Goal: Transaction & Acquisition: Purchase product/service

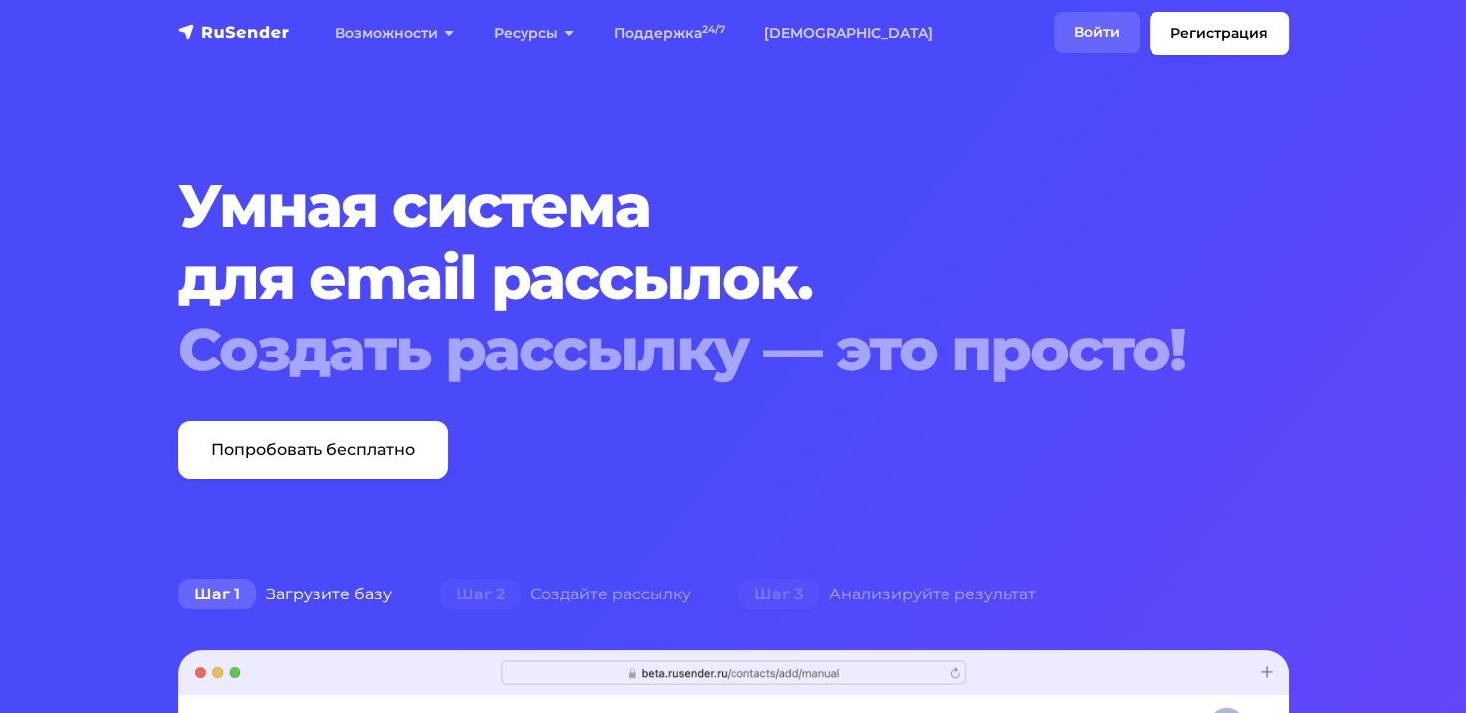
click at [1102, 26] on link "Войти" at bounding box center [1097, 32] width 86 height 41
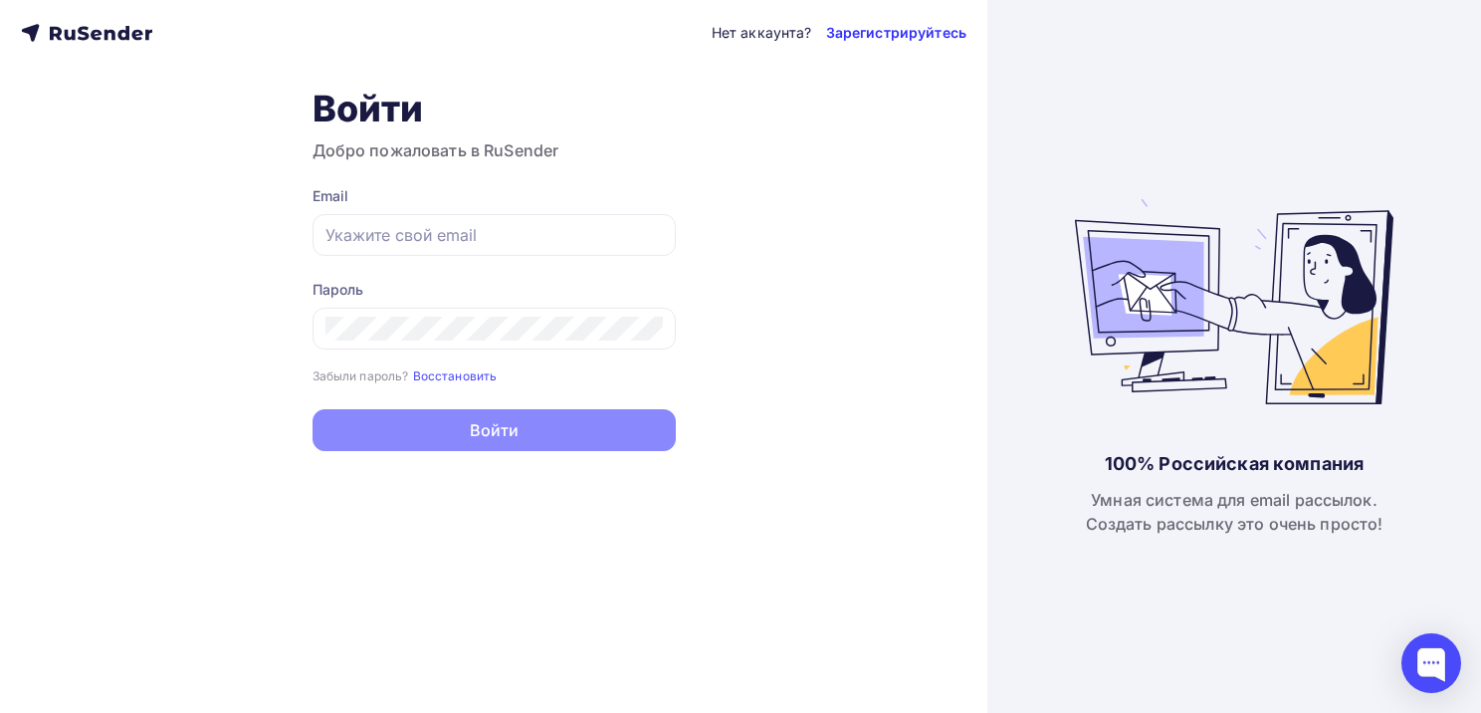
click at [930, 31] on link "Зарегистрируйтесь" at bounding box center [896, 33] width 140 height 20
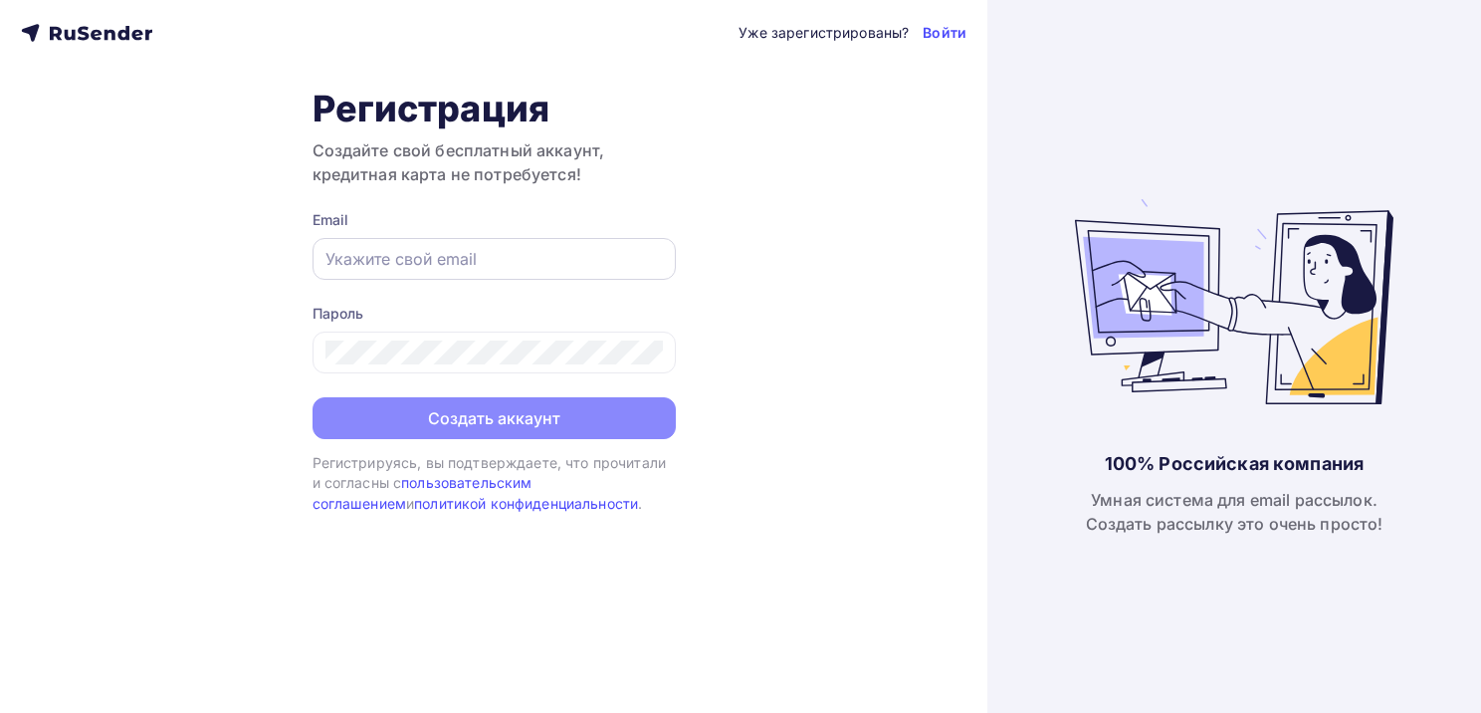
click at [416, 242] on div at bounding box center [494, 259] width 363 height 42
click at [420, 258] on input "text" at bounding box center [494, 259] width 337 height 24
type input "e.d.kuleshova@mail.ru"
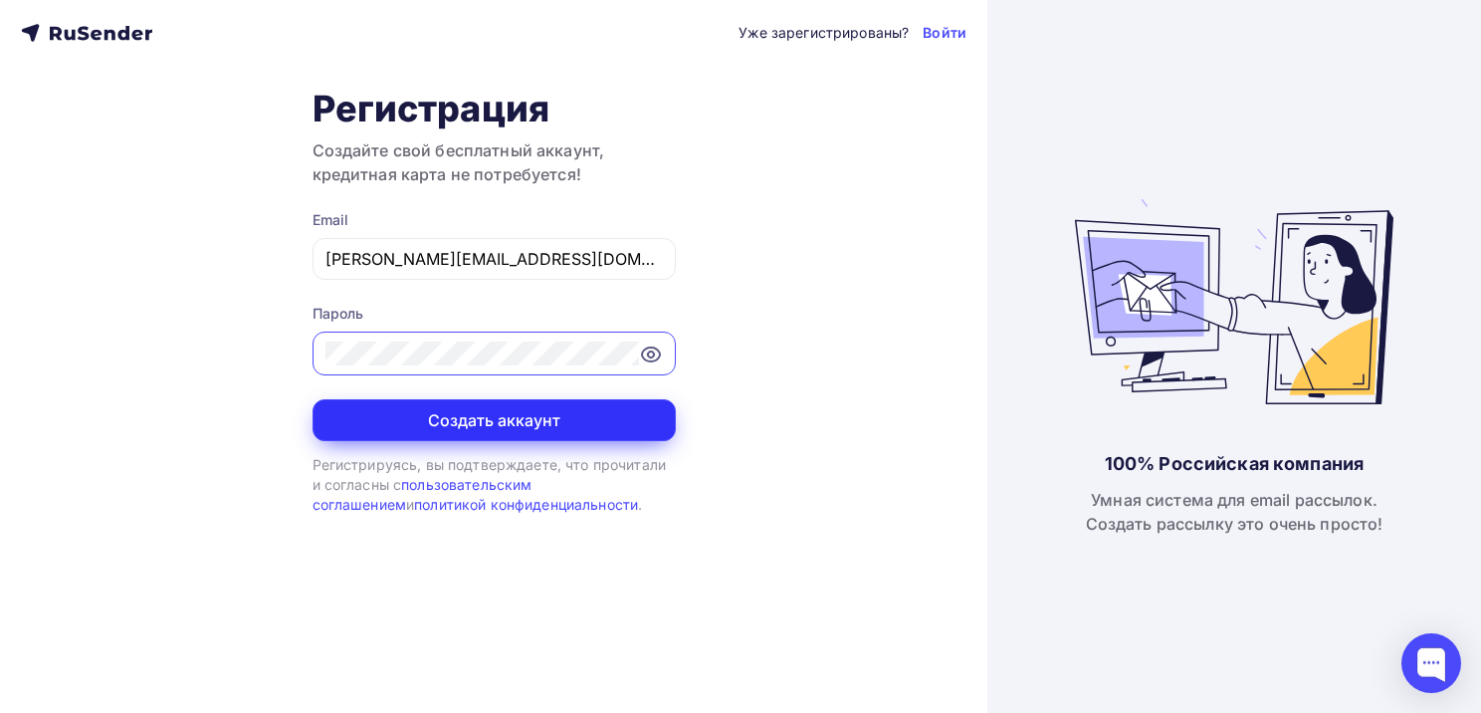
click at [506, 425] on button "Создать аккаунт" at bounding box center [494, 420] width 363 height 42
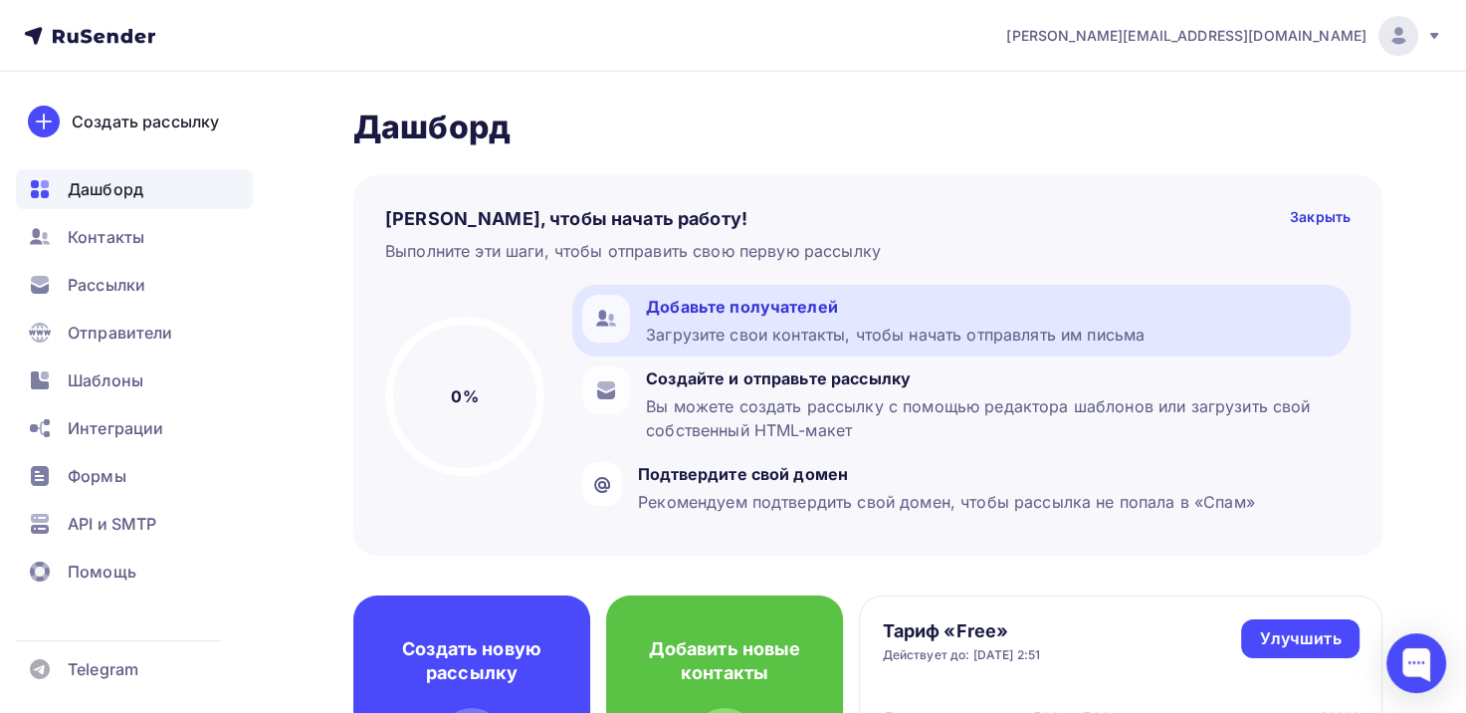
click at [820, 307] on div "Добавьте получателей" at bounding box center [895, 307] width 499 height 24
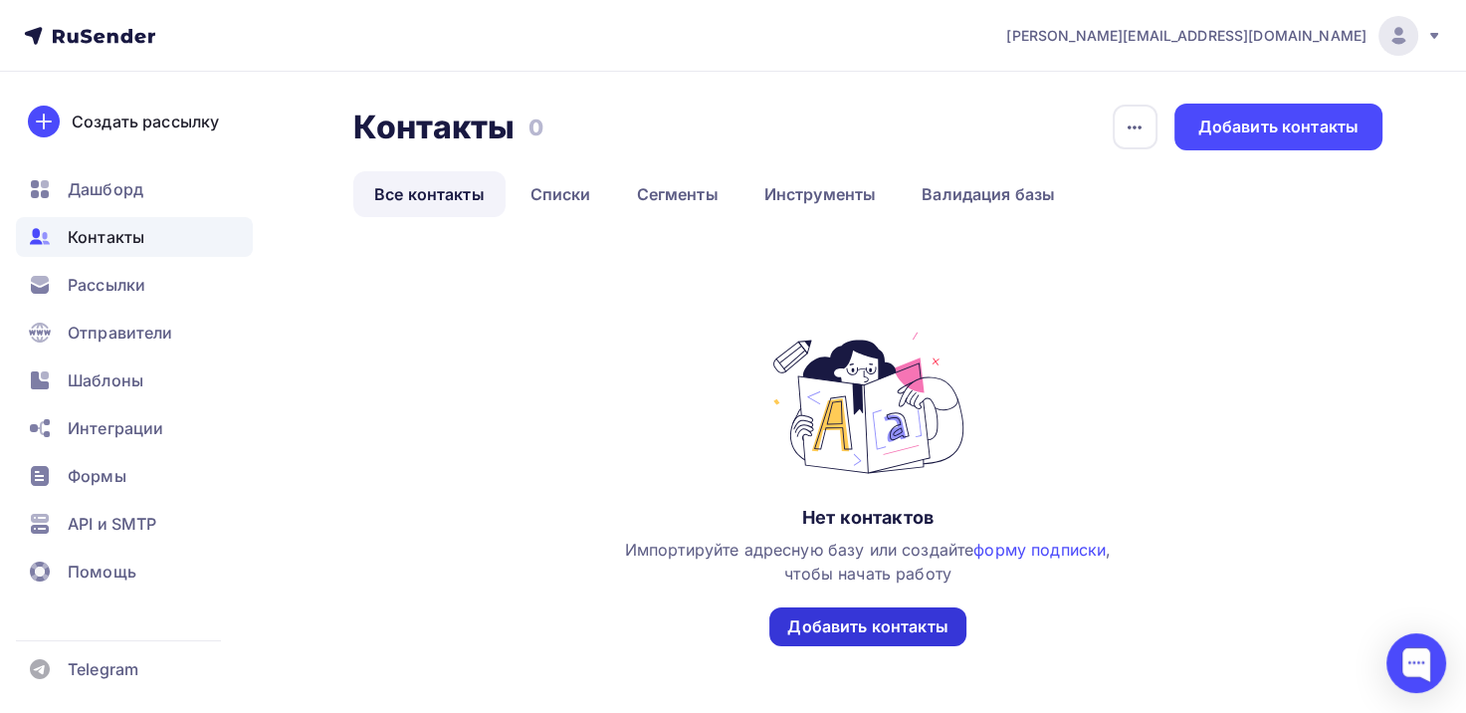
click at [849, 637] on div "Добавить контакты" at bounding box center [867, 626] width 160 height 23
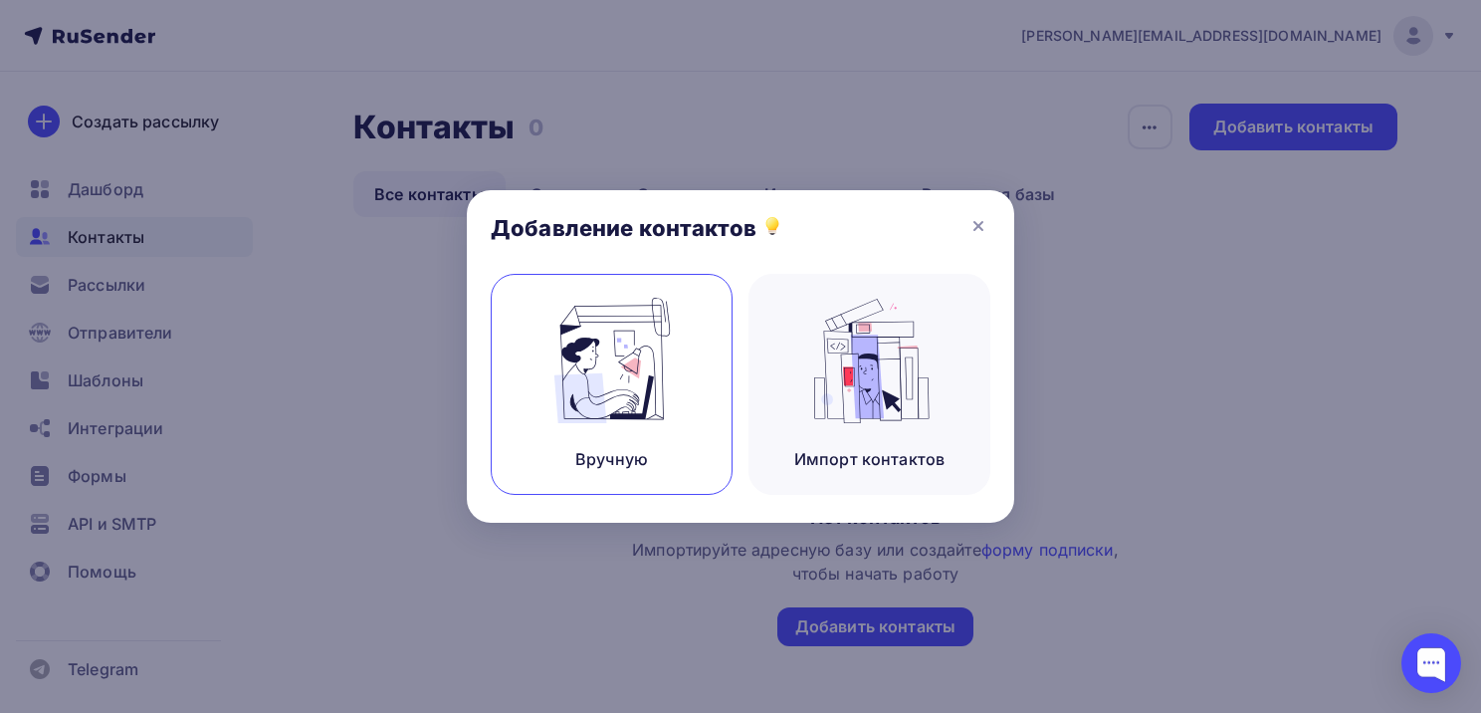
click at [669, 362] on img at bounding box center [612, 360] width 133 height 125
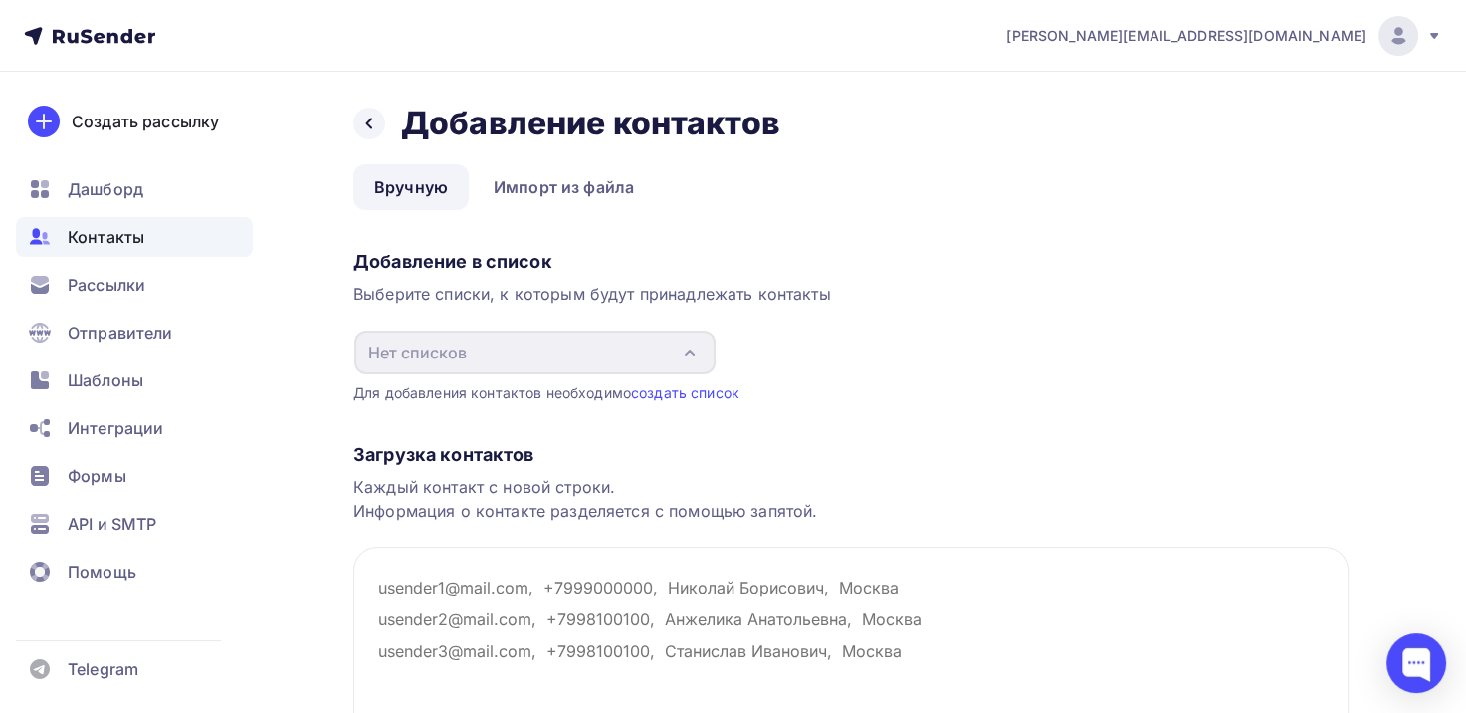
scroll to position [190, 0]
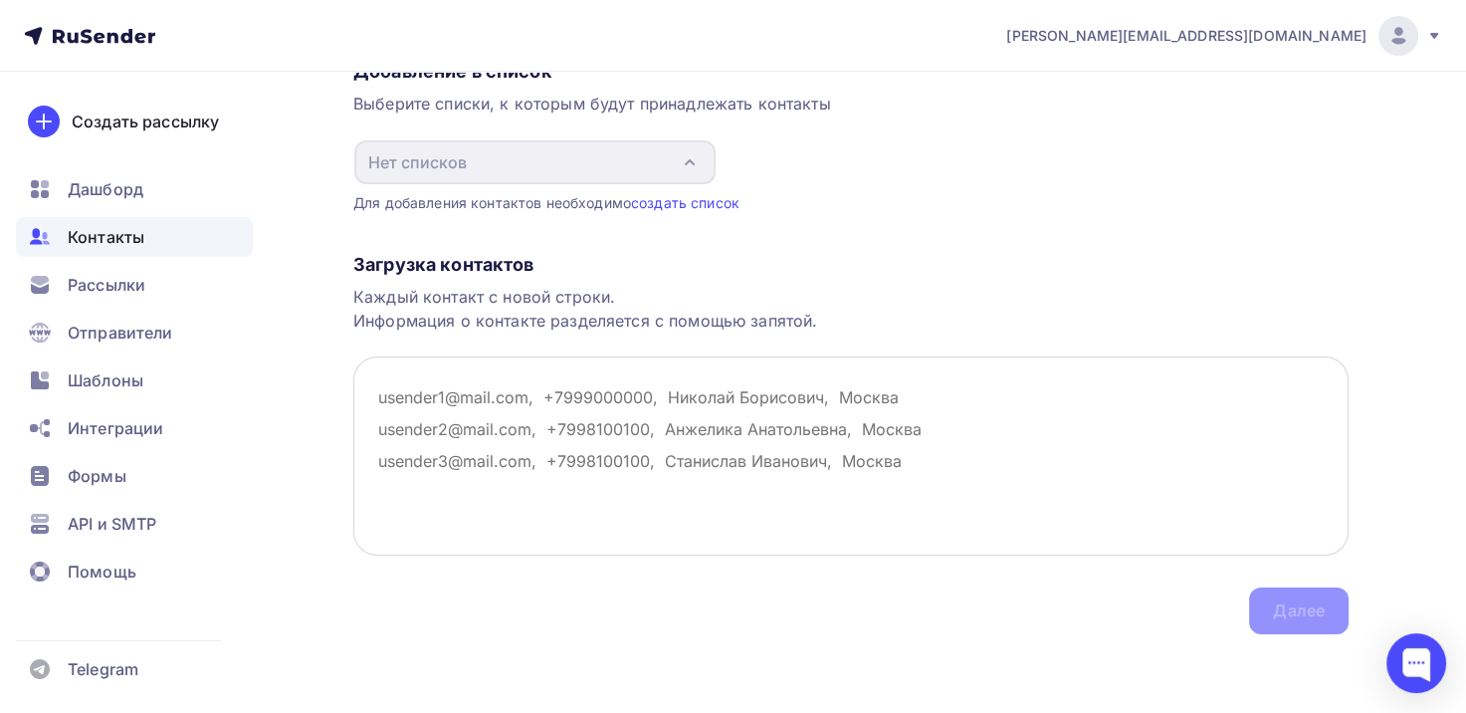
paste textarea "namsaraevanarana43@gmail.com olga.grishun@mail.ru helgaveselkina13@gmail.com po…"
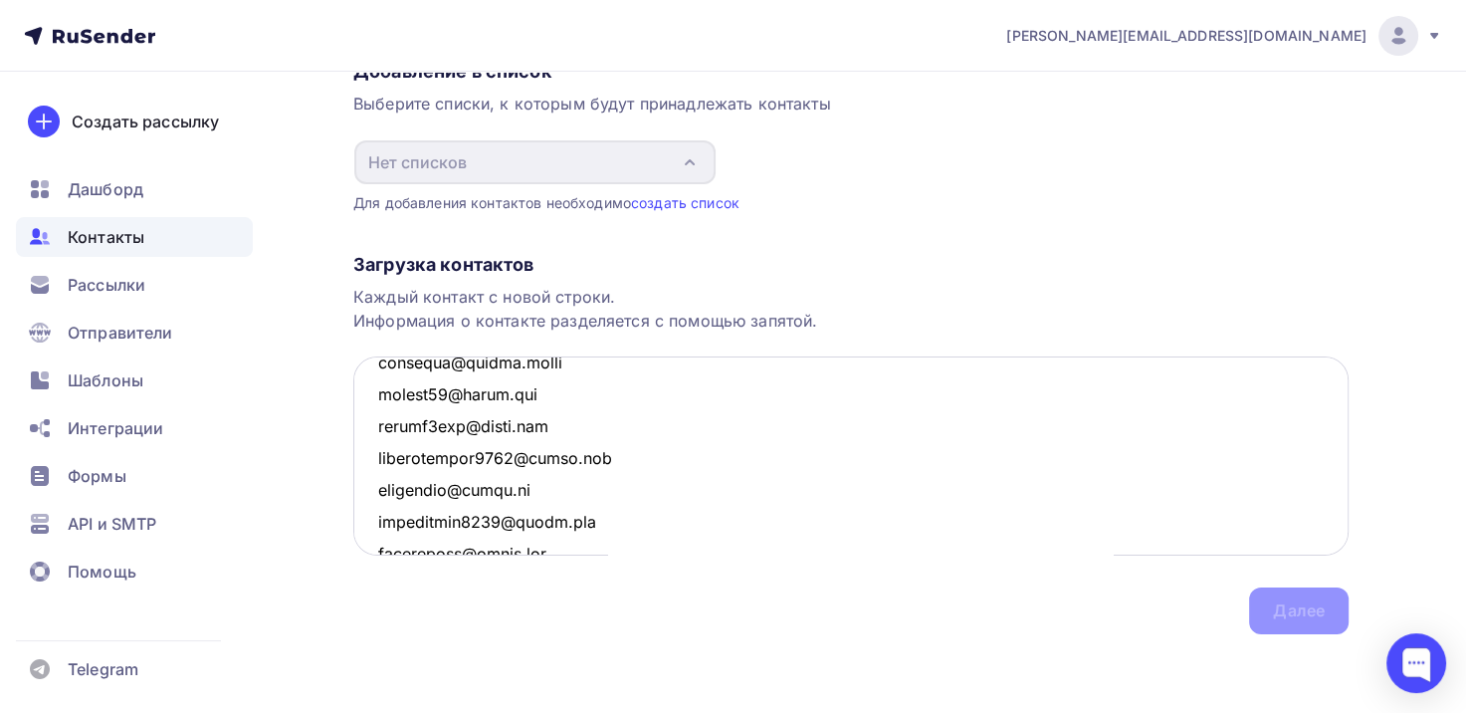
scroll to position [0, 0]
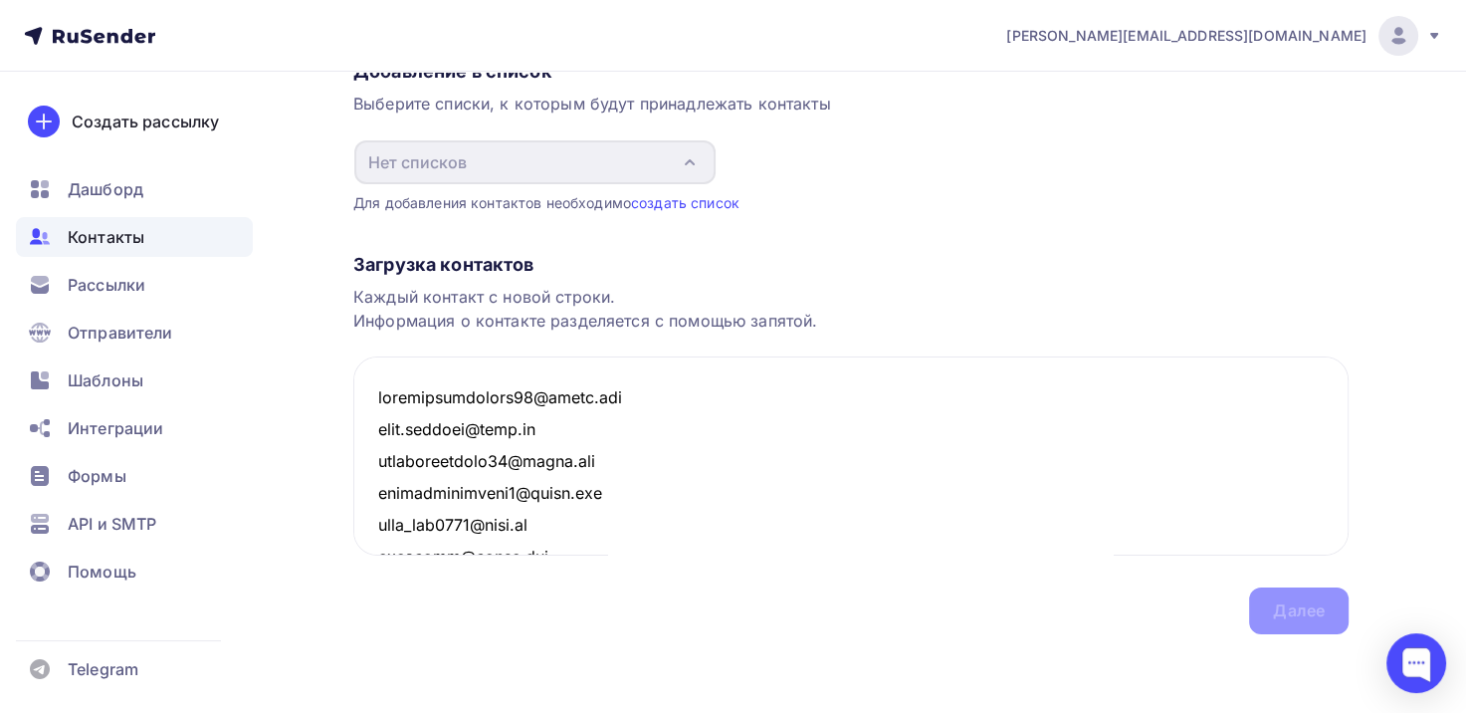
type textarea "[EMAIL_ADDRESS][DOMAIN_NAME] [DOMAIN_NAME][EMAIL_ADDRESS][DOMAIN_NAME] [EMAIL_A…"
click at [1424, 253] on div "Назад Добавление контактов Добавление контактов Вручную Импорт из файла Вручную…" at bounding box center [733, 298] width 1466 height 832
click at [700, 207] on link "создать список" at bounding box center [685, 202] width 109 height 17
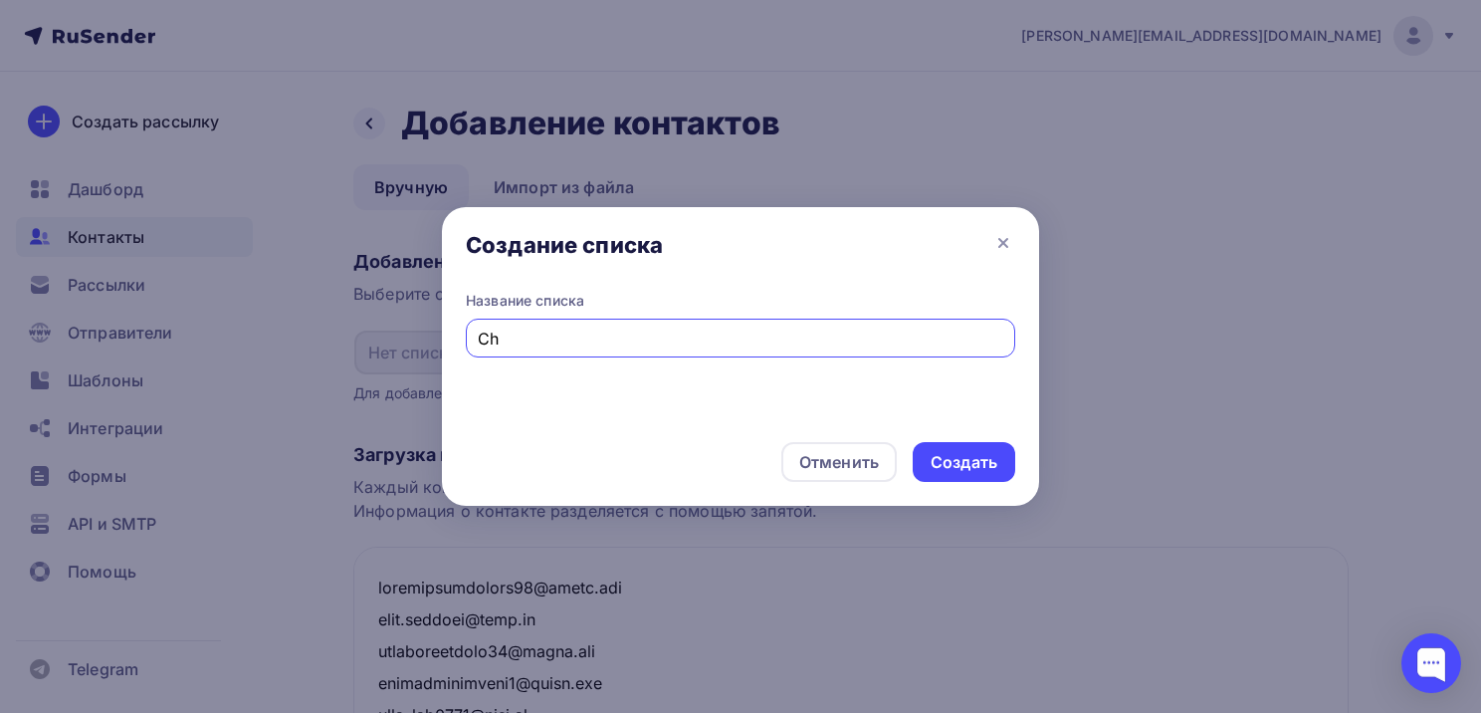
type input "C"
click at [787, 346] on input "Участники Всероссийского исследовательского конкурса "Семейная память" в номина…" at bounding box center [741, 339] width 527 height 24
drag, startPoint x: 977, startPoint y: 336, endPoint x: 973, endPoint y: 355, distance: 19.3
click at [976, 344] on input "Участники Всероссийского исследовательского конкурса "Семейная память" в номина…" at bounding box center [741, 339] width 527 height 24
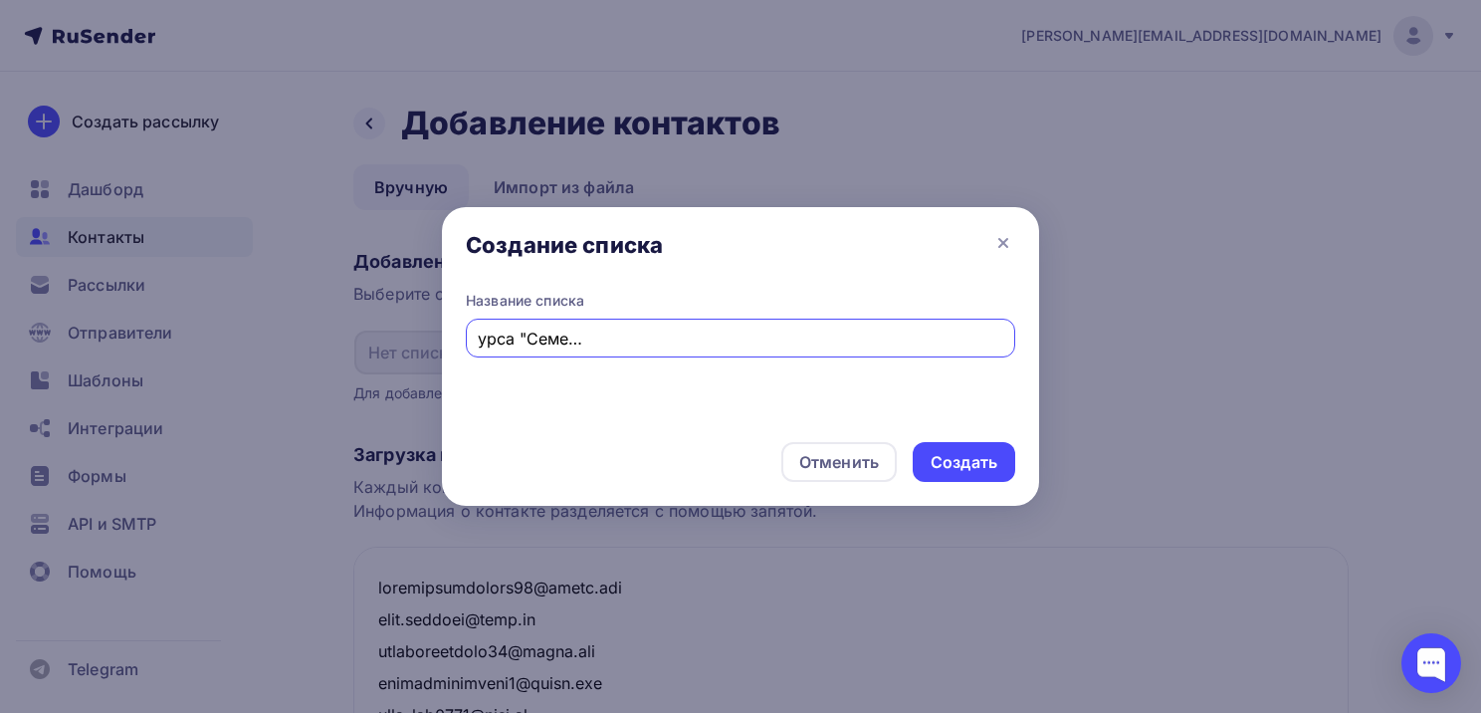
scroll to position [0, 427]
type input "Участники Всероссийского исследовательского конкурса "Семейная память" в номина…"
click at [972, 458] on div "Создать" at bounding box center [964, 462] width 67 height 23
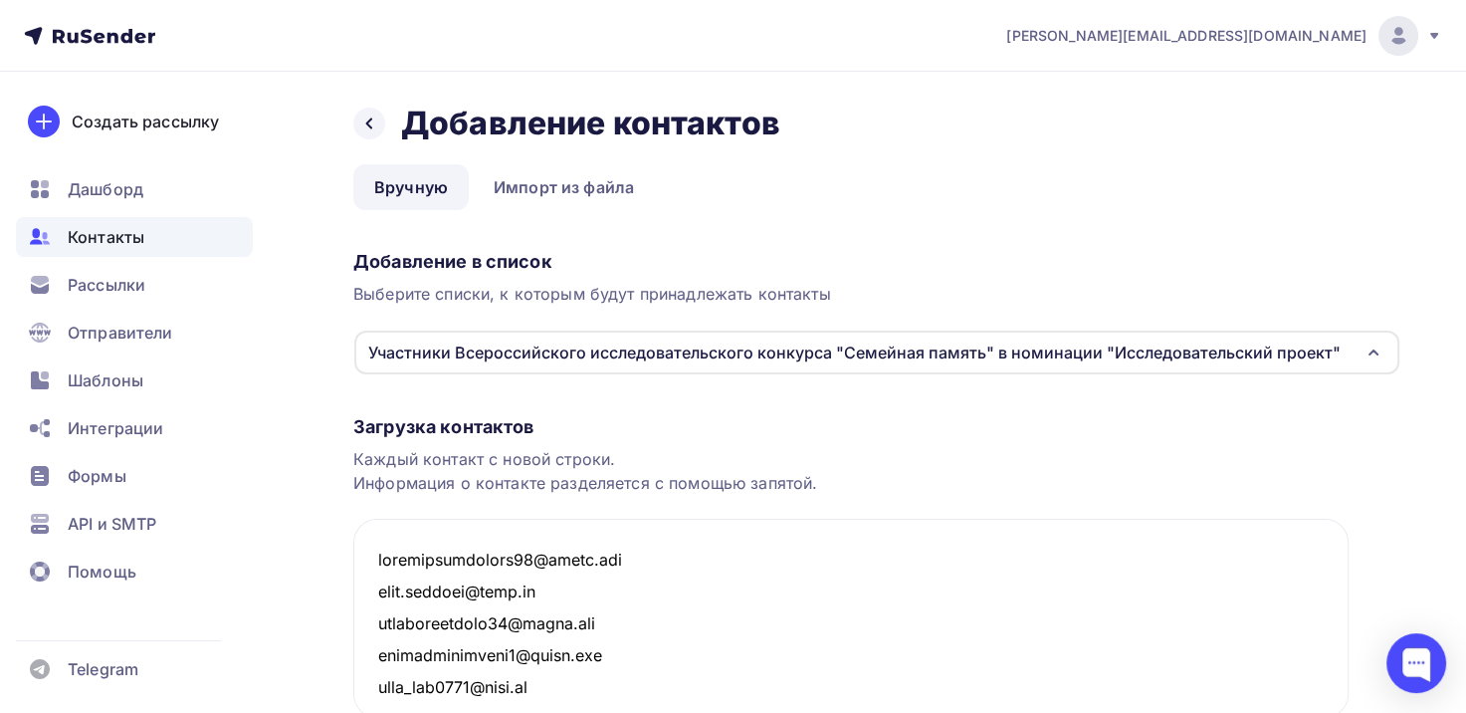
scroll to position [162, 0]
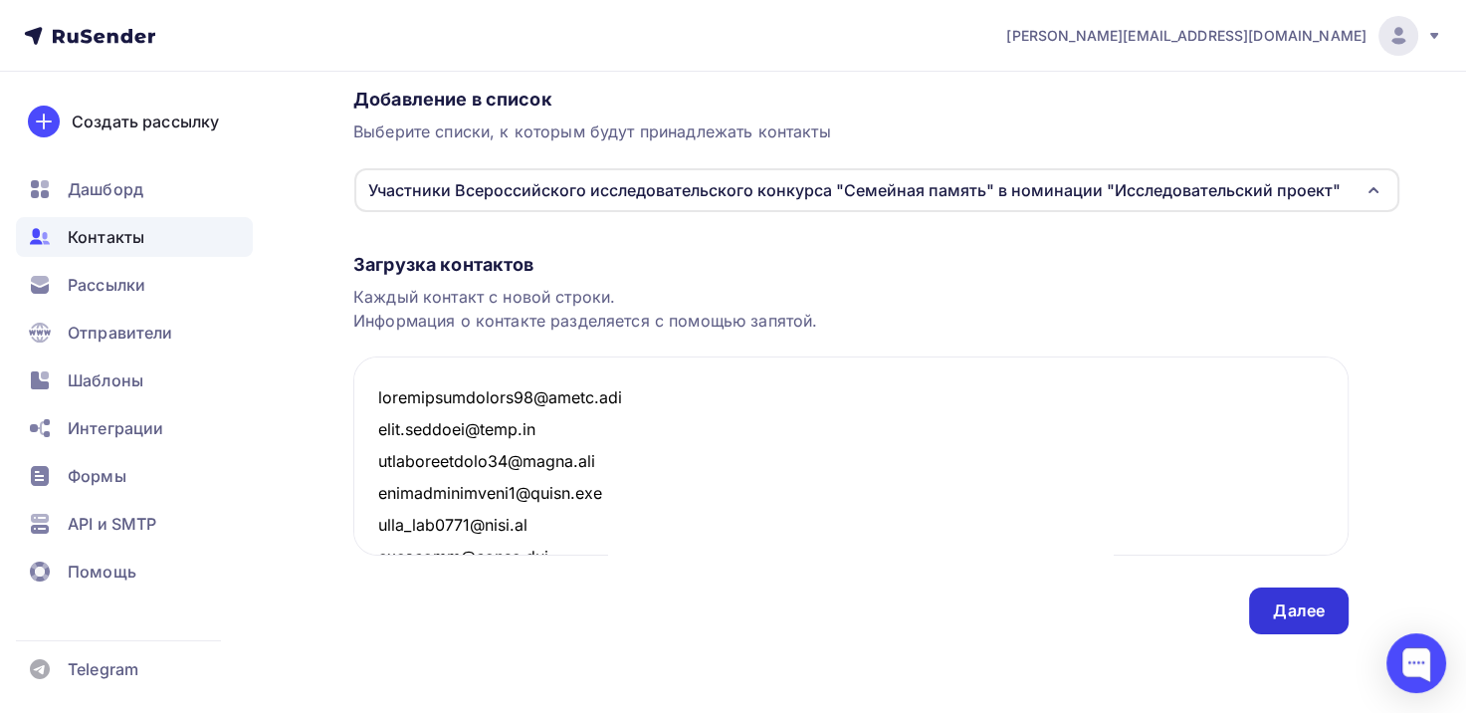
click at [1315, 620] on div "Далее" at bounding box center [1299, 610] width 52 height 23
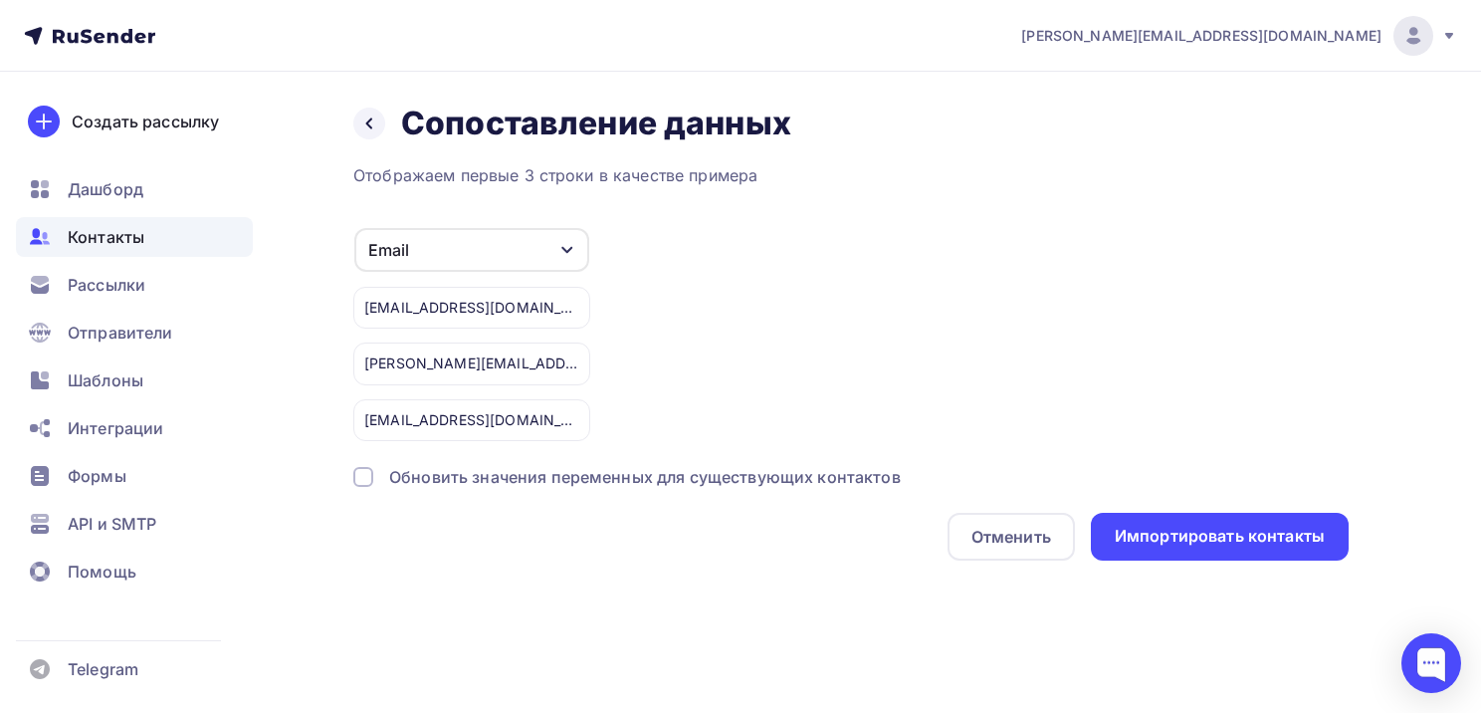
click at [566, 253] on icon "button" at bounding box center [567, 250] width 16 height 16
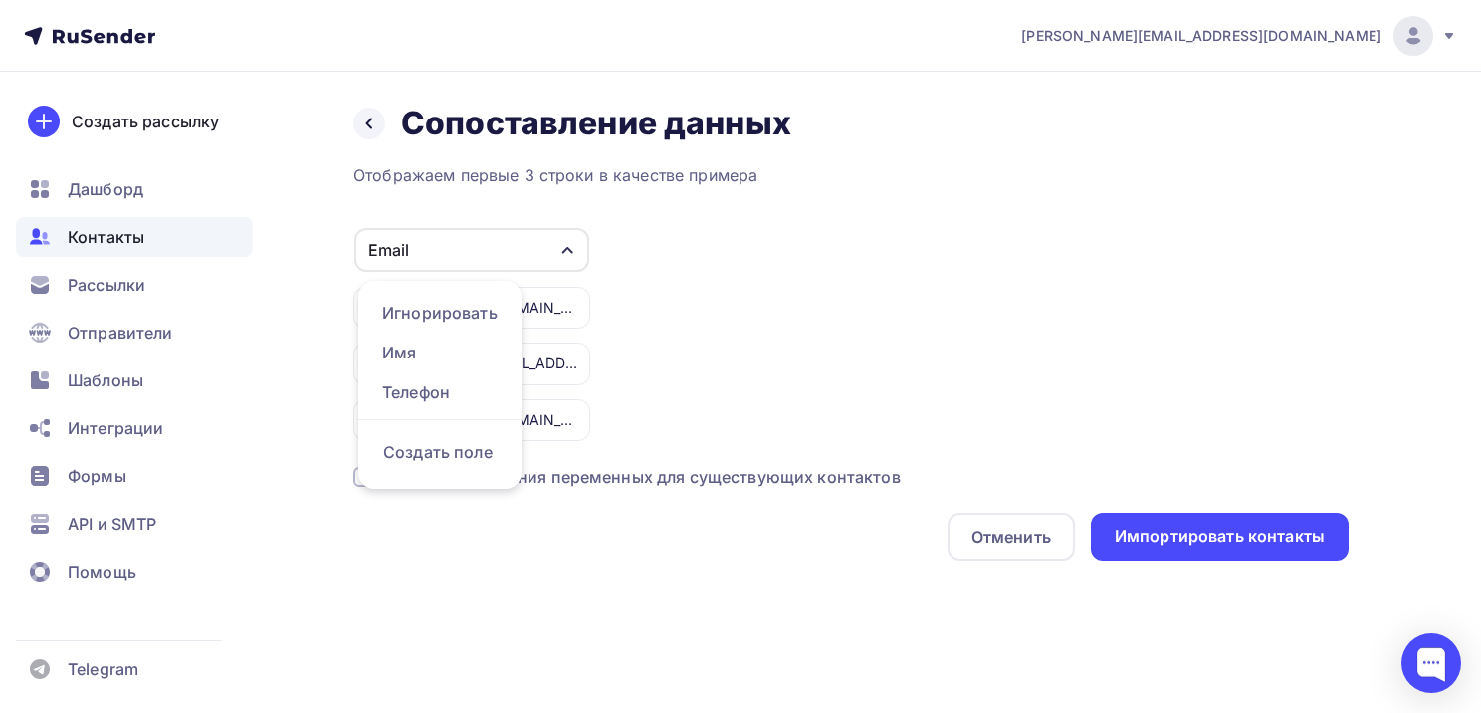
click at [566, 245] on icon "button" at bounding box center [567, 250] width 16 height 16
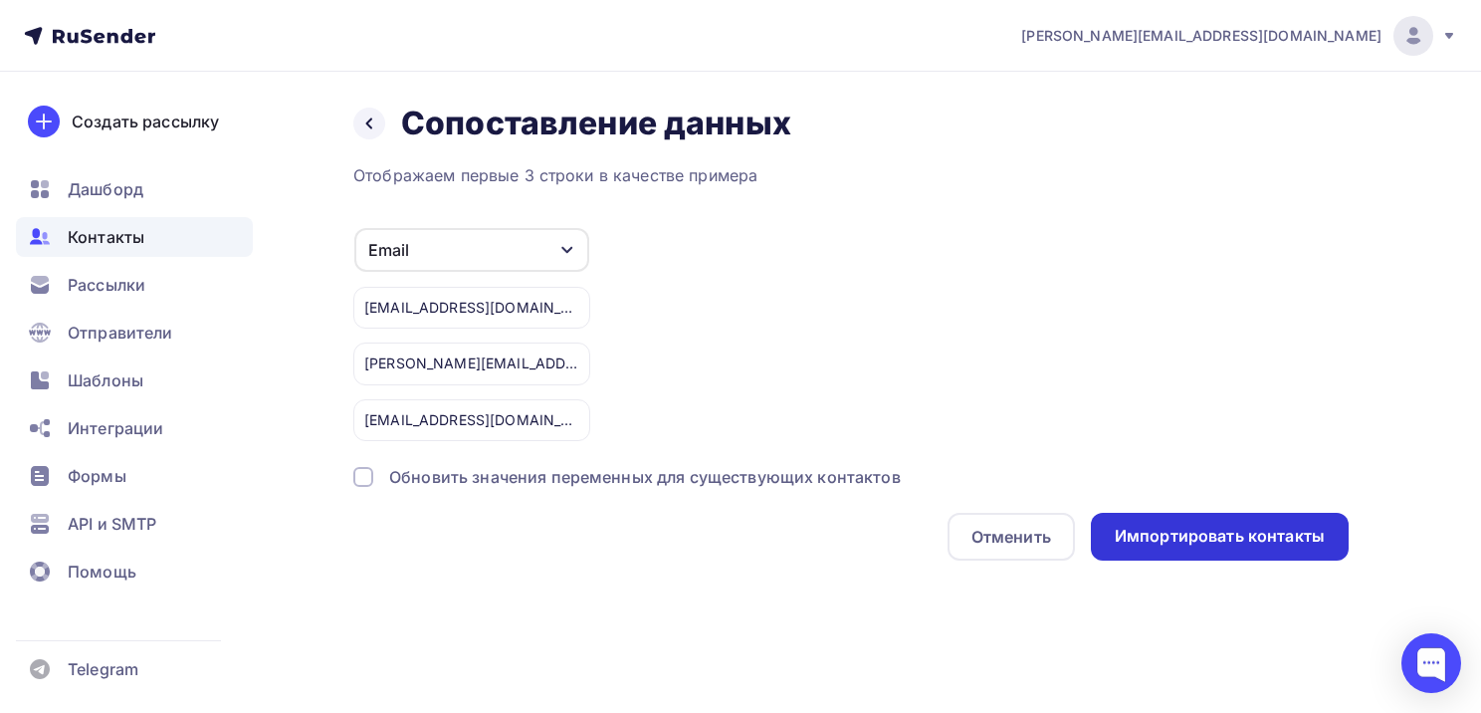
click at [1211, 540] on div "Импортировать контакты" at bounding box center [1220, 536] width 210 height 23
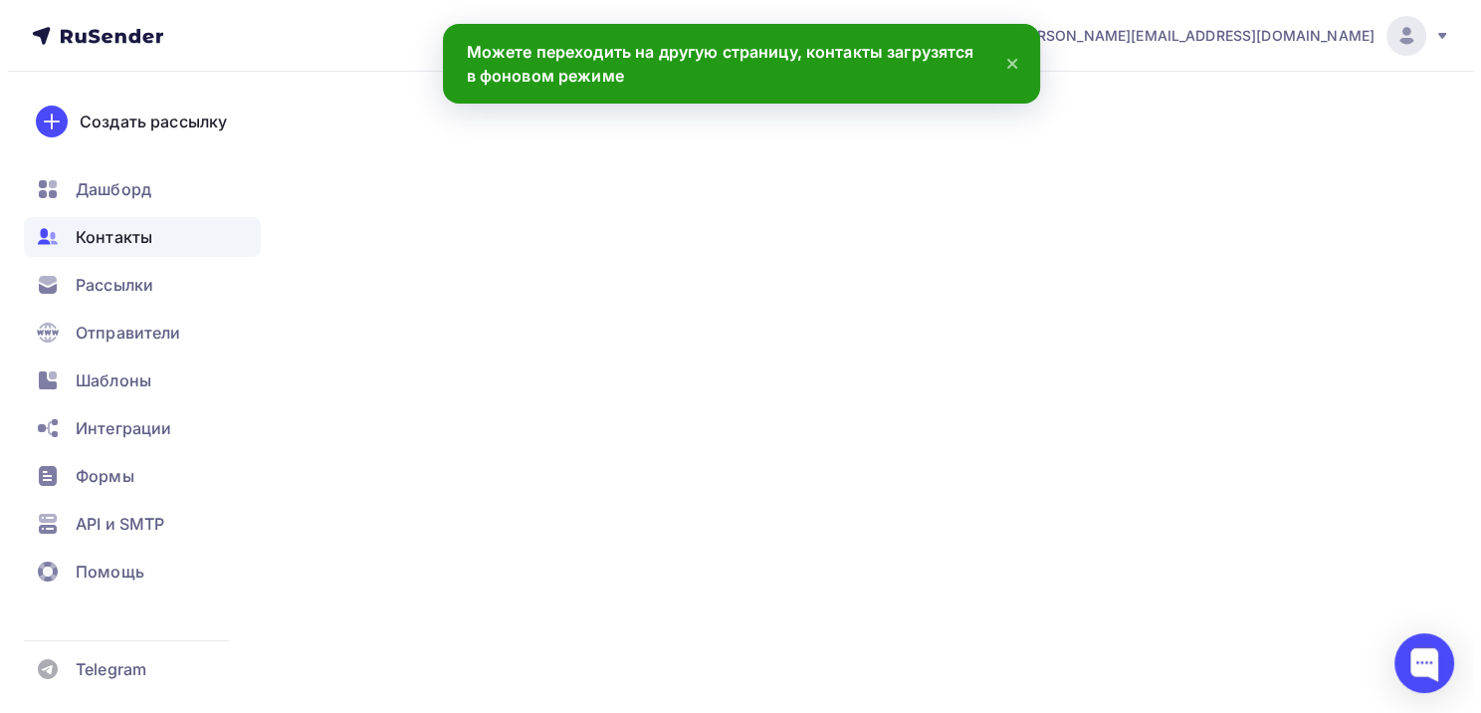
scroll to position [27278, 0]
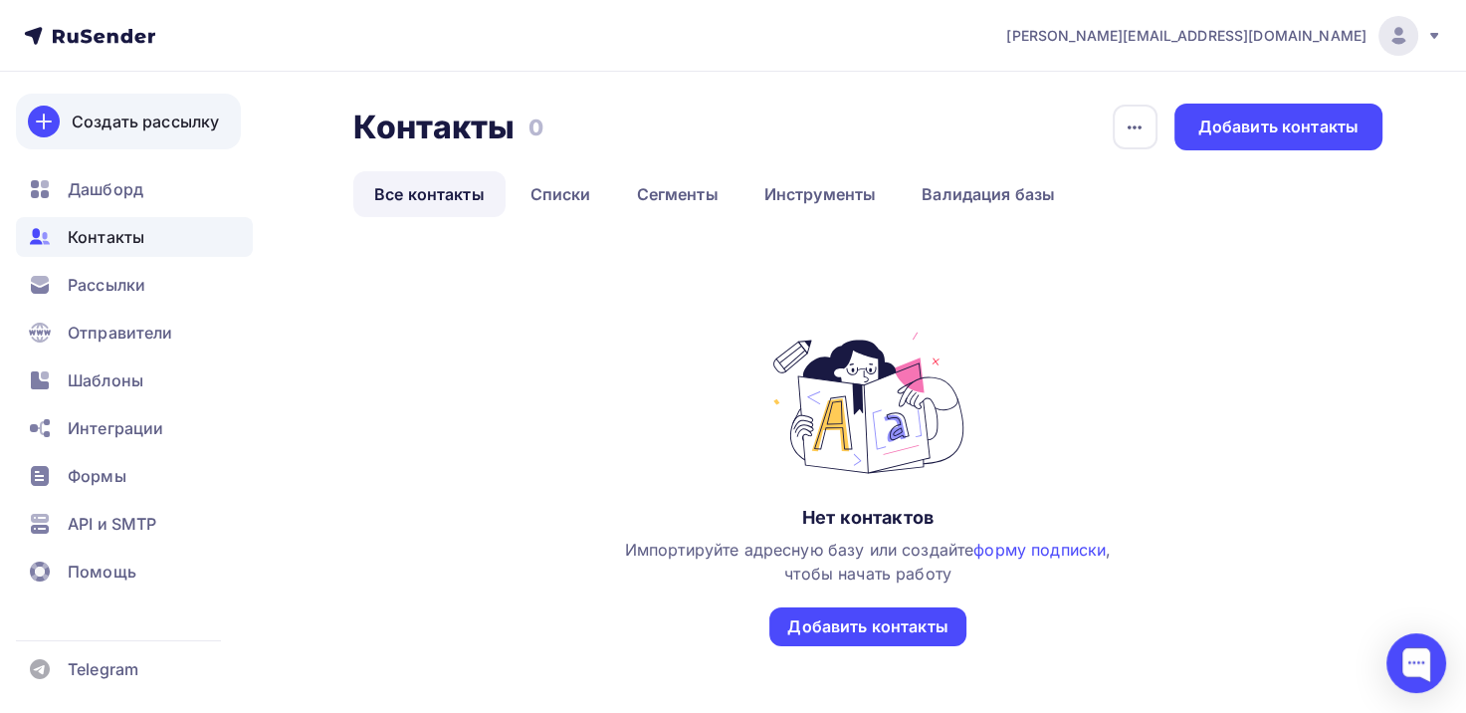
click at [181, 128] on div "Создать рассылку" at bounding box center [145, 122] width 147 height 24
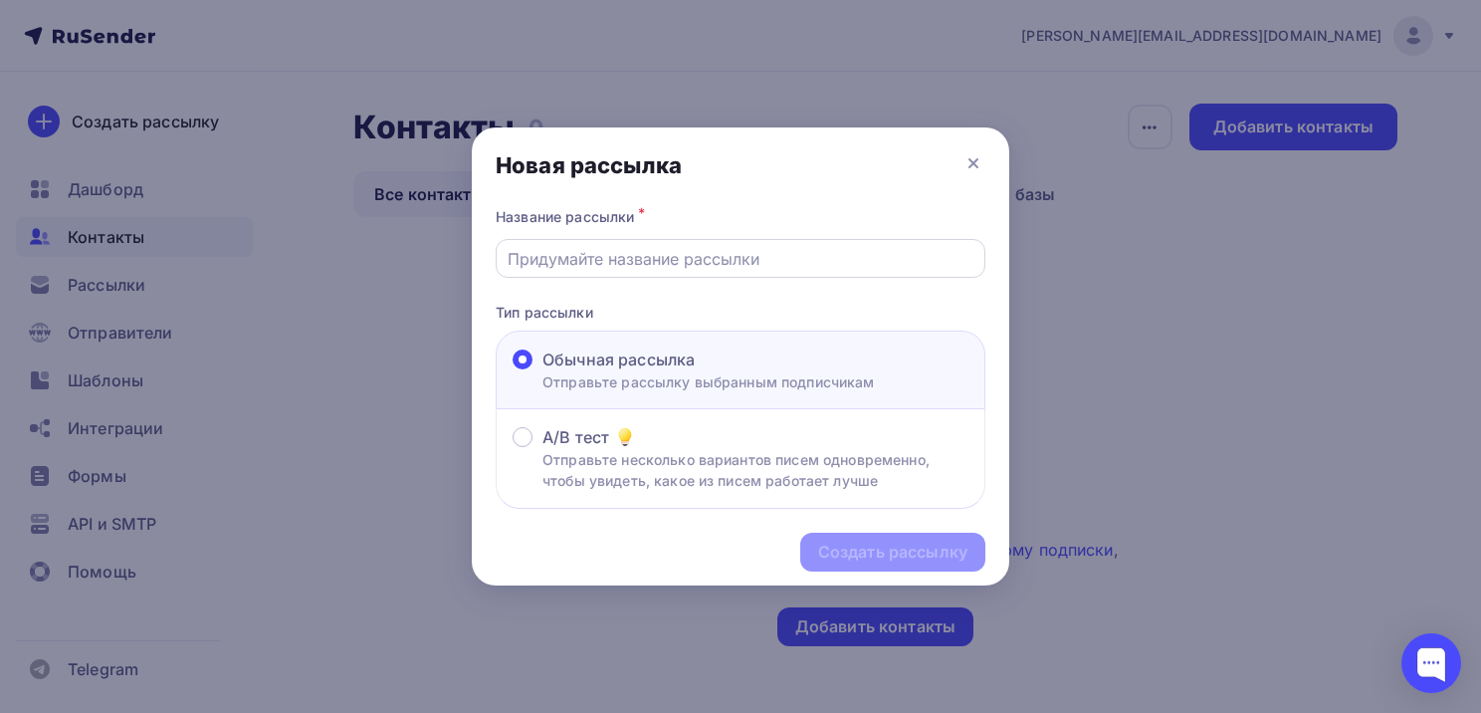
click at [625, 256] on input "text" at bounding box center [741, 259] width 467 height 24
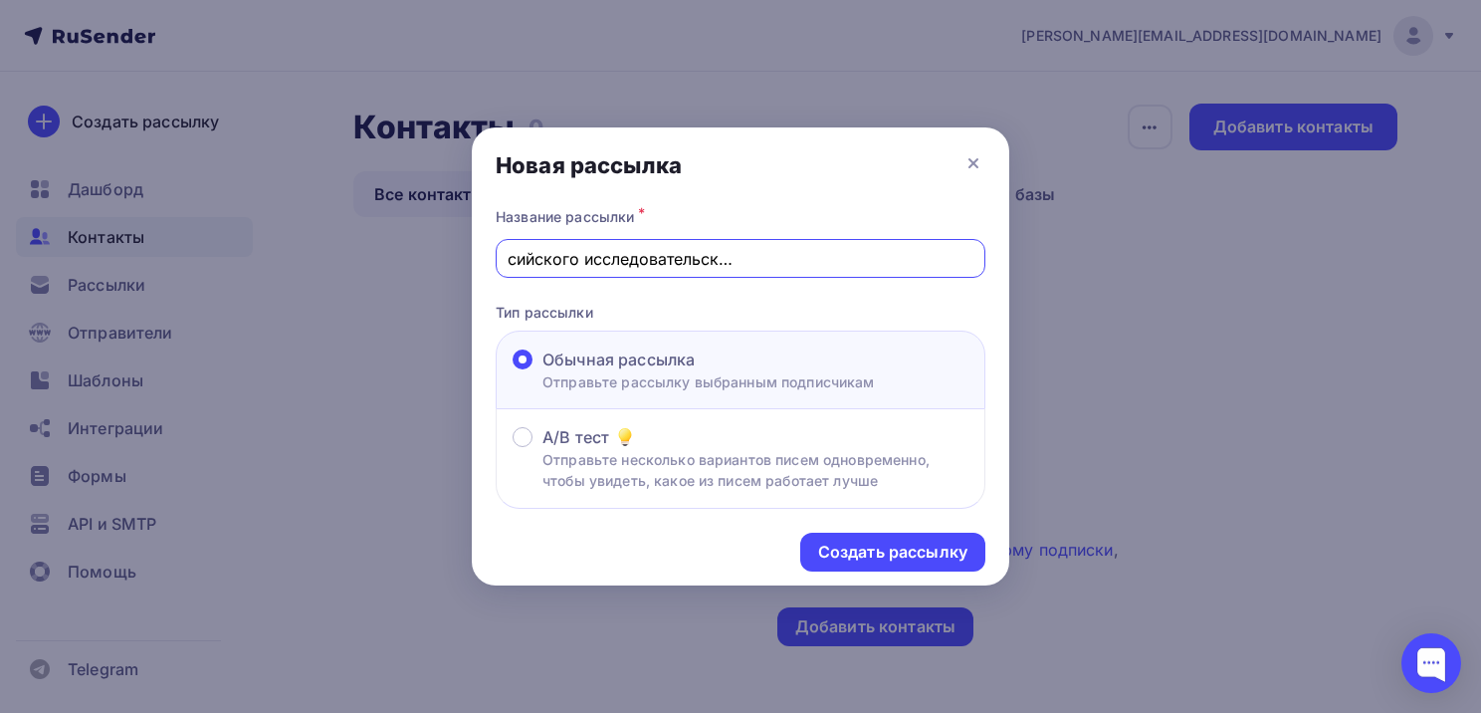
scroll to position [0, 244]
type input "Сертификат участника Всероссийского исследовательского конкурса "Семейная памят…"
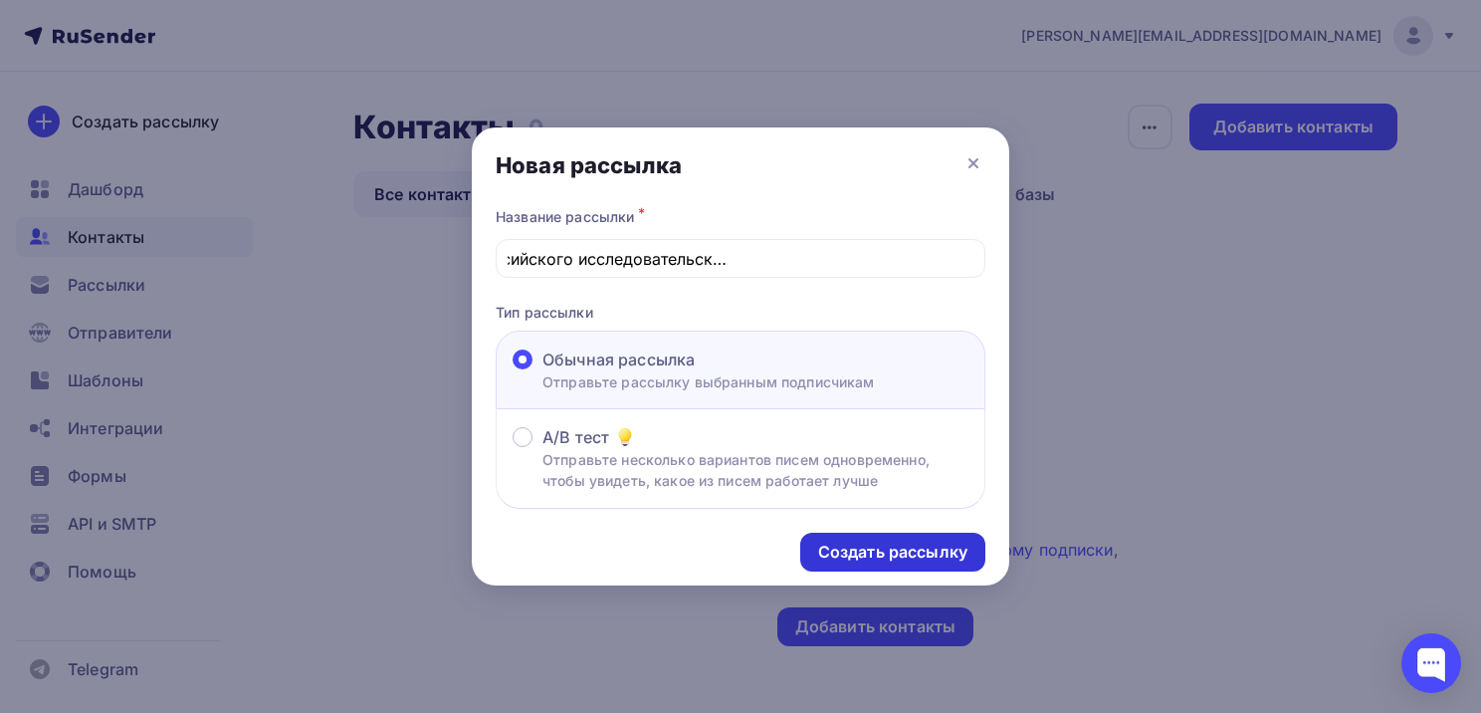
click at [908, 547] on div "Создать рассылку" at bounding box center [892, 552] width 149 height 23
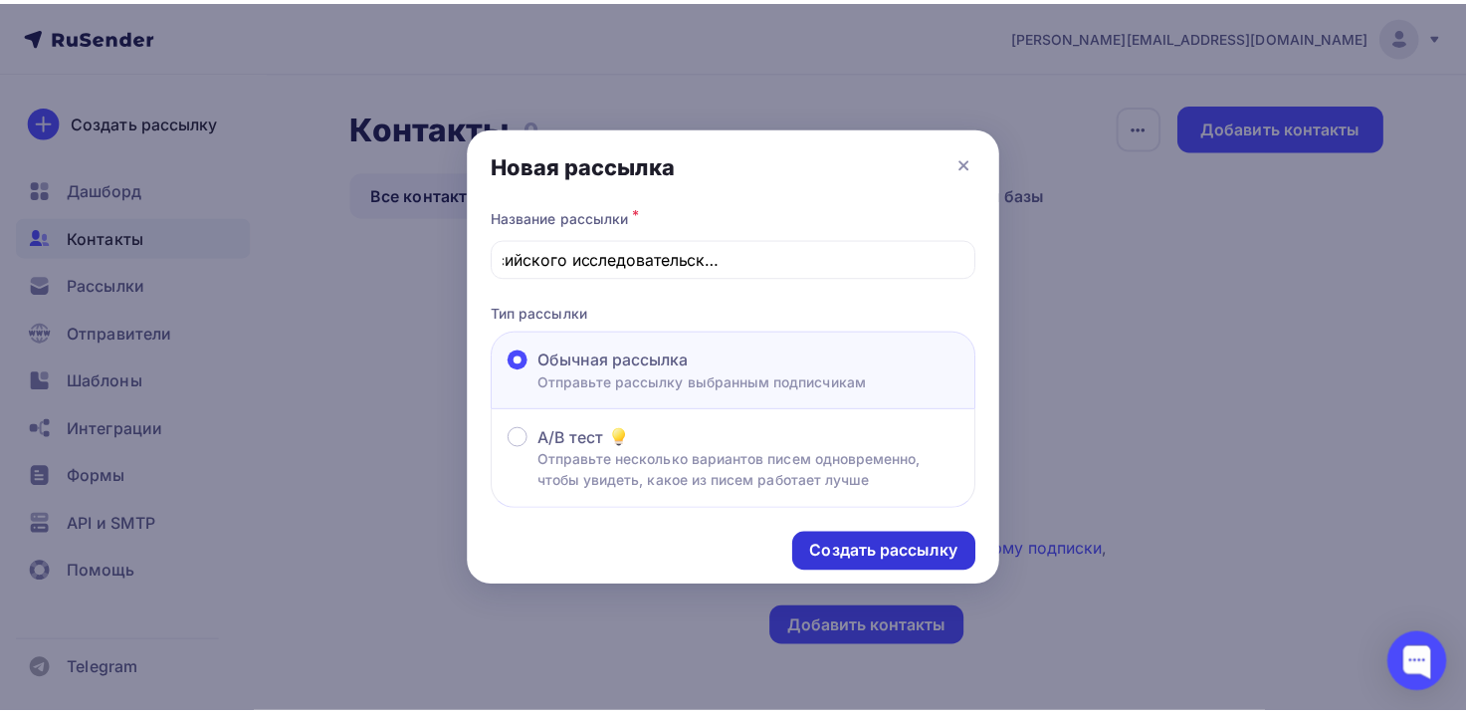
scroll to position [0, 0]
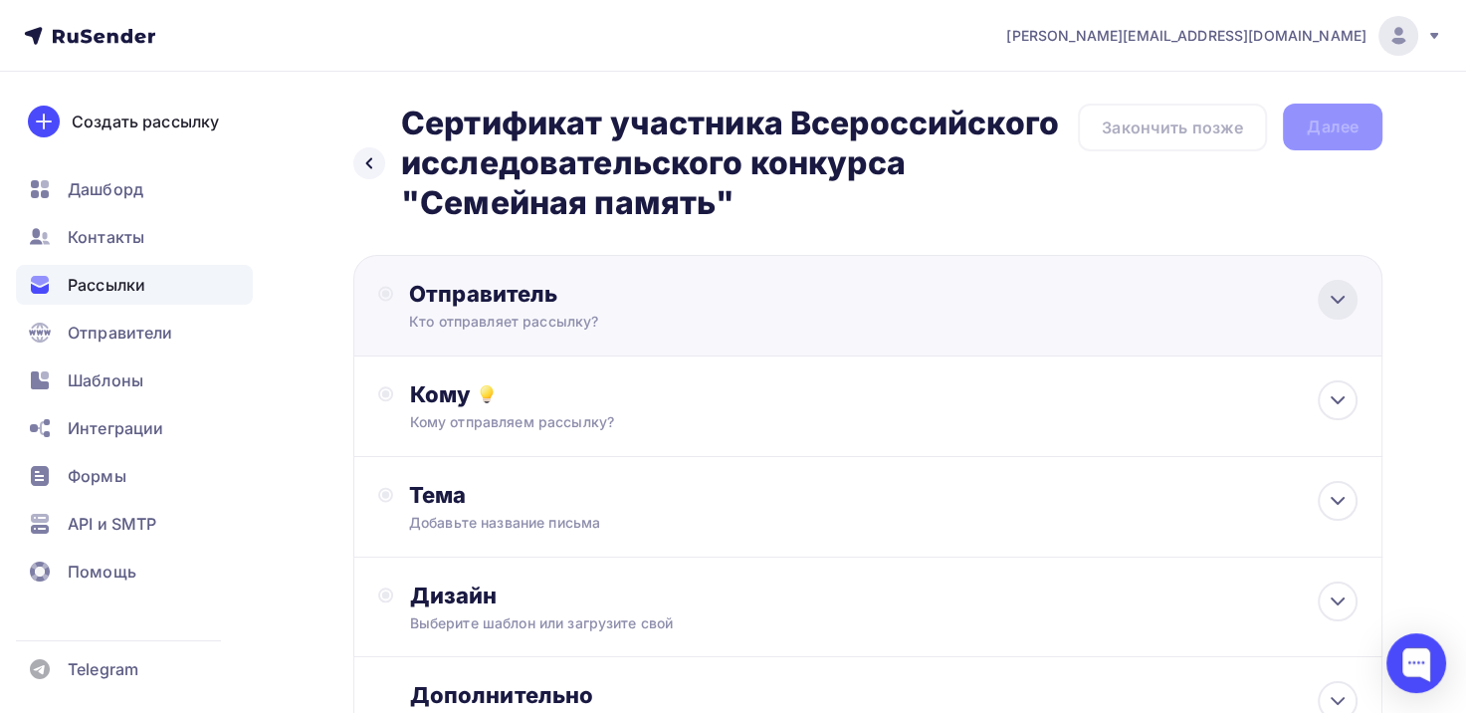
click at [1326, 301] on icon at bounding box center [1338, 300] width 24 height 24
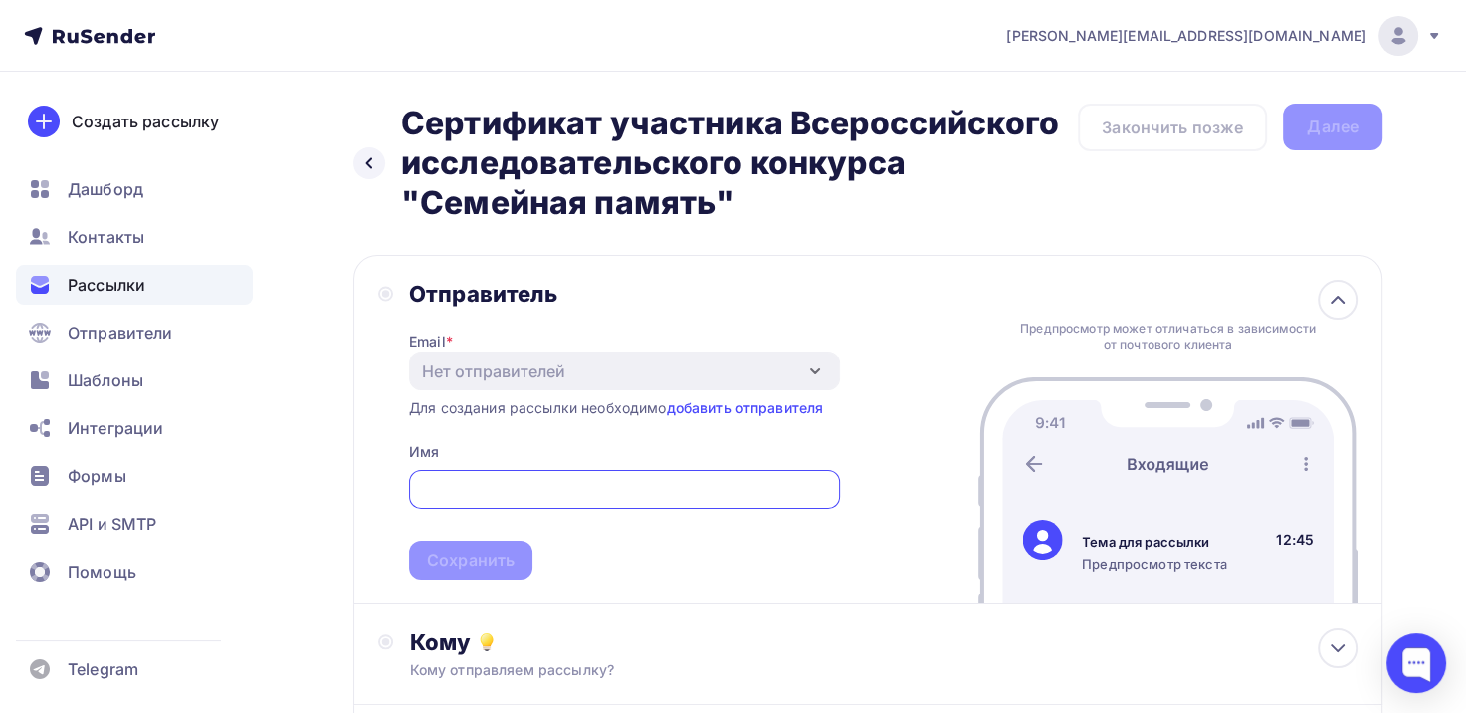
click at [819, 499] on input "text" at bounding box center [624, 490] width 408 height 24
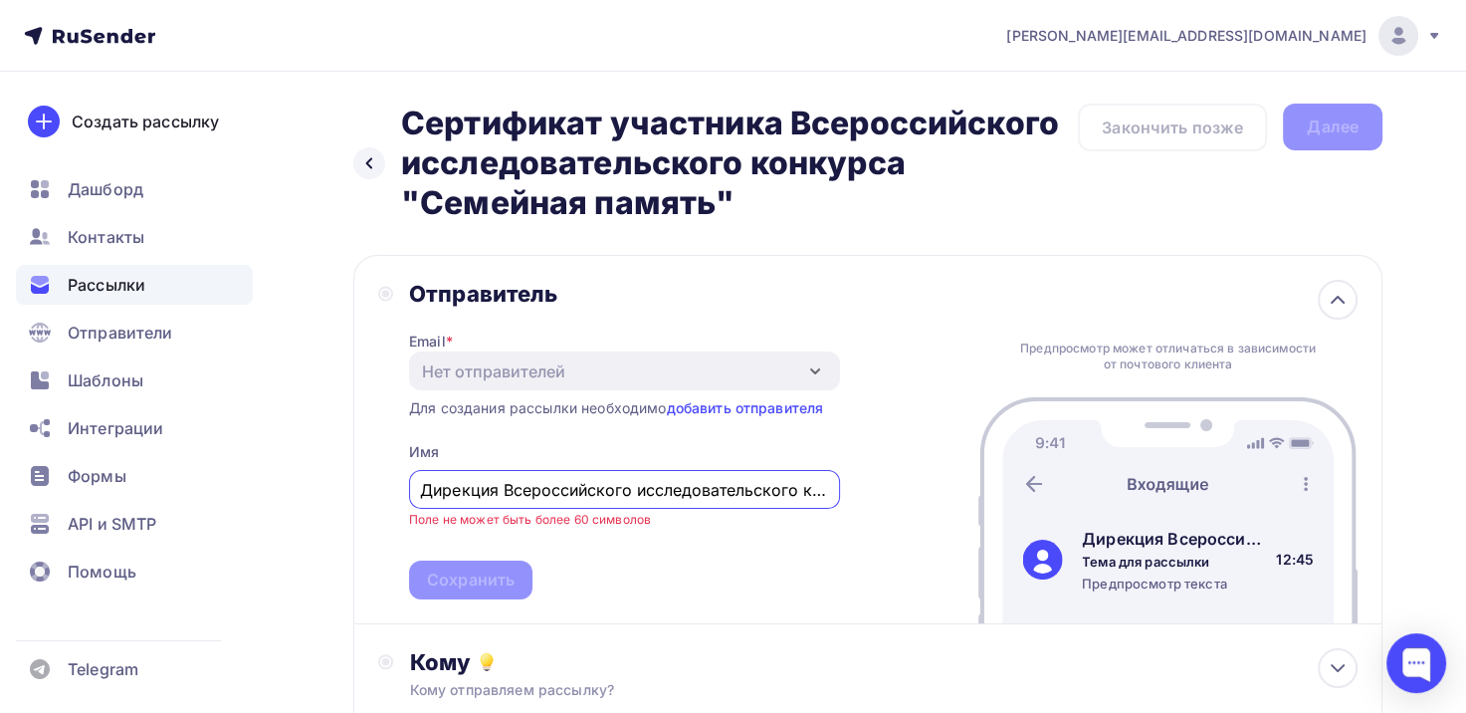
drag, startPoint x: 597, startPoint y: 489, endPoint x: 507, endPoint y: 496, distance: 90.9
click at [507, 496] on input "Дирекция Всероссийского исследовательского конкурса "Семейная память"" at bounding box center [624, 490] width 408 height 24
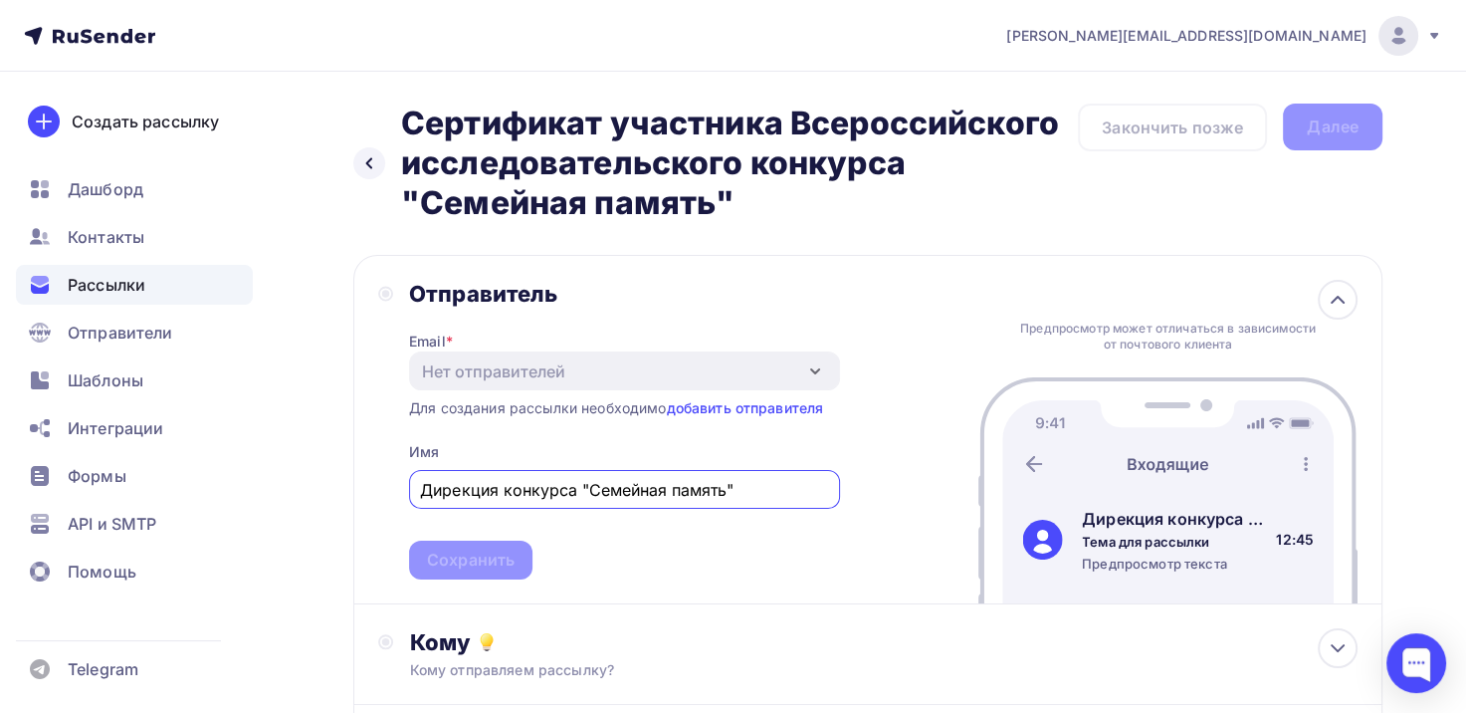
click at [873, 487] on div "Отправитель Email * Нет отправителей Добавить отправителя Для создания рассылки…" at bounding box center [867, 429] width 1029 height 349
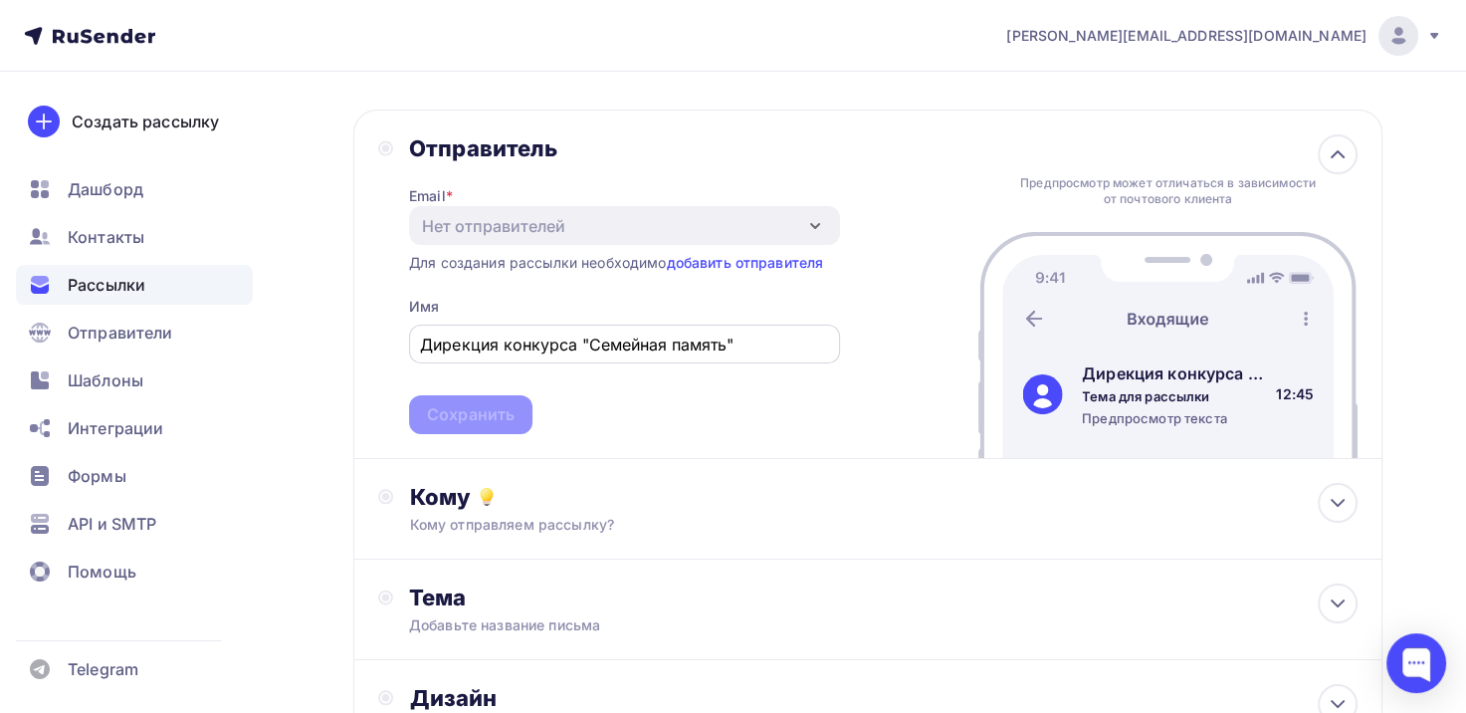
scroll to position [199, 0]
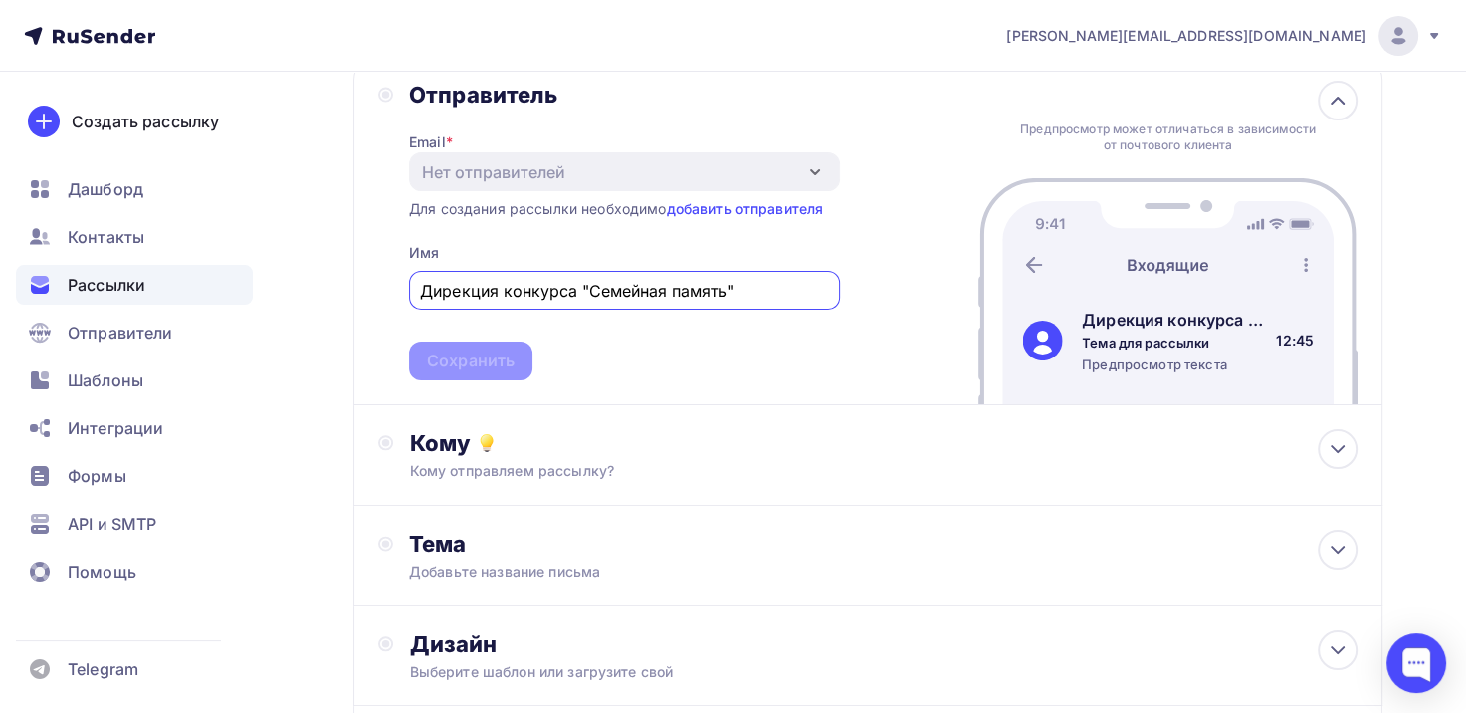
drag, startPoint x: 499, startPoint y: 290, endPoint x: 413, endPoint y: 278, distance: 86.4
click at [413, 278] on div "Дирекция конкурса "Семейная память"" at bounding box center [624, 290] width 431 height 39
type input "Дирекция конкурса "Семейная память""
click at [896, 291] on div "Отправитель Email * Нет отправителей Добавить отправителя Для создания рассылки…" at bounding box center [867, 230] width 1029 height 349
click at [483, 354] on span "Дирекция конкурса "Семейная память" Сохранить" at bounding box center [624, 321] width 431 height 117
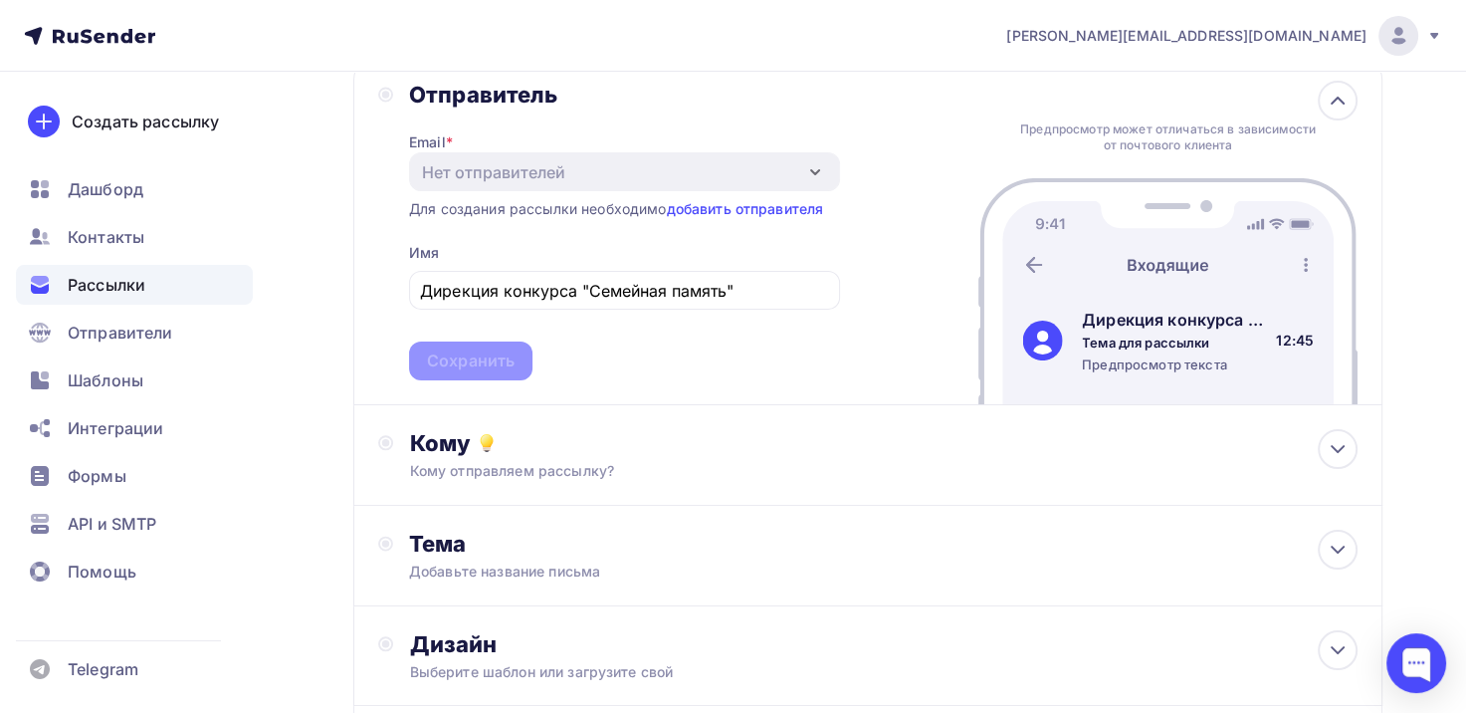
click at [483, 354] on span "Дирекция конкурса "Семейная память" Сохранить" at bounding box center [624, 321] width 431 height 117
click at [1343, 80] on div "Отправитель Email * Нет отправителей Добавить отправителя Для создания рассылки…" at bounding box center [867, 230] width 1029 height 349
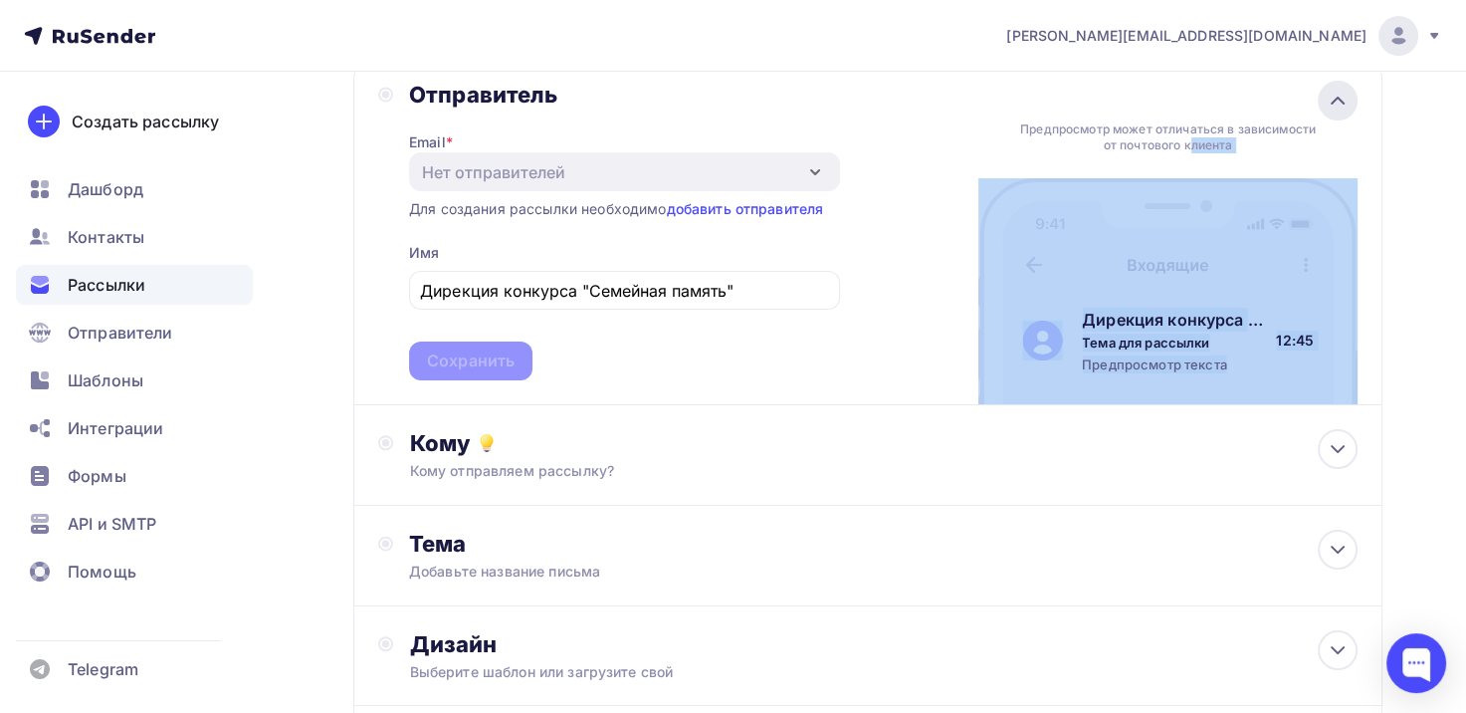
click at [1341, 102] on icon at bounding box center [1338, 101] width 12 height 6
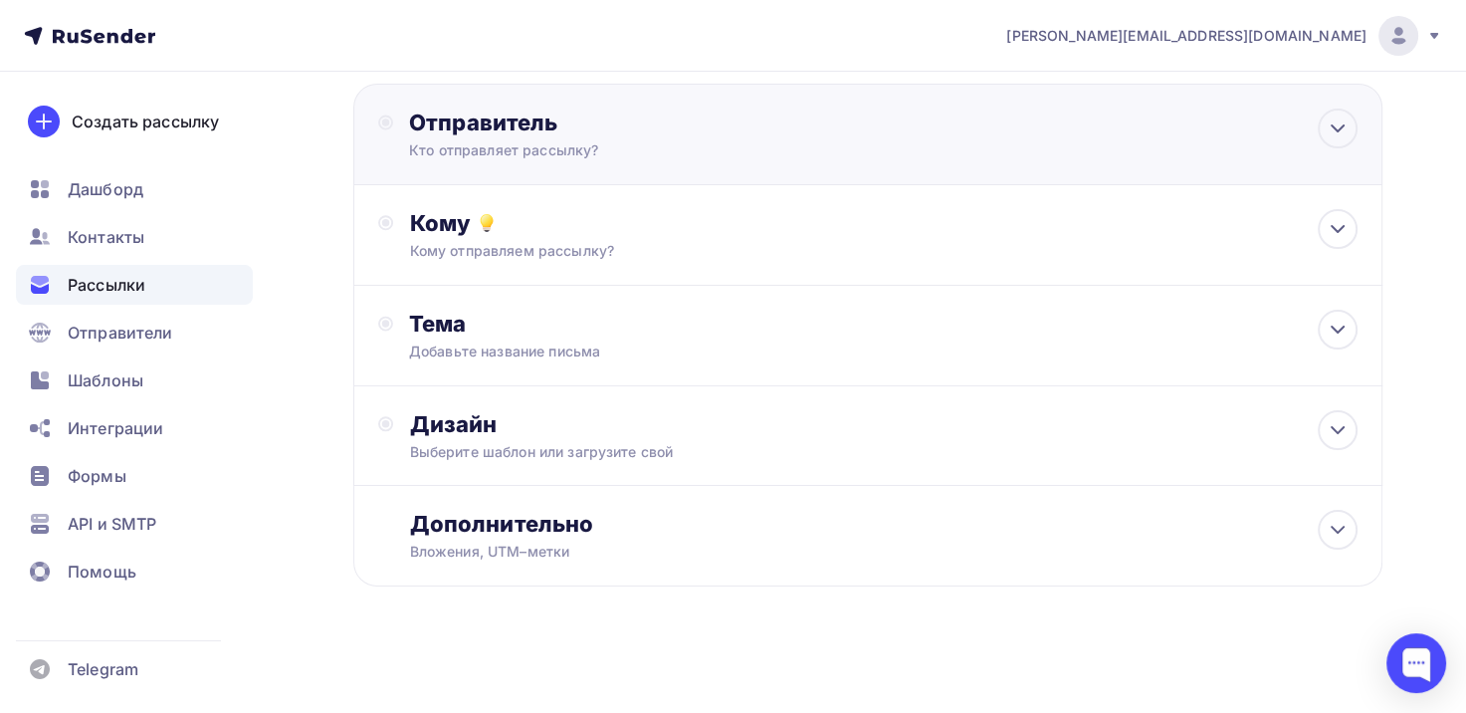
click at [1338, 100] on div "Отправитель Кто отправляет рассылку? Email * Нет отправителей Добавить отправит…" at bounding box center [867, 135] width 1029 height 102
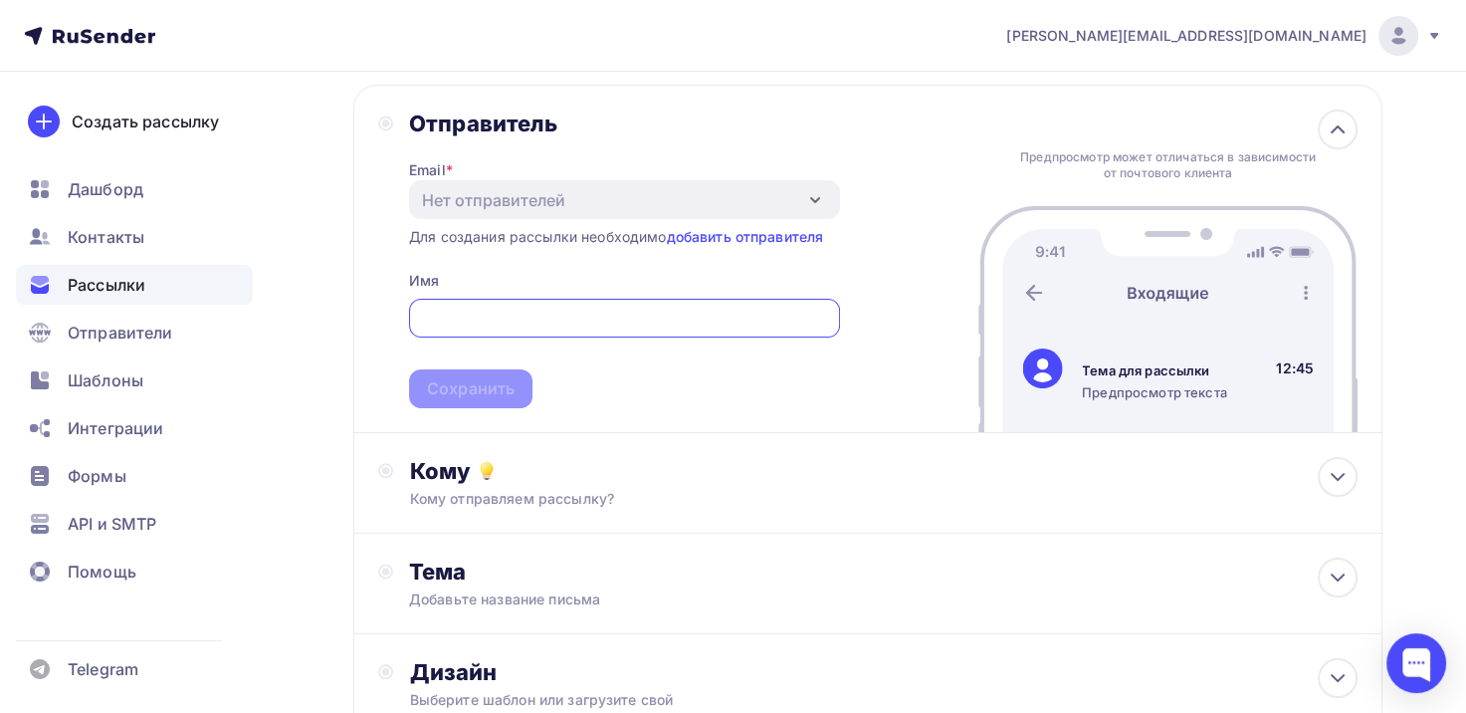
scroll to position [0, 0]
click at [797, 323] on input "text" at bounding box center [624, 320] width 408 height 24
type input "Дирекция конкурса "Семейная память""
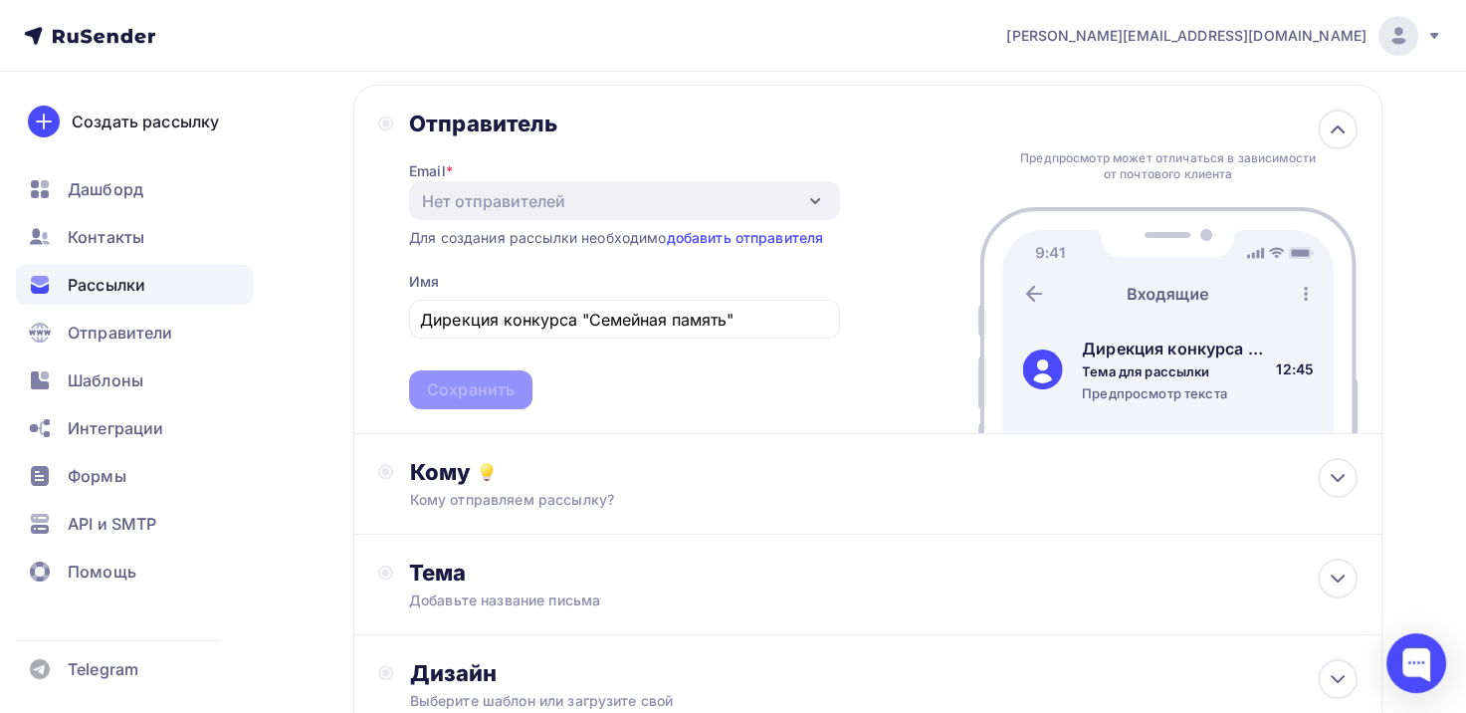
click at [469, 394] on span "Дирекция конкурса "Семейная память" Сохранить" at bounding box center [624, 350] width 431 height 117
click at [722, 237] on link "добавить отправителя" at bounding box center [744, 237] width 157 height 17
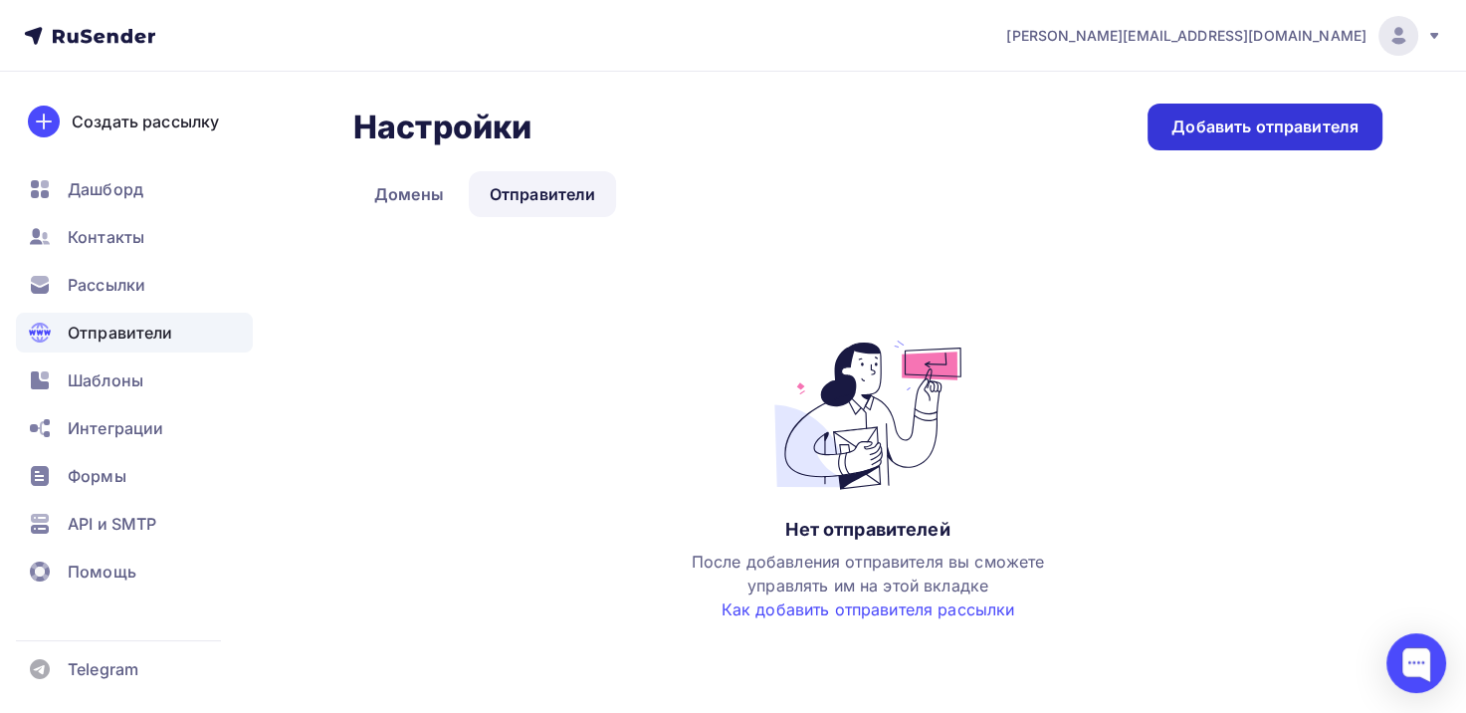
click at [1290, 124] on div "Добавить отправителя" at bounding box center [1265, 126] width 187 height 23
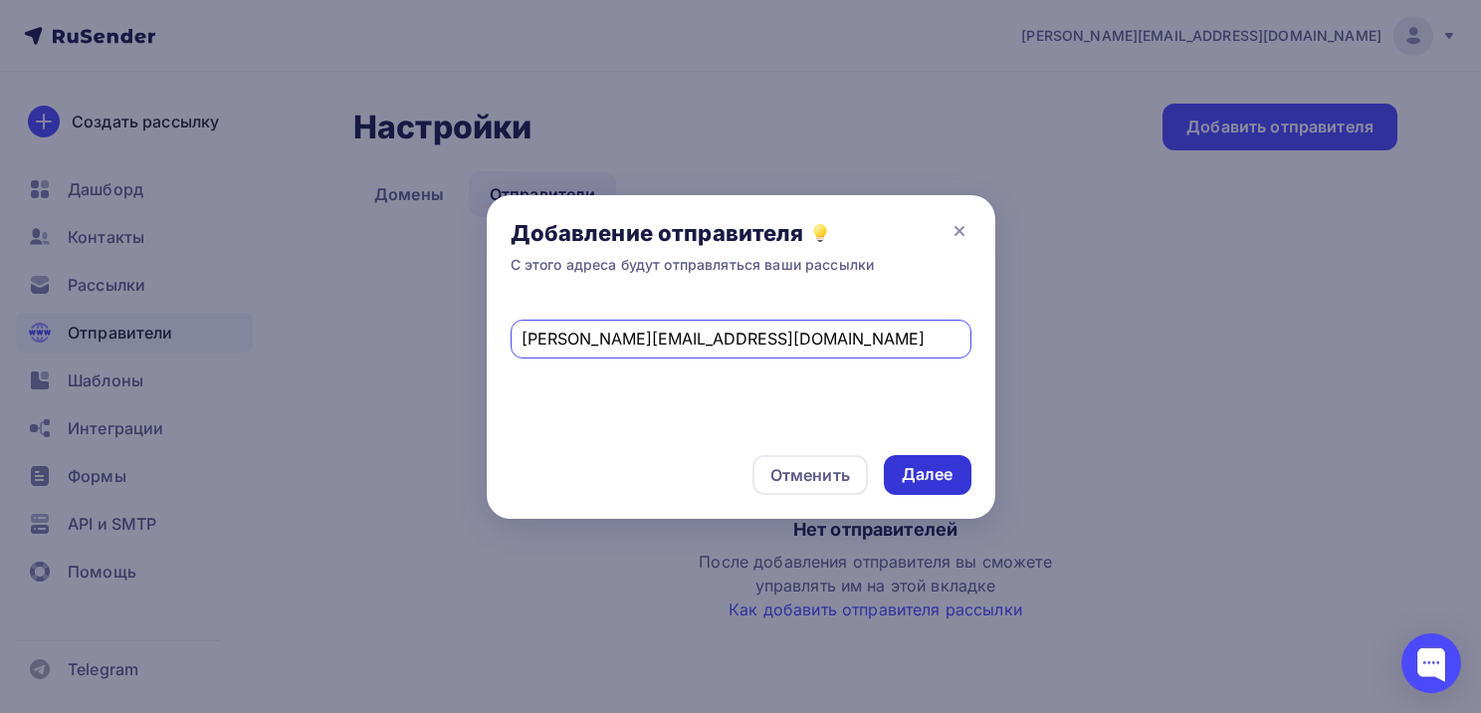
click at [920, 478] on div "Далее" at bounding box center [928, 474] width 52 height 23
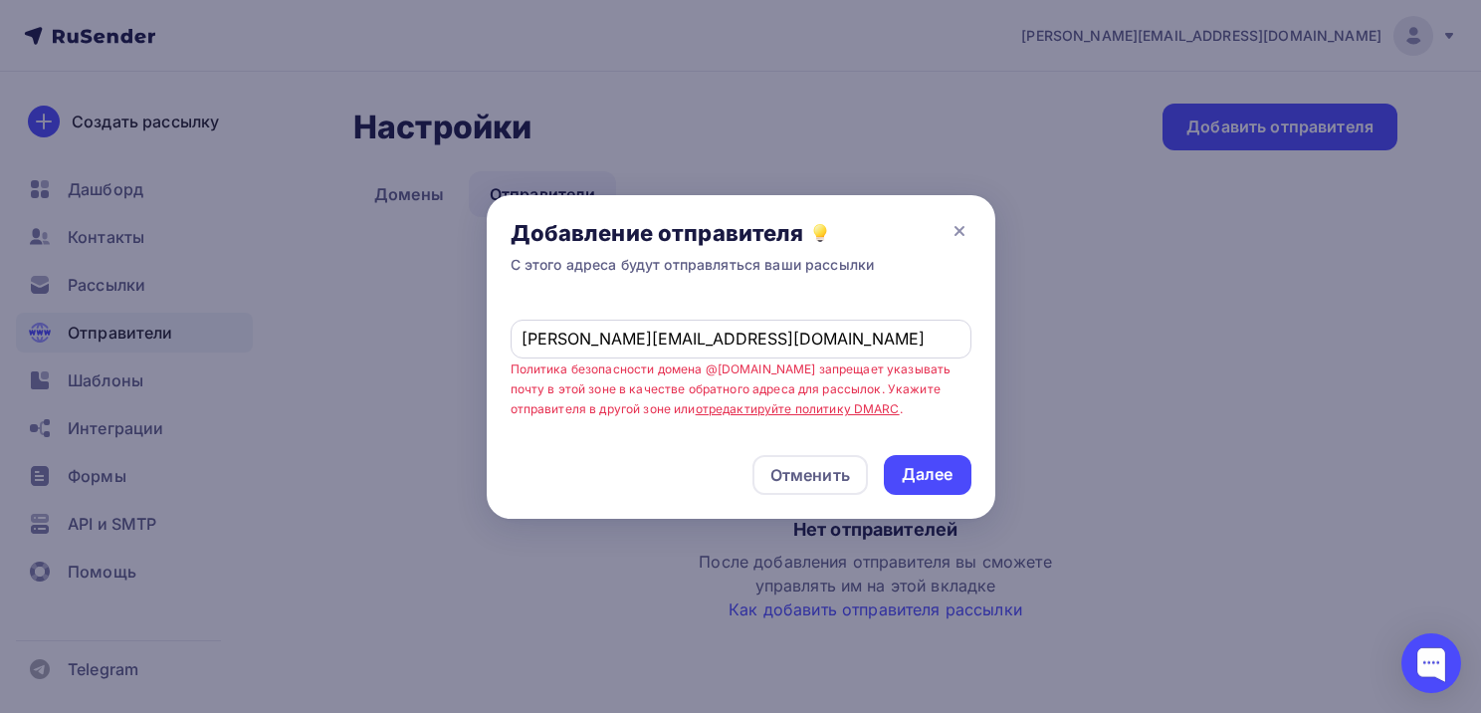
click at [713, 335] on input "[PERSON_NAME][EMAIL_ADDRESS][DOMAIN_NAME]" at bounding box center [741, 339] width 438 height 24
type input "[EMAIL_ADDRESS][DOMAIN_NAME]"
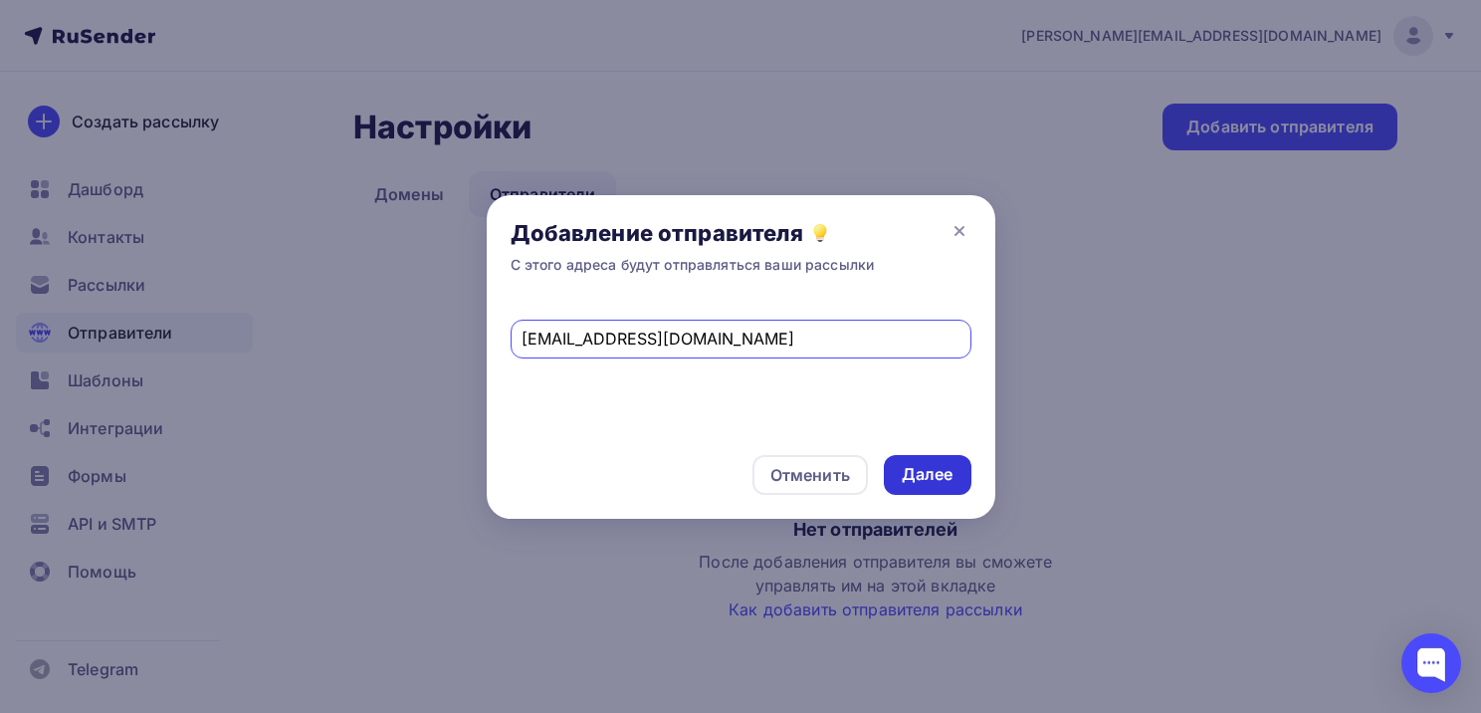
click at [919, 482] on div "Далее" at bounding box center [928, 474] width 52 height 23
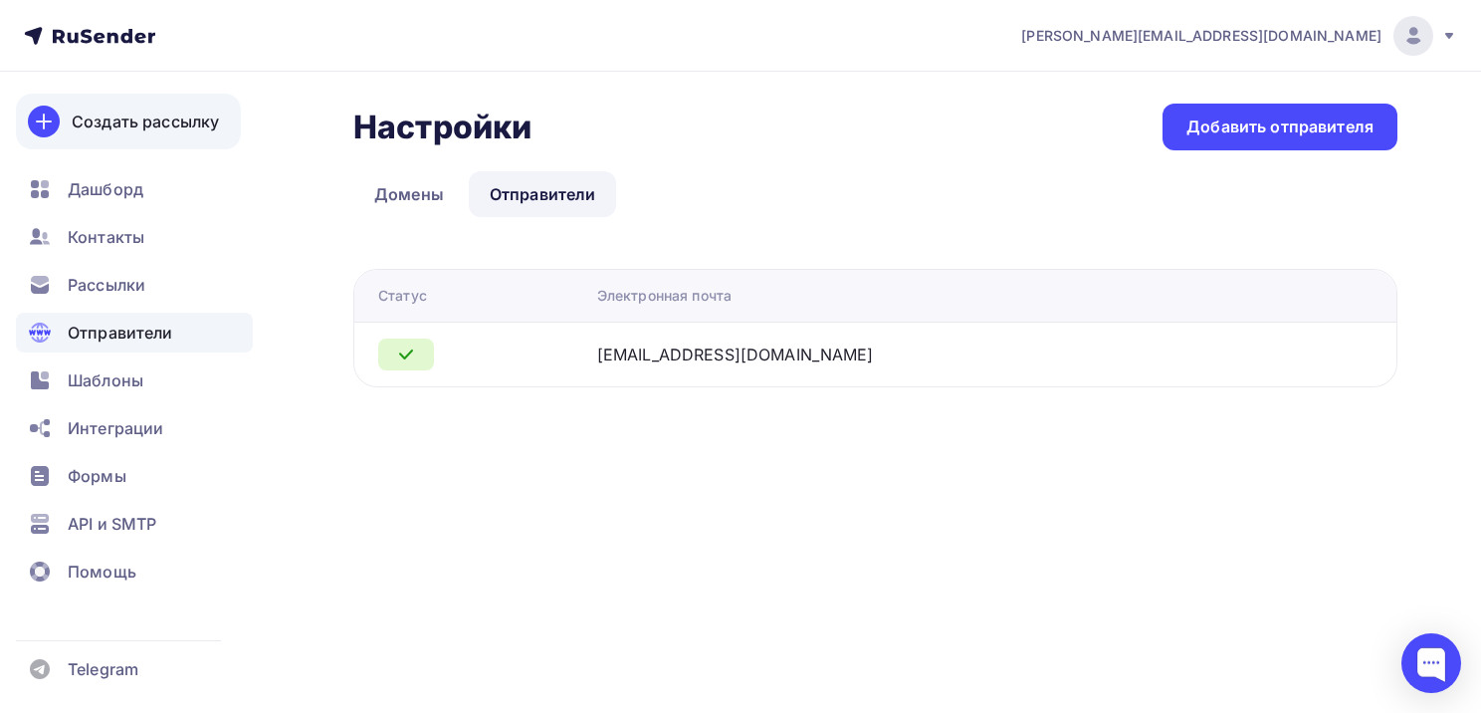
click at [108, 113] on div "Создать рассылку" at bounding box center [145, 122] width 147 height 24
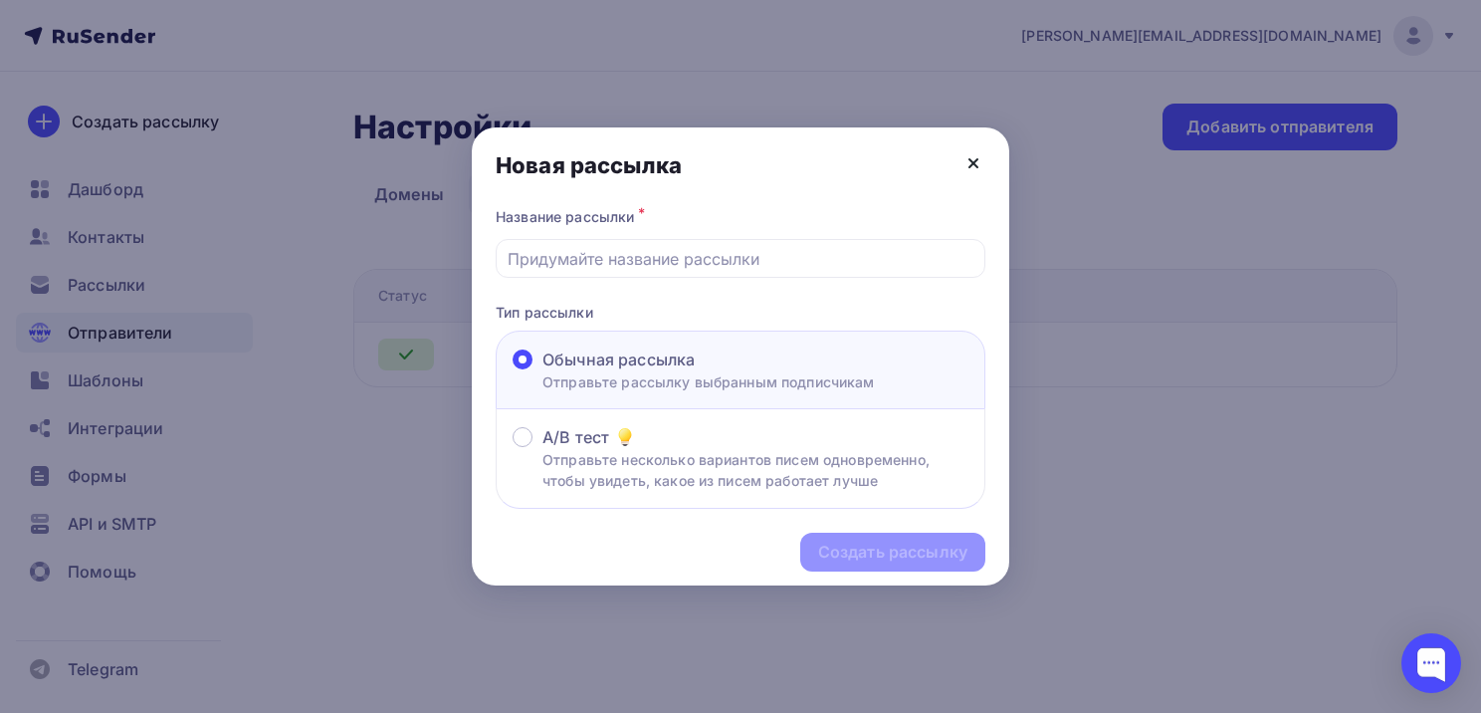
click at [983, 162] on icon at bounding box center [974, 163] width 24 height 24
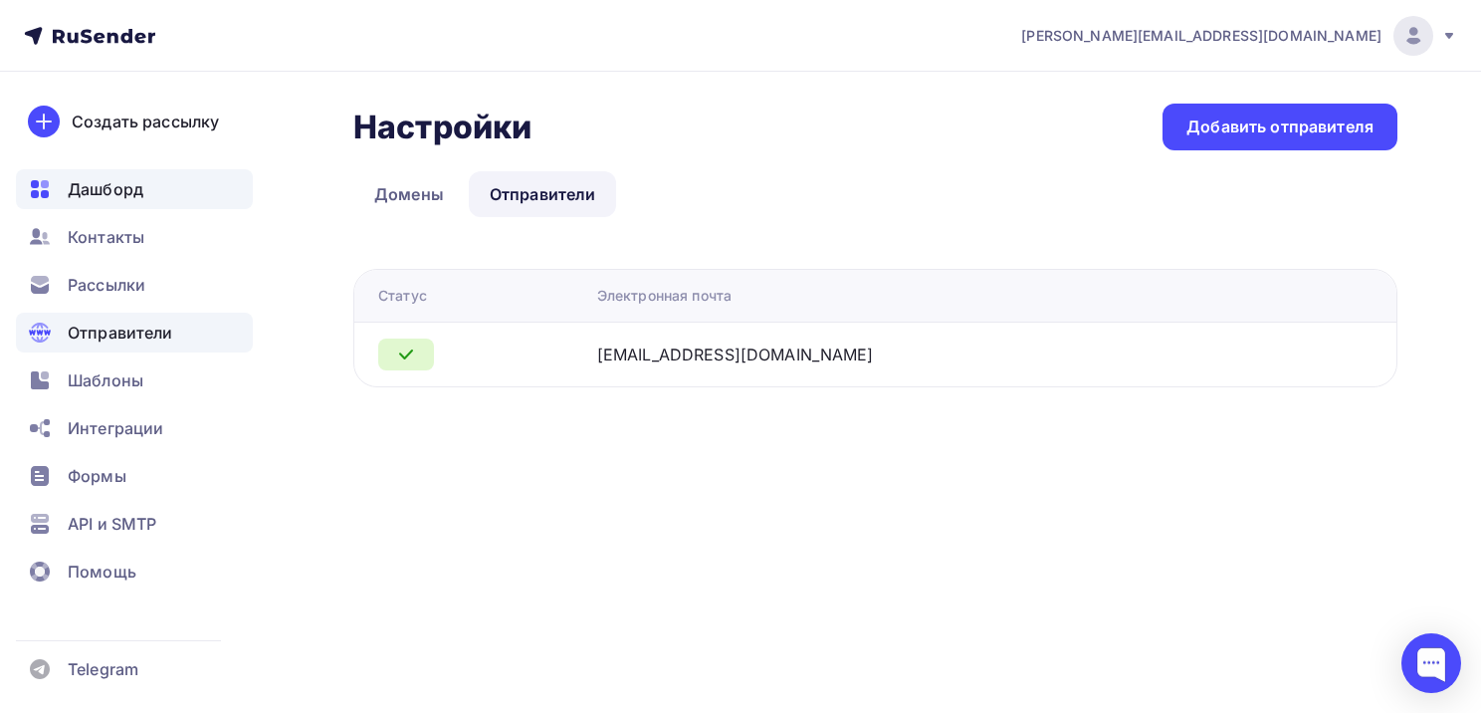
click at [110, 198] on span "Дашборд" at bounding box center [106, 189] width 76 height 24
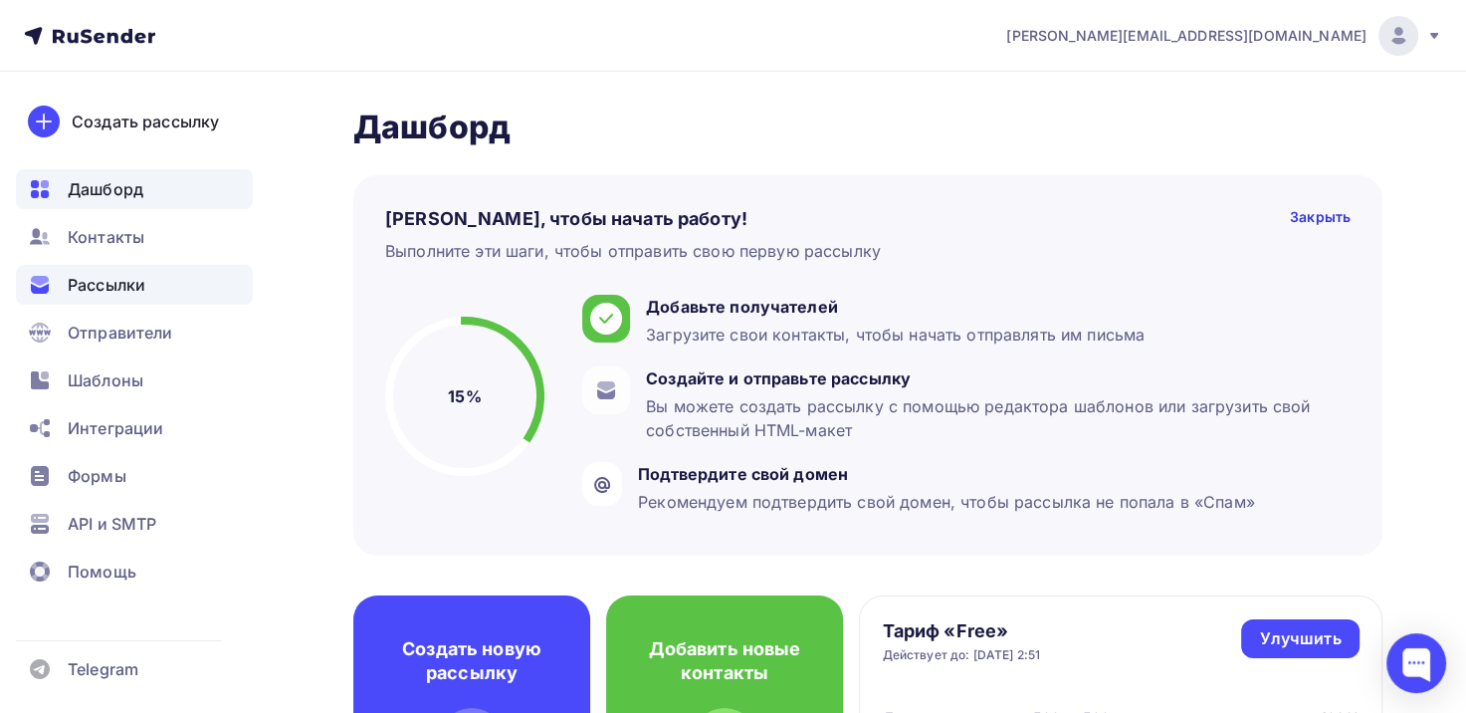
click at [127, 280] on span "Рассылки" at bounding box center [107, 285] width 78 height 24
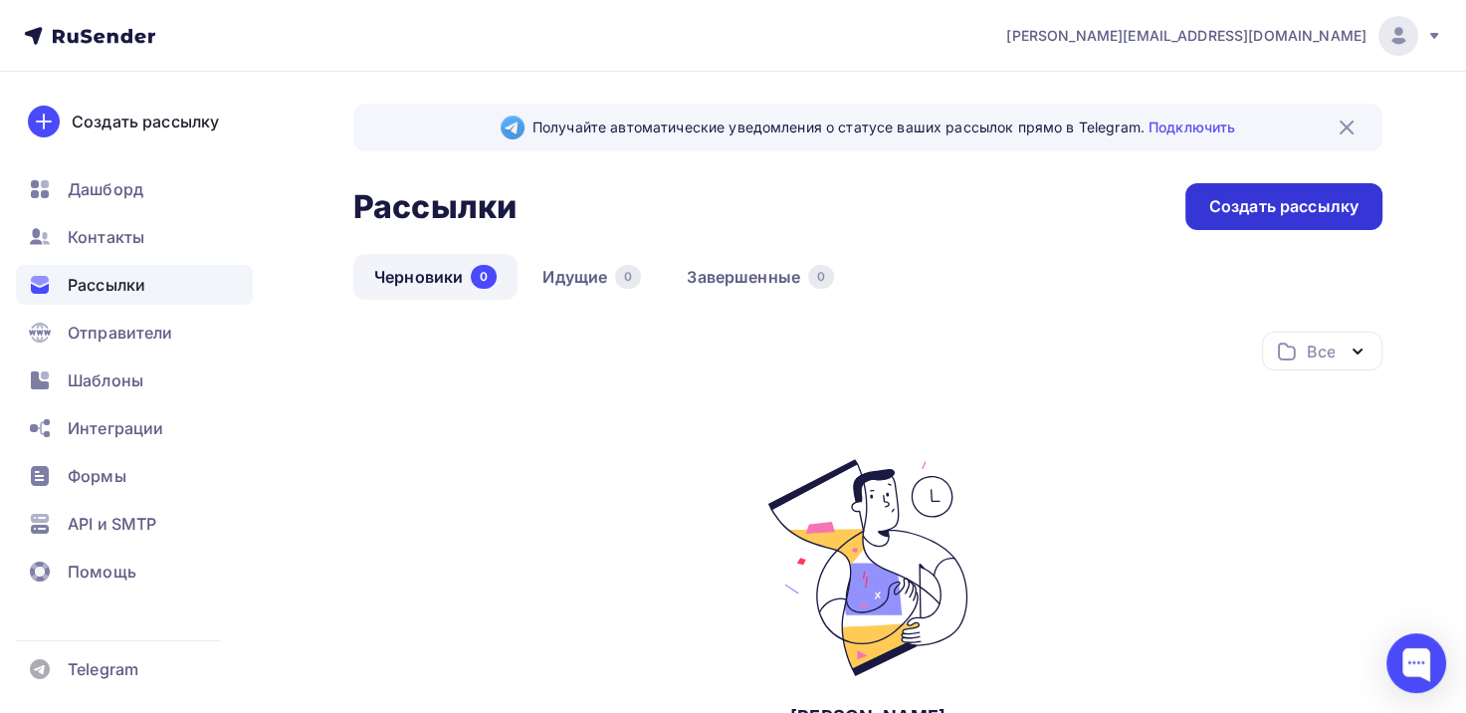
click at [1249, 203] on div "Создать рассылку" at bounding box center [1284, 206] width 149 height 23
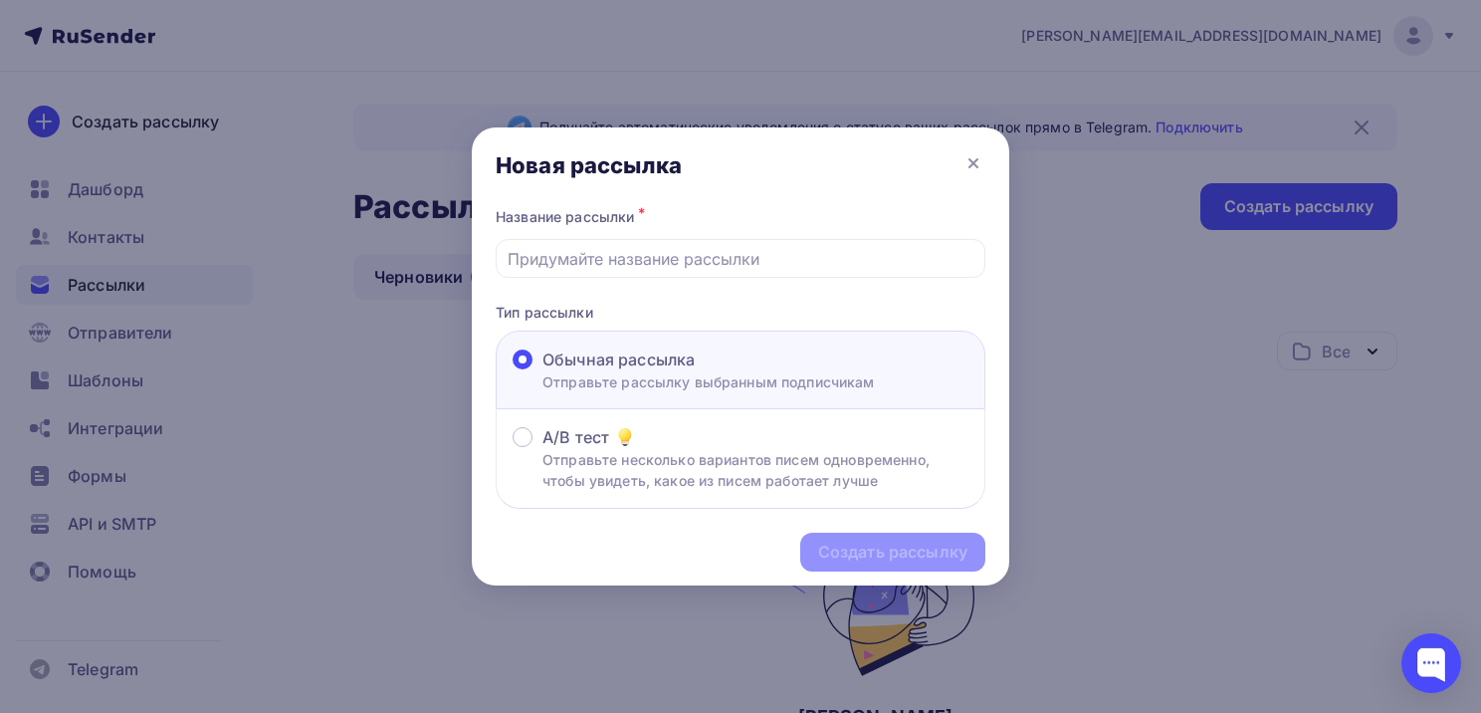
click at [766, 379] on p "Отправьте рассылку выбранным подписчикам" at bounding box center [709, 381] width 332 height 21
click at [543, 371] on input "Обычная рассылка Отправьте рассылку выбранным подписчикам" at bounding box center [543, 371] width 0 height 0
click at [763, 247] on input "text" at bounding box center [741, 259] width 467 height 24
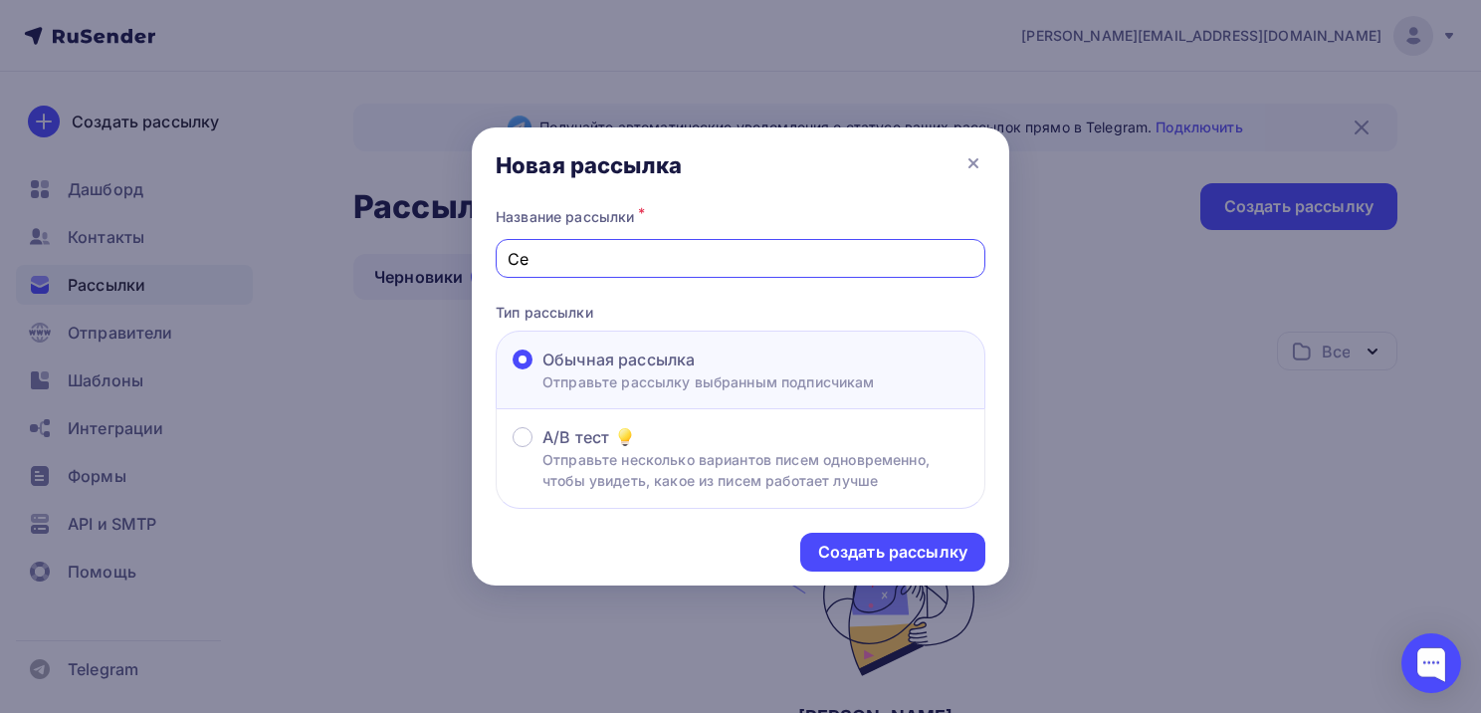
type input "Сертификат участника Всероссийского исследовательского конкурса "Семейная памят…"
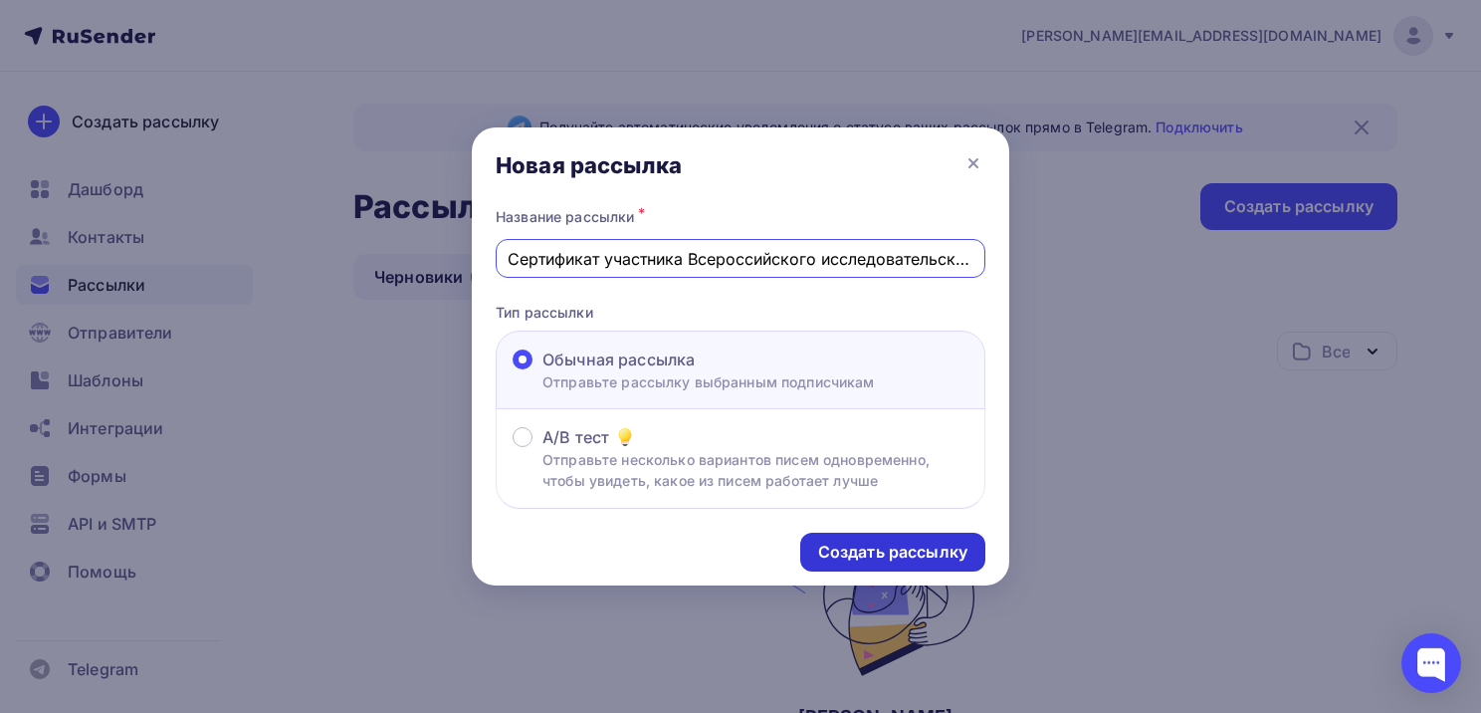
click at [881, 547] on div "Создать рассылку" at bounding box center [892, 552] width 149 height 23
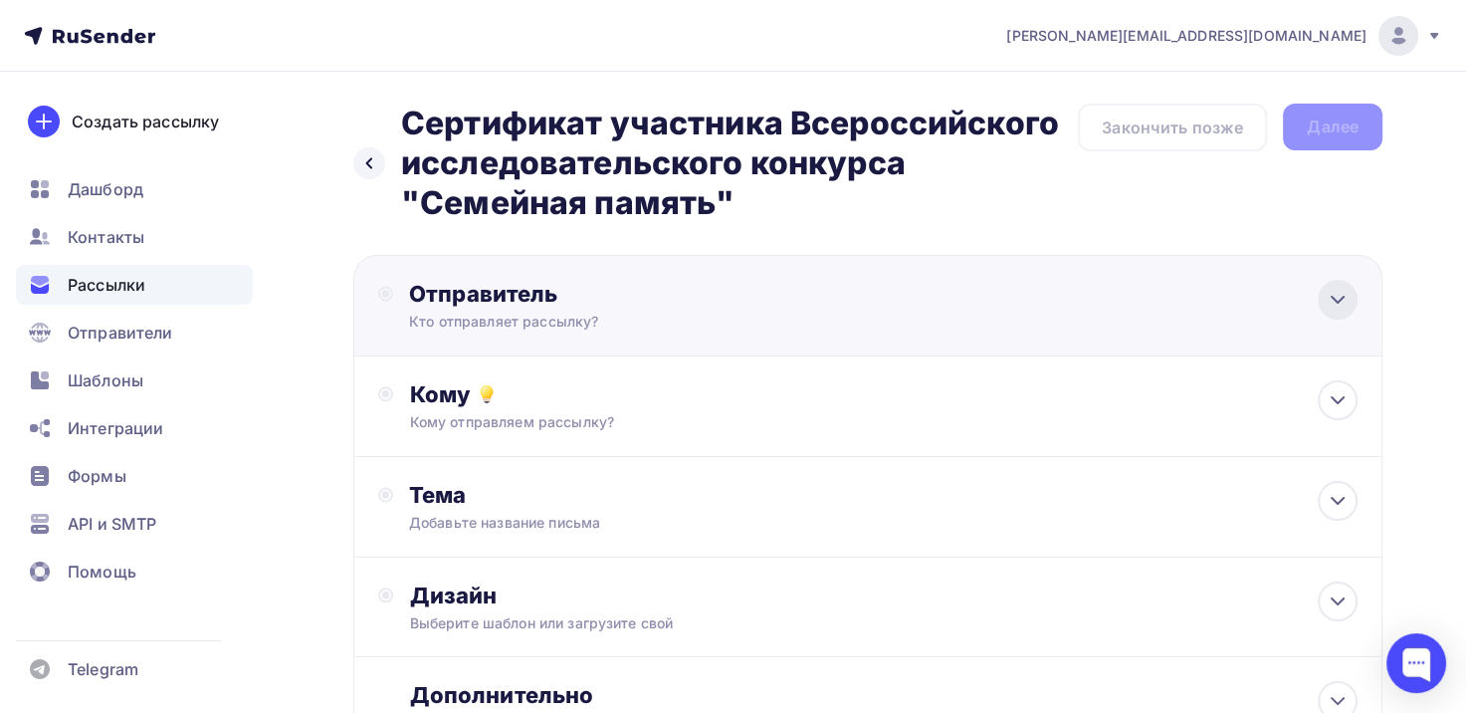
click at [1324, 302] on div at bounding box center [1338, 300] width 40 height 40
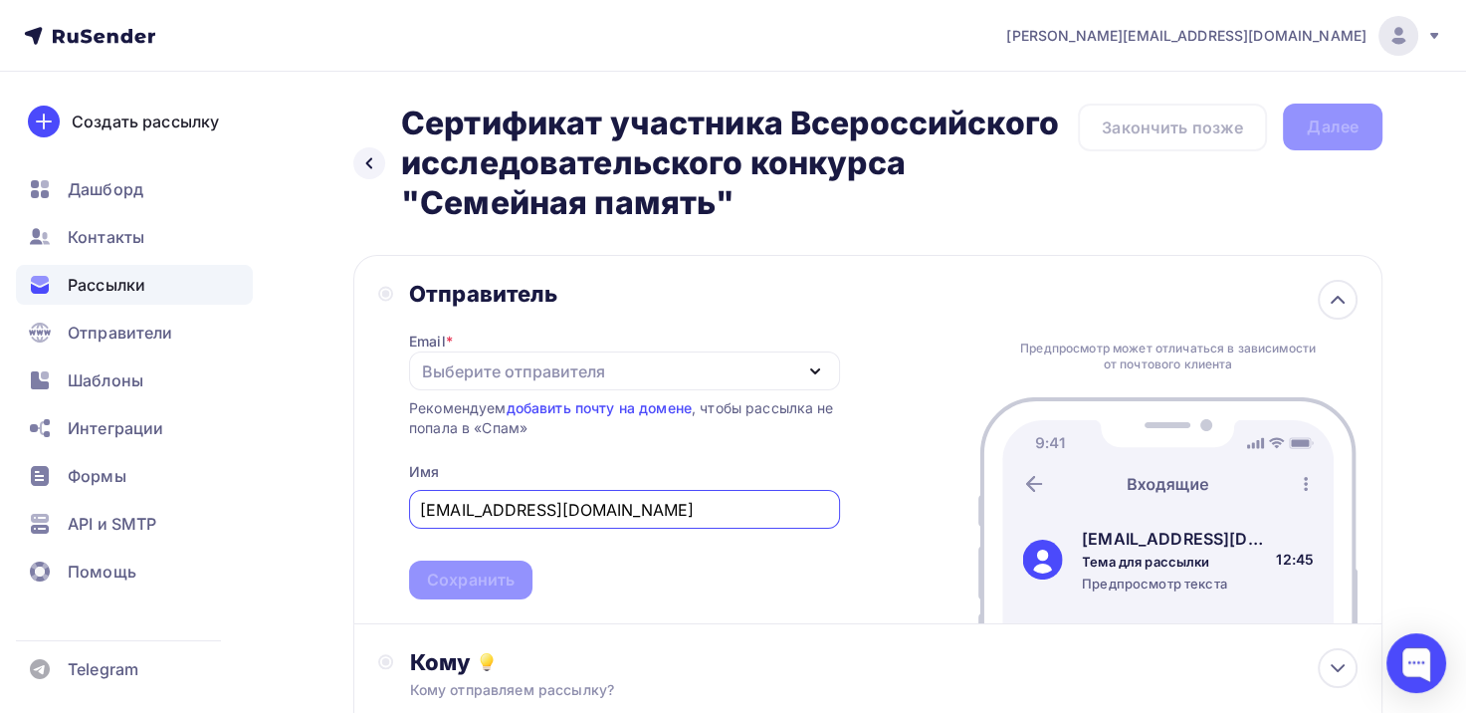
click at [722, 367] on div "Выберите отправителя" at bounding box center [624, 370] width 431 height 39
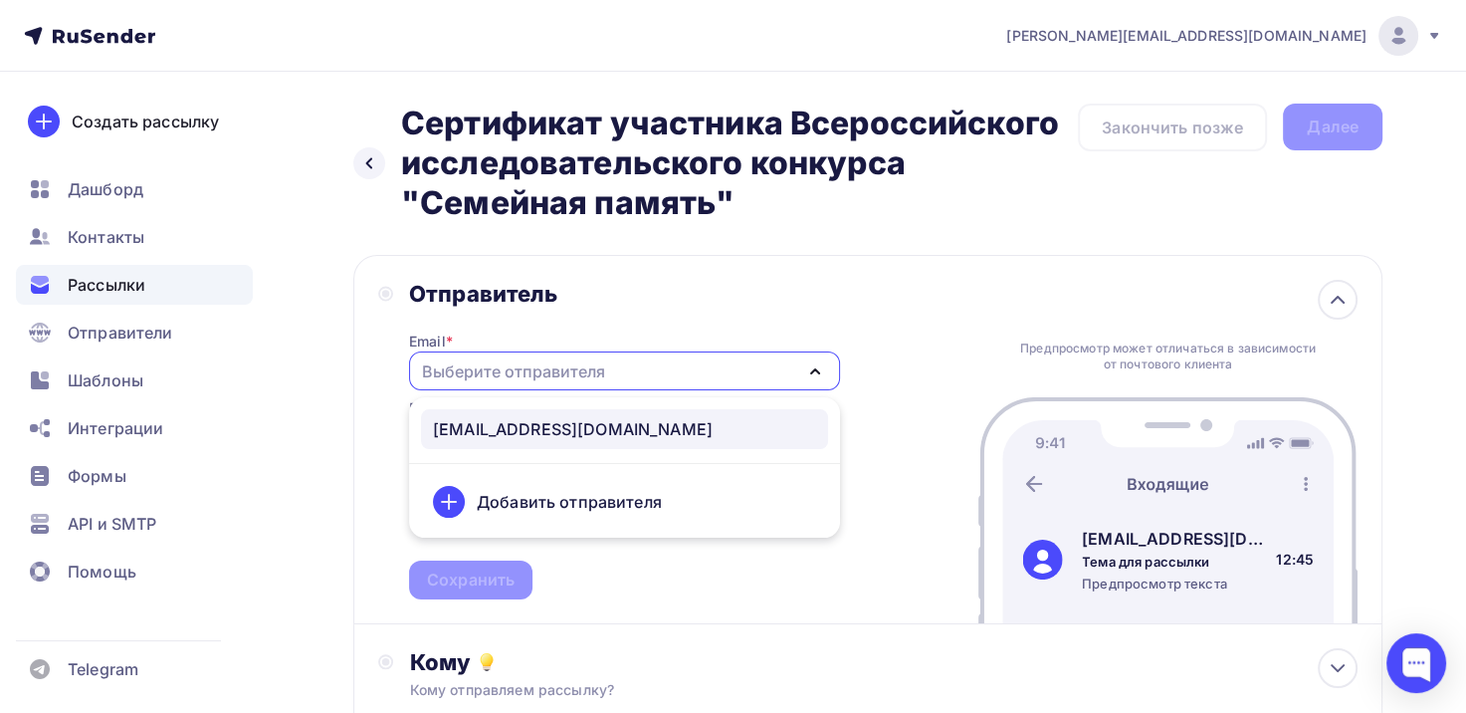
click at [637, 438] on div "e.d.kuleshova1999@yandex.ru" at bounding box center [573, 429] width 280 height 24
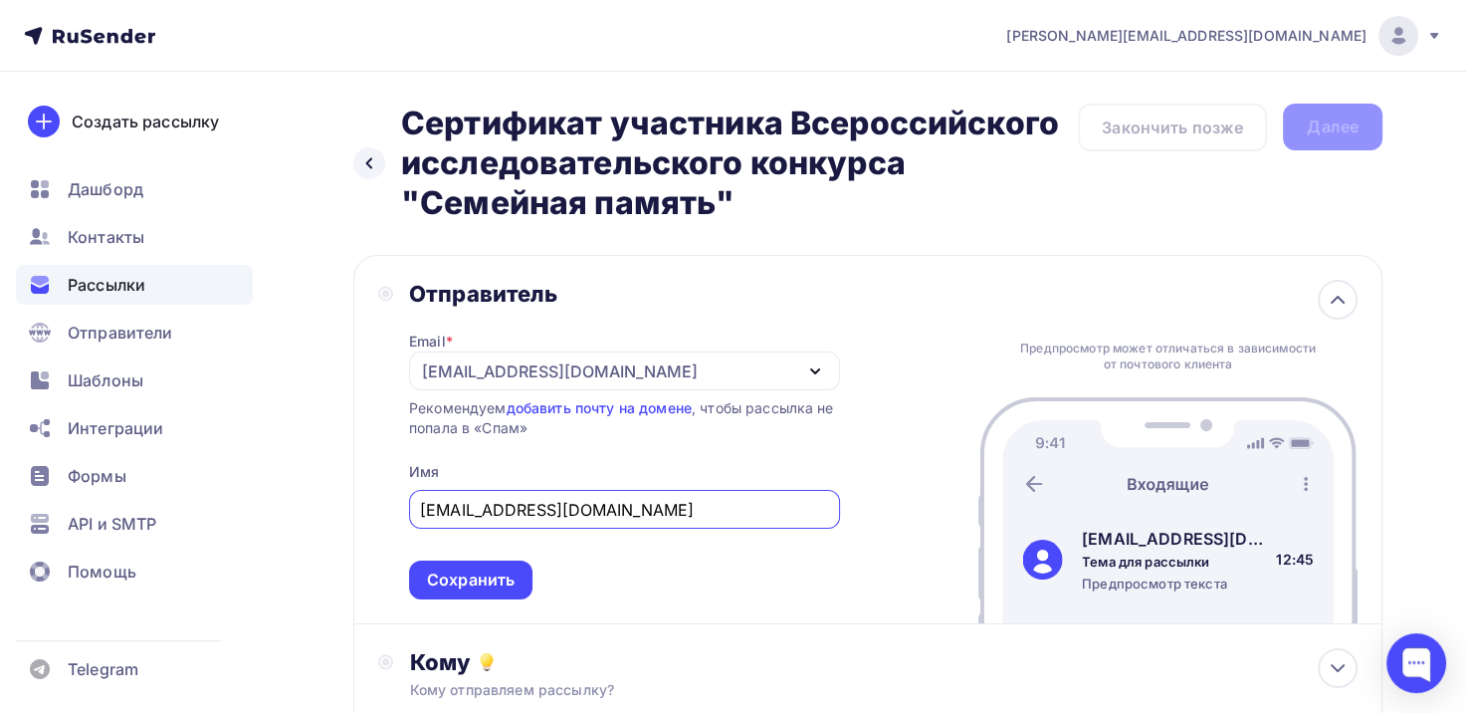
drag, startPoint x: 687, startPoint y: 520, endPoint x: 405, endPoint y: 519, distance: 281.7
click at [405, 519] on div "Отправитель Email * e.d.kuleshova1999@yandex.ru e.d.kuleshova1999@yandex.ru Доб…" at bounding box center [609, 440] width 462 height 320
type input "Дирекция конкурса "Семейная память""
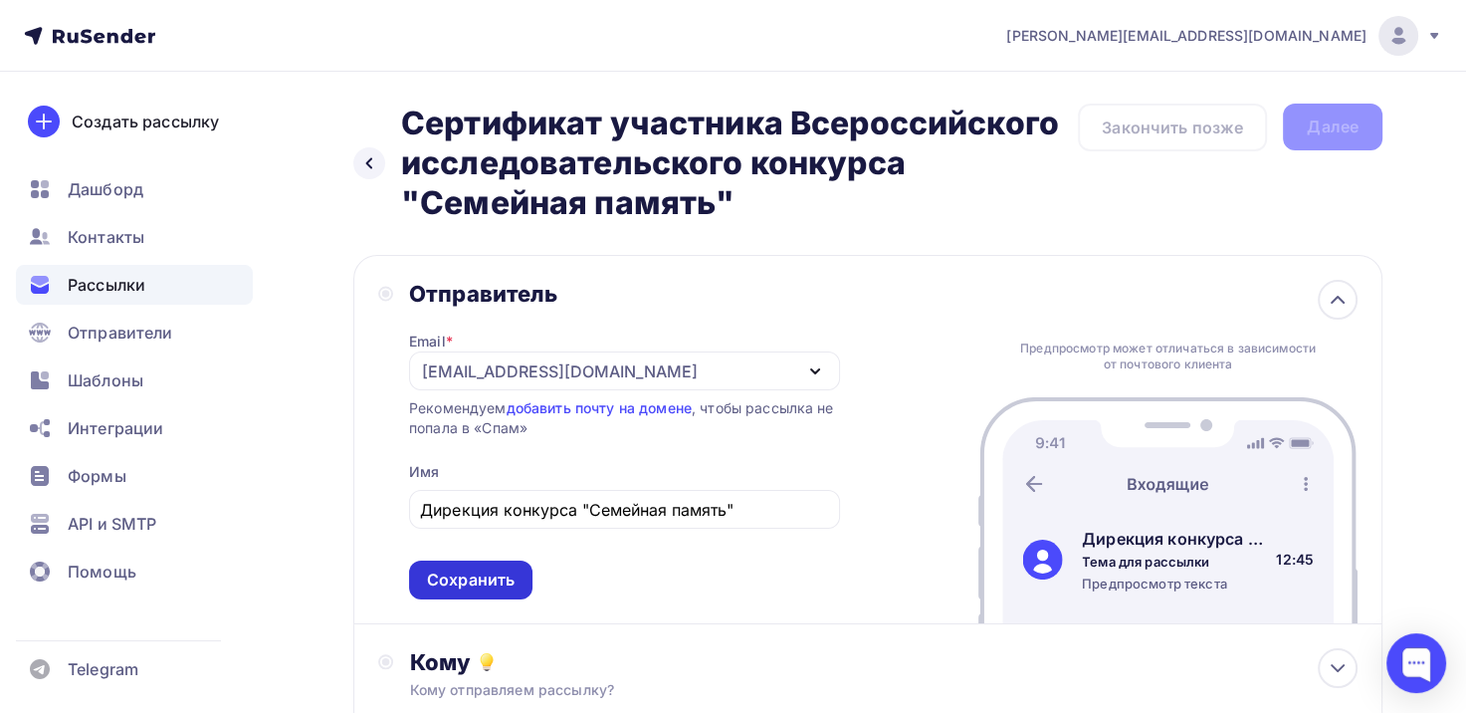
click at [486, 580] on div "Сохранить" at bounding box center [471, 579] width 88 height 23
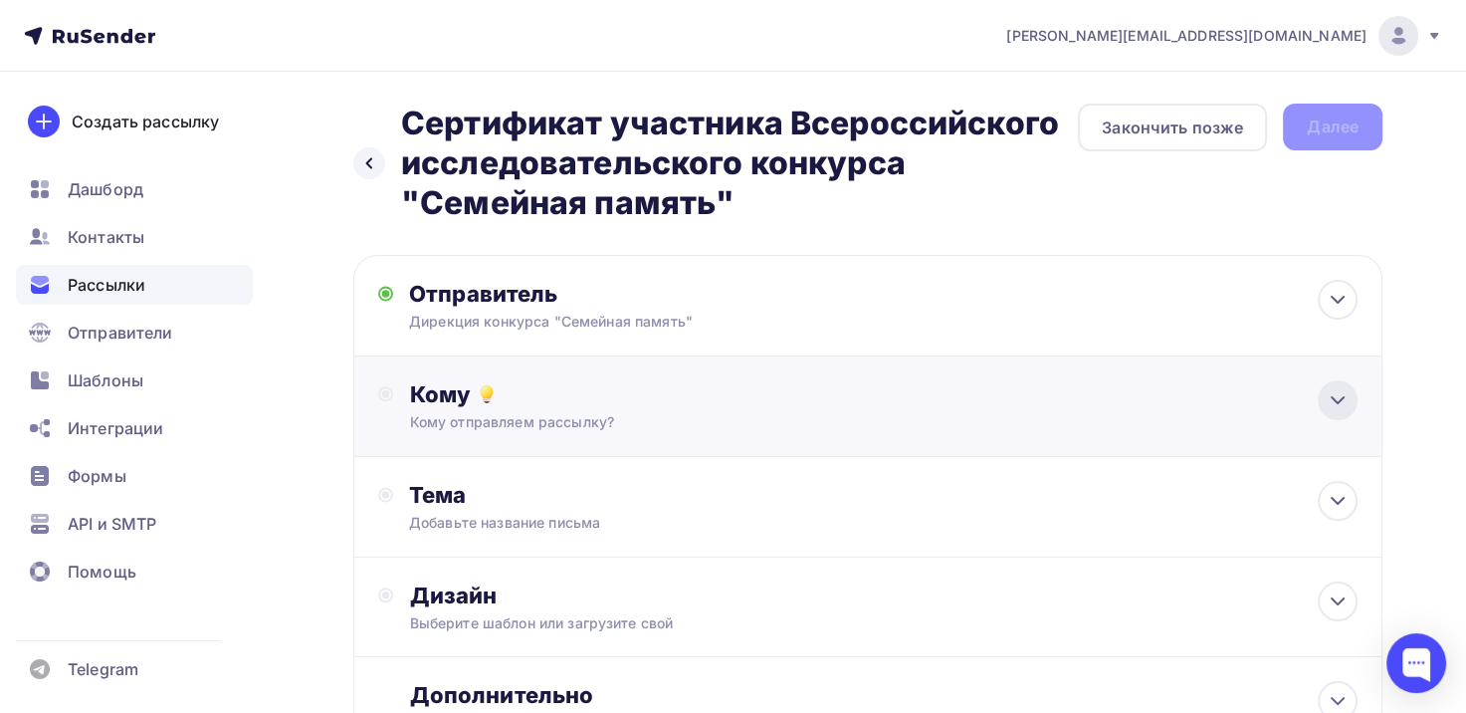
click at [1346, 393] on icon at bounding box center [1338, 400] width 24 height 24
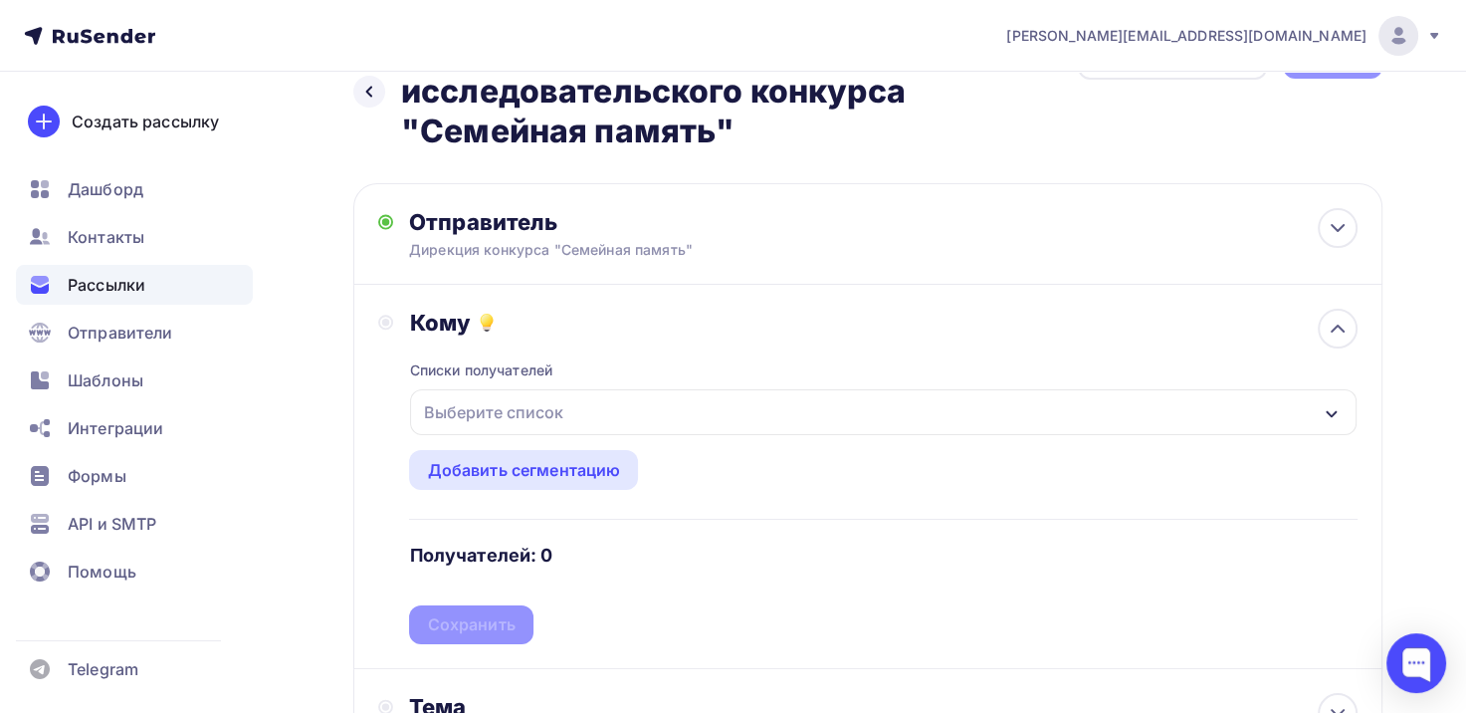
scroll to position [100, 0]
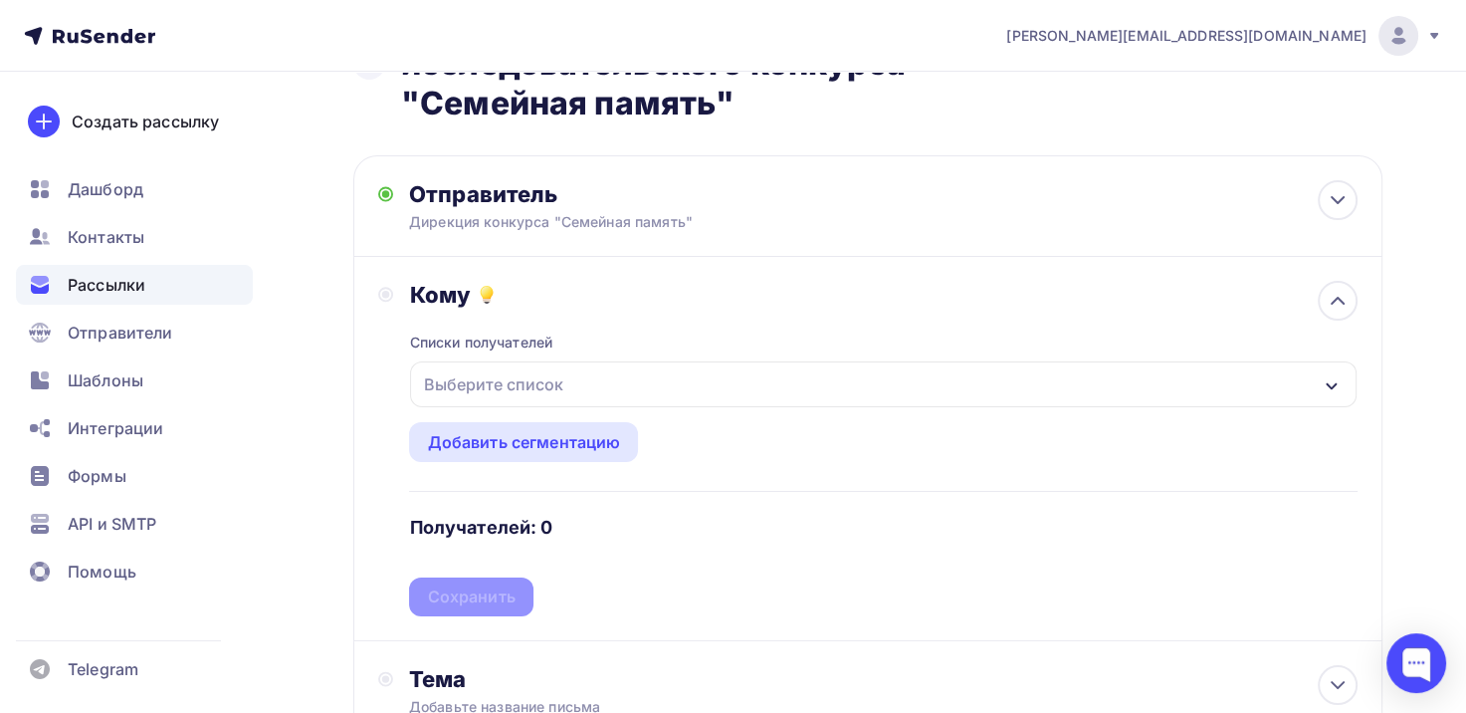
click at [807, 378] on div "Выберите список" at bounding box center [883, 384] width 947 height 46
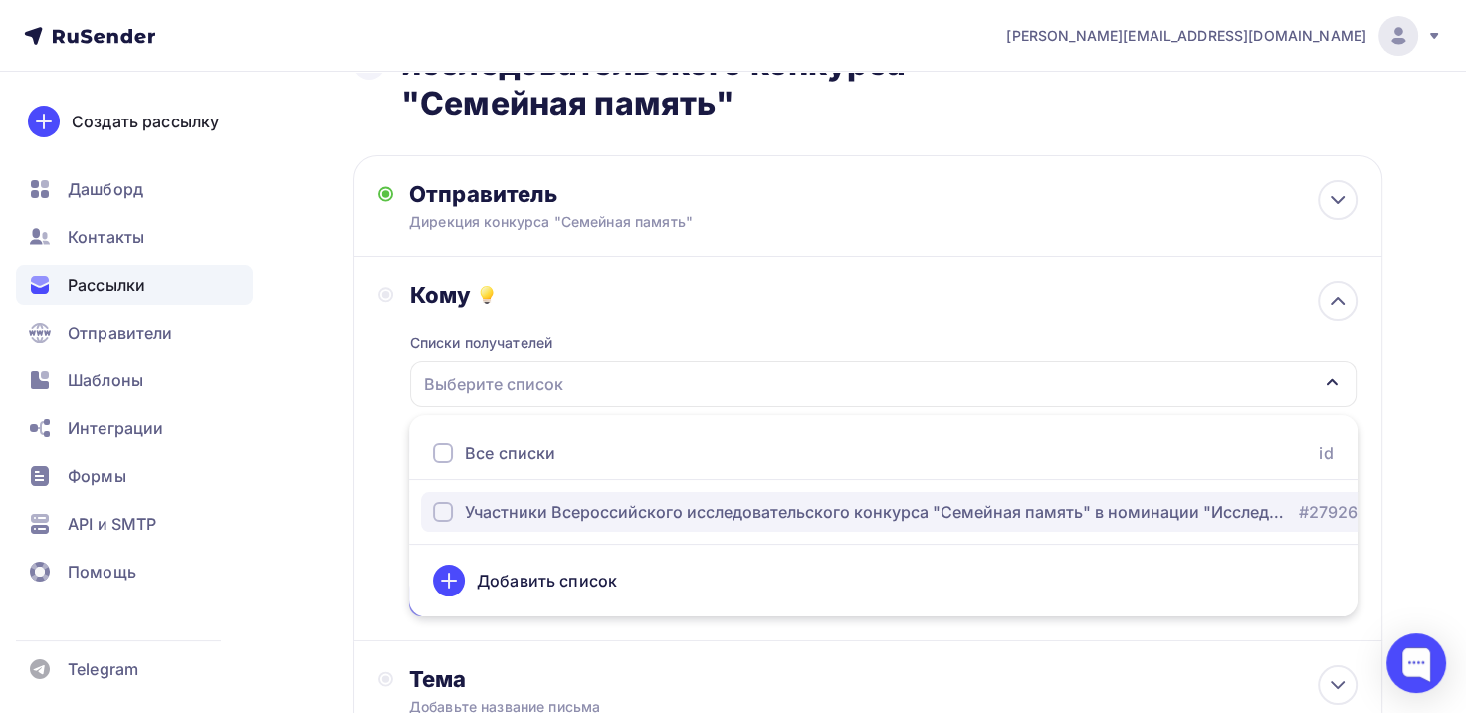
click at [749, 512] on div "Участники Всероссийского исследовательского конкурса "Семейная память" в номина…" at bounding box center [876, 512] width 822 height 24
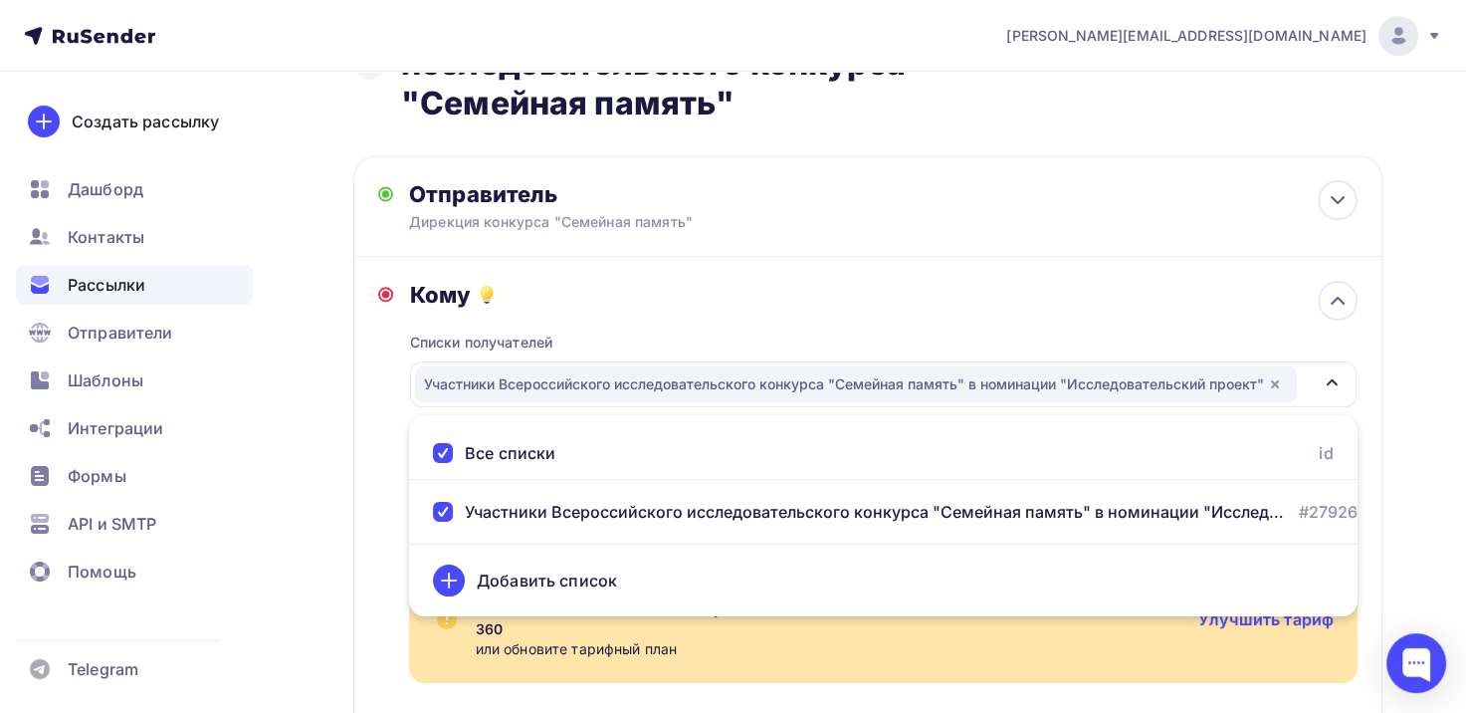
click at [1385, 423] on div "Назад Сертификат участника Всероссийского исследовательского конкурса "Семейная…" at bounding box center [733, 592] width 1466 height 1241
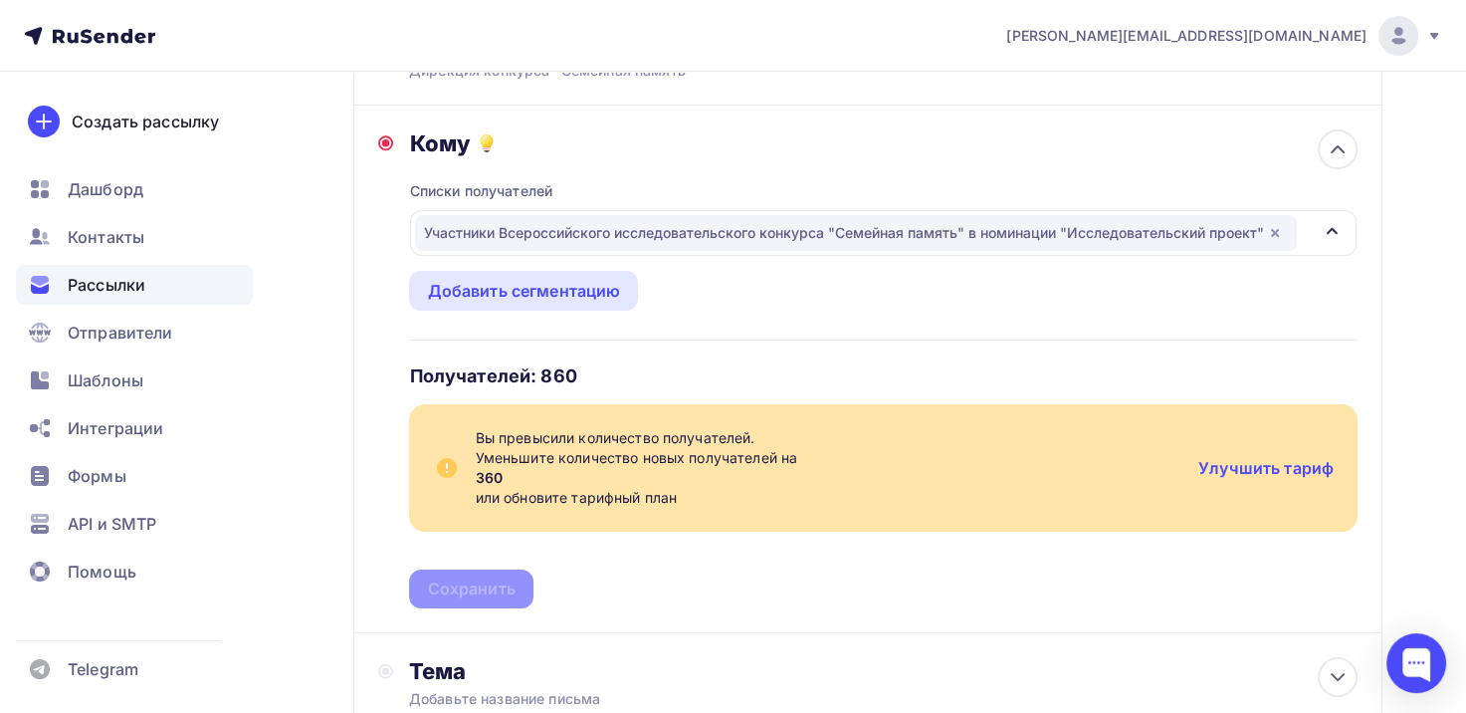
scroll to position [299, 0]
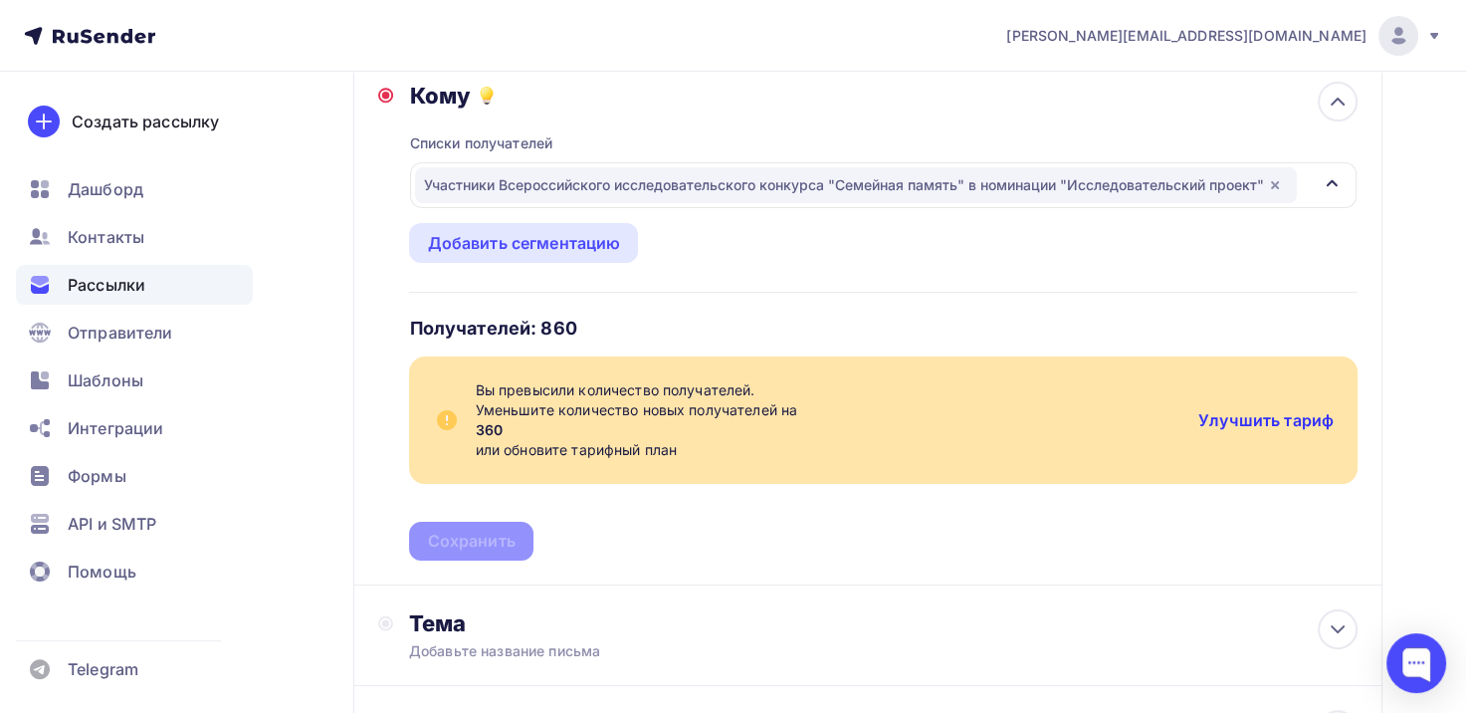
click at [1275, 413] on link "Улучшить тариф" at bounding box center [1266, 420] width 135 height 20
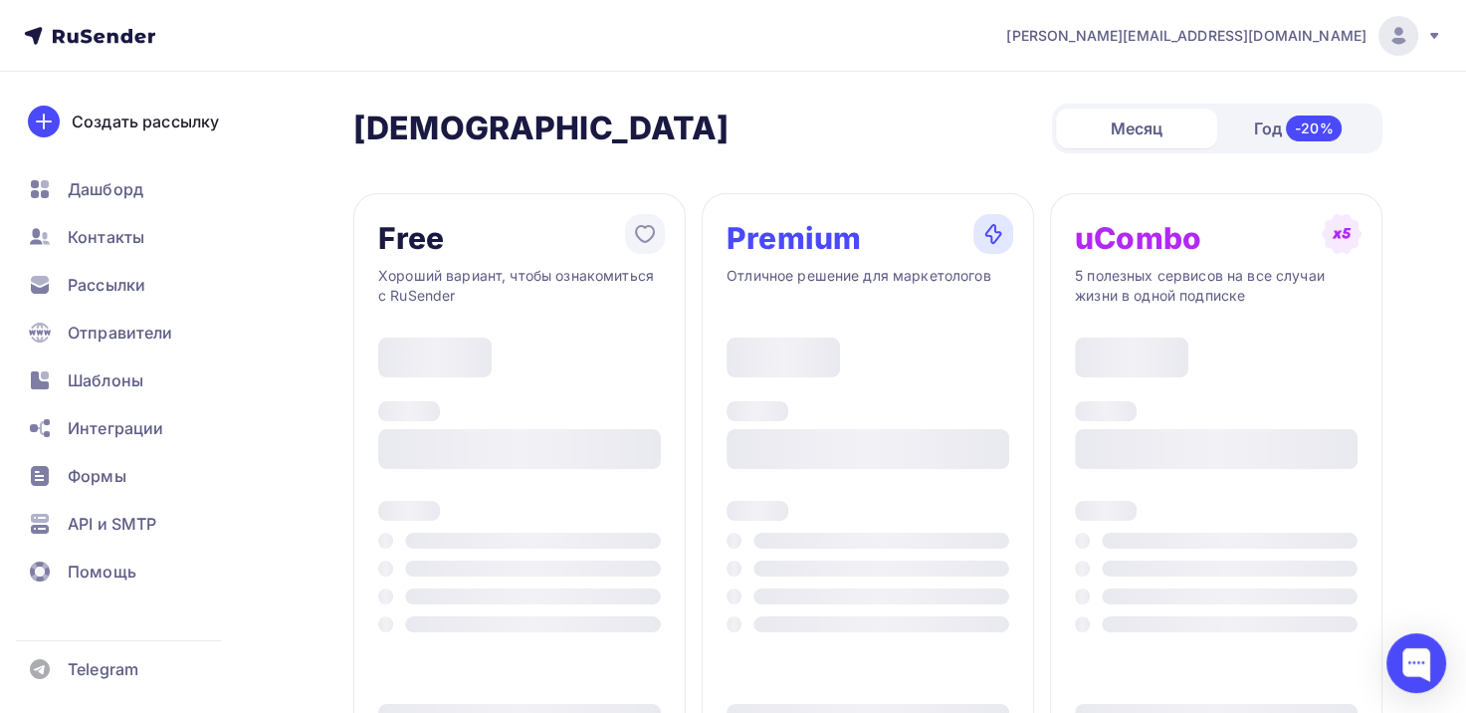
type input "500"
type input "100"
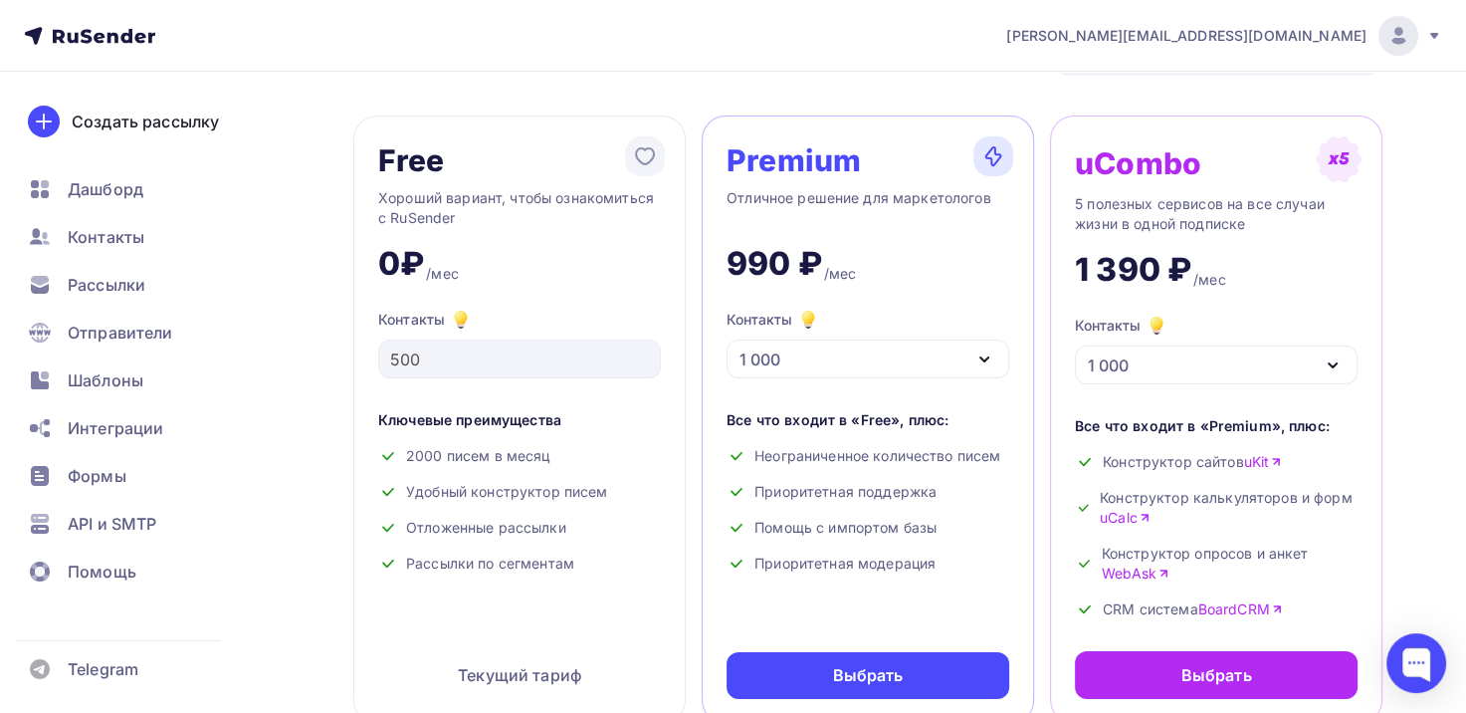
scroll to position [100, 0]
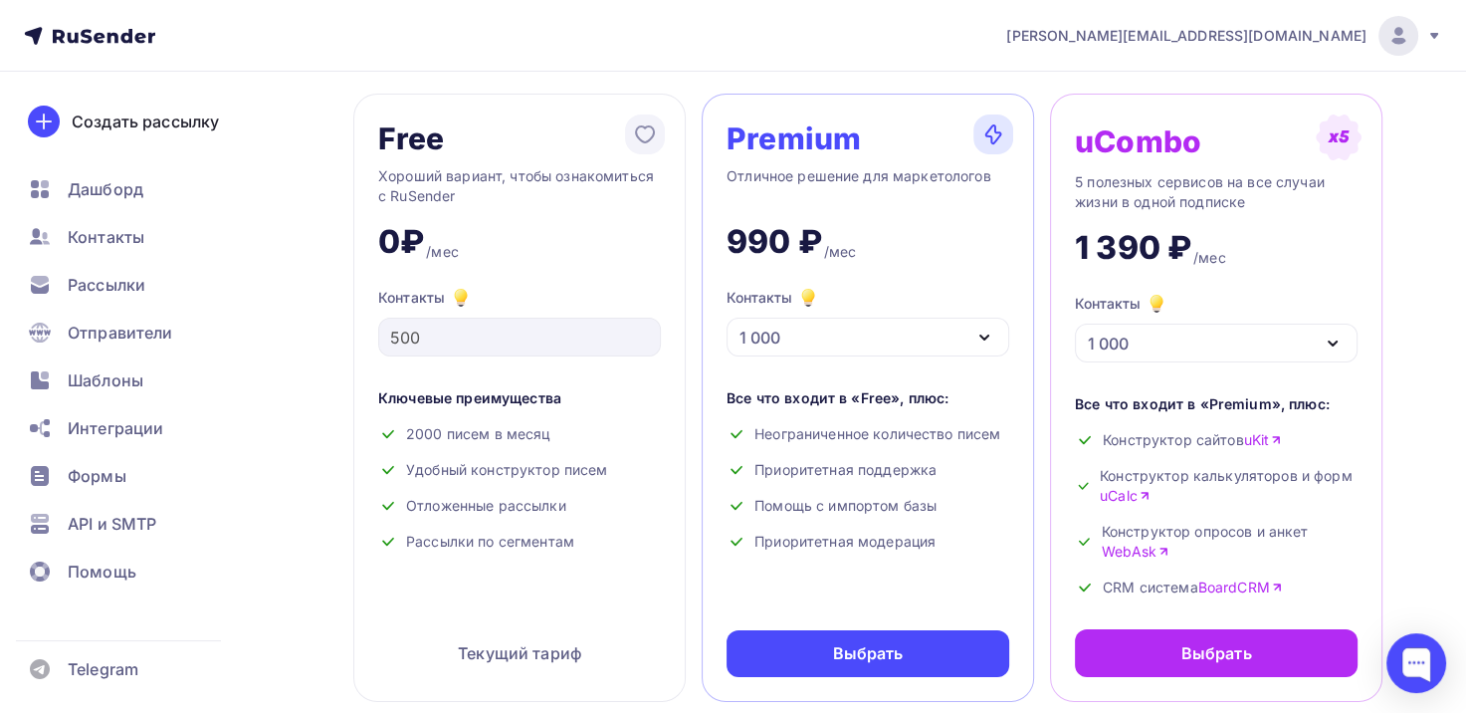
click at [976, 339] on icon "button" at bounding box center [985, 338] width 24 height 24
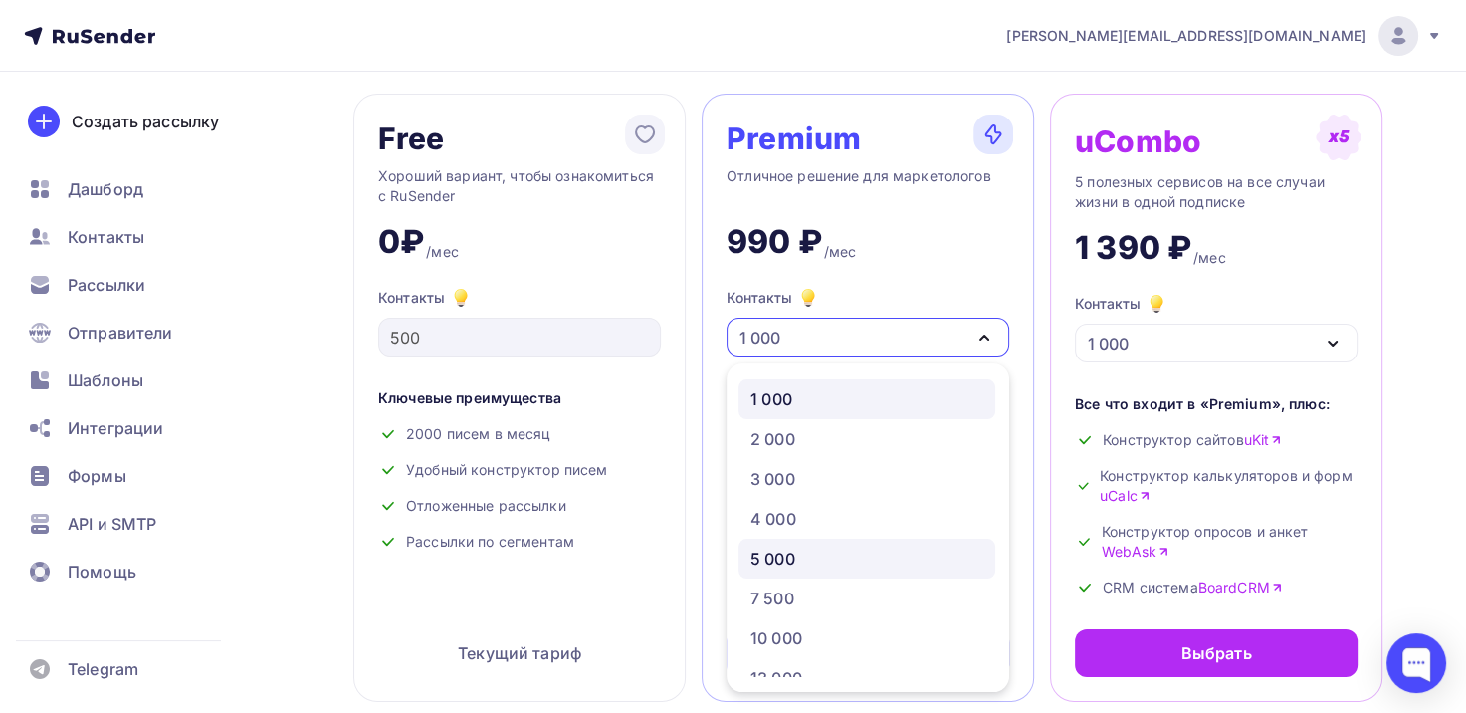
click at [781, 561] on div "5 000" at bounding box center [773, 559] width 45 height 24
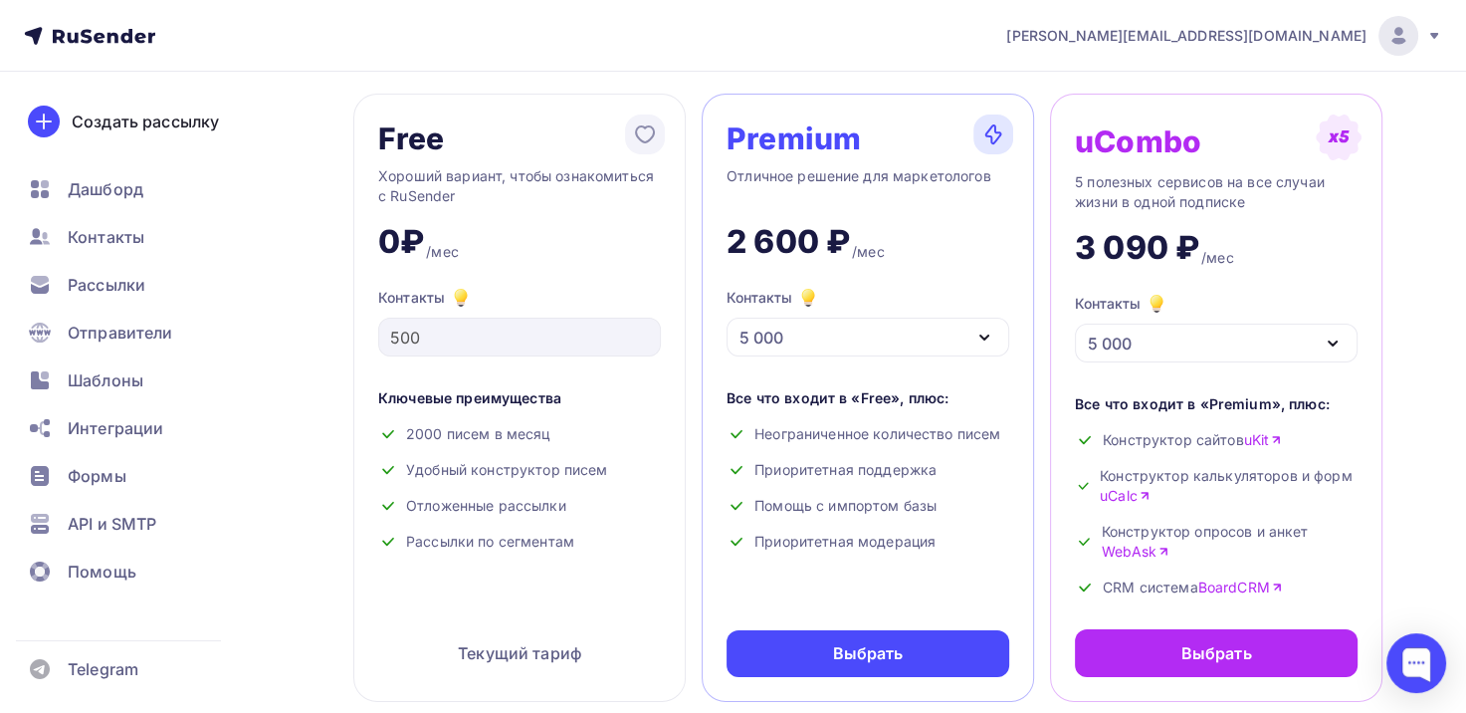
click at [978, 334] on icon "button" at bounding box center [985, 338] width 24 height 24
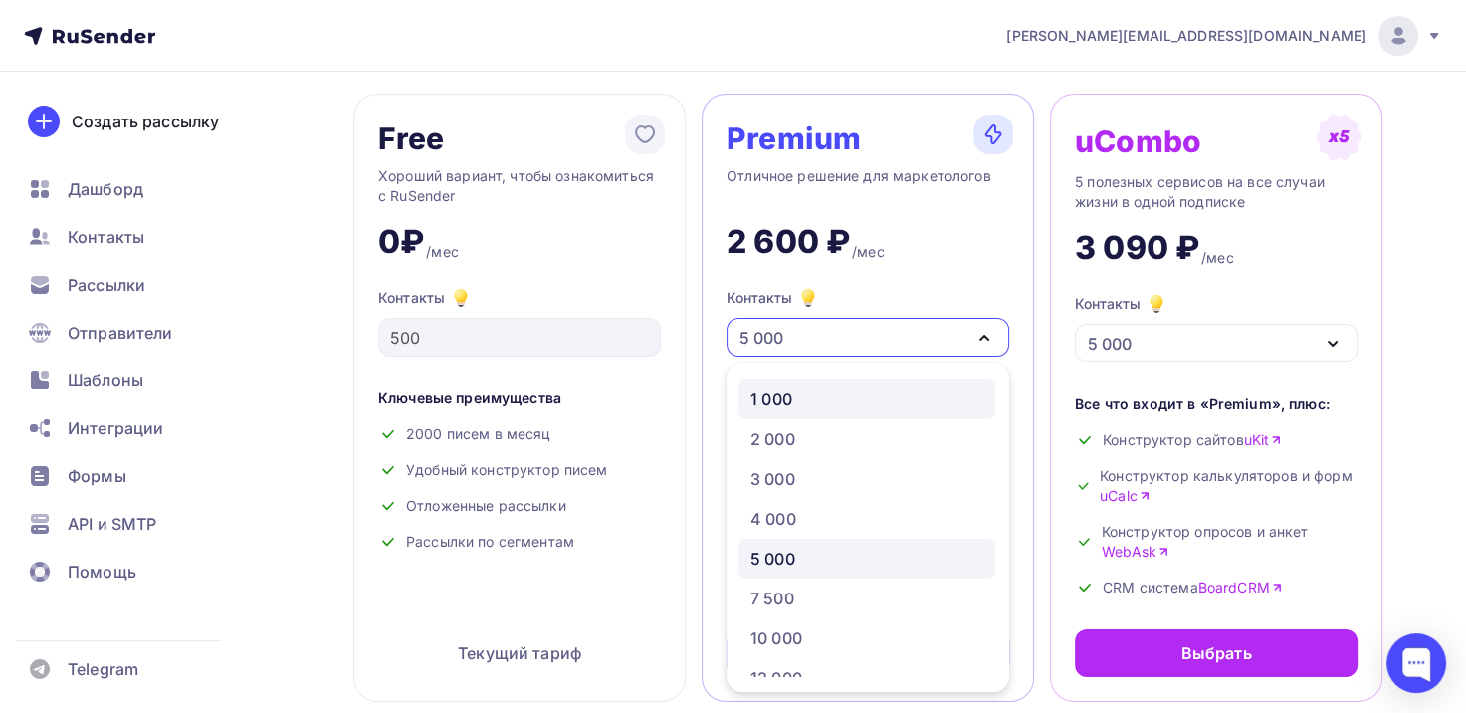
click at [813, 398] on div "1 000" at bounding box center [867, 399] width 233 height 24
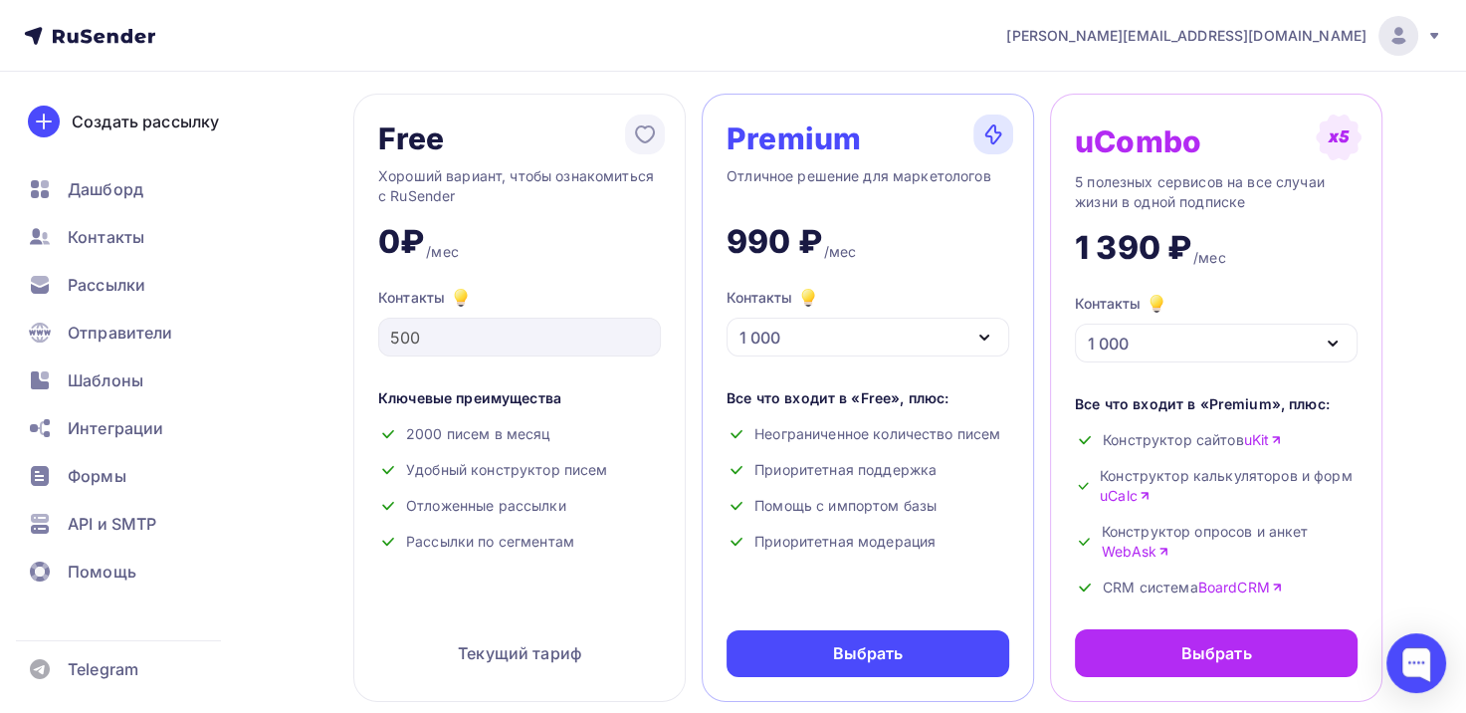
click at [988, 336] on icon "button" at bounding box center [985, 338] width 24 height 24
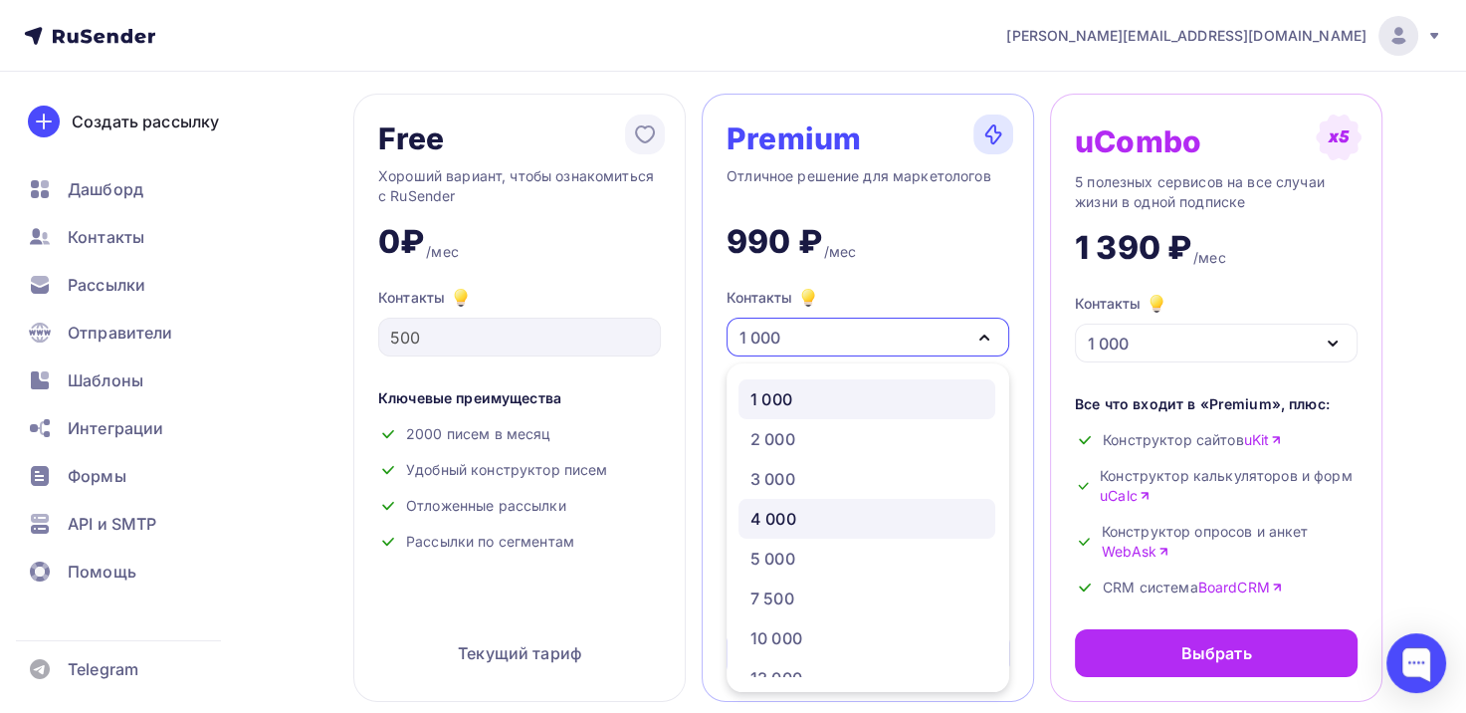
click at [800, 521] on div "4 000" at bounding box center [867, 519] width 233 height 24
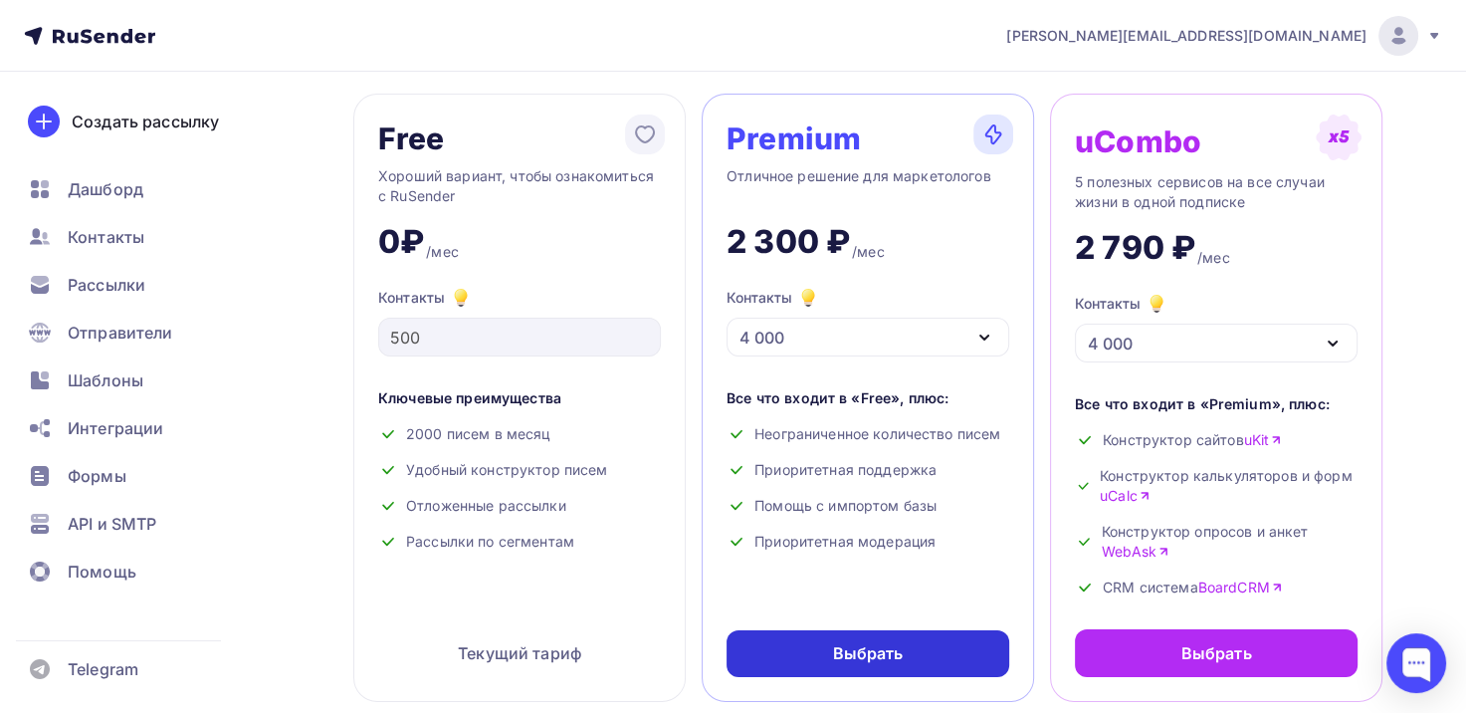
click at [867, 645] on div "Выбрать" at bounding box center [868, 653] width 71 height 23
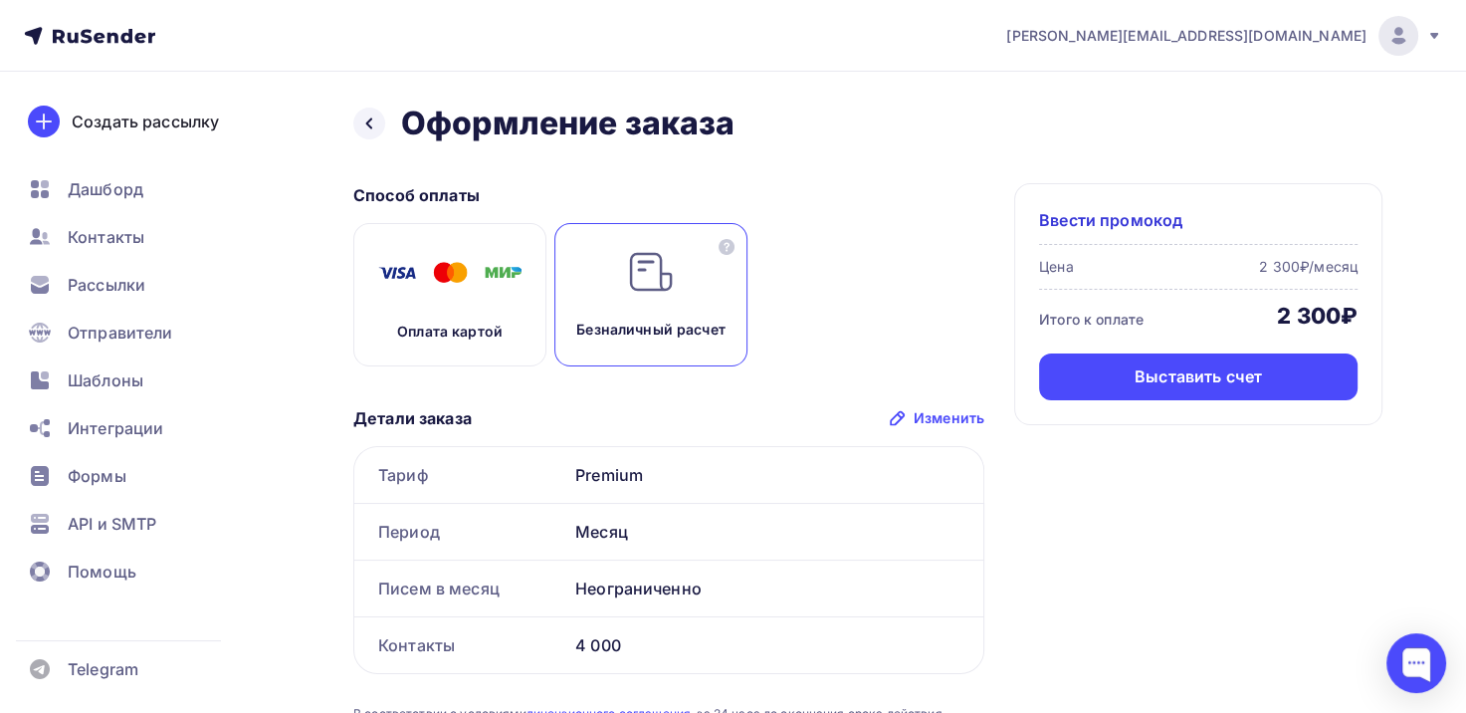
click at [519, 315] on div "Оплата картой" at bounding box center [449, 294] width 193 height 143
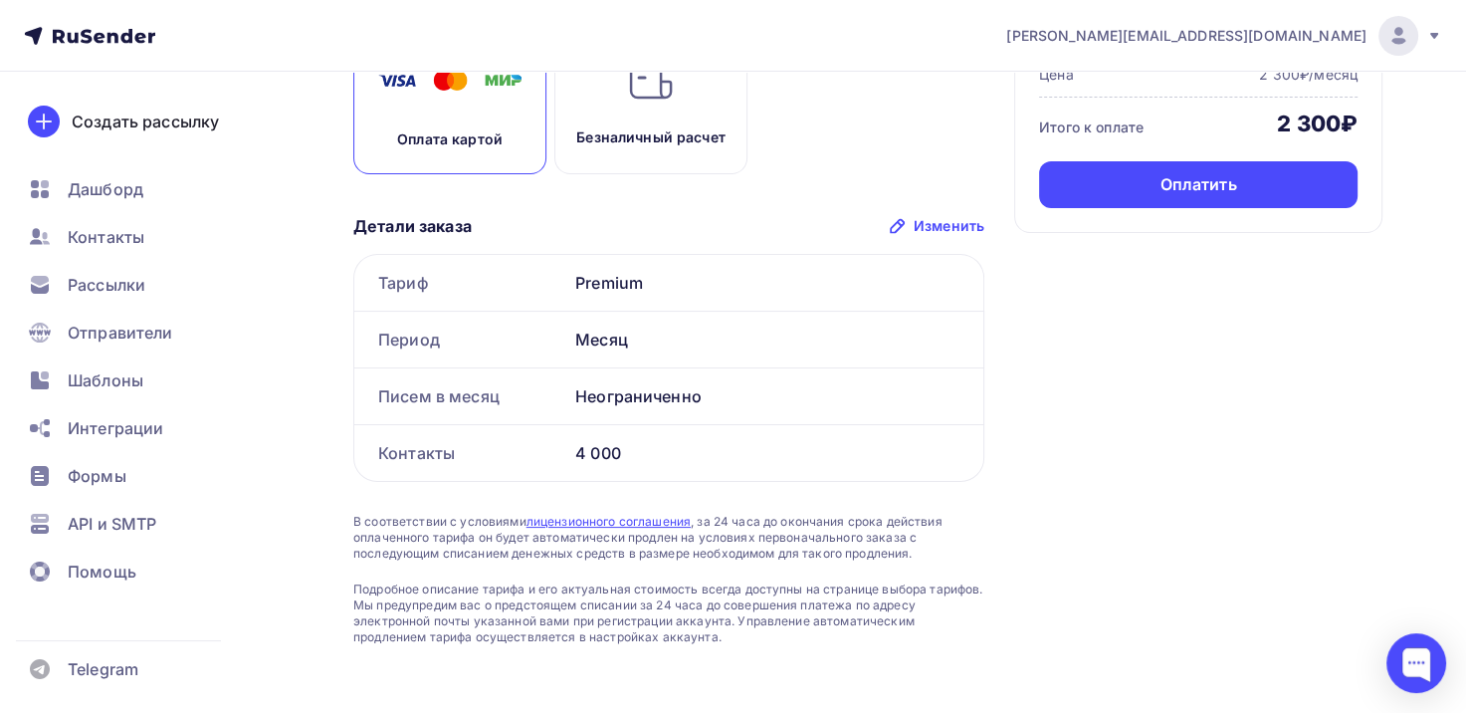
scroll to position [203, 0]
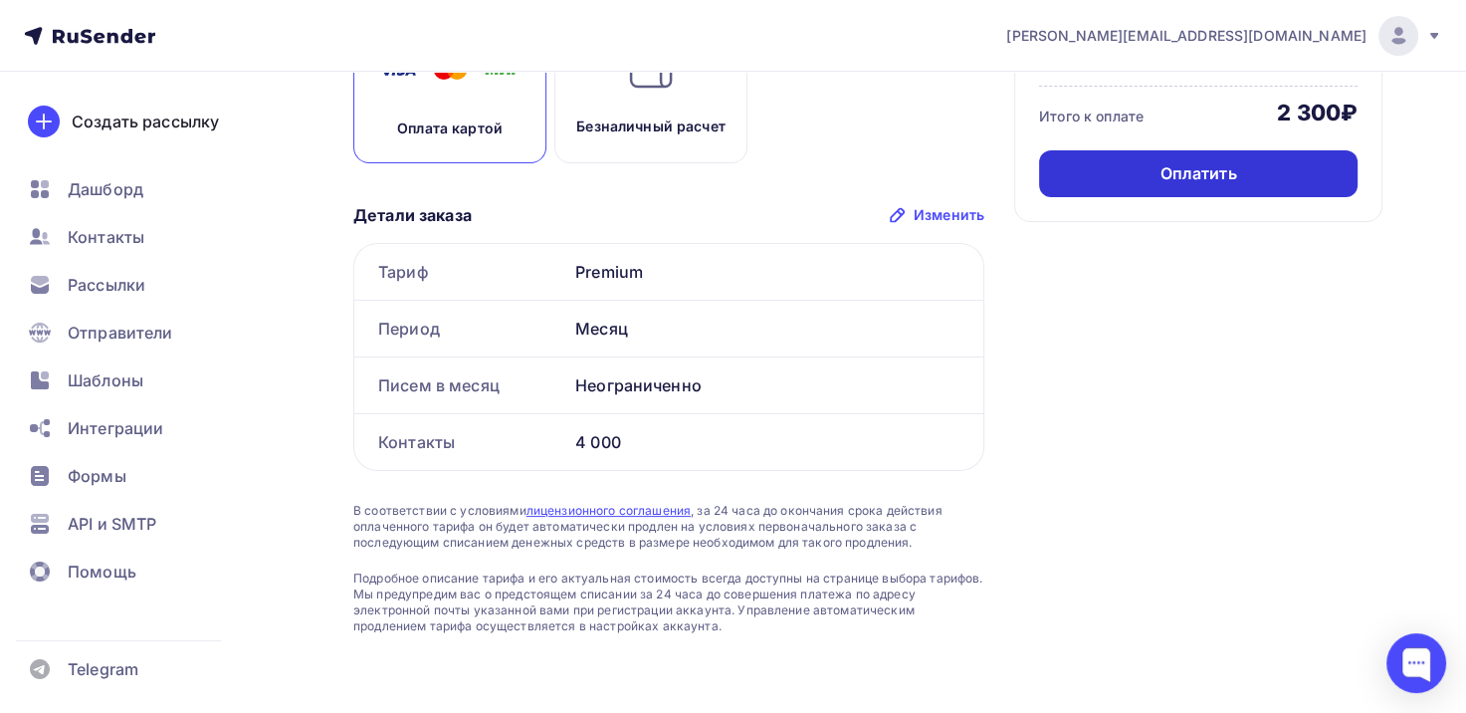
click at [1188, 169] on div "Оплатить" at bounding box center [1198, 173] width 77 height 23
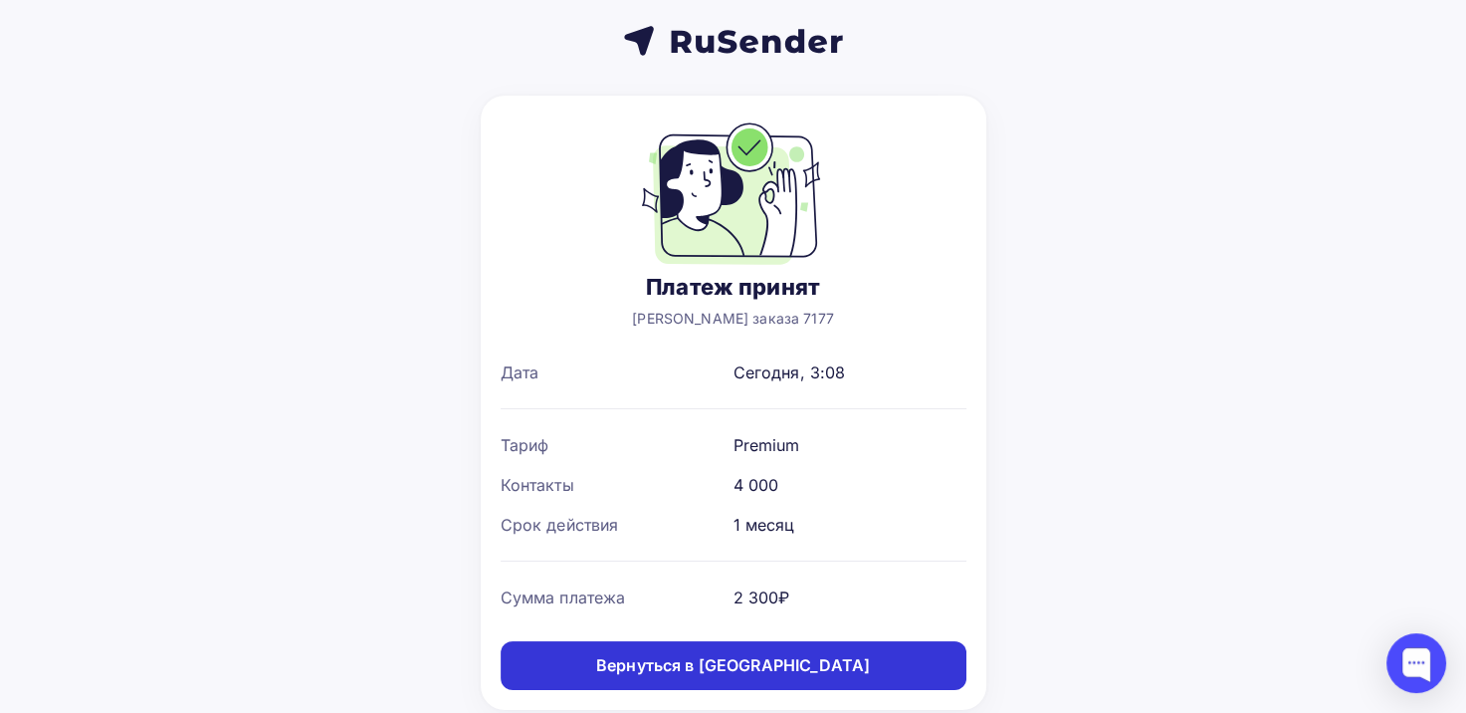
click at [775, 661] on div "Вернуться в [GEOGRAPHIC_DATA]" at bounding box center [733, 665] width 274 height 23
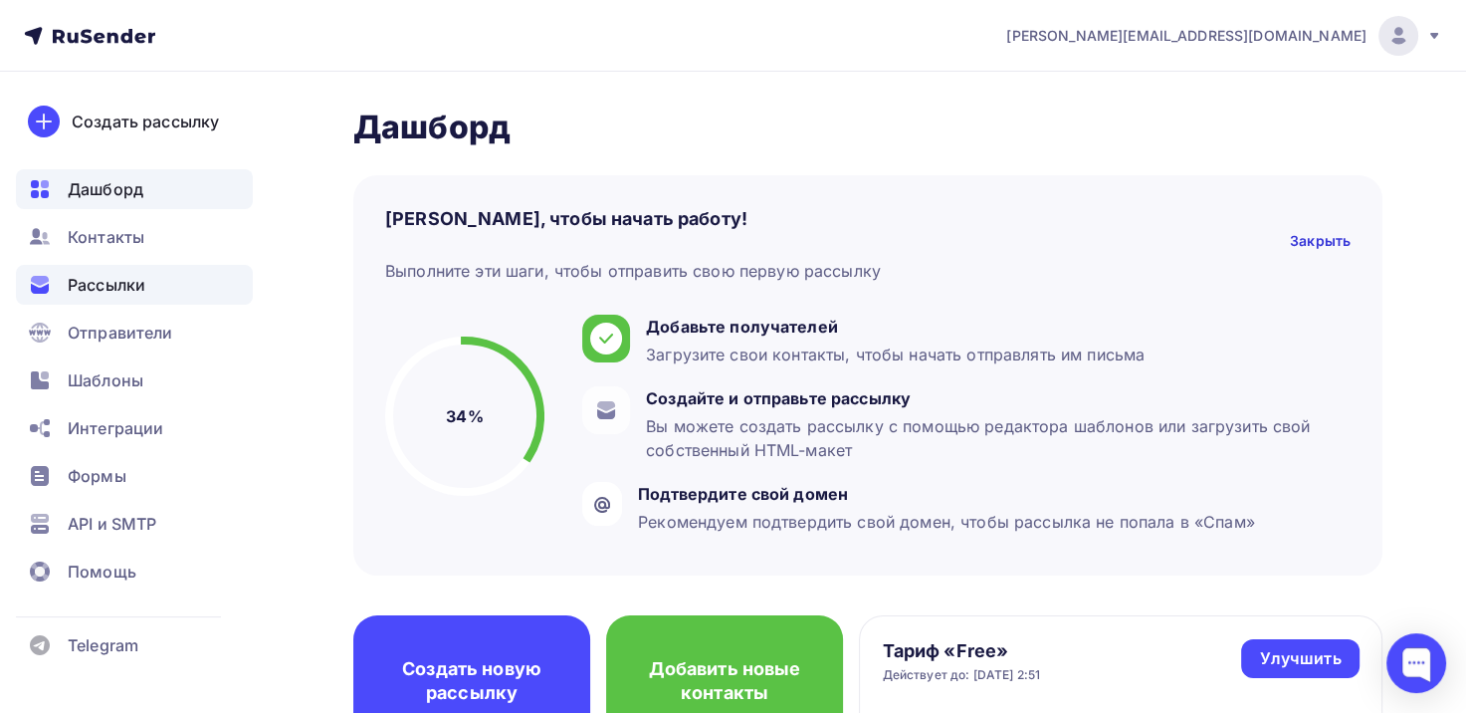
click at [104, 275] on span "Рассылки" at bounding box center [107, 285] width 78 height 24
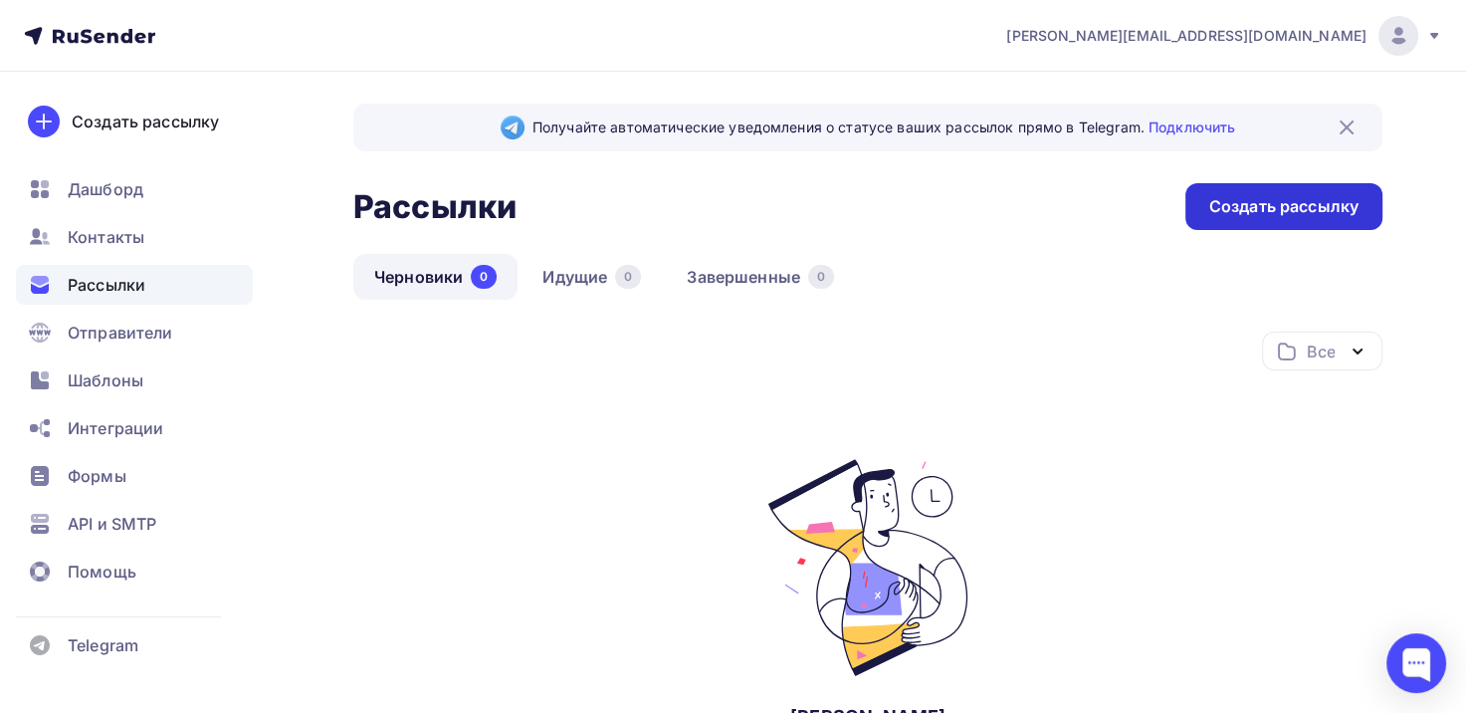
click at [1262, 207] on div "Создать рассылку" at bounding box center [1284, 206] width 149 height 23
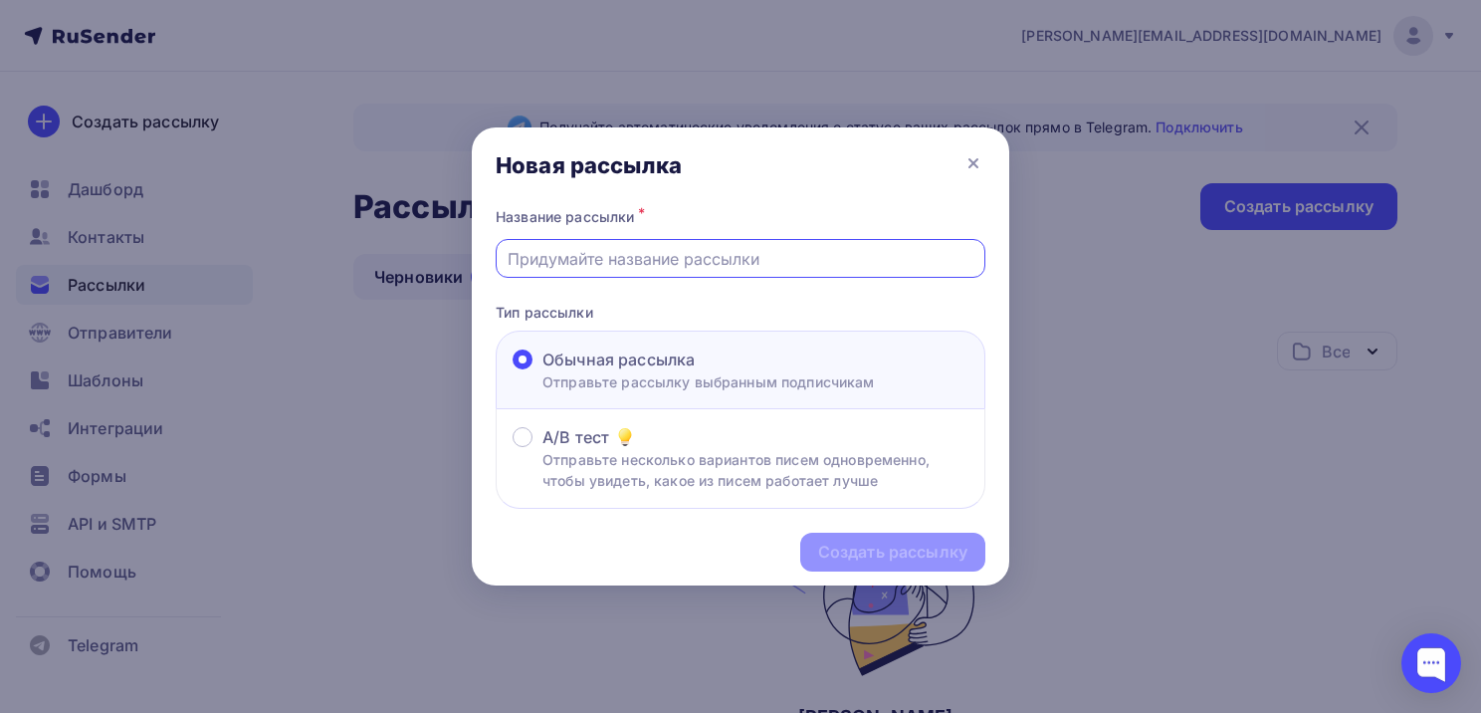
click at [705, 247] on input "text" at bounding box center [741, 259] width 467 height 24
type input "Сертификат участника Всероссийского исследовательского конкурса "Семейная памят…"
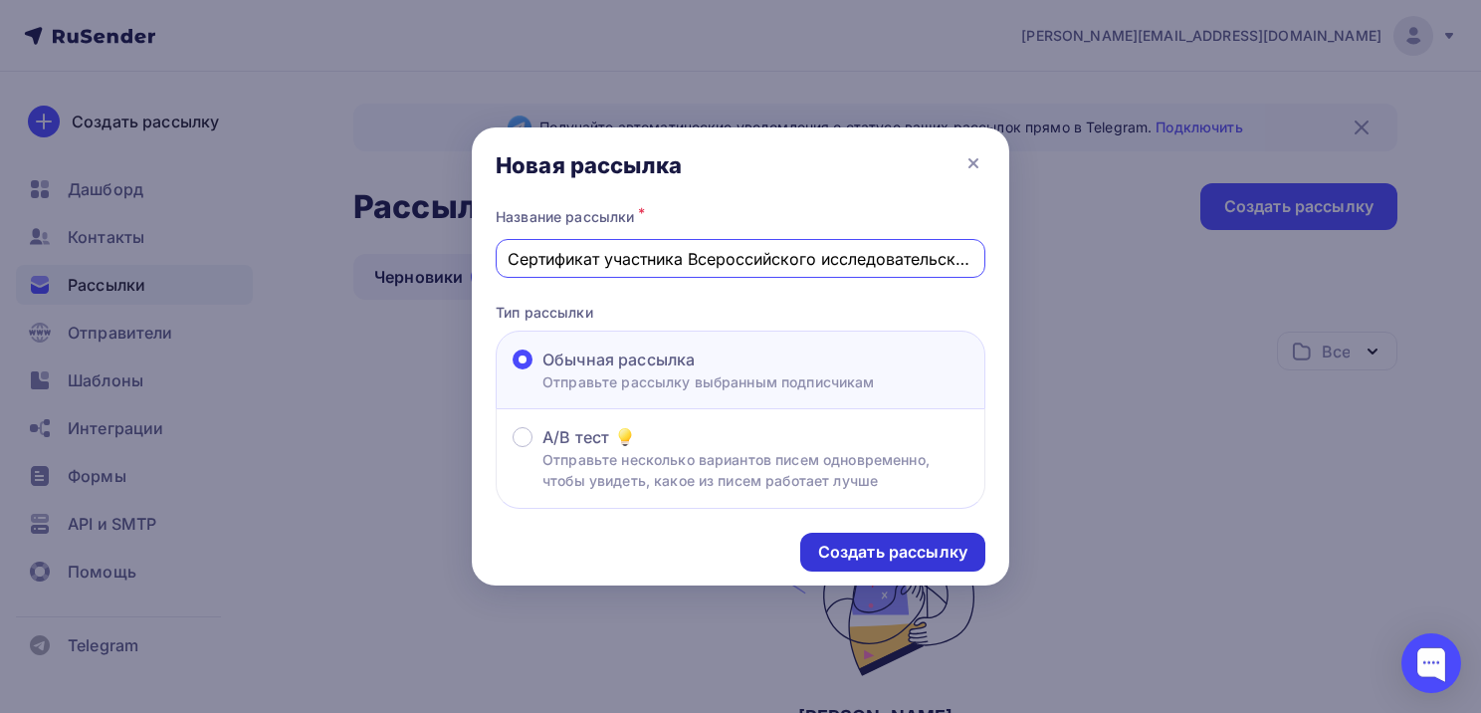
click at [869, 546] on div "Создать рассылку" at bounding box center [892, 552] width 149 height 23
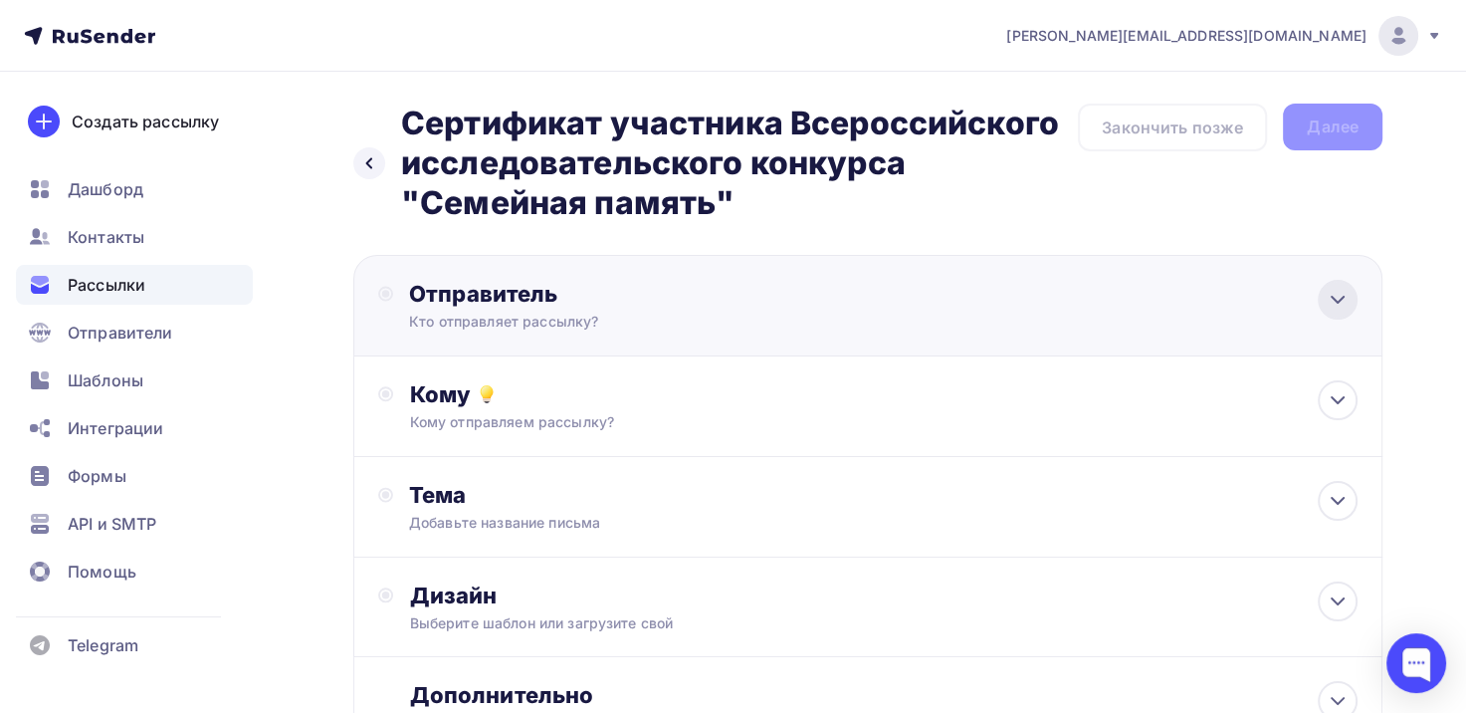
click at [1338, 302] on icon at bounding box center [1338, 300] width 12 height 6
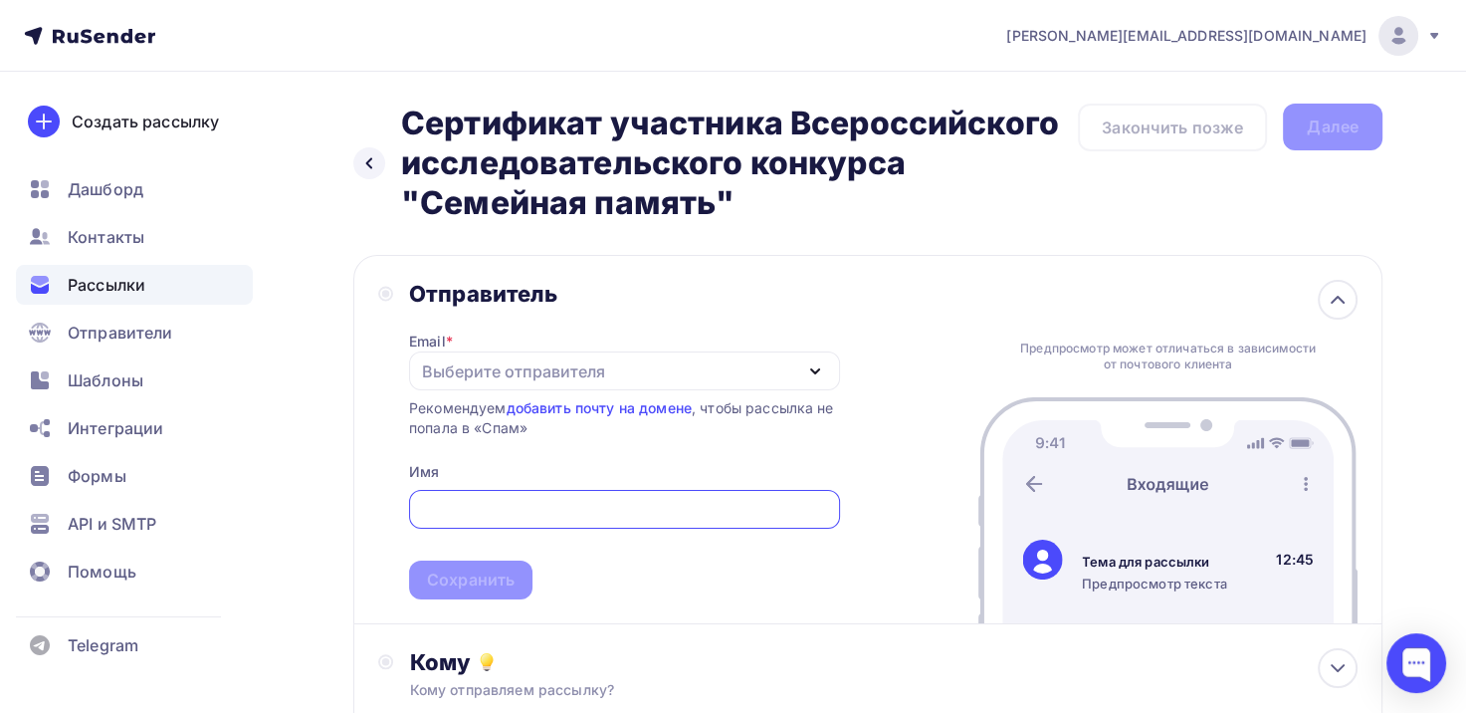
click at [474, 370] on div "Выберите отправителя" at bounding box center [513, 371] width 183 height 24
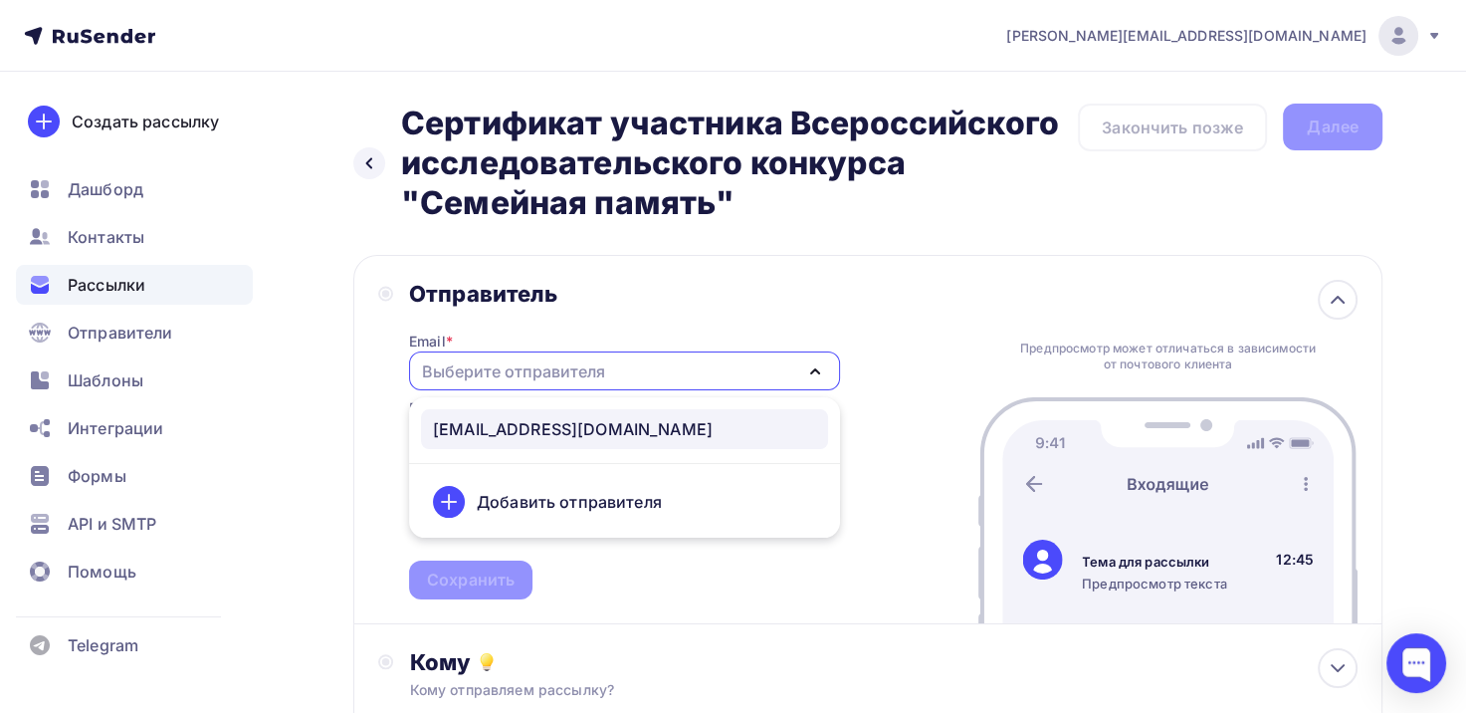
click at [585, 418] on div "[EMAIL_ADDRESS][DOMAIN_NAME]" at bounding box center [573, 429] width 280 height 24
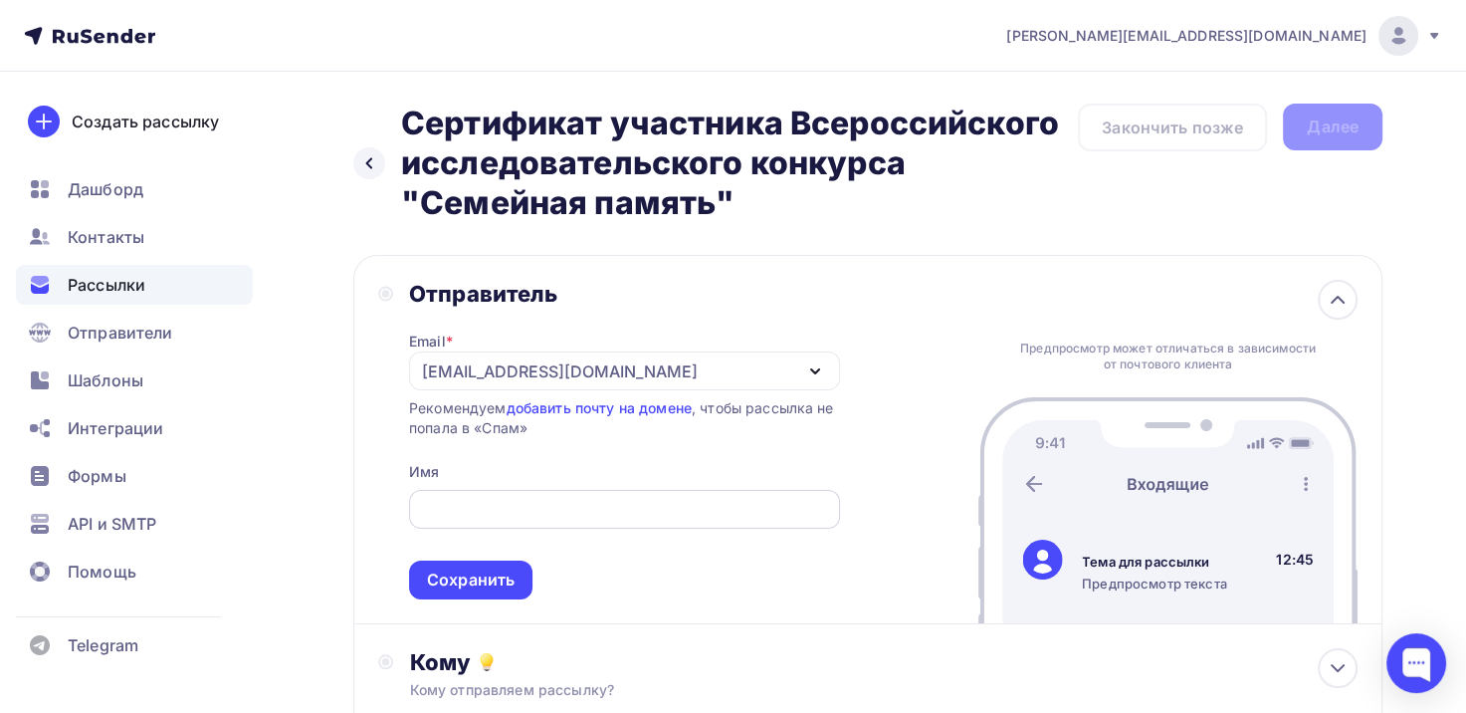
click at [593, 501] on input "text" at bounding box center [624, 510] width 408 height 24
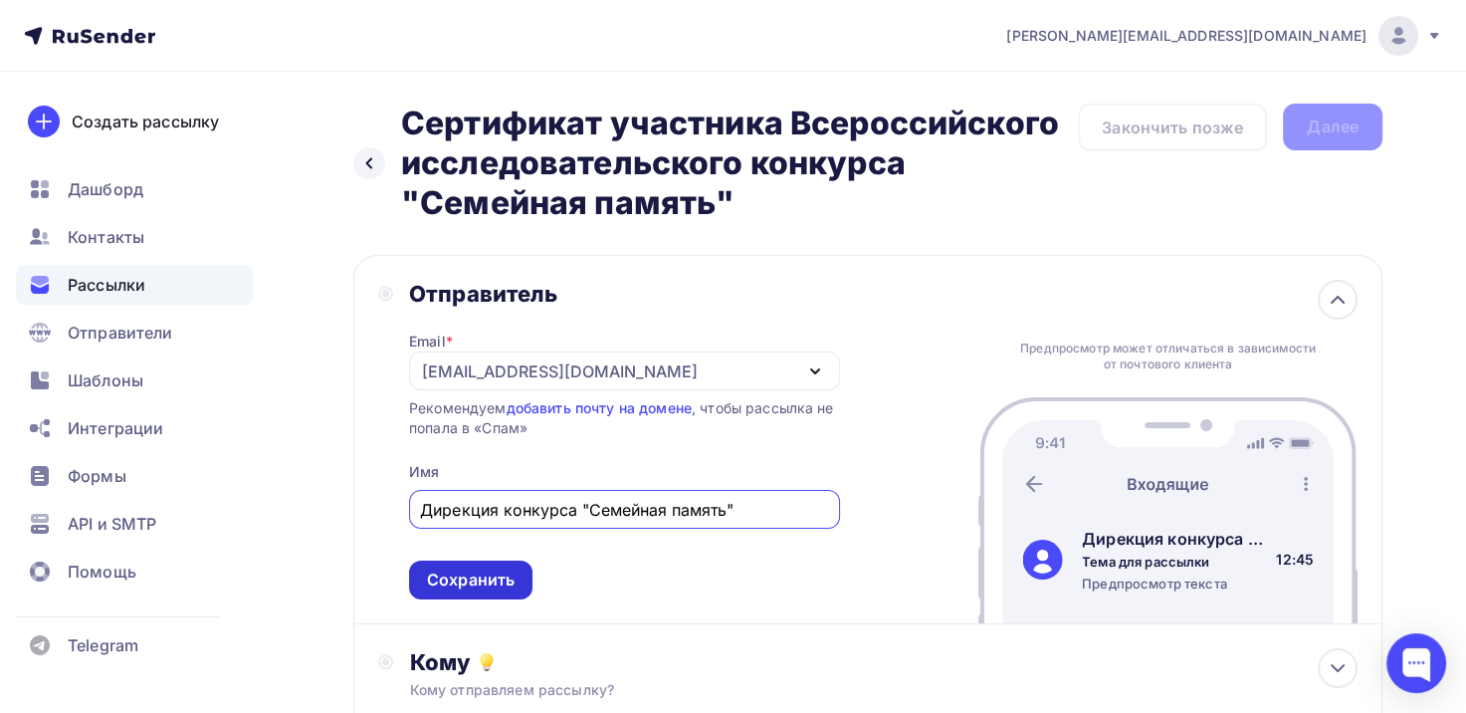
type input "Дирекция конкурса "Семейная память""
click at [500, 580] on div "Сохранить" at bounding box center [471, 579] width 88 height 23
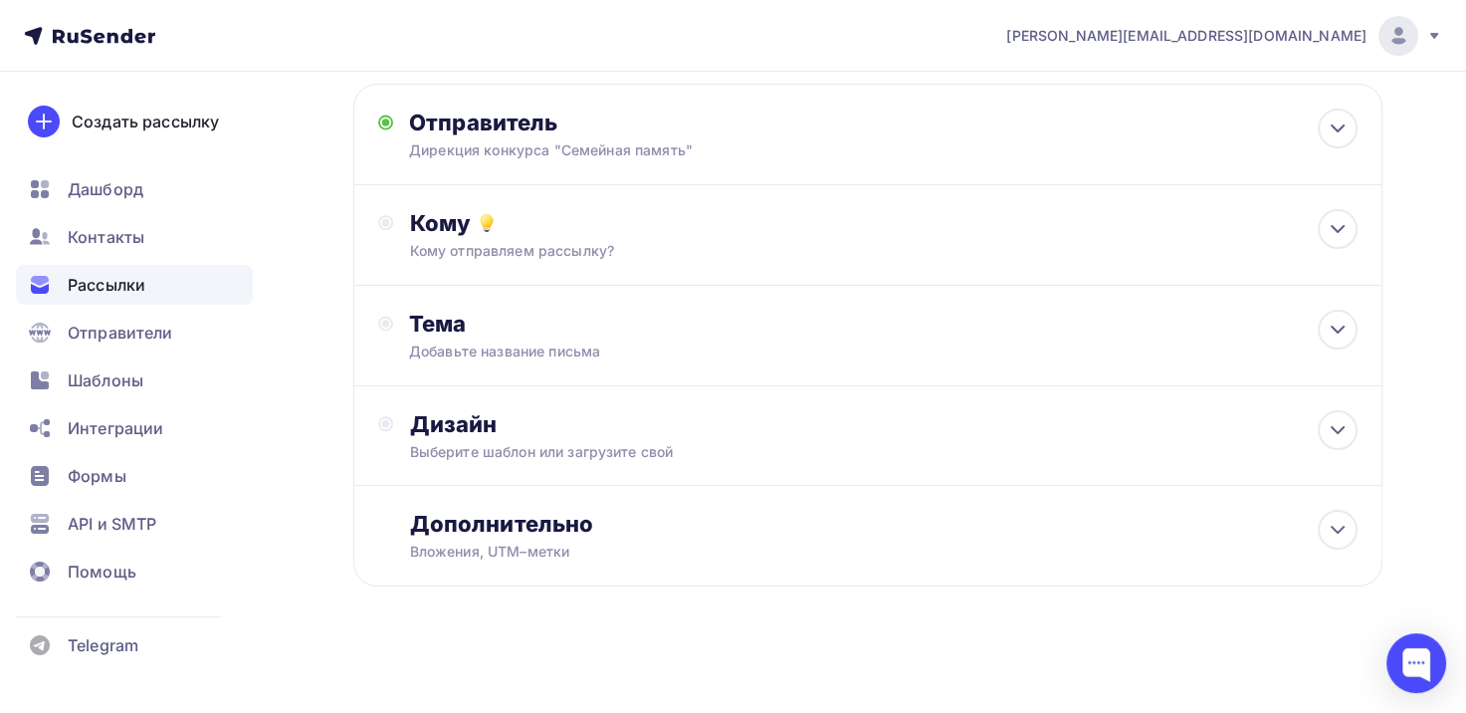
scroll to position [171, 0]
click at [1351, 230] on div at bounding box center [1338, 229] width 40 height 40
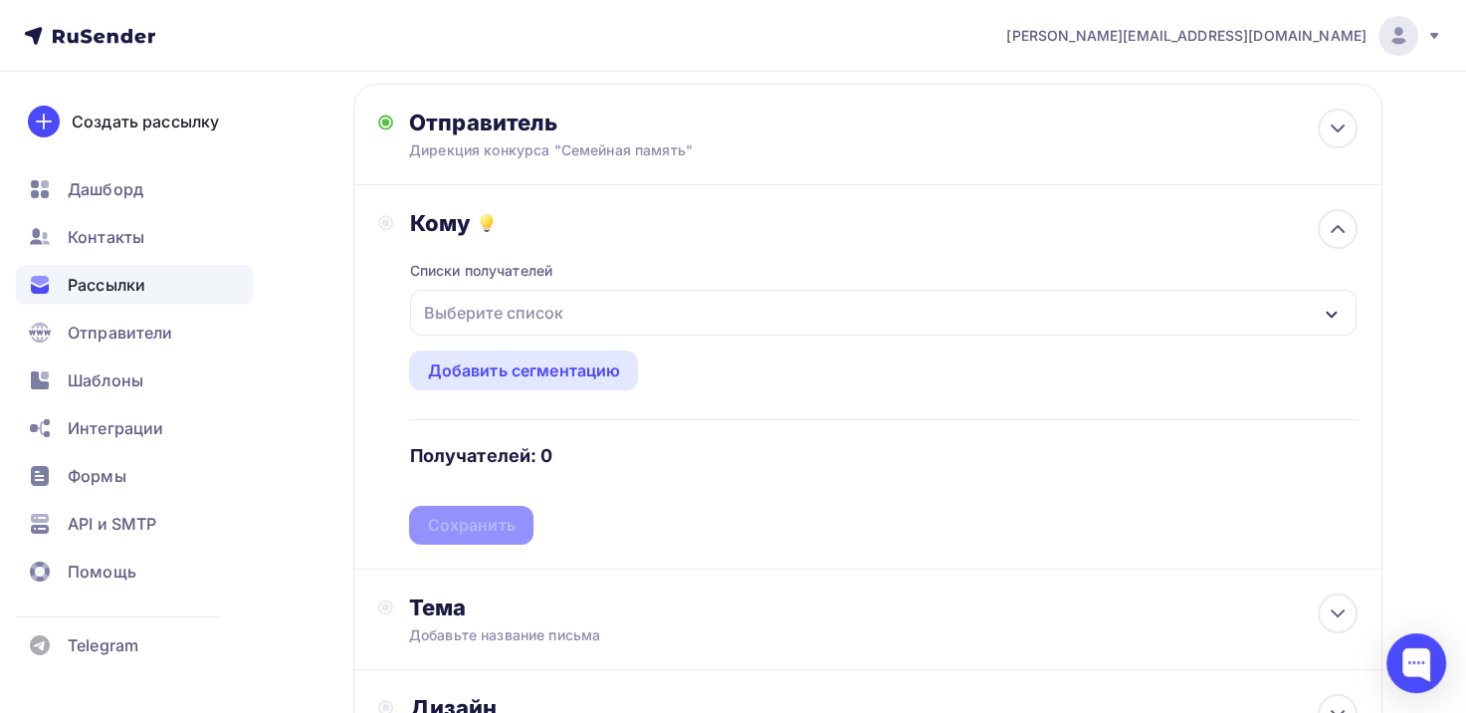
click at [760, 319] on div "Выберите список" at bounding box center [883, 313] width 947 height 46
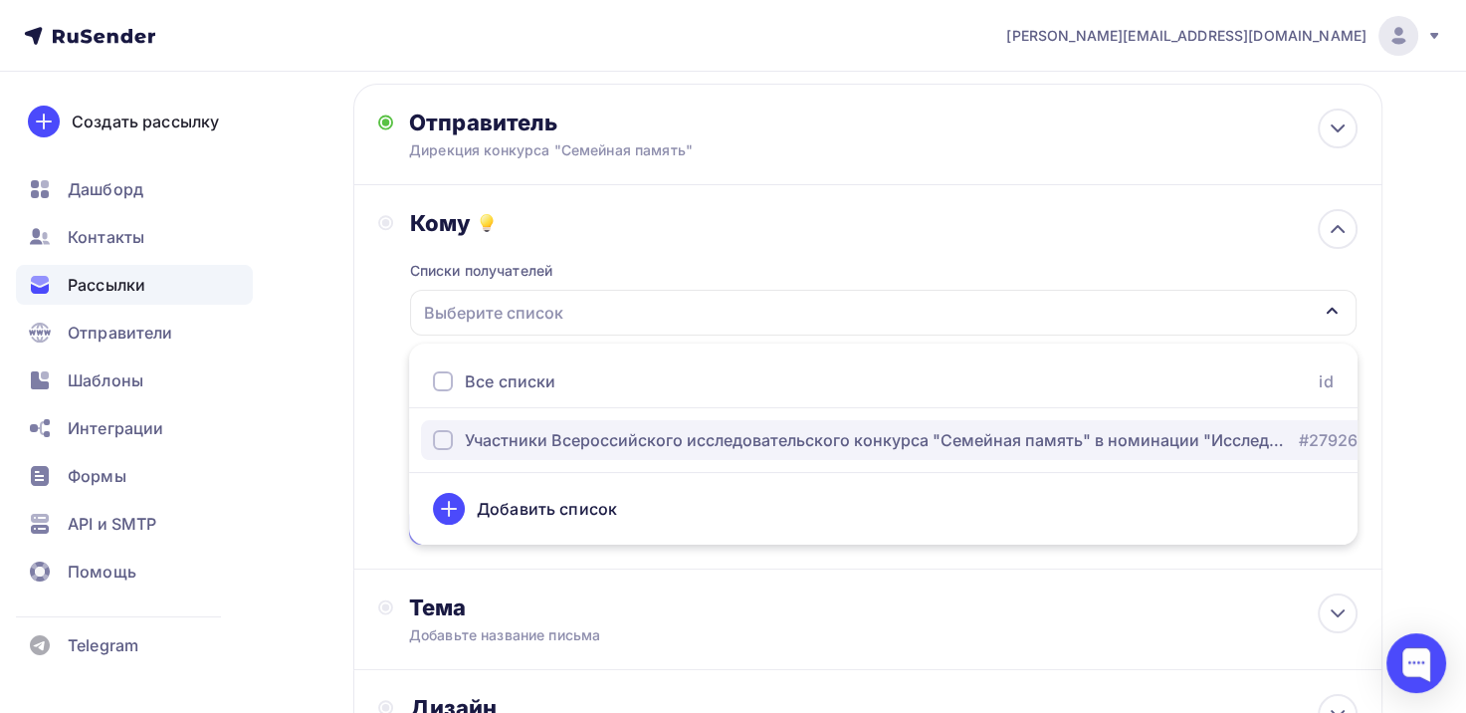
click at [665, 433] on div "Участники Всероссийского исследовательского конкурса "Семейная память" в номина…" at bounding box center [876, 440] width 822 height 24
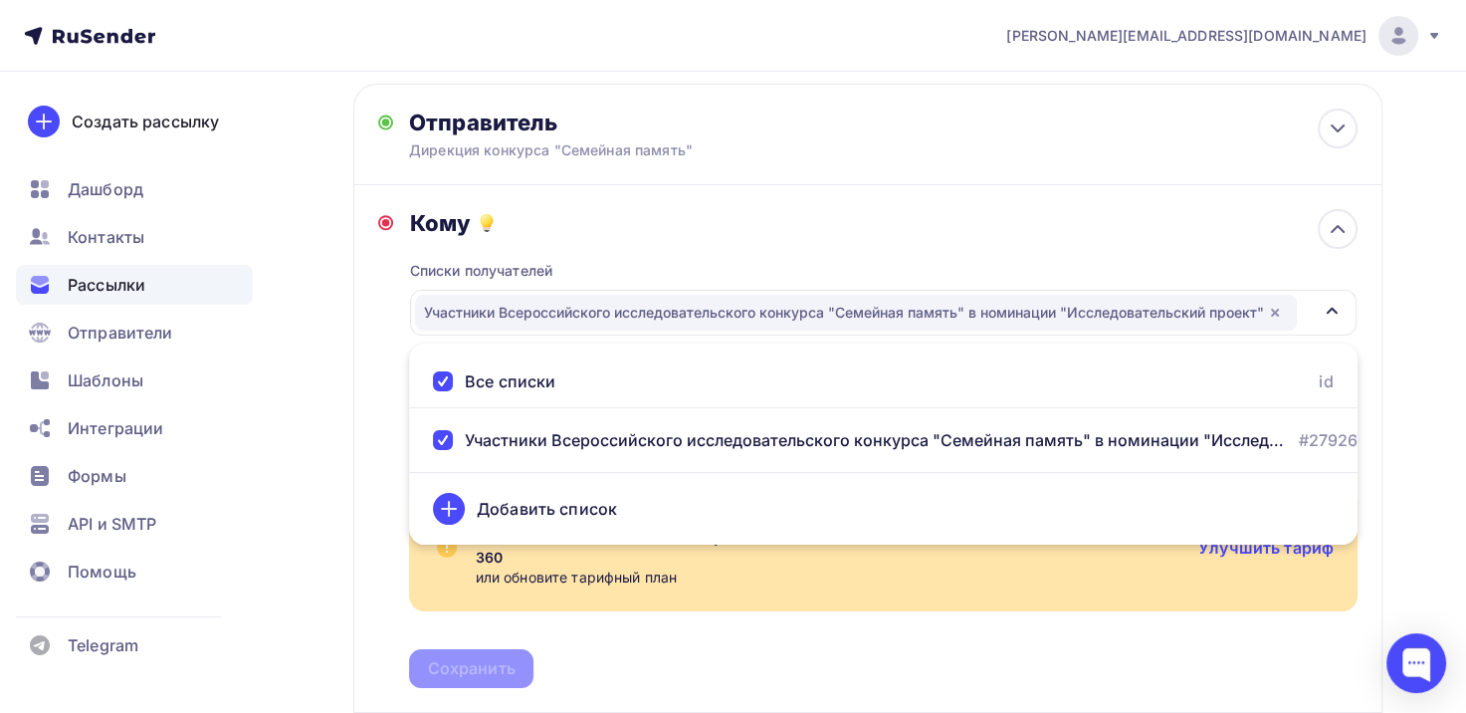
click at [1435, 361] on div "Назад Сертификат участника Всероссийского исследовательского конкурса "Семейная…" at bounding box center [733, 520] width 1466 height 1241
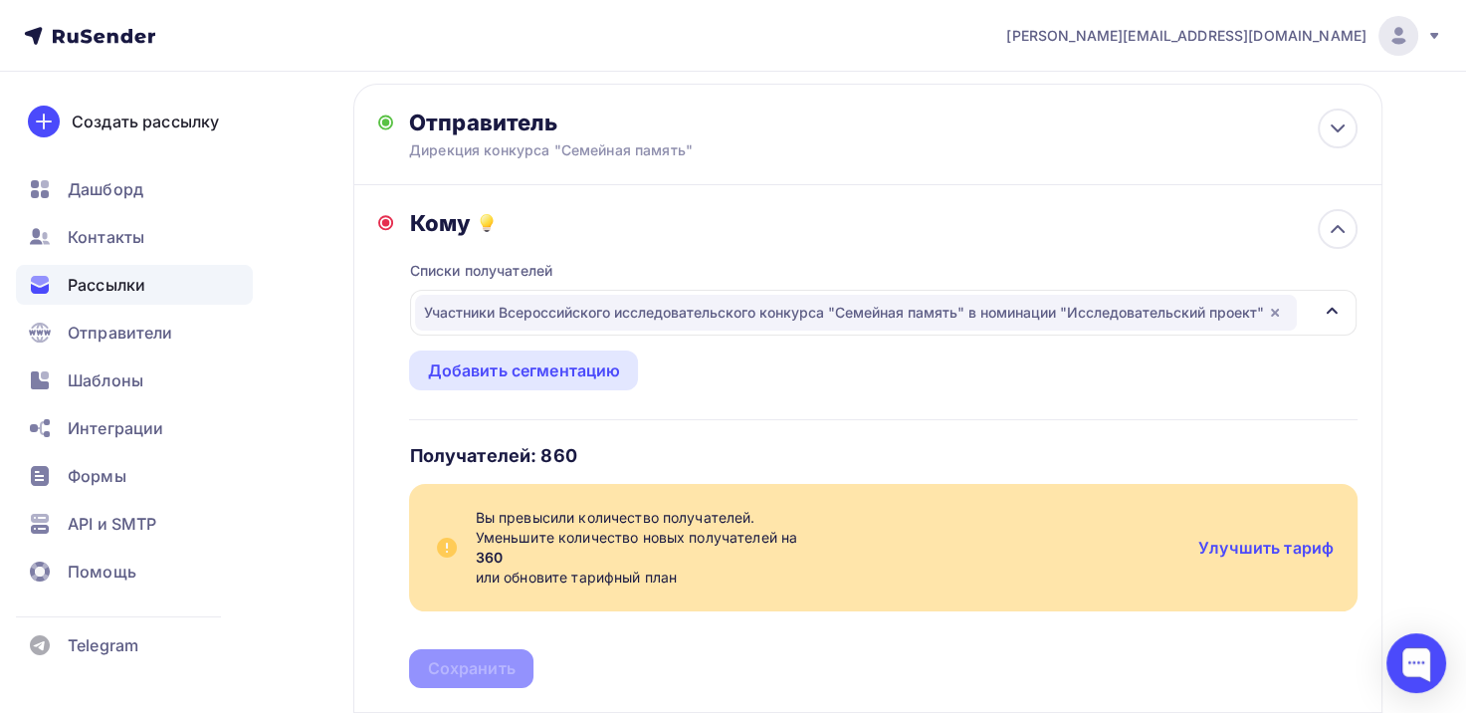
click at [1437, 31] on icon at bounding box center [1435, 36] width 16 height 16
click at [1414, 290] on div "Назад Сертификат участника Всероссийского исследовательского конкурса "Семейная…" at bounding box center [733, 520] width 1466 height 1241
click at [1406, 32] on img at bounding box center [1399, 36] width 24 height 24
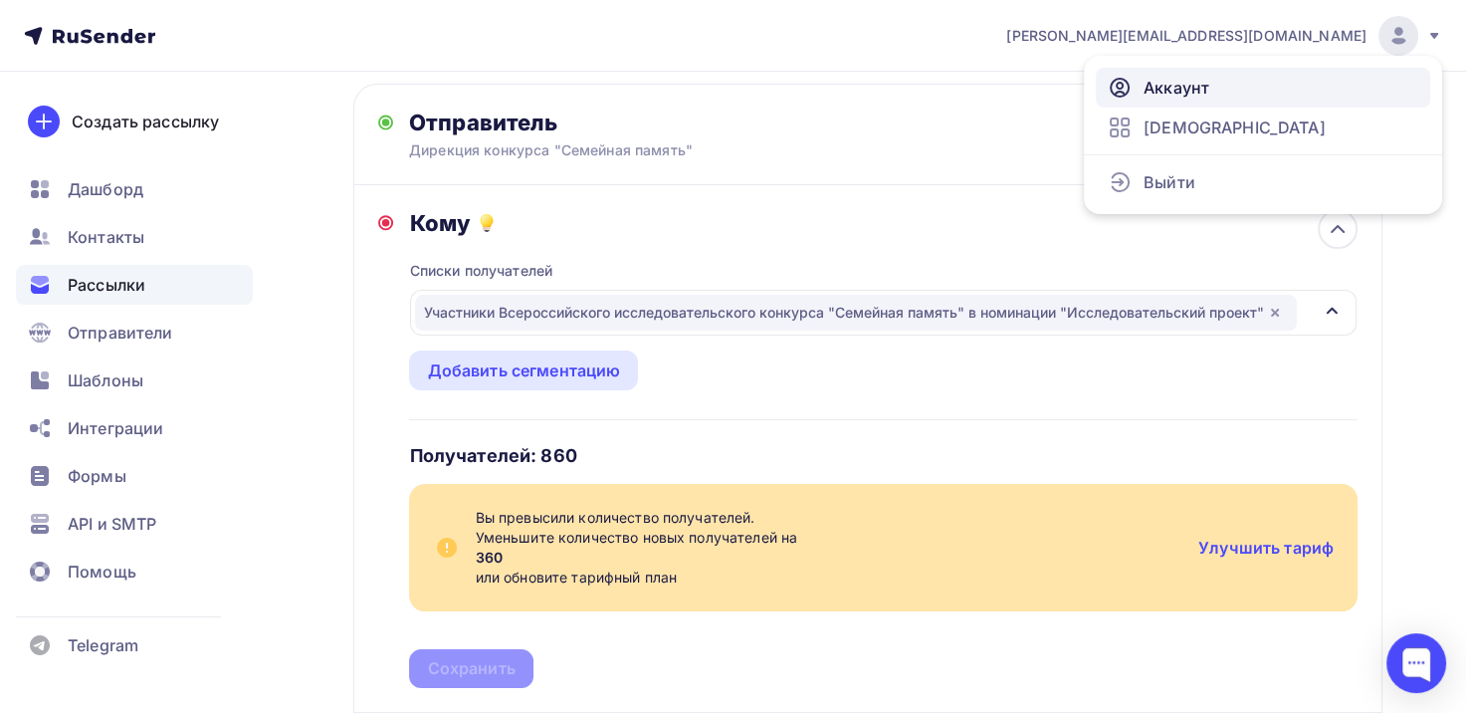
click at [1177, 82] on span "Аккаунт" at bounding box center [1177, 88] width 66 height 24
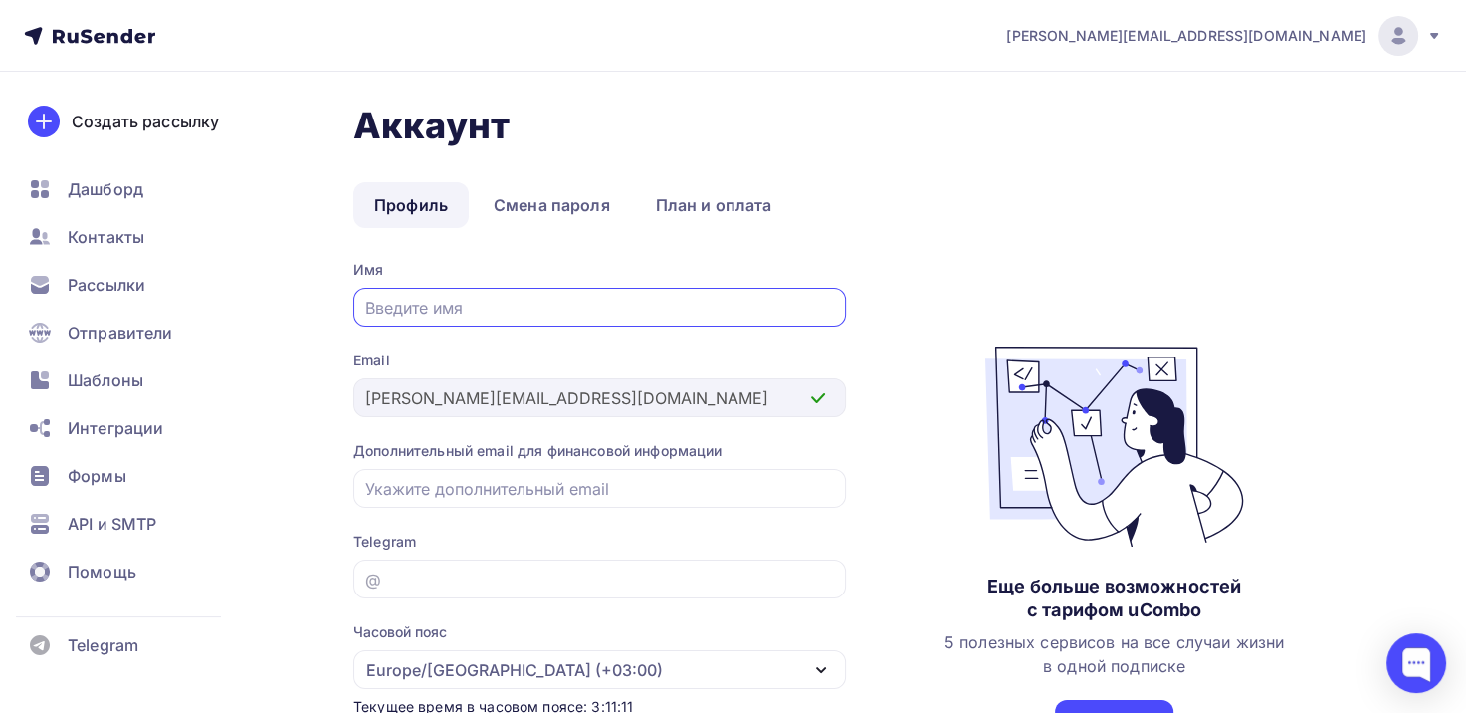
click at [1437, 33] on icon at bounding box center [1435, 36] width 8 height 6
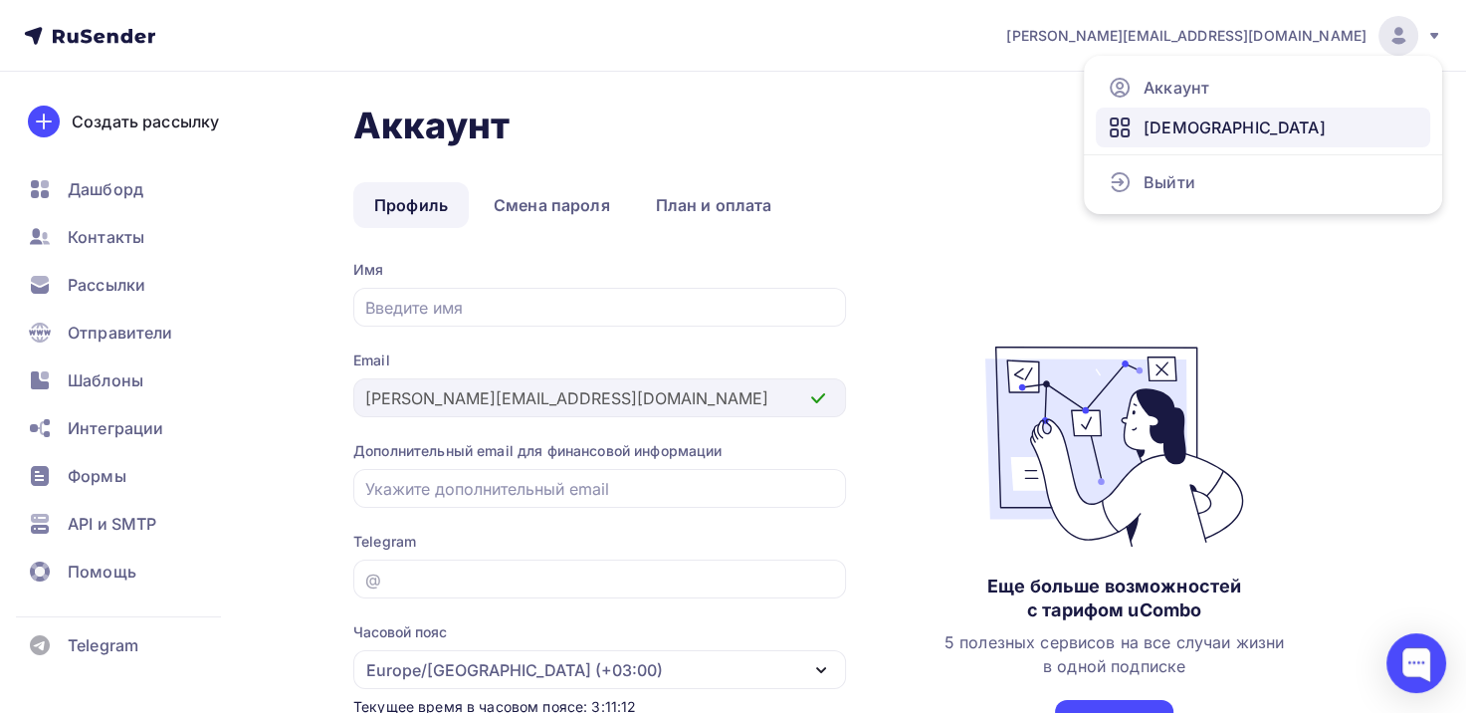
click at [1224, 136] on link "[DEMOGRAPHIC_DATA]" at bounding box center [1263, 128] width 334 height 40
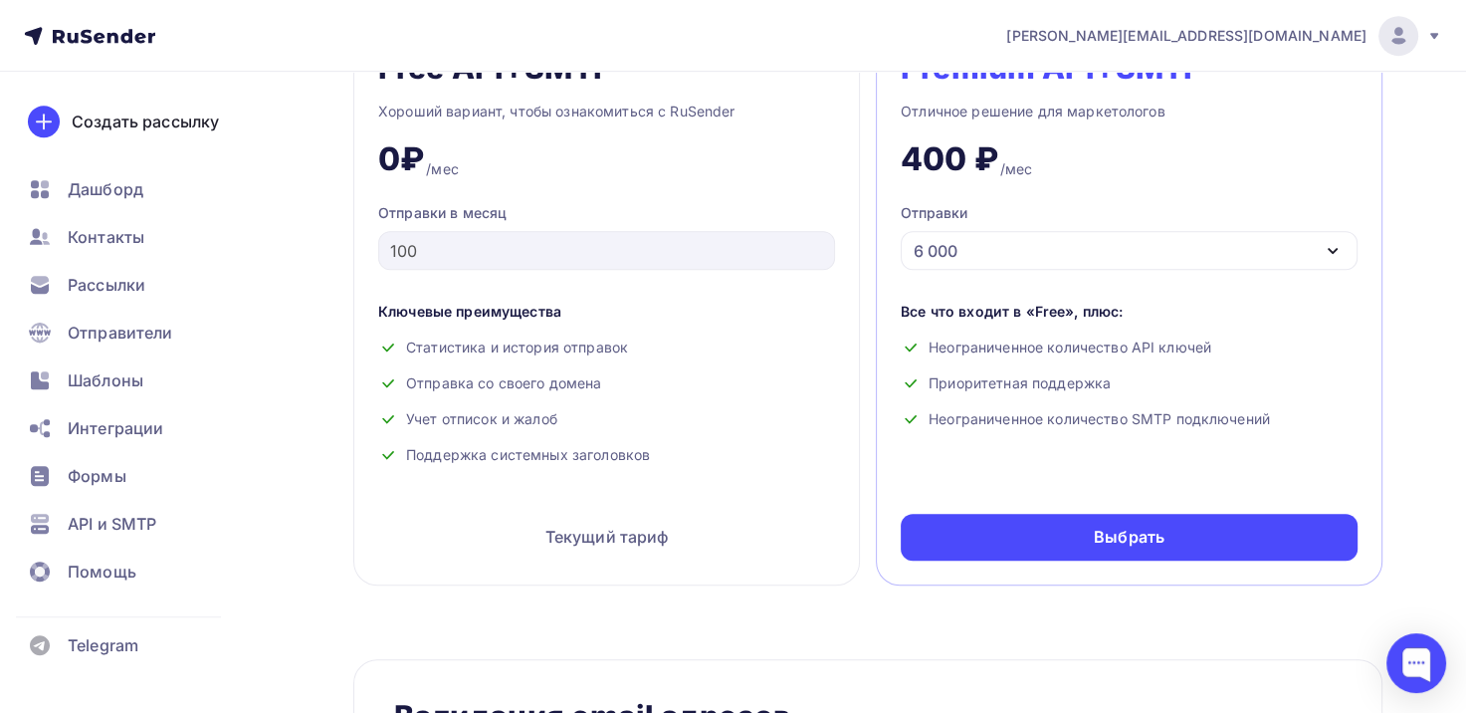
scroll to position [896, 0]
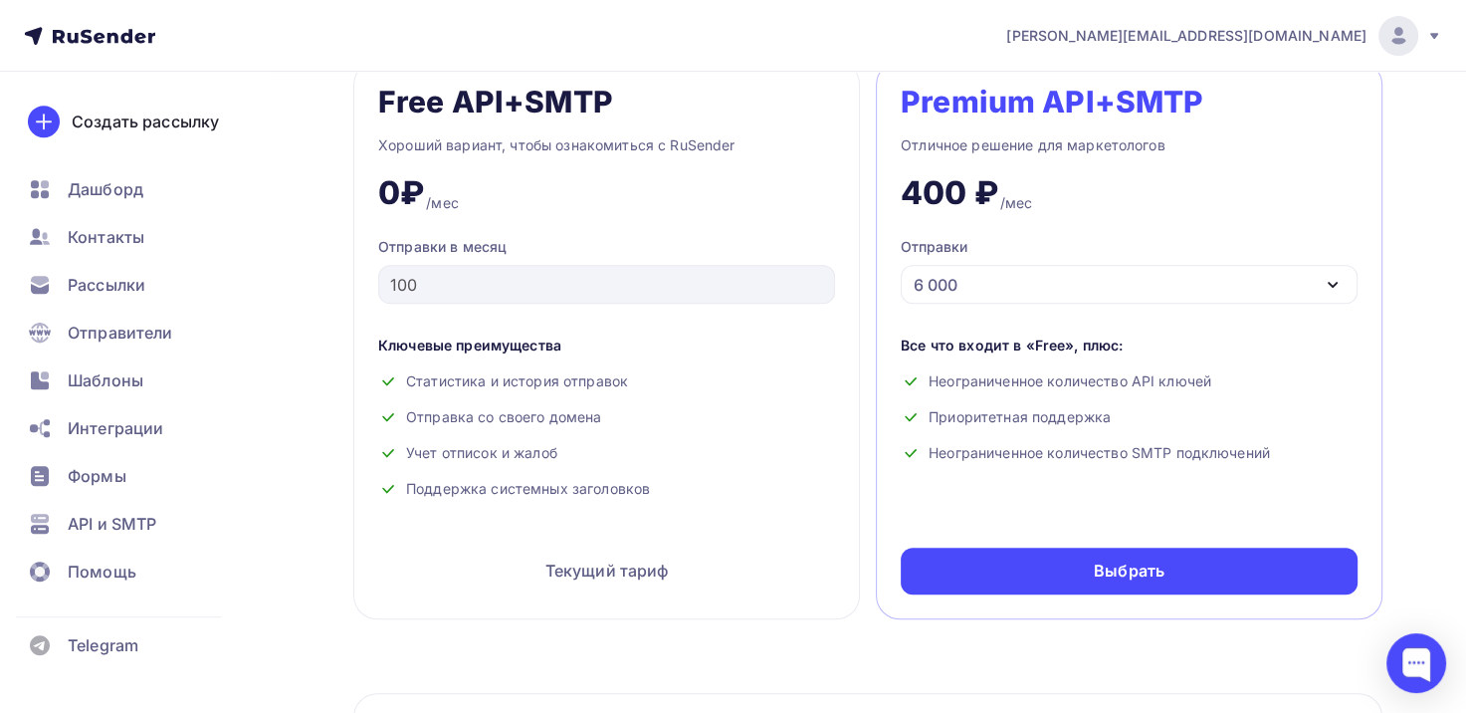
click at [1346, 279] on div "6 000" at bounding box center [1129, 284] width 457 height 39
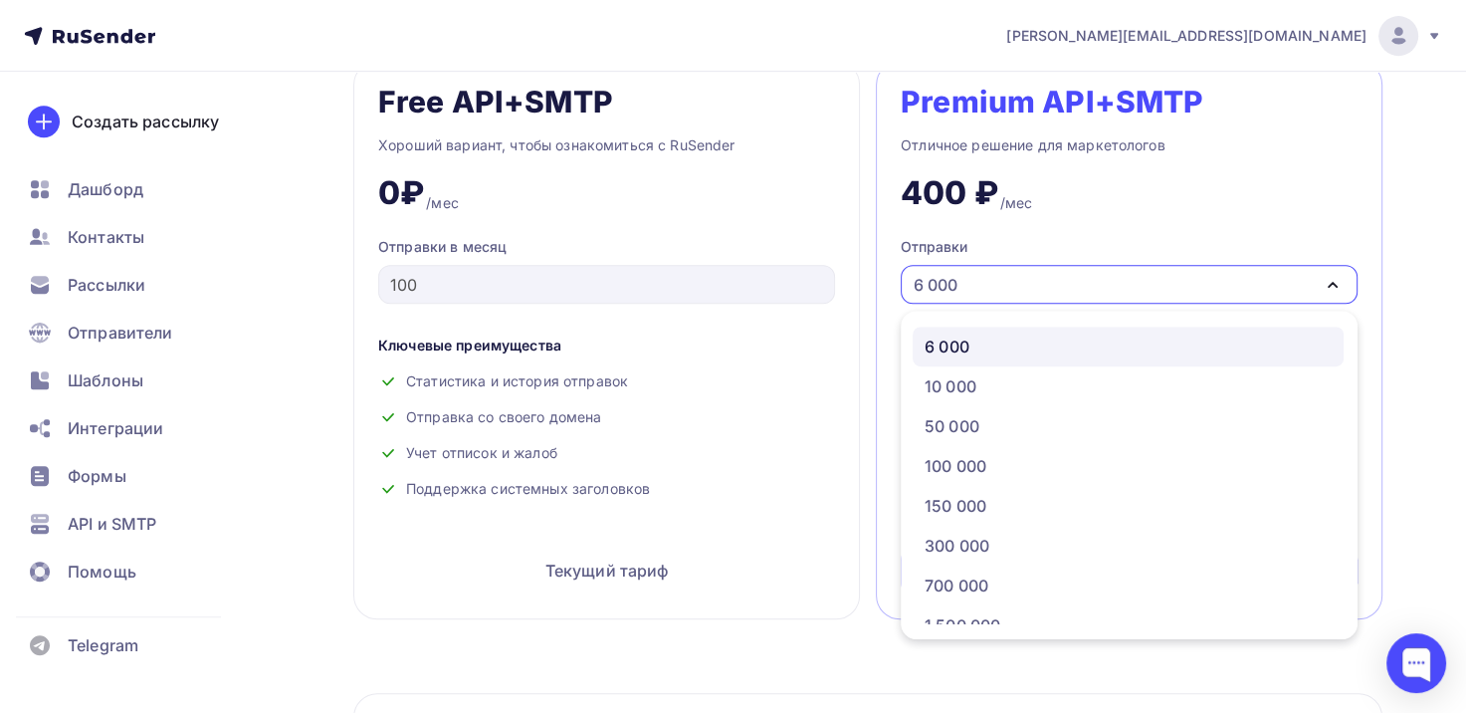
click at [1342, 277] on icon "button" at bounding box center [1333, 285] width 24 height 24
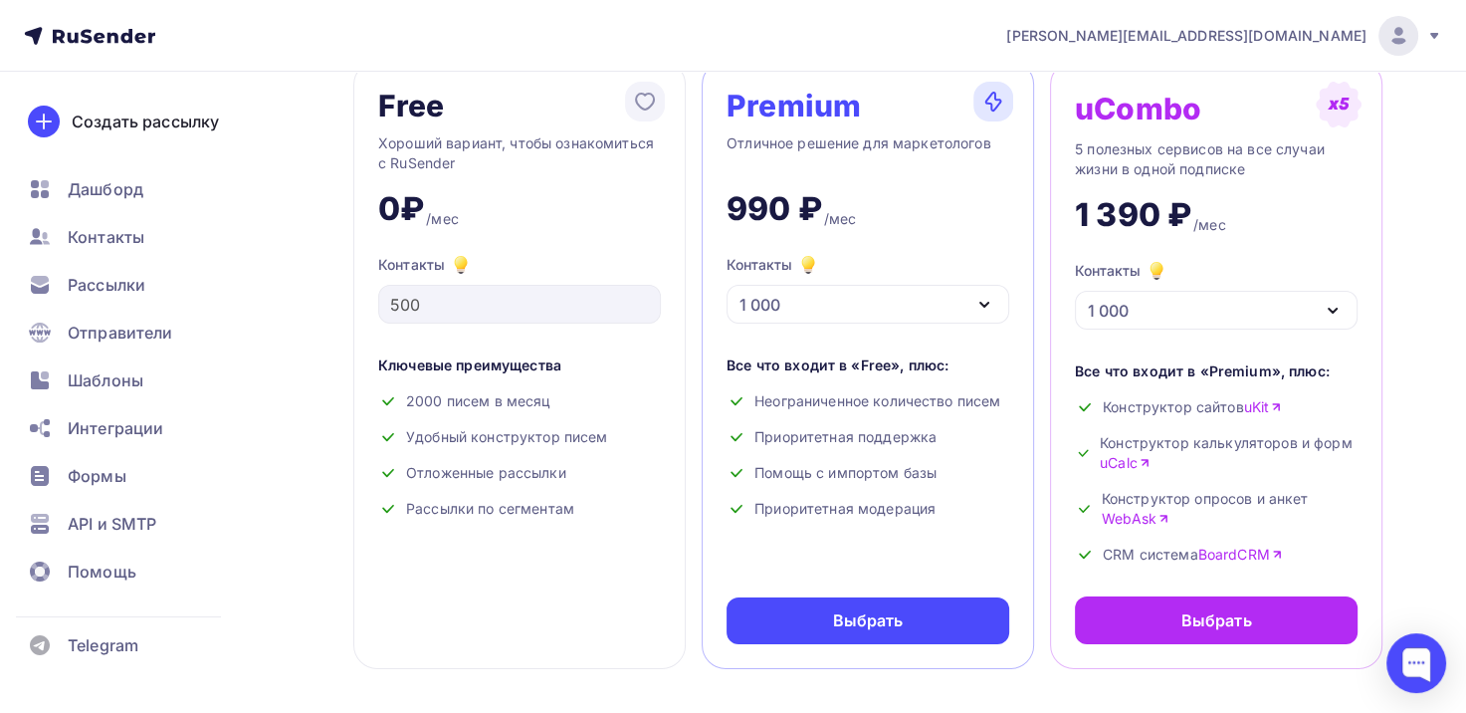
scroll to position [0, 0]
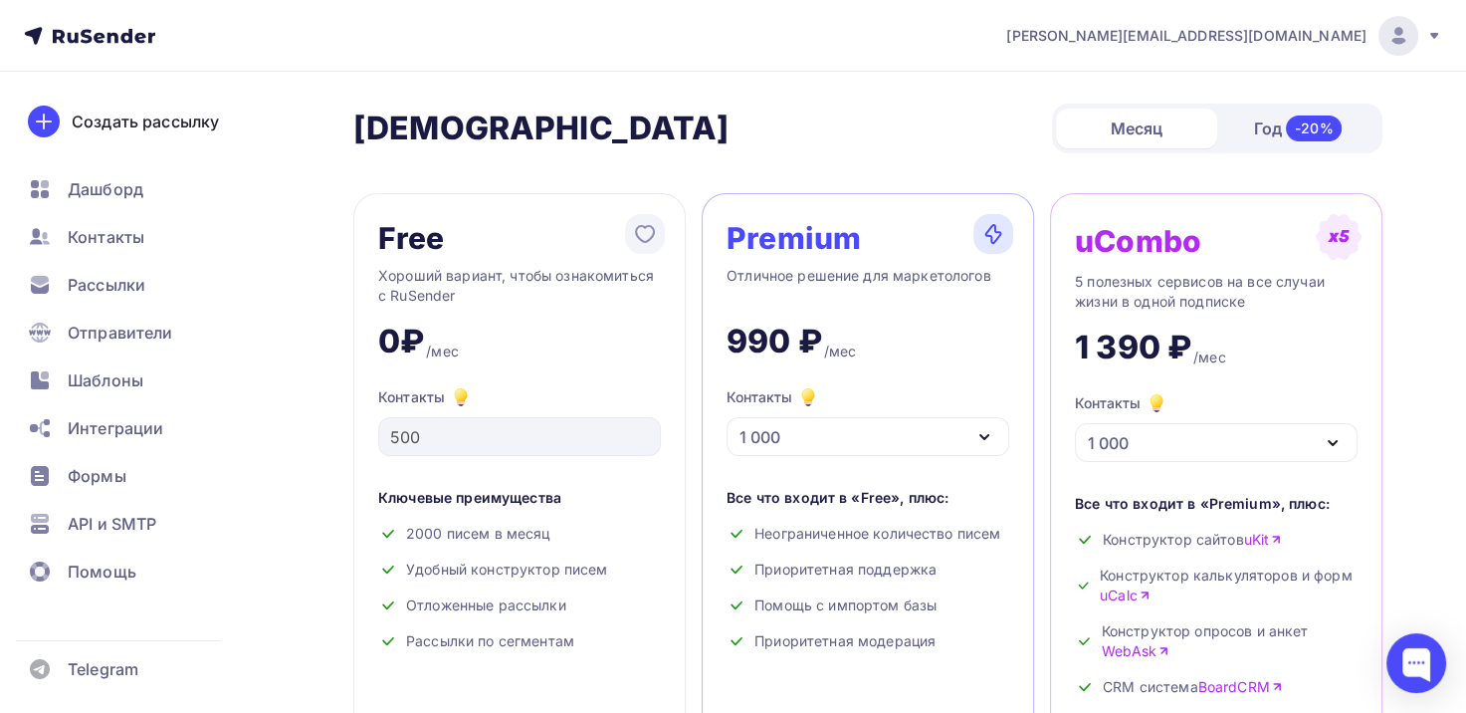
click at [1433, 44] on div "[PERSON_NAME][EMAIL_ADDRESS][DOMAIN_NAME]" at bounding box center [1224, 36] width 436 height 40
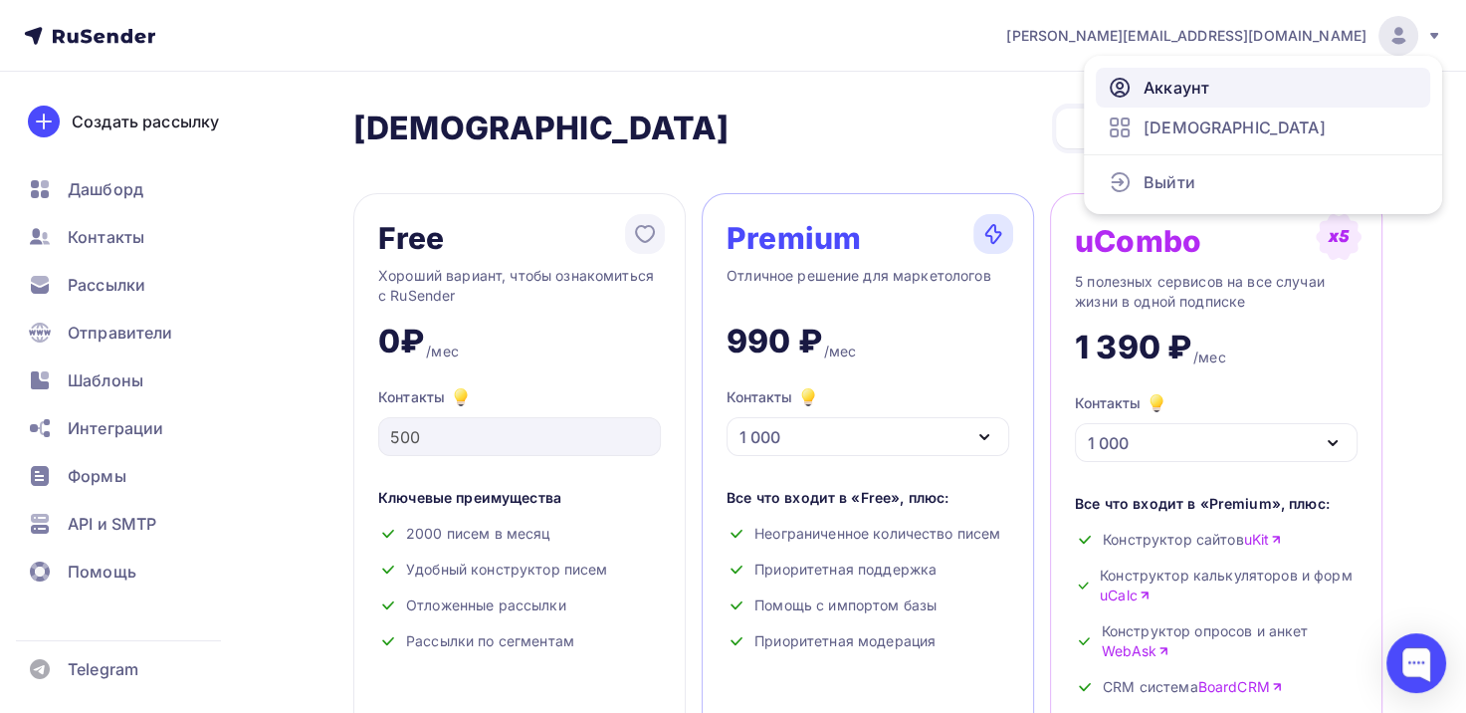
click at [1156, 92] on span "Аккаунт" at bounding box center [1177, 88] width 66 height 24
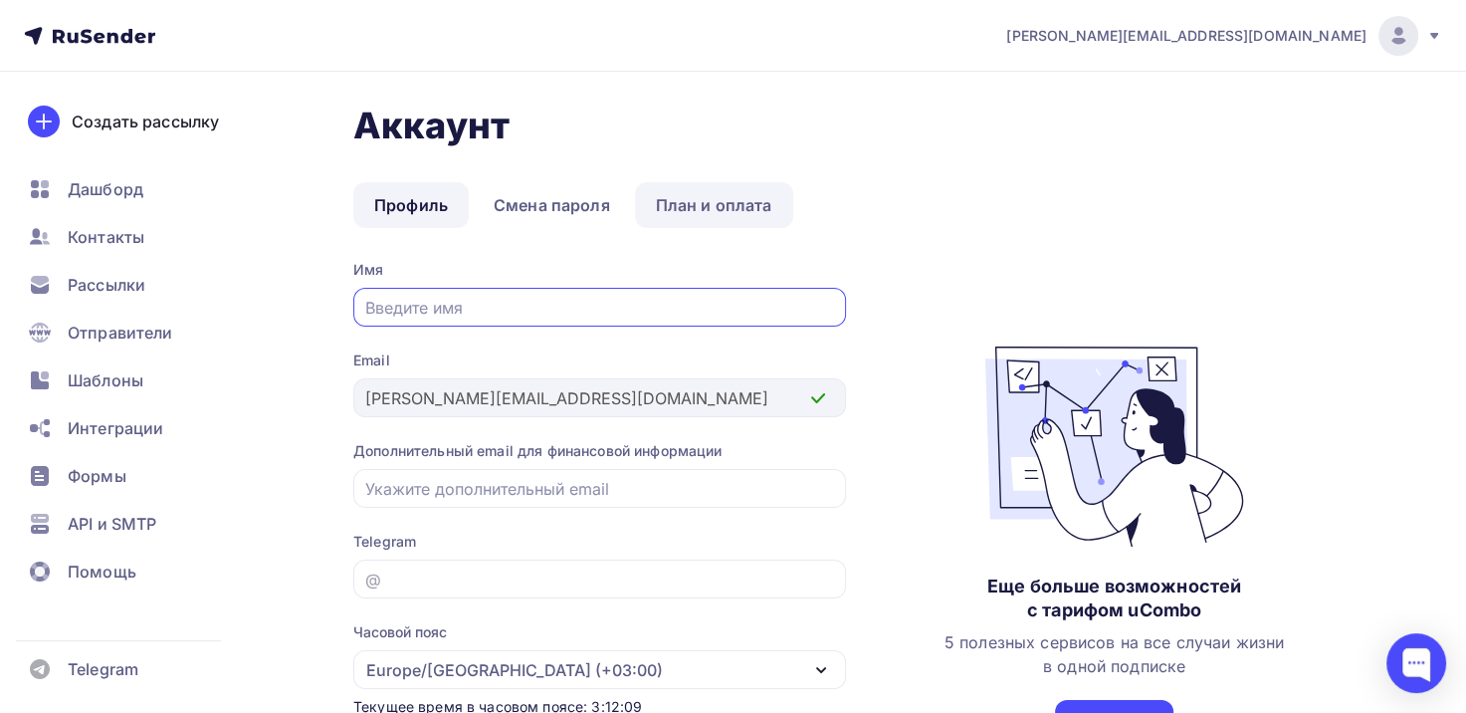
click at [741, 198] on link "План и оплата" at bounding box center [714, 205] width 158 height 46
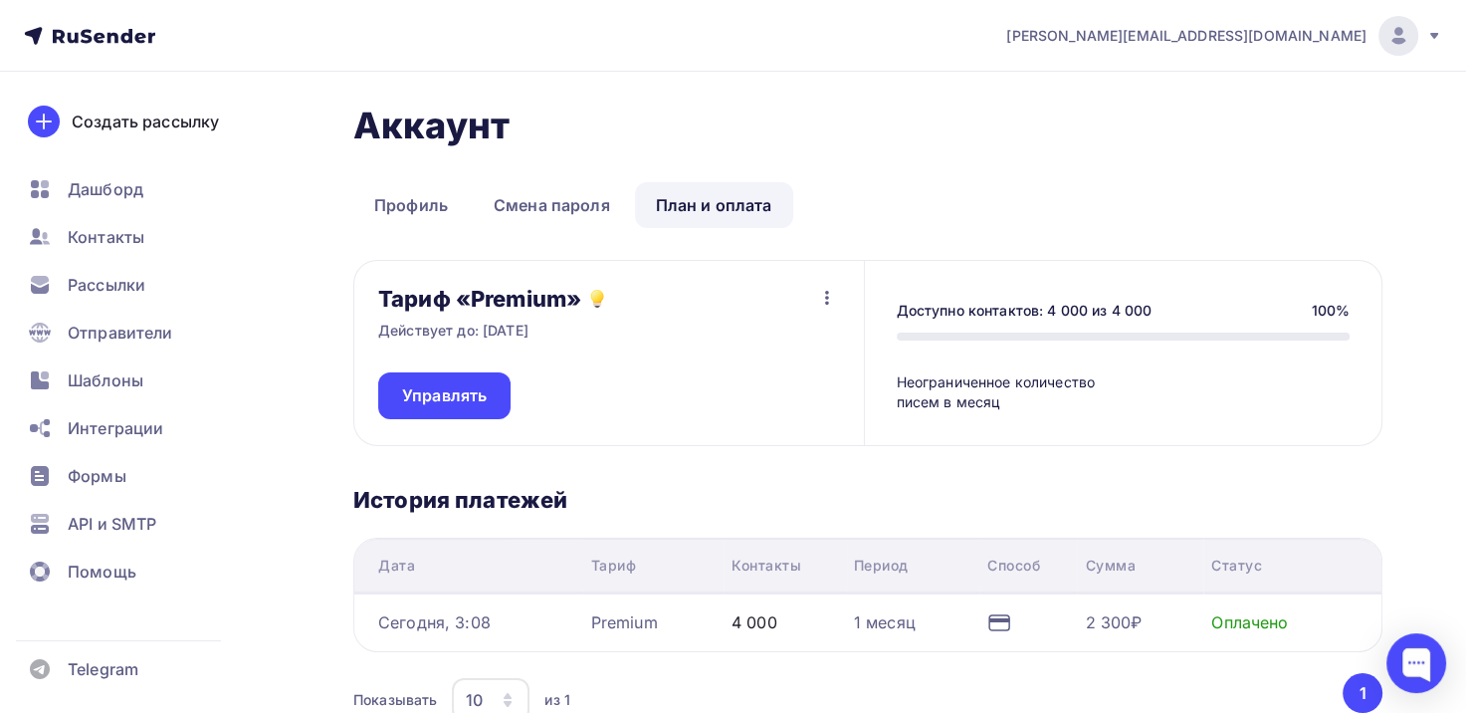
scroll to position [161, 0]
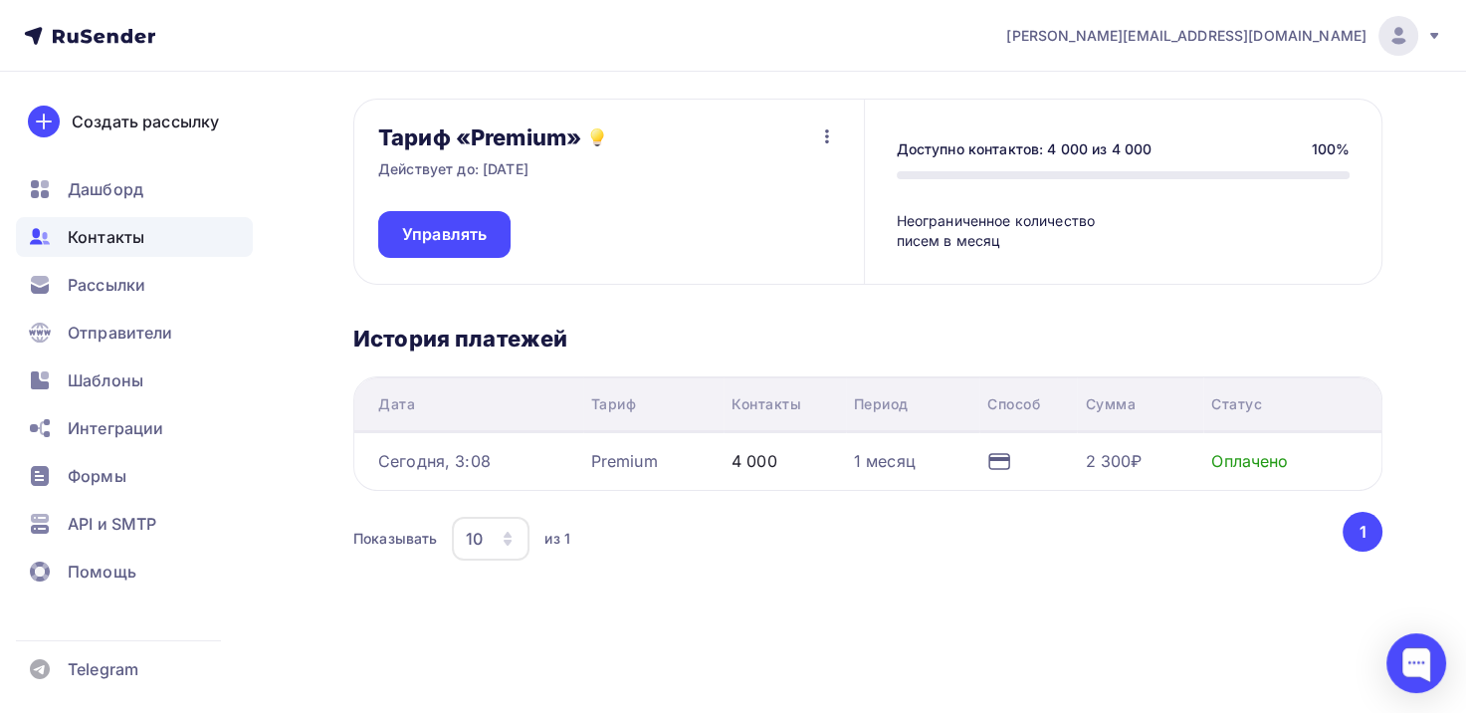
click at [129, 247] on span "Контакты" at bounding box center [106, 237] width 77 height 24
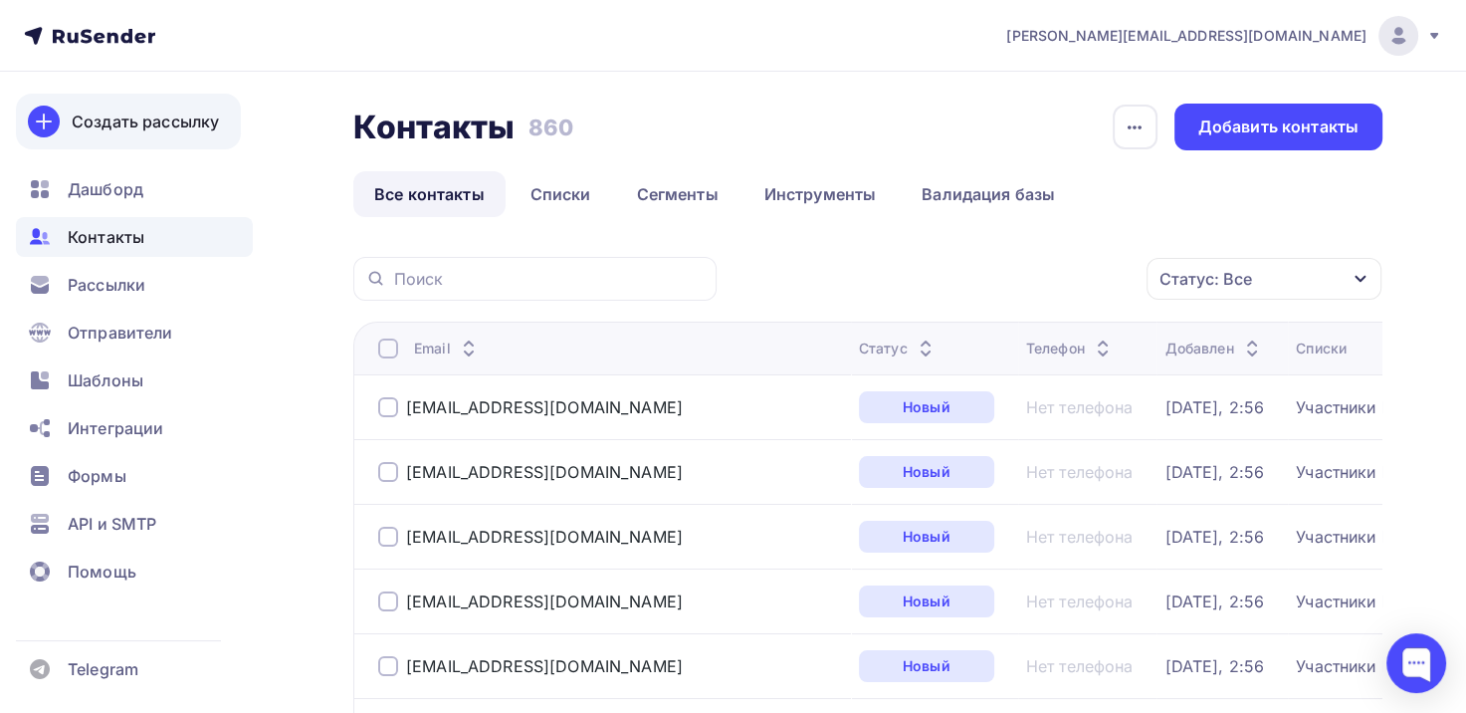
click at [149, 132] on div "Создать рассылку" at bounding box center [145, 122] width 147 height 24
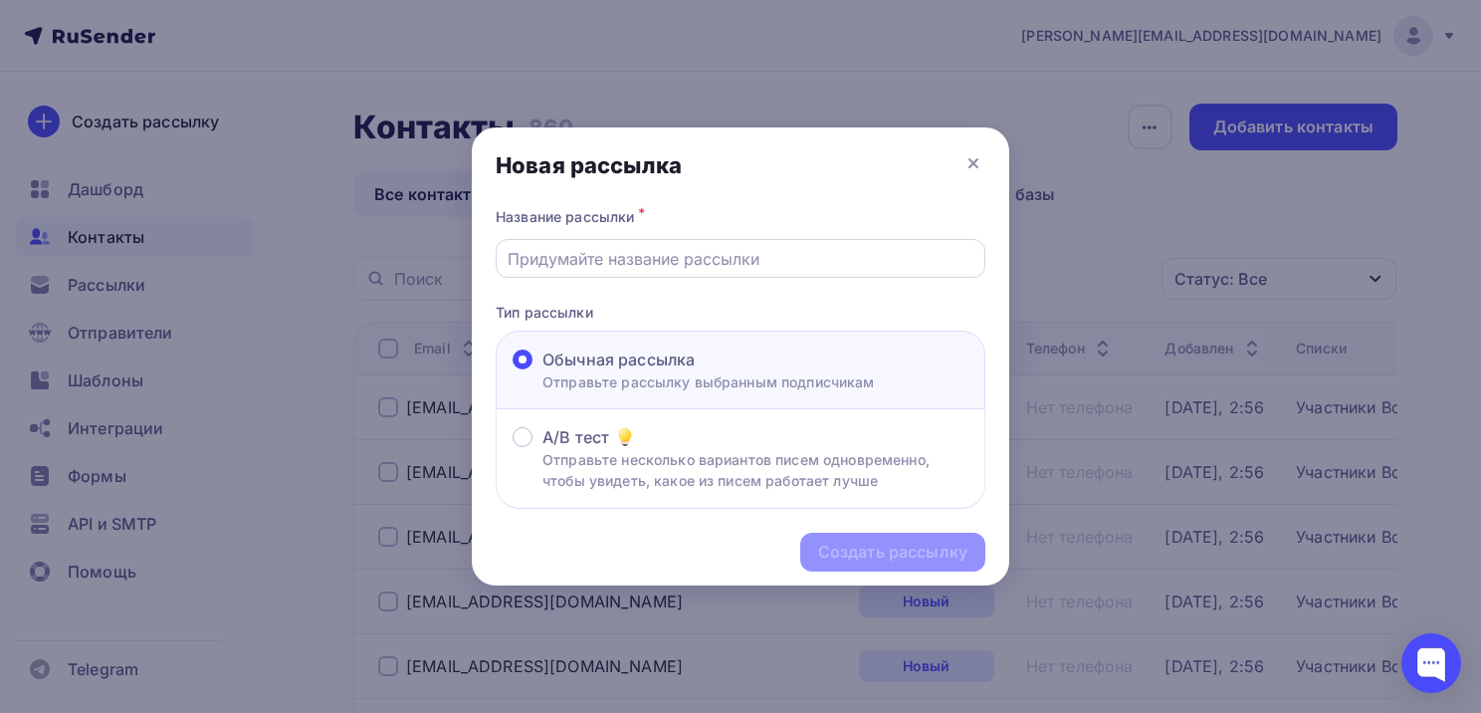
click at [652, 252] on input "text" at bounding box center [741, 259] width 467 height 24
type input "Сертификат участника Всероссийского исследовательского конкурса "Семейная памят…"
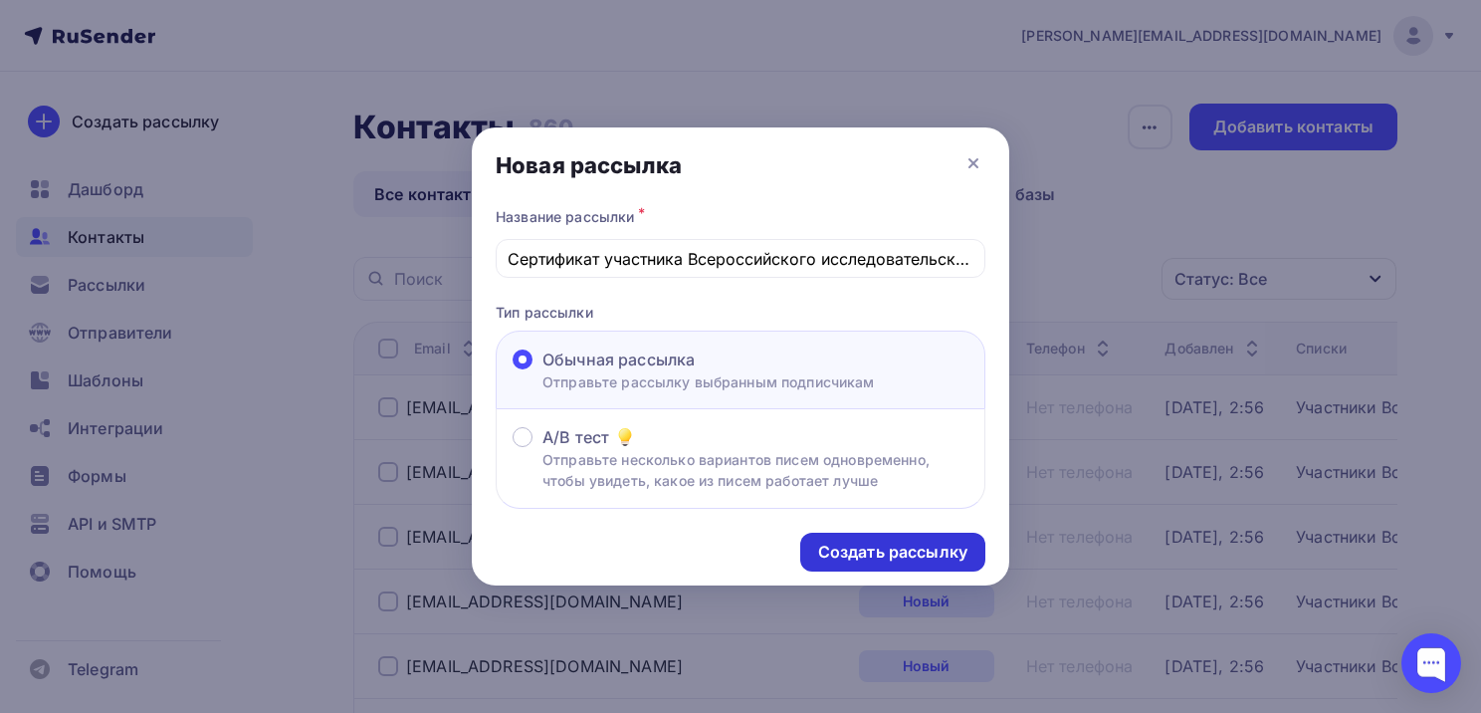
click at [899, 550] on div "Создать рассылку" at bounding box center [892, 552] width 149 height 23
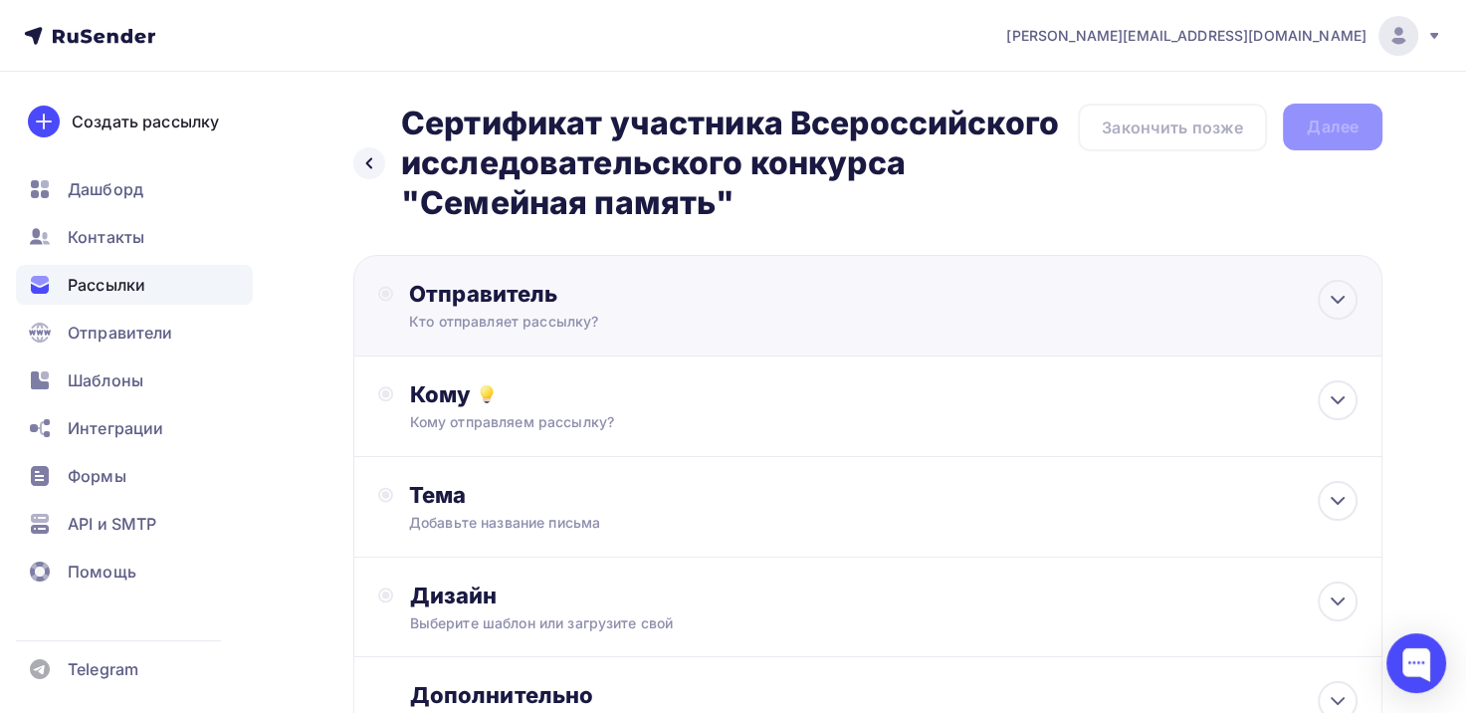
click at [936, 314] on div "Отправитель Кто отправляет рассылку? Email * Выберите отправителя e.d.kuleshova…" at bounding box center [867, 306] width 1029 height 102
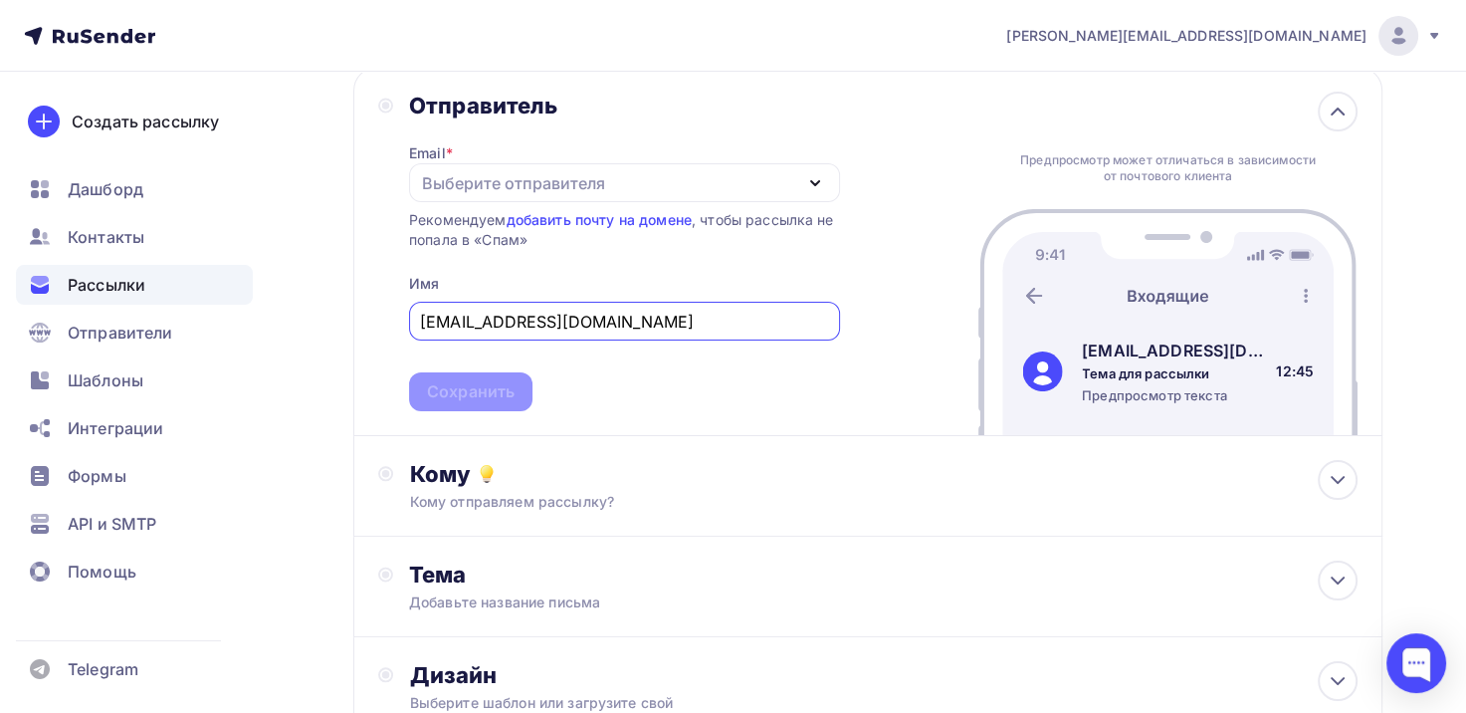
scroll to position [199, 0]
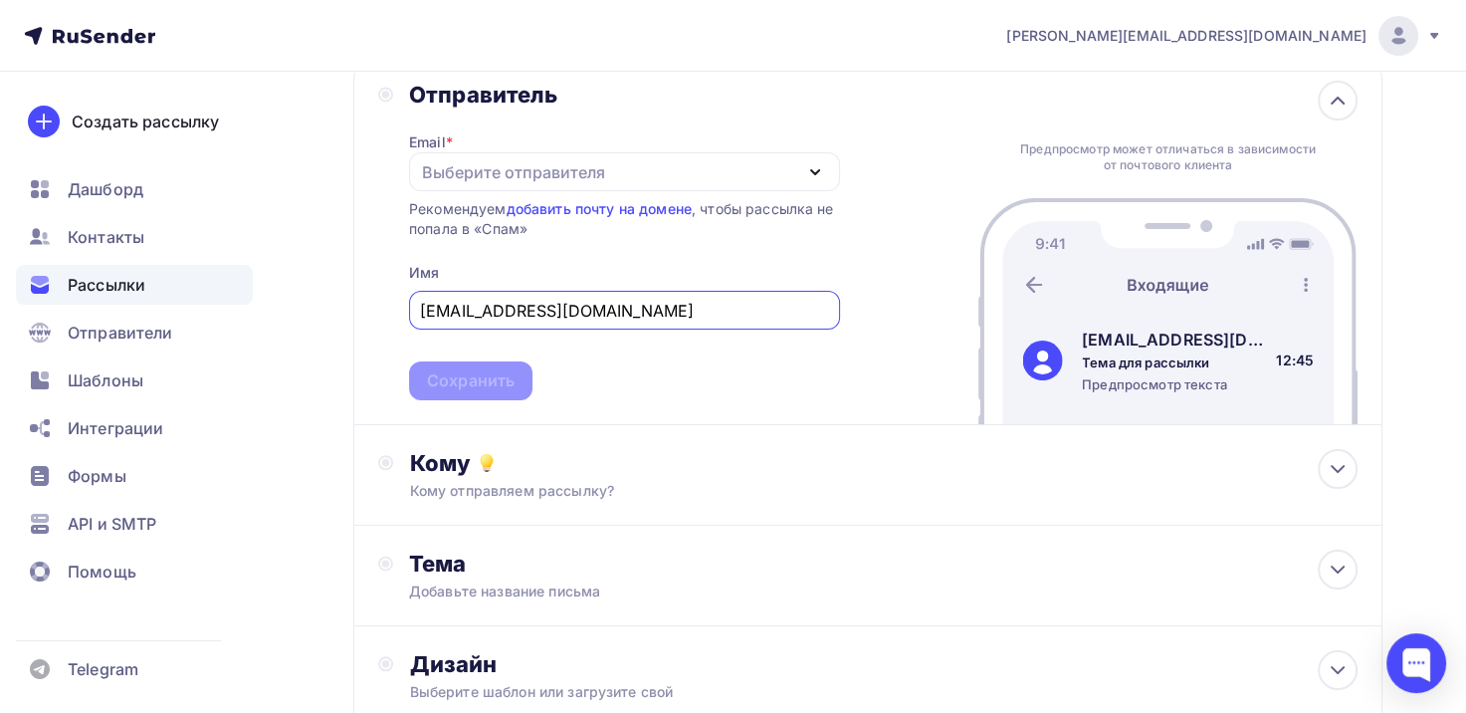
drag, startPoint x: 808, startPoint y: 172, endPoint x: 796, endPoint y: 179, distance: 13.8
click at [808, 172] on icon "button" at bounding box center [815, 172] width 24 height 24
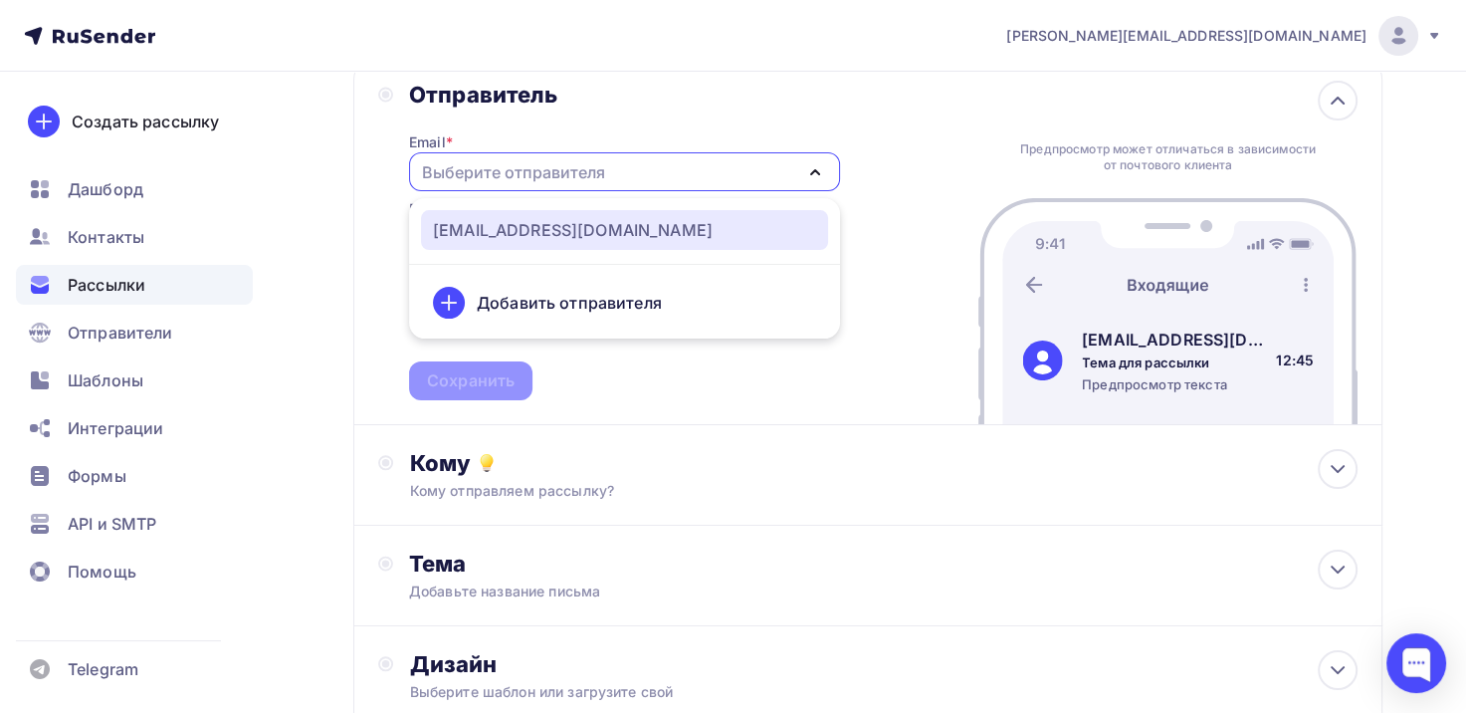
click at [627, 227] on div "[EMAIL_ADDRESS][DOMAIN_NAME]" at bounding box center [573, 230] width 280 height 24
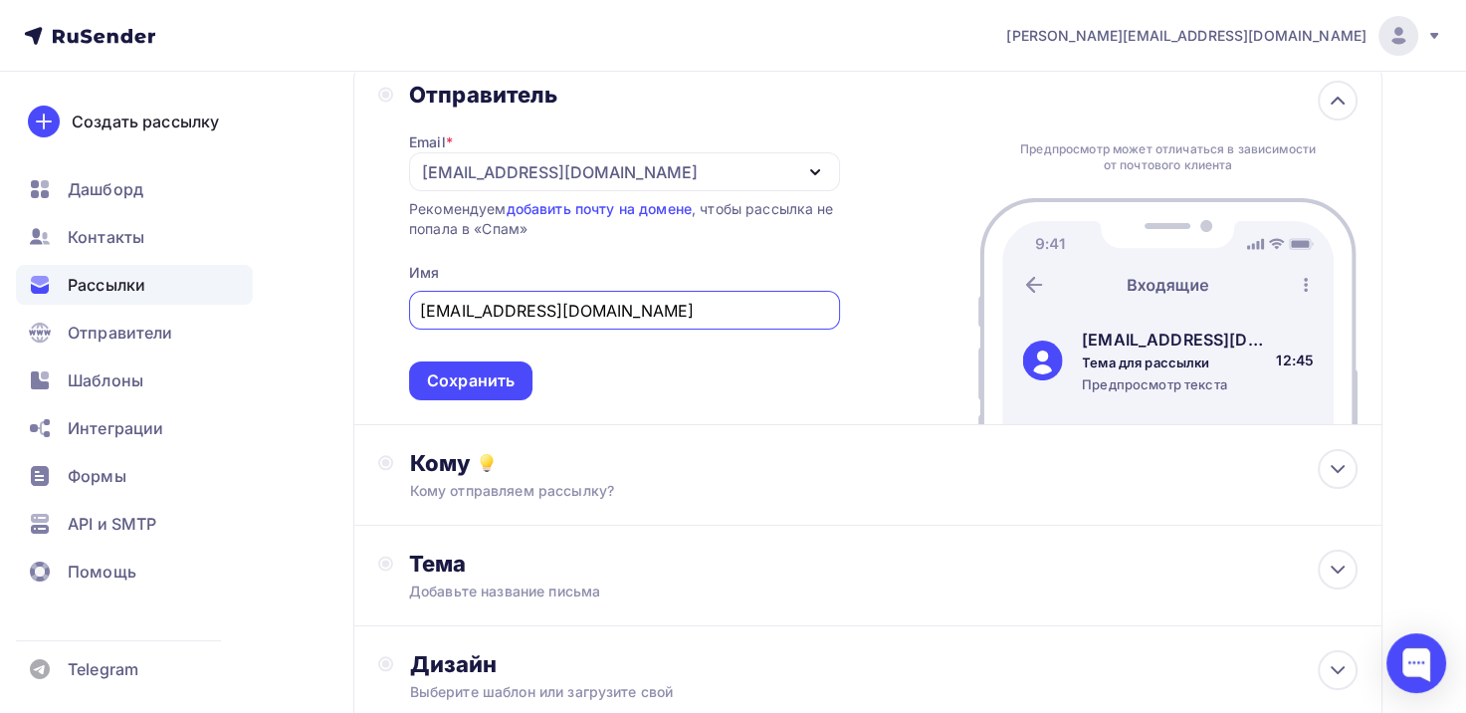
drag, startPoint x: 673, startPoint y: 314, endPoint x: 415, endPoint y: 332, distance: 258.5
click at [406, 337] on div "Отправитель Email * e.d.kuleshova1999@yandex.ru e.d.kuleshova1999@yandex.ru Доб…" at bounding box center [609, 241] width 462 height 320
type input "Дирекция конкурса "Семейная память""
click at [467, 384] on div "Сохранить" at bounding box center [471, 380] width 88 height 23
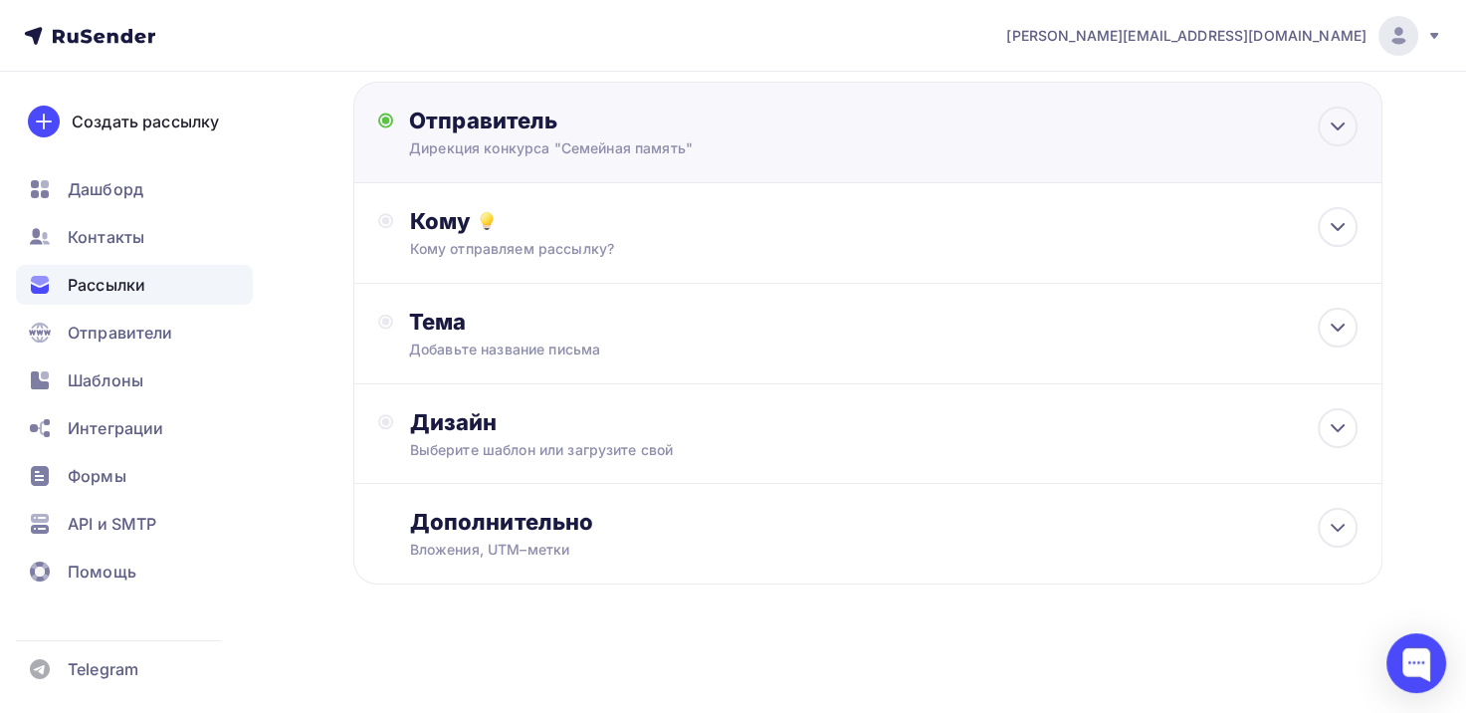
scroll to position [171, 0]
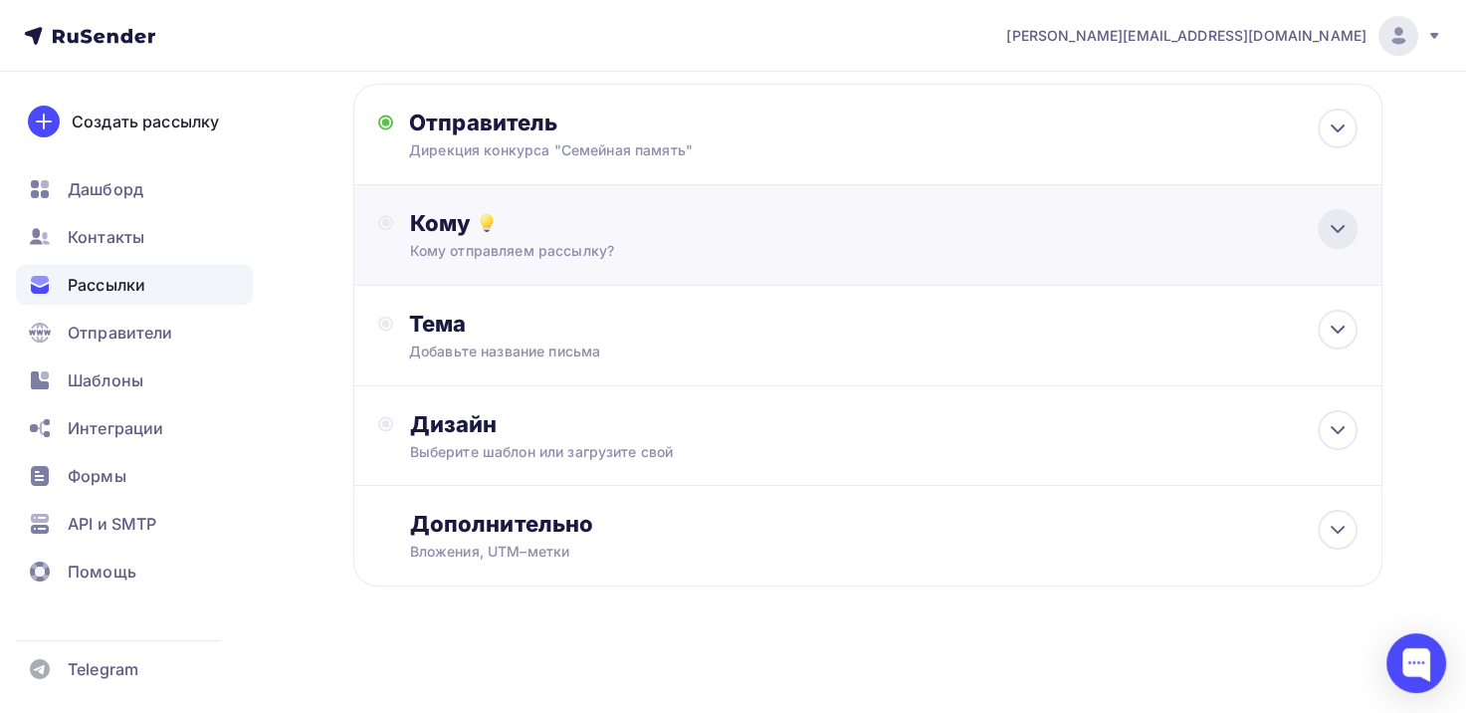
click at [1331, 223] on icon at bounding box center [1338, 229] width 24 height 24
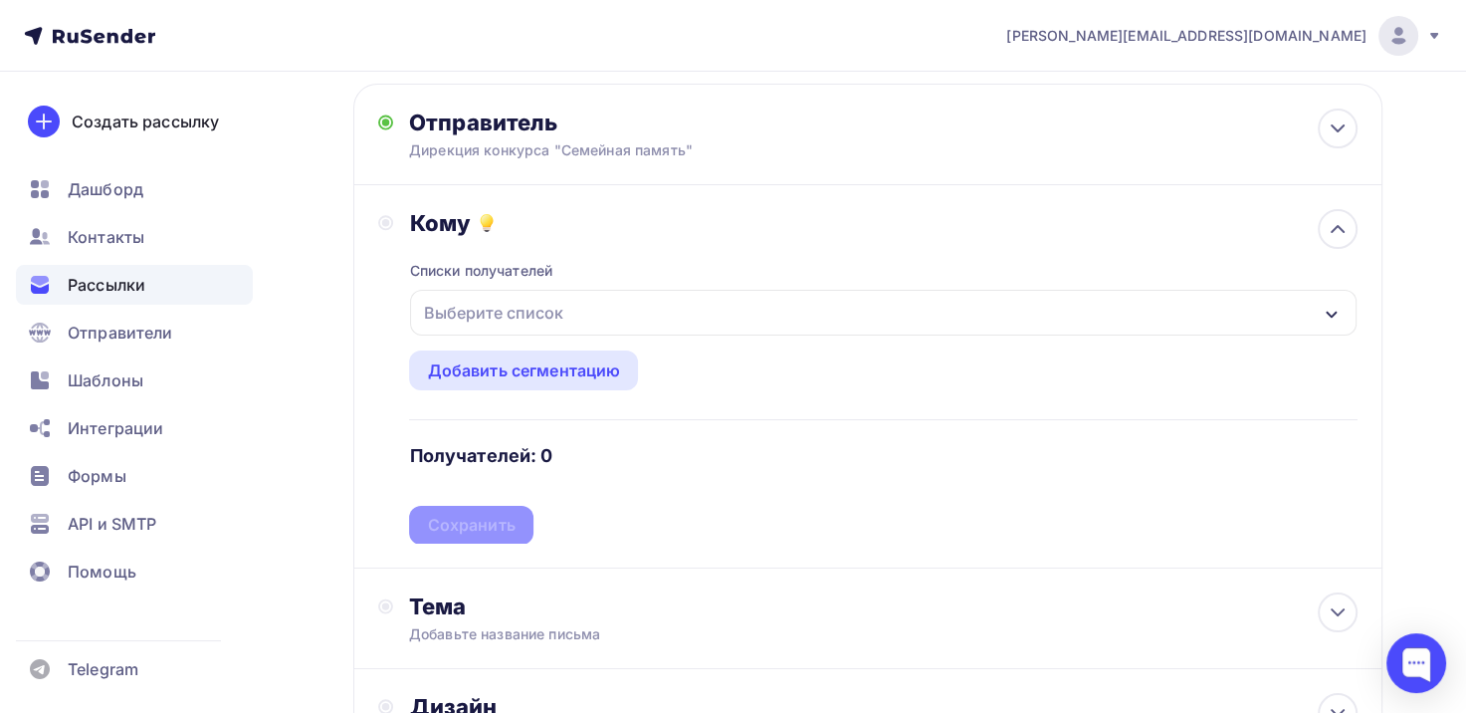
scroll to position [199, 0]
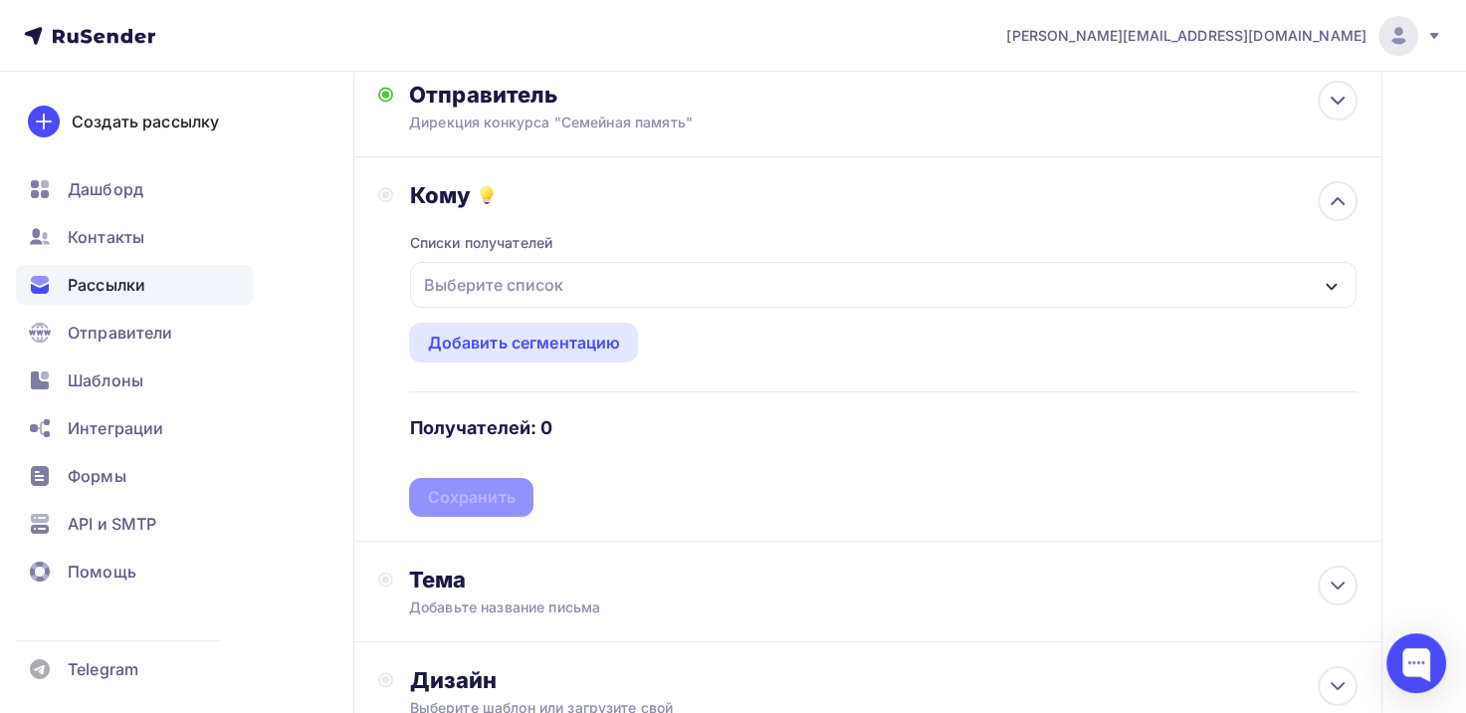
click at [677, 288] on div "Выберите список" at bounding box center [883, 285] width 947 height 46
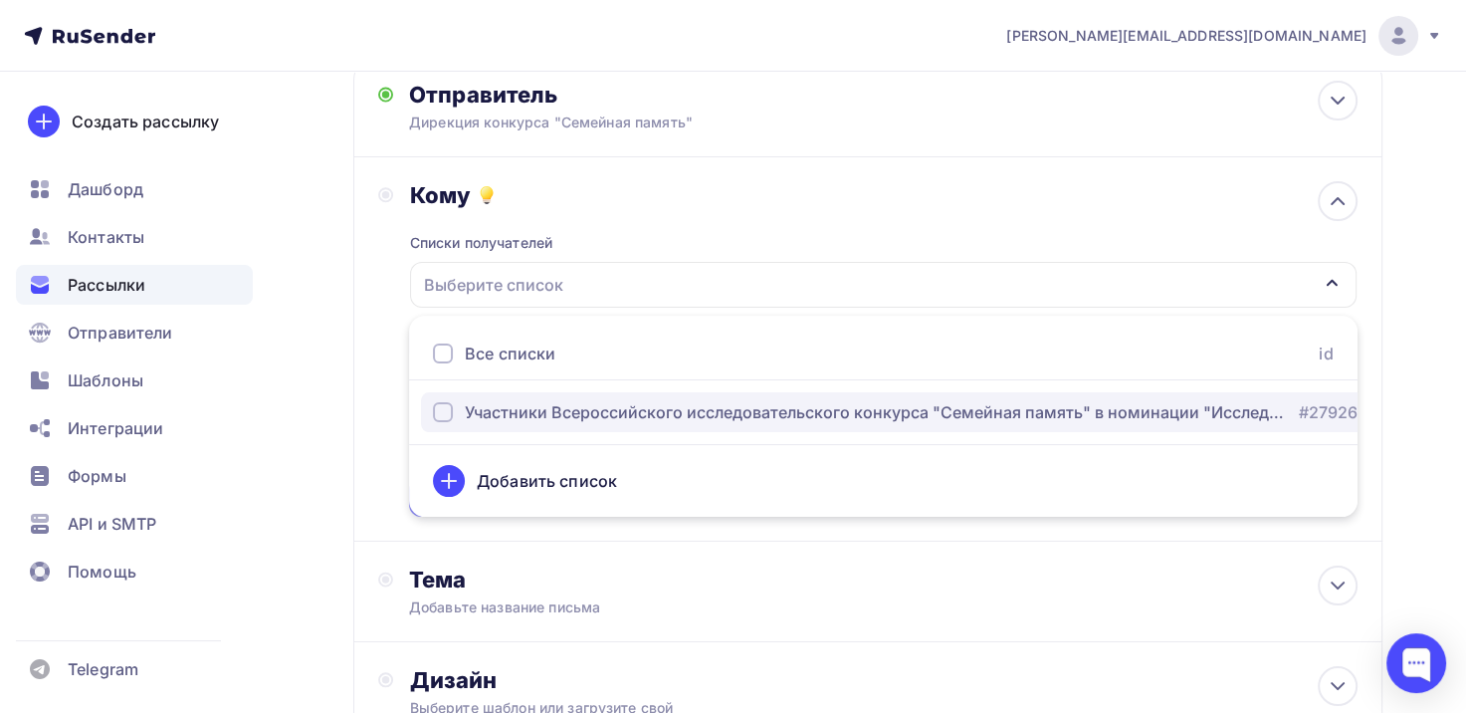
click at [595, 412] on div "Участники Всероссийского исследовательского конкурса "Семейная память" в номина…" at bounding box center [876, 412] width 822 height 24
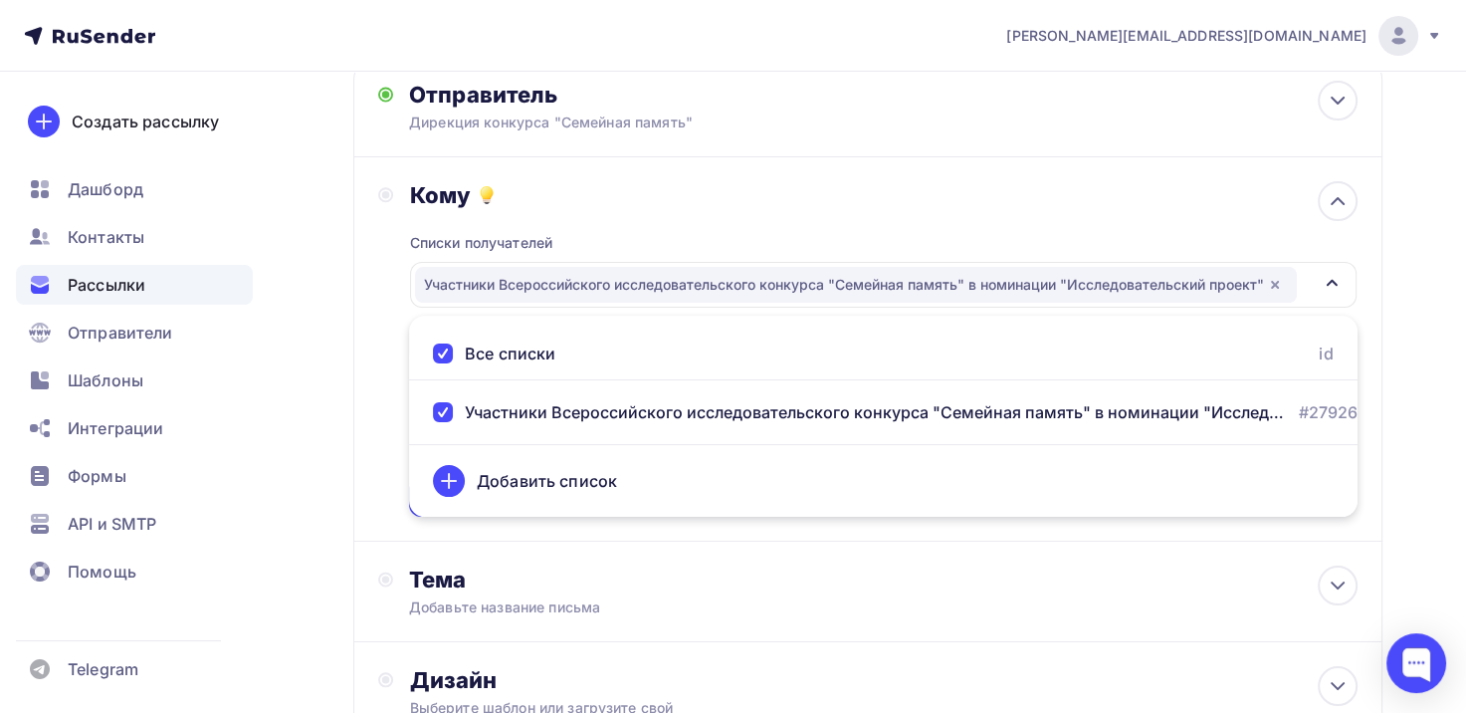
click at [1442, 347] on div "Назад Сертификат участника Всероссийского исследовательского конкурса "Семейная…" at bounding box center [733, 422] width 1466 height 1098
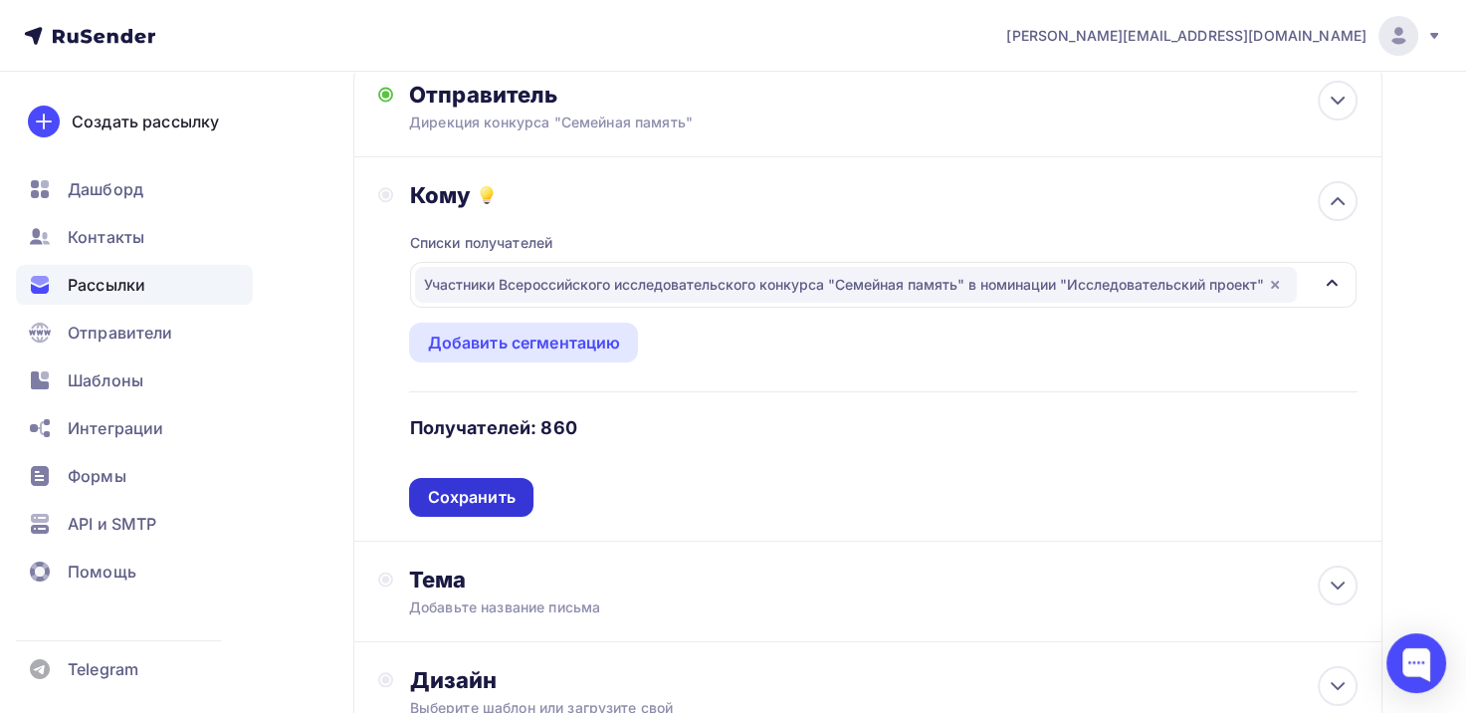
click at [477, 502] on div "Сохранить" at bounding box center [471, 497] width 88 height 23
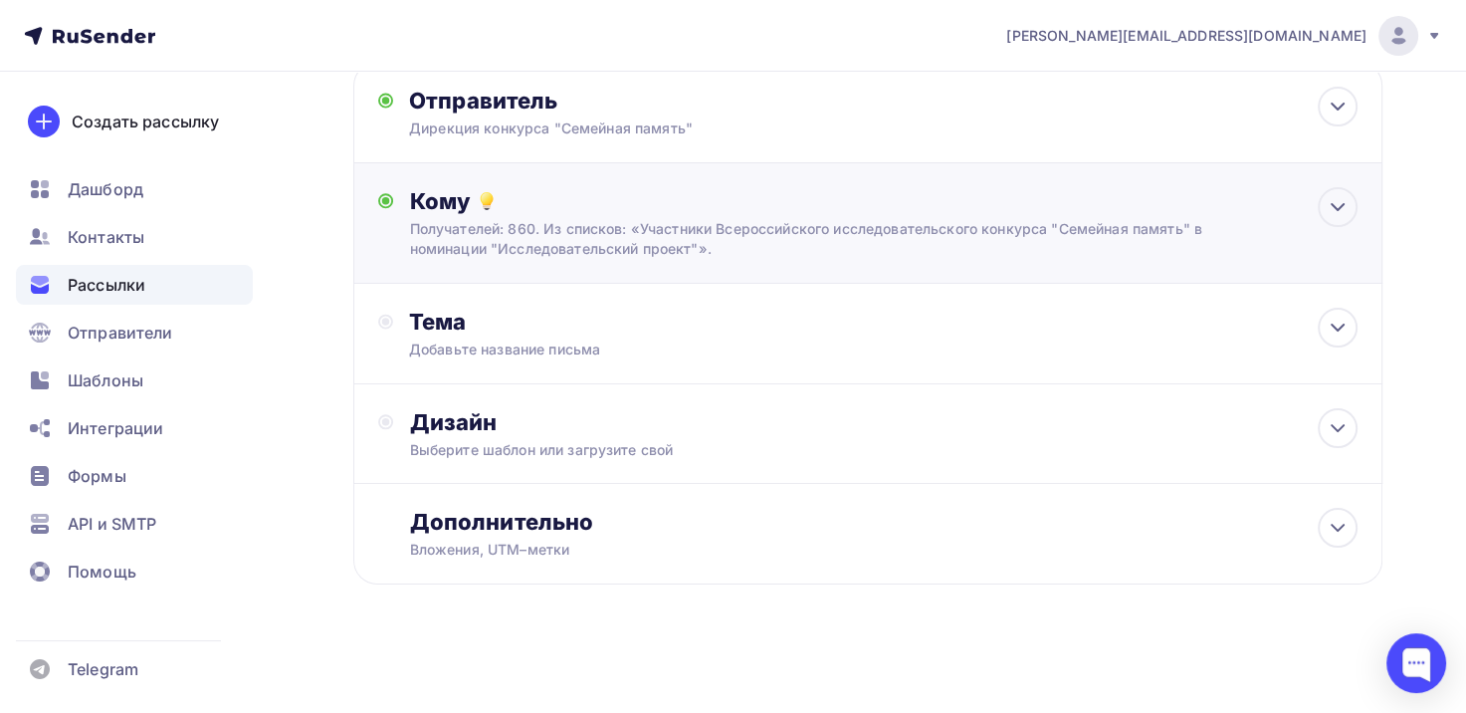
scroll to position [191, 0]
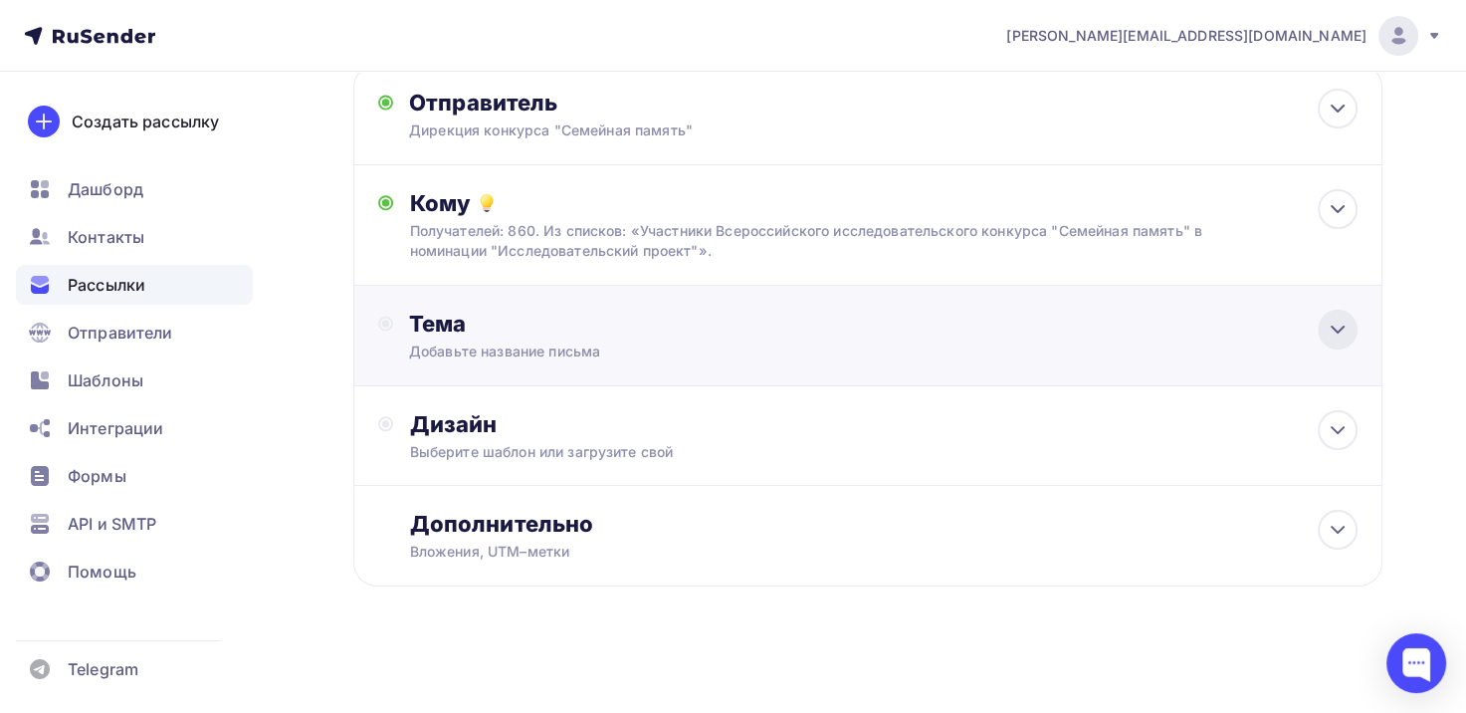
click at [1338, 332] on icon at bounding box center [1338, 330] width 24 height 24
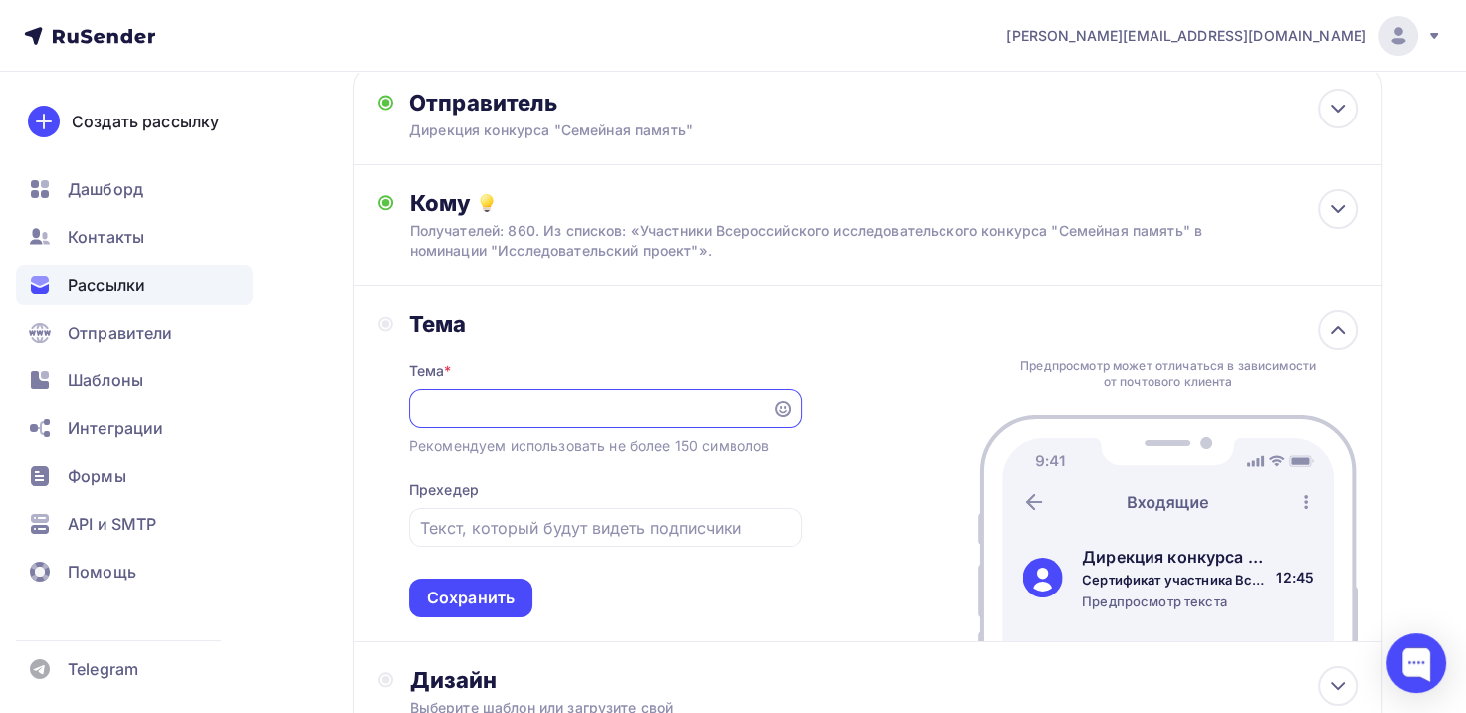
scroll to position [0, 370]
type input "Сертификат участника Всероссийского исследовательского конкурса "Семейная памят…"
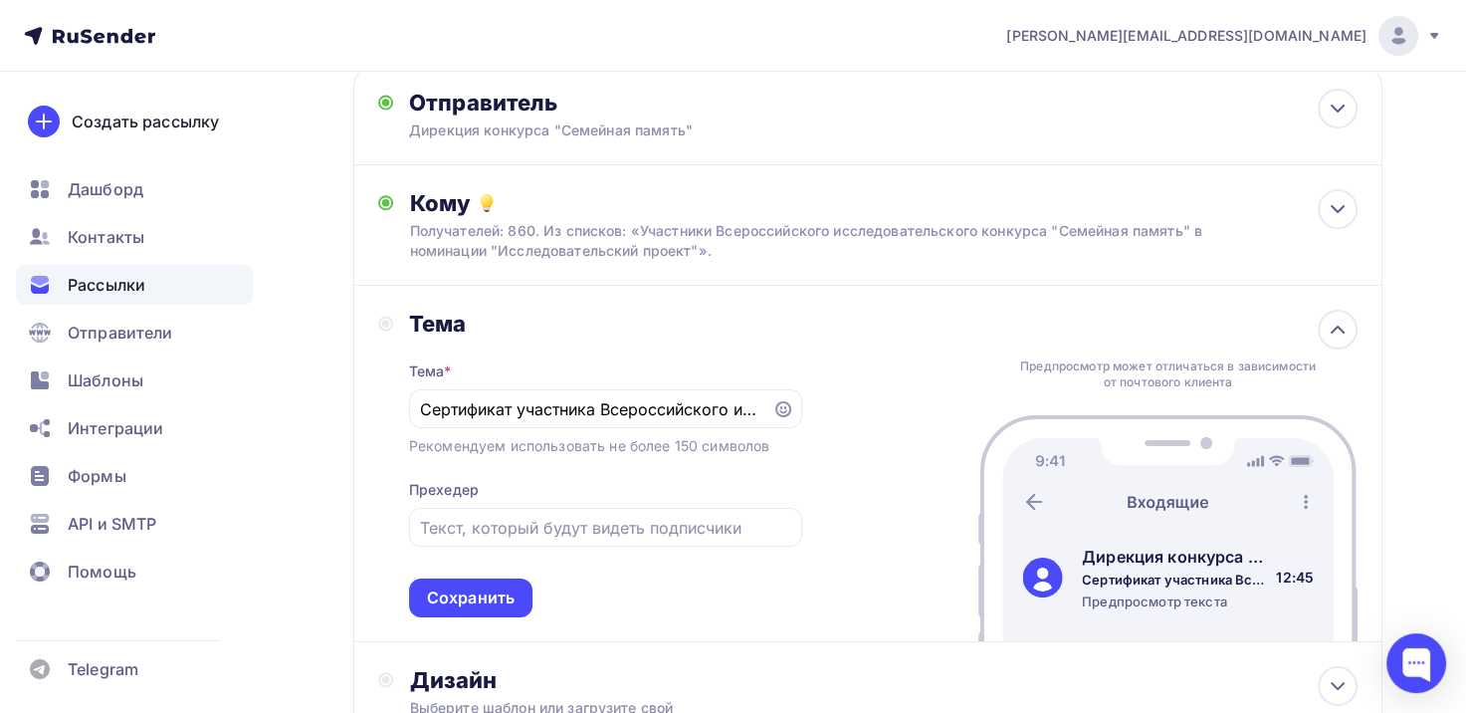
click at [885, 470] on div "Тема Тема * Сертификат участника Всероссийского исследовательского конкурса "Се…" at bounding box center [867, 464] width 1029 height 356
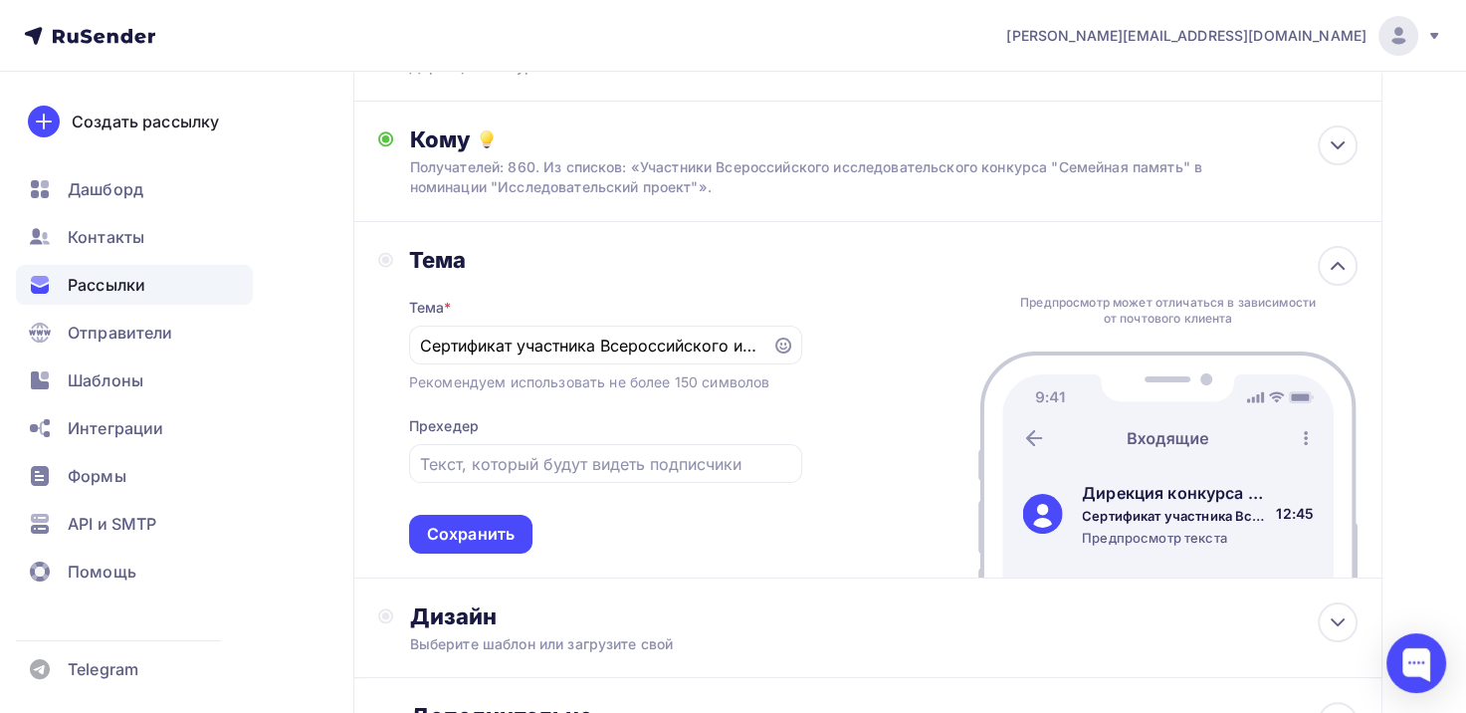
scroll to position [291, 0]
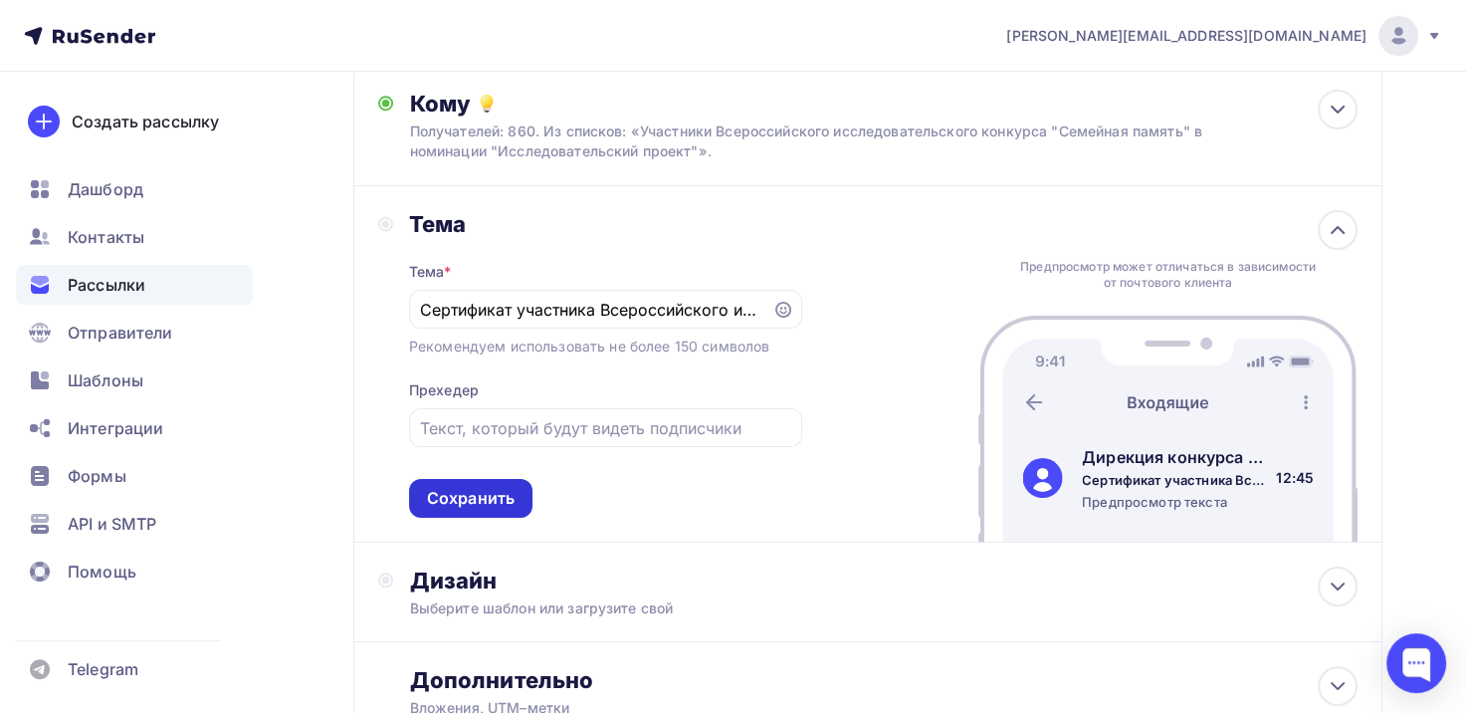
click at [473, 504] on div "Сохранить" at bounding box center [471, 498] width 88 height 23
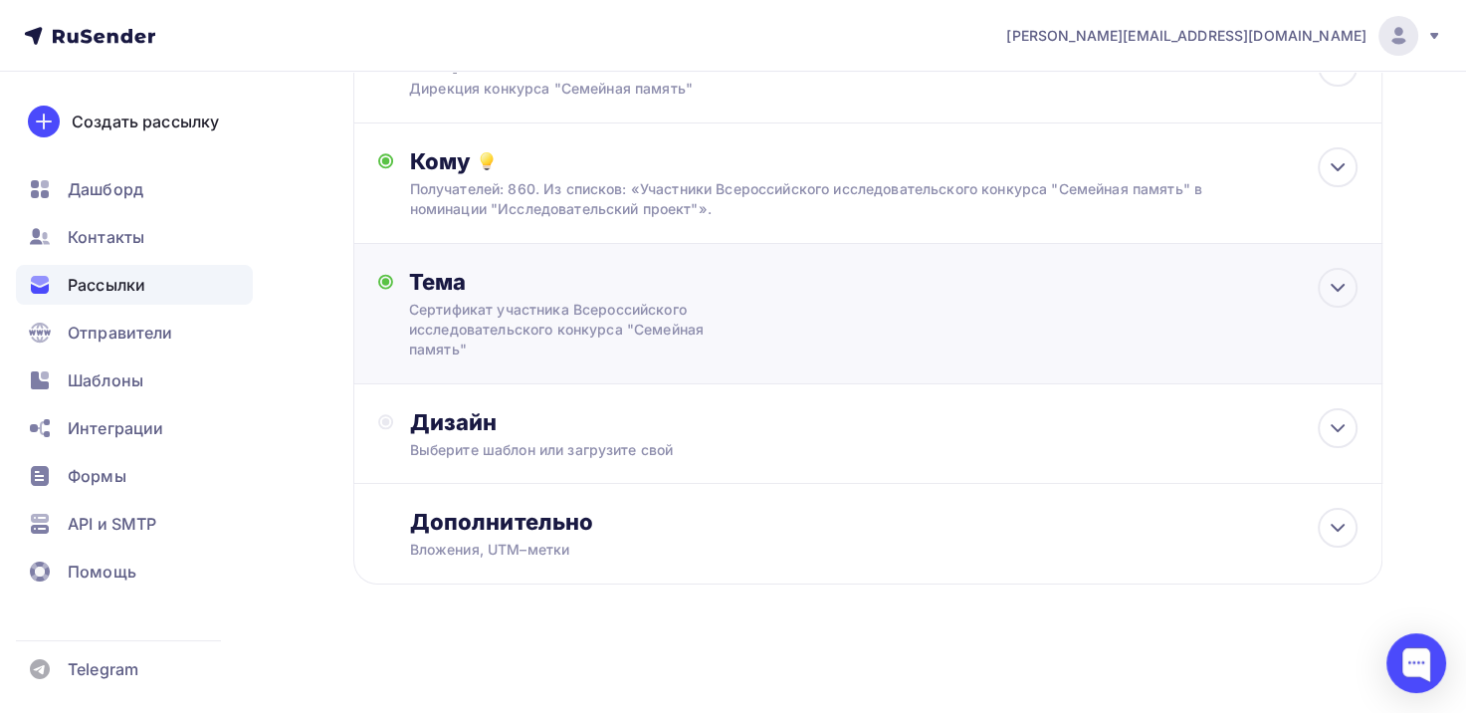
scroll to position [231, 0]
click at [1344, 426] on icon at bounding box center [1338, 430] width 24 height 24
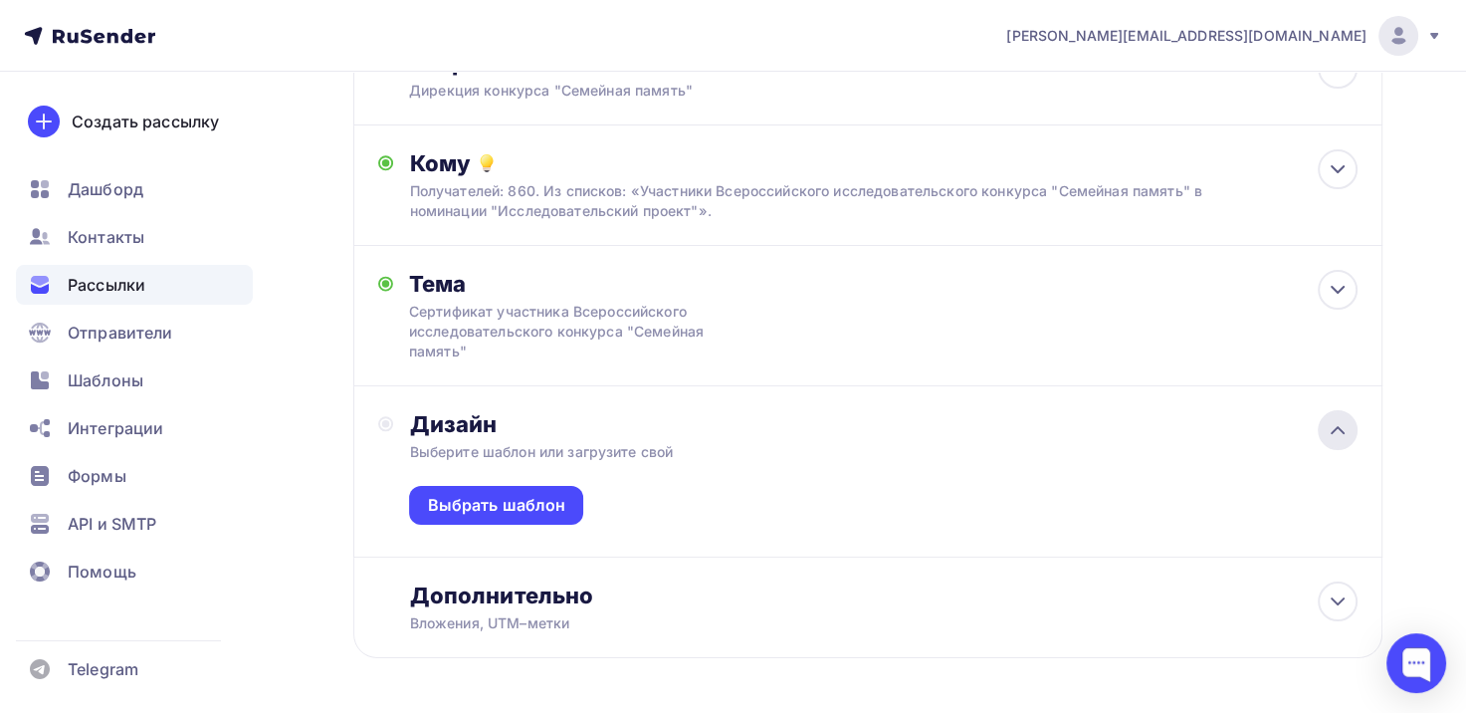
scroll to position [291, 0]
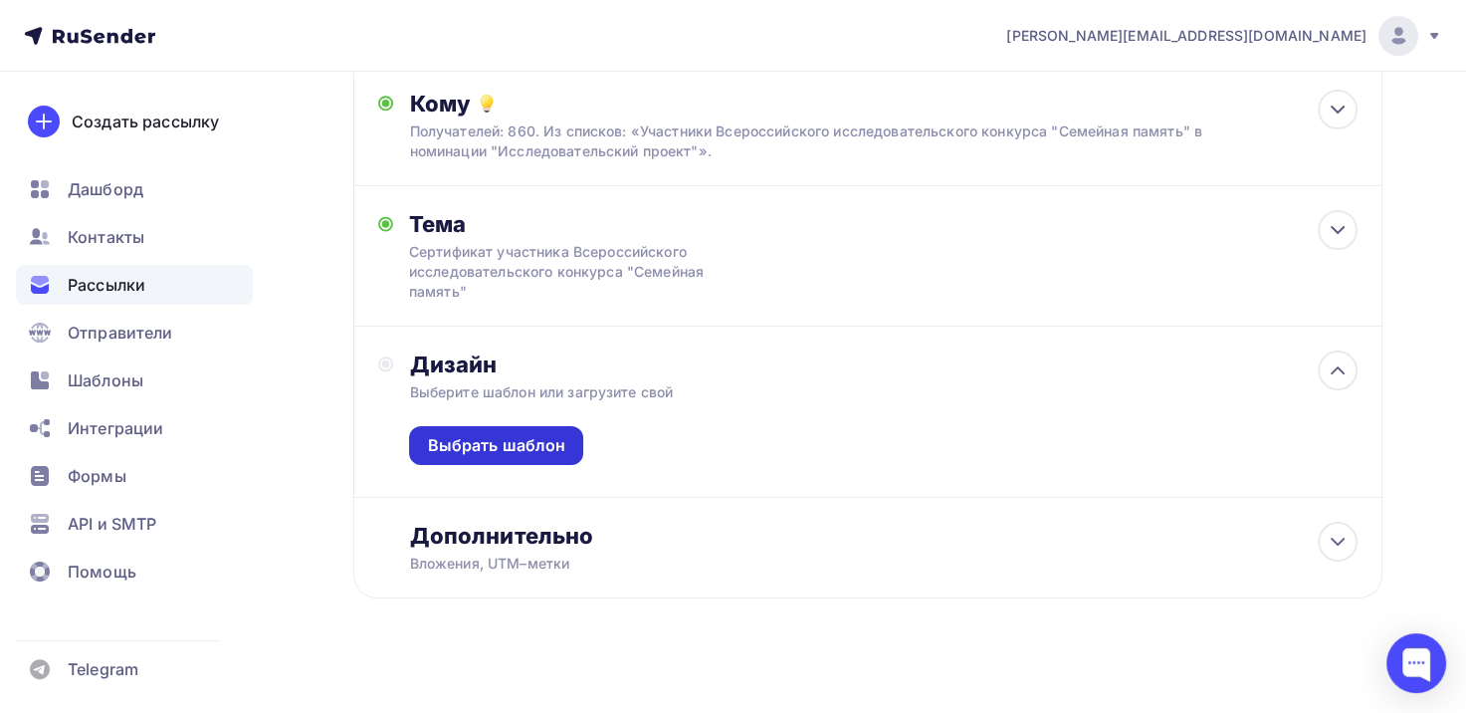
click at [488, 450] on div "Выбрать шаблон" at bounding box center [496, 445] width 138 height 23
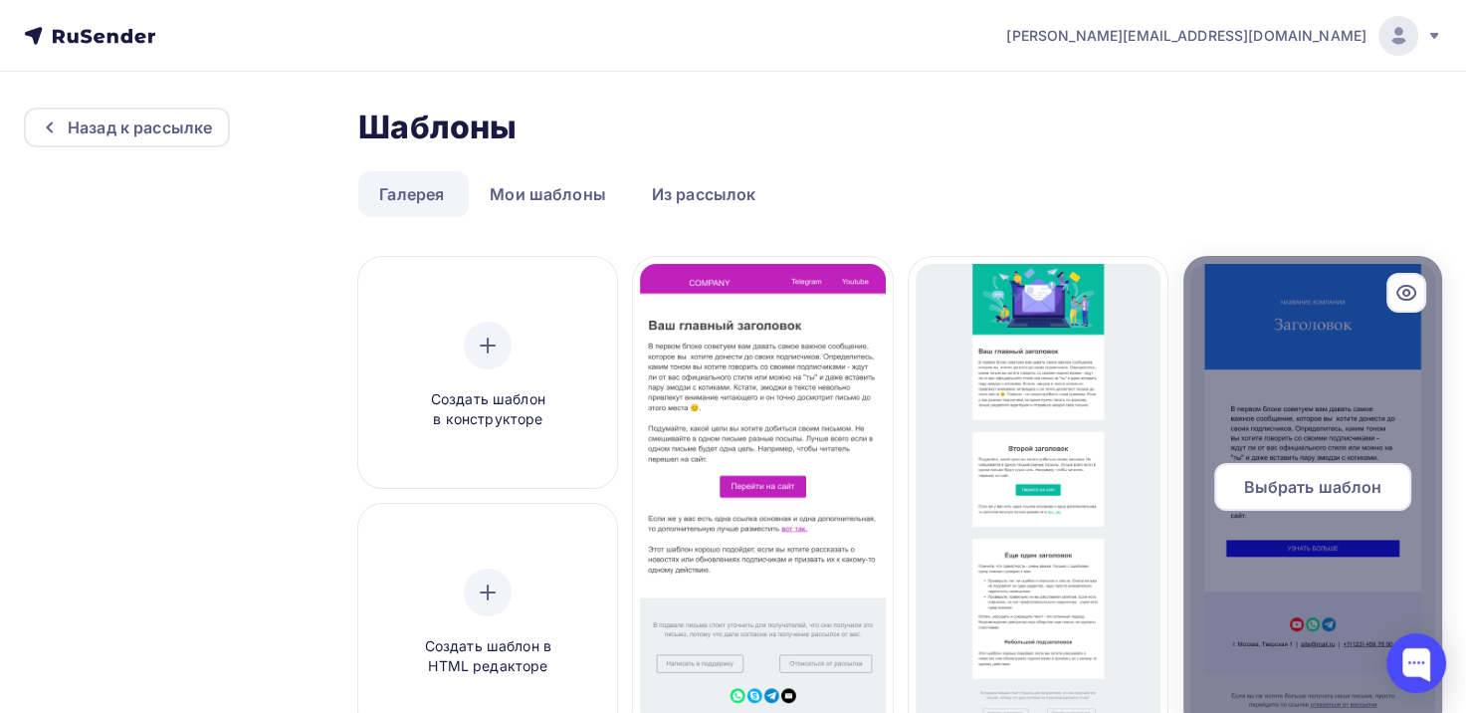
click at [1332, 490] on span "Выбрать шаблон" at bounding box center [1312, 487] width 138 height 24
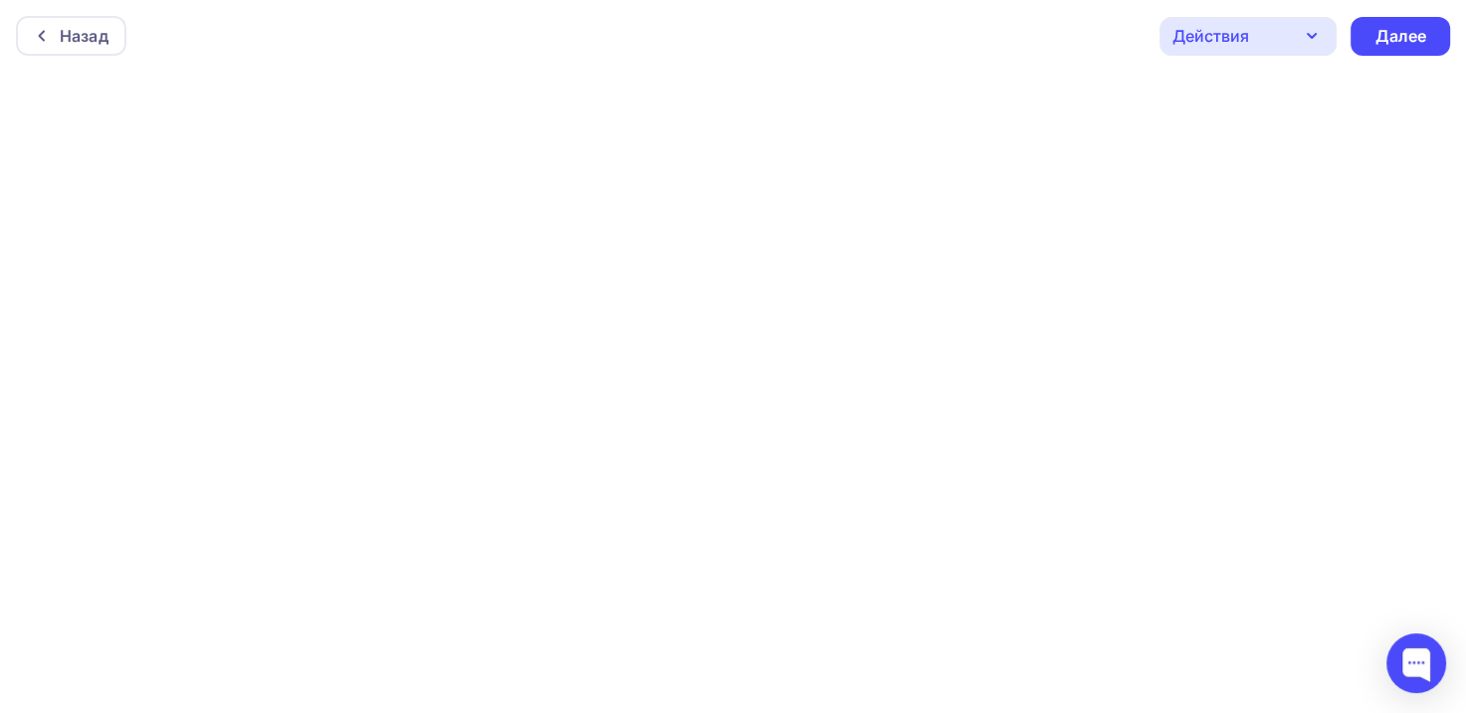
scroll to position [4, 0]
click at [1390, 36] on div "Далее" at bounding box center [1401, 32] width 52 height 23
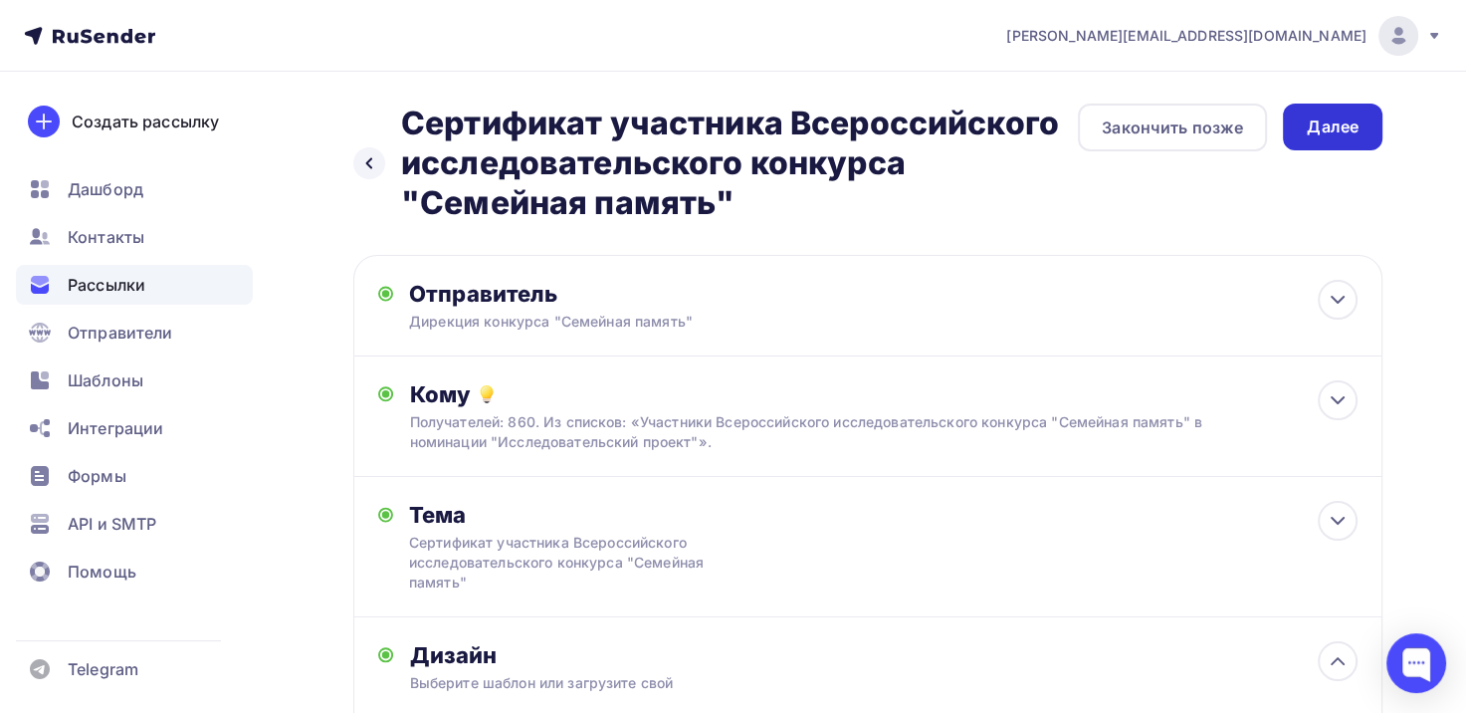
click at [1342, 122] on div "Далее" at bounding box center [1333, 126] width 52 height 23
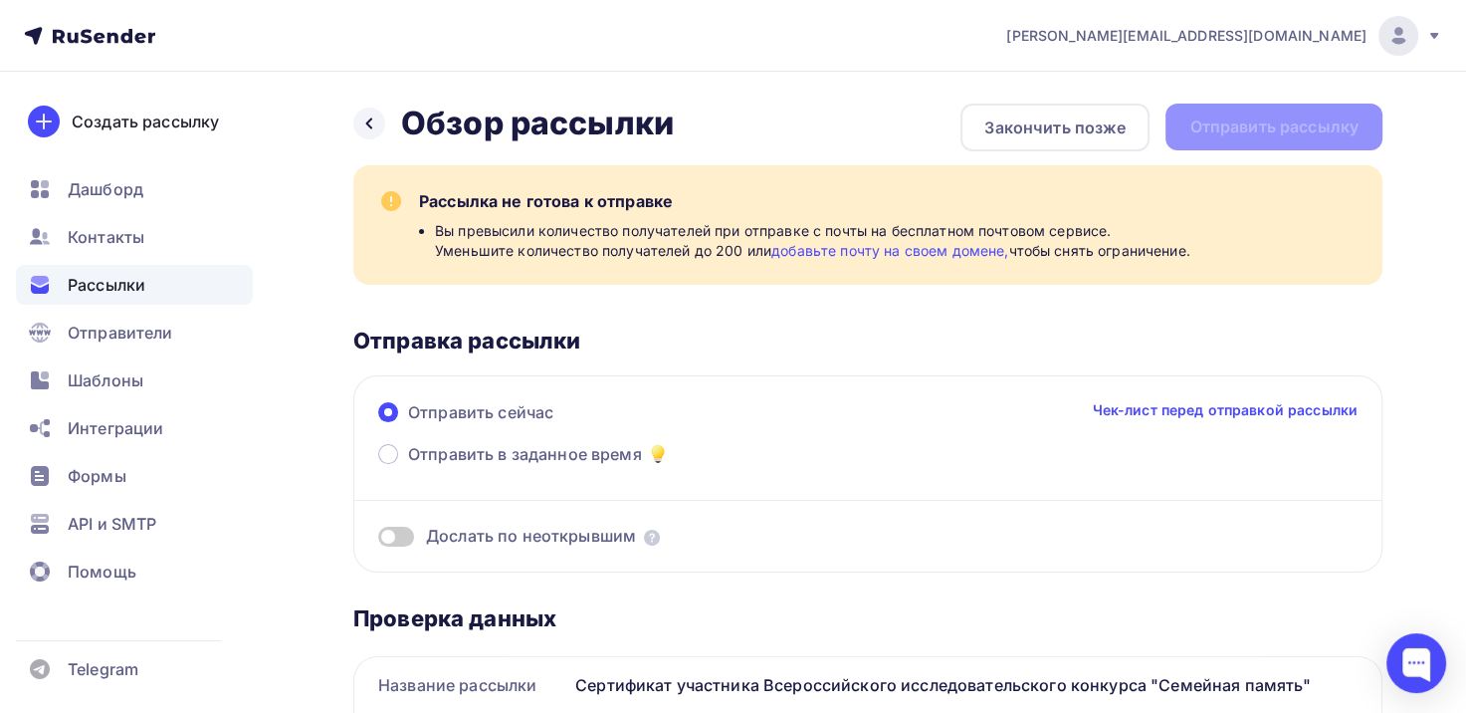
click at [957, 248] on link "добавьте почту на своем домене," at bounding box center [890, 250] width 237 height 17
click at [378, 123] on div at bounding box center [369, 124] width 32 height 32
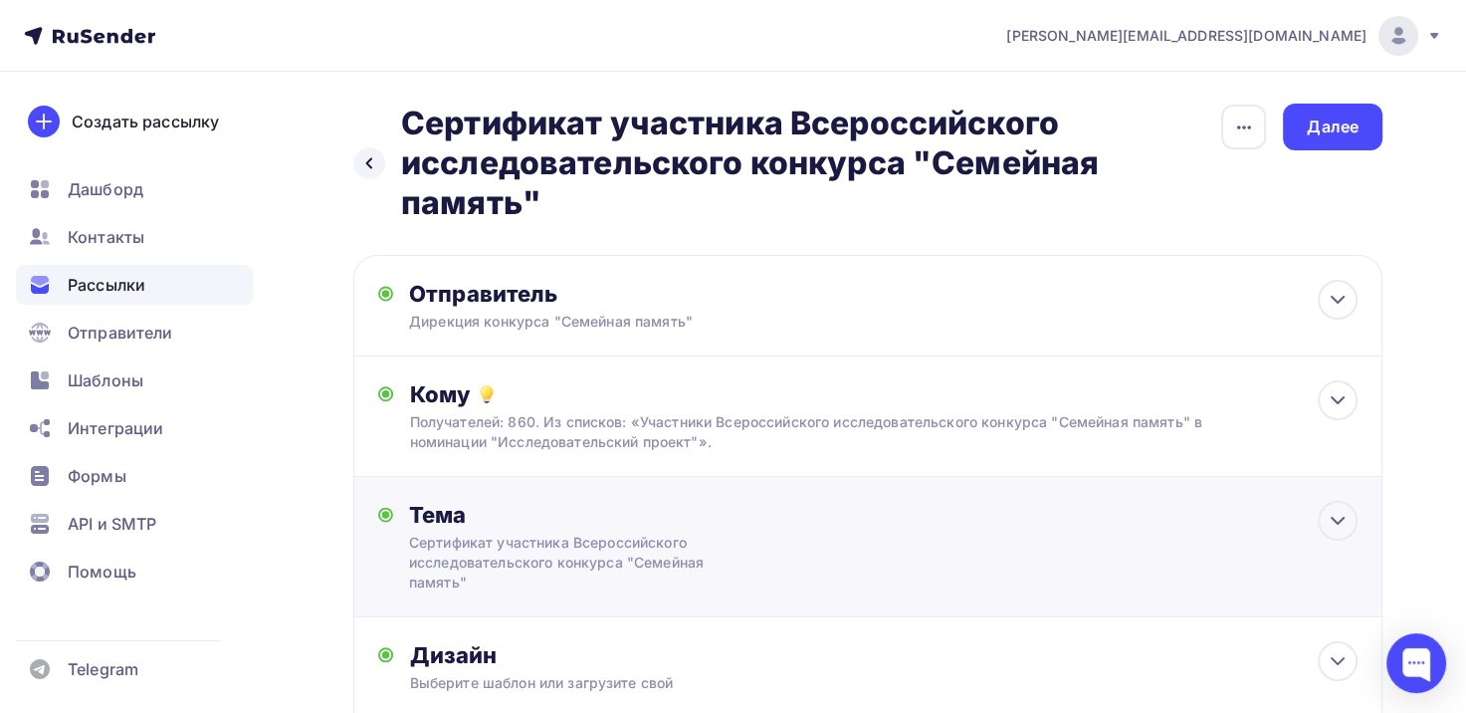
click at [1336, 406] on icon at bounding box center [1338, 400] width 24 height 24
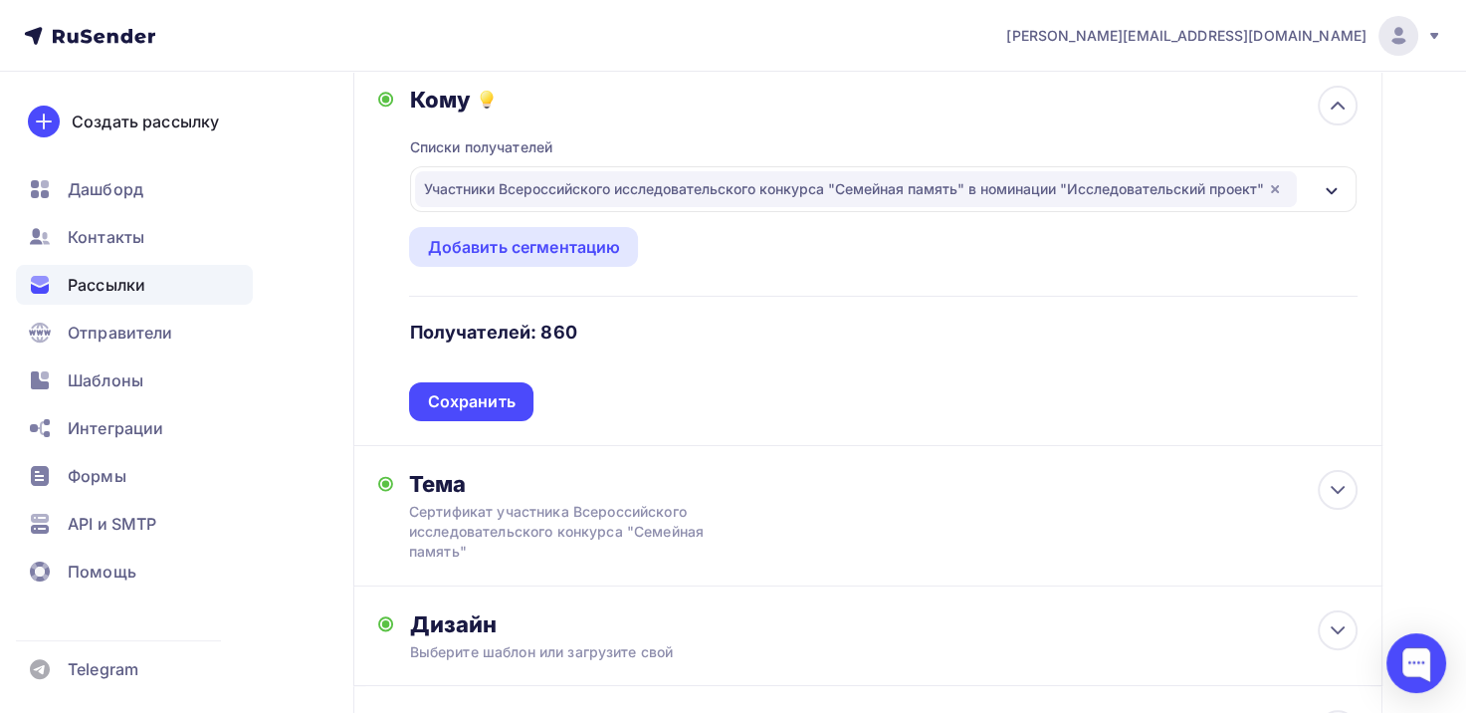
scroll to position [299, 0]
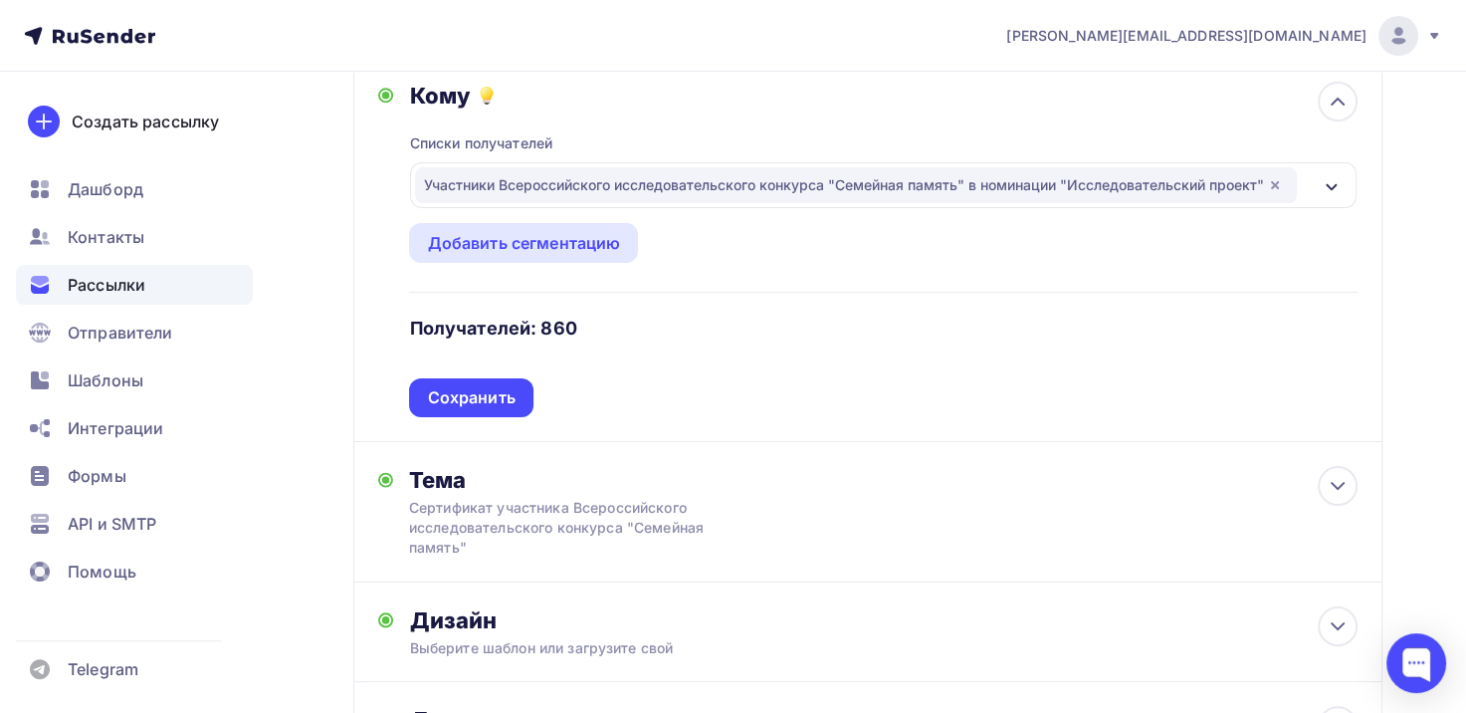
click at [1338, 179] on icon "button" at bounding box center [1332, 187] width 16 height 16
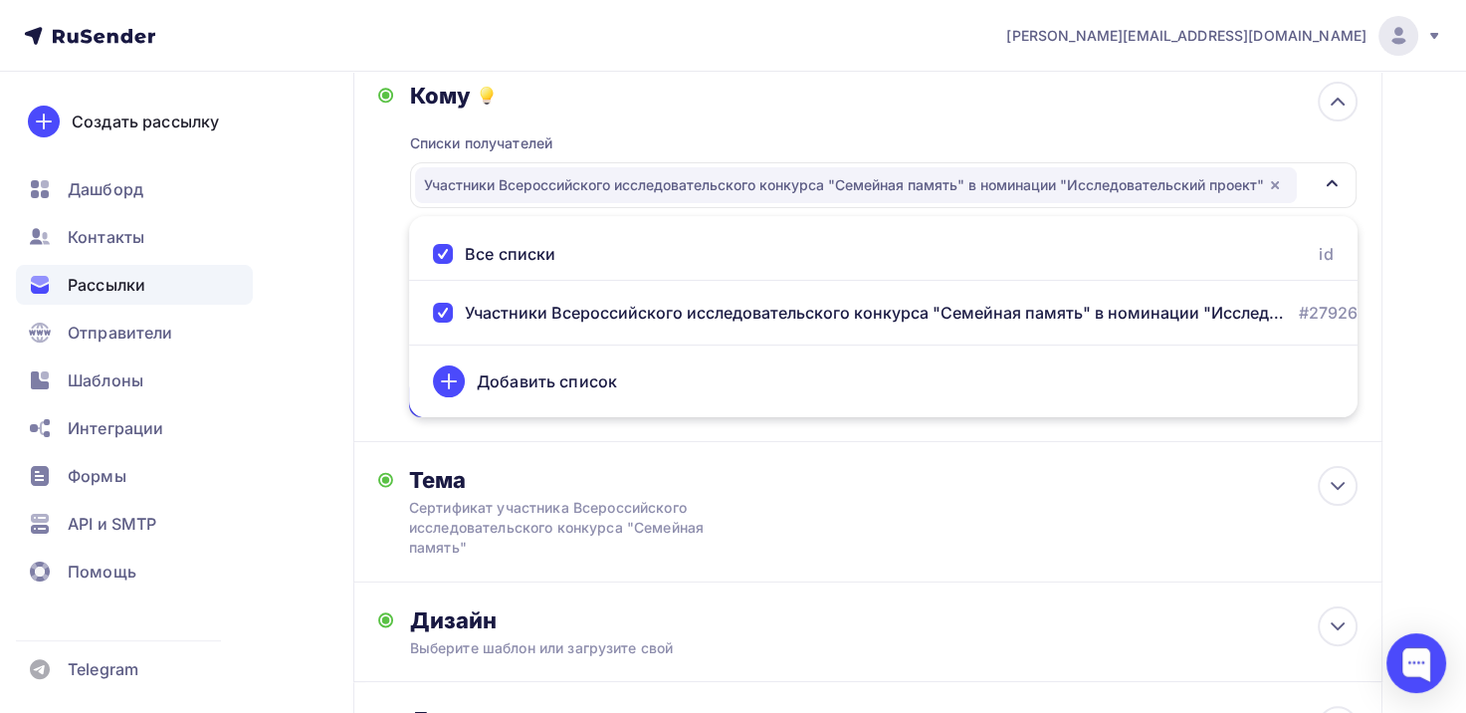
click at [1278, 185] on icon "button" at bounding box center [1275, 185] width 8 height 8
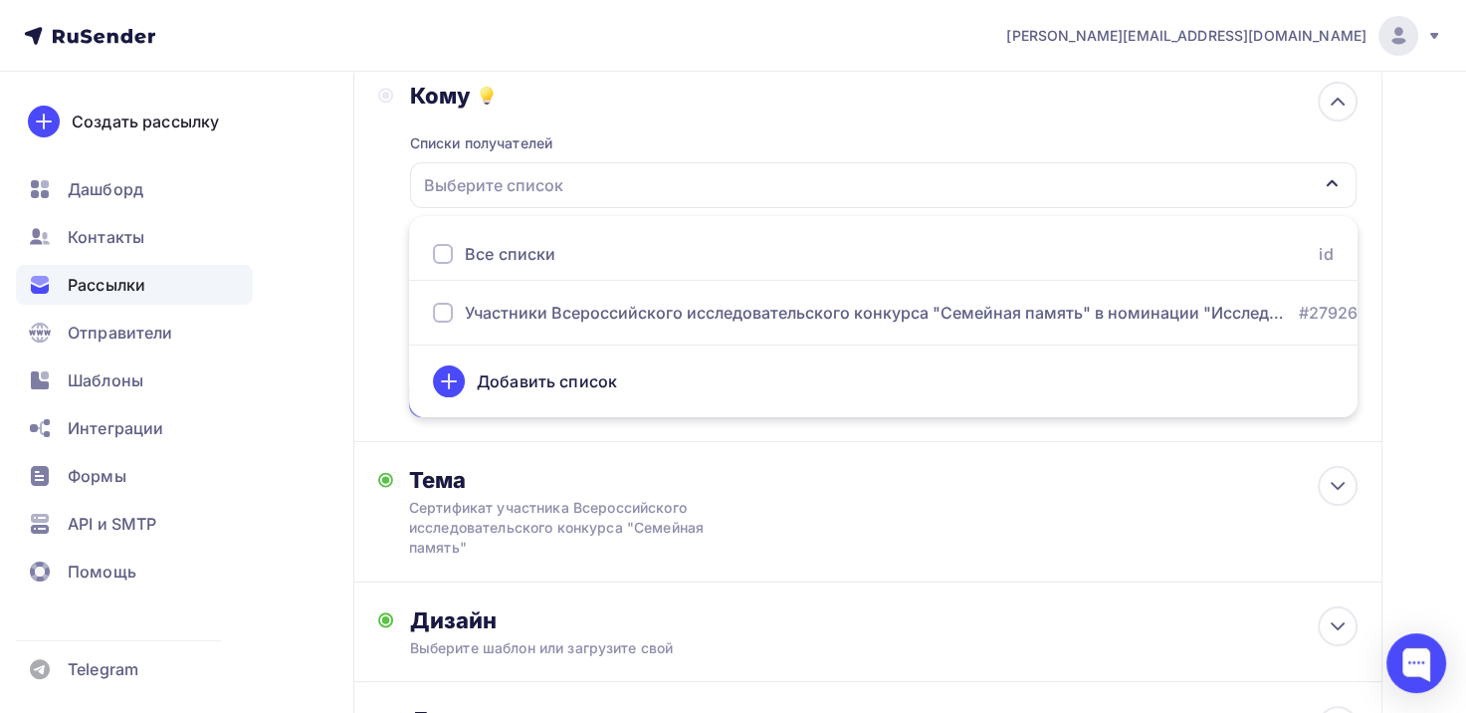
click at [1398, 270] on div "Назад Сертификат участника Всероссийского исследовательского конкурса "Семейная…" at bounding box center [733, 342] width 1466 height 1138
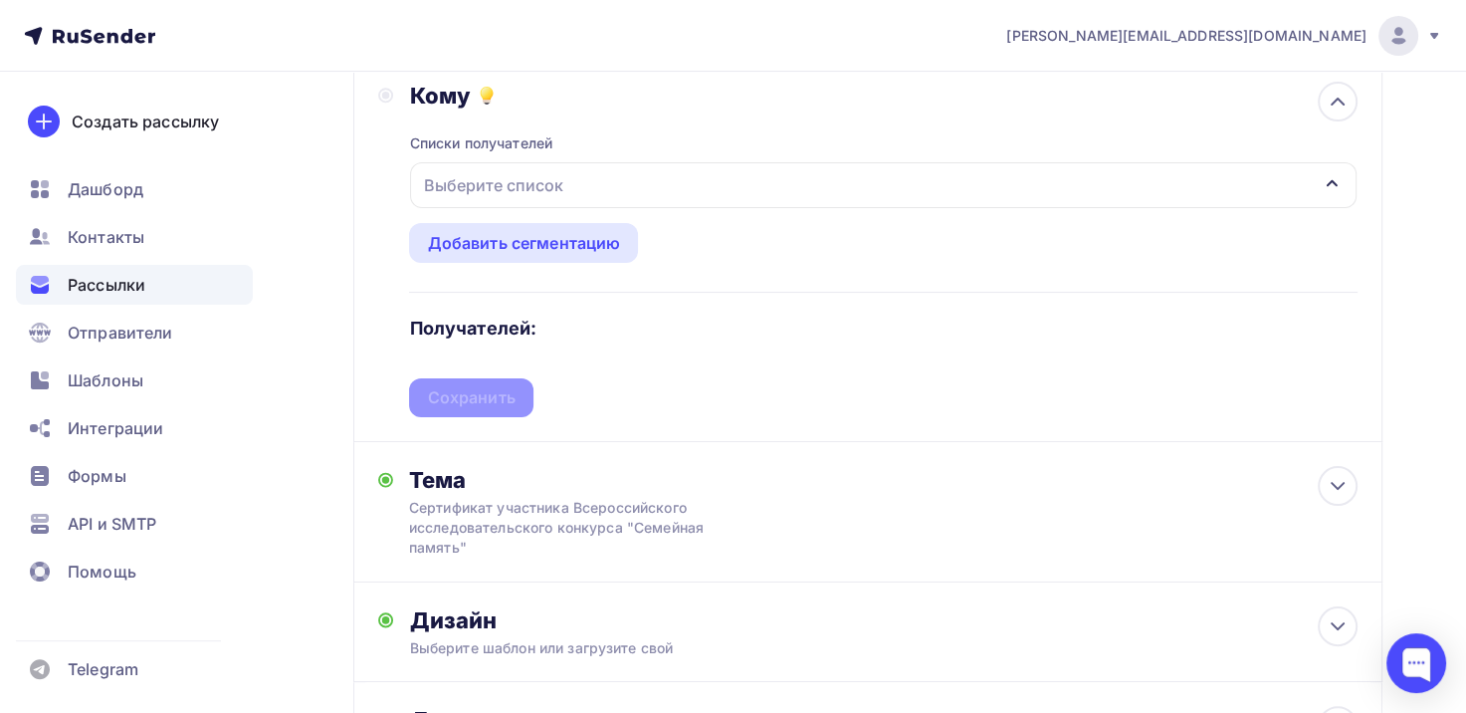
click at [1227, 187] on div "Выберите список" at bounding box center [883, 185] width 947 height 46
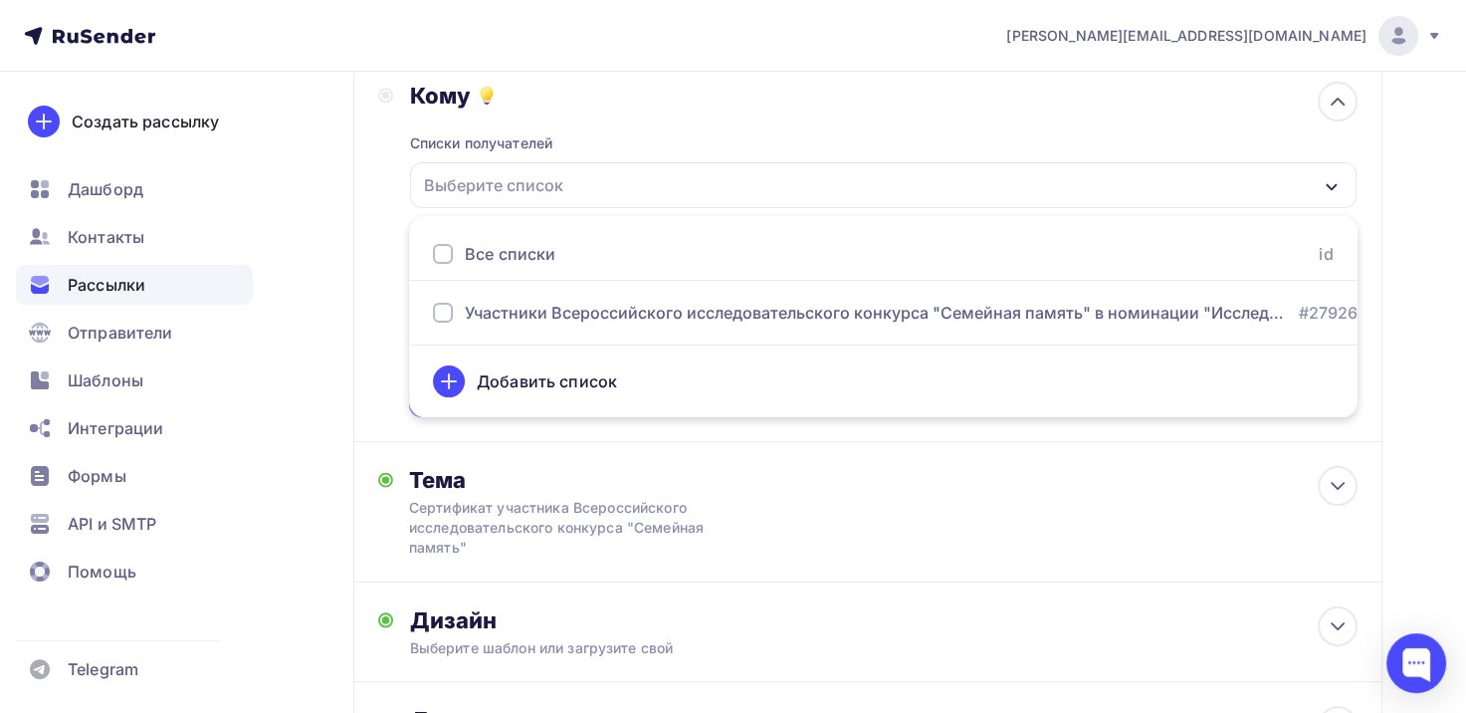
click at [633, 405] on div "Добавить список" at bounding box center [883, 381] width 901 height 48
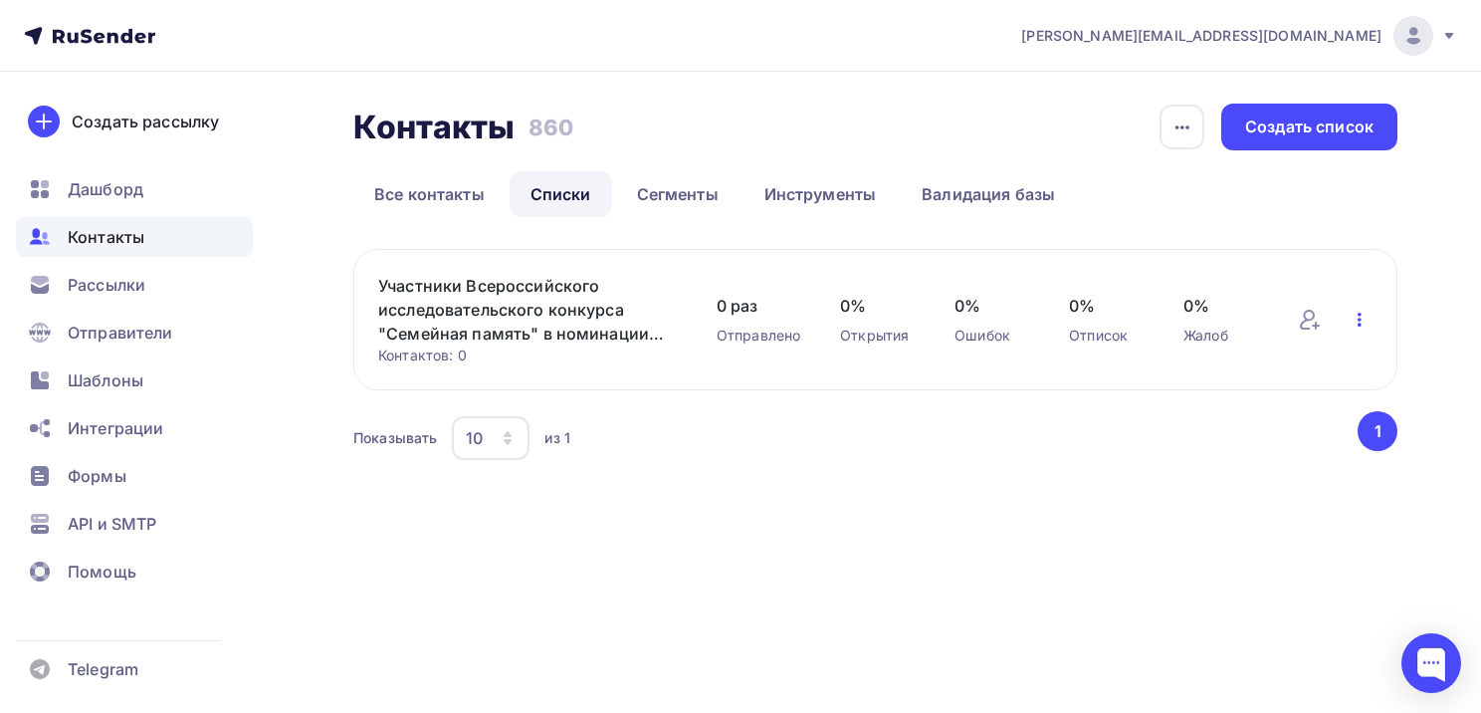
click at [1359, 314] on icon "button" at bounding box center [1360, 320] width 4 height 14
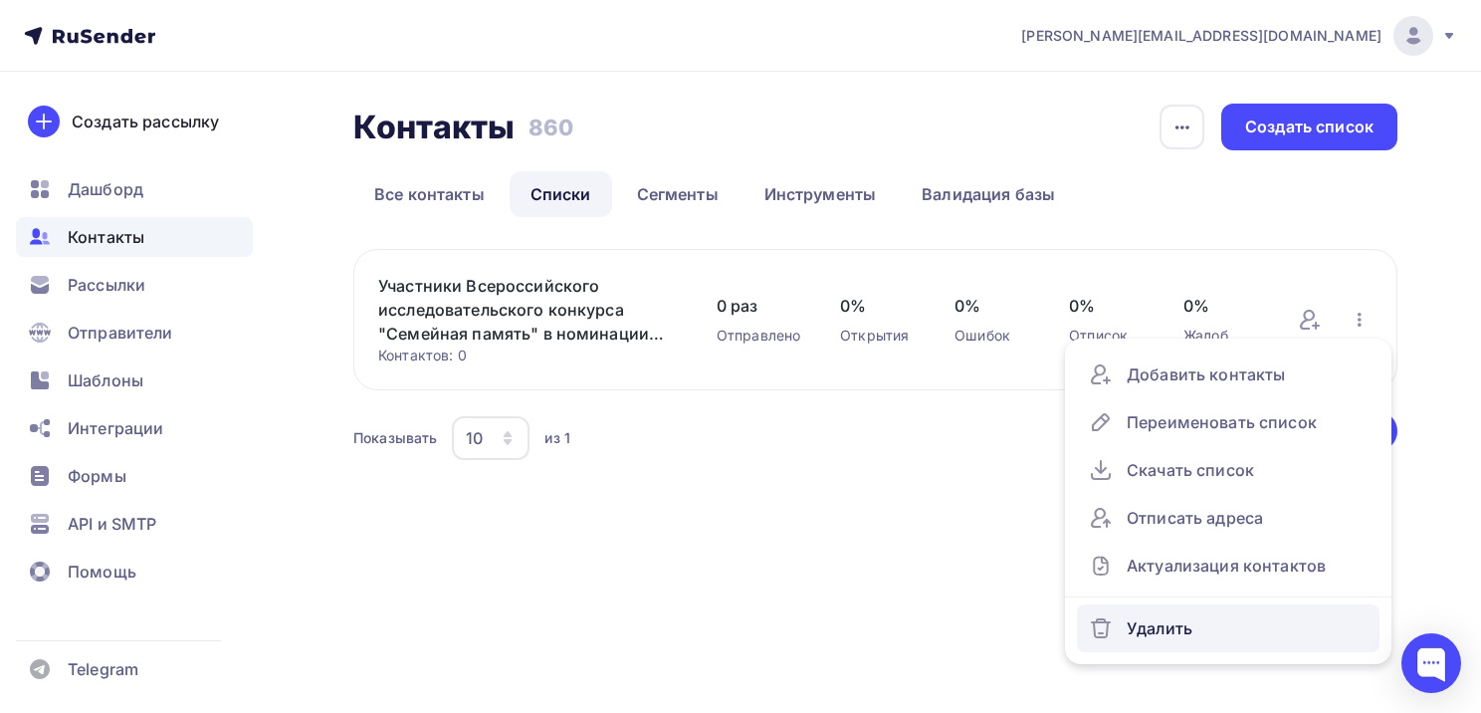
click at [1164, 632] on div "Удалить" at bounding box center [1228, 628] width 279 height 32
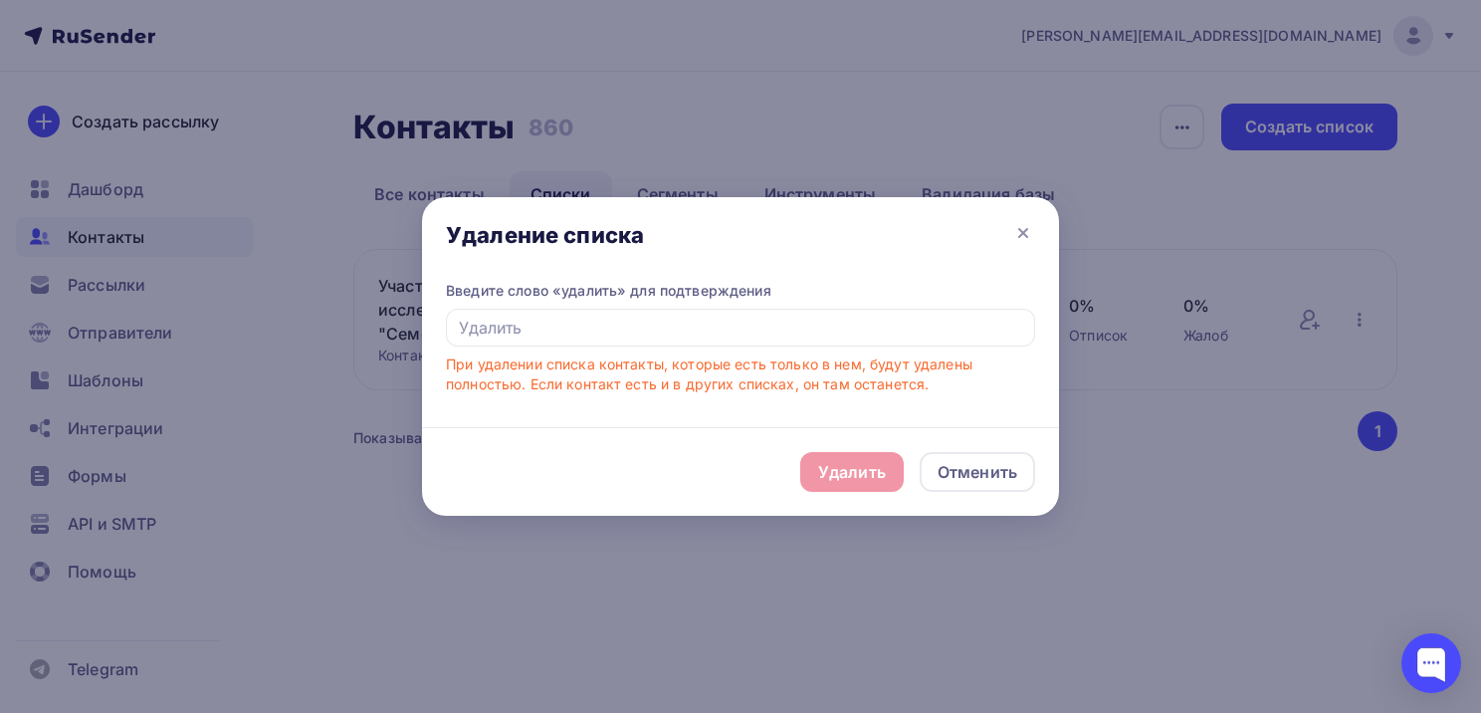
click at [864, 475] on div "Удалить Отменить" at bounding box center [740, 471] width 637 height 89
click at [861, 328] on input "text" at bounding box center [740, 328] width 589 height 38
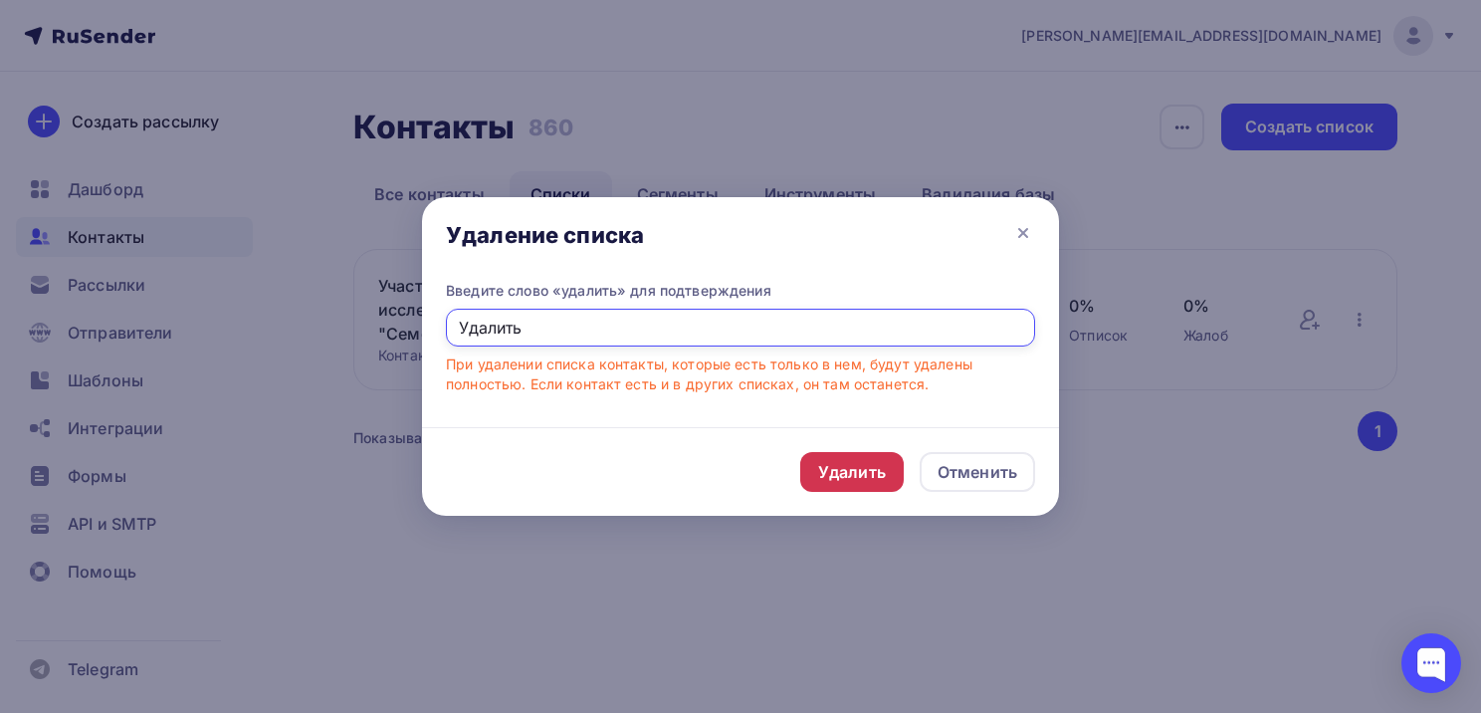
type input "Удалить"
click at [857, 462] on div "Удалить" at bounding box center [852, 472] width 68 height 24
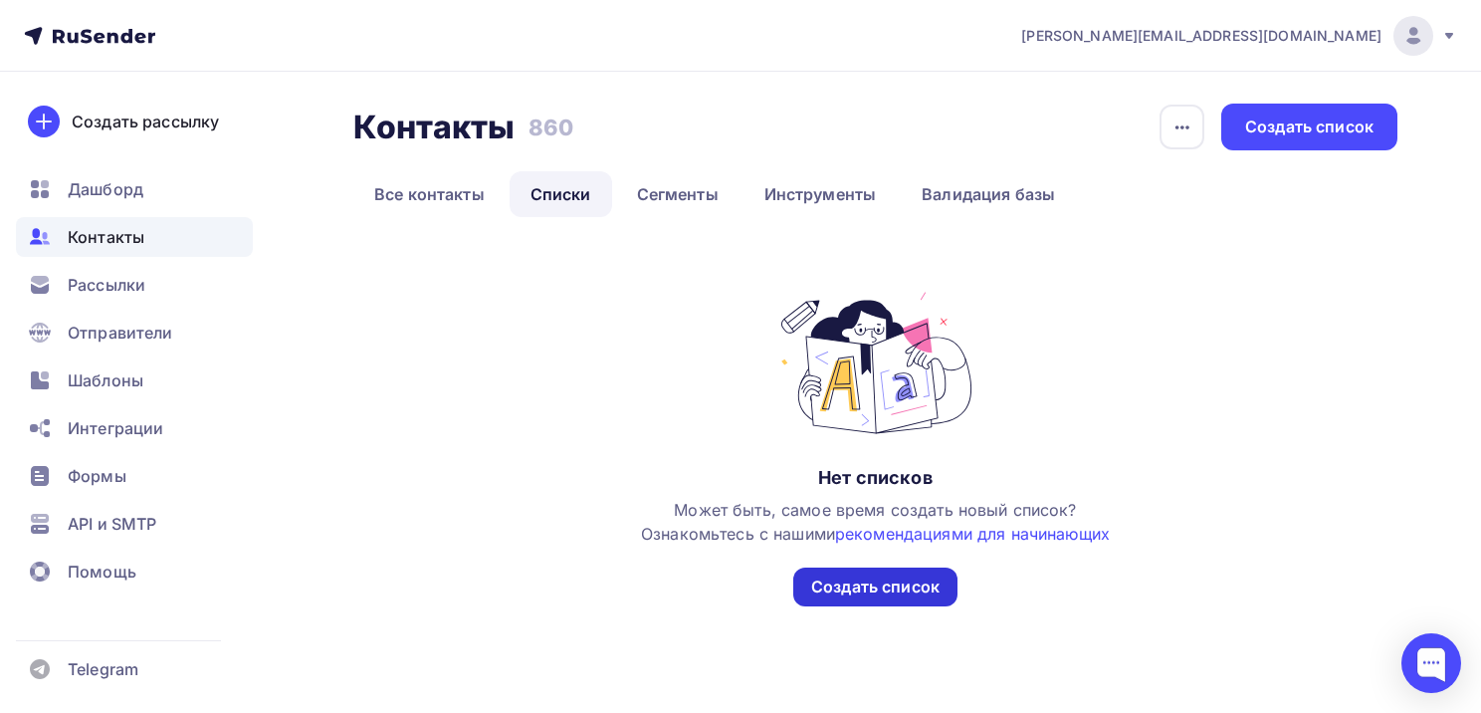
click at [870, 591] on div "Создать список" at bounding box center [875, 586] width 128 height 23
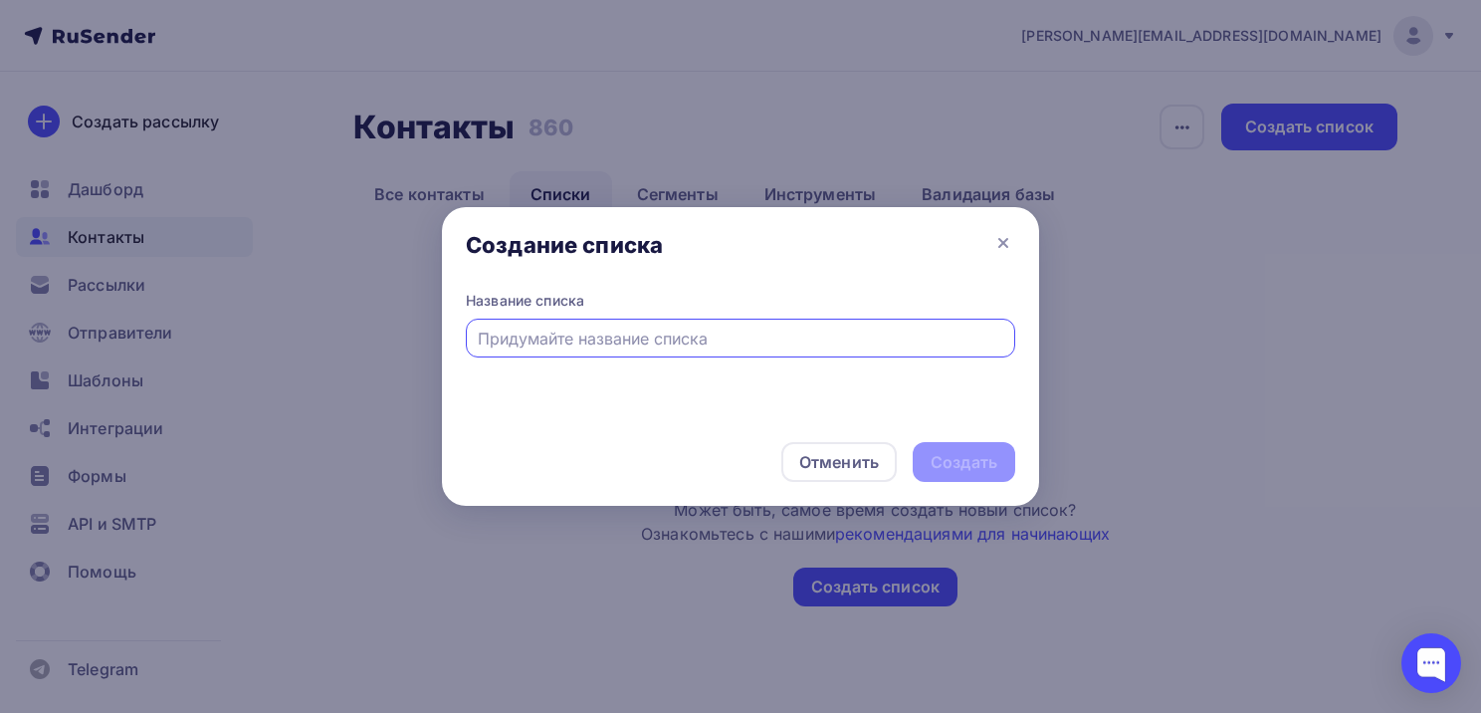
type input "1"
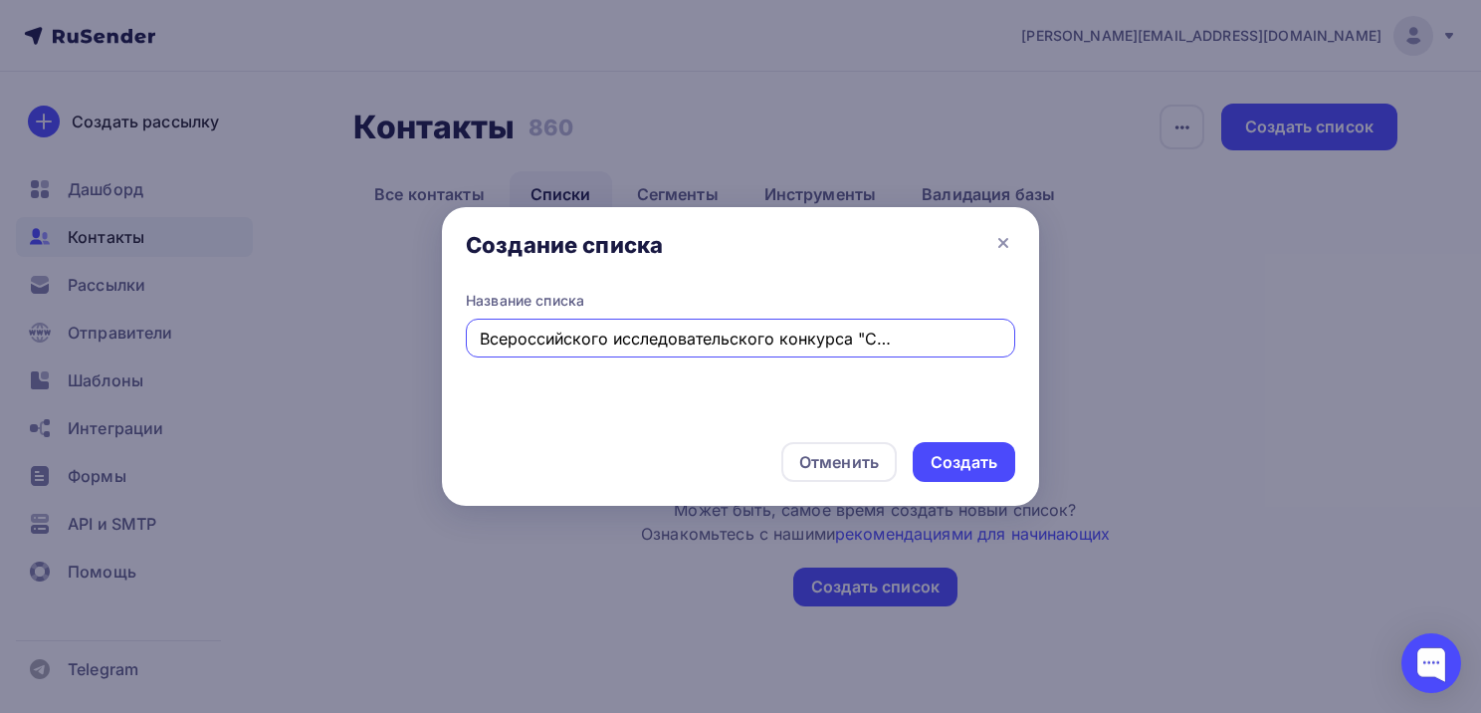
scroll to position [0, 118]
type input "№1_Участники Всероссийского исследовательского конкурса "Семейная память""
click at [968, 465] on div "Создать" at bounding box center [964, 462] width 67 height 23
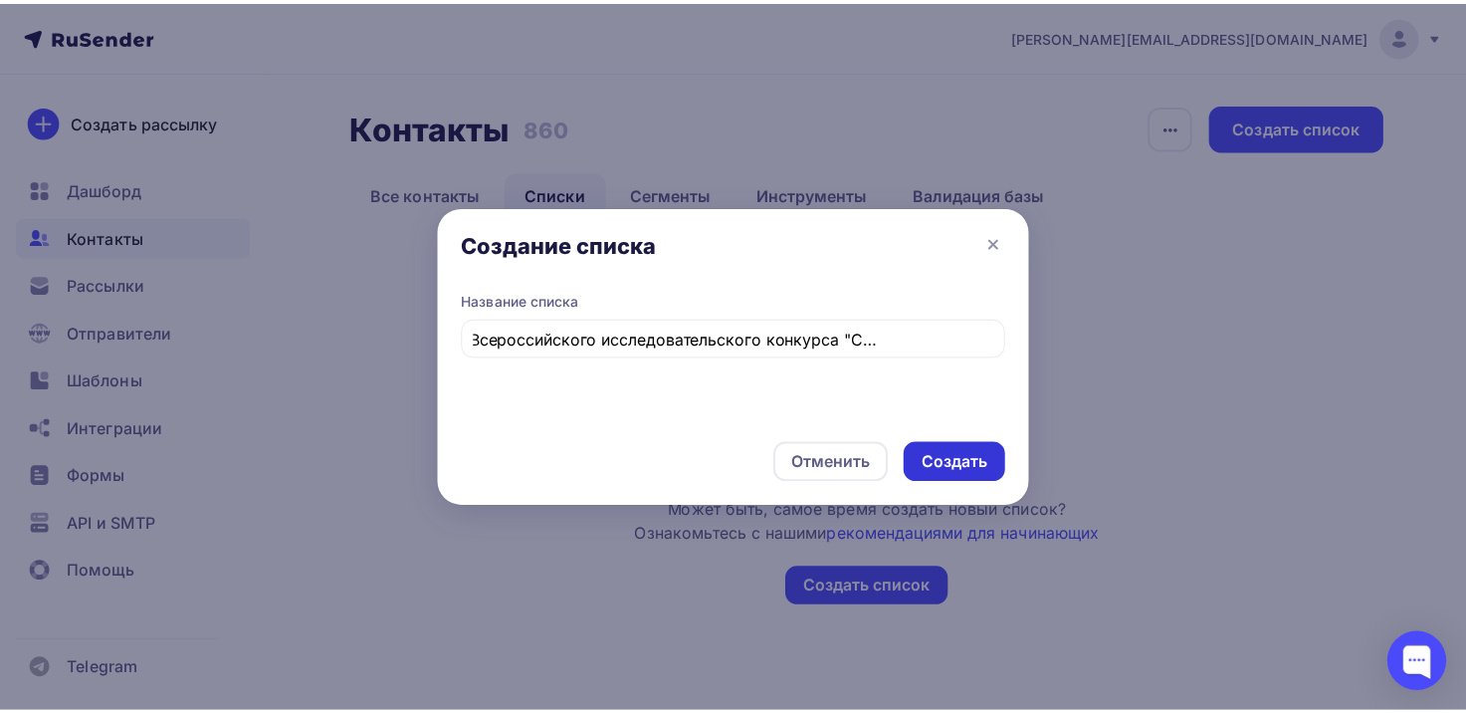
scroll to position [0, 0]
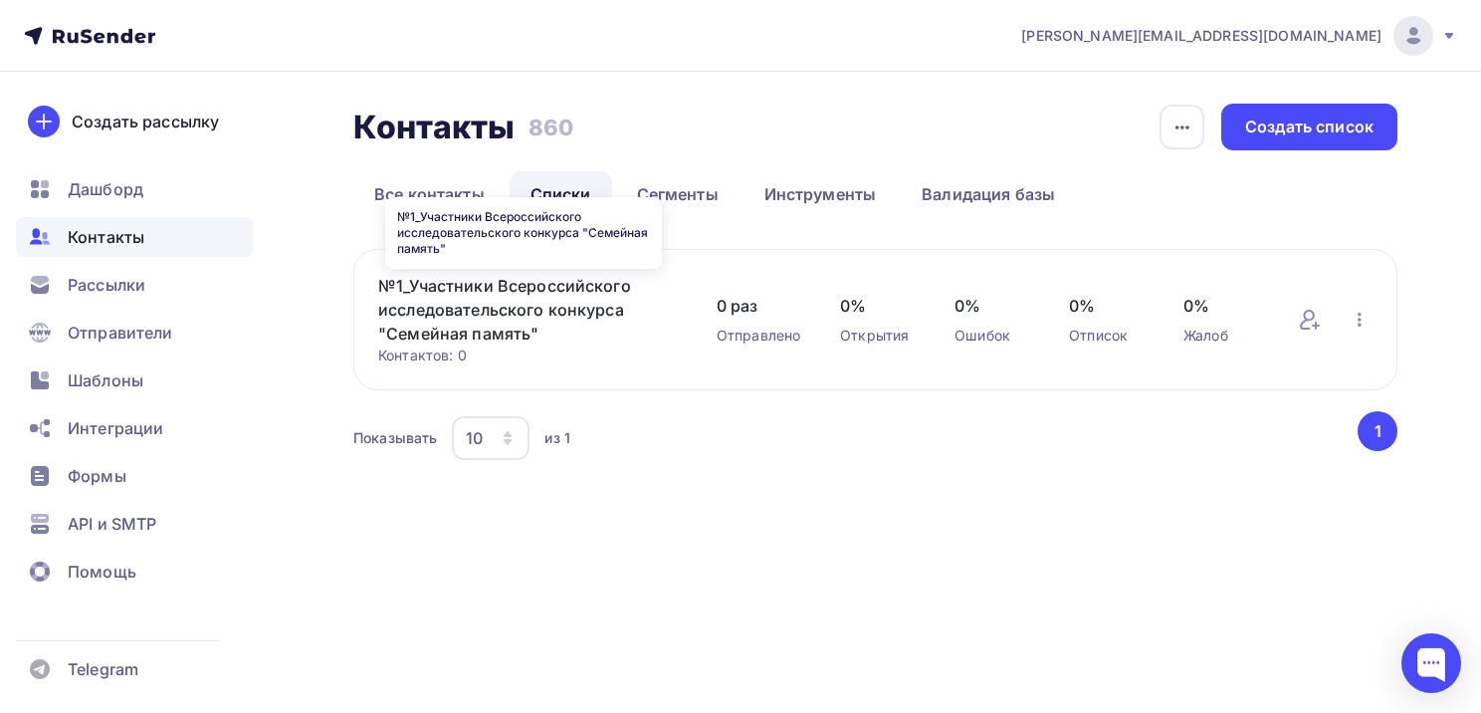
click at [541, 294] on link "№1_Участники Всероссийского исследовательского конкурса "Семейная память"" at bounding box center [527, 310] width 299 height 72
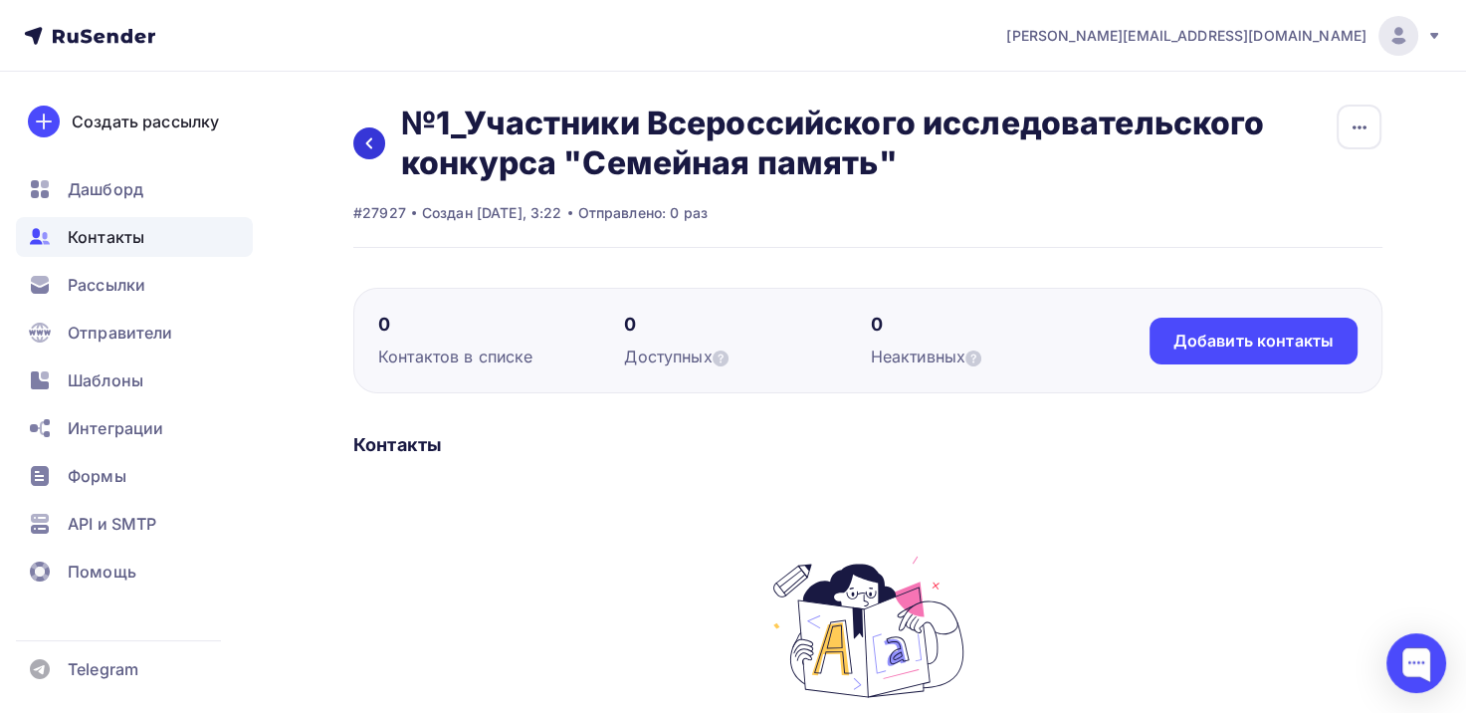
click at [374, 141] on icon at bounding box center [369, 143] width 16 height 16
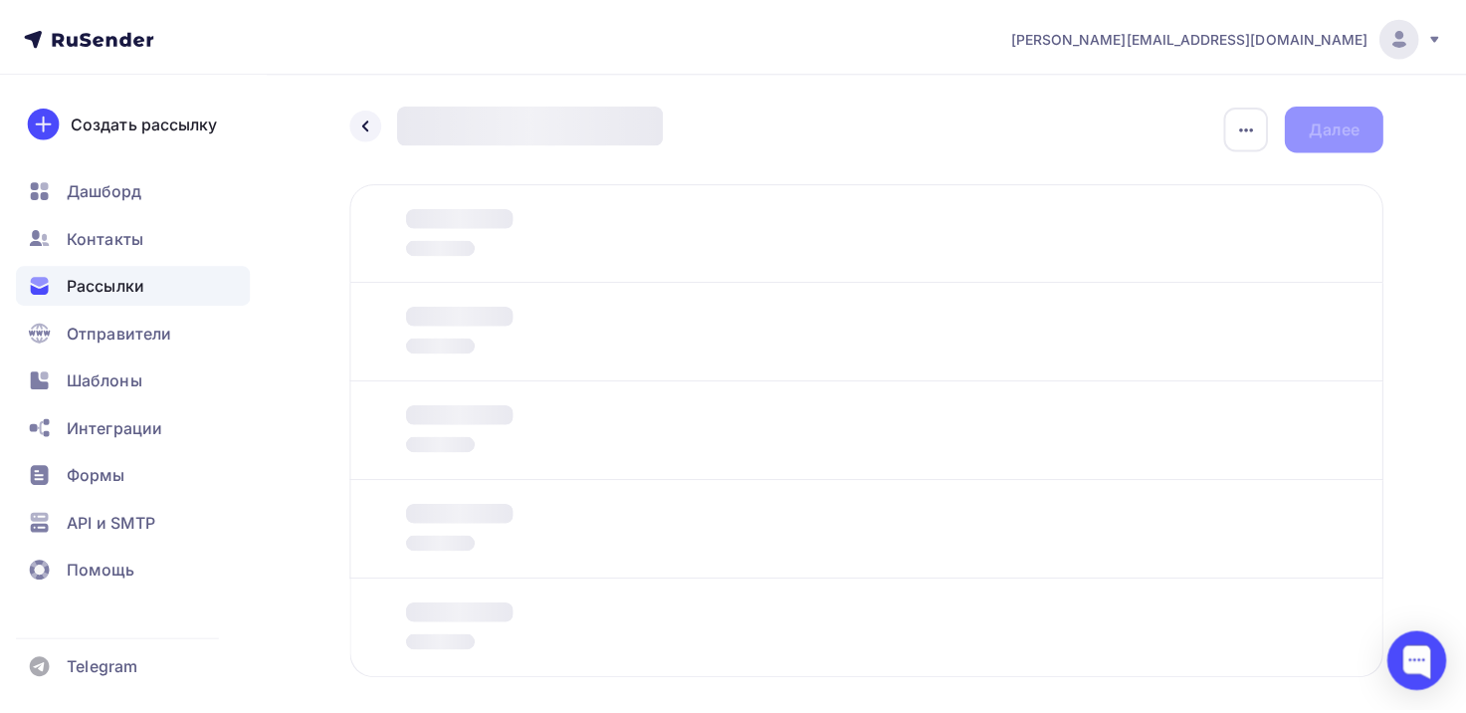
scroll to position [96, 0]
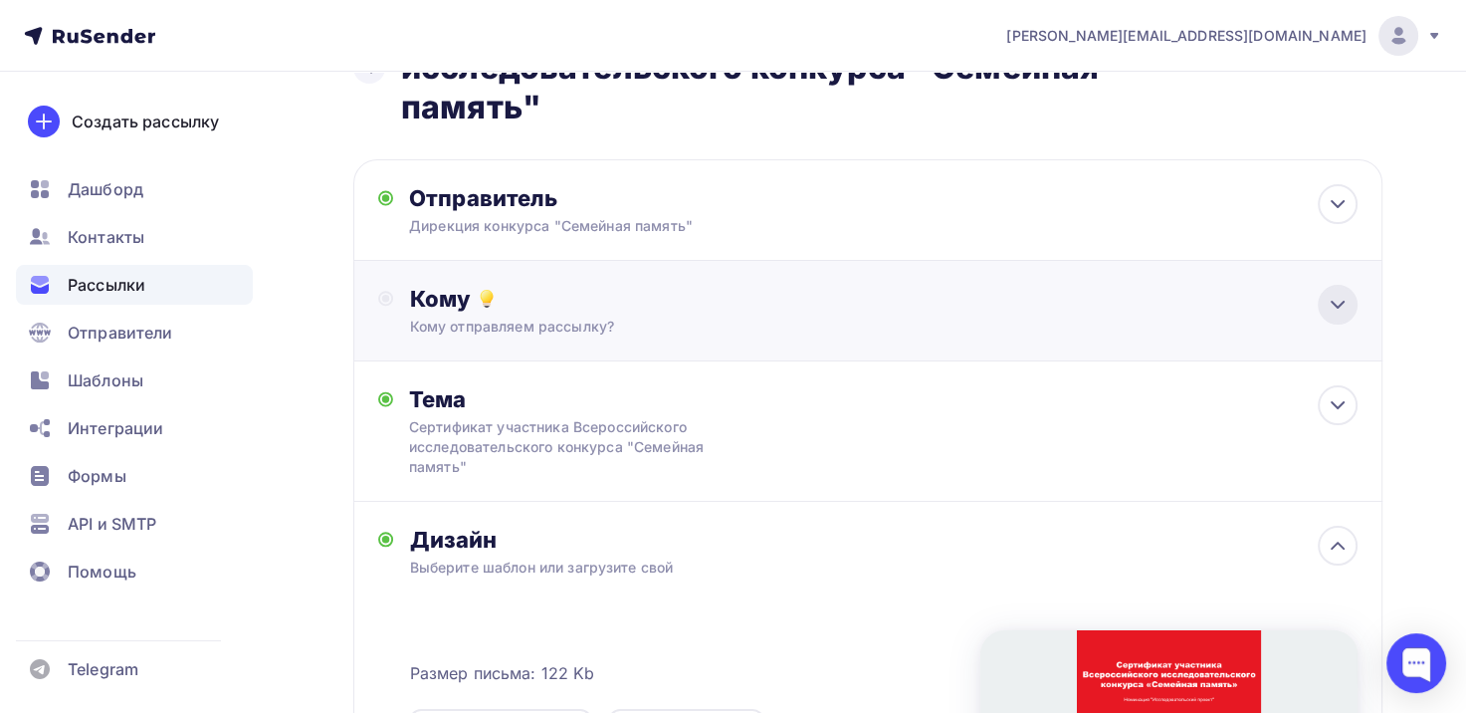
click at [1347, 314] on icon at bounding box center [1338, 305] width 24 height 24
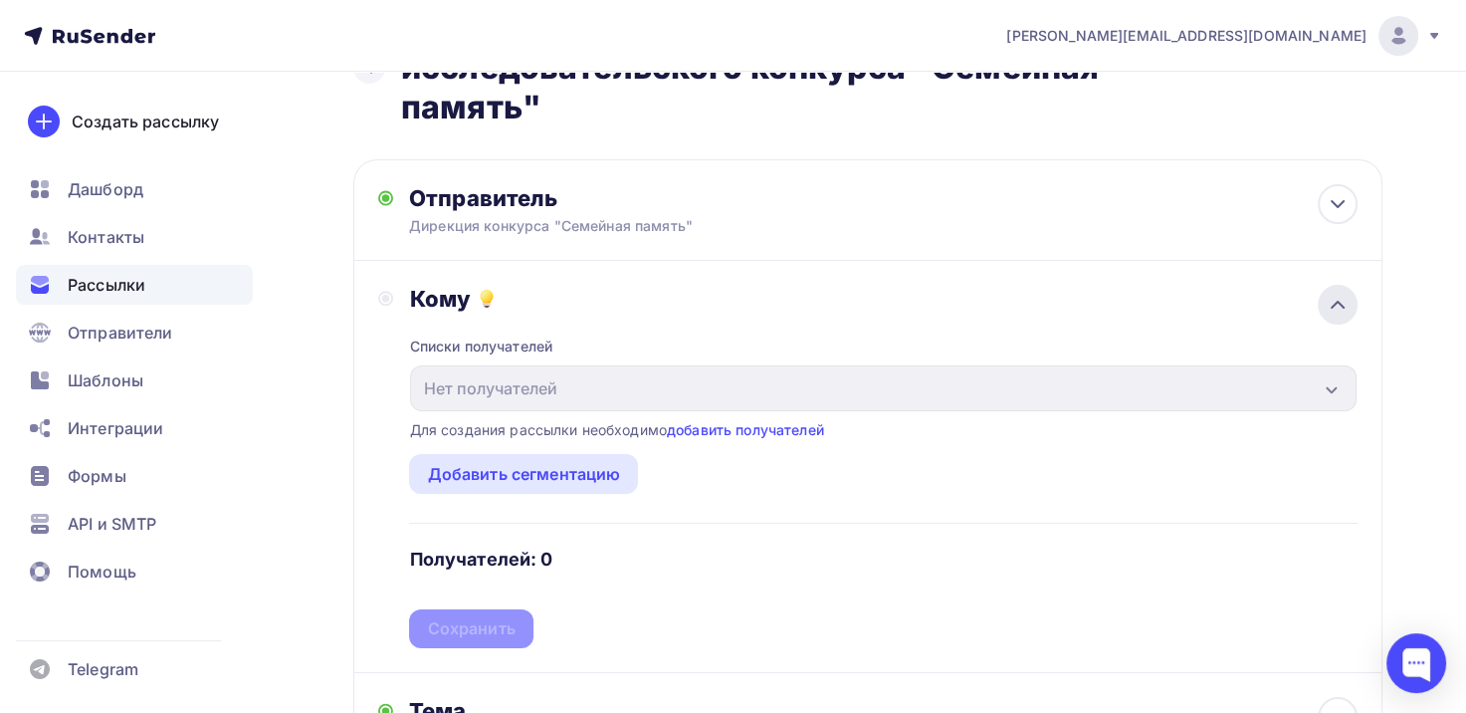
click at [1338, 308] on icon at bounding box center [1338, 305] width 24 height 24
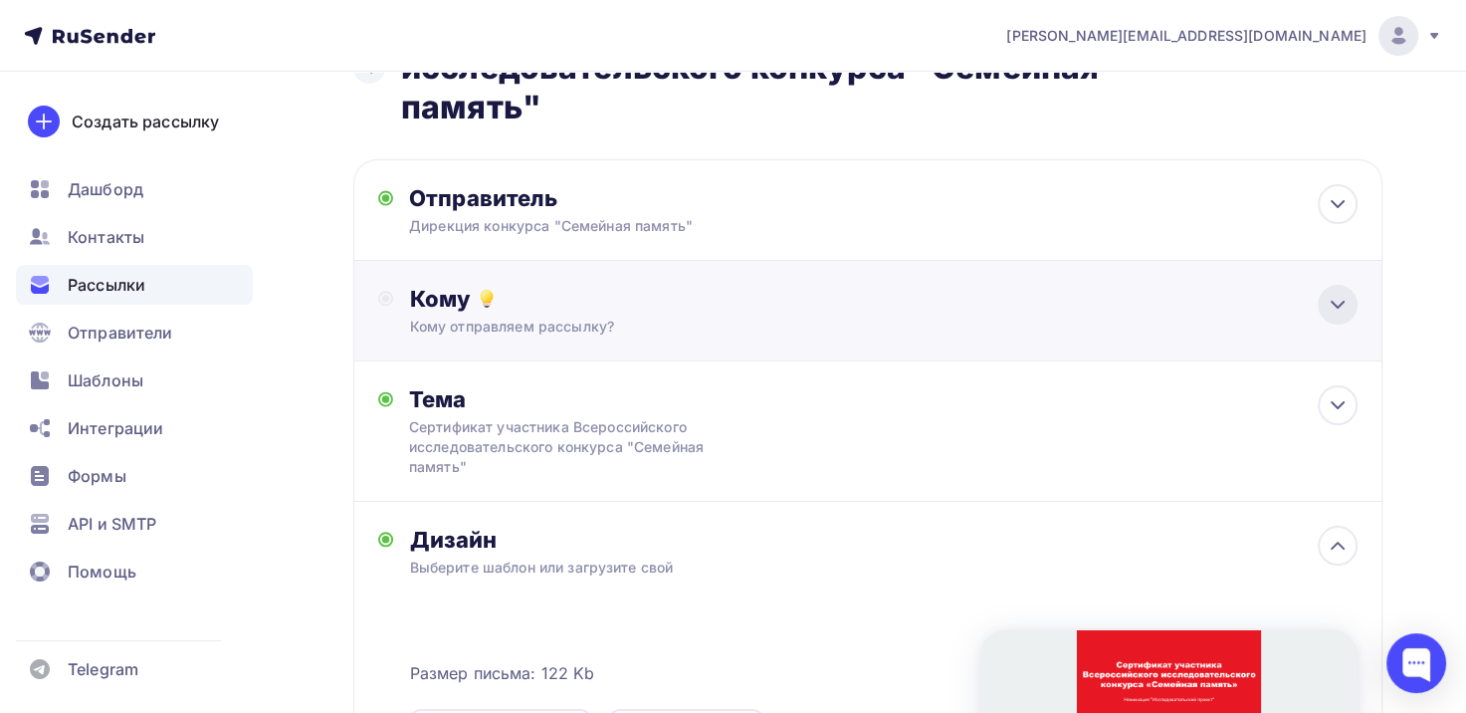
click at [1348, 302] on icon at bounding box center [1338, 305] width 24 height 24
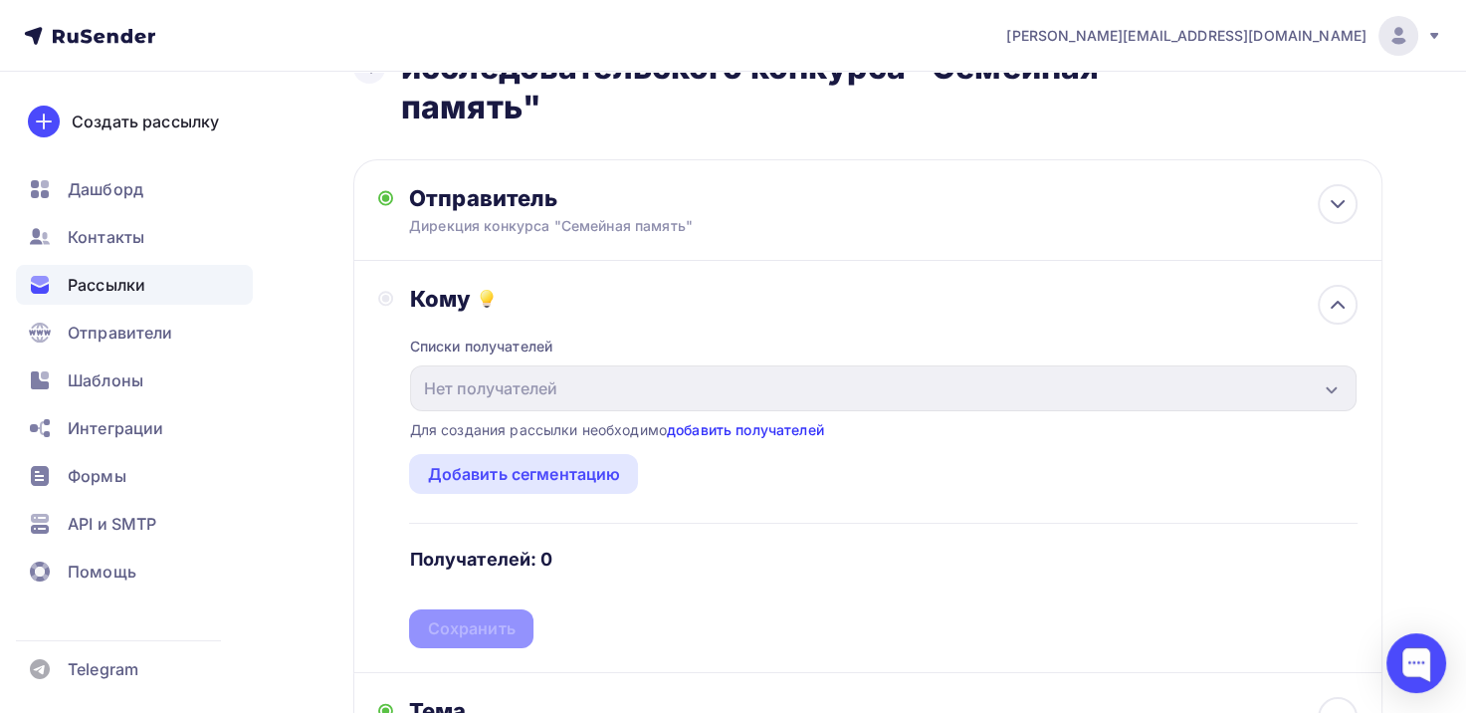
click at [767, 428] on link "добавить получателей" at bounding box center [745, 429] width 157 height 17
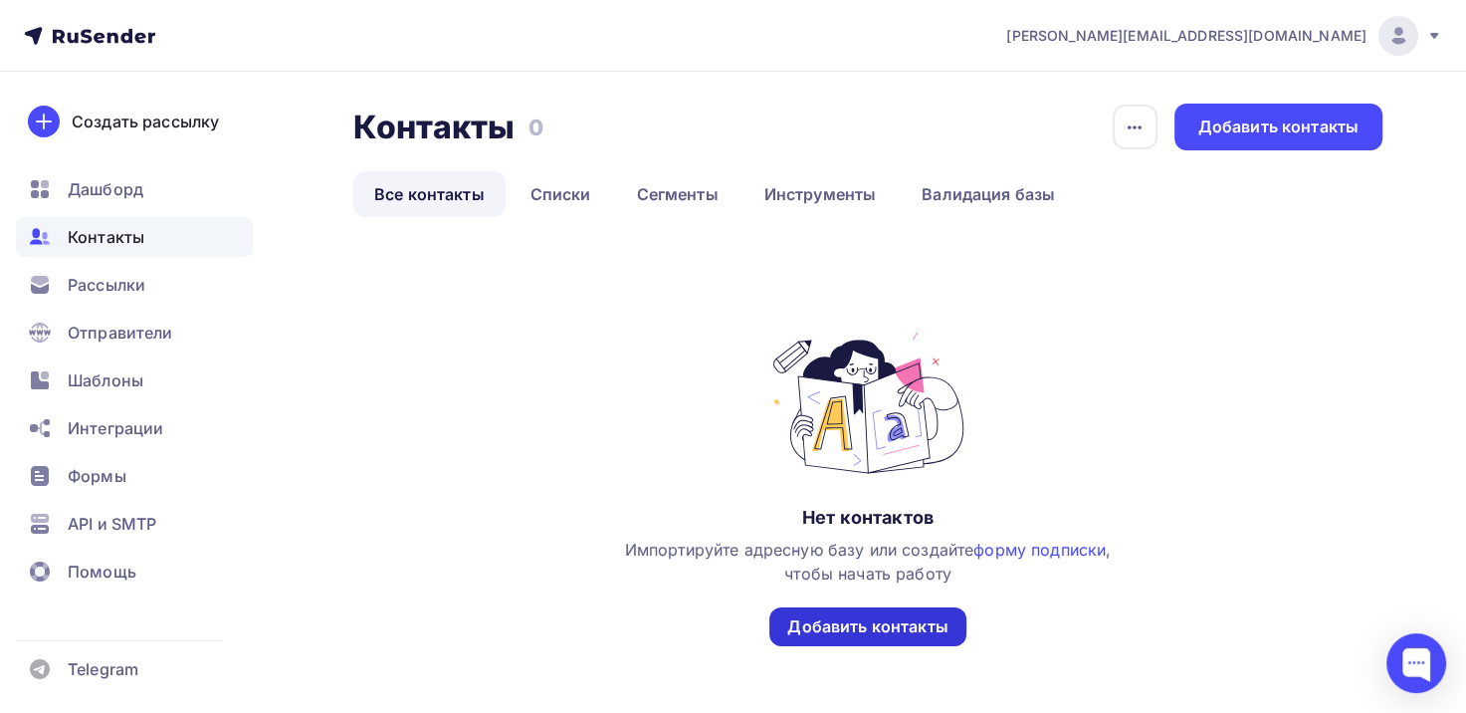
click at [860, 622] on div "Добавить контакты" at bounding box center [867, 626] width 160 height 23
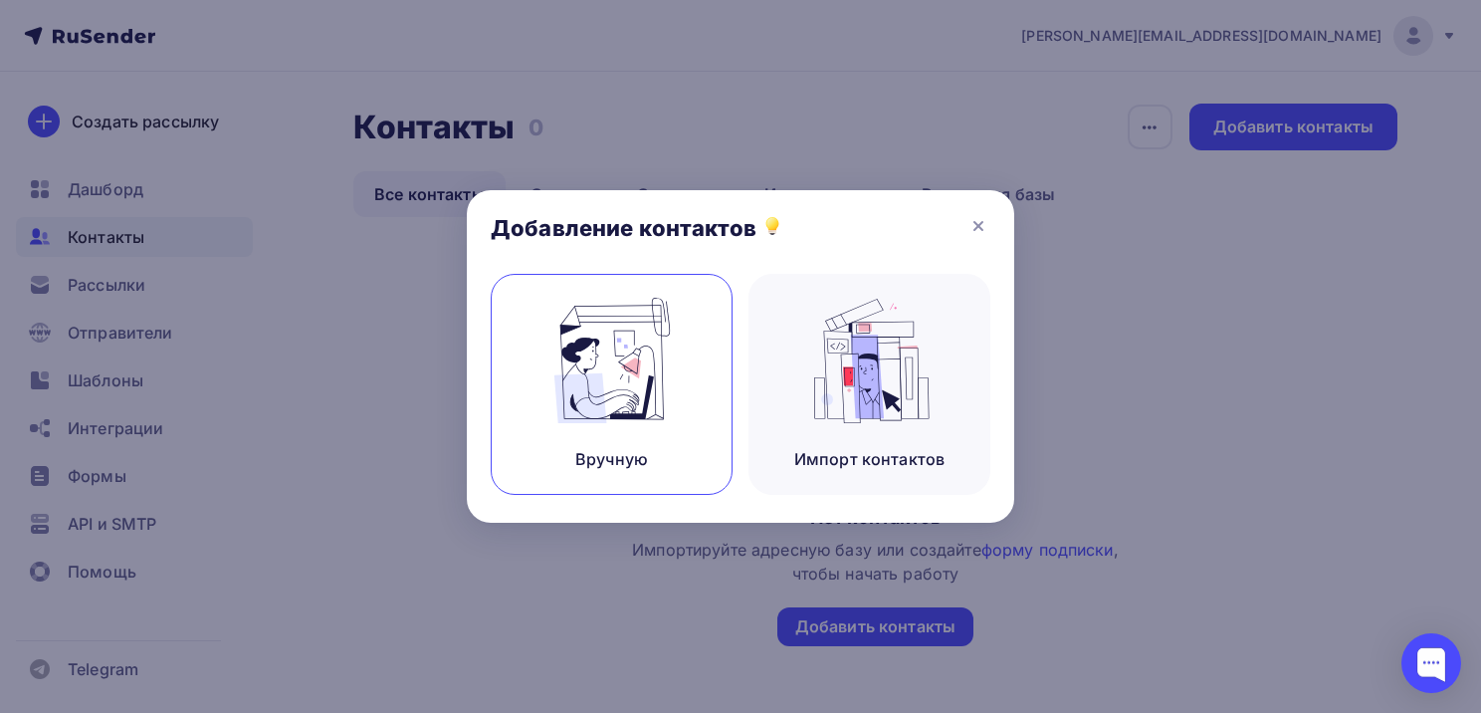
click at [610, 401] on img at bounding box center [612, 360] width 133 height 125
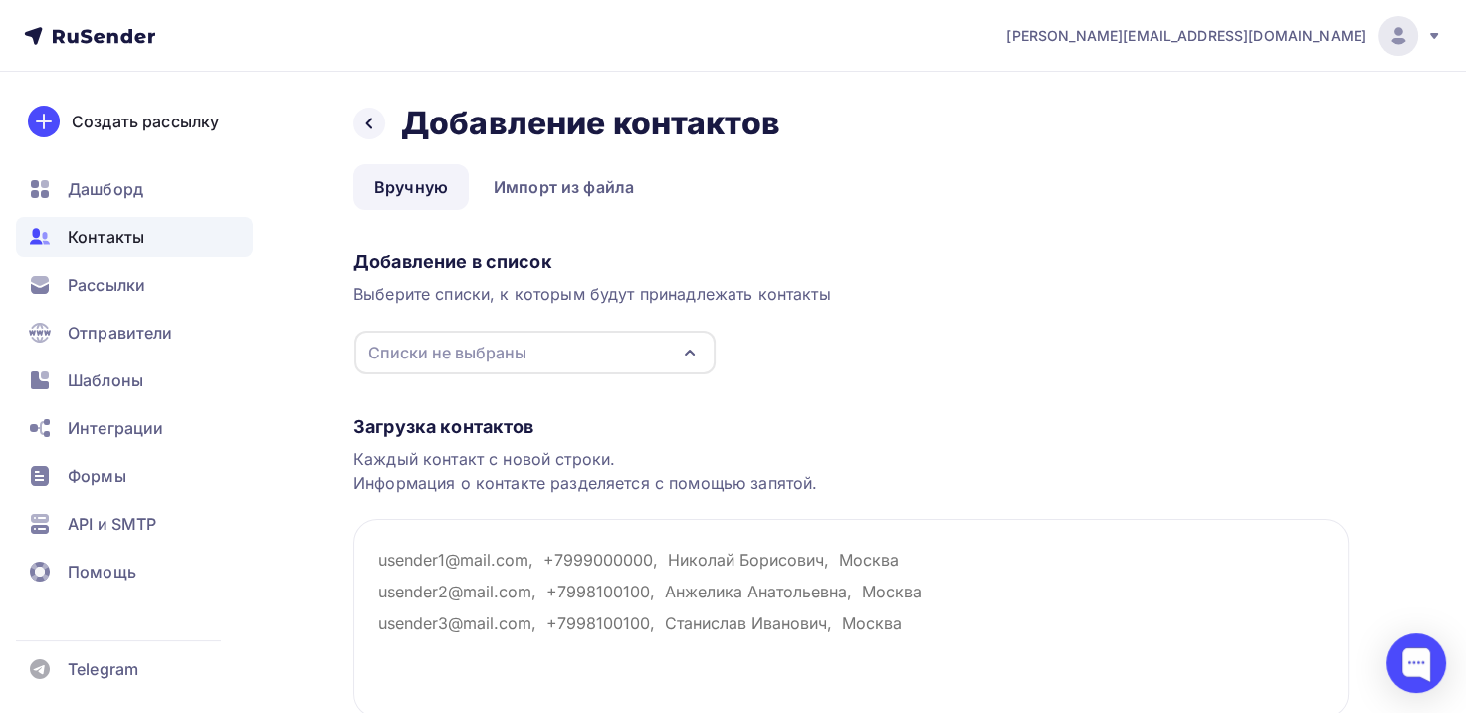
click at [692, 347] on icon "button" at bounding box center [690, 352] width 24 height 24
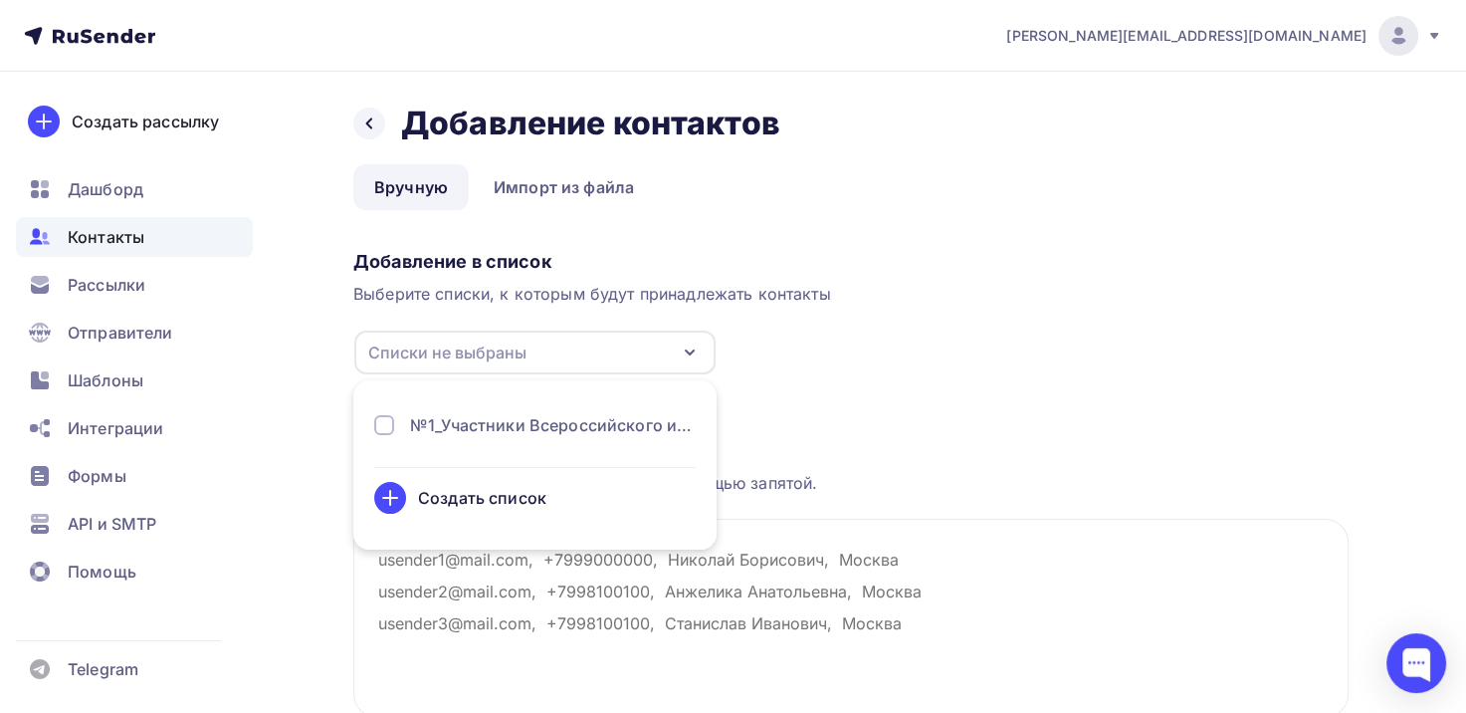
click at [507, 423] on div "№1_Участники Всероссийского исследовательского конкурса "Семейная память"" at bounding box center [553, 425] width 286 height 24
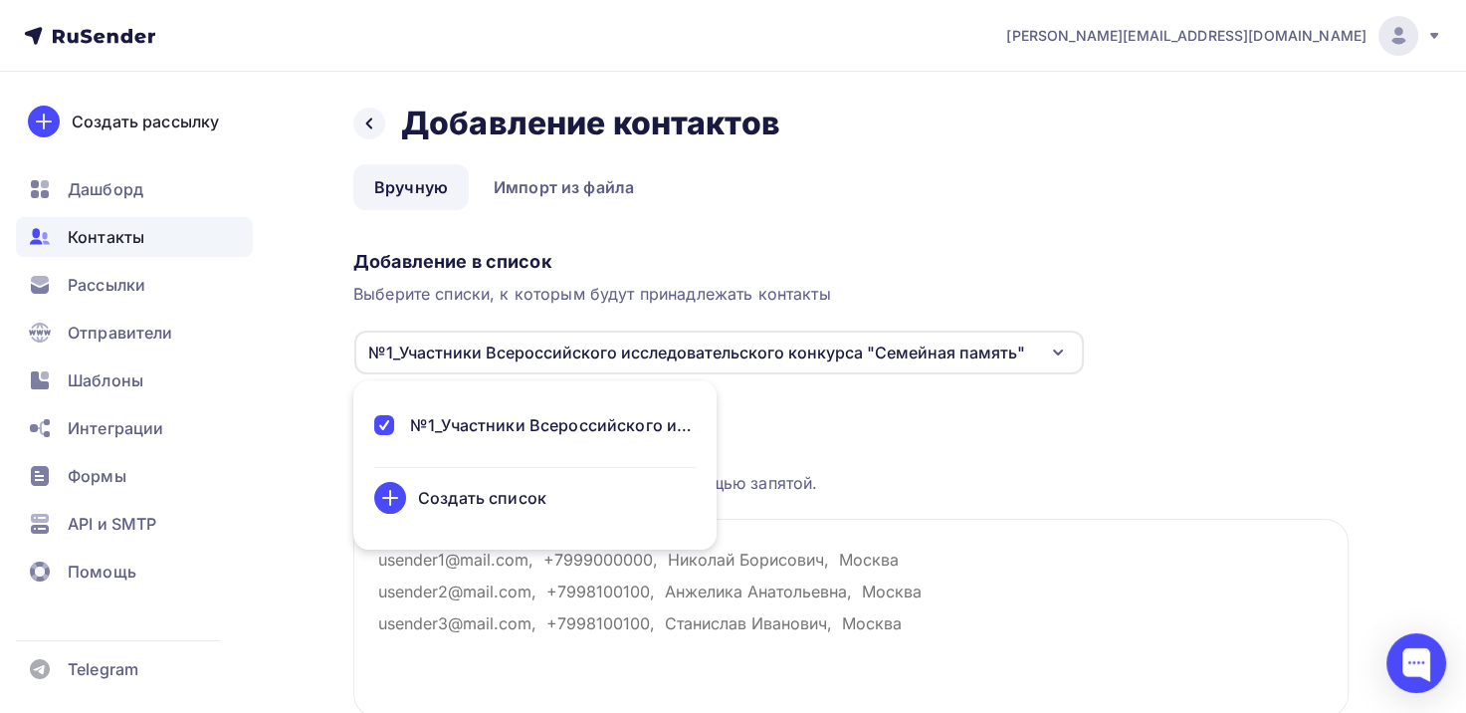
click at [861, 428] on div "Загрузка контактов" at bounding box center [850, 427] width 995 height 24
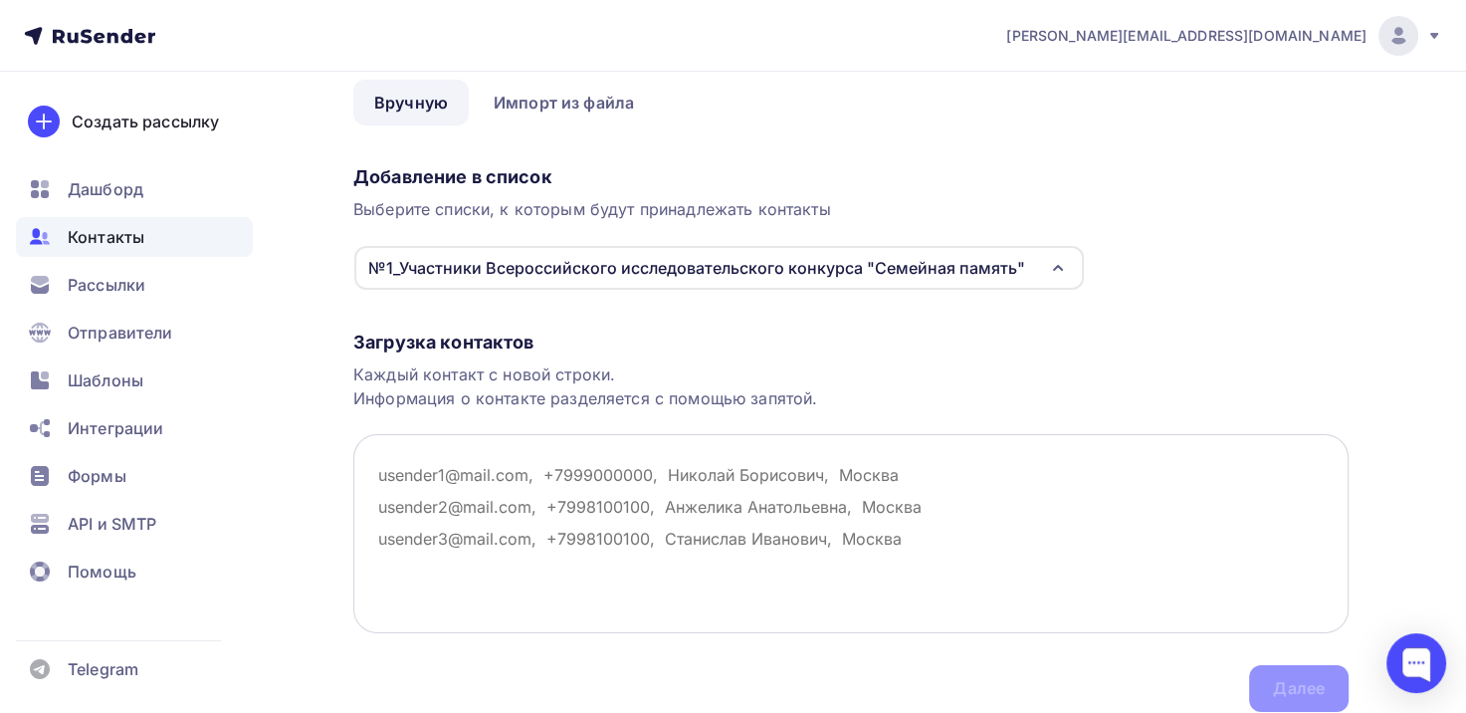
scroll to position [162, 0]
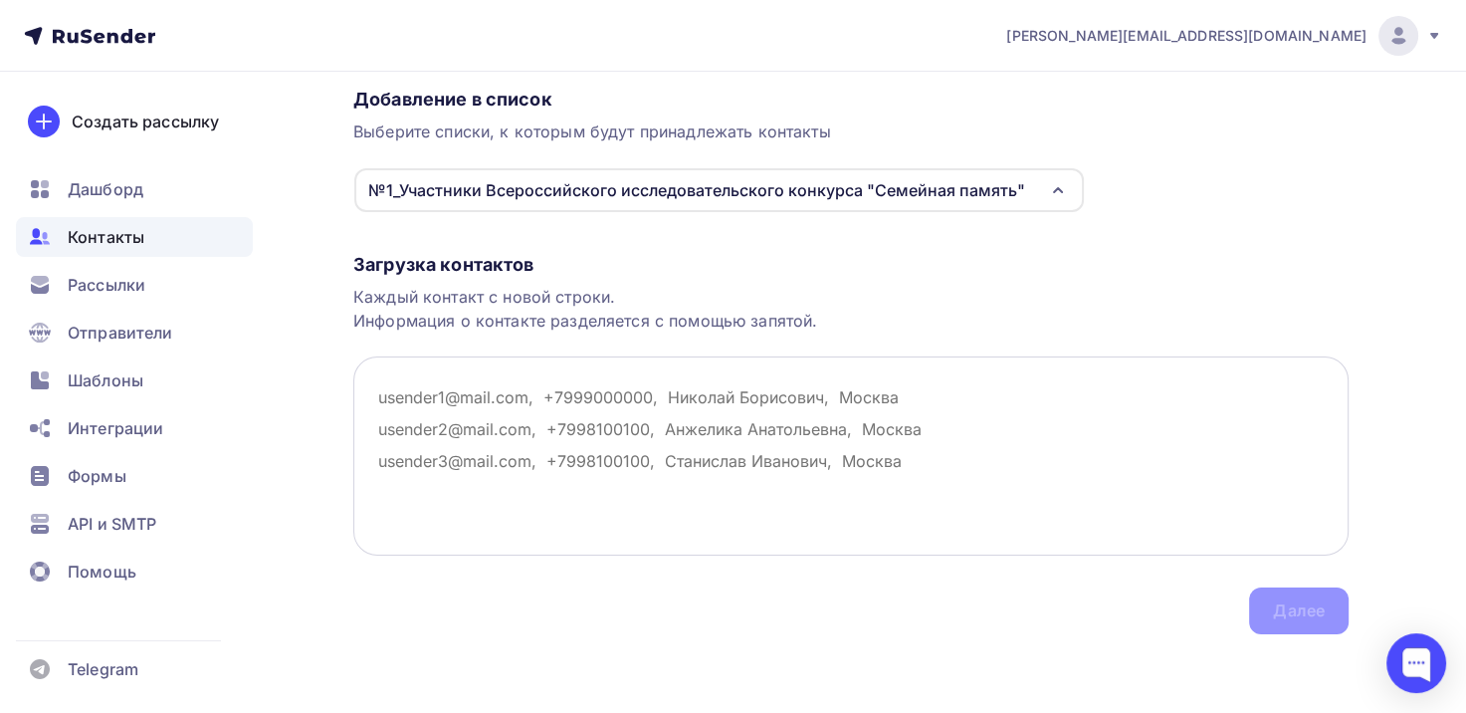
click at [386, 399] on textarea at bounding box center [850, 455] width 995 height 199
paste textarea "namsaraevanarana43@gmail.com olga.grishun@mail.ru helgaveselkina13@gmail.com po…"
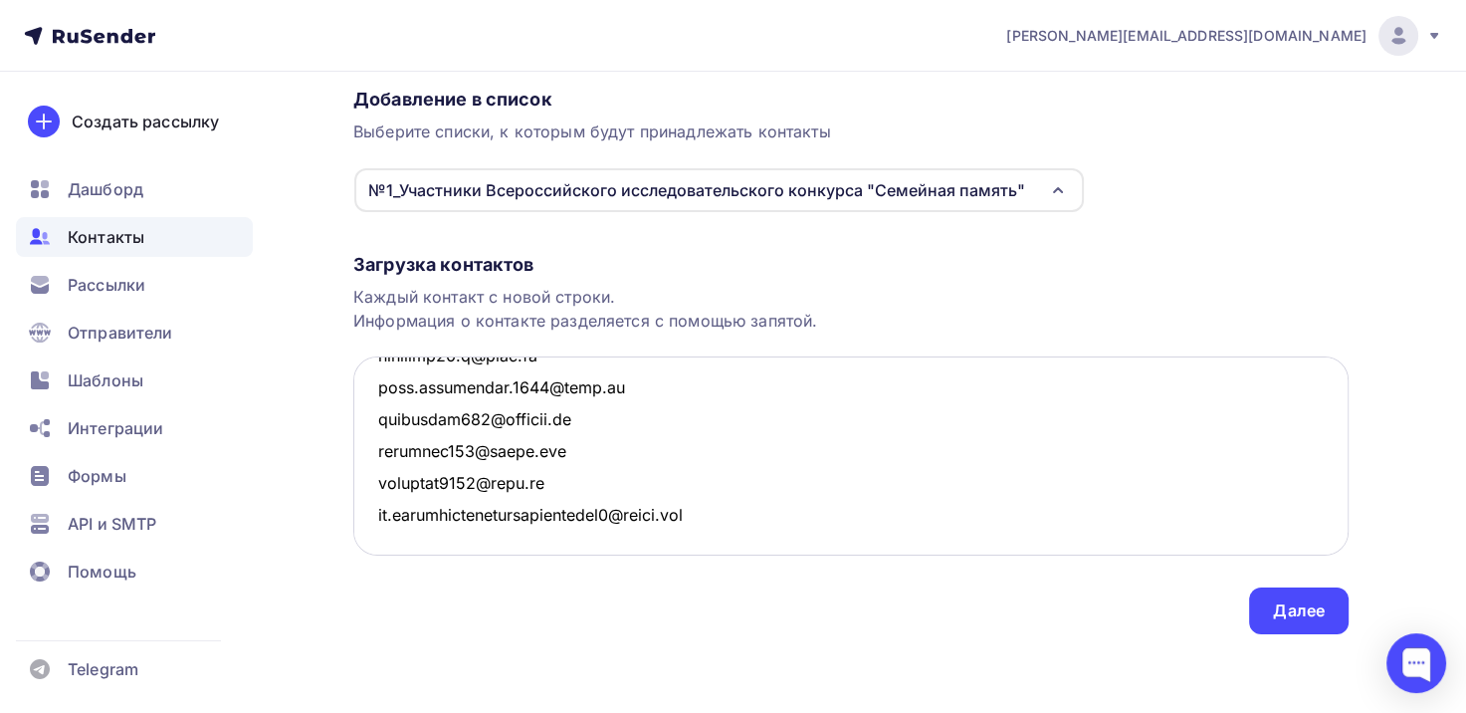
scroll to position [6253, 0]
type textarea "namsaraevanarana43@gmail.com olga.grishun@mail.ru helgaveselkina13@gmail.com po…"
click at [1306, 616] on div "Далее" at bounding box center [1299, 610] width 52 height 23
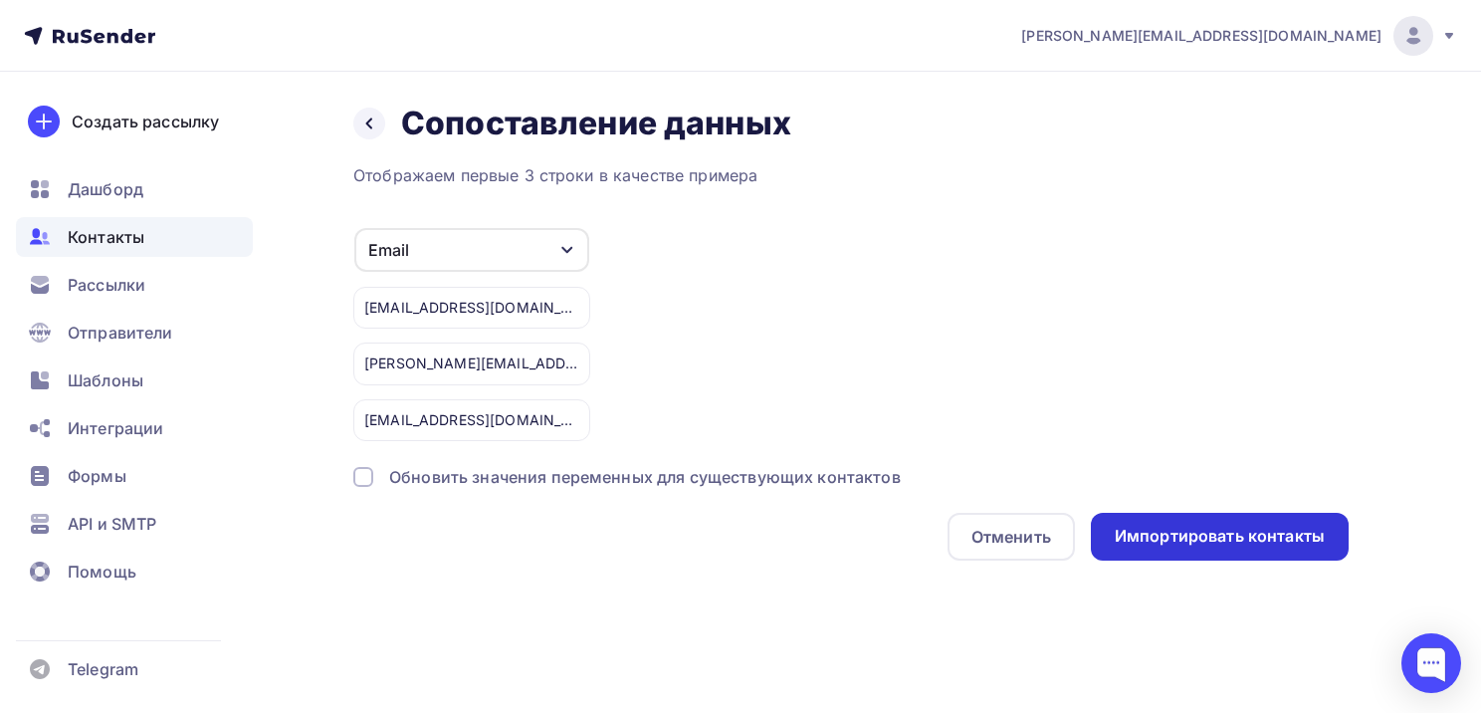
click at [1227, 536] on div "Импортировать контакты" at bounding box center [1220, 536] width 210 height 23
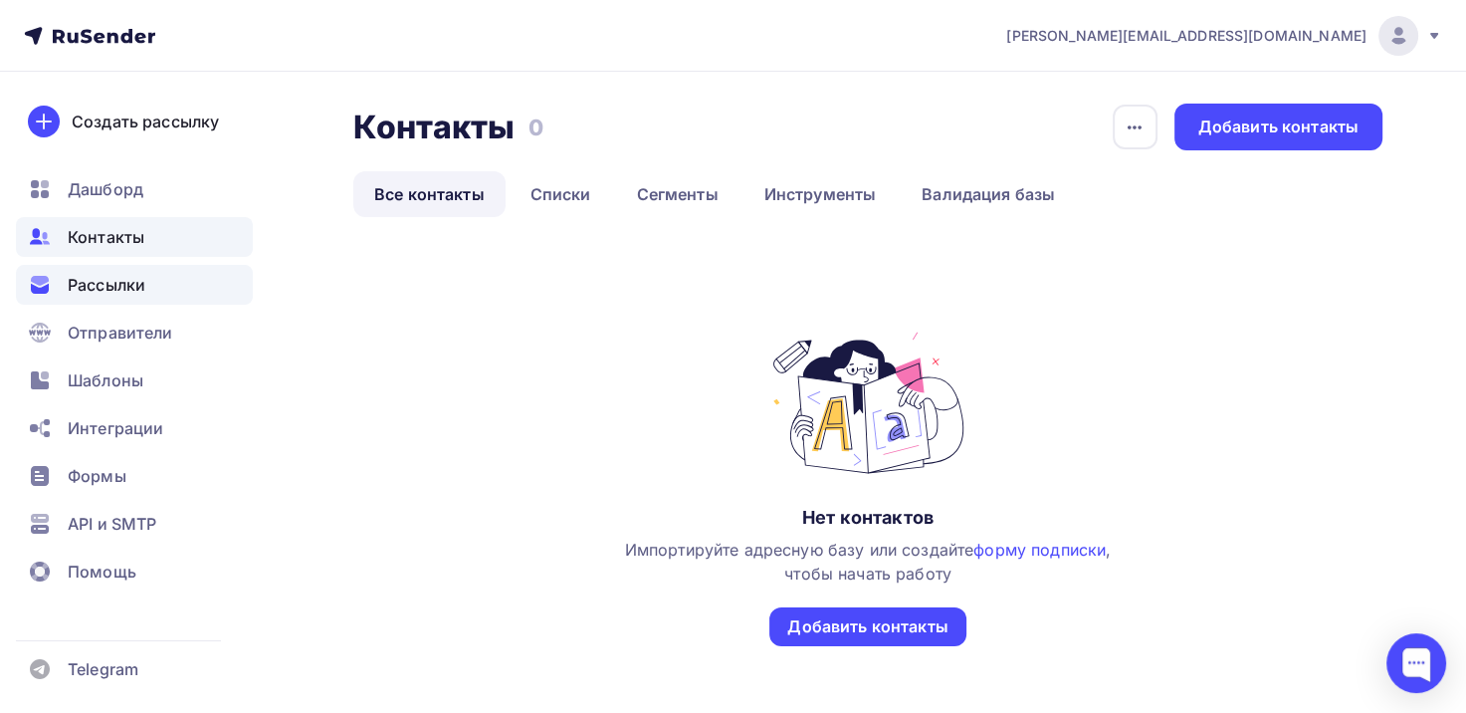
click at [123, 295] on span "Рассылки" at bounding box center [107, 285] width 78 height 24
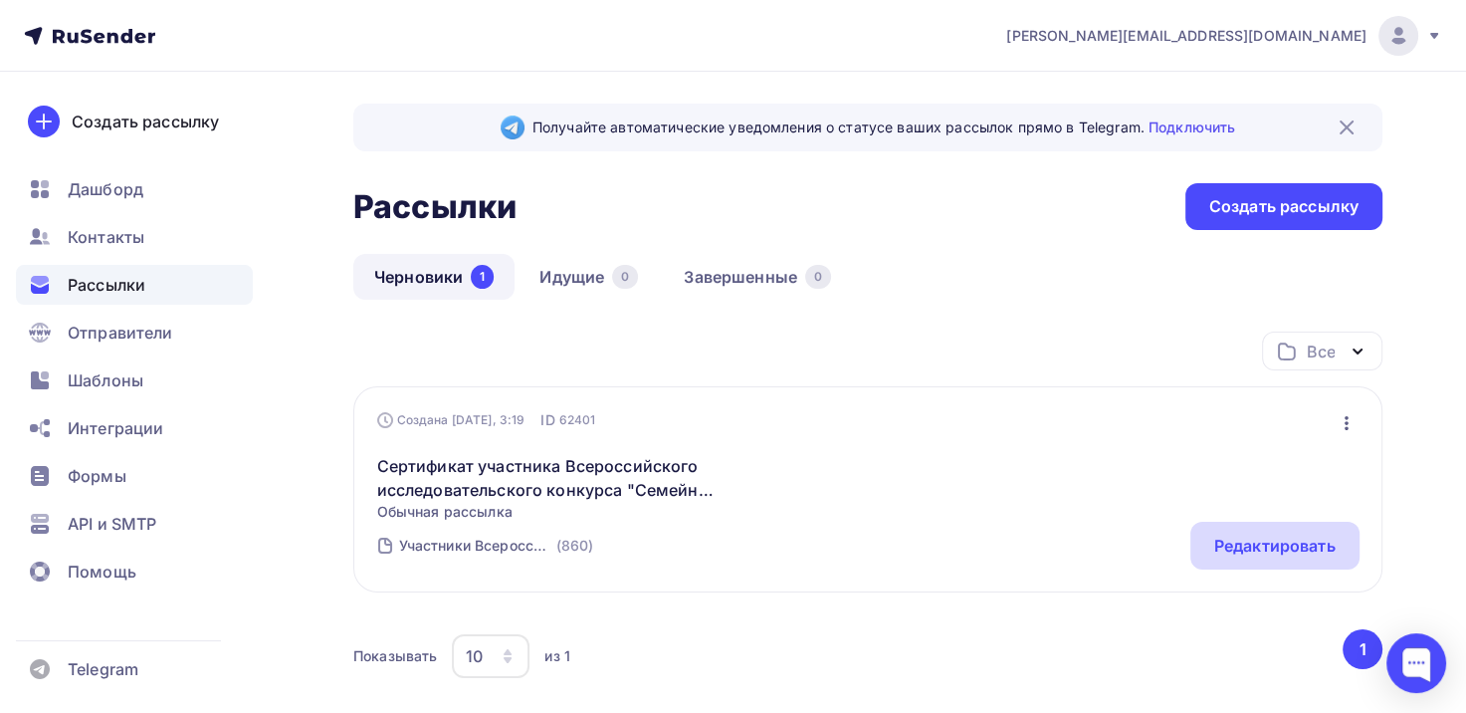
click at [1267, 555] on div "Редактировать" at bounding box center [1275, 546] width 121 height 24
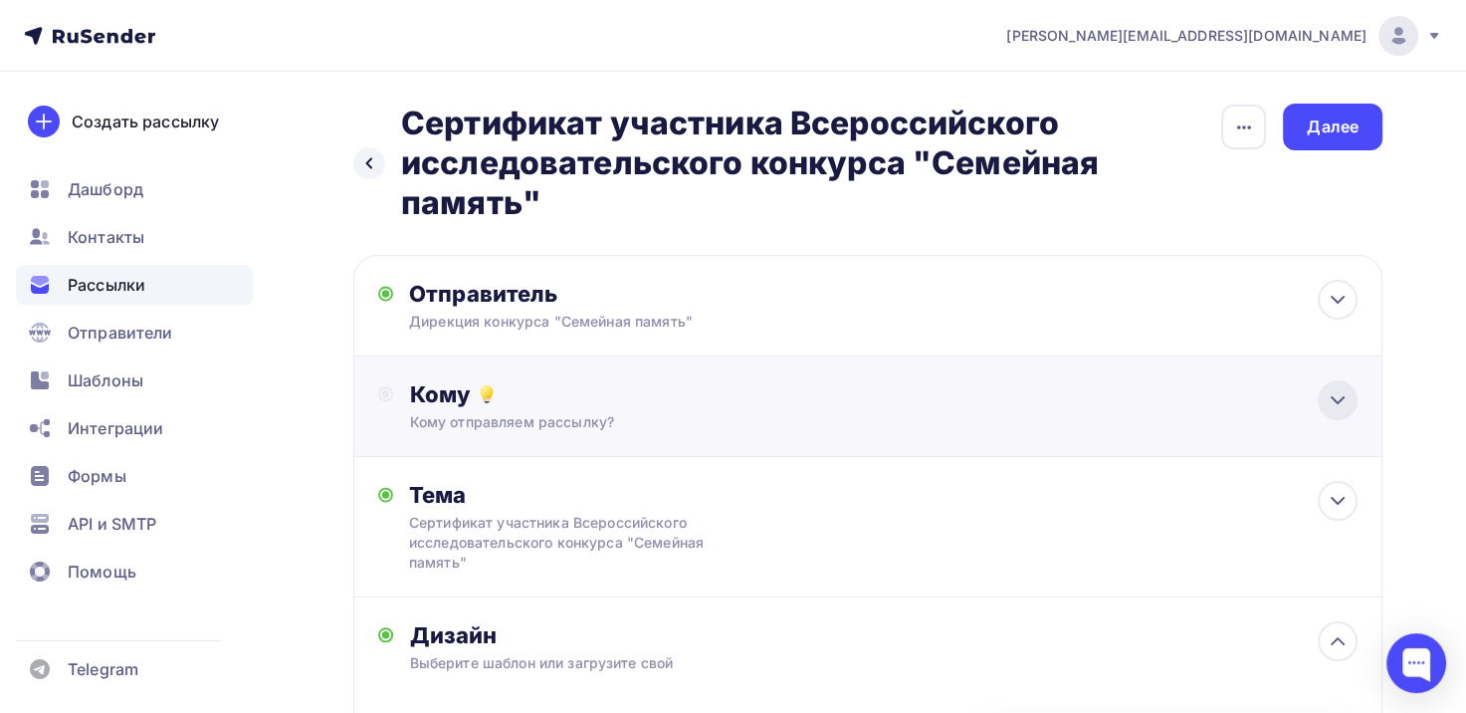
click at [1338, 404] on icon at bounding box center [1338, 400] width 24 height 24
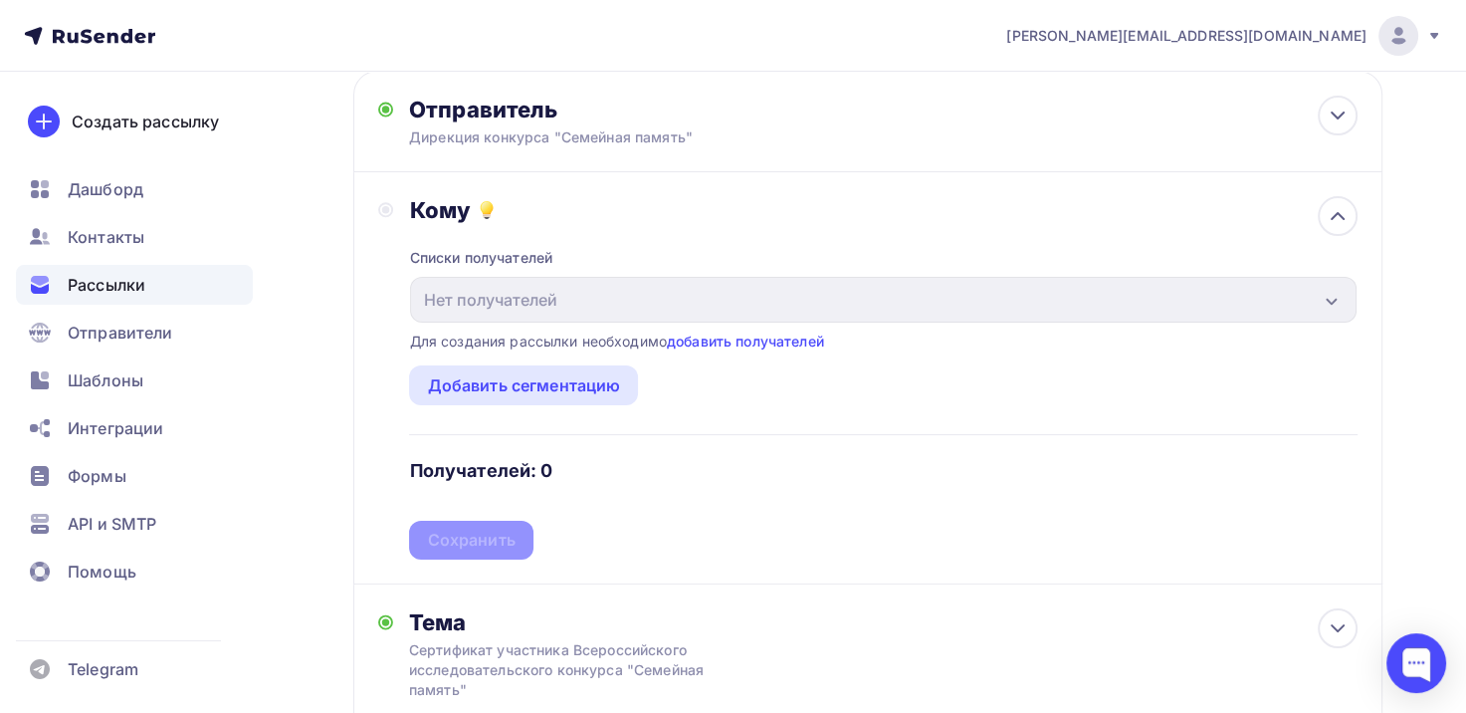
scroll to position [199, 0]
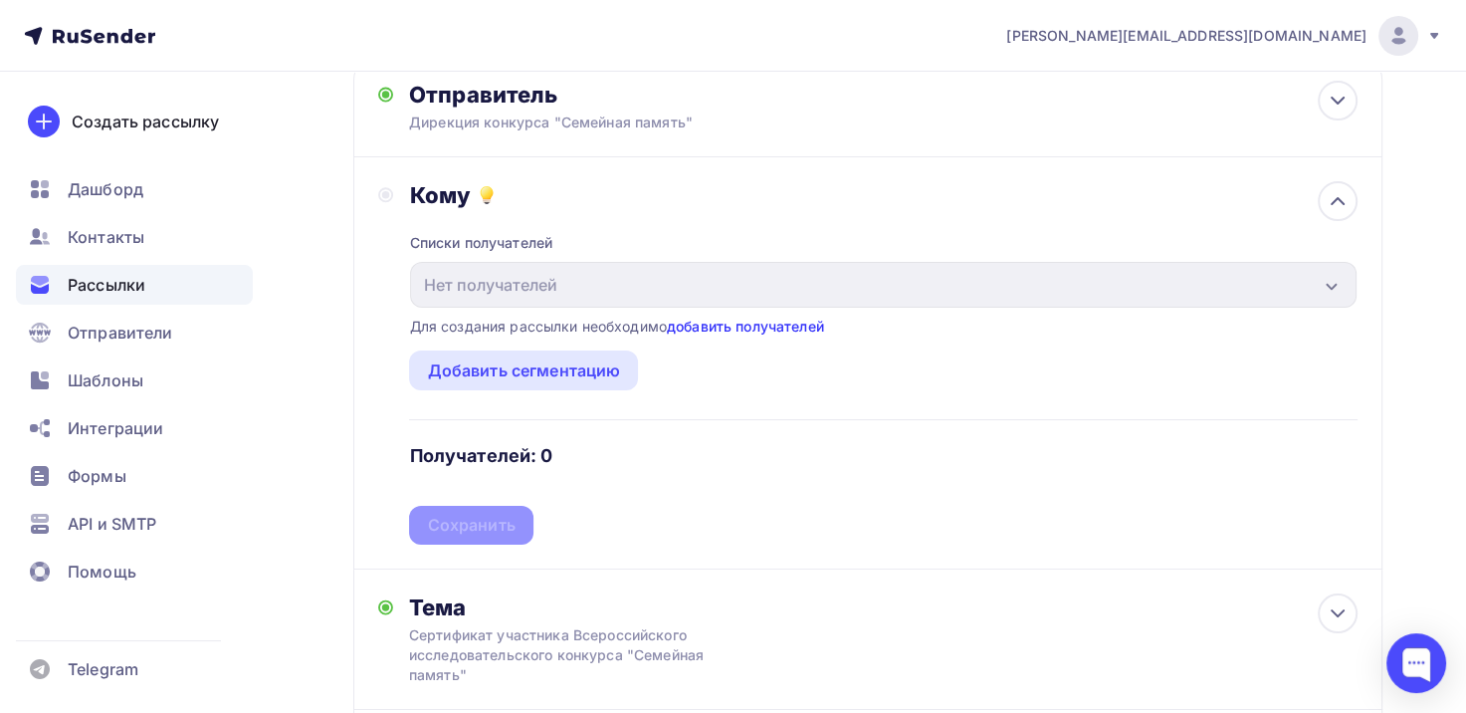
click at [803, 326] on link "добавить получателей" at bounding box center [745, 326] width 157 height 17
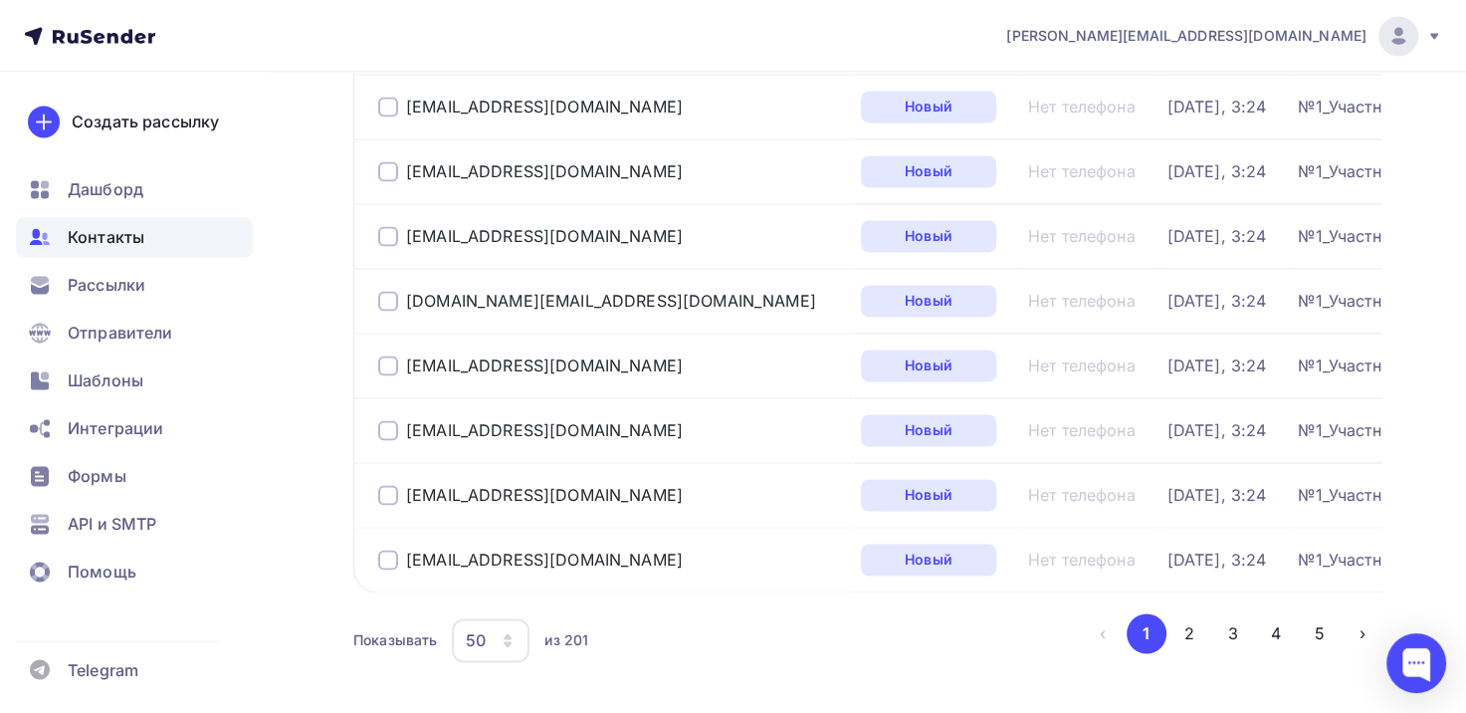
scroll to position [3105, 0]
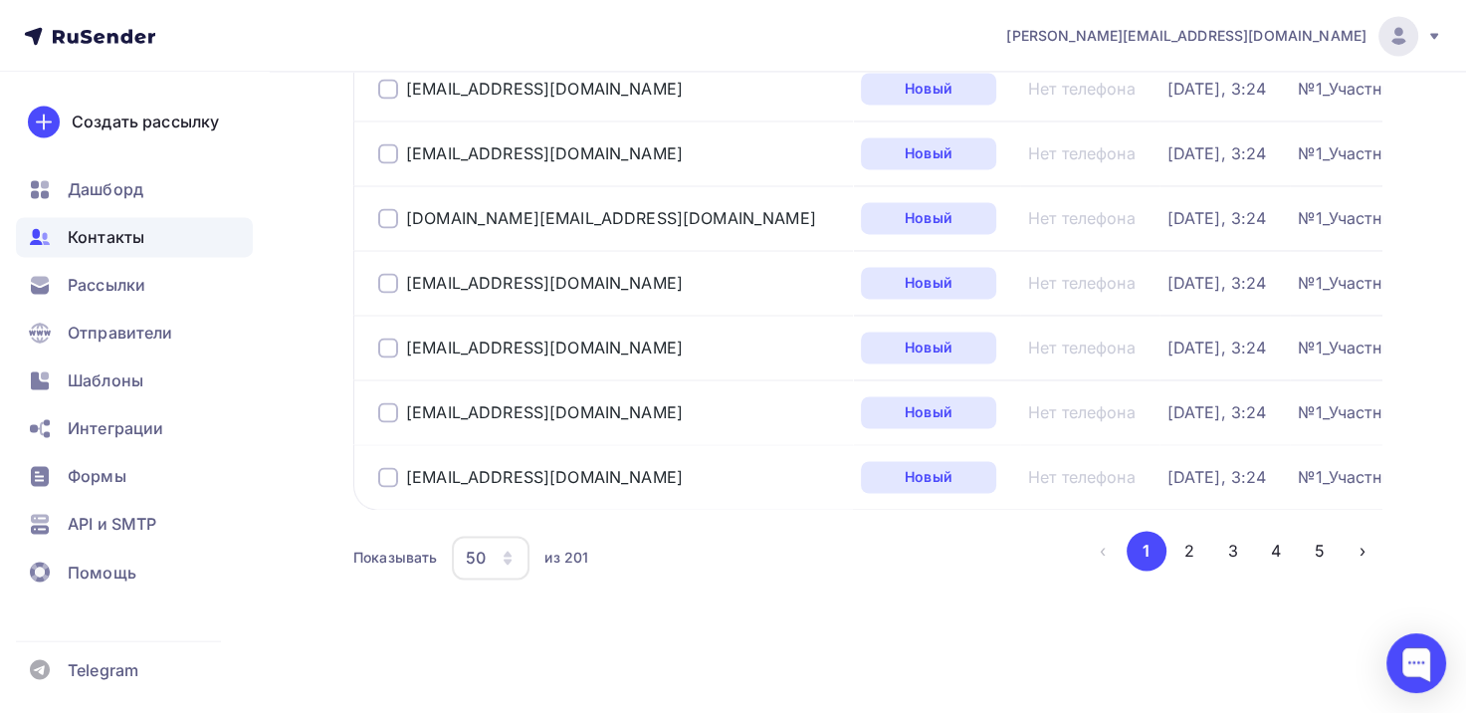
click at [380, 467] on div at bounding box center [388, 477] width 20 height 20
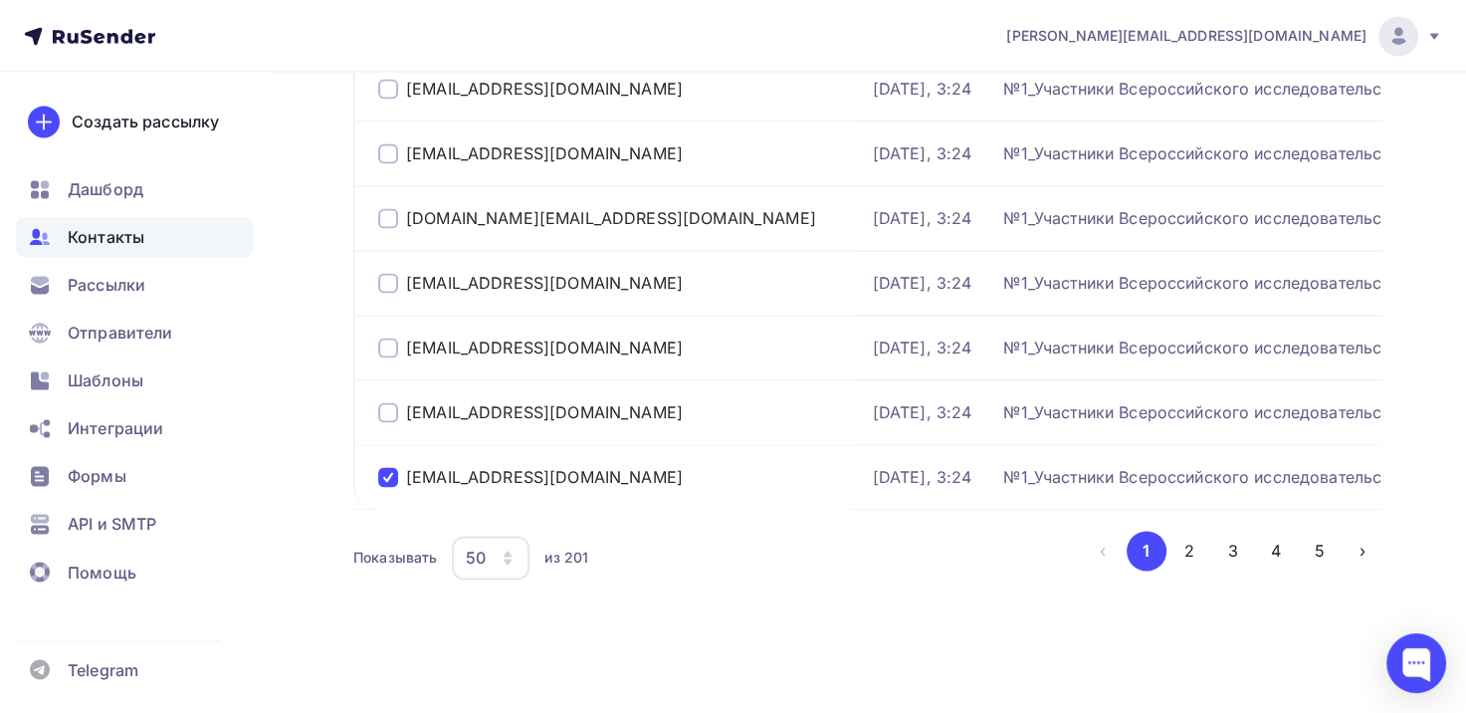
scroll to position [0, 0]
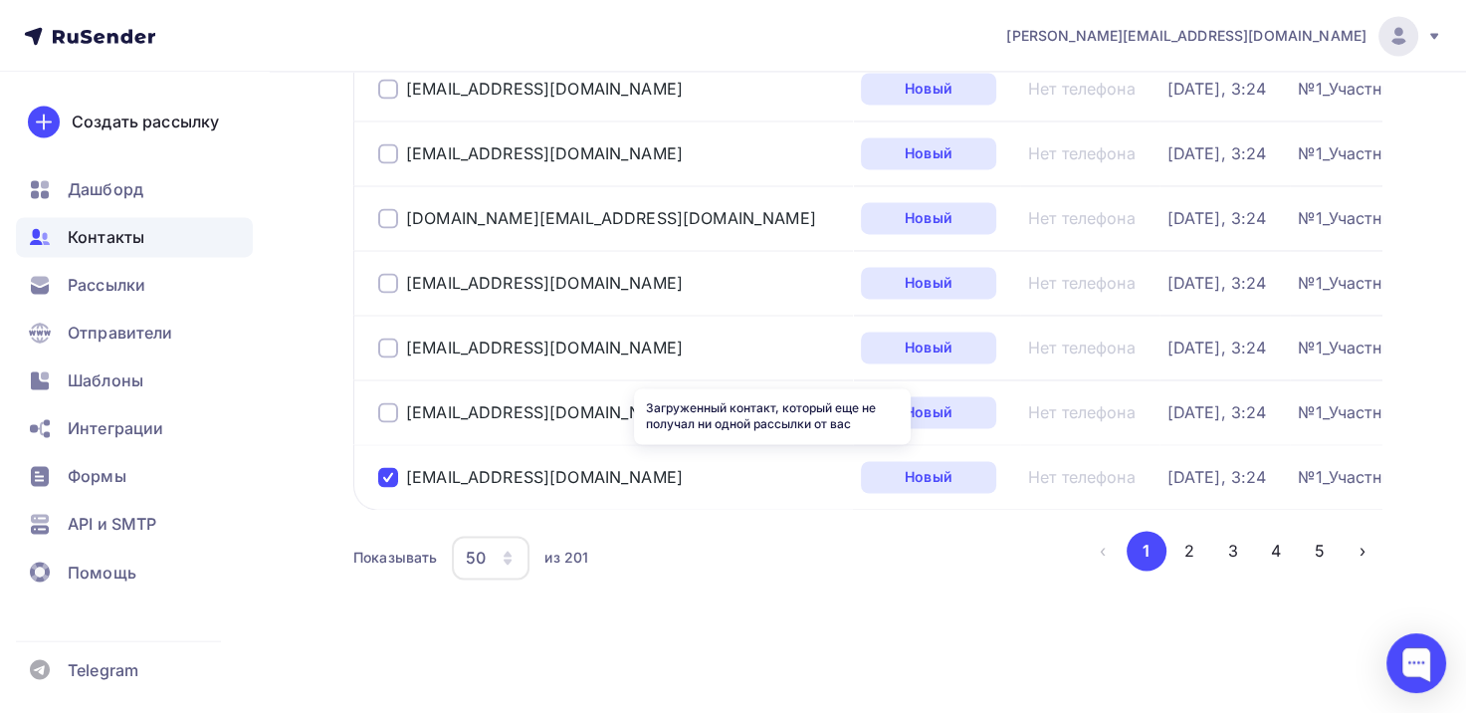
click at [861, 463] on div "Новый" at bounding box center [928, 477] width 135 height 32
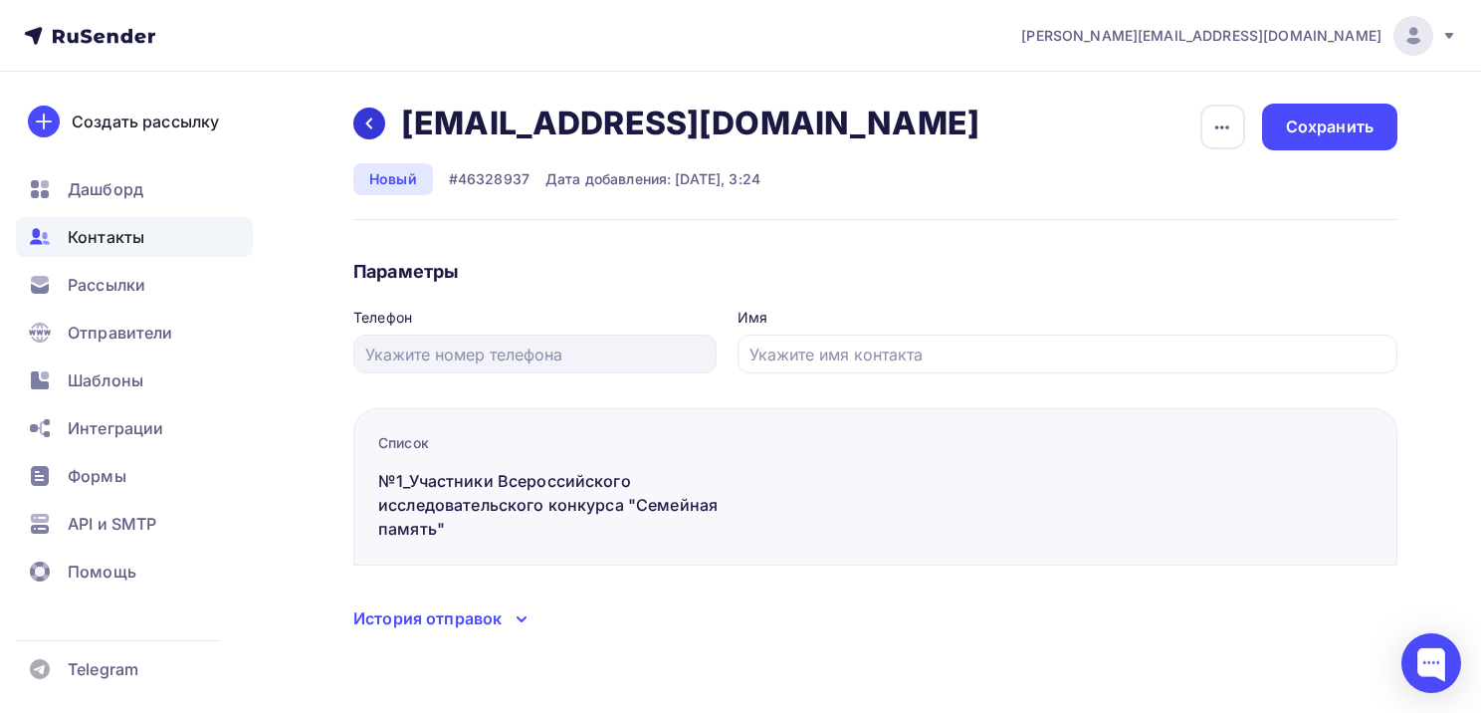
click at [372, 127] on icon at bounding box center [369, 123] width 16 height 16
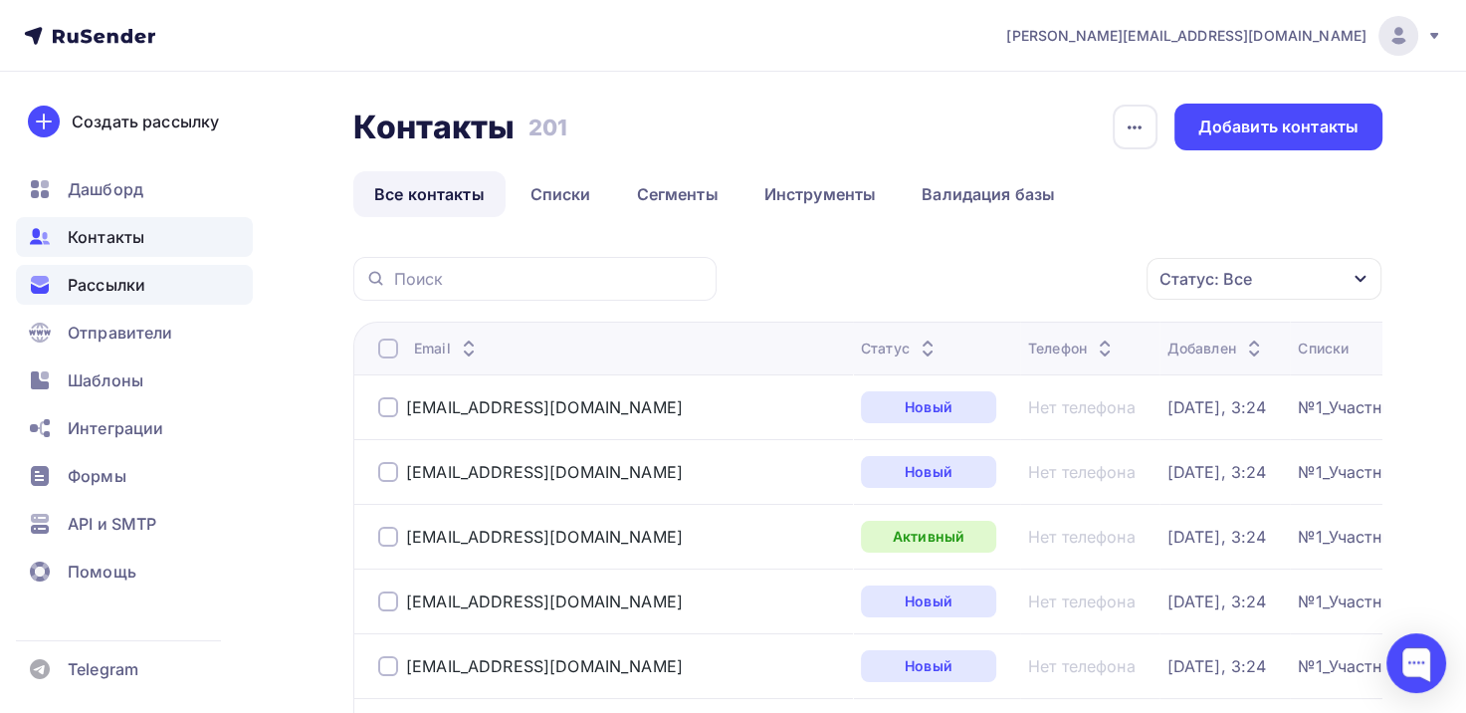
click at [146, 287] on div "Рассылки" at bounding box center [134, 285] width 237 height 40
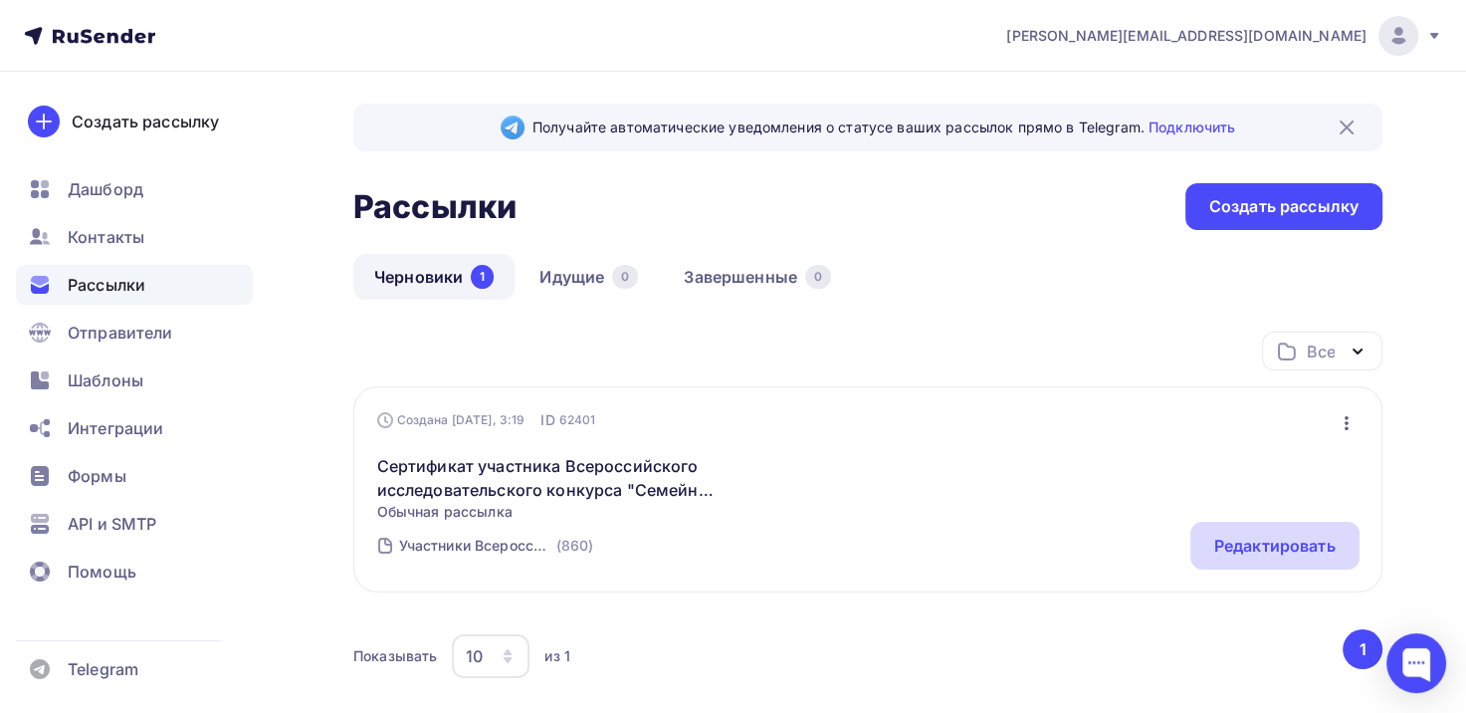
click at [1306, 541] on div "Редактировать" at bounding box center [1275, 546] width 121 height 24
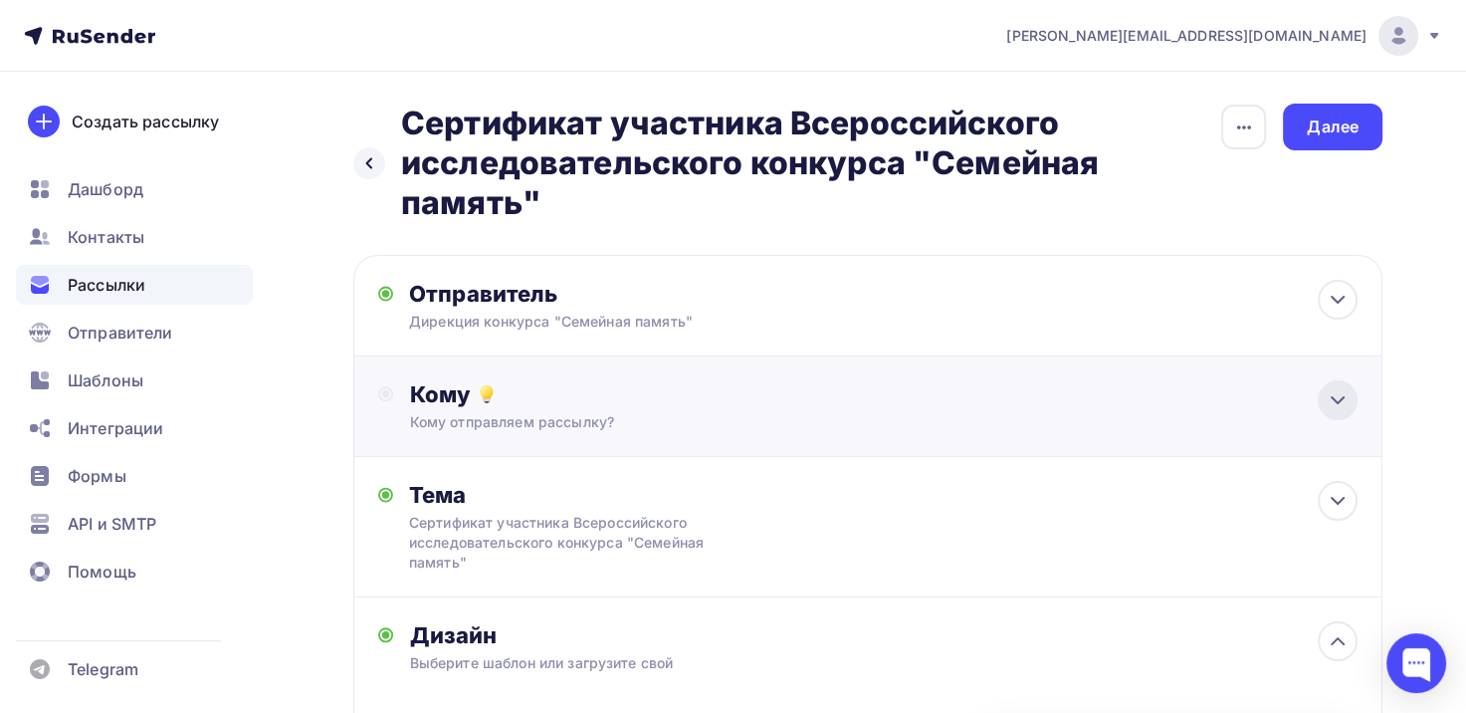
click at [1322, 405] on div at bounding box center [1338, 400] width 40 height 40
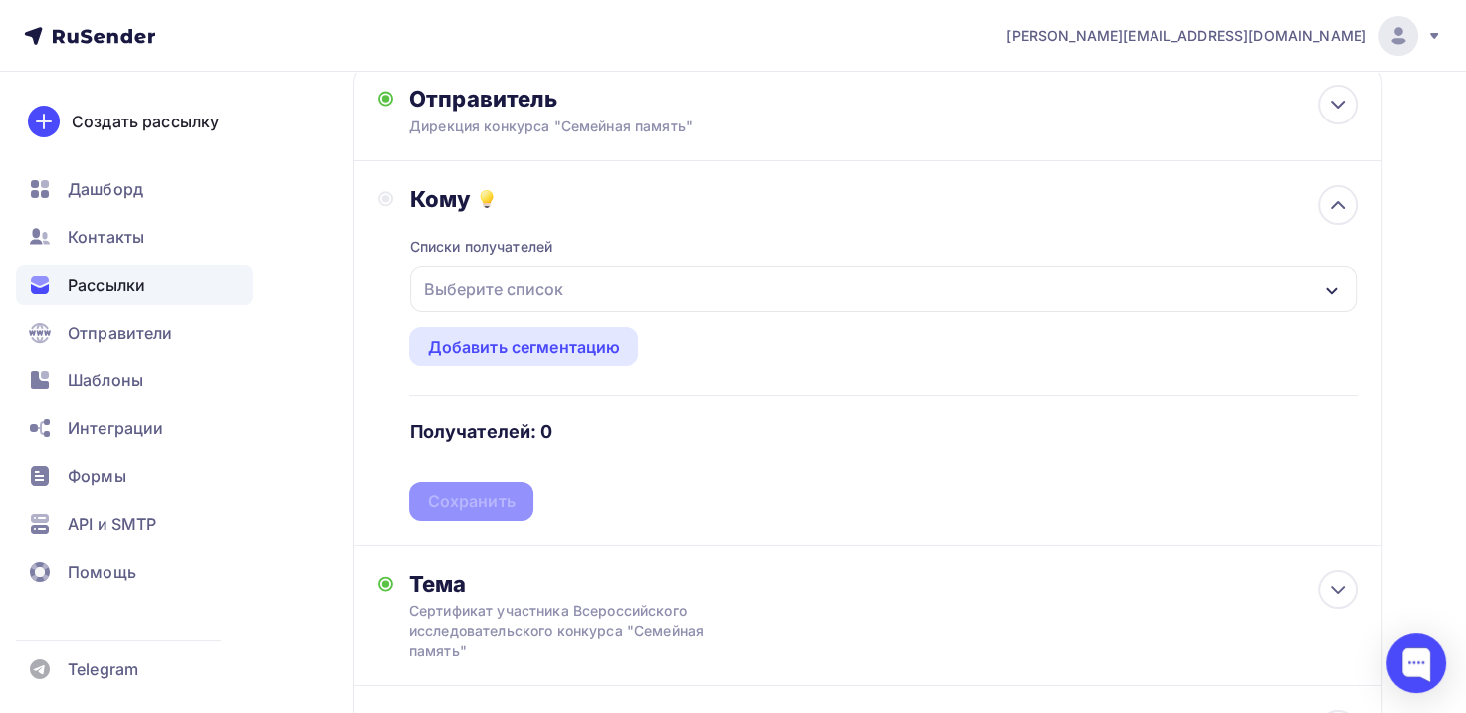
scroll to position [199, 0]
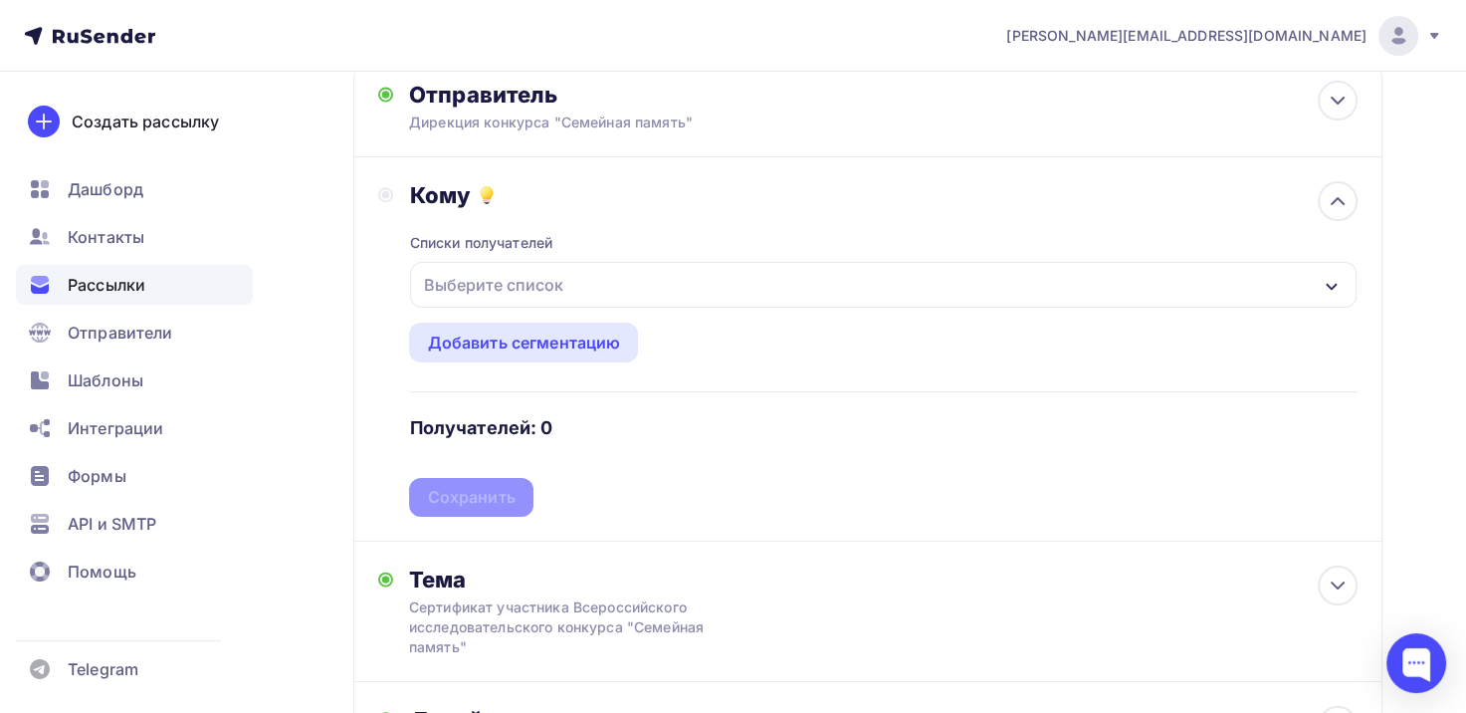
click at [1336, 275] on div "button" at bounding box center [1332, 285] width 16 height 24
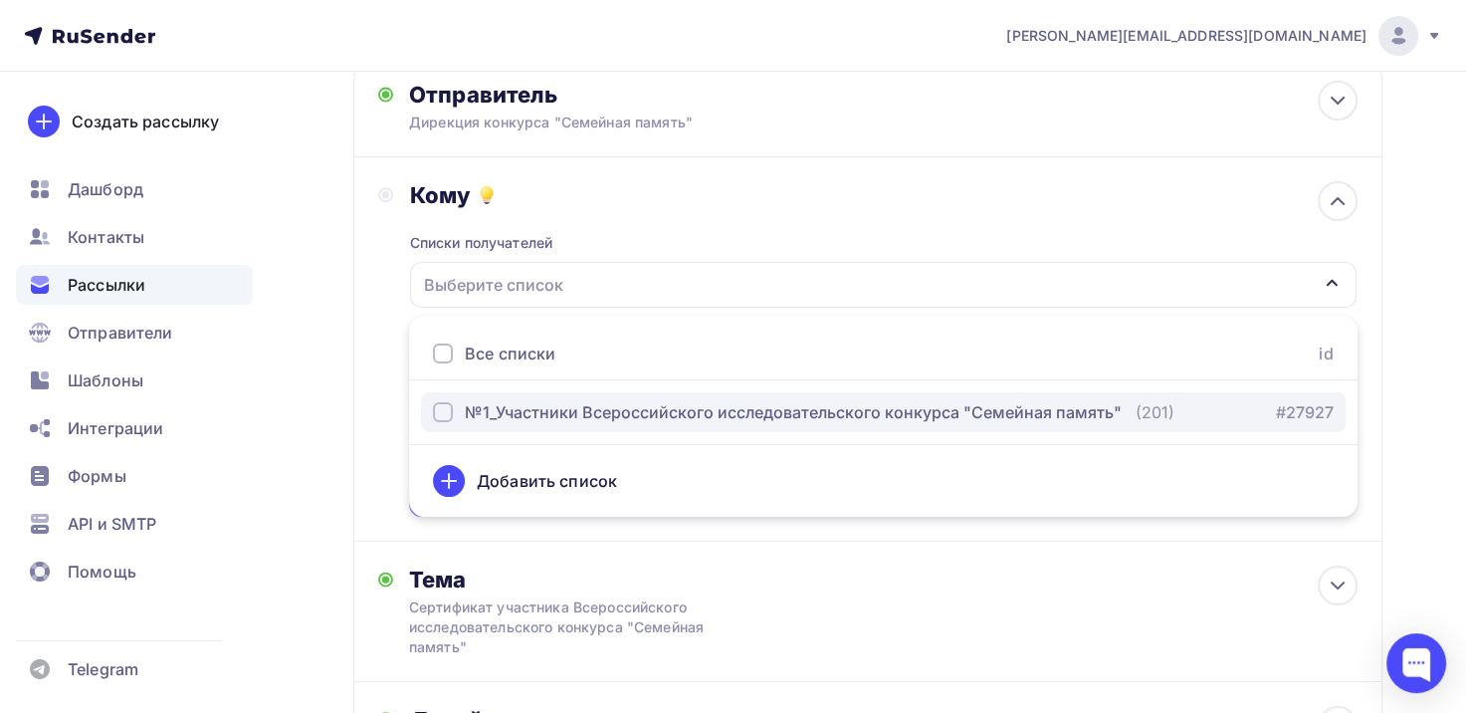
click at [536, 420] on div "№1_Участники Всероссийского исследовательского конкурса "Семейная память"" at bounding box center [793, 412] width 657 height 24
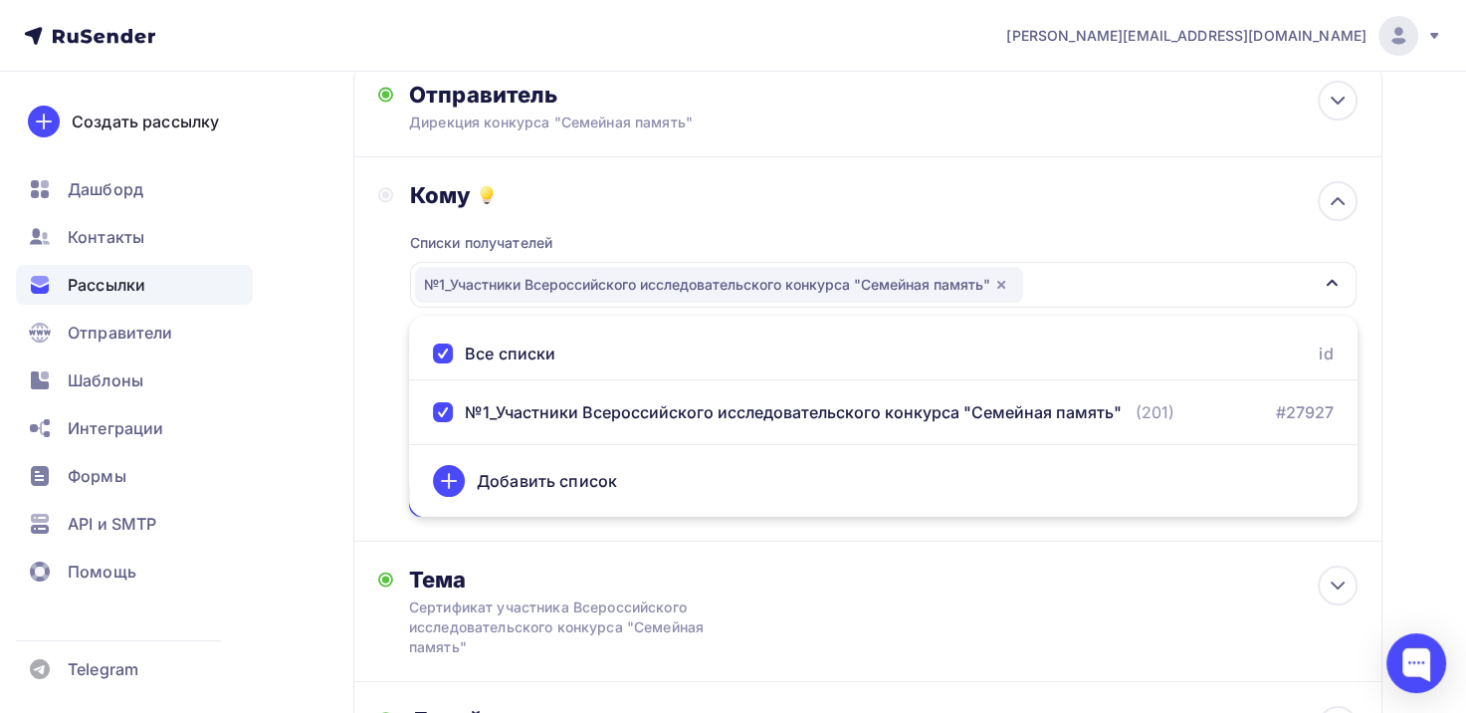
click at [1423, 361] on div "Назад Сертификат участника Всероссийского исследовательского конкурса "Семейная…" at bounding box center [733, 612] width 1466 height 1478
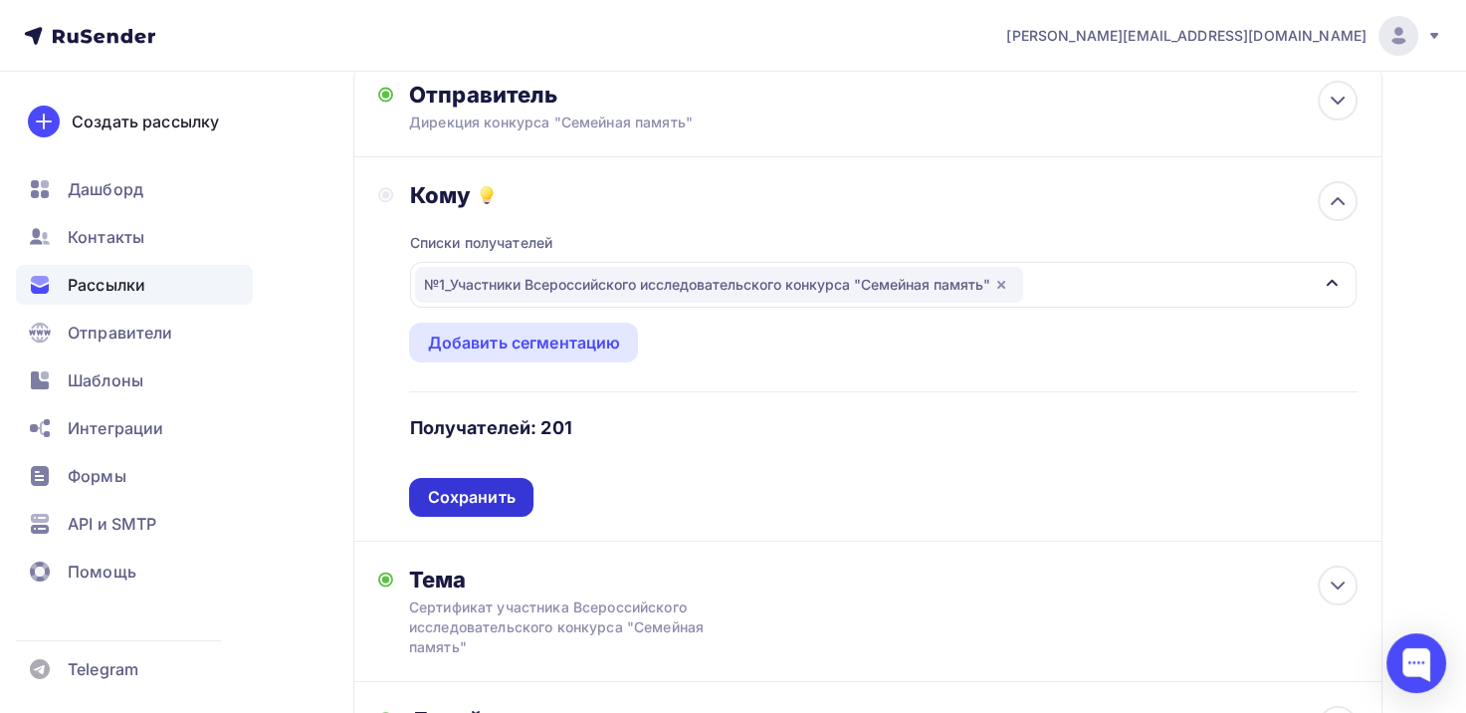
click at [478, 495] on div "Сохранить" at bounding box center [471, 497] width 88 height 23
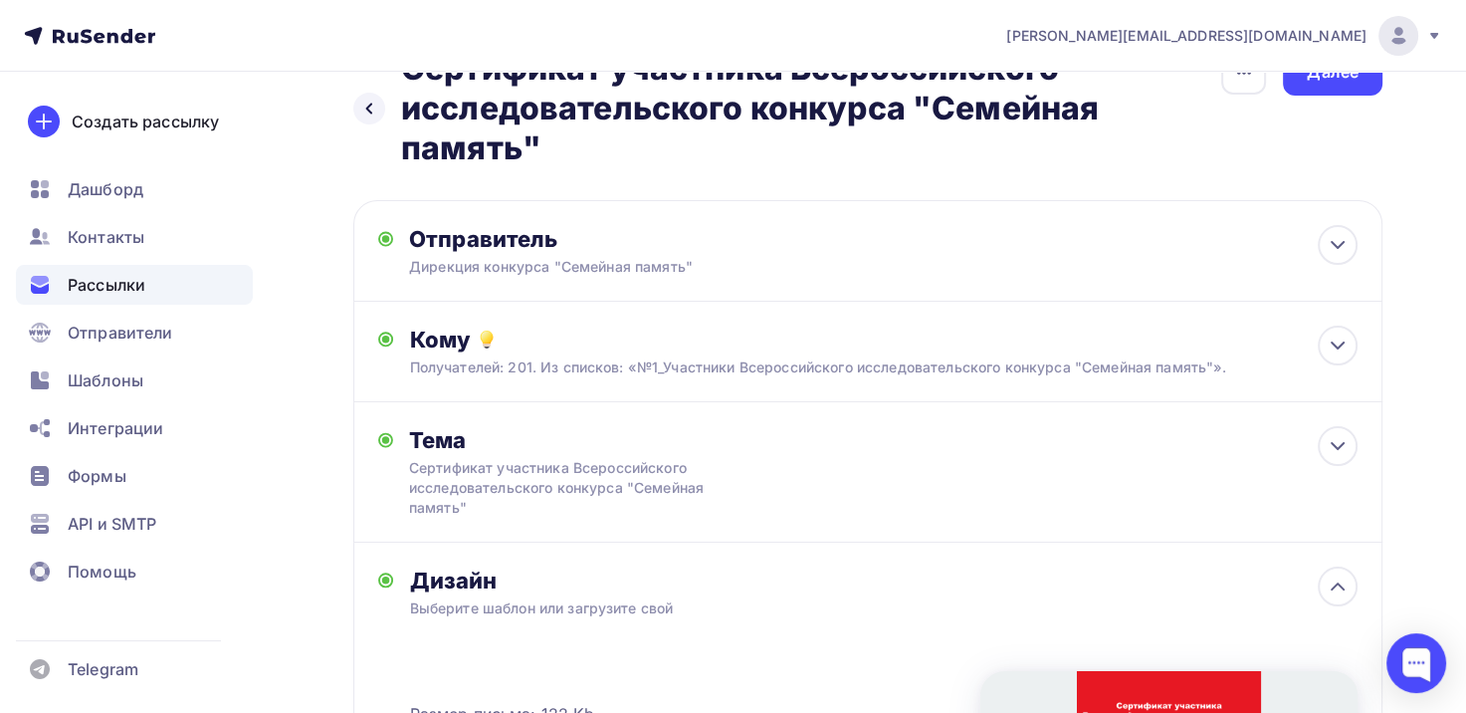
scroll to position [0, 0]
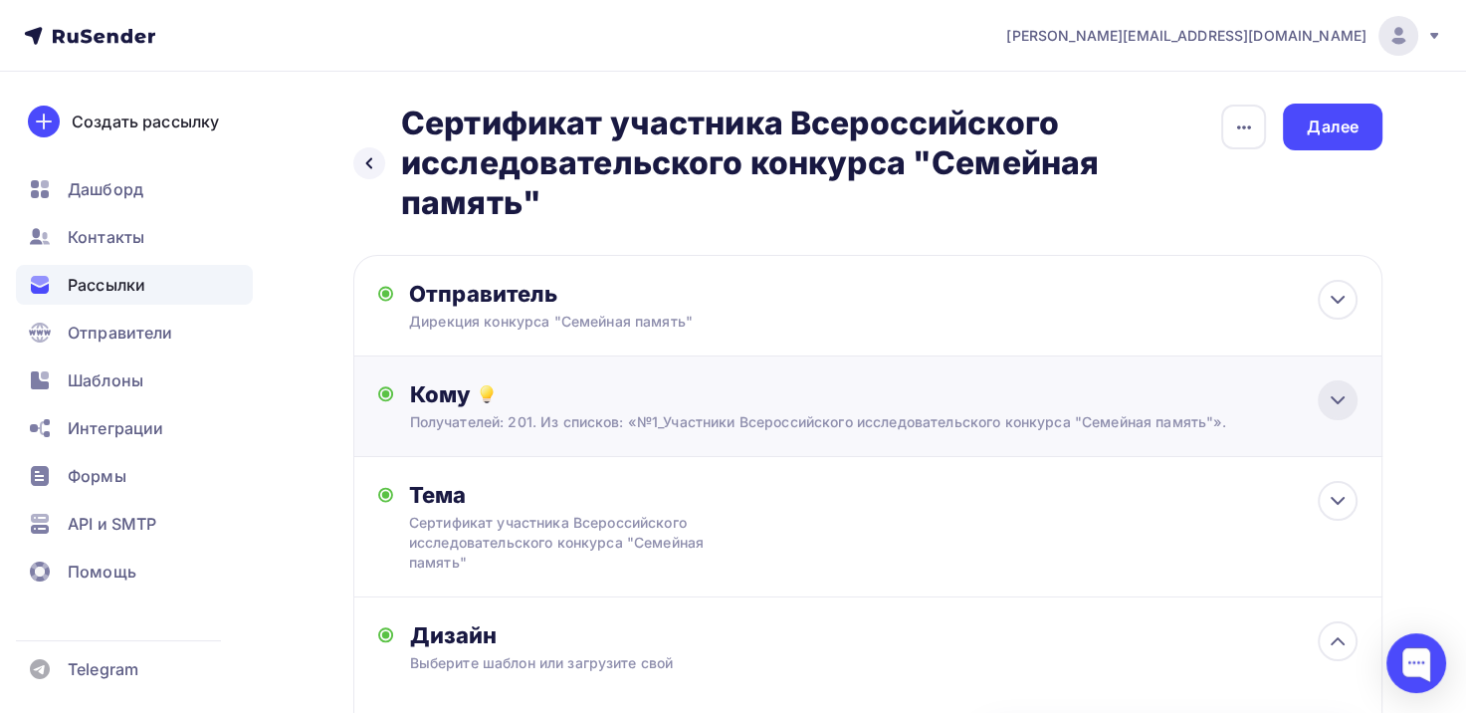
click at [1340, 406] on icon at bounding box center [1338, 400] width 24 height 24
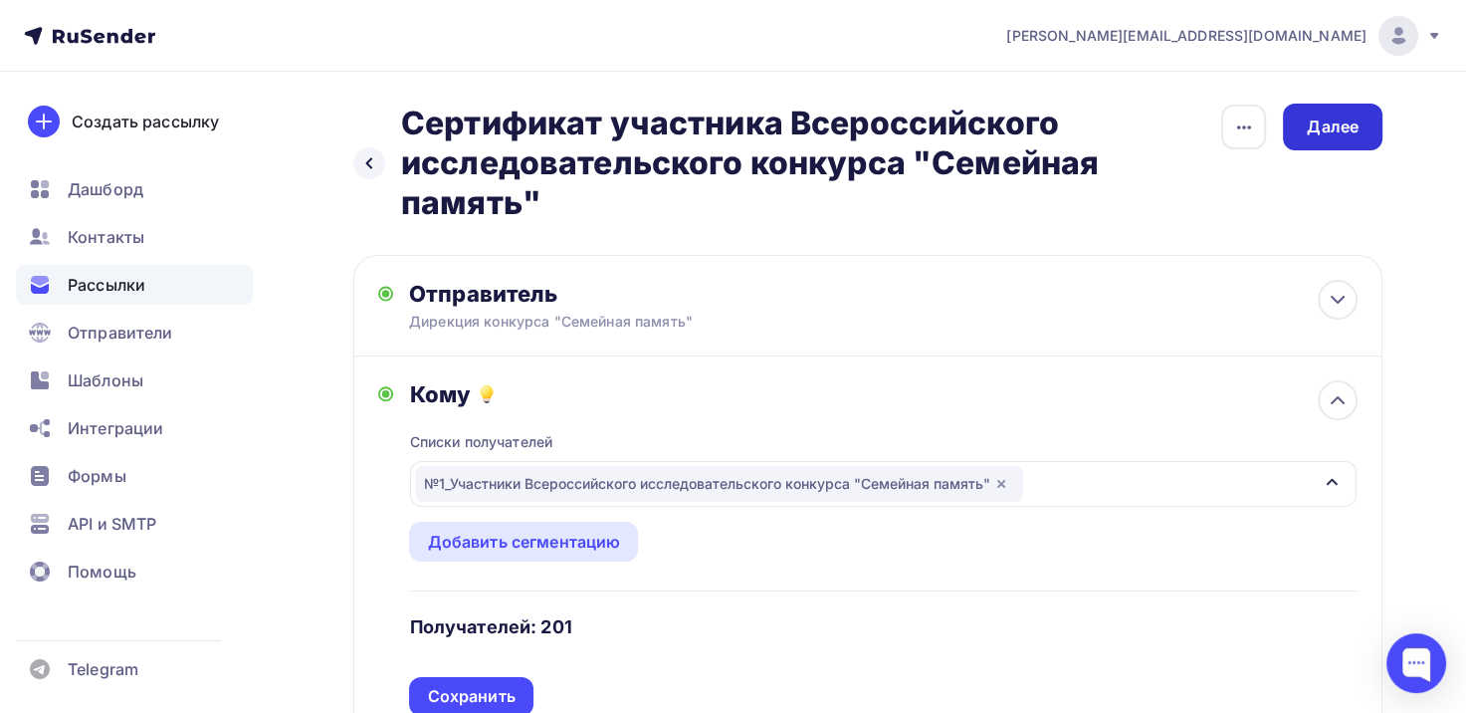
click at [1353, 126] on div "Далее" at bounding box center [1333, 126] width 52 height 23
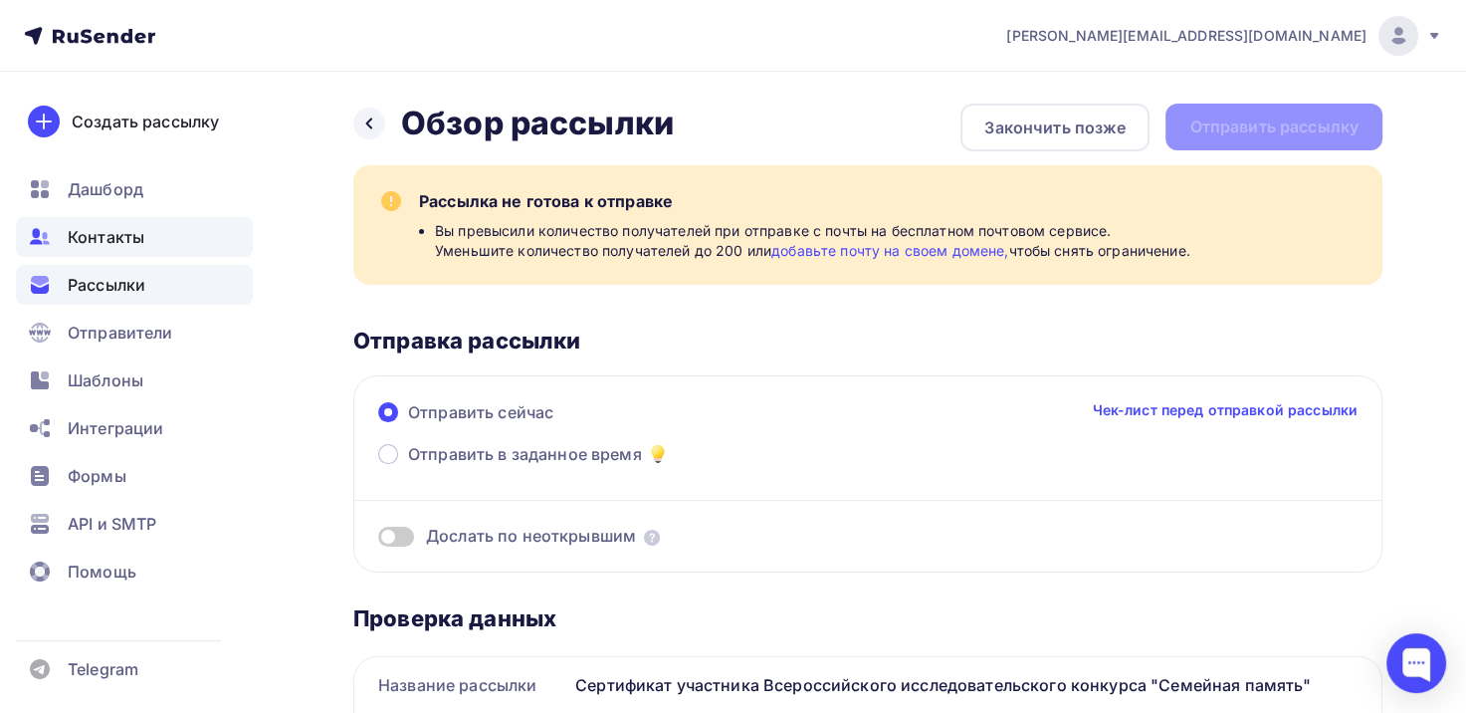
click at [132, 237] on span "Контакты" at bounding box center [106, 237] width 77 height 24
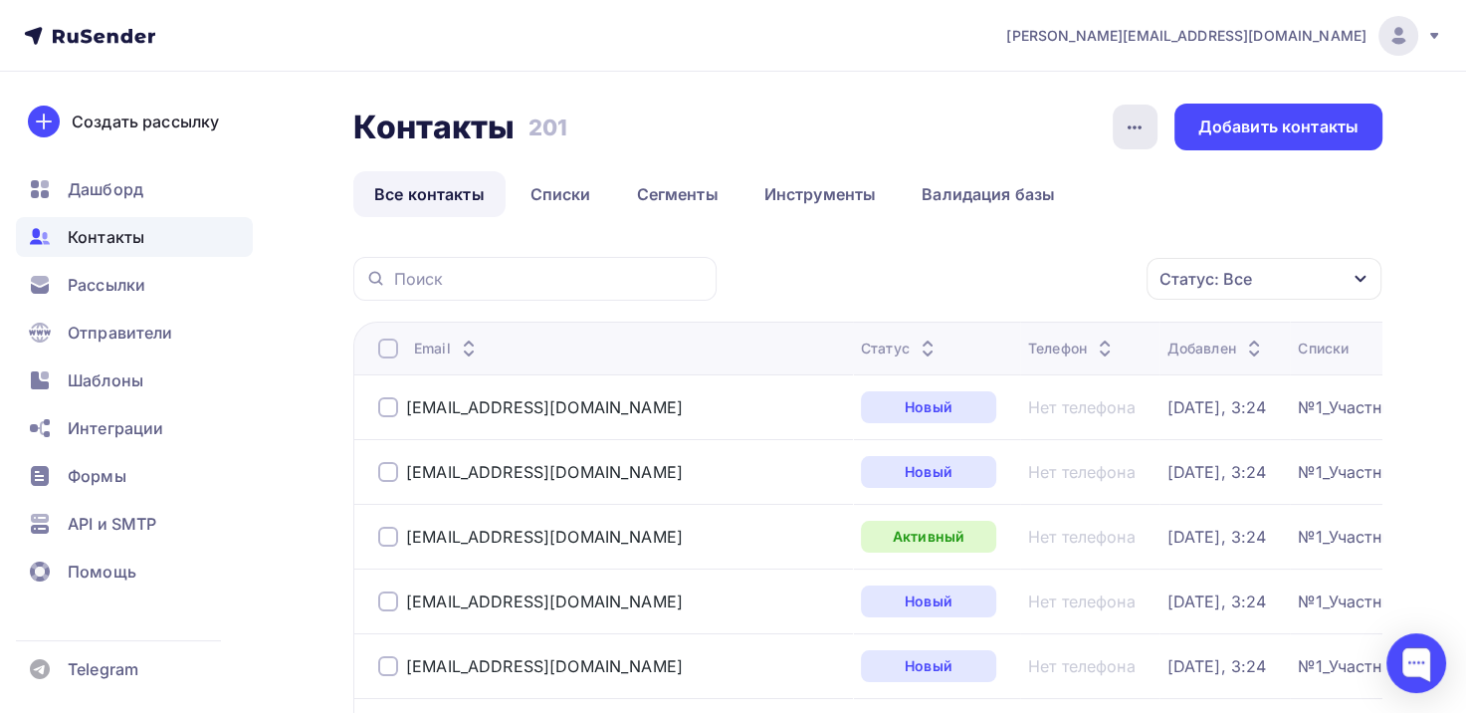
click at [1143, 122] on icon "button" at bounding box center [1135, 127] width 24 height 24
click at [1229, 212] on ul "Все контакты Списки Сегменты Инструменты Валидация базы" at bounding box center [867, 194] width 1029 height 46
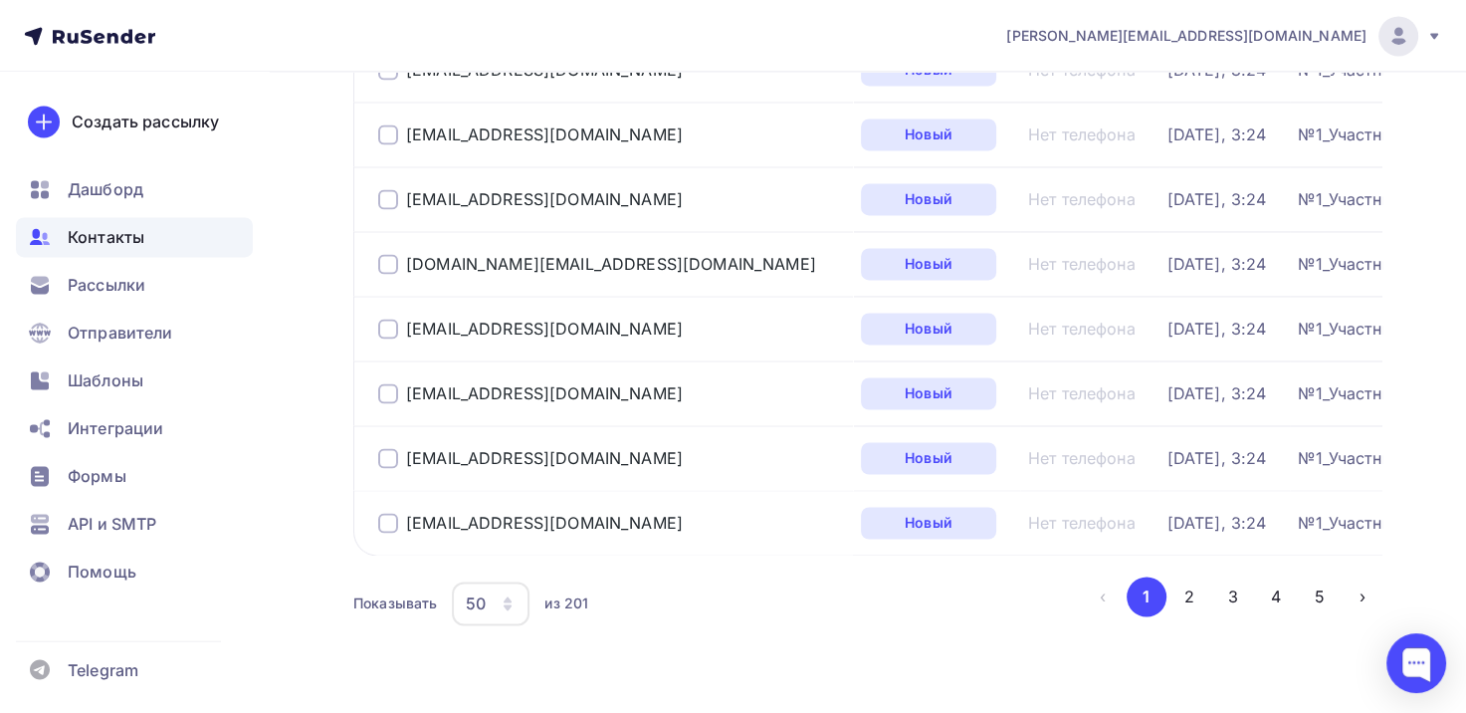
scroll to position [3105, 0]
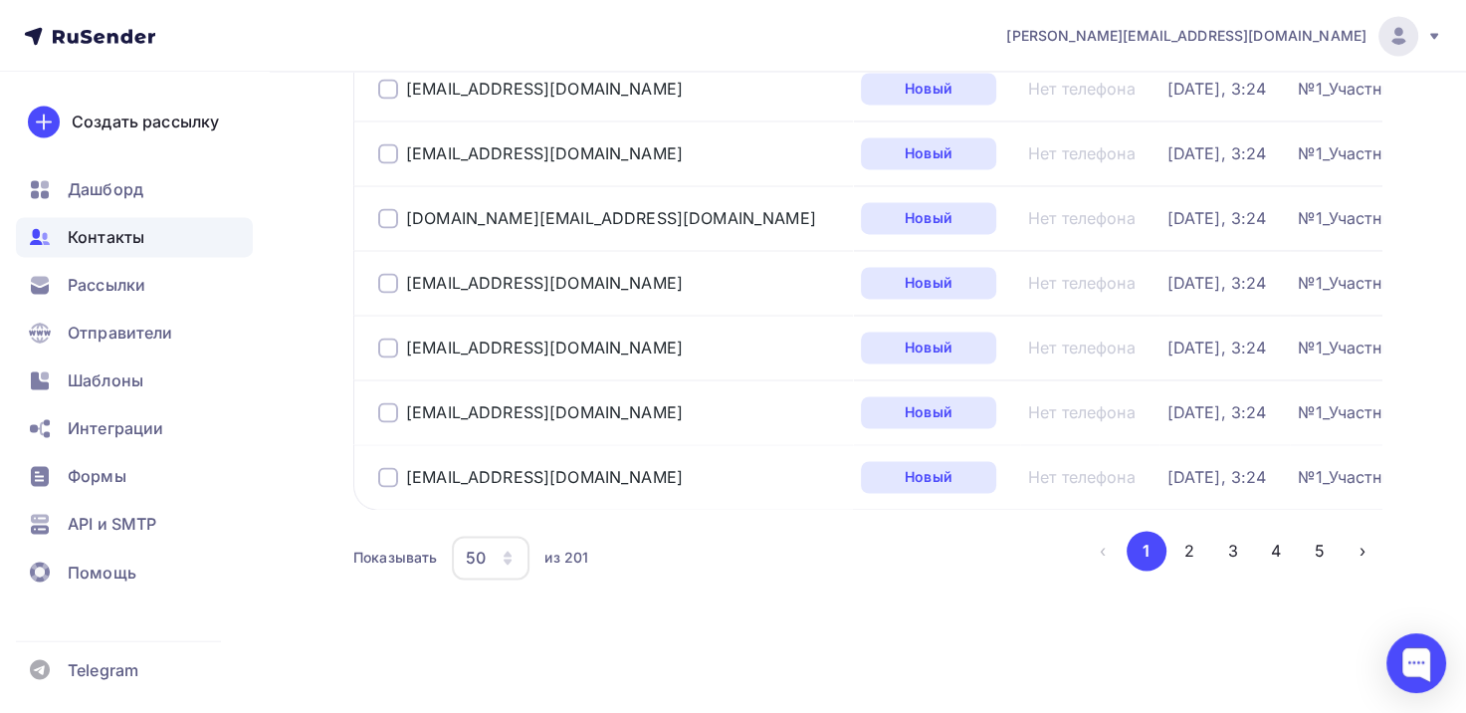
click at [387, 467] on div at bounding box center [388, 477] width 20 height 20
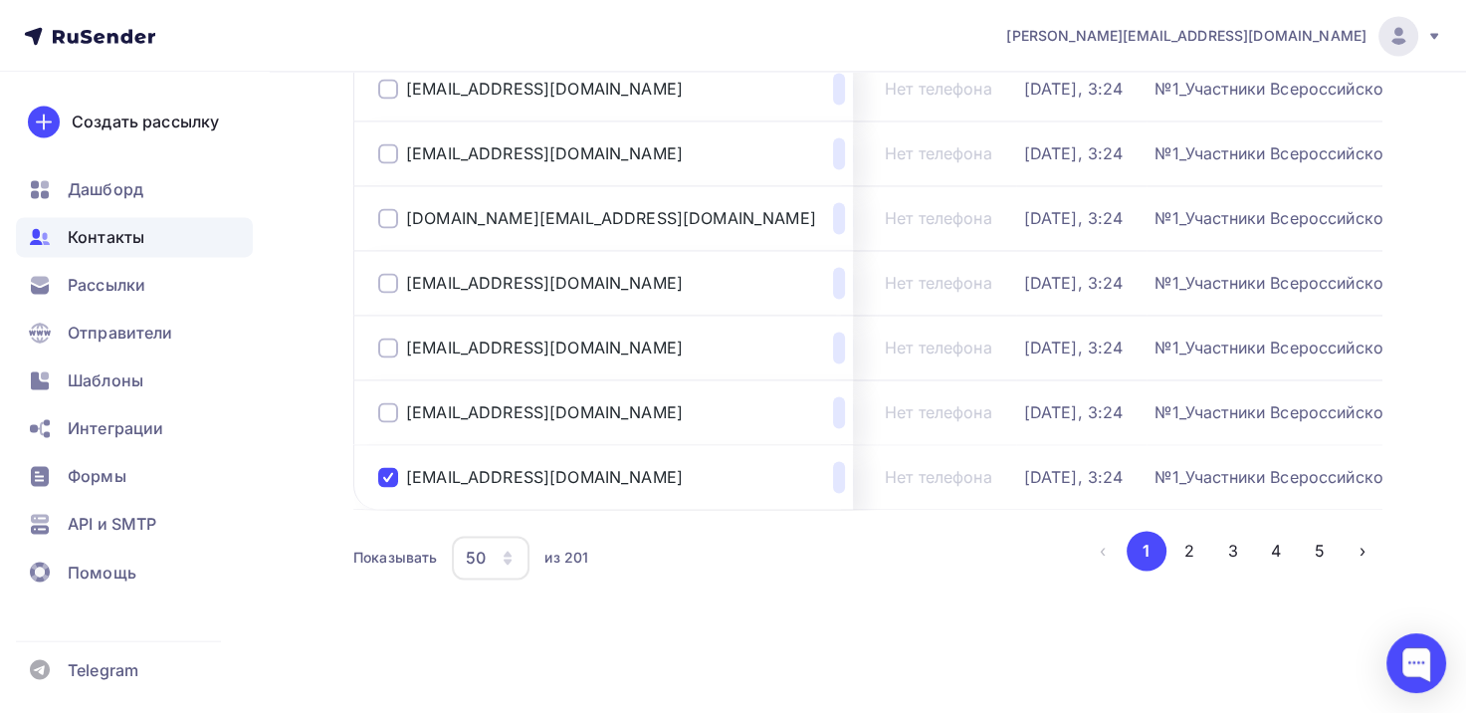
scroll to position [0, 295]
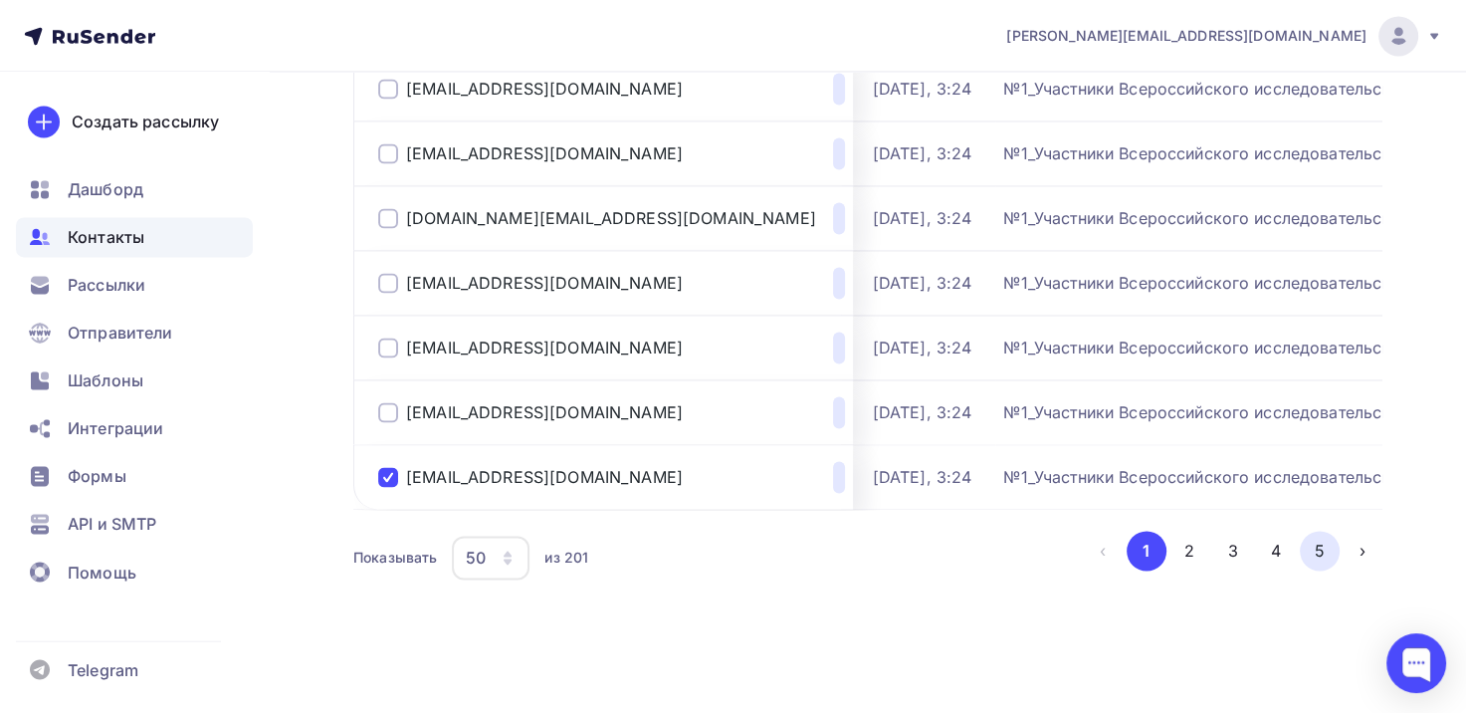
click at [1314, 549] on button "5" at bounding box center [1320, 551] width 40 height 40
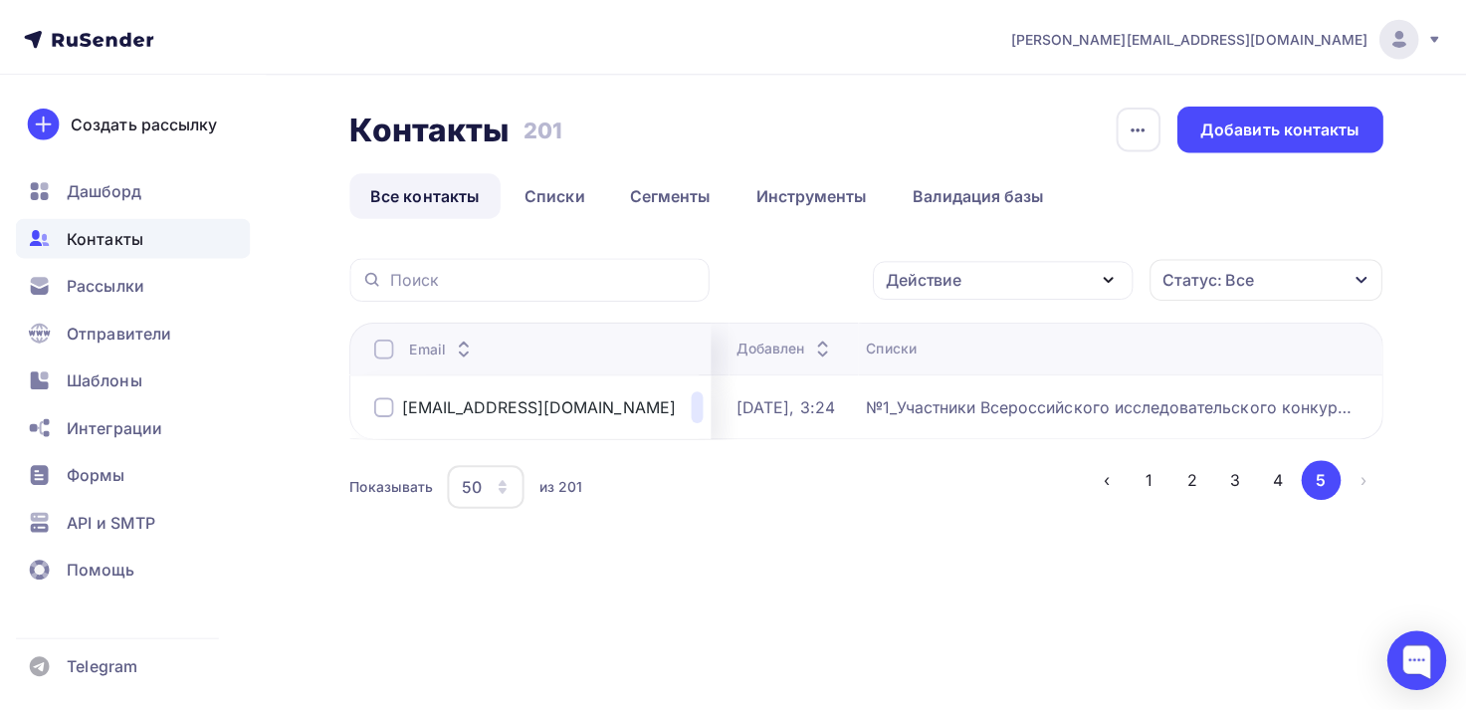
scroll to position [0, 284]
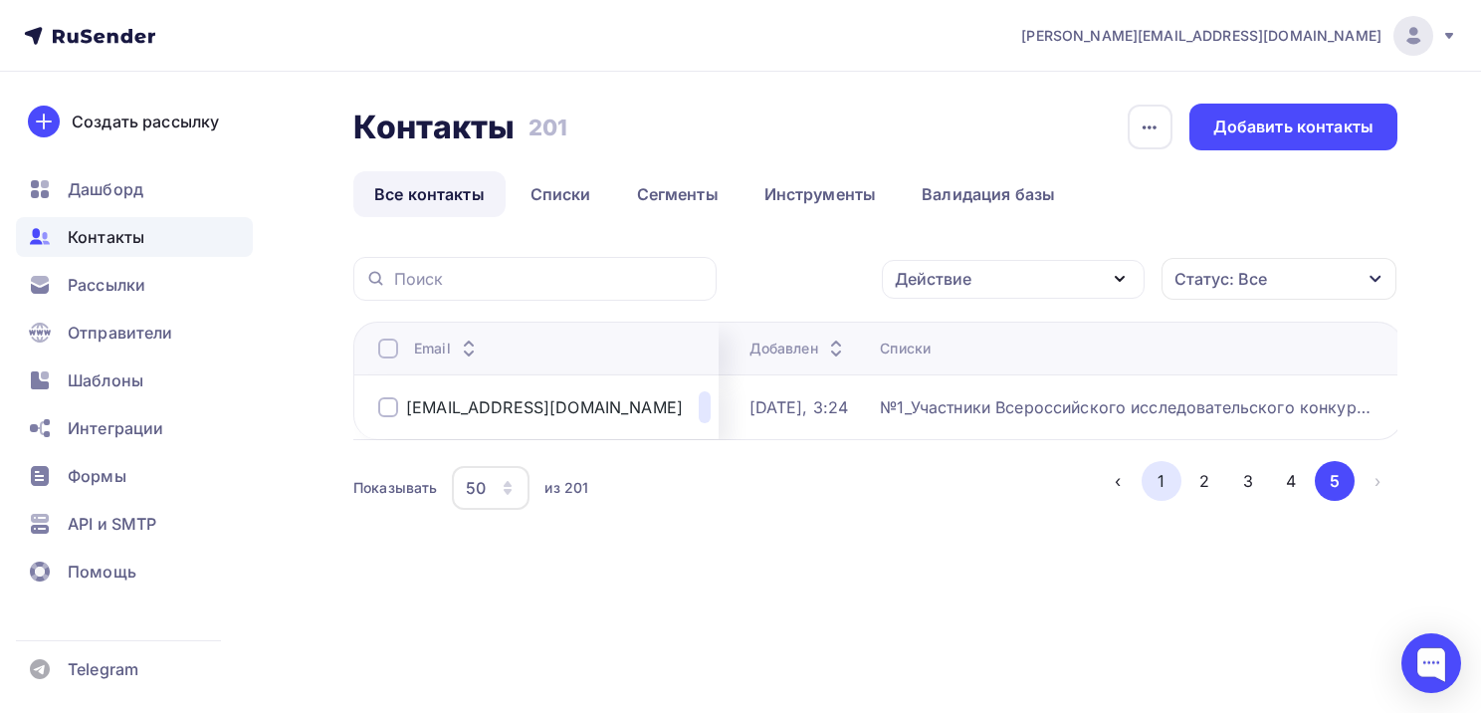
click at [1152, 501] on button "1" at bounding box center [1162, 481] width 40 height 40
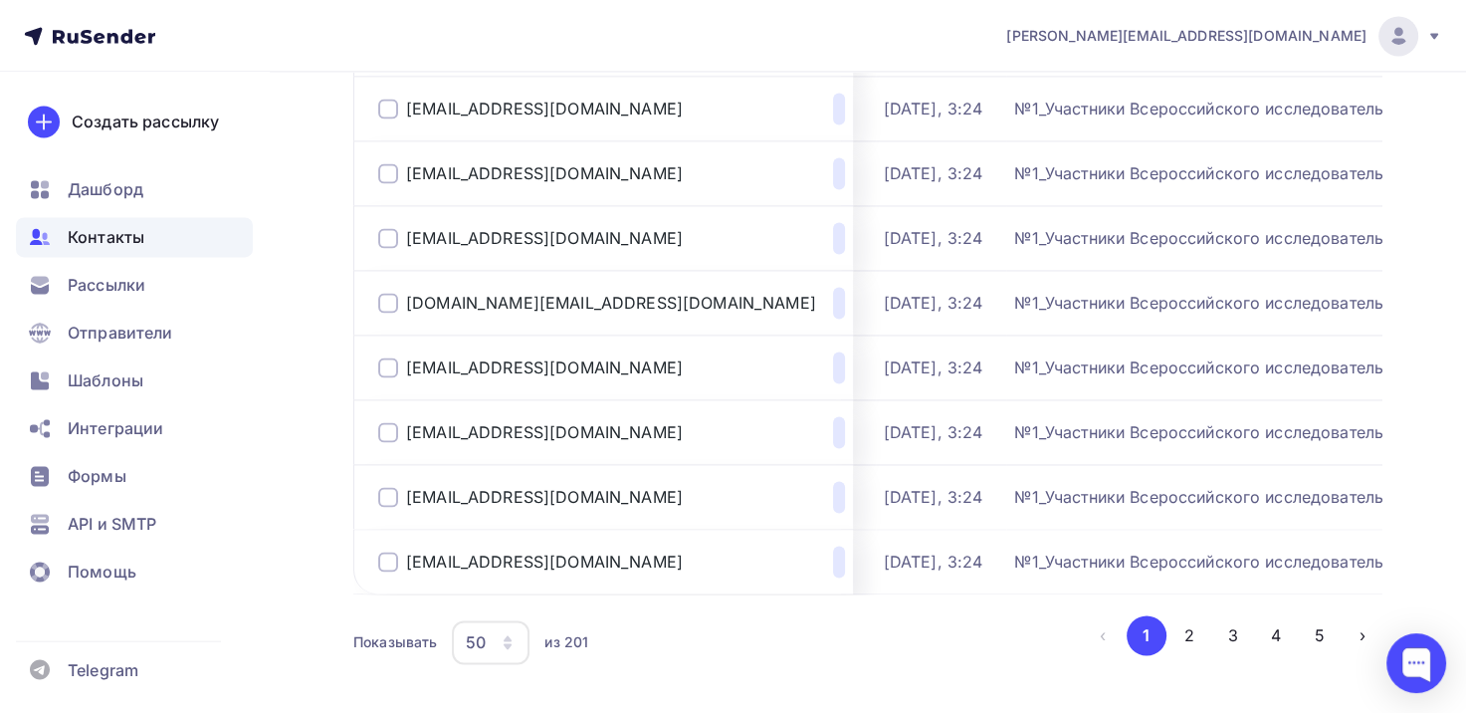
scroll to position [3105, 0]
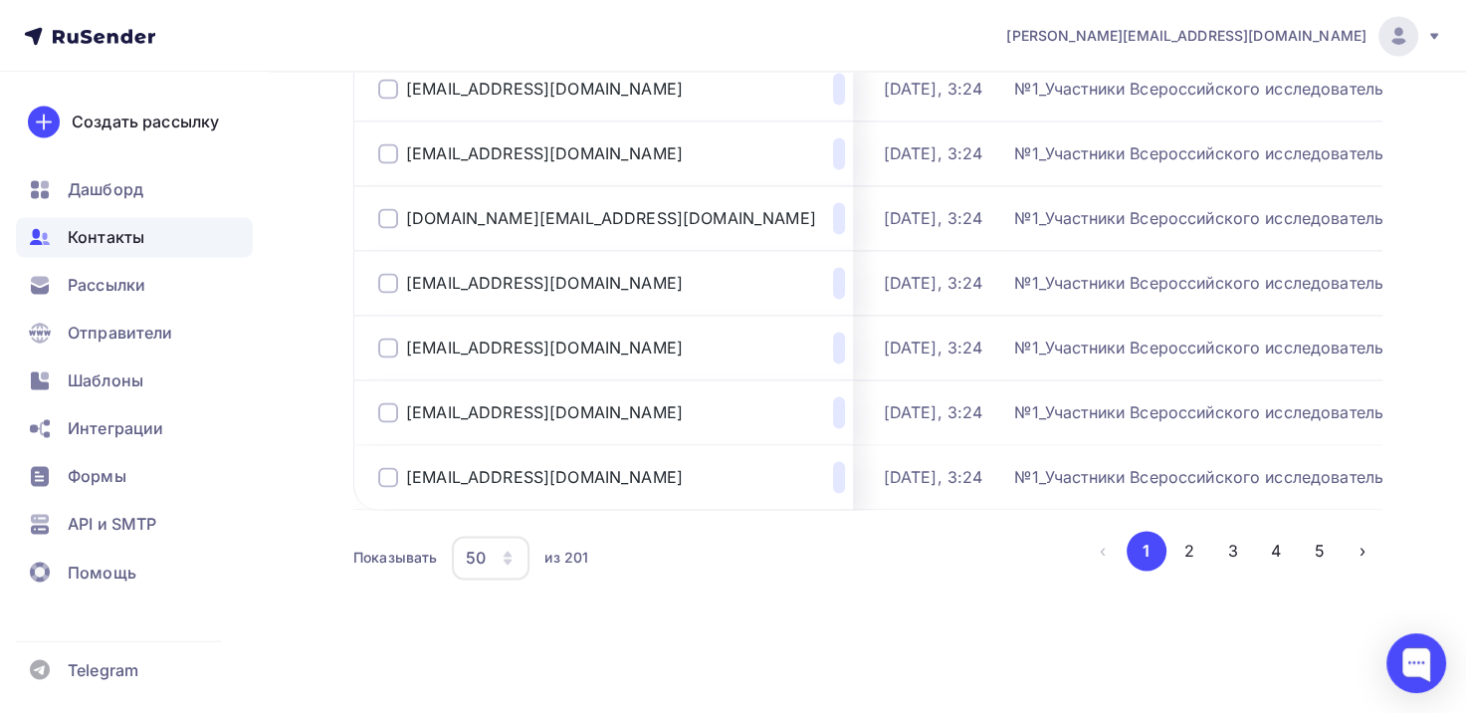
click at [1326, 557] on button "5" at bounding box center [1320, 551] width 40 height 40
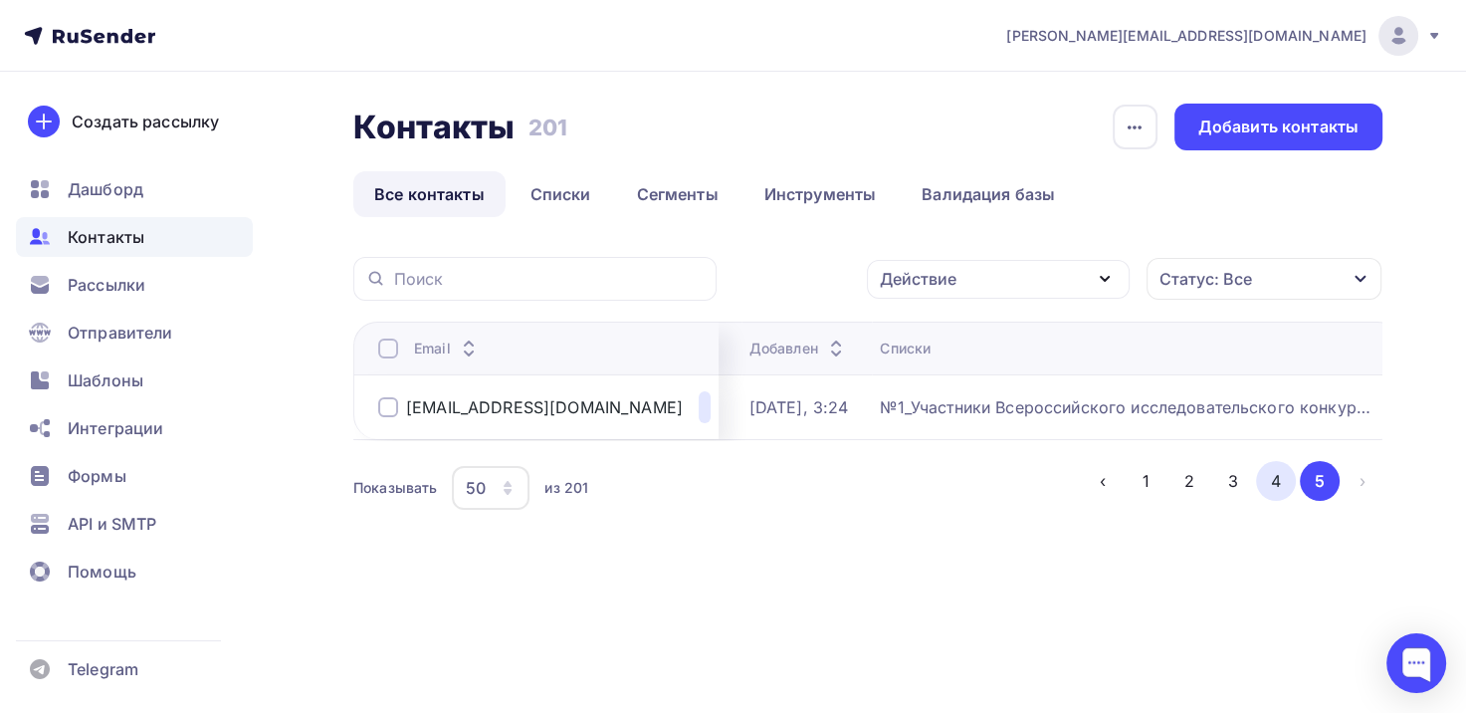
scroll to position [0, 0]
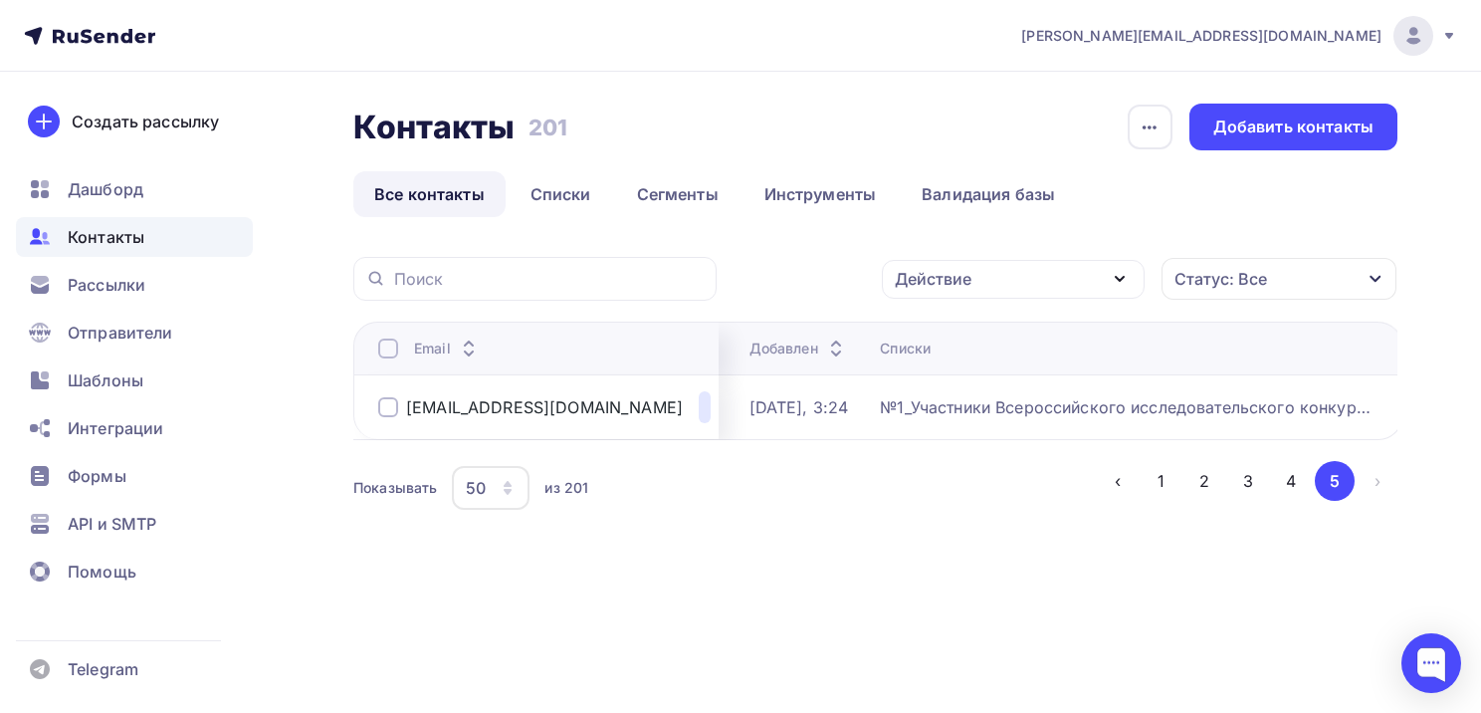
click at [386, 408] on div at bounding box center [388, 407] width 20 height 20
click at [1130, 279] on icon "button" at bounding box center [1120, 279] width 24 height 24
click at [924, 414] on div "Удалить" at bounding box center [939, 417] width 66 height 24
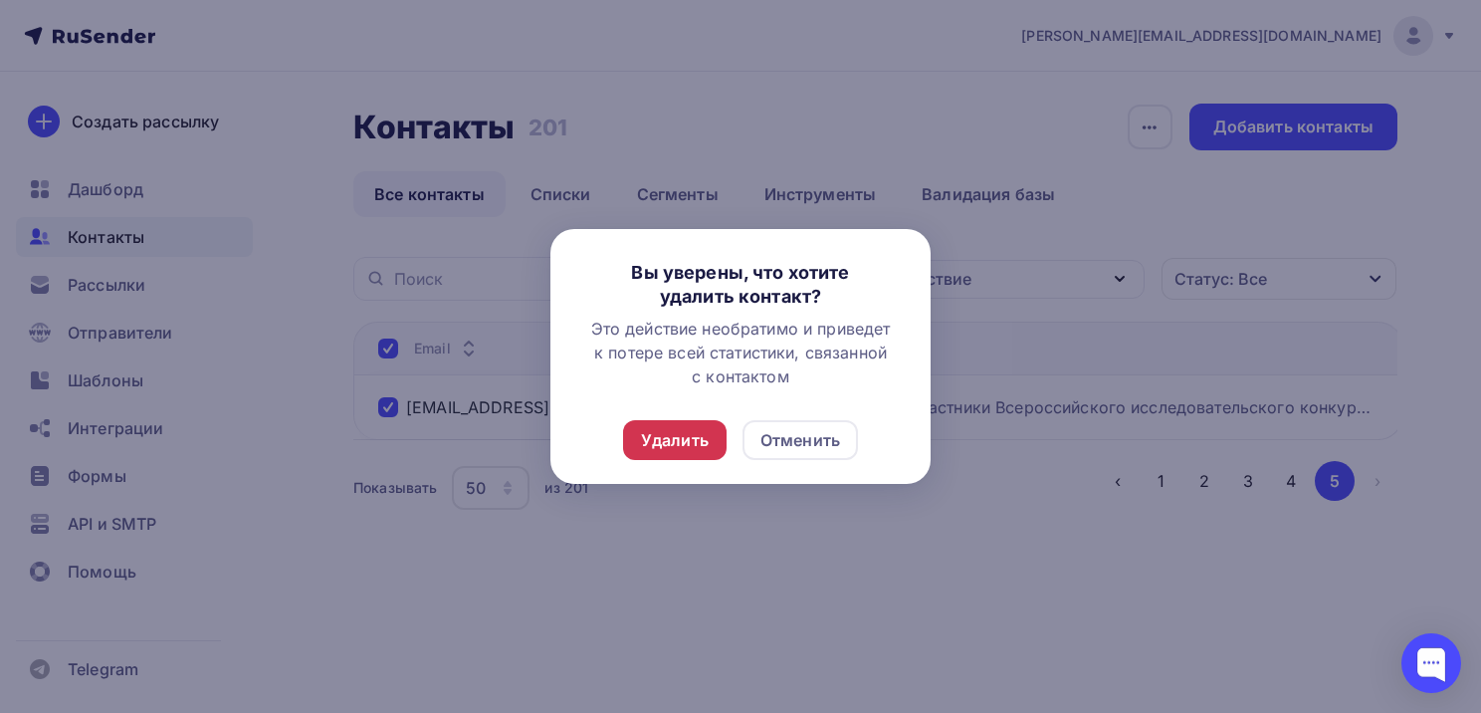
click at [668, 440] on div "Удалить" at bounding box center [675, 440] width 68 height 24
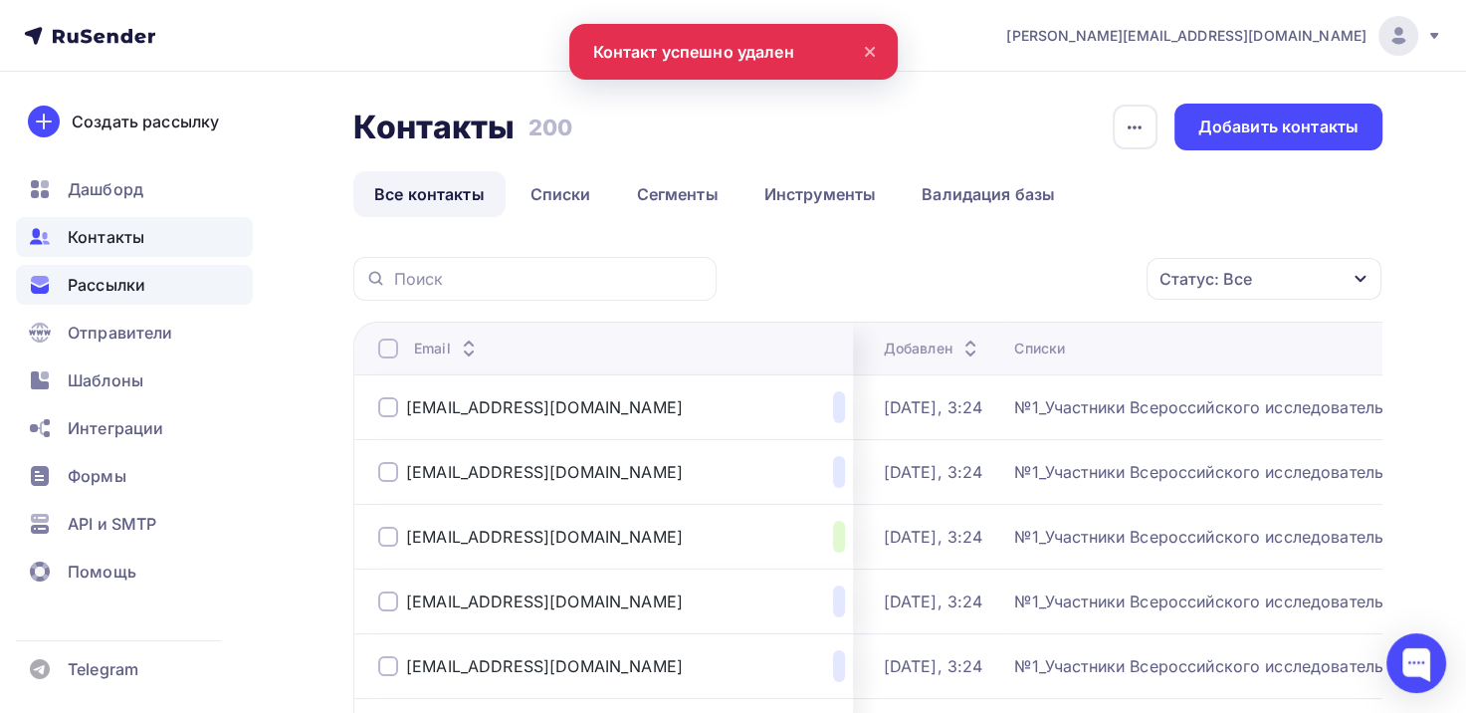
click at [163, 276] on div "Рассылки" at bounding box center [134, 285] width 237 height 40
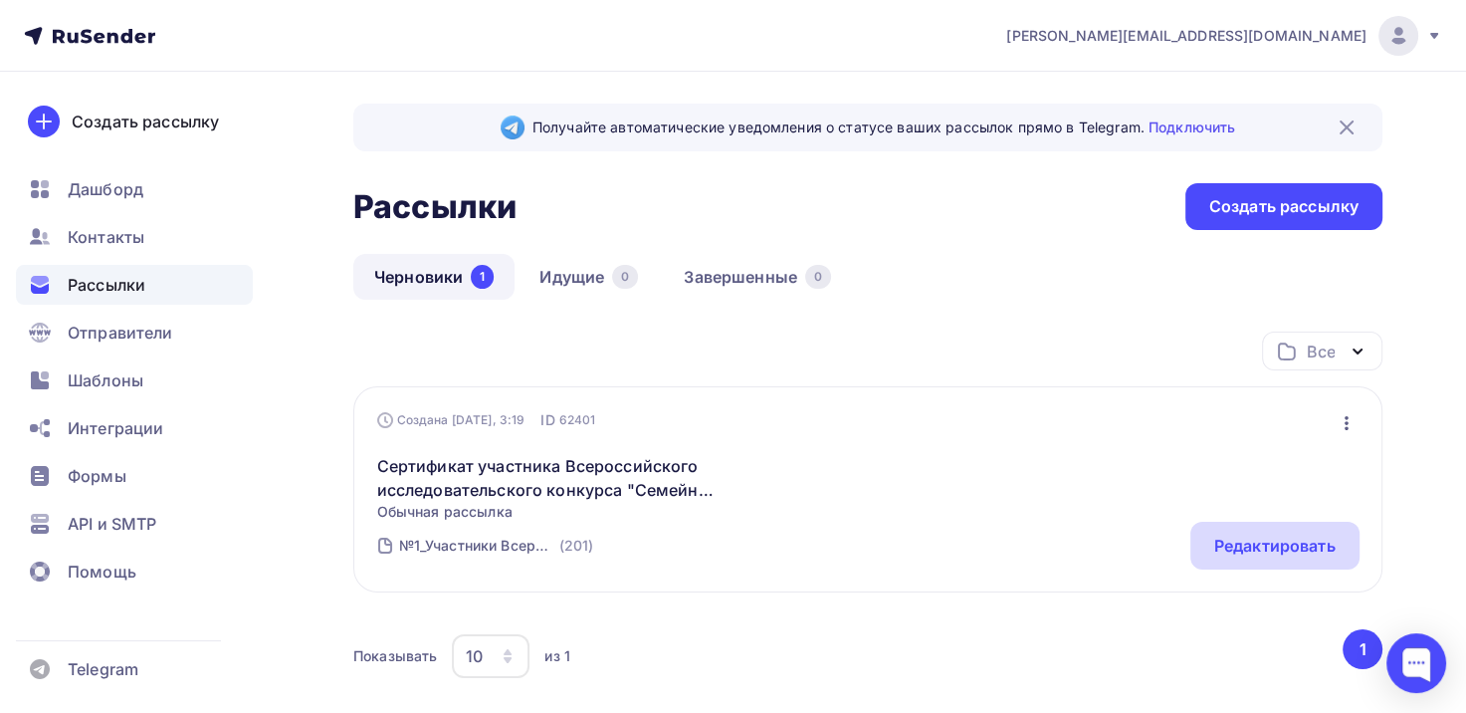
click at [1201, 542] on div "Редактировать" at bounding box center [1275, 546] width 169 height 48
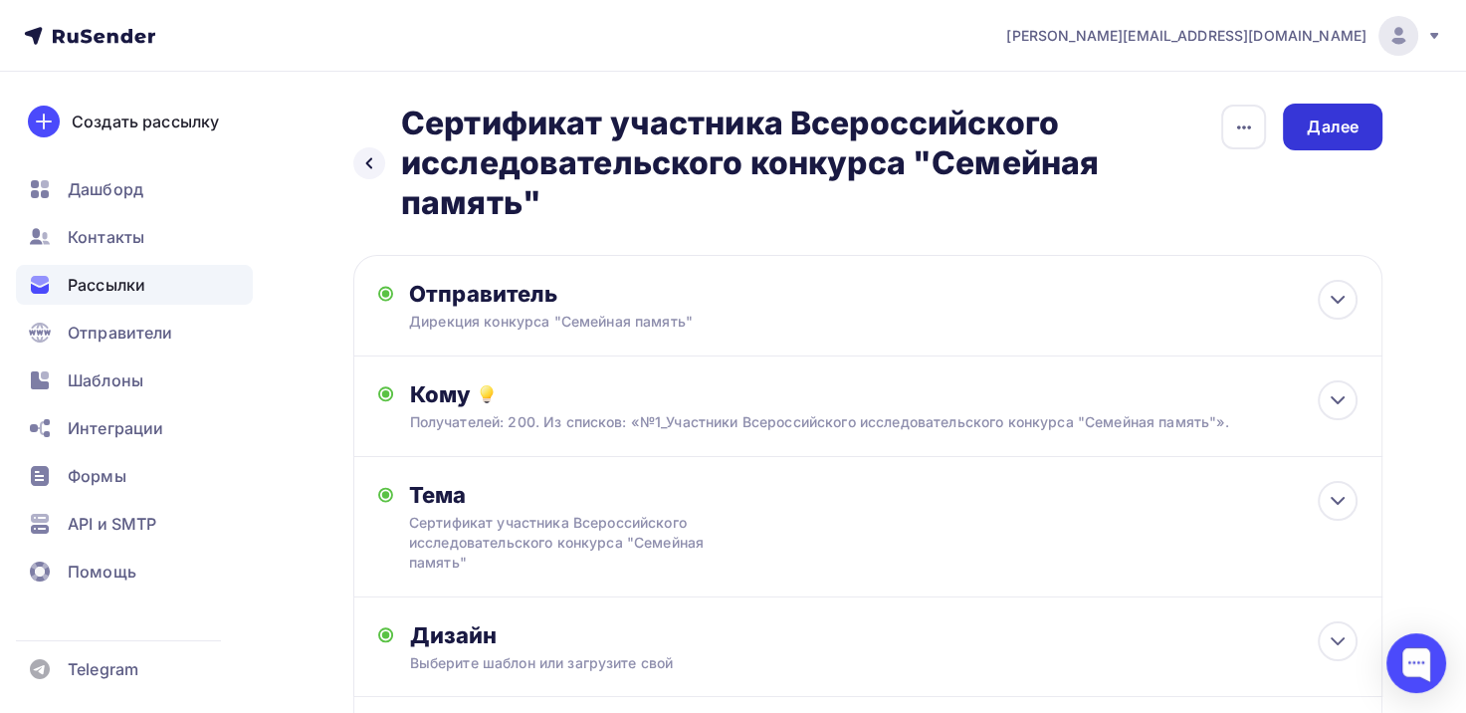
click at [1346, 132] on div "Далее" at bounding box center [1333, 126] width 52 height 23
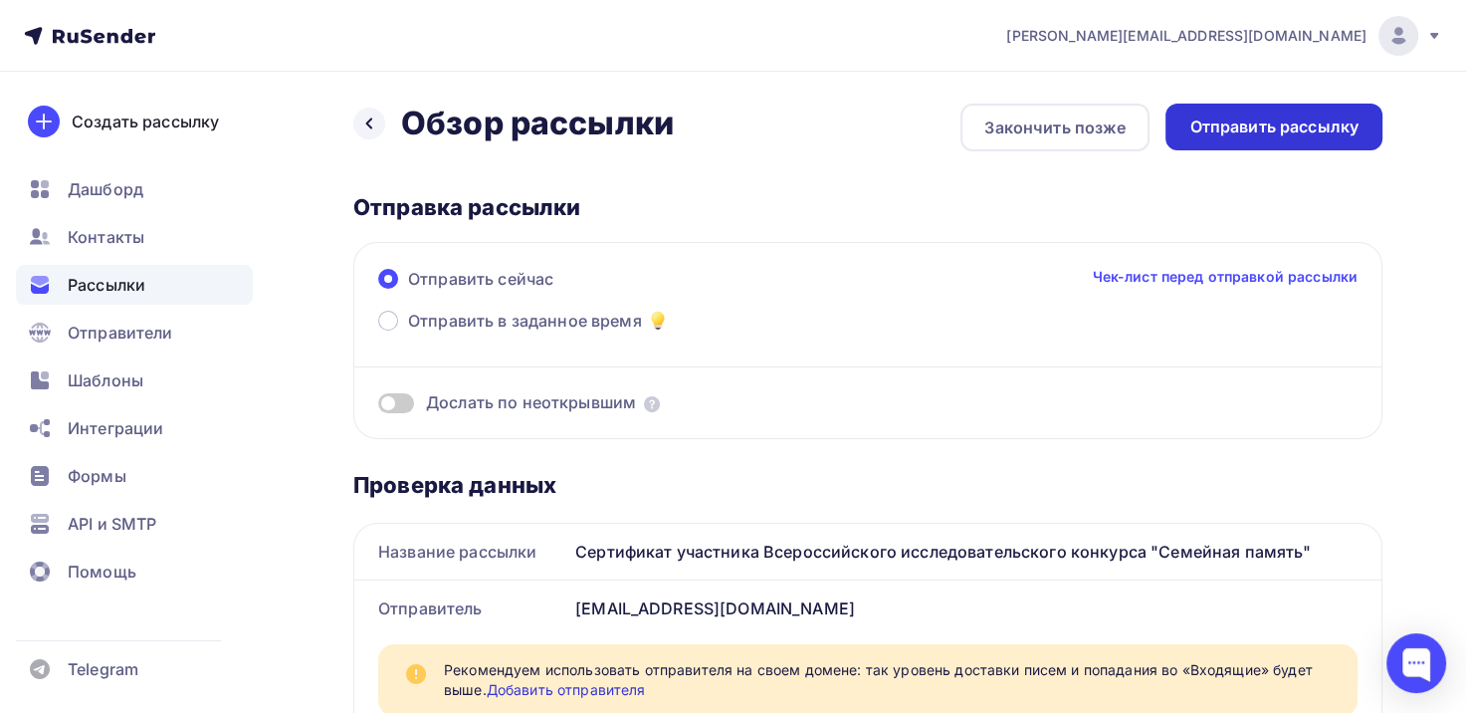
click at [1293, 135] on div "Отправить рассылку" at bounding box center [1274, 126] width 169 height 23
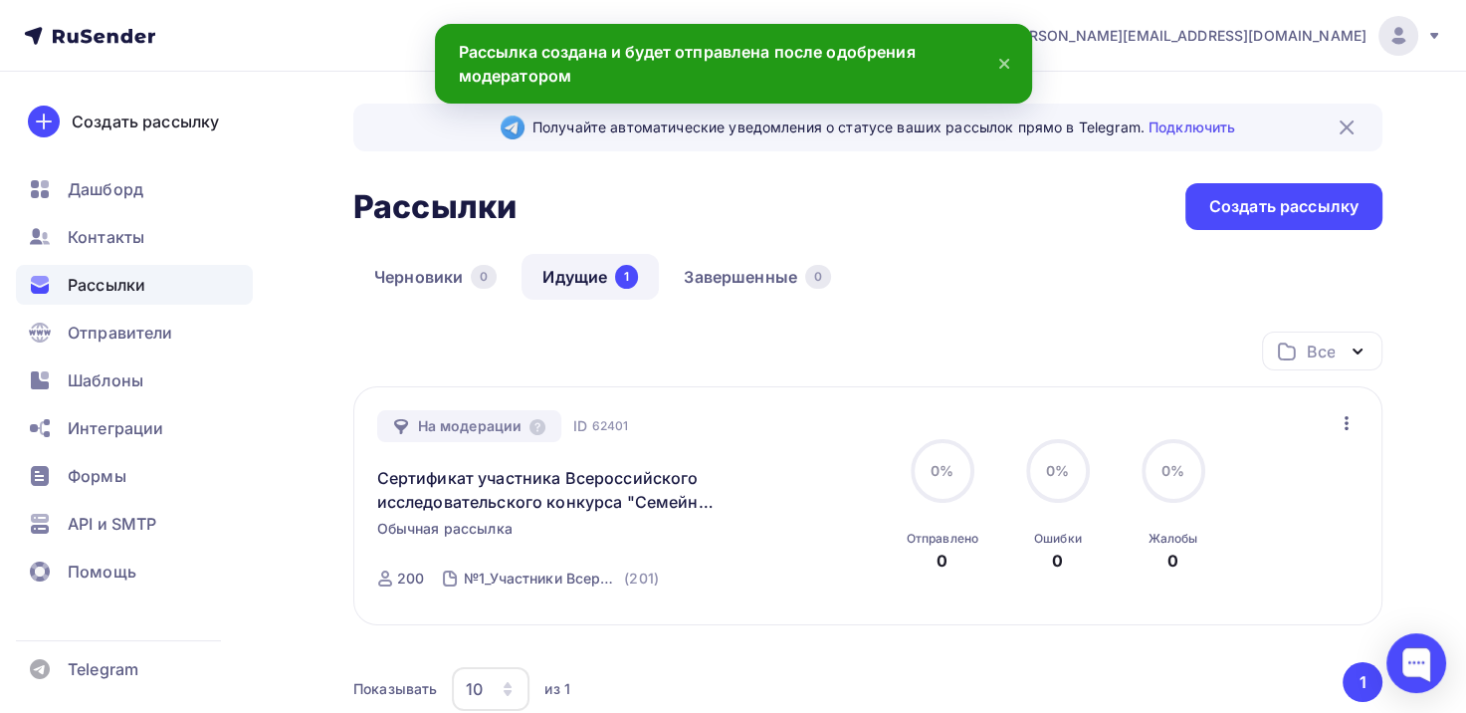
scroll to position [100, 0]
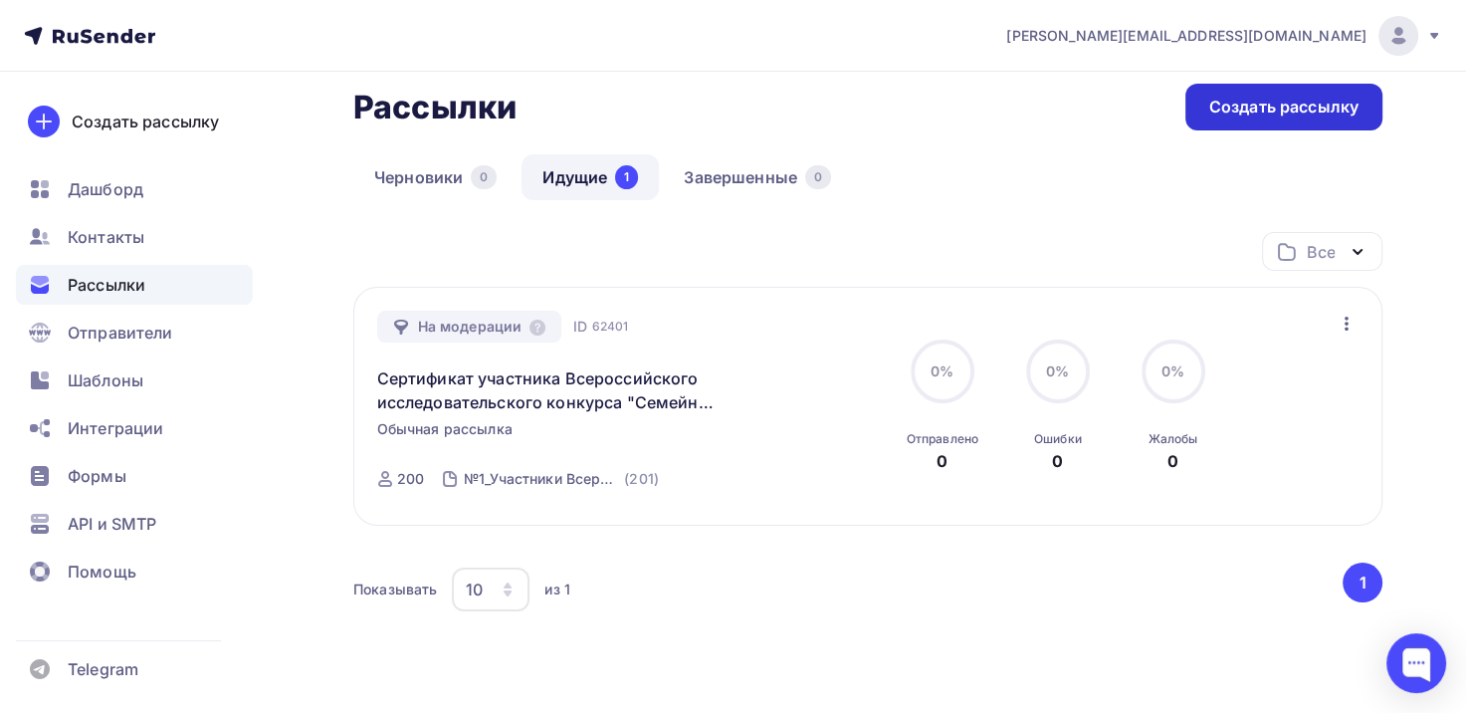
click at [1222, 102] on div "Создать рассылку" at bounding box center [1284, 107] width 149 height 23
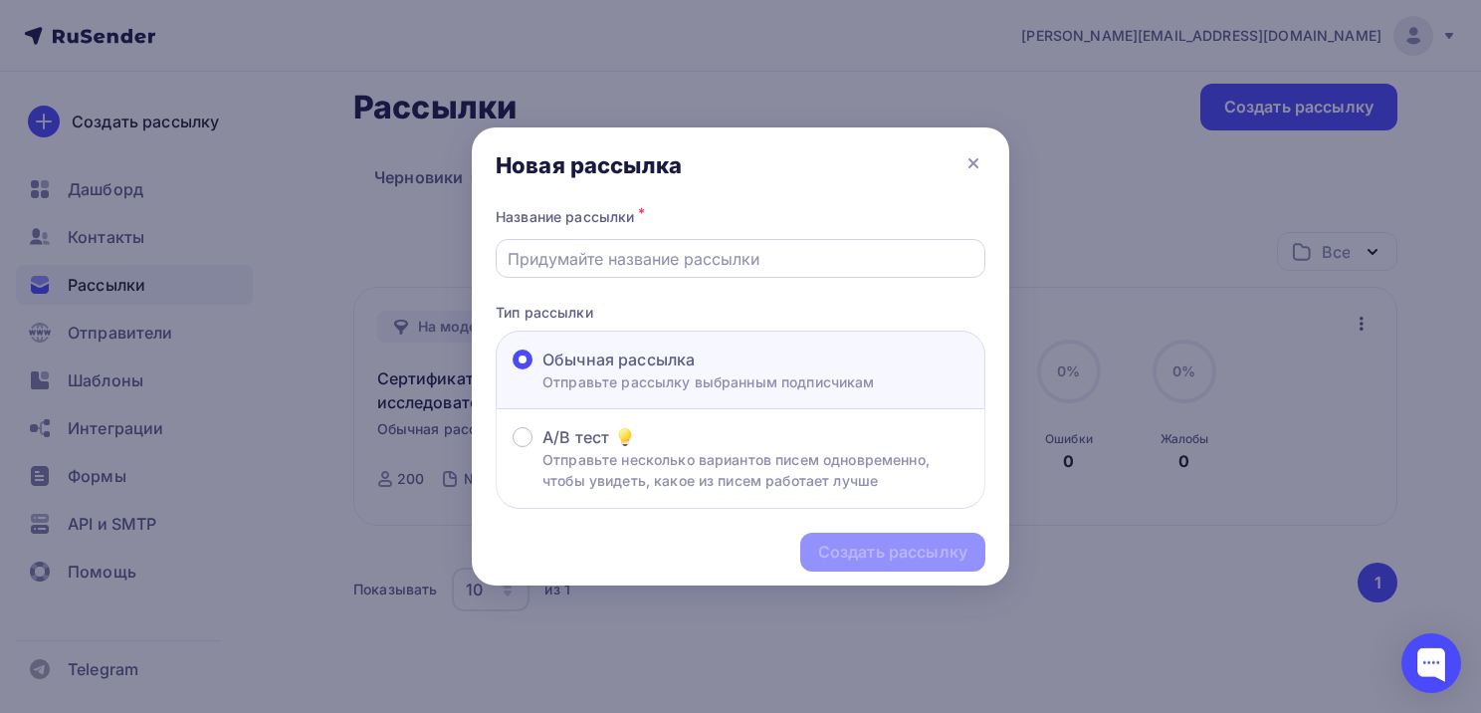
click at [714, 251] on input "text" at bounding box center [741, 259] width 467 height 24
type input "Сертификат участника Всероссийского исследовательского конкурса "Семейная памят…"
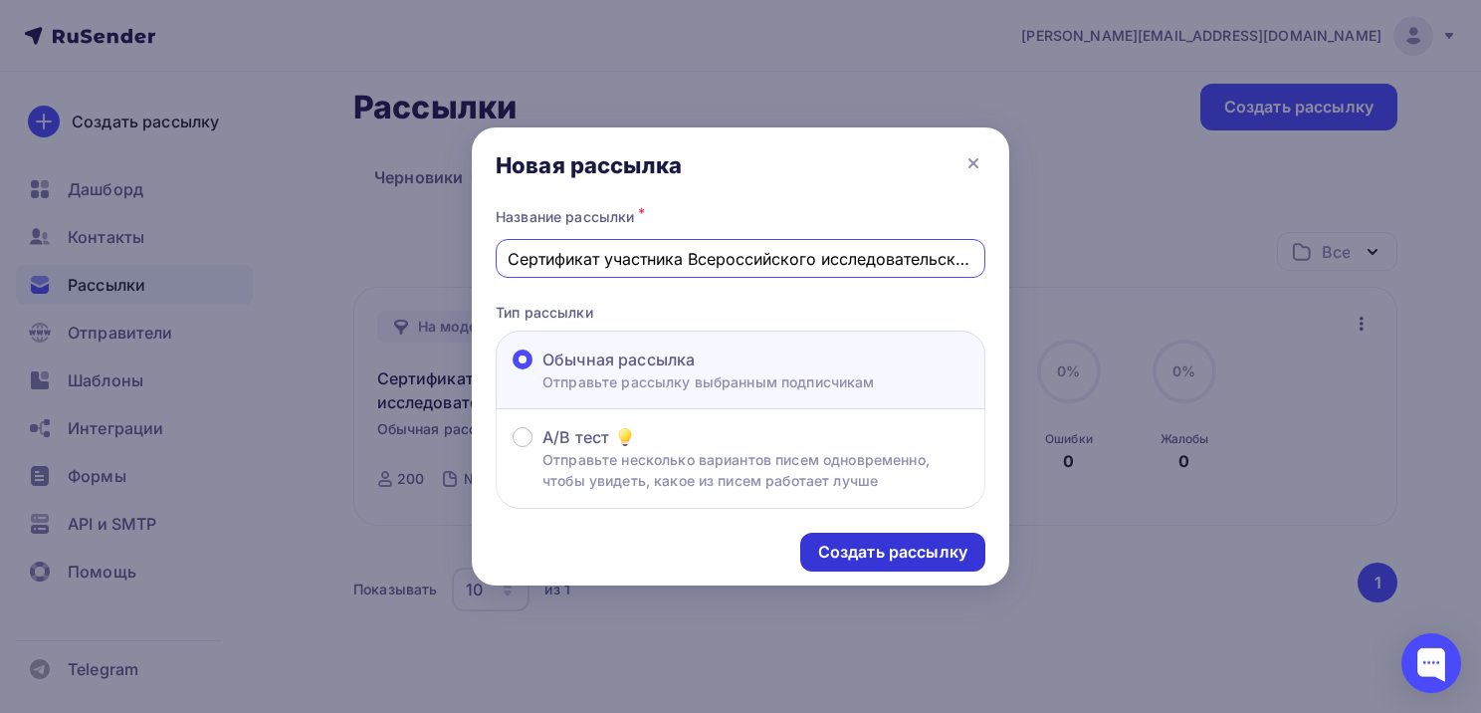
click at [883, 542] on div "Создать рассылку" at bounding box center [892, 552] width 149 height 23
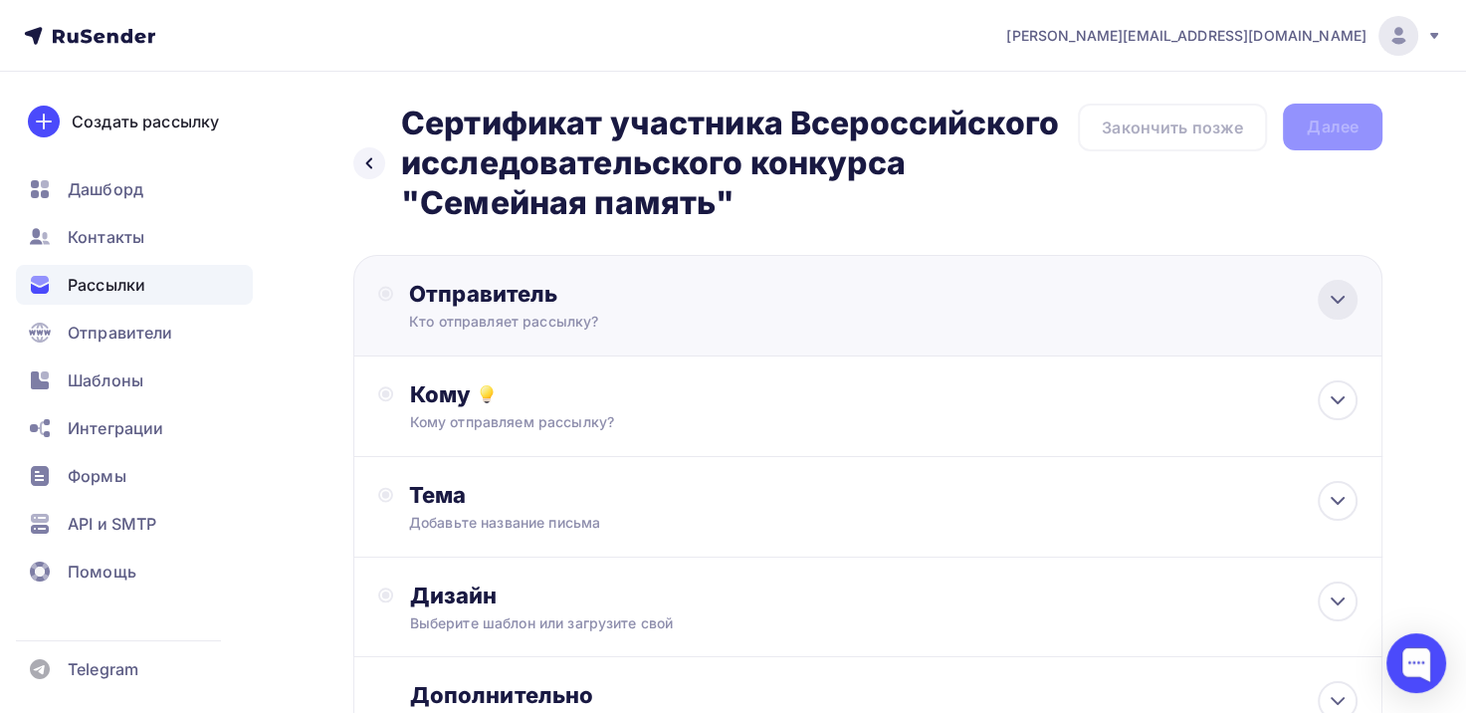
click at [1352, 295] on div at bounding box center [1338, 300] width 40 height 40
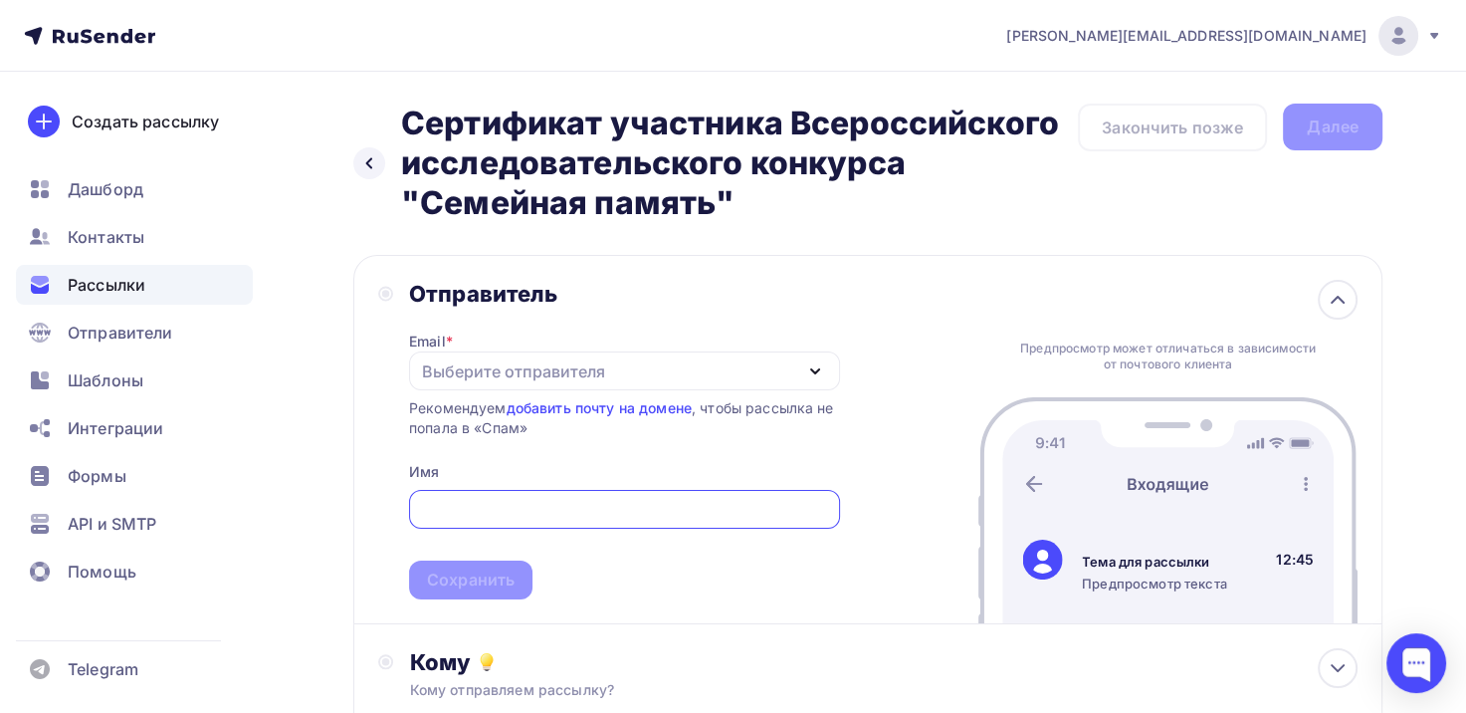
click at [816, 370] on icon "button" at bounding box center [815, 371] width 8 height 4
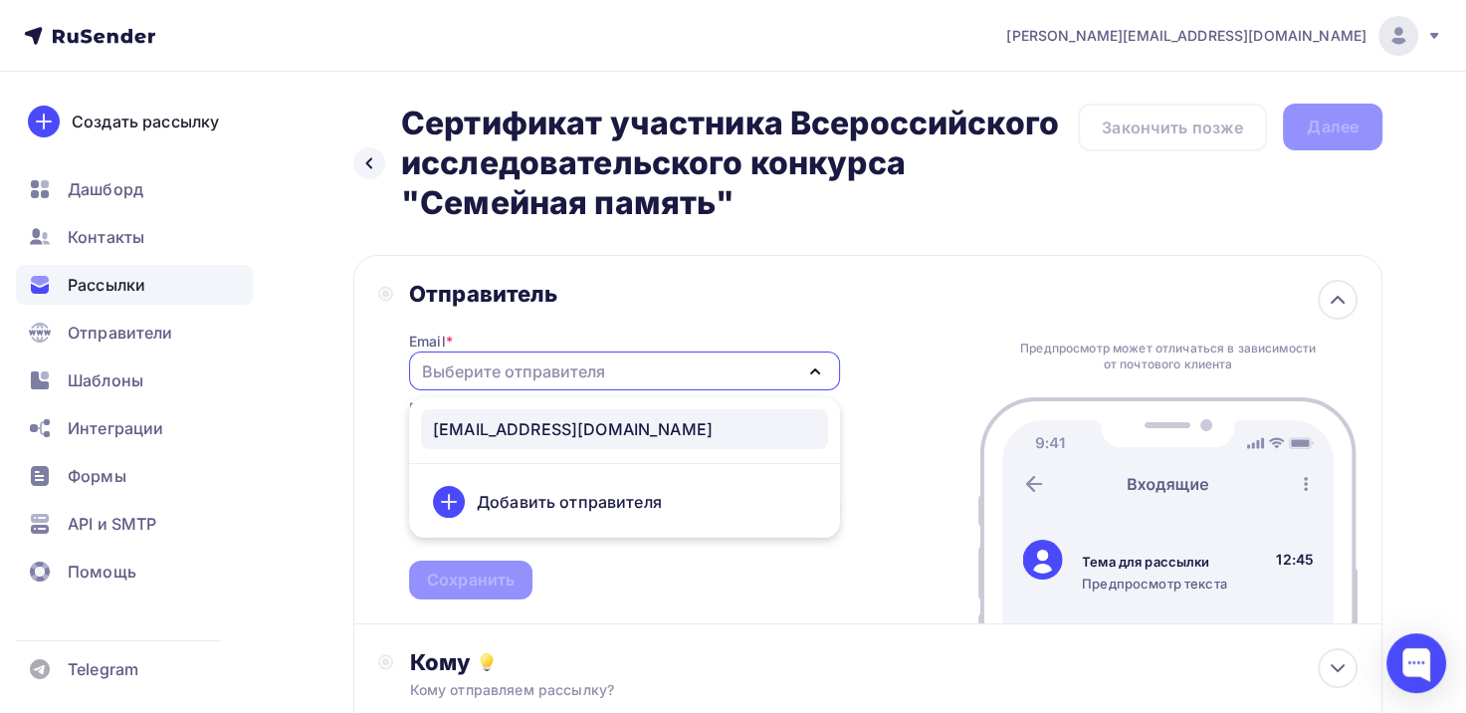
click at [610, 431] on div "e.d.kuleshova1999@yandex.ru" at bounding box center [573, 429] width 280 height 24
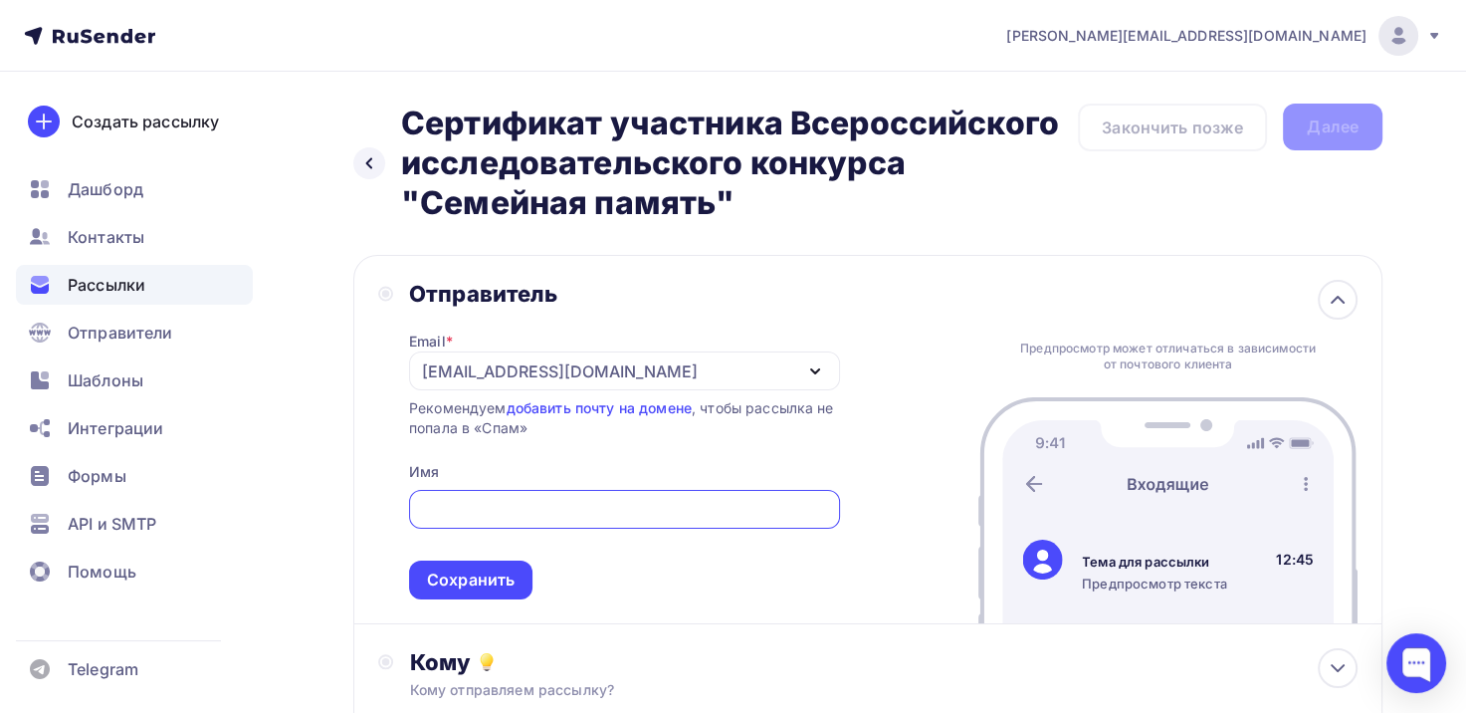
click at [593, 506] on input "text" at bounding box center [624, 510] width 408 height 24
type input "Дирекция конкурса "Семейная память""
click at [498, 575] on div "Сохранить" at bounding box center [471, 579] width 88 height 23
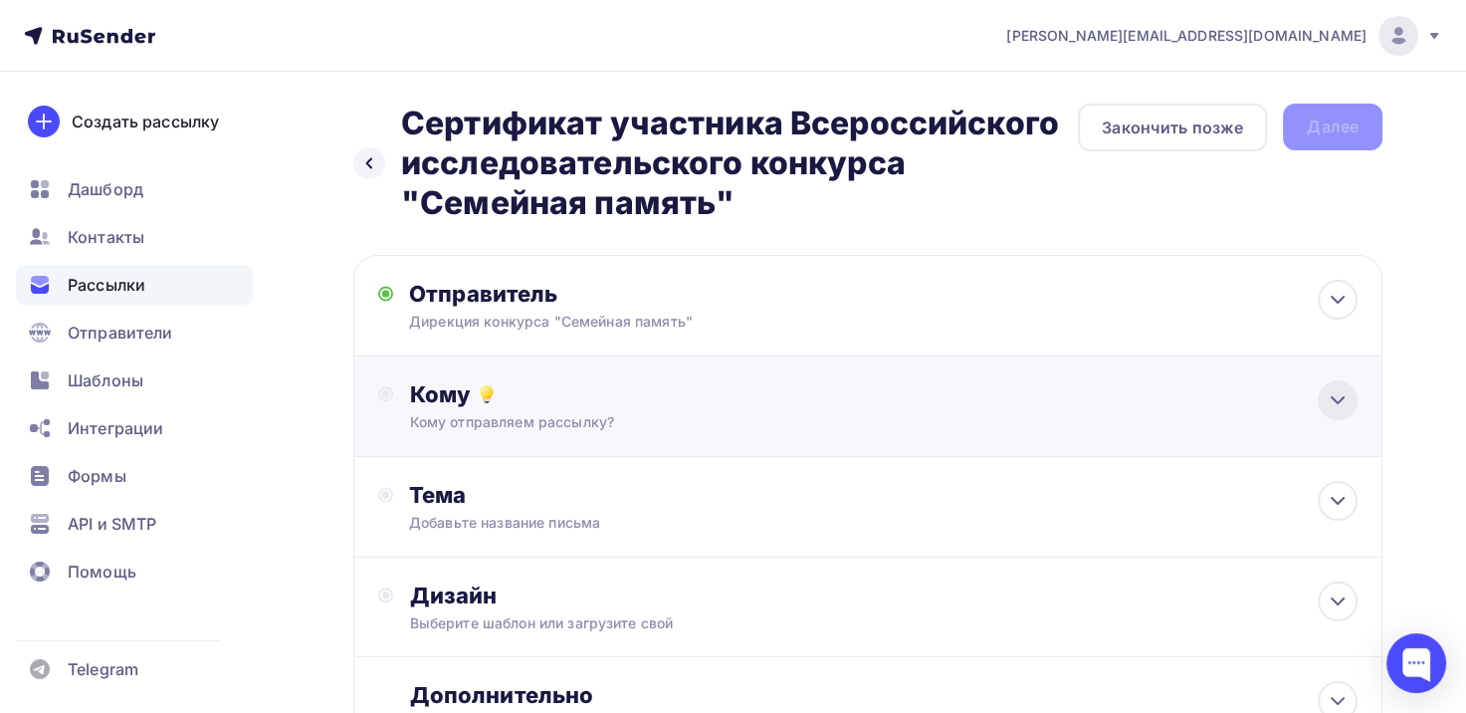
click at [1347, 398] on icon at bounding box center [1338, 400] width 24 height 24
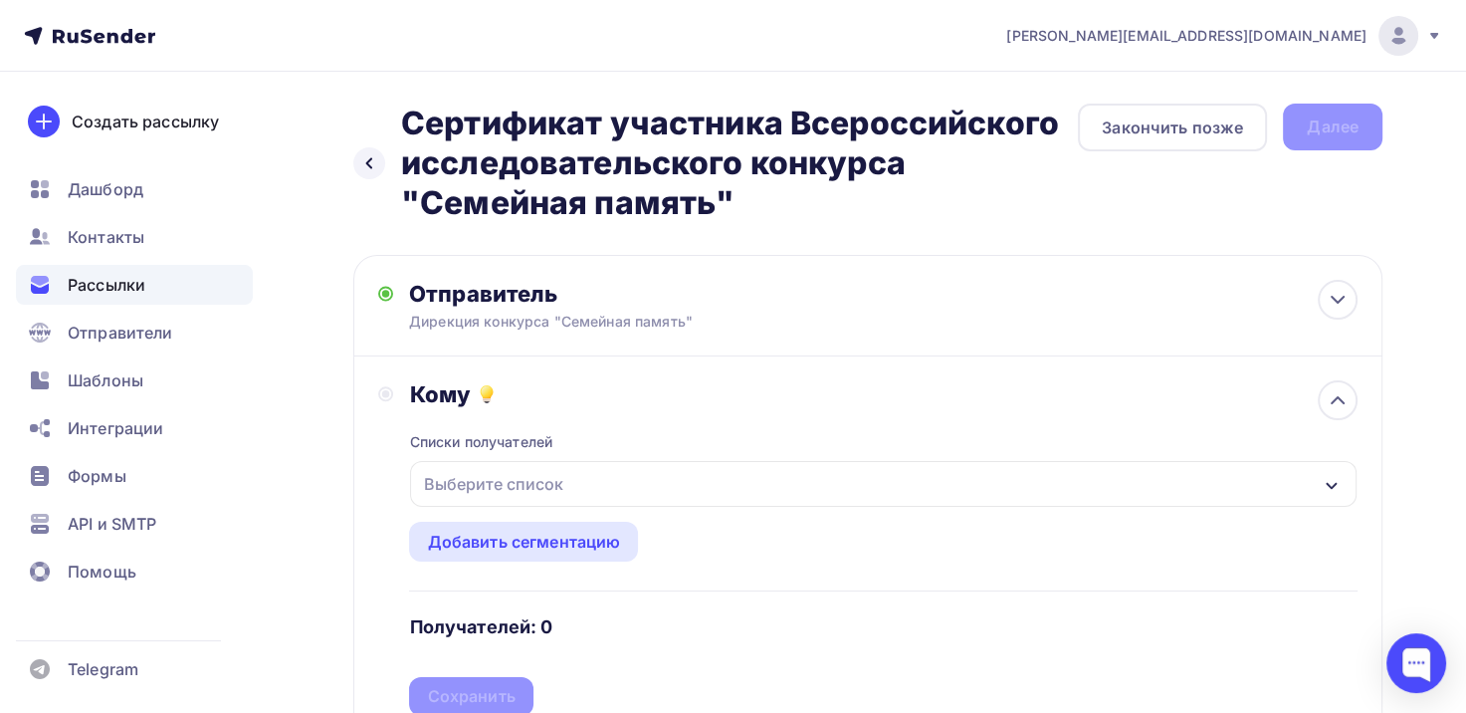
scroll to position [199, 0]
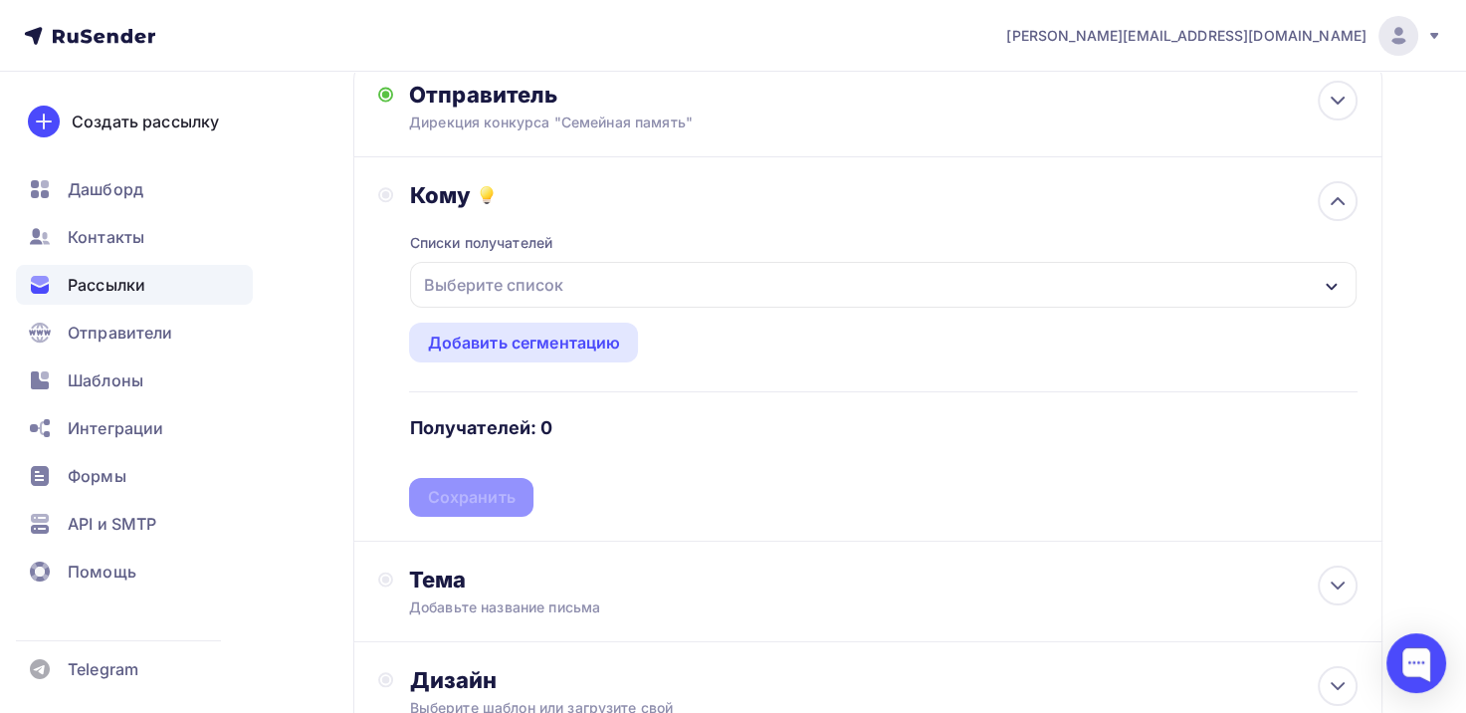
click at [1335, 287] on icon "button" at bounding box center [1332, 287] width 16 height 16
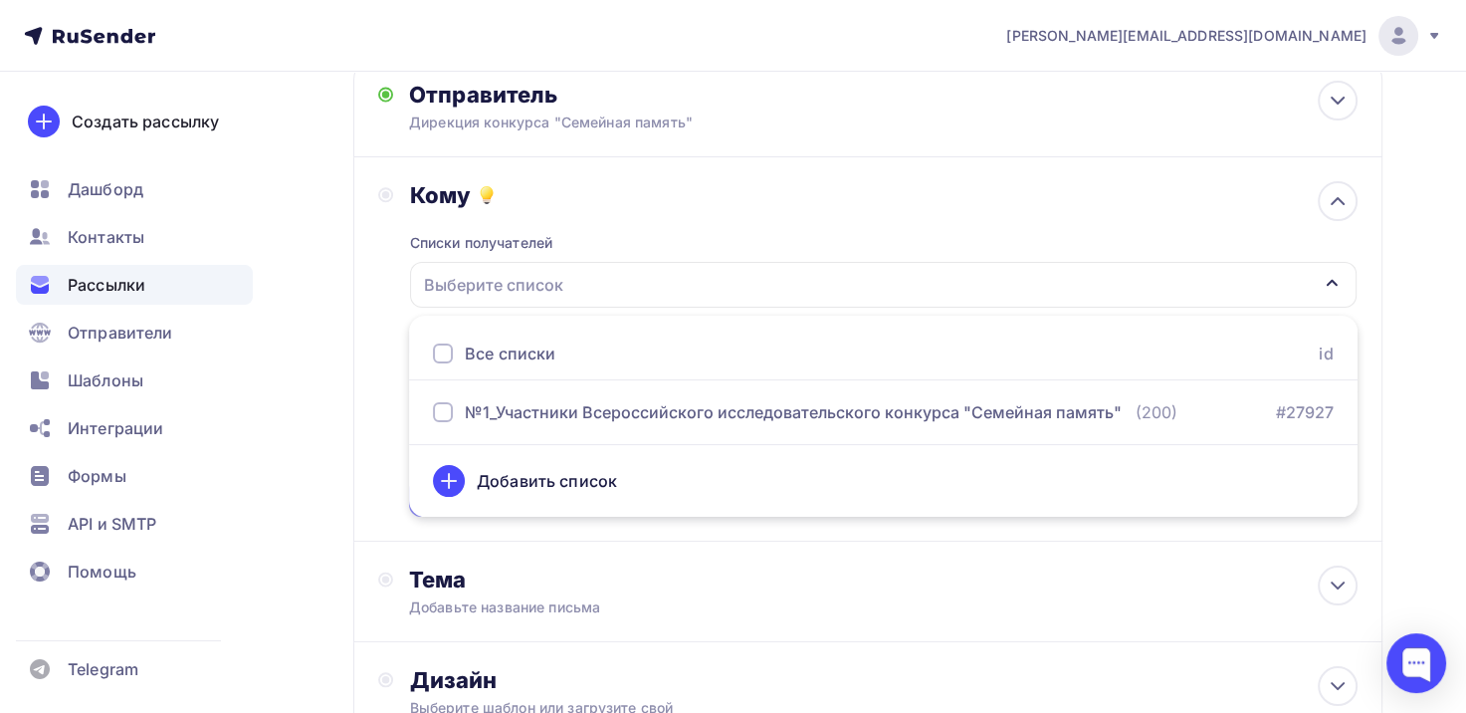
click at [592, 481] on div "Добавить список" at bounding box center [547, 481] width 140 height 24
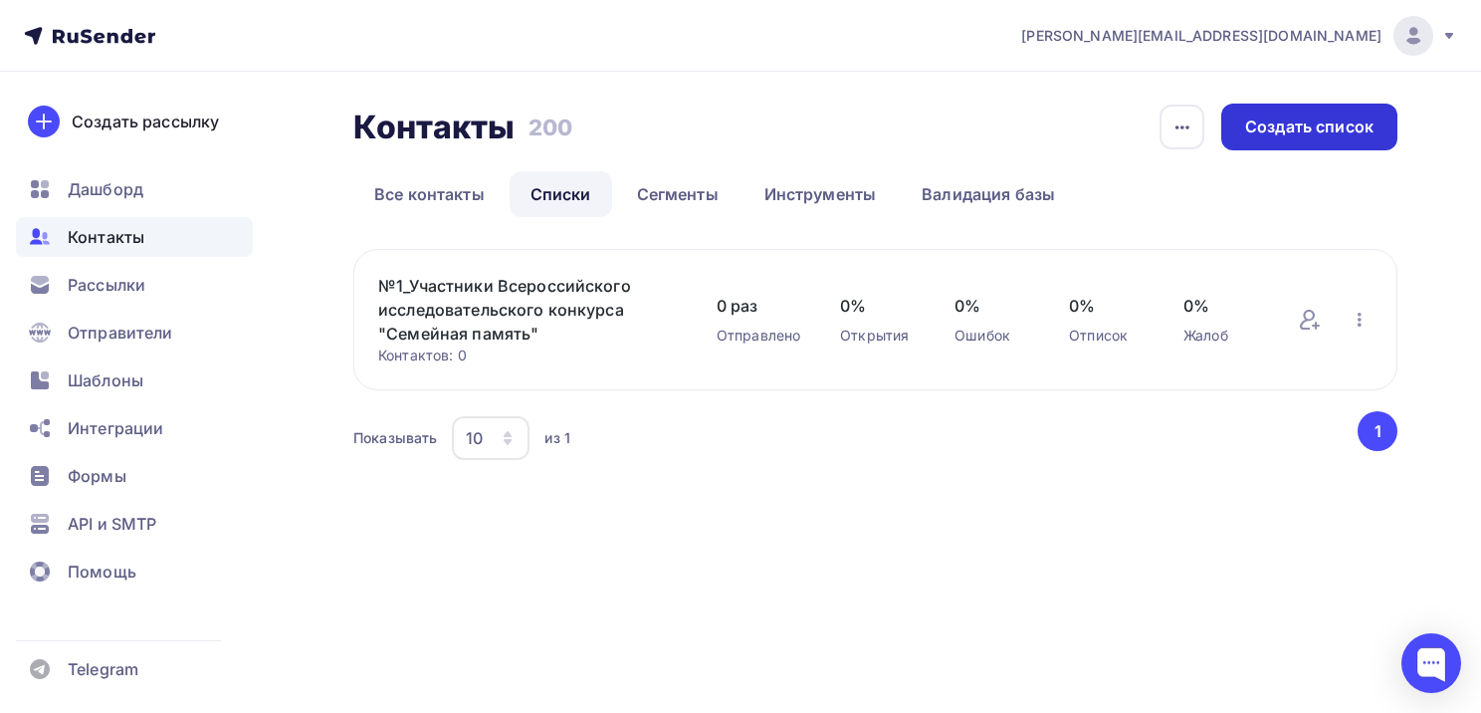
click at [1274, 130] on div "Создать список" at bounding box center [1309, 126] width 128 height 23
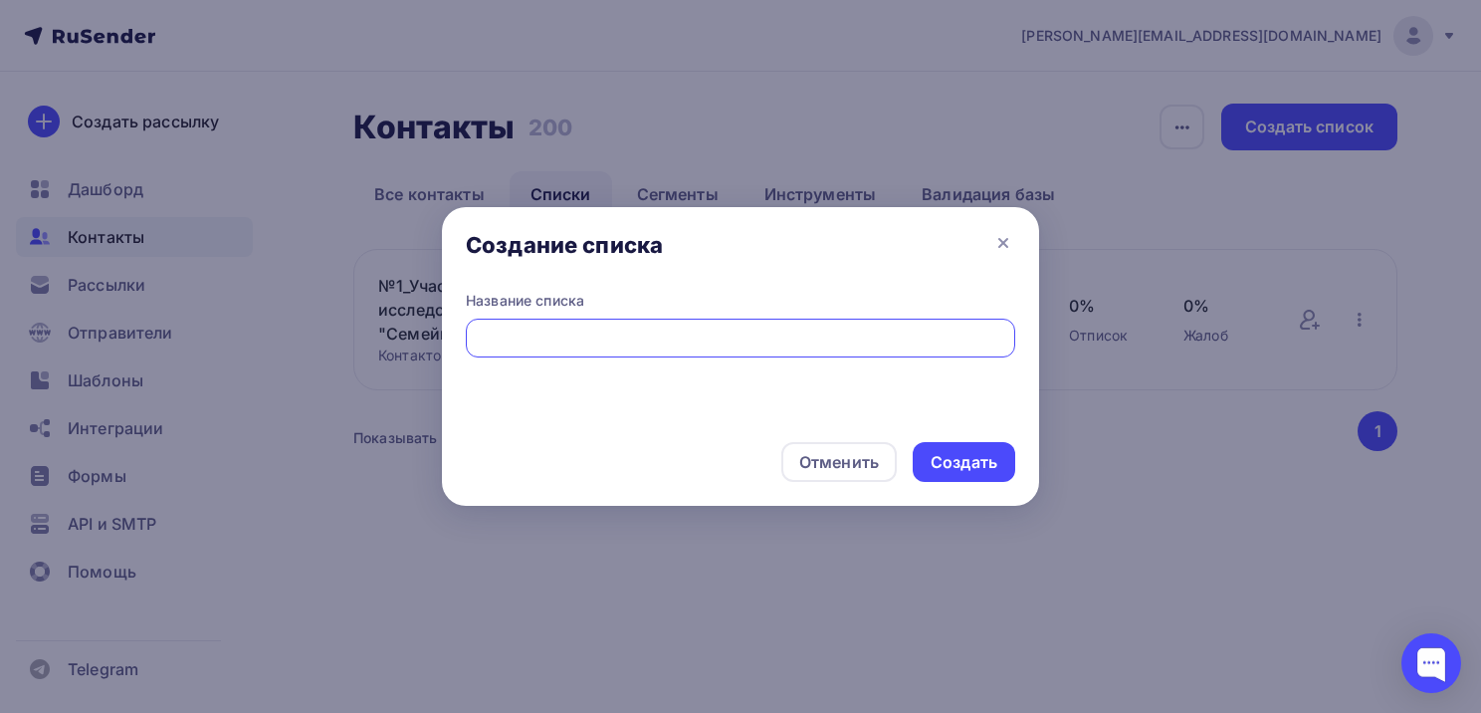
scroll to position [0, 558]
type input "№2_Сертификат участника Всероссийского исследовательского конкурса "Семейная па…"
click at [963, 466] on div "Создать" at bounding box center [964, 462] width 67 height 23
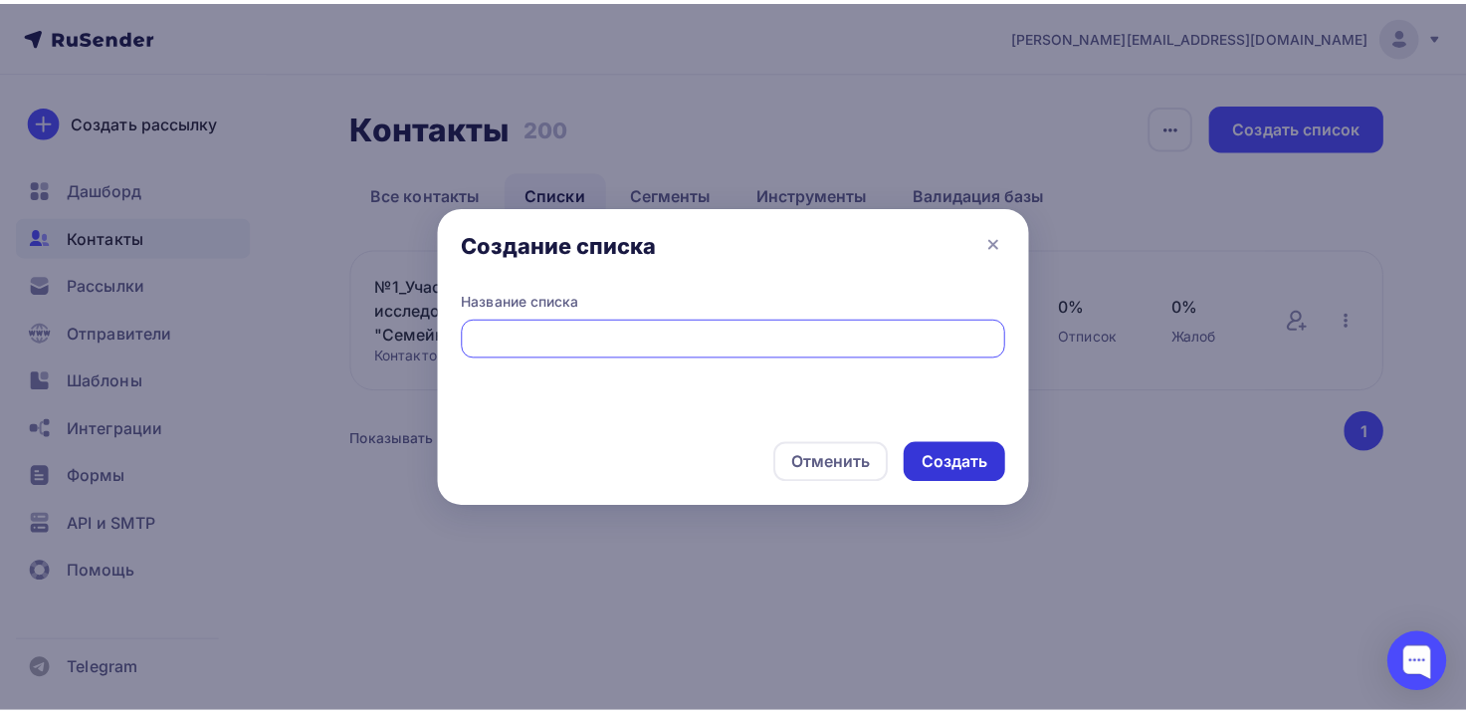
scroll to position [0, 0]
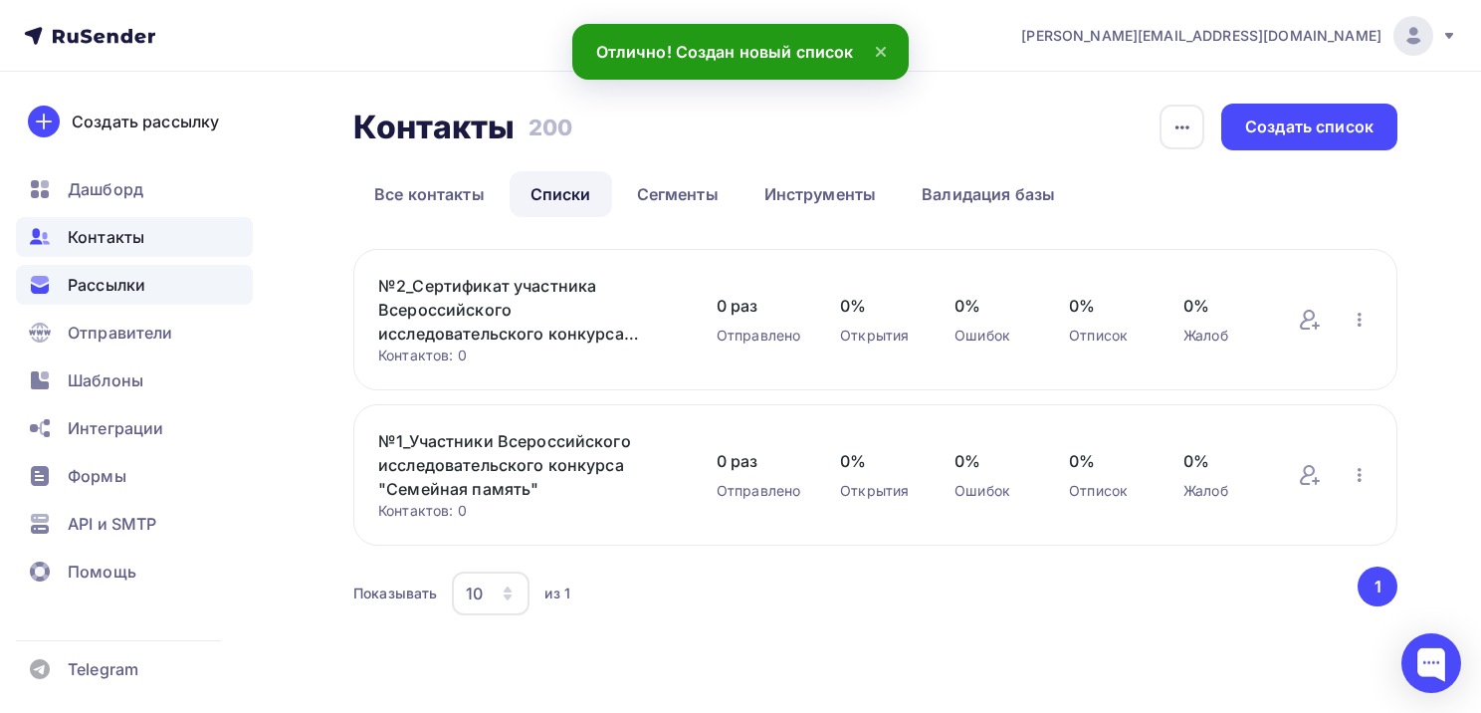
click at [127, 285] on span "Рассылки" at bounding box center [107, 285] width 78 height 24
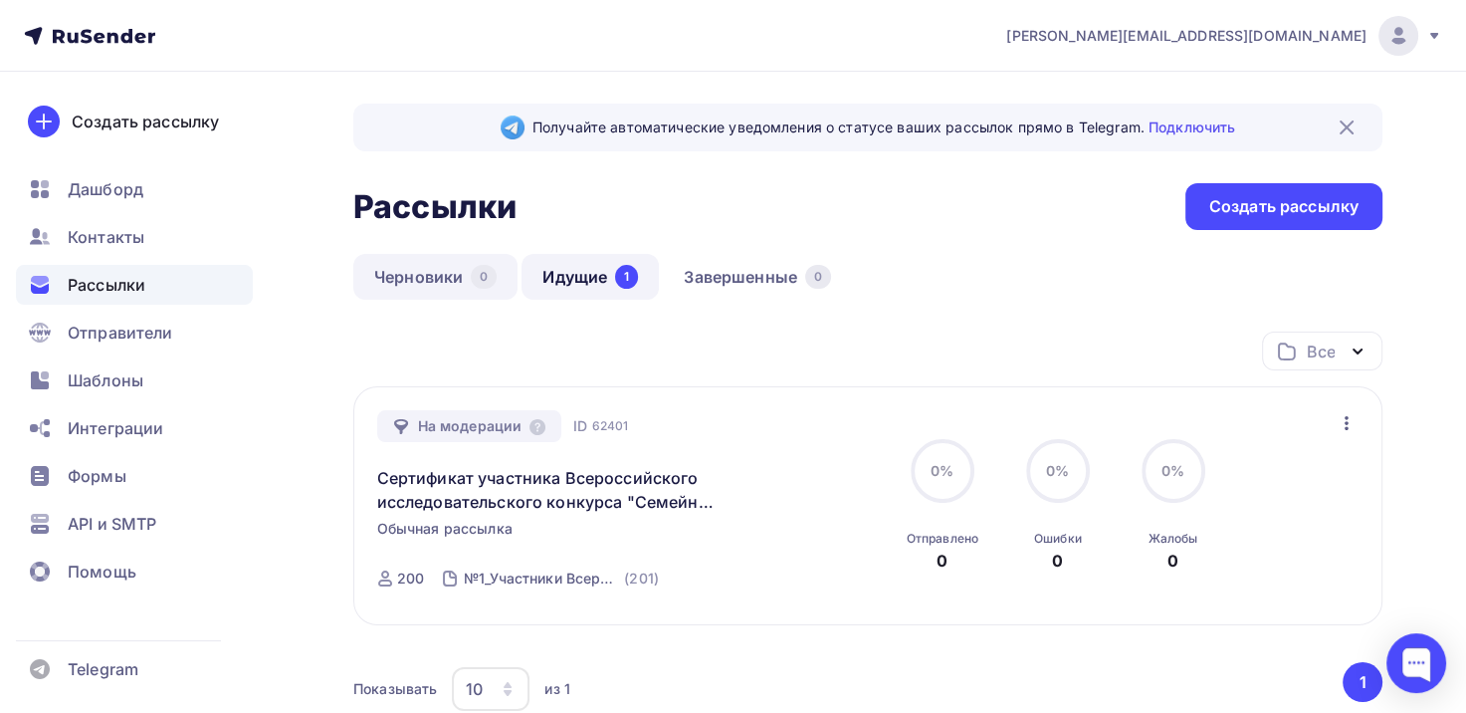
click at [439, 279] on link "Черновики 0" at bounding box center [435, 277] width 164 height 46
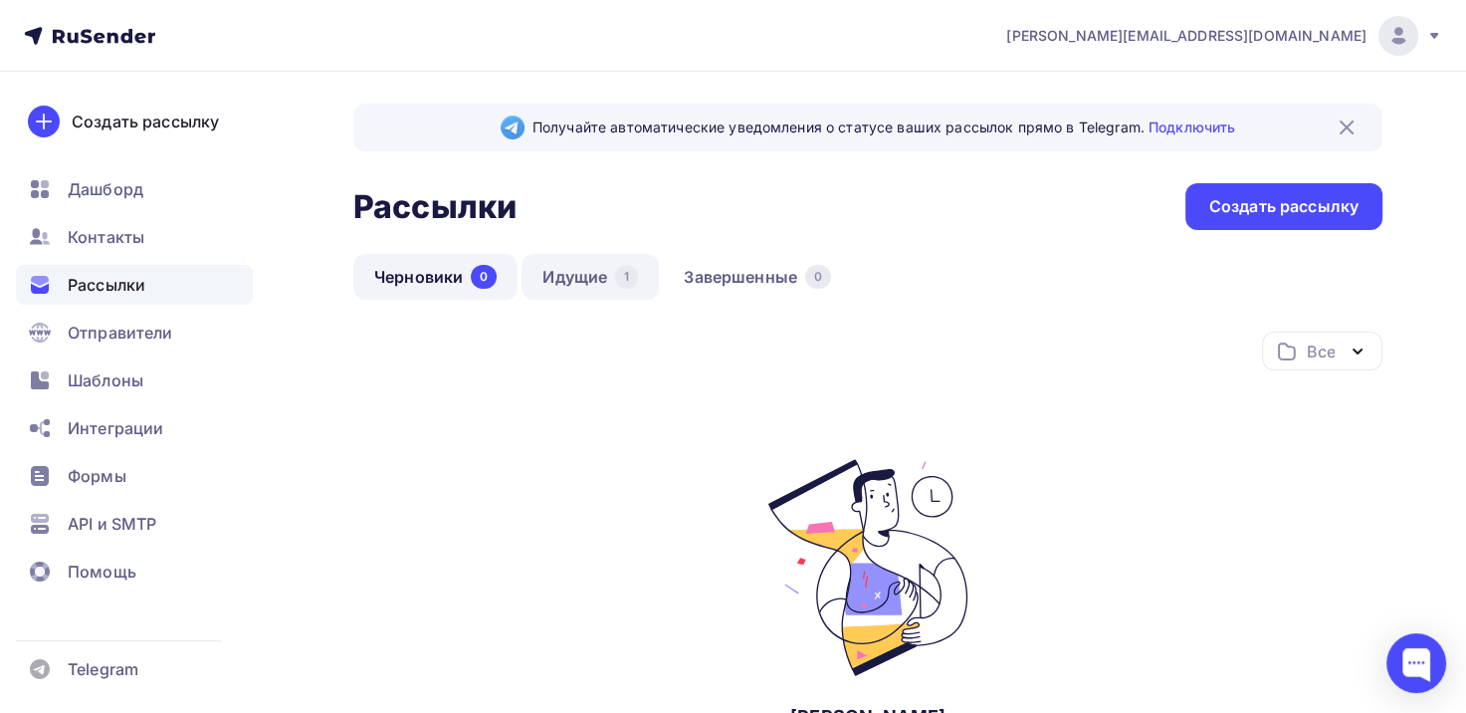
click at [577, 281] on link "Идущие 1" at bounding box center [590, 277] width 137 height 46
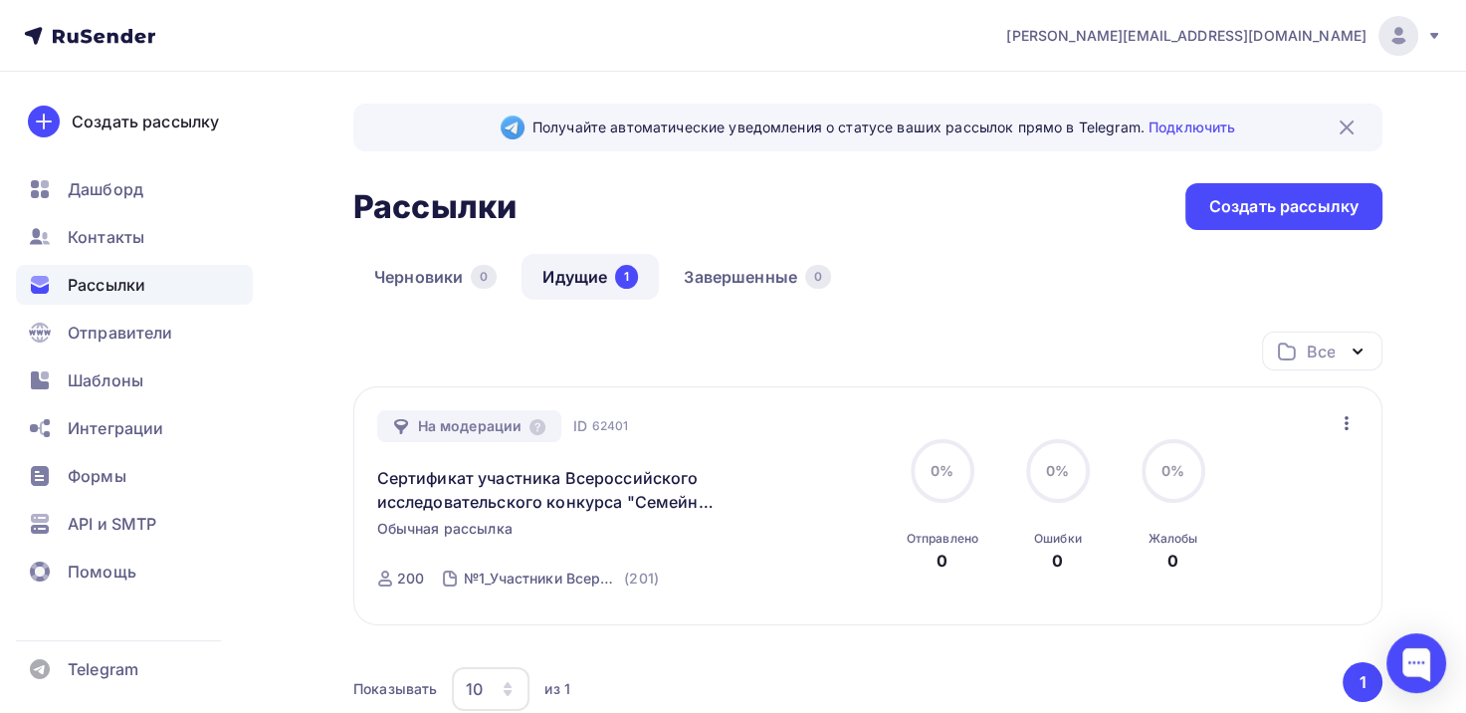
scroll to position [199, 0]
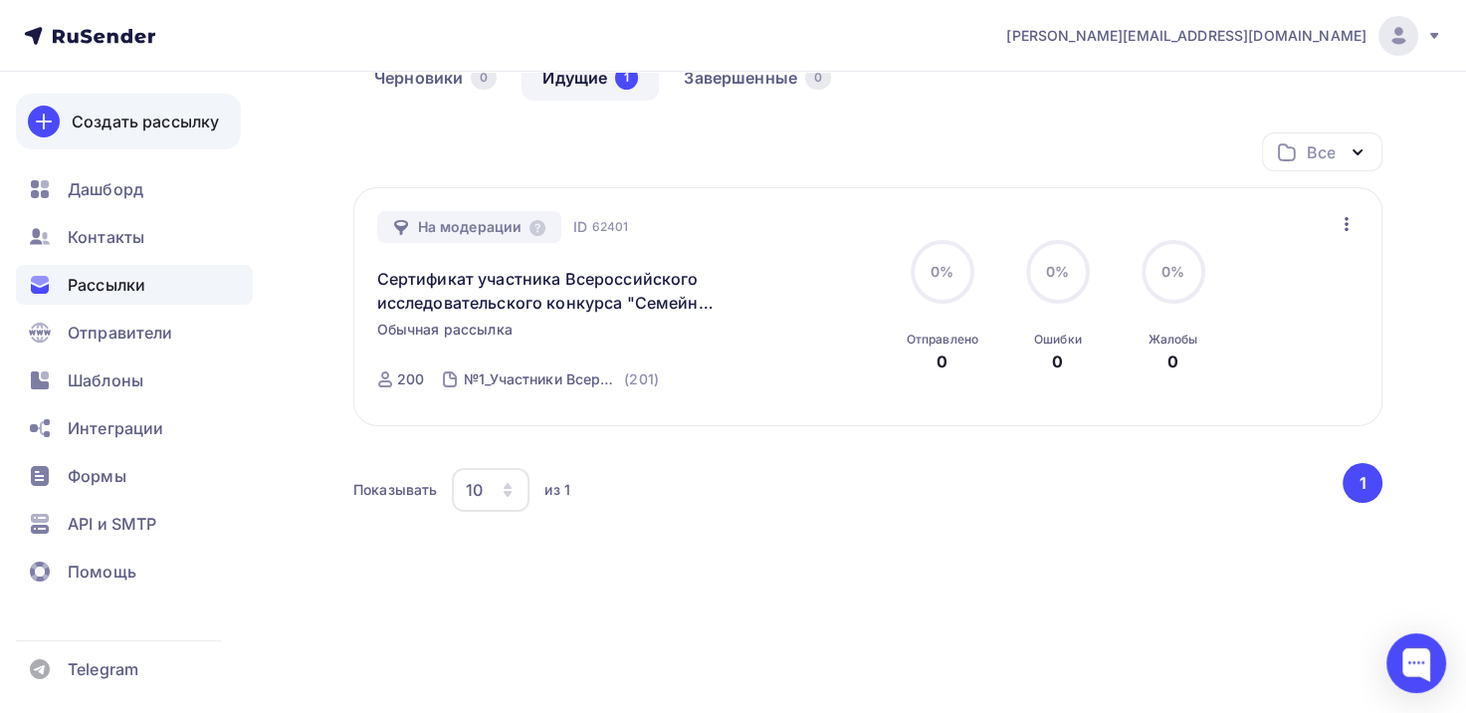
click at [129, 119] on div "Создать рассылку" at bounding box center [145, 122] width 147 height 24
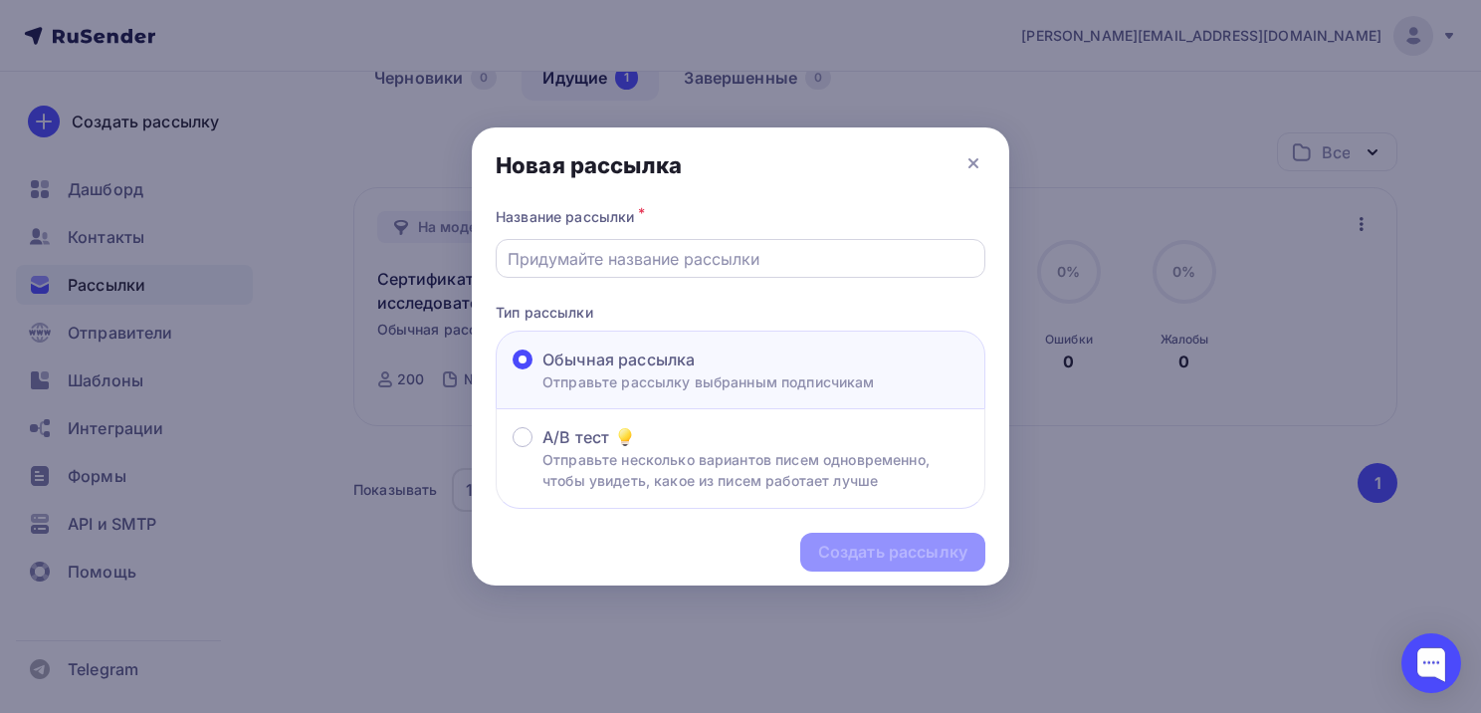
click at [722, 263] on input "text" at bounding box center [741, 259] width 467 height 24
type input "Сертификат участника Всероссийского исследовательского конкурса "Семейная памят…"
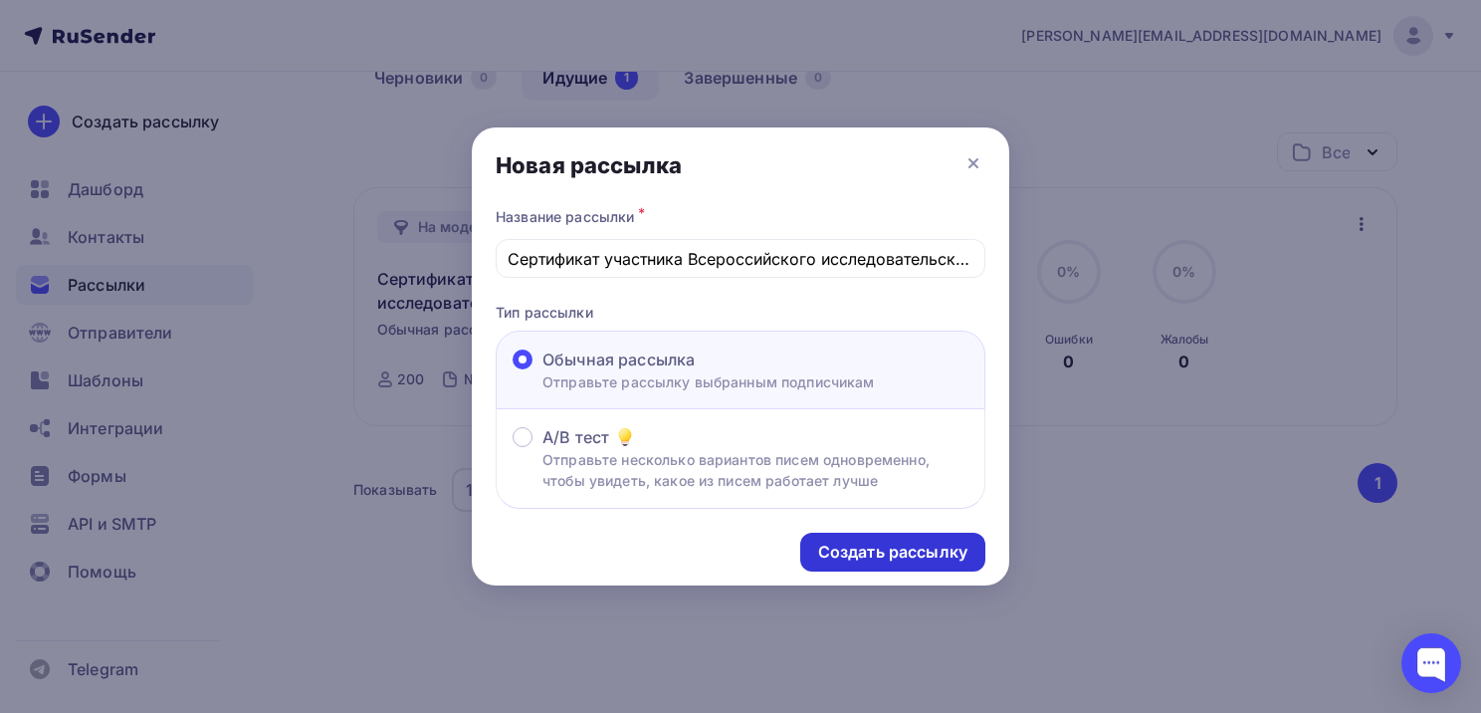
click at [869, 546] on div "Создать рассылку" at bounding box center [892, 552] width 149 height 23
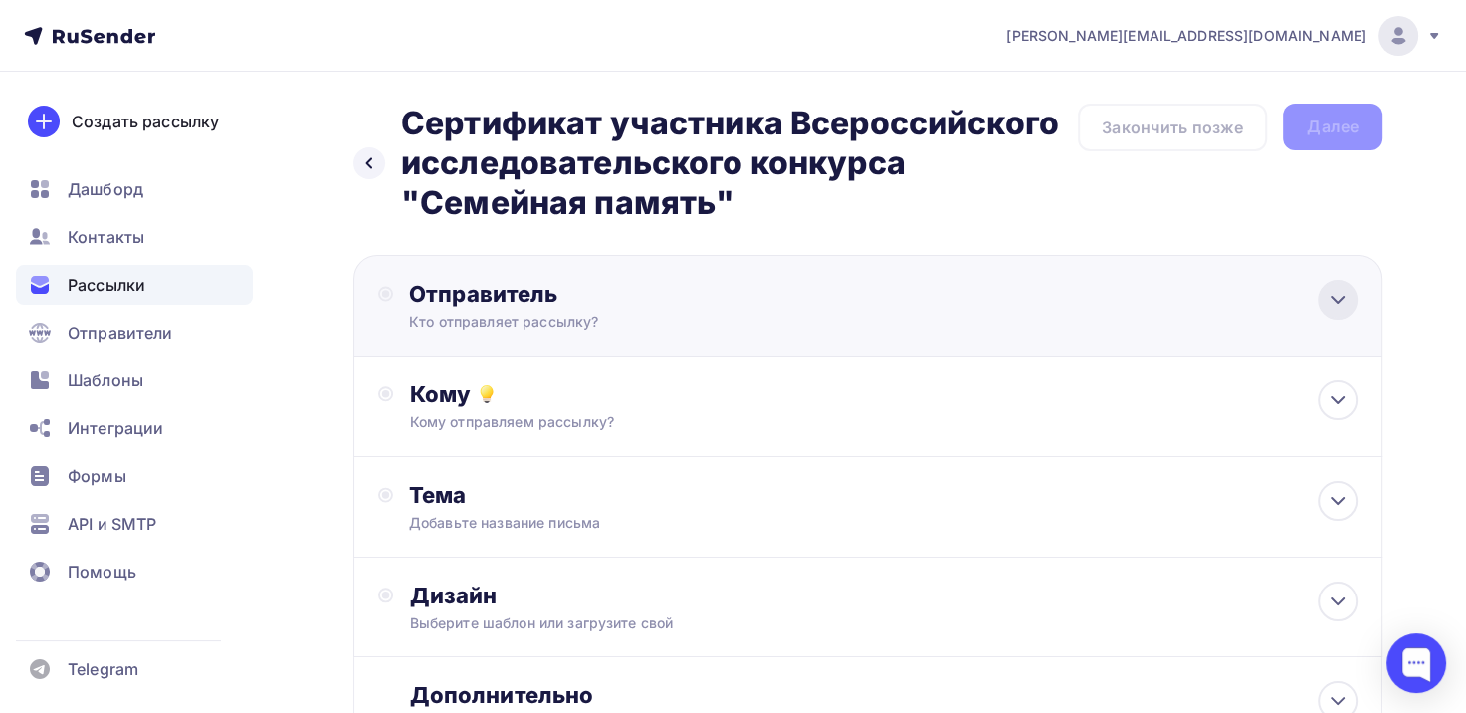
click at [1347, 296] on icon at bounding box center [1338, 300] width 24 height 24
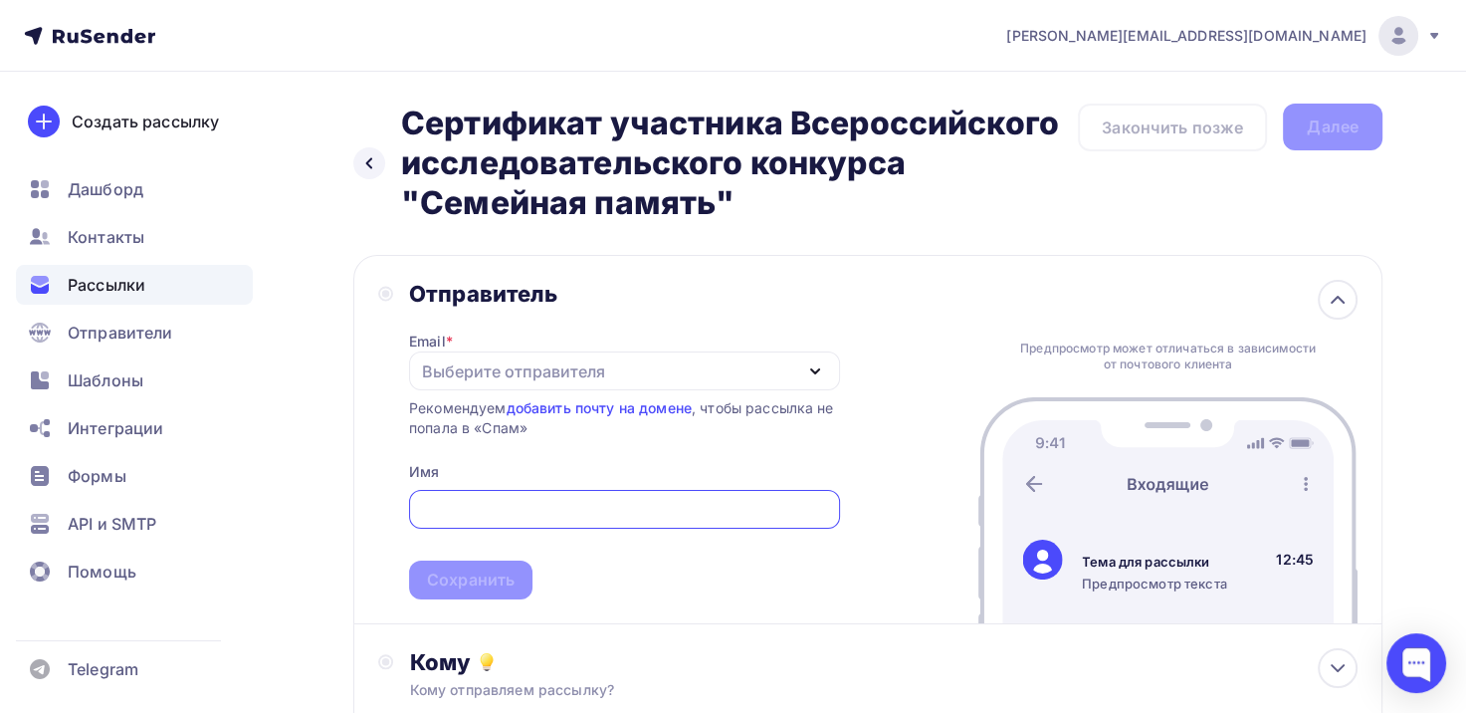
click at [827, 379] on div "Выберите отправителя" at bounding box center [624, 370] width 431 height 39
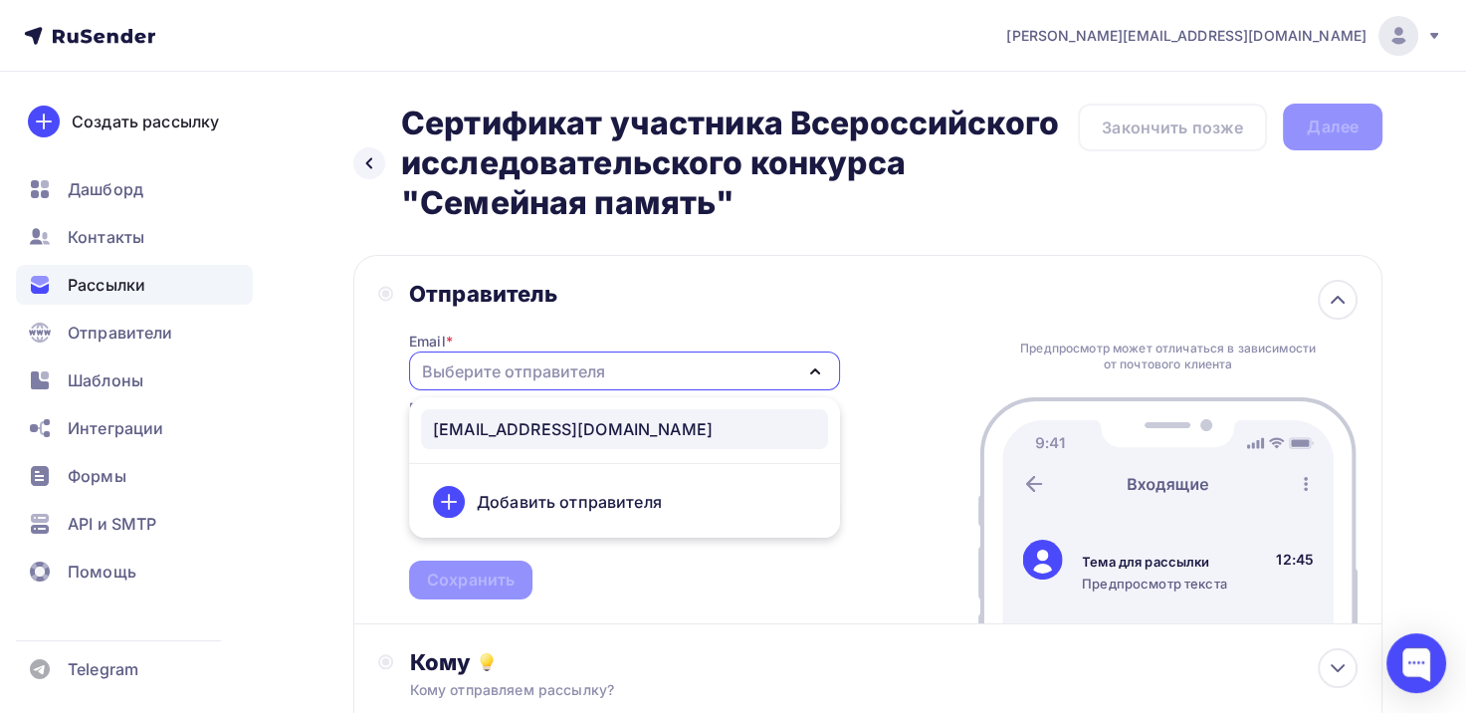
click at [660, 430] on div "[EMAIL_ADDRESS][DOMAIN_NAME]" at bounding box center [573, 429] width 280 height 24
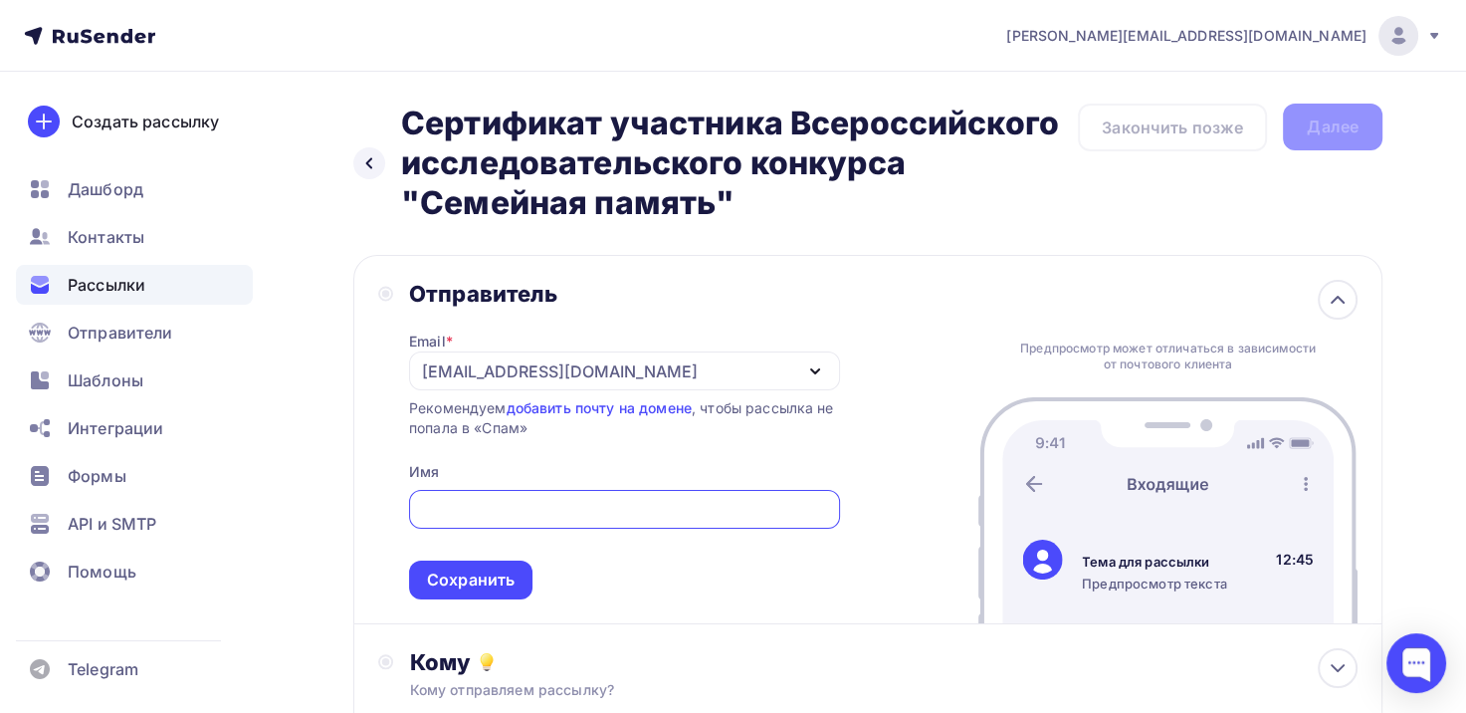
click at [562, 510] on input "text" at bounding box center [624, 510] width 408 height 24
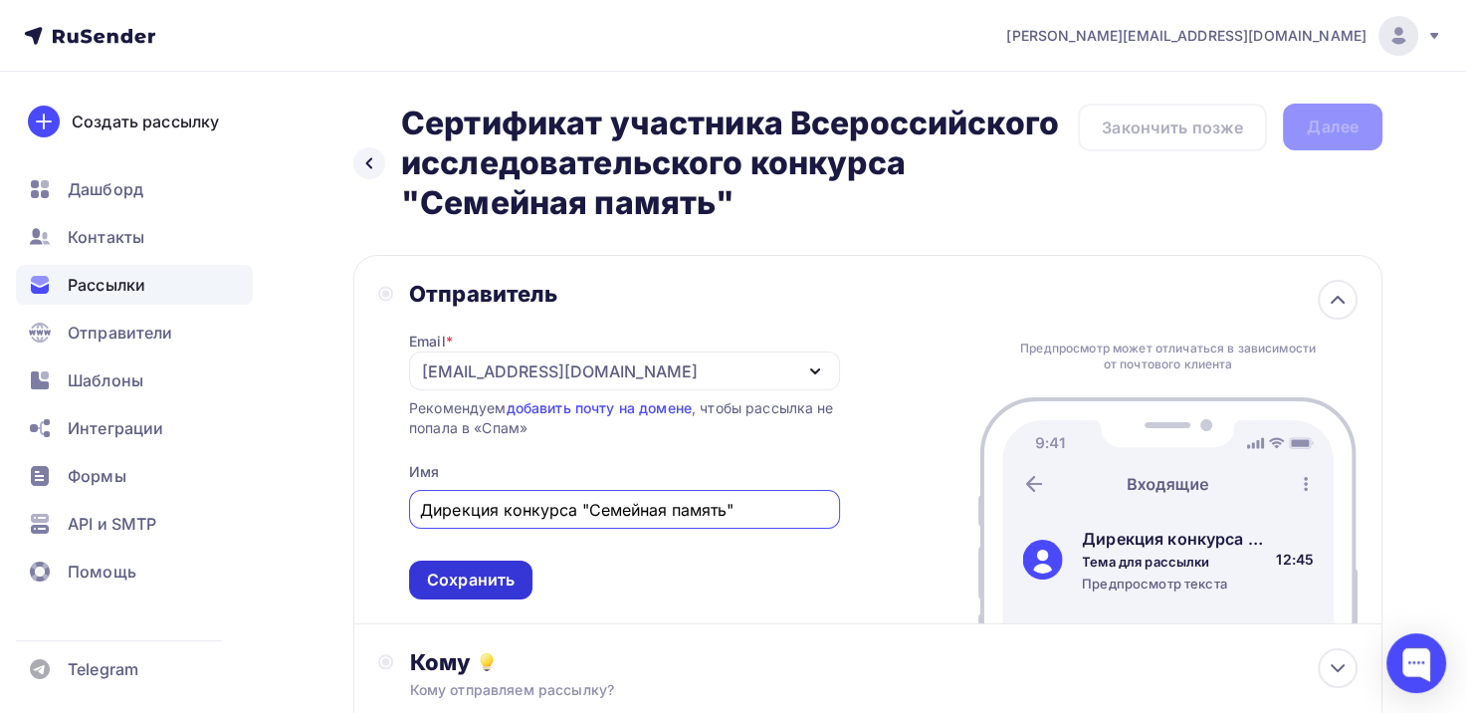
type input "Дирекция конкурса "Семейная память""
click at [497, 586] on div "Сохранить" at bounding box center [471, 579] width 88 height 23
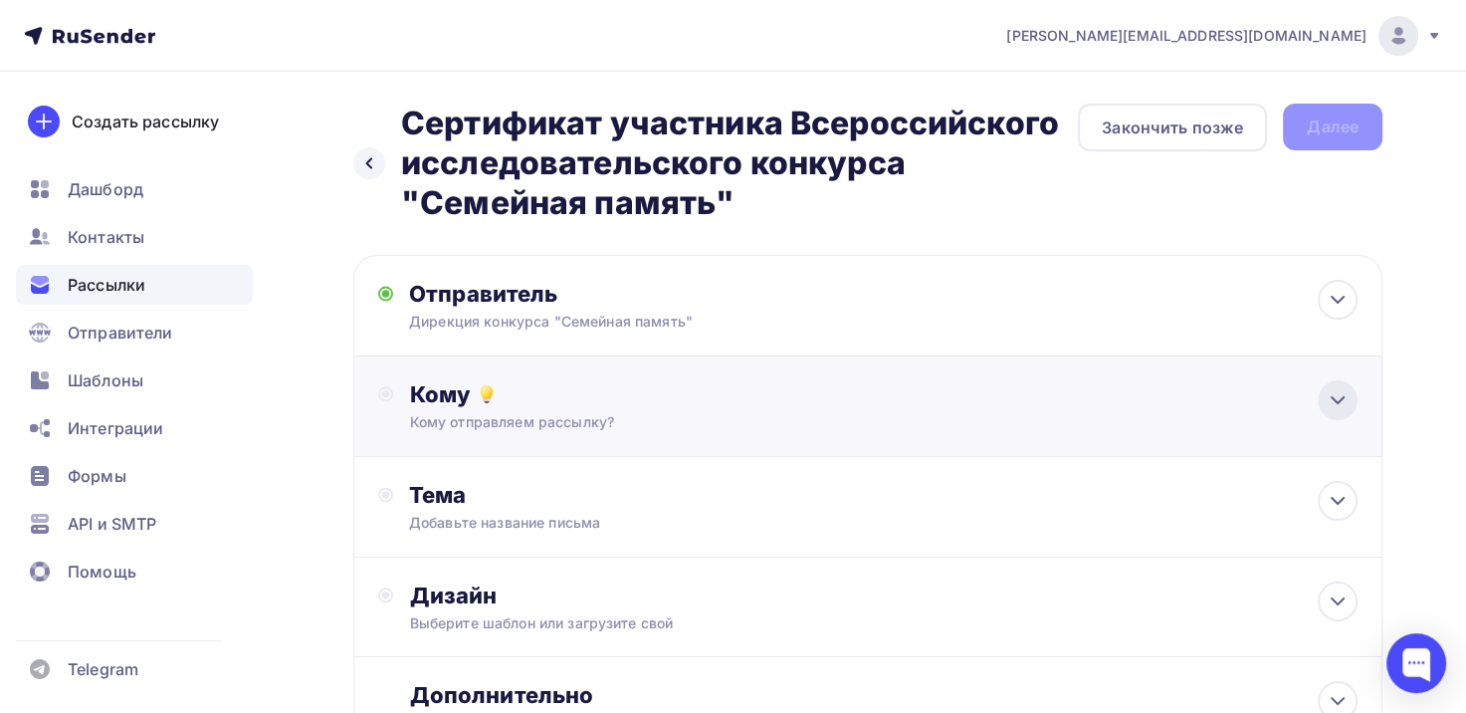
click at [1331, 406] on icon at bounding box center [1338, 400] width 24 height 24
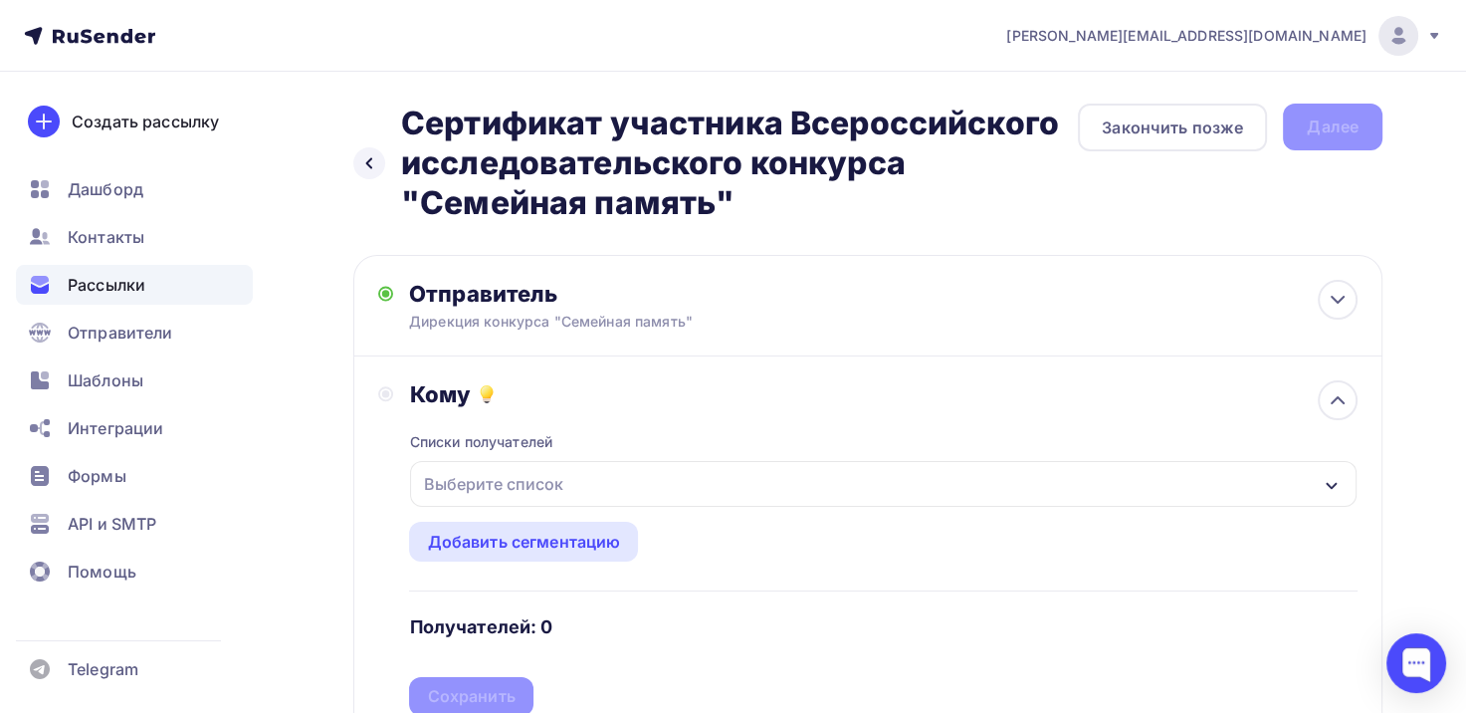
click at [743, 487] on div "Выберите список" at bounding box center [883, 484] width 947 height 46
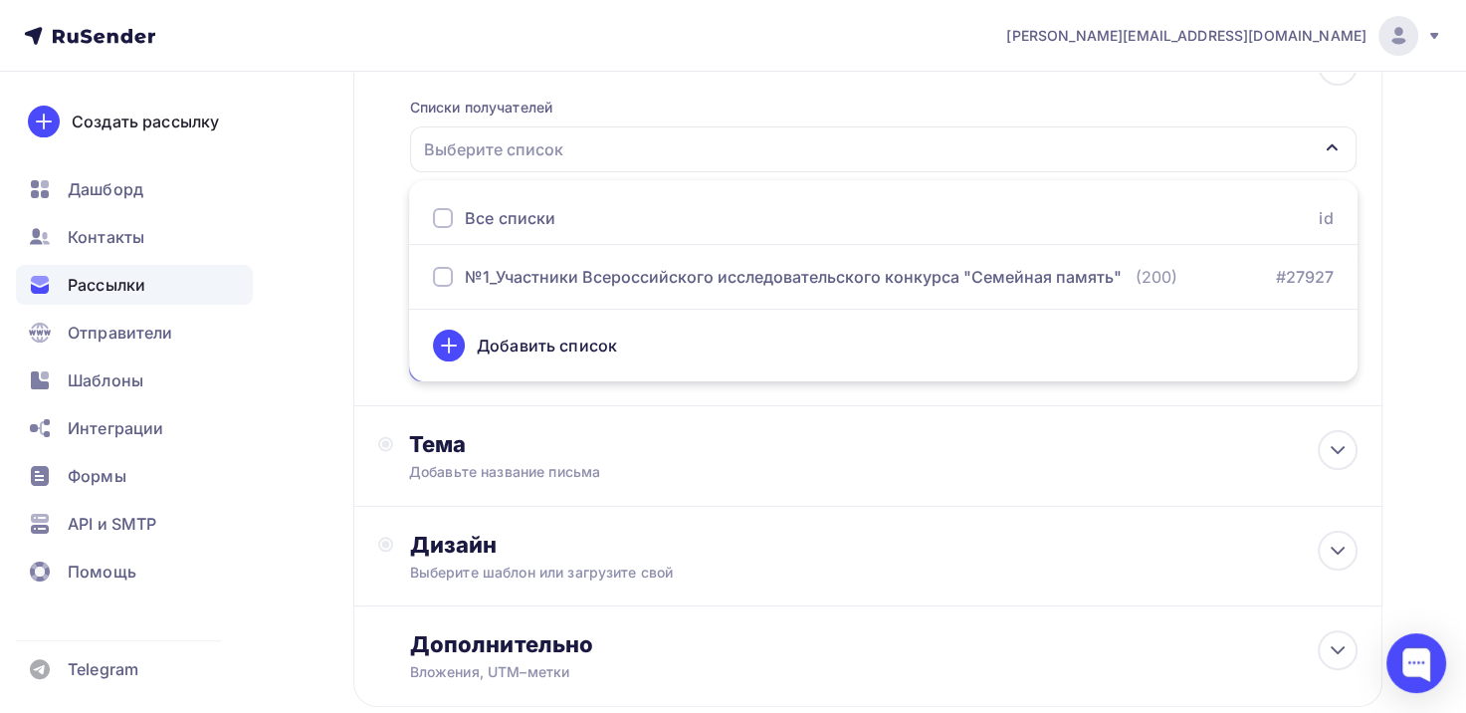
scroll to position [301, 0]
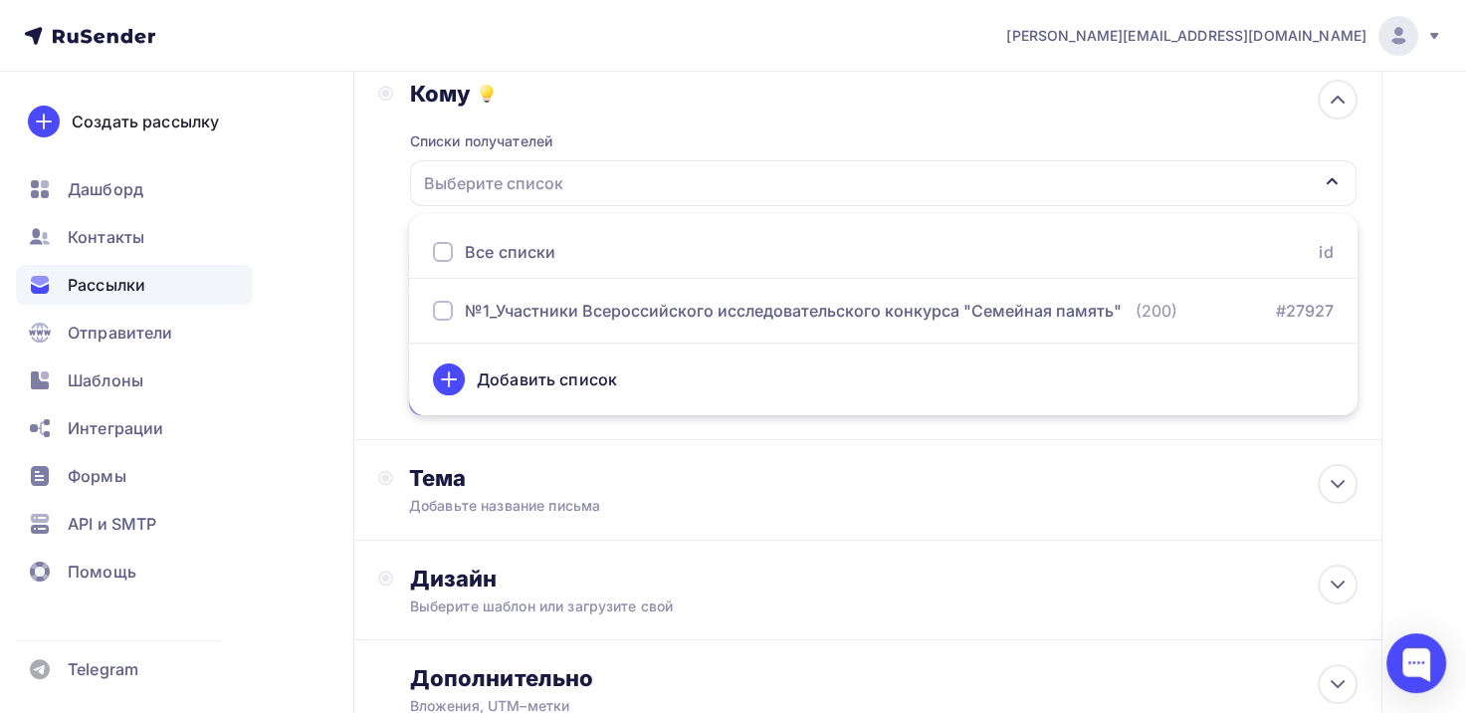
click at [551, 378] on div "Добавить список" at bounding box center [547, 379] width 140 height 24
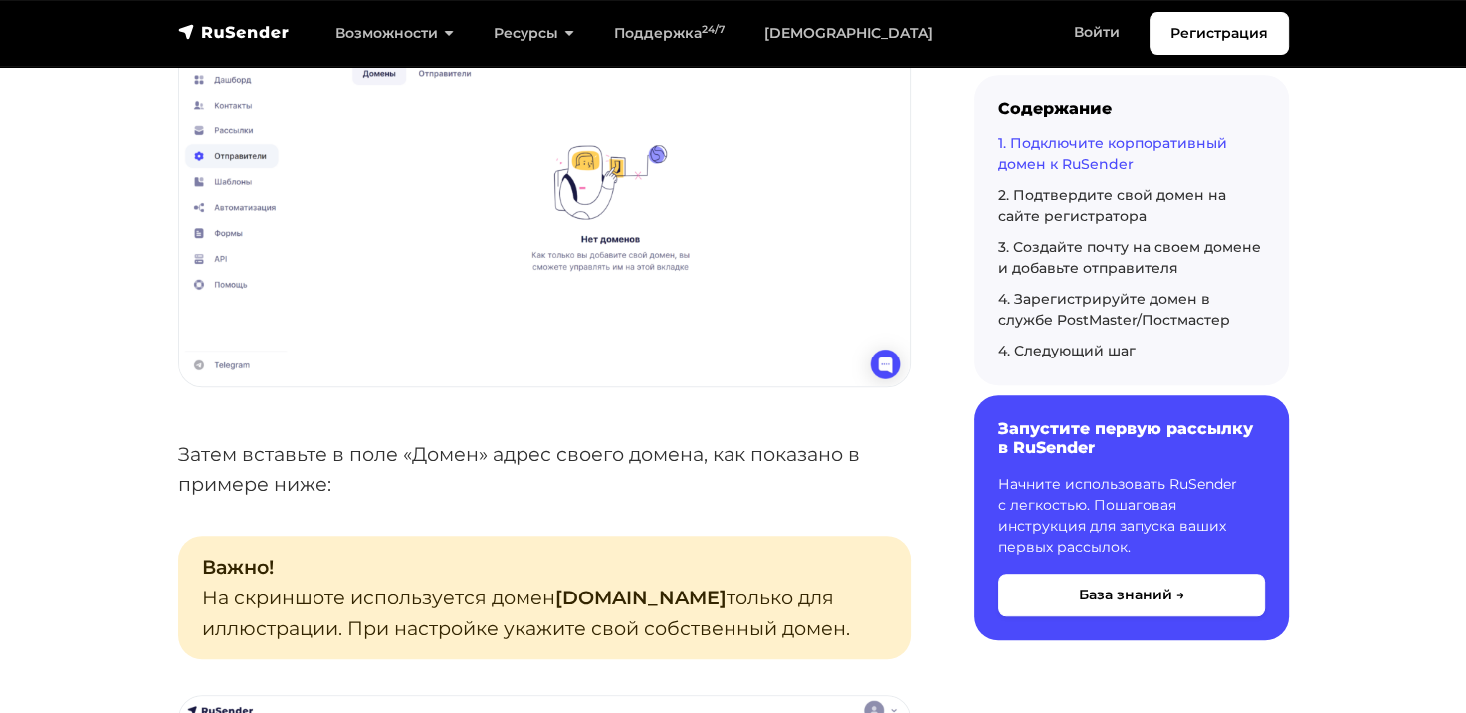
scroll to position [1394, 0]
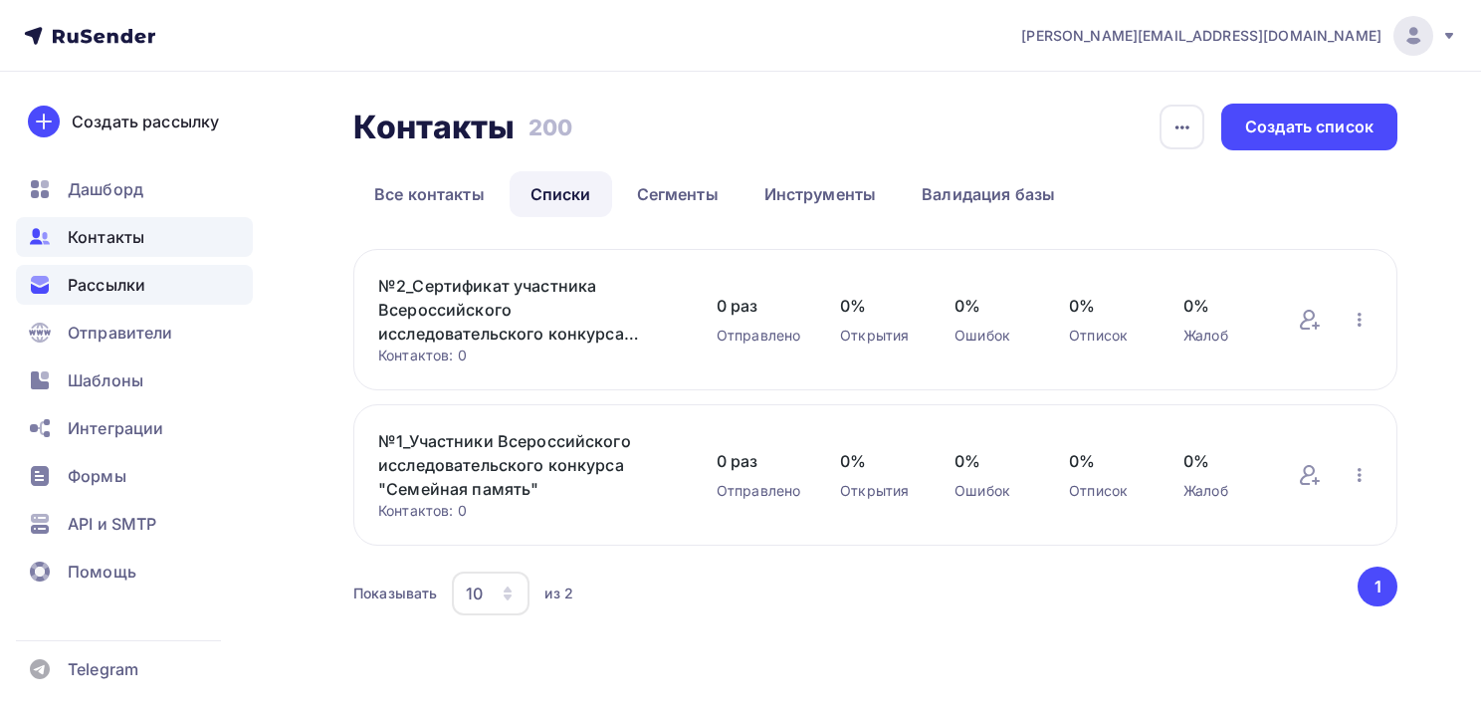
click at [129, 273] on span "Рассылки" at bounding box center [107, 285] width 78 height 24
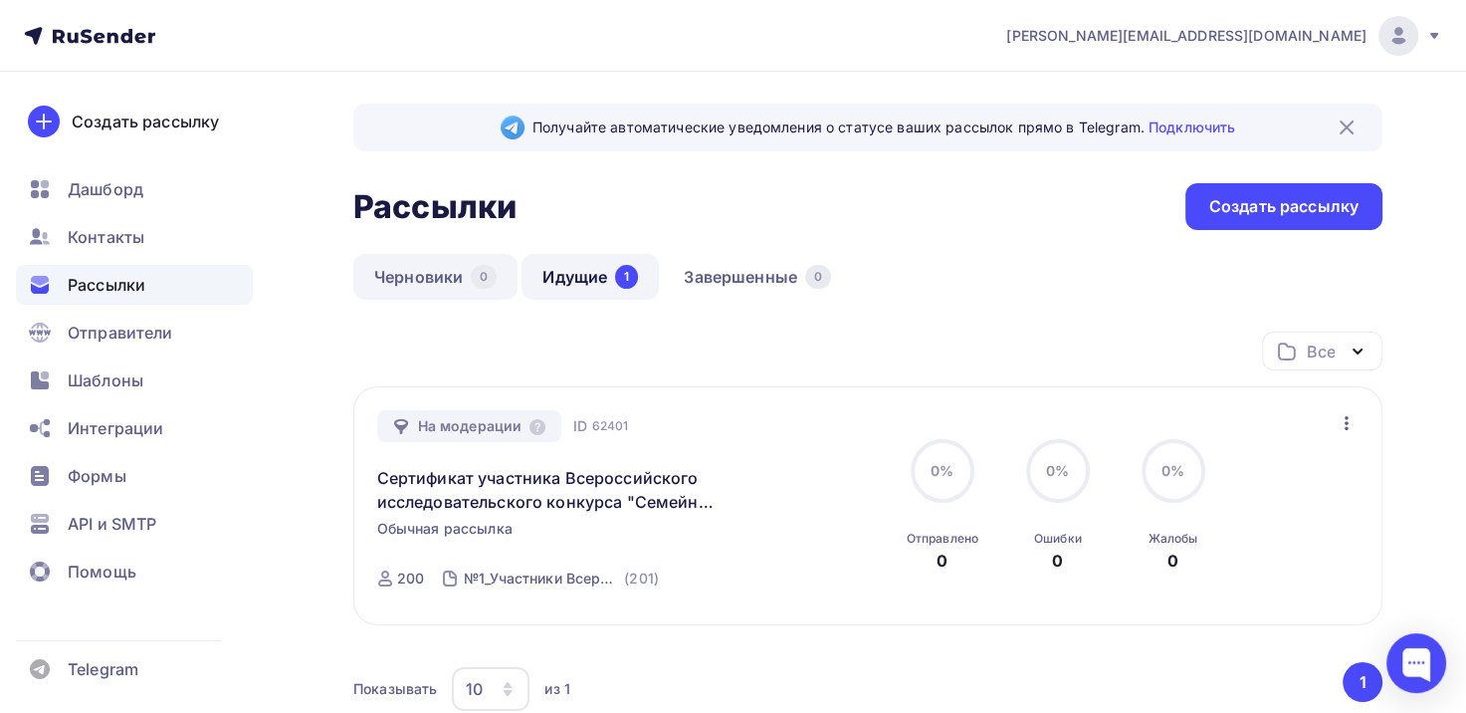
click at [433, 271] on link "Черновики 0" at bounding box center [435, 277] width 164 height 46
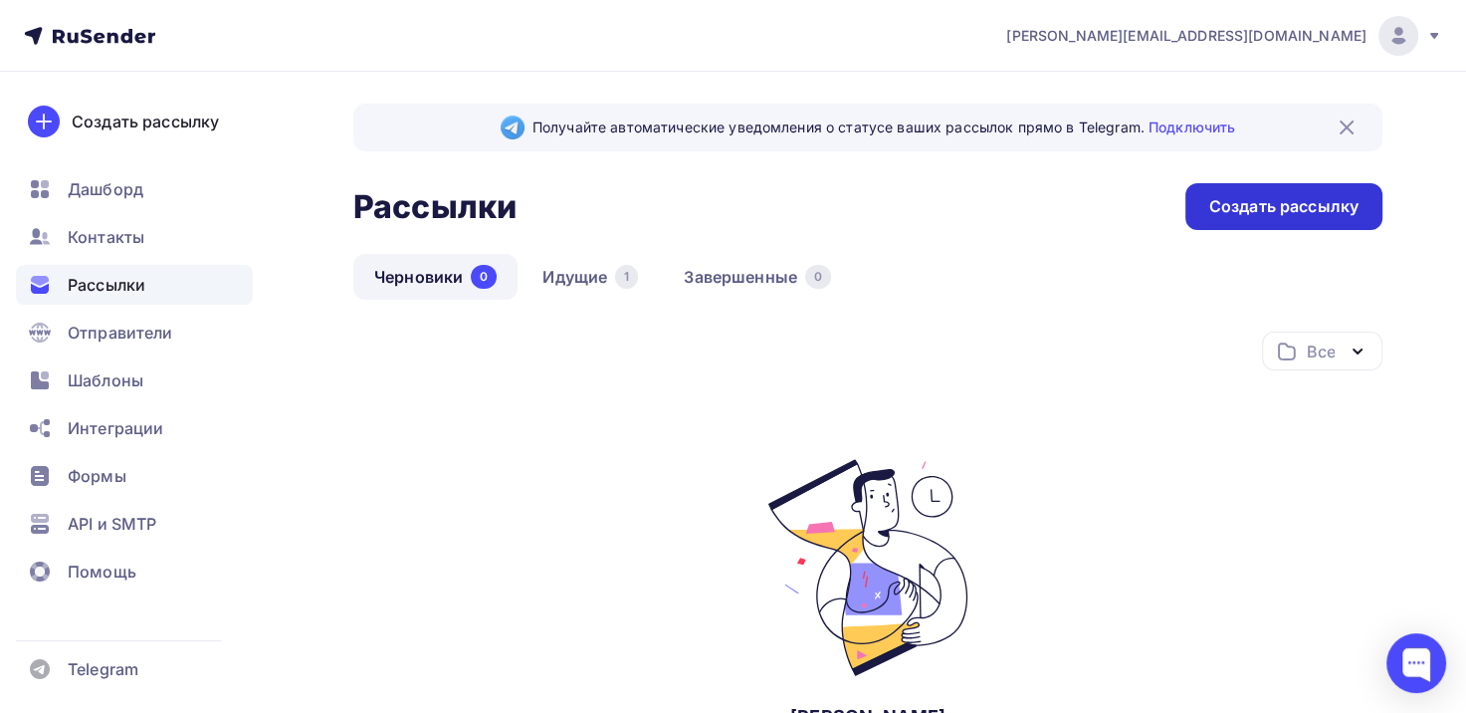
click at [1263, 216] on div "Создать рассылку" at bounding box center [1284, 206] width 149 height 23
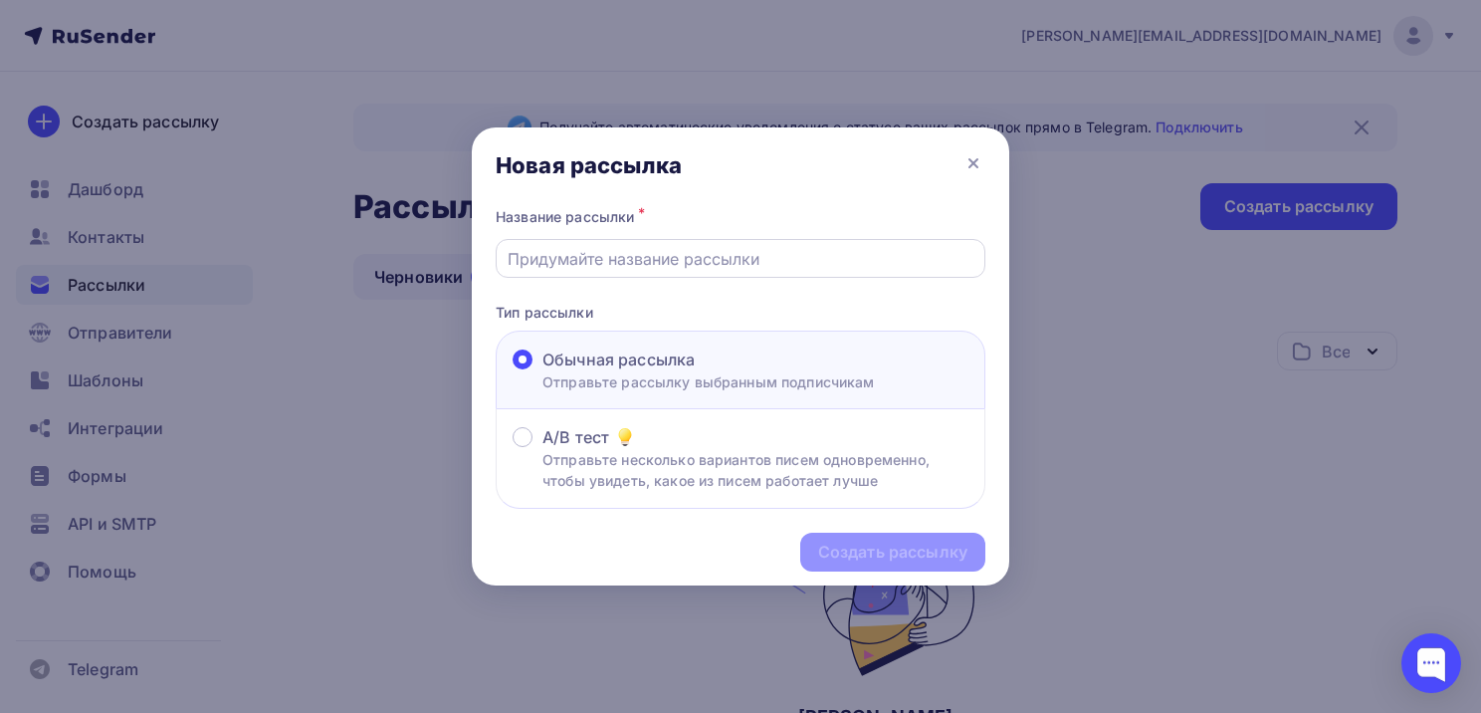
click at [770, 254] on input "text" at bounding box center [741, 259] width 467 height 24
type input "Сертификат участника Всероссийского исследовательского конкурса "Семейная памят…"
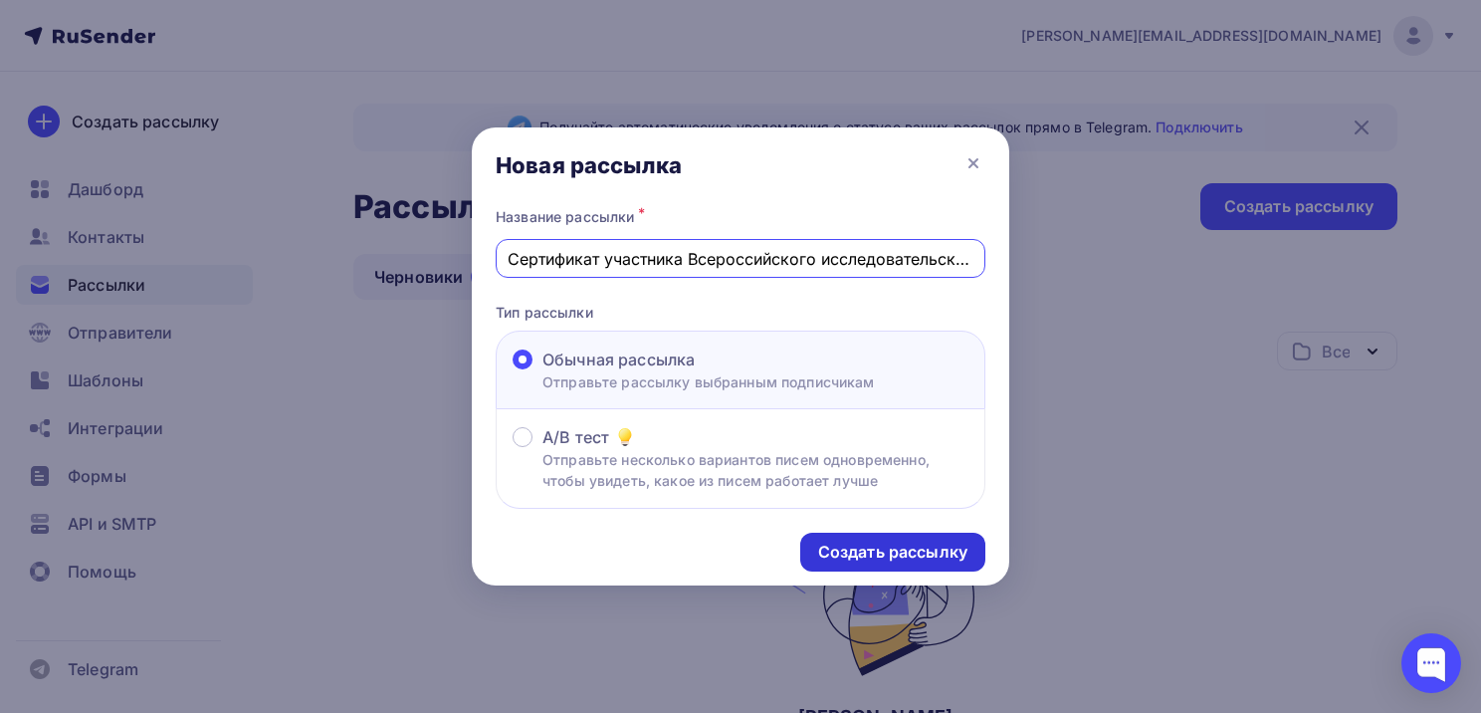
click at [887, 550] on div "Создать рассылку" at bounding box center [892, 552] width 149 height 23
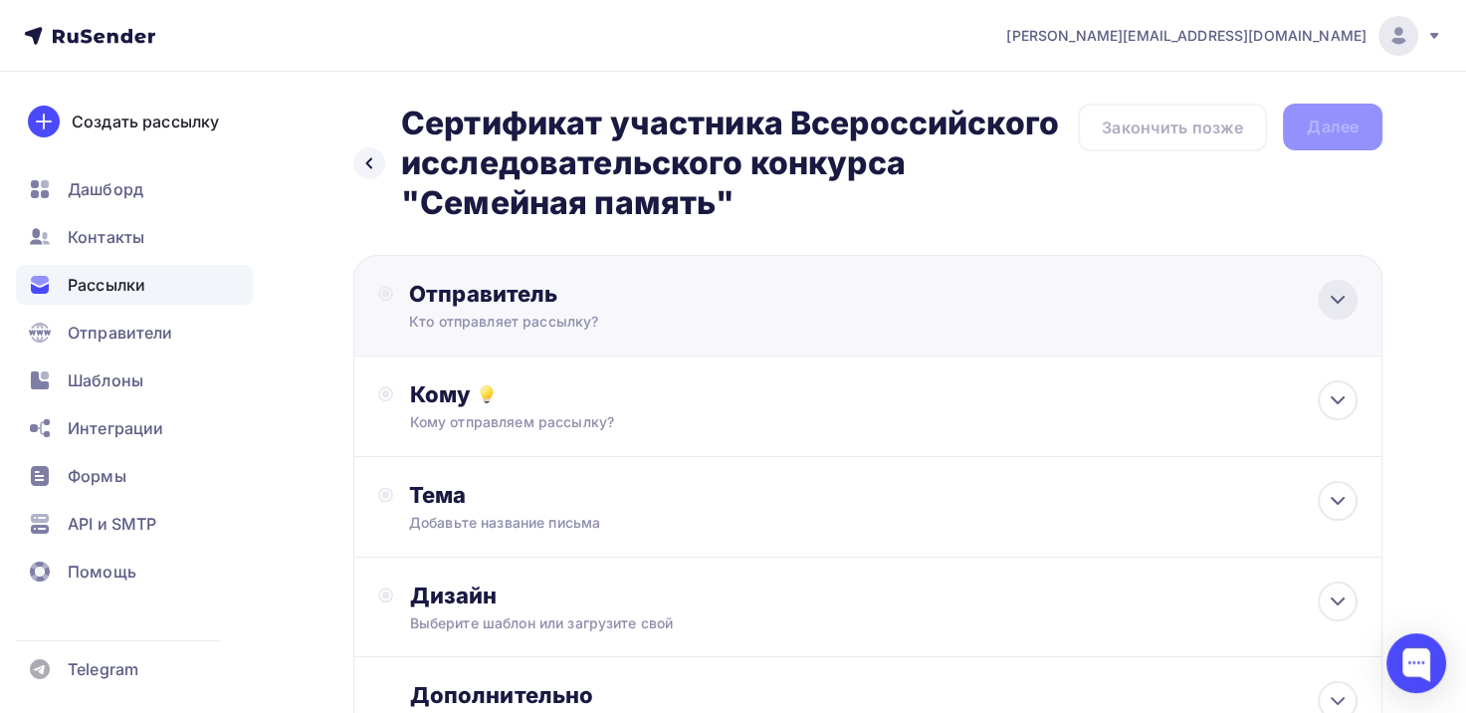
click at [1336, 307] on icon at bounding box center [1338, 300] width 24 height 24
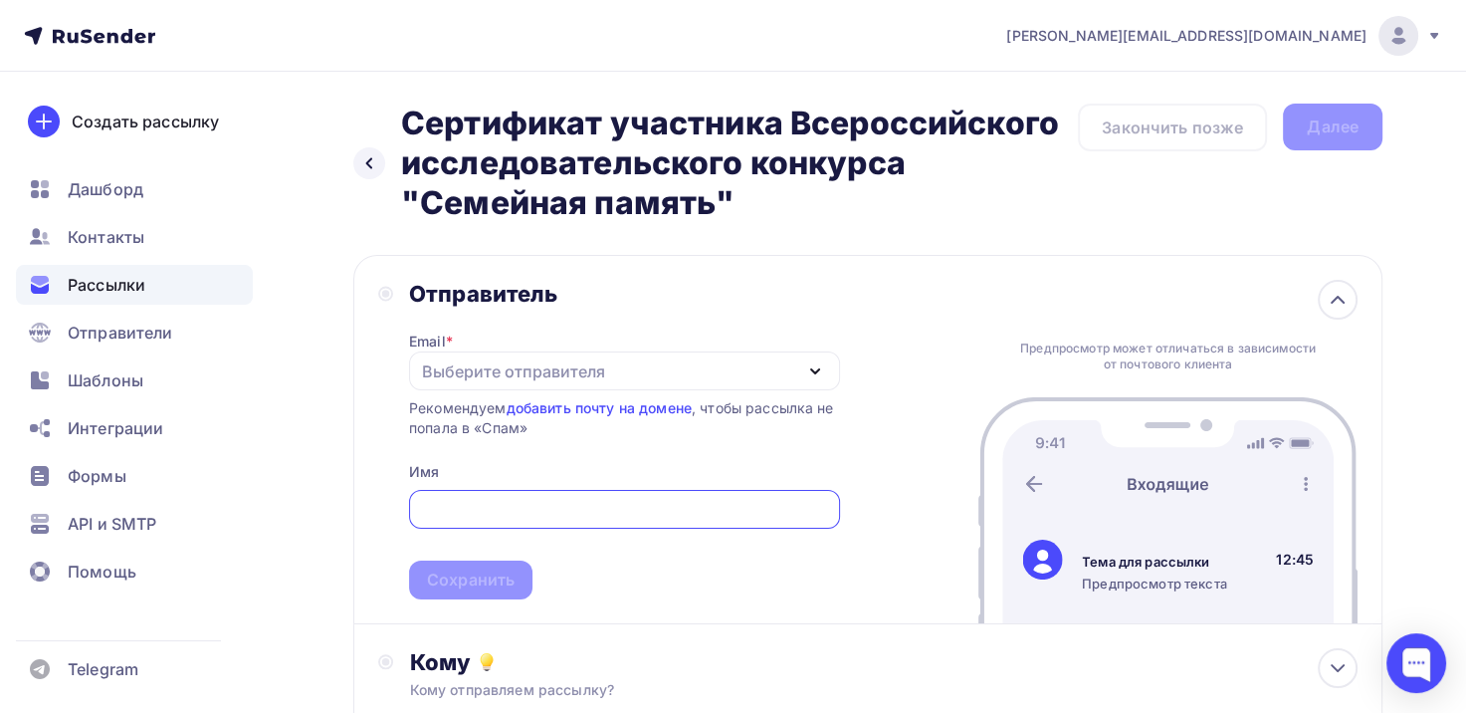
click at [831, 382] on div "Выберите отправителя" at bounding box center [624, 370] width 431 height 39
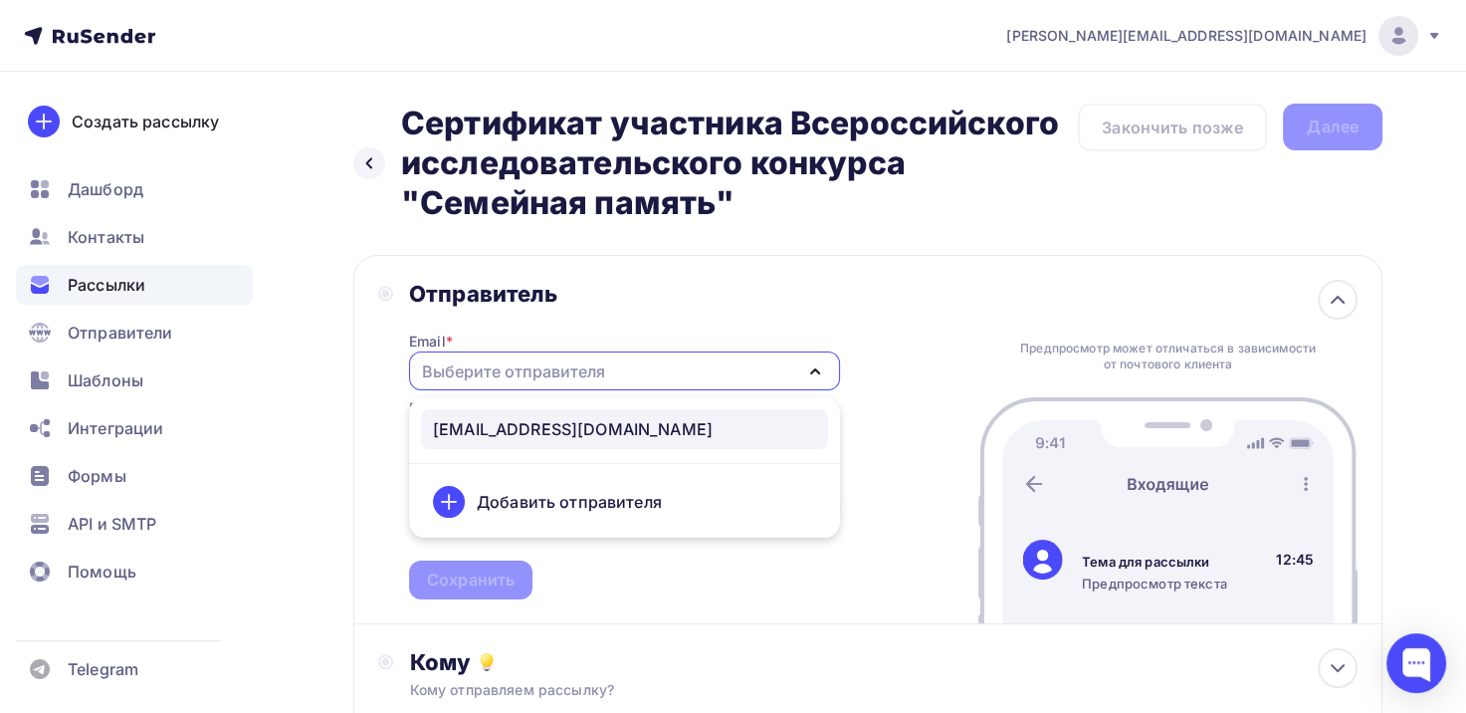
click at [653, 431] on div "[EMAIL_ADDRESS][DOMAIN_NAME]" at bounding box center [573, 429] width 280 height 24
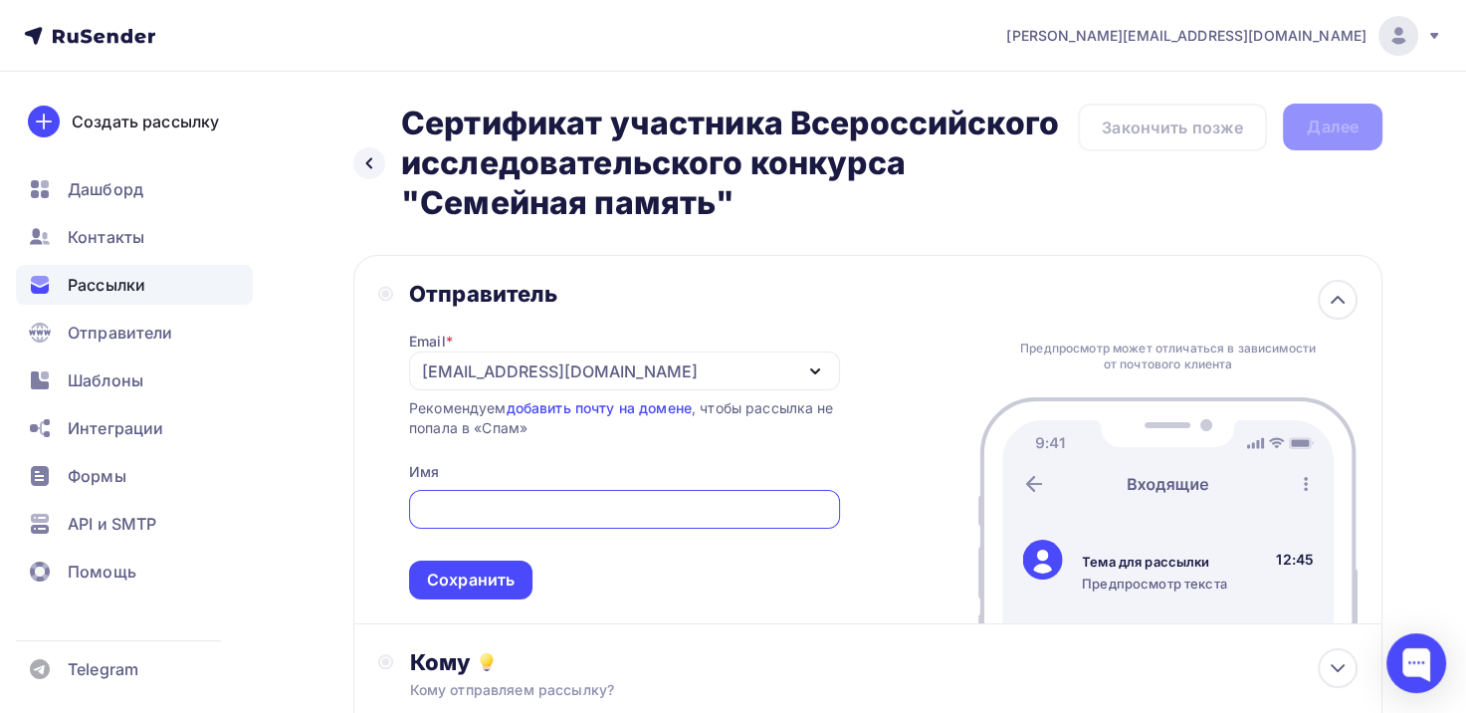
click at [628, 505] on input "text" at bounding box center [624, 510] width 408 height 24
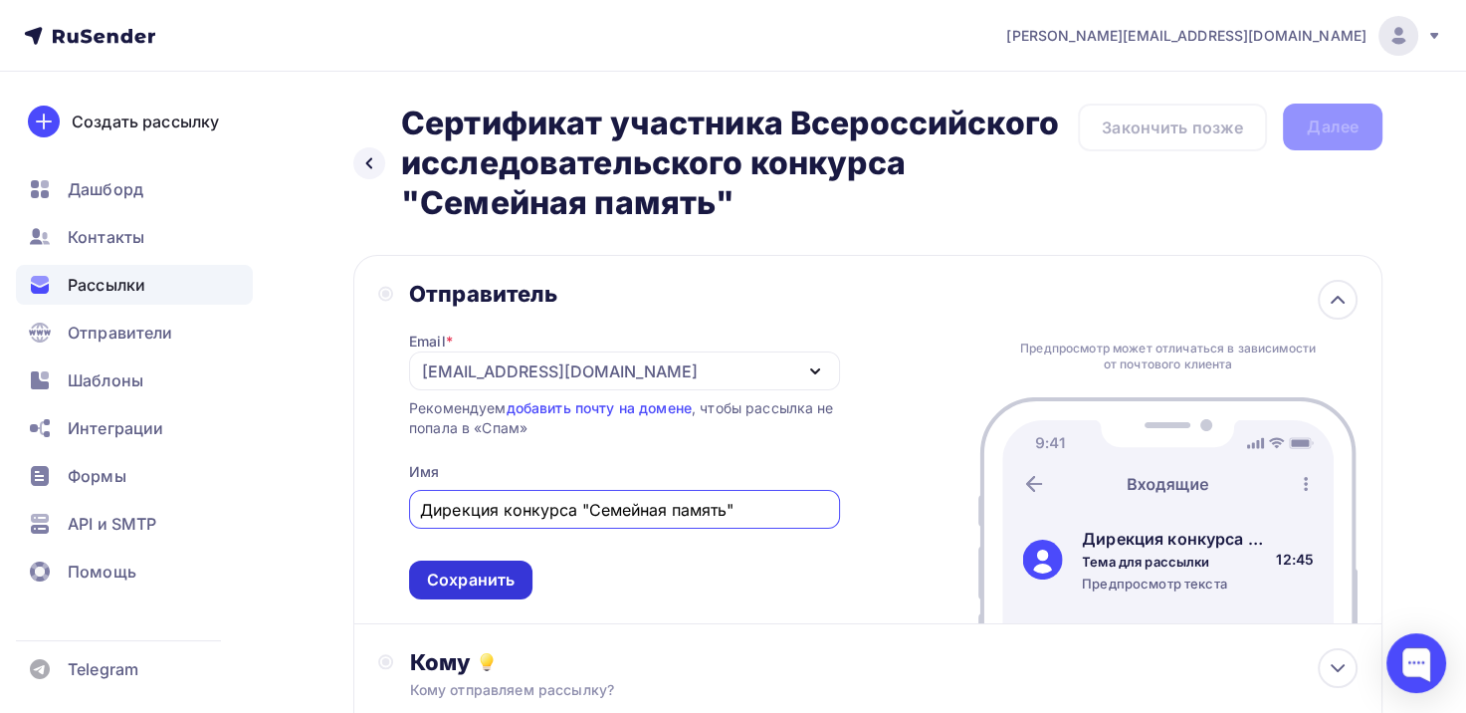
type input "Дирекция конкурса "Семейная память""
click at [469, 575] on div "Сохранить" at bounding box center [471, 579] width 88 height 23
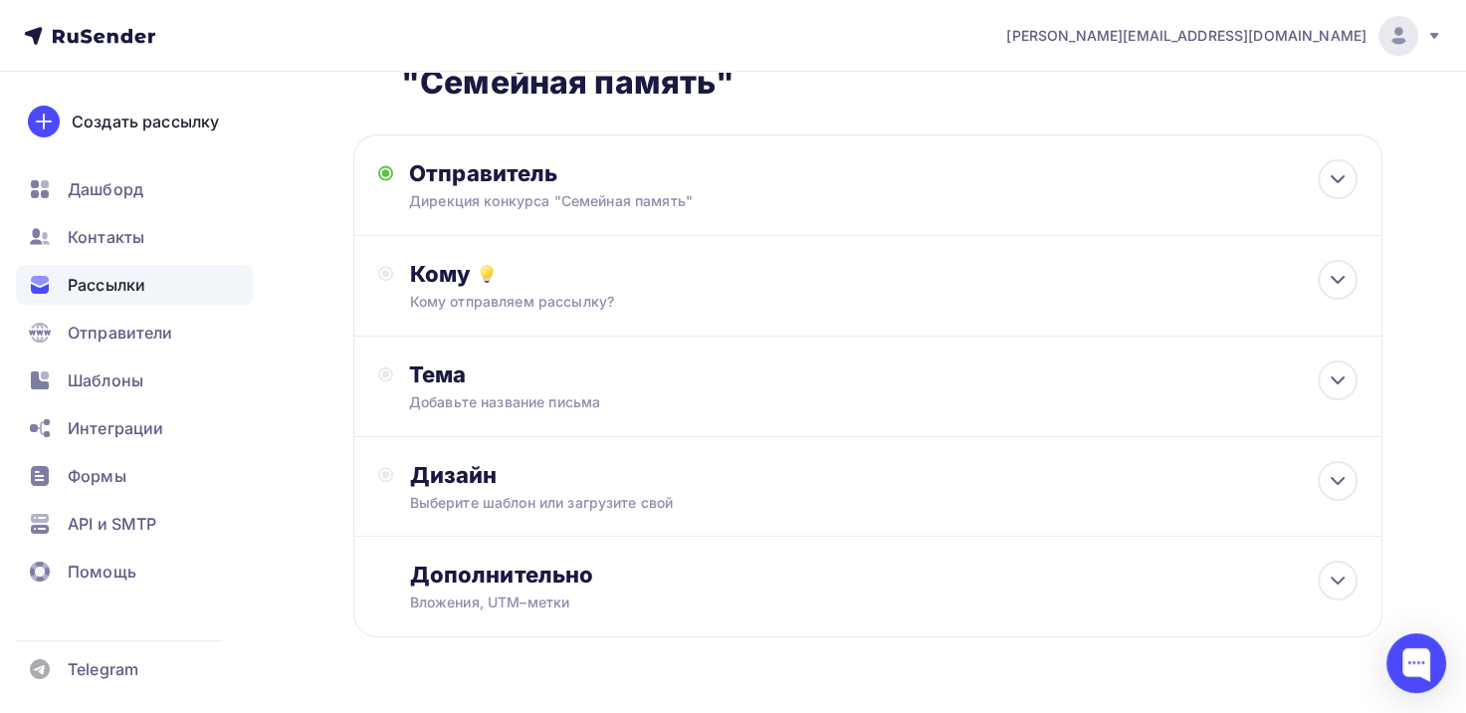
scroll to position [171, 0]
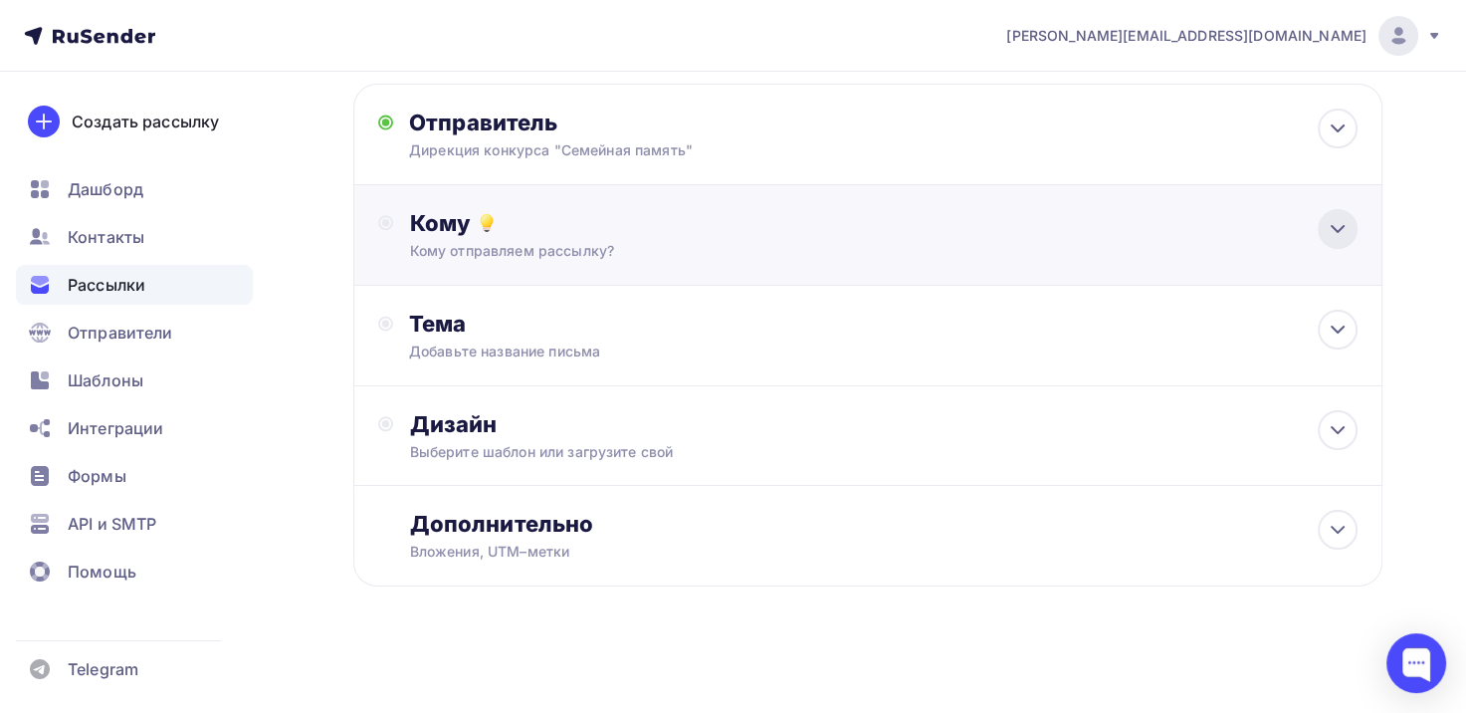
click at [1355, 220] on div at bounding box center [1338, 229] width 40 height 40
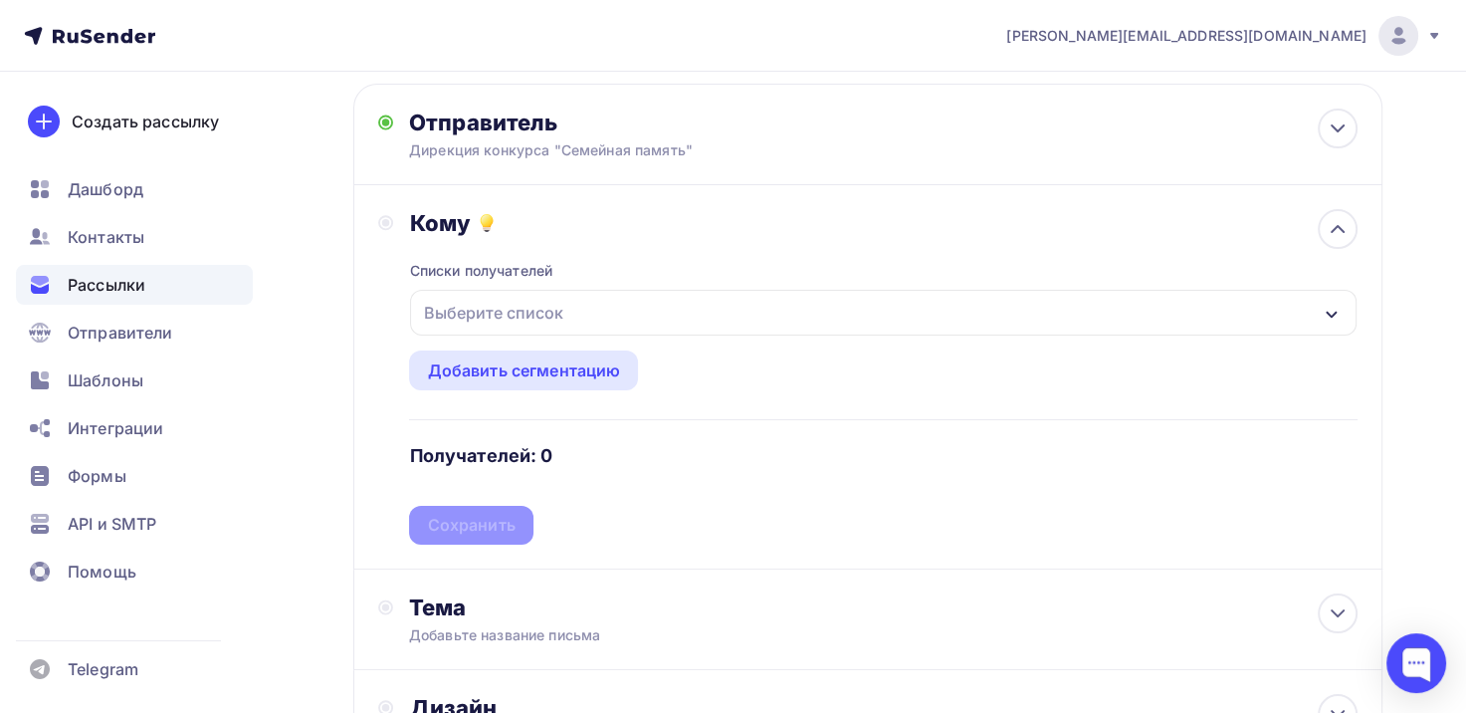
click at [687, 314] on div "Выберите список" at bounding box center [883, 313] width 947 height 46
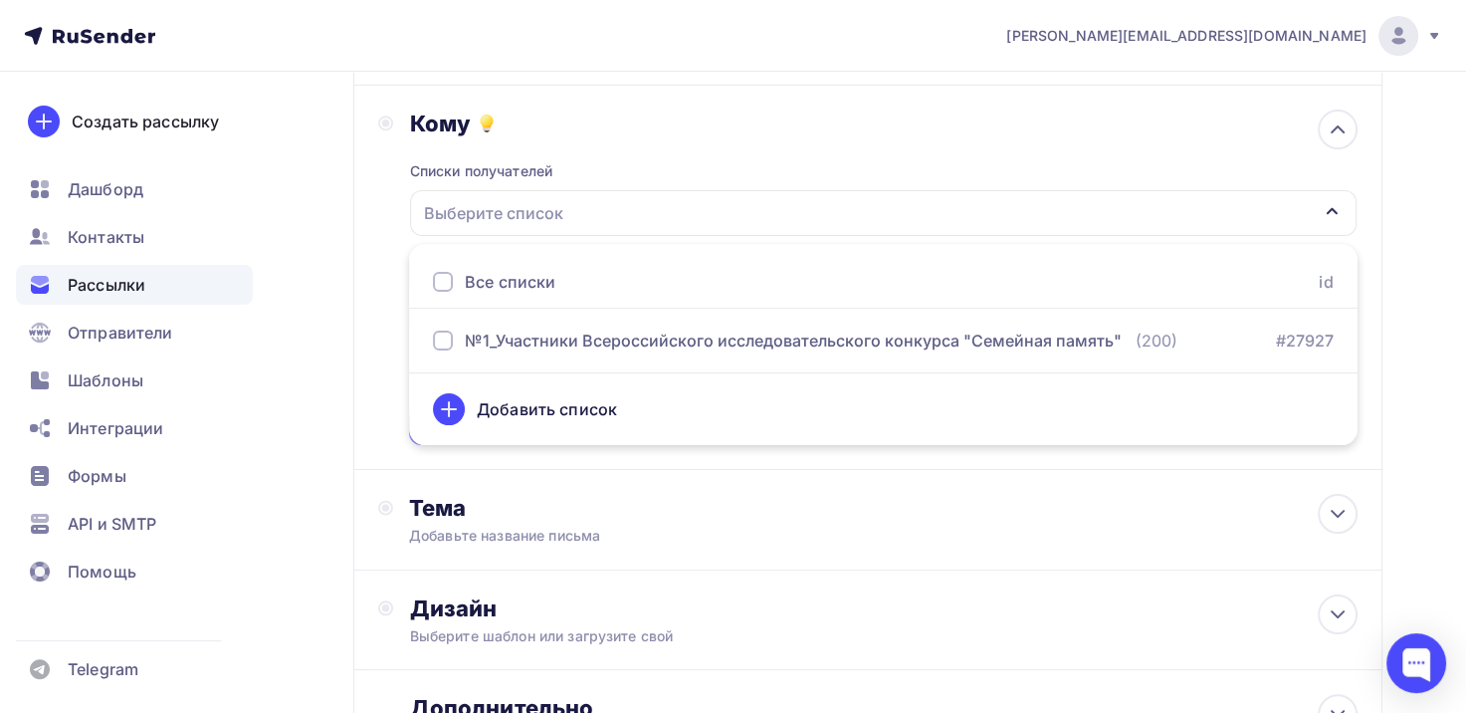
scroll to position [271, 0]
click at [522, 275] on div "Все списки" at bounding box center [510, 282] width 91 height 24
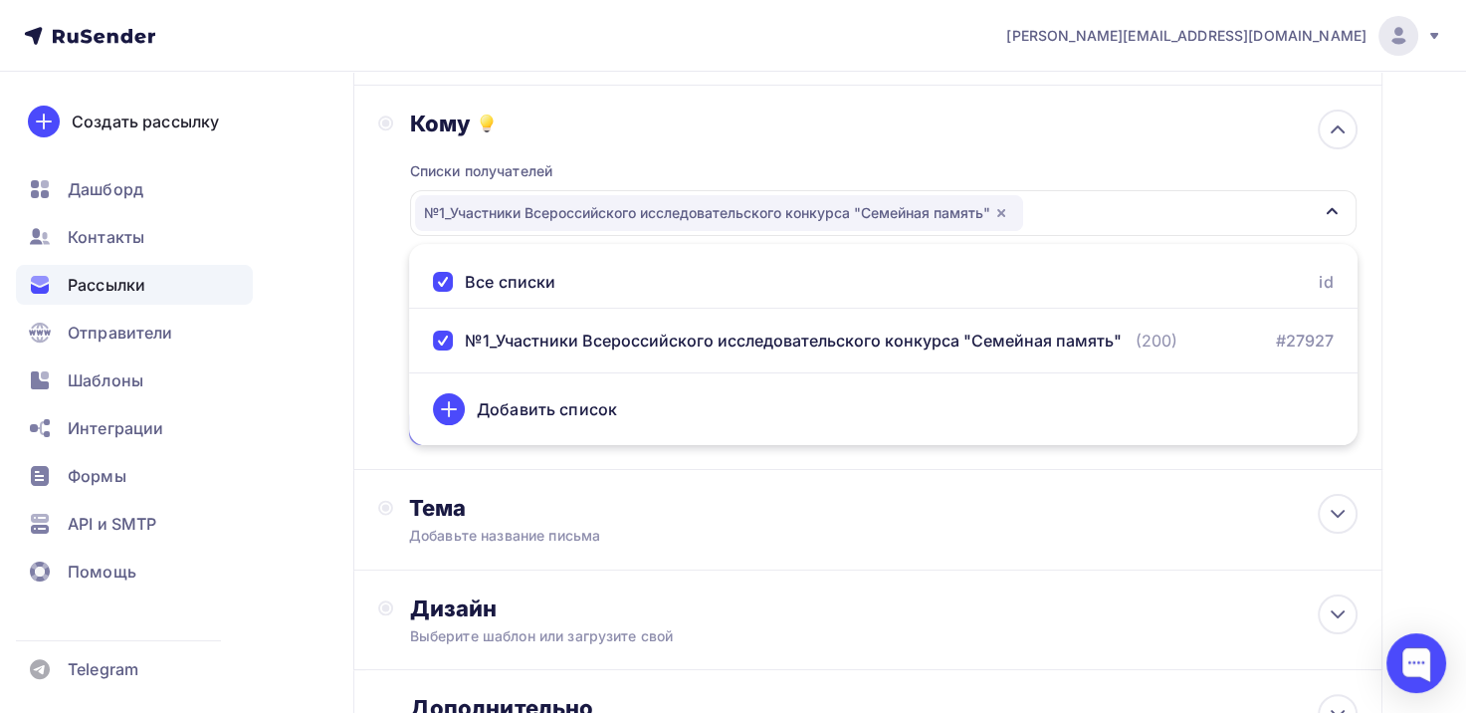
click at [522, 275] on div "Все списки" at bounding box center [510, 282] width 91 height 24
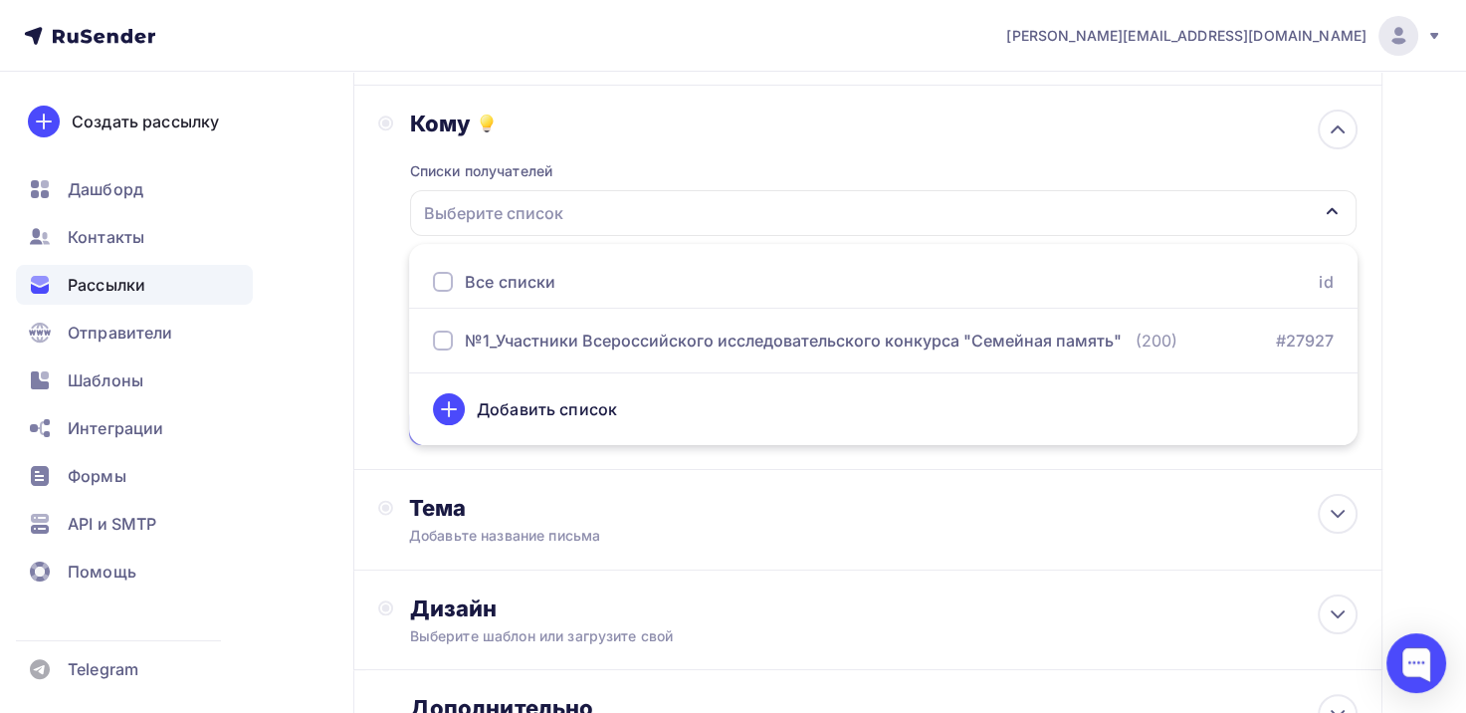
click at [1404, 292] on div "Назад Сертификат участника Всероссийского исследовательского конкурса "Семейная…" at bounding box center [733, 350] width 1466 height 1098
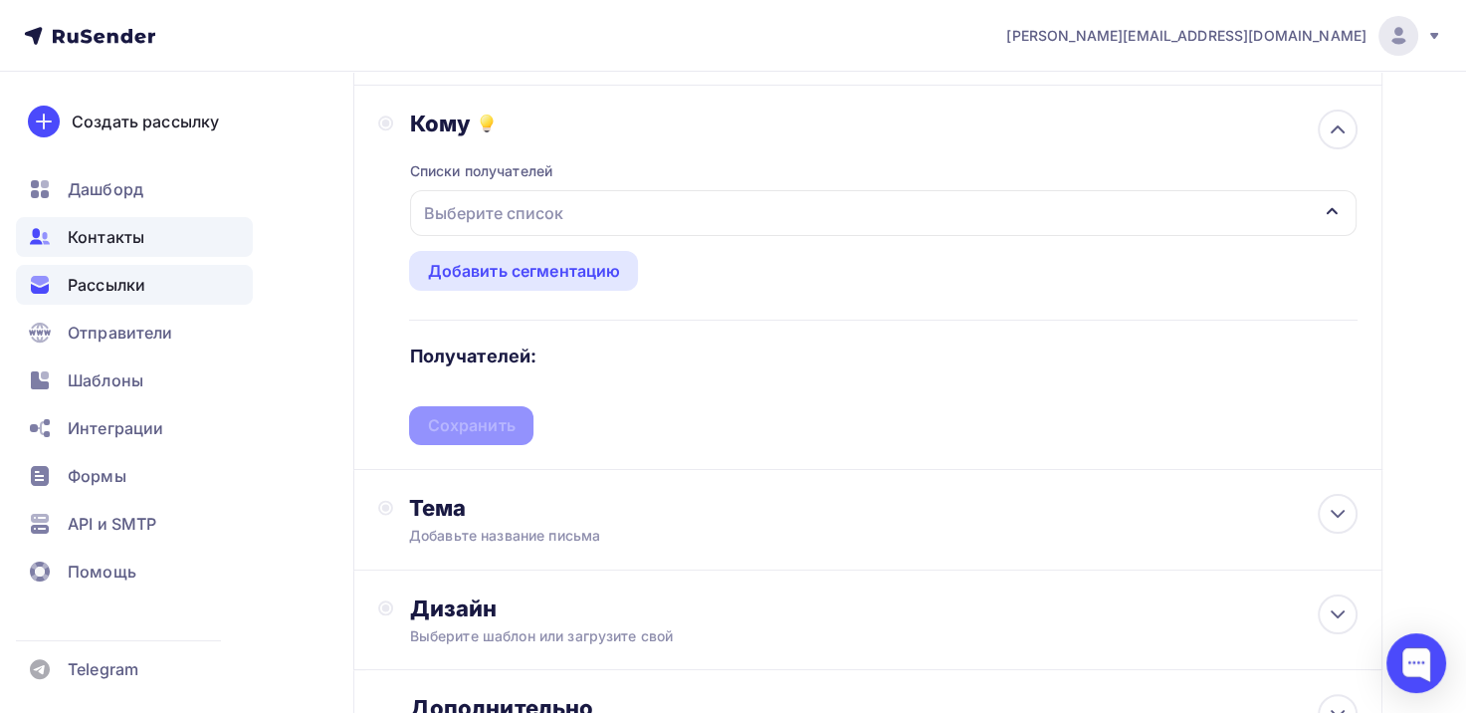
click at [140, 223] on div "Контакты" at bounding box center [134, 237] width 237 height 40
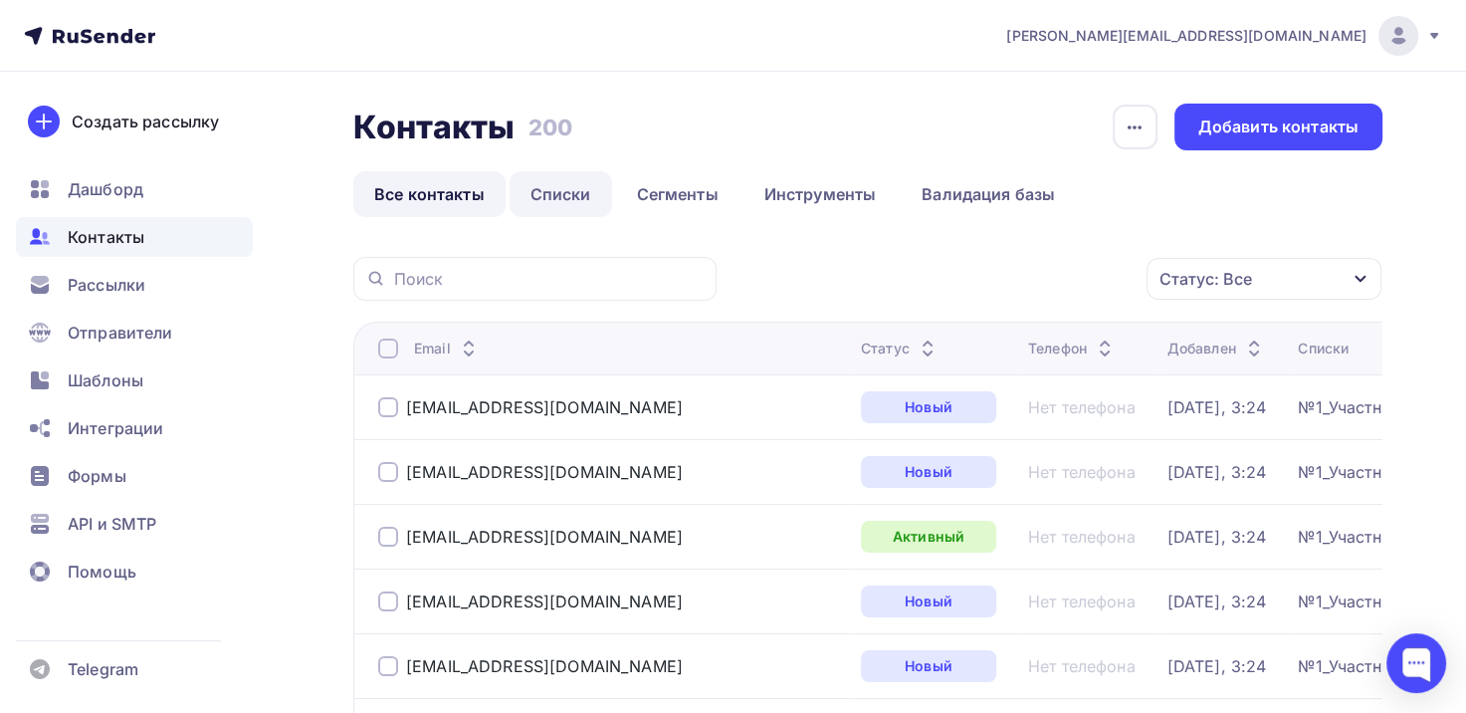
click at [541, 183] on link "Списки" at bounding box center [561, 194] width 103 height 46
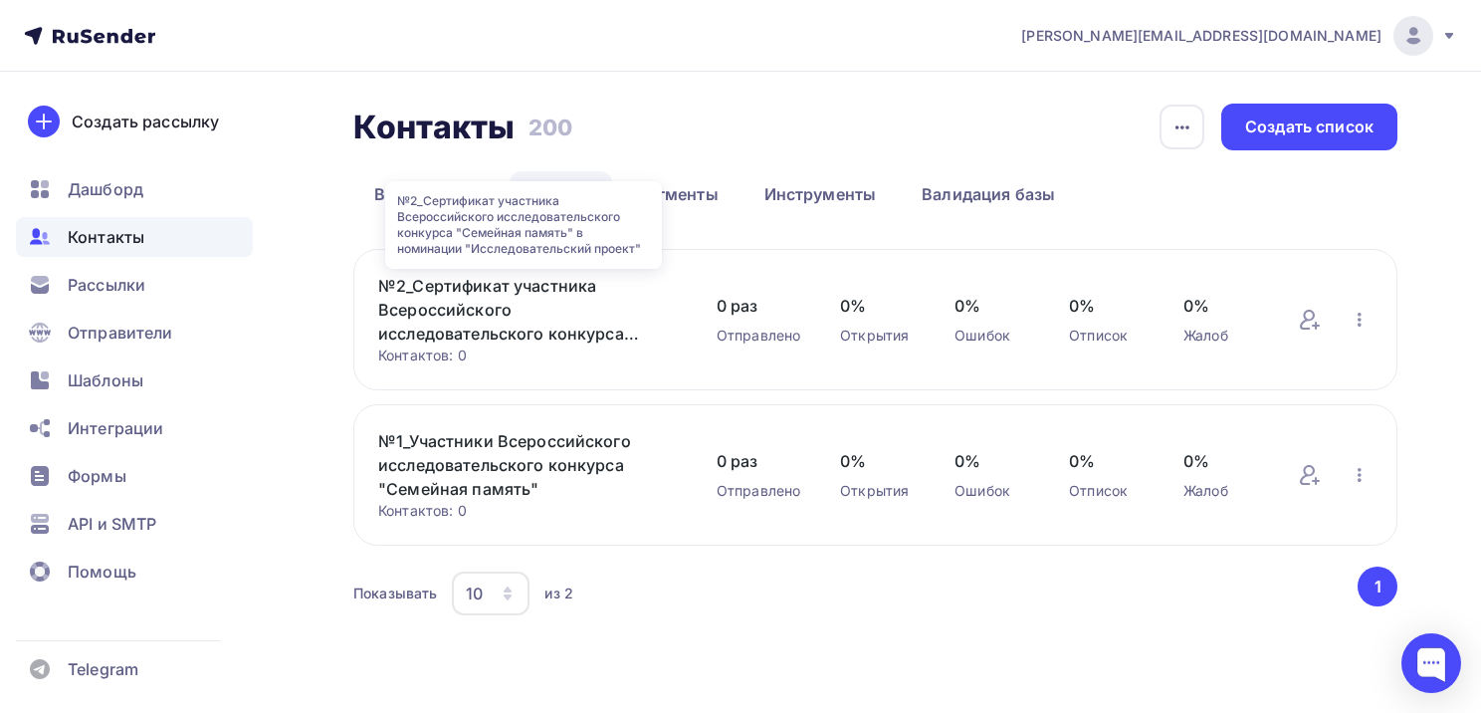
click at [550, 322] on link "№2_Сертификат участника Всероссийского исследовательского конкурса "Семейная па…" at bounding box center [527, 310] width 299 height 72
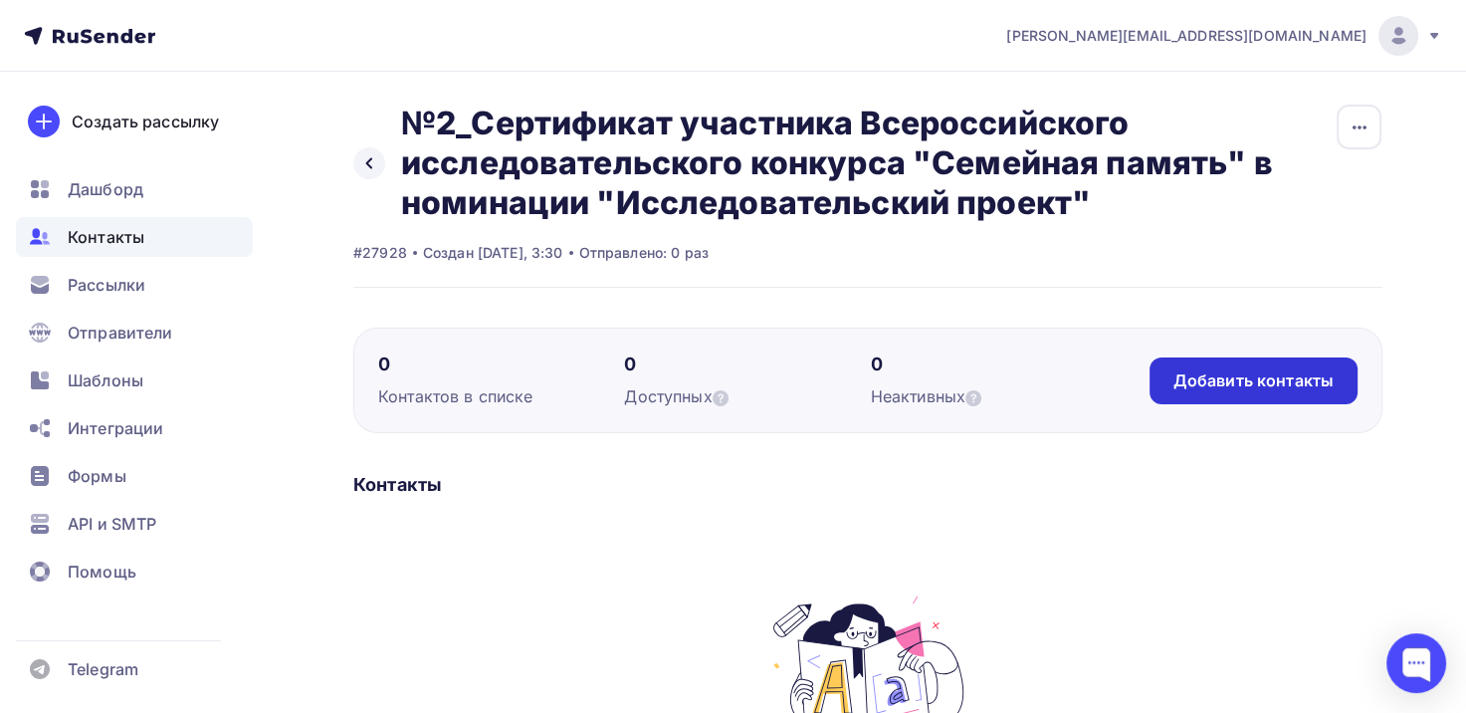
click at [1253, 381] on div "Добавить контакты" at bounding box center [1254, 380] width 160 height 23
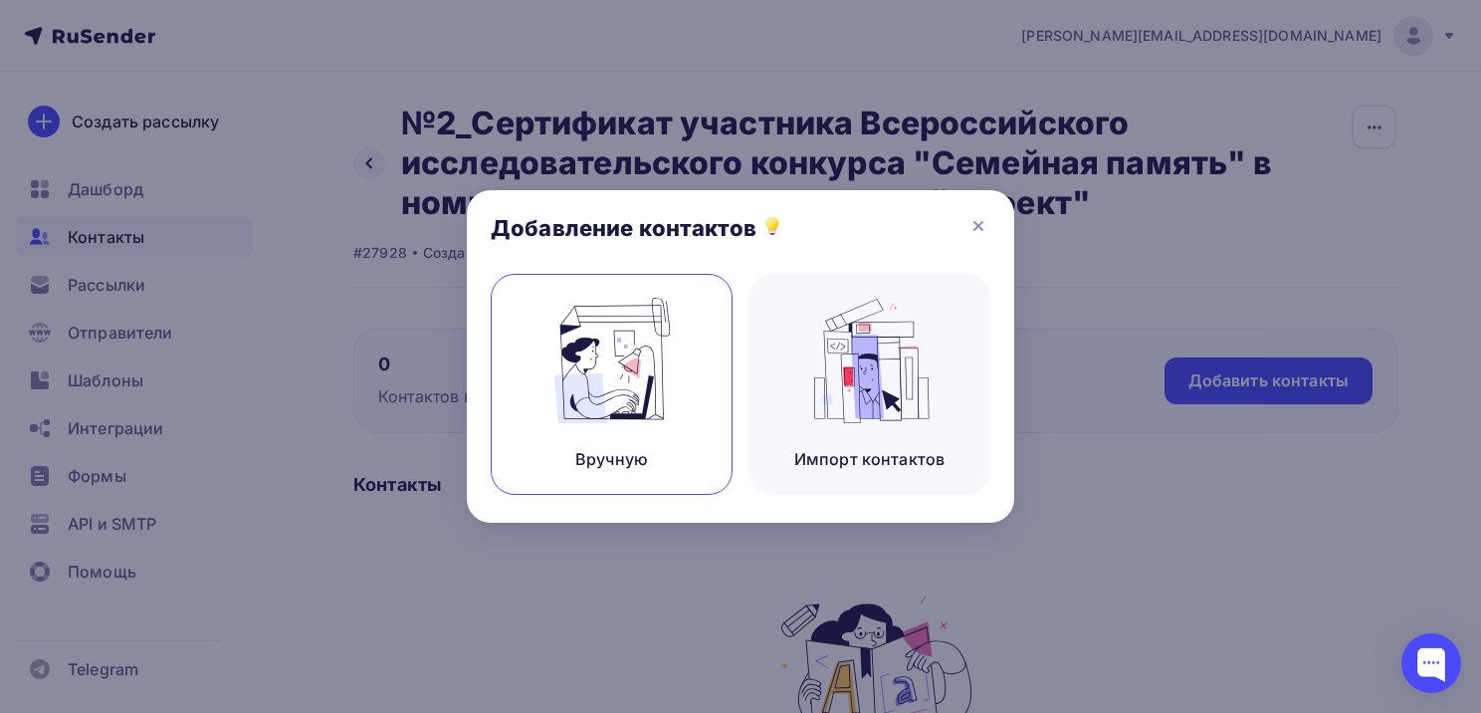
click at [675, 394] on img at bounding box center [612, 360] width 133 height 125
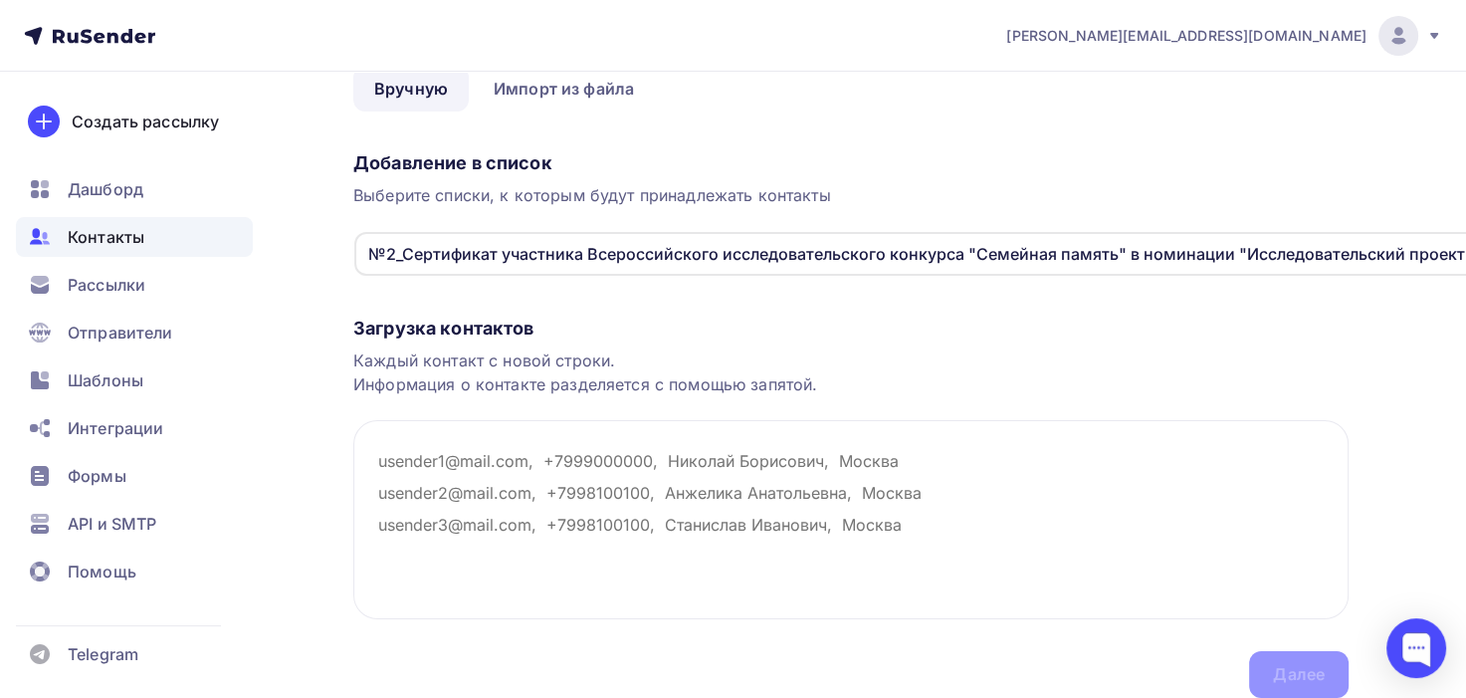
scroll to position [177, 0]
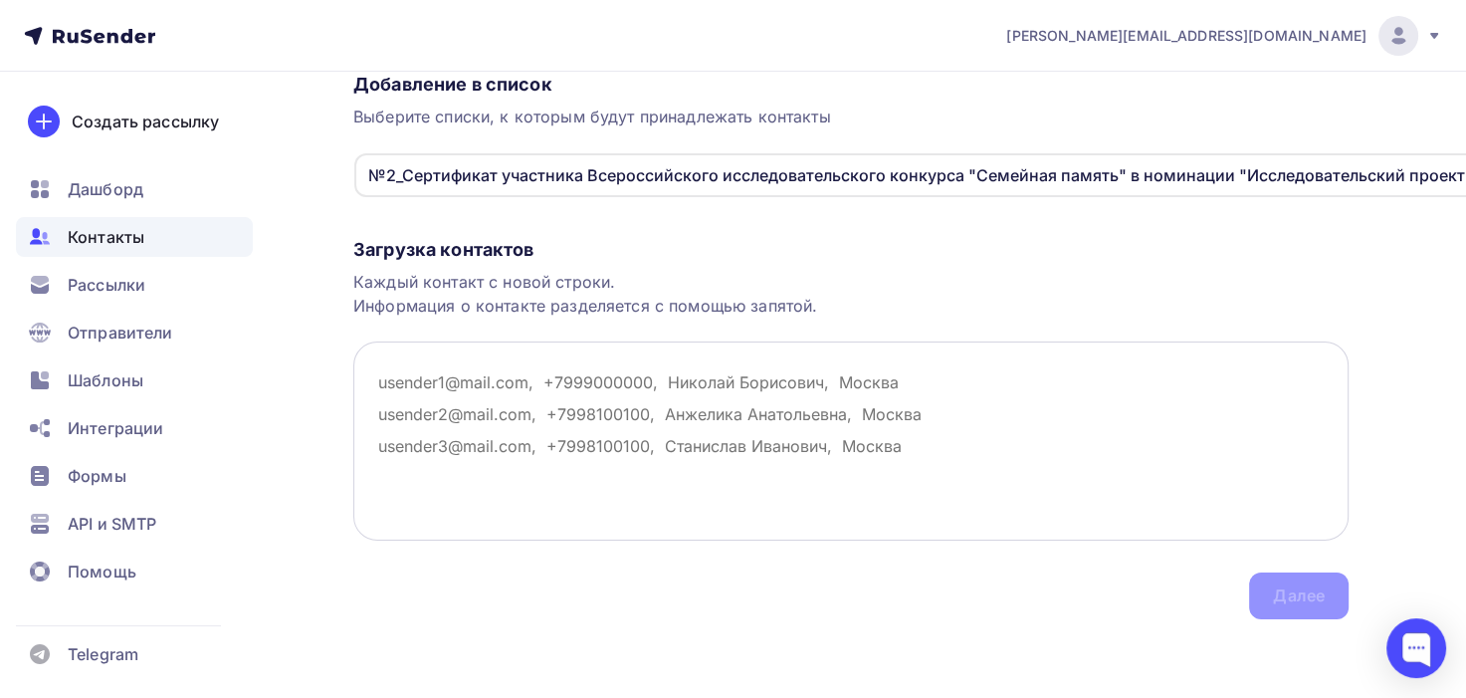
paste textarea "[EMAIL_ADDRESS][DOMAIN_NAME] [EMAIL_ADDRESS][DOMAIN_NAME] [EMAIL_ADDRESS][DOMAI…"
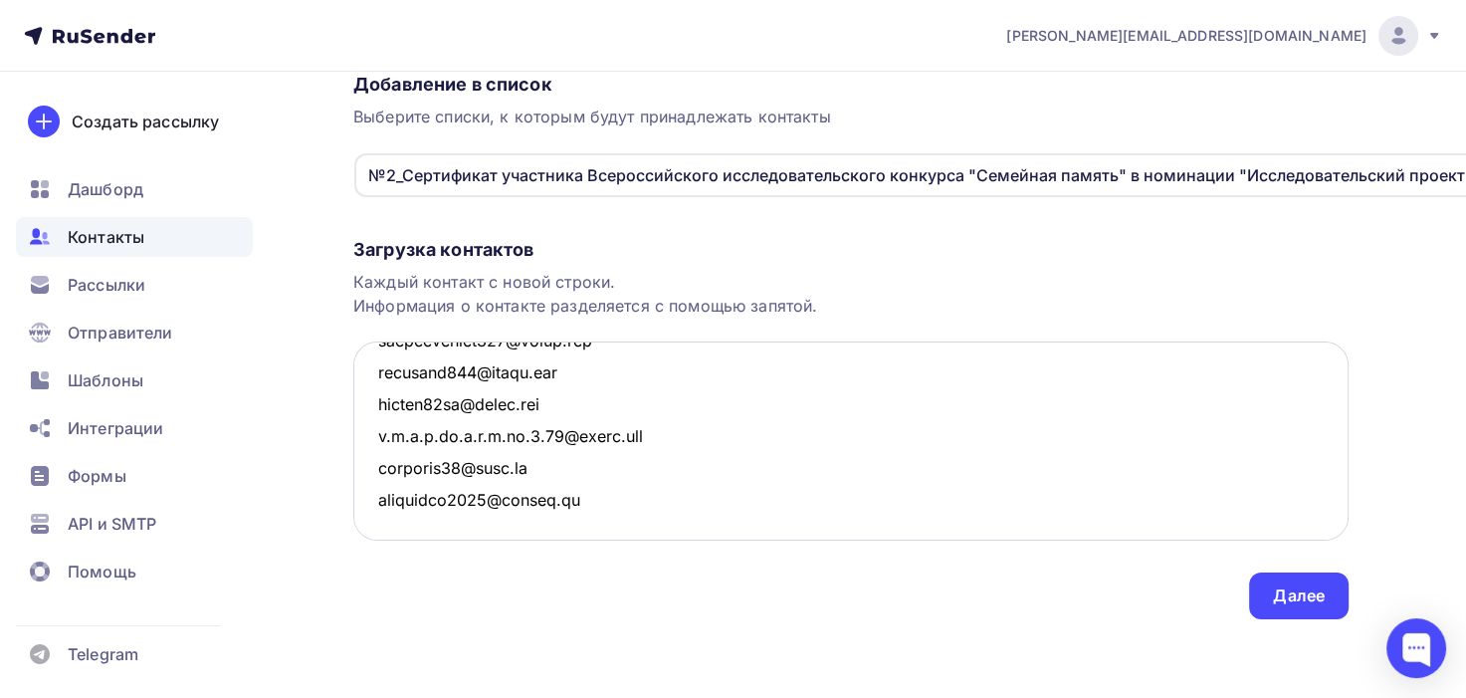
scroll to position [6189, 0]
type textarea "[EMAIL_ADDRESS][DOMAIN_NAME] [EMAIL_ADDRESS][DOMAIN_NAME] [EMAIL_ADDRESS][DOMAI…"
click at [1288, 592] on div "Далее" at bounding box center [1299, 595] width 52 height 23
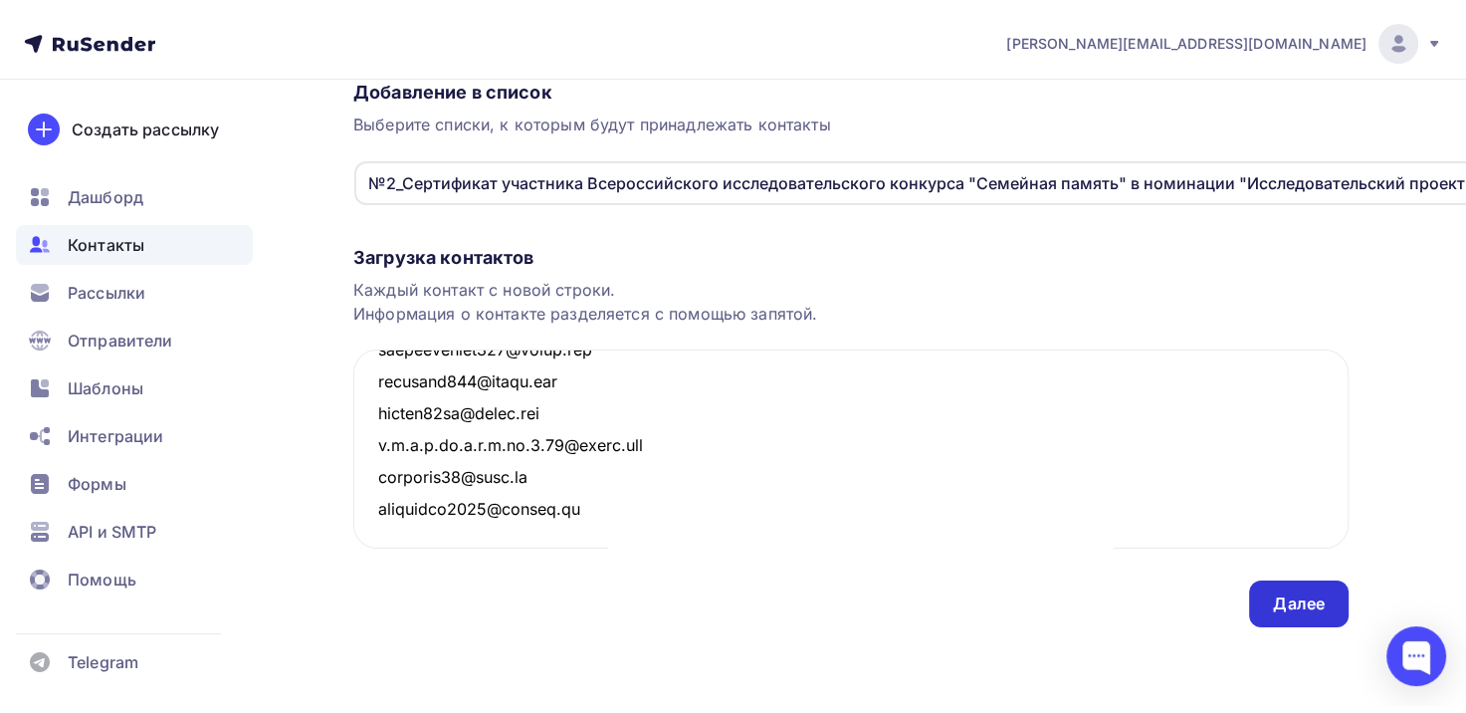
scroll to position [0, 0]
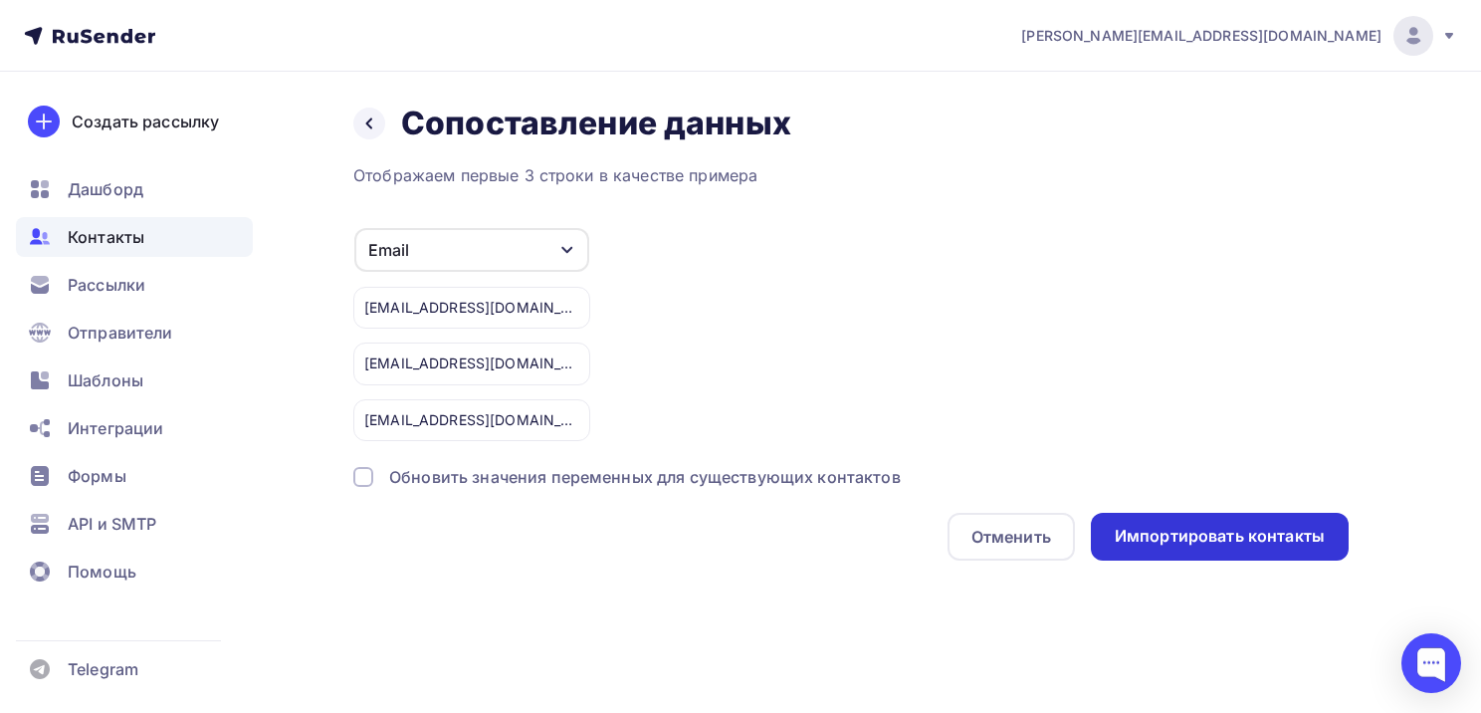
click at [1273, 540] on div "Импортировать контакты" at bounding box center [1220, 536] width 210 height 23
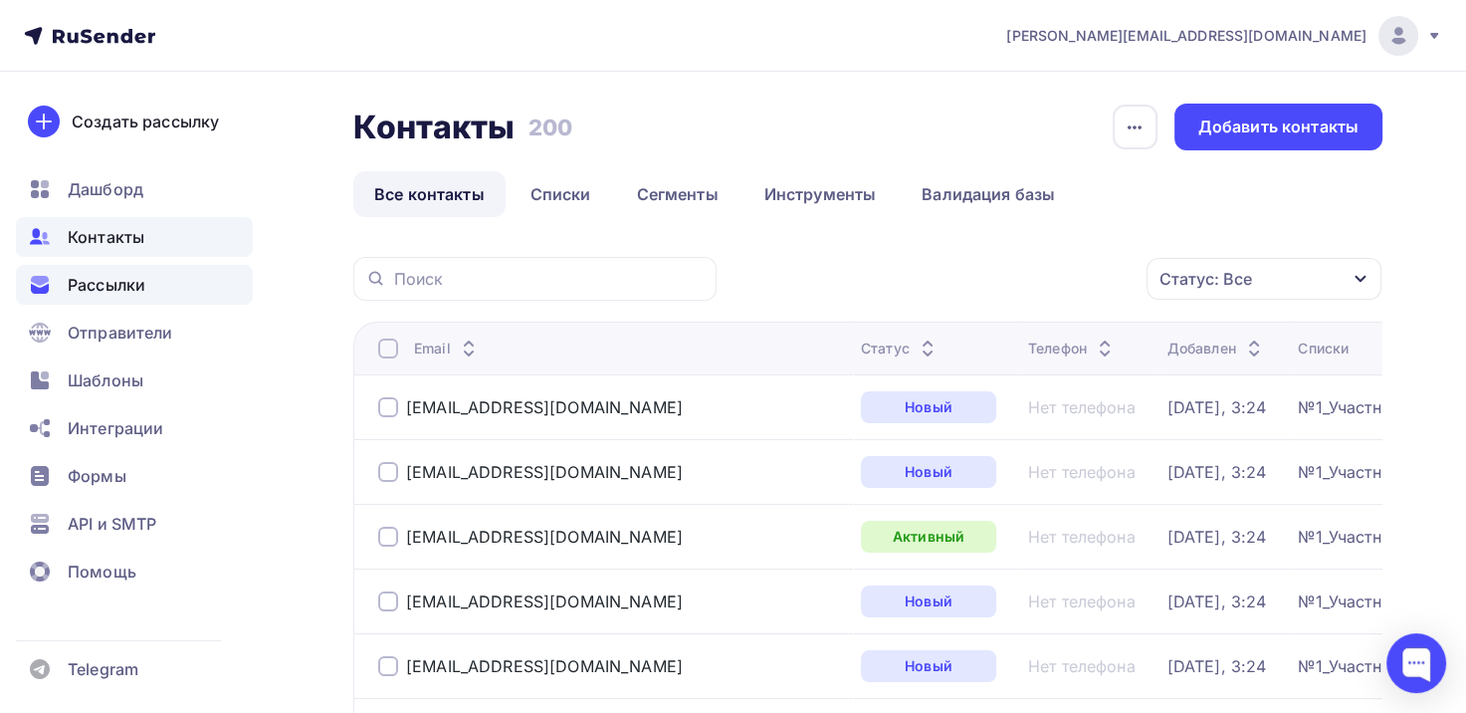
click at [135, 287] on span "Рассылки" at bounding box center [107, 285] width 78 height 24
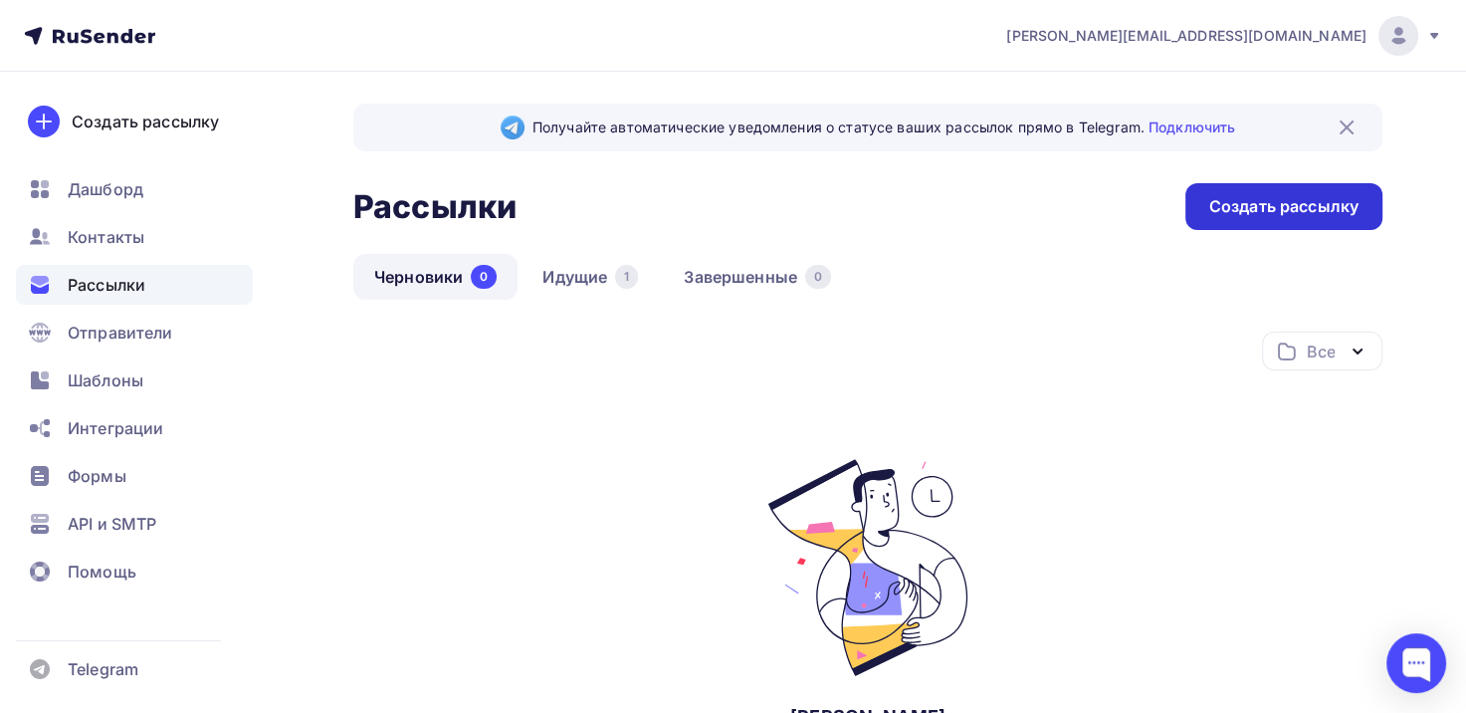
click at [1355, 199] on div "Создать рассылку" at bounding box center [1284, 206] width 149 height 23
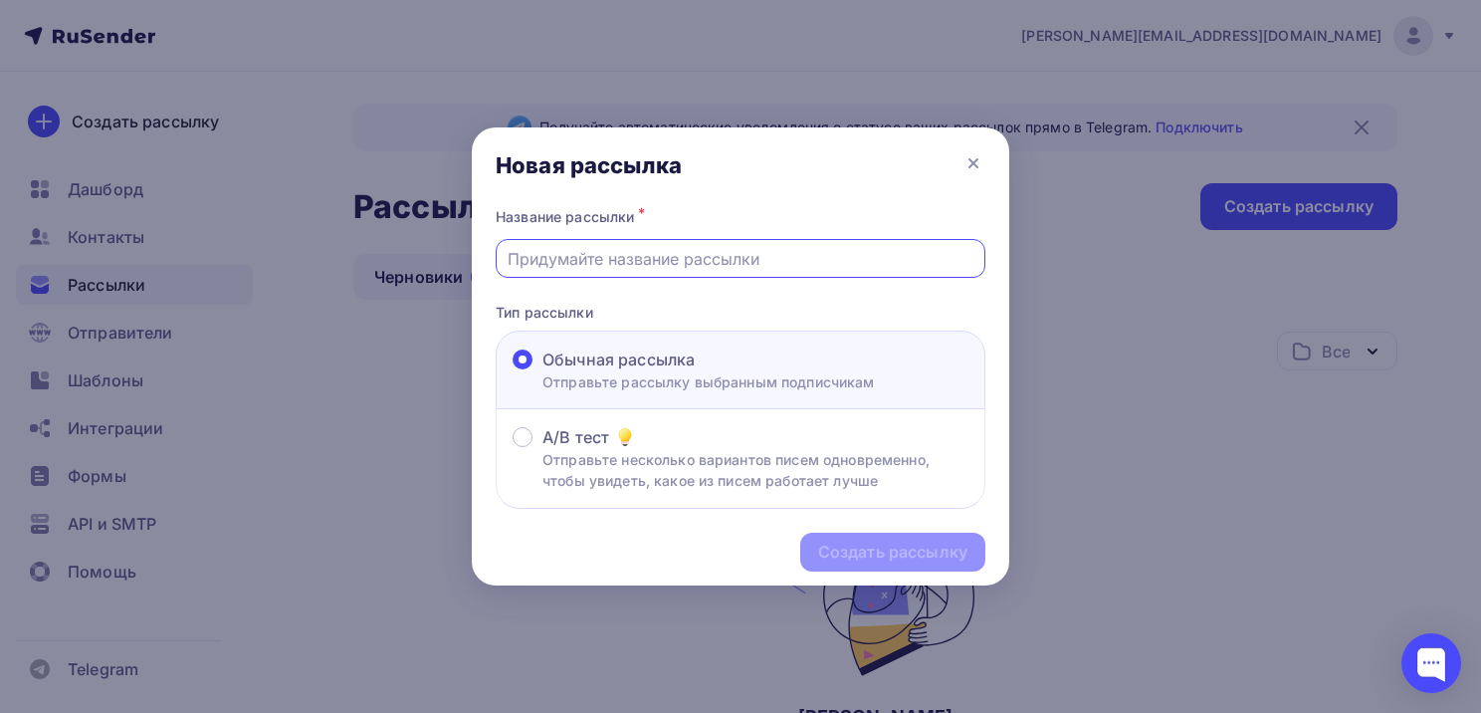
click at [690, 249] on input "text" at bounding box center [741, 259] width 467 height 24
type input "Сертификат участника Всероссийского исследовательского конкурса "Семейная памят…"
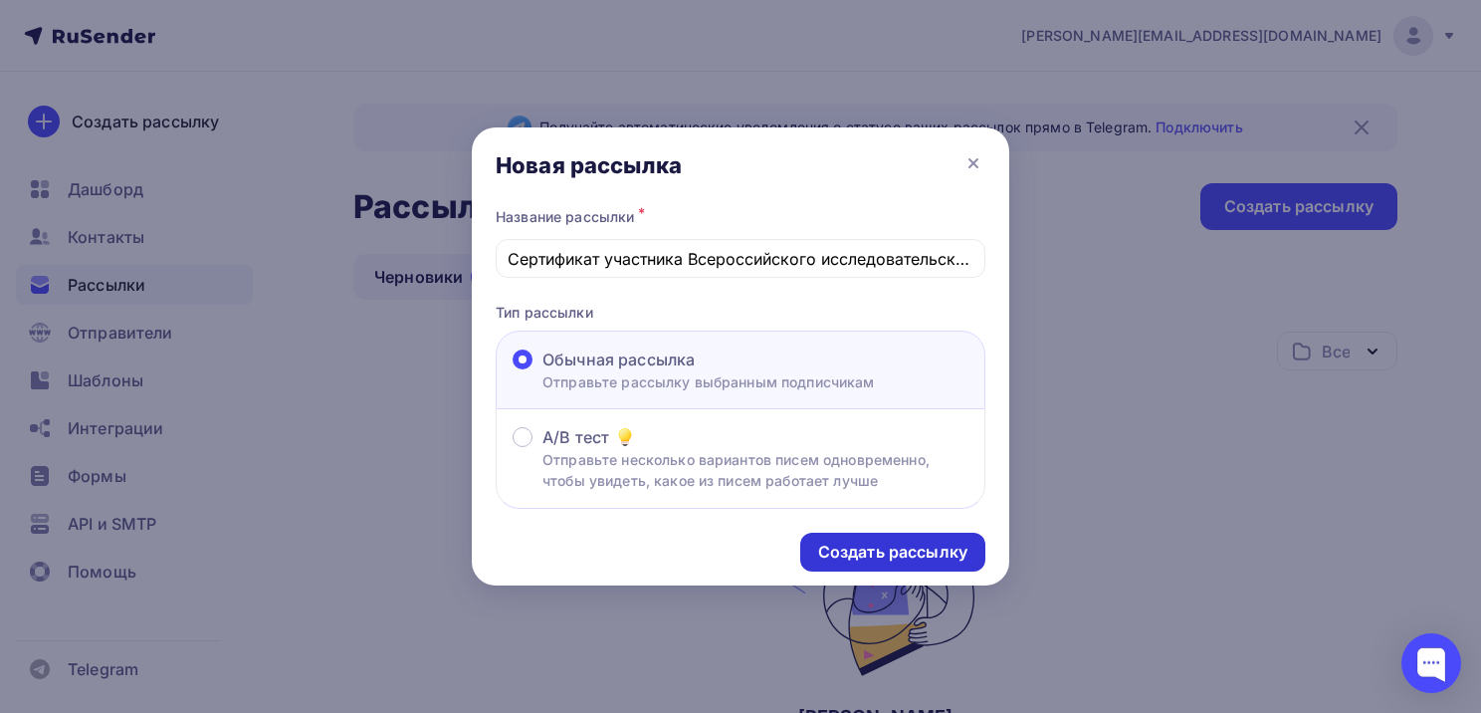
click at [847, 548] on div "Создать рассылку" at bounding box center [892, 552] width 149 height 23
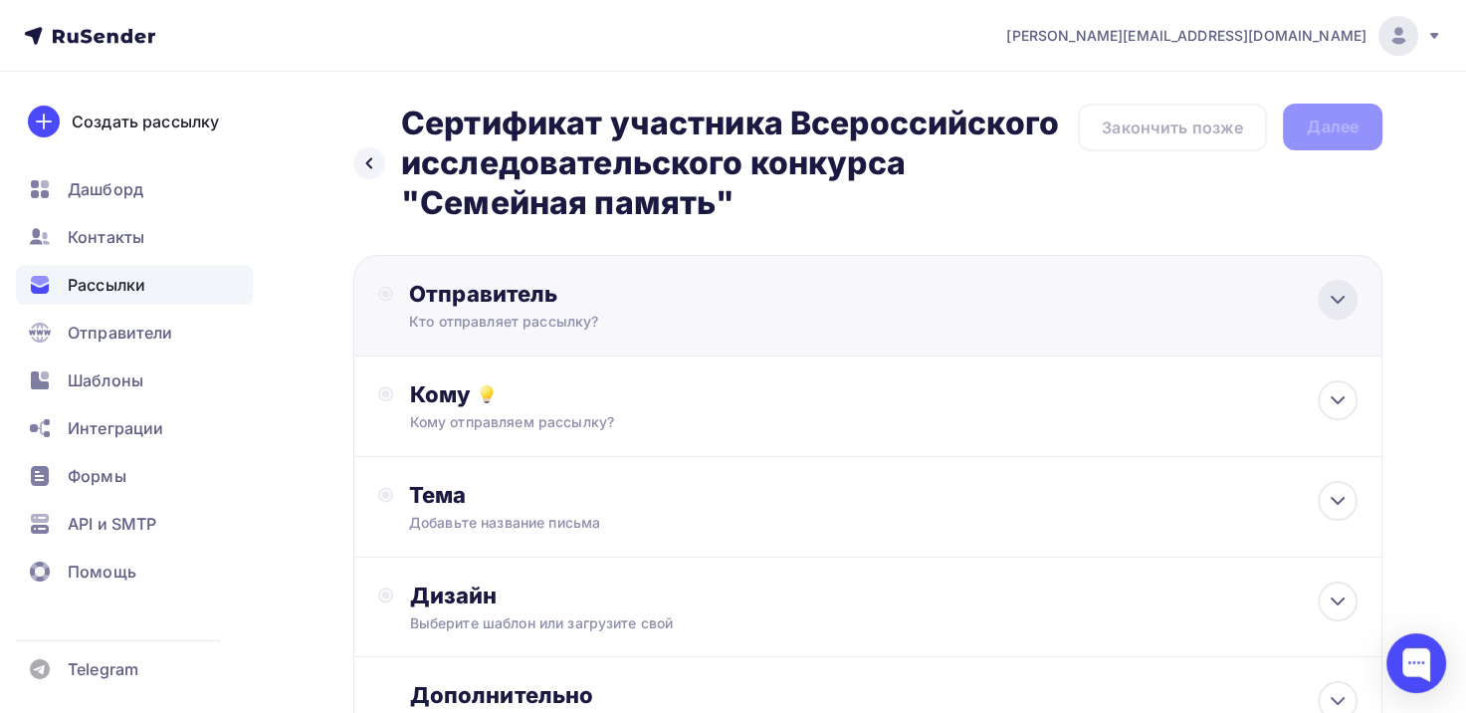
click at [1350, 300] on div at bounding box center [1338, 300] width 40 height 40
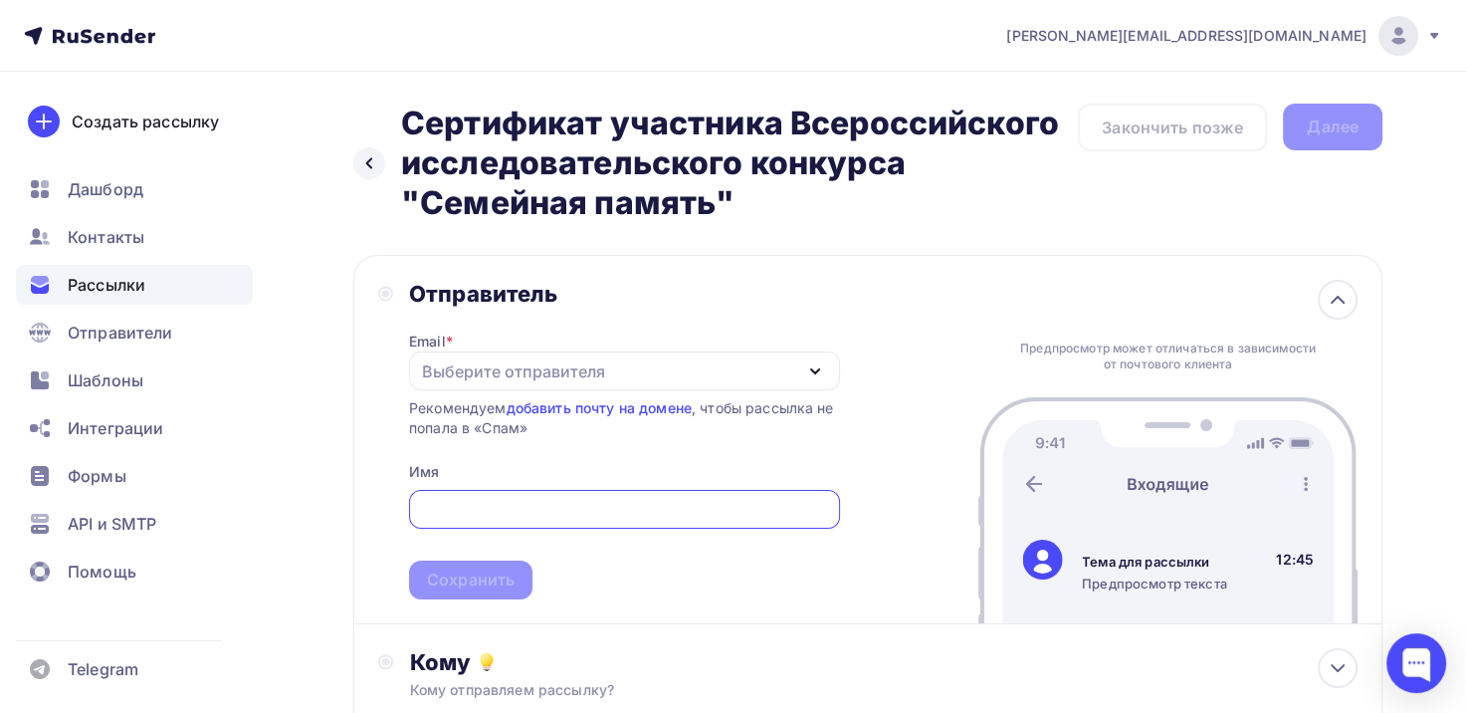
click at [816, 363] on icon "button" at bounding box center [815, 371] width 24 height 24
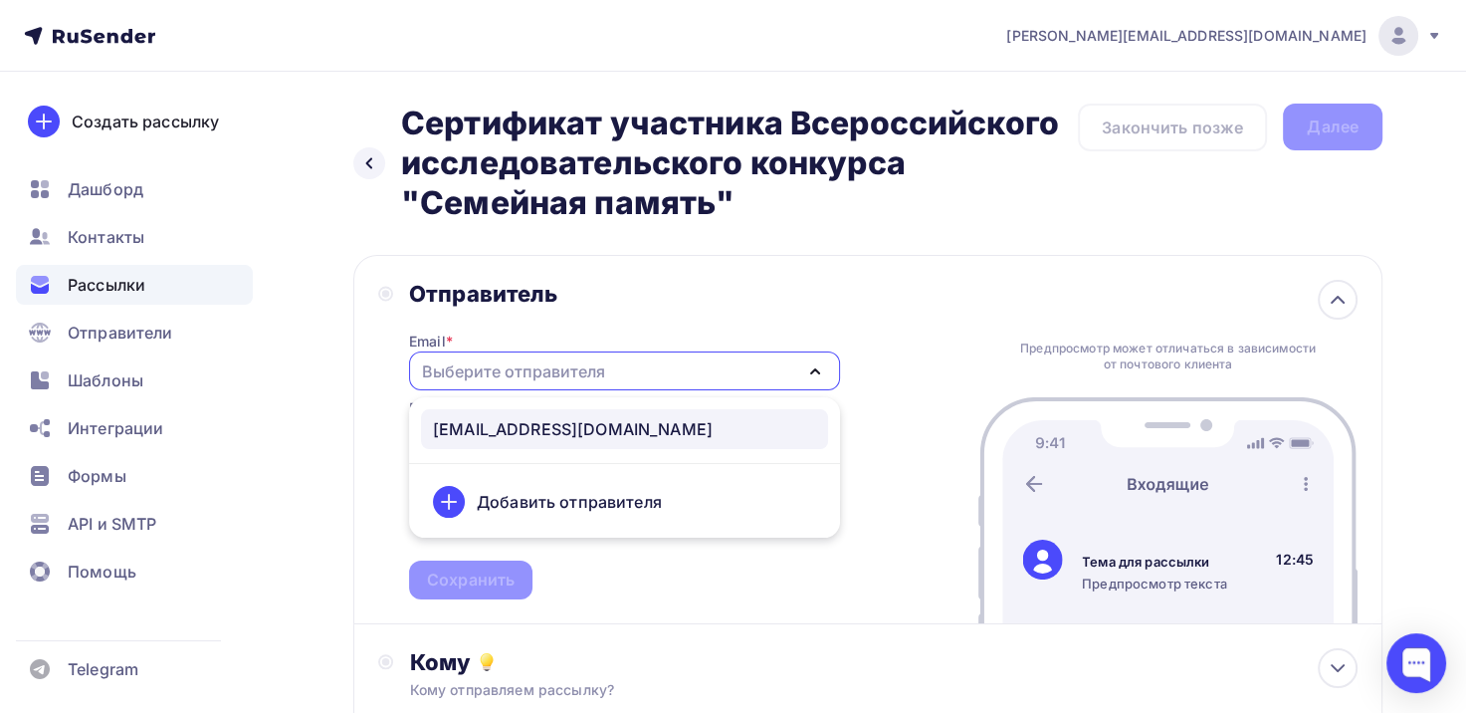
click at [645, 427] on div "[EMAIL_ADDRESS][DOMAIN_NAME]" at bounding box center [573, 429] width 280 height 24
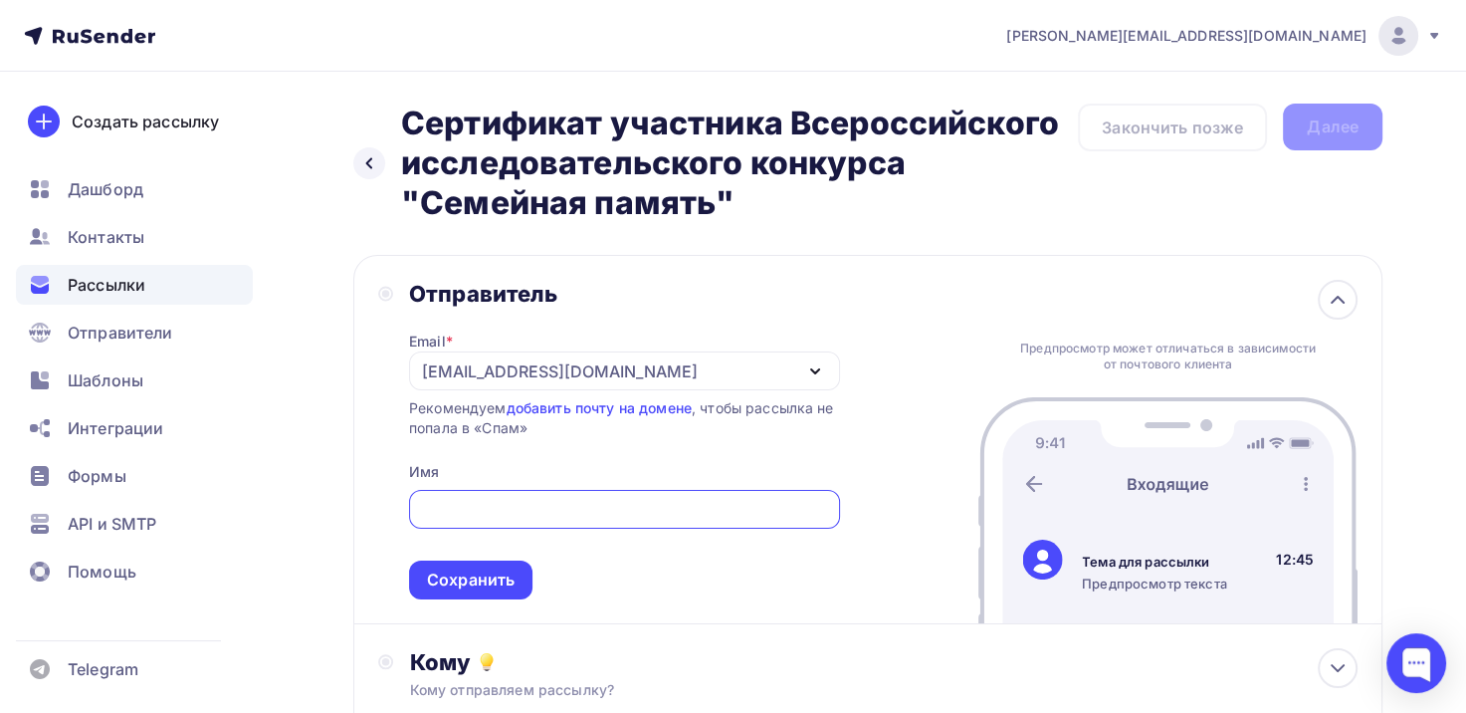
click at [617, 507] on input "text" at bounding box center [624, 510] width 408 height 24
drag, startPoint x: 616, startPoint y: 504, endPoint x: 620, endPoint y: 543, distance: 39.0
click at [616, 506] on input "Дирекция конкурса "Сеймейная память"" at bounding box center [624, 510] width 408 height 24
click at [761, 517] on input "Дирекция конкурса "Семейная память"" at bounding box center [624, 510] width 408 height 24
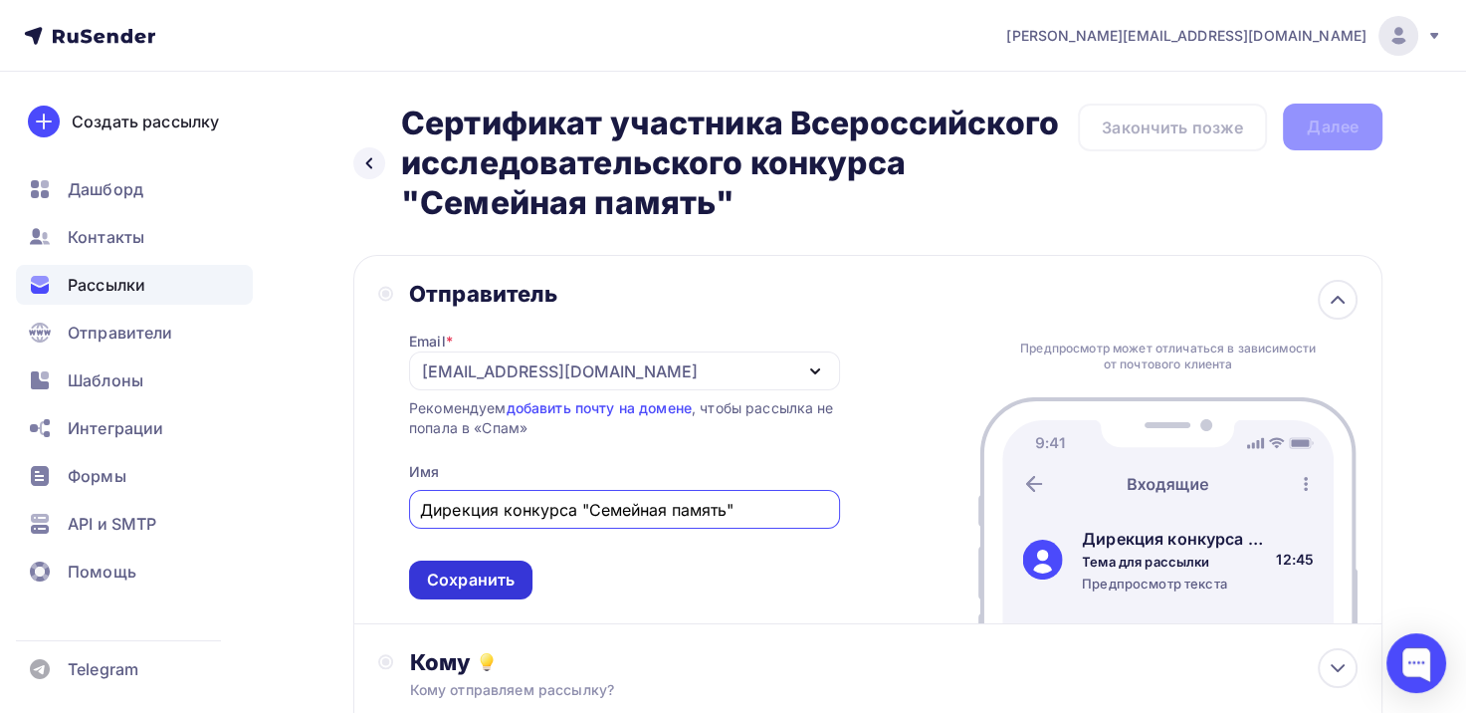
type input "Дирекция конкурса "Семейная память""
click at [496, 582] on div "Сохранить" at bounding box center [471, 579] width 88 height 23
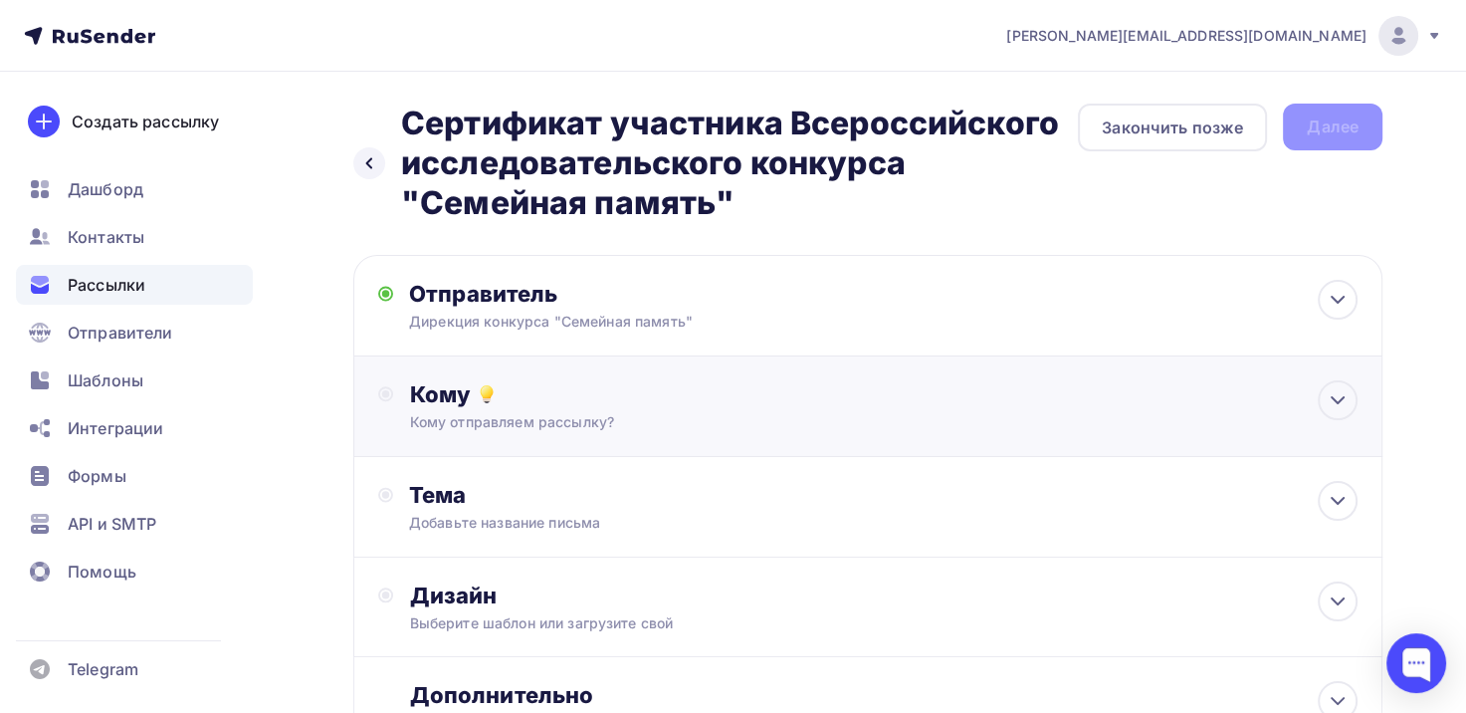
click at [1358, 402] on div "Кому Кому отправляем рассылку? Списки получателей Выберите список Все списки id…" at bounding box center [867, 406] width 1029 height 101
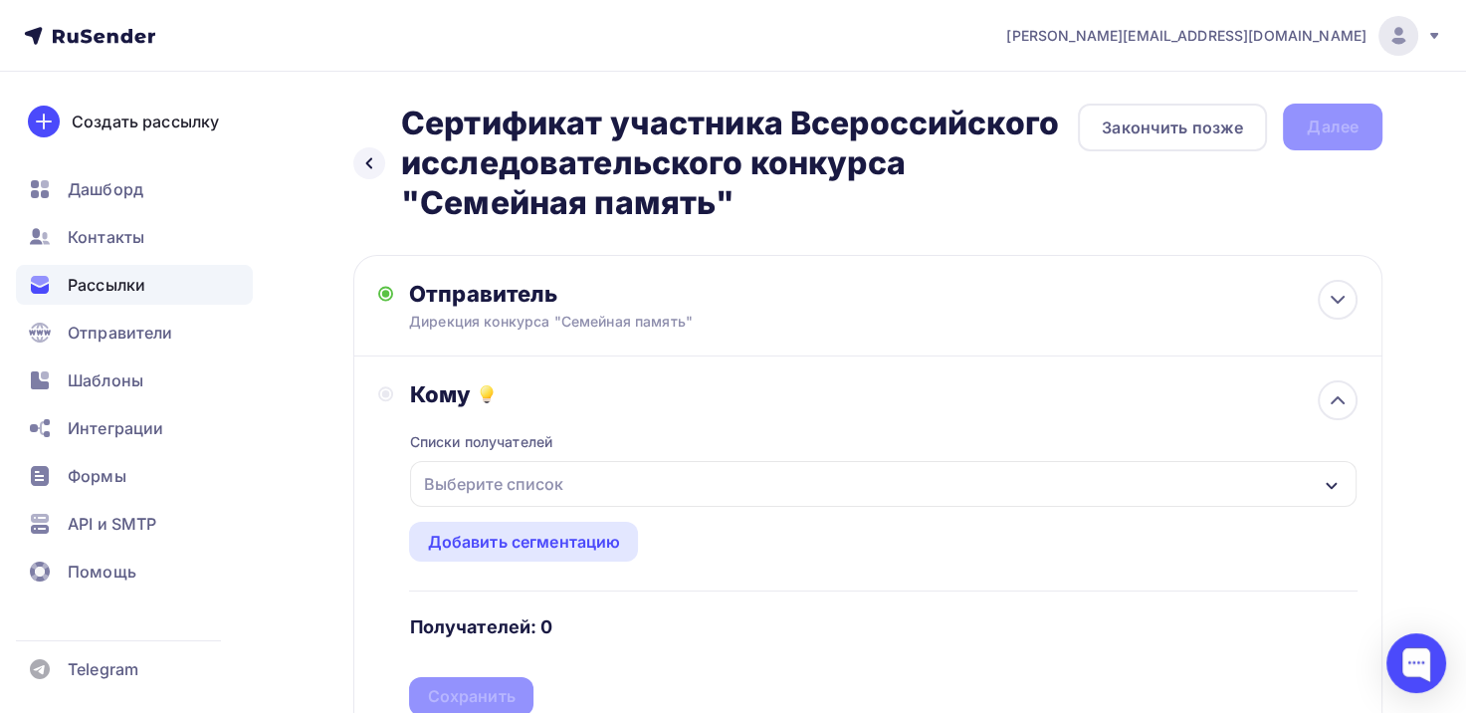
click at [677, 487] on div "Выберите список" at bounding box center [883, 484] width 947 height 46
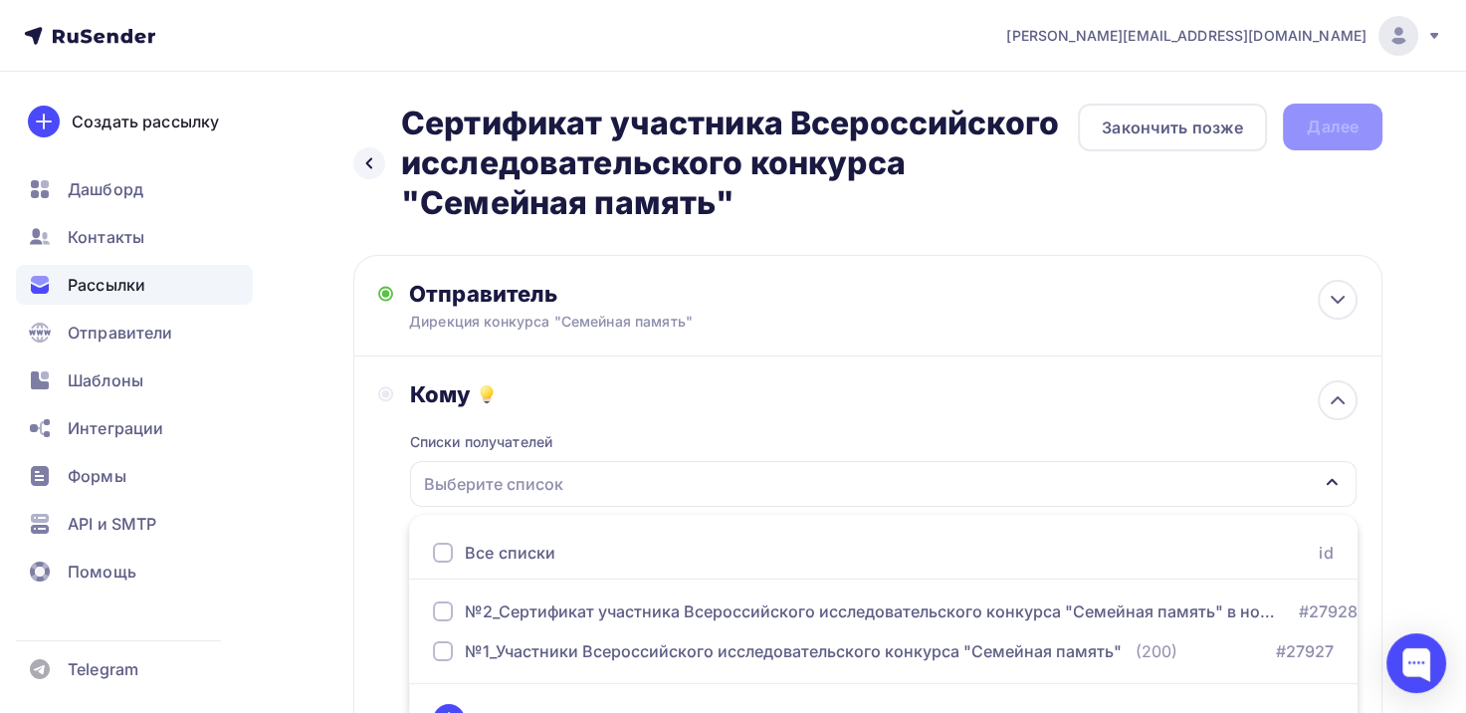
scroll to position [57, 0]
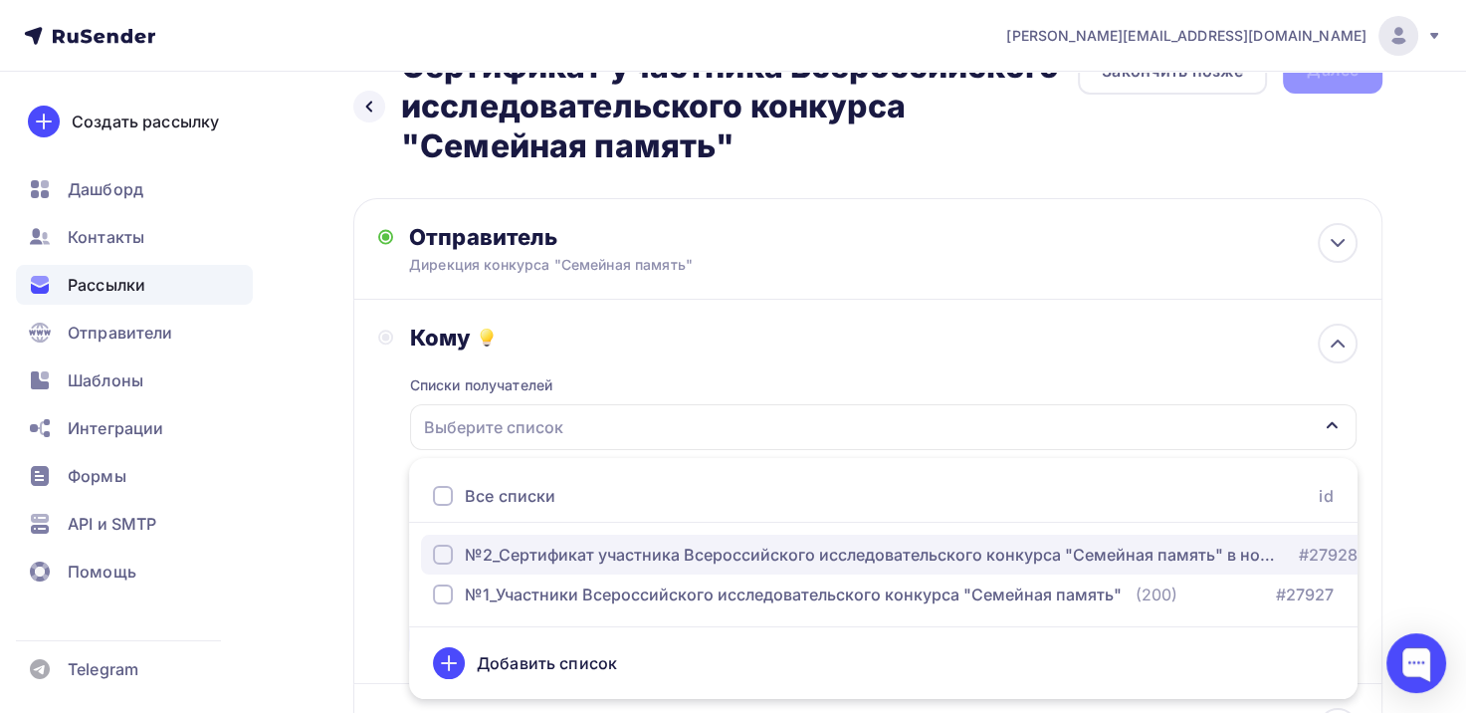
click at [625, 559] on div "№2_Сертификат участника Всероссийского исследовательского конкурса "Семейная па…" at bounding box center [876, 555] width 822 height 24
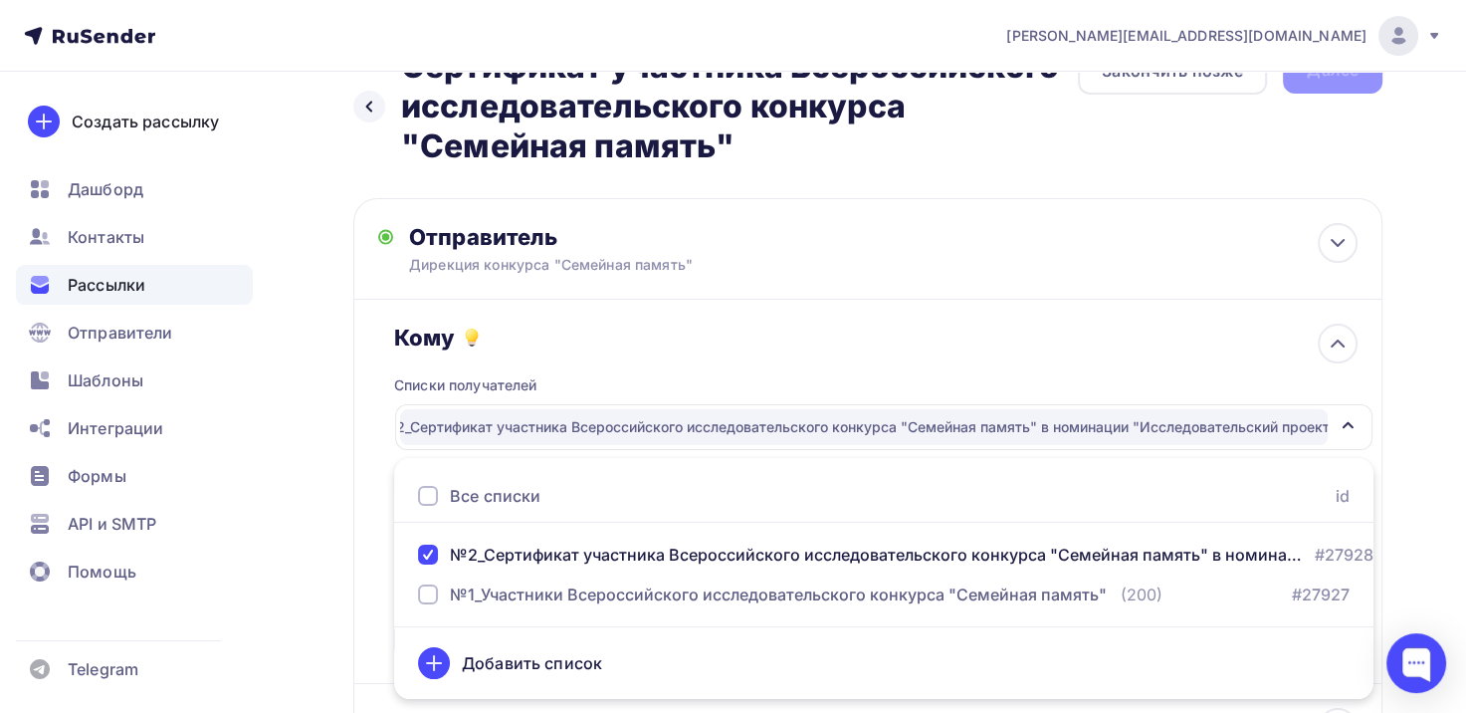
click at [1431, 430] on div "Назад Сертификат участника Всероссийского исследовательского конкурса "Семейная…" at bounding box center [733, 564] width 1466 height 1098
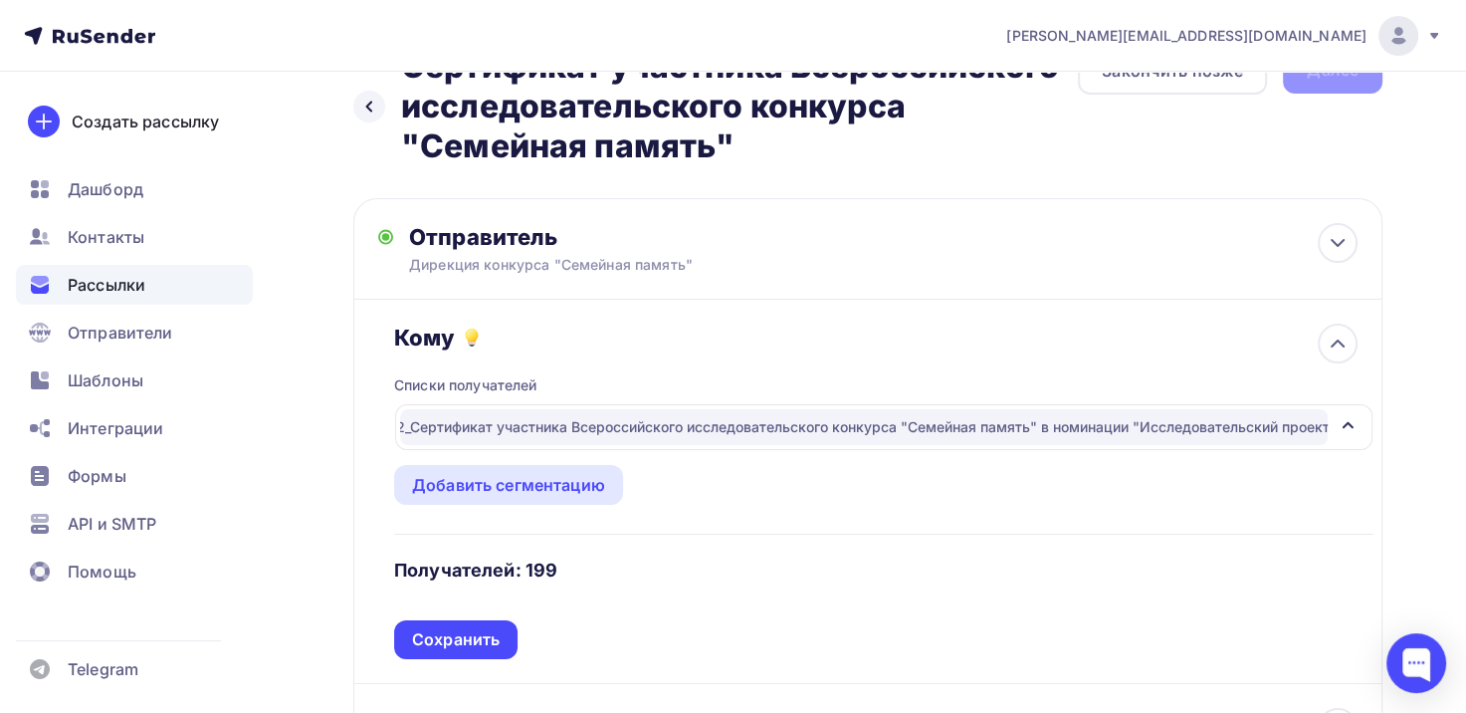
scroll to position [156, 0]
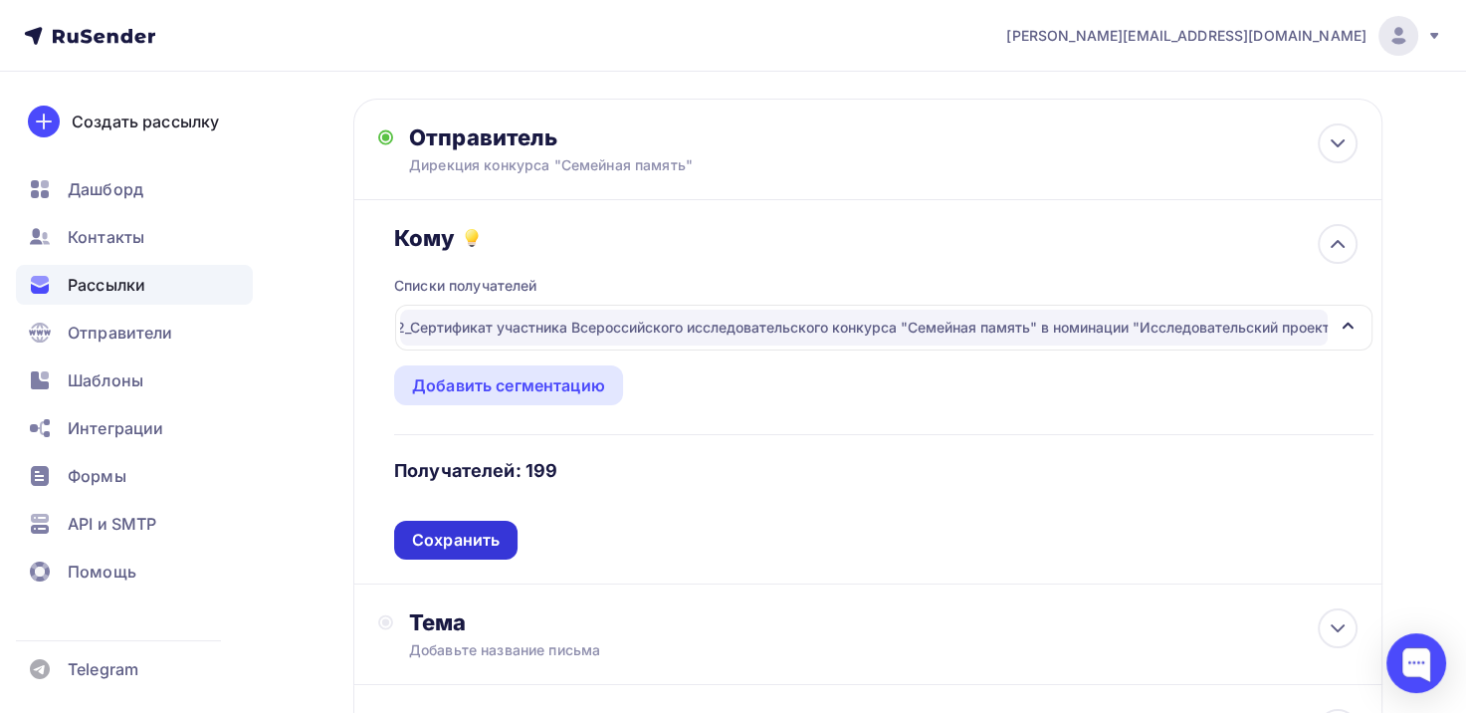
click at [443, 540] on div "Сохранить" at bounding box center [456, 540] width 88 height 23
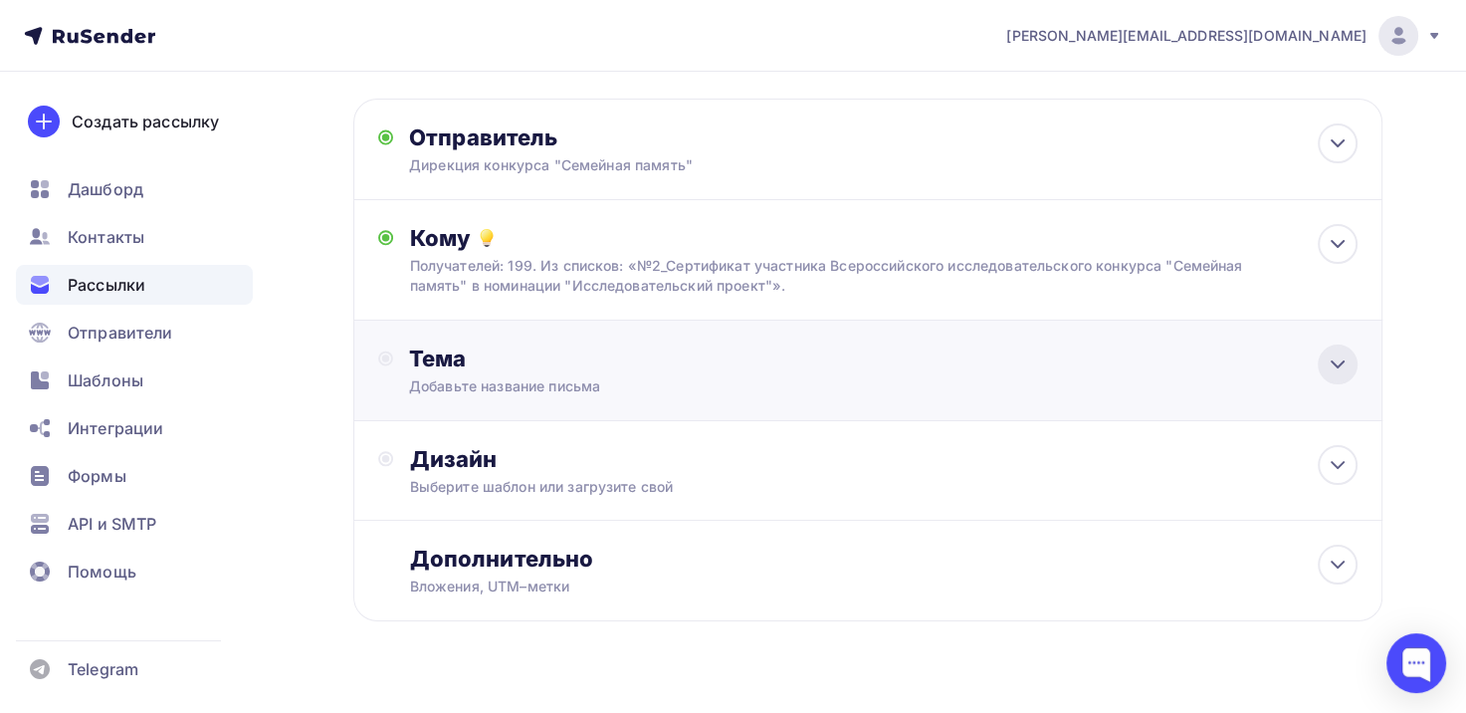
click at [1329, 364] on icon at bounding box center [1338, 364] width 24 height 24
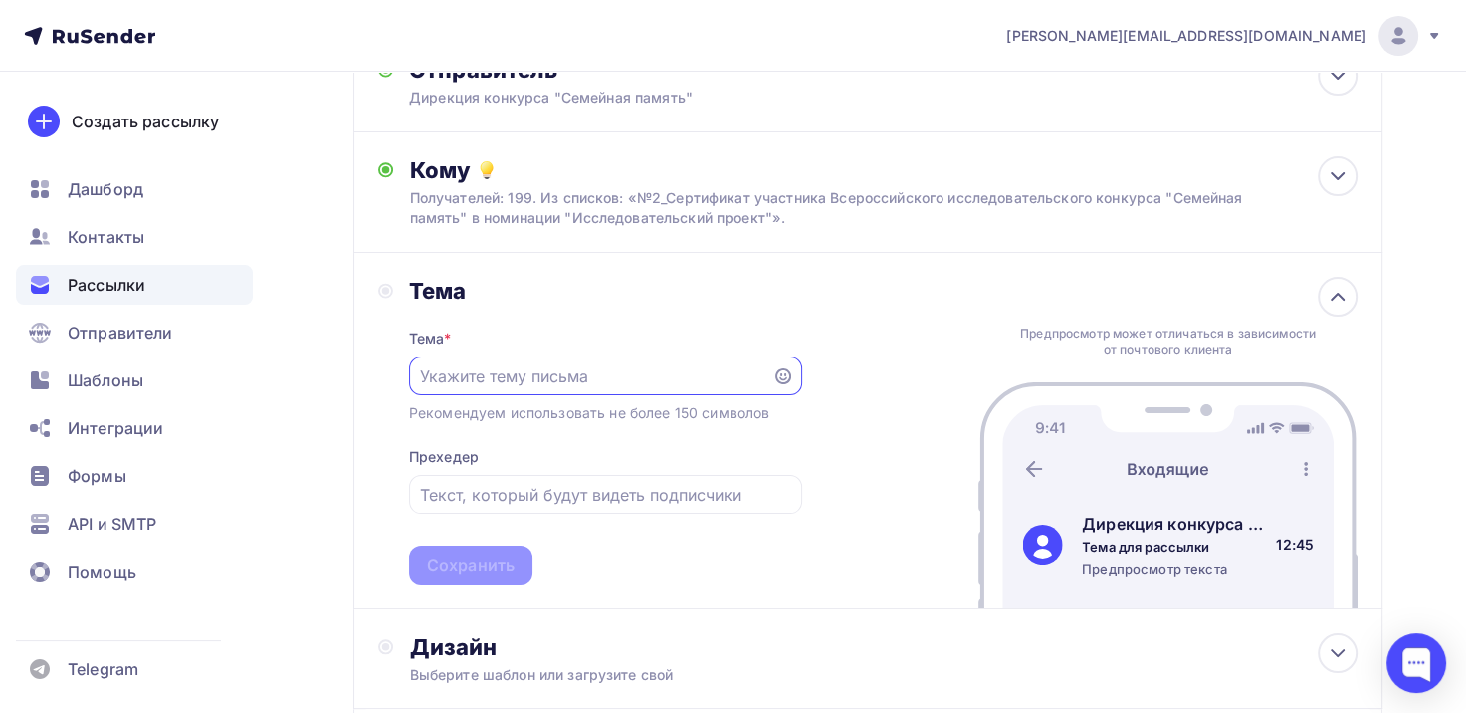
scroll to position [256, 0]
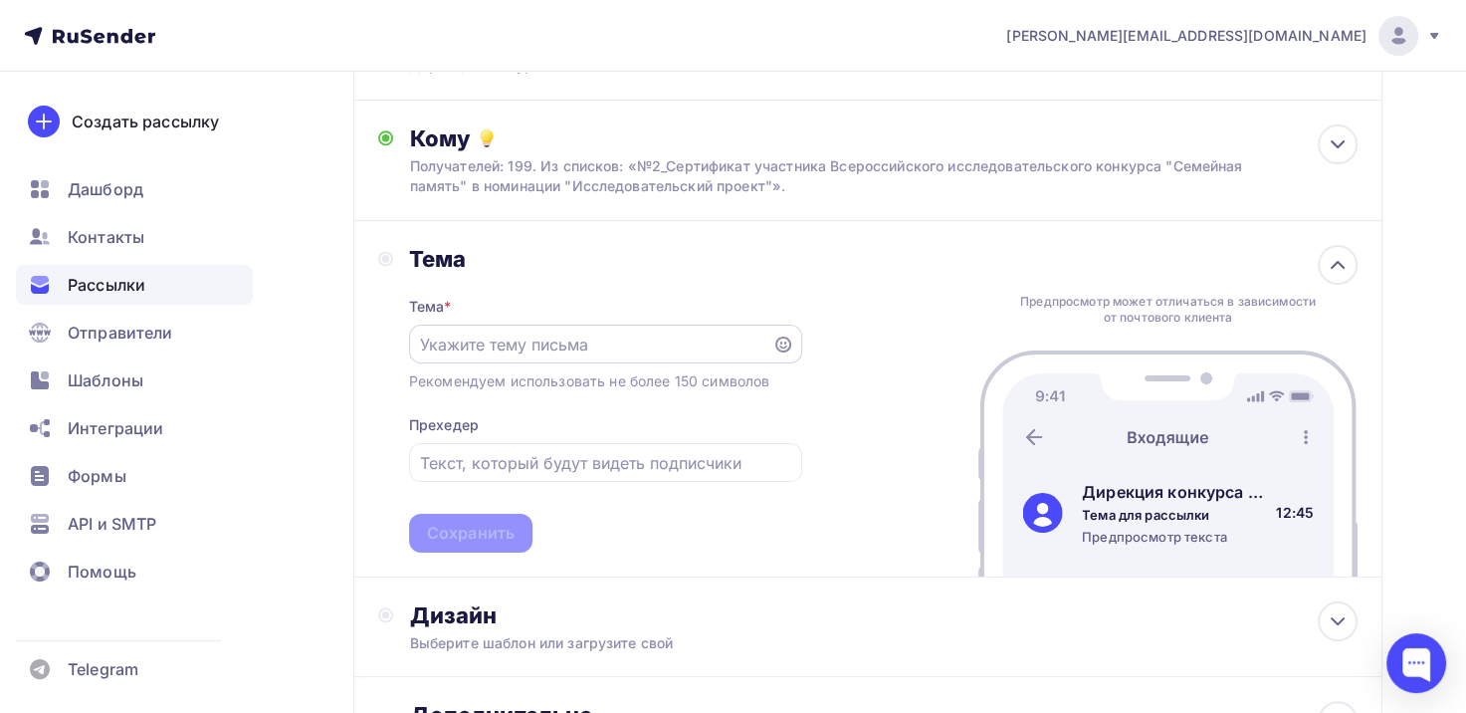
click at [549, 330] on div at bounding box center [605, 344] width 393 height 39
click at [565, 346] on input "text" at bounding box center [590, 344] width 340 height 24
type input "с"
type input "Сертификат участника Всероссийского конкурса "Семейная память" в номинации "Исс…"
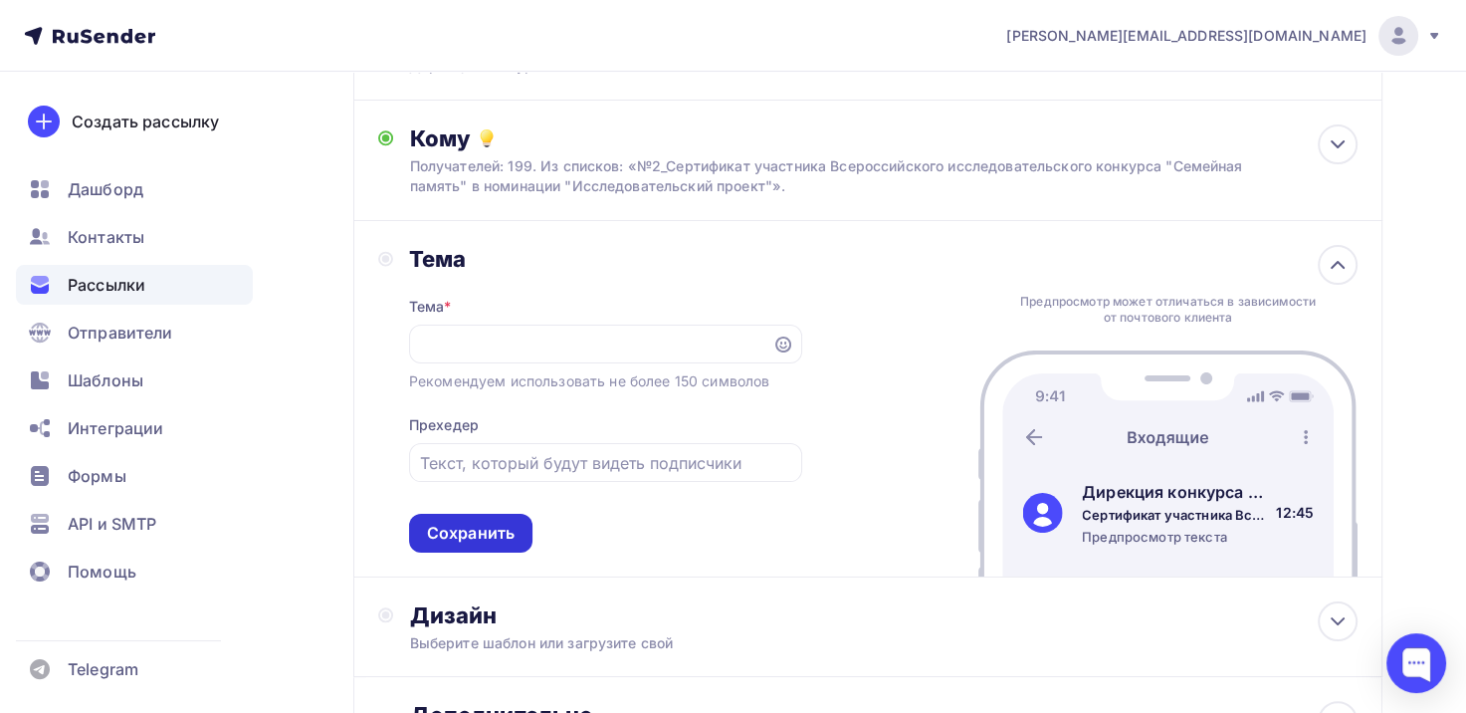
click at [486, 534] on div "Сохранить" at bounding box center [471, 533] width 88 height 23
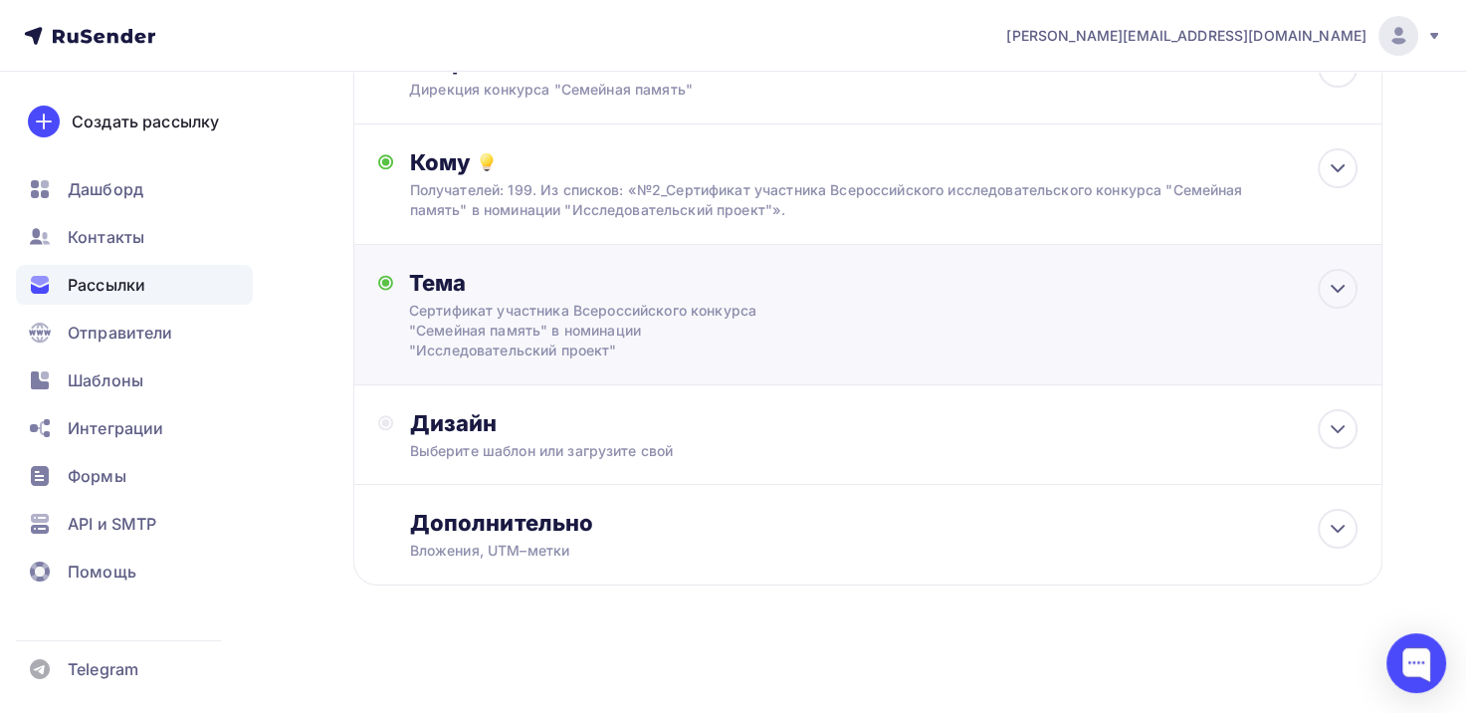
scroll to position [231, 0]
click at [1331, 439] on icon at bounding box center [1338, 430] width 24 height 24
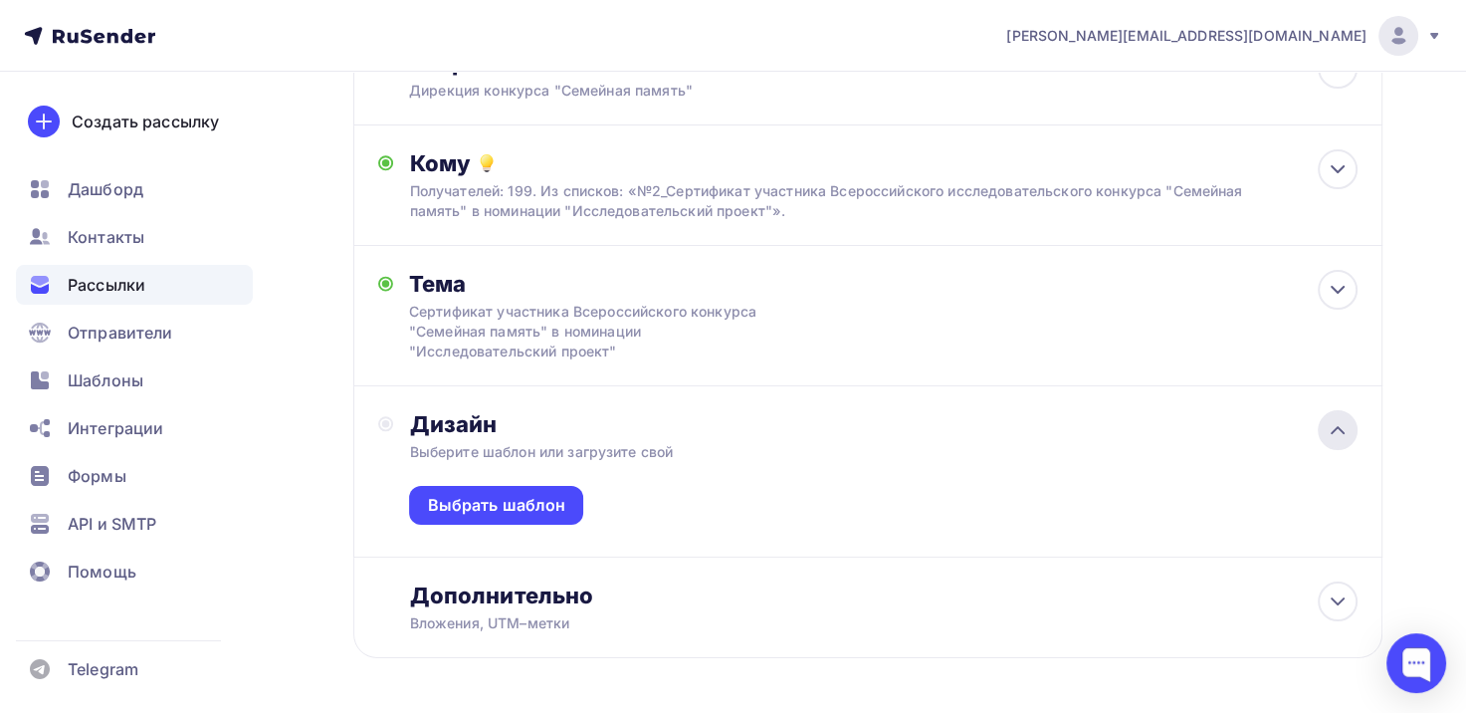
scroll to position [256, 0]
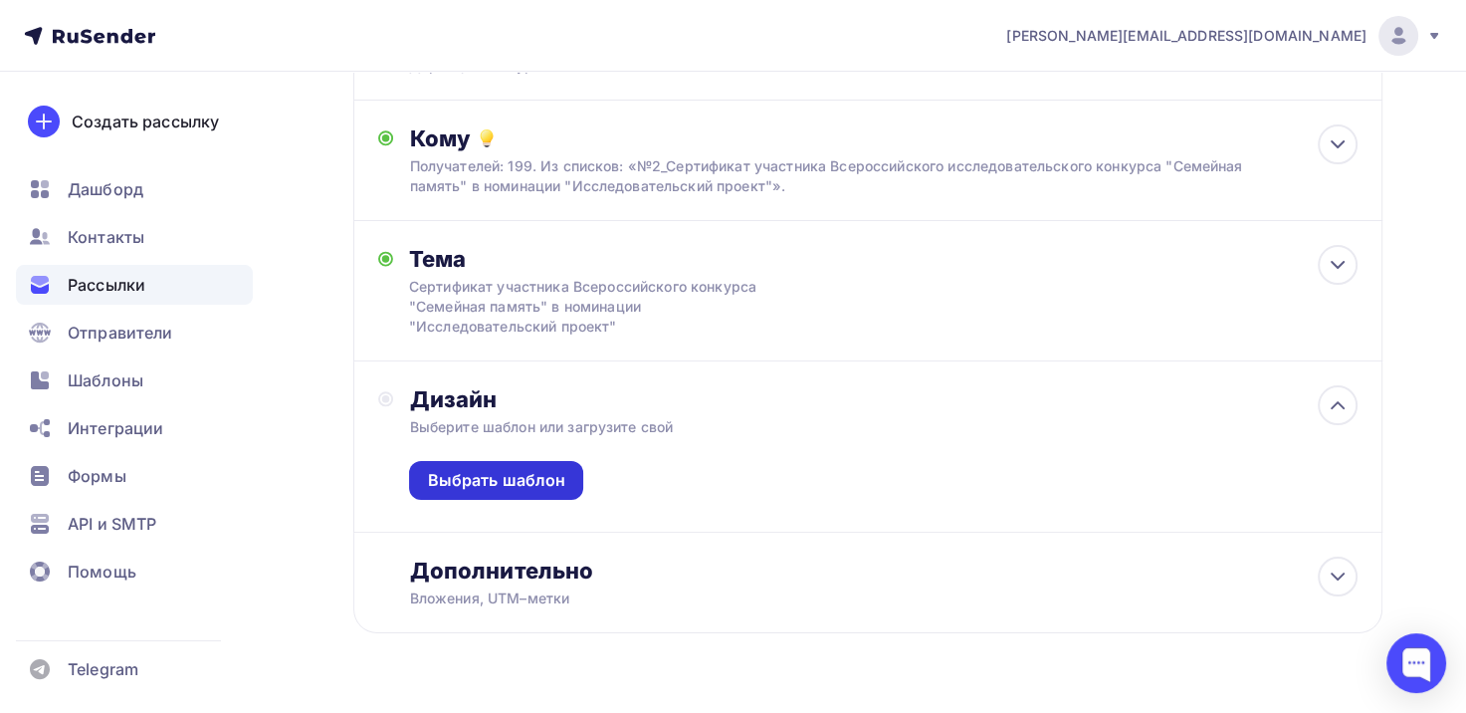
click at [476, 485] on div "Выбрать шаблон" at bounding box center [496, 480] width 138 height 23
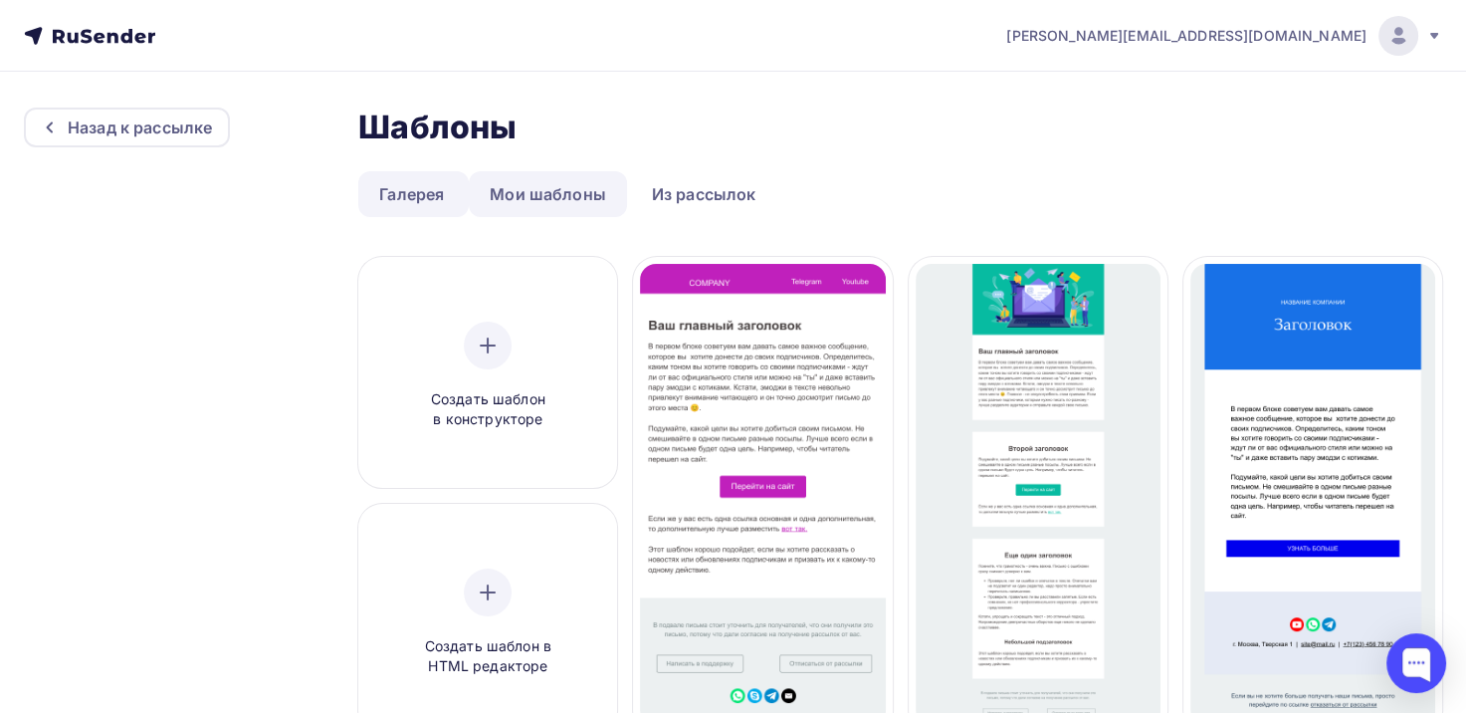
click at [576, 183] on link "Мои шаблоны" at bounding box center [548, 194] width 158 height 46
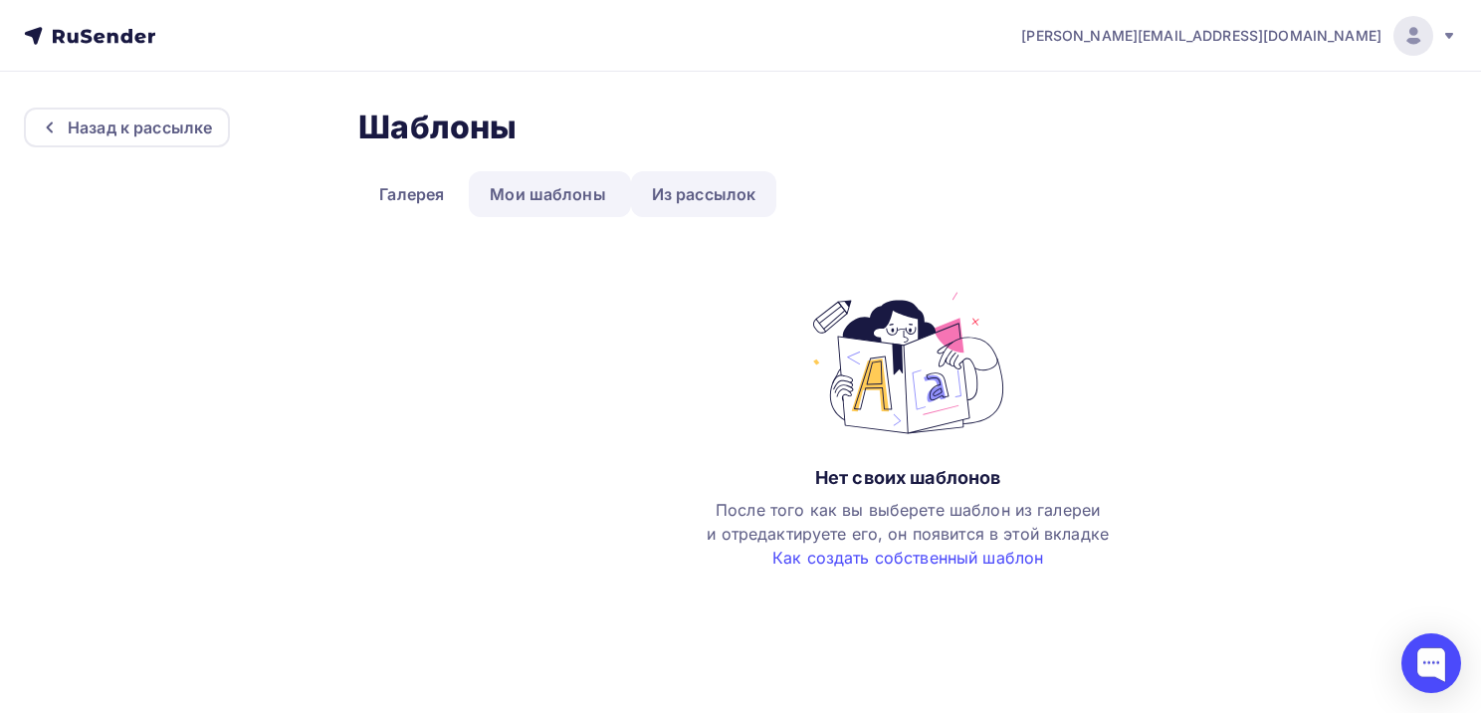
click at [690, 195] on link "Из рассылок" at bounding box center [704, 194] width 146 height 46
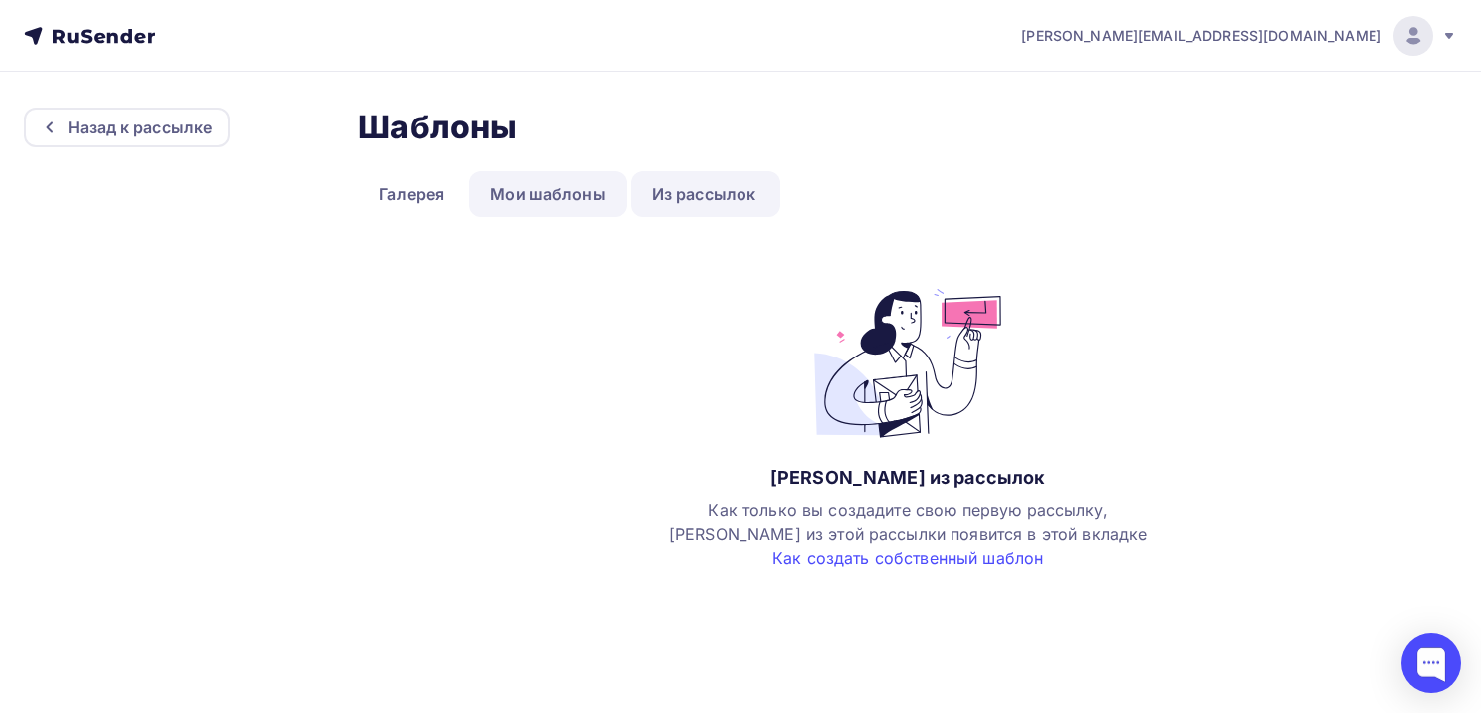
click at [565, 199] on link "Мои шаблоны" at bounding box center [548, 194] width 158 height 46
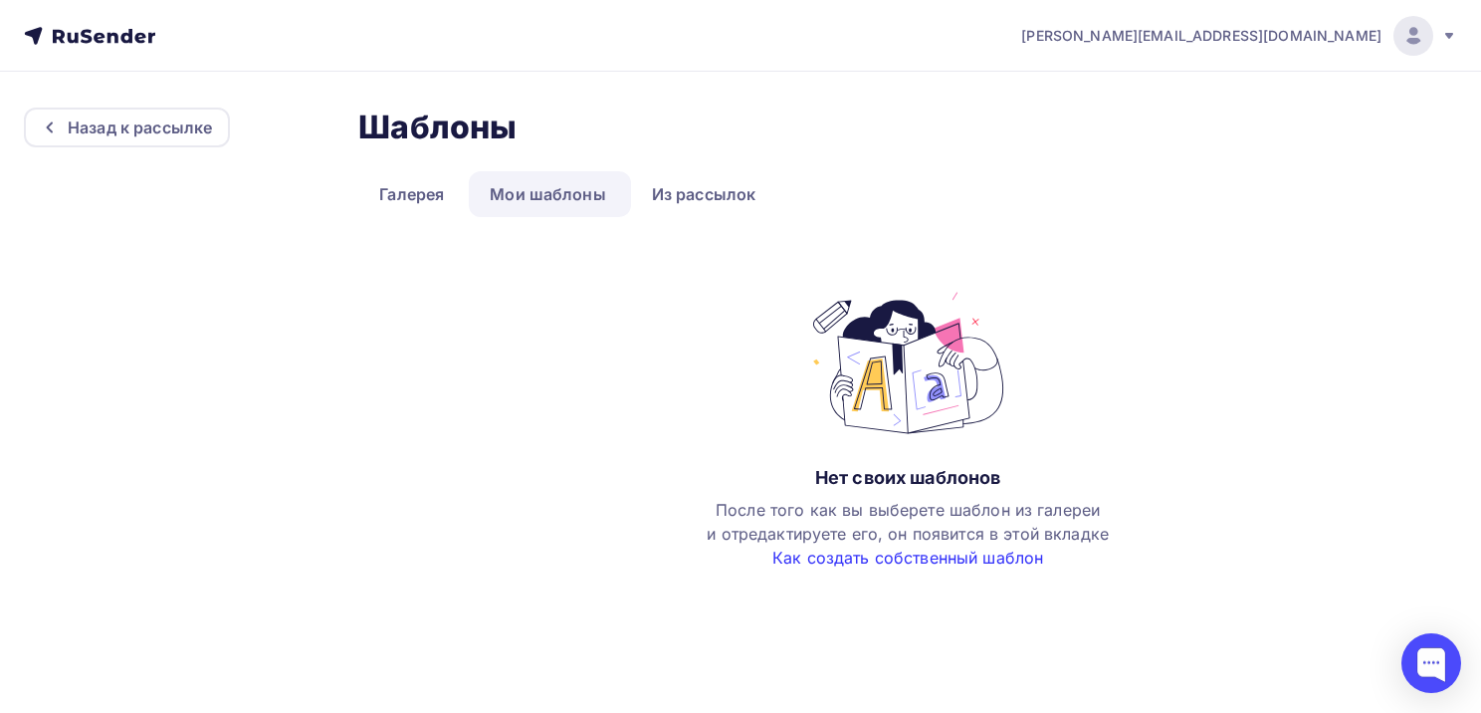
click at [810, 562] on link "Как создать собственный шаблон" at bounding box center [908, 558] width 271 height 20
click at [414, 199] on link "Галерея" at bounding box center [411, 194] width 107 height 46
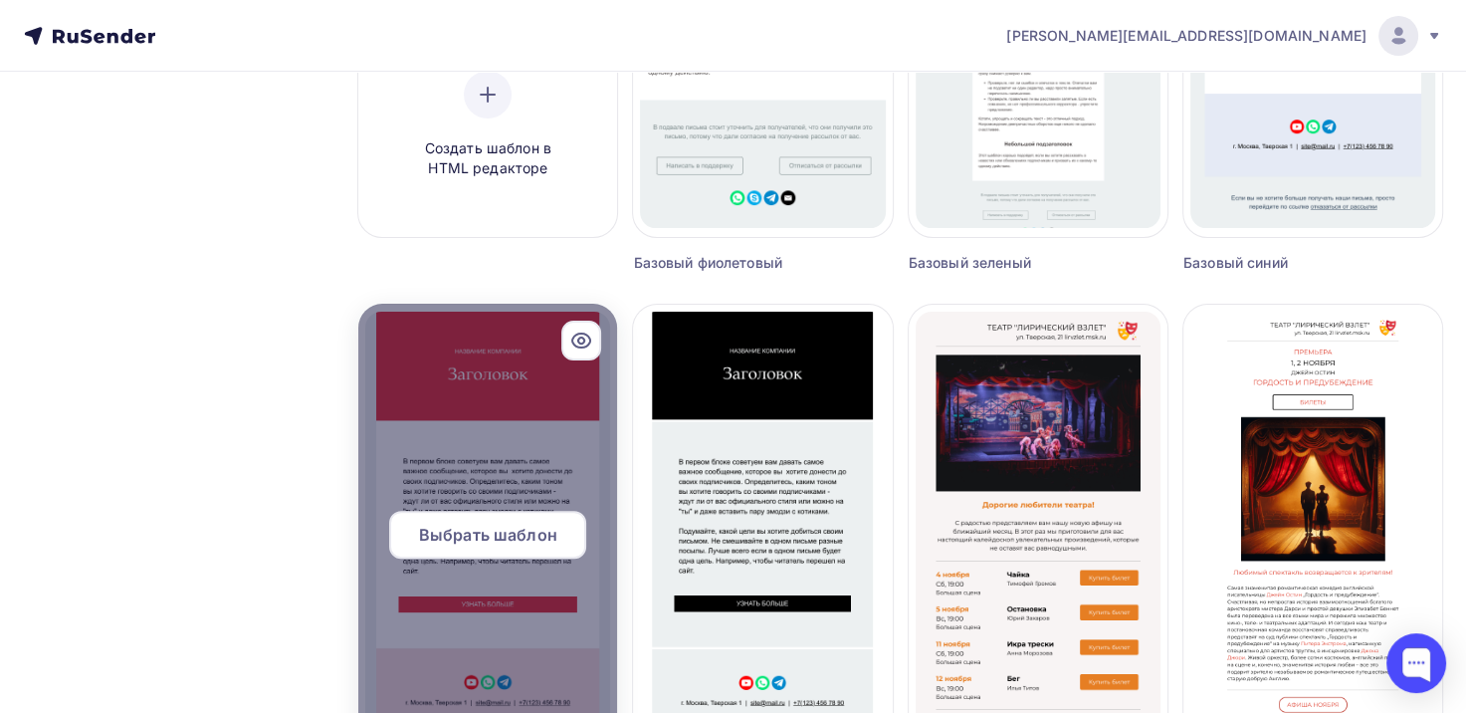
scroll to position [697, 0]
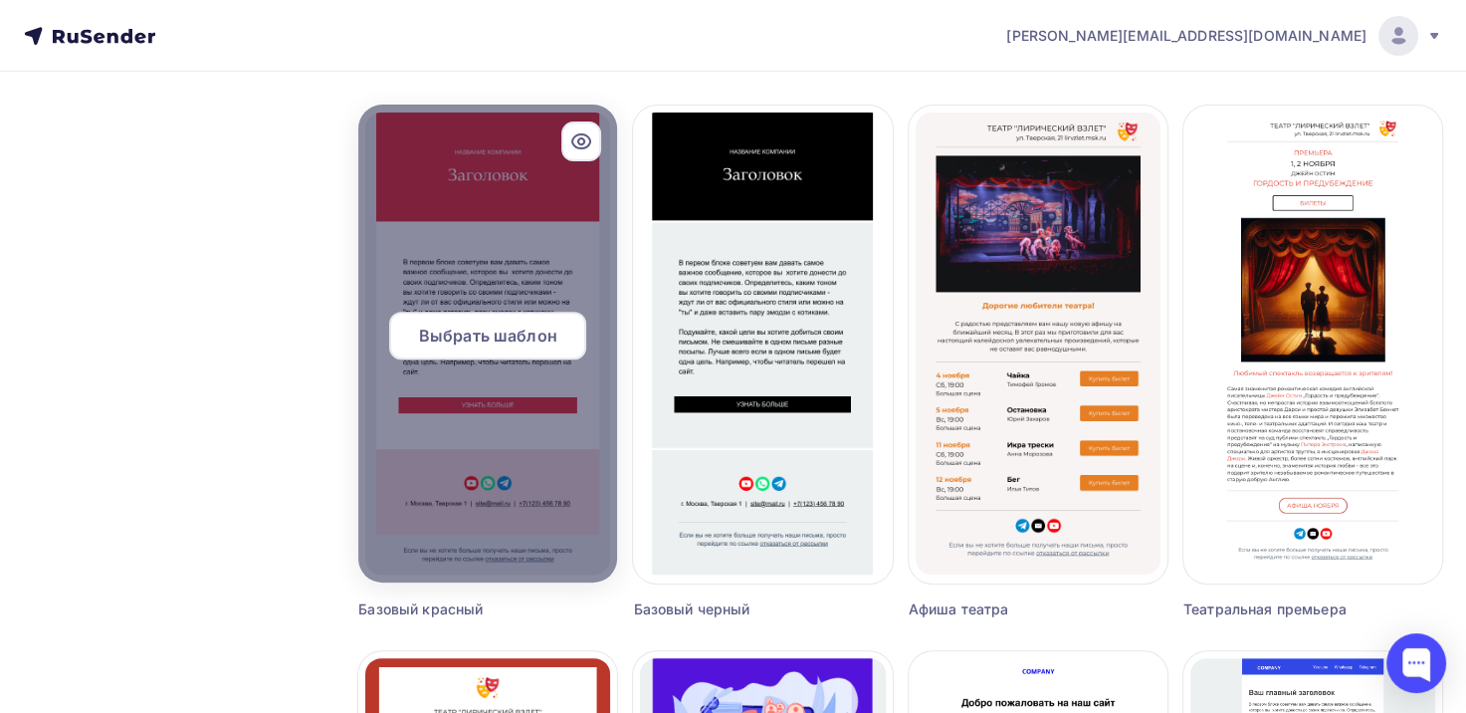
click at [503, 331] on span "Выбрать шаблон" at bounding box center [488, 336] width 138 height 24
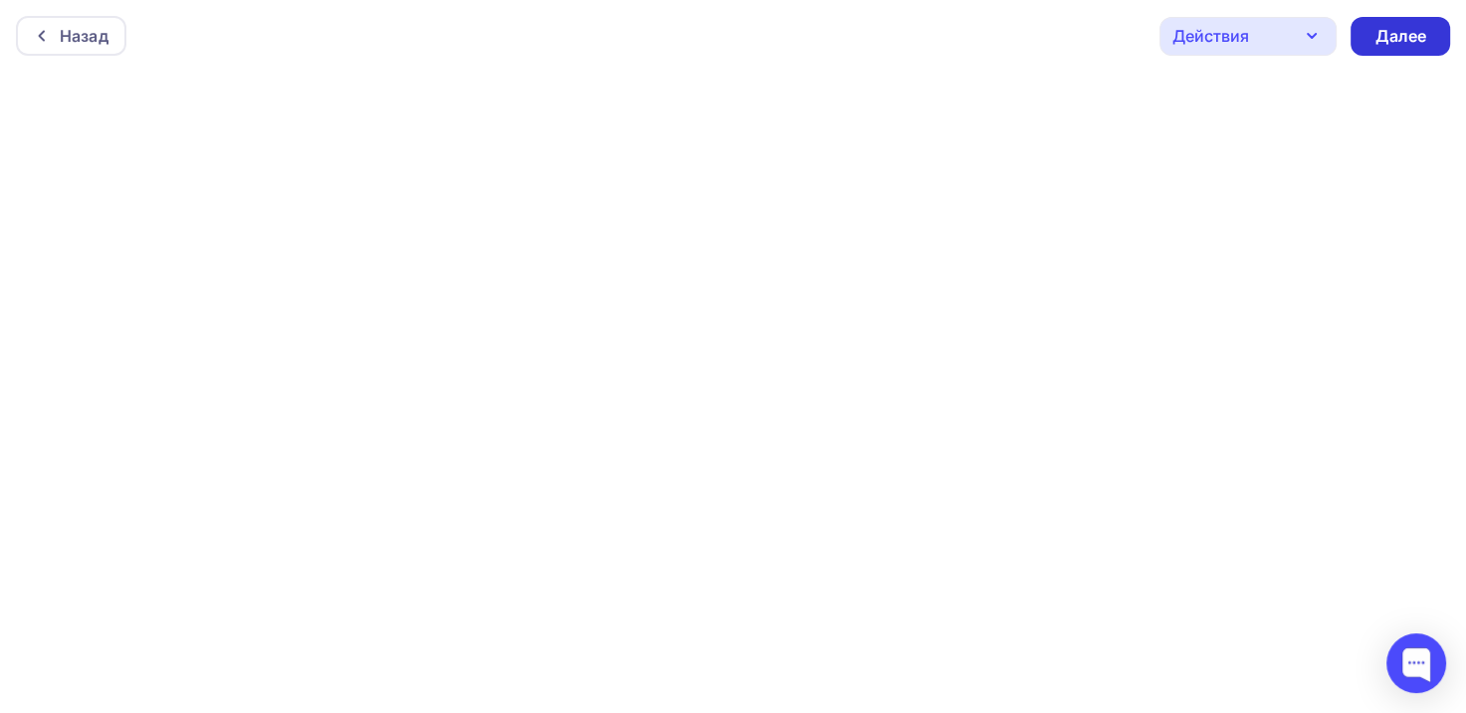
click at [1402, 31] on div "Далее" at bounding box center [1401, 36] width 52 height 23
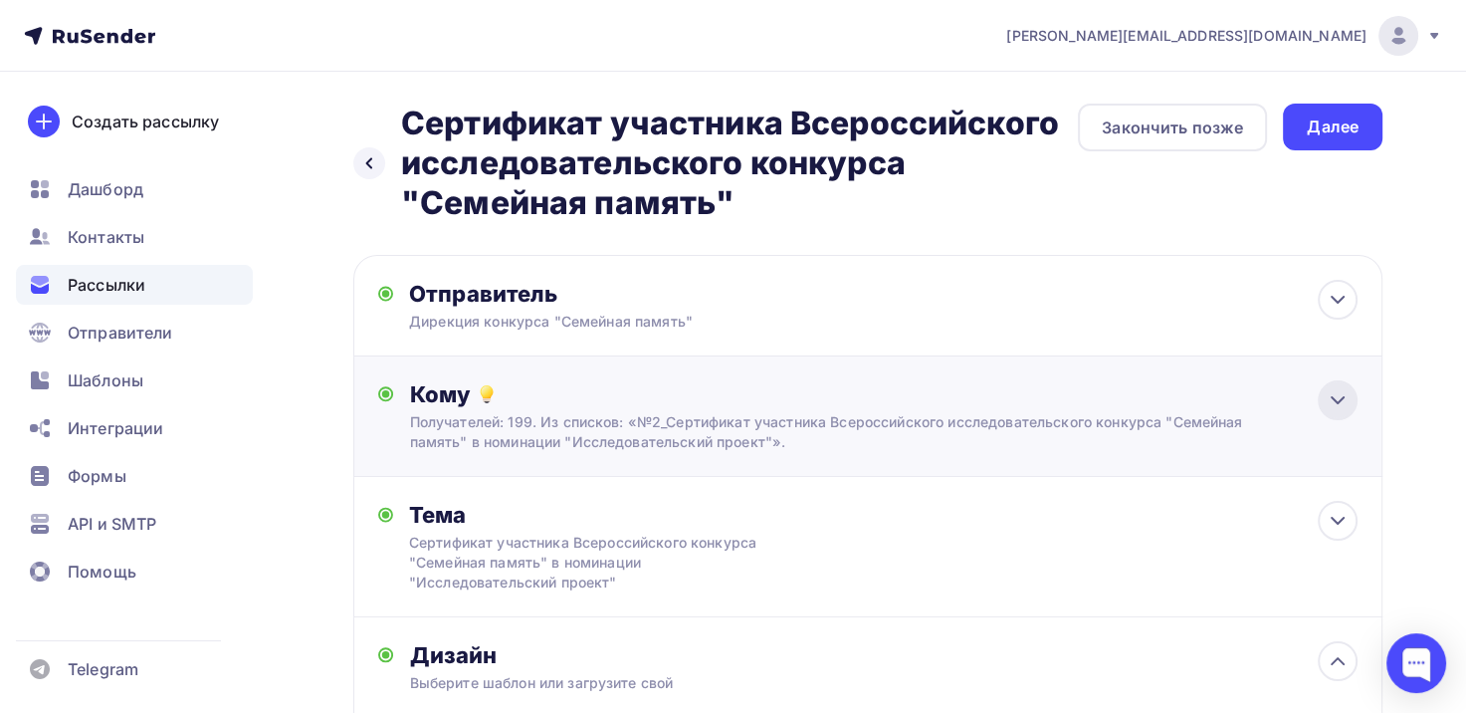
click at [1343, 389] on icon at bounding box center [1338, 400] width 24 height 24
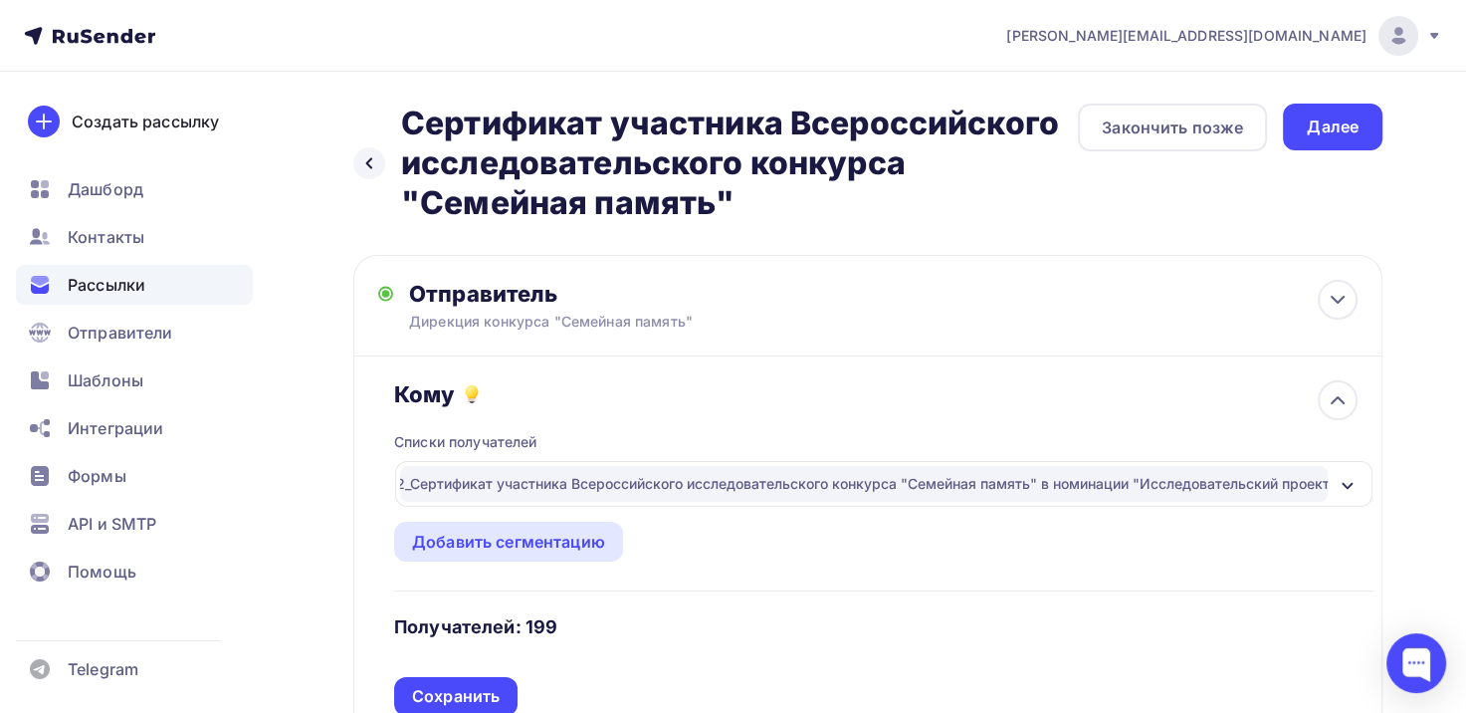
scroll to position [299, 0]
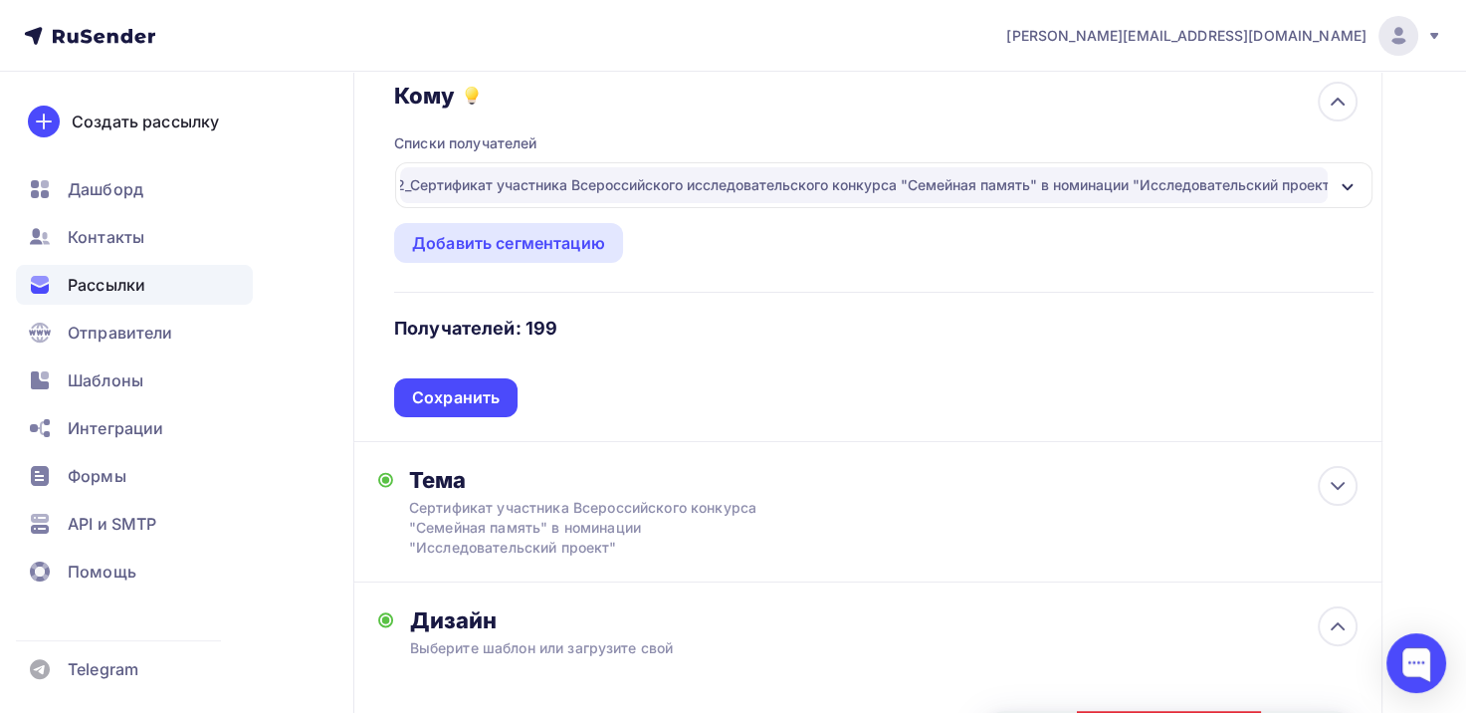
click at [458, 387] on div "Сохранить" at bounding box center [456, 397] width 88 height 23
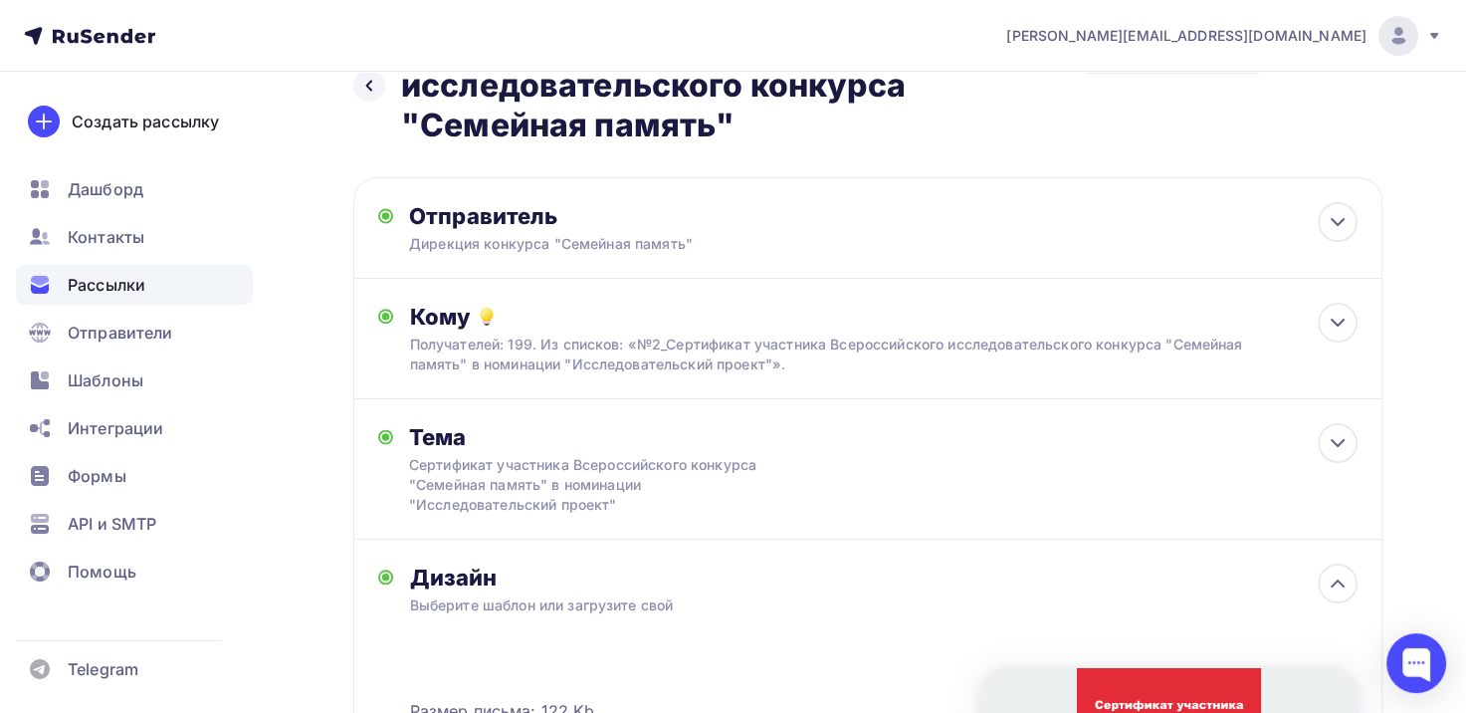
scroll to position [0, 0]
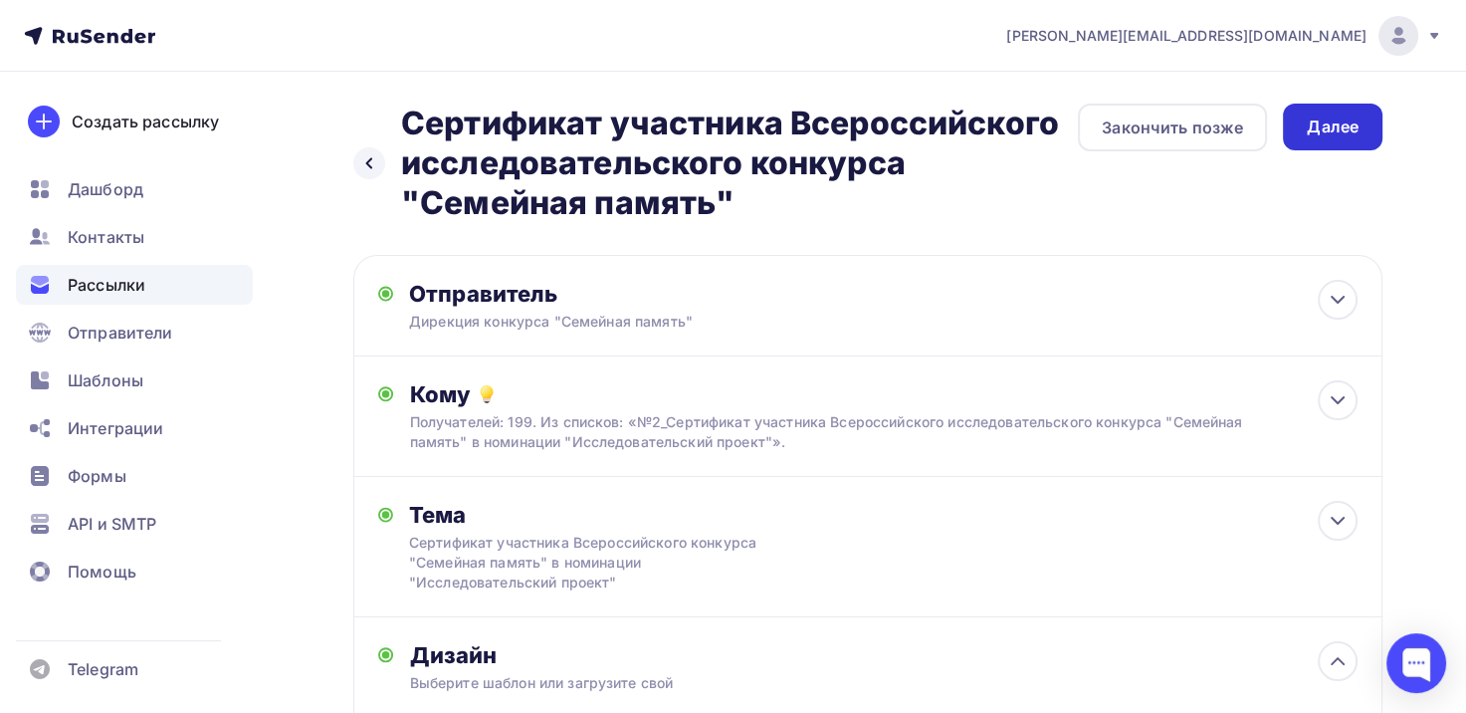
click at [1325, 131] on div "Далее" at bounding box center [1333, 126] width 52 height 23
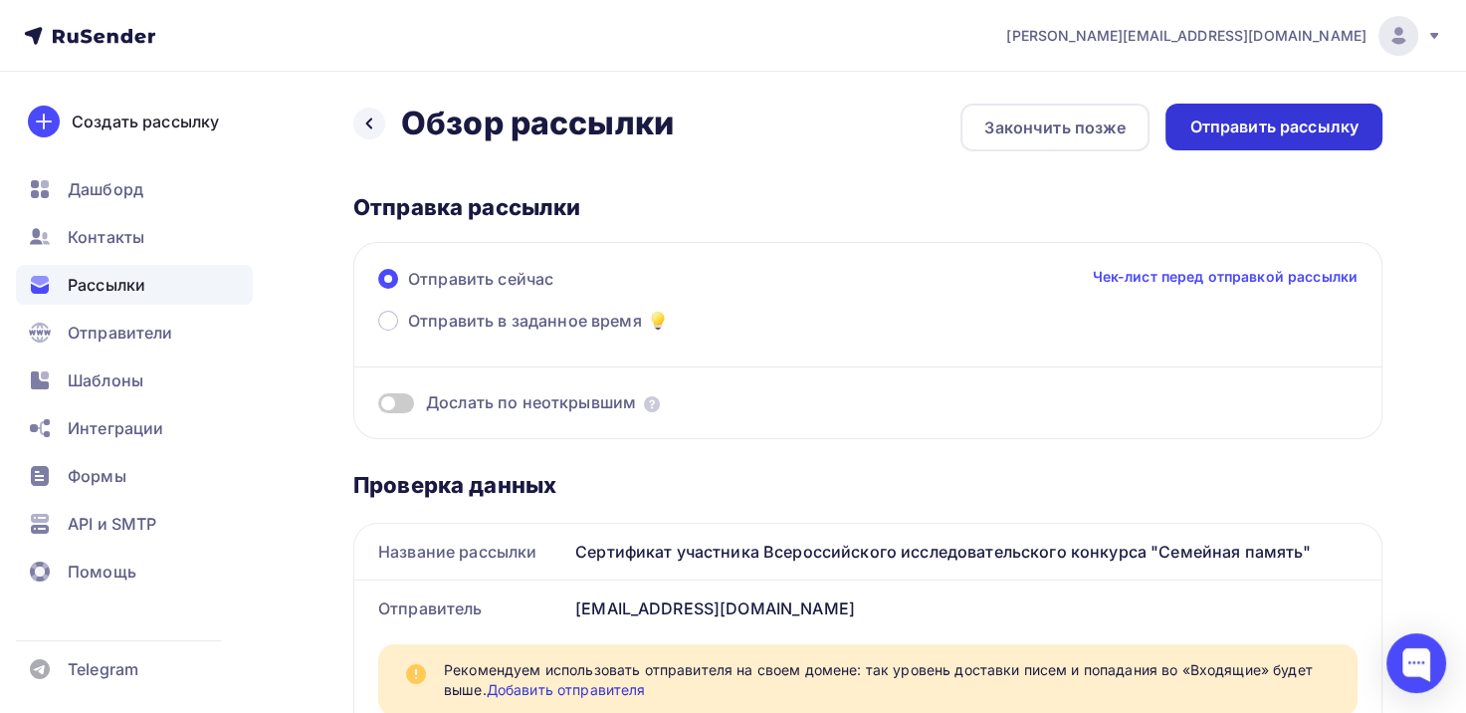
click at [1273, 125] on div "Отправить рассылку" at bounding box center [1274, 126] width 169 height 23
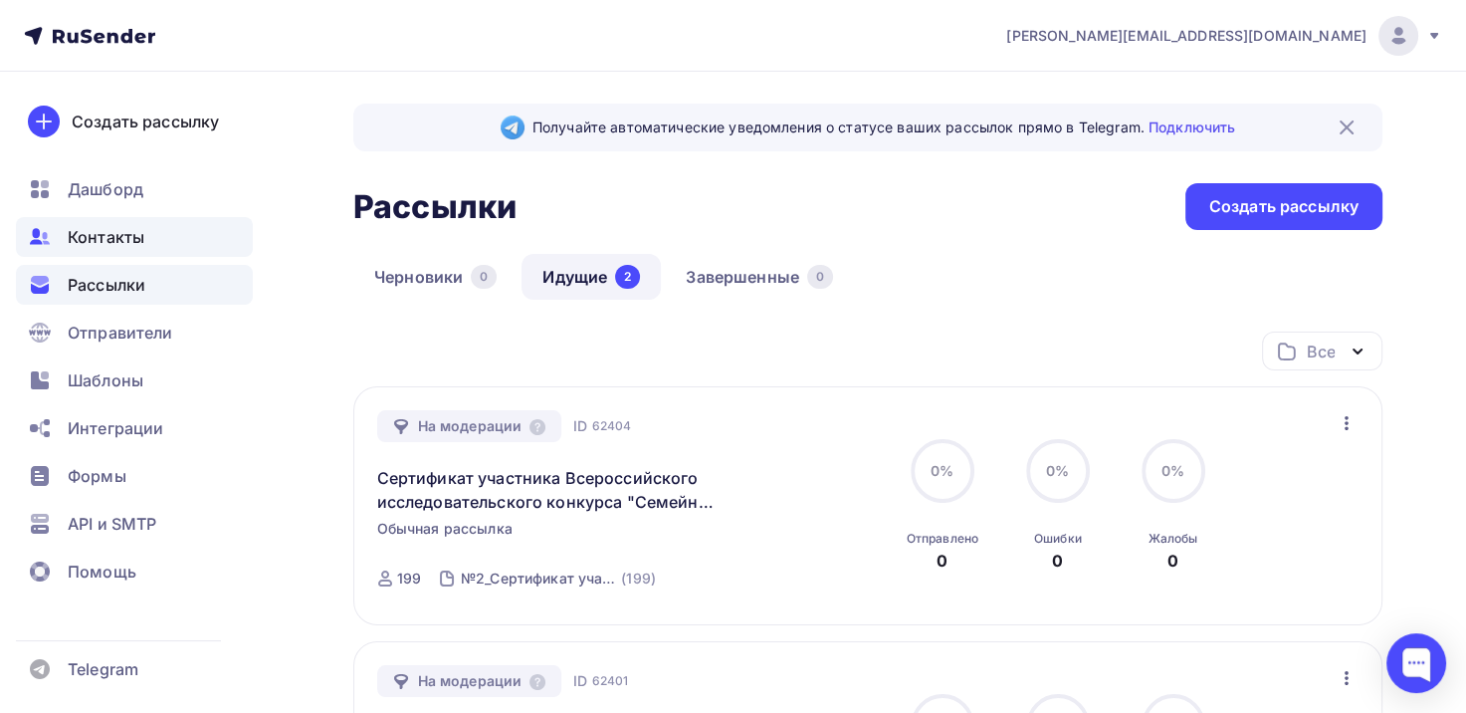
click at [104, 236] on span "Контакты" at bounding box center [106, 237] width 77 height 24
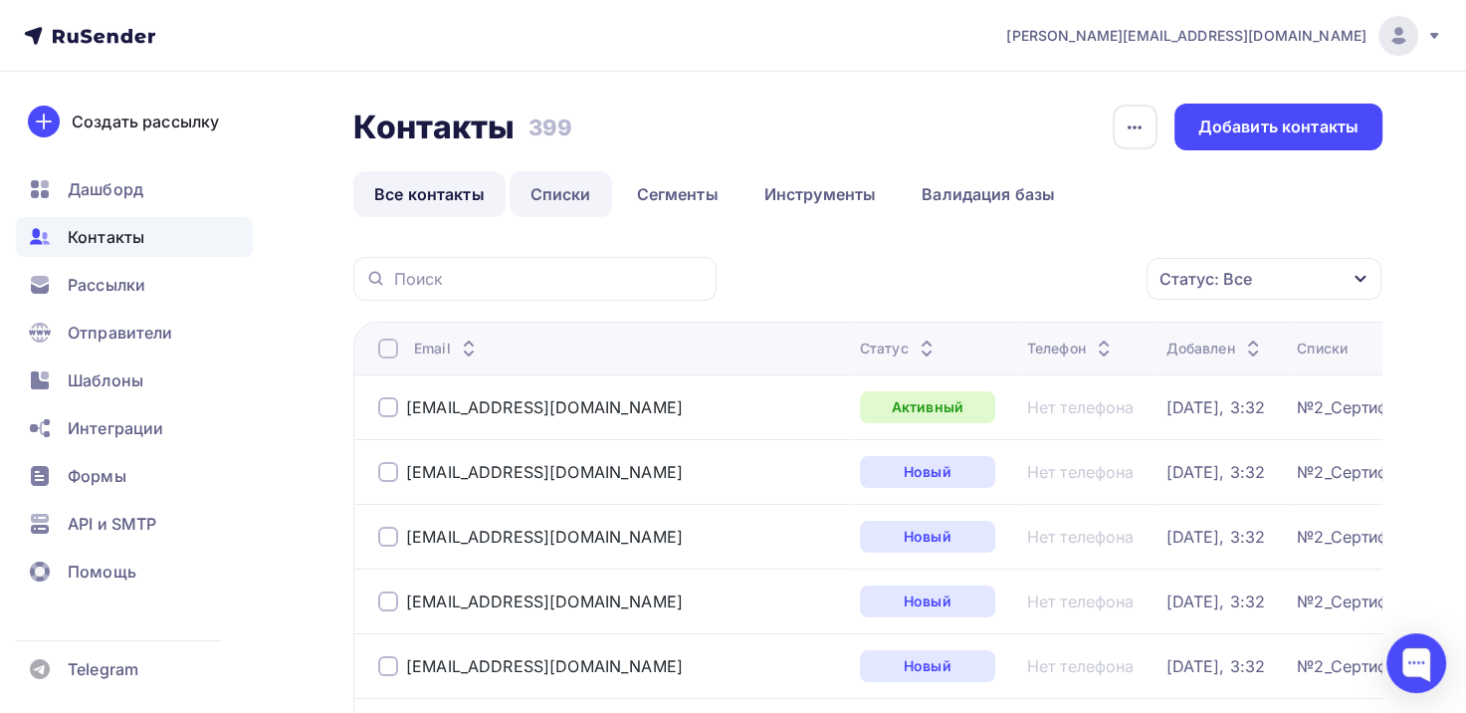
click at [565, 182] on link "Списки" at bounding box center [561, 194] width 103 height 46
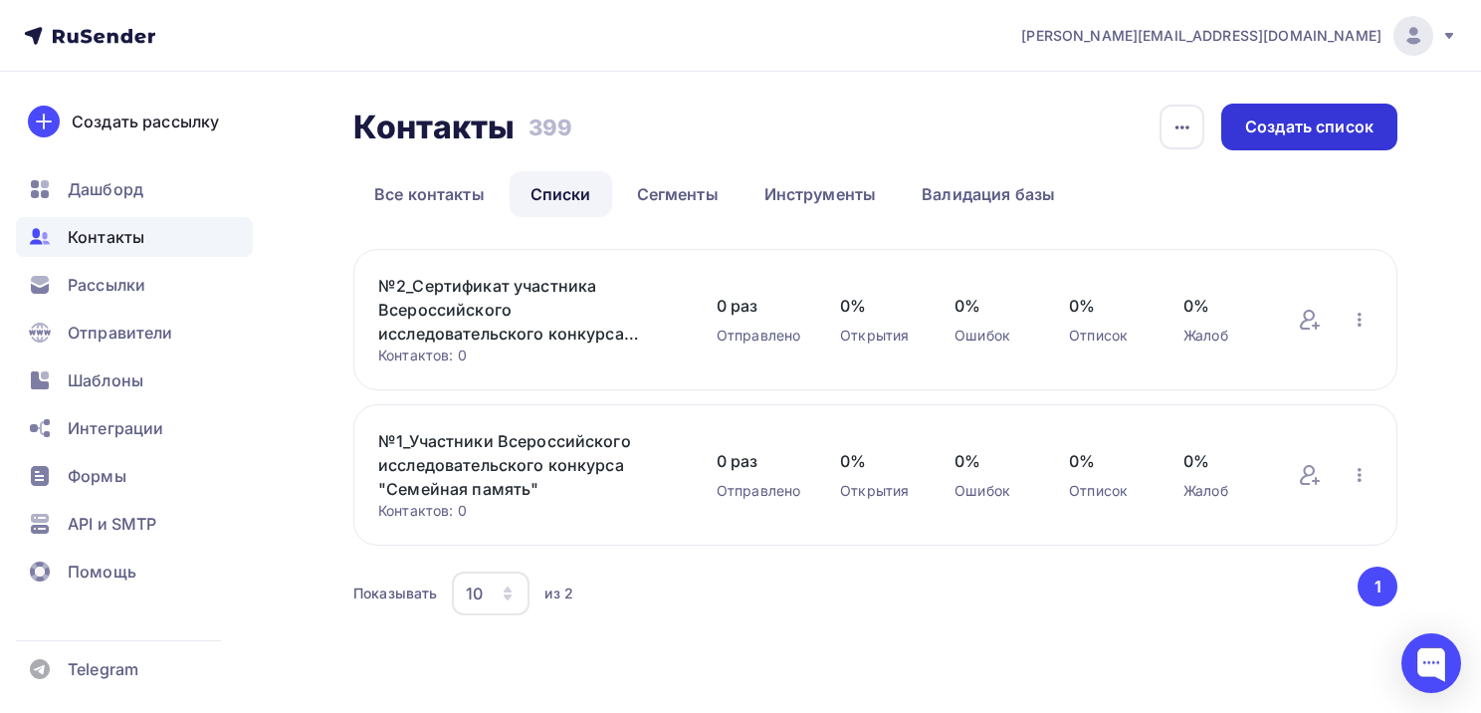
click at [1266, 131] on div "Создать список" at bounding box center [1309, 126] width 128 height 23
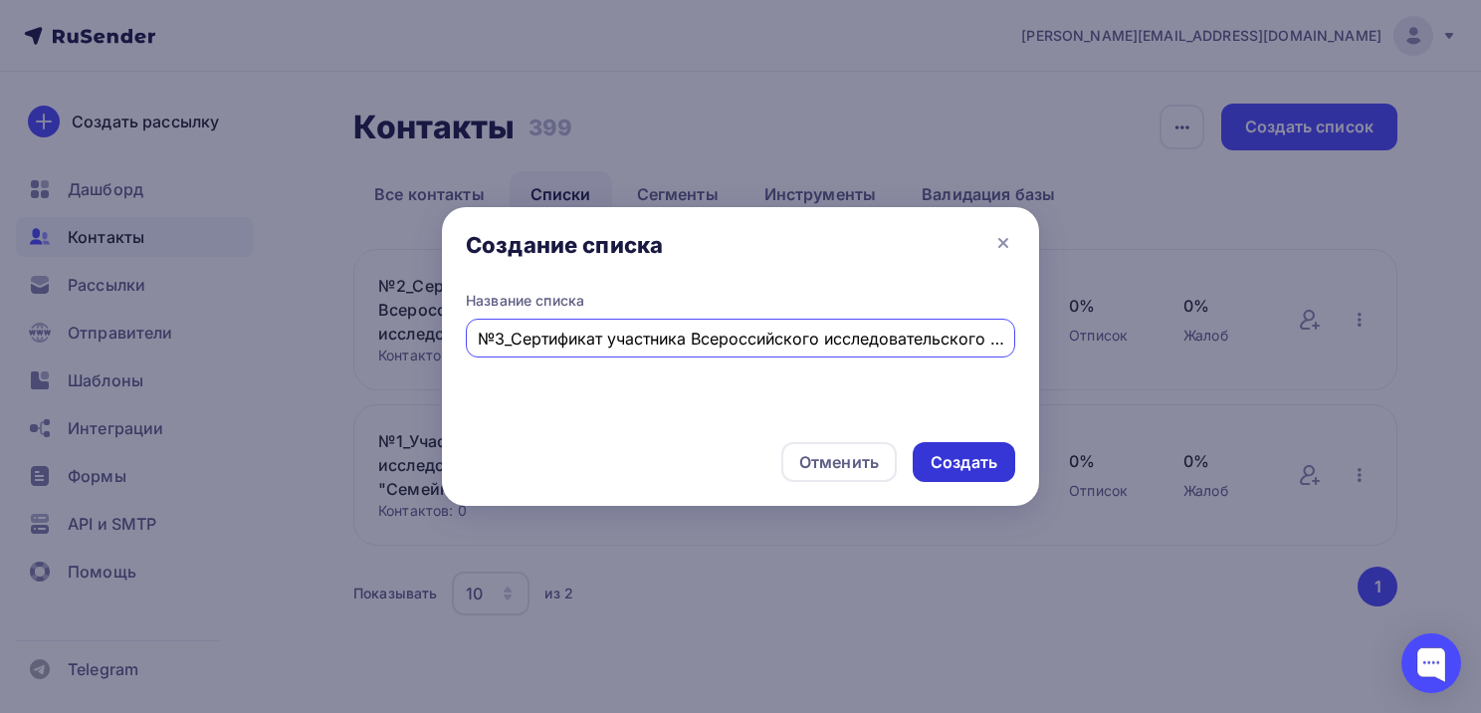
type input "№3_Сертификат участника Всероссийского исследовательского конкурса "Семейная па…"
click at [970, 464] on div "Создать" at bounding box center [964, 462] width 67 height 23
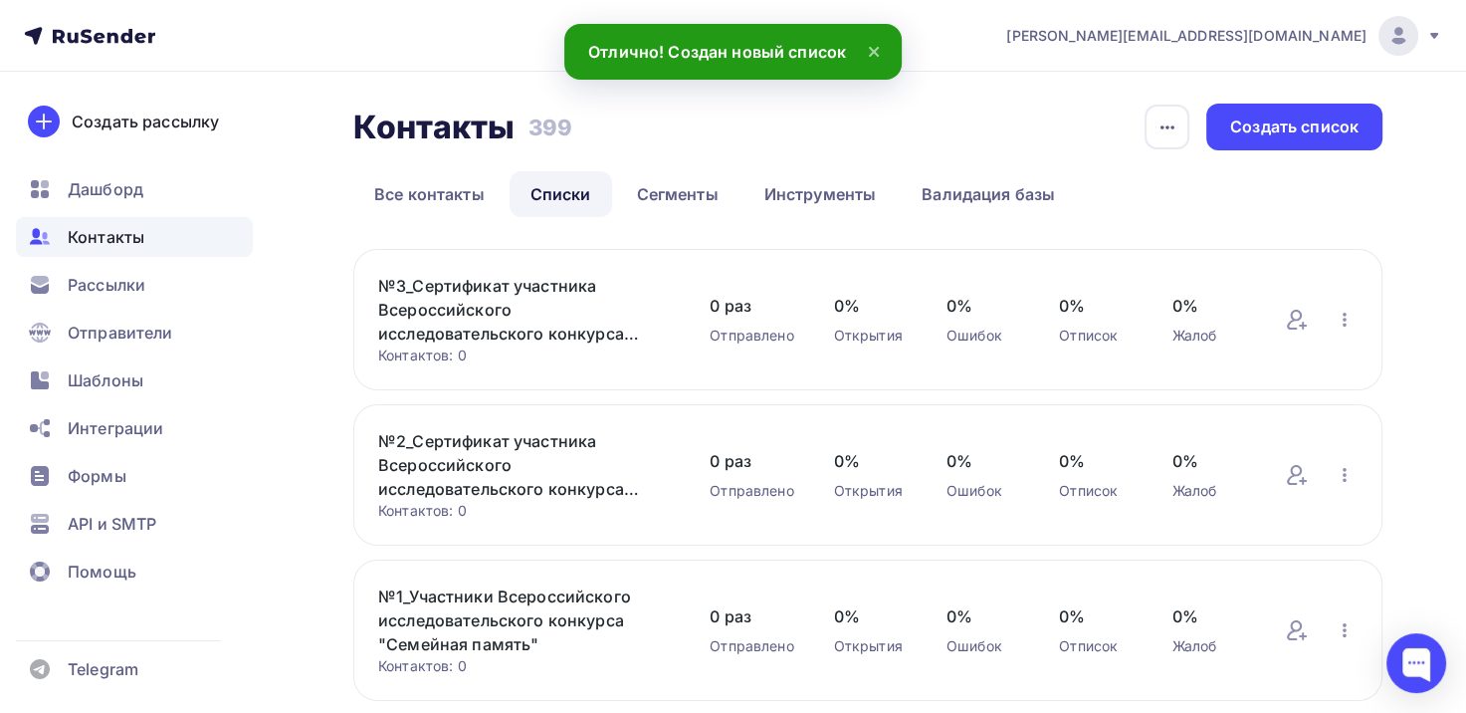
click at [1219, 362] on div "№3_Сертификат участника Всероссийского исследовательского конкурса "Семейная па…" at bounding box center [867, 319] width 1029 height 141
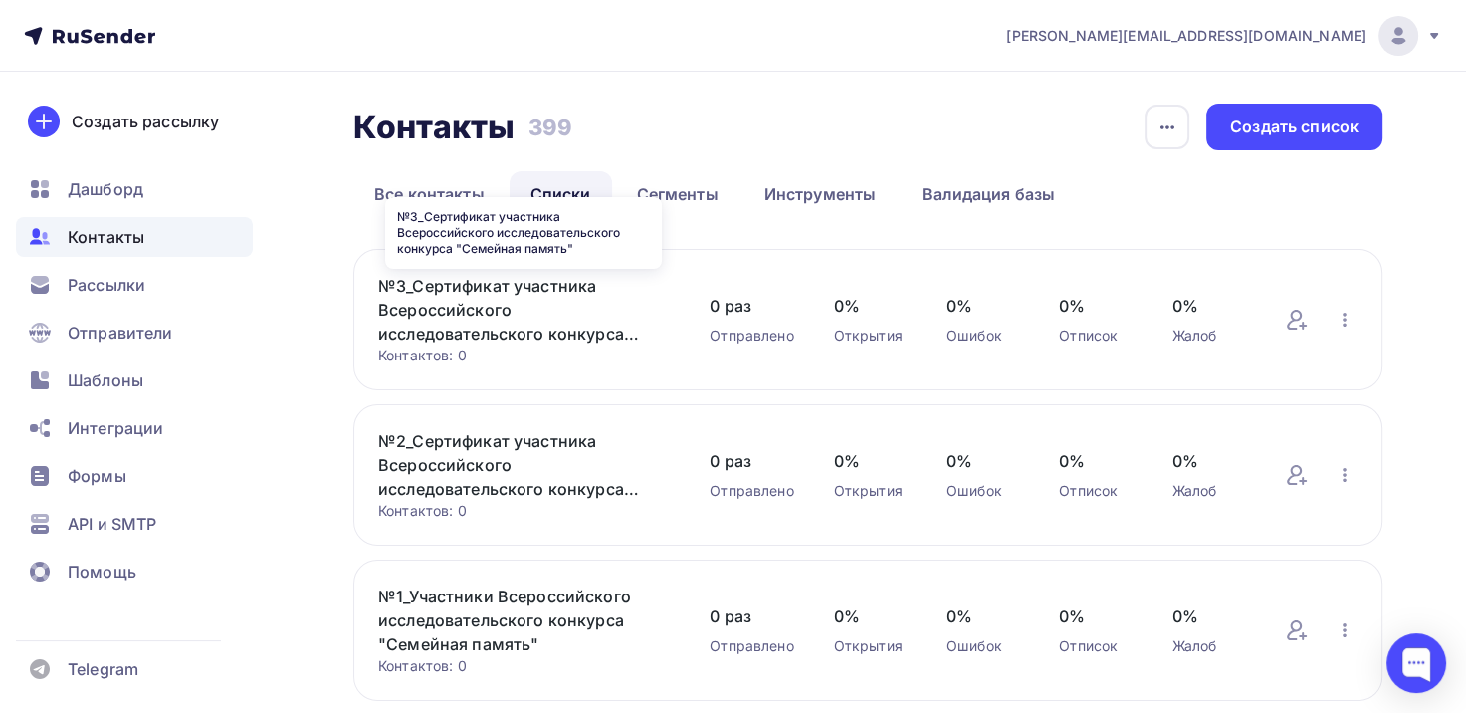
click at [458, 321] on link "№3_Сертификат участника Всероссийского исследовательского конкурса "Семейная па…" at bounding box center [524, 310] width 292 height 72
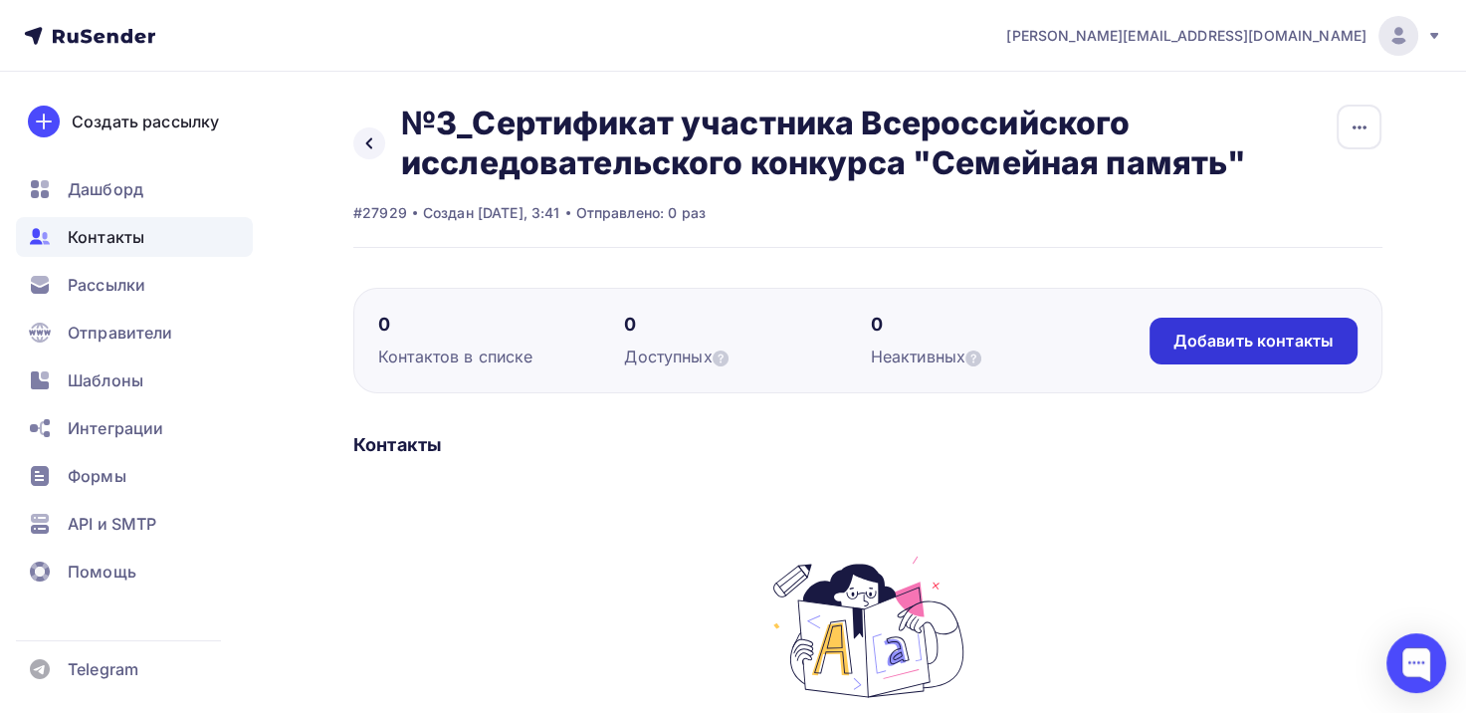
click at [1217, 312] on div "0 [PERSON_NAME] в списке 0 Доступных 0 Неактивных Добавить контакты Добавить ко…" at bounding box center [867, 341] width 1029 height 106
click at [1229, 340] on div "Добавить контакты" at bounding box center [1254, 341] width 160 height 23
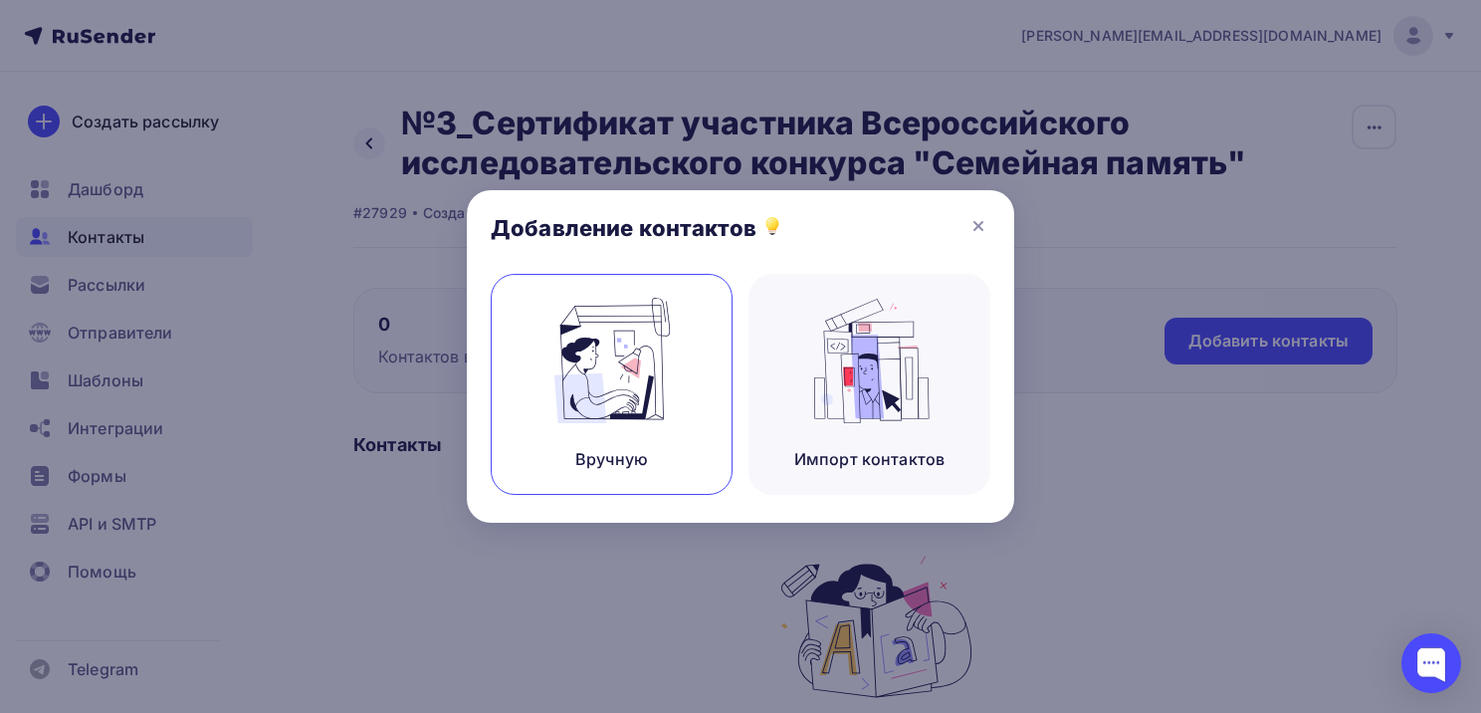
click at [621, 368] on img at bounding box center [612, 360] width 133 height 125
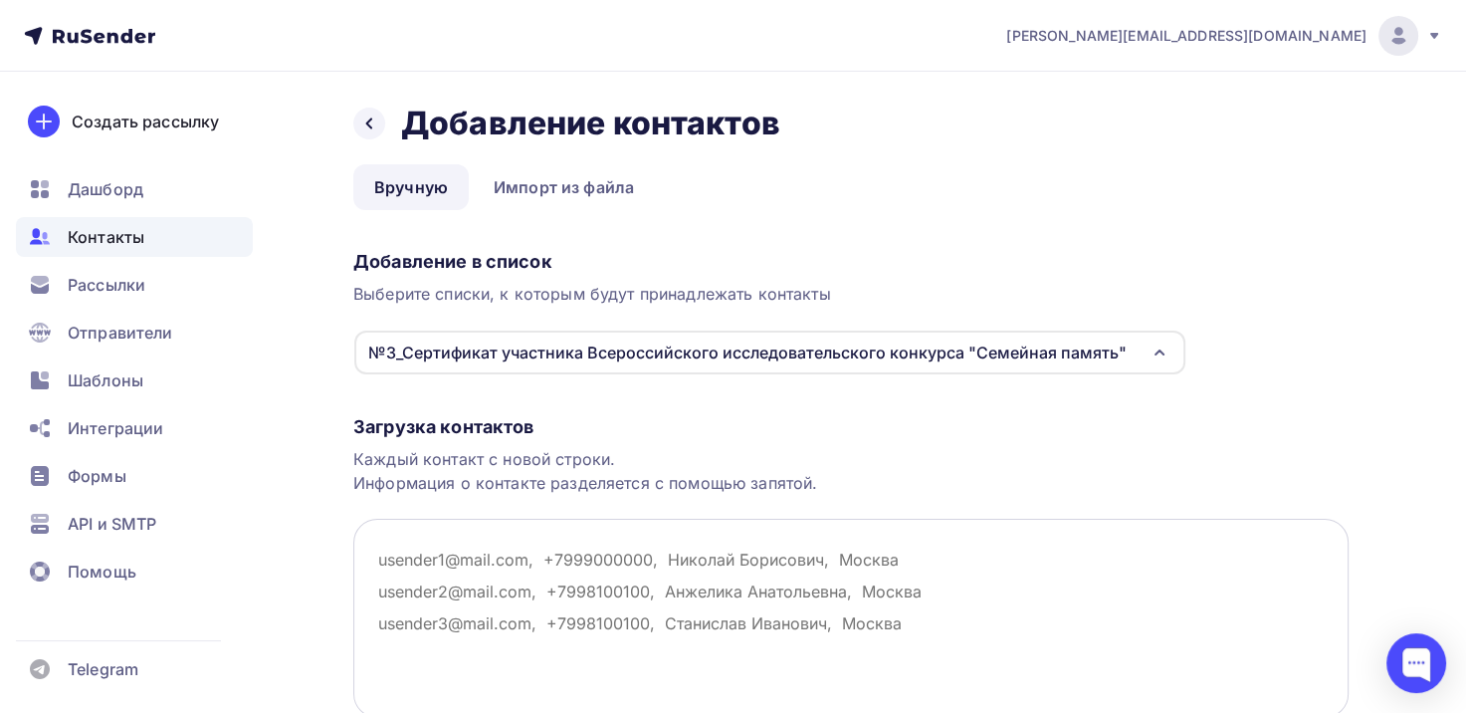
paste textarea "mu.nicipalnoeuhrehdenieshkola6@gmail.com pogikanarman@gmail.com kancajca0i@cmdk…"
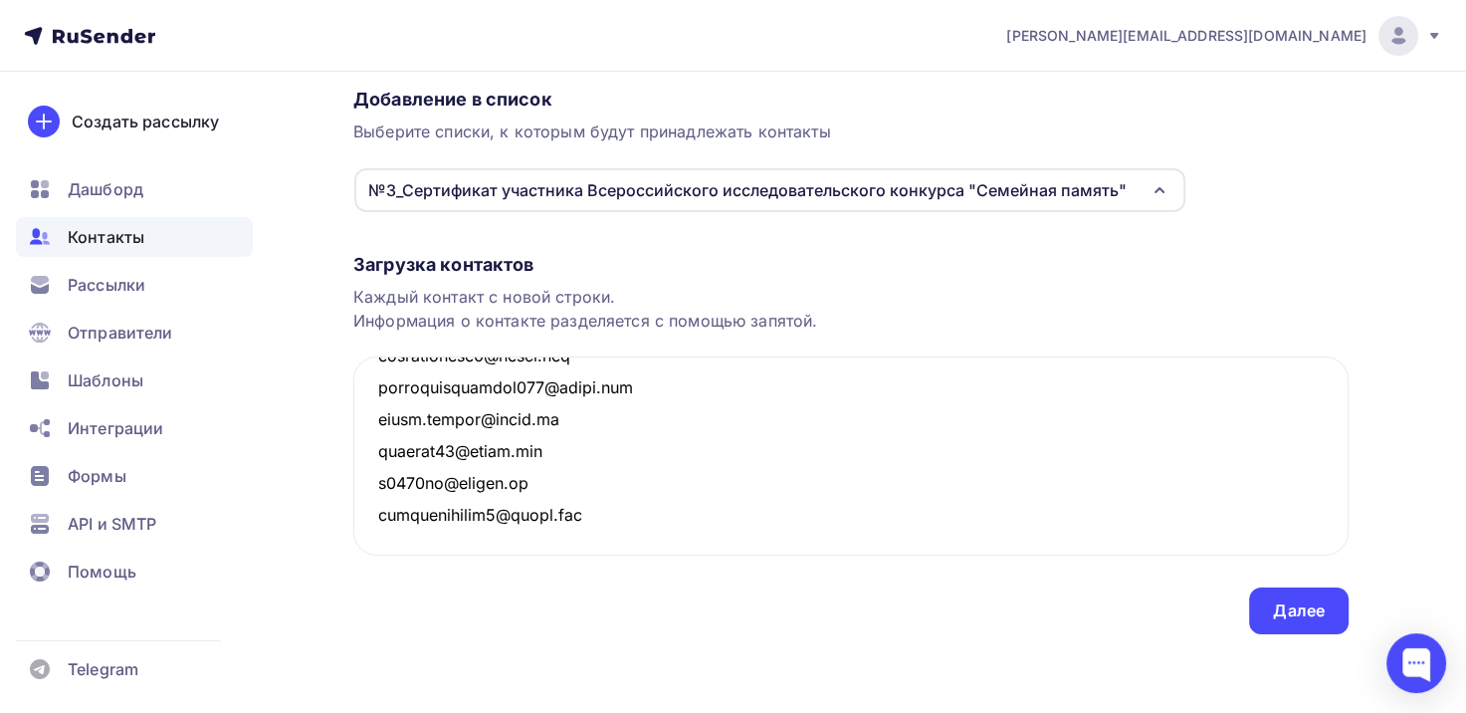
scroll to position [12592, 0]
type textarea "mu.nicipalnoeuhrehdenieshkola6@gmail.com pogikanarman@gmail.com kancajca0i@cmdk…"
click at [1288, 624] on div "Далее" at bounding box center [1299, 610] width 100 height 47
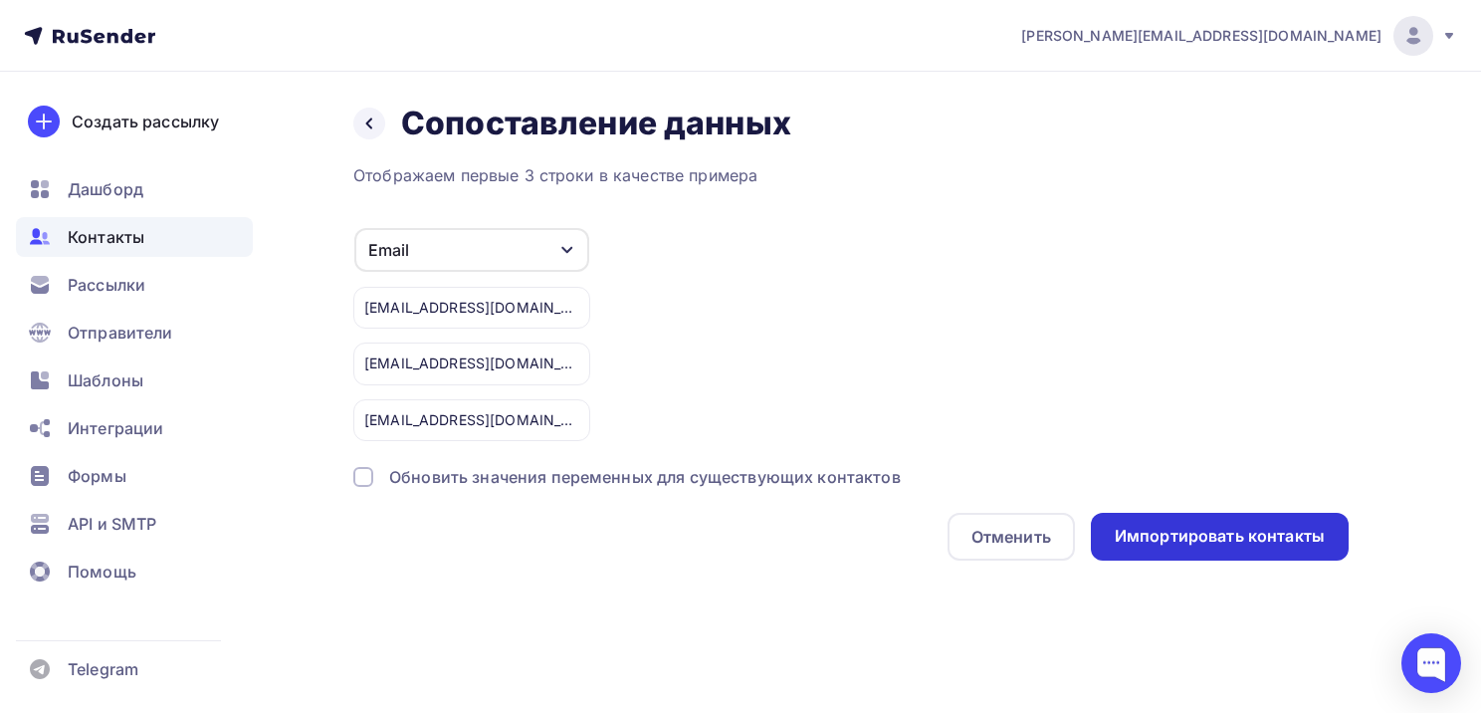
click at [1222, 529] on div "Импортировать контакты" at bounding box center [1220, 536] width 210 height 23
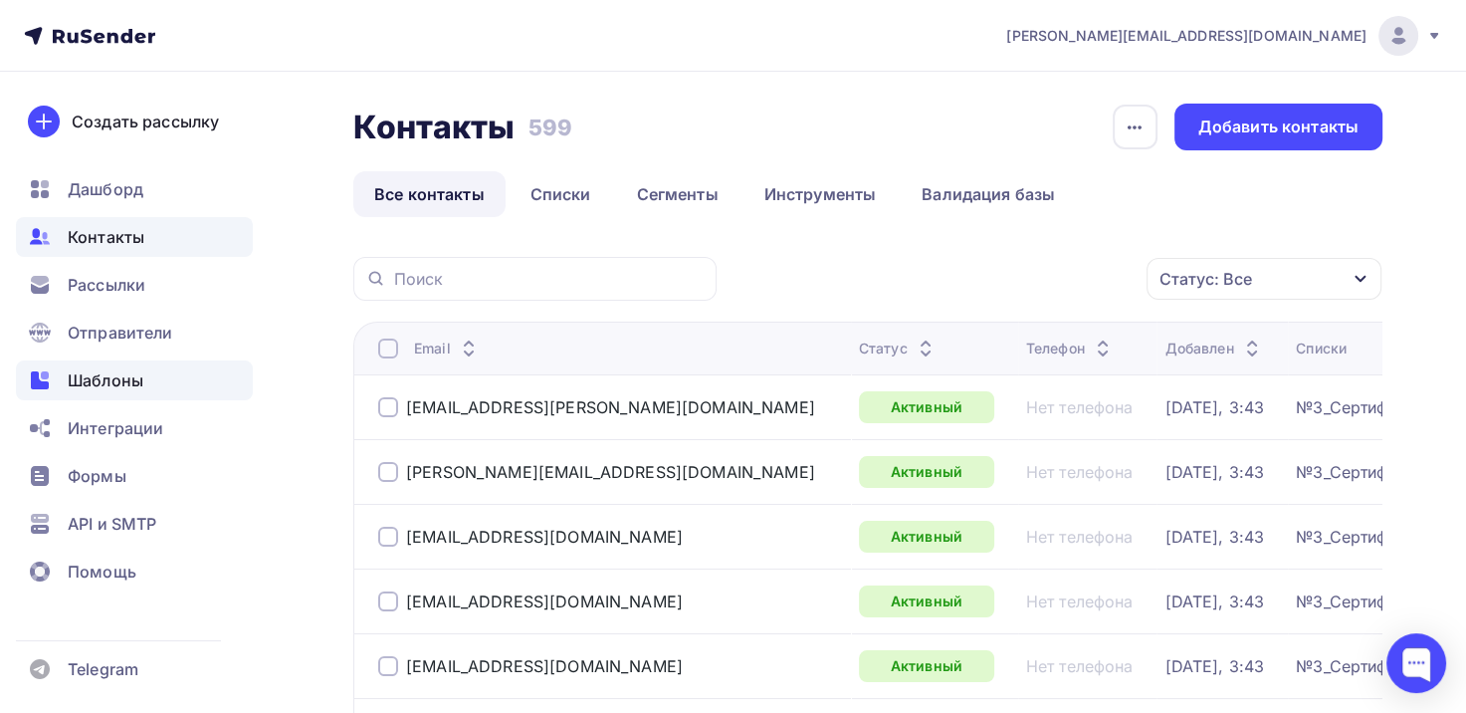
click at [111, 382] on span "Шаблоны" at bounding box center [106, 380] width 76 height 24
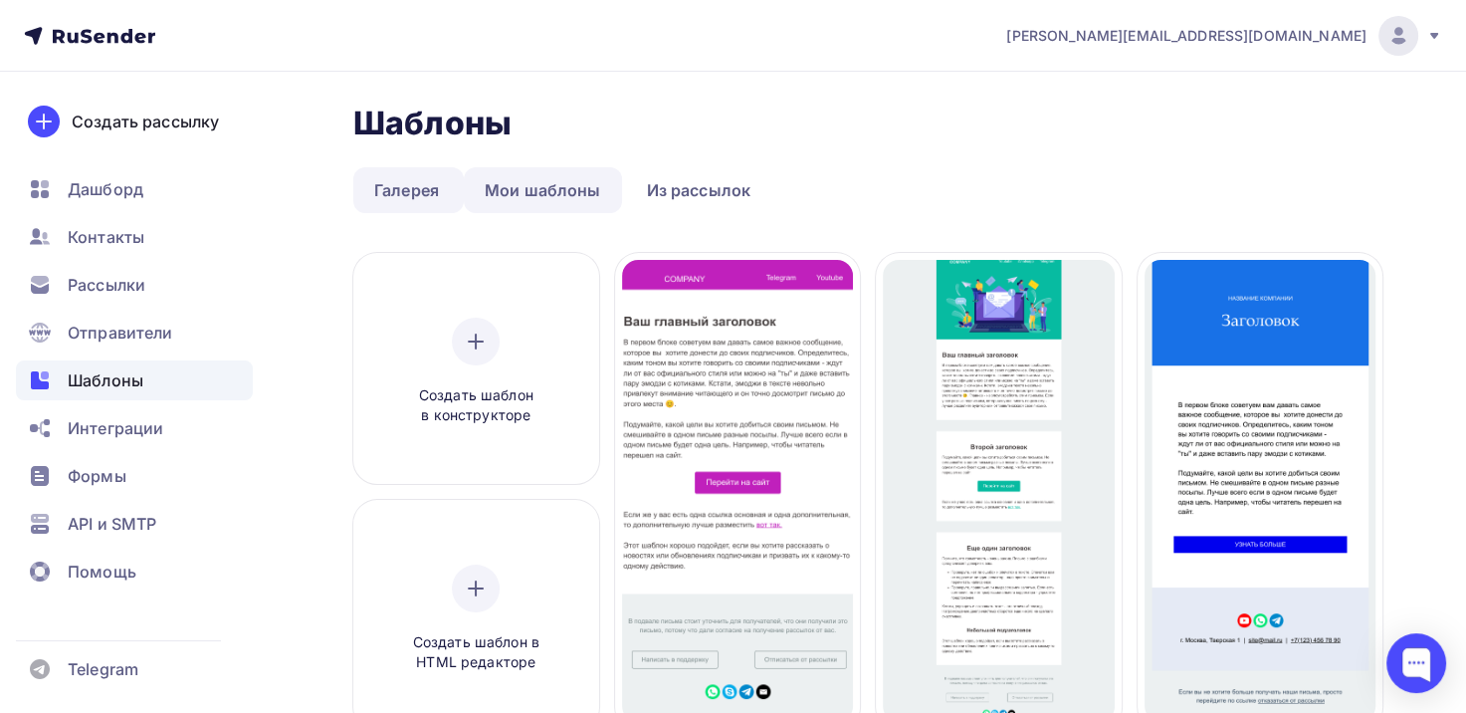
click at [538, 180] on link "Мои шаблоны" at bounding box center [543, 190] width 158 height 46
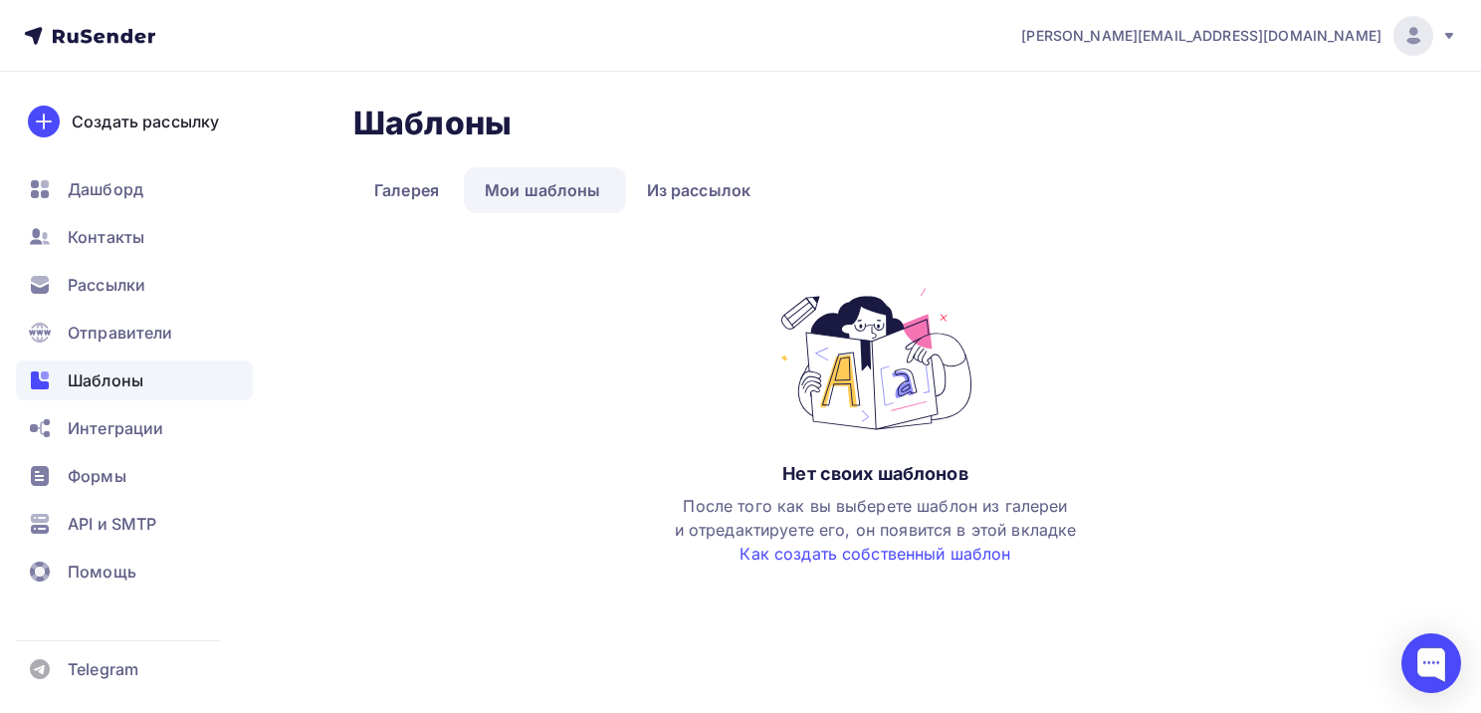
drag, startPoint x: 848, startPoint y: 553, endPoint x: 845, endPoint y: 535, distance: 19.1
click at [848, 552] on link "Как создать собственный шаблон" at bounding box center [875, 554] width 271 height 20
click at [401, 197] on link "Галерея" at bounding box center [406, 190] width 107 height 46
click at [688, 191] on link "Из рассылок" at bounding box center [699, 190] width 146 height 46
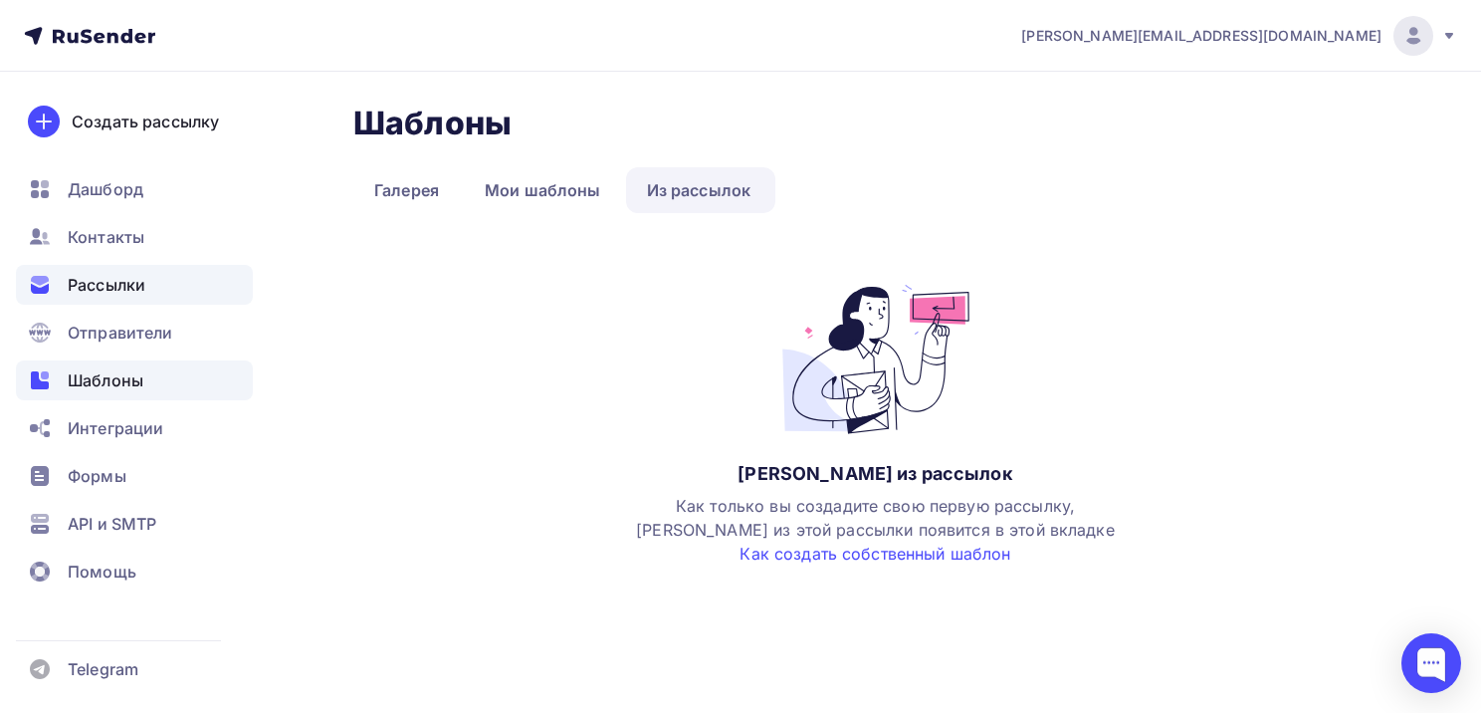
click at [104, 274] on span "Рассылки" at bounding box center [107, 285] width 78 height 24
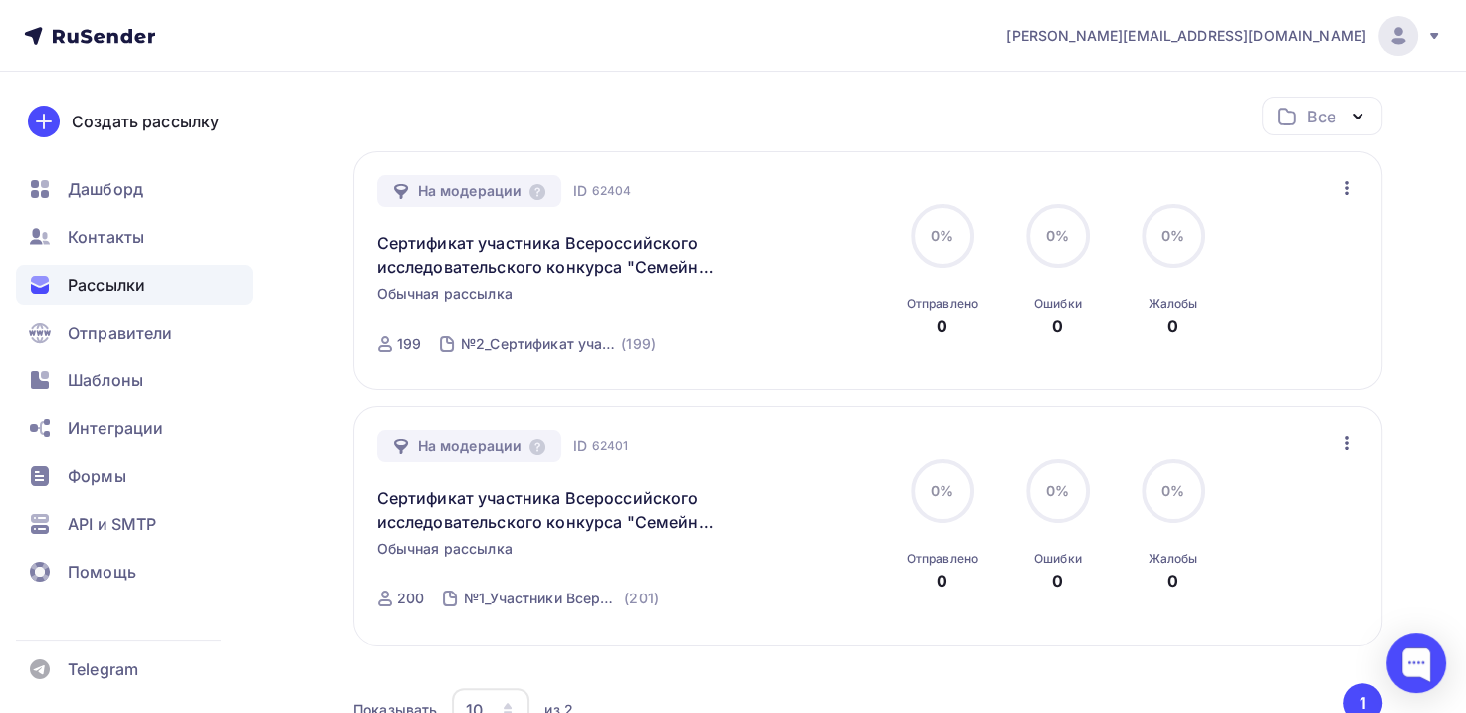
scroll to position [299, 0]
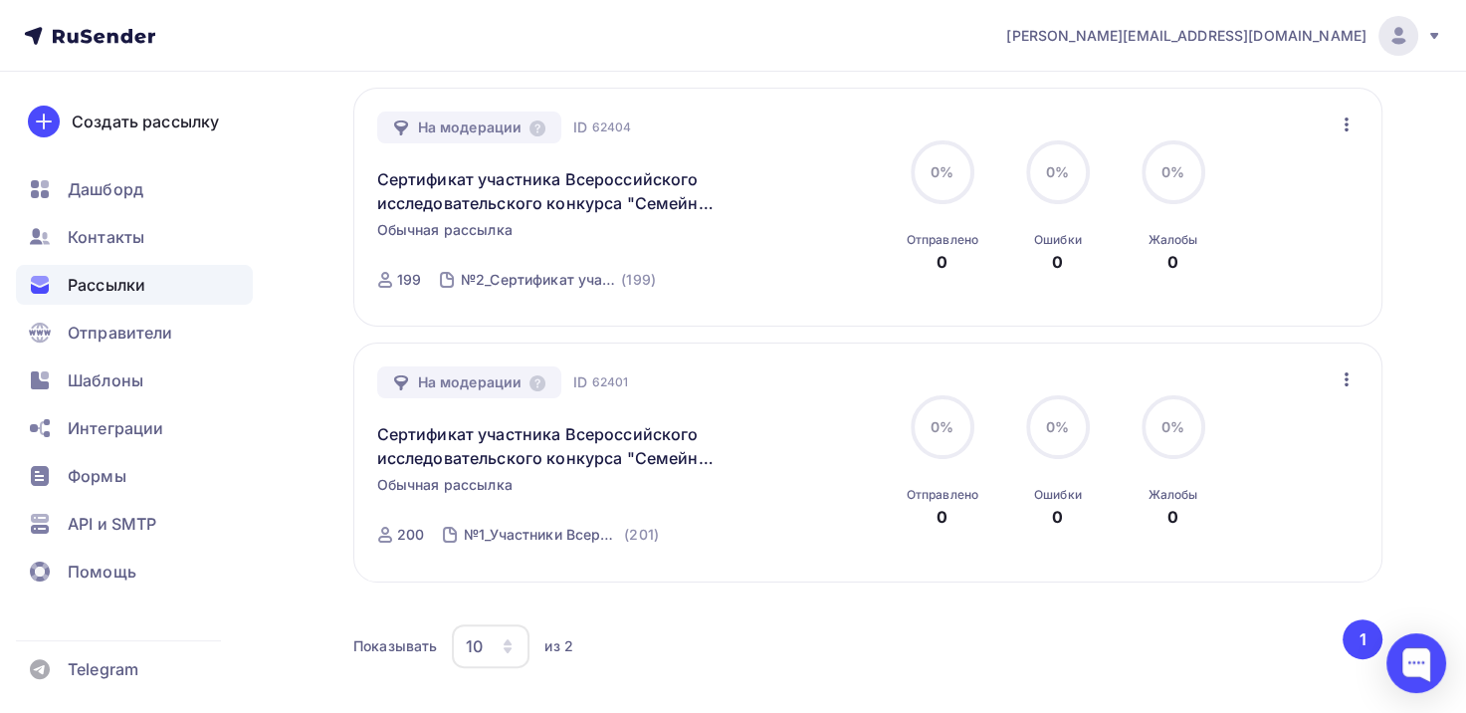
click at [1345, 376] on icon "button" at bounding box center [1347, 379] width 4 height 14
click at [1415, 308] on div "Получайте автоматические уведомления о статусе ваших рассылок прямо в Telegram.…" at bounding box center [733, 322] width 1466 height 1098
click at [1366, 640] on button "1" at bounding box center [1363, 639] width 40 height 40
click at [1432, 661] on div at bounding box center [1417, 663] width 60 height 60
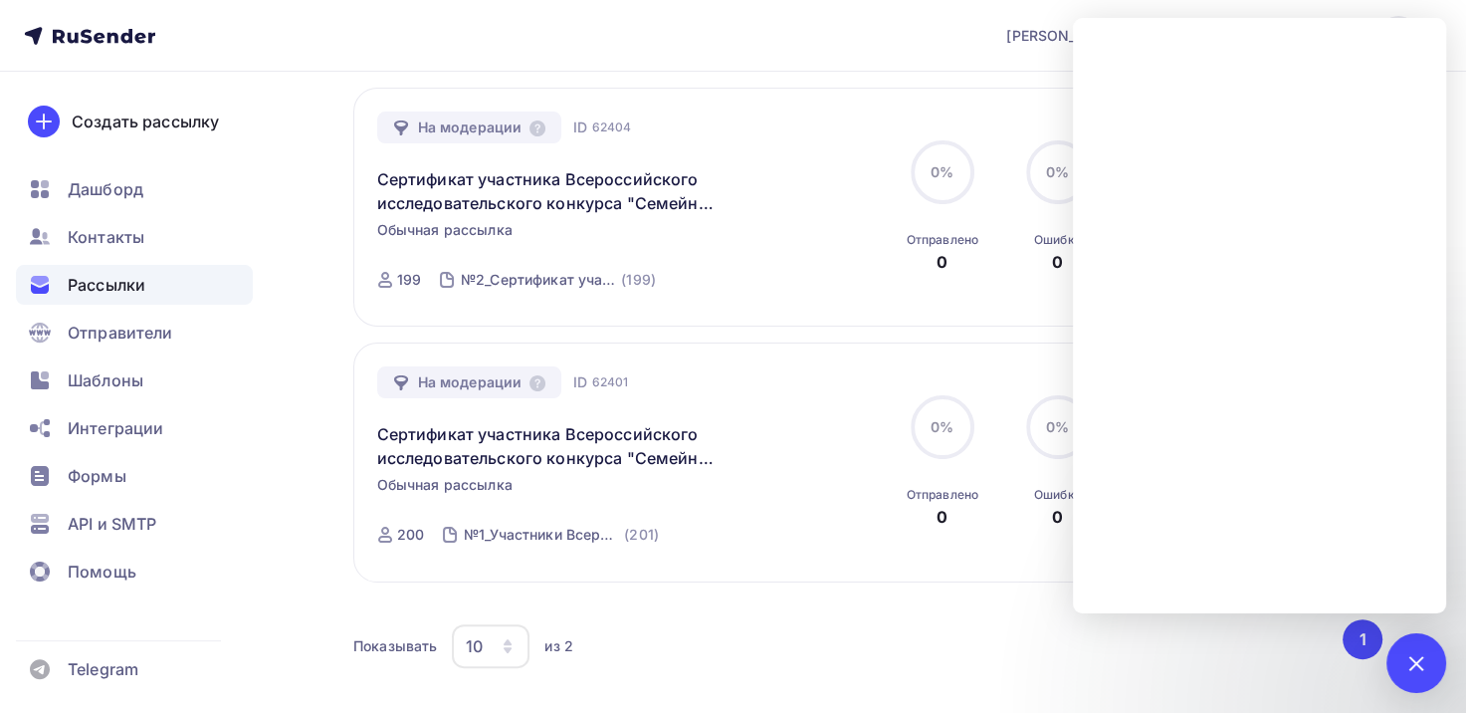
click at [972, 613] on div "Все Все папки Создать новую папку На модерации ID 62404 Сертификат участника Вс…" at bounding box center [867, 363] width 1029 height 661
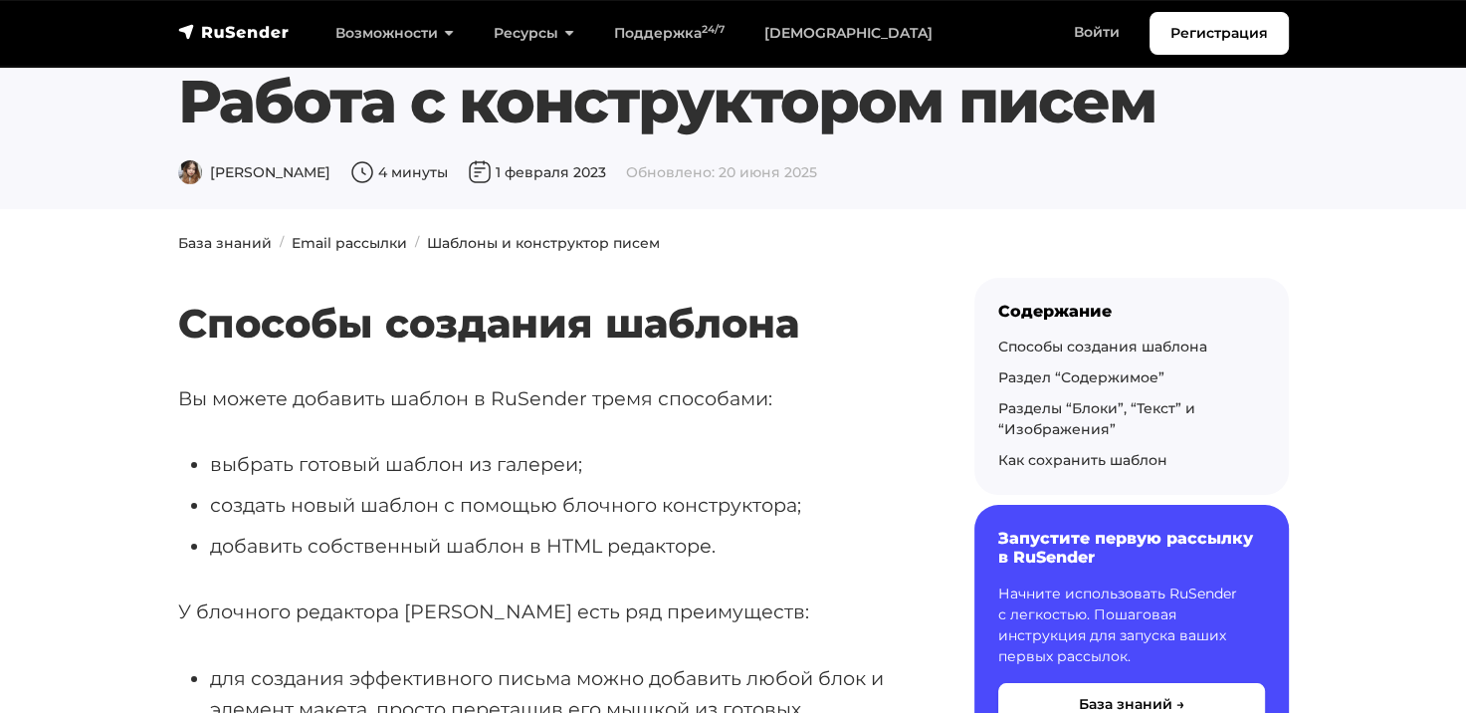
scroll to position [299, 0]
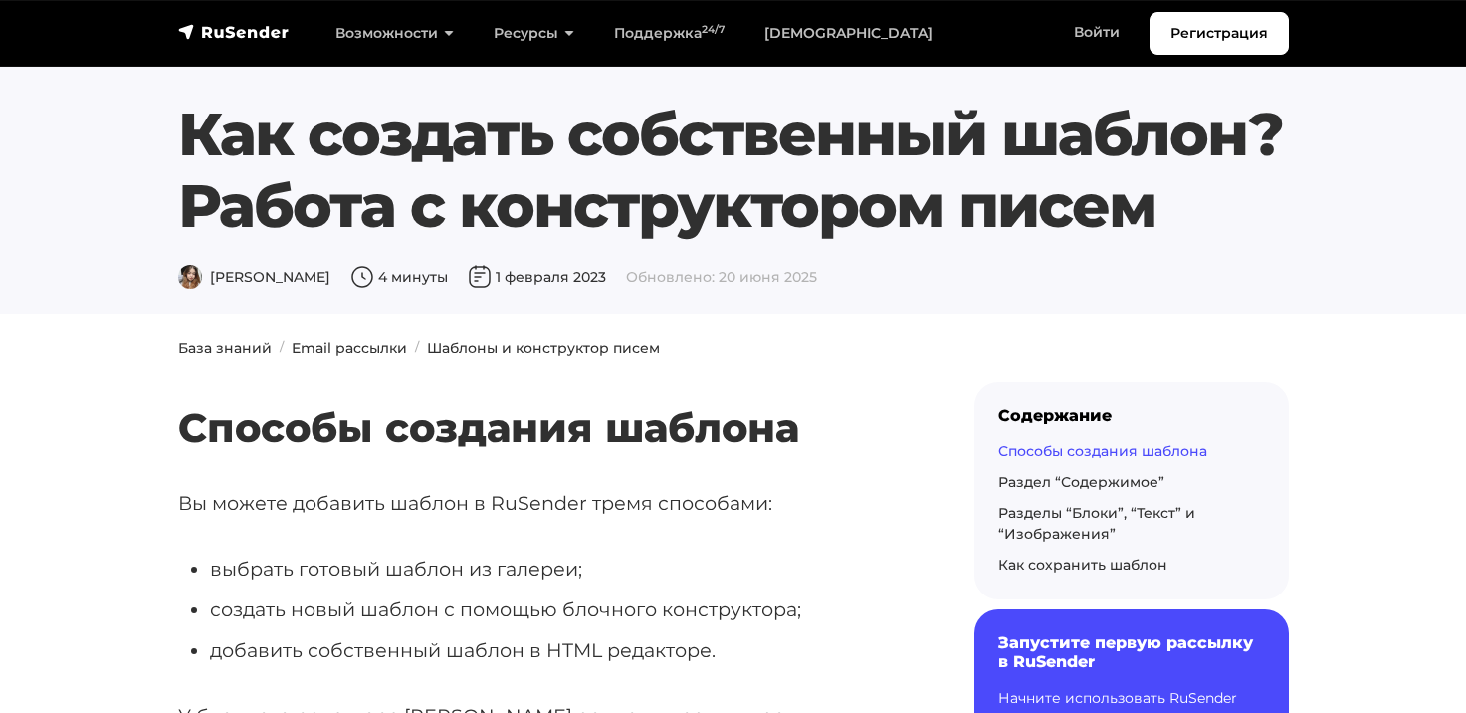
scroll to position [398, 0]
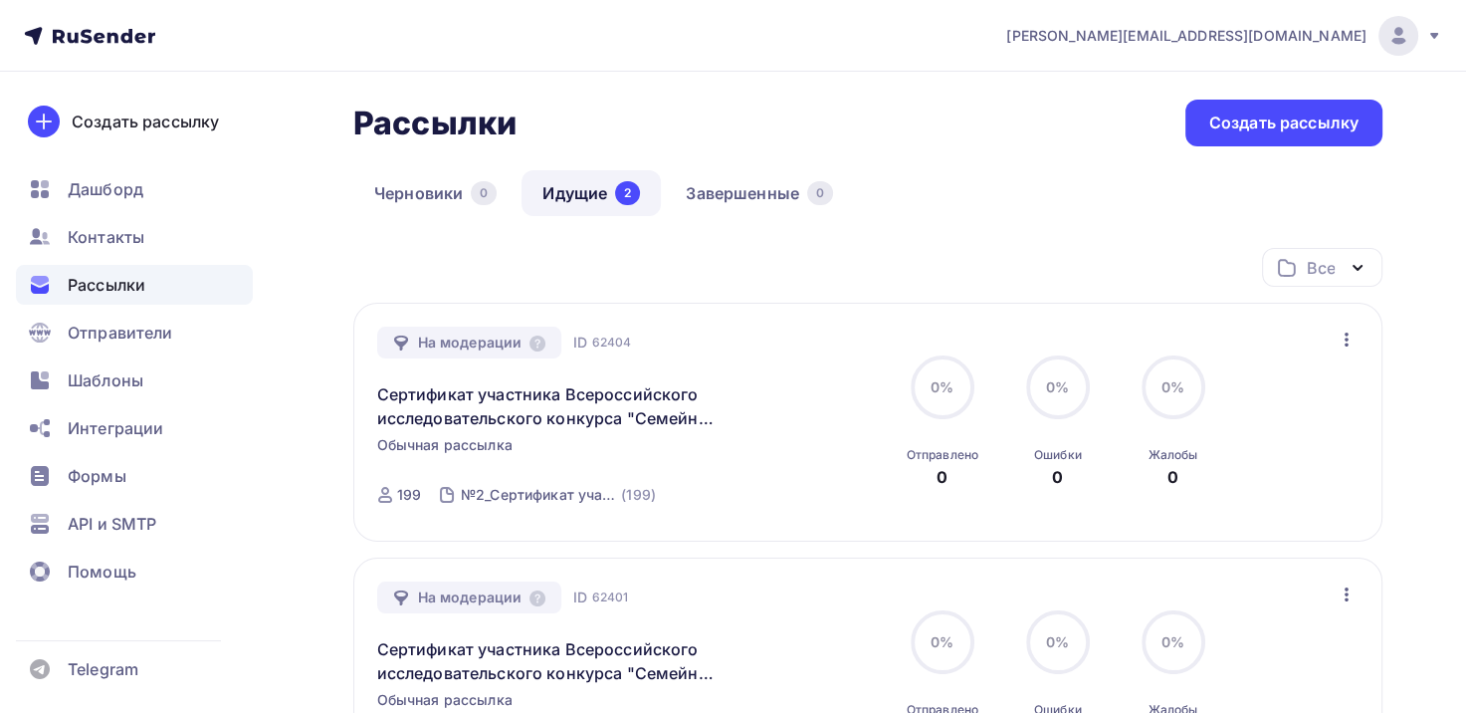
scroll to position [199, 0]
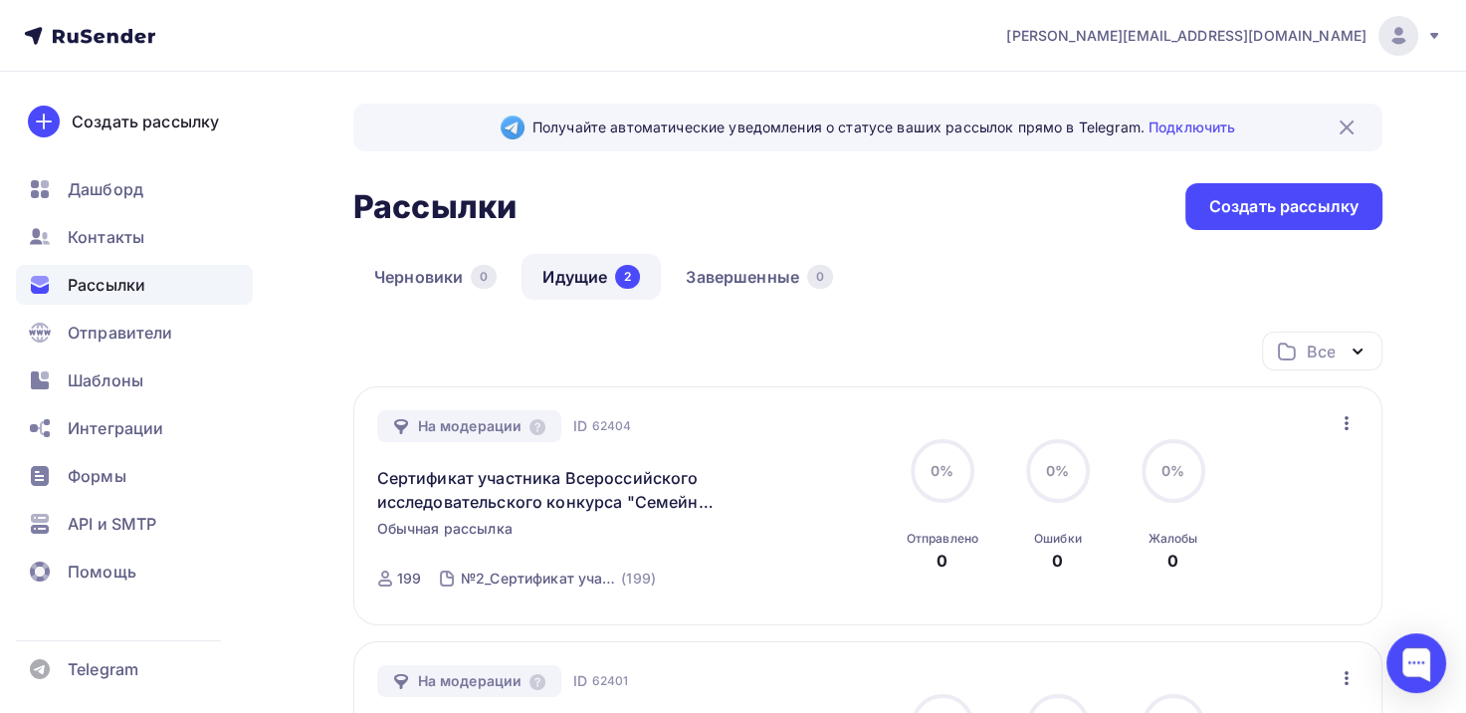
scroll to position [299, 0]
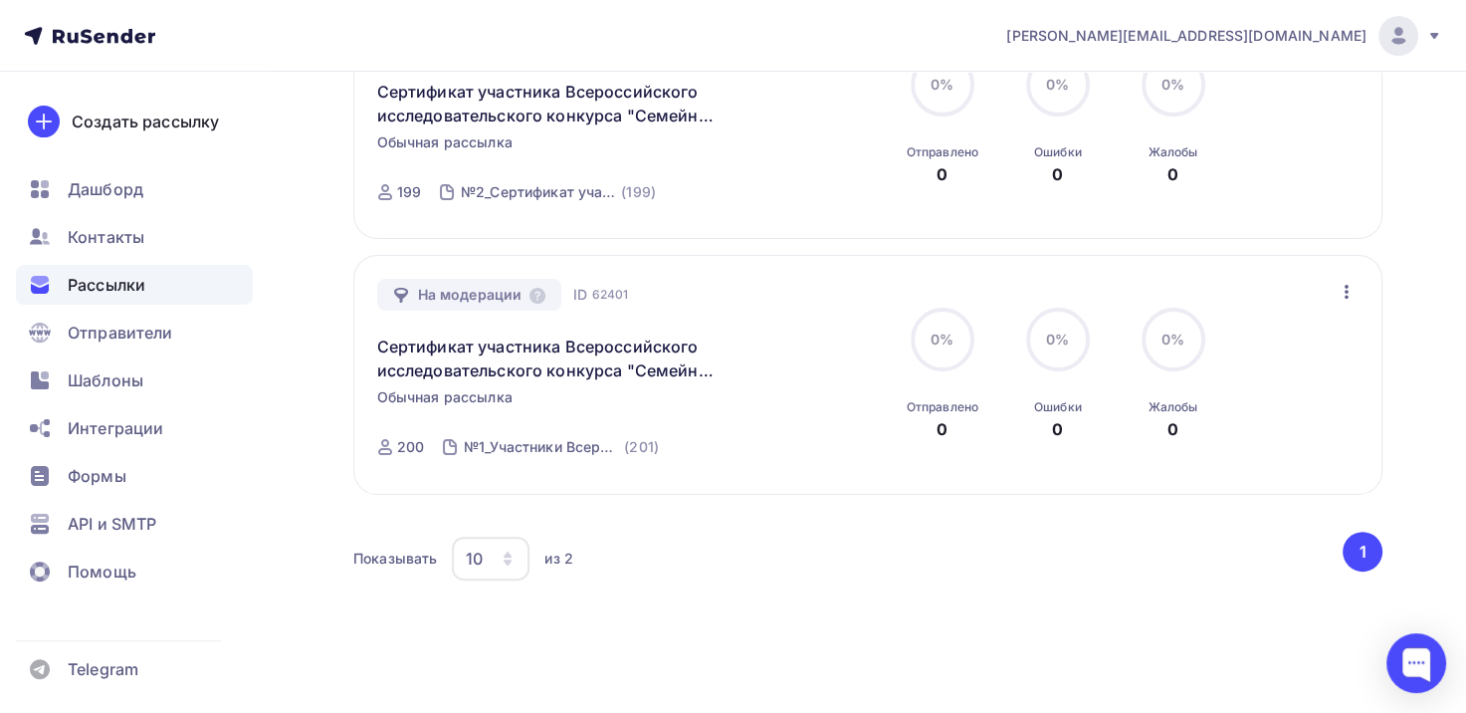
scroll to position [398, 0]
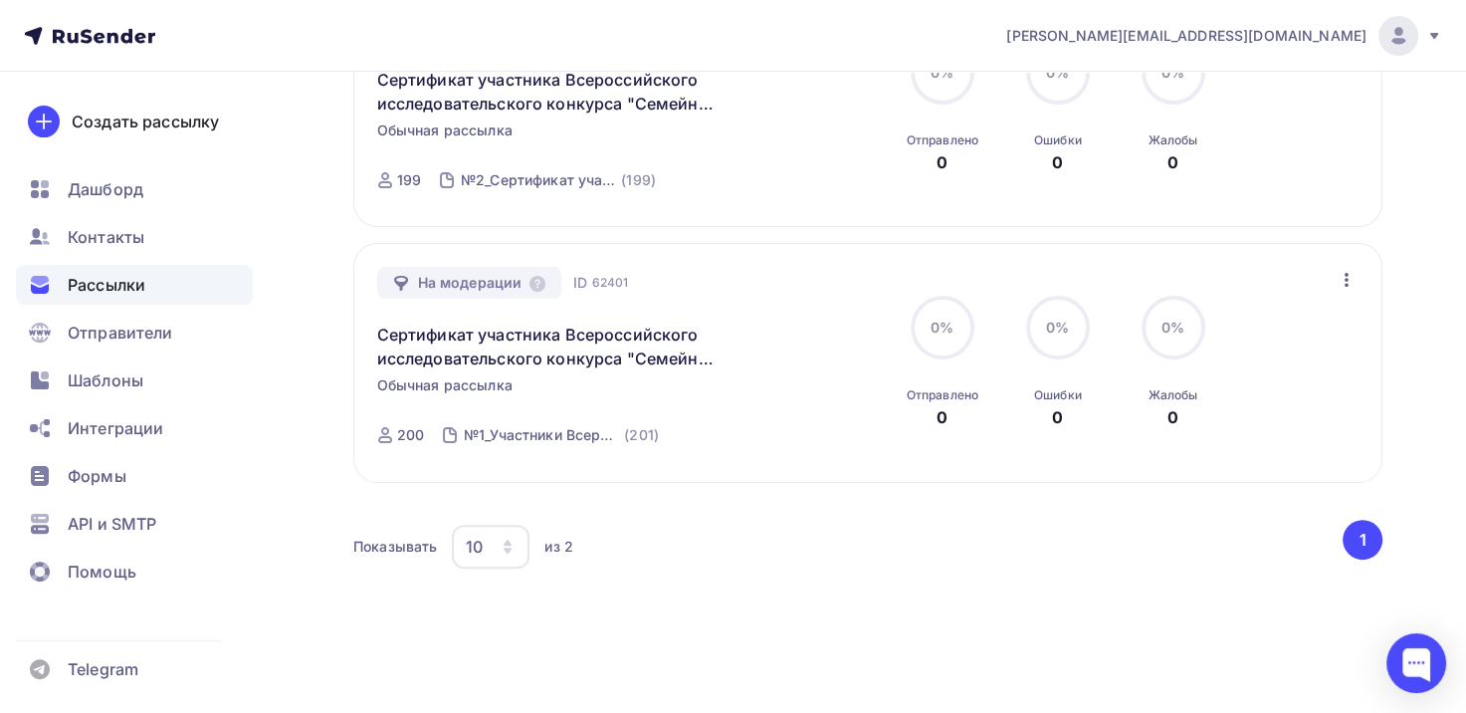
click at [131, 293] on span "Рассылки" at bounding box center [107, 285] width 78 height 24
click at [111, 245] on span "Контакты" at bounding box center [106, 237] width 77 height 24
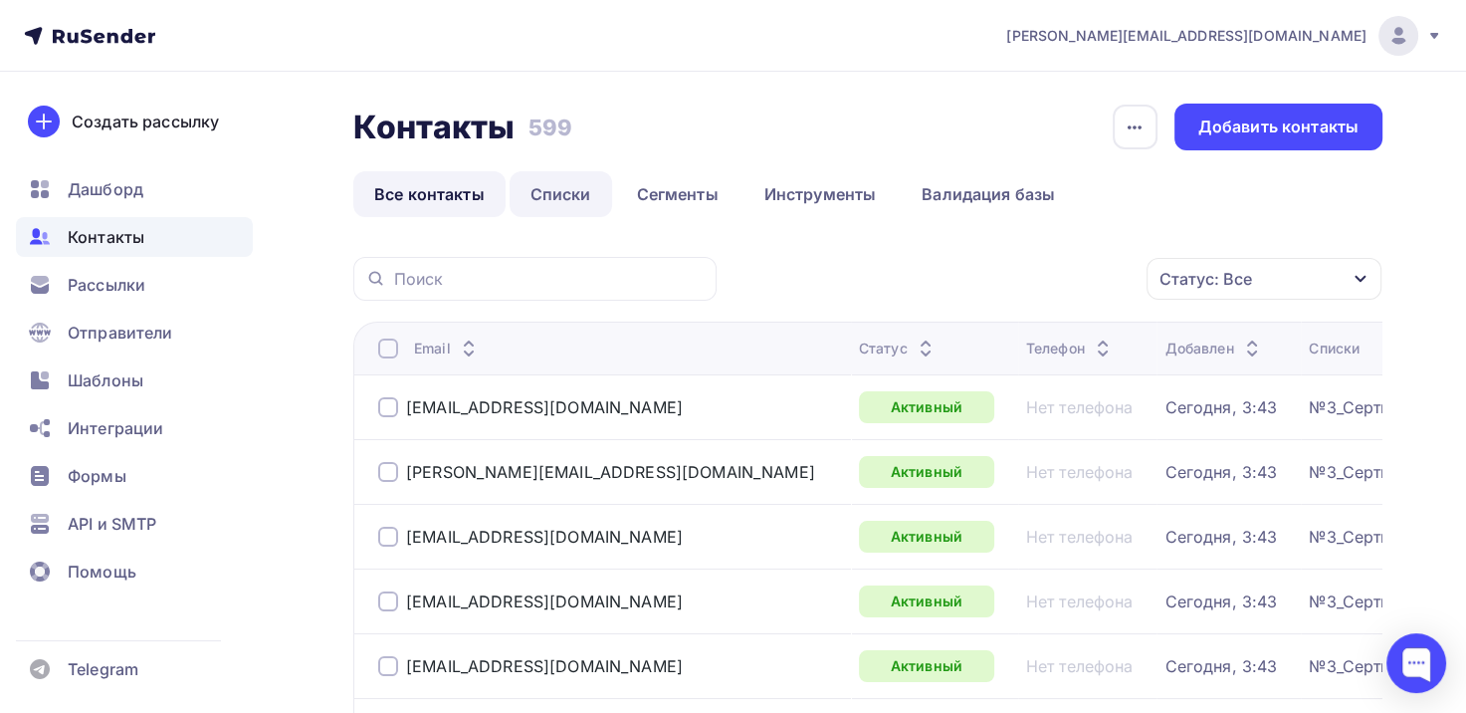
click at [559, 198] on link "Списки" at bounding box center [561, 194] width 103 height 46
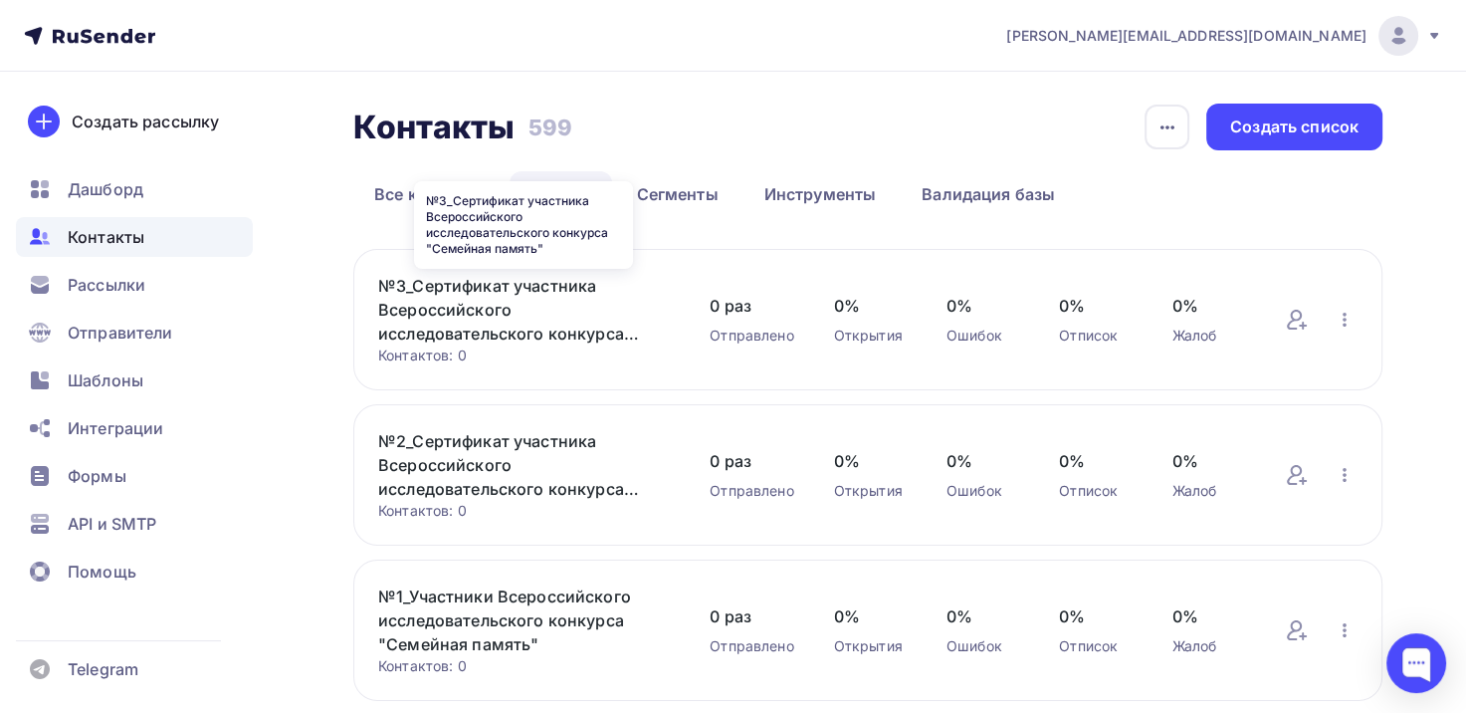
click at [450, 316] on link "№3_Сертификат участника Всероссийского исследовательского конкурса "Семейная па…" at bounding box center [524, 310] width 292 height 72
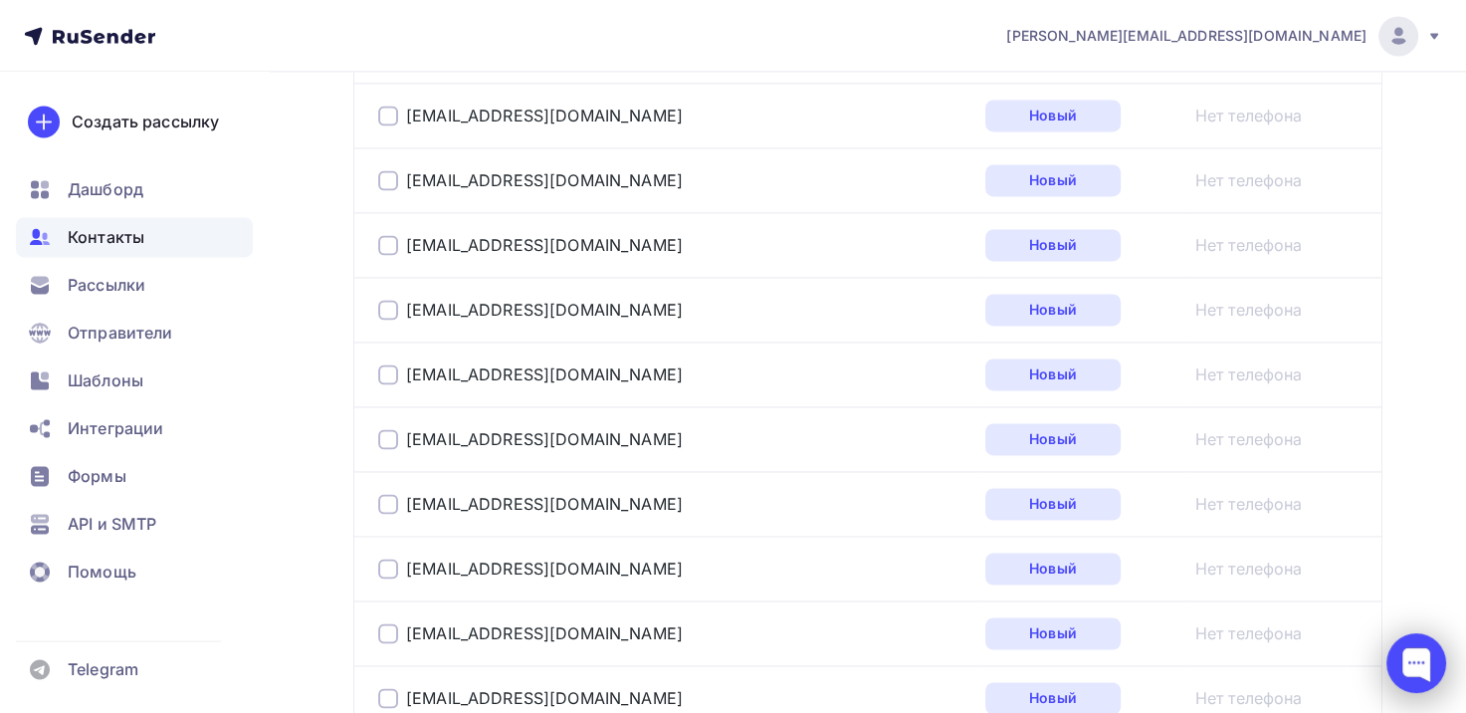
scroll to position [3456, 0]
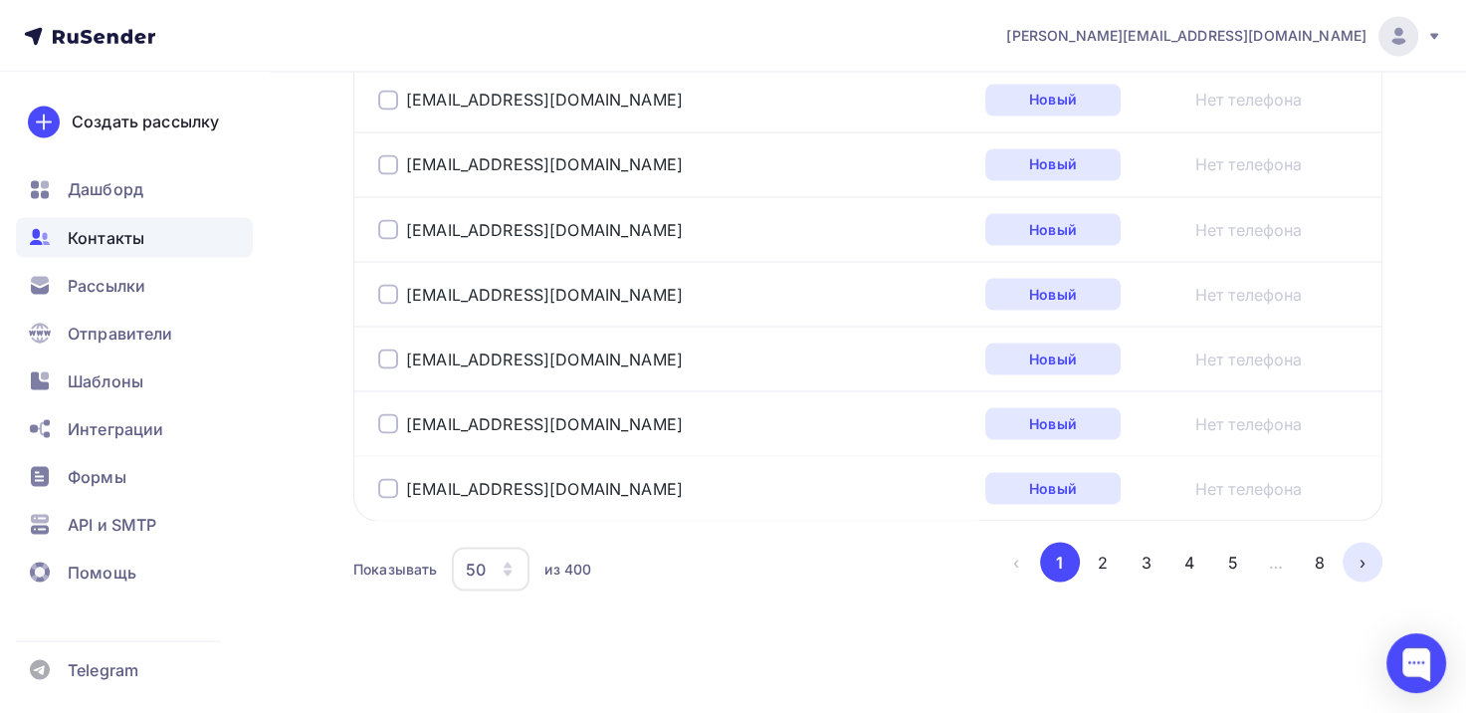
click at [1366, 551] on button "›" at bounding box center [1363, 562] width 40 height 40
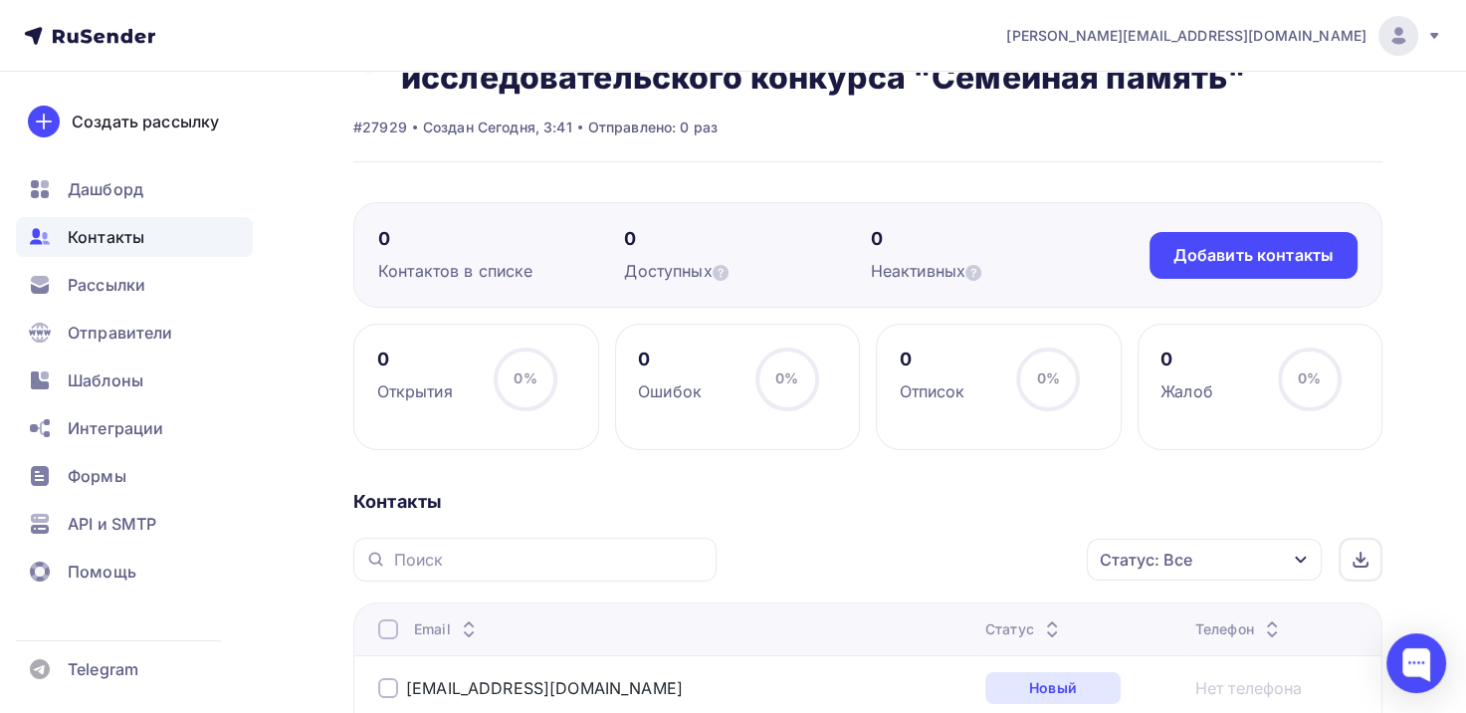
scroll to position [0, 0]
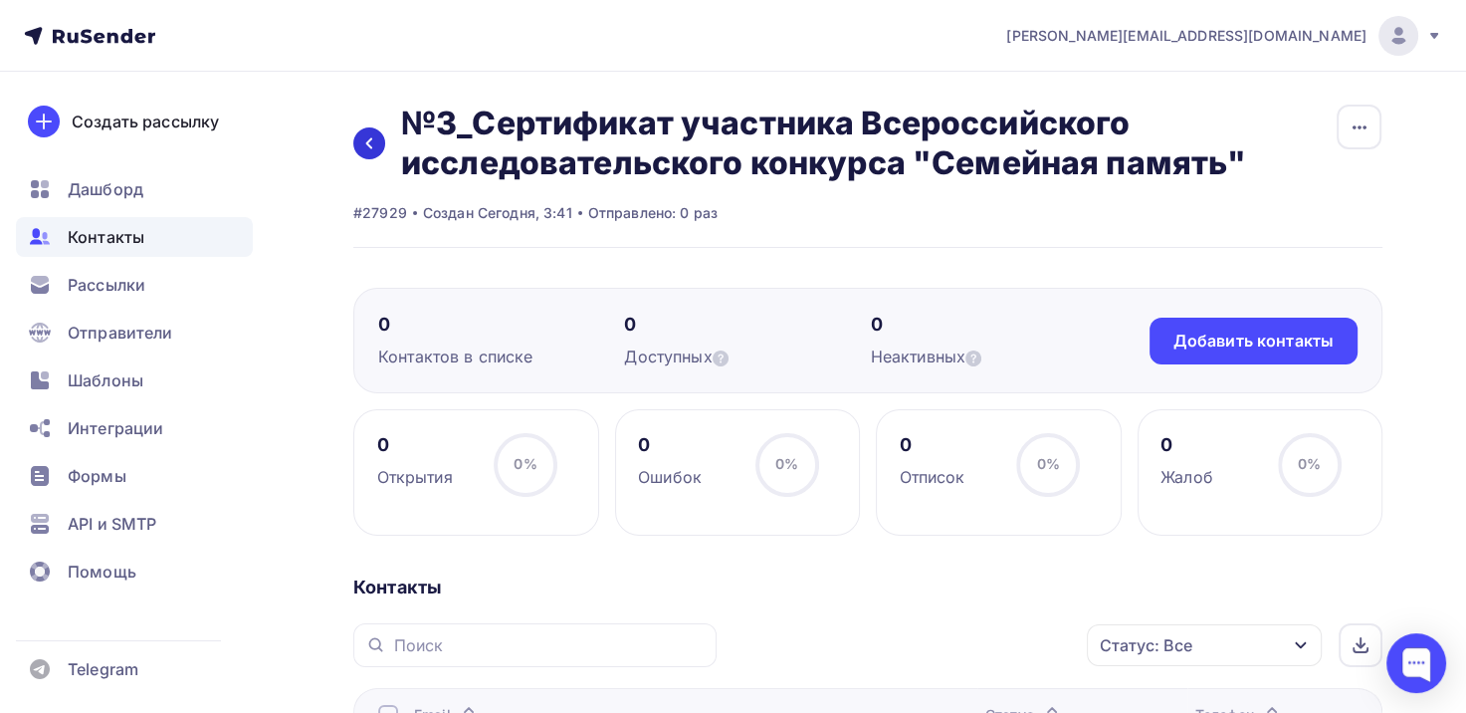
click at [376, 151] on link at bounding box center [369, 143] width 32 height 32
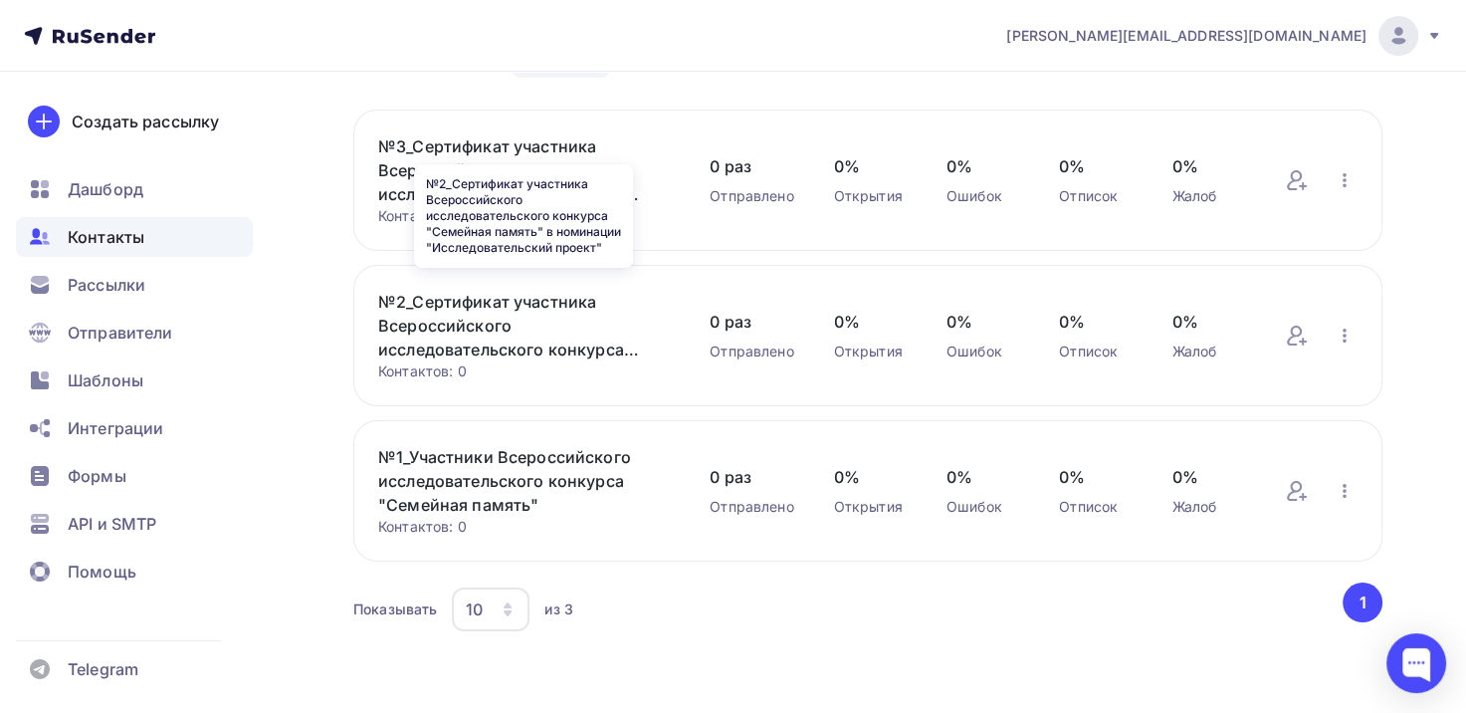
scroll to position [140, 0]
click at [482, 318] on link "№2_Сертификат участника Всероссийского исследовательского конкурса "Семейная па…" at bounding box center [524, 325] width 292 height 72
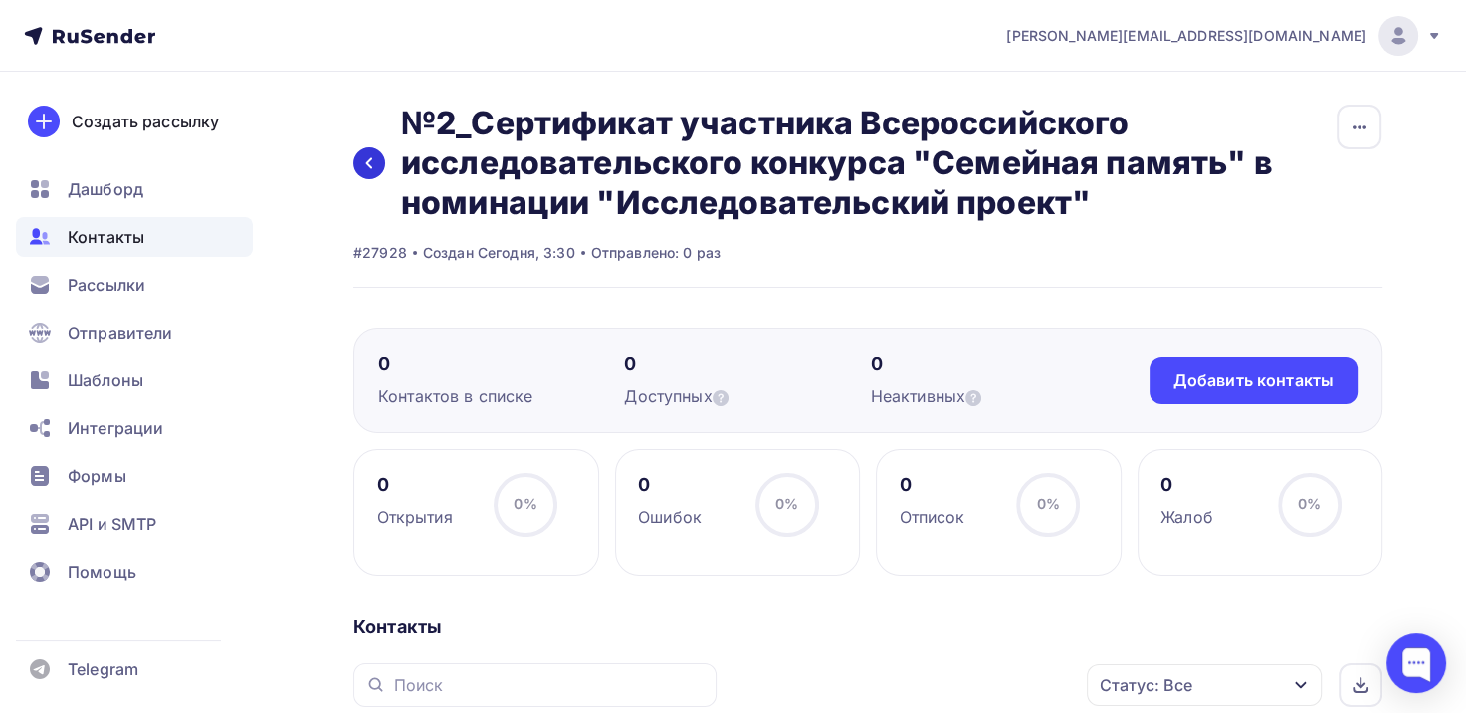
click at [366, 158] on icon at bounding box center [369, 163] width 16 height 16
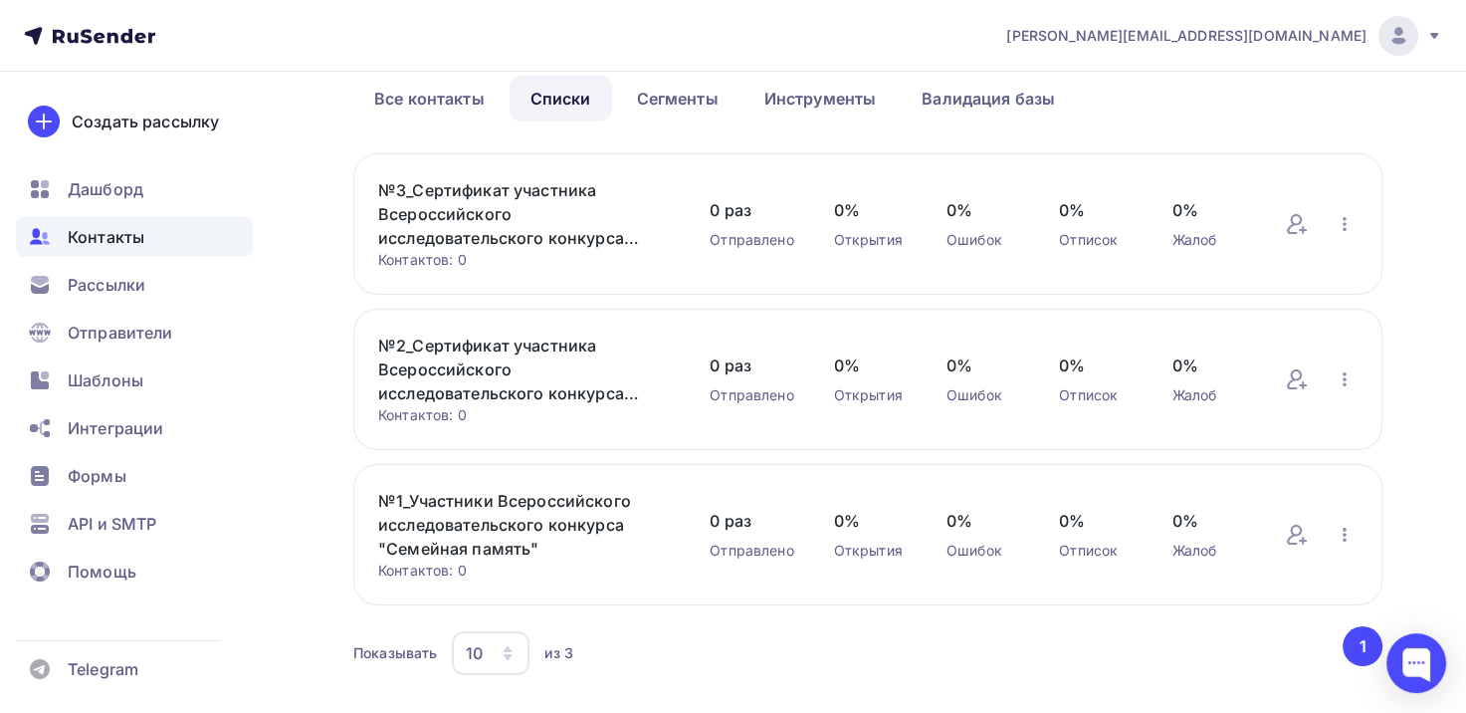
scroll to position [100, 0]
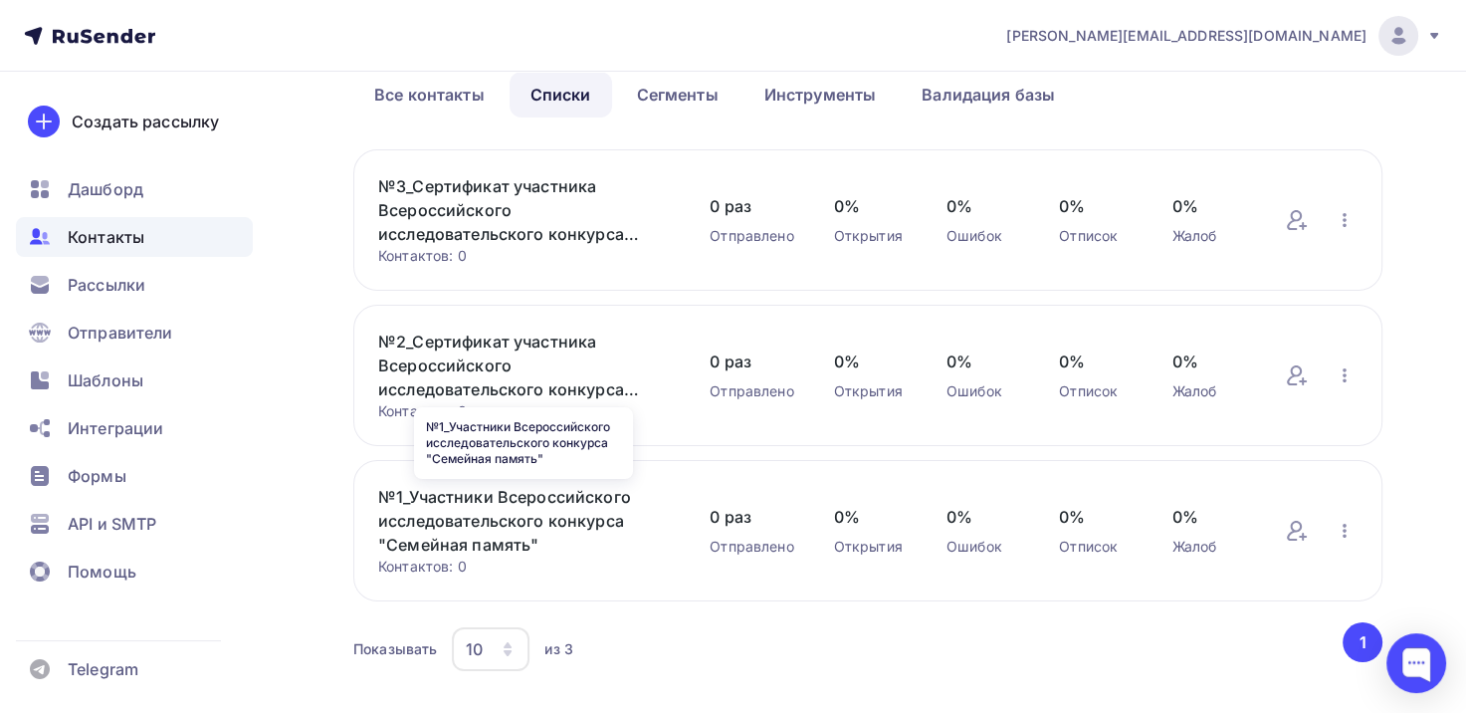
click at [500, 533] on link "№1_Участники Всероссийского исследовательского конкурса "Семейная память"" at bounding box center [524, 521] width 292 height 72
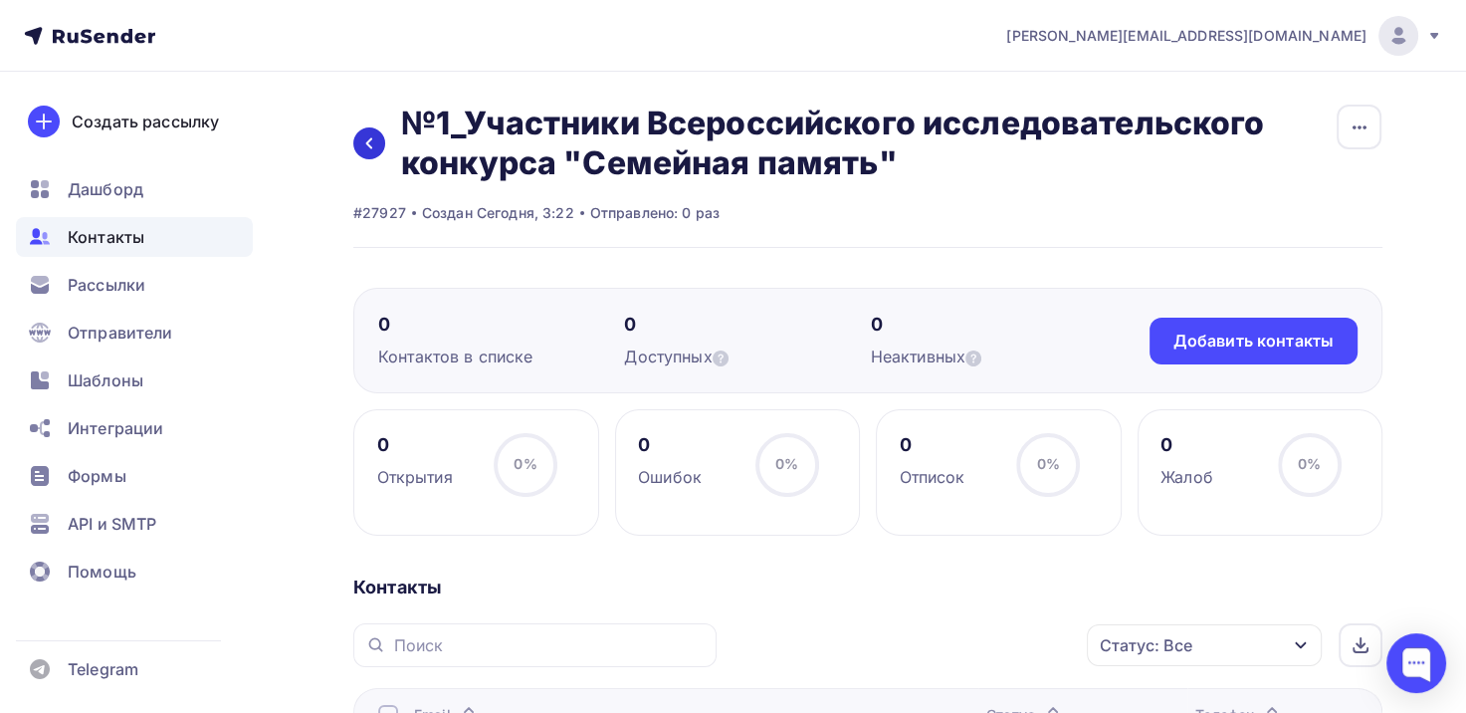
click at [354, 138] on link at bounding box center [369, 143] width 32 height 32
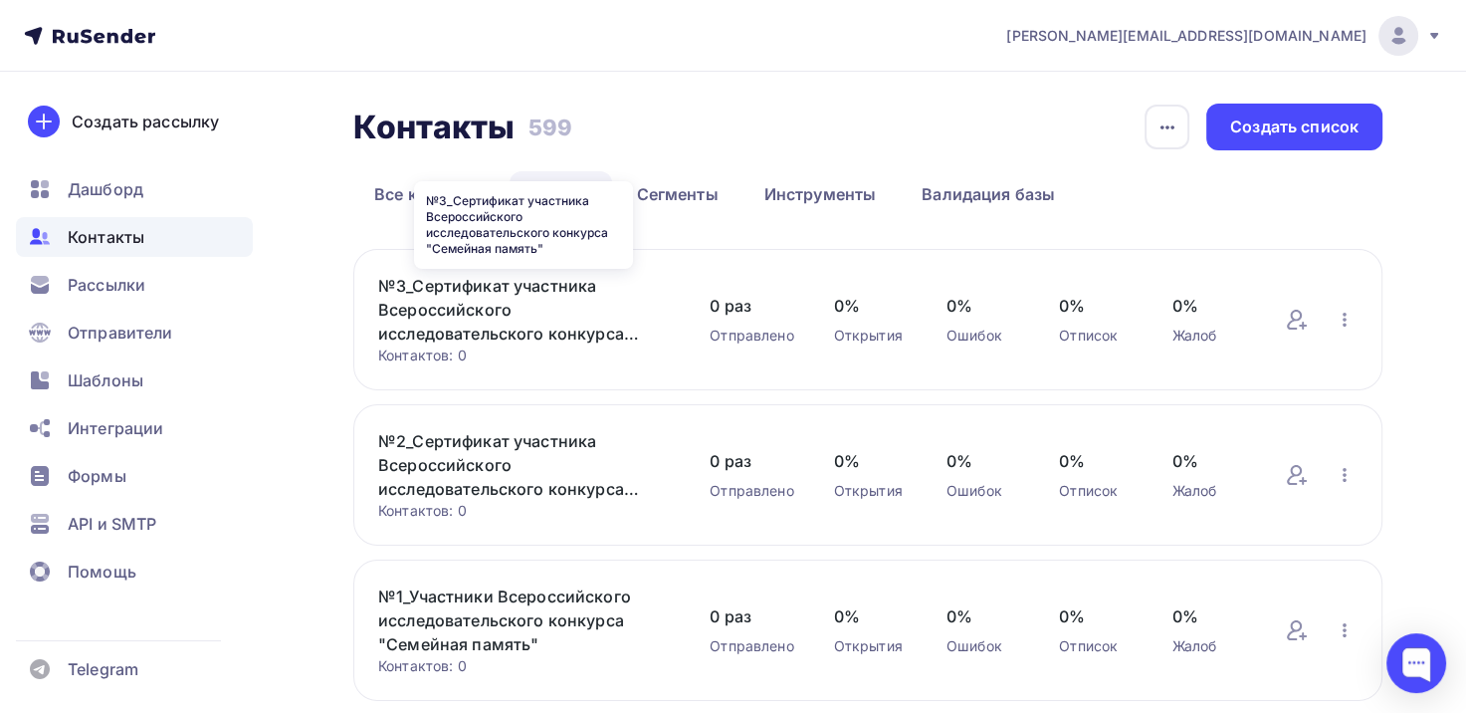
click at [473, 307] on link "№3_Сертификат участника Всероссийского исследовательского конкурса "Семейная па…" at bounding box center [524, 310] width 292 height 72
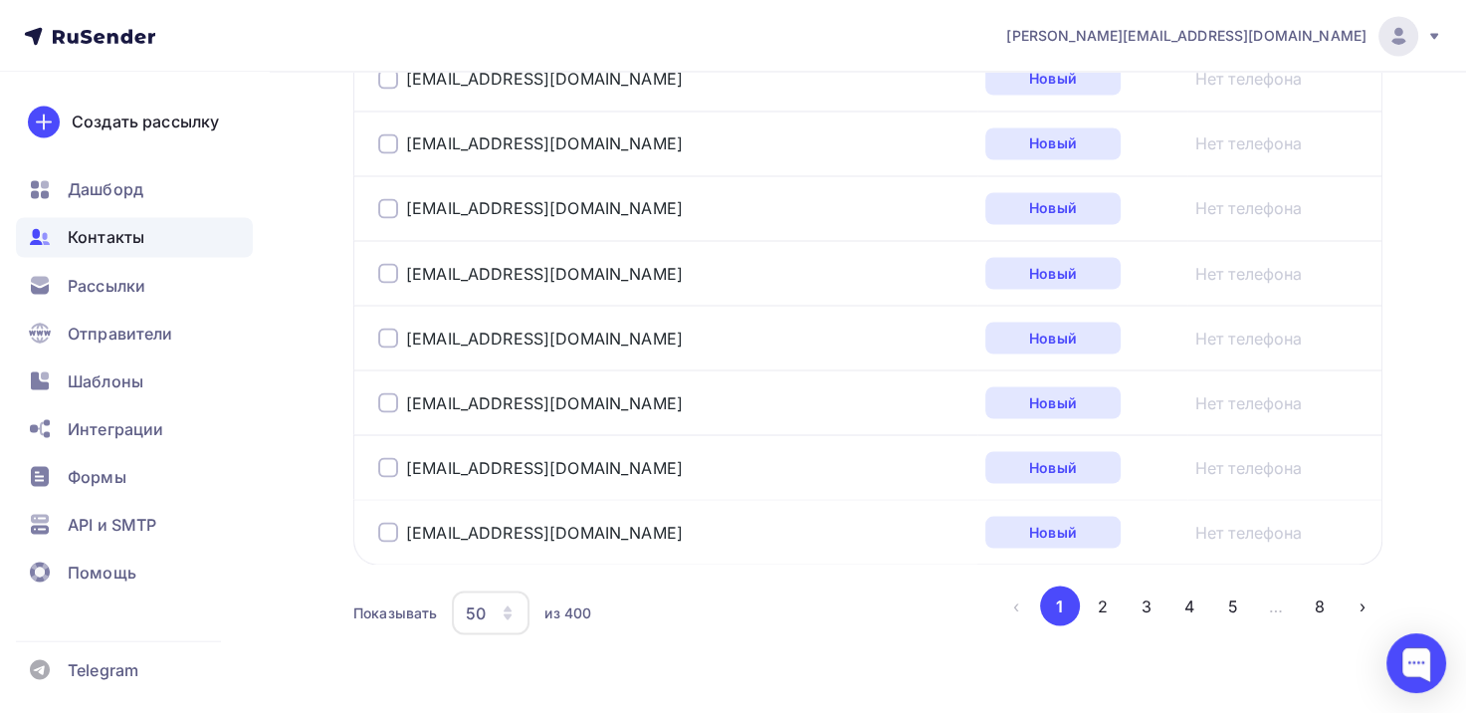
scroll to position [3456, 0]
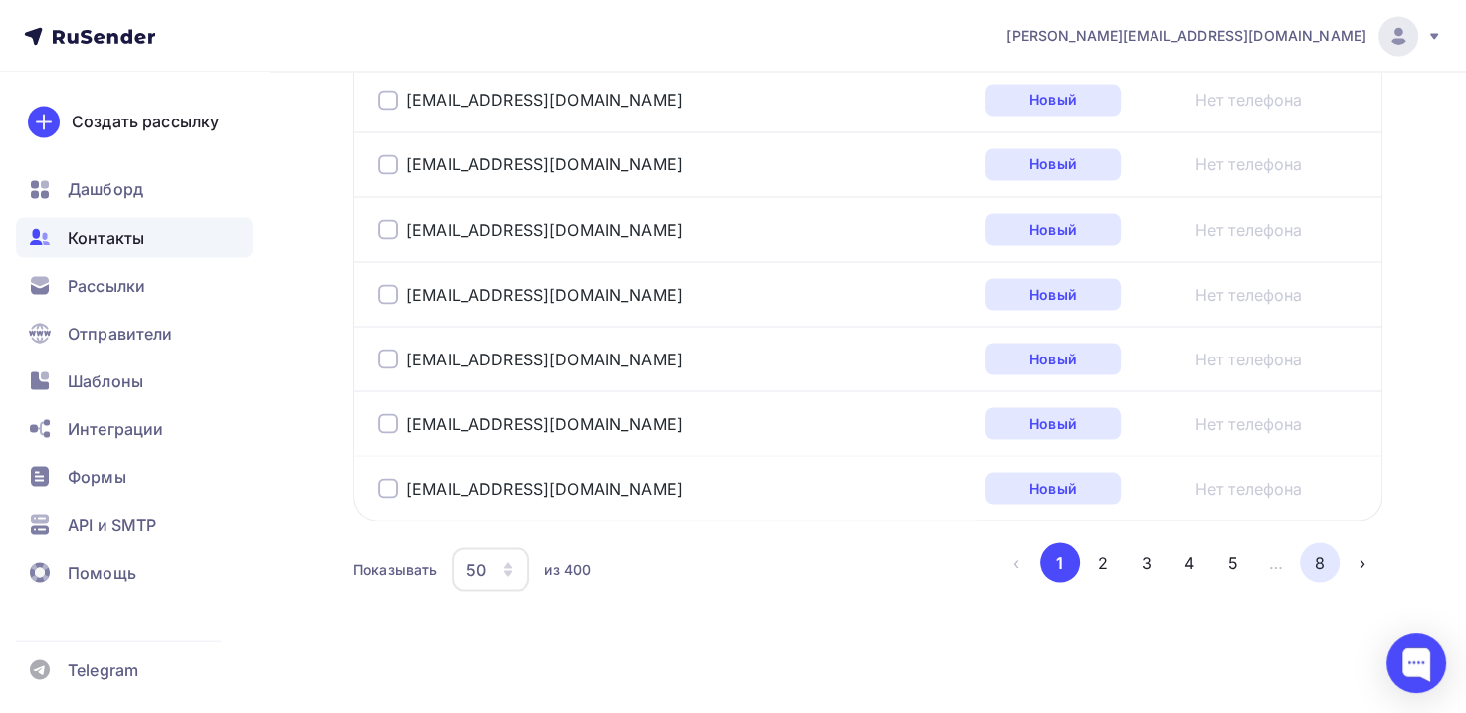
click at [1330, 551] on button "8" at bounding box center [1320, 562] width 40 height 40
click at [1065, 549] on button "1" at bounding box center [1060, 562] width 40 height 40
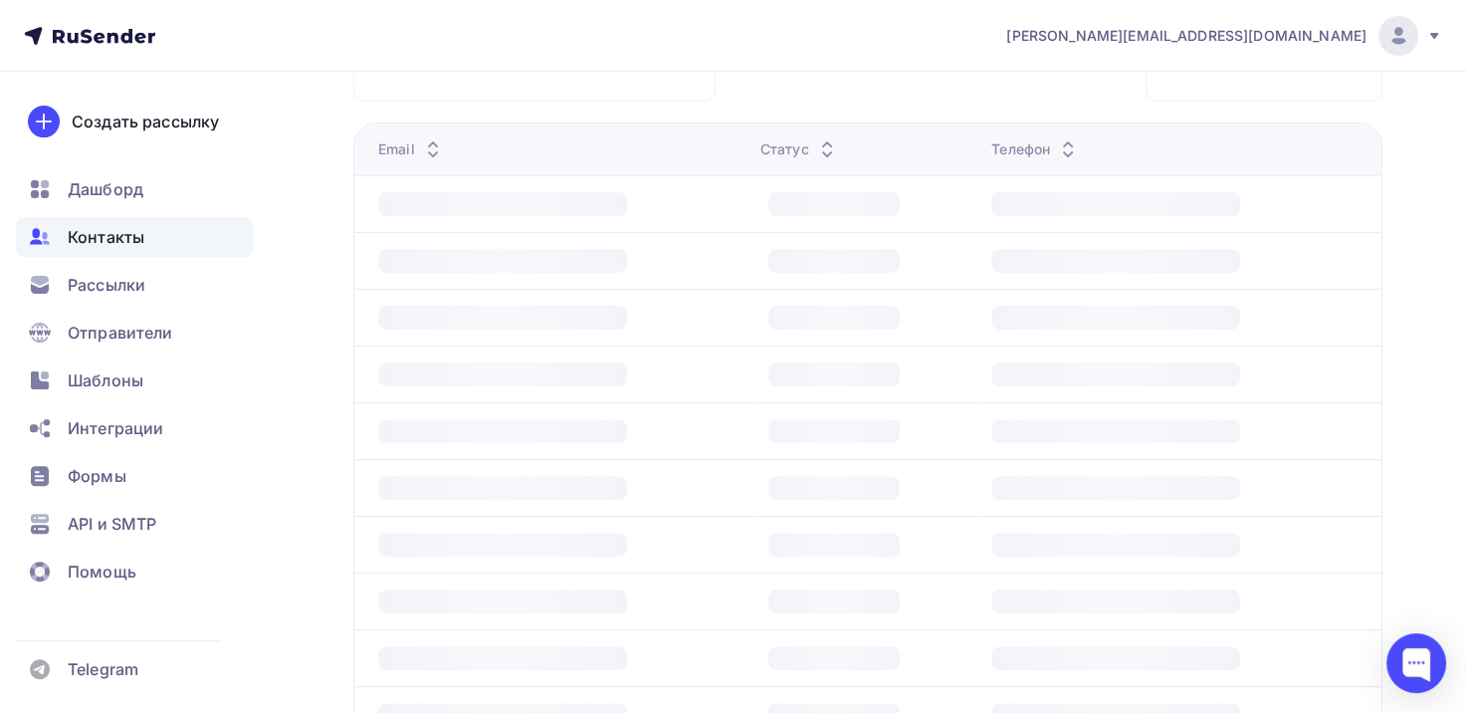
scroll to position [561, 0]
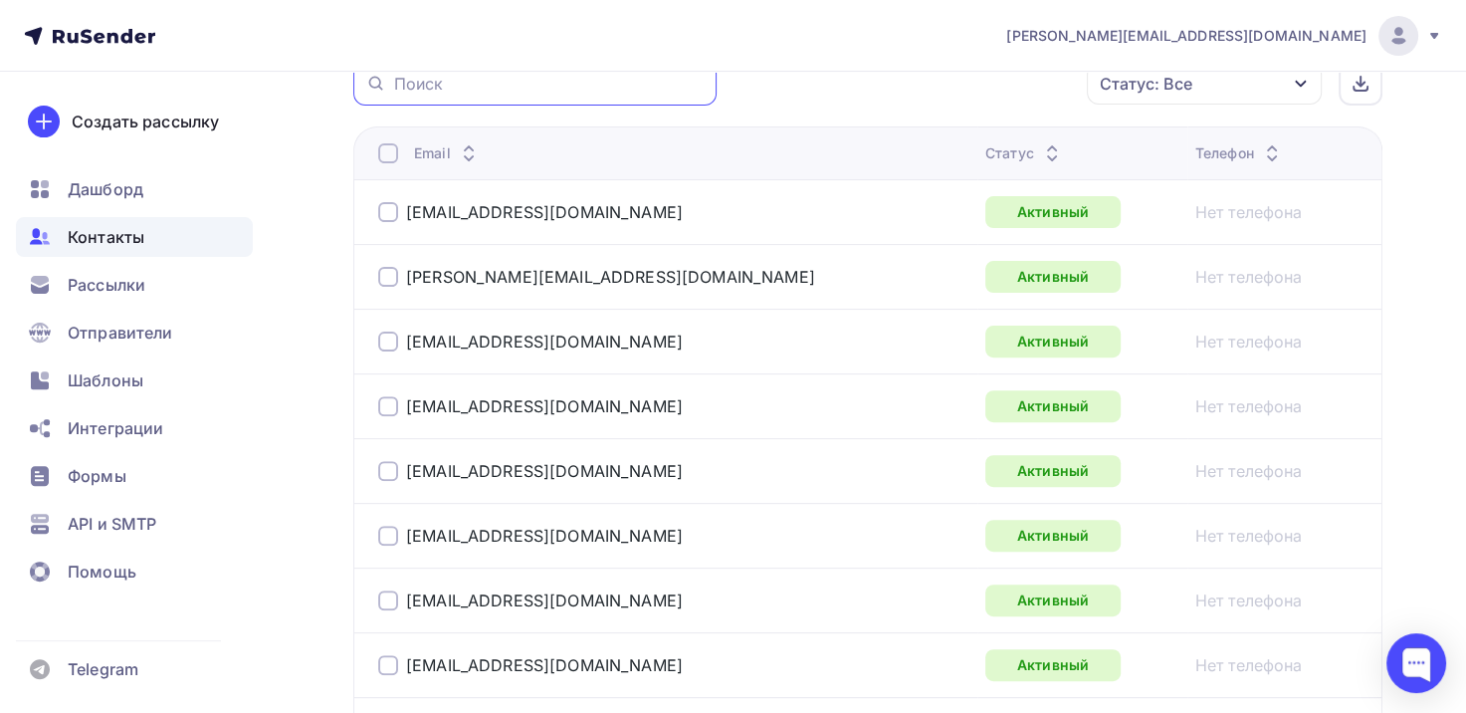
click at [673, 85] on input "text" at bounding box center [549, 84] width 311 height 22
type input "arina"
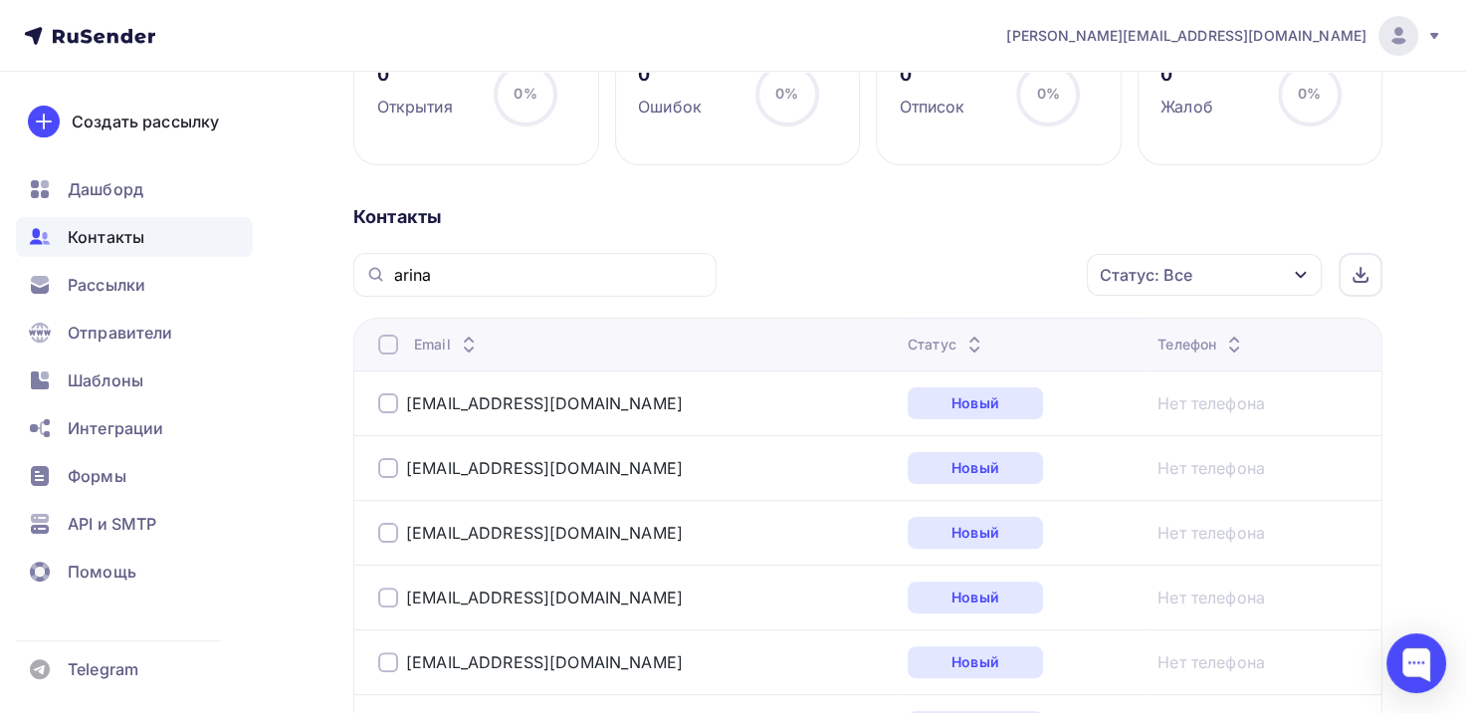
scroll to position [0, 0]
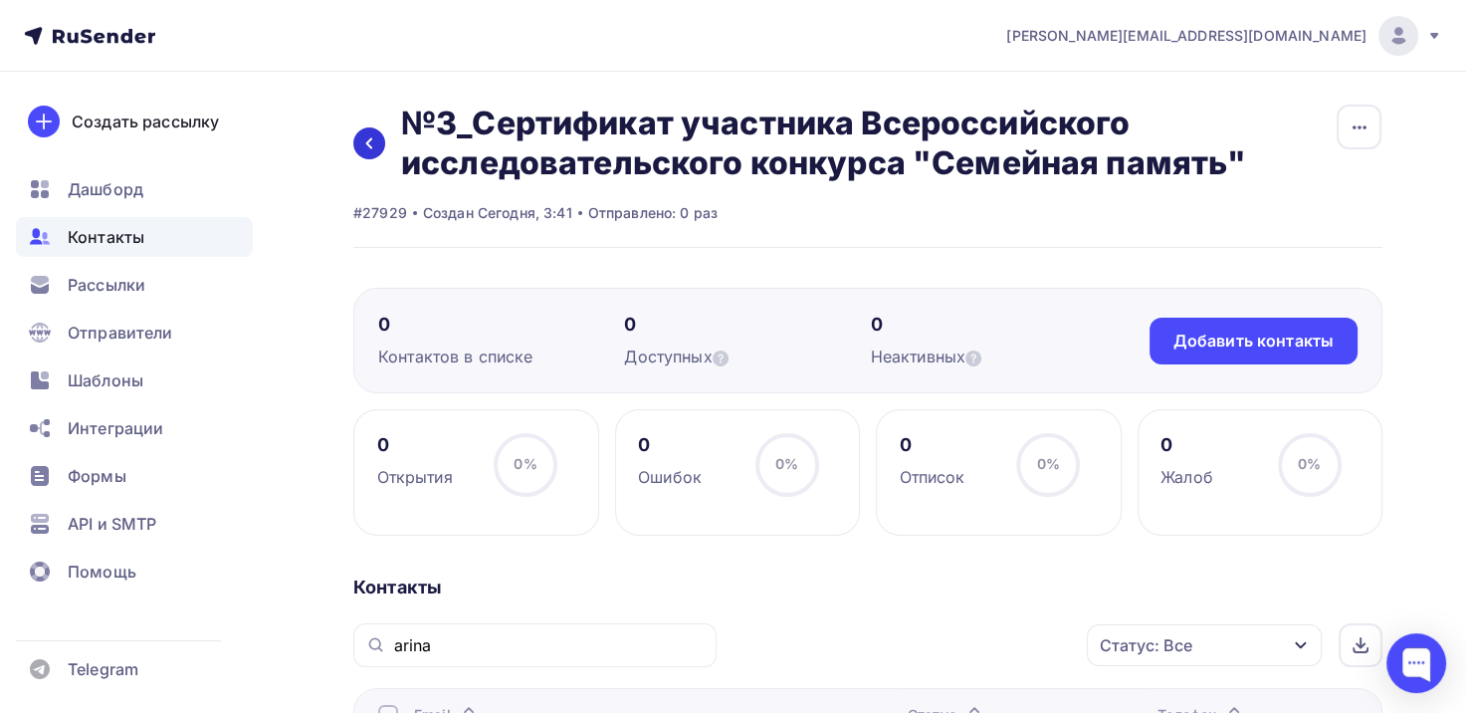
click at [375, 131] on link at bounding box center [369, 143] width 32 height 32
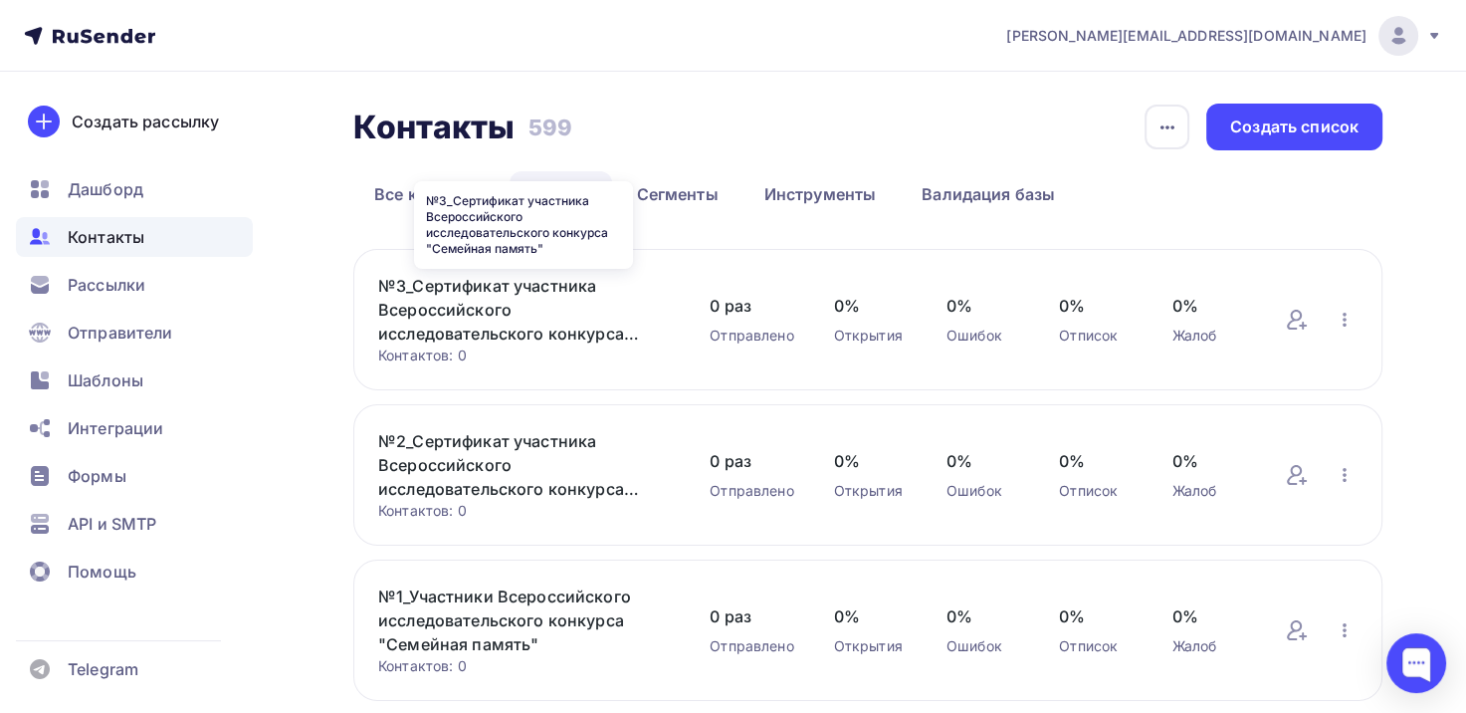
click at [502, 320] on link "№3_Сертификат участника Всероссийского исследовательского конкурса "Семейная па…" at bounding box center [524, 310] width 292 height 72
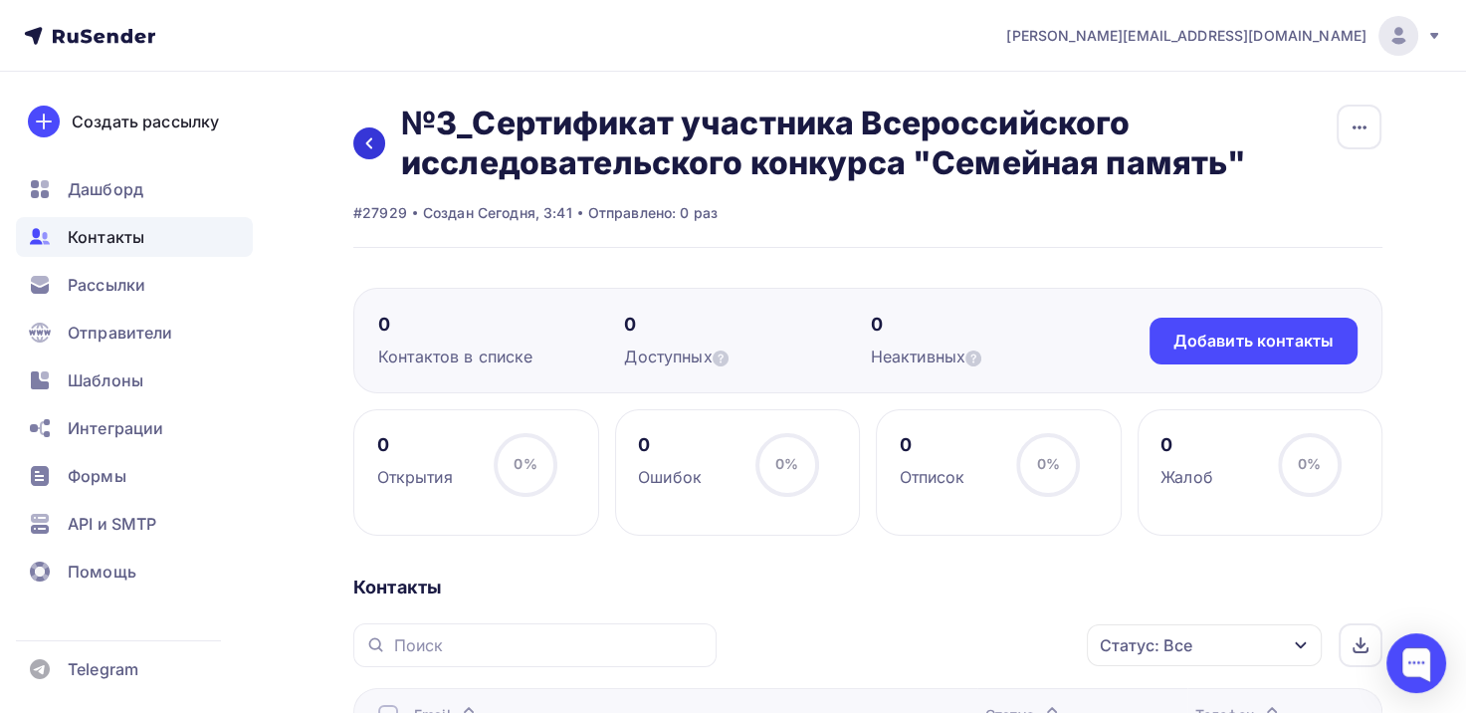
click at [374, 150] on icon at bounding box center [369, 143] width 16 height 16
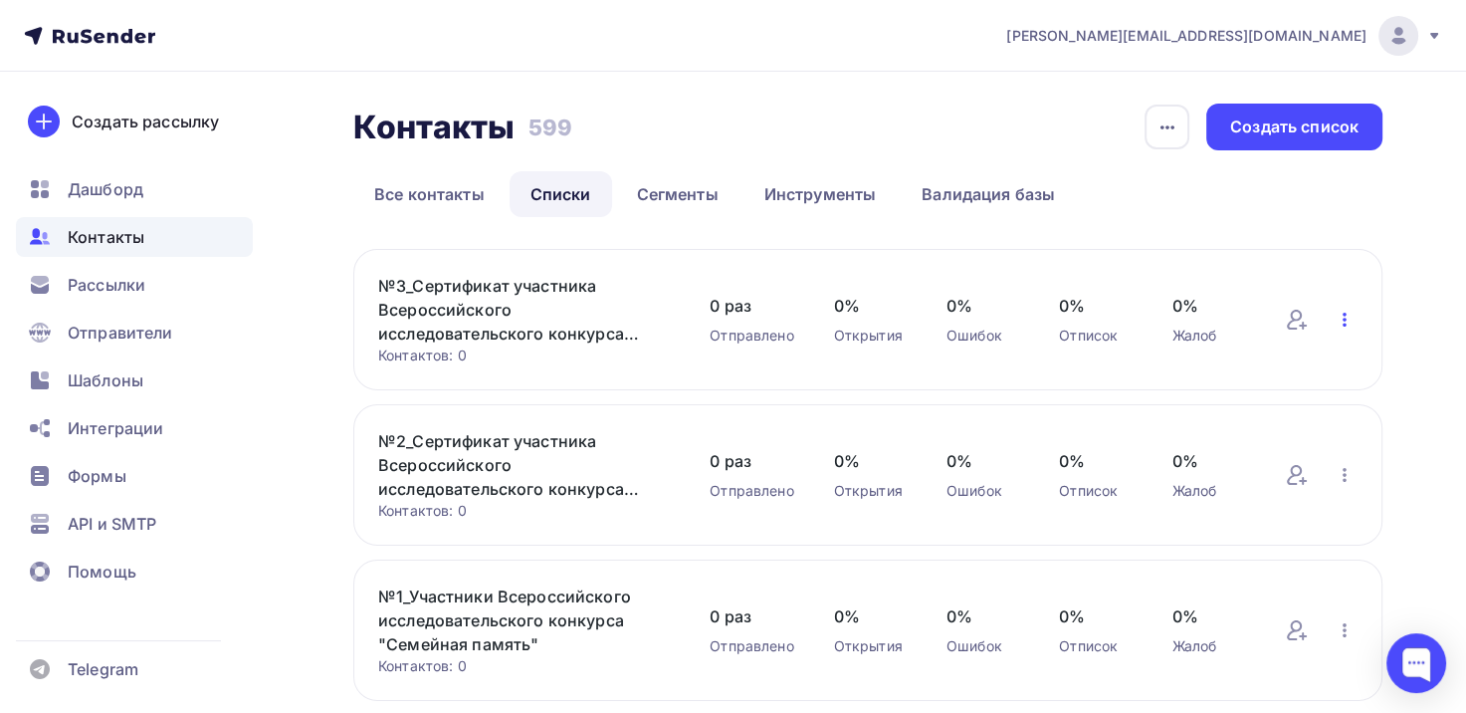
click at [1341, 322] on icon "button" at bounding box center [1345, 320] width 24 height 24
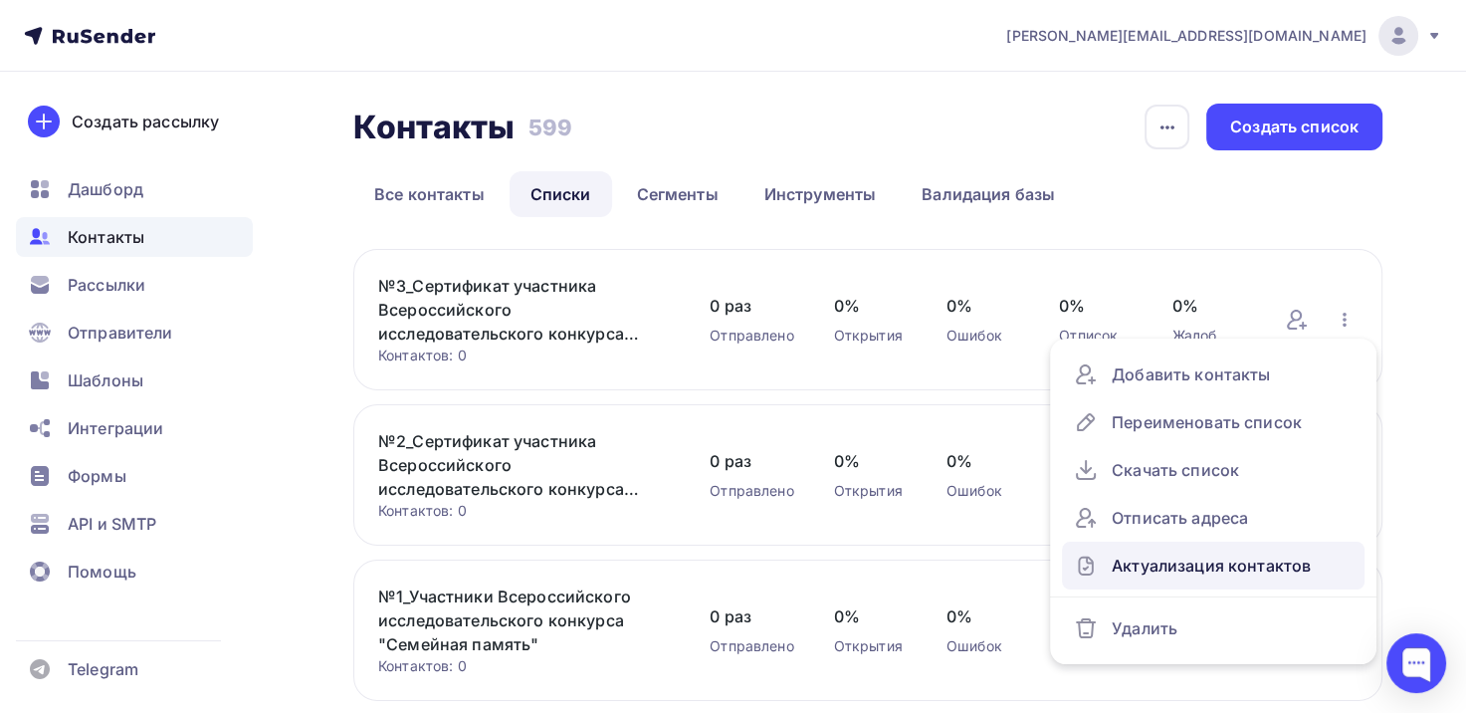
click at [1172, 568] on div "Актуализация контактов" at bounding box center [1213, 566] width 279 height 32
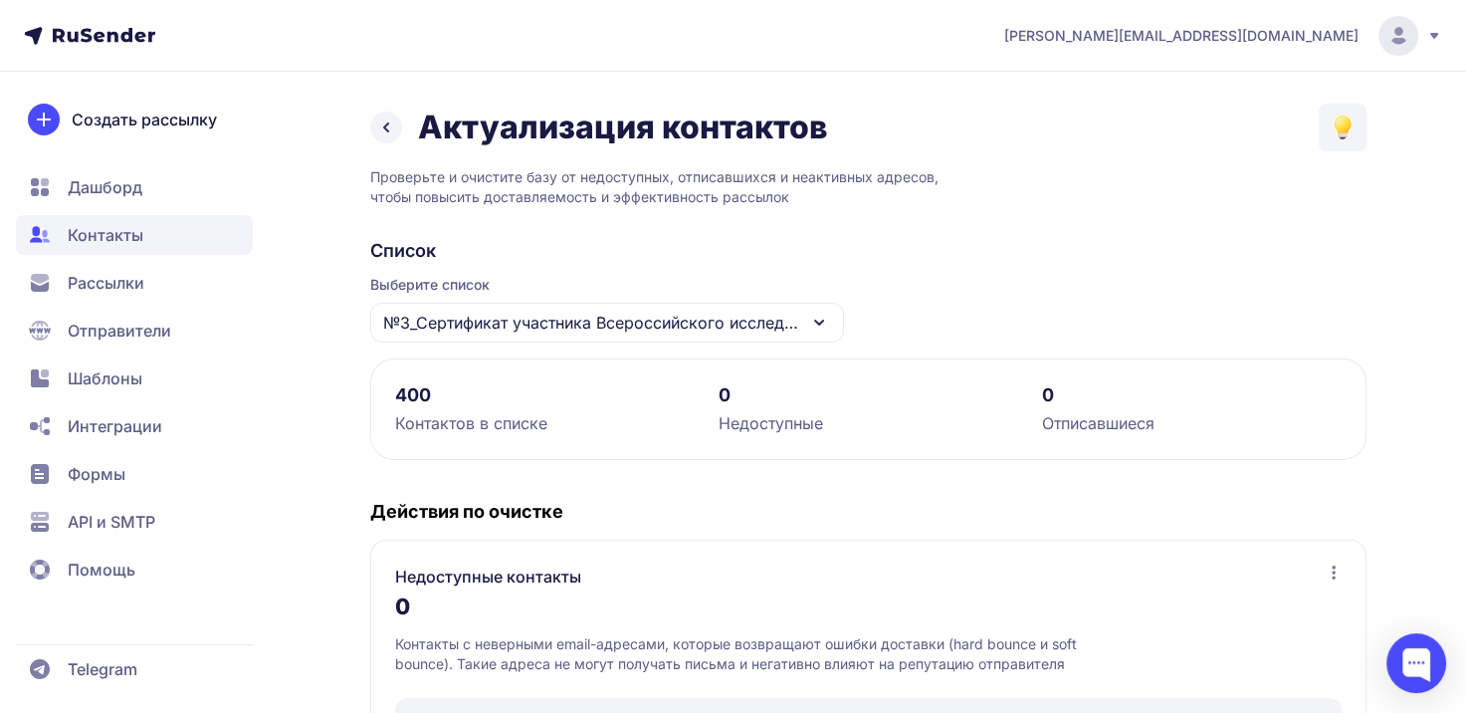
click at [378, 126] on icon at bounding box center [386, 127] width 24 height 24
click at [379, 122] on icon at bounding box center [386, 127] width 24 height 24
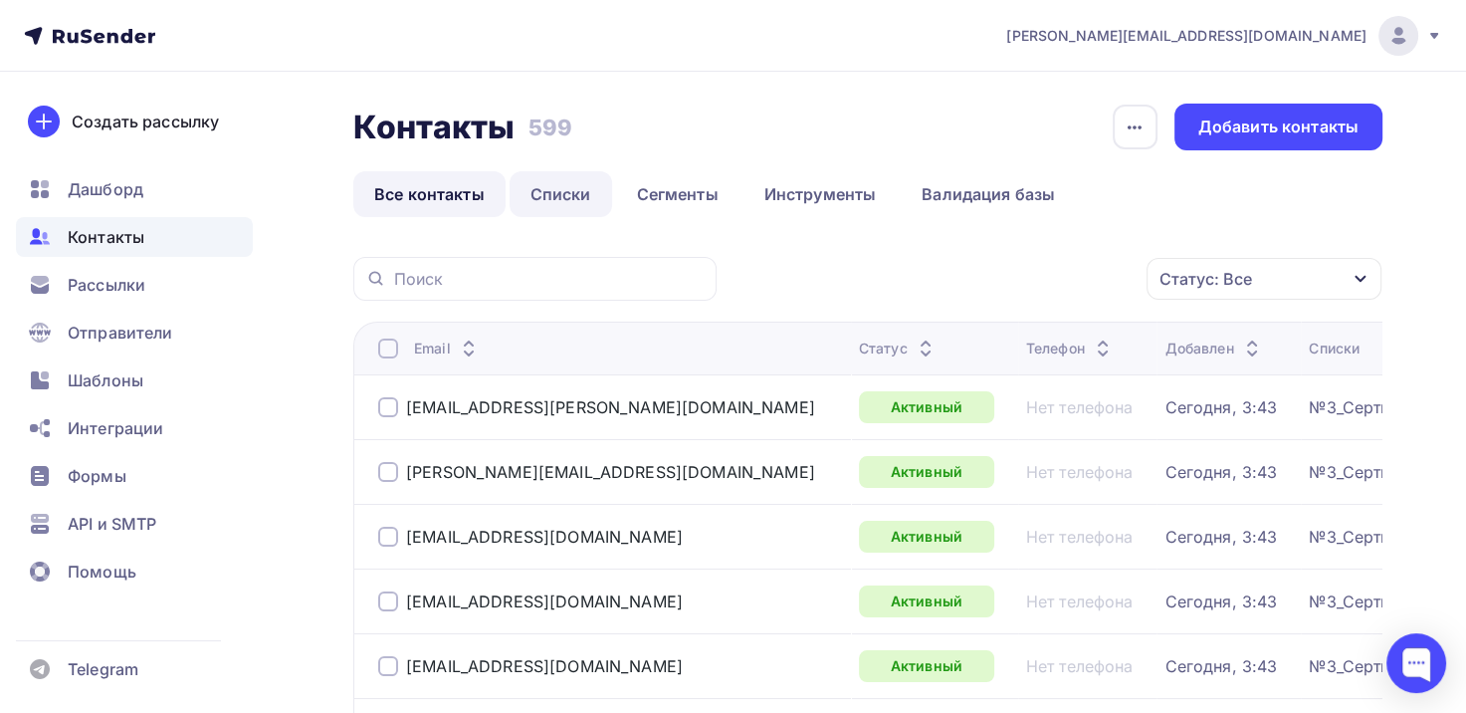
click at [532, 203] on link "Списки" at bounding box center [561, 194] width 103 height 46
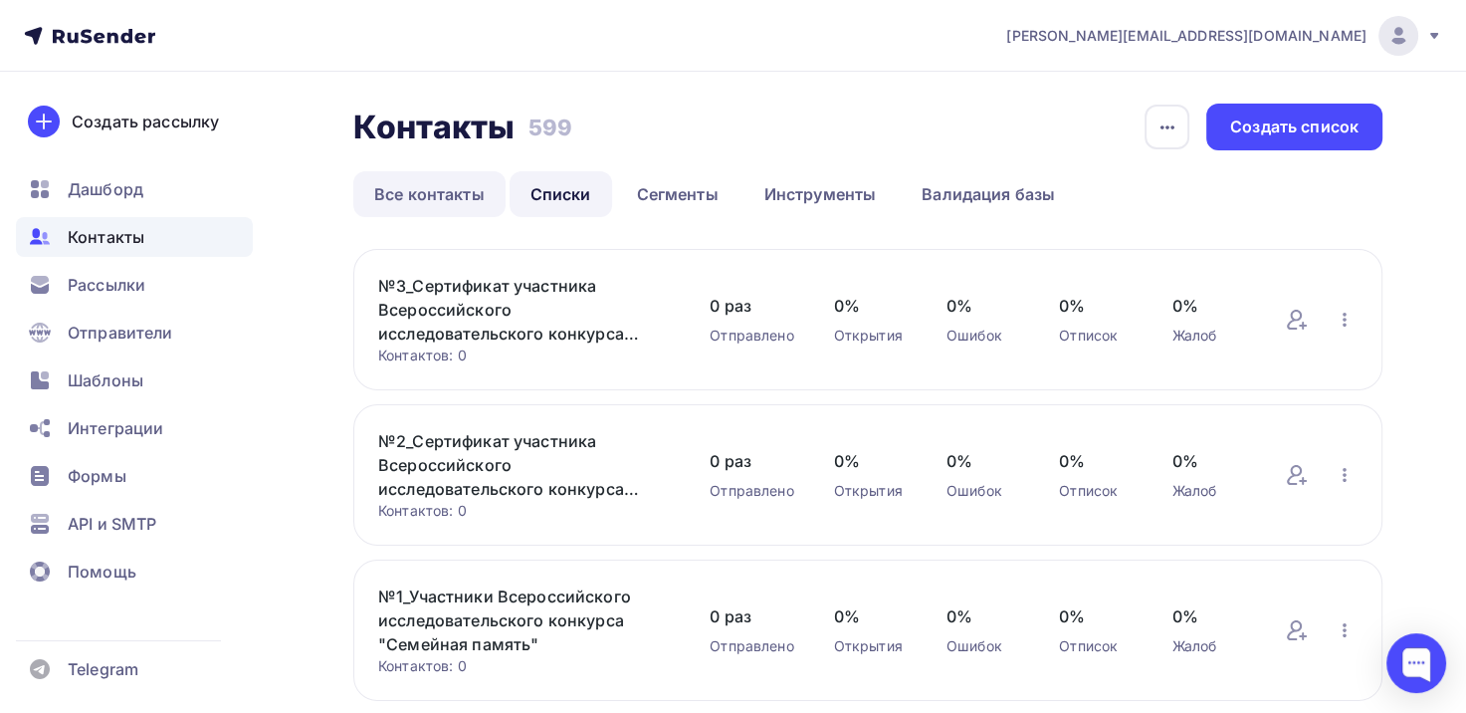
click at [398, 202] on link "Все контакты" at bounding box center [429, 194] width 152 height 46
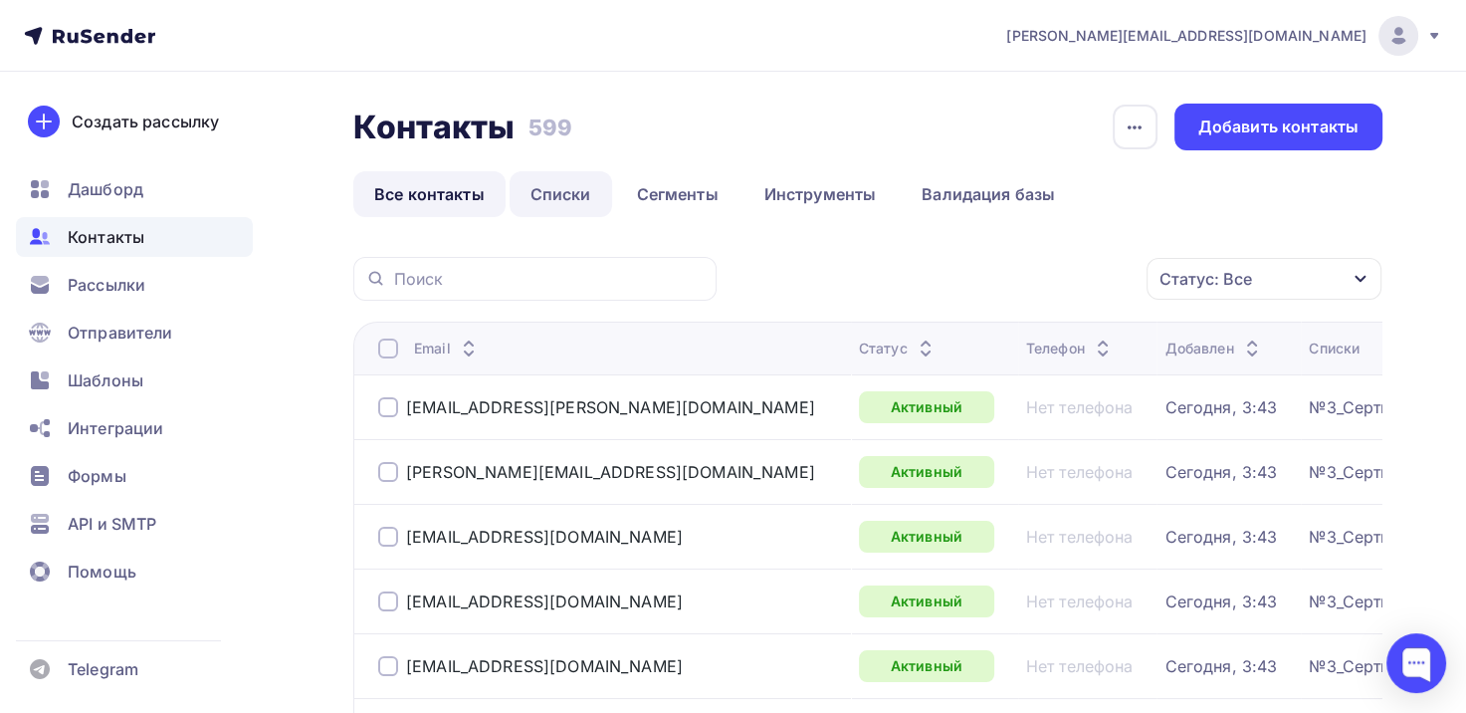
click at [575, 193] on link "Списки" at bounding box center [561, 194] width 103 height 46
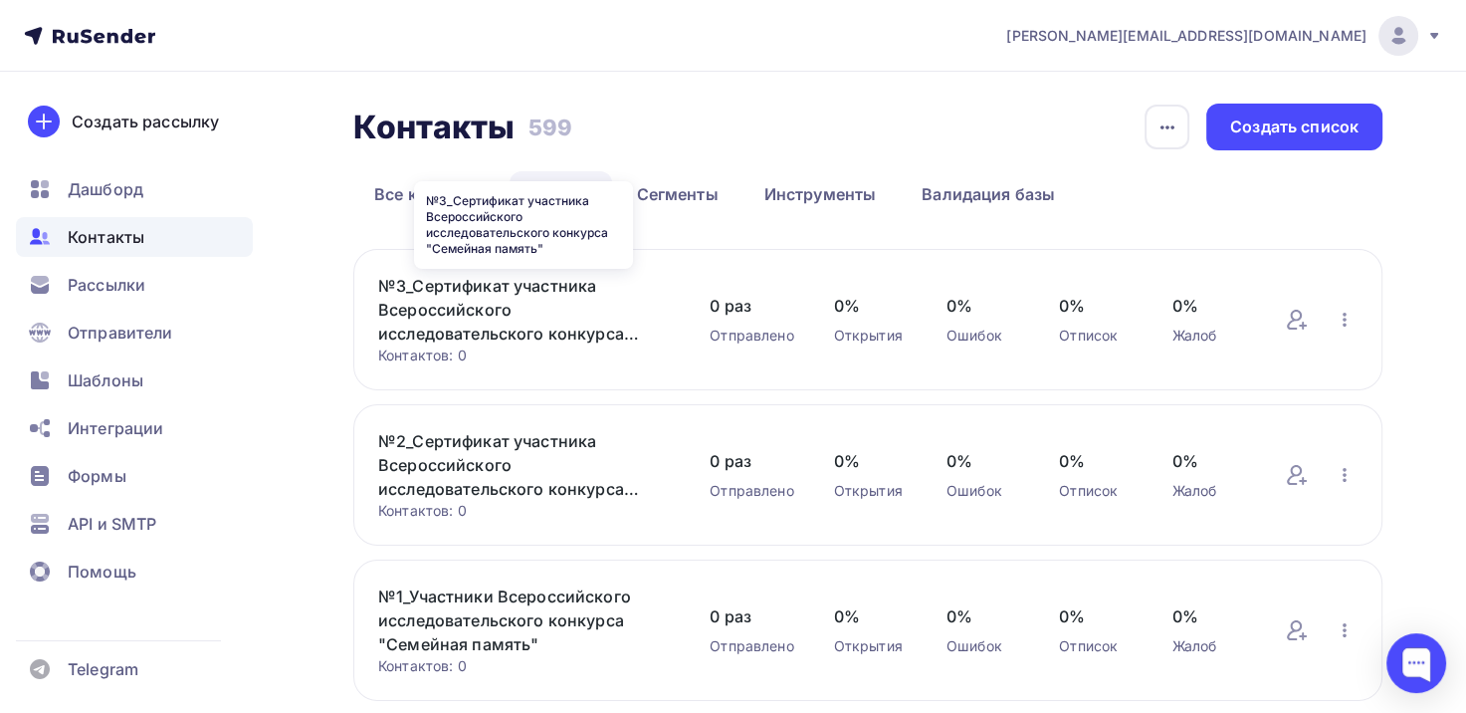
click at [478, 319] on link "№3_Сертификат участника Всероссийского исследовательского конкурса "Семейная па…" at bounding box center [524, 310] width 292 height 72
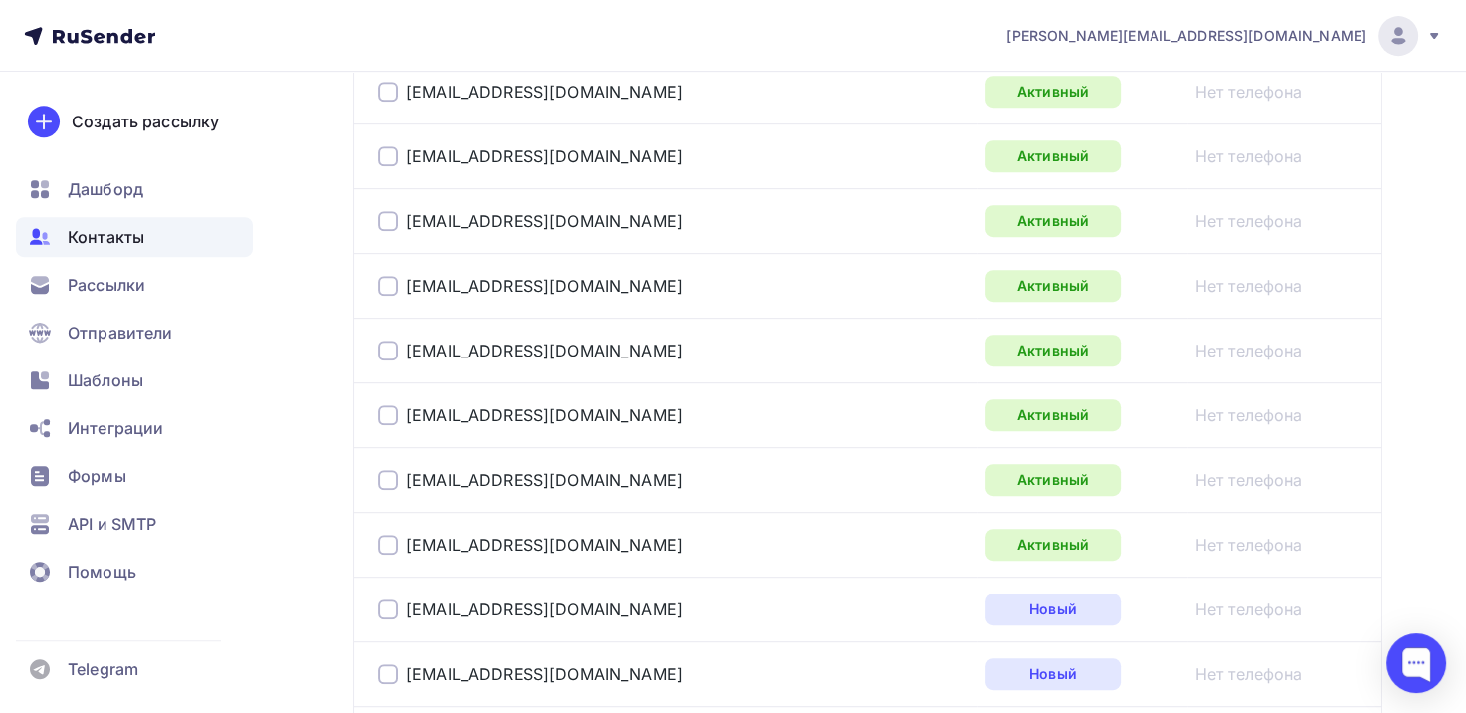
scroll to position [569, 0]
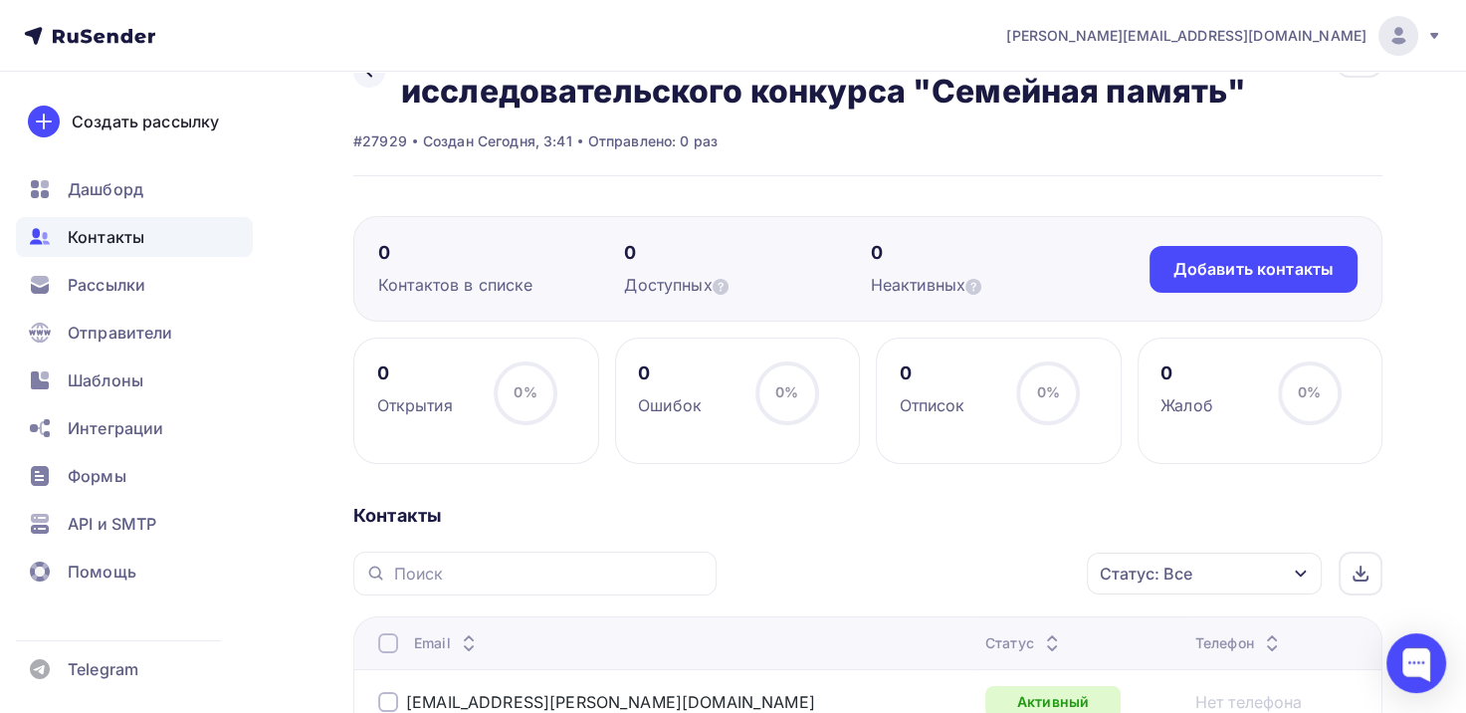
click at [1298, 566] on icon "button" at bounding box center [1301, 573] width 16 height 16
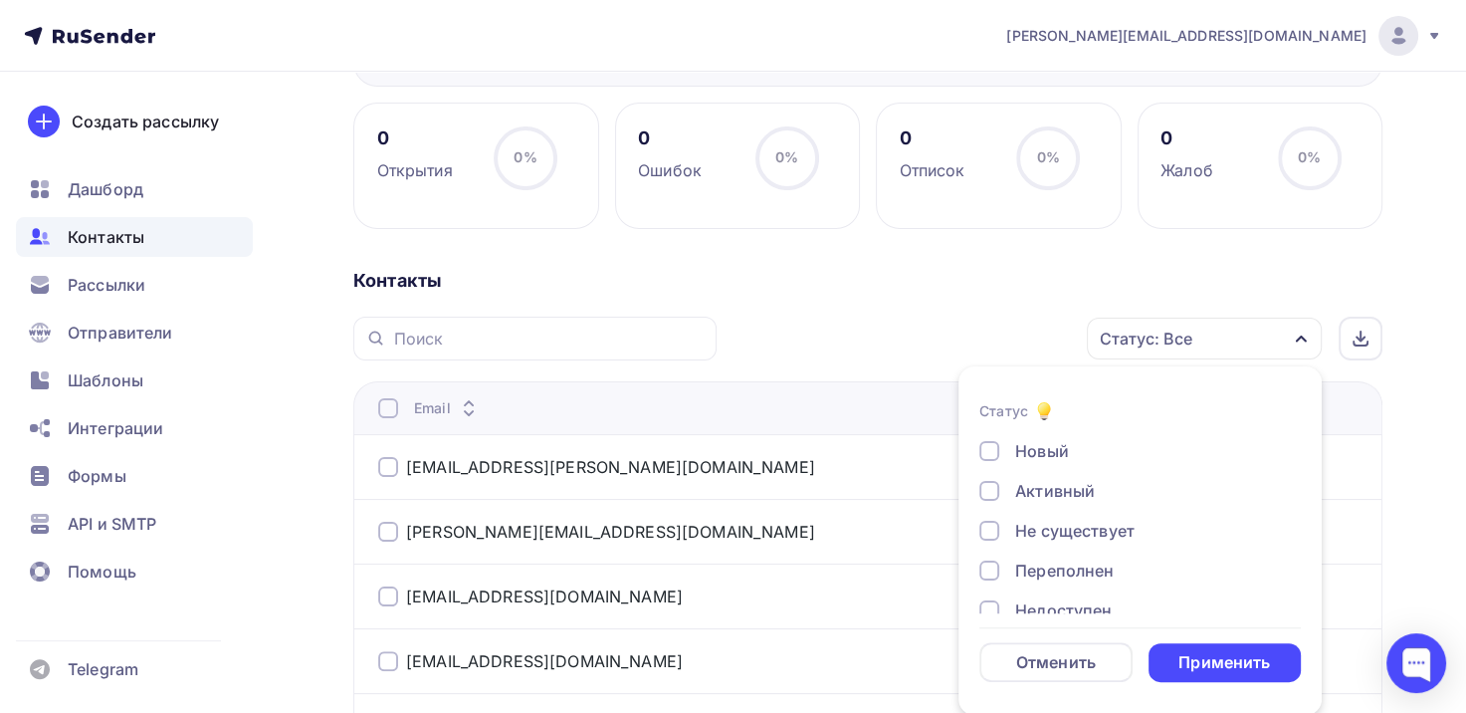
click at [1019, 456] on div "Новый" at bounding box center [1042, 451] width 54 height 24
click at [1212, 656] on div "Применить" at bounding box center [1225, 662] width 92 height 23
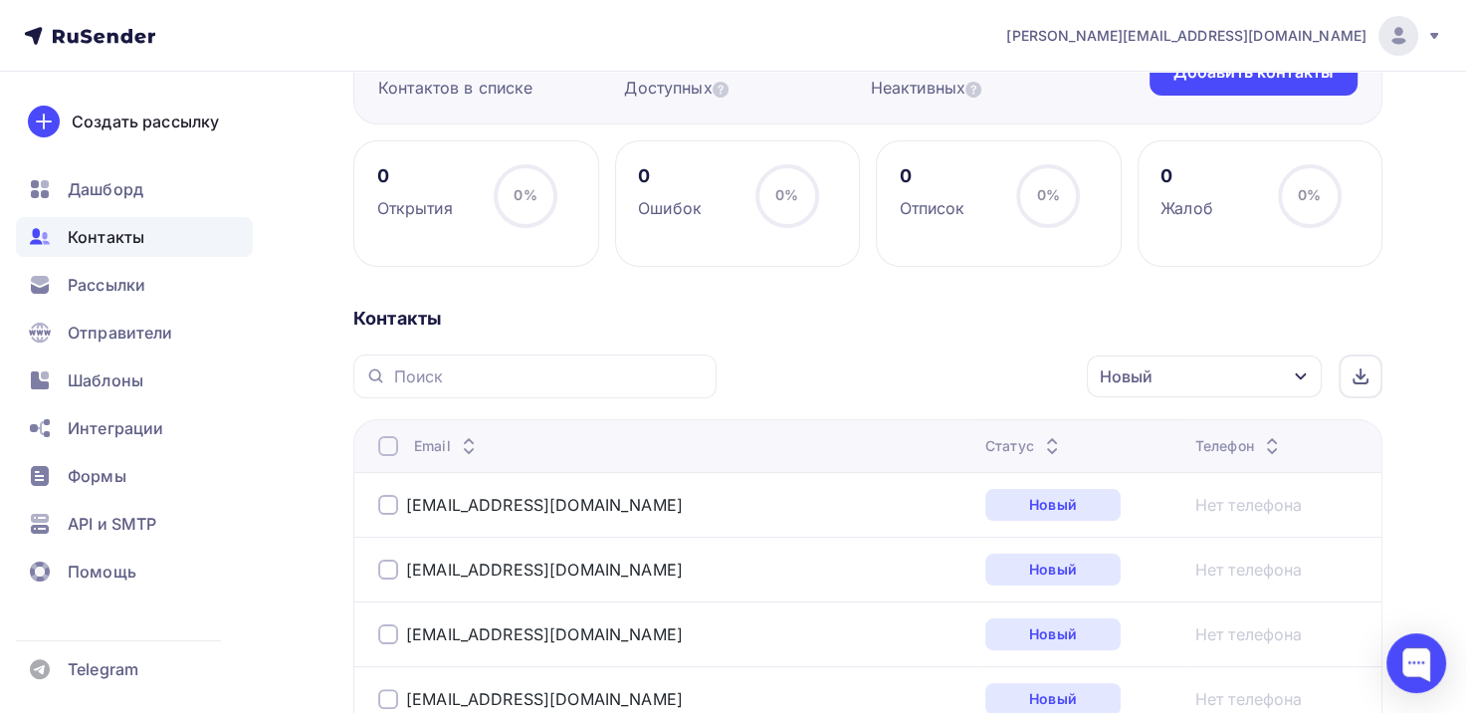
scroll to position [72, 0]
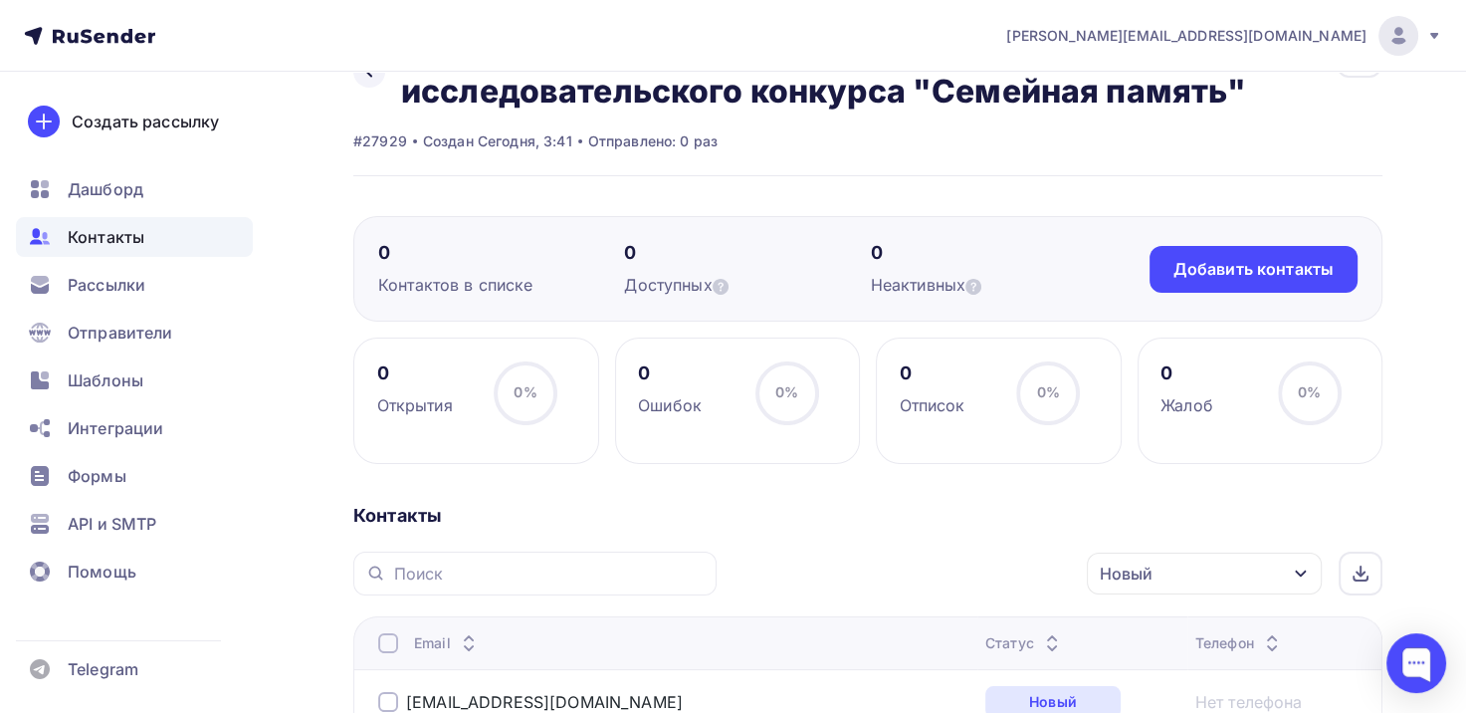
click at [360, 67] on nav "[PERSON_NAME][EMAIL_ADDRESS][DOMAIN_NAME] Аккаунт Тарифы Выйти Создать рассылку…" at bounding box center [733, 36] width 1466 height 72
click at [368, 74] on icon at bounding box center [369, 72] width 6 height 11
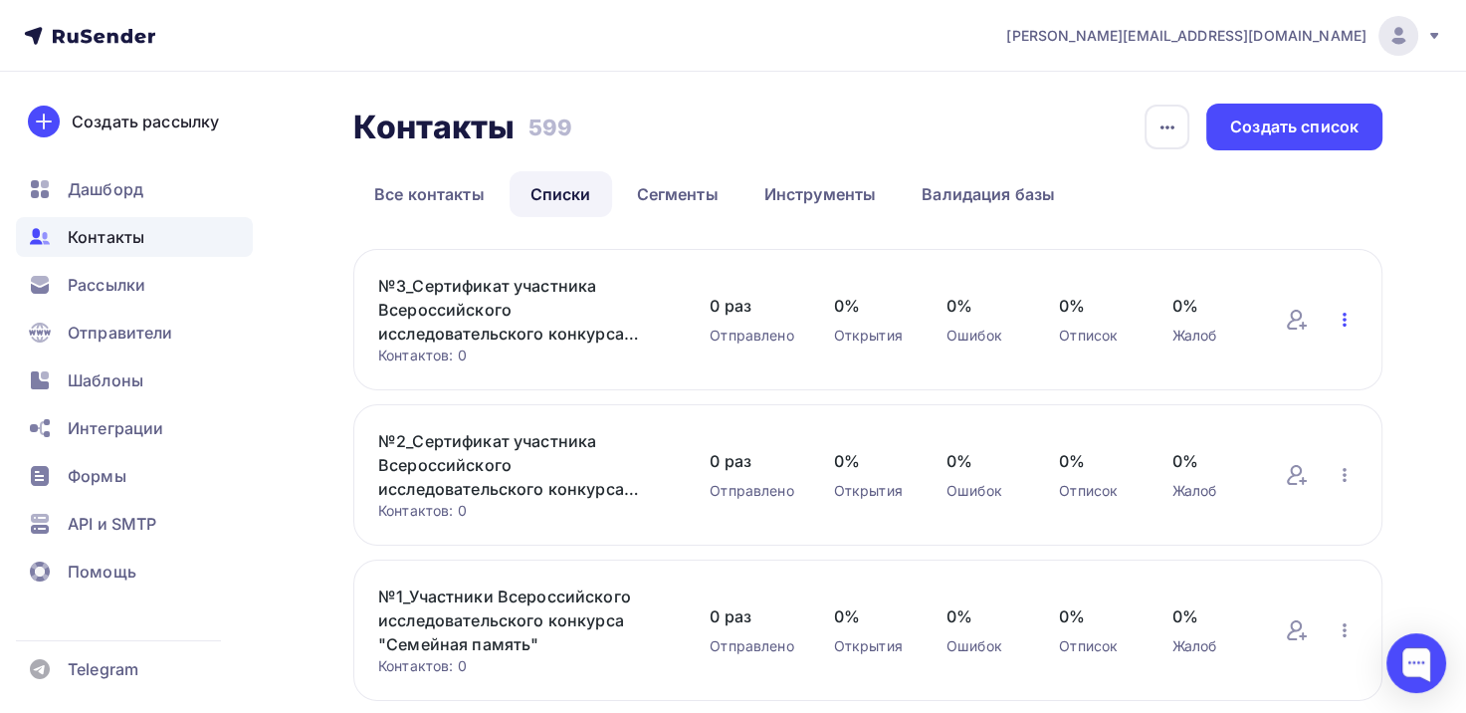
click at [1343, 310] on icon "button" at bounding box center [1345, 320] width 24 height 24
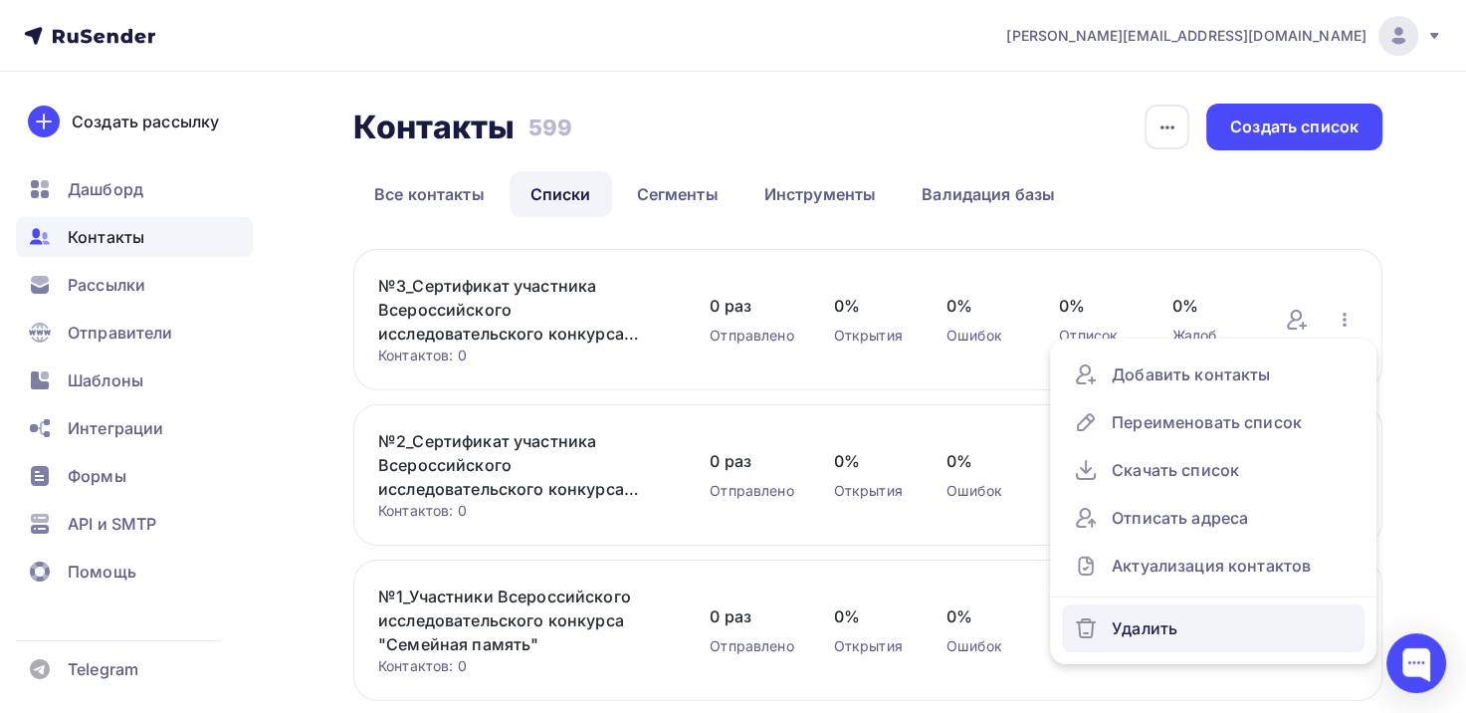
click at [1142, 631] on div "Удалить" at bounding box center [1213, 628] width 279 height 32
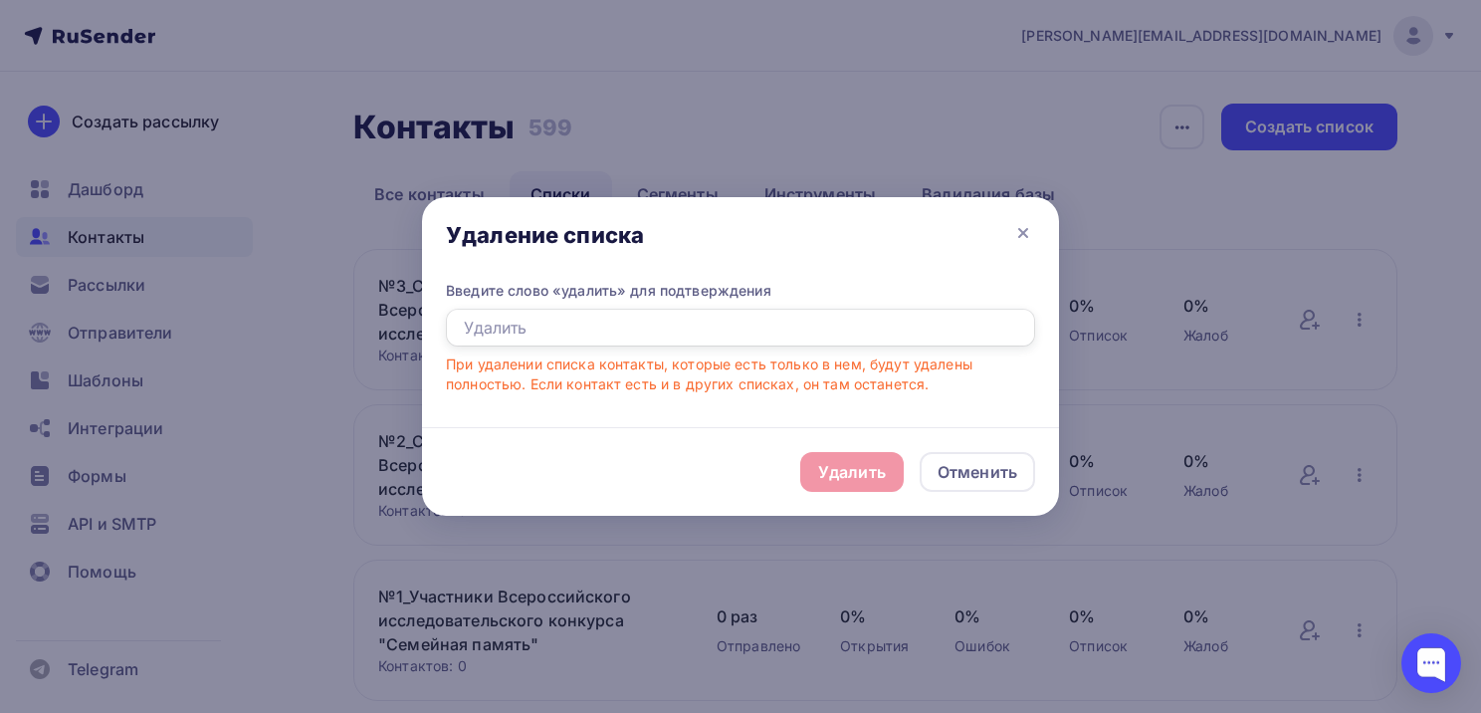
click at [782, 339] on input "text" at bounding box center [740, 328] width 589 height 38
type input "E"
type input "Удалить"
click at [848, 464] on div "Удалить" at bounding box center [852, 472] width 68 height 24
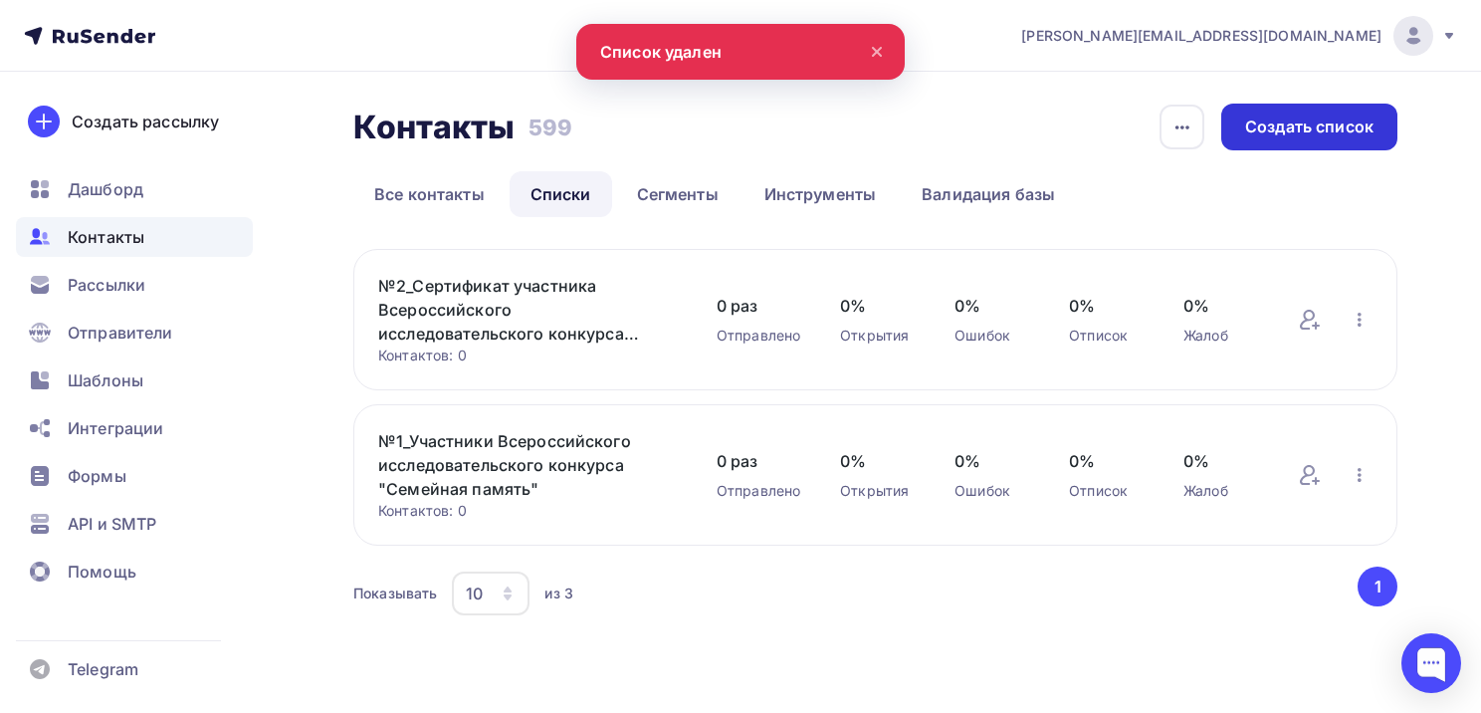
click at [1345, 142] on div "Создать список" at bounding box center [1309, 127] width 176 height 47
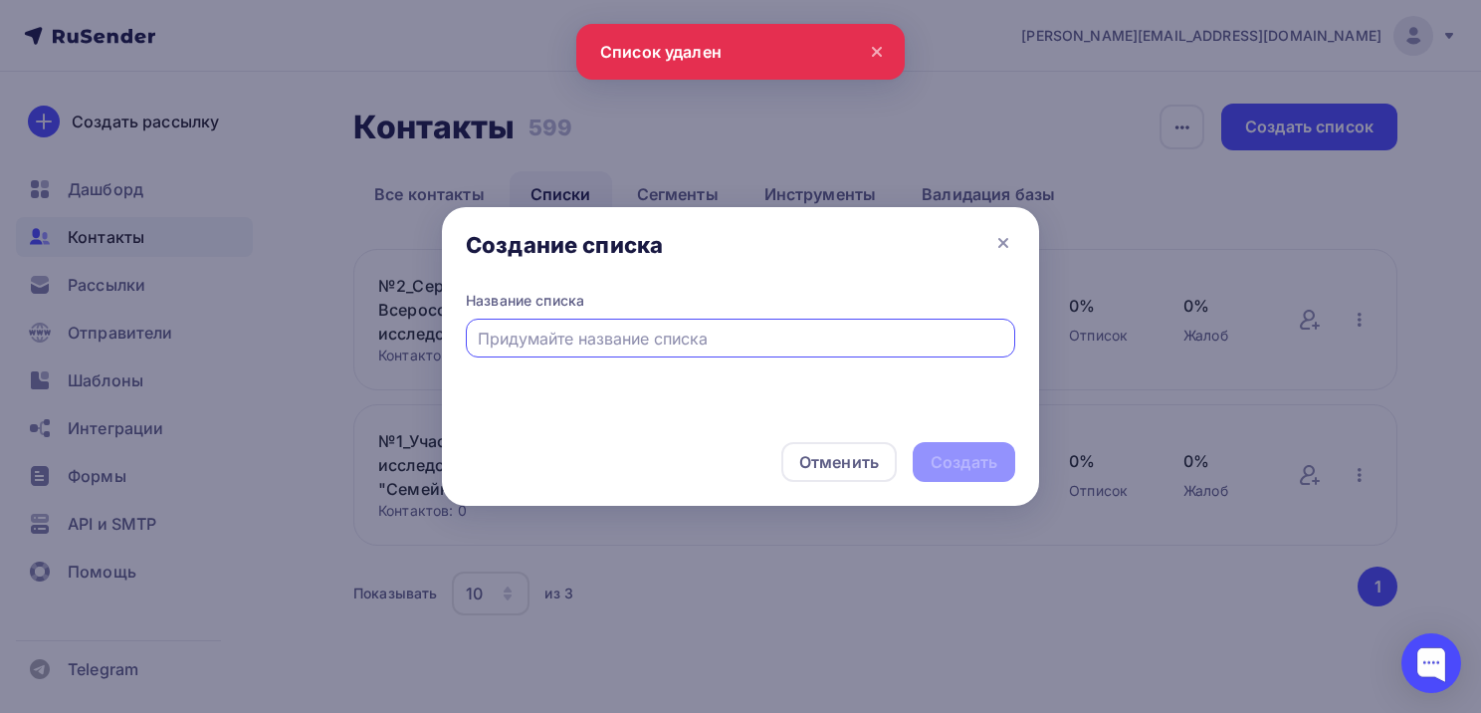
type input """
type input "#"
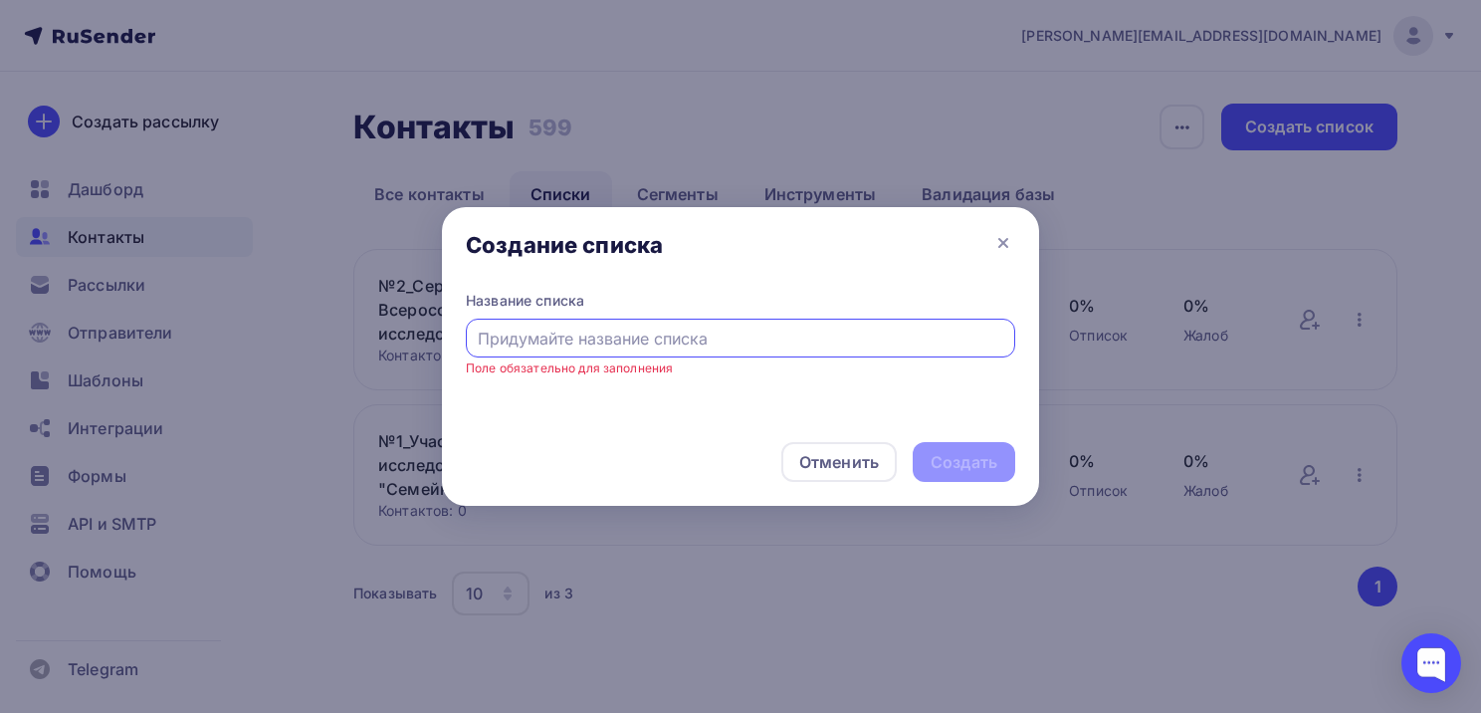
type input ";"
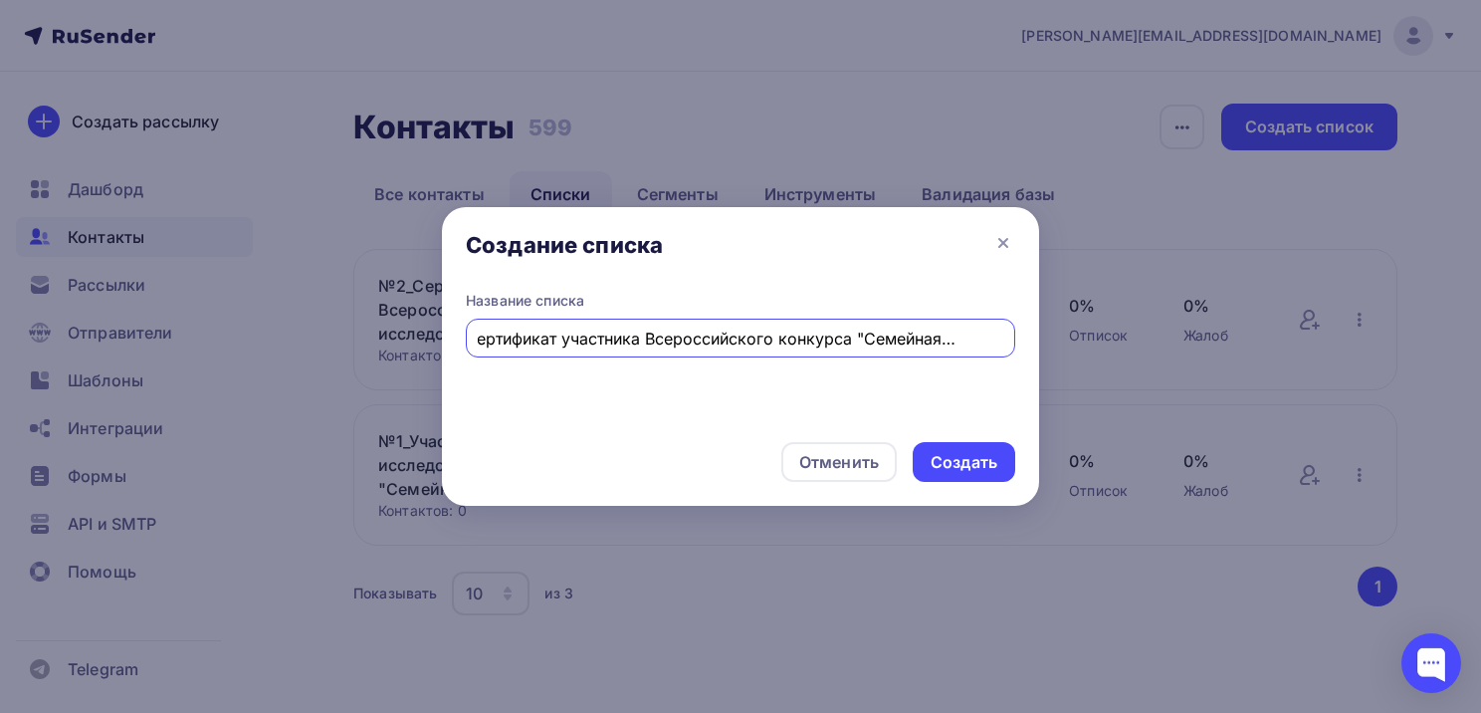
scroll to position [0, 54]
type input "№3_Сертификат участника Всероссийского конкурса "Семейная память""
click at [983, 458] on div "Создать" at bounding box center [964, 462] width 67 height 23
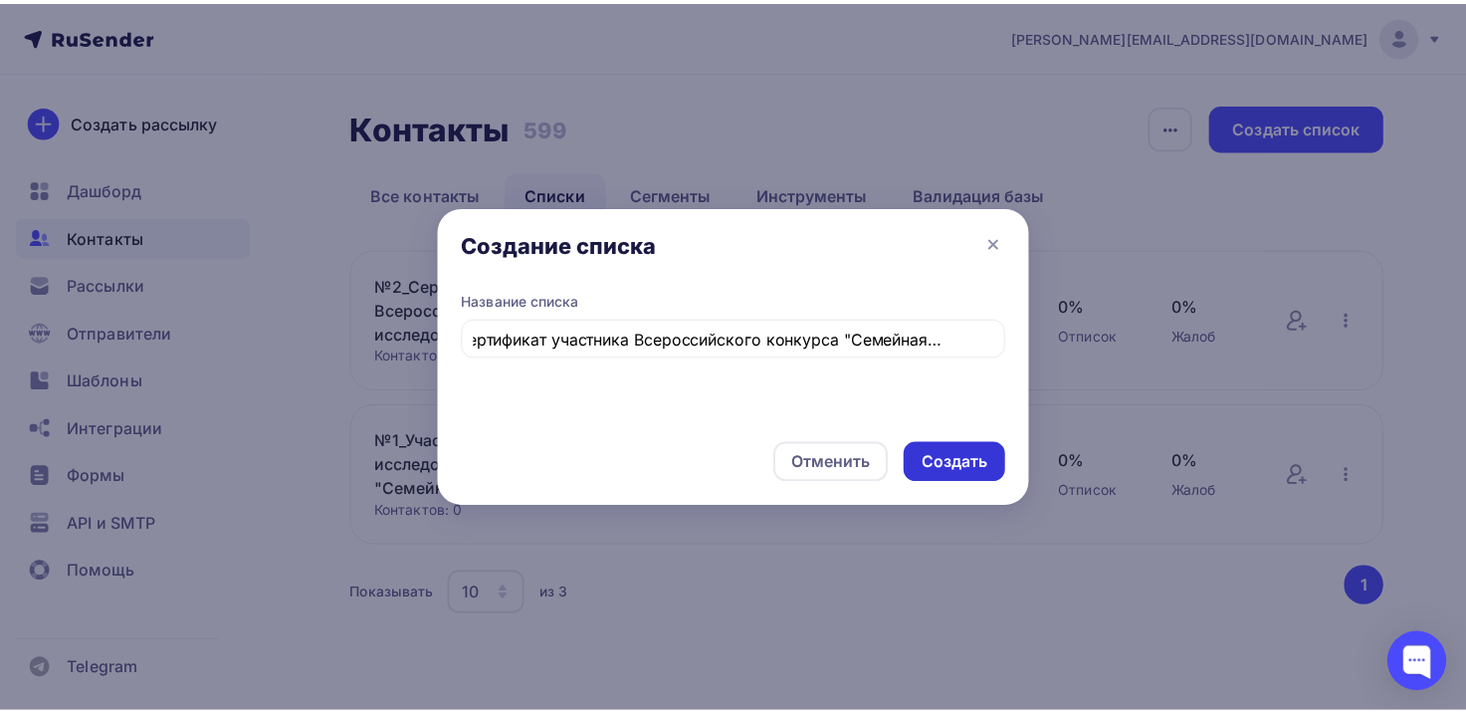
scroll to position [0, 0]
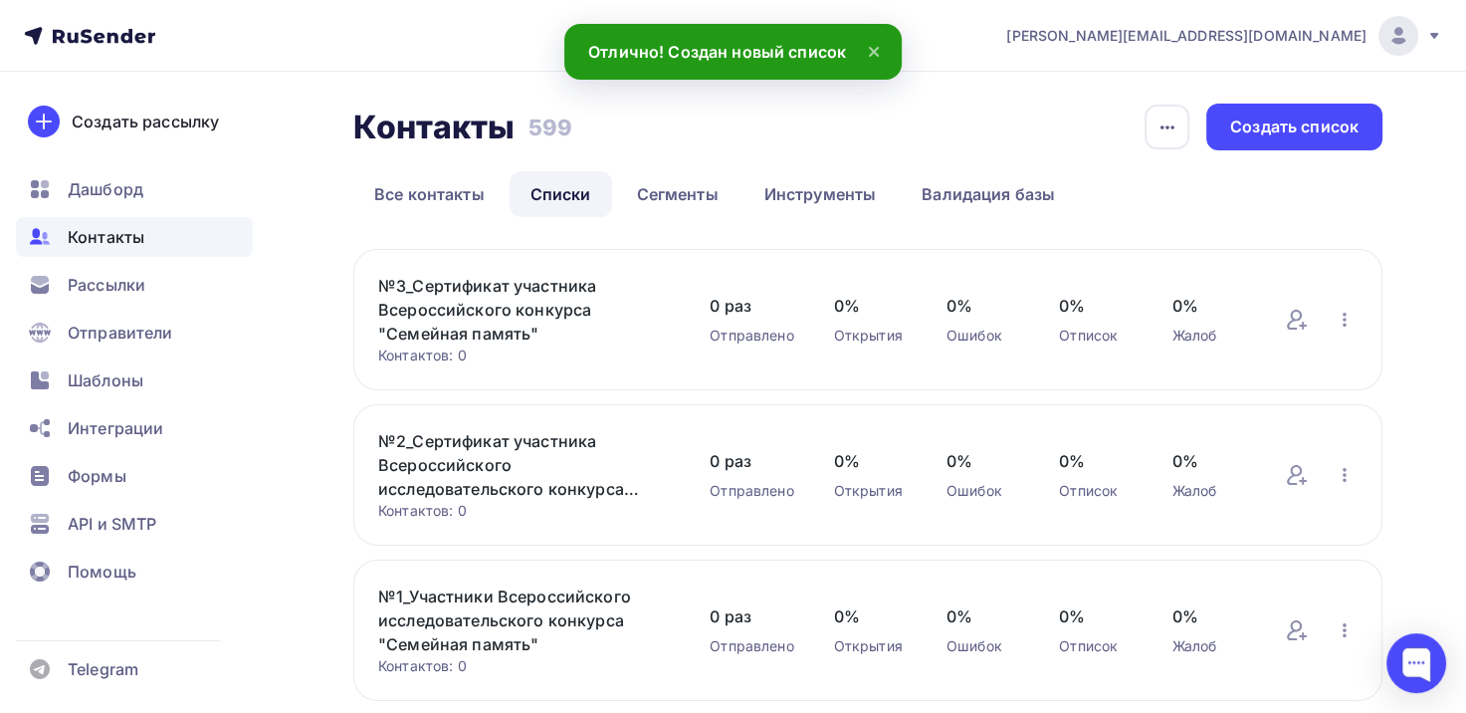
click at [524, 319] on link "№3_Сертификат участника Всероссийского конкурса "Семейная память"" at bounding box center [524, 310] width 292 height 72
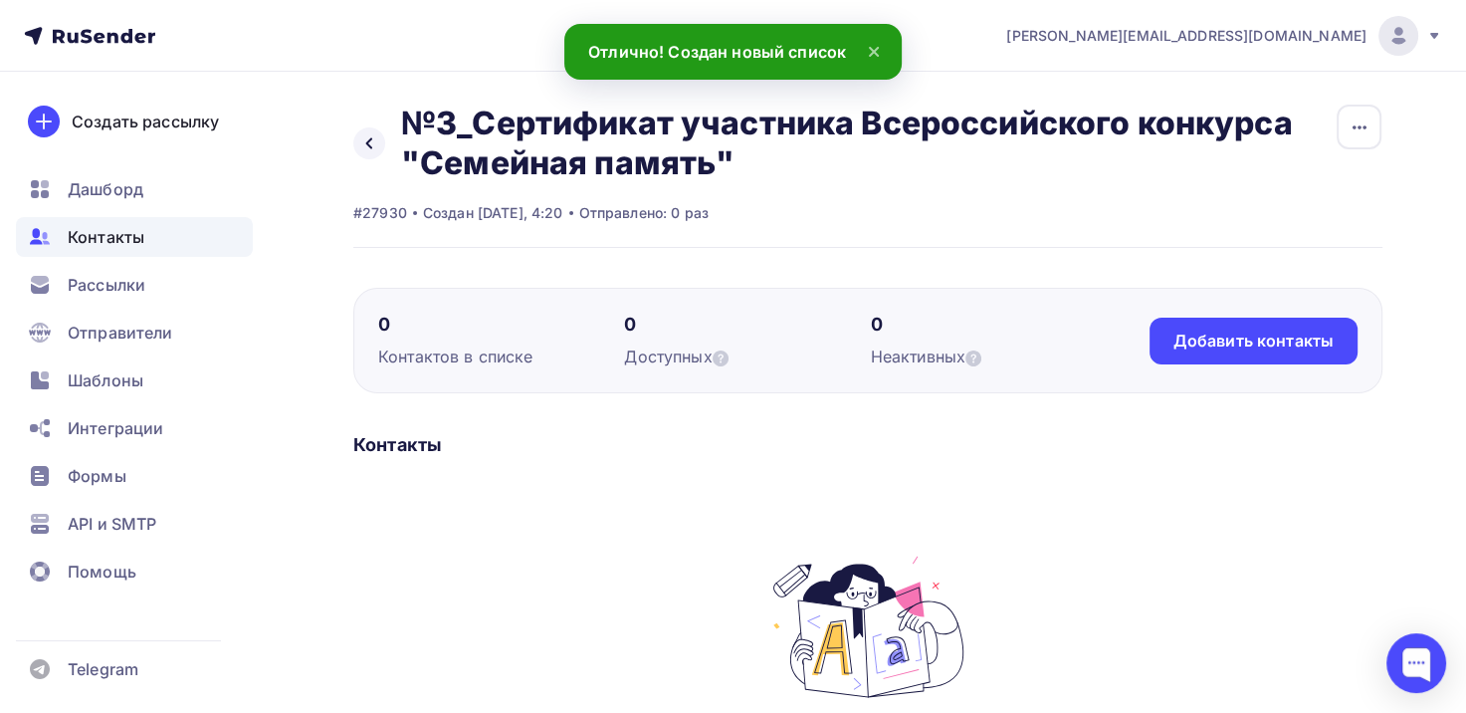
click at [1207, 291] on div "0 [PERSON_NAME] в списке 0 Доступных 0 Неактивных Добавить контакты Добавить ко…" at bounding box center [867, 341] width 1029 height 106
click at [1214, 331] on div "Добавить контакты" at bounding box center [1254, 341] width 160 height 23
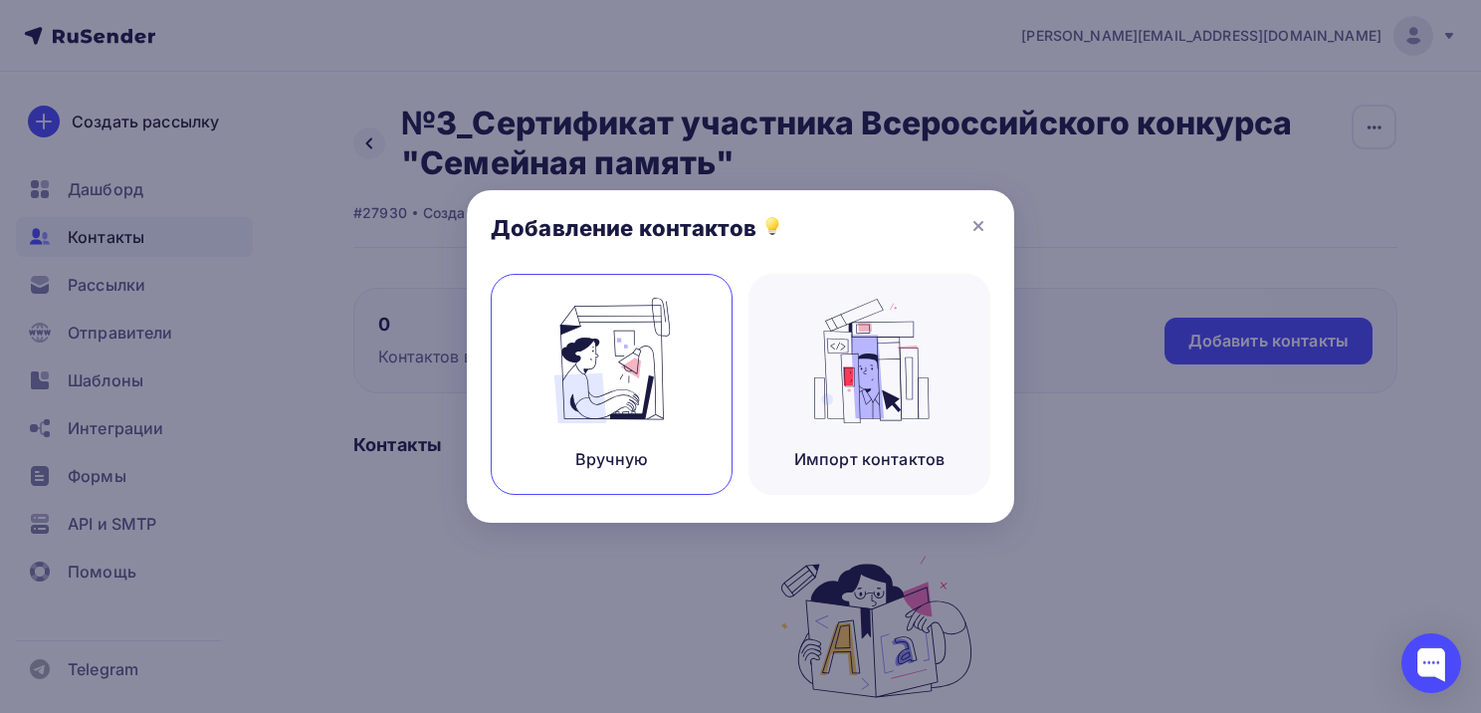
click at [613, 386] on img at bounding box center [612, 360] width 133 height 125
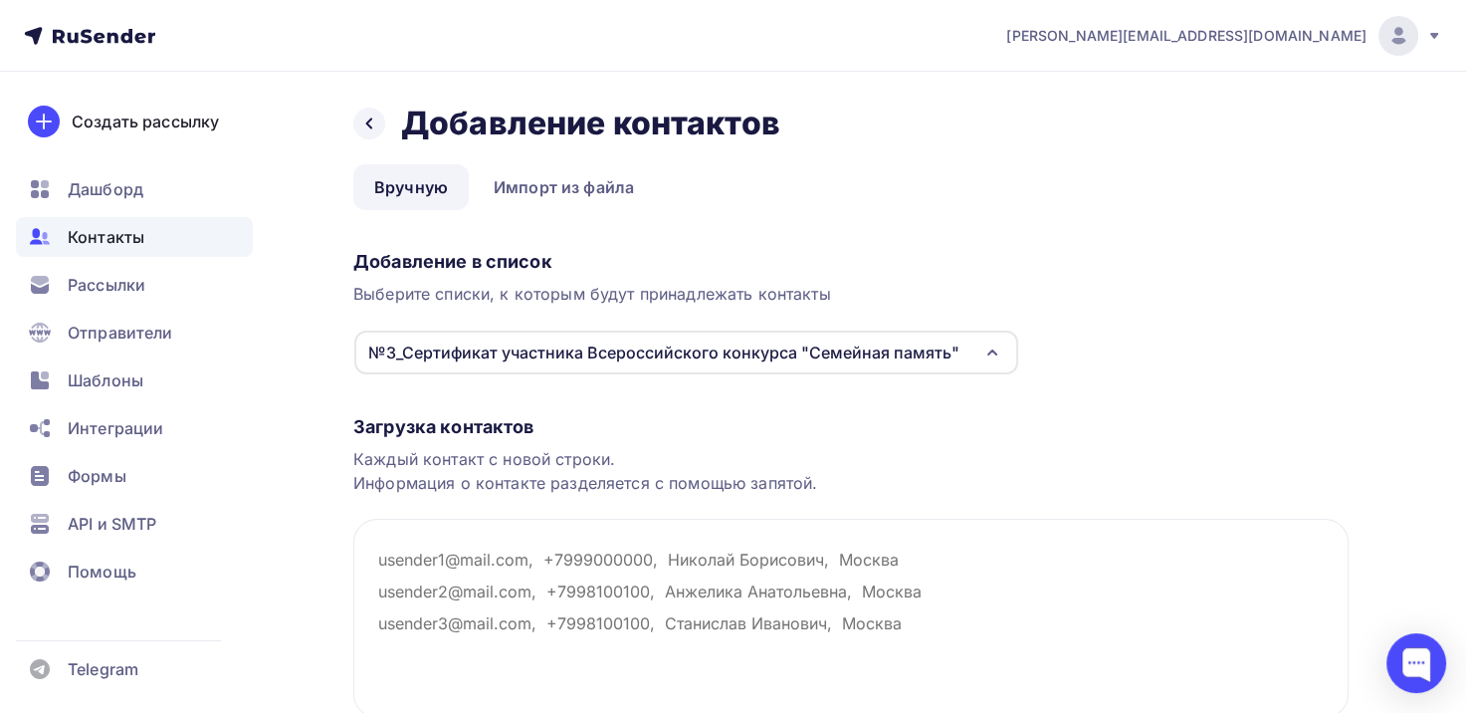
paste textarea "[EMAIL_ADDRESS][DOMAIN_NAME] [EMAIL_ADDRESS][DOMAIN_NAME] [EMAIL_ADDRESS][PERSO…"
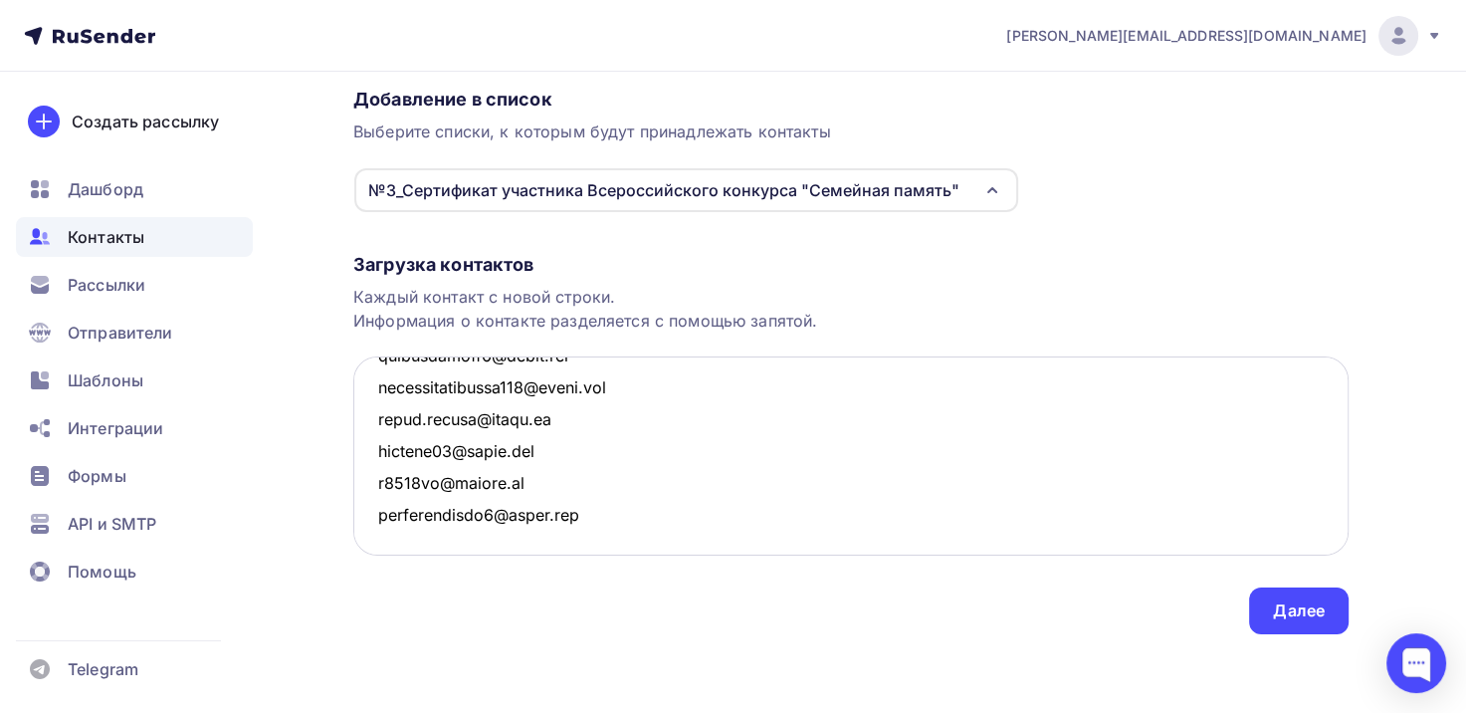
scroll to position [6221, 0]
type textarea "[EMAIL_ADDRESS][DOMAIN_NAME] [EMAIL_ADDRESS][DOMAIN_NAME] [EMAIL_ADDRESS][PERSO…"
click at [1271, 613] on div "Далее" at bounding box center [1299, 610] width 100 height 47
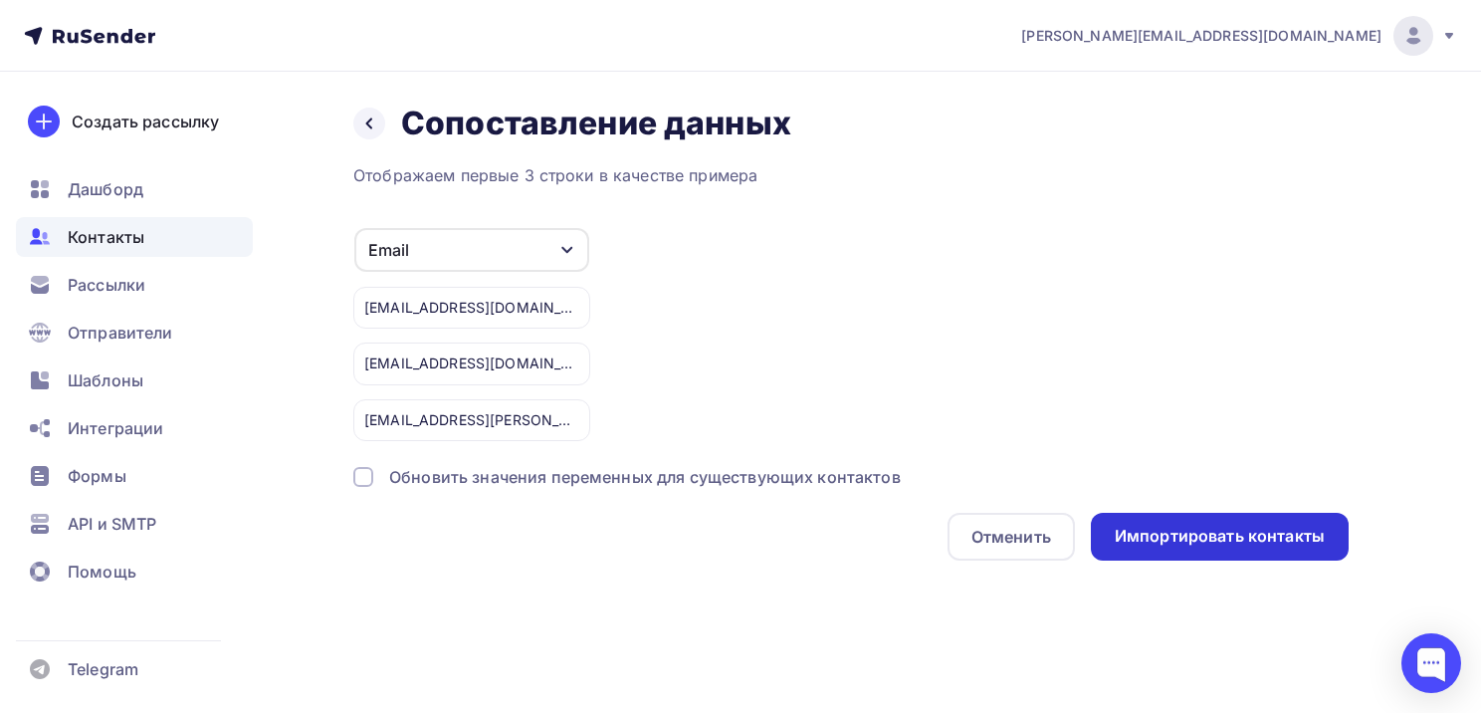
click at [1190, 549] on div "Импортировать контакты" at bounding box center [1220, 537] width 258 height 48
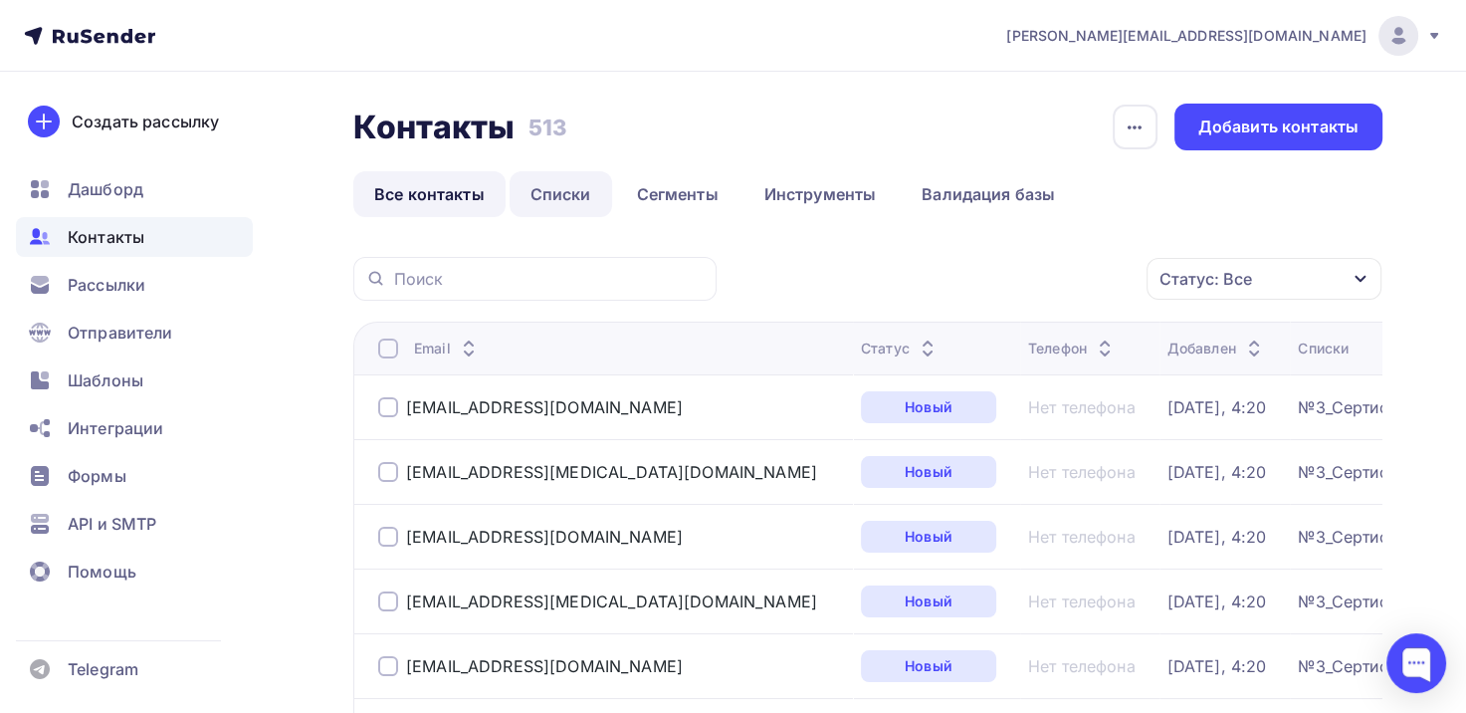
click at [556, 187] on link "Списки" at bounding box center [561, 194] width 103 height 46
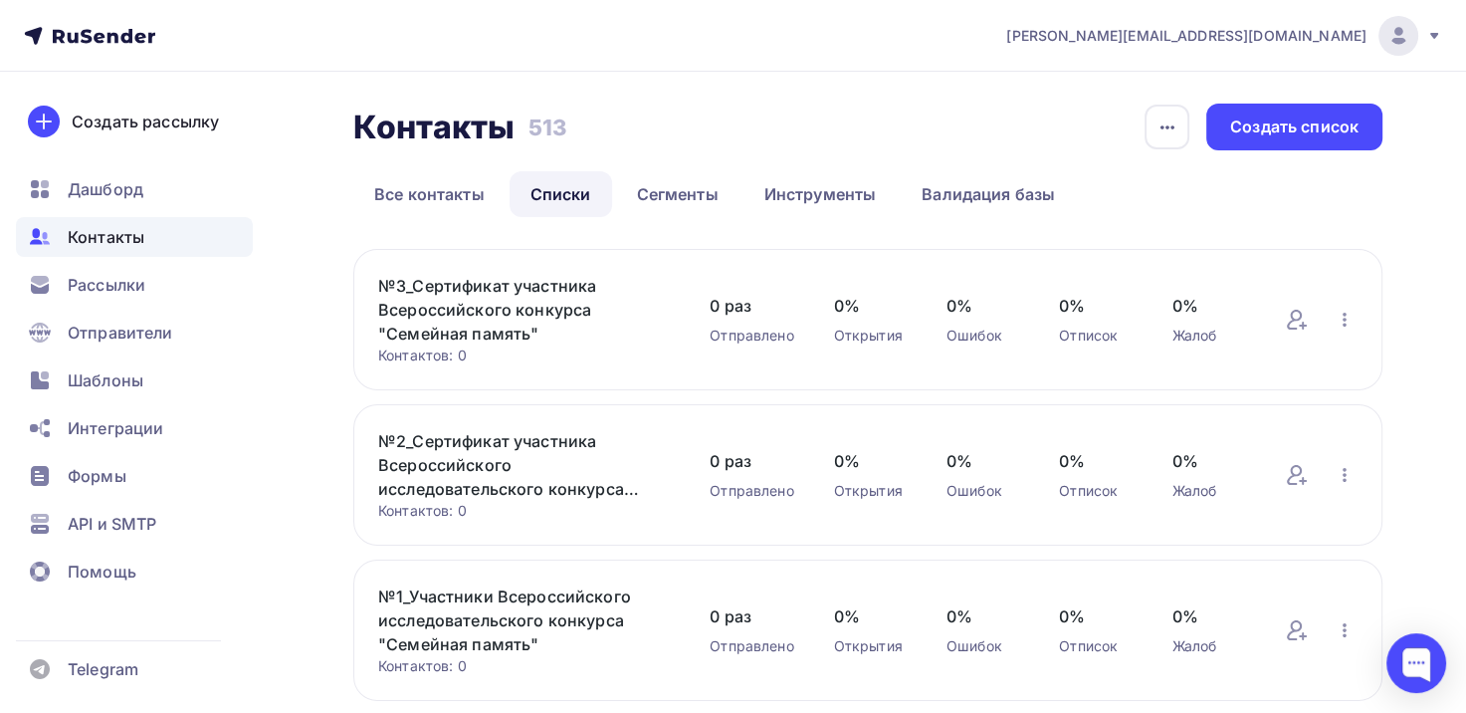
click at [497, 322] on link "№3_Сертификат участника Всероссийского конкурса "Семейная память"" at bounding box center [524, 310] width 292 height 72
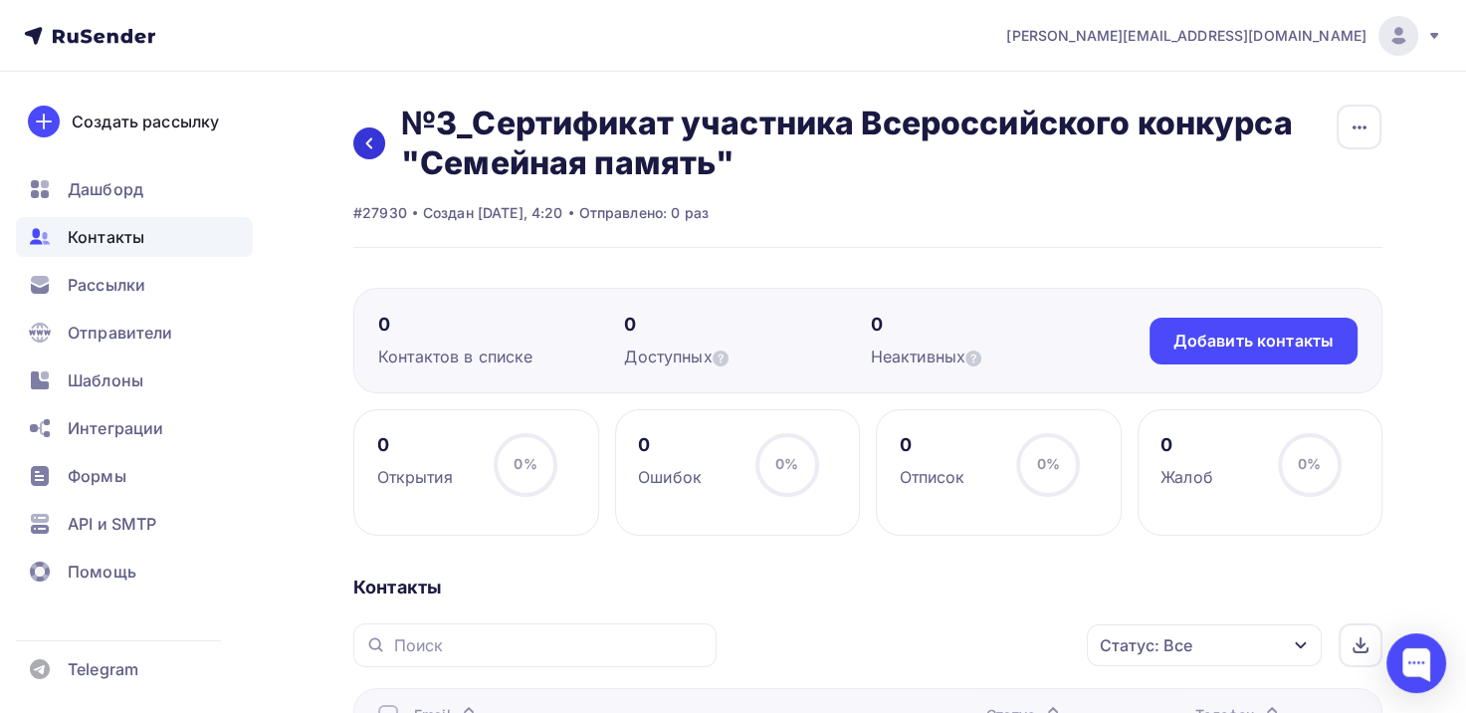
click at [370, 150] on icon at bounding box center [369, 143] width 16 height 16
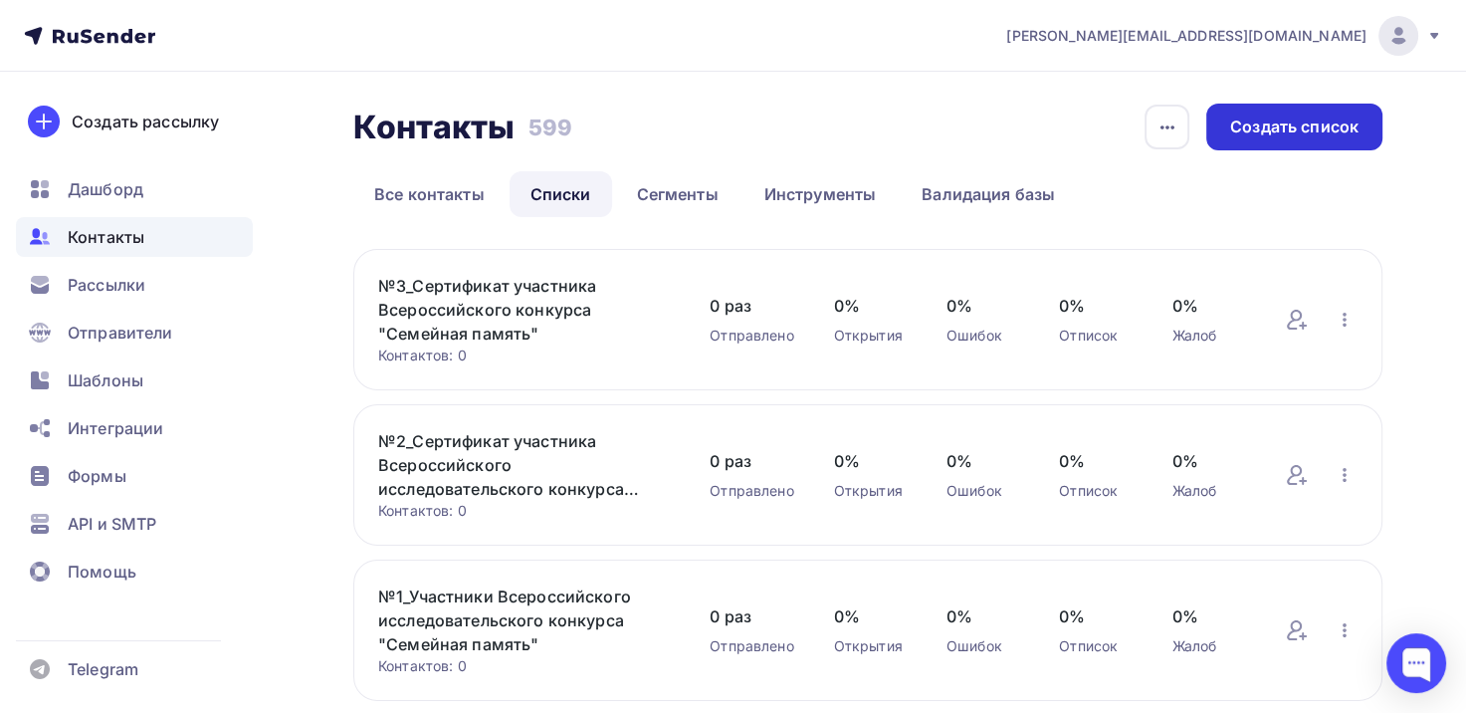
click at [1279, 130] on div "Создать список" at bounding box center [1294, 126] width 128 height 23
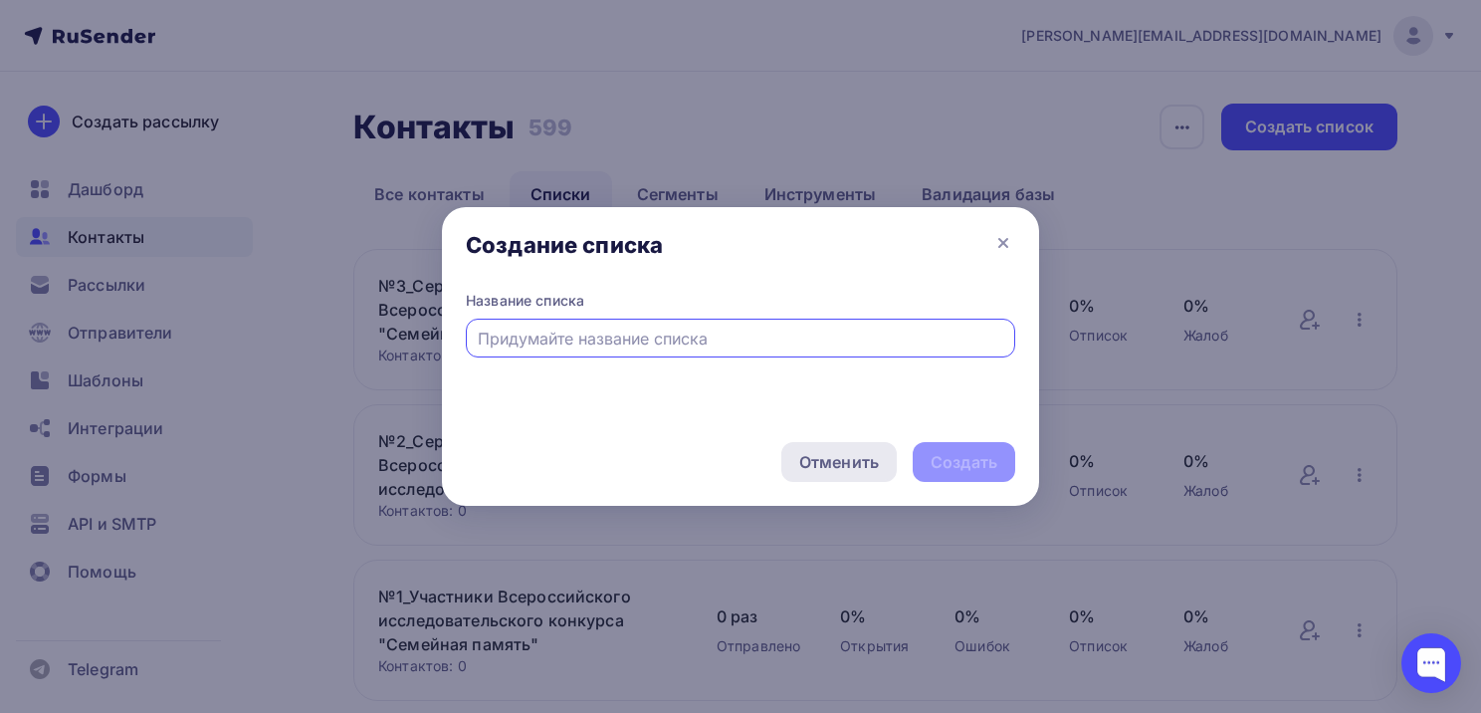
click at [829, 457] on div "Отменить" at bounding box center [839, 462] width 80 height 24
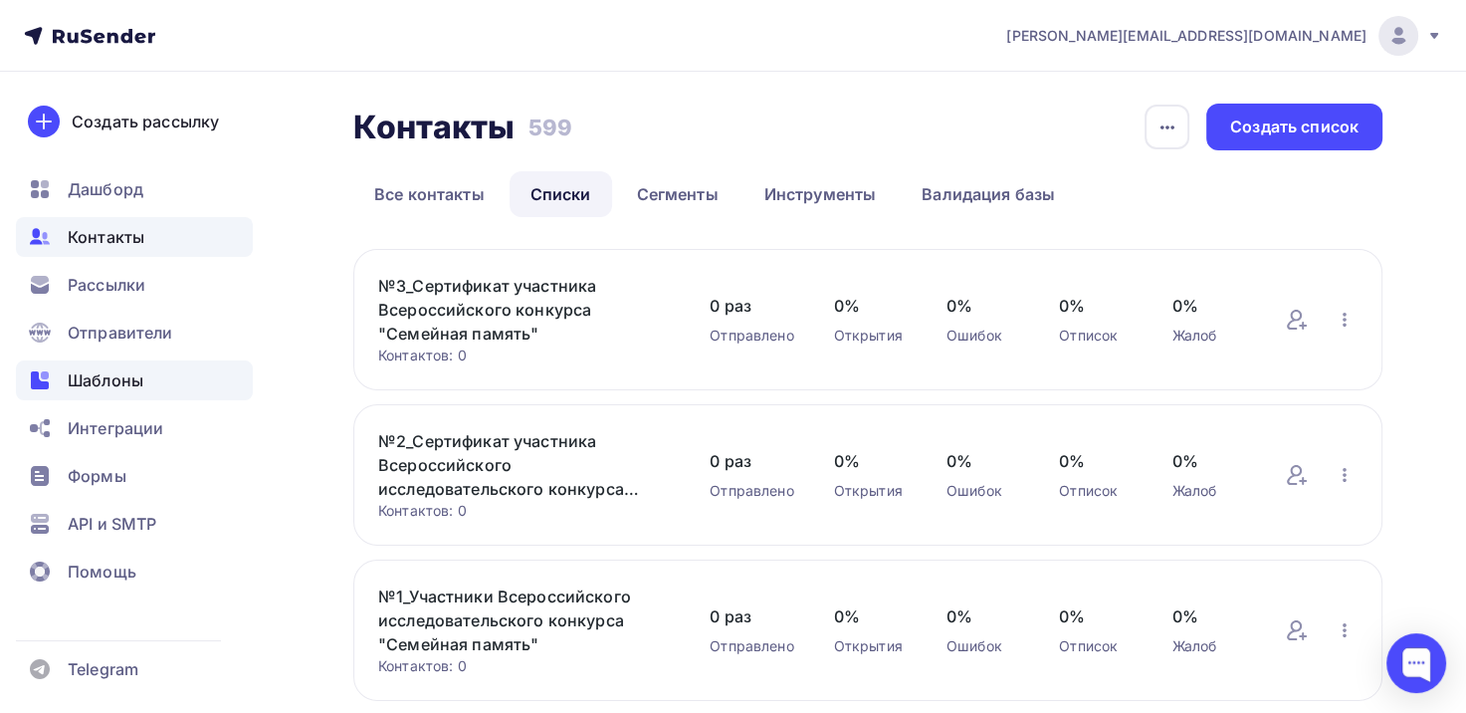
click at [100, 382] on span "Шаблоны" at bounding box center [106, 380] width 76 height 24
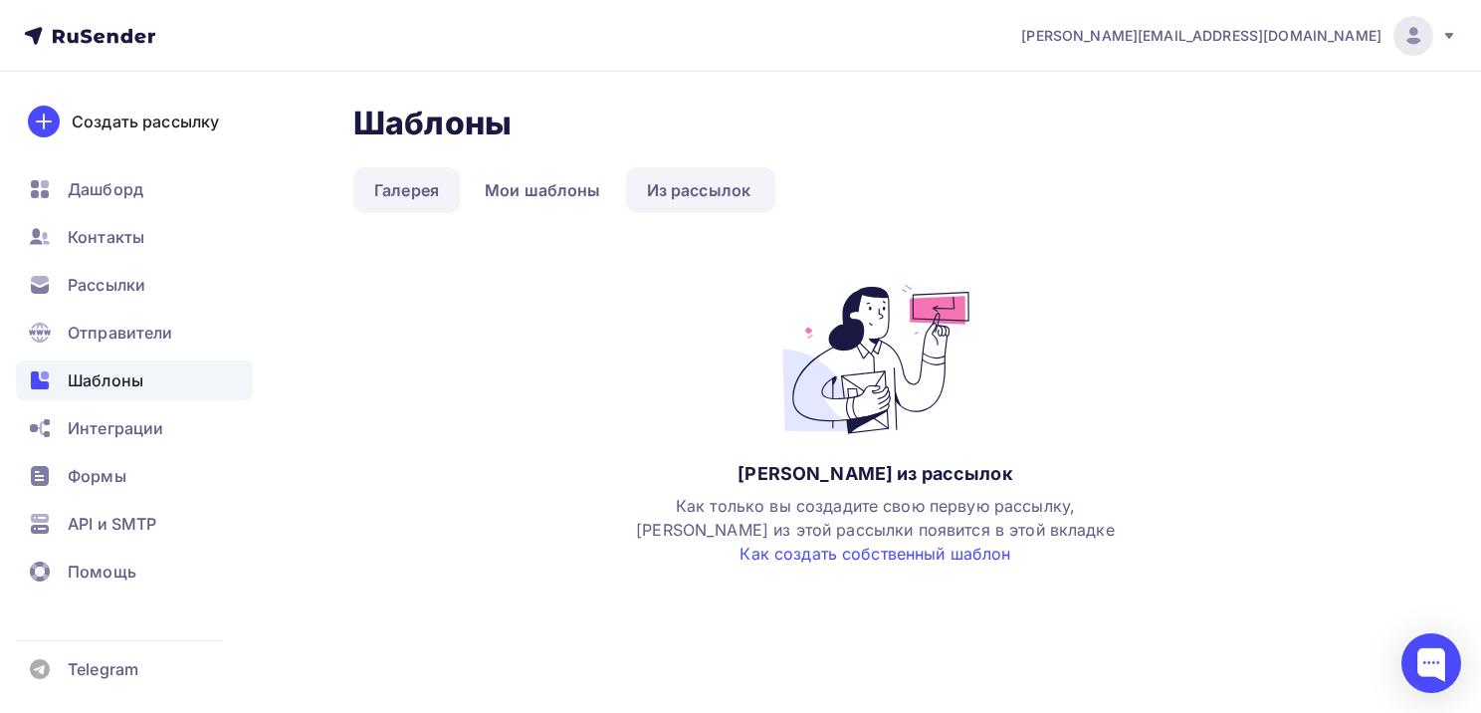
click at [398, 197] on link "Галерея" at bounding box center [406, 190] width 107 height 46
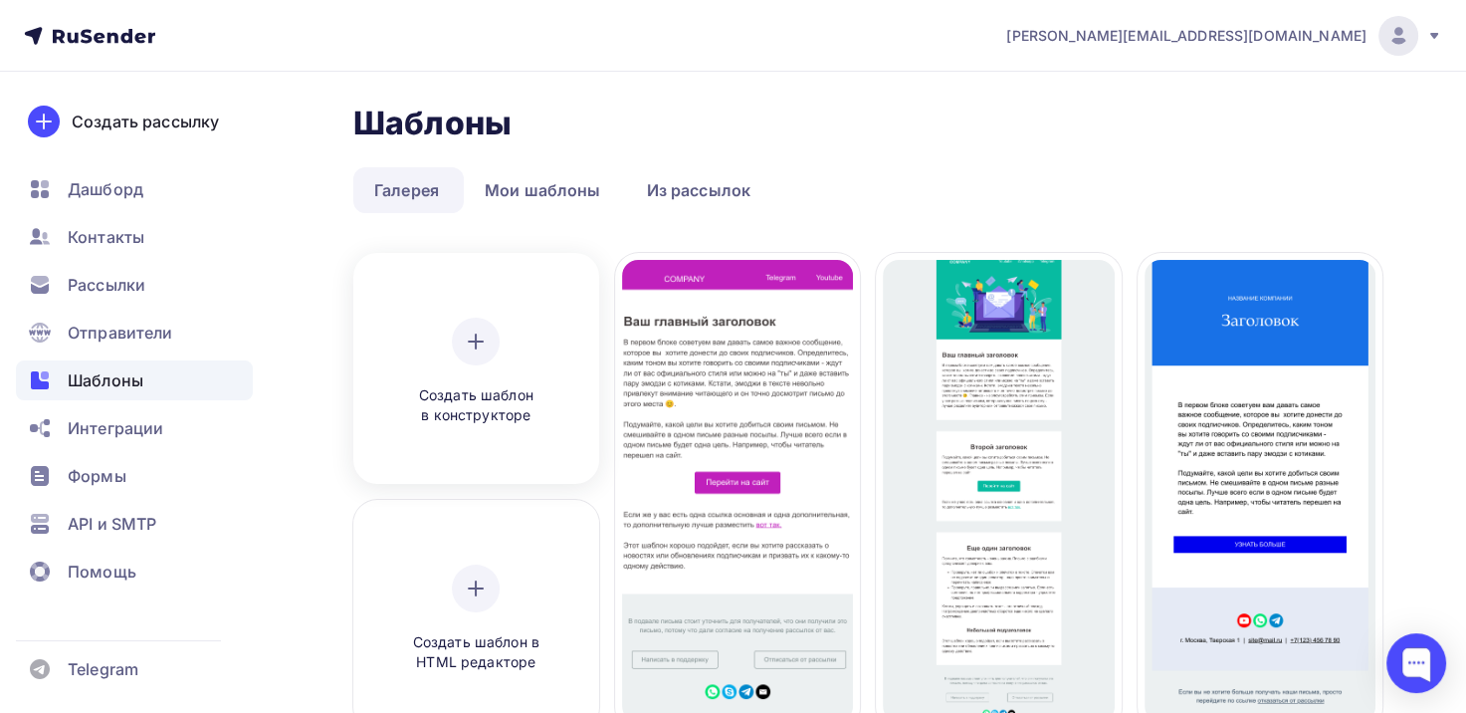
click at [486, 341] on icon at bounding box center [476, 342] width 24 height 24
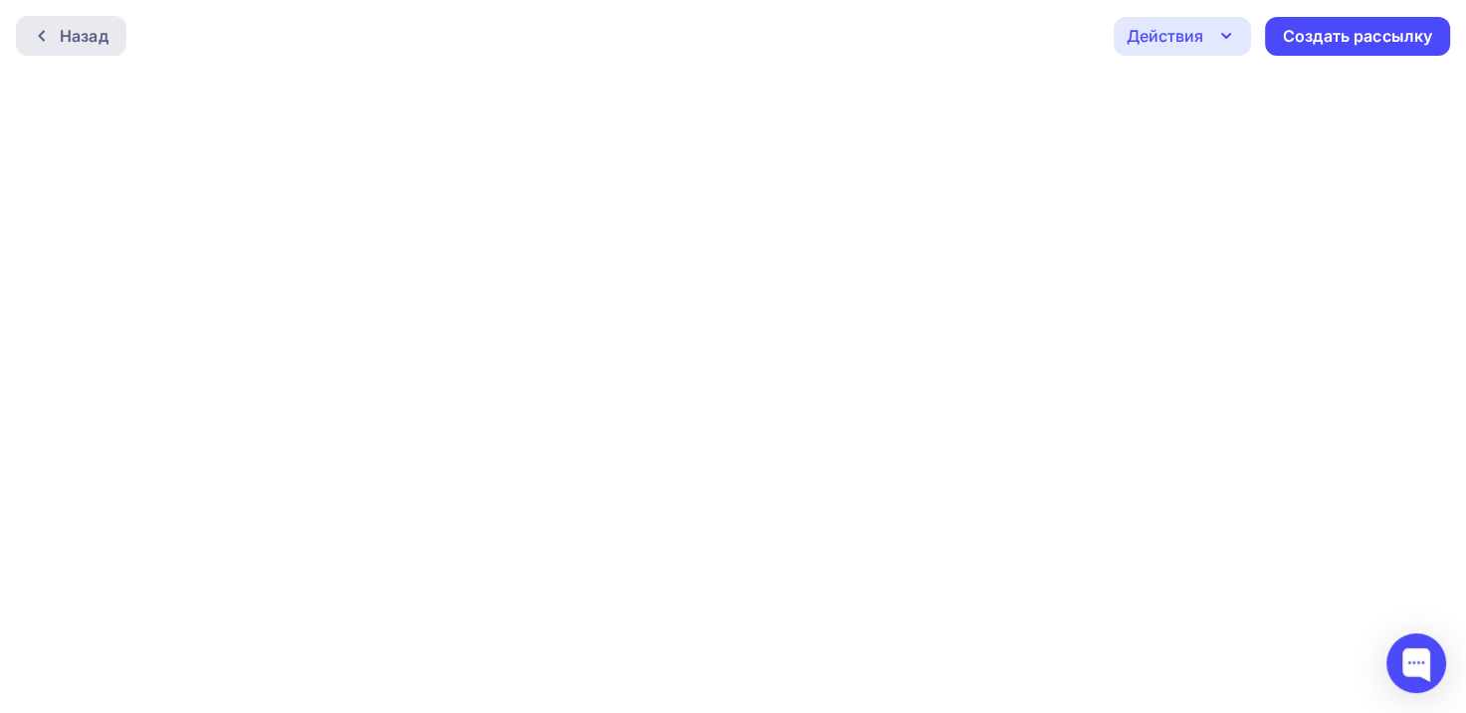
click at [83, 32] on div "Назад" at bounding box center [84, 36] width 49 height 24
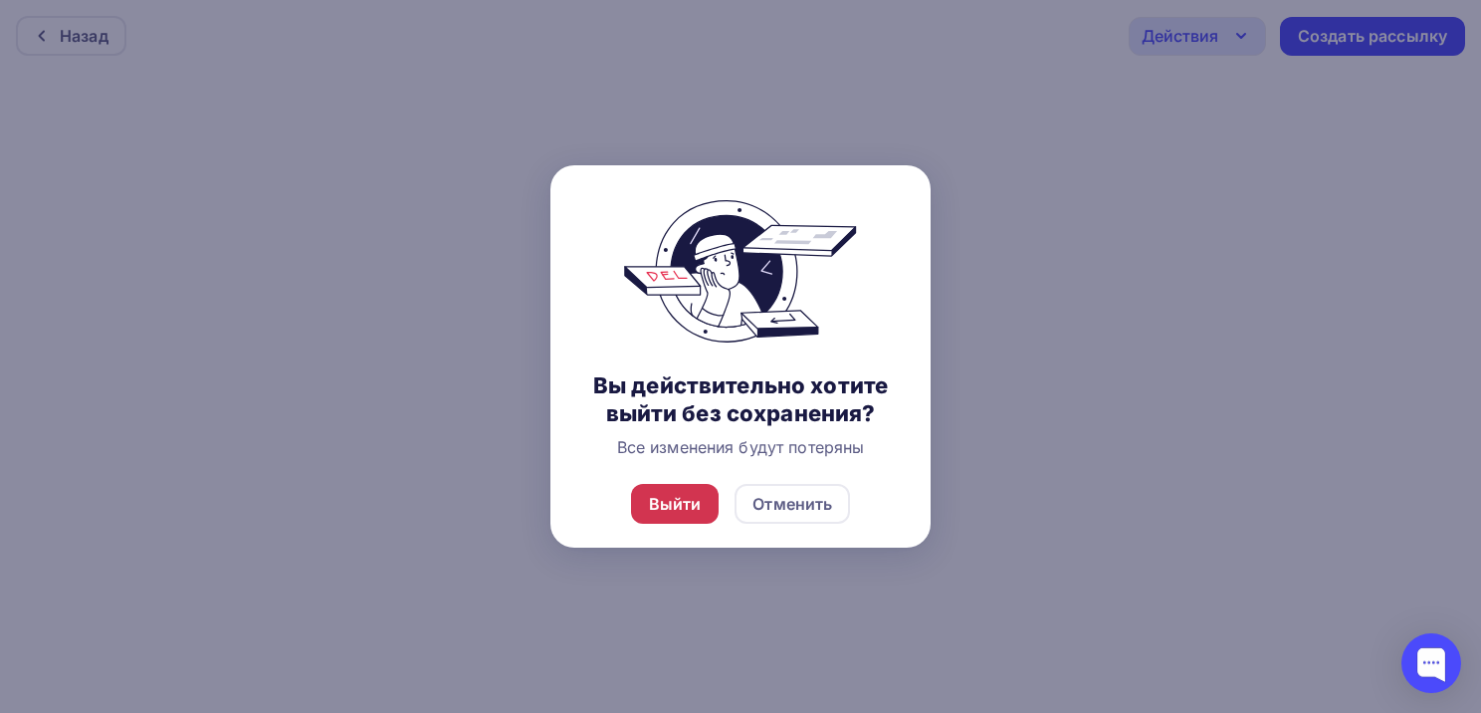
click at [705, 504] on div "Выйти" at bounding box center [675, 504] width 89 height 40
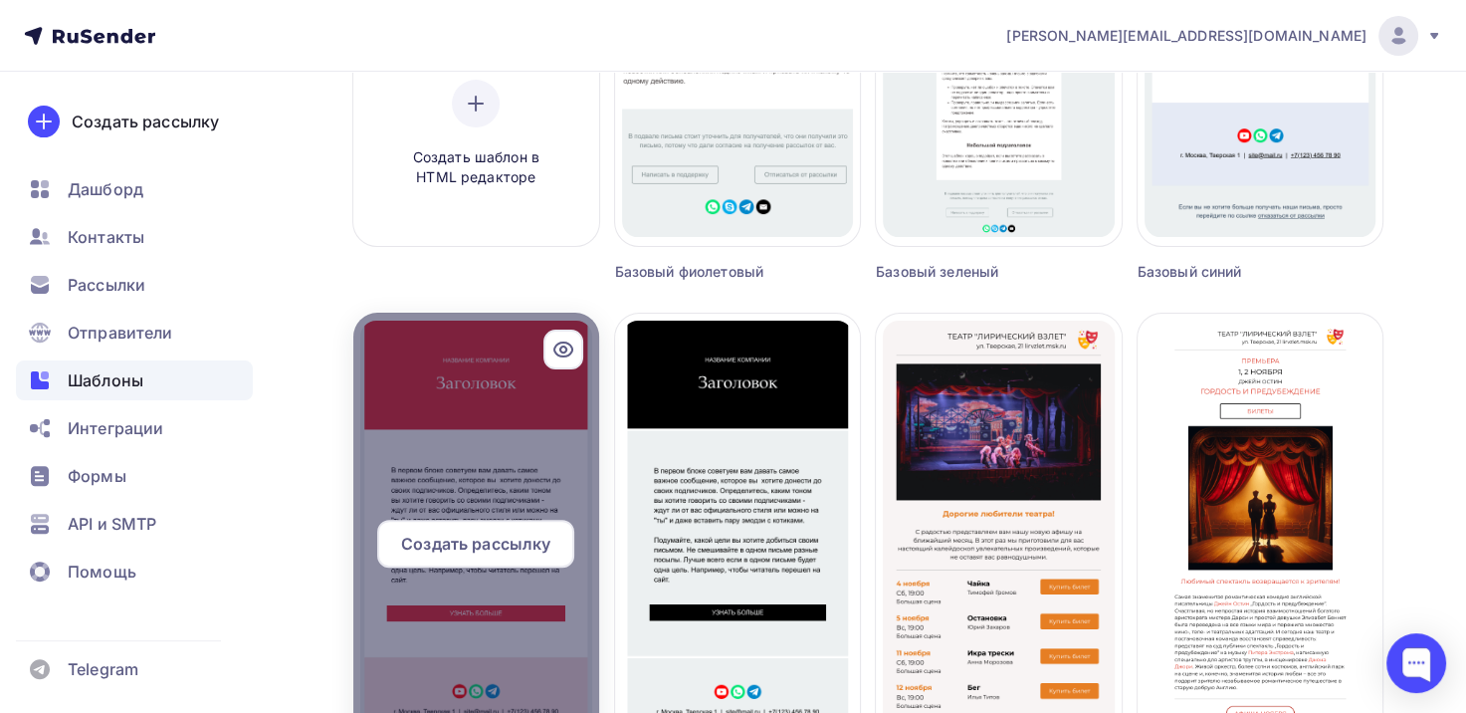
scroll to position [498, 0]
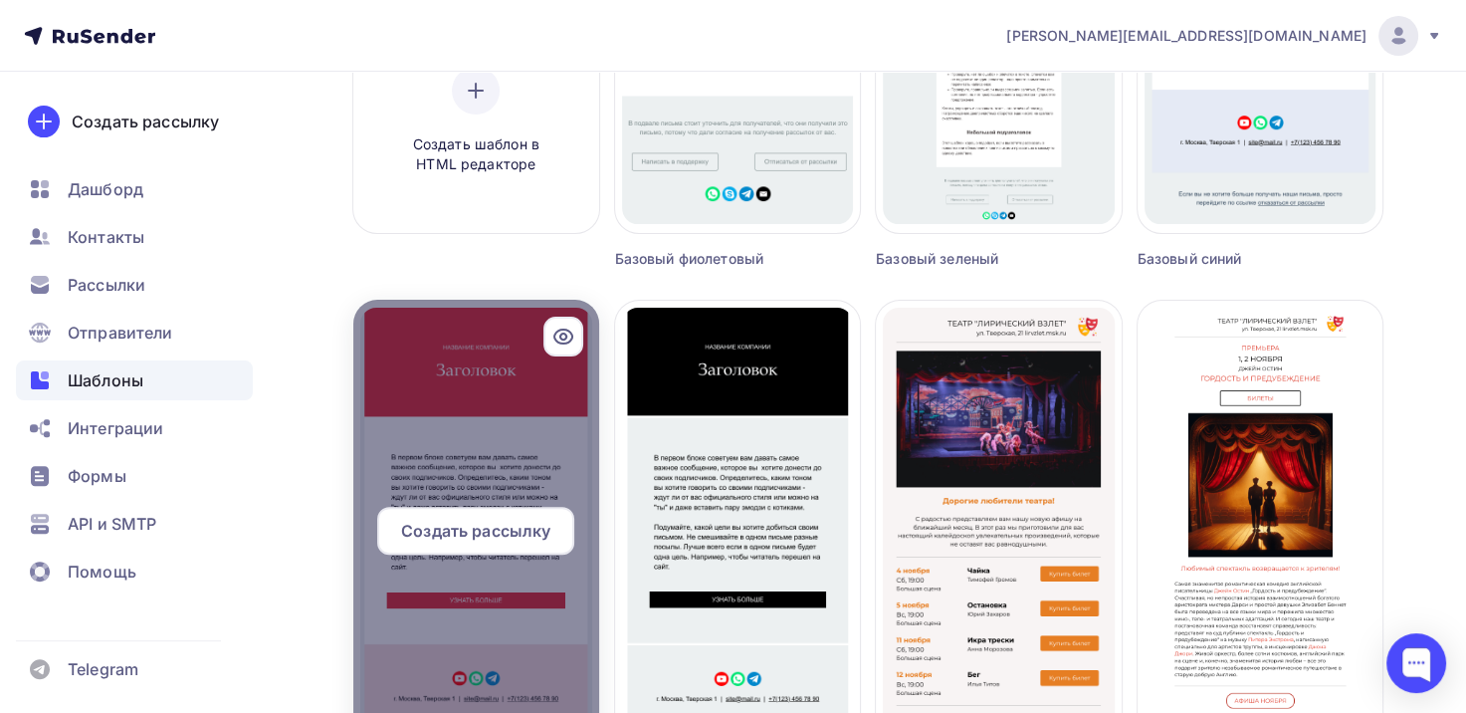
click at [485, 380] on div at bounding box center [476, 539] width 246 height 478
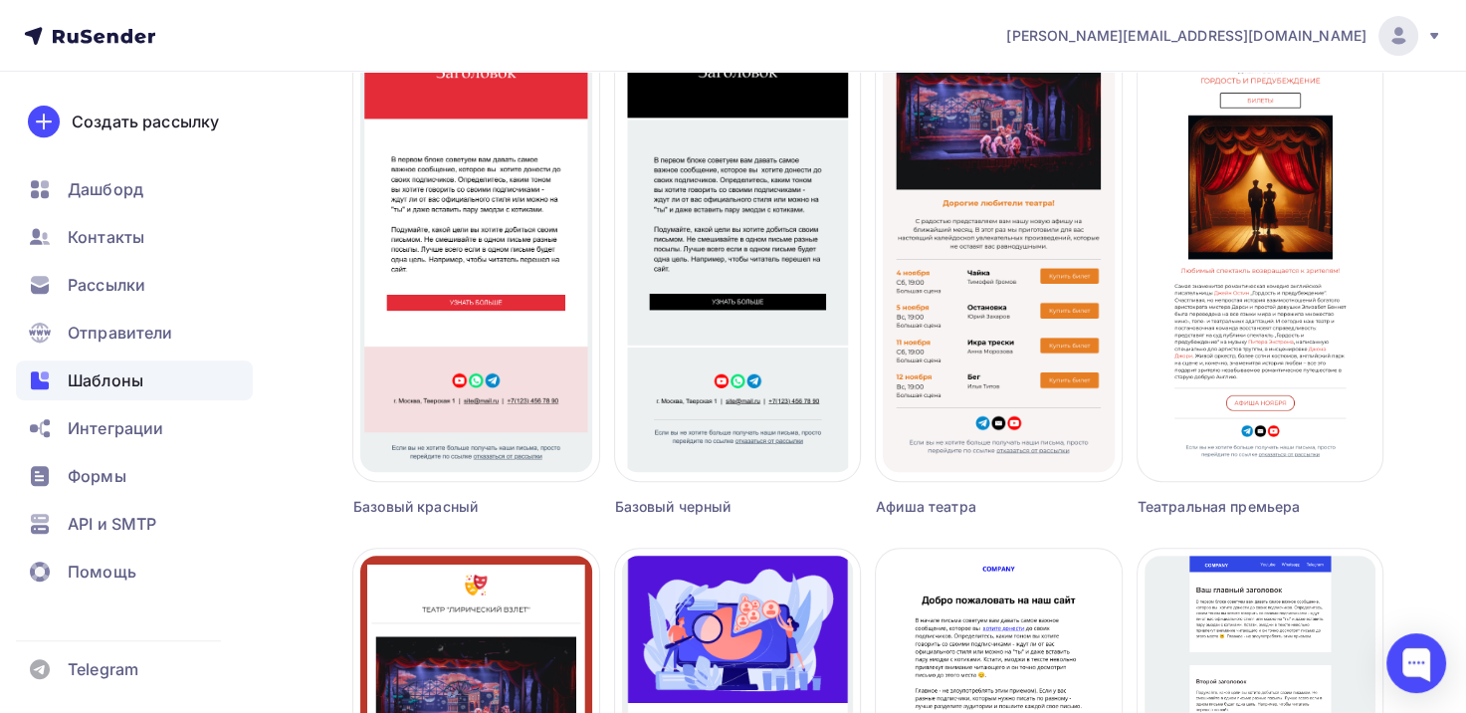
scroll to position [796, 0]
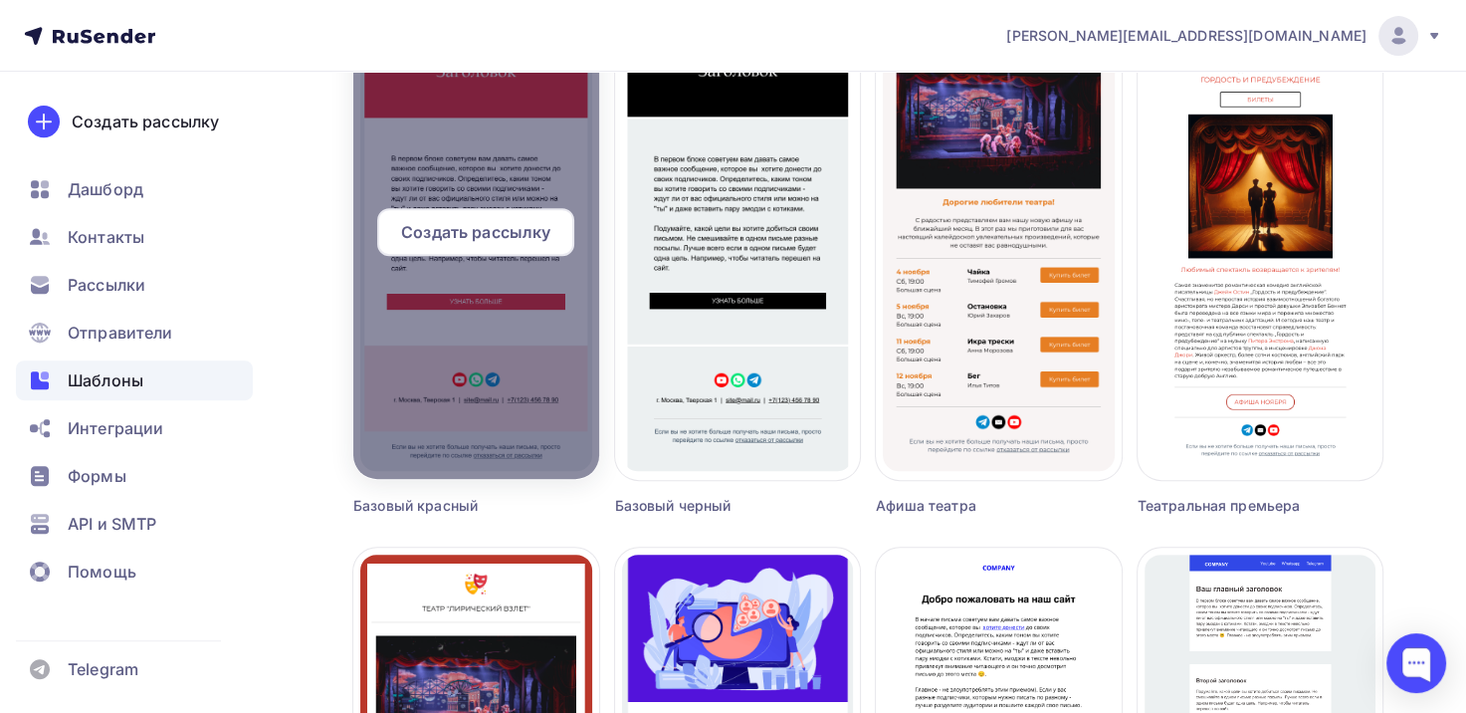
click at [506, 398] on div at bounding box center [476, 240] width 246 height 478
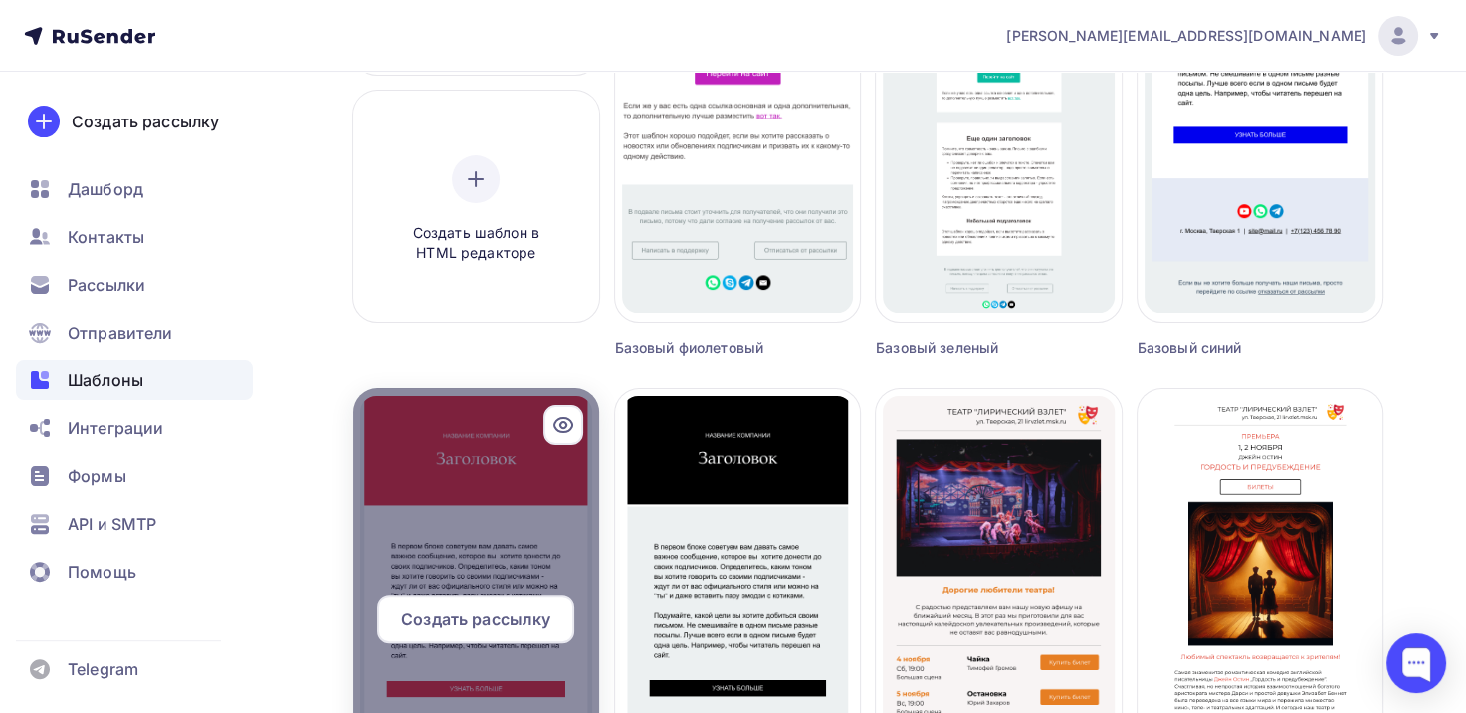
scroll to position [498, 0]
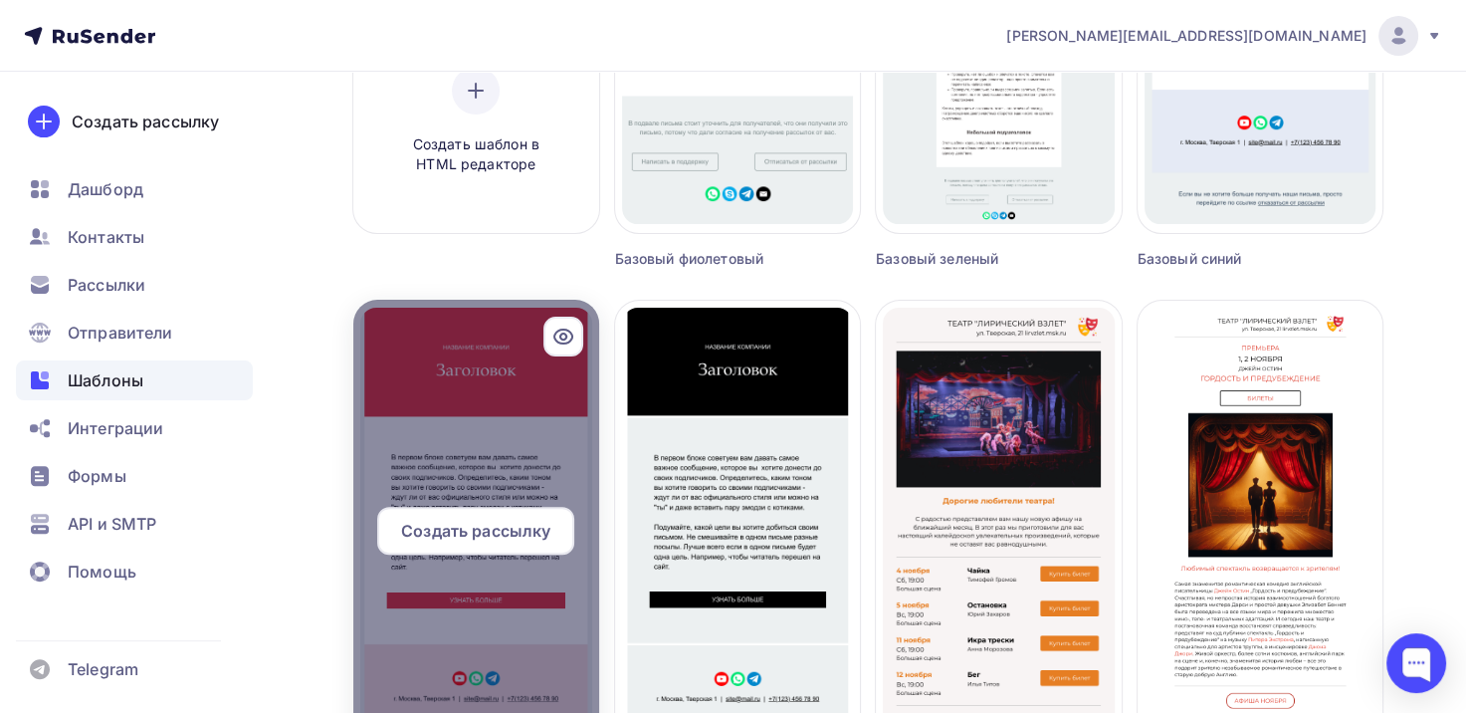
click at [507, 530] on span "Создать рассылку" at bounding box center [475, 531] width 149 height 24
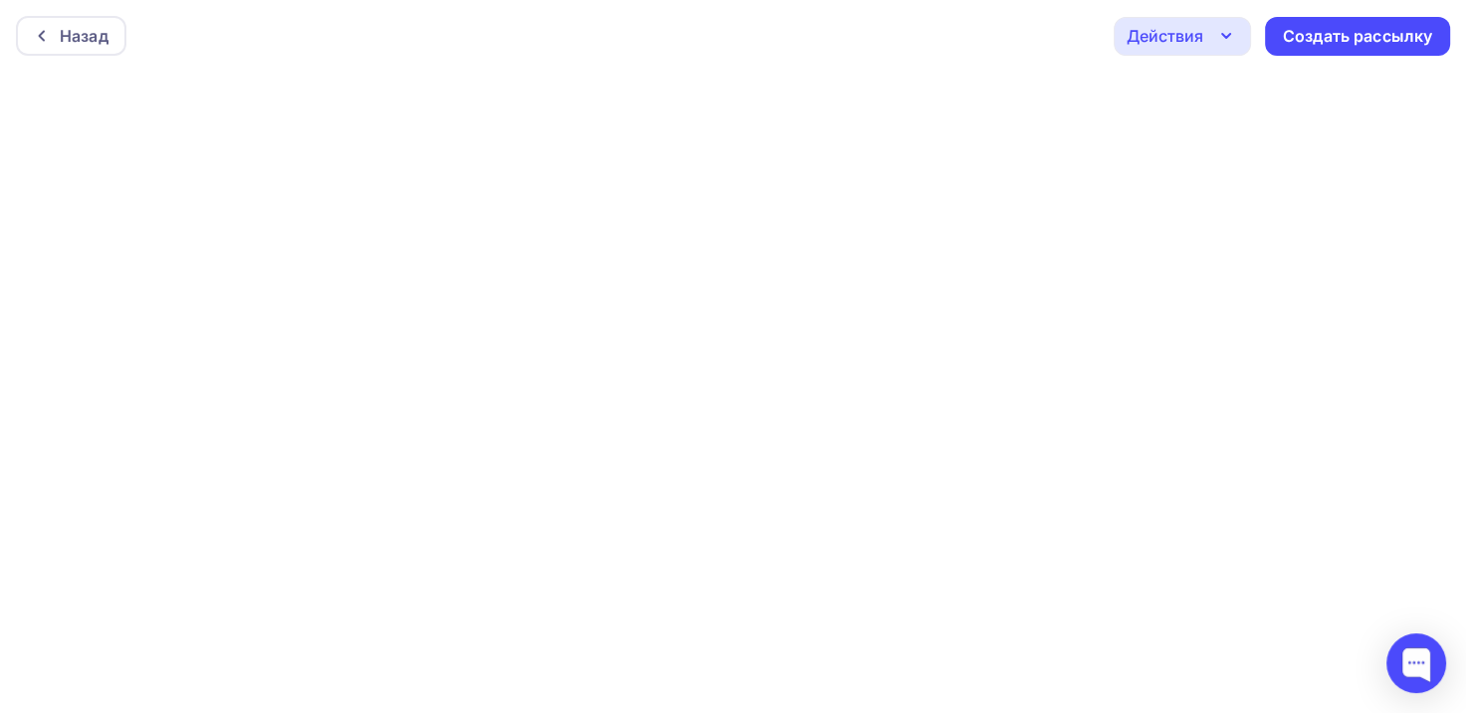
click at [1208, 36] on div "Действия" at bounding box center [1182, 36] width 137 height 39
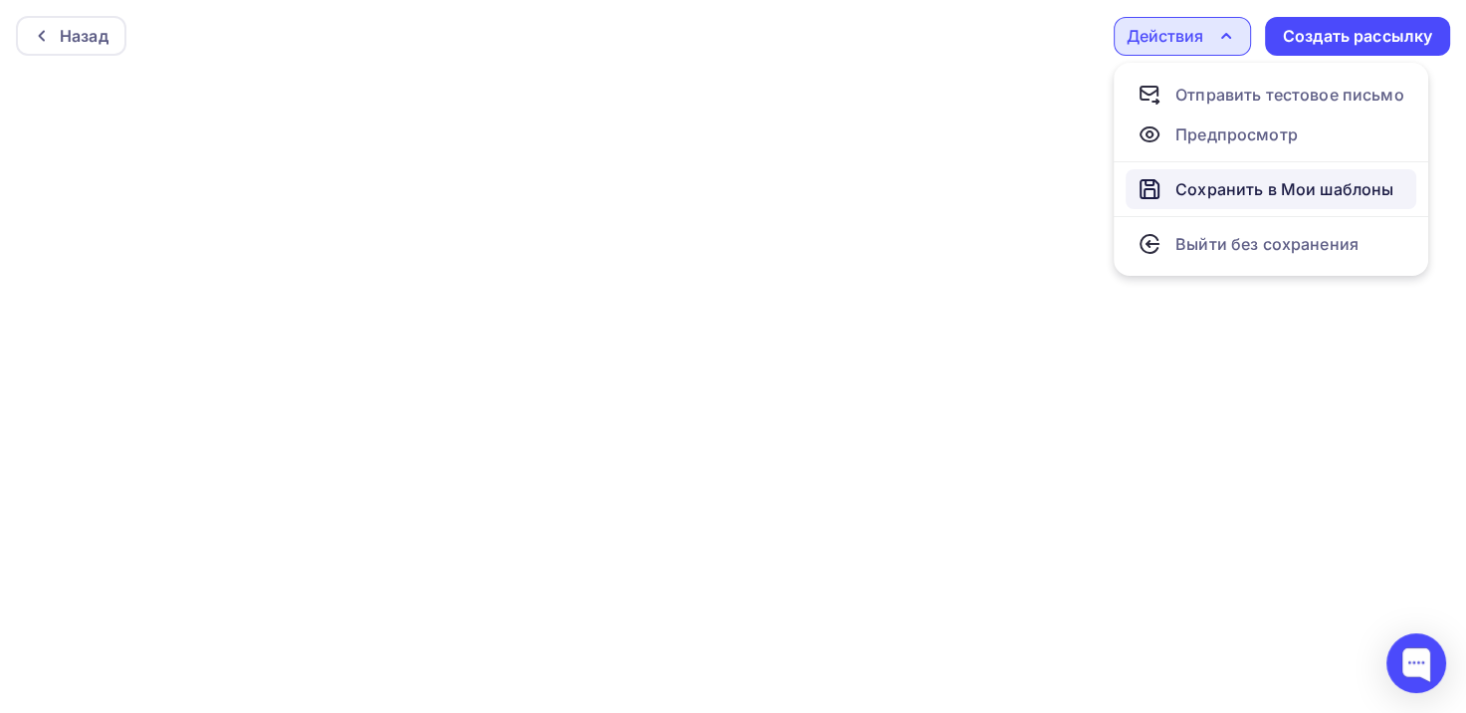
click at [1230, 187] on div "Сохранить в Мои шаблоны" at bounding box center [1285, 189] width 218 height 24
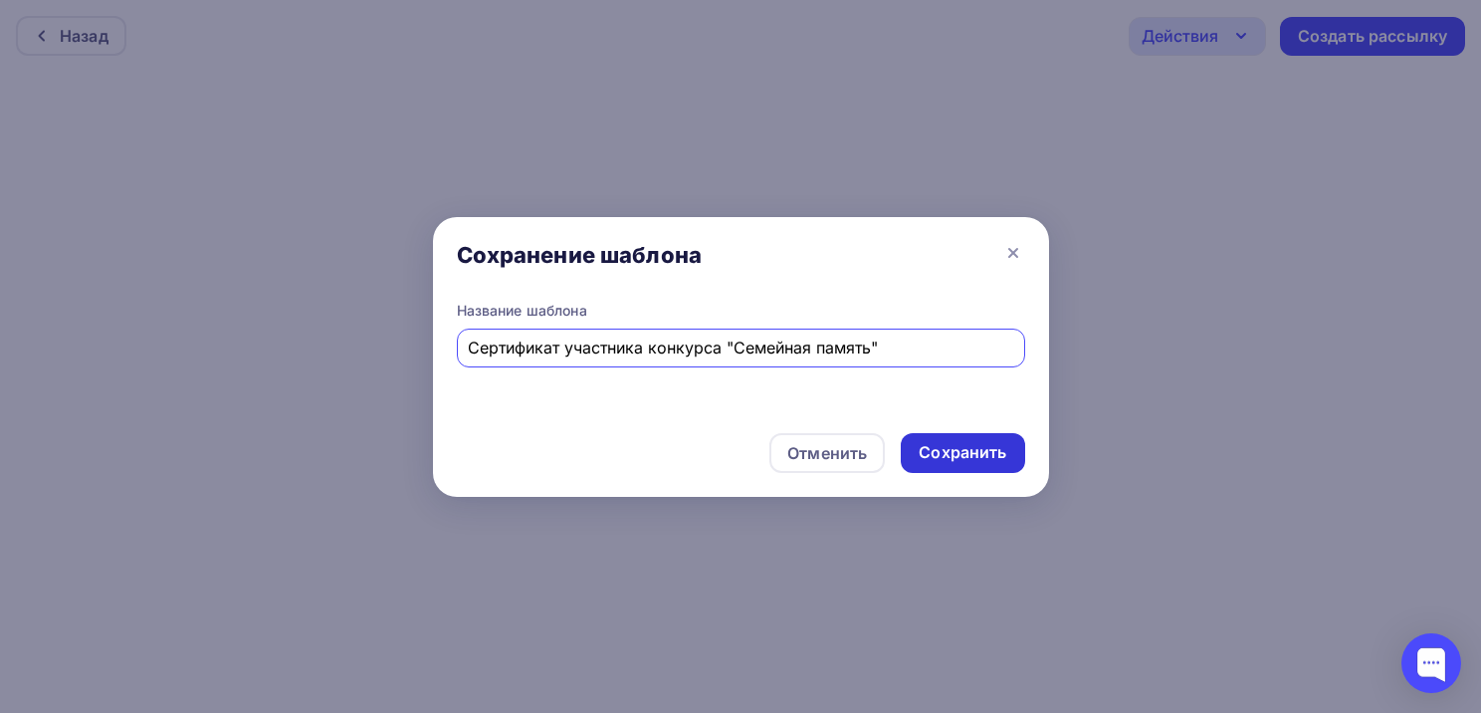
type input "Сертификат участника конкурса "Семейная память""
click at [980, 458] on div "Сохранить" at bounding box center [963, 452] width 88 height 23
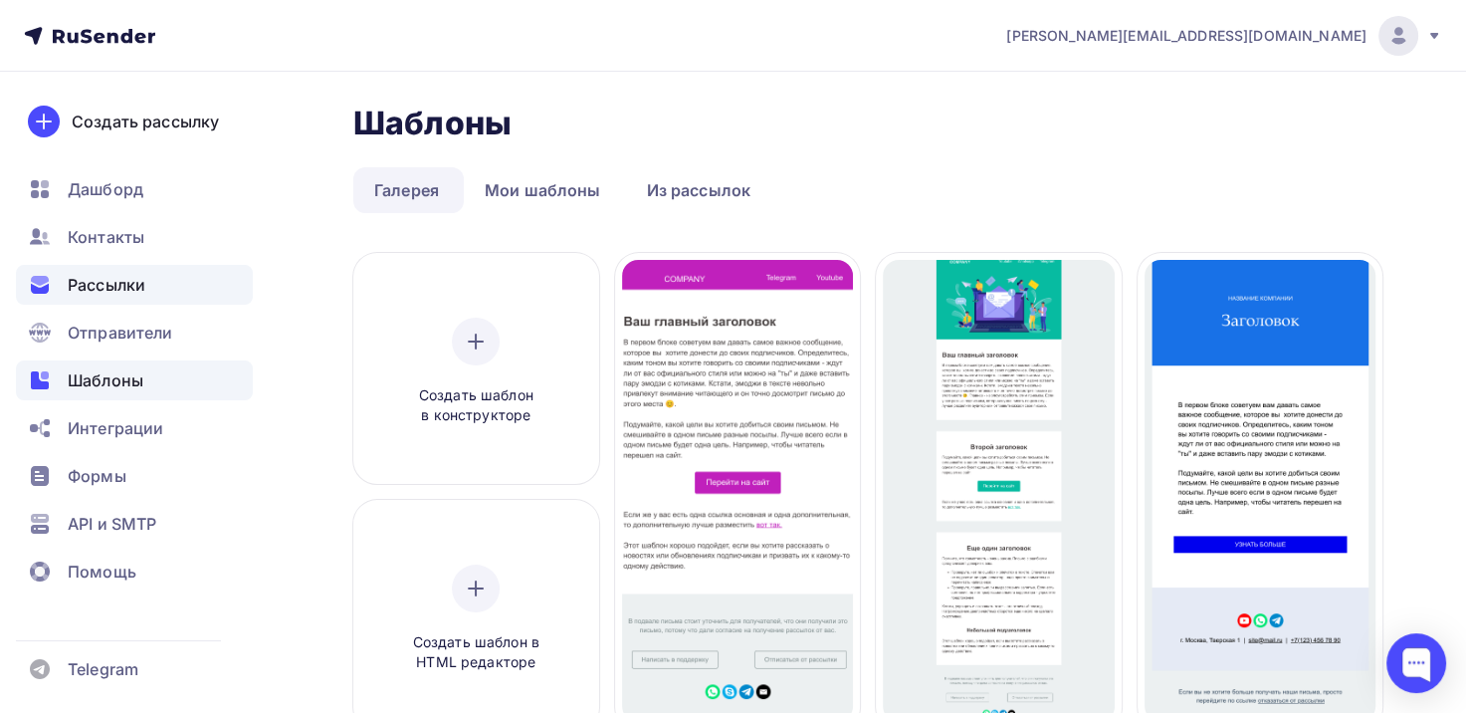
click at [100, 292] on span "Рассылки" at bounding box center [107, 285] width 78 height 24
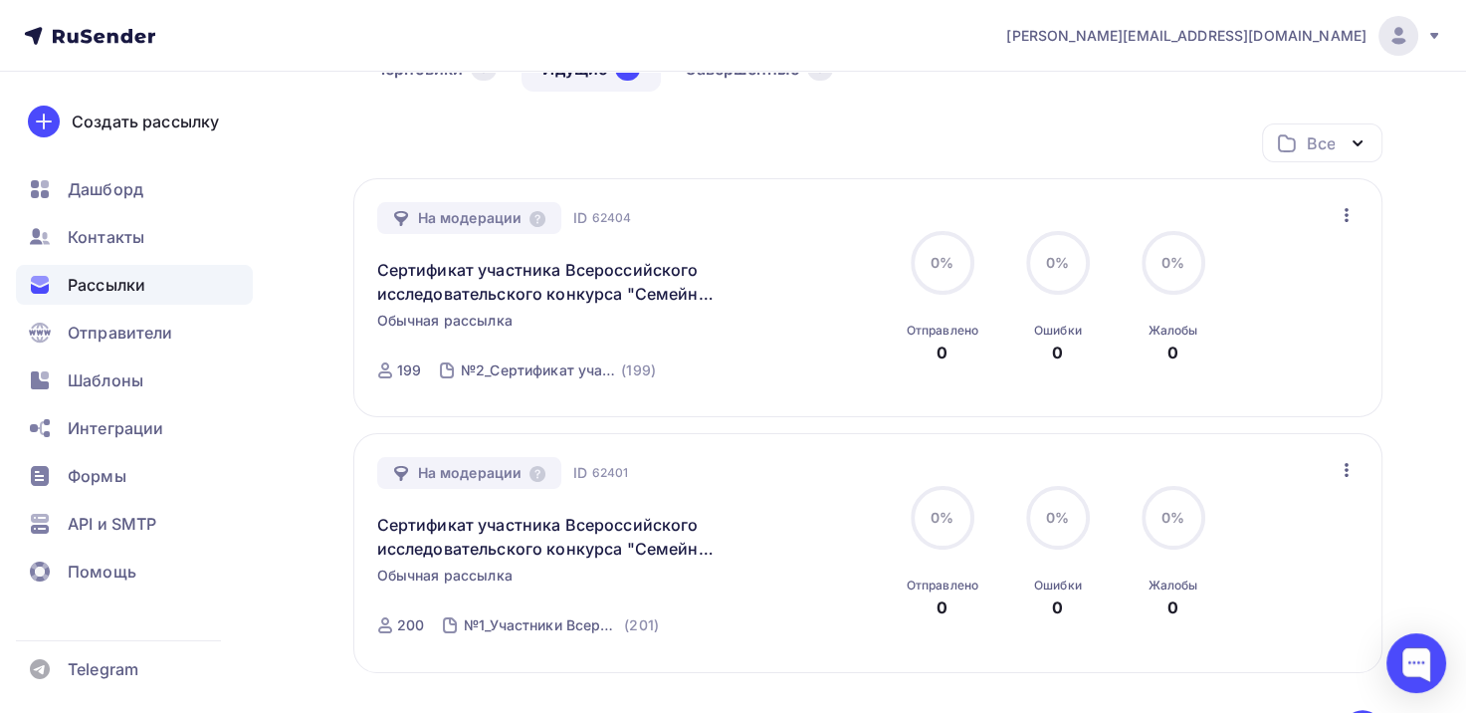
scroll to position [398, 0]
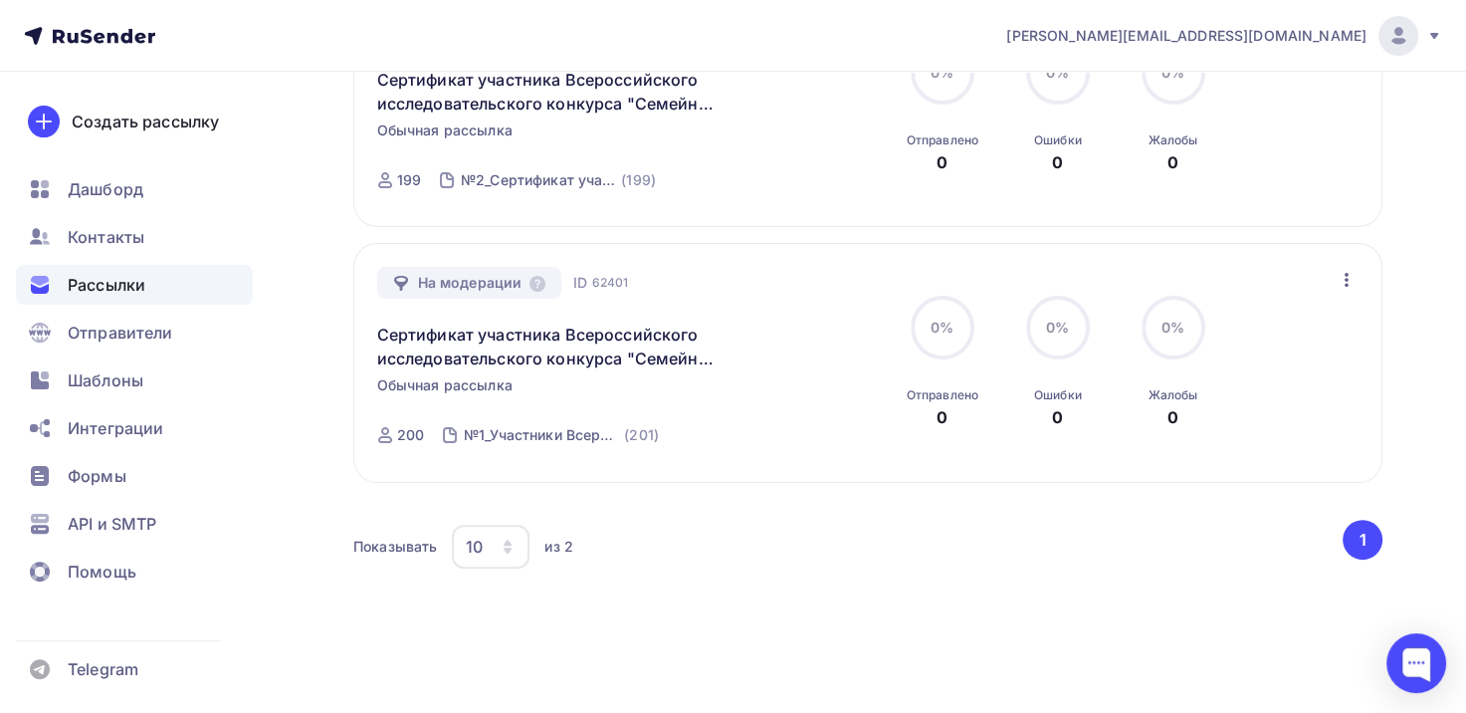
click at [1364, 546] on button "1" at bounding box center [1363, 540] width 40 height 40
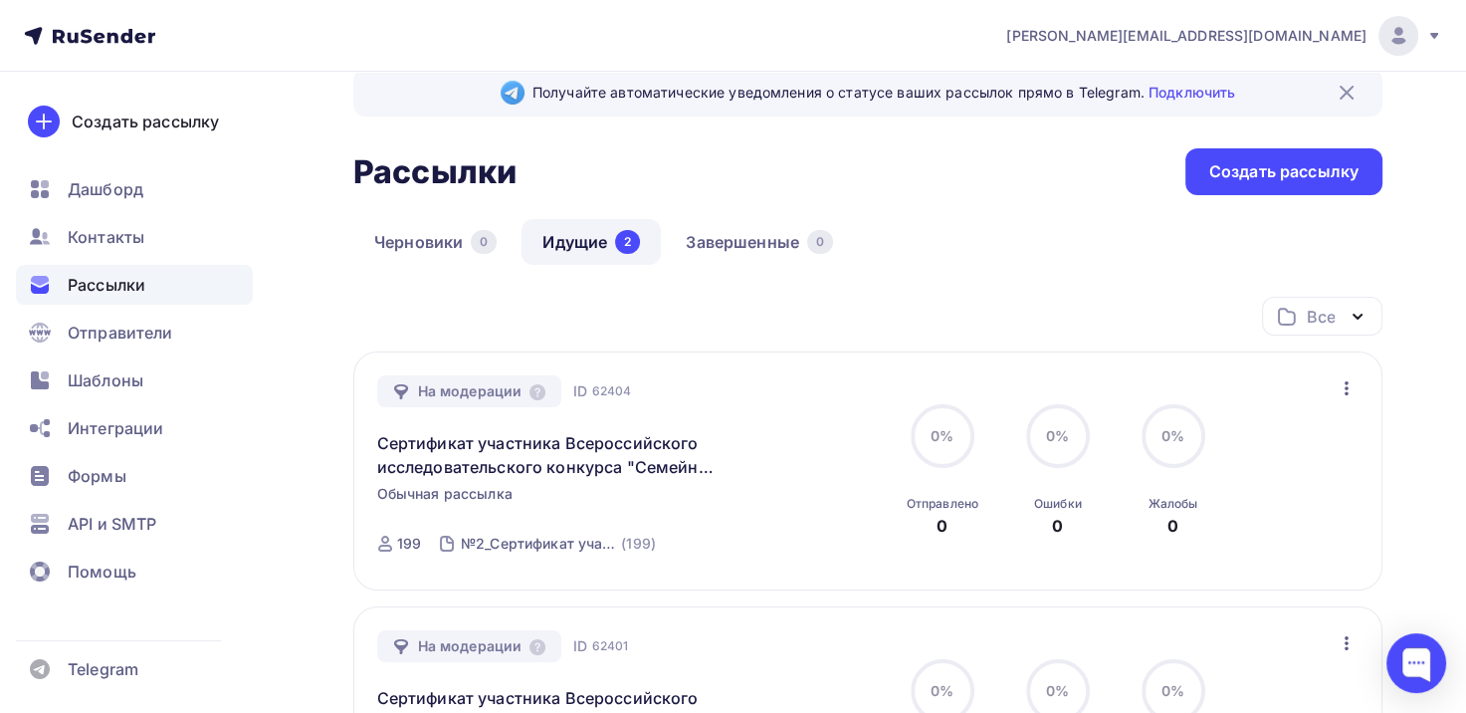
scroll to position [0, 0]
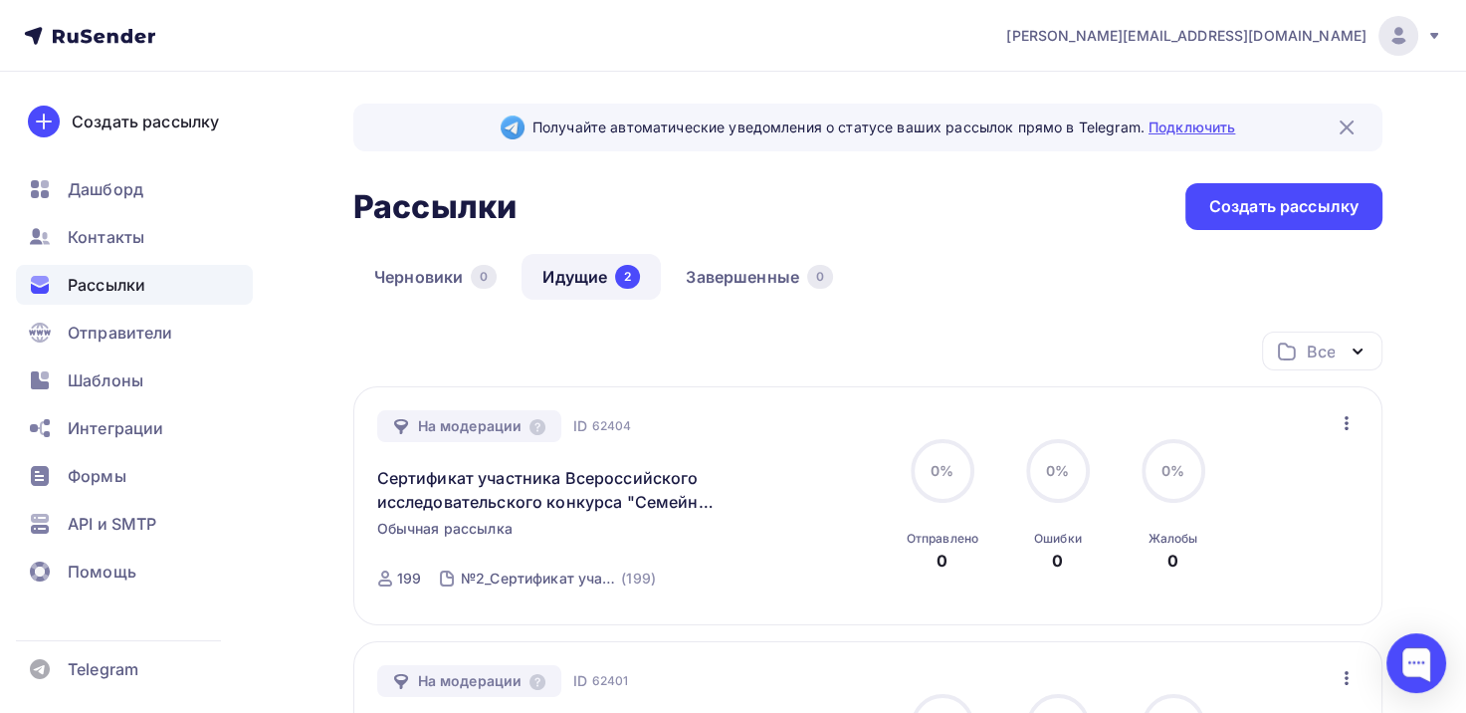
click at [1172, 129] on link "Подключить" at bounding box center [1192, 126] width 87 height 17
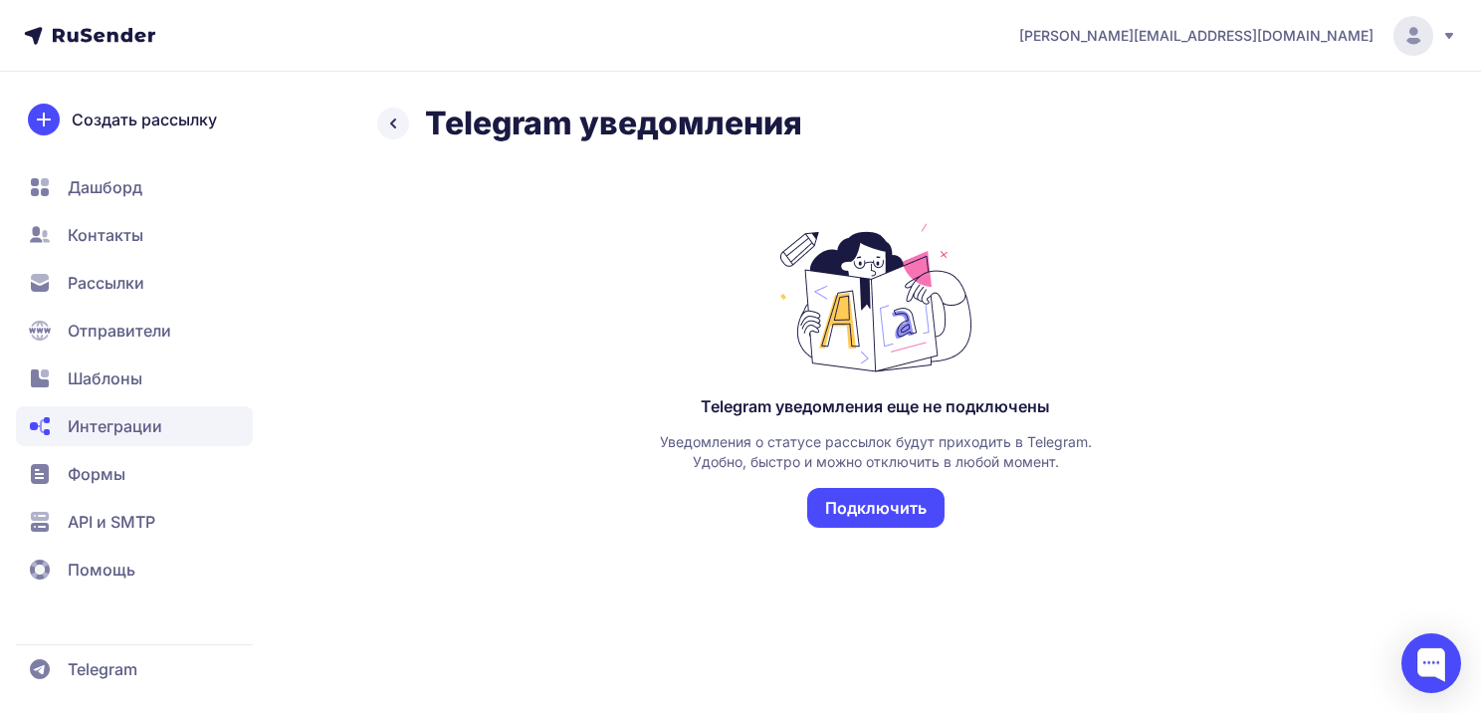
click at [864, 510] on button "Подключить" at bounding box center [875, 508] width 137 height 40
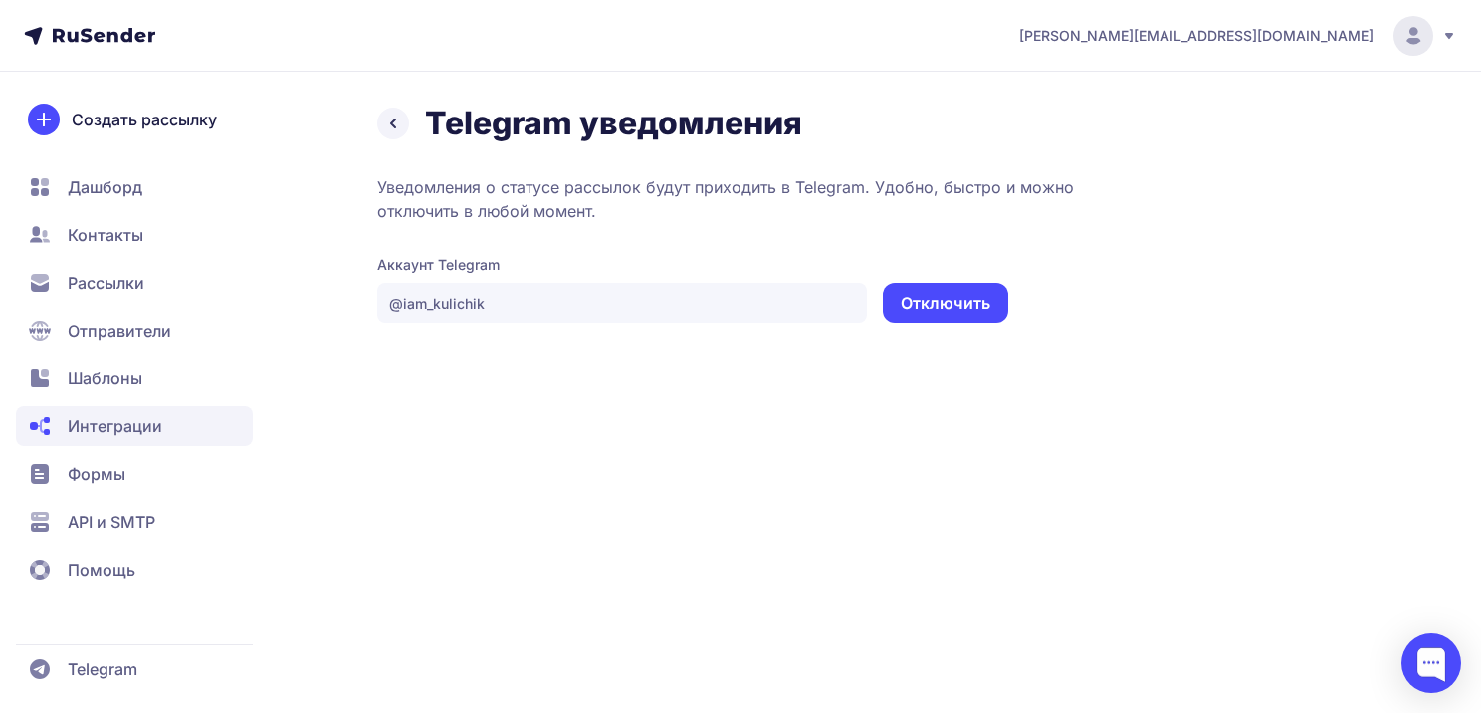
click at [400, 126] on icon at bounding box center [393, 123] width 24 height 24
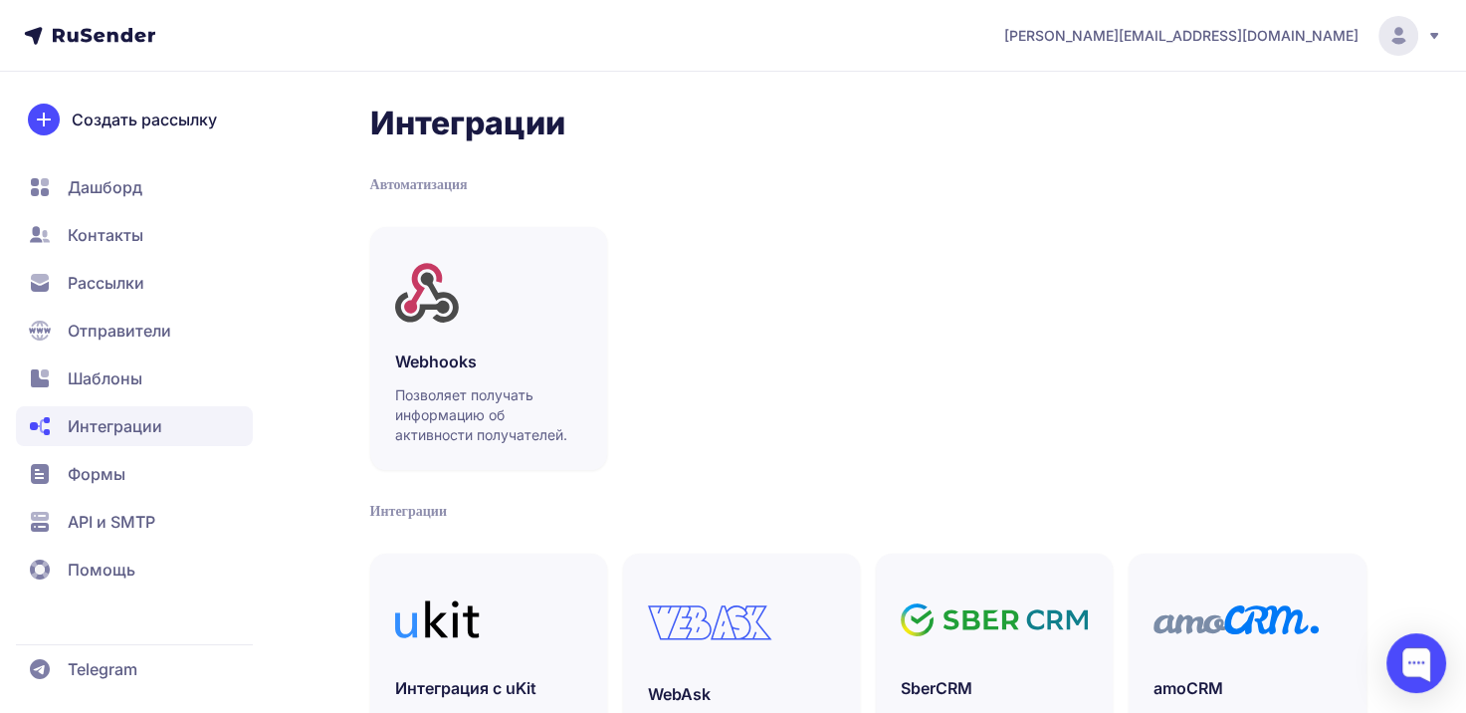
click at [72, 280] on span "Рассылки" at bounding box center [106, 283] width 77 height 24
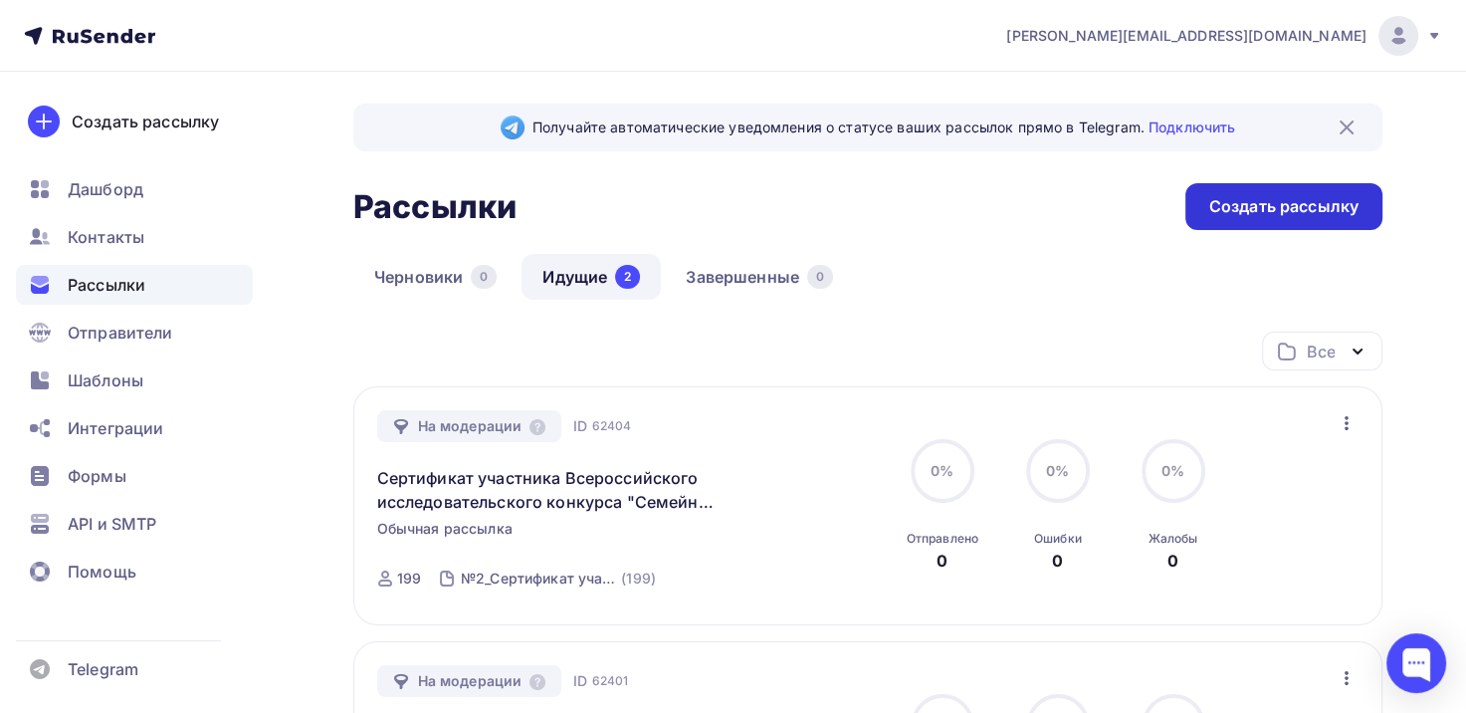
click at [1255, 211] on div "Создать рассылку" at bounding box center [1284, 206] width 149 height 23
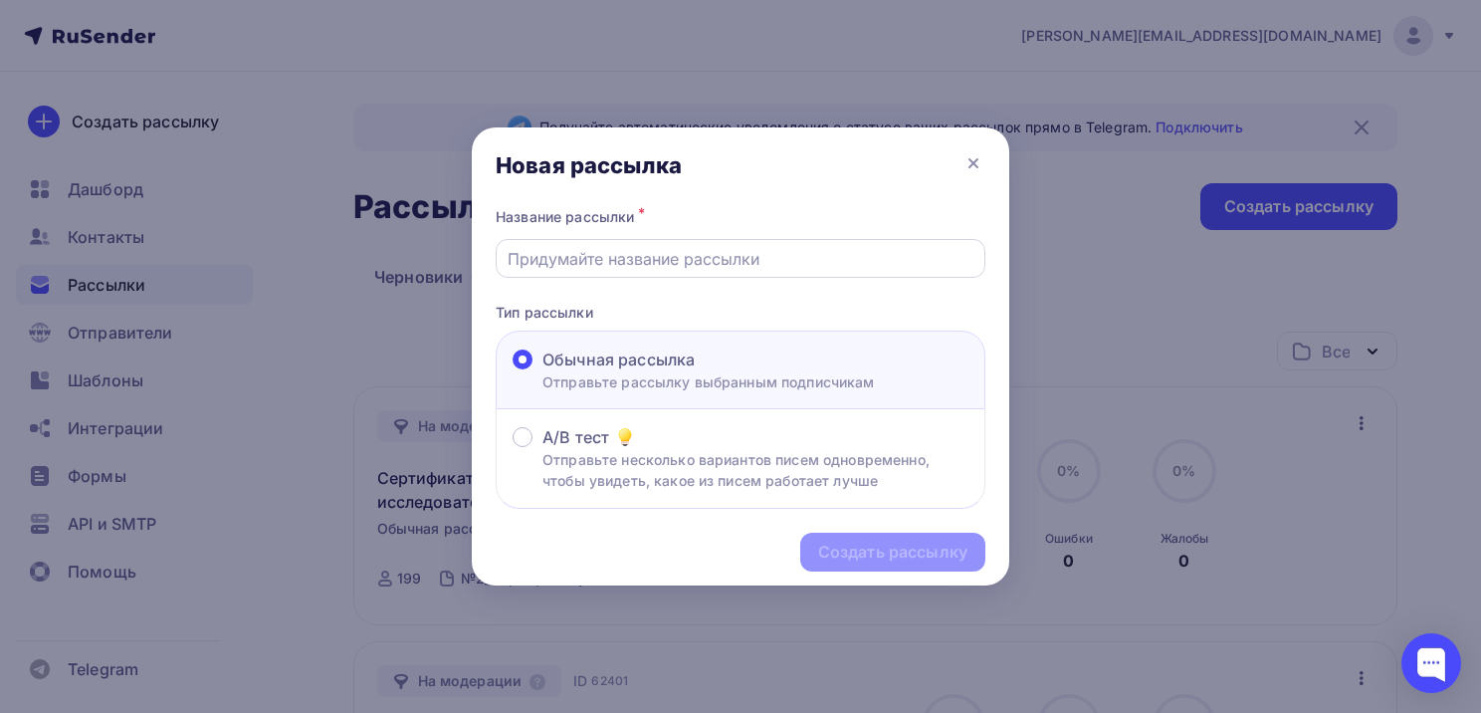
click at [656, 260] on input "text" at bounding box center [741, 259] width 467 height 24
type input "Сертификат участника Всероссийского исследовательского конкурса "Семейная памят…"
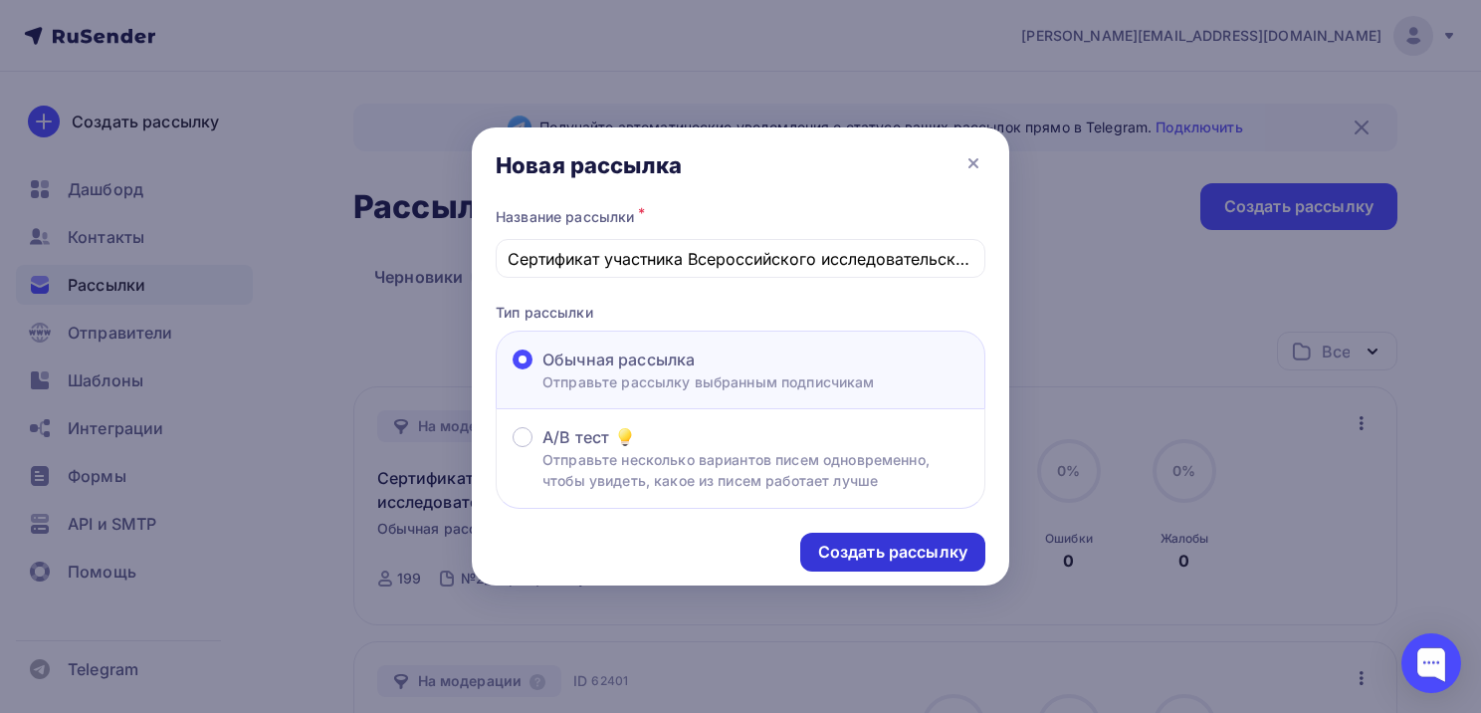
click at [895, 541] on div "Создать рассылку" at bounding box center [892, 552] width 149 height 23
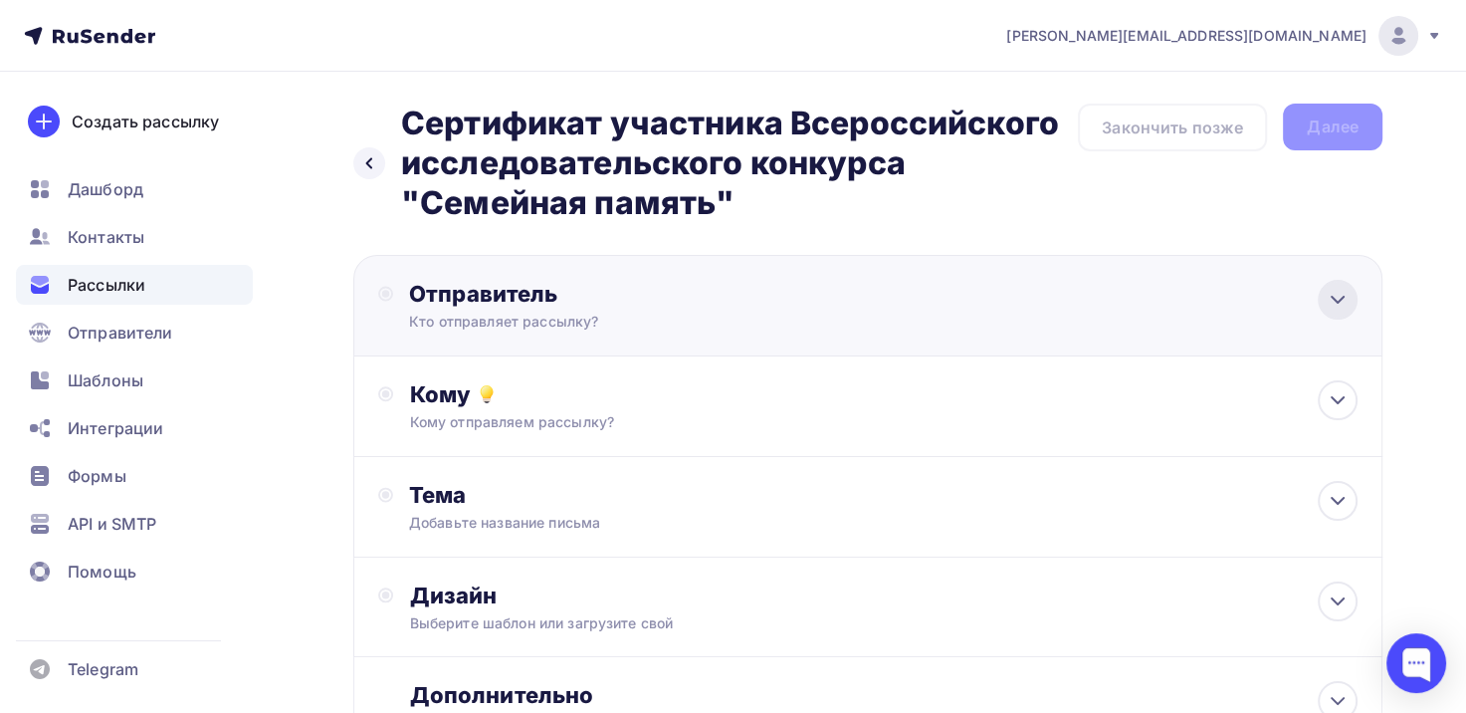
click at [1336, 303] on icon at bounding box center [1338, 300] width 24 height 24
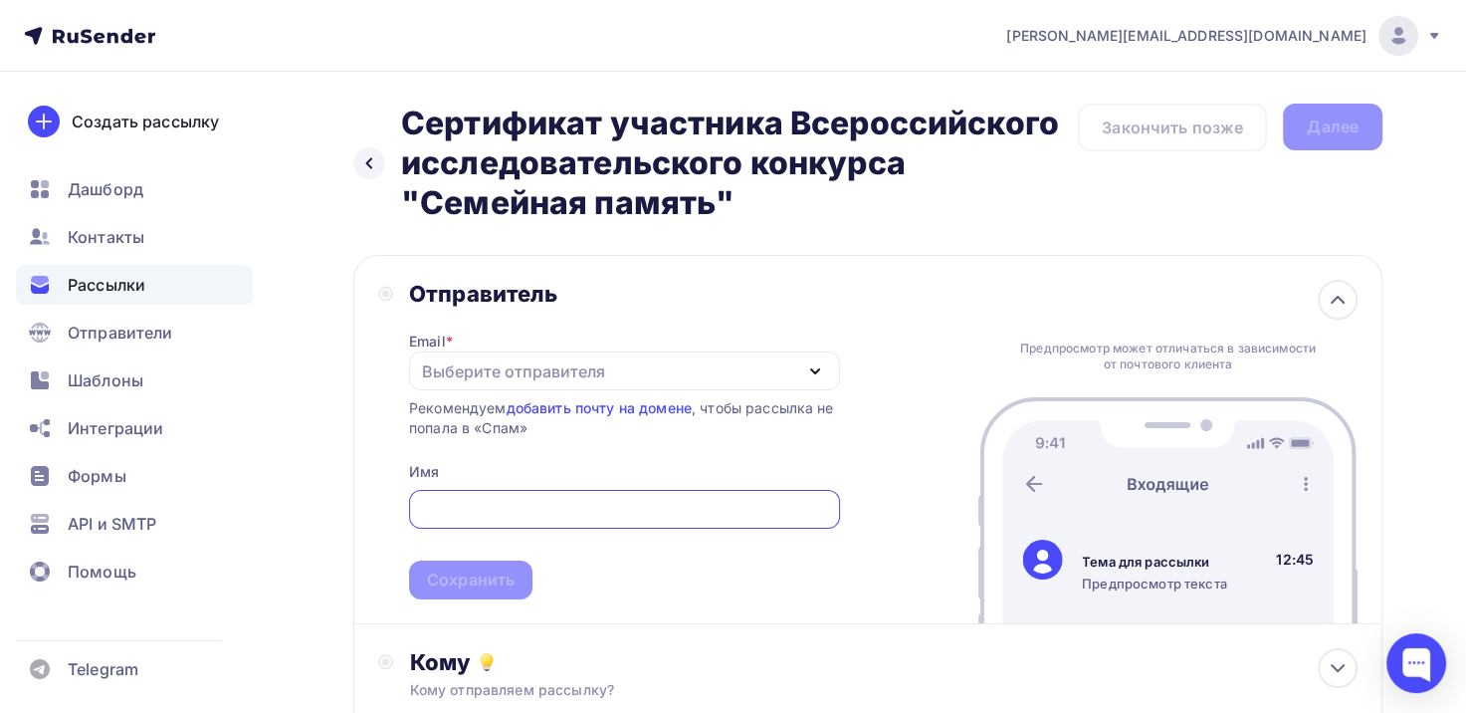
click at [792, 366] on div "Выберите отправителя" at bounding box center [624, 370] width 431 height 39
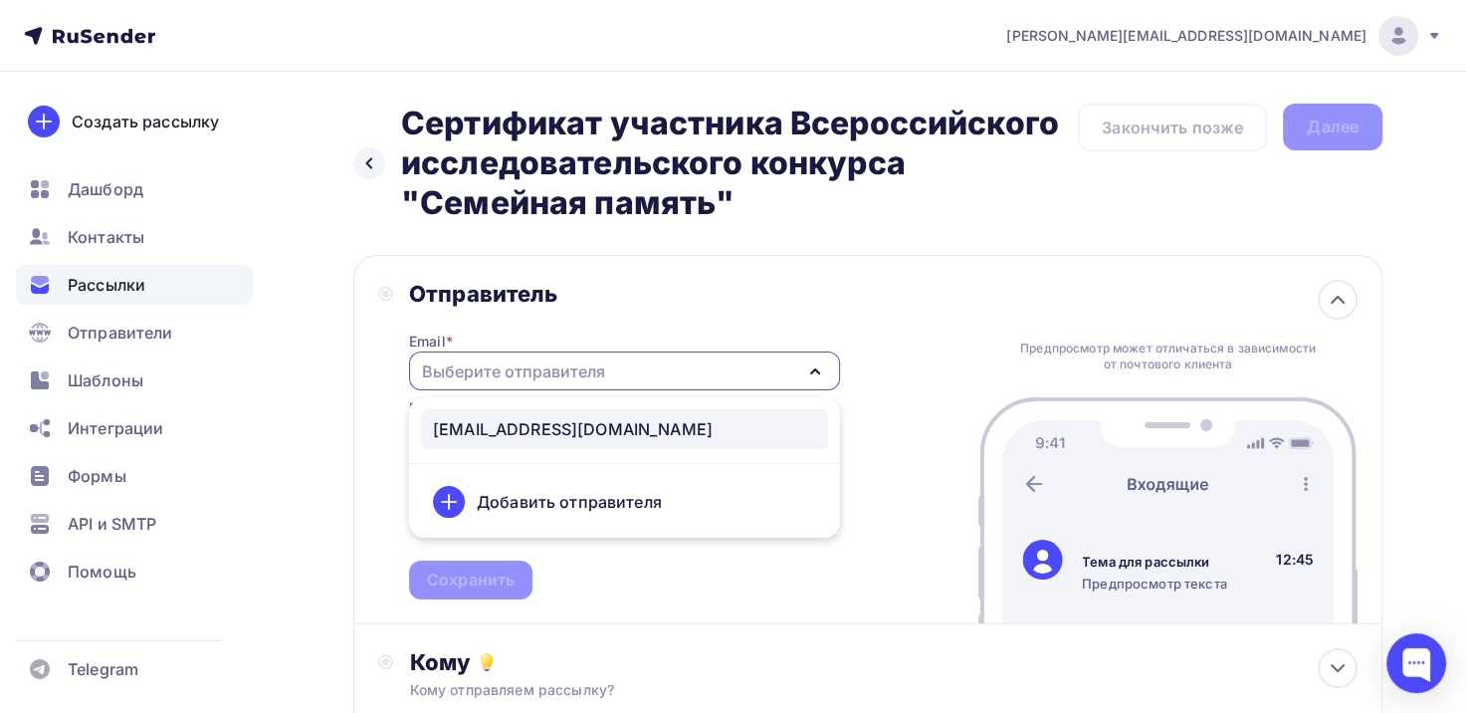
click at [553, 431] on div "[EMAIL_ADDRESS][DOMAIN_NAME]" at bounding box center [573, 429] width 280 height 24
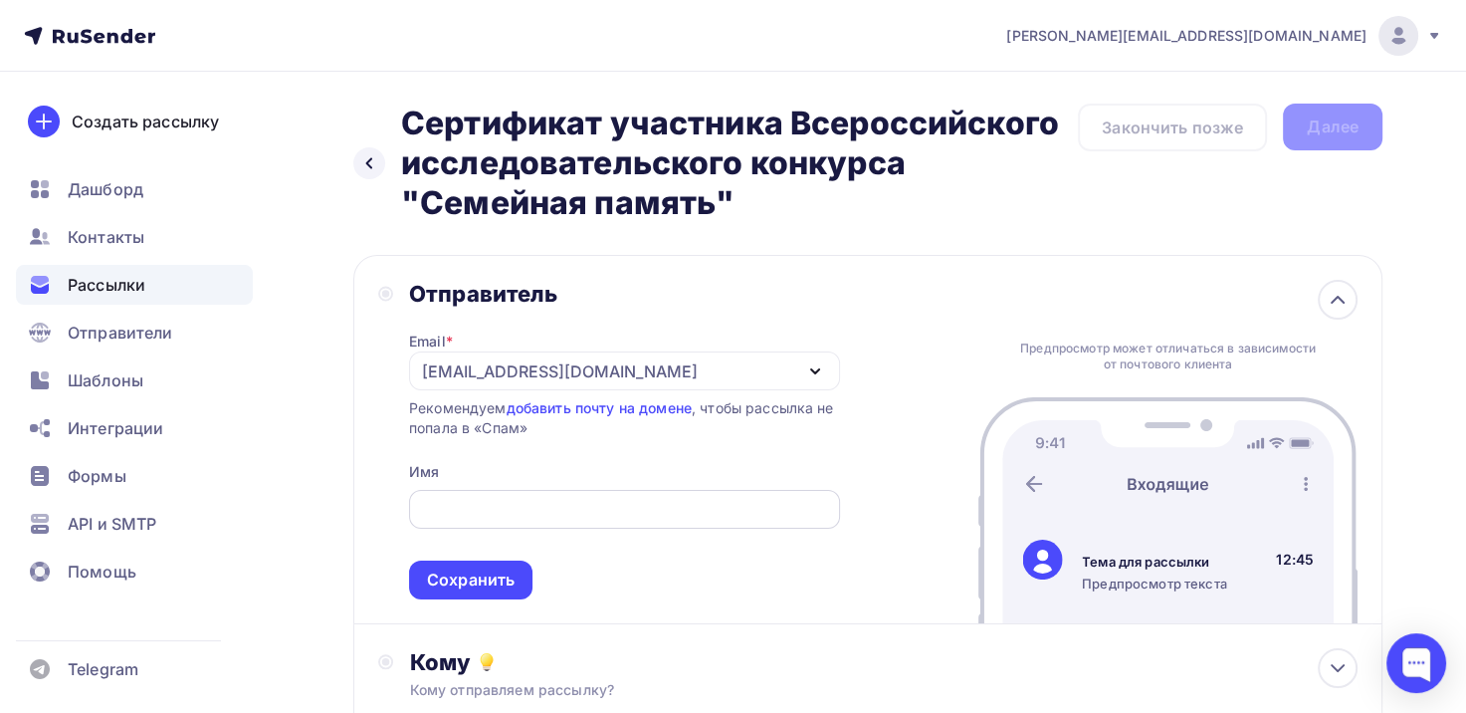
click at [576, 504] on input "text" at bounding box center [624, 510] width 408 height 24
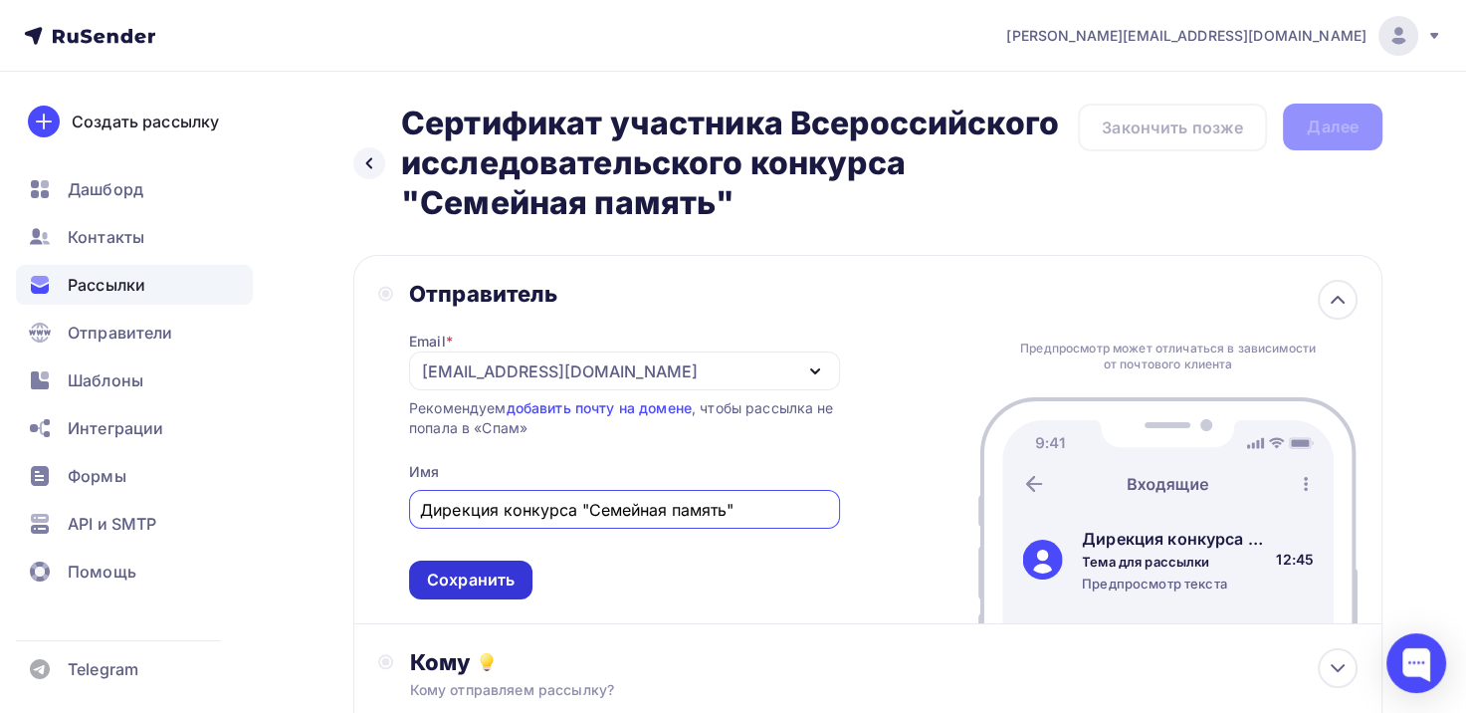
type input "Дирекция конкурса "Семейная память""
click at [488, 589] on div "Сохранить" at bounding box center [471, 579] width 88 height 23
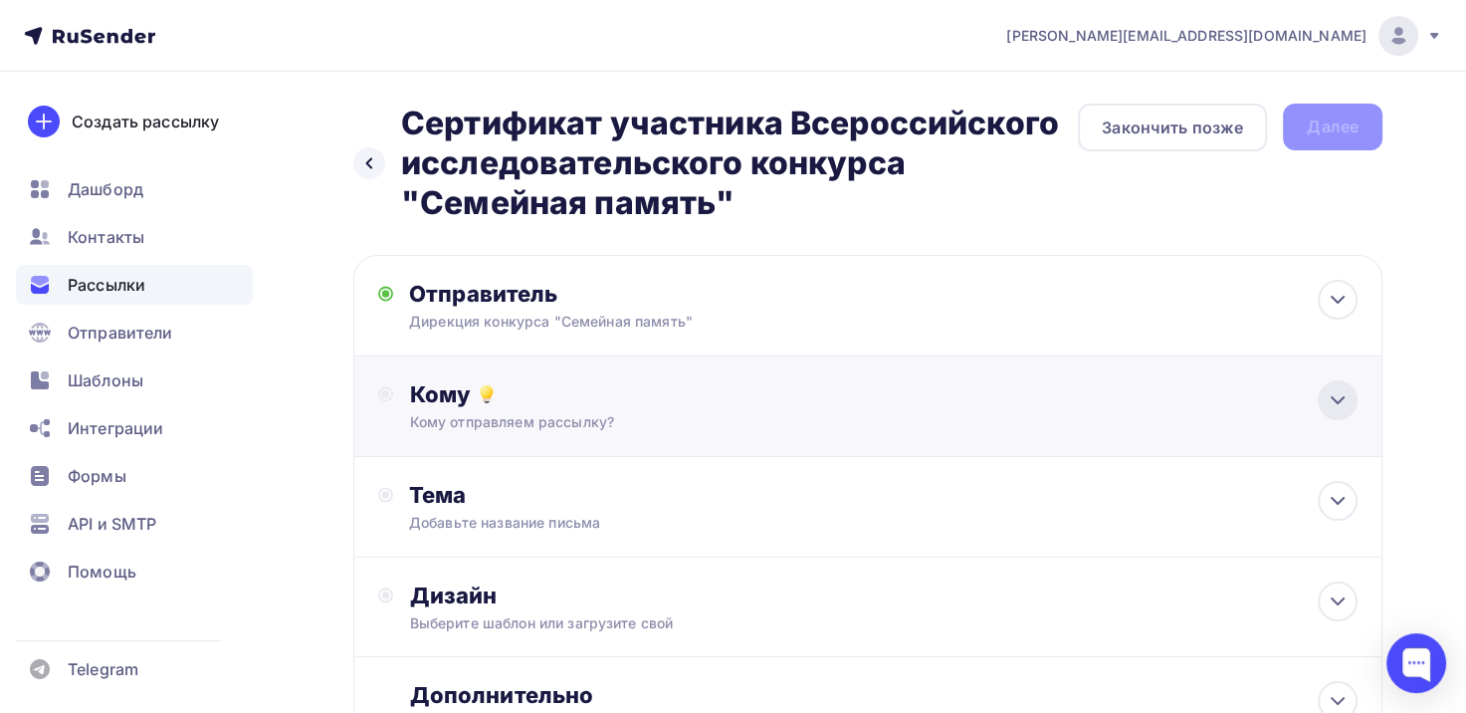
click at [1346, 398] on icon at bounding box center [1338, 400] width 24 height 24
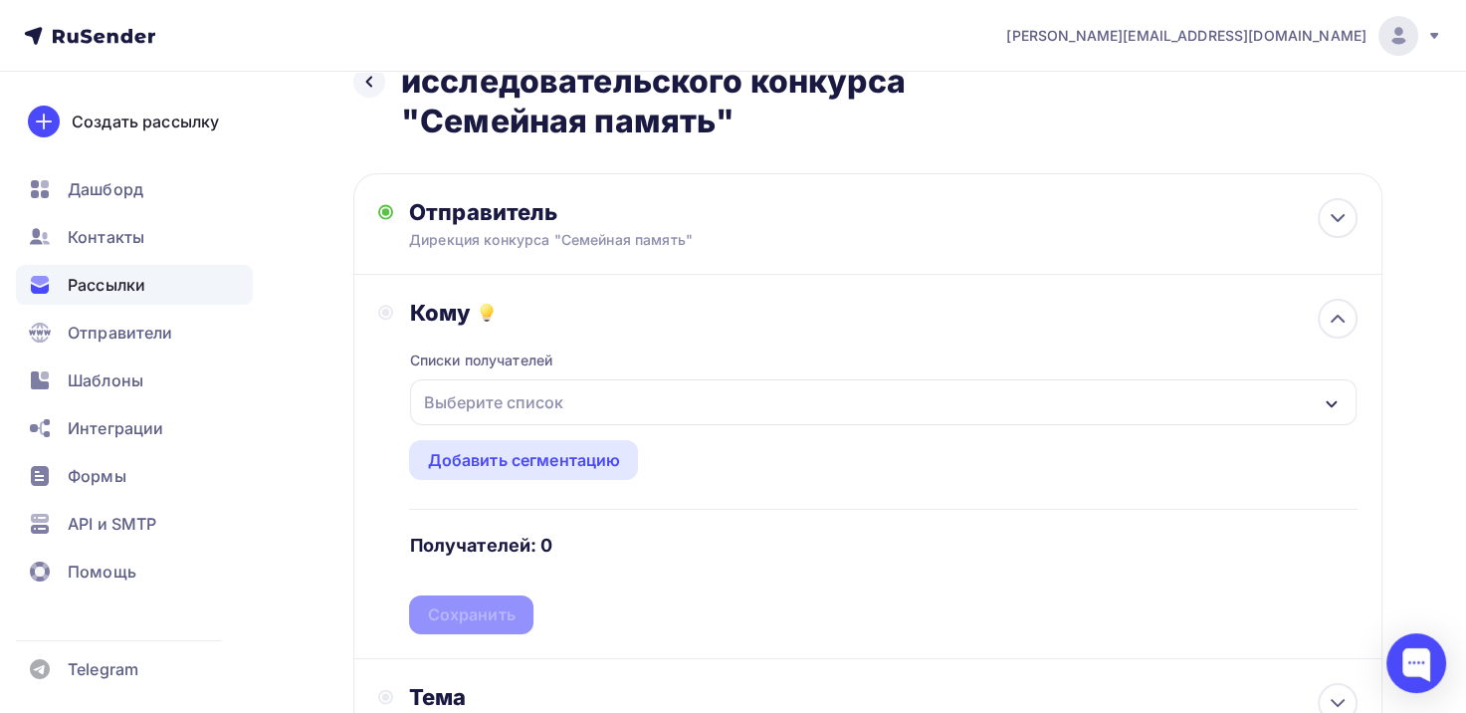
scroll to position [100, 0]
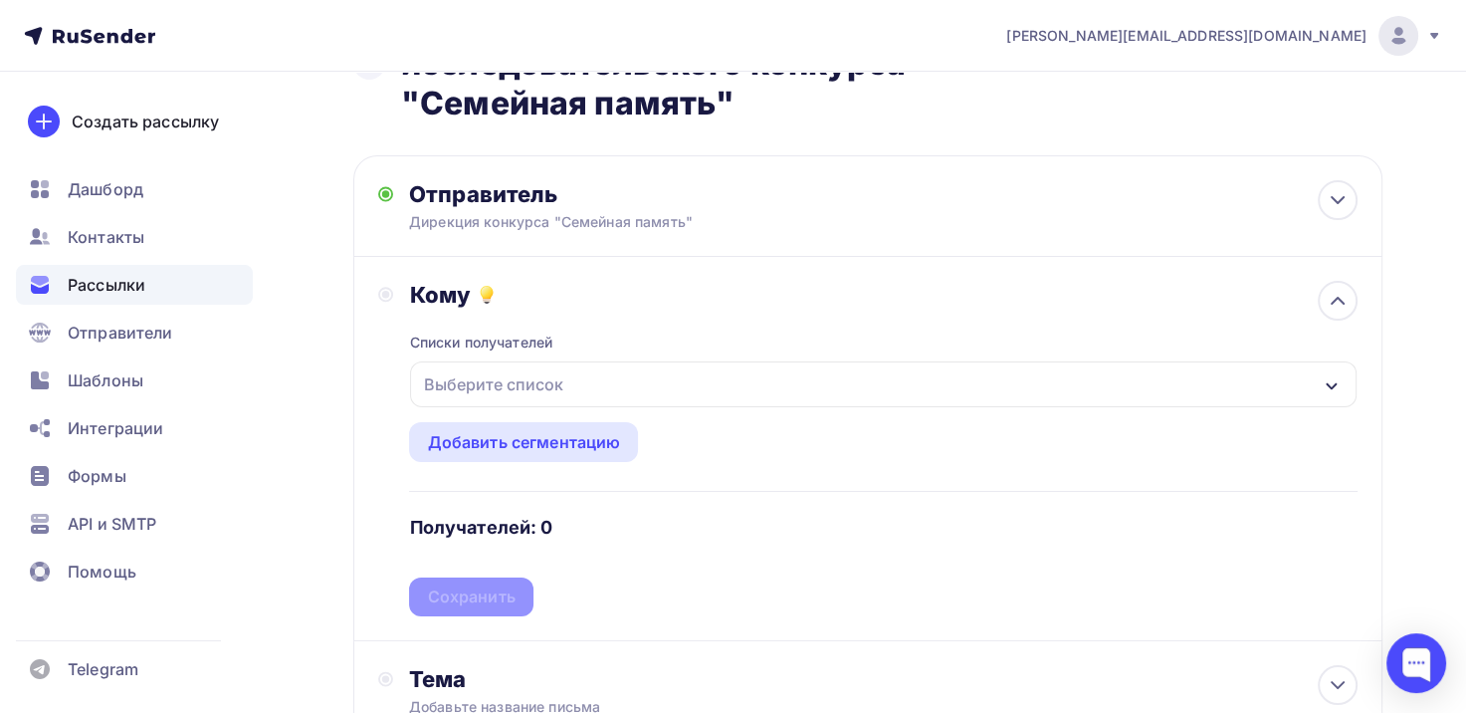
click at [765, 385] on div "Выберите список" at bounding box center [883, 384] width 947 height 46
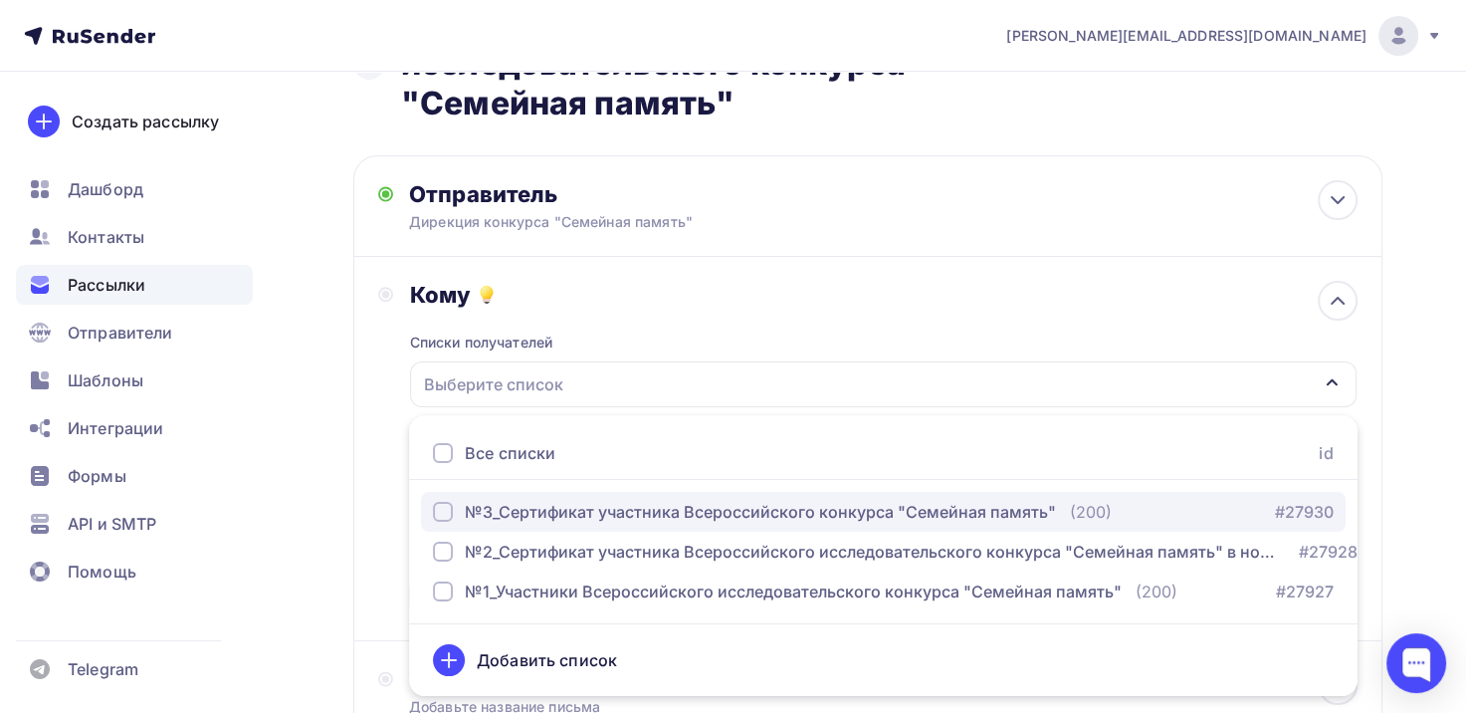
click at [517, 510] on div "№3_Сертификат участника Всероссийского конкурса "Семейная память"" at bounding box center [760, 512] width 591 height 24
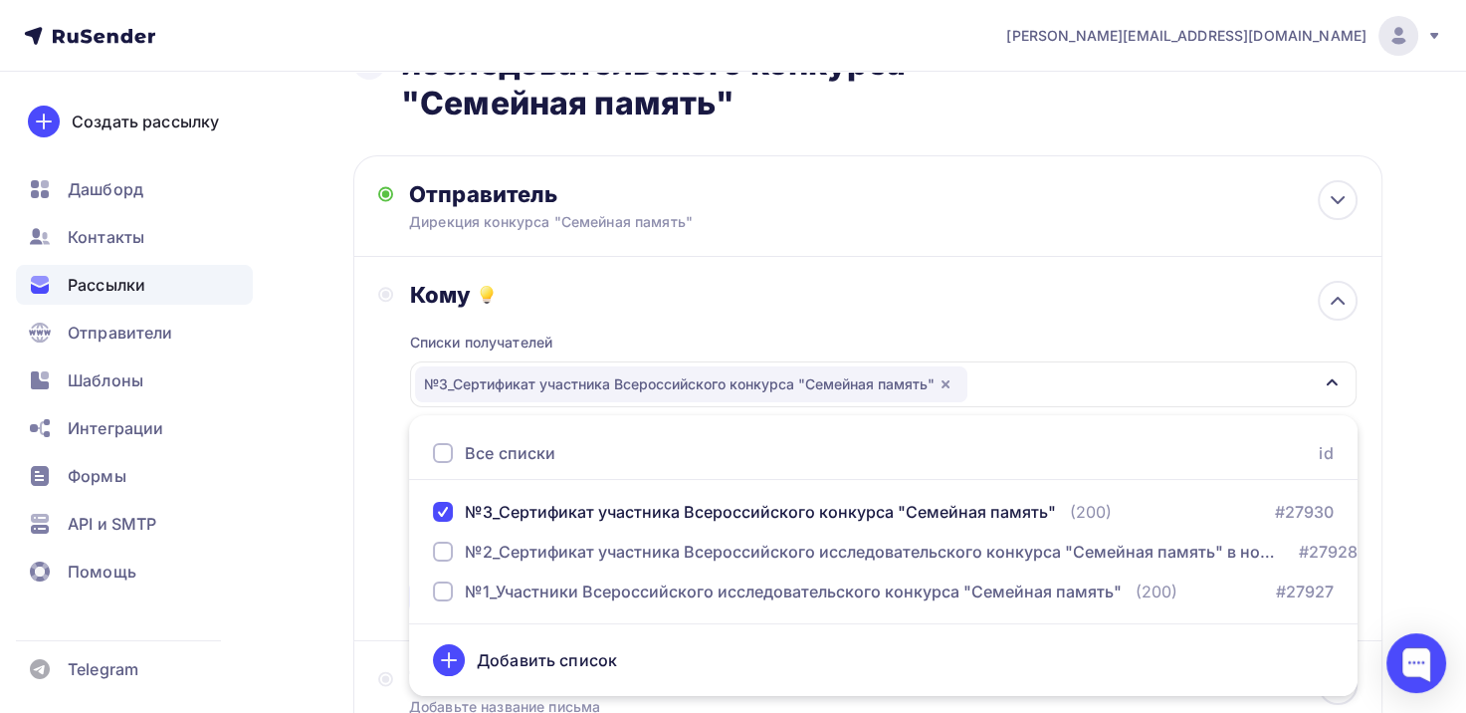
click at [1394, 385] on div "Назад Сертификат участника Всероссийского исследовательского конкурса "Семейная…" at bounding box center [733, 521] width 1466 height 1098
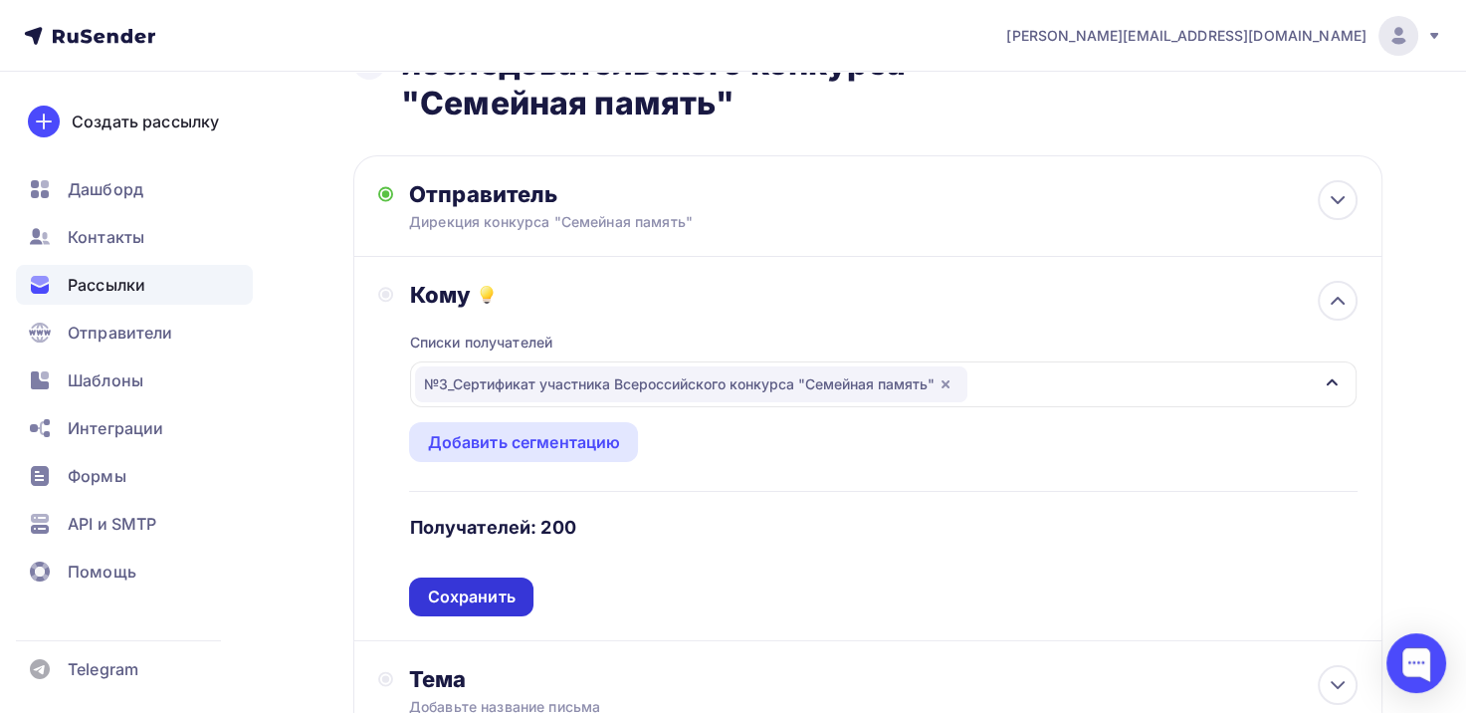
click at [443, 602] on div "Сохранить" at bounding box center [471, 596] width 88 height 23
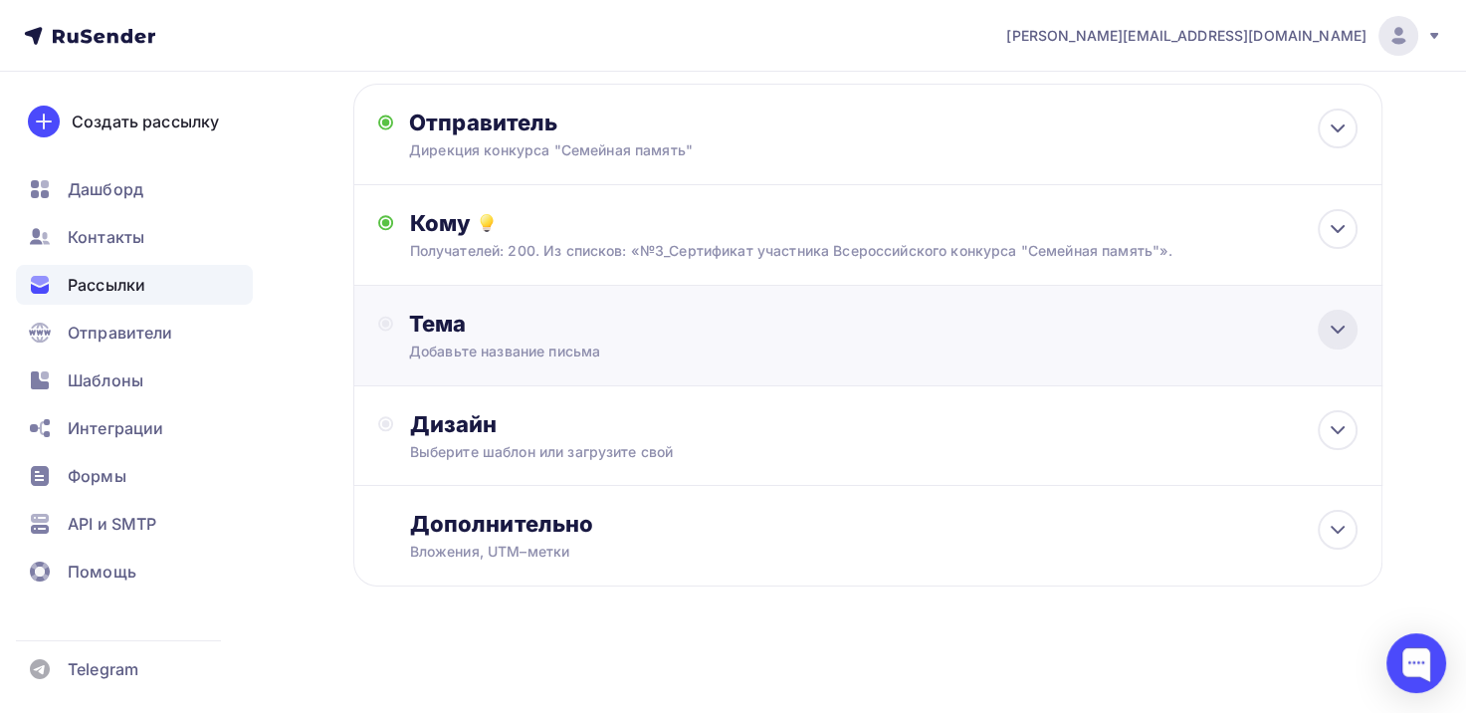
click at [1343, 322] on icon at bounding box center [1338, 330] width 24 height 24
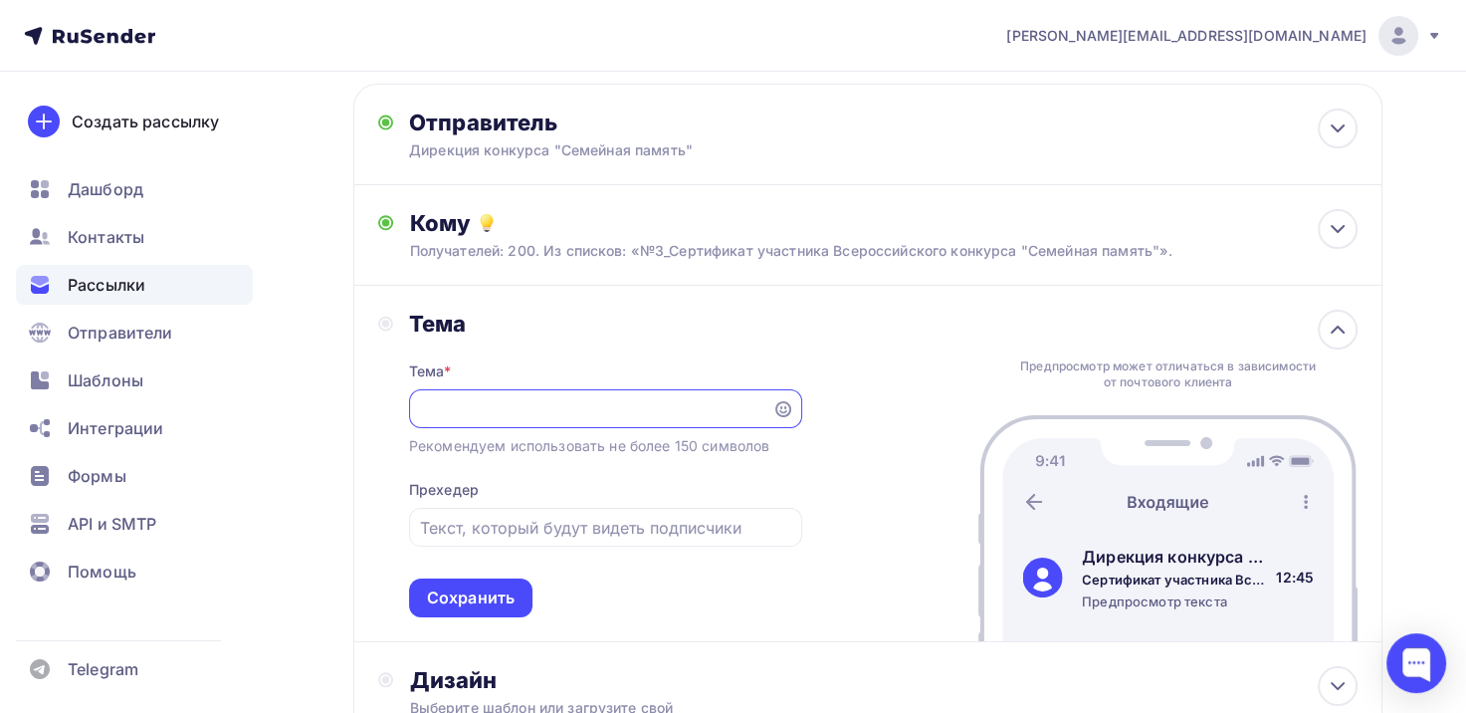
scroll to position [0, 370]
type input "Сертификат участника Всероссийского исследовательского конкурса "Семейная памят…"
click at [504, 601] on div "Сохранить" at bounding box center [471, 597] width 88 height 23
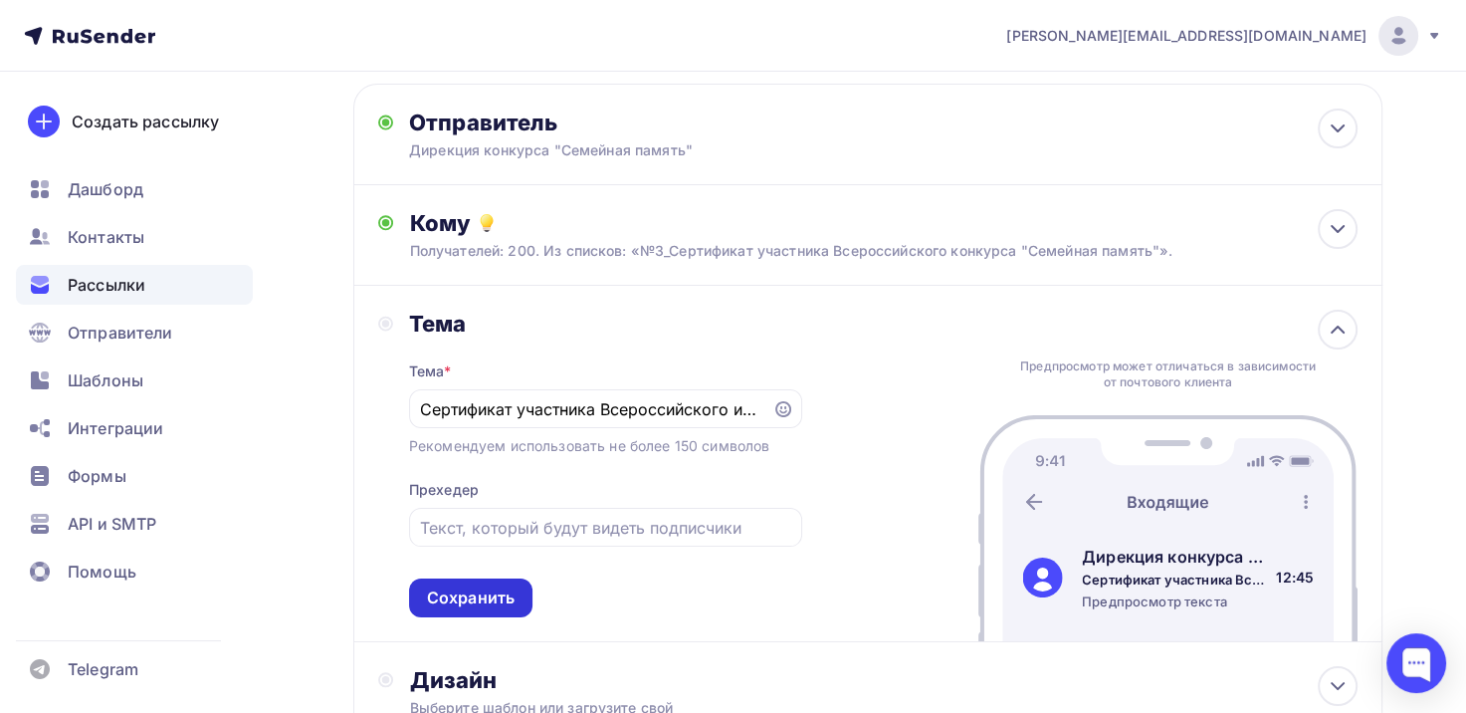
scroll to position [0, 0]
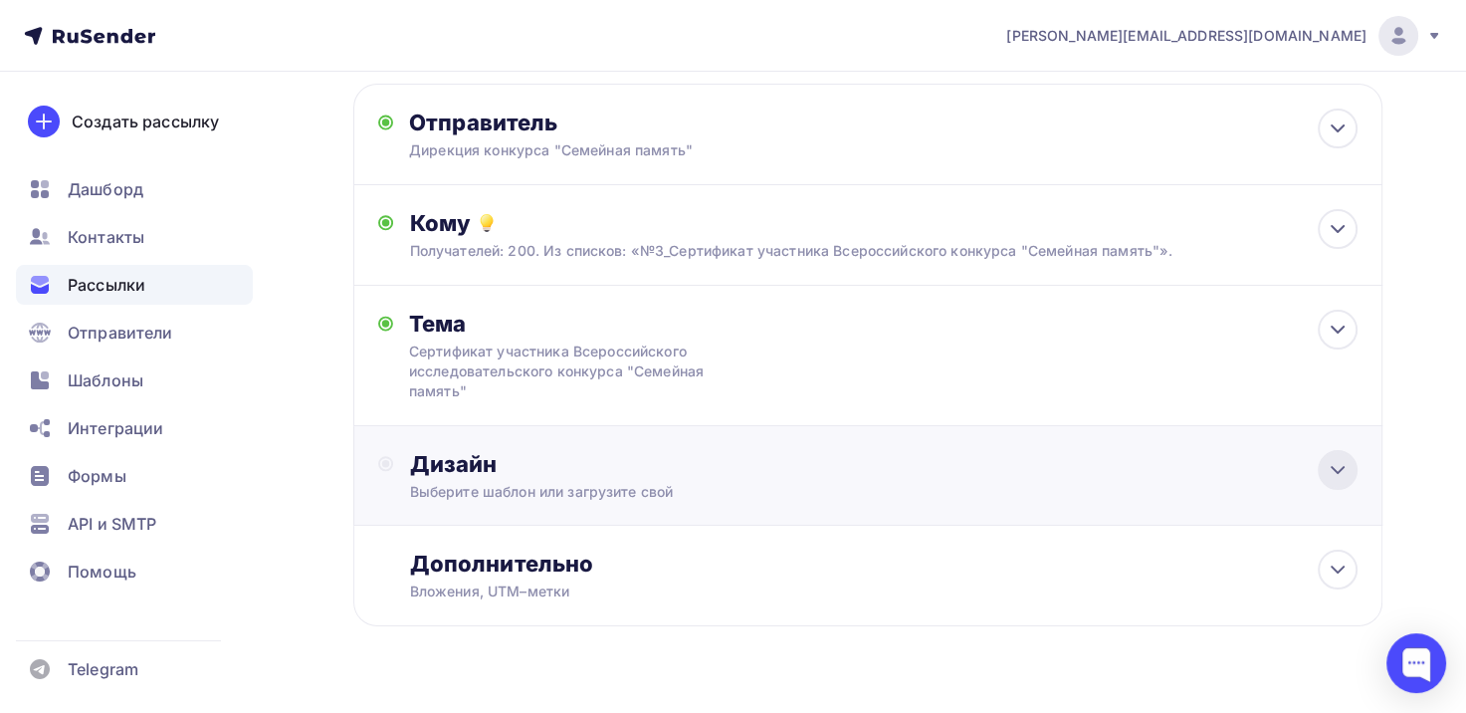
click at [1345, 467] on icon at bounding box center [1338, 470] width 24 height 24
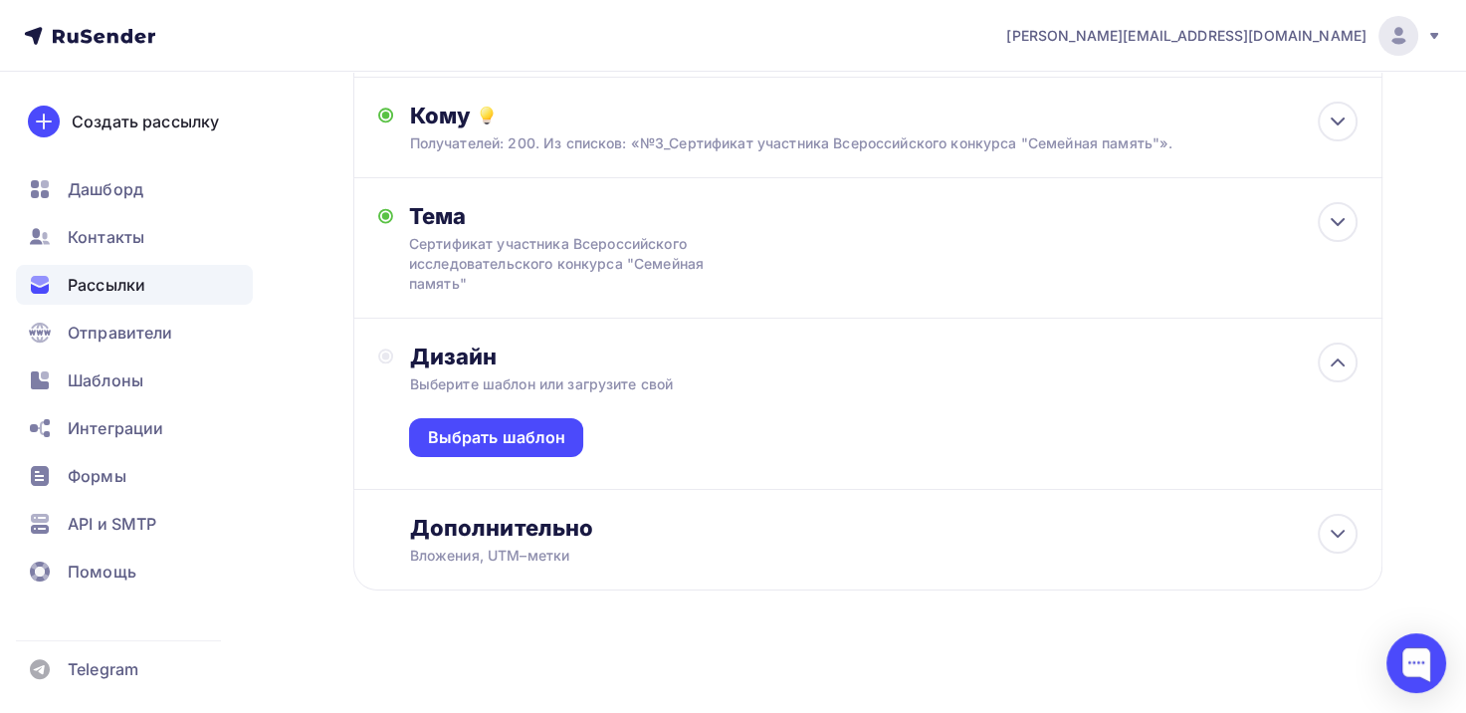
scroll to position [283, 0]
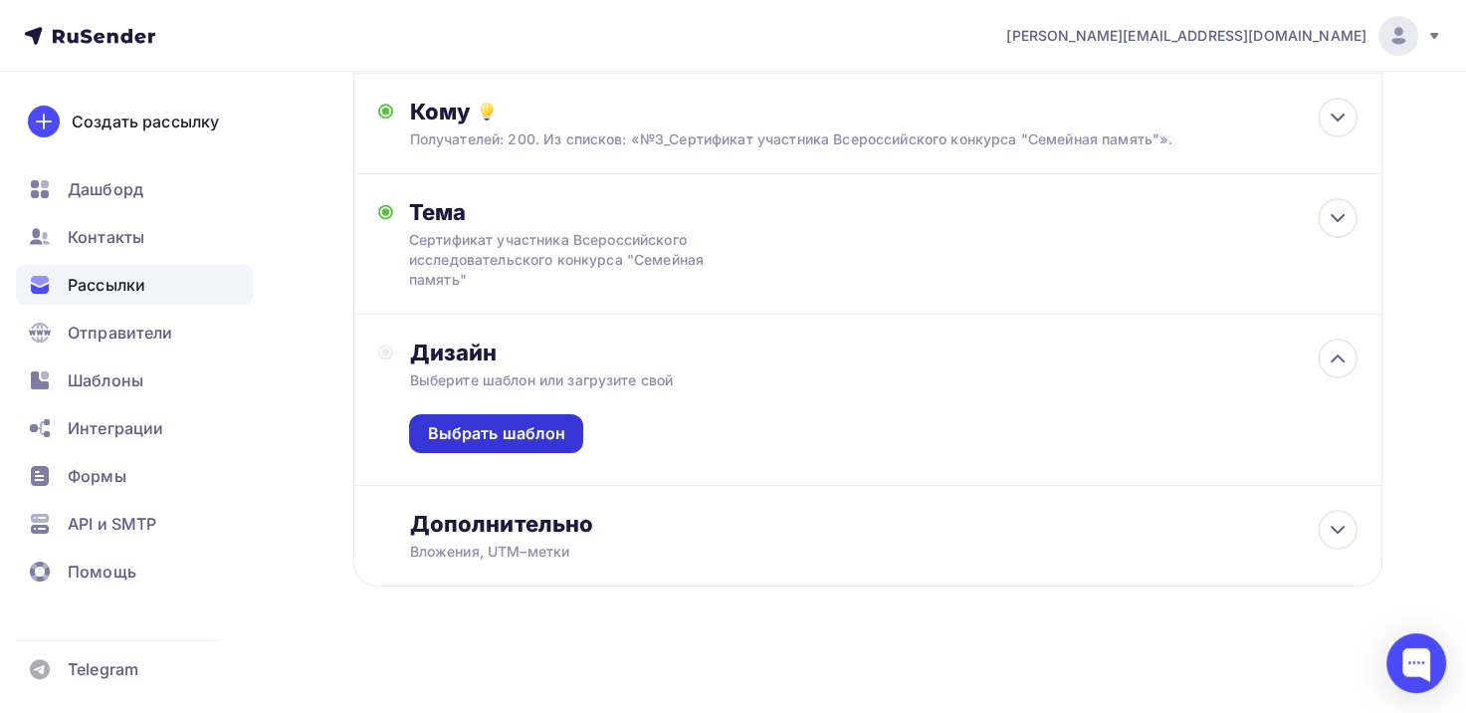
click at [484, 429] on div "Выбрать шаблон" at bounding box center [496, 433] width 138 height 23
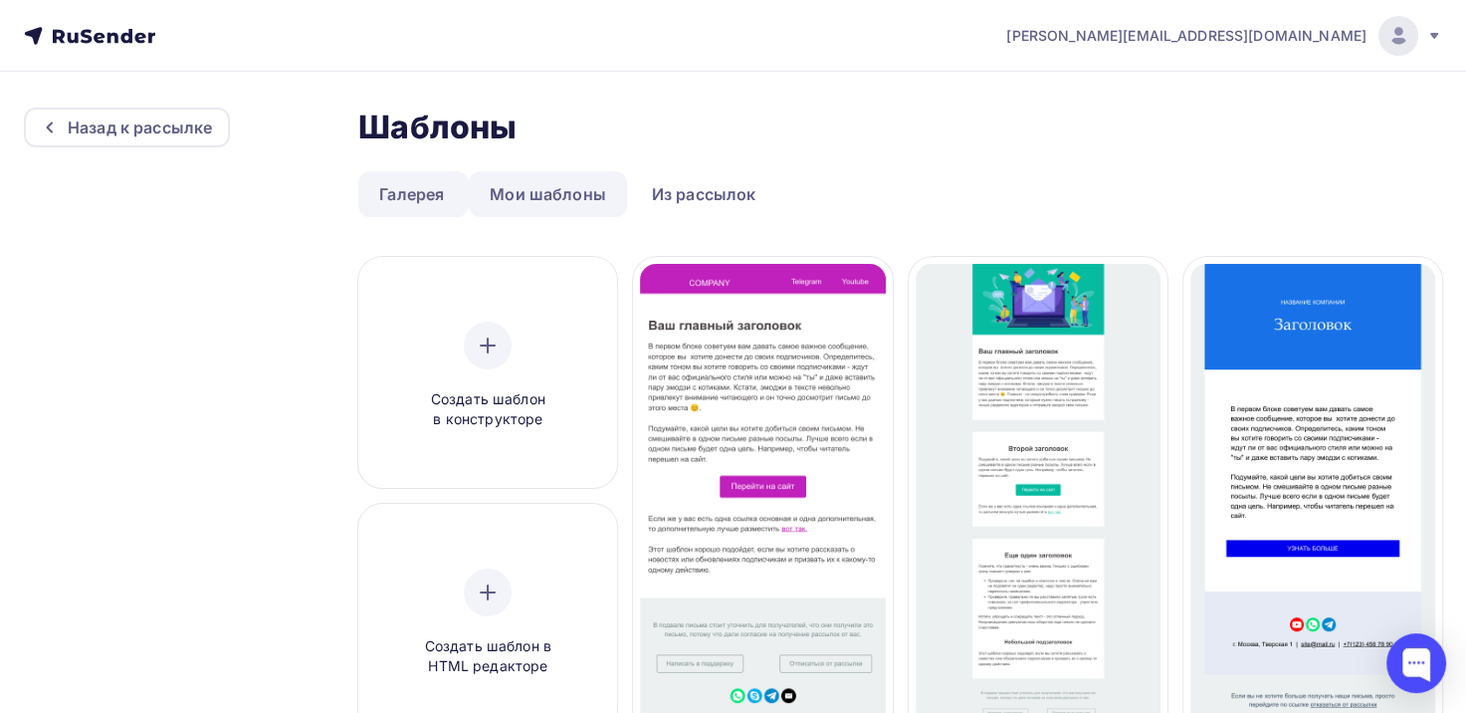
click at [540, 195] on link "Мои шаблоны" at bounding box center [548, 194] width 158 height 46
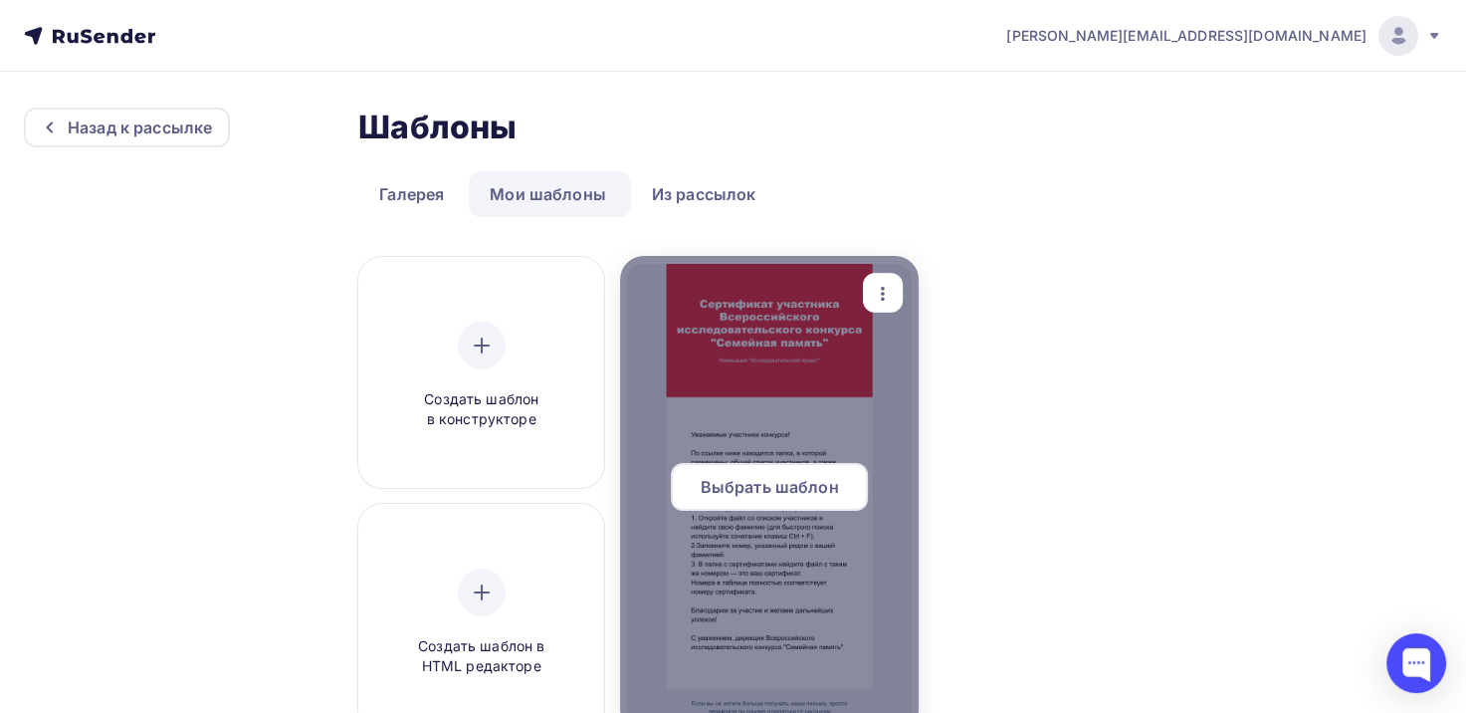
click at [714, 356] on div at bounding box center [769, 495] width 299 height 478
click at [731, 490] on span "Выбрать шаблон" at bounding box center [770, 487] width 138 height 24
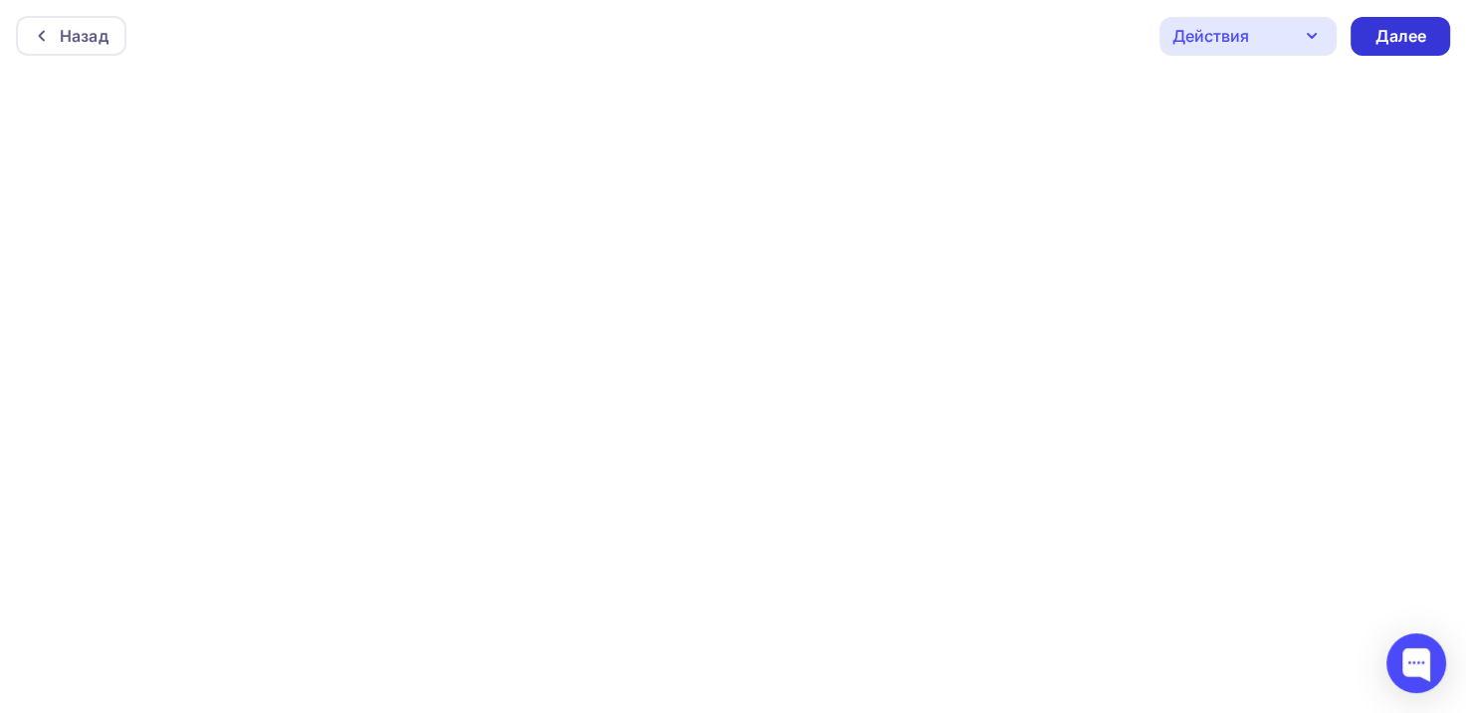
click at [1394, 37] on div "Далее" at bounding box center [1401, 36] width 52 height 23
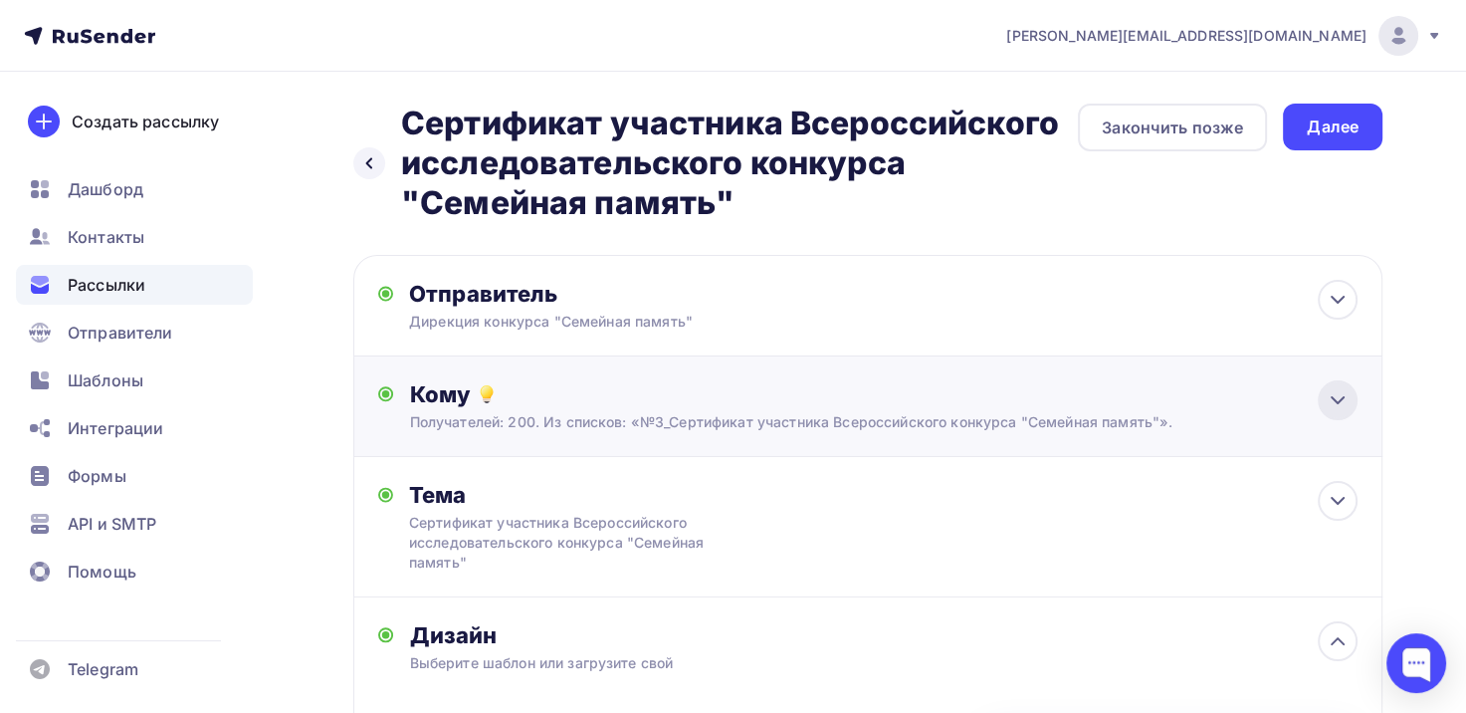
click at [1346, 397] on icon at bounding box center [1338, 400] width 24 height 24
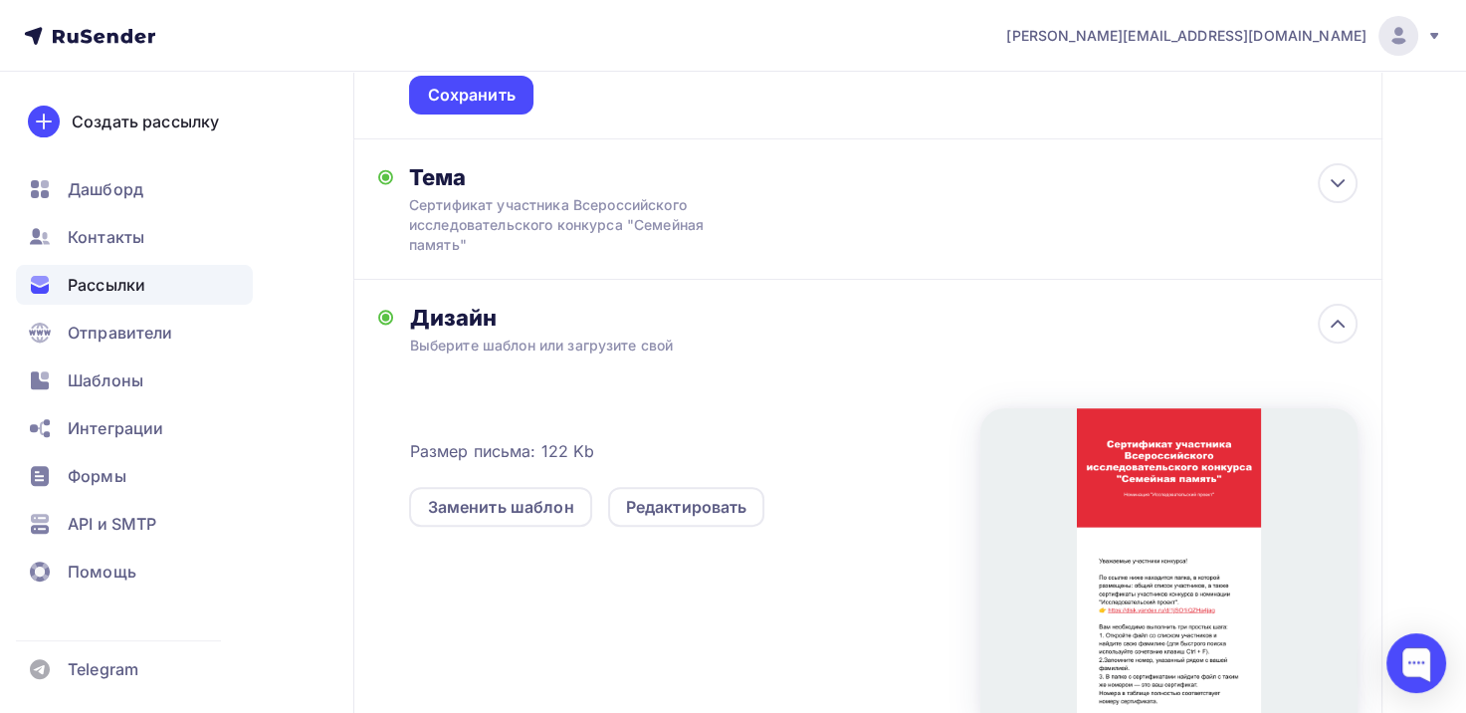
scroll to position [697, 0]
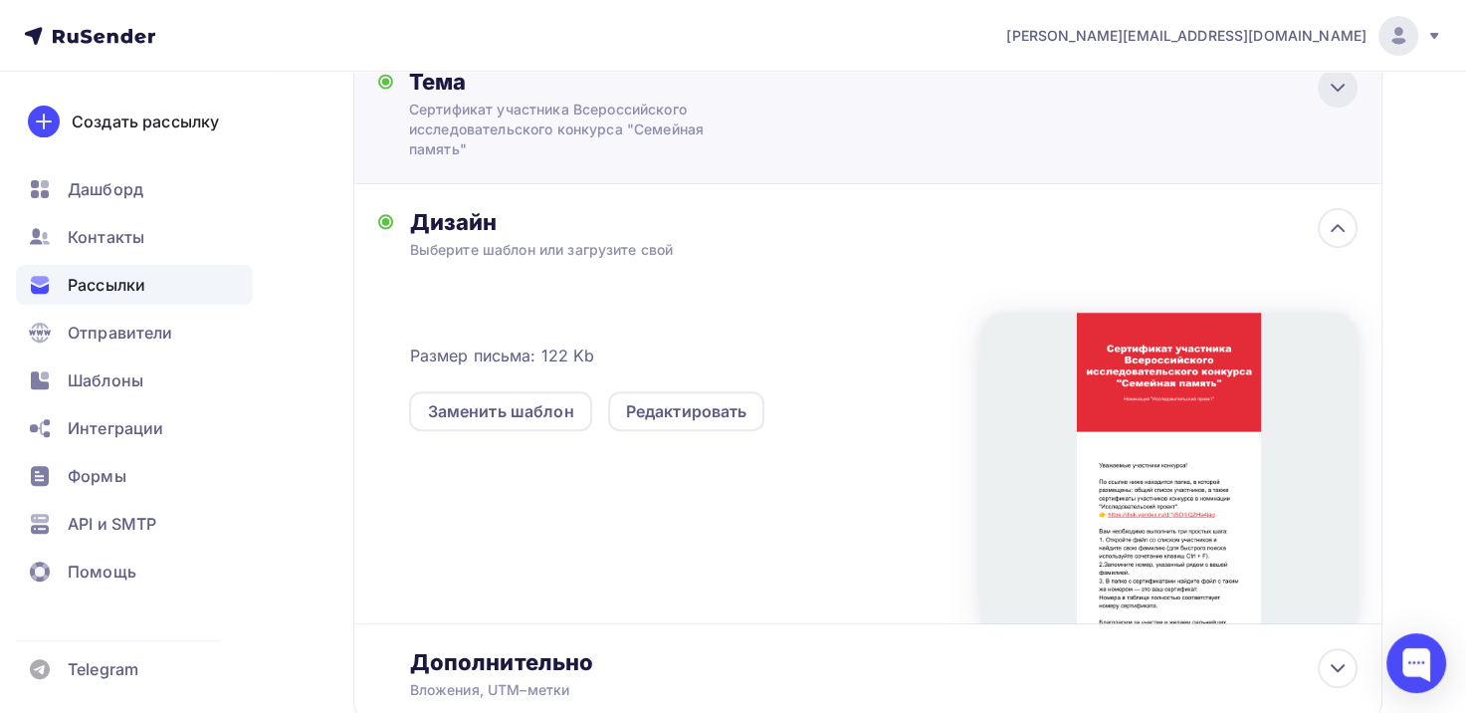
click at [1338, 88] on icon at bounding box center [1338, 88] width 12 height 6
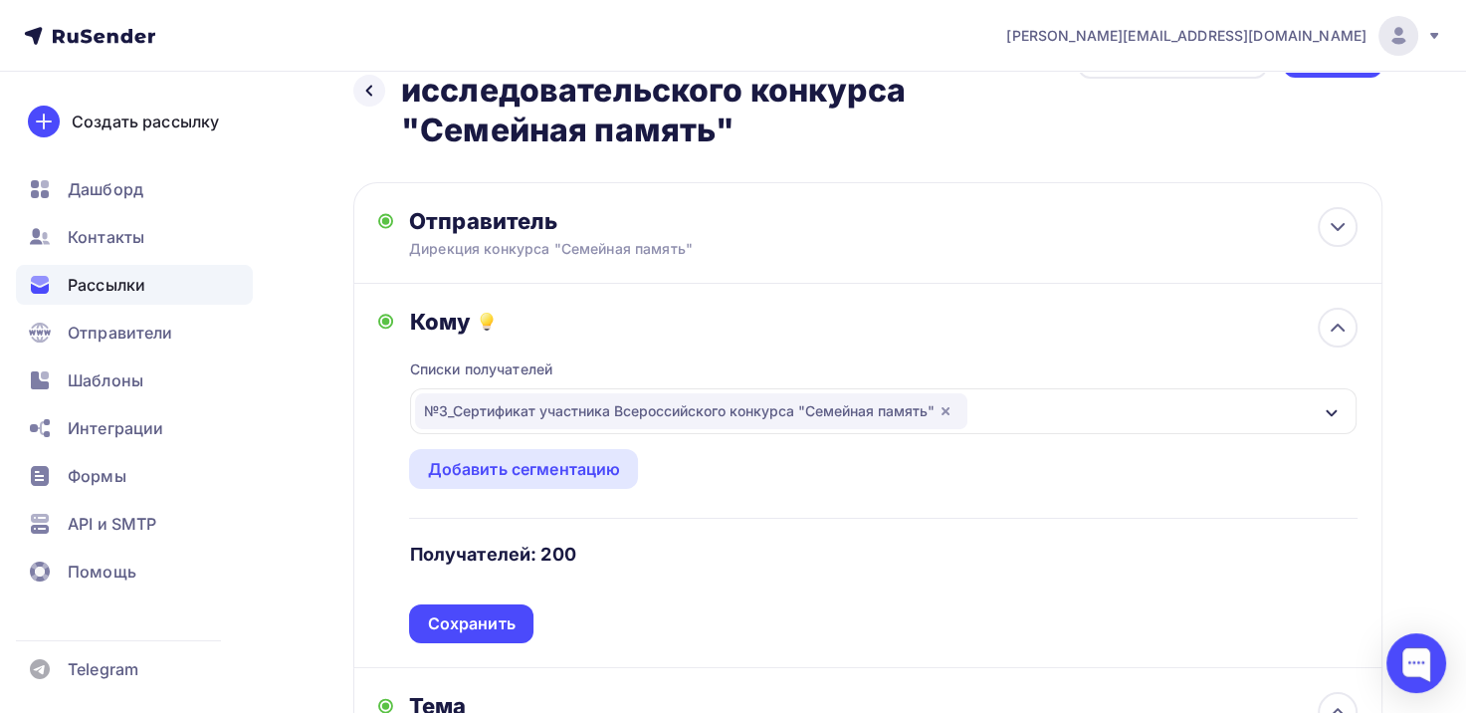
scroll to position [0, 0]
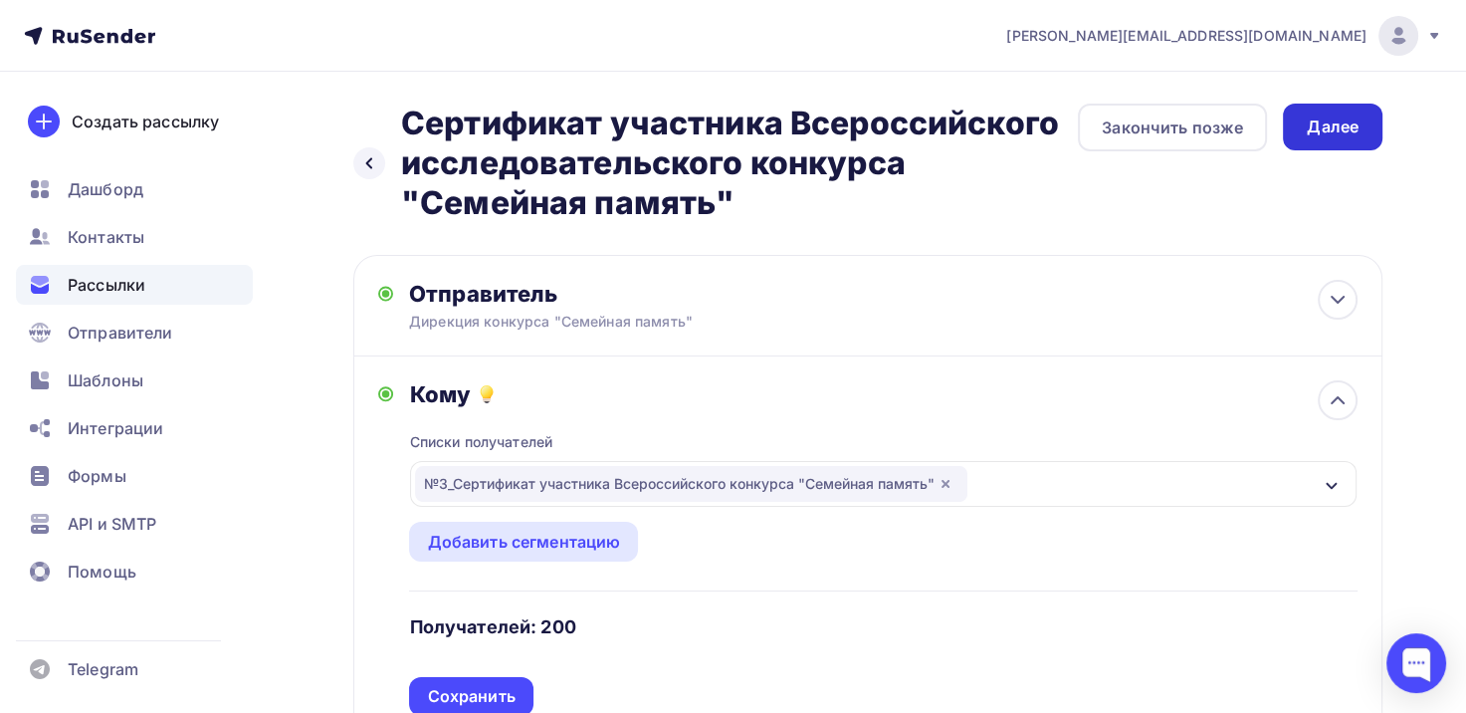
click at [1334, 123] on div "Далее" at bounding box center [1333, 126] width 52 height 23
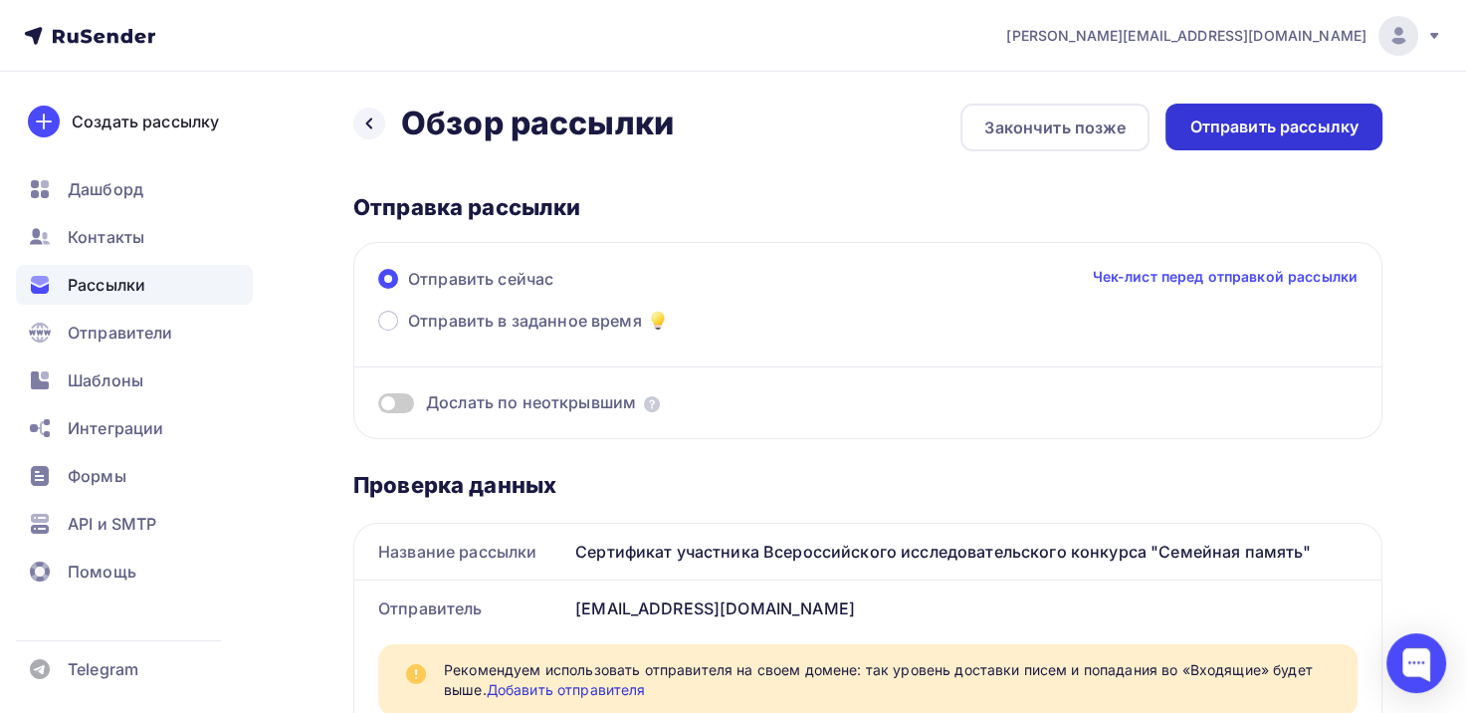
click at [1300, 119] on div "Отправить рассылку" at bounding box center [1274, 126] width 169 height 23
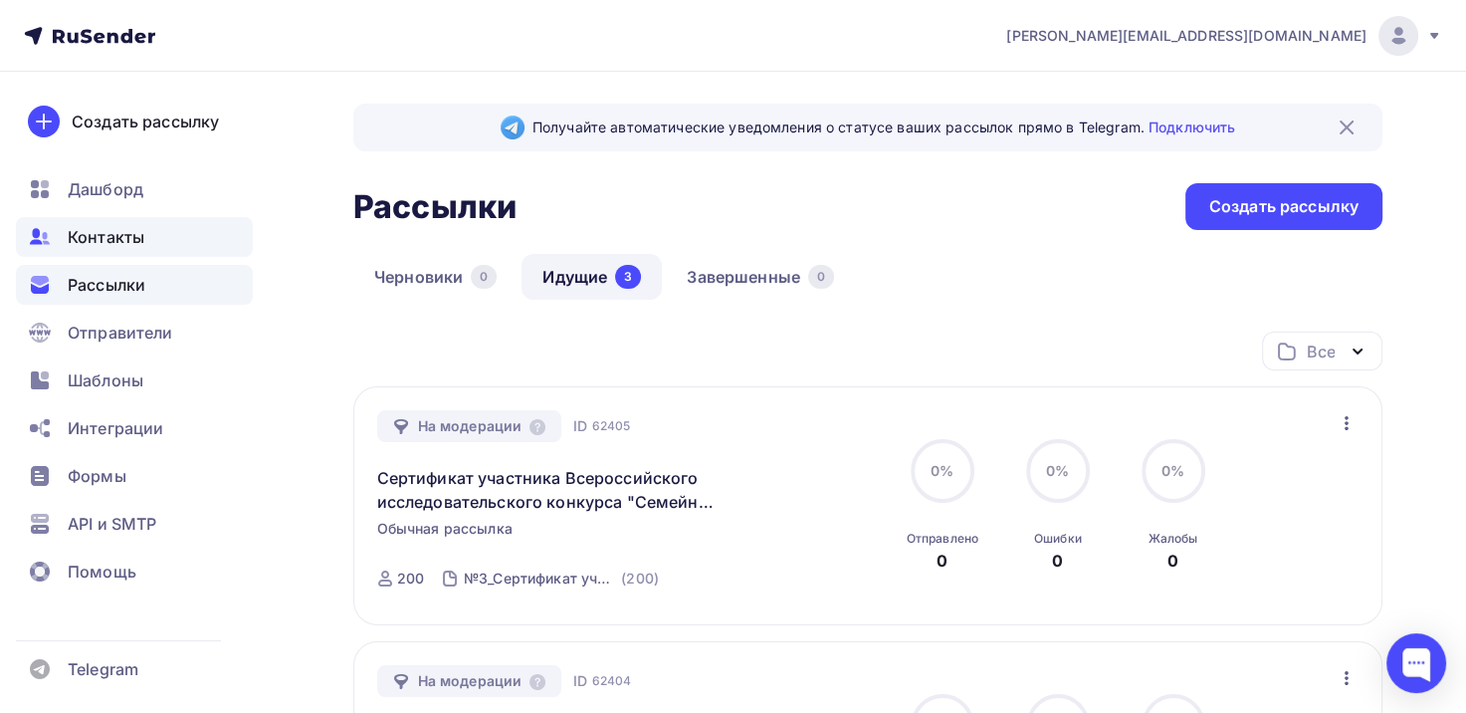
click at [109, 232] on span "Контакты" at bounding box center [106, 237] width 77 height 24
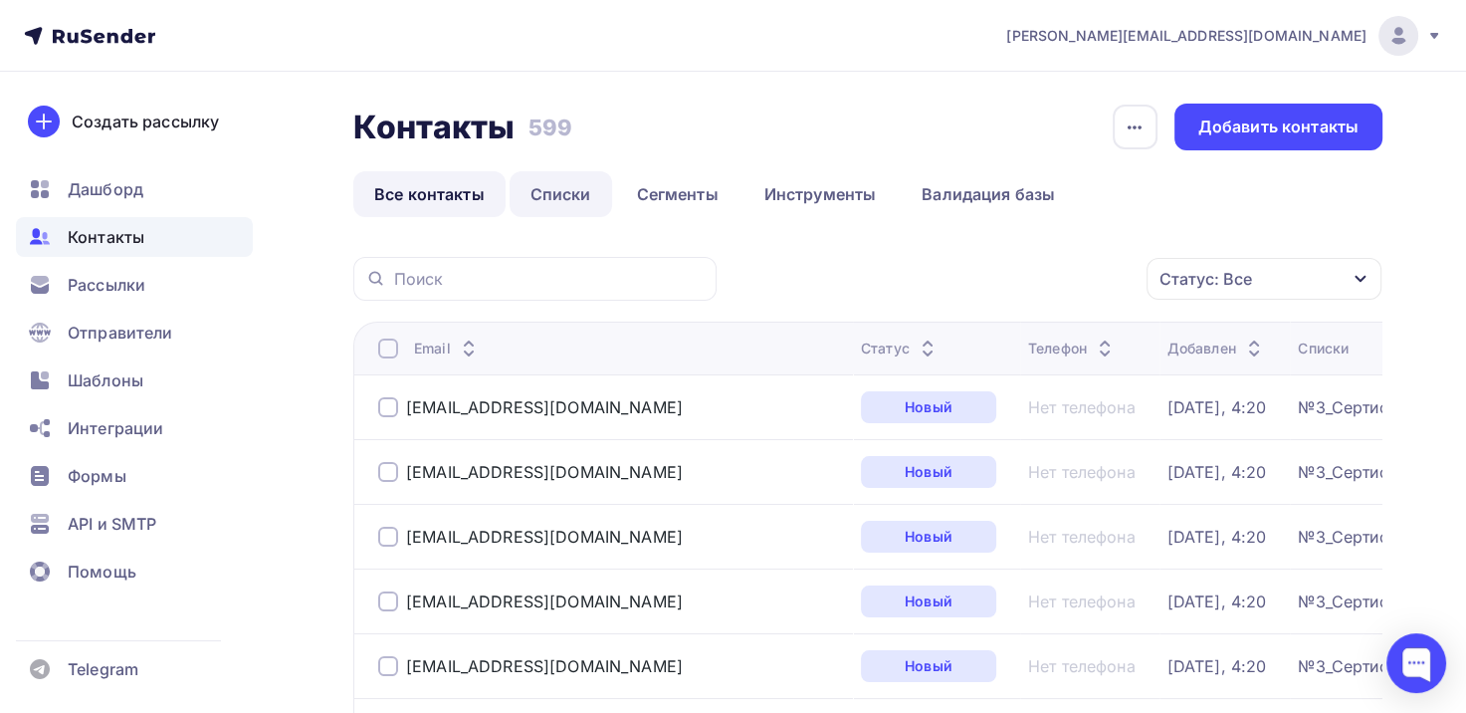
click at [558, 196] on link "Списки" at bounding box center [561, 194] width 103 height 46
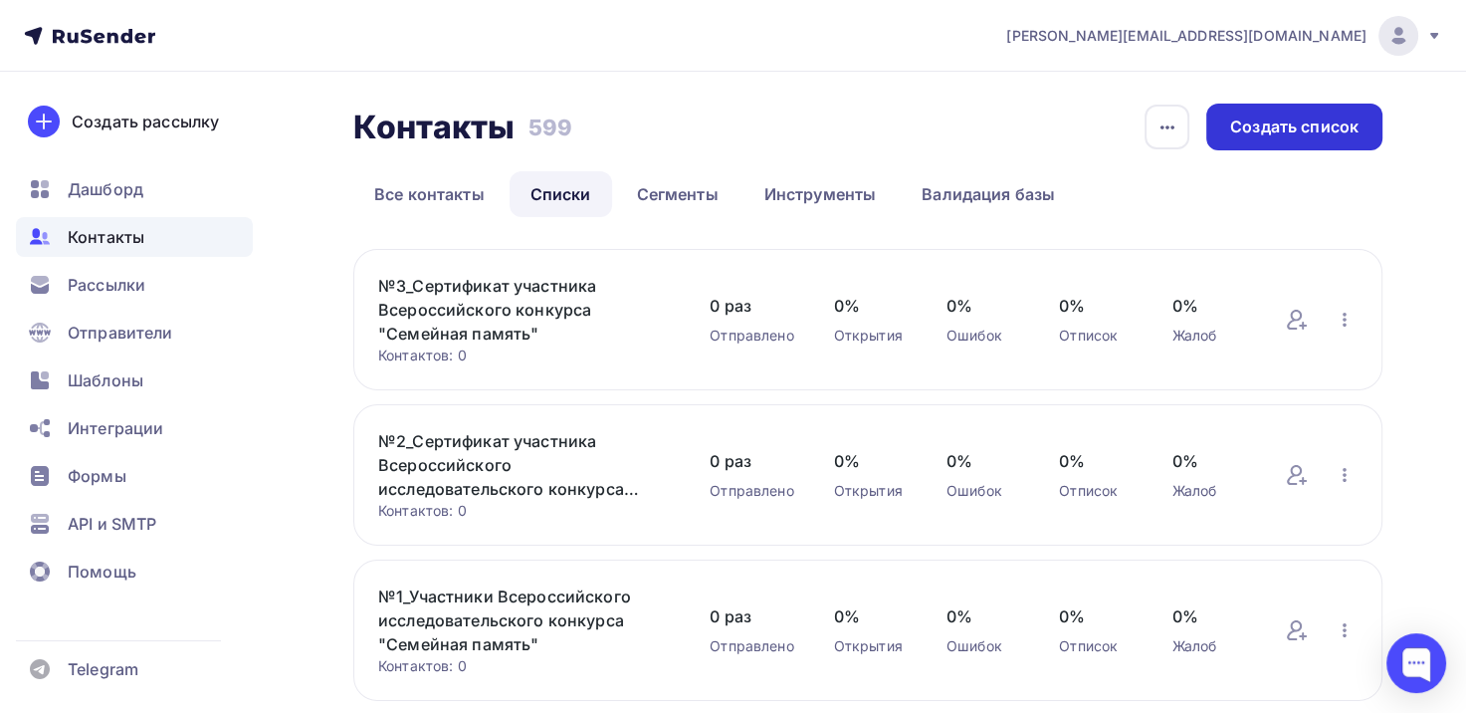
click at [1262, 131] on div "Создать список" at bounding box center [1294, 126] width 128 height 23
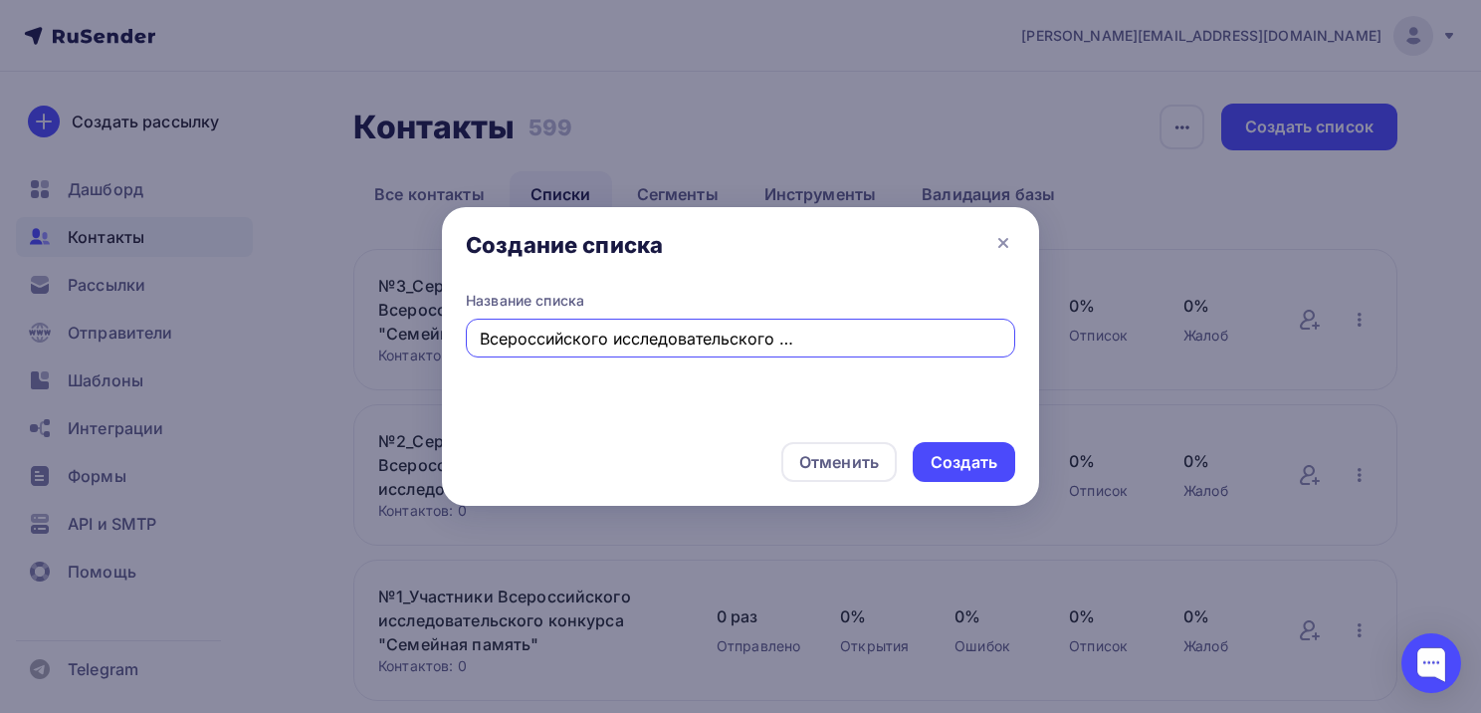
scroll to position [0, 219]
type input "№4_Сертификат участника Всероссийского исследовательского конкурса "Семейная па…"
click at [983, 462] on div "Создать" at bounding box center [964, 462] width 67 height 23
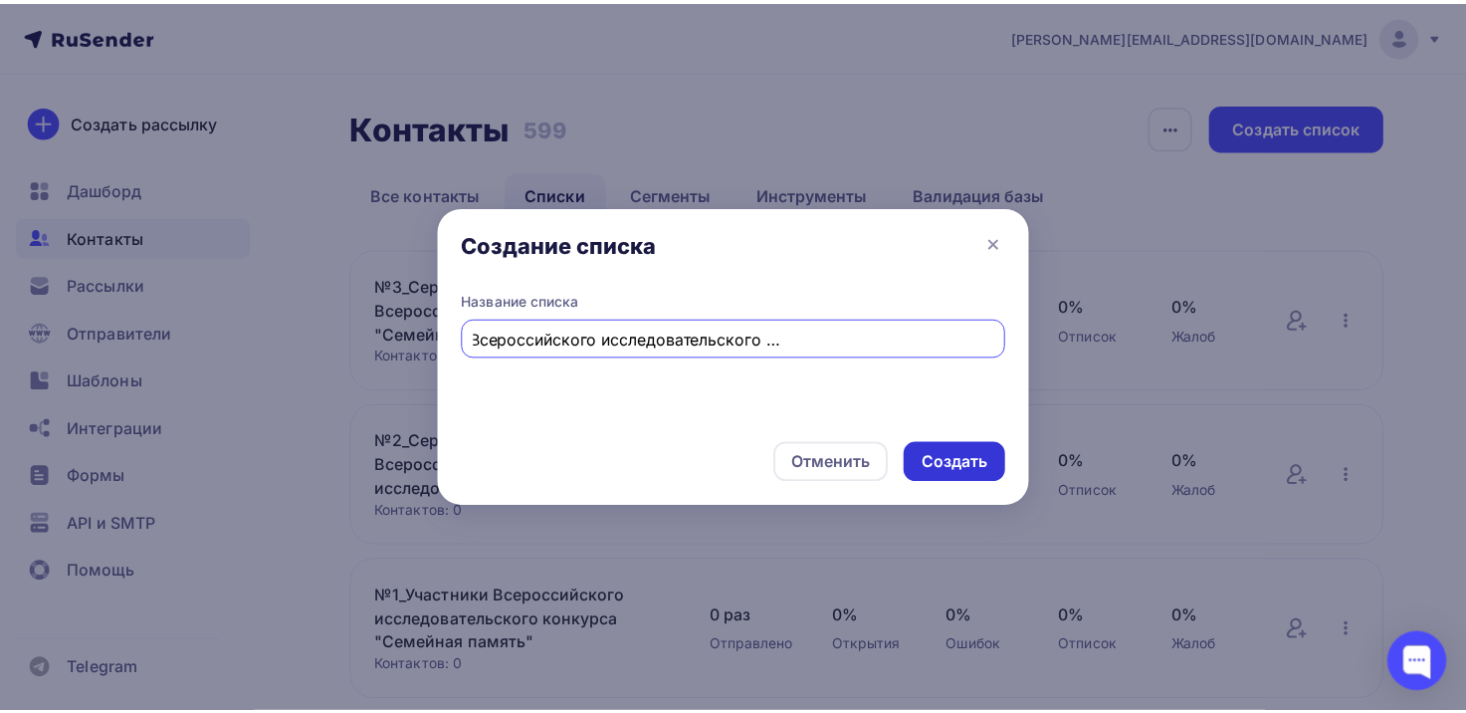
scroll to position [0, 0]
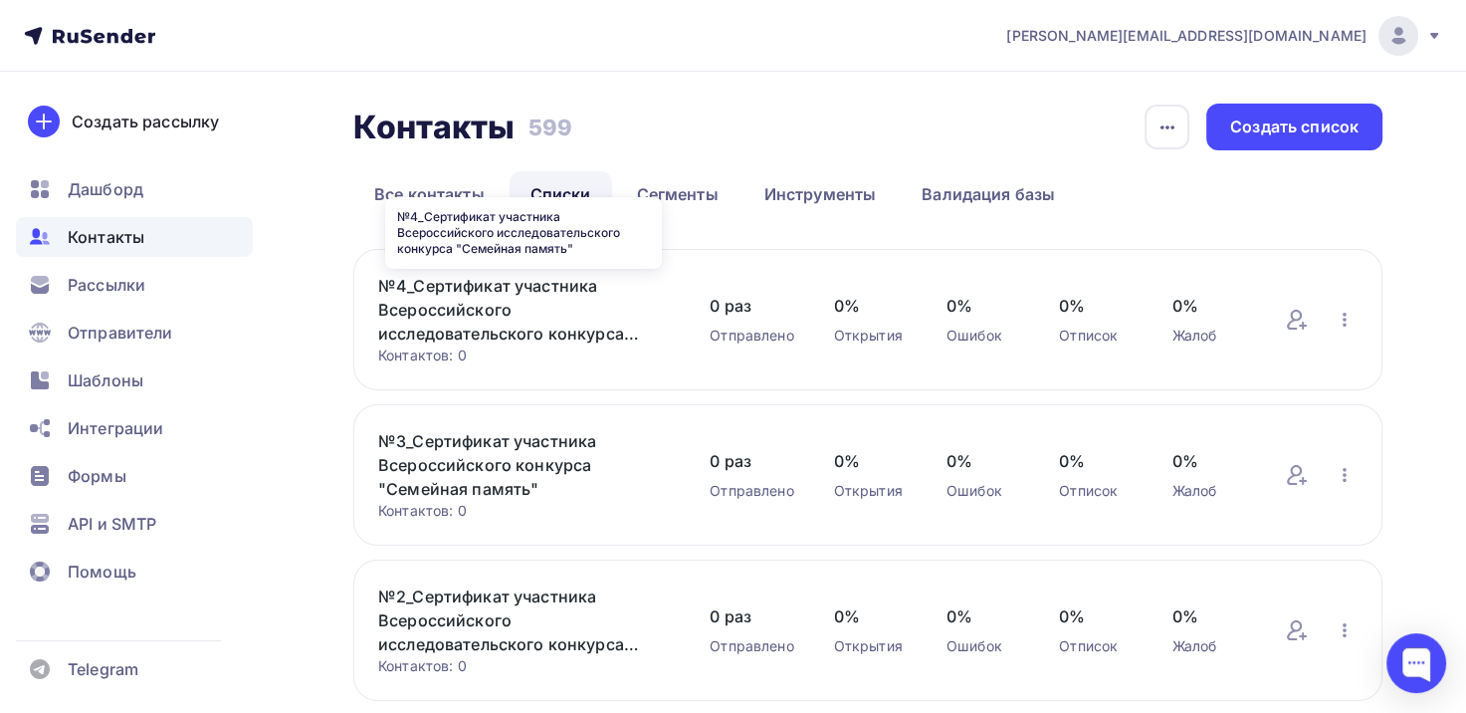
click at [519, 310] on link "№4_Сертификат участника Всероссийского исследовательского конкурса "Семейная па…" at bounding box center [524, 310] width 292 height 72
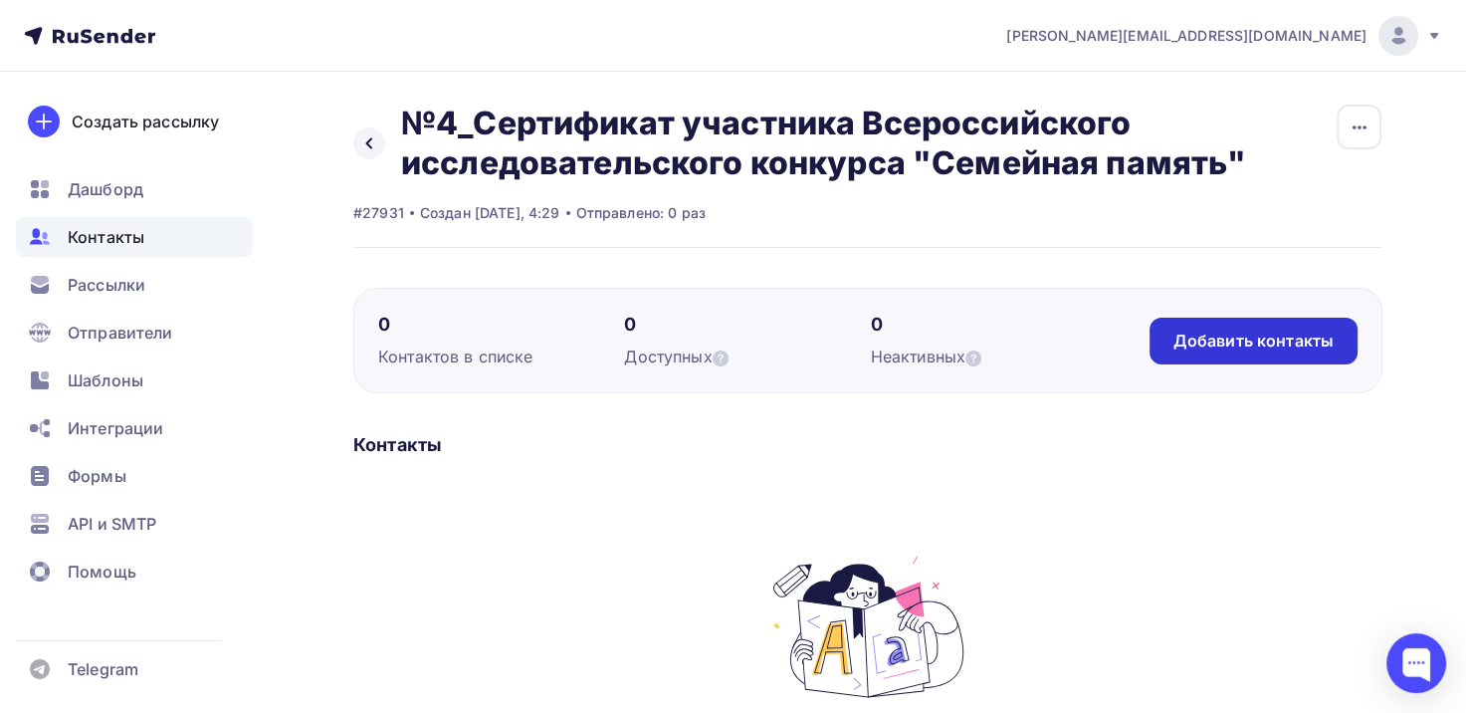
click at [1235, 338] on div "Добавить контакты" at bounding box center [1254, 341] width 160 height 23
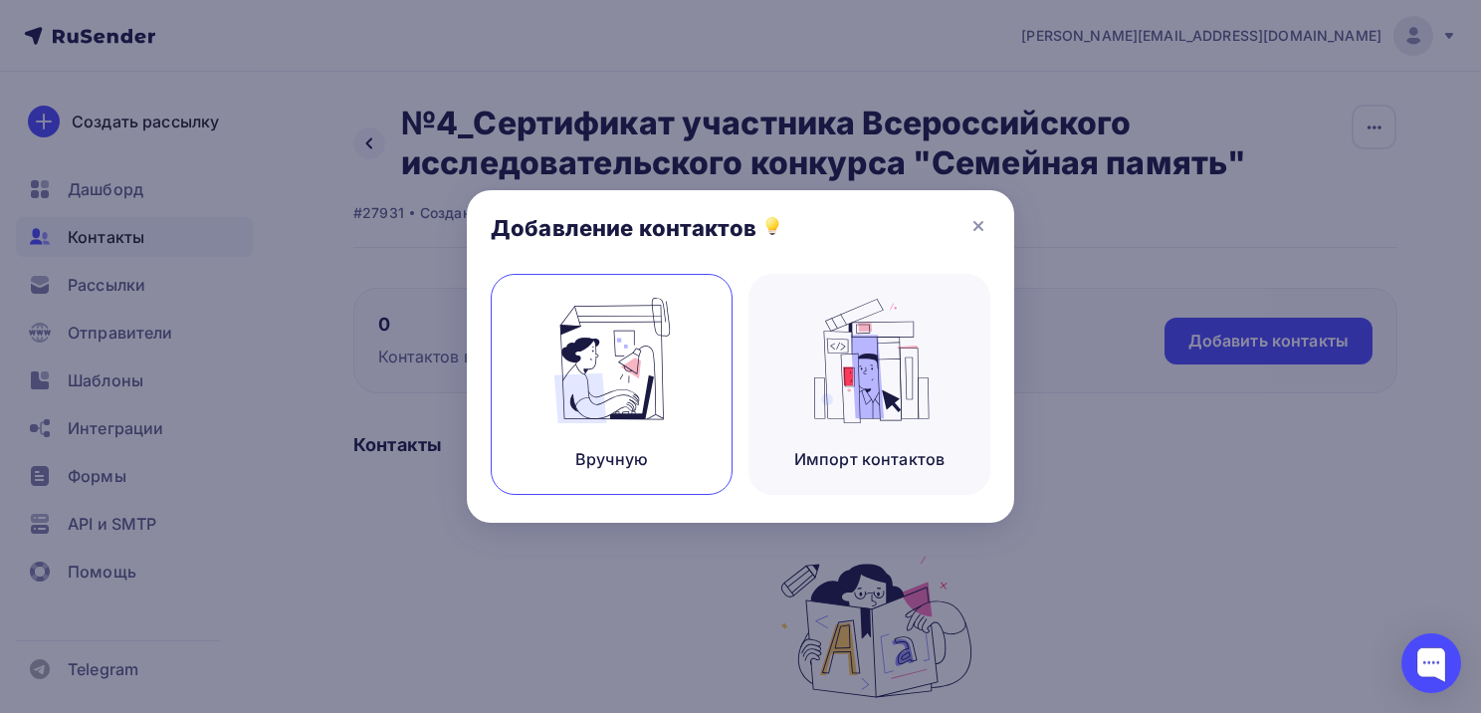
click at [610, 414] on img at bounding box center [612, 360] width 133 height 125
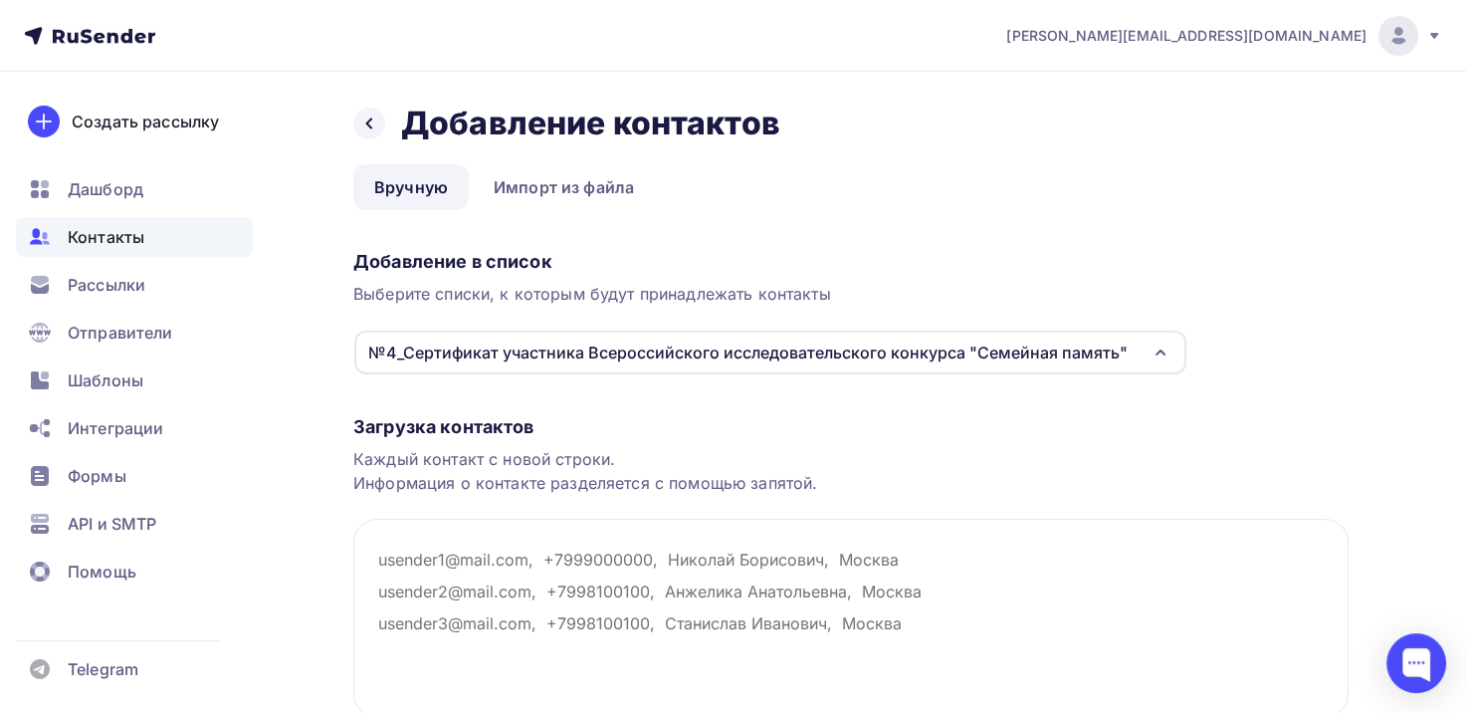
paste textarea "[EMAIL_ADDRESS][DOMAIN_NAME] [EMAIL_ADDRESS][DOMAIN_NAME] [EMAIL_ADDRESS][DOMAI…"
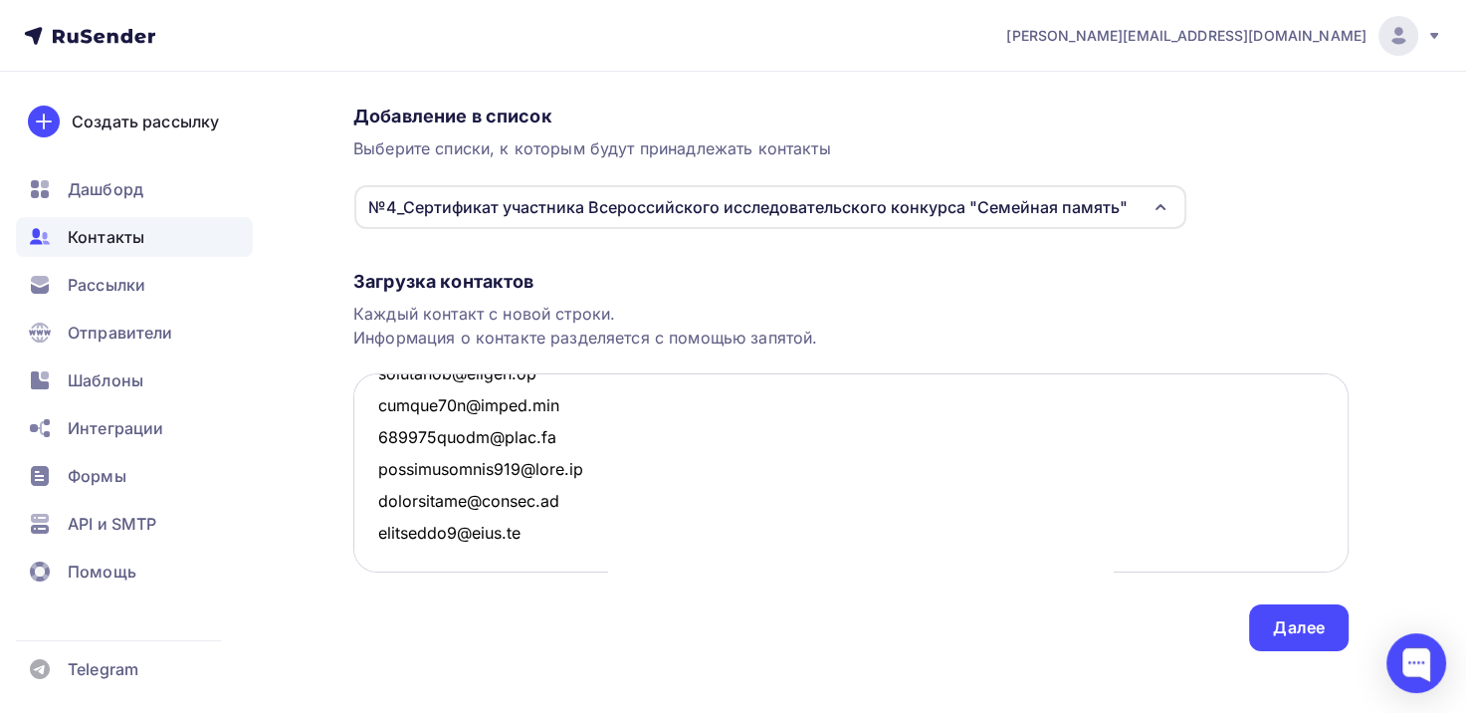
scroll to position [162, 0]
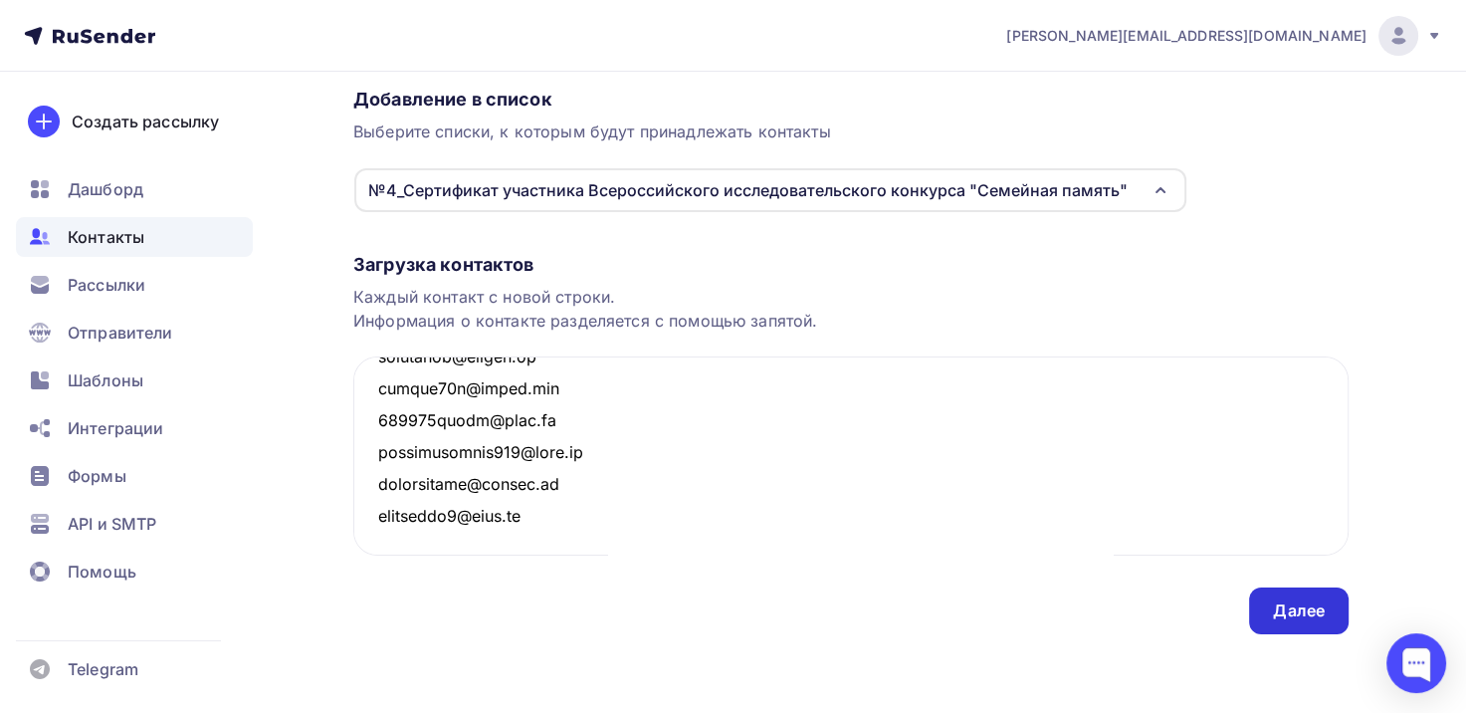
type textarea "[EMAIL_ADDRESS][DOMAIN_NAME] [EMAIL_ADDRESS][DOMAIN_NAME] [EMAIL_ADDRESS][DOMAI…"
click at [1297, 605] on div "Далее" at bounding box center [1299, 610] width 52 height 23
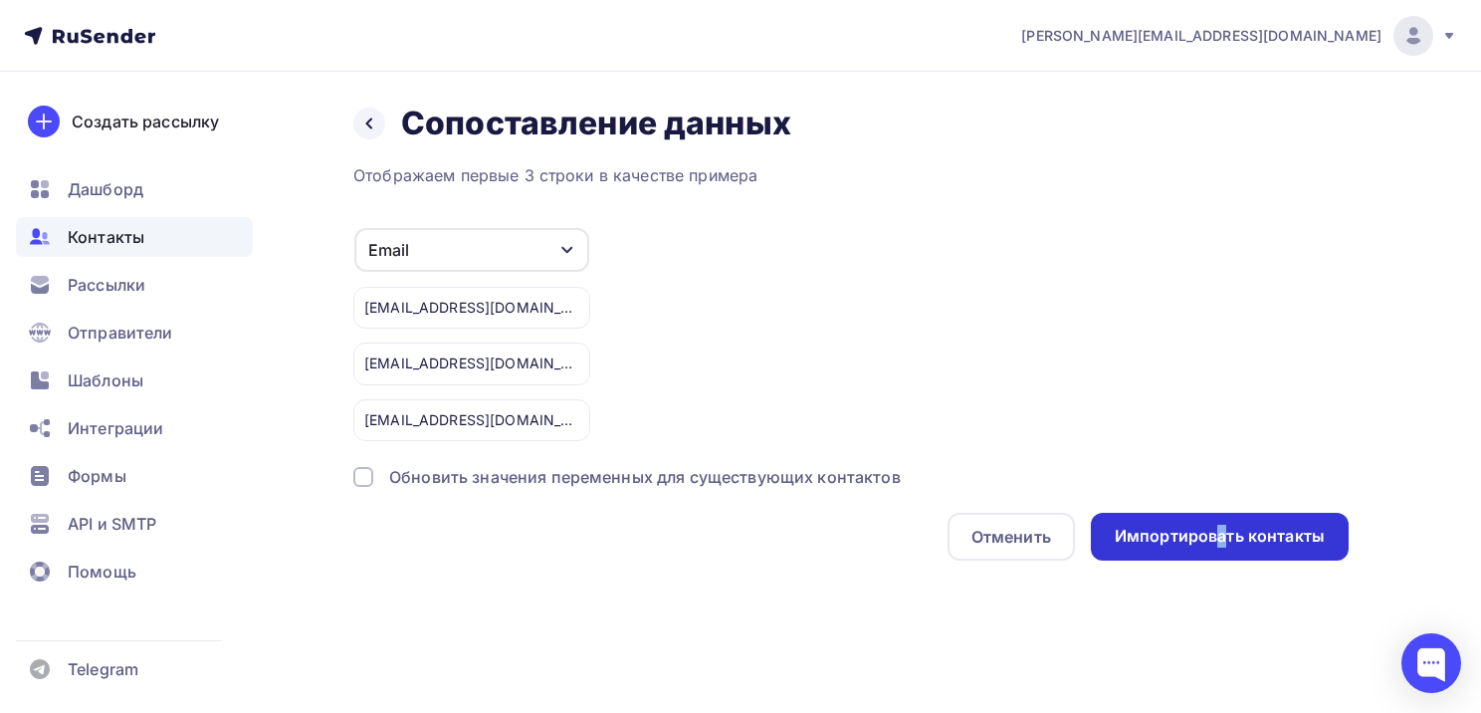
click at [1224, 544] on div "Импортировать контакты" at bounding box center [1220, 536] width 210 height 23
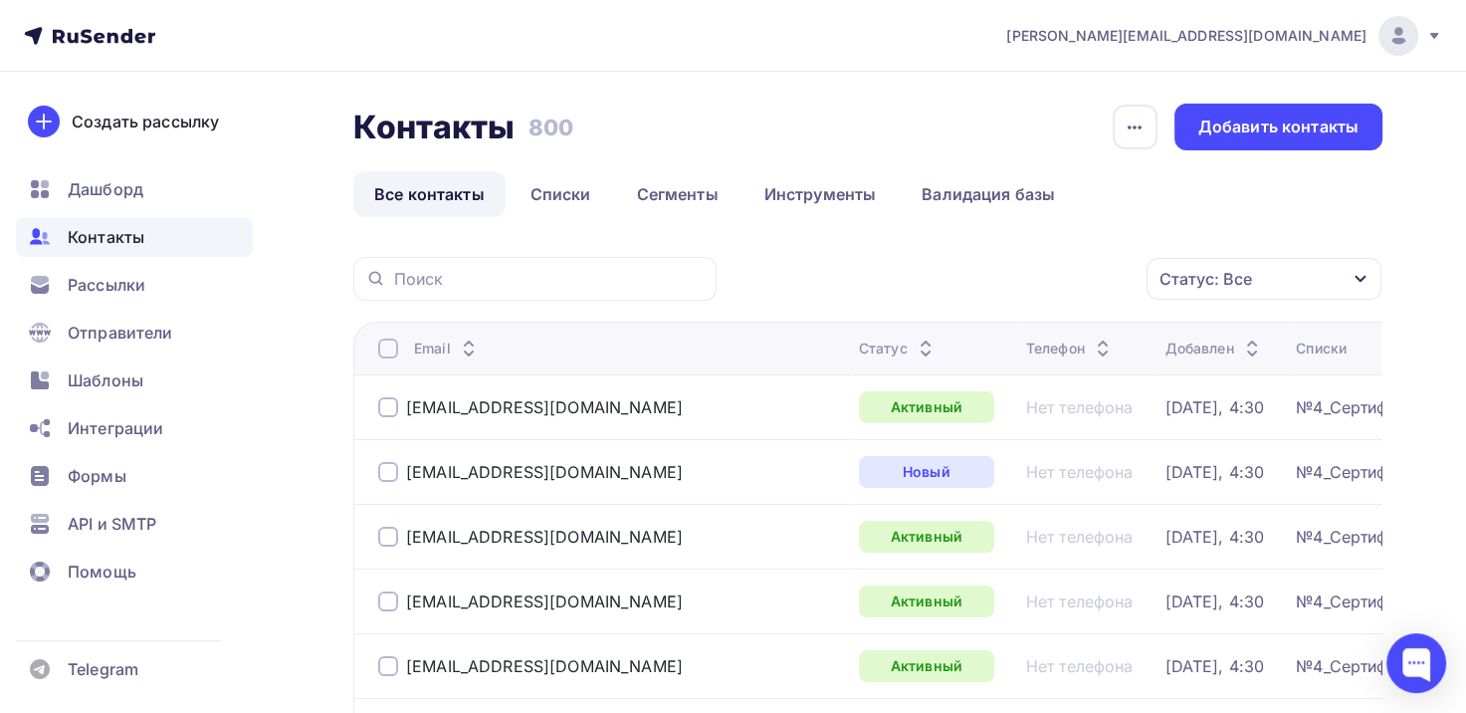
click at [552, 203] on link "Списки" at bounding box center [561, 194] width 103 height 46
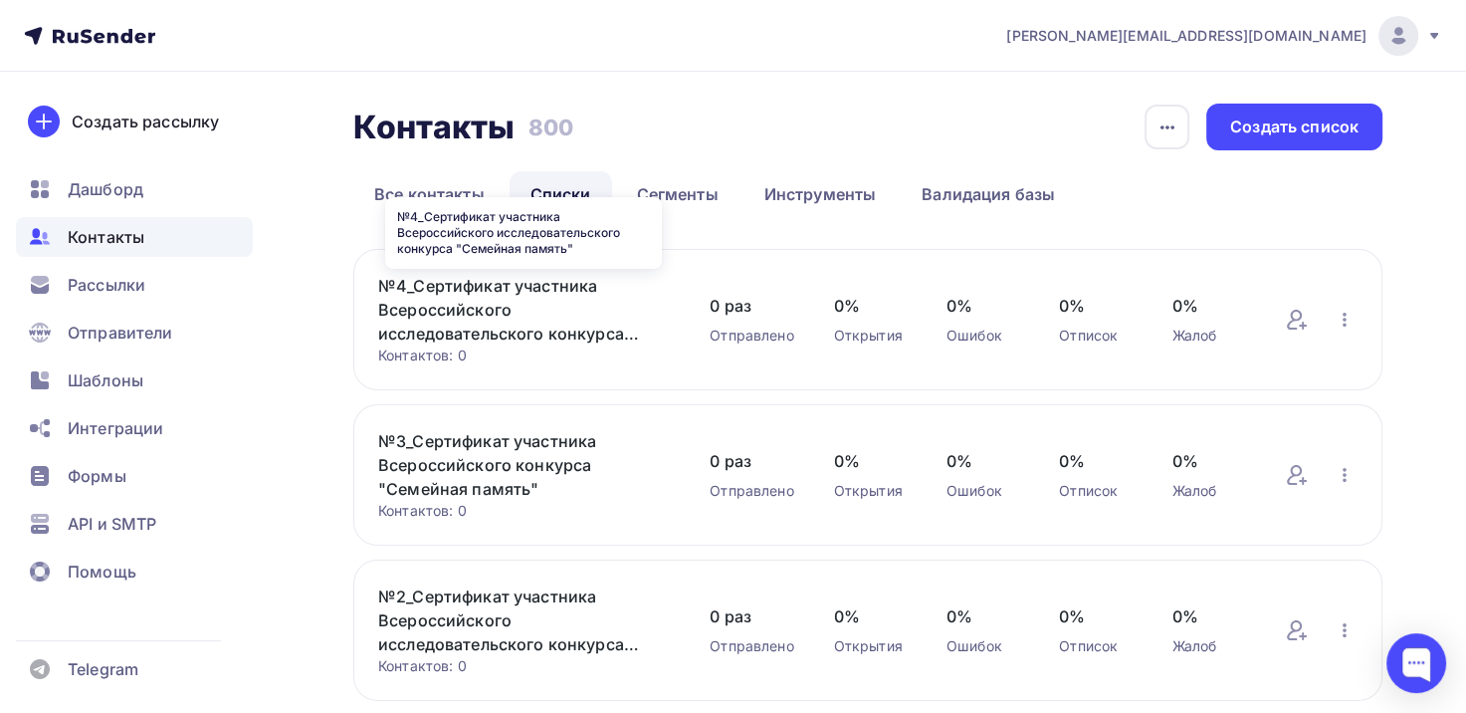
click at [478, 319] on link "№4_Сертификат участника Всероссийского исследовательского конкурса "Семейная па…" at bounding box center [524, 310] width 292 height 72
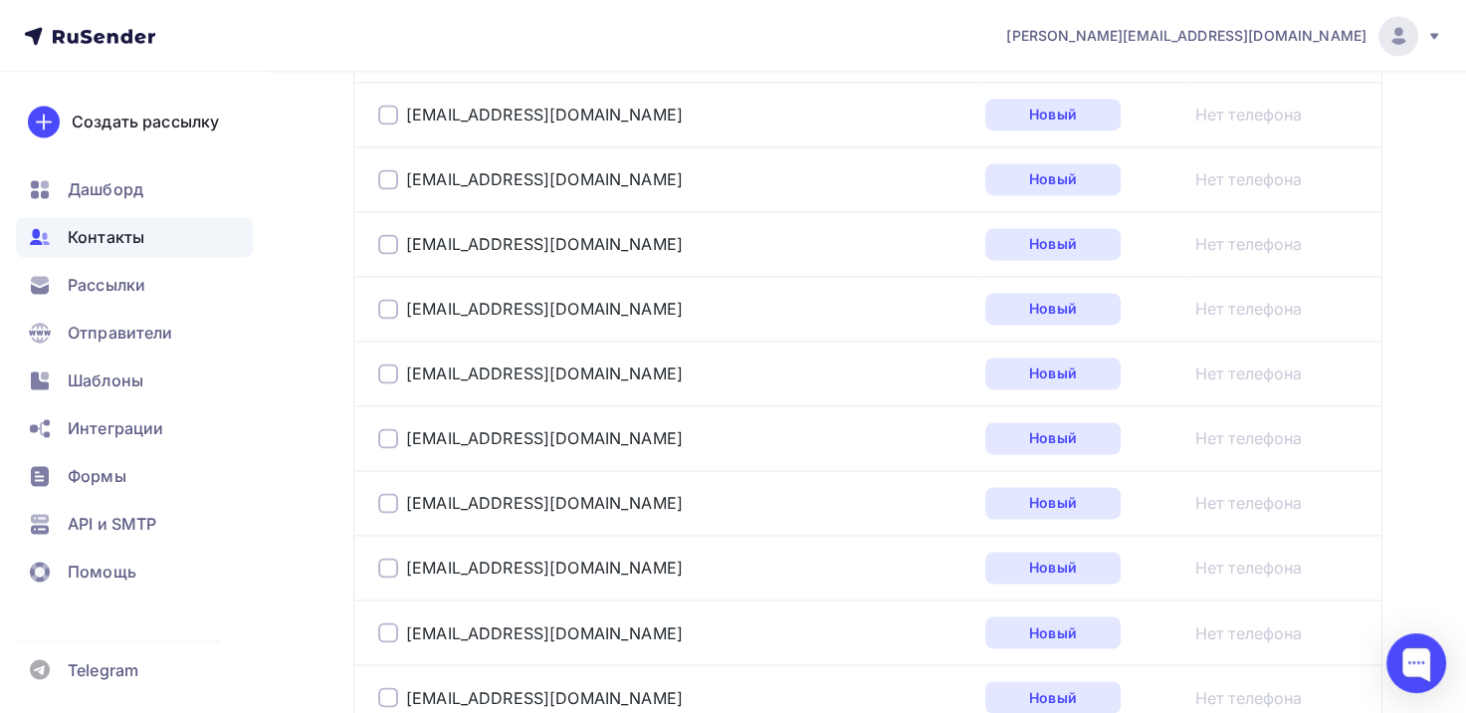
scroll to position [3456, 0]
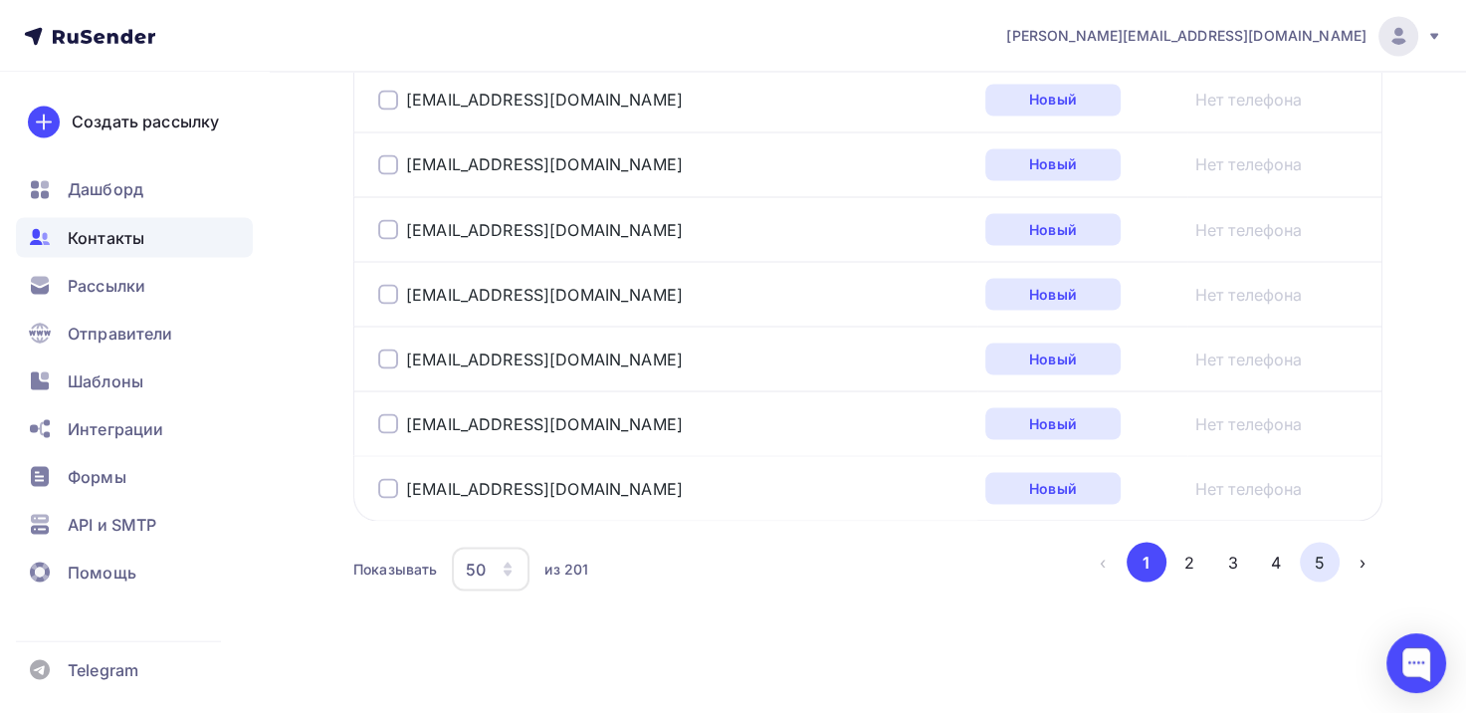
click at [1319, 558] on button "5" at bounding box center [1320, 562] width 40 height 40
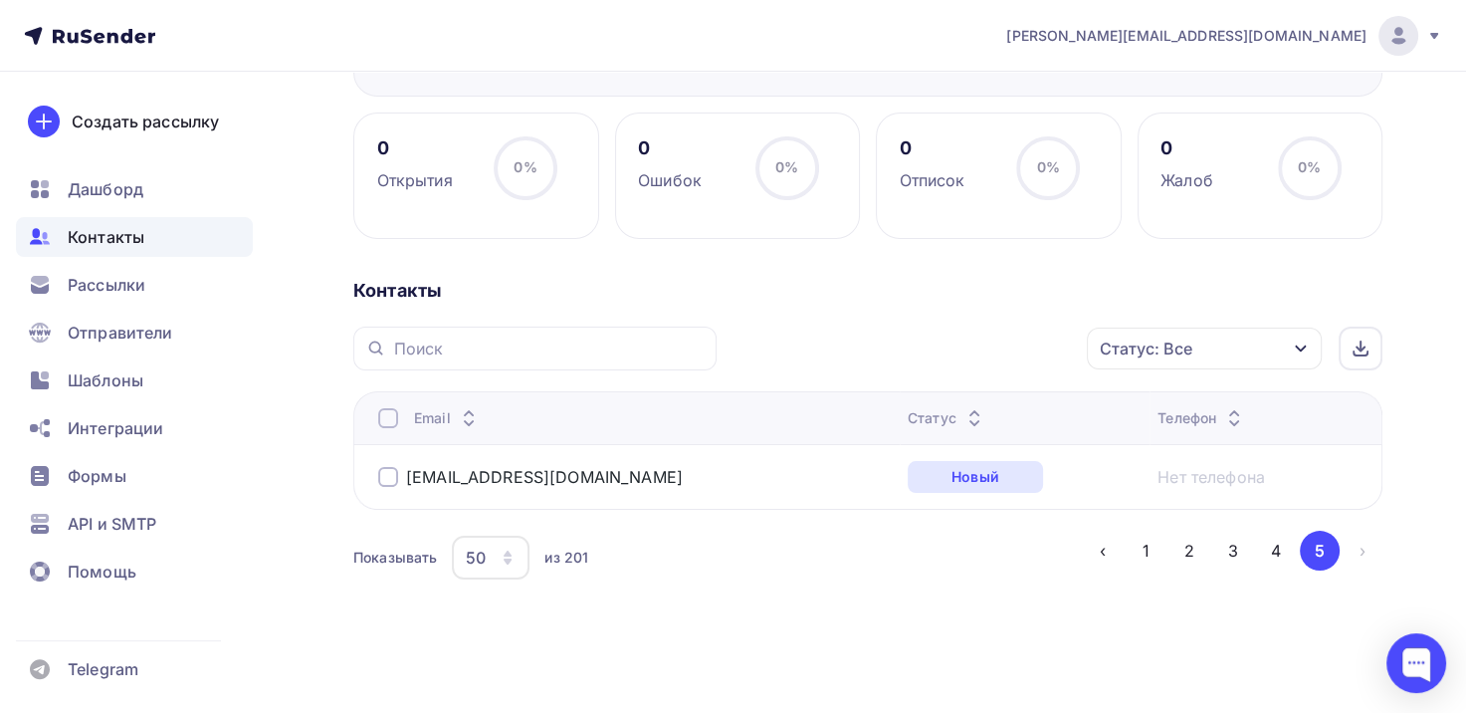
scroll to position [295, 0]
click at [1135, 547] on button "1" at bounding box center [1147, 553] width 40 height 40
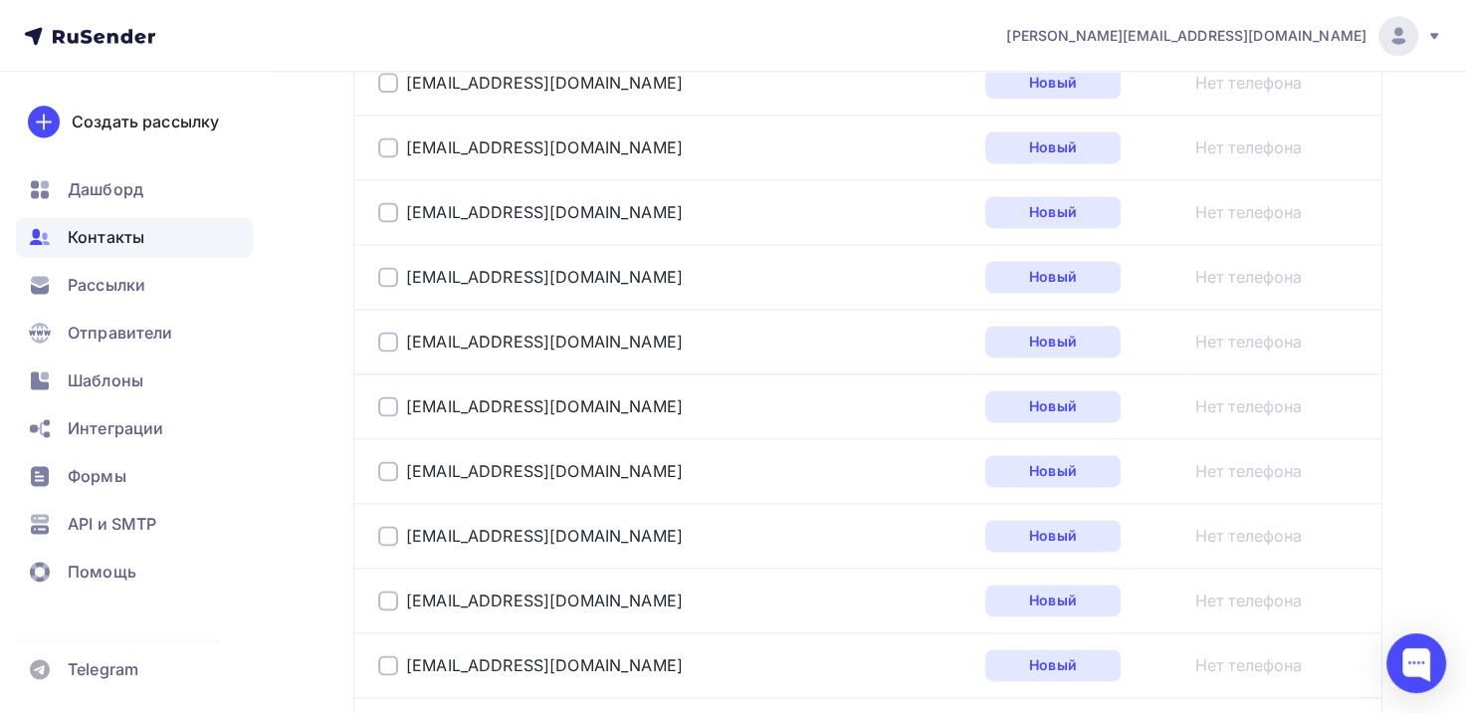
scroll to position [3456, 0]
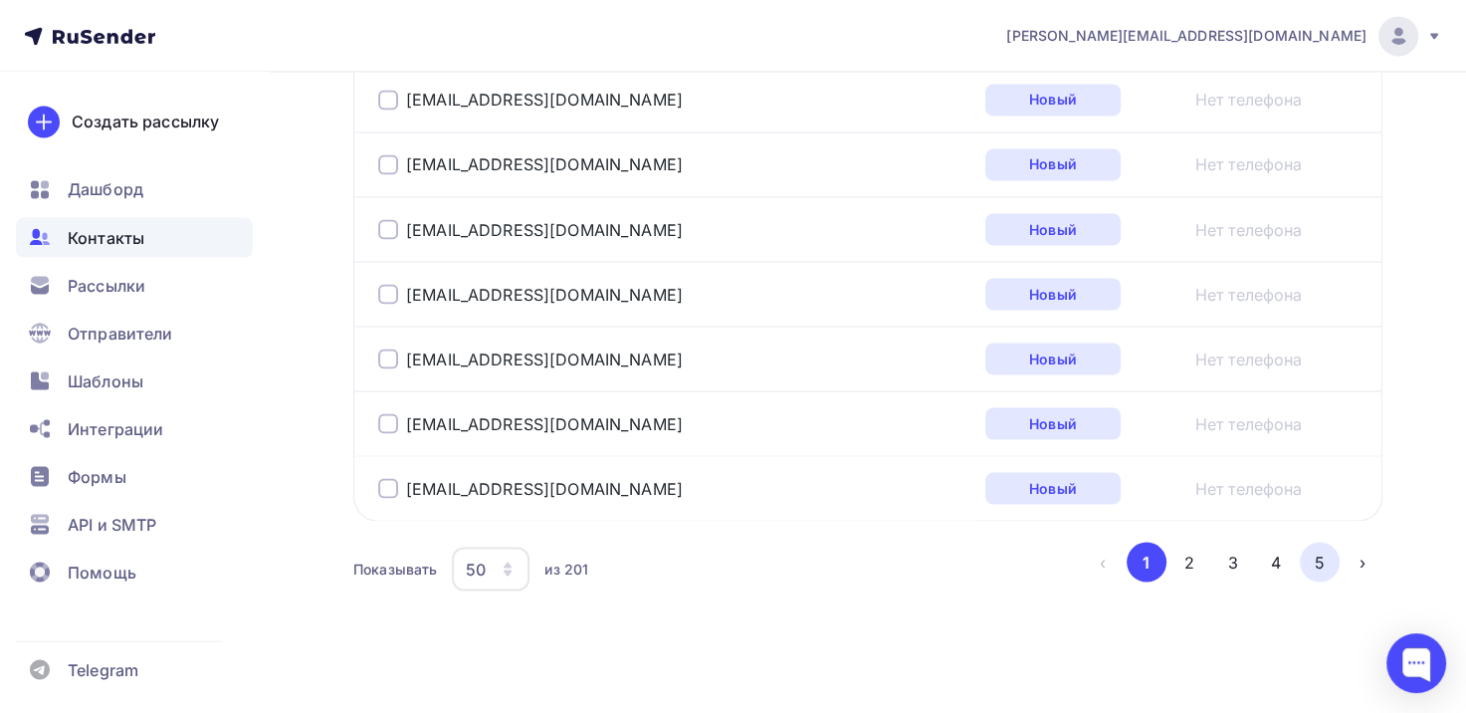
click at [1324, 553] on button "5" at bounding box center [1320, 562] width 40 height 40
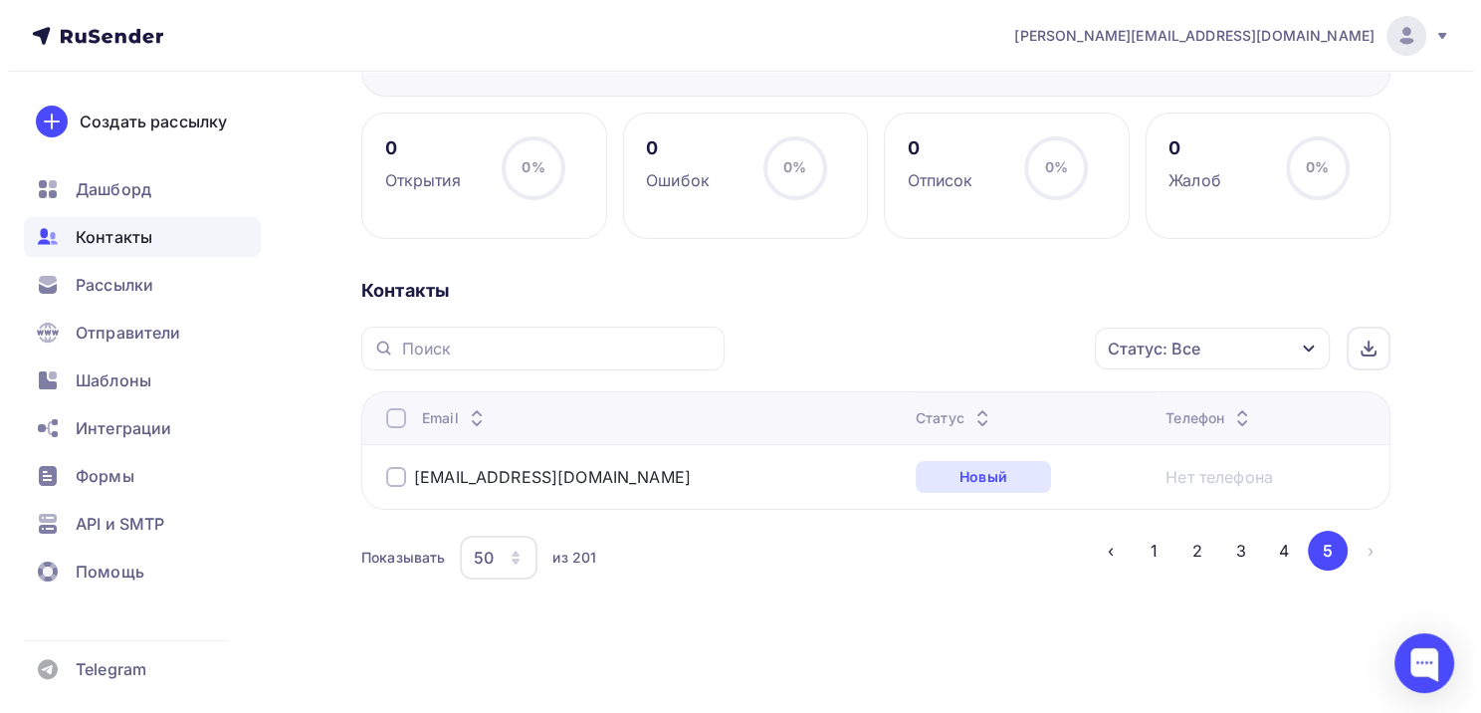
scroll to position [295, 0]
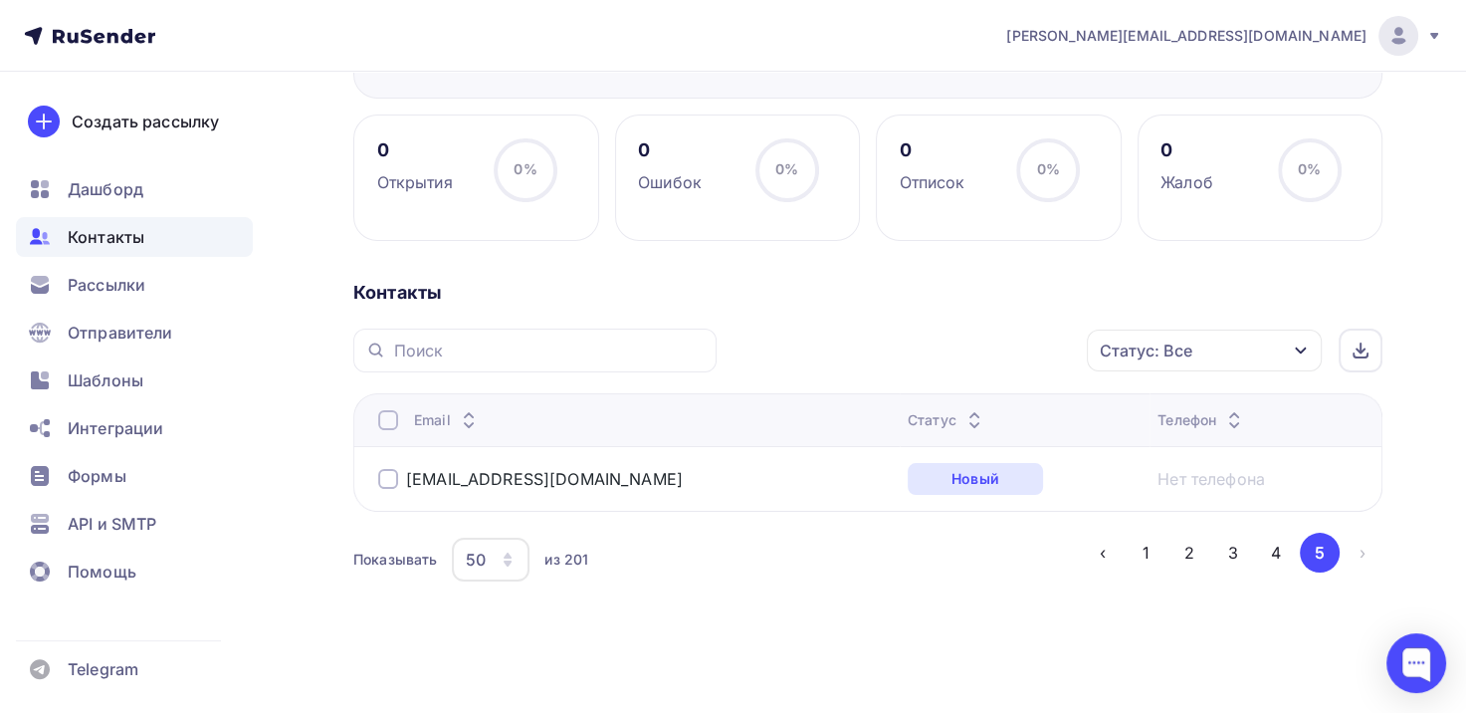
click at [389, 478] on div at bounding box center [388, 479] width 20 height 20
click at [993, 354] on div "Действие" at bounding box center [938, 350] width 263 height 39
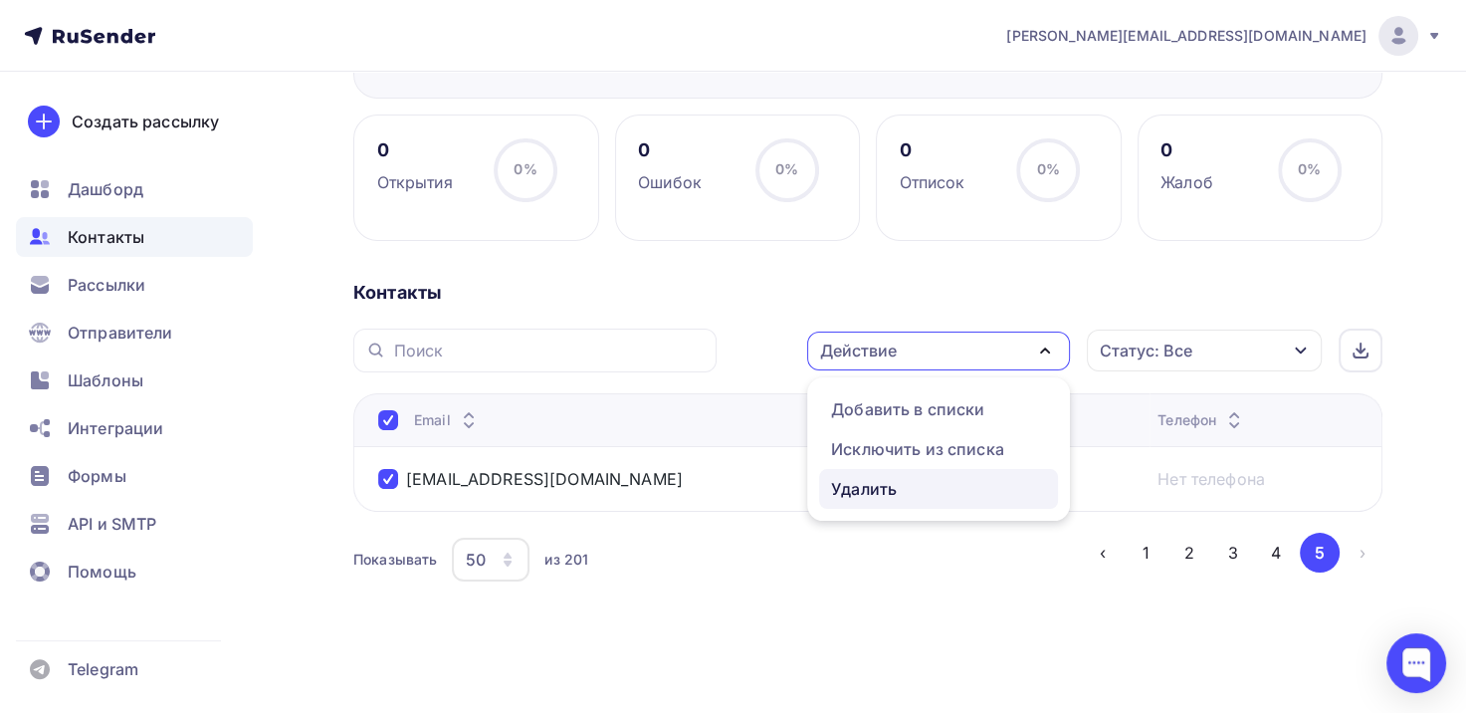
click at [858, 490] on div "Удалить" at bounding box center [864, 489] width 66 height 24
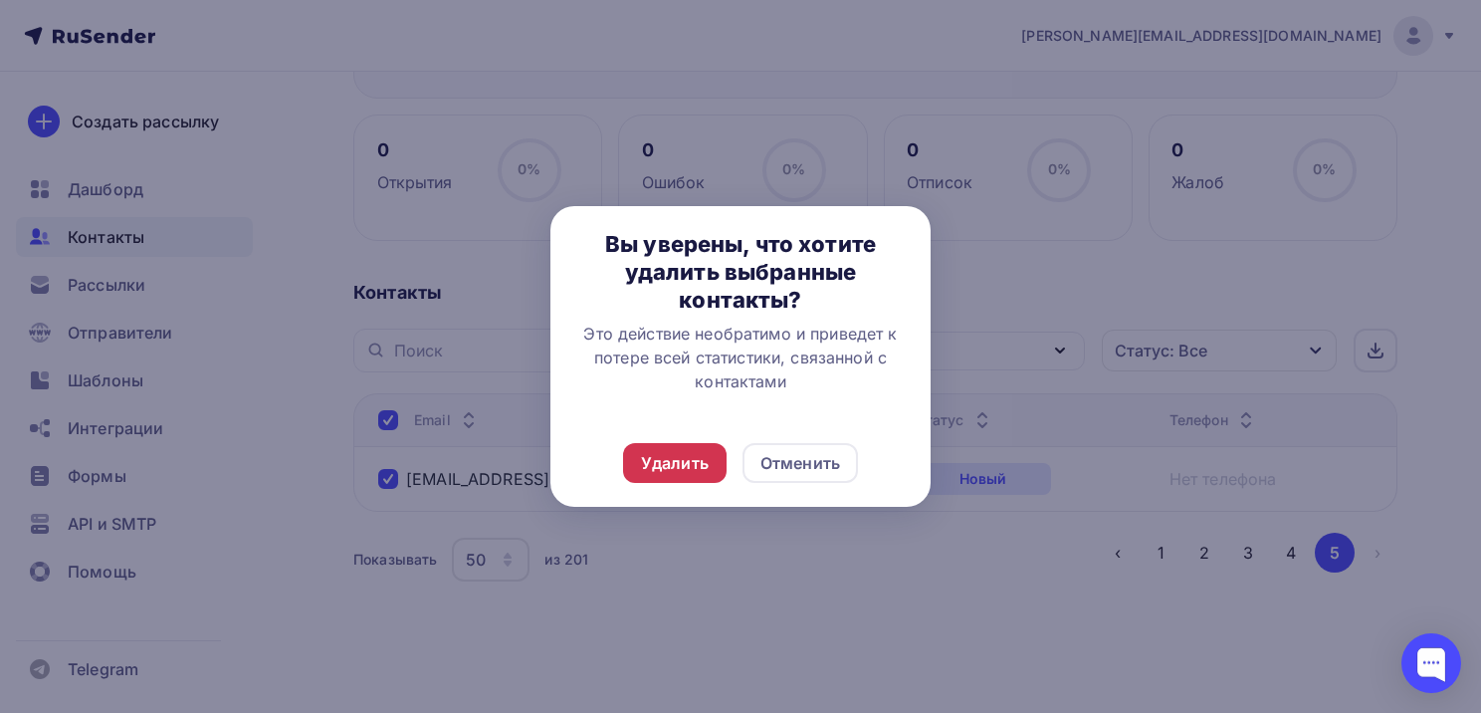
click at [689, 454] on div "Удалить" at bounding box center [675, 463] width 68 height 24
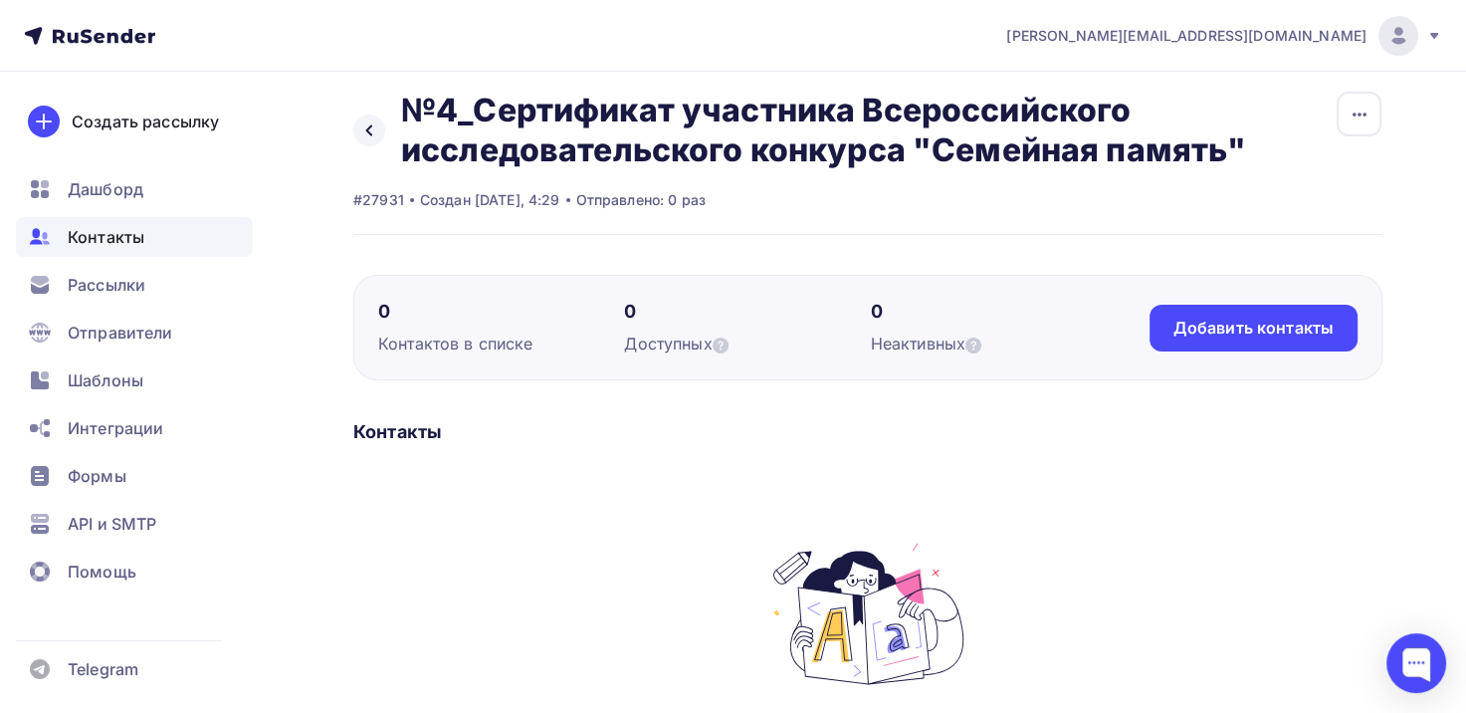
scroll to position [0, 0]
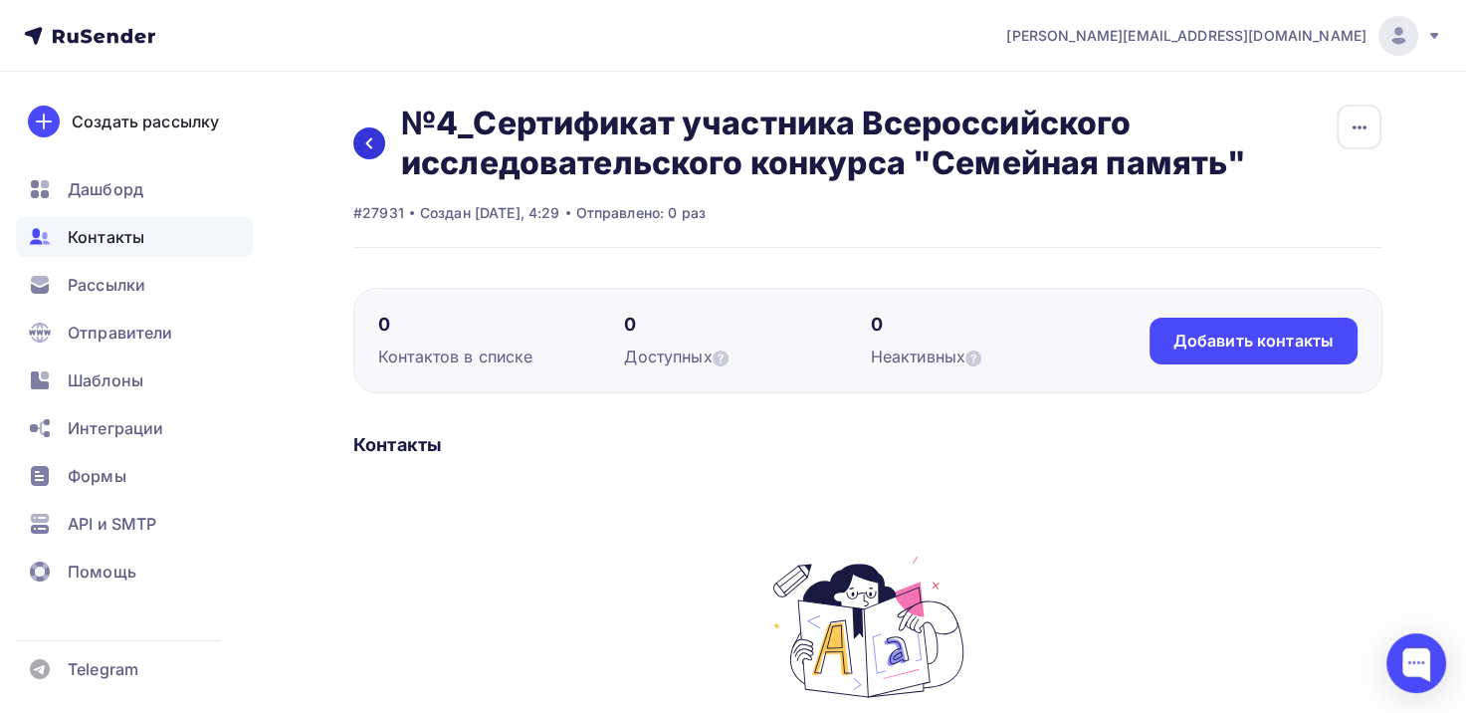
click at [374, 143] on icon at bounding box center [369, 143] width 16 height 16
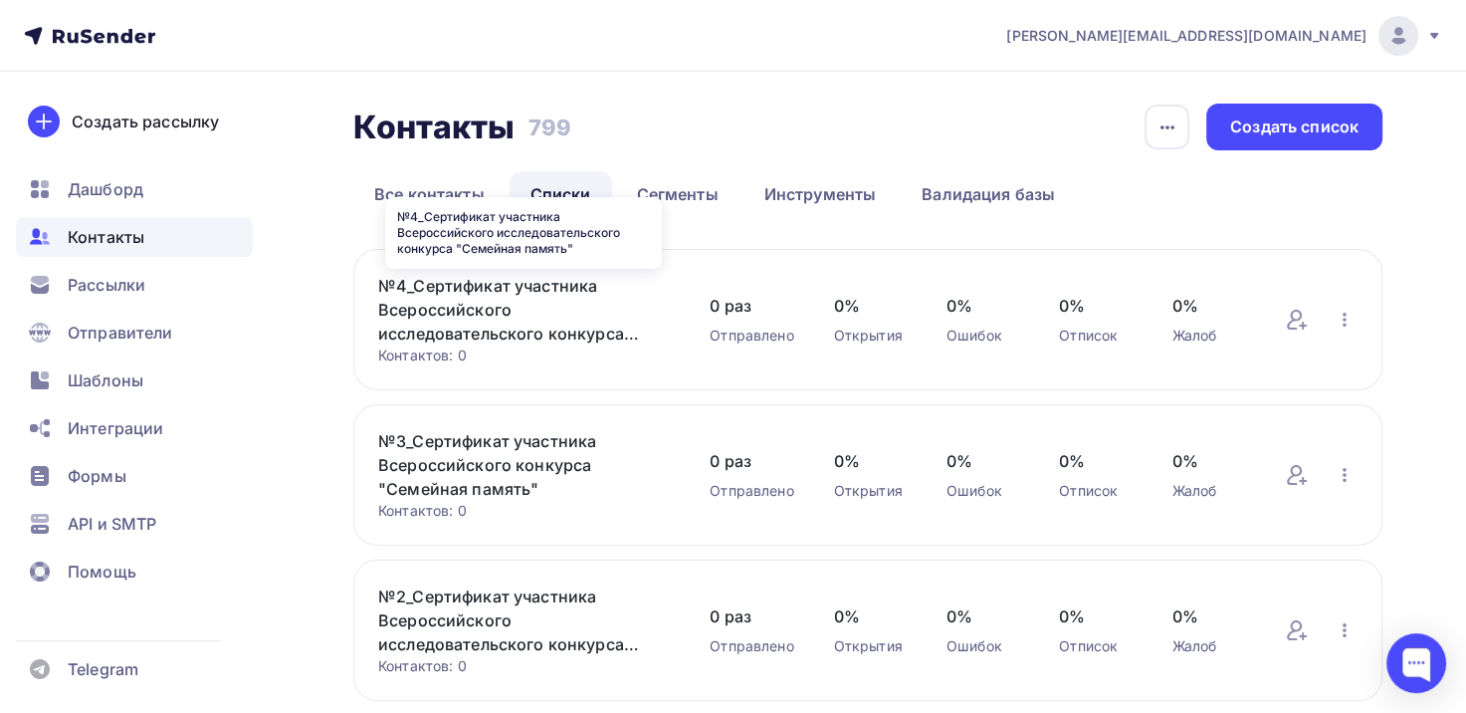
click at [462, 313] on link "№4_Сертификат участника Всероссийского исследовательского конкурса "Семейная па…" at bounding box center [524, 310] width 292 height 72
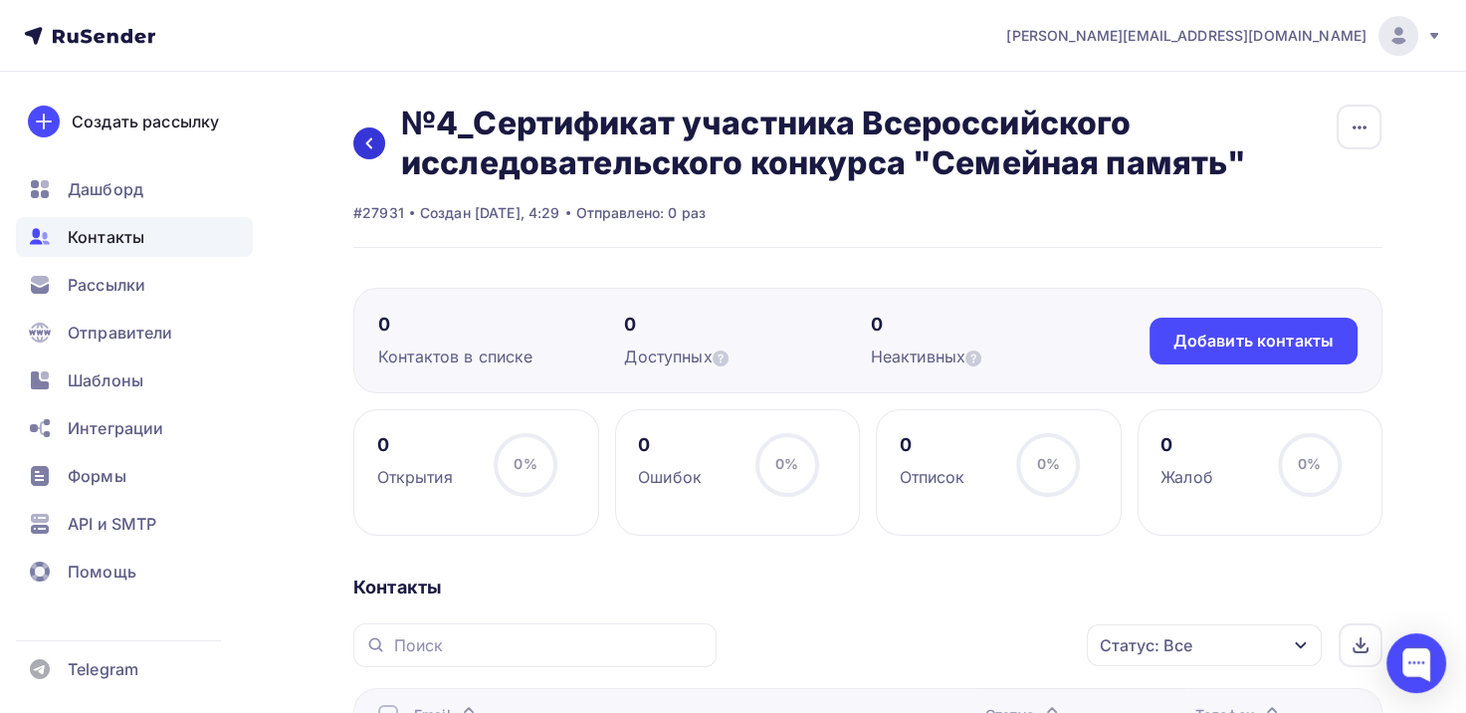
click at [368, 139] on icon at bounding box center [369, 143] width 16 height 16
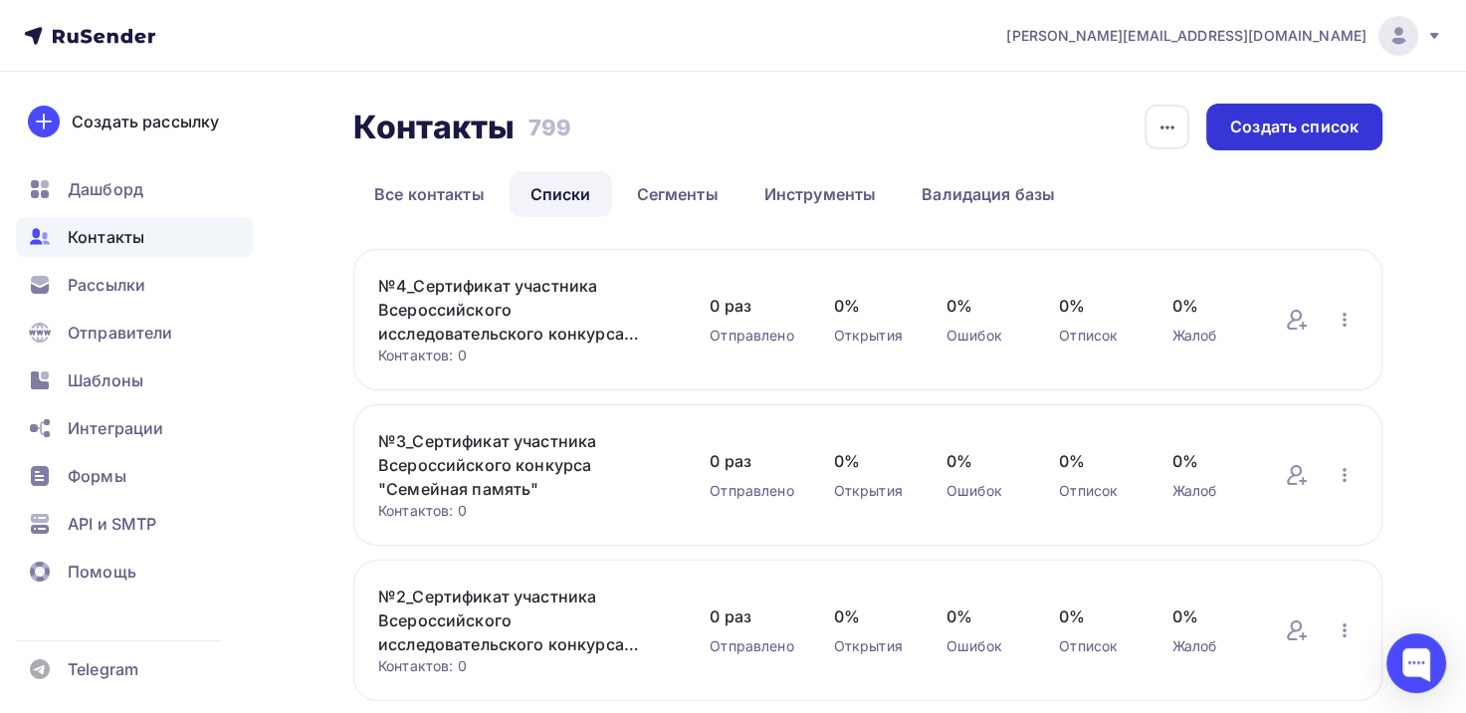
click at [1288, 127] on div "Создать список" at bounding box center [1294, 126] width 128 height 23
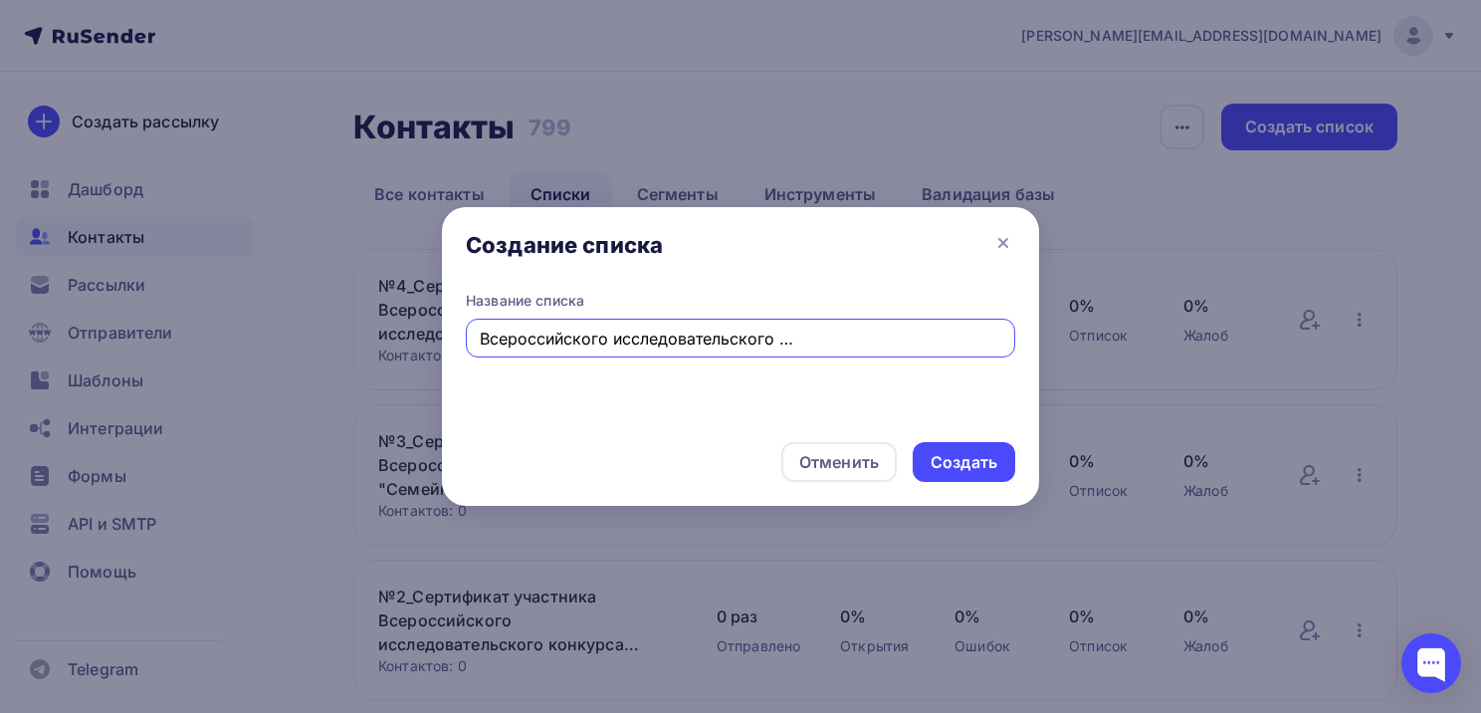
scroll to position [0, 219]
type input "№5_Сертификат участника Всероссийского исследовательского конкурса "Семейная па…"
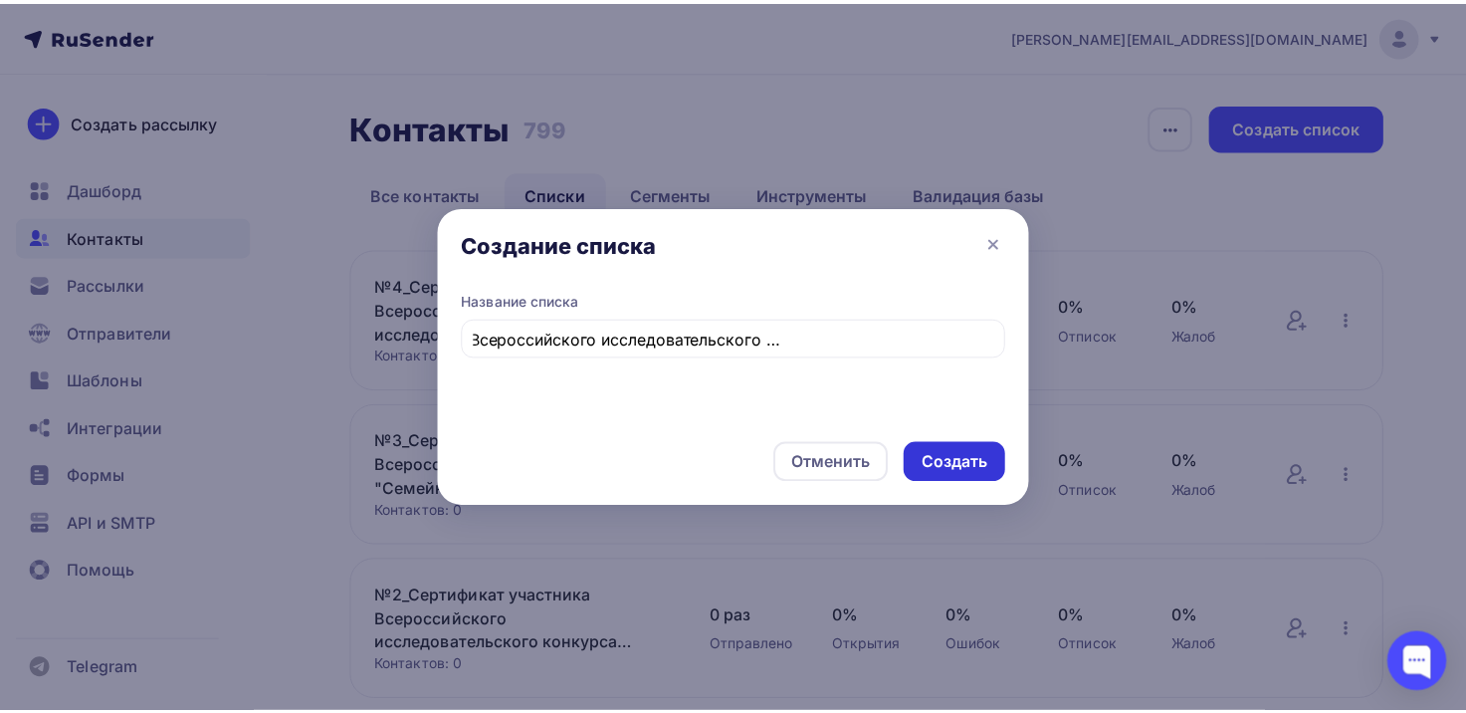
scroll to position [0, 0]
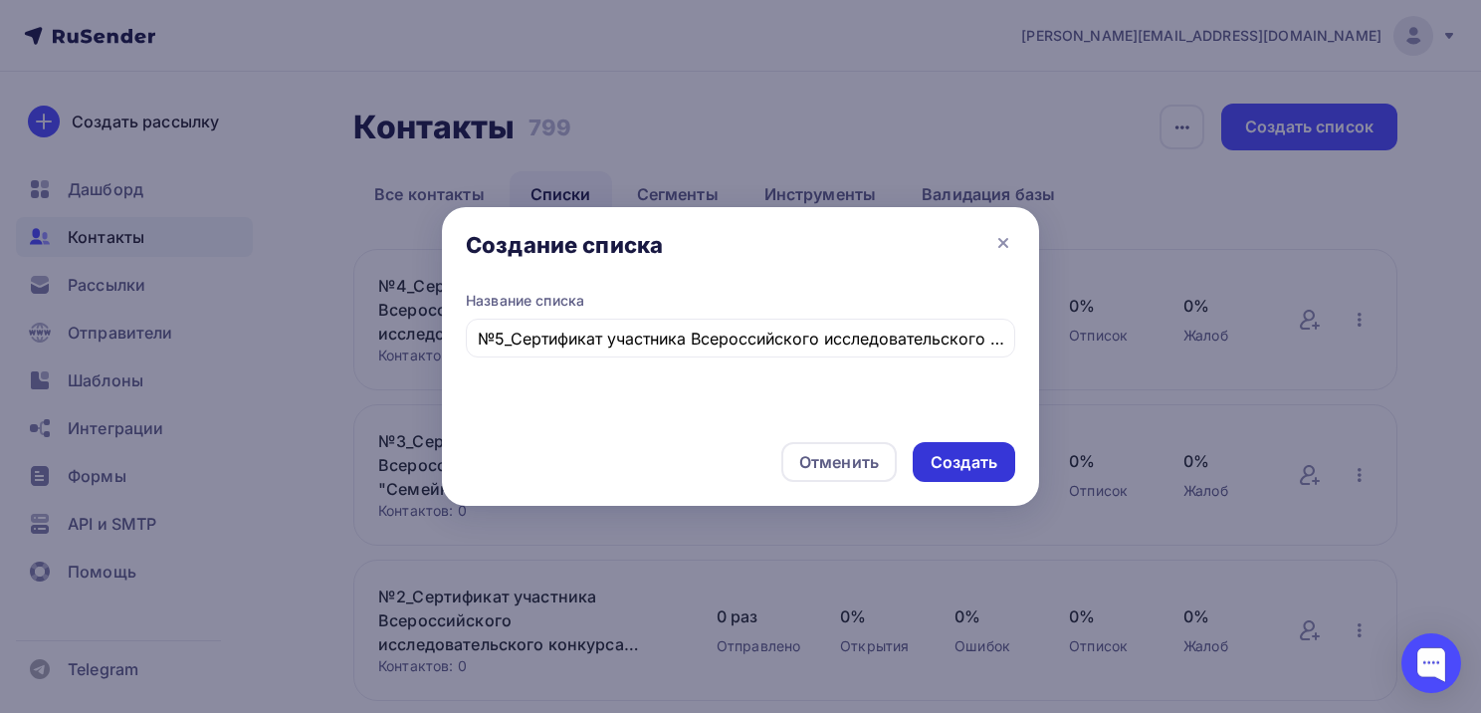
click at [967, 445] on div "Создать" at bounding box center [964, 462] width 103 height 40
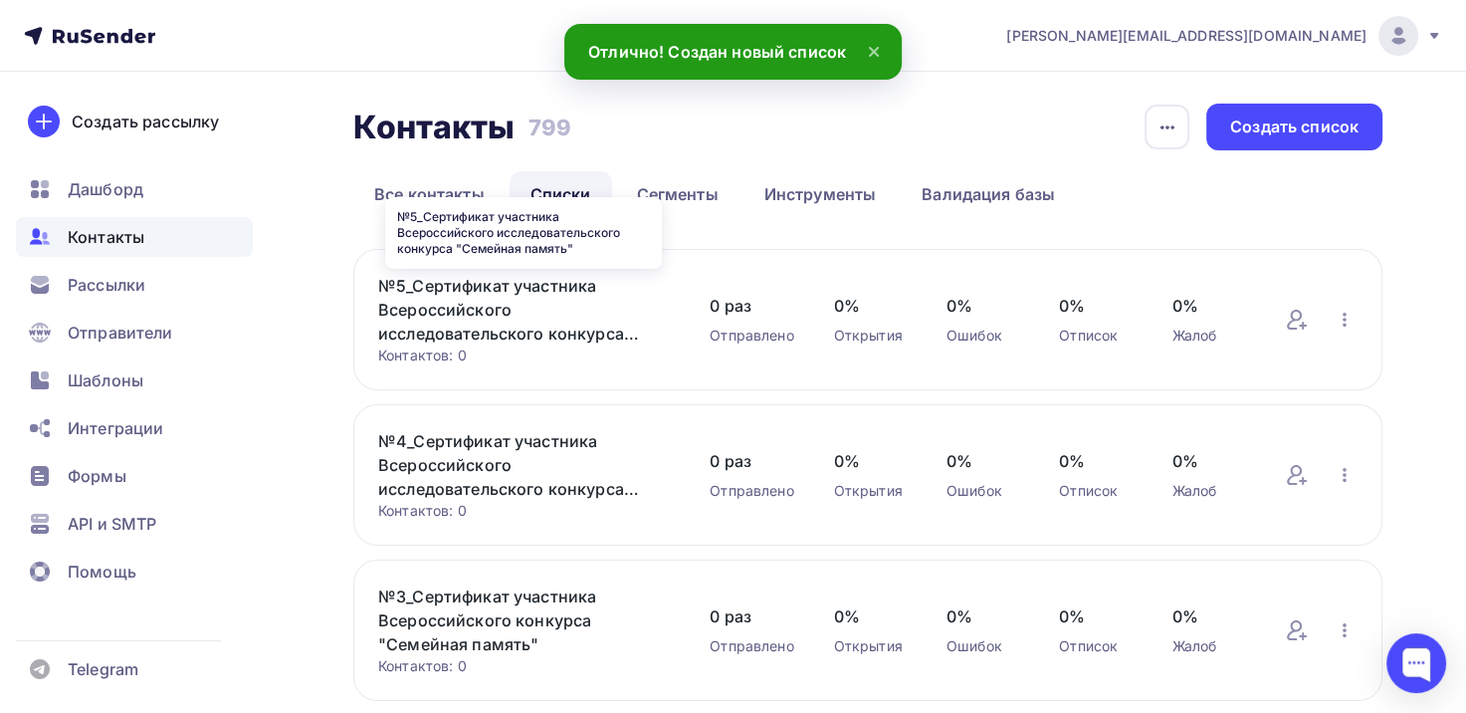
click at [444, 301] on link "№5_Сертификат участника Всероссийского исследовательского конкурса "Семейная па…" at bounding box center [524, 310] width 292 height 72
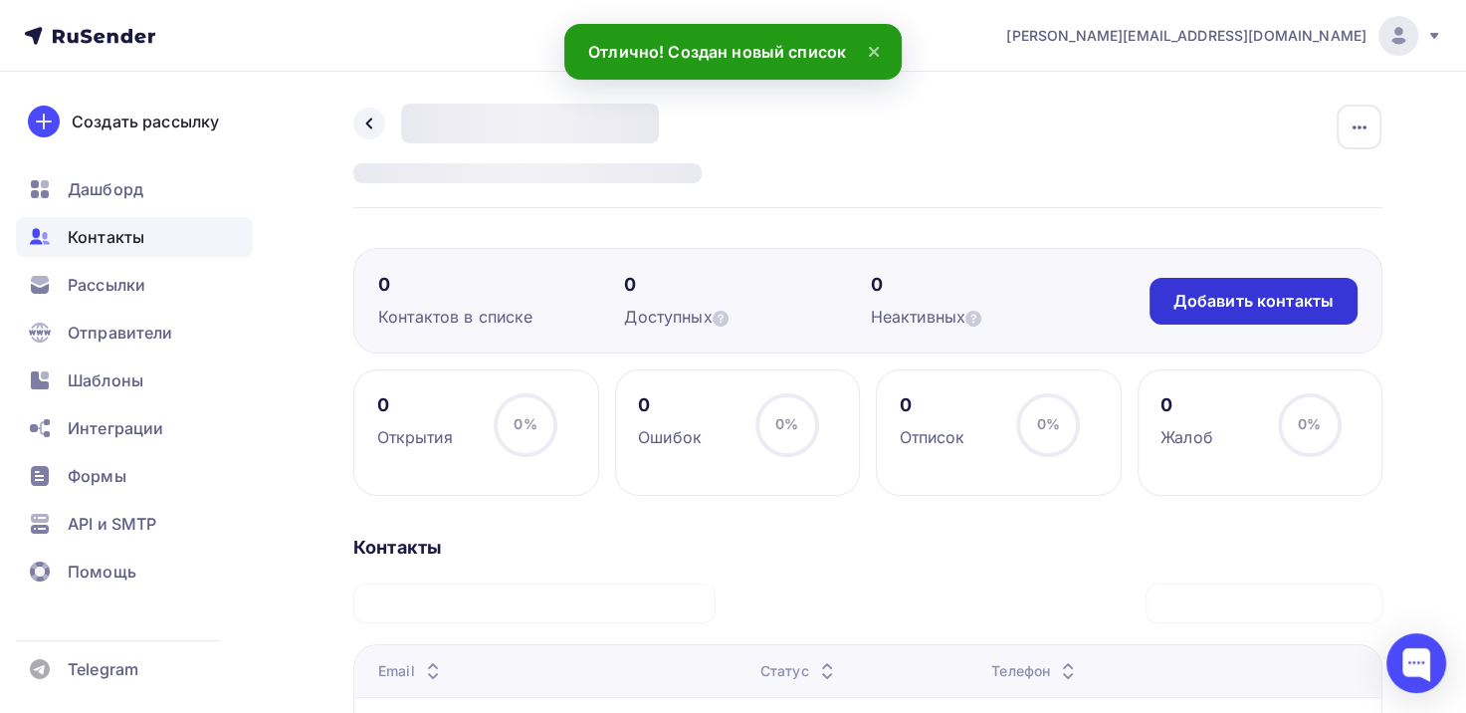
click at [1230, 304] on div "Добавить контакты" at bounding box center [1254, 301] width 160 height 23
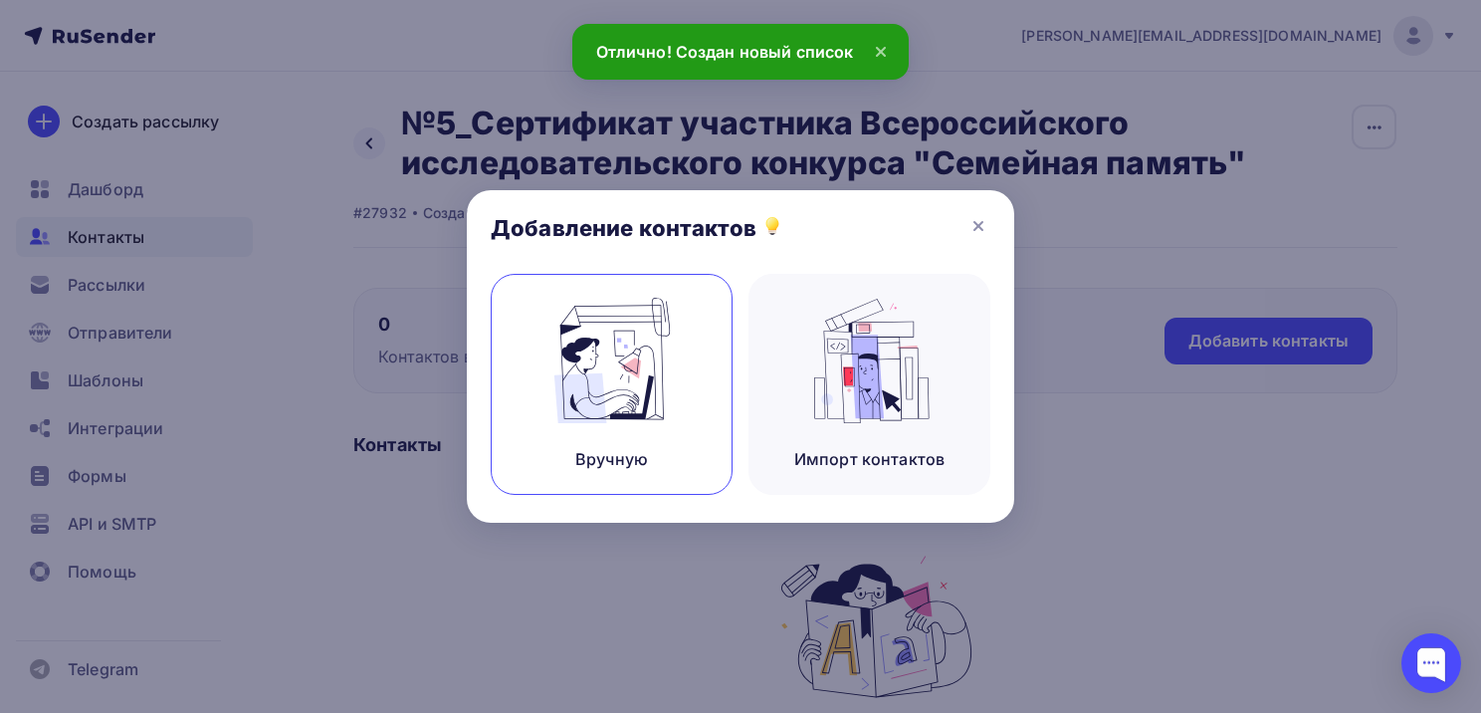
click at [625, 367] on img at bounding box center [612, 360] width 133 height 125
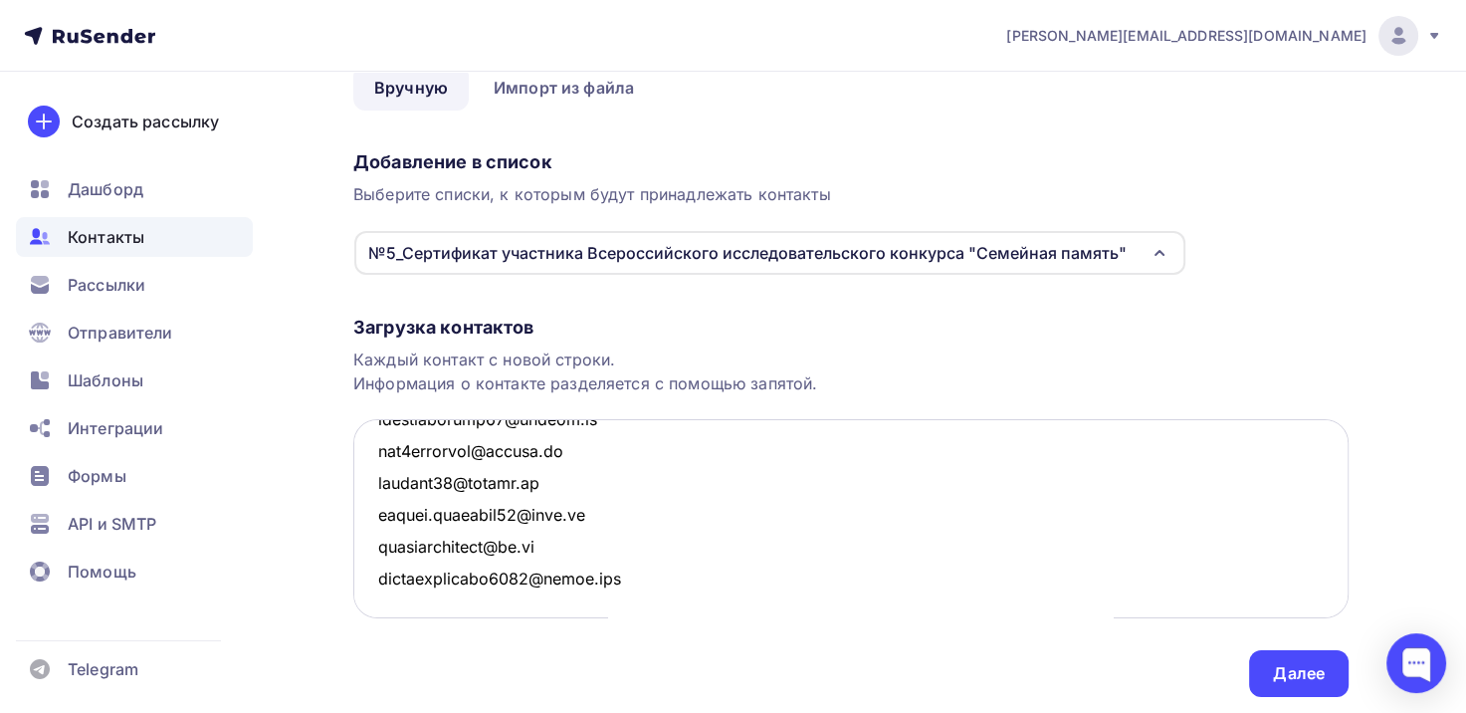
scroll to position [8134, 0]
paste textarea "[EMAIL_ADDRESS][DOMAIN_NAME]"
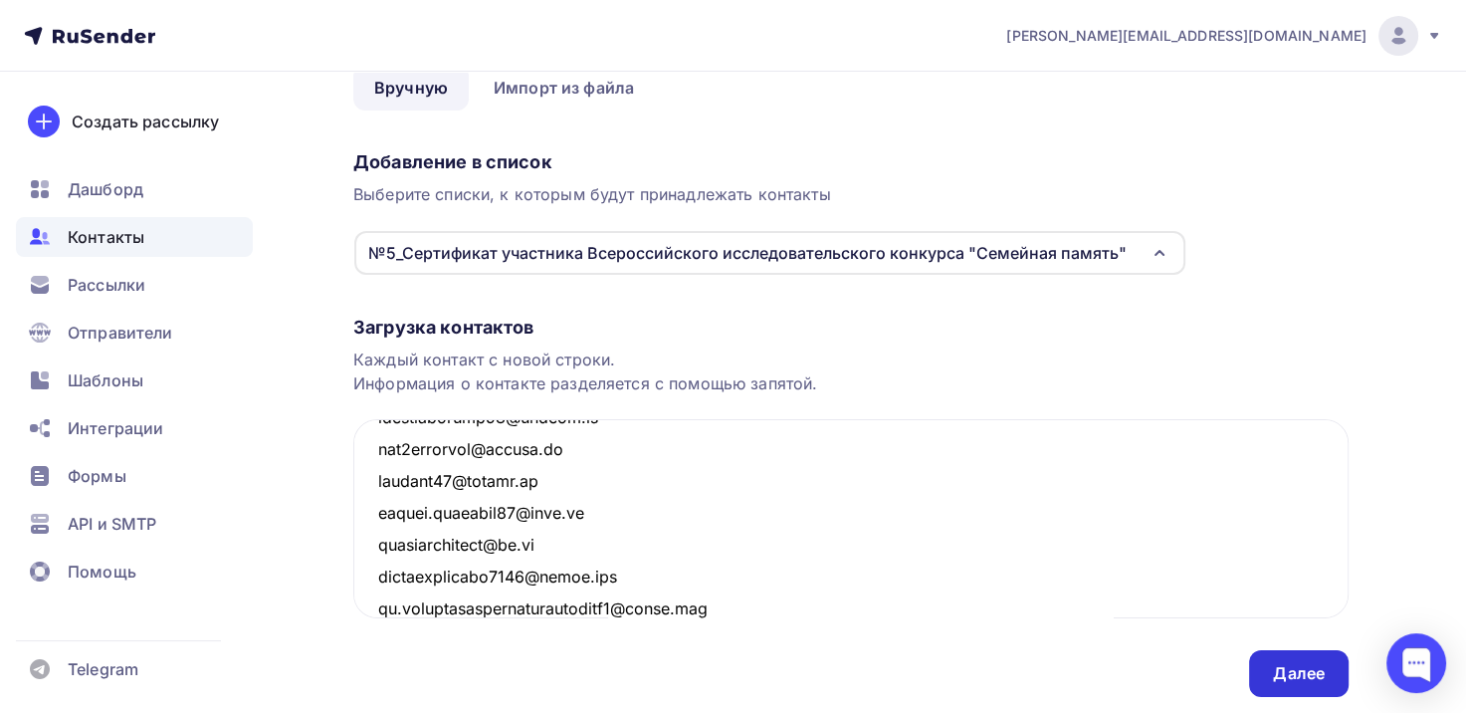
type textarea "[EMAIL_ADDRESS][DOMAIN_NAME] [EMAIL_ADDRESS][DOMAIN_NAME] [EMAIL_ADDRESS][DOMAI…"
click at [1317, 677] on div "Далее" at bounding box center [1299, 673] width 52 height 23
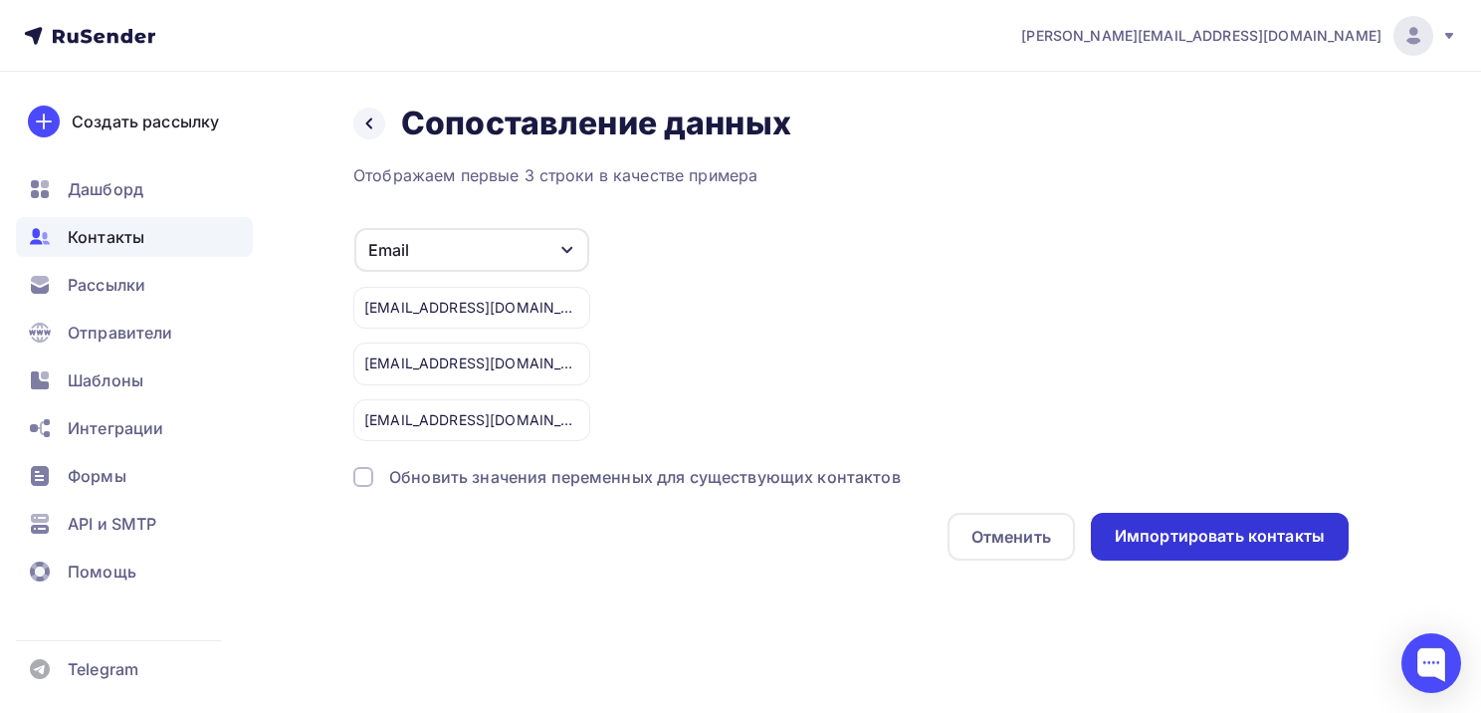
click at [1196, 534] on div "Импортировать контакты" at bounding box center [1220, 536] width 210 height 23
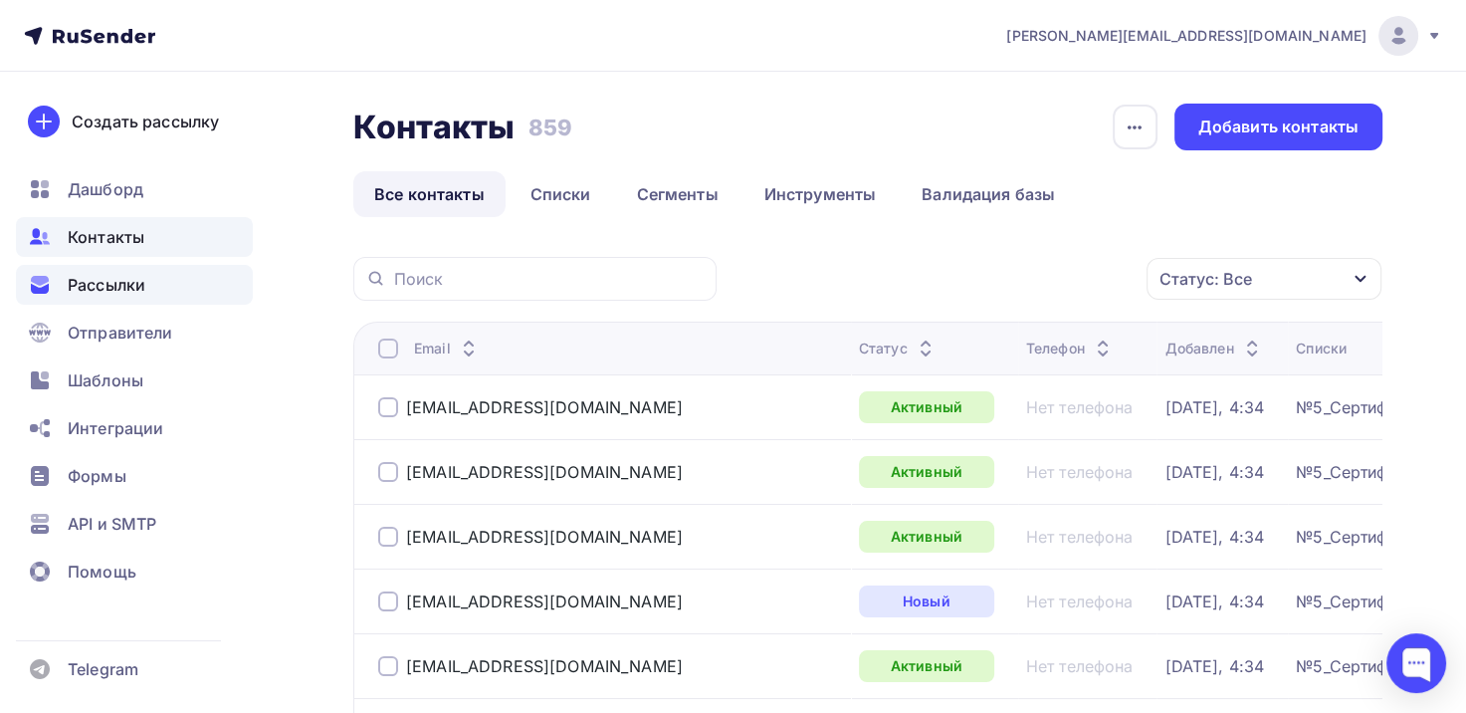
click at [118, 283] on span "Рассылки" at bounding box center [107, 285] width 78 height 24
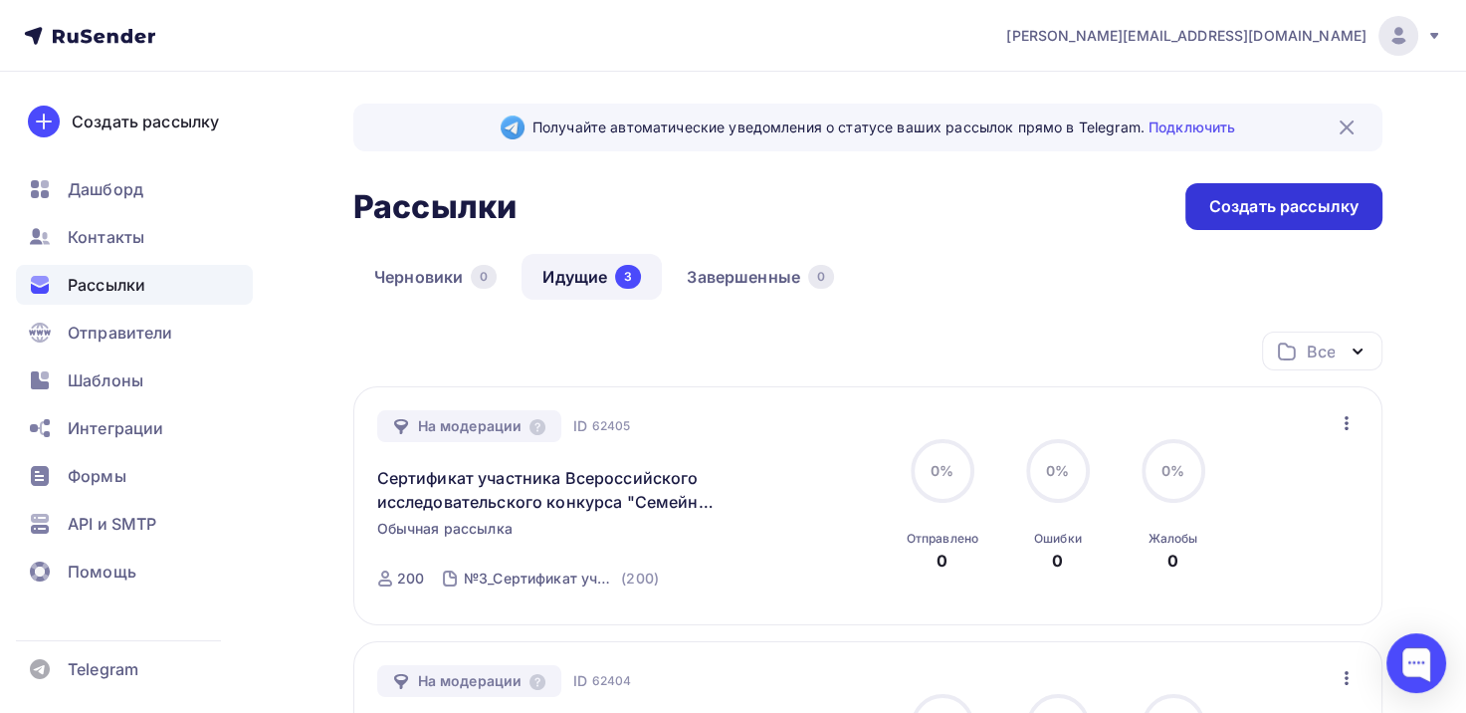
click at [1306, 199] on div "Создать рассылку" at bounding box center [1284, 206] width 149 height 23
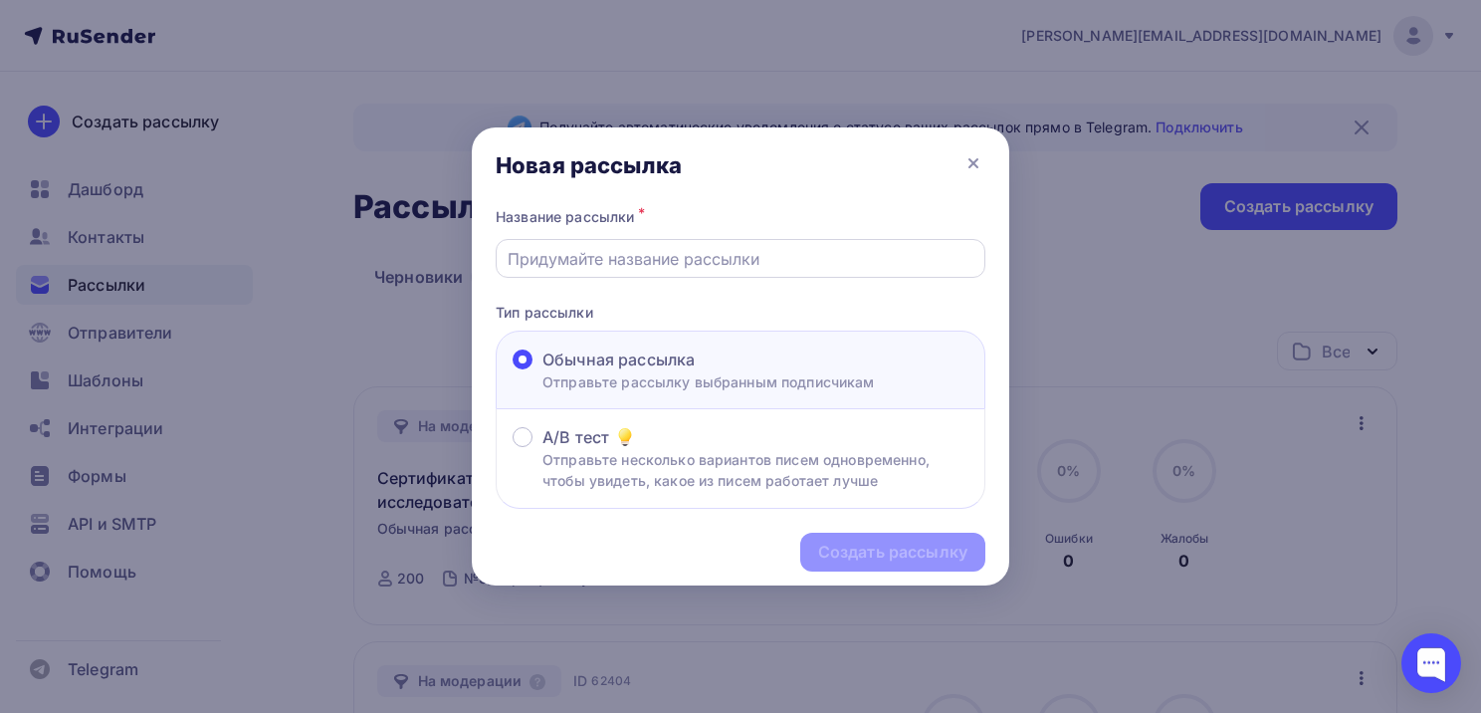
click at [700, 259] on input "text" at bounding box center [741, 259] width 467 height 24
type input "Сертификат участника Всероссийского исследовательского конкурса "Семейная памят…"
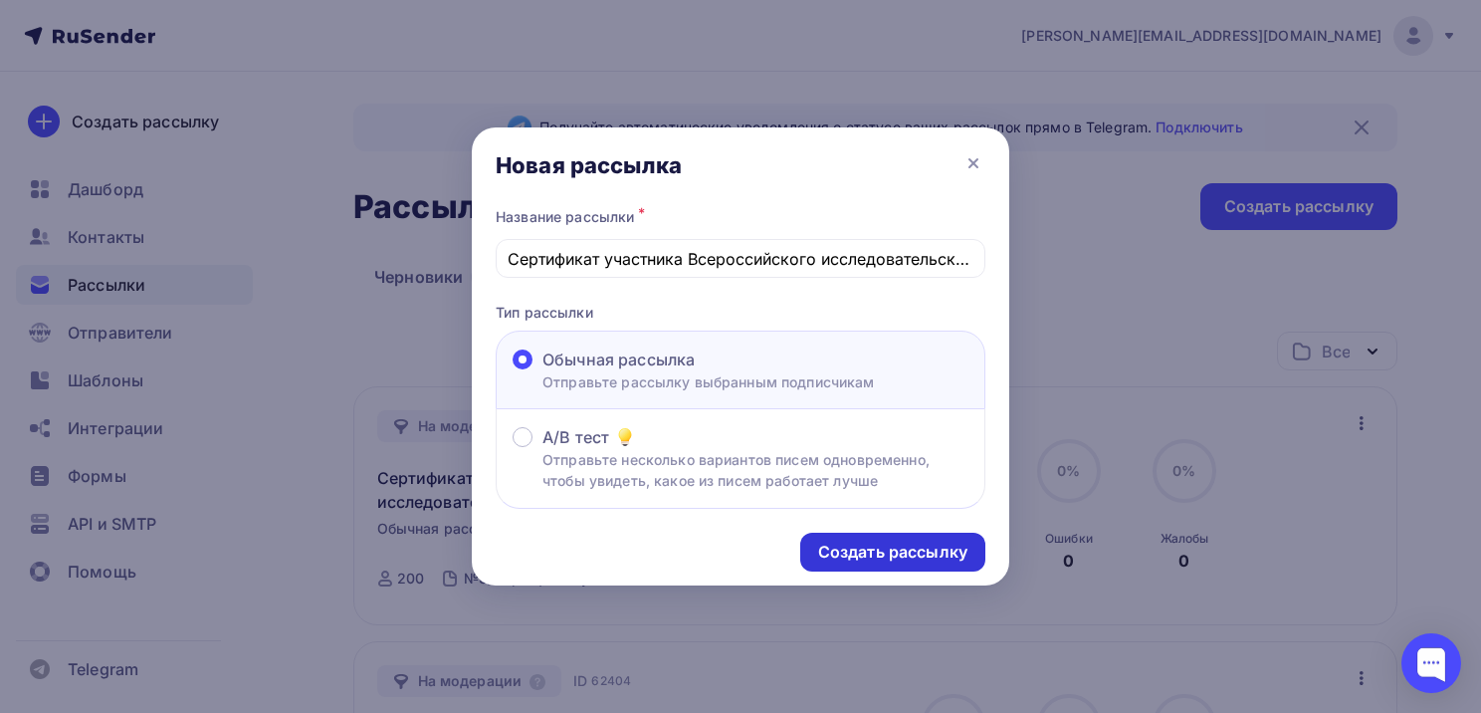
click at [865, 555] on div "Создать рассылку" at bounding box center [892, 552] width 149 height 23
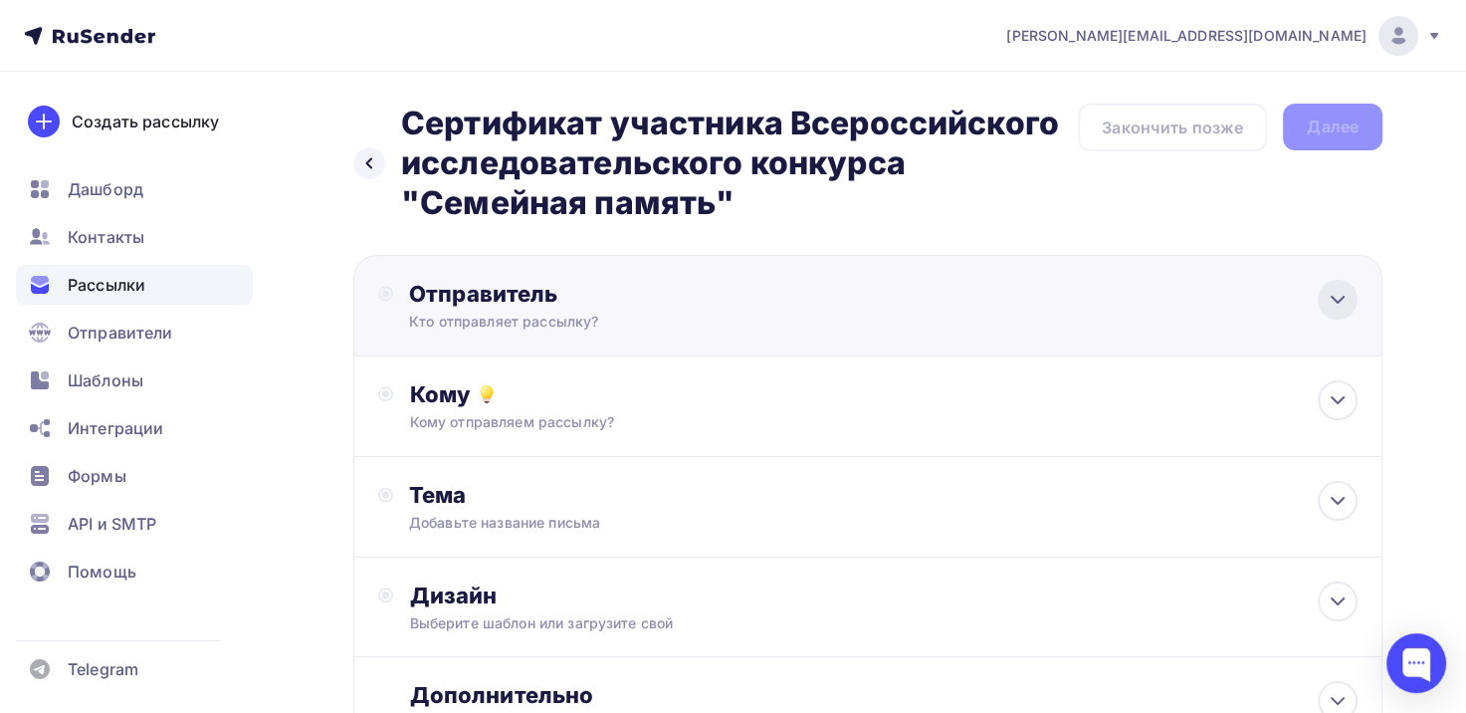
drag, startPoint x: 1346, startPoint y: 295, endPoint x: 1330, endPoint y: 301, distance: 17.0
click at [1346, 295] on icon at bounding box center [1338, 300] width 24 height 24
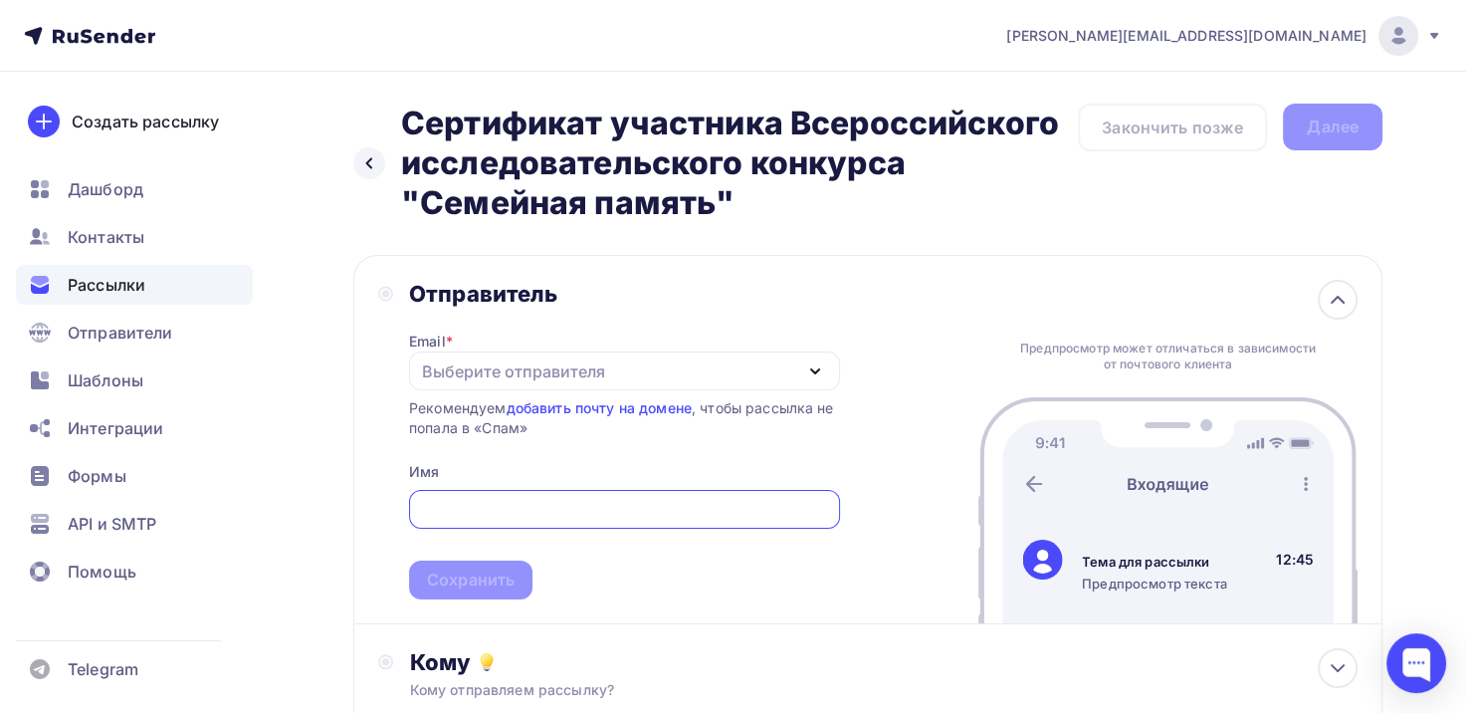
click at [804, 356] on div "Выберите отправителя" at bounding box center [624, 370] width 431 height 39
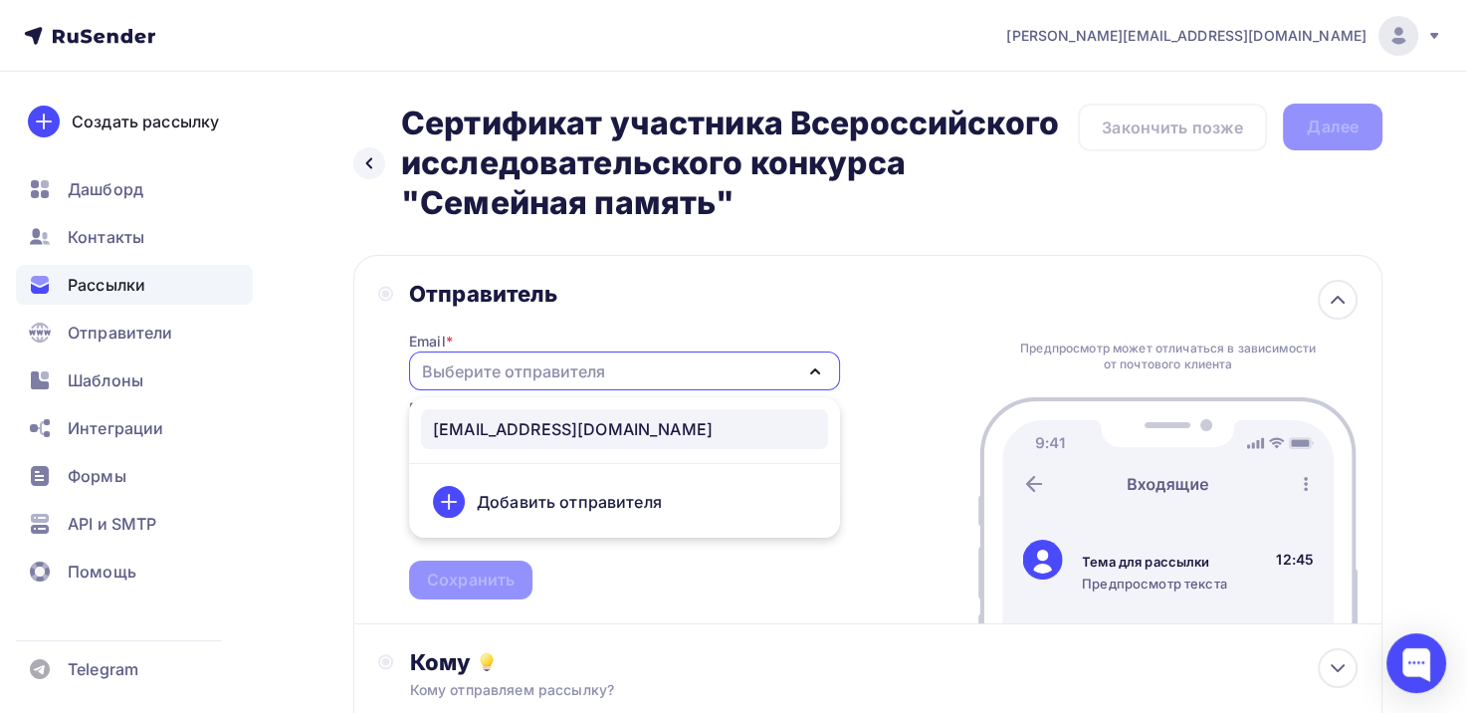
click at [569, 434] on div "[EMAIL_ADDRESS][DOMAIN_NAME]" at bounding box center [573, 429] width 280 height 24
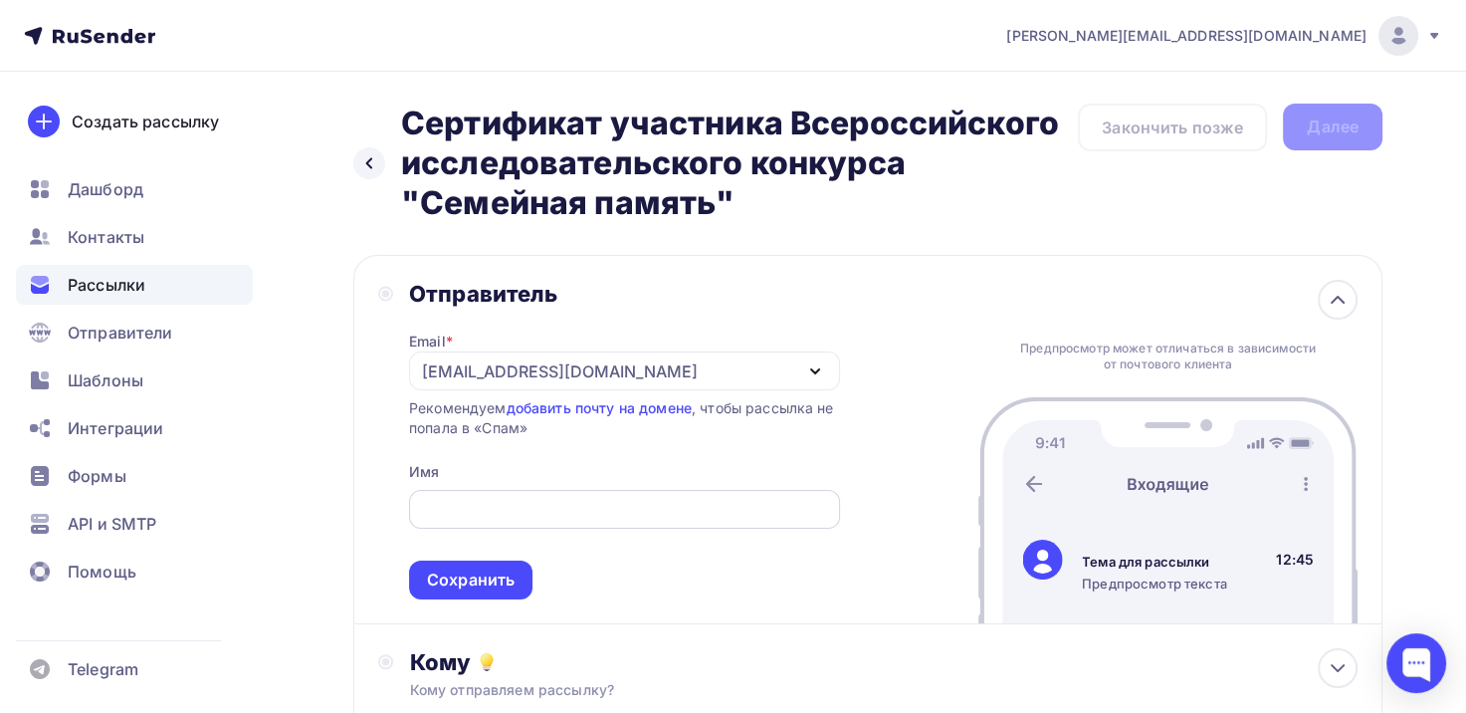
click at [538, 501] on input "text" at bounding box center [624, 510] width 408 height 24
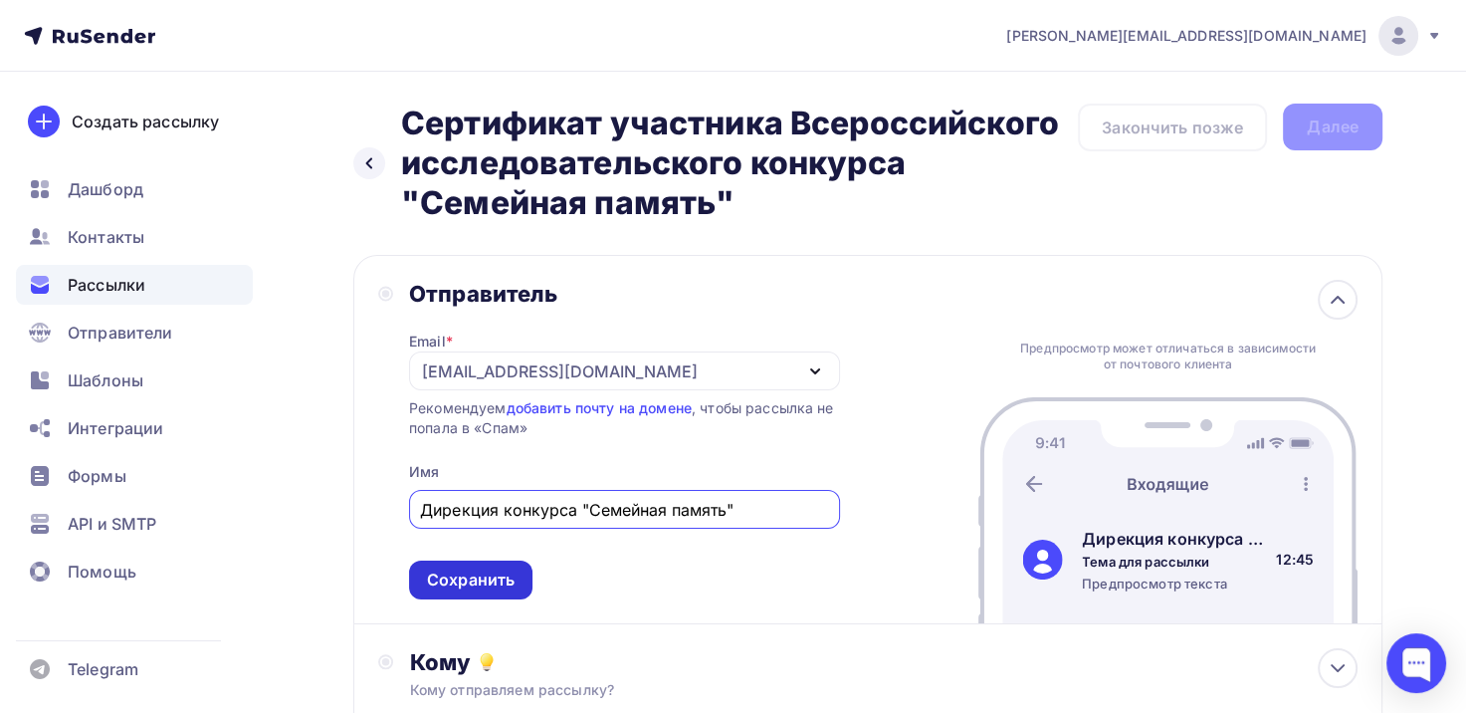
type input "Дирекция конкурса "Семейная память""
click at [455, 581] on div "Сохранить" at bounding box center [471, 579] width 88 height 23
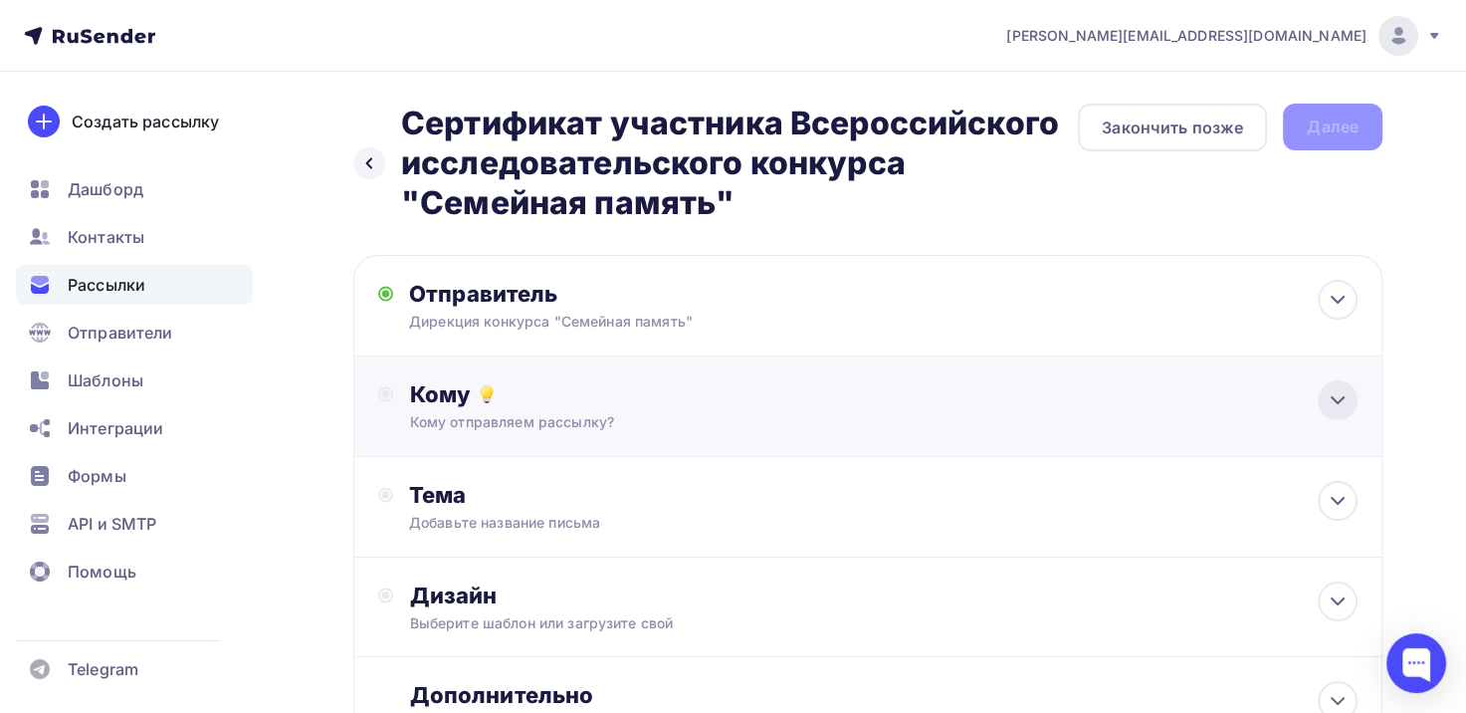
click at [1331, 412] on div at bounding box center [1338, 400] width 40 height 40
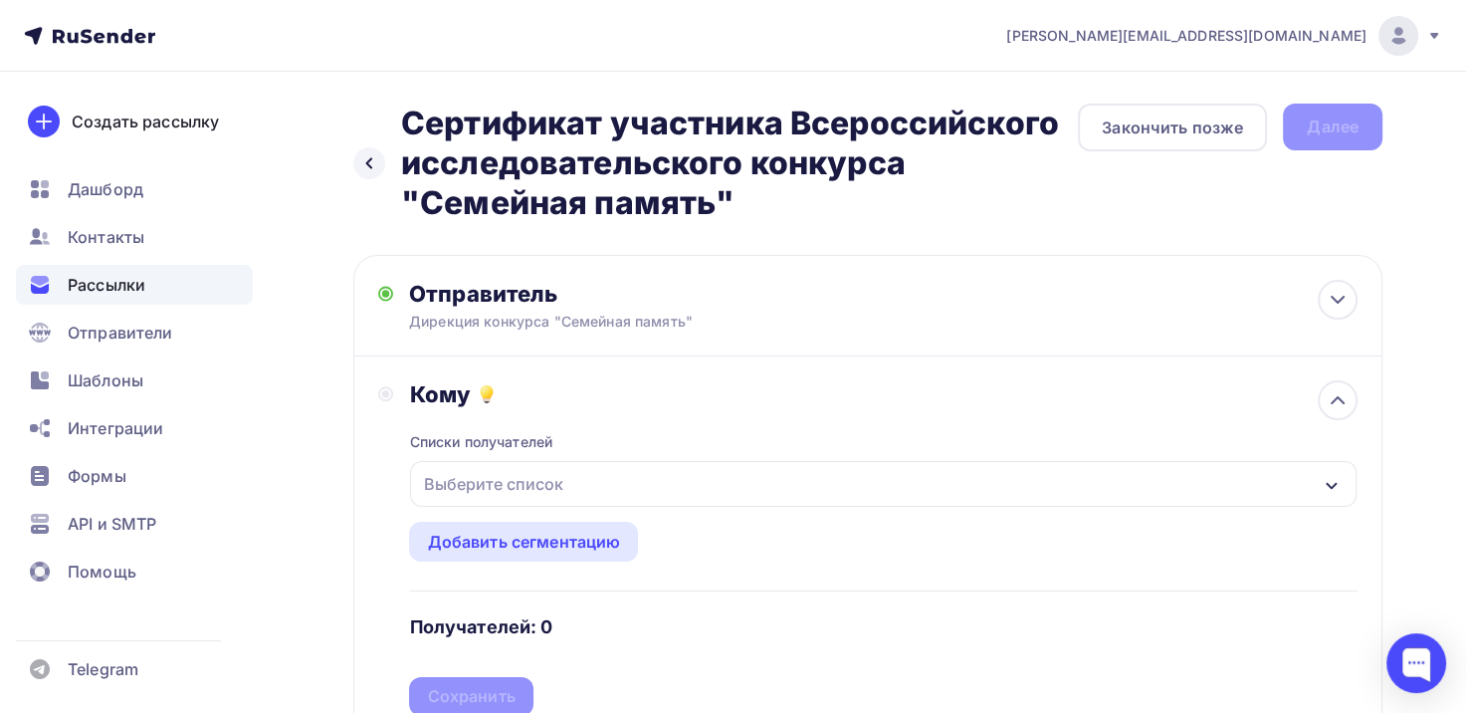
click at [903, 486] on div "Выберите список" at bounding box center [883, 484] width 947 height 46
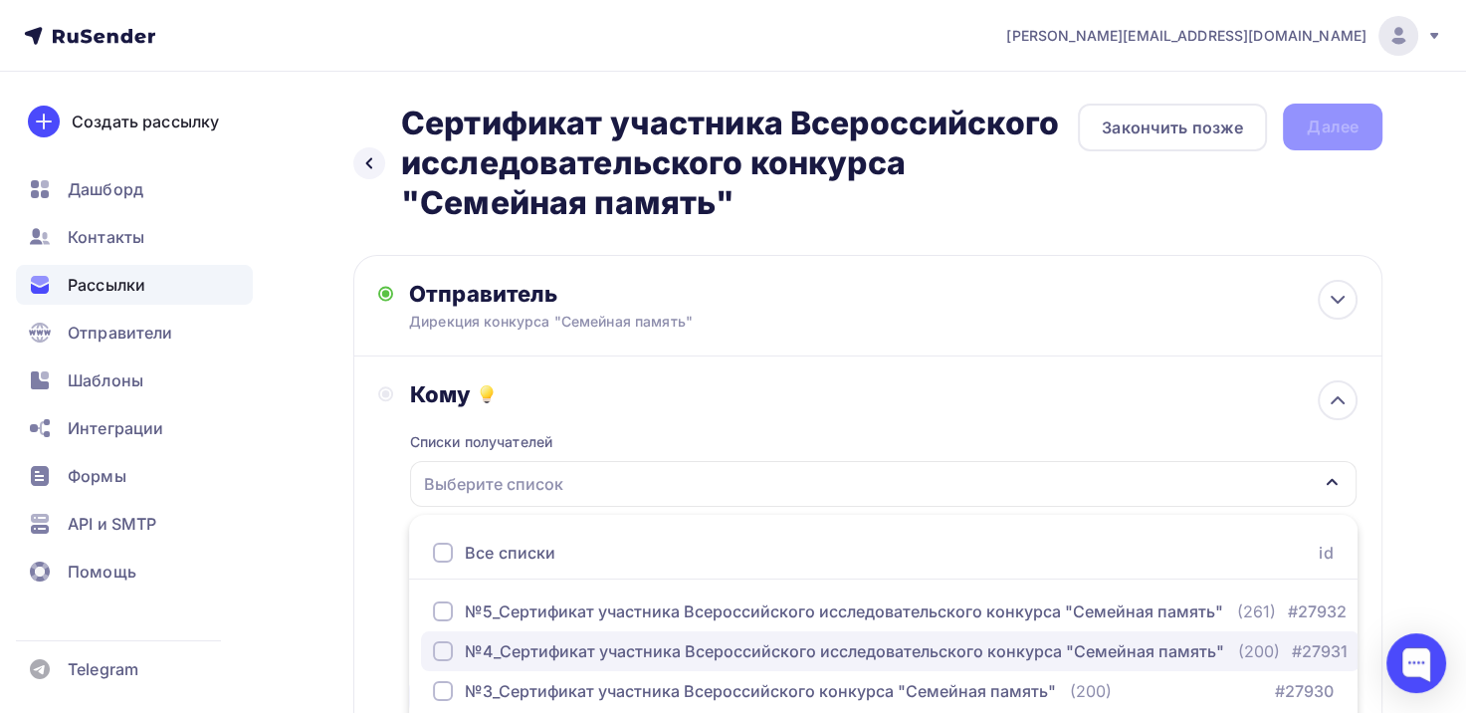
scroll to position [176, 0]
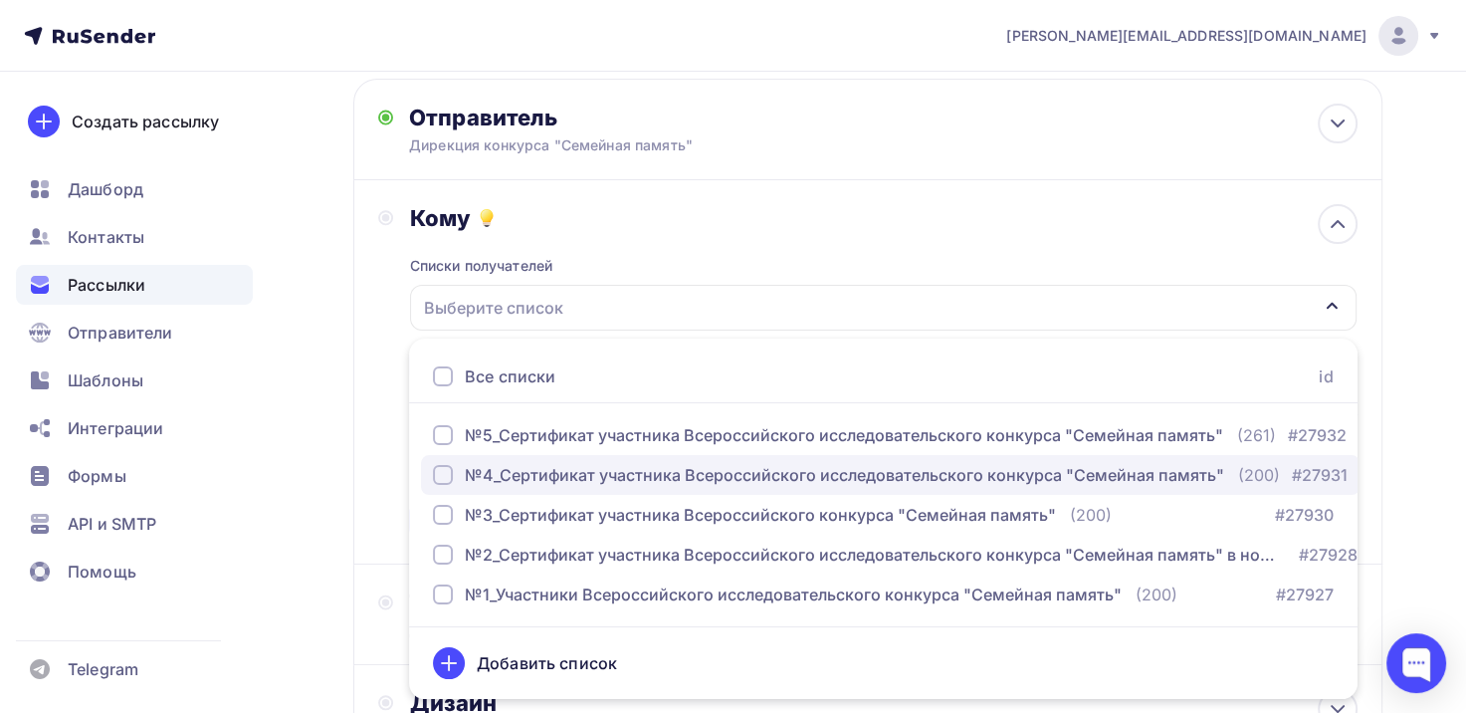
click at [676, 475] on div "№4_Сертификат участника Всероссийского исследовательского конкурса "Семейная па…" at bounding box center [845, 475] width 760 height 24
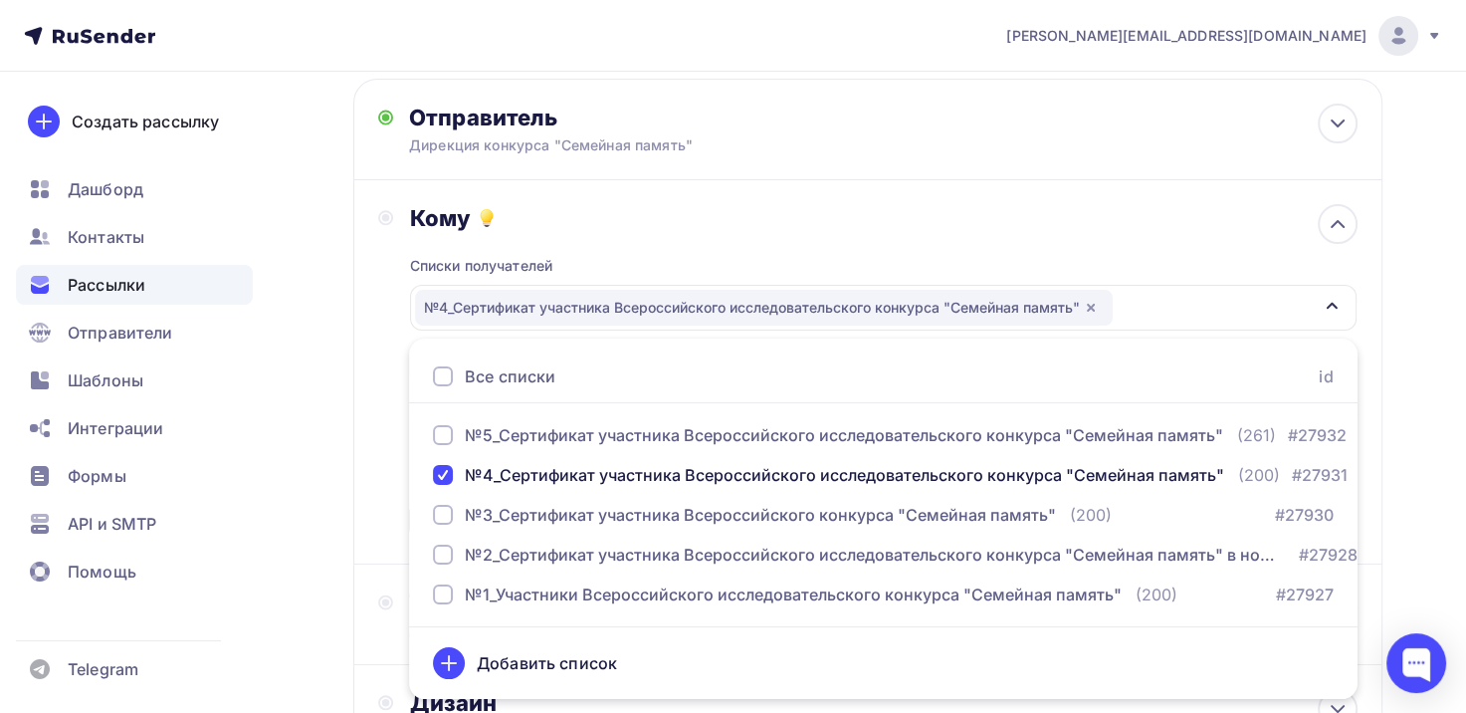
click at [1403, 360] on div "Назад Сертификат участника Всероссийского исследовательского конкурса "Семейная…" at bounding box center [733, 444] width 1466 height 1098
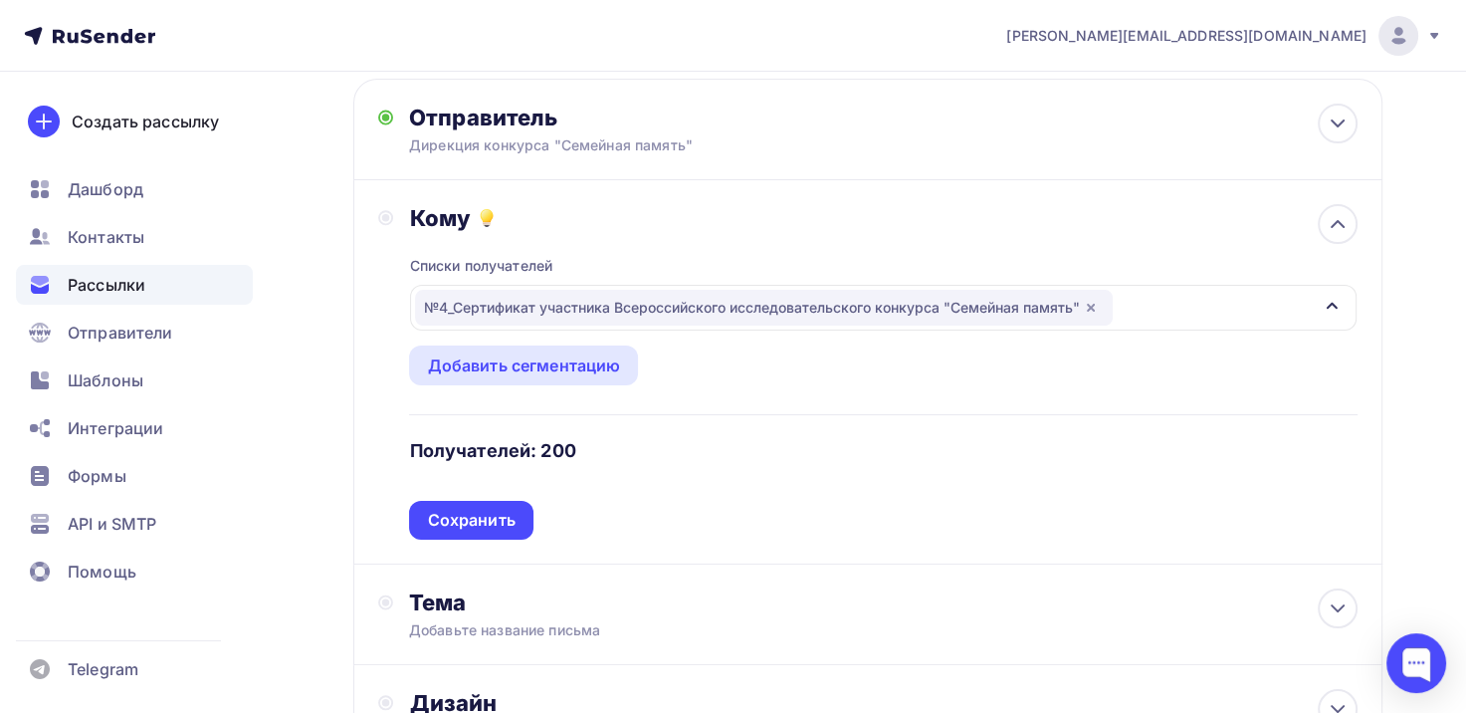
click at [1336, 299] on icon "button" at bounding box center [1332, 306] width 16 height 16
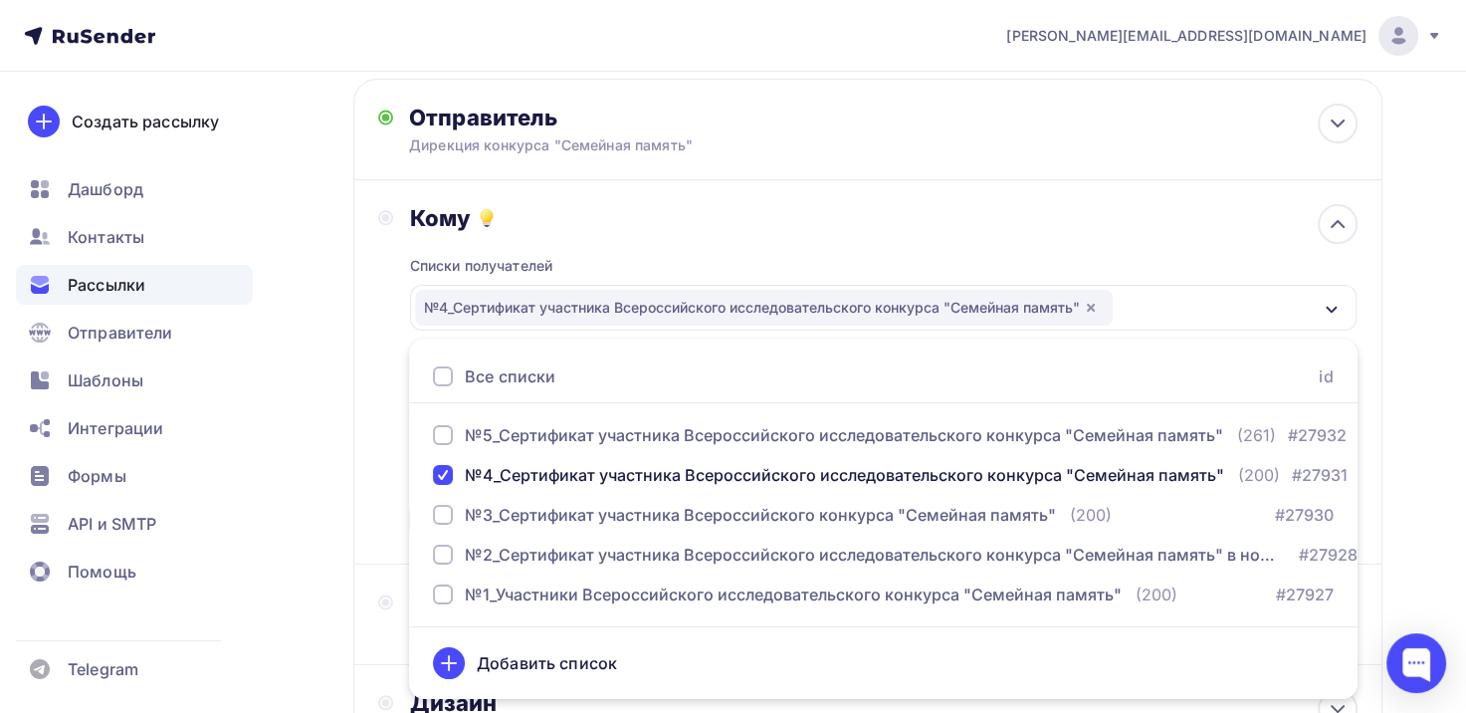
click at [1402, 370] on div "Назад Сертификат участника Всероссийского исследовательского конкурса "Семейная…" at bounding box center [733, 444] width 1466 height 1098
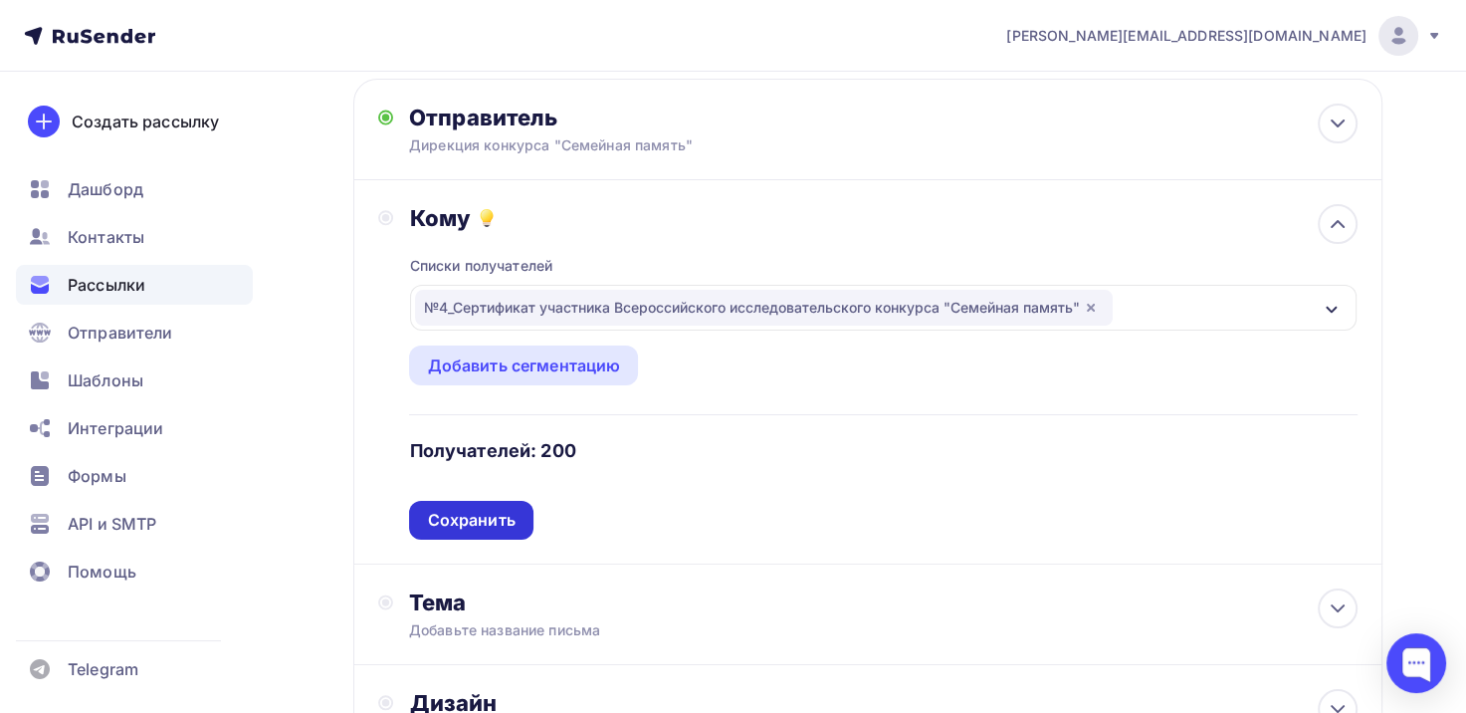
click at [453, 514] on div "Сохранить" at bounding box center [471, 520] width 88 height 23
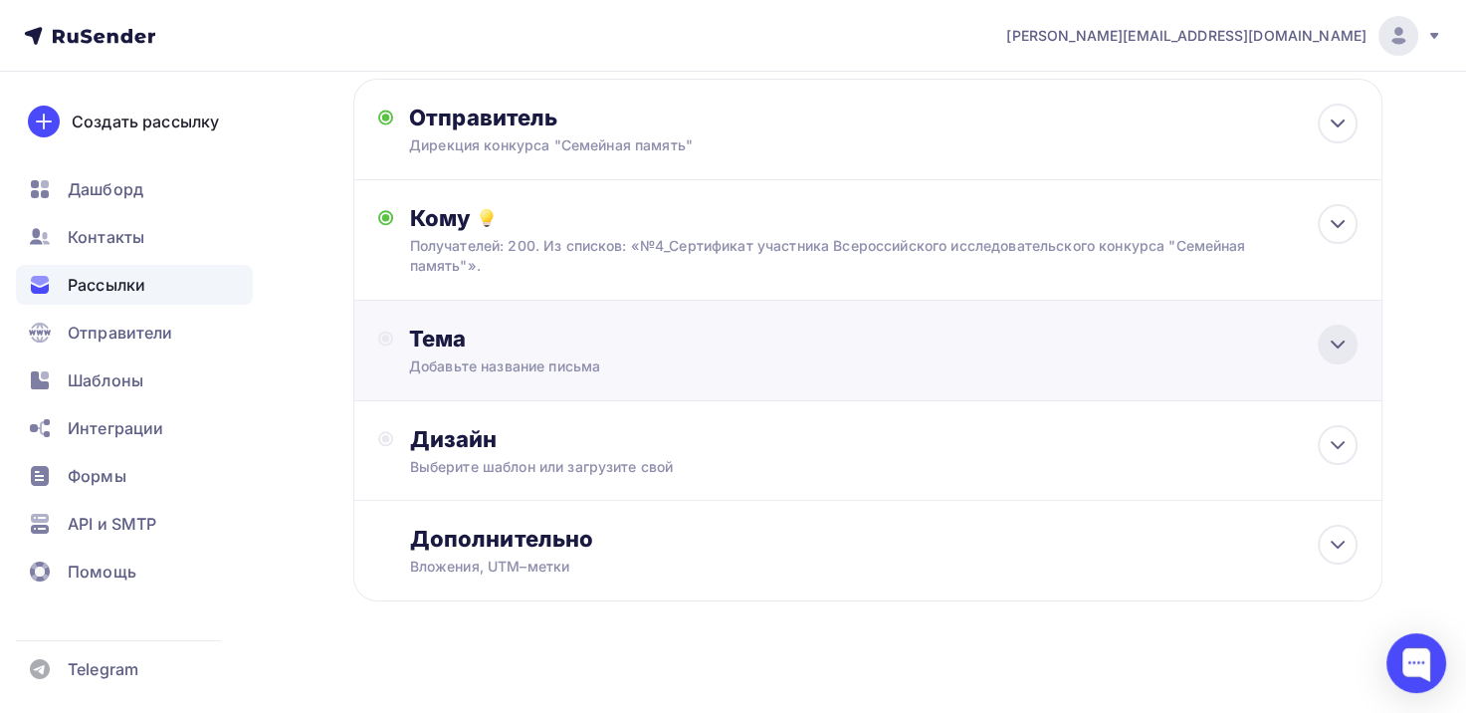
click at [1339, 357] on div at bounding box center [1338, 345] width 40 height 40
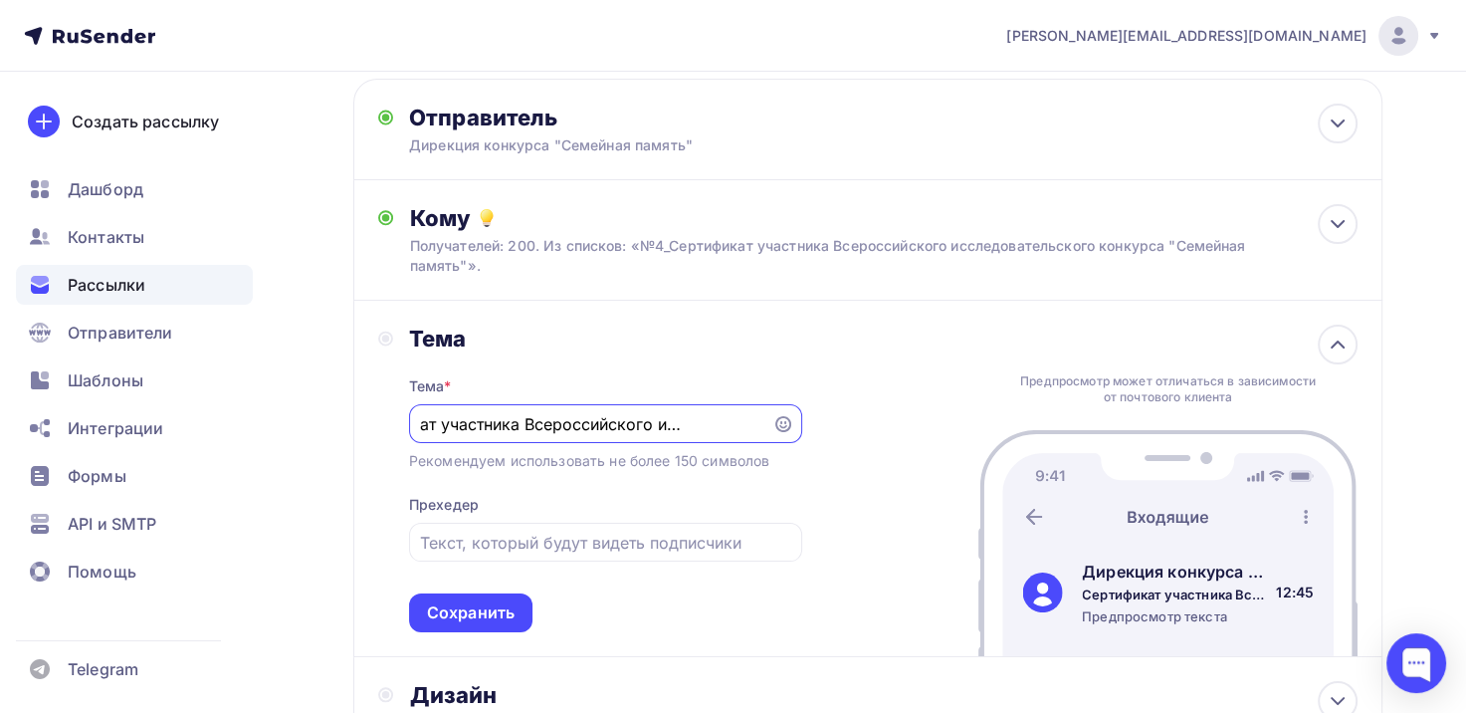
scroll to position [0, 0]
type input "Сертификат участника Всероссийского исследовательского конкурса "Семейная памят…"
click at [456, 606] on div "Сохранить" at bounding box center [471, 612] width 88 height 23
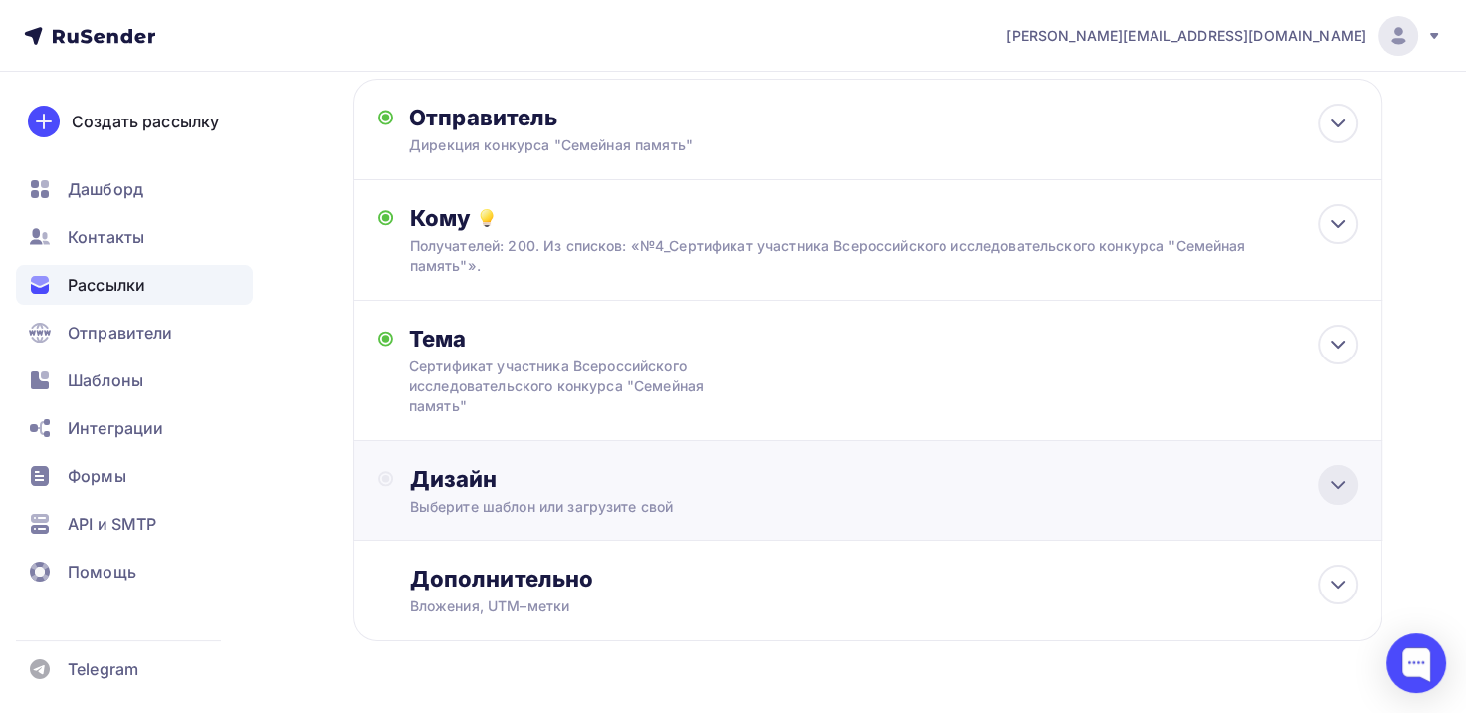
click at [1347, 478] on icon at bounding box center [1338, 485] width 24 height 24
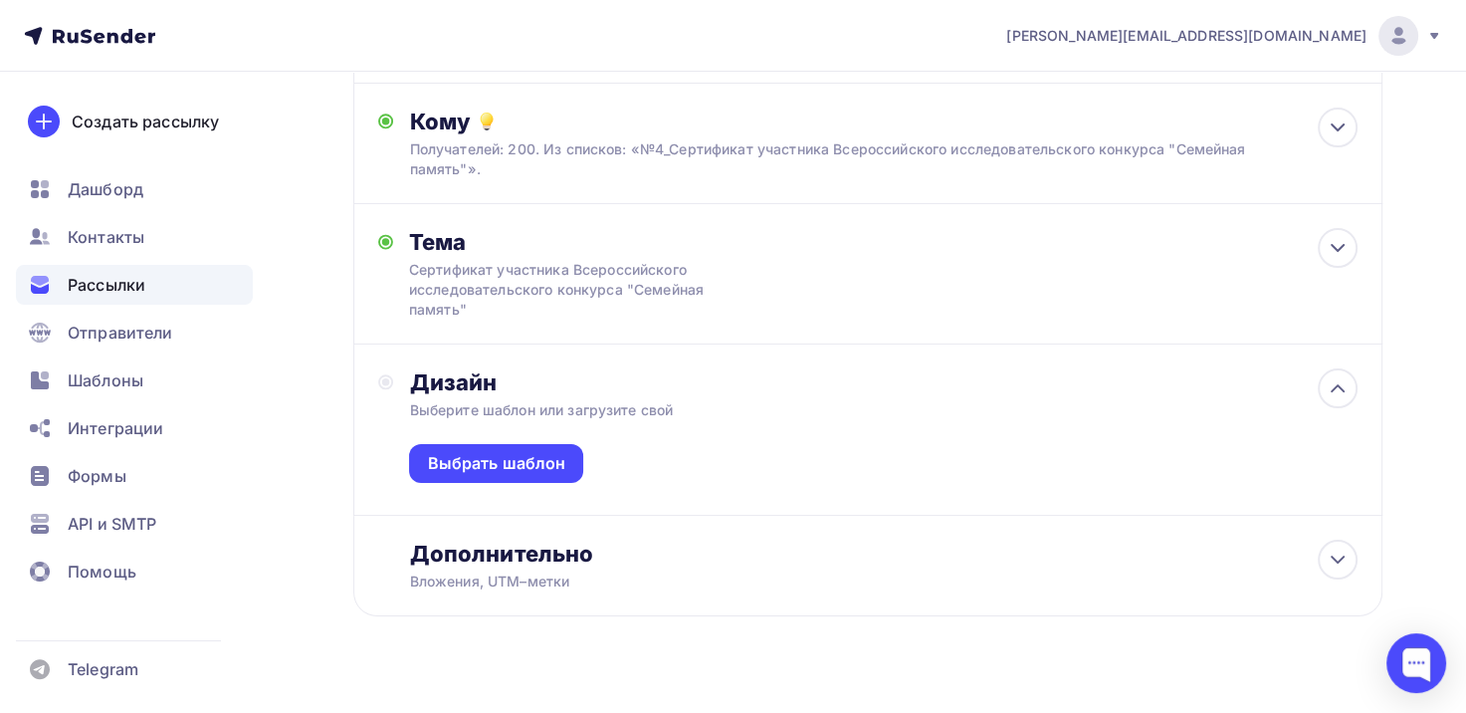
scroll to position [276, 0]
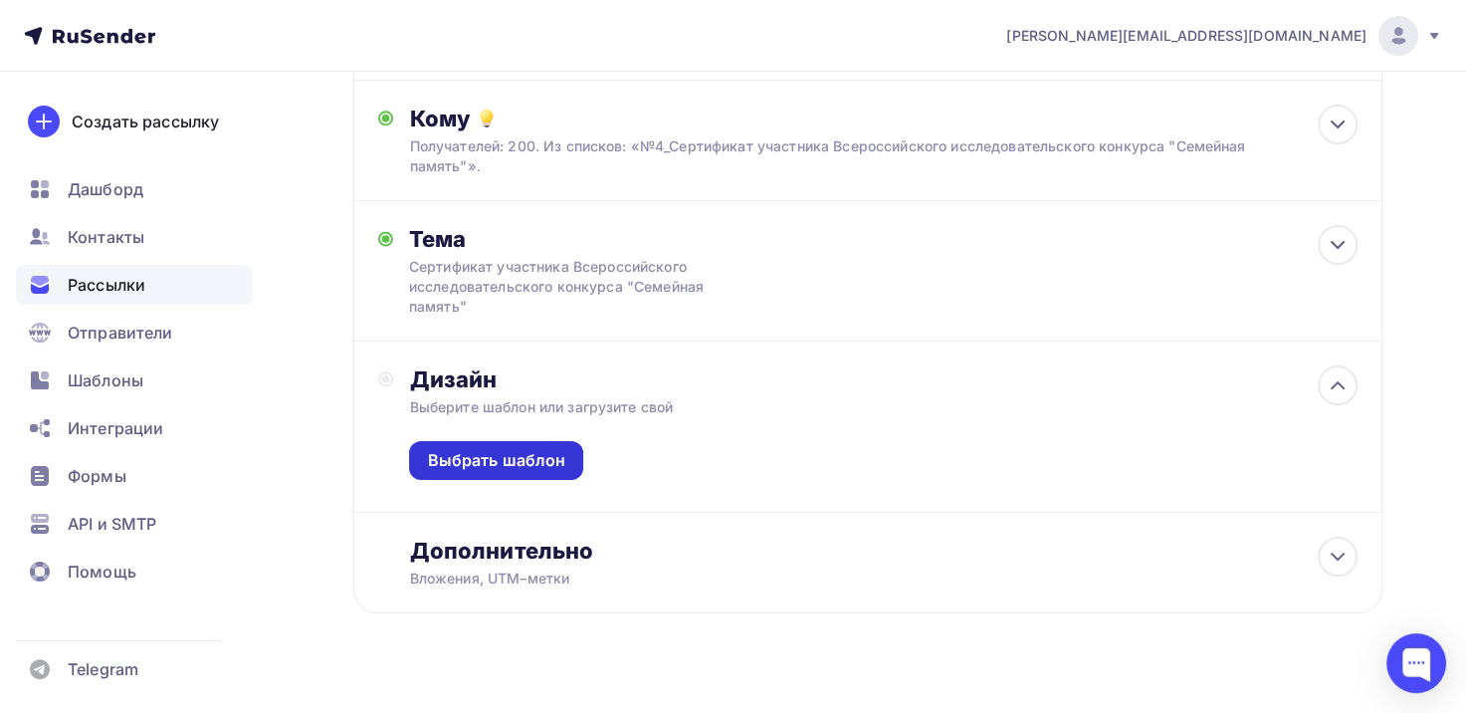
click at [510, 449] on div "Выбрать шаблон" at bounding box center [496, 460] width 138 height 23
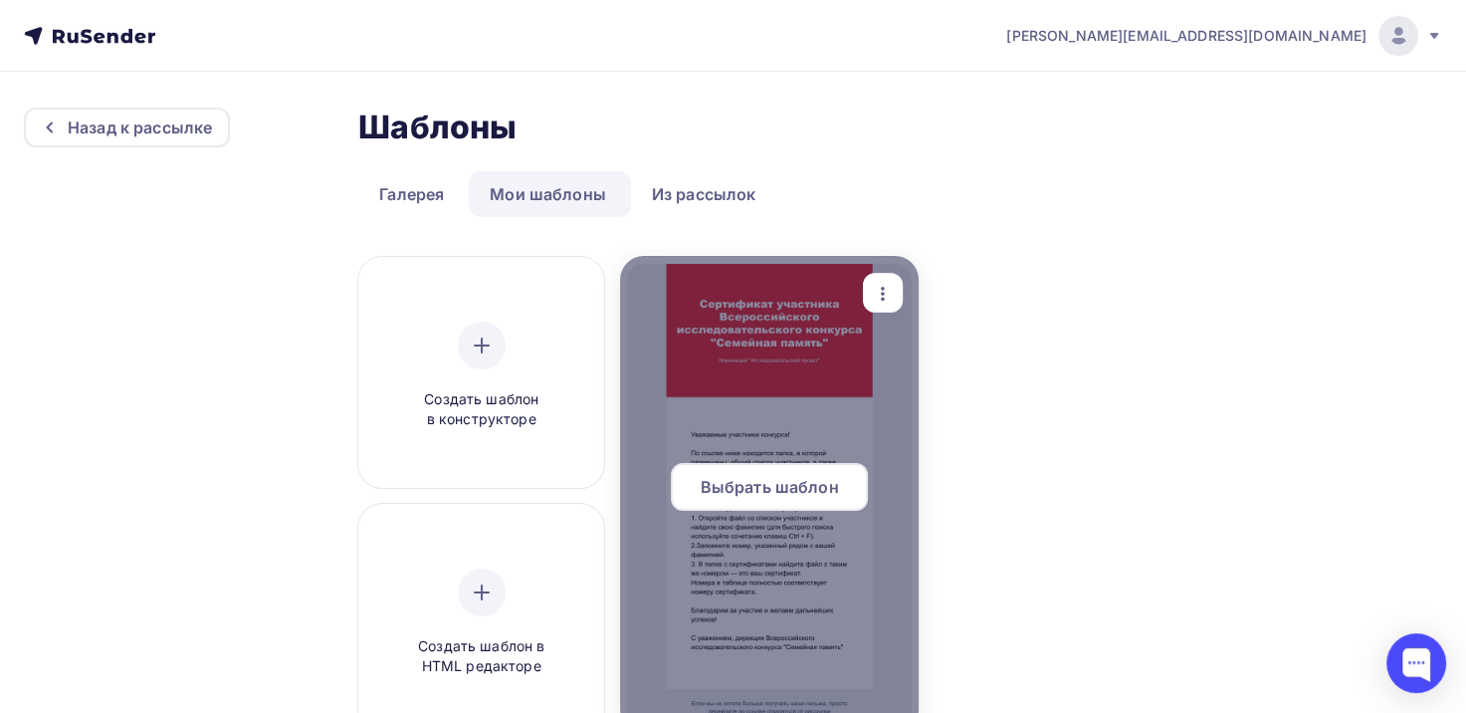
click at [753, 485] on span "Выбрать шаблон" at bounding box center [770, 487] width 138 height 24
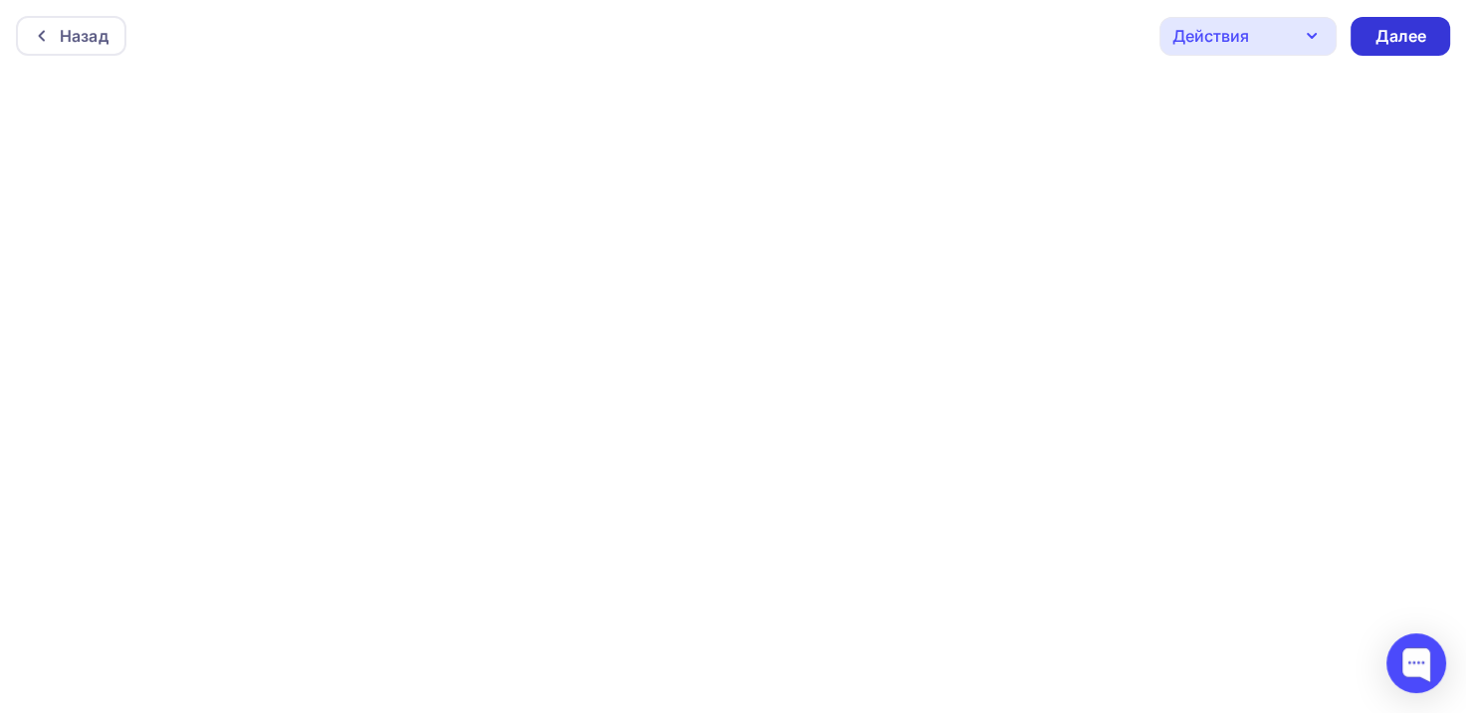
click at [1406, 31] on div "Далее" at bounding box center [1401, 36] width 52 height 23
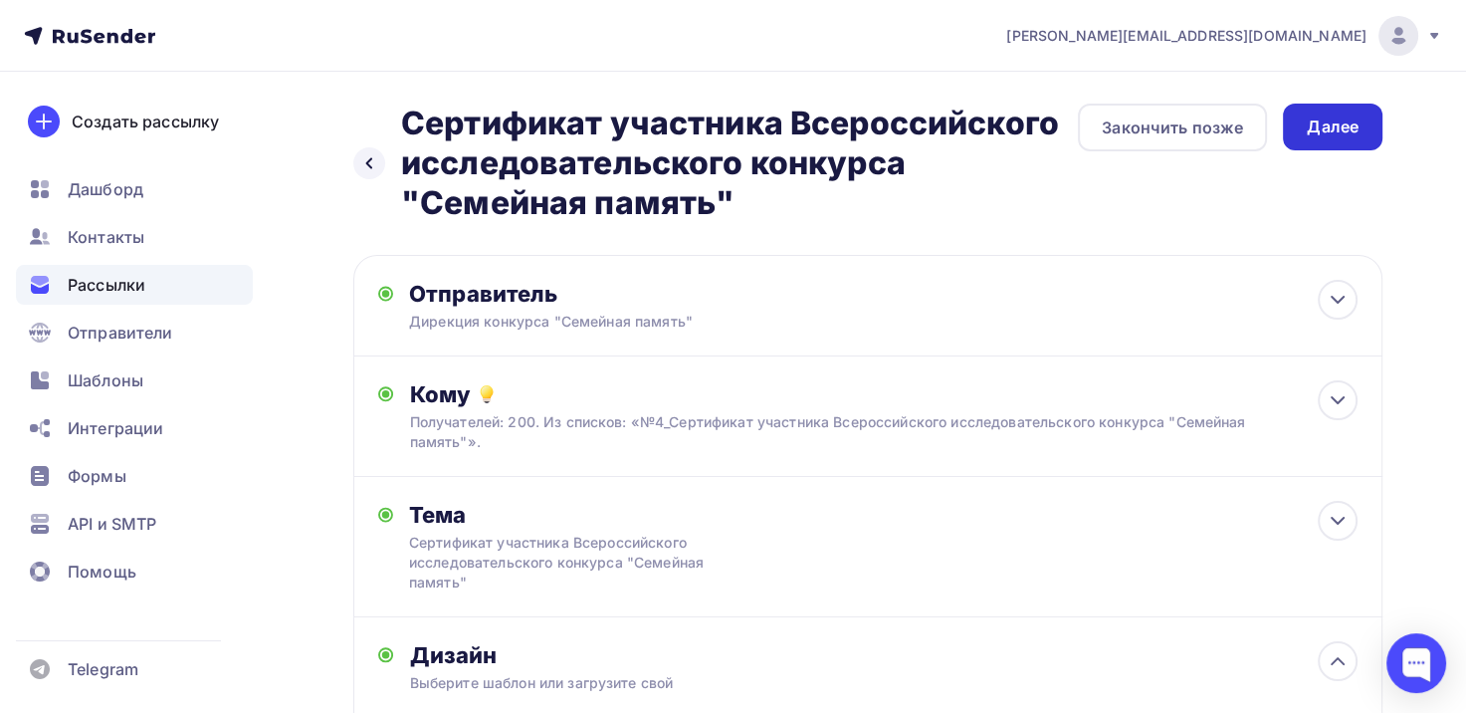
click at [1345, 134] on div "Далее" at bounding box center [1333, 126] width 52 height 23
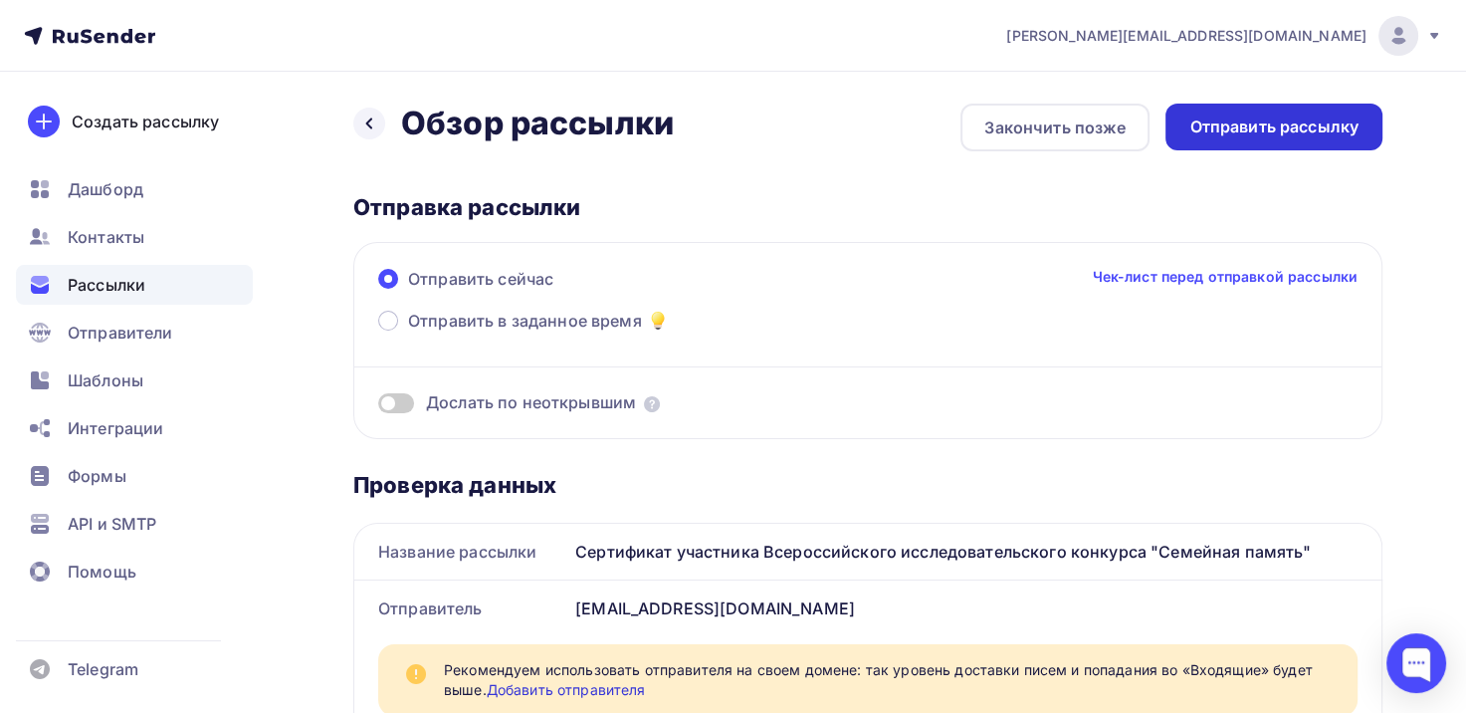
click at [1294, 128] on div "Отправить рассылку" at bounding box center [1274, 126] width 169 height 23
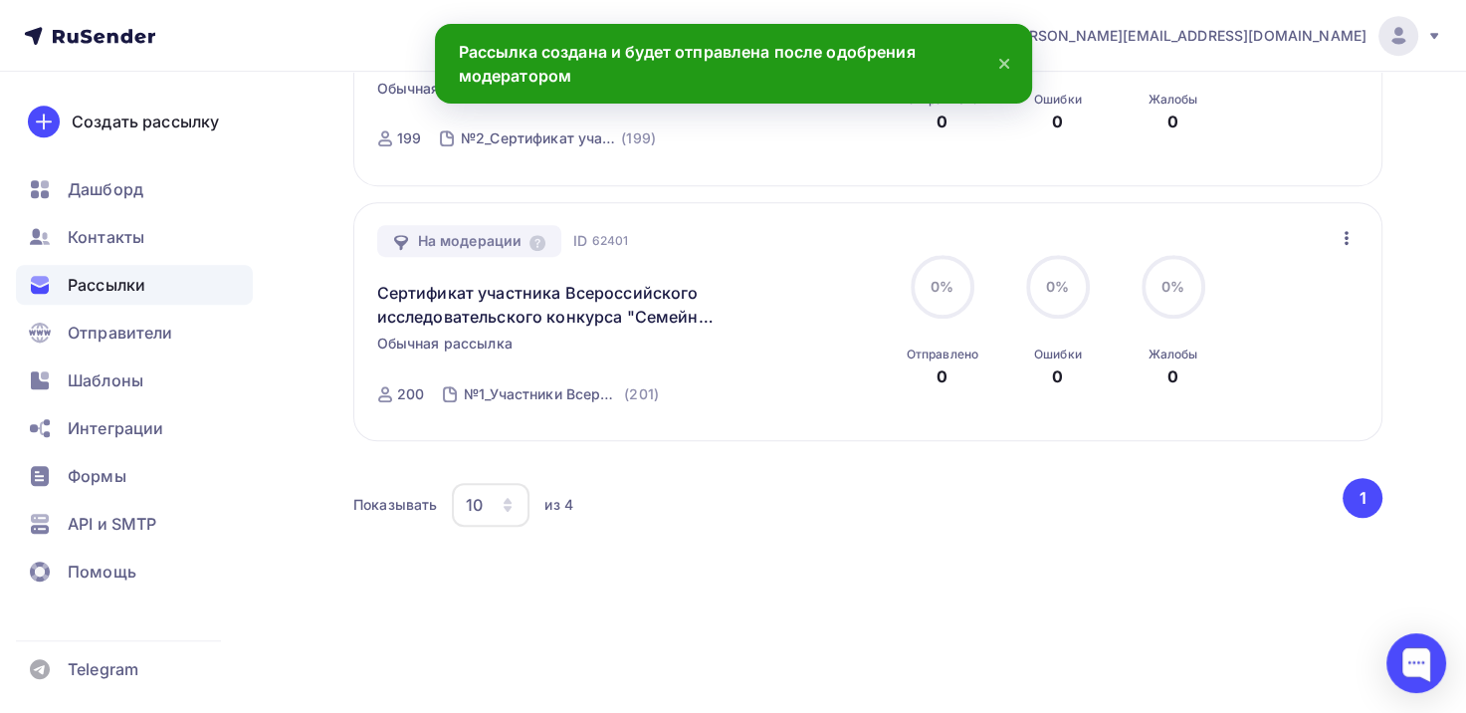
scroll to position [965, 0]
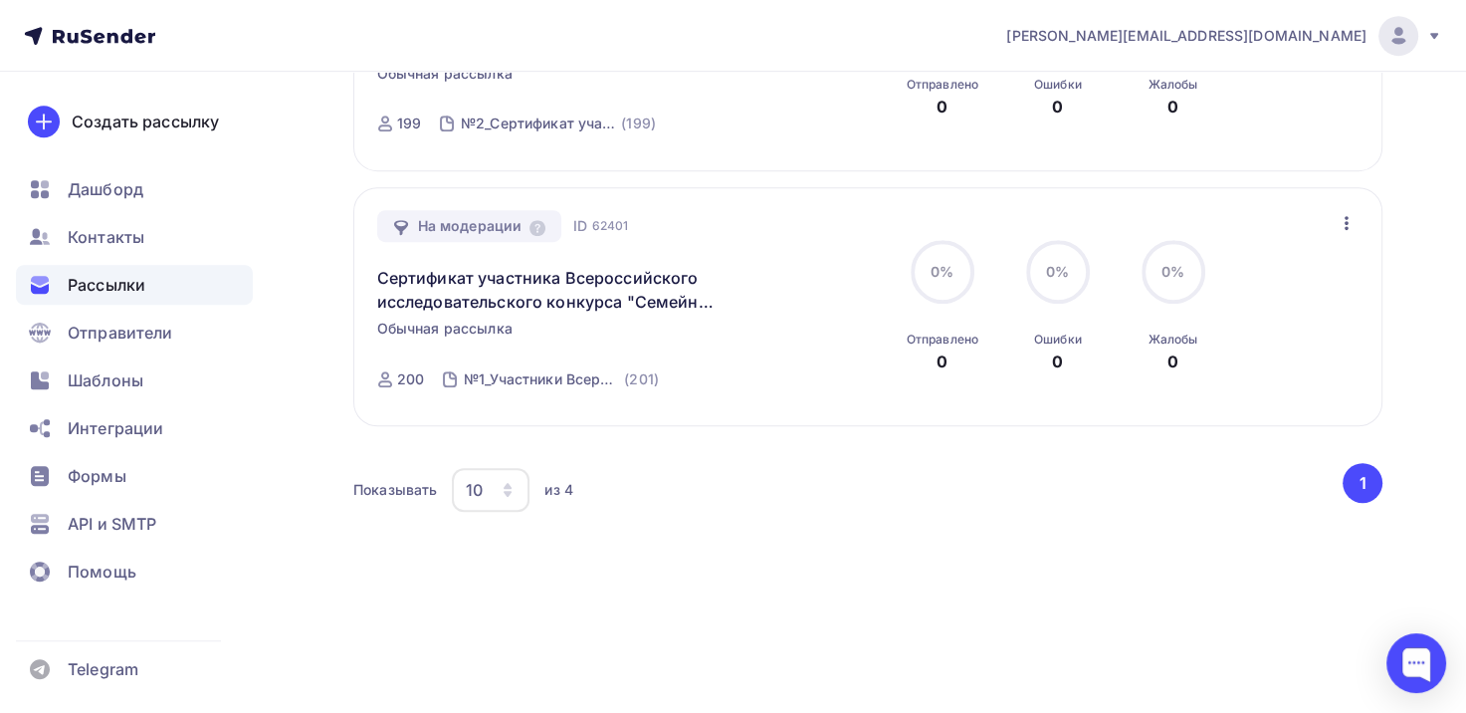
click at [1346, 216] on icon "button" at bounding box center [1347, 223] width 4 height 14
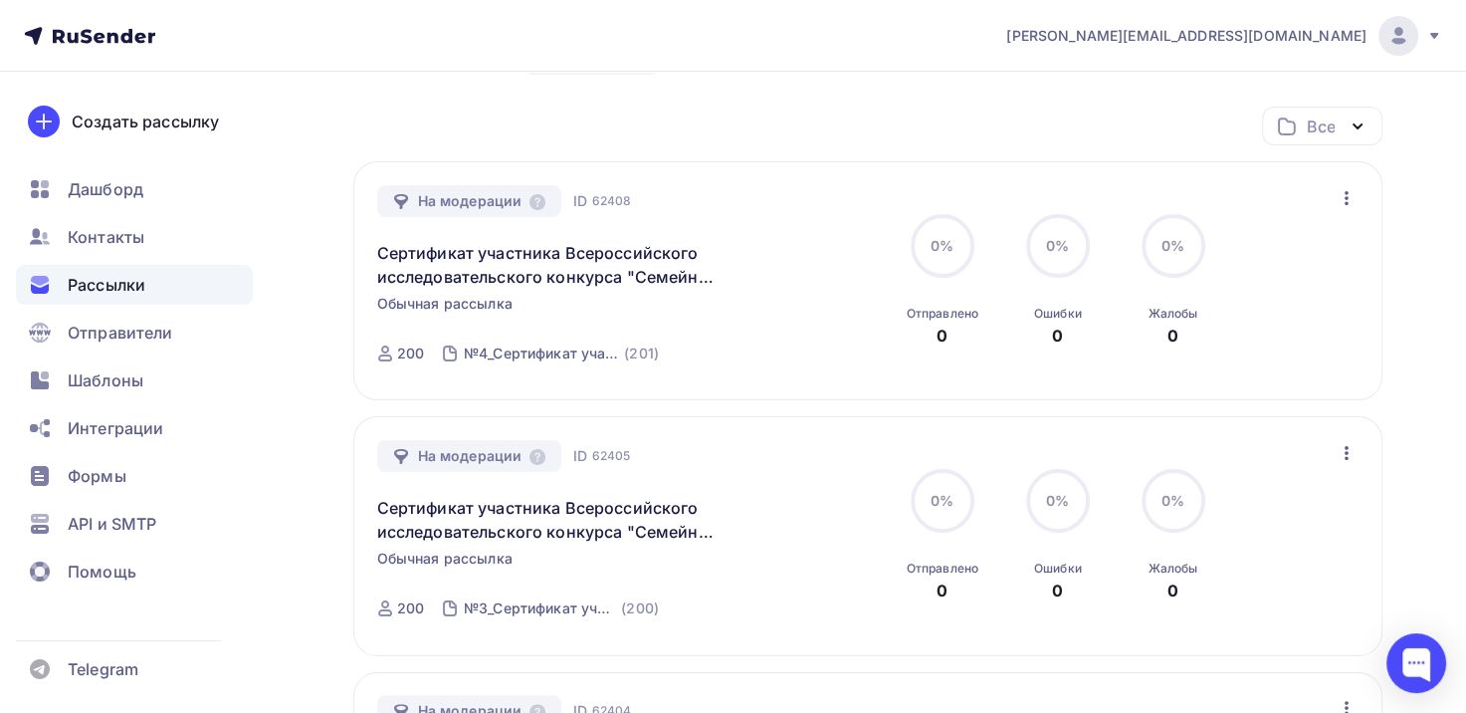
scroll to position [0, 0]
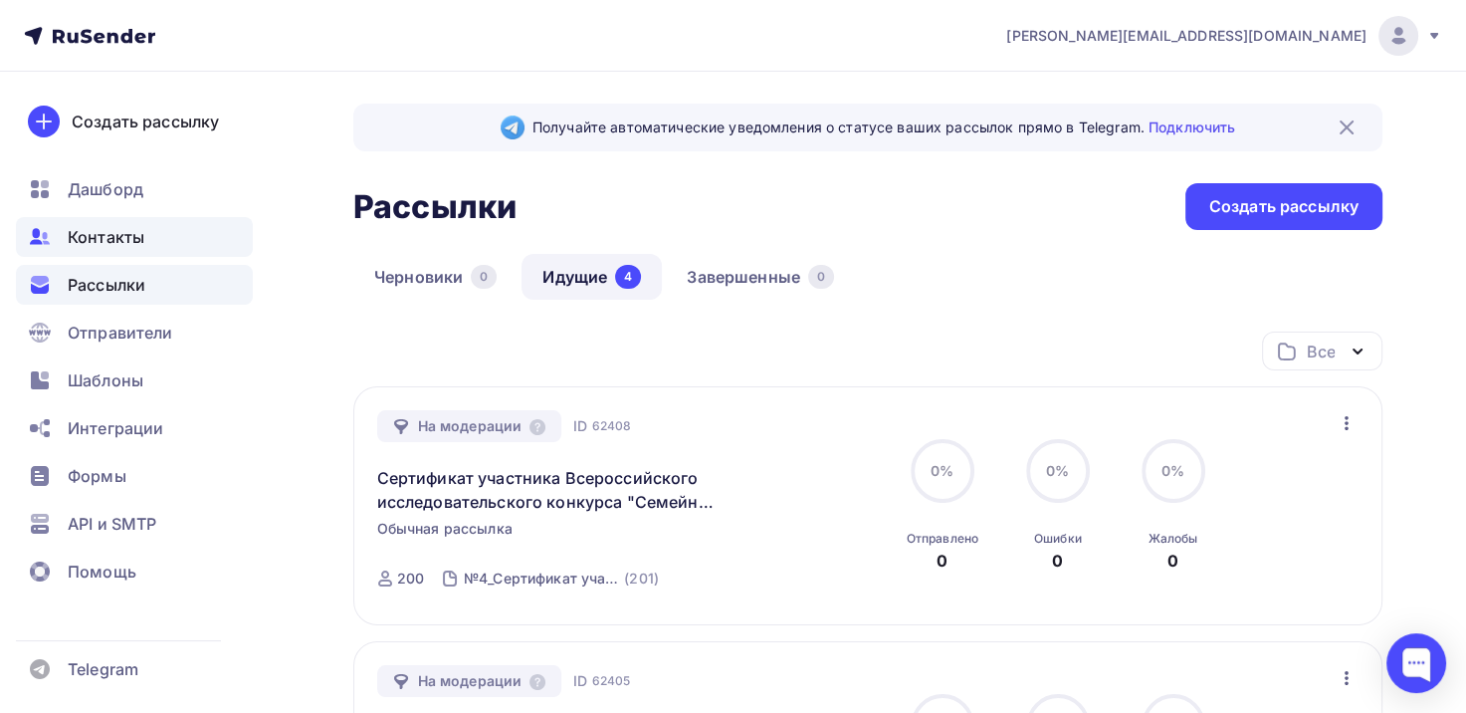
click at [110, 248] on span "Контакты" at bounding box center [106, 237] width 77 height 24
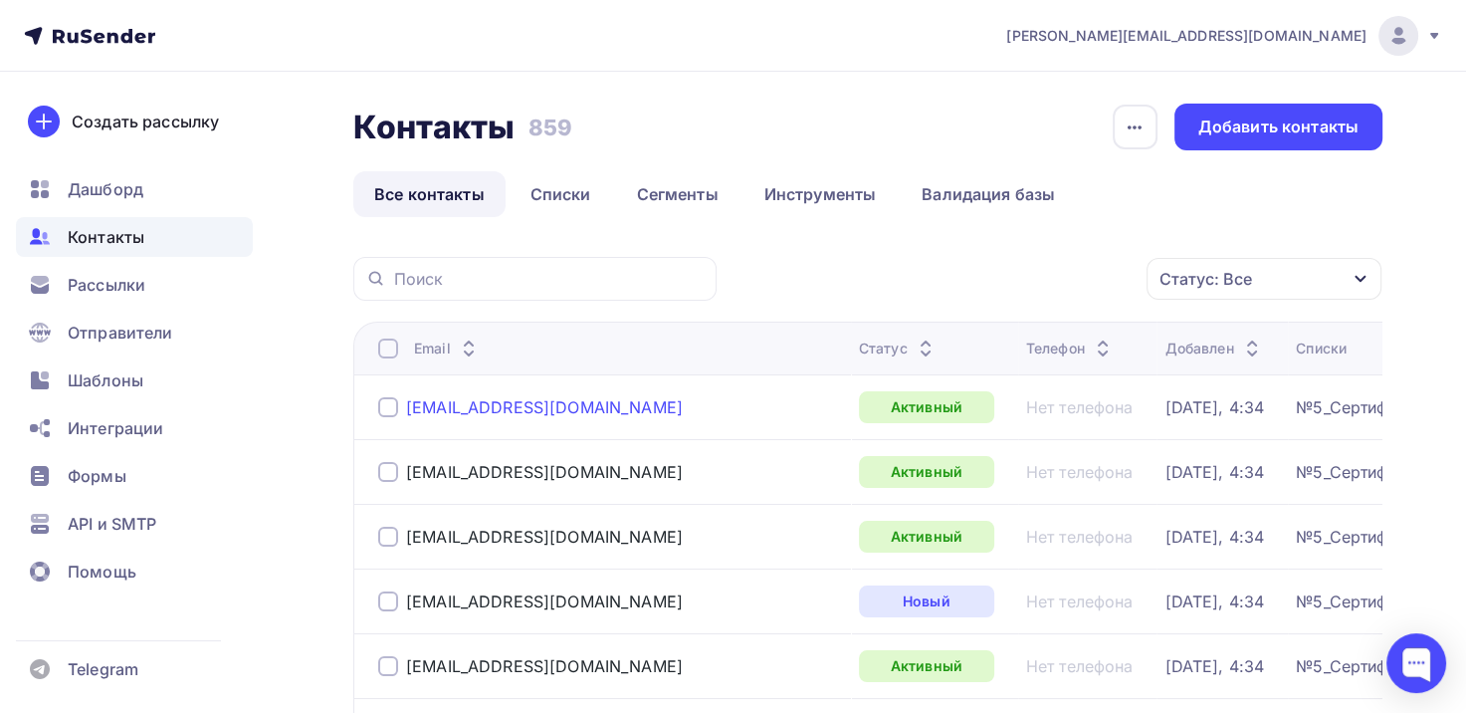
click at [546, 408] on div "[EMAIL_ADDRESS][DOMAIN_NAME]" at bounding box center [544, 407] width 277 height 20
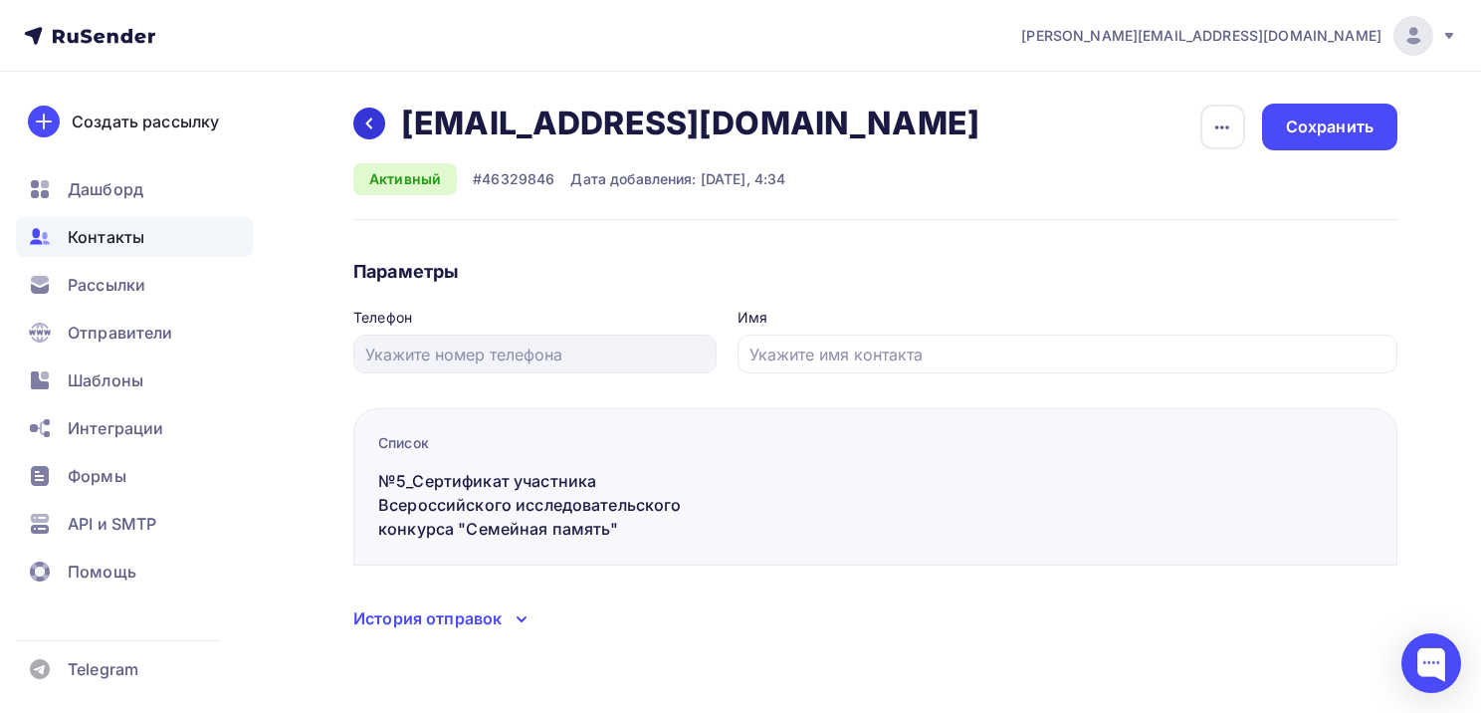
click at [370, 128] on icon at bounding box center [369, 123] width 16 height 16
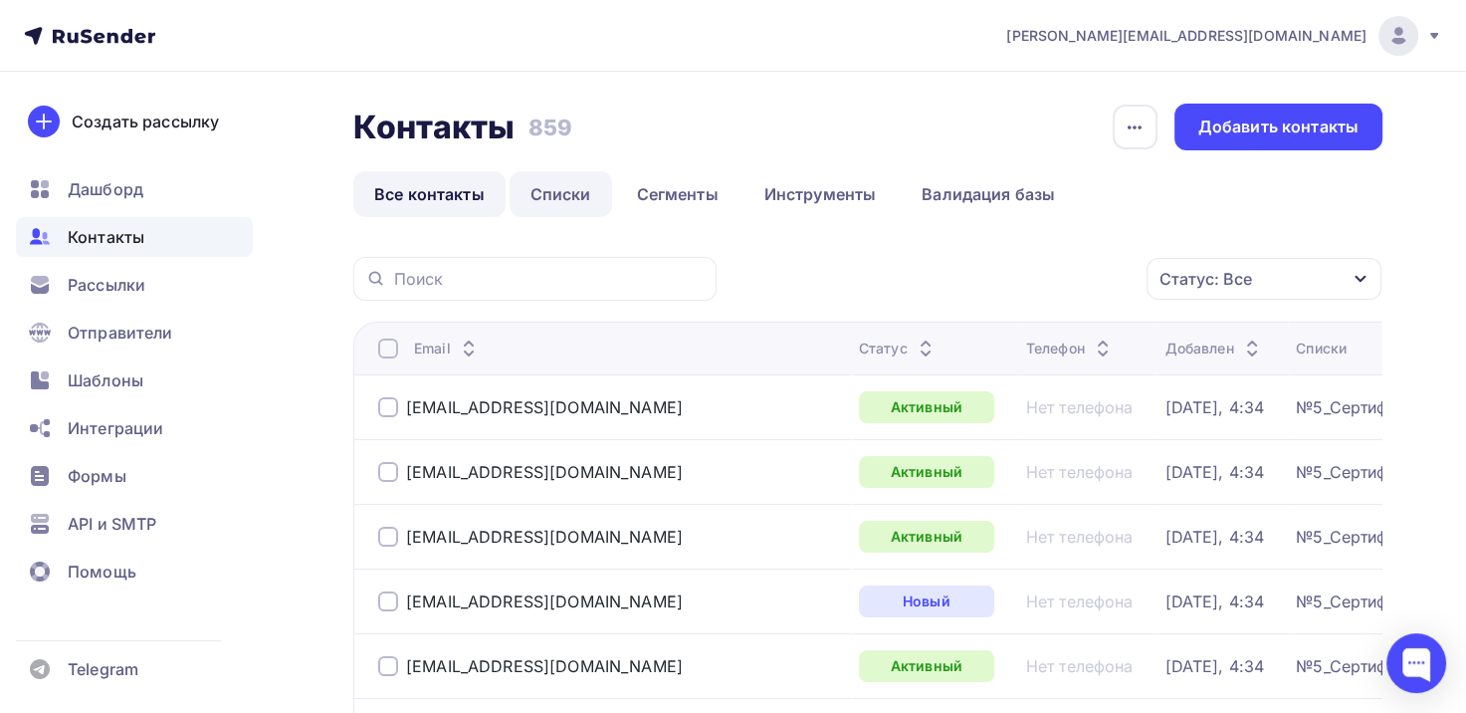
click at [561, 191] on link "Списки" at bounding box center [561, 194] width 103 height 46
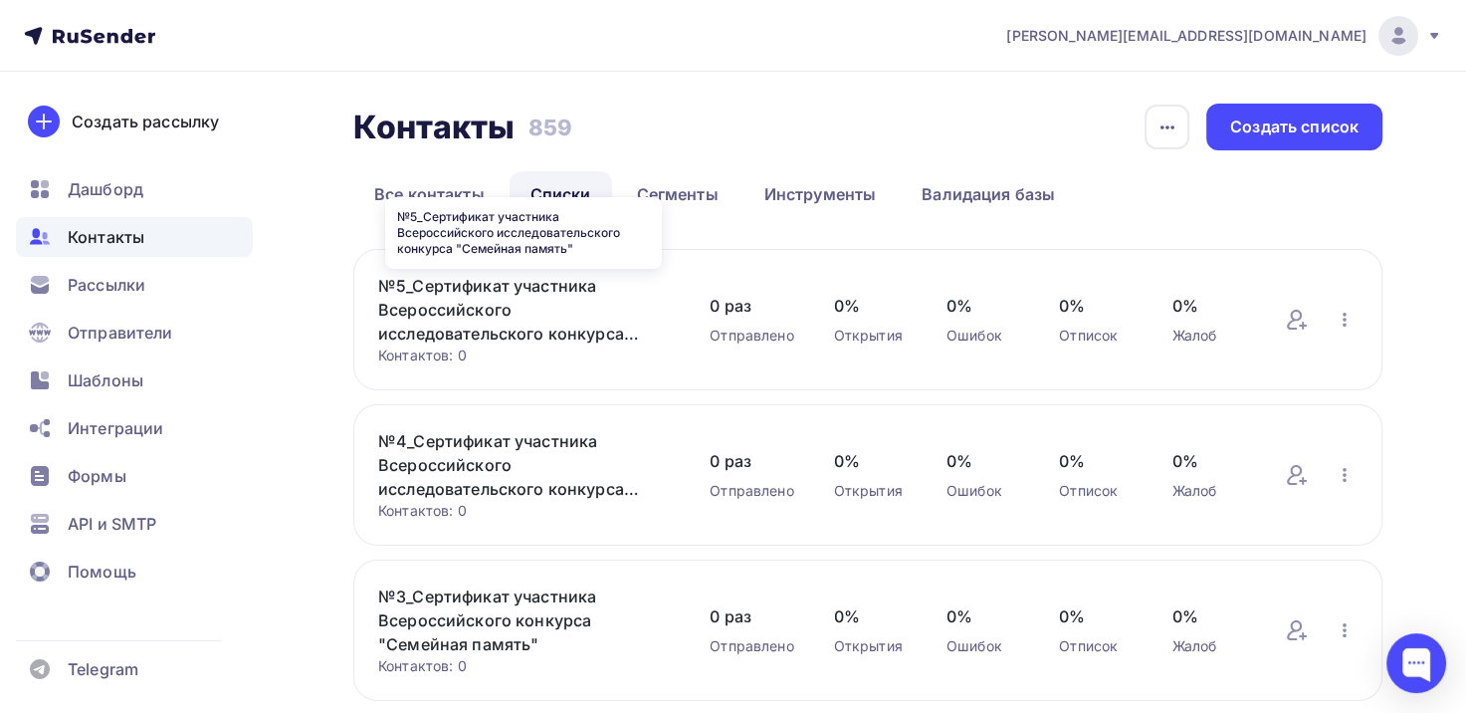
click at [459, 309] on link "№5_Сертификат участника Всероссийского исследовательского конкурса "Семейная па…" at bounding box center [524, 310] width 292 height 72
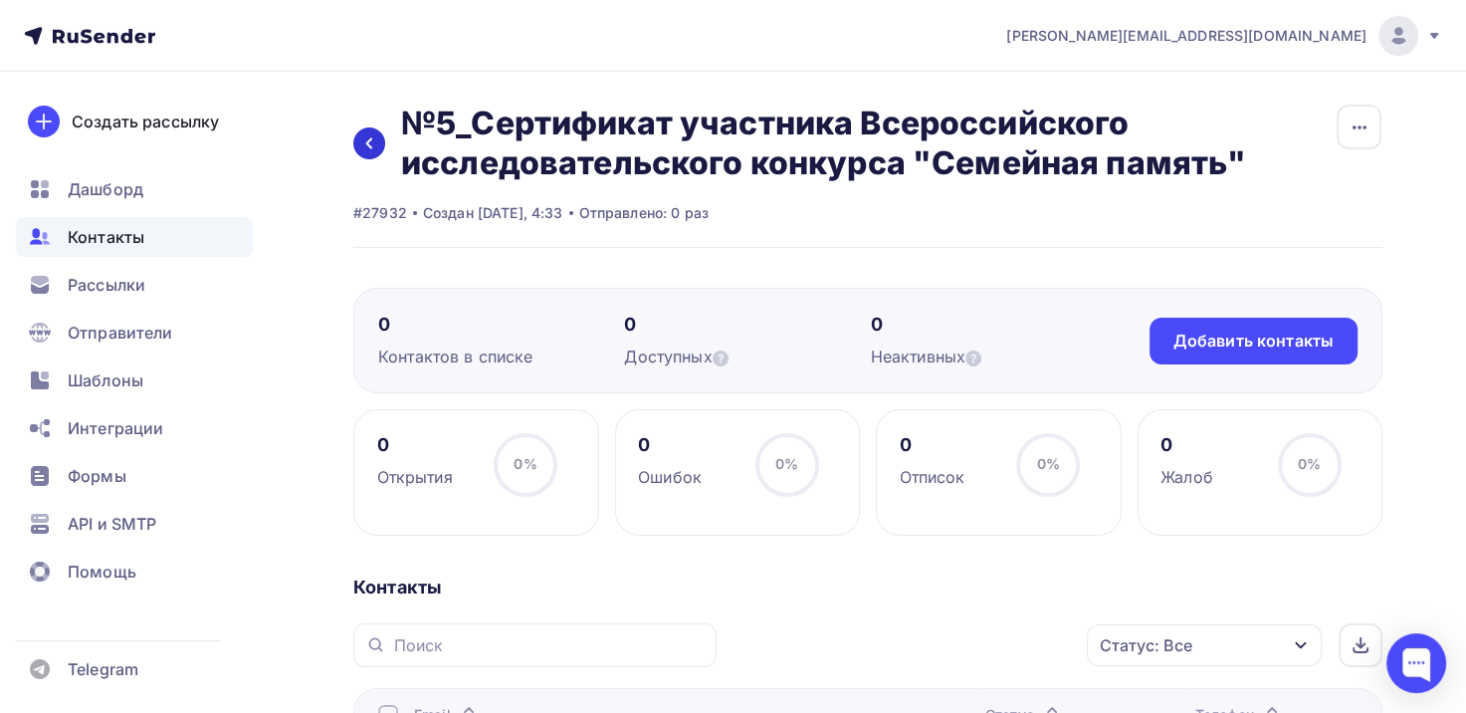
click at [370, 151] on link at bounding box center [369, 143] width 32 height 32
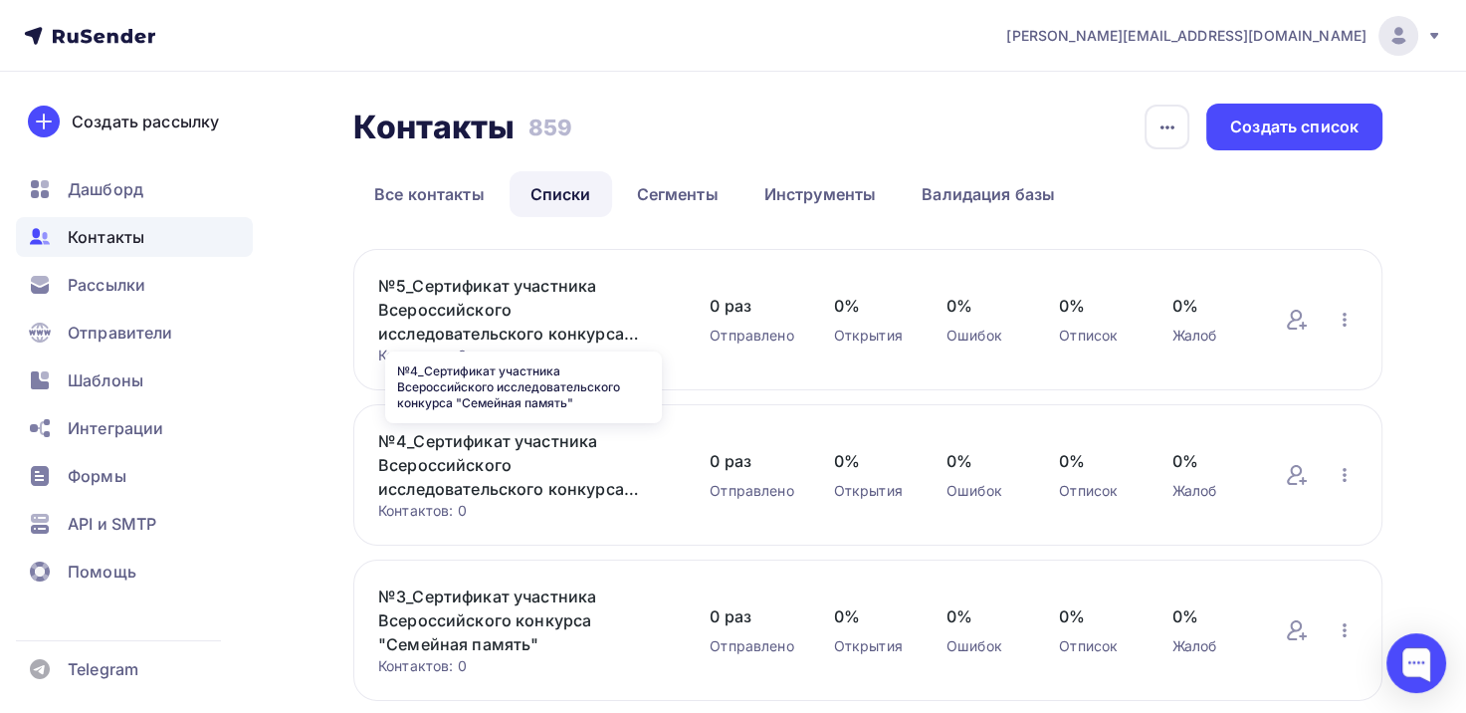
click at [473, 449] on link "№4_Сертификат участника Всероссийского исследовательского конкурса "Семейная па…" at bounding box center [524, 465] width 292 height 72
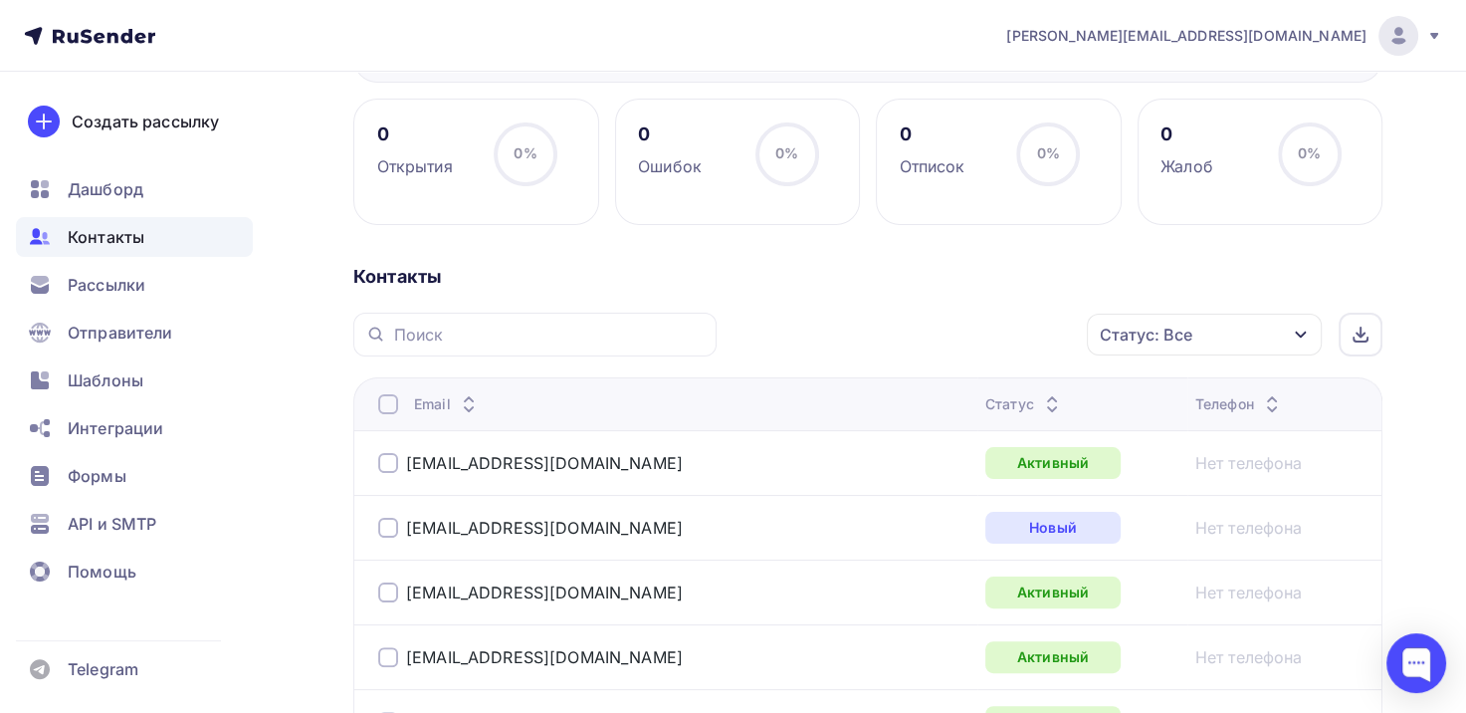
scroll to position [398, 0]
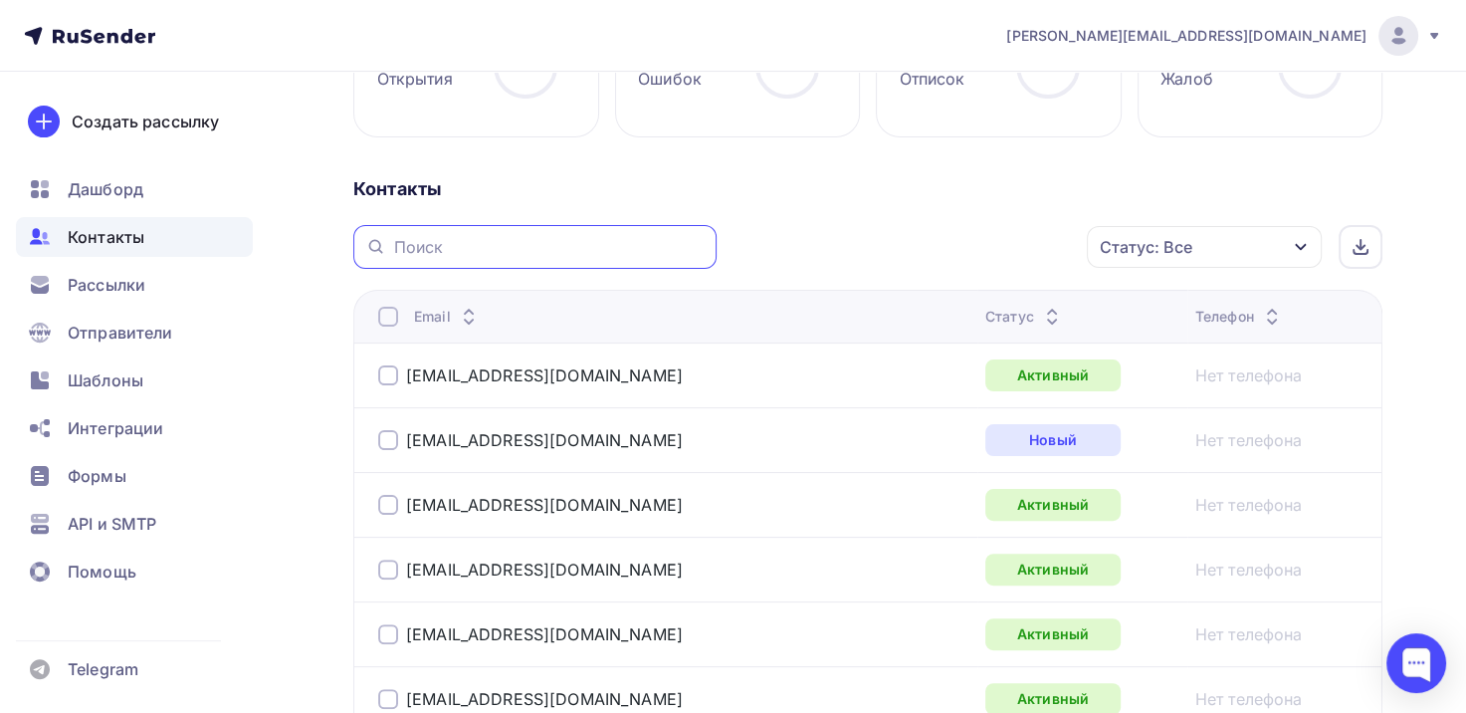
click at [539, 255] on input "text" at bounding box center [549, 247] width 311 height 22
type input "puzhikhin"
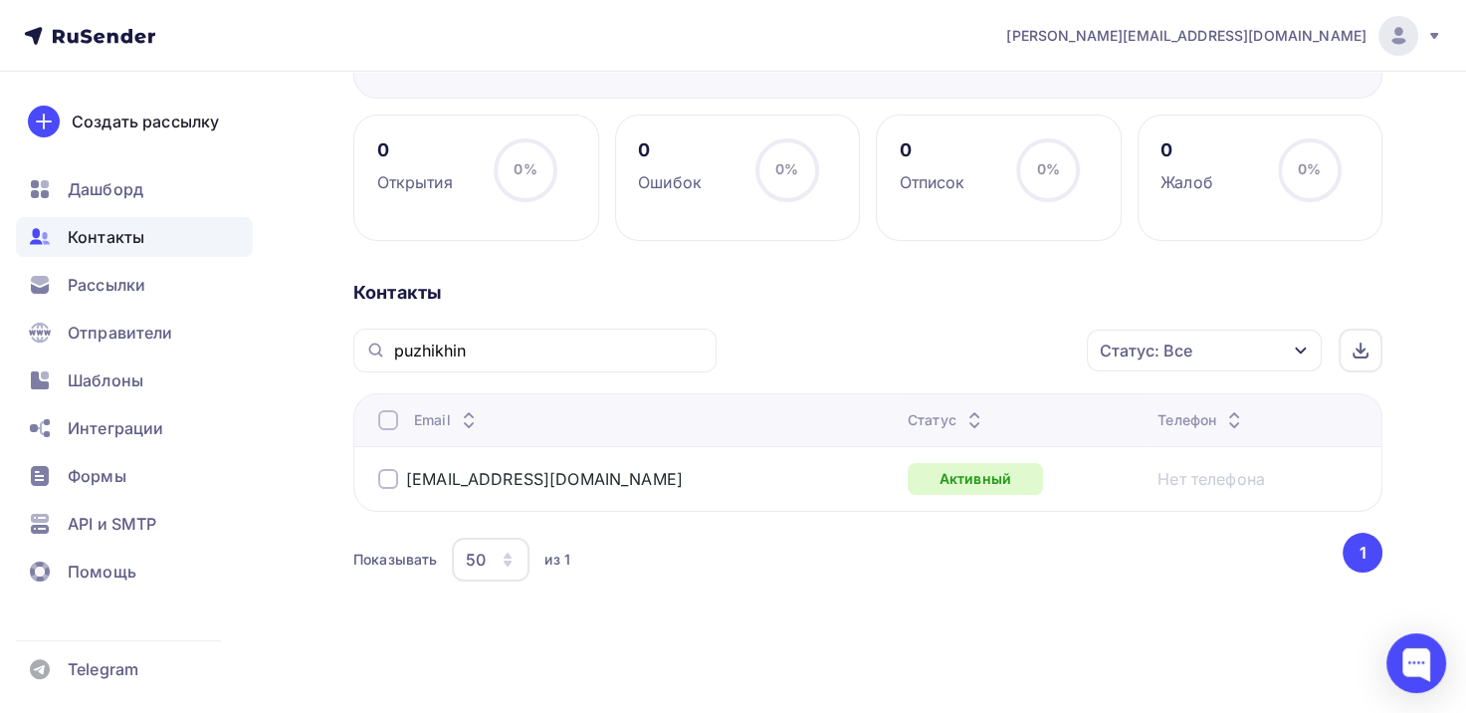
scroll to position [0, 0]
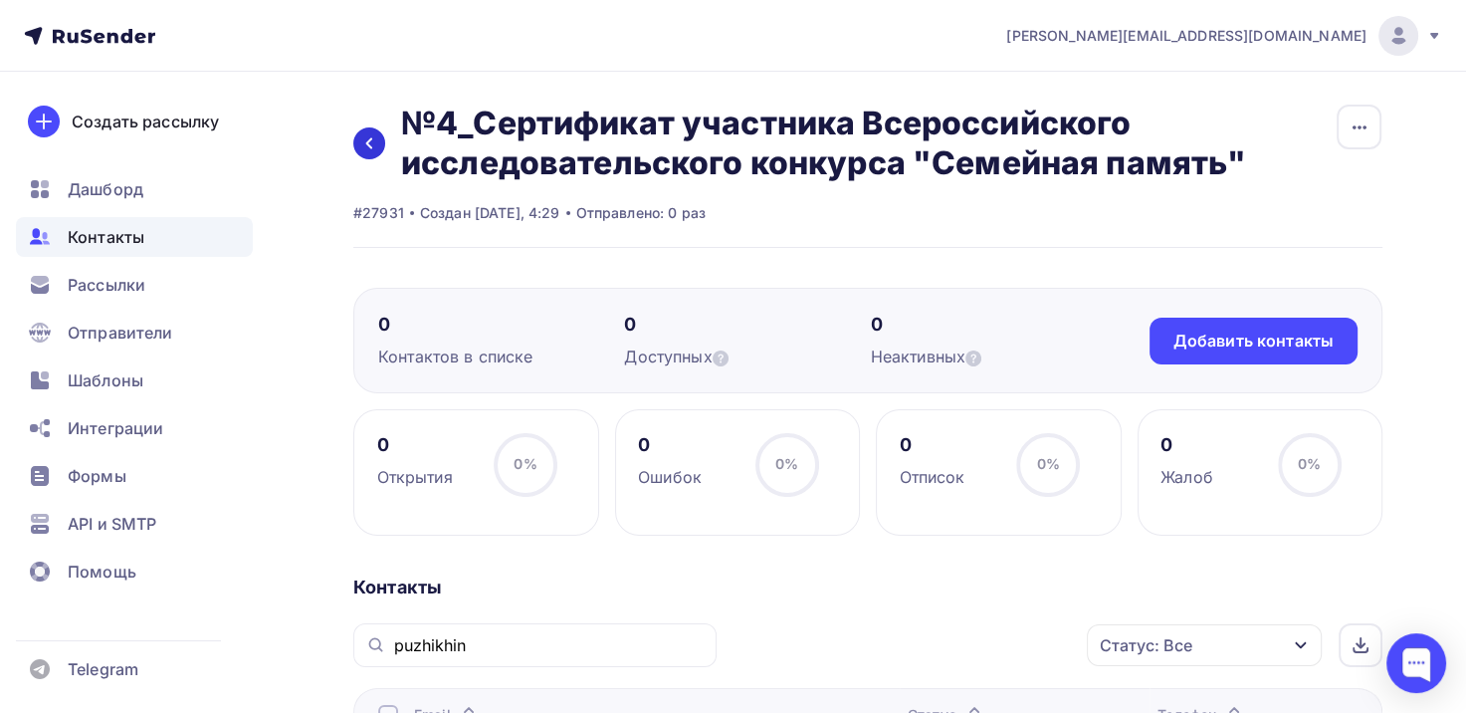
click at [364, 147] on icon at bounding box center [369, 143] width 16 height 16
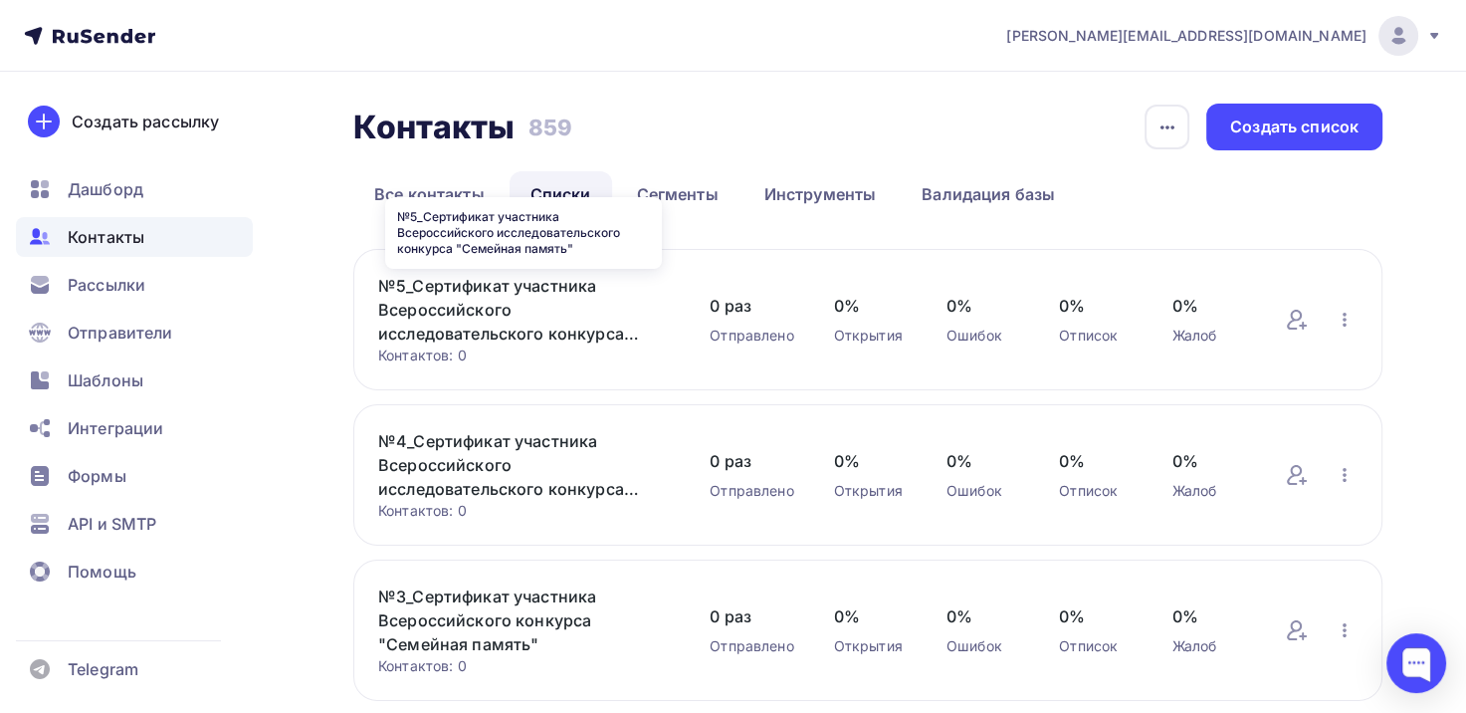
click at [468, 317] on link "№5_Сертификат участника Всероссийского исследовательского конкурса "Семейная па…" at bounding box center [524, 310] width 292 height 72
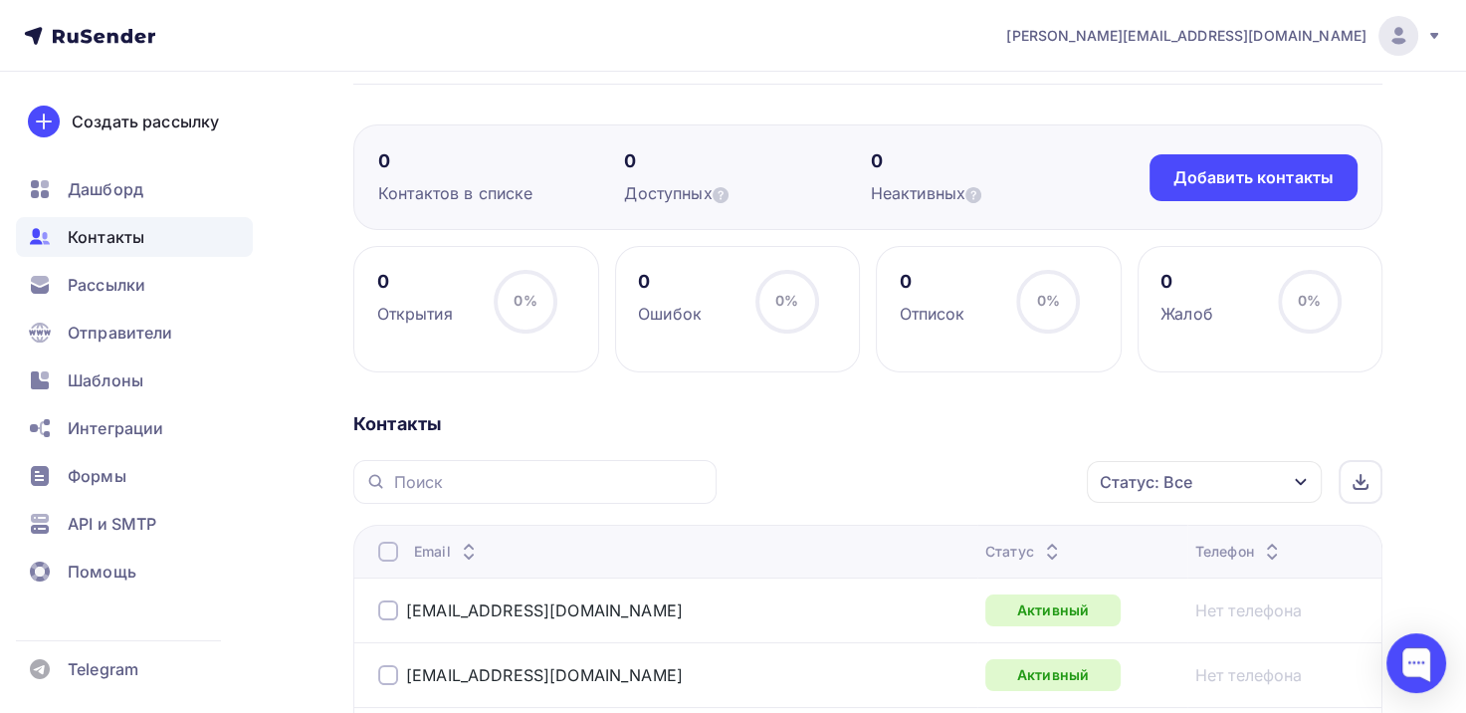
scroll to position [199, 0]
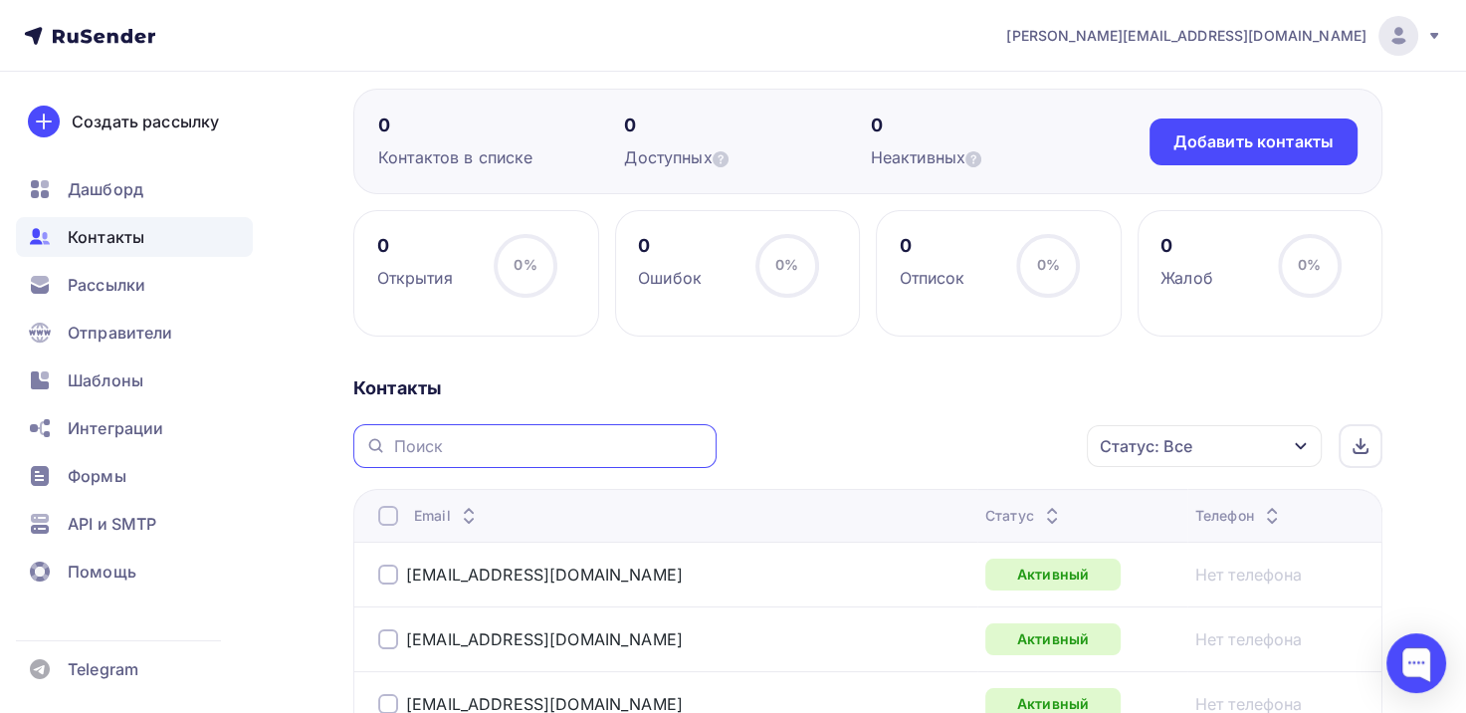
click at [476, 449] on input "text" at bounding box center [549, 446] width 311 height 22
type input "puzhikhin"
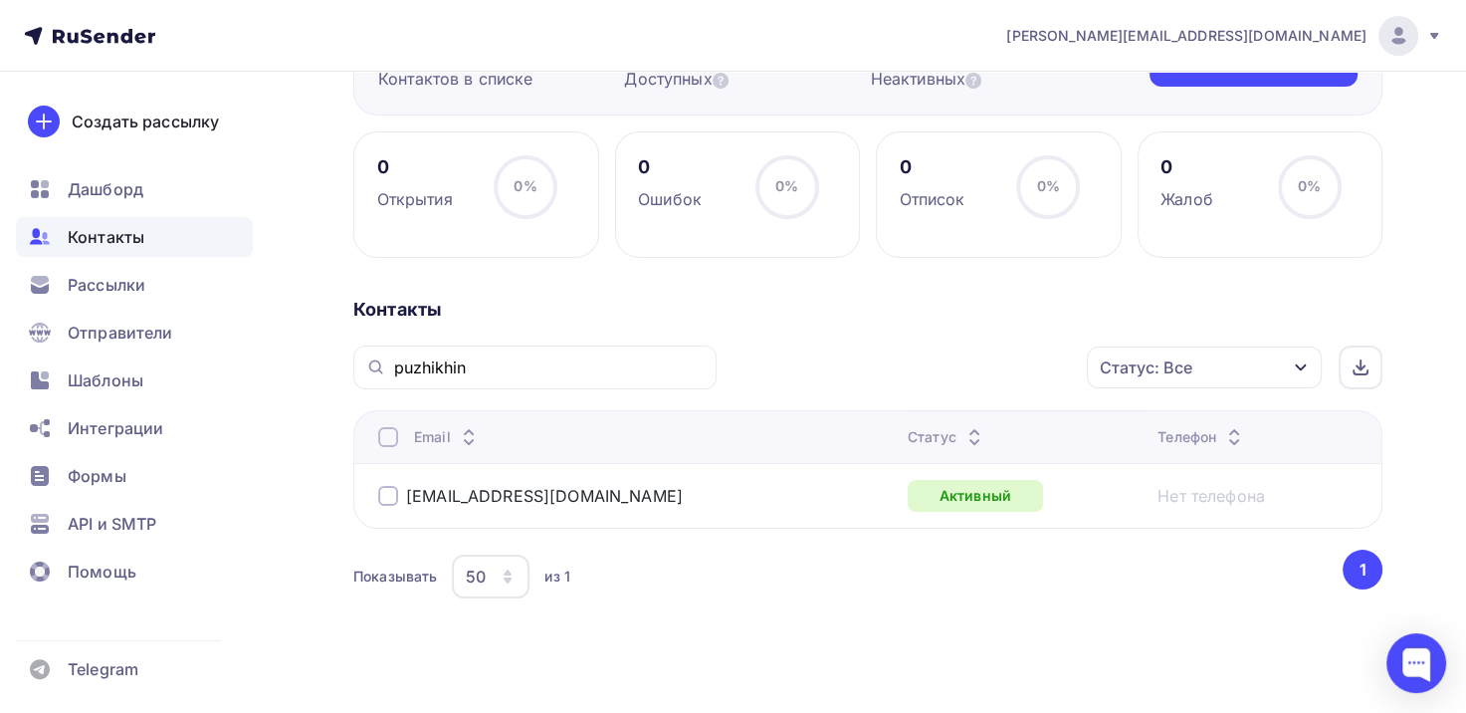
scroll to position [295, 0]
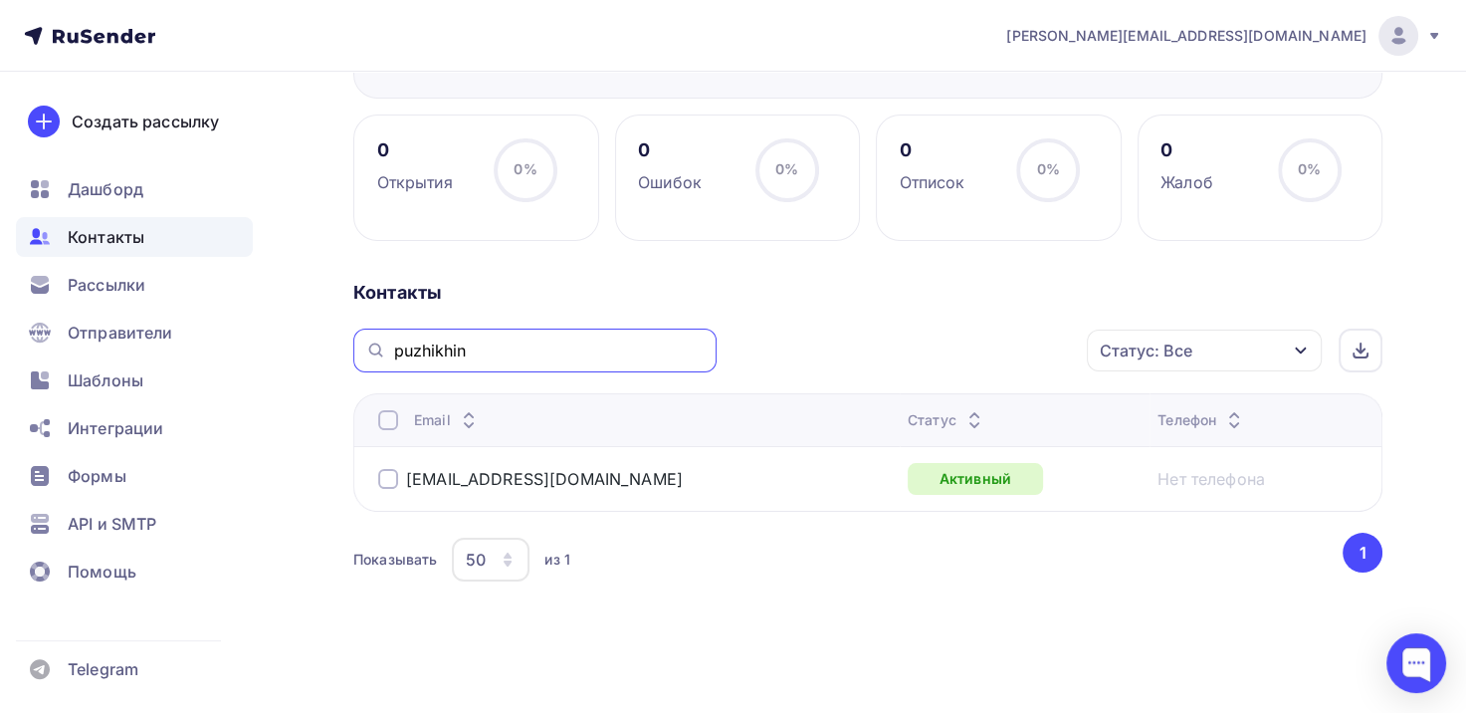
drag, startPoint x: 541, startPoint y: 344, endPoint x: 365, endPoint y: 386, distance: 180.1
click at [365, 386] on div "puzhikhin Статус: Все Статус Новый Активный Не существует Переполнен Недоступен…" at bounding box center [867, 458] width 1029 height 258
click at [1400, 398] on div "Назад №5_Сертификат участника Всероссийского исследовательского конкурса "Семей…" at bounding box center [733, 246] width 1466 height 938
click at [462, 354] on input "text" at bounding box center [549, 350] width 311 height 22
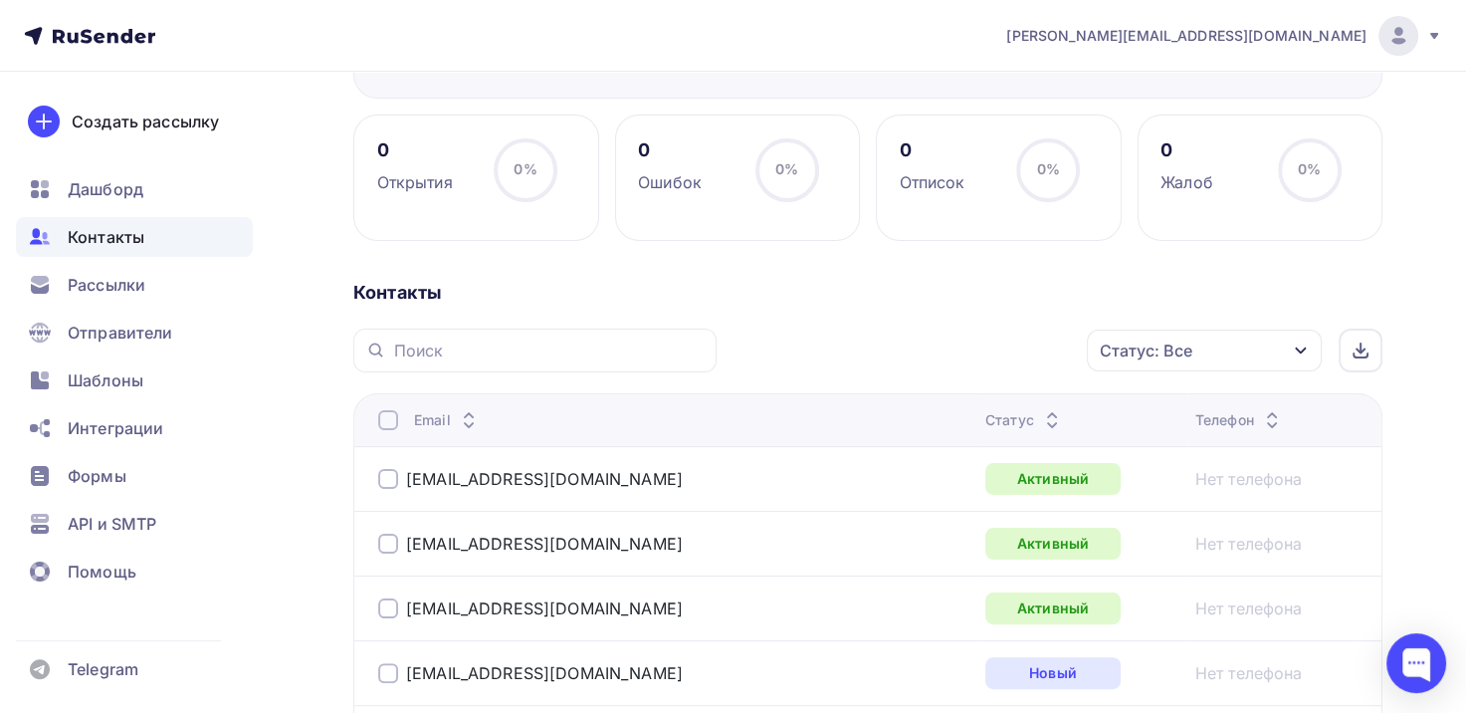
click at [387, 412] on div at bounding box center [388, 420] width 20 height 20
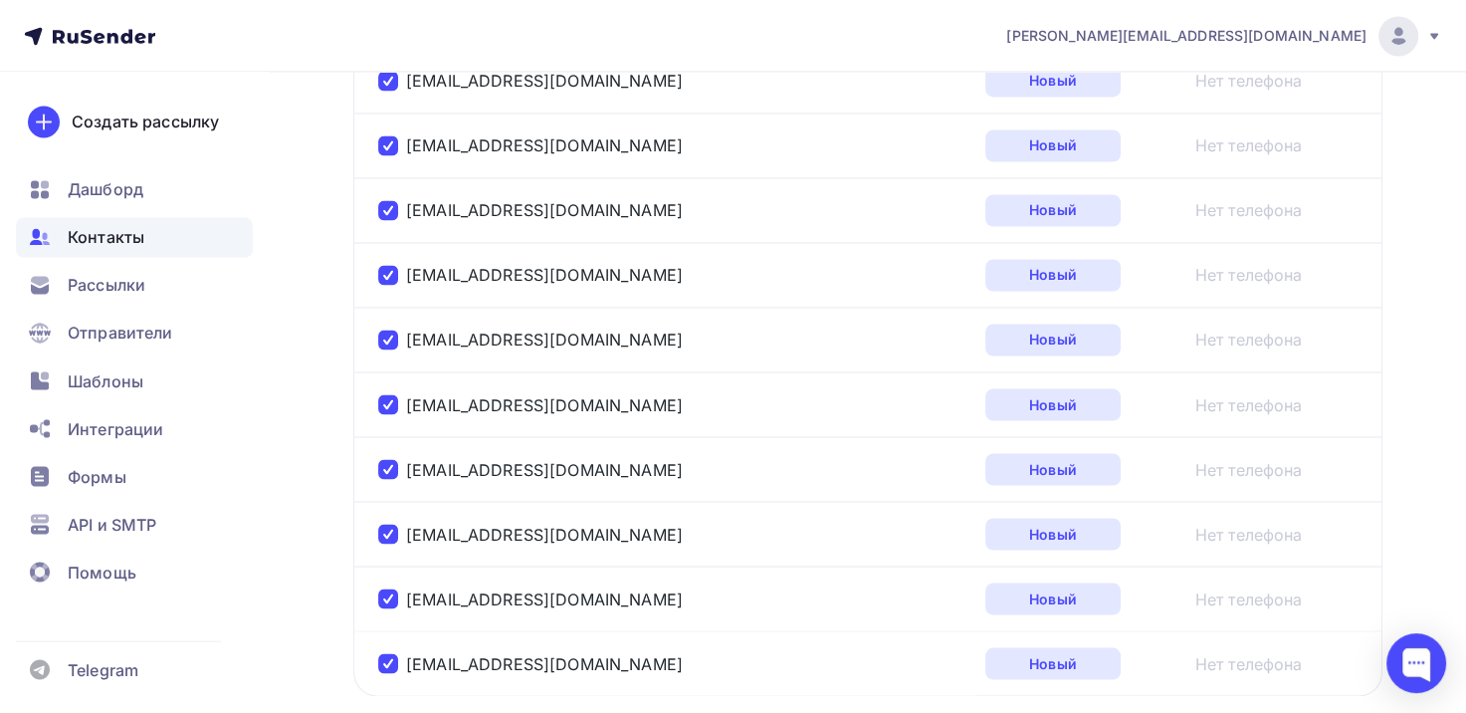
scroll to position [3456, 0]
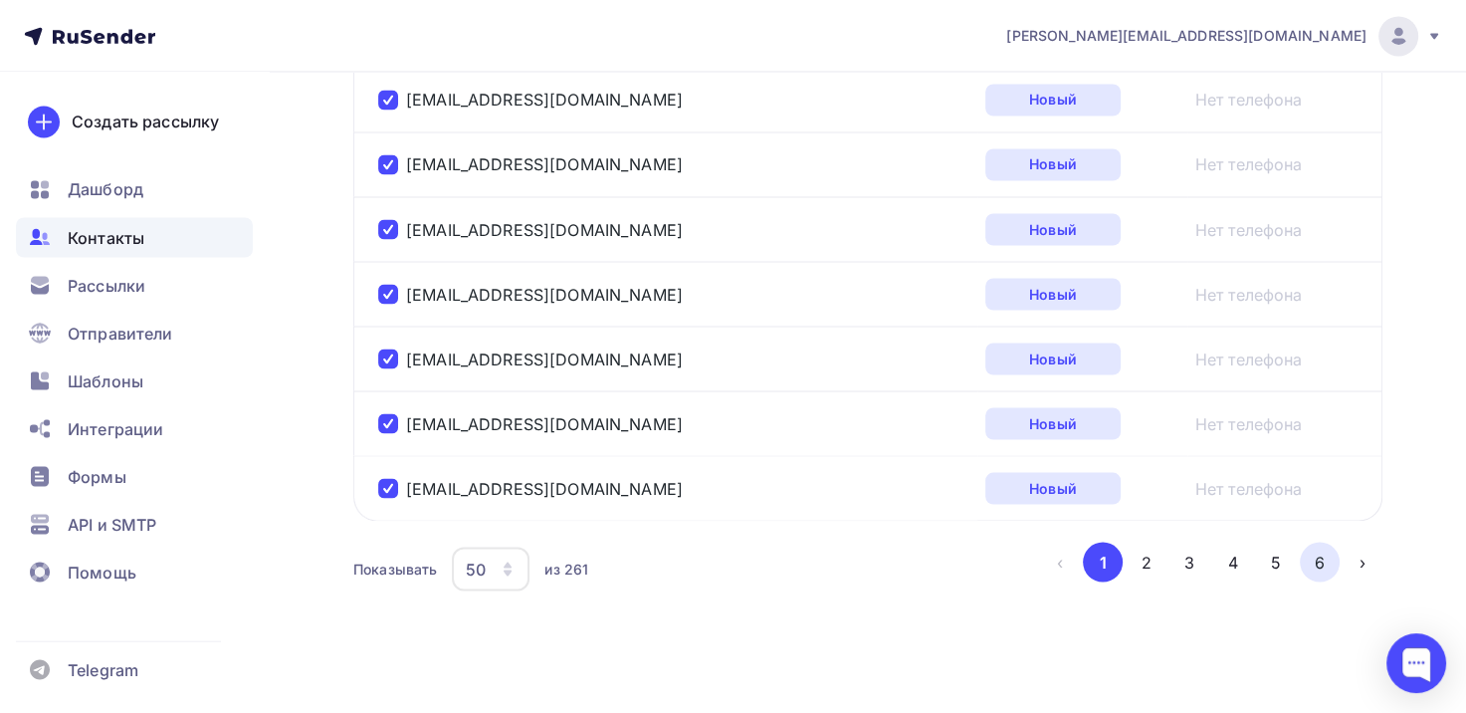
click at [1330, 545] on button "6" at bounding box center [1320, 562] width 40 height 40
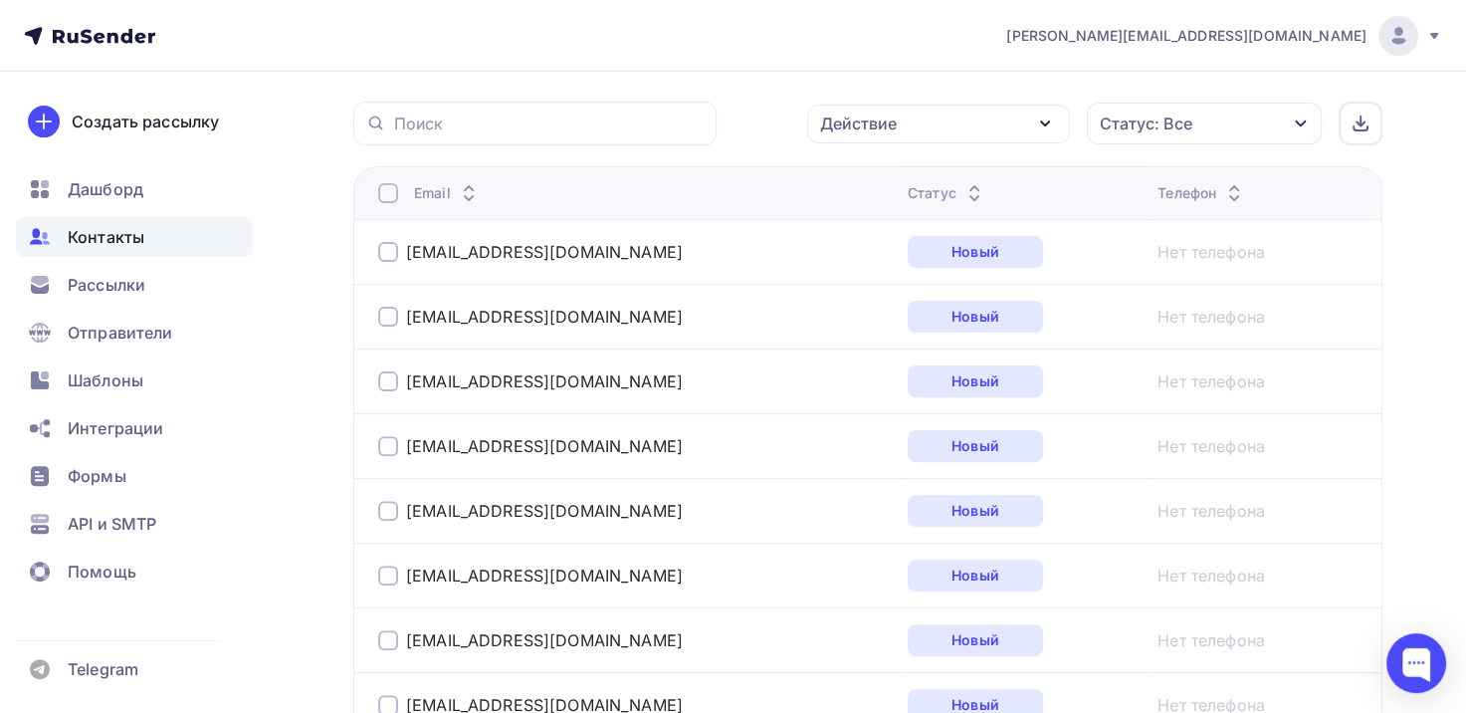
scroll to position [561, 0]
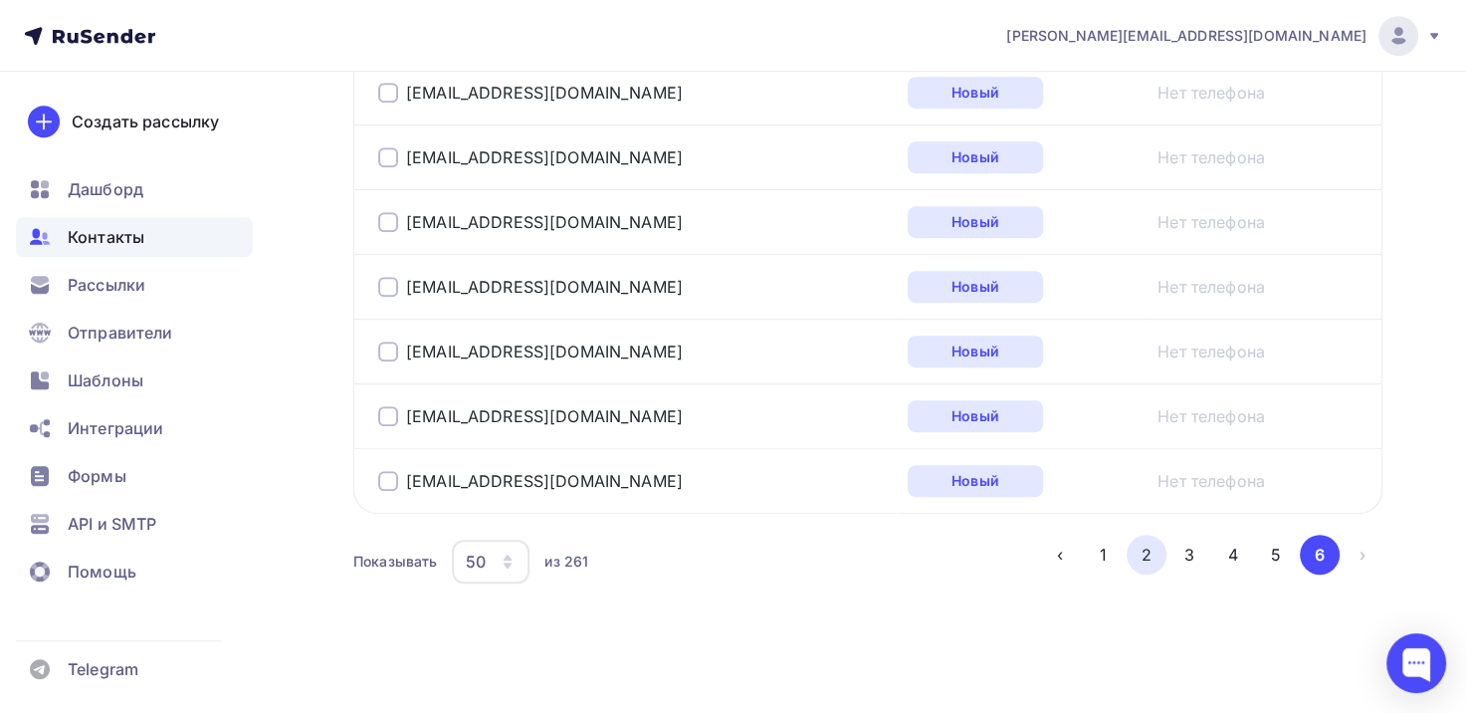
click at [1133, 554] on button "2" at bounding box center [1147, 555] width 40 height 40
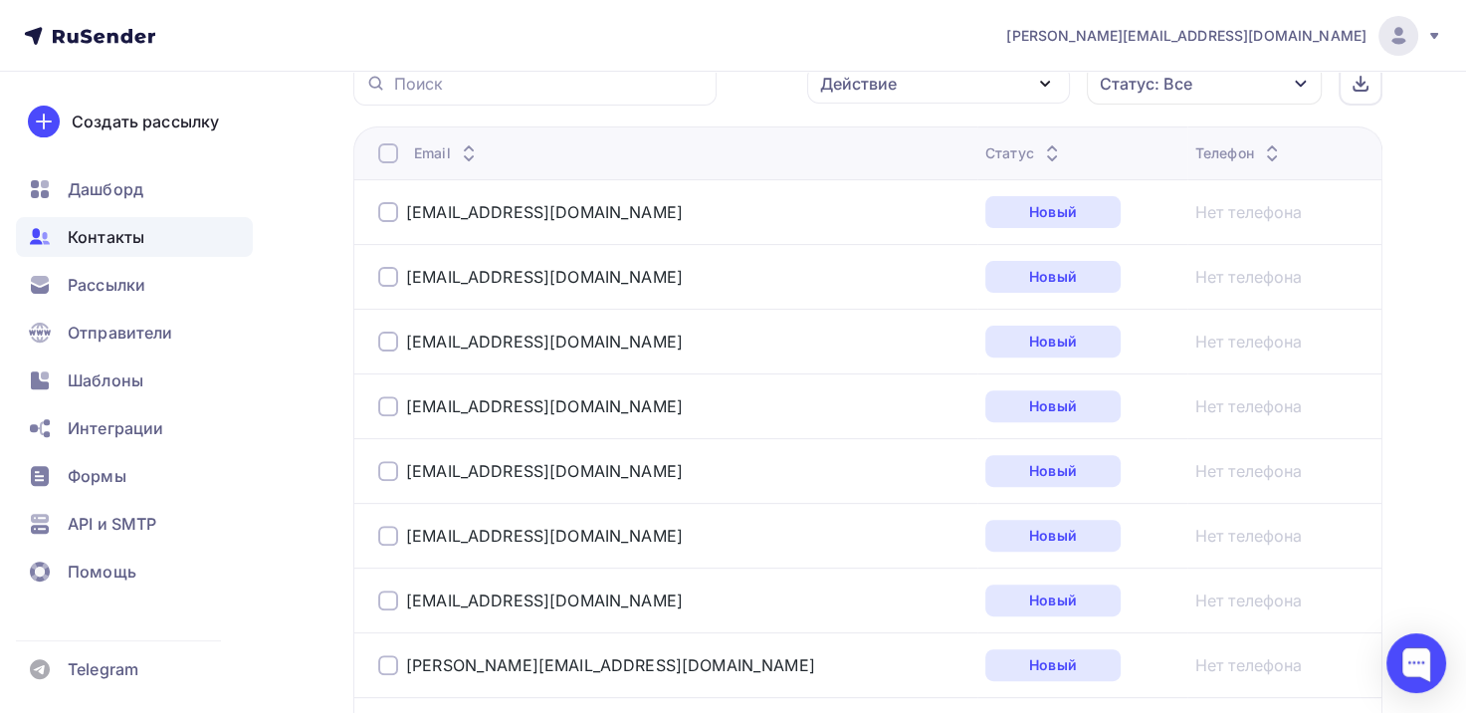
click at [381, 155] on div at bounding box center [388, 153] width 20 height 20
click at [382, 145] on div at bounding box center [388, 153] width 20 height 20
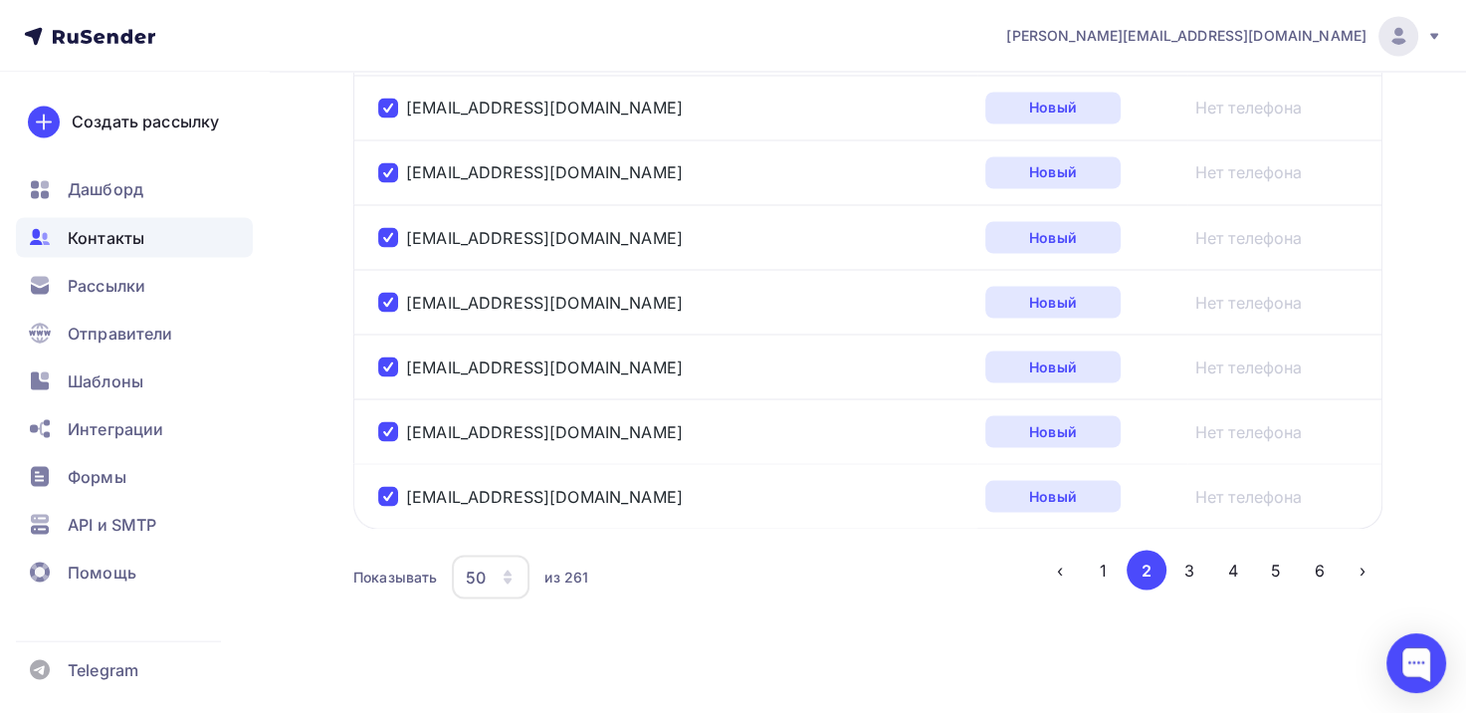
click at [1189, 553] on button "3" at bounding box center [1190, 570] width 40 height 40
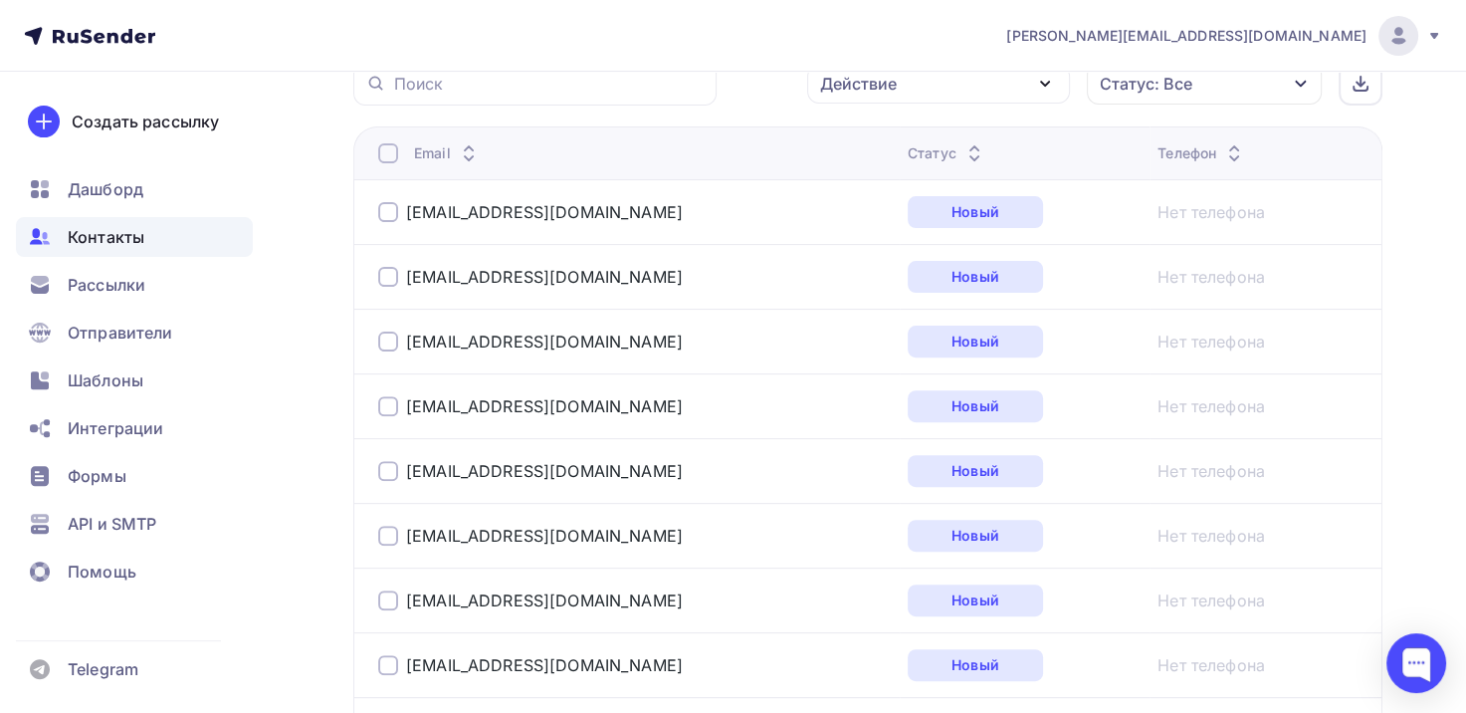
click at [389, 155] on div at bounding box center [388, 153] width 20 height 20
click at [387, 156] on div at bounding box center [388, 153] width 20 height 20
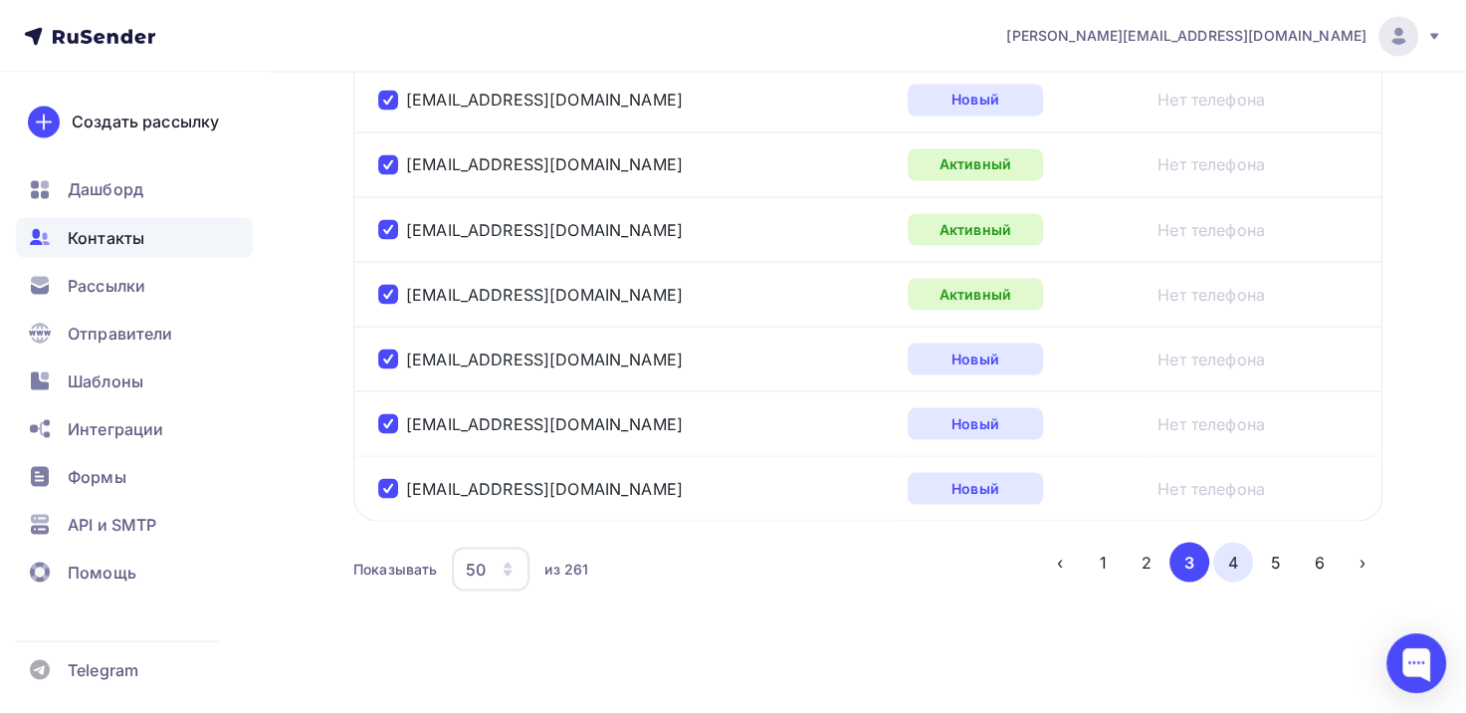
click at [1242, 542] on button "4" at bounding box center [1234, 562] width 40 height 40
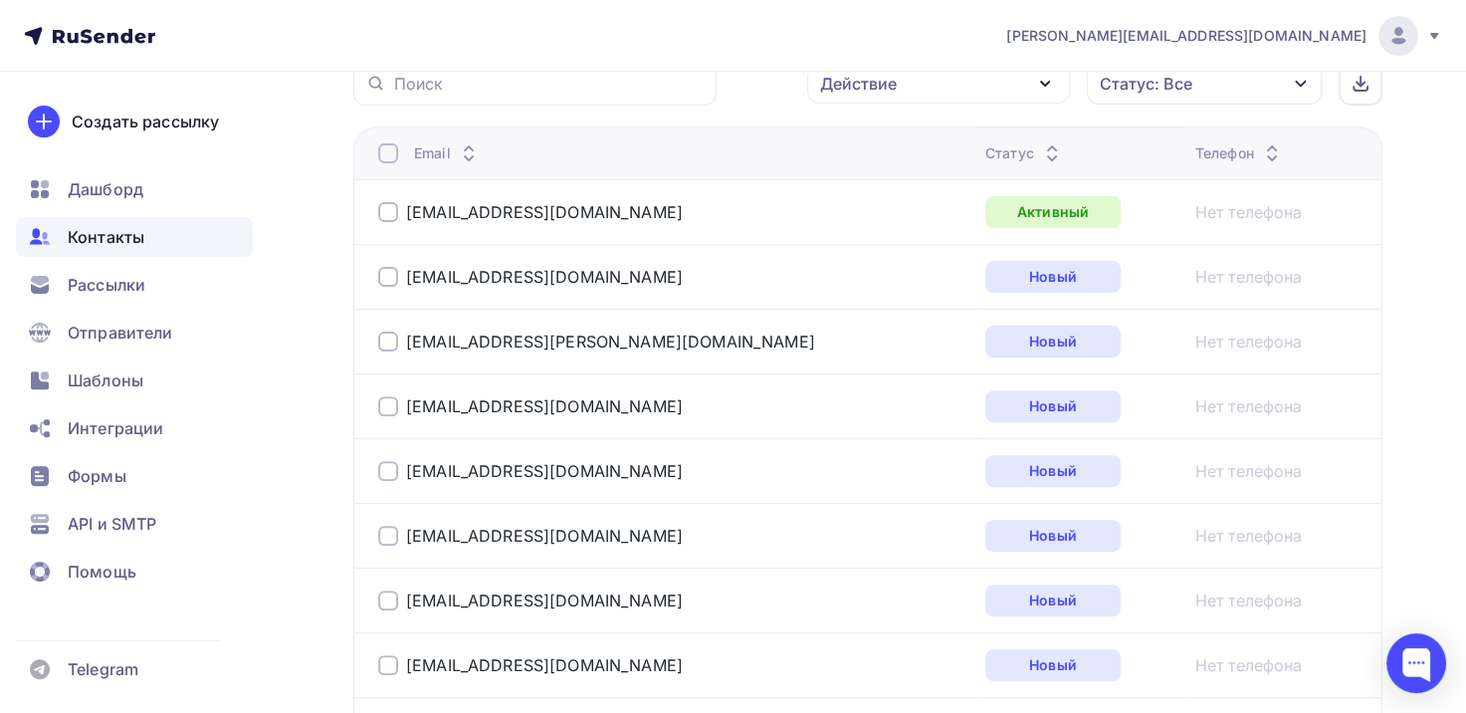
click at [382, 154] on div at bounding box center [388, 153] width 20 height 20
click at [392, 143] on div at bounding box center [388, 153] width 20 height 20
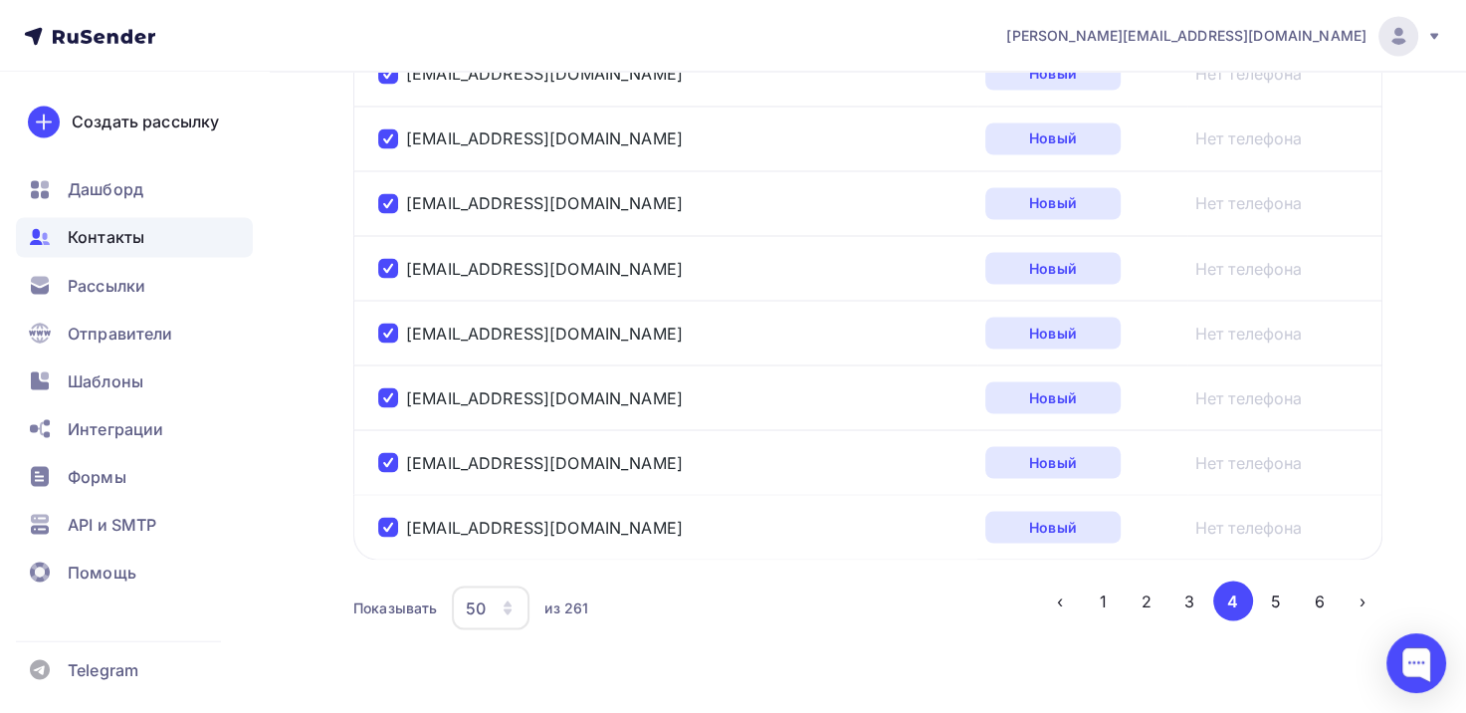
scroll to position [3456, 0]
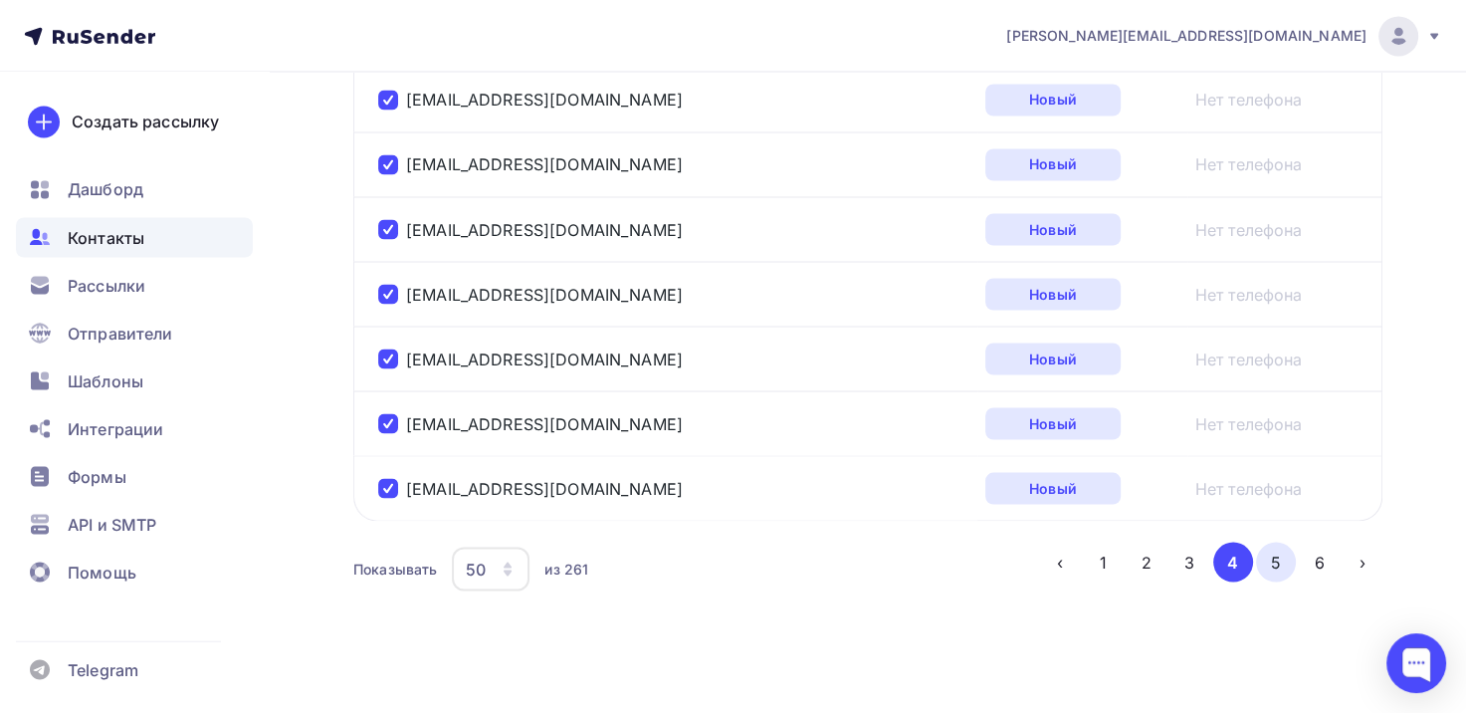
click at [1282, 542] on button "5" at bounding box center [1276, 562] width 40 height 40
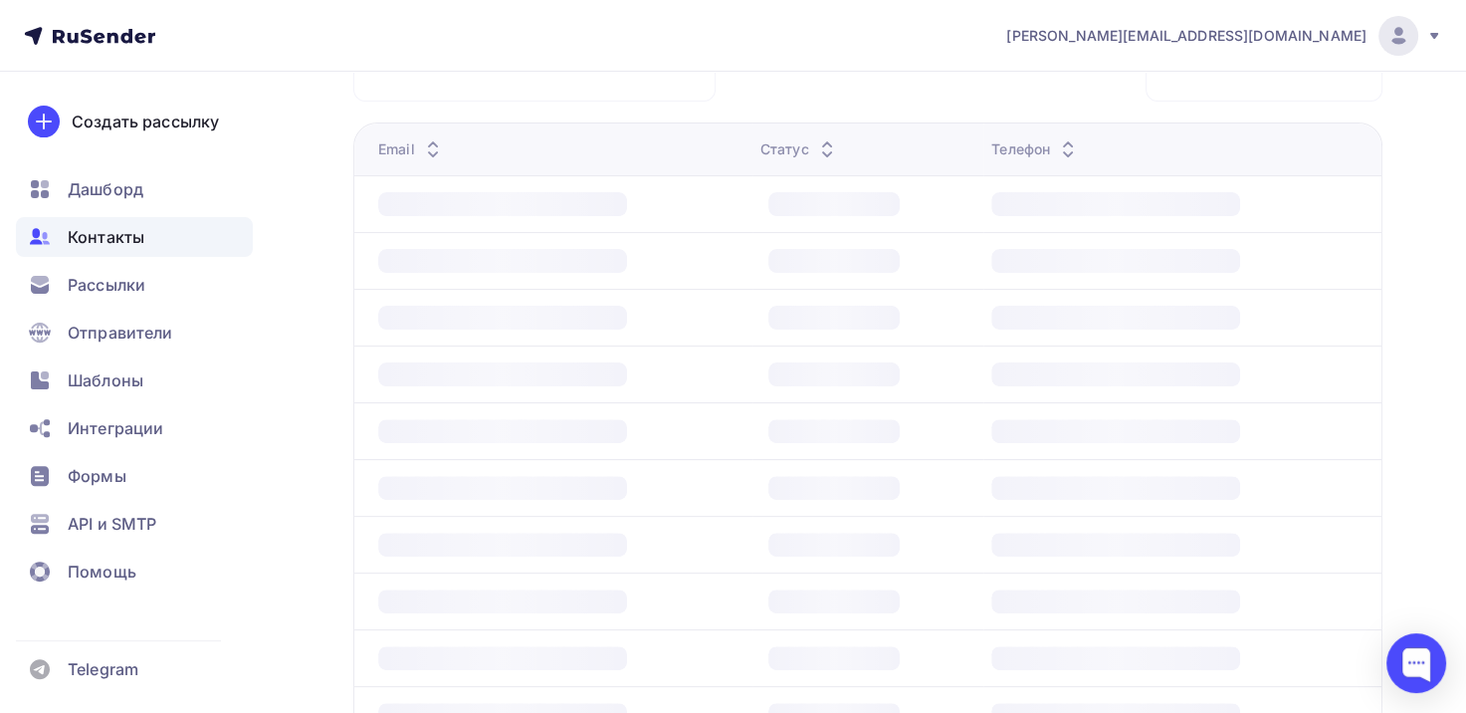
scroll to position [561, 0]
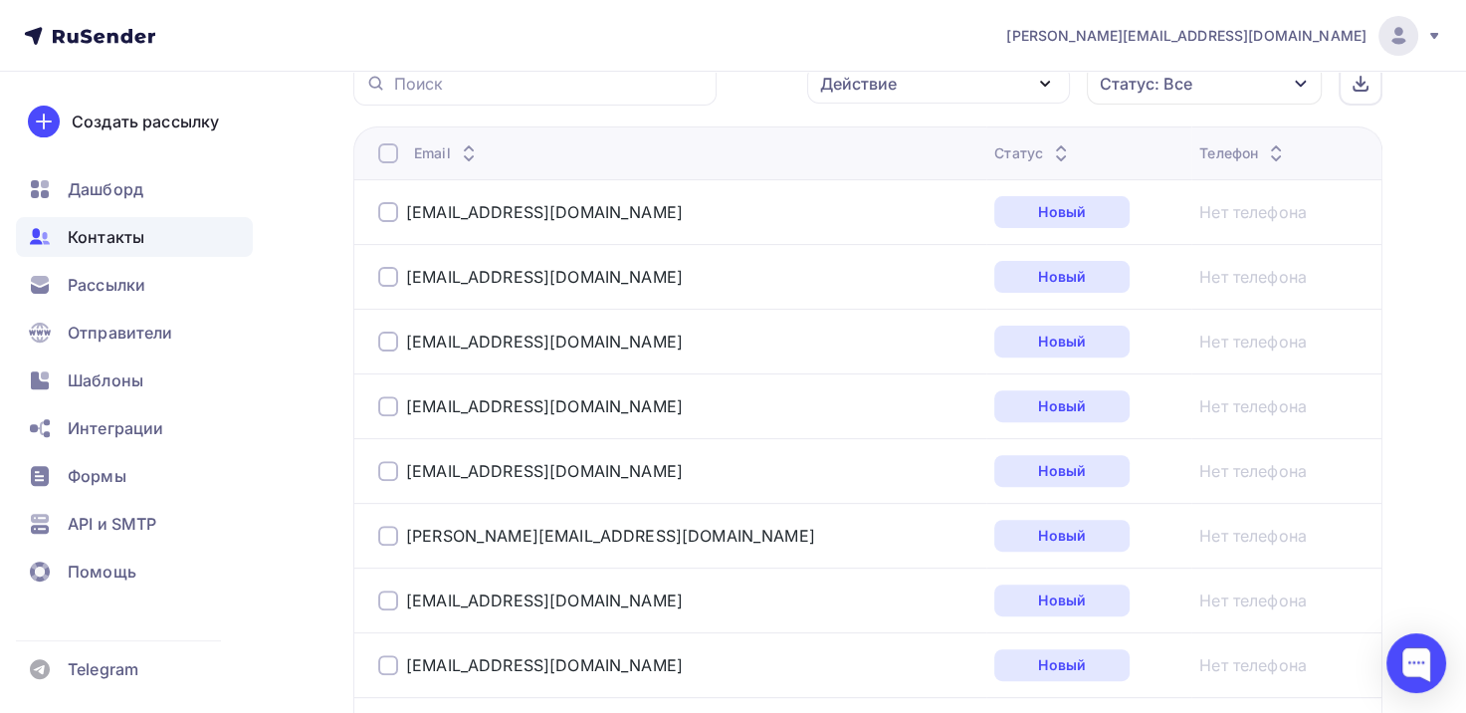
click at [380, 147] on div at bounding box center [388, 153] width 20 height 20
click at [388, 155] on div at bounding box center [388, 153] width 20 height 20
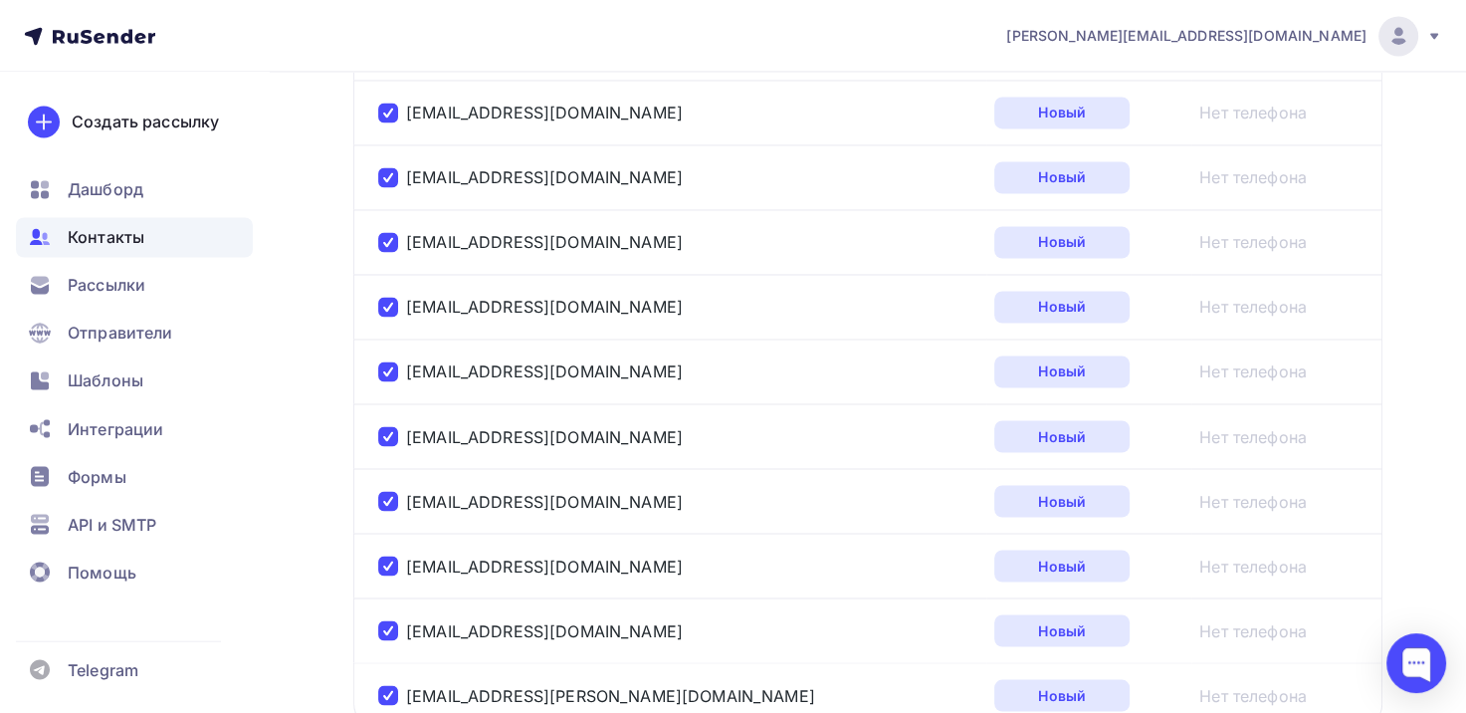
scroll to position [3456, 0]
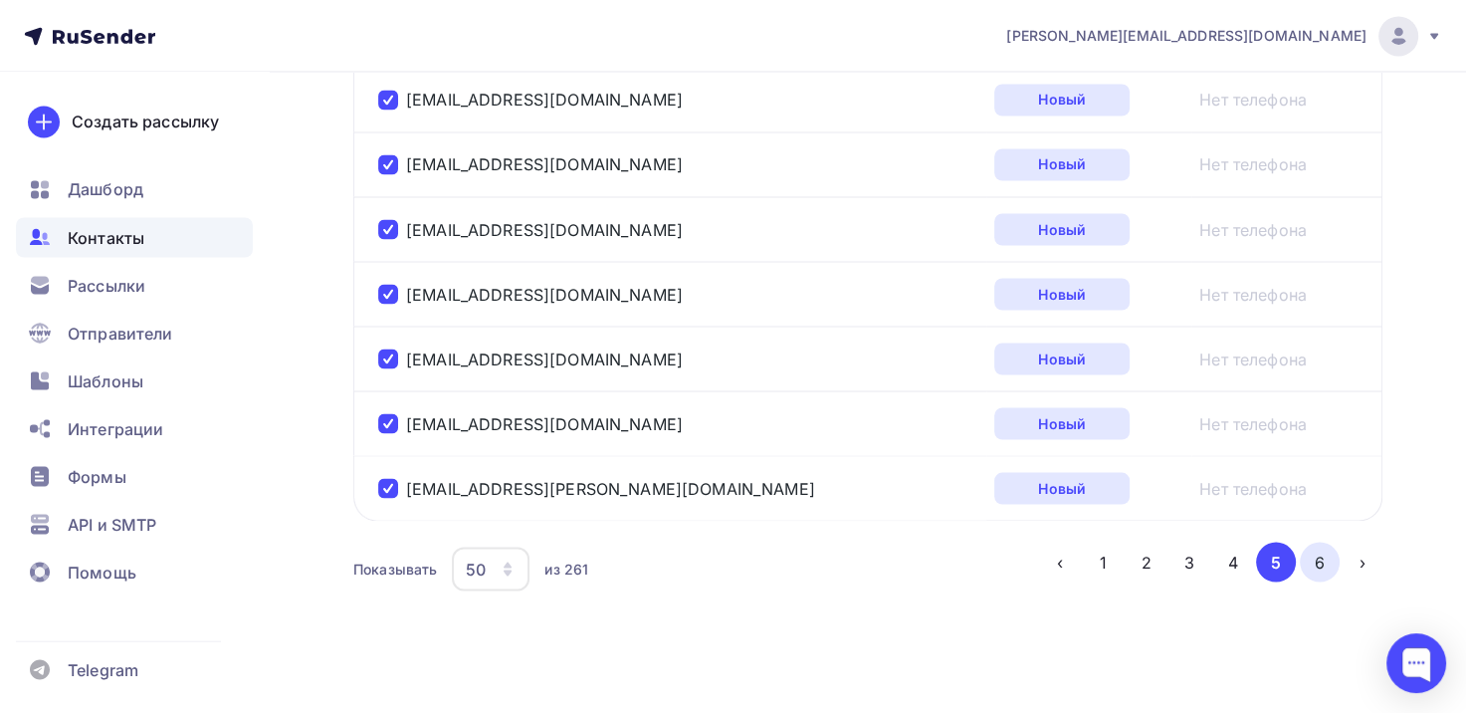
click at [1314, 557] on button "6" at bounding box center [1320, 562] width 40 height 40
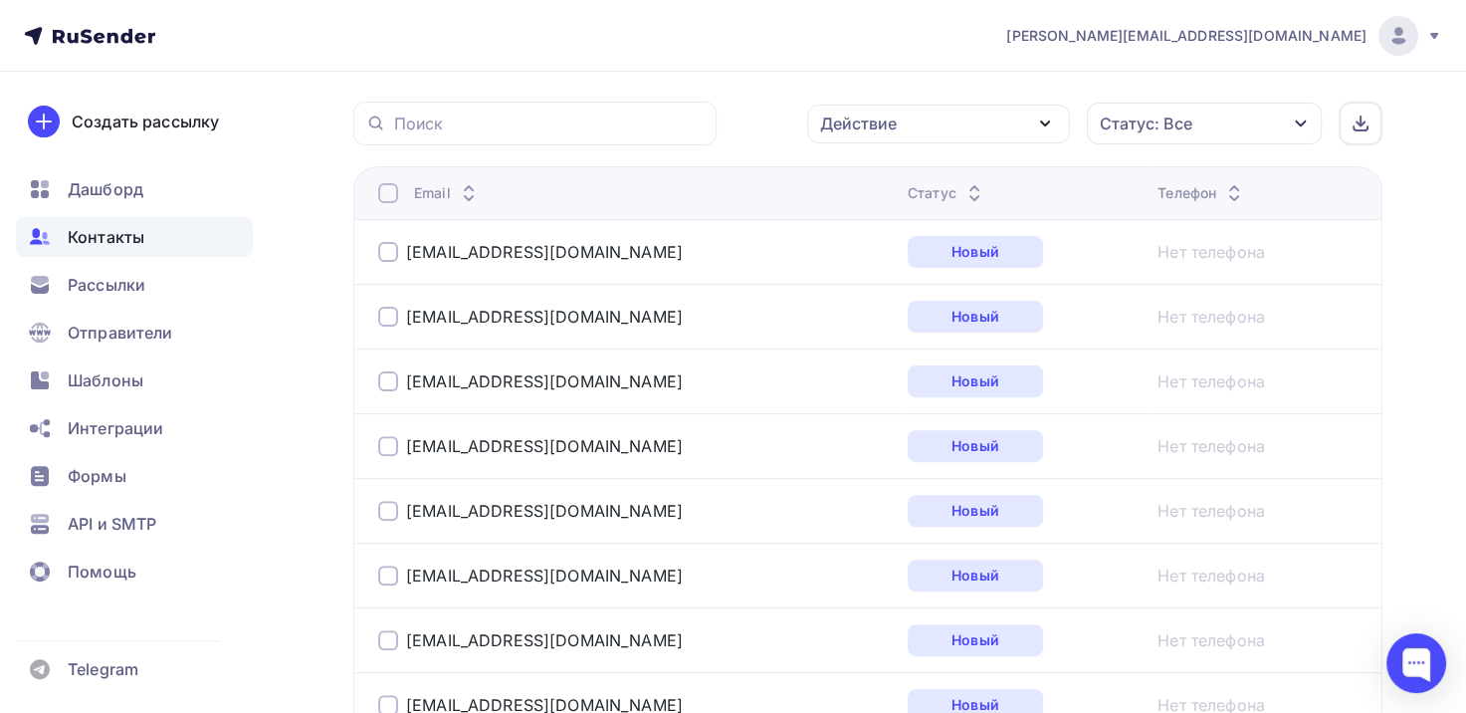
scroll to position [561, 0]
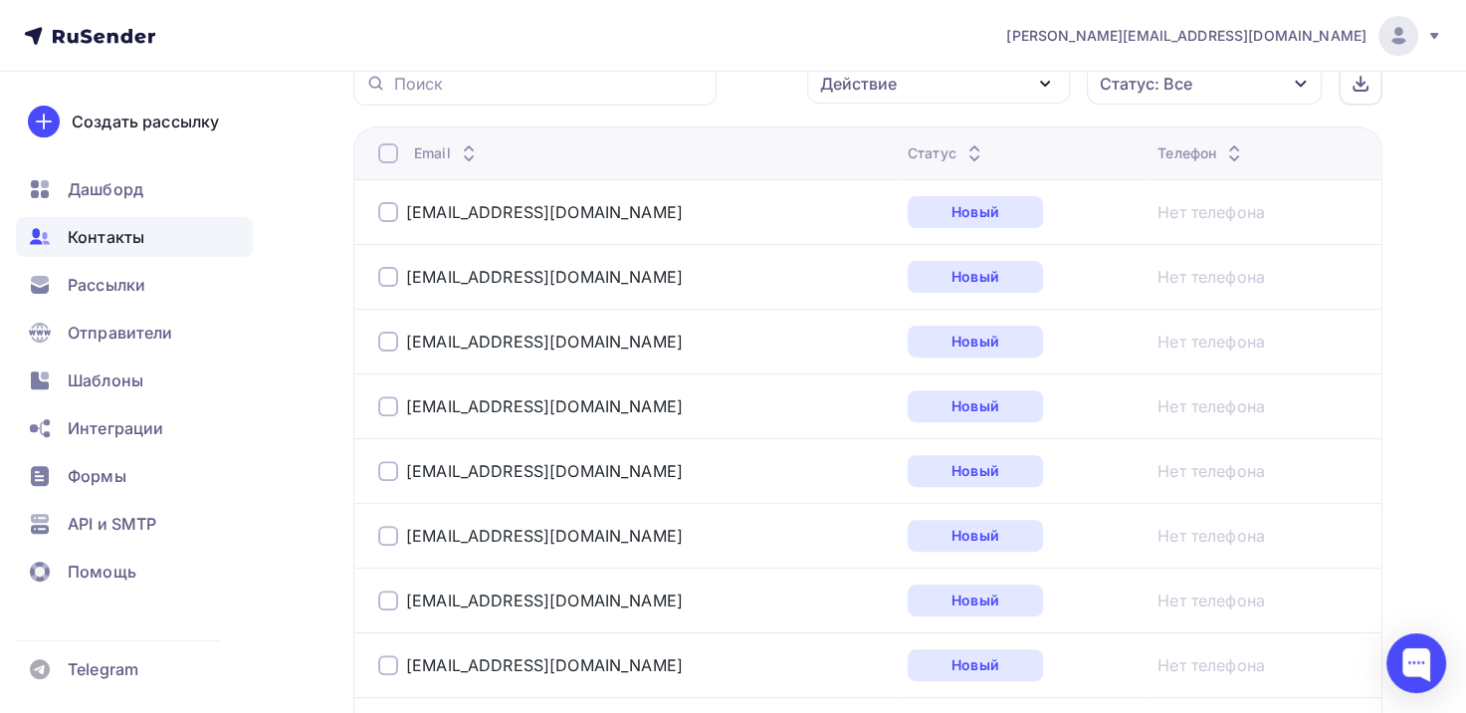
click at [383, 146] on div at bounding box center [388, 153] width 20 height 20
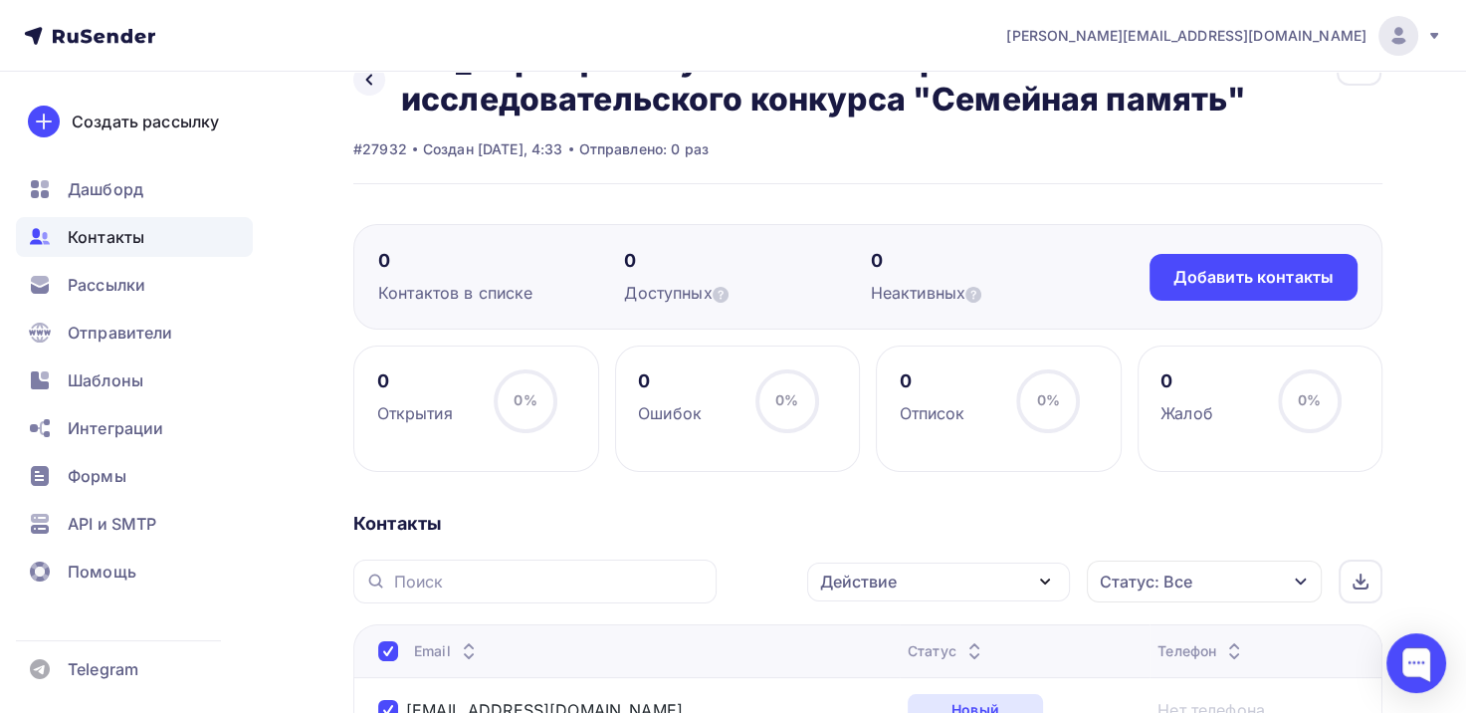
click at [1033, 585] on icon "button" at bounding box center [1045, 581] width 24 height 24
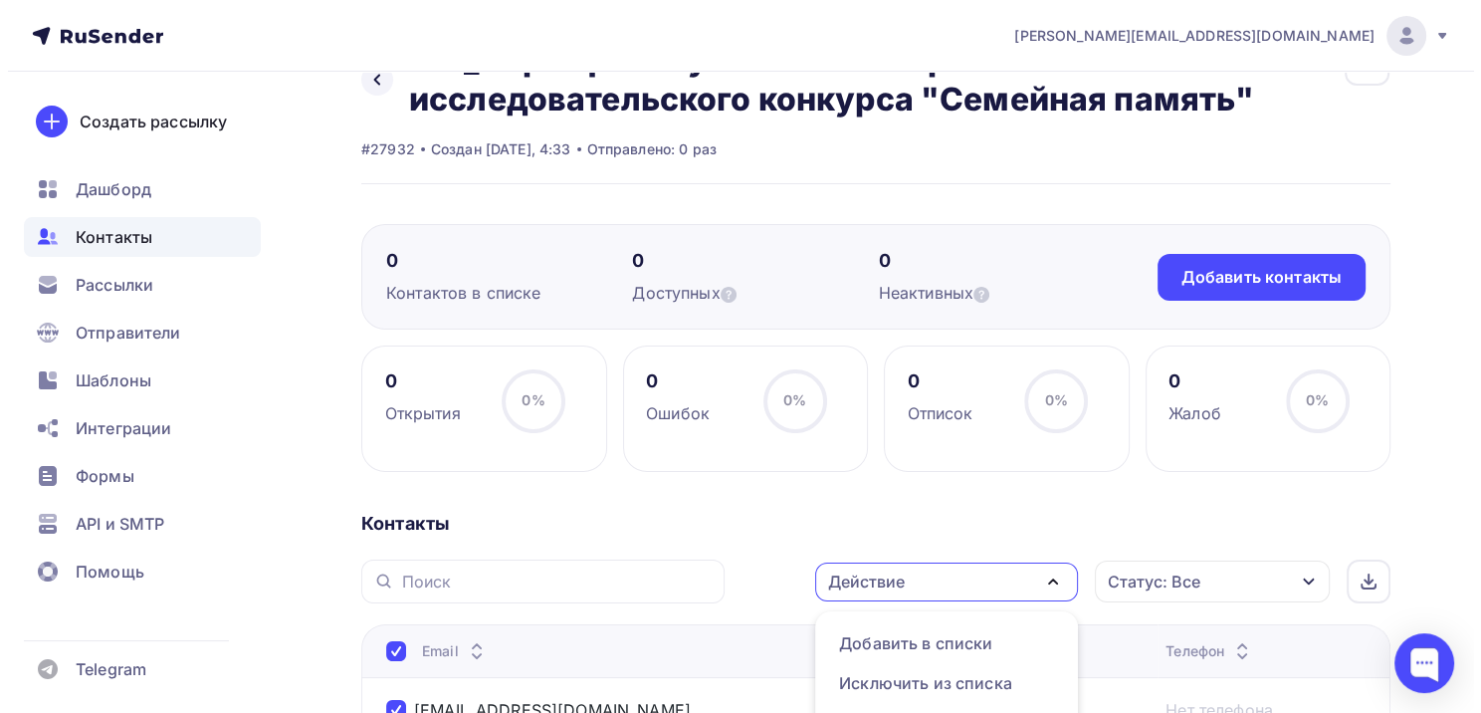
scroll to position [104, 0]
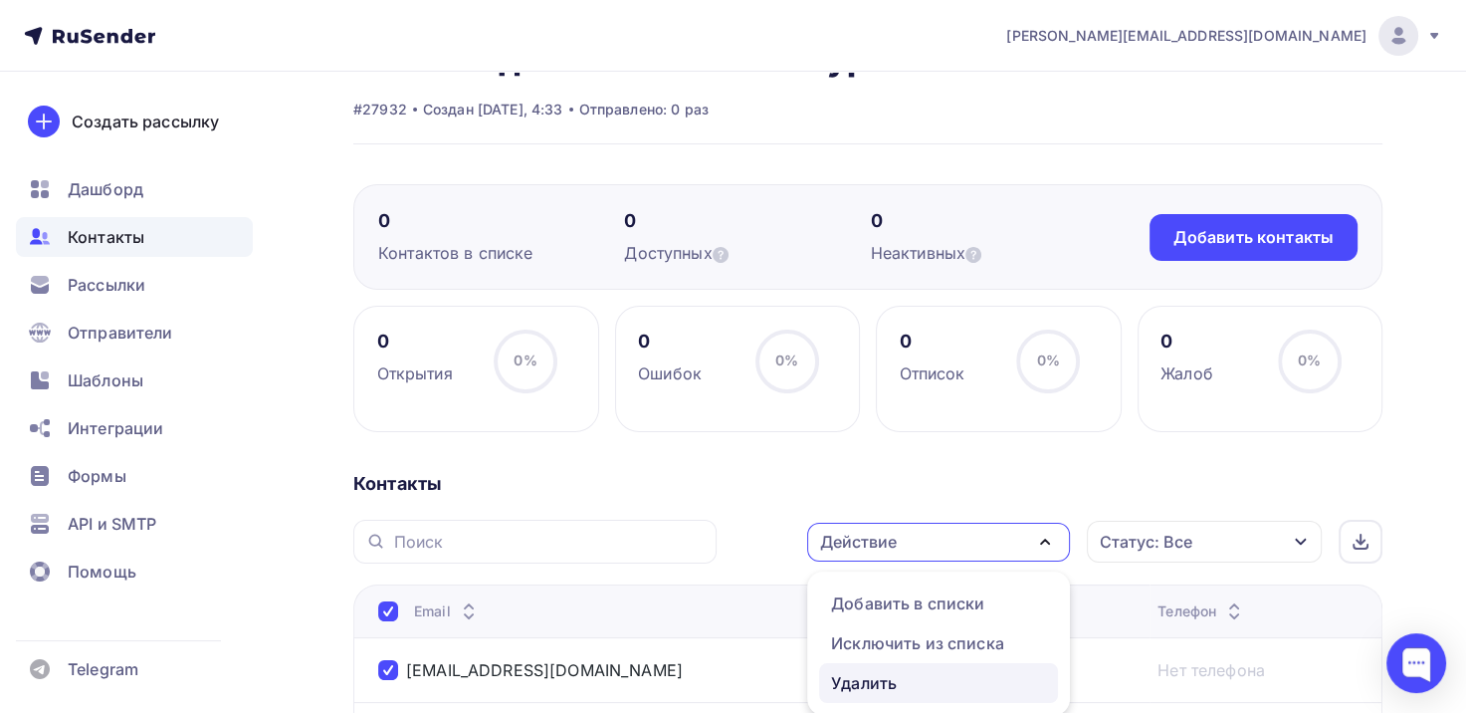
click at [848, 679] on div "Удалить" at bounding box center [864, 683] width 66 height 24
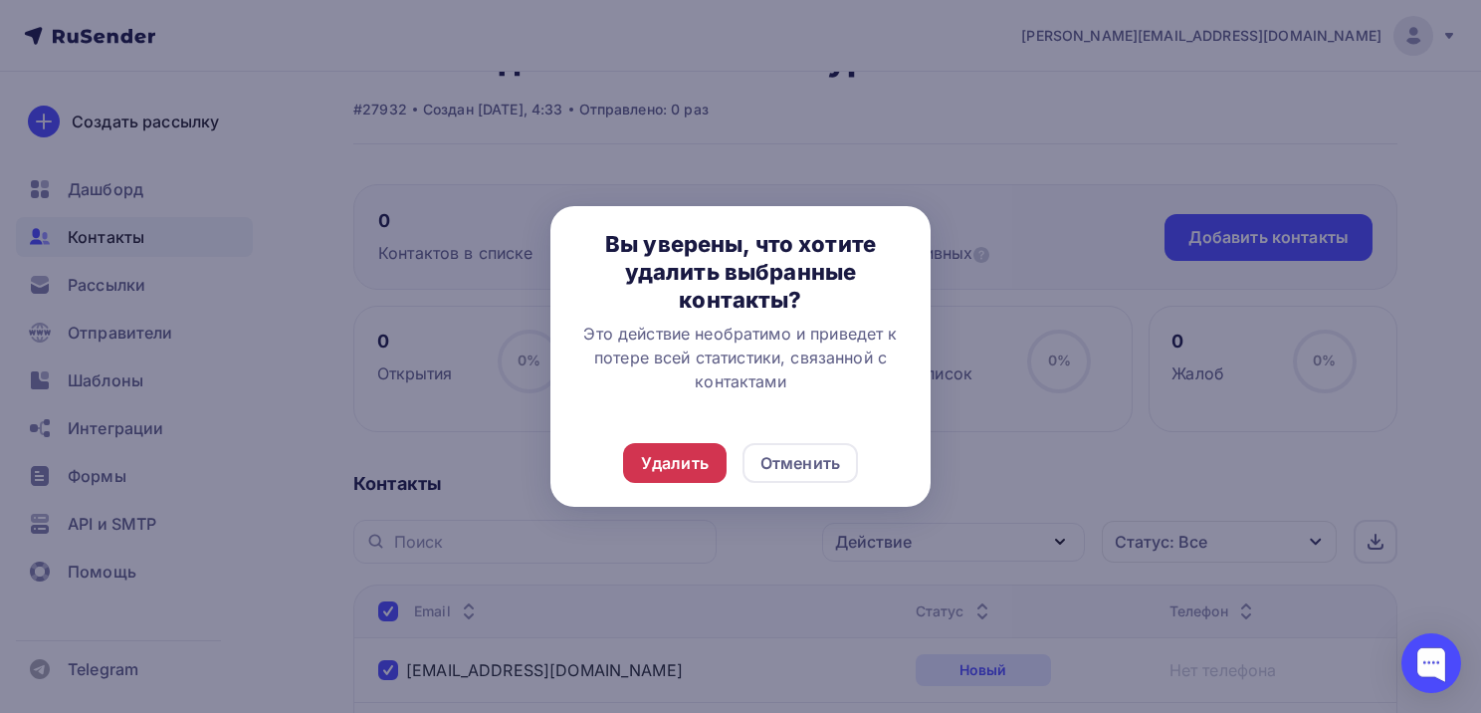
click at [715, 461] on div "Удалить" at bounding box center [675, 463] width 104 height 40
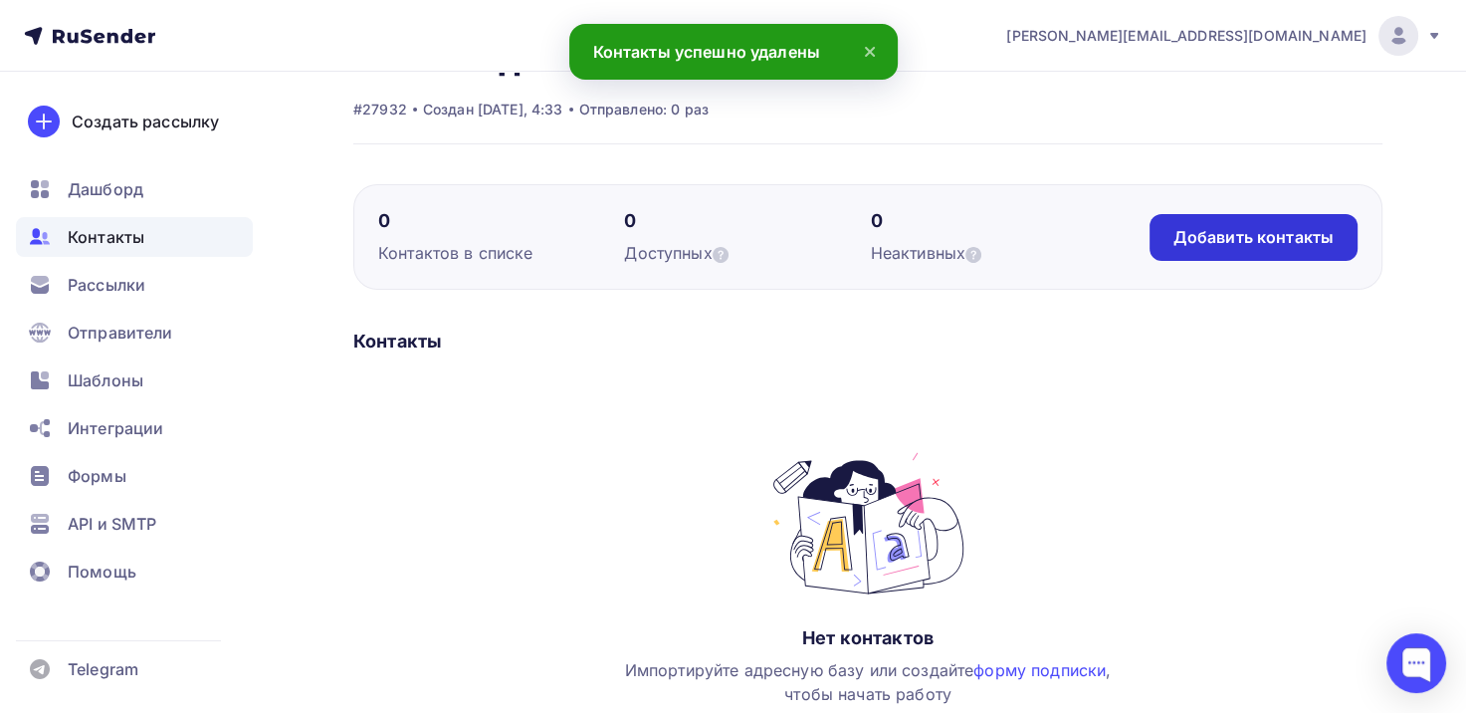
click at [1179, 231] on div "Добавить контакты" at bounding box center [1254, 237] width 160 height 23
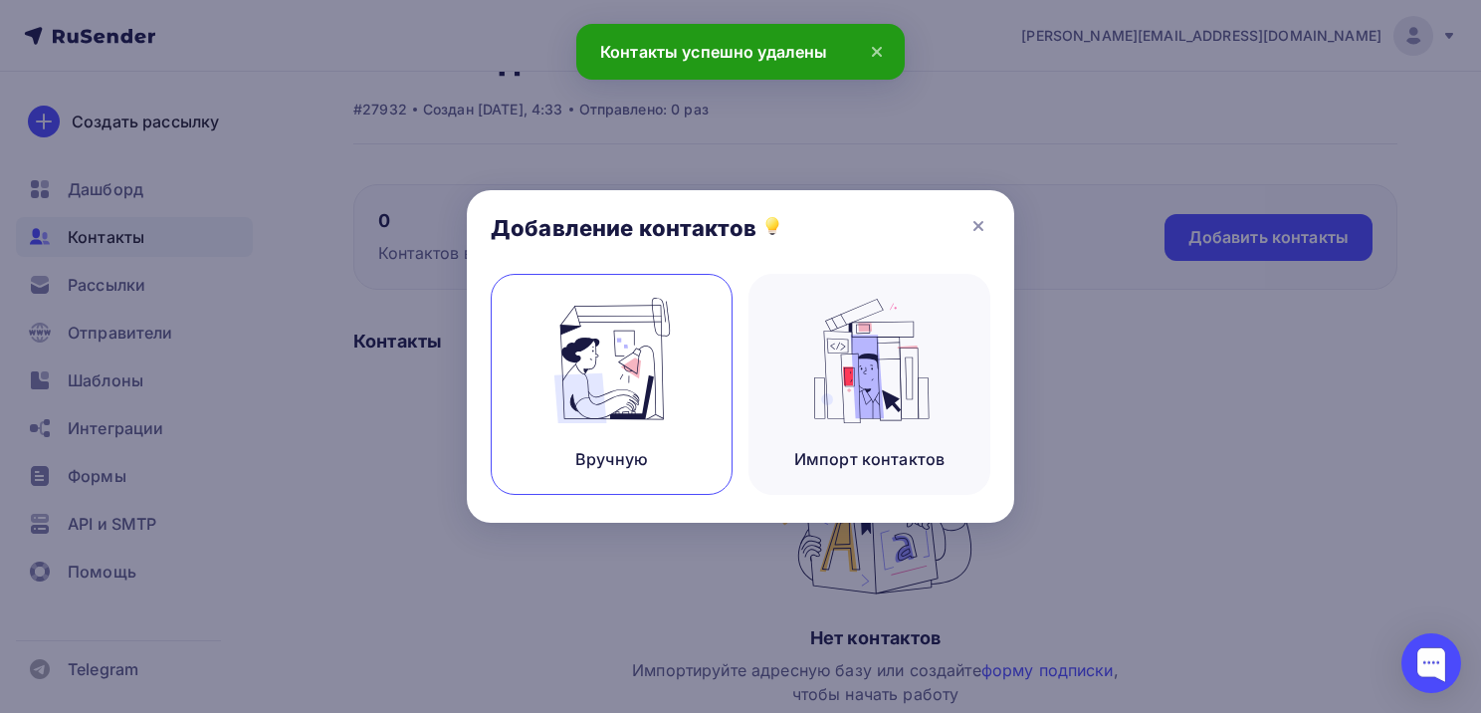
click at [535, 438] on div "Вручную" at bounding box center [612, 384] width 242 height 221
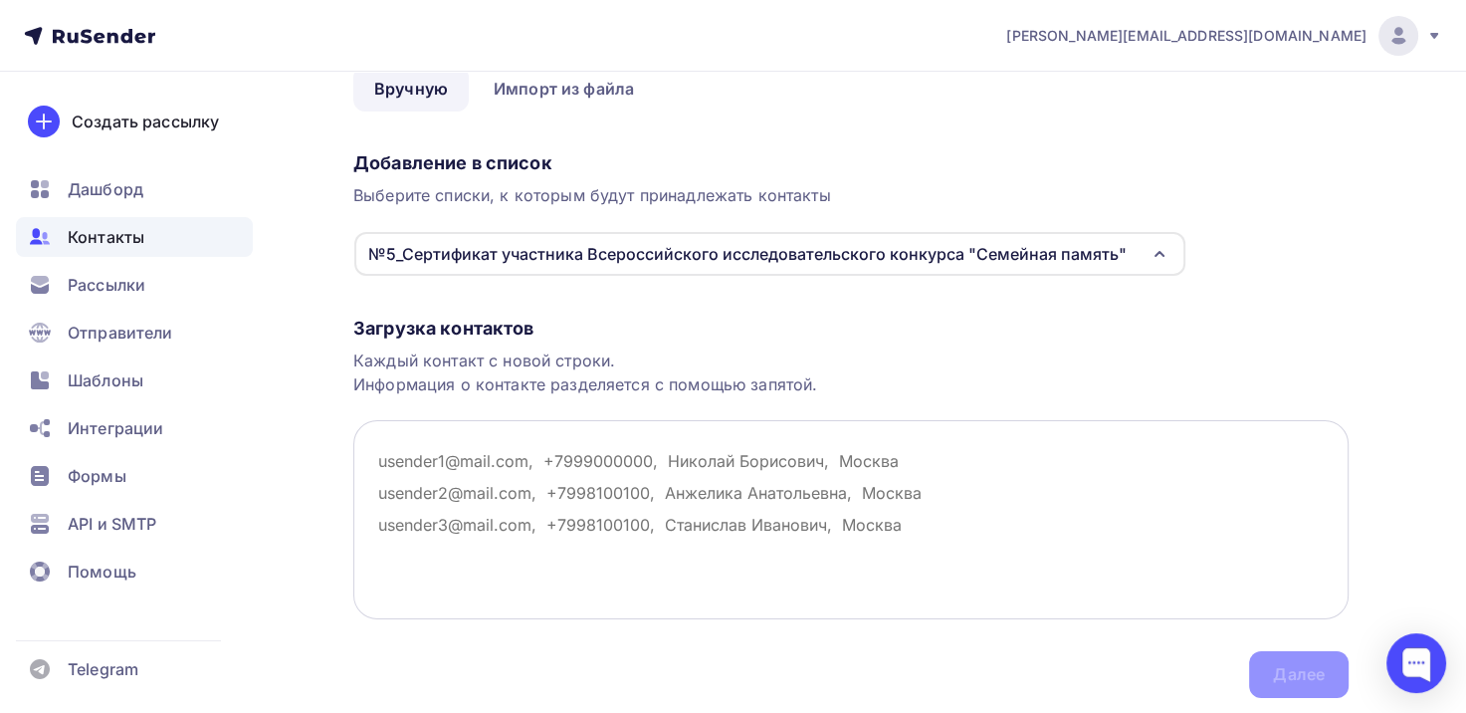
scroll to position [100, 0]
paste textarea "[EMAIL_ADDRESS][DOMAIN_NAME] [EMAIL_ADDRESS][DOMAIN_NAME] [EMAIL_ADDRESS][DOMAI…"
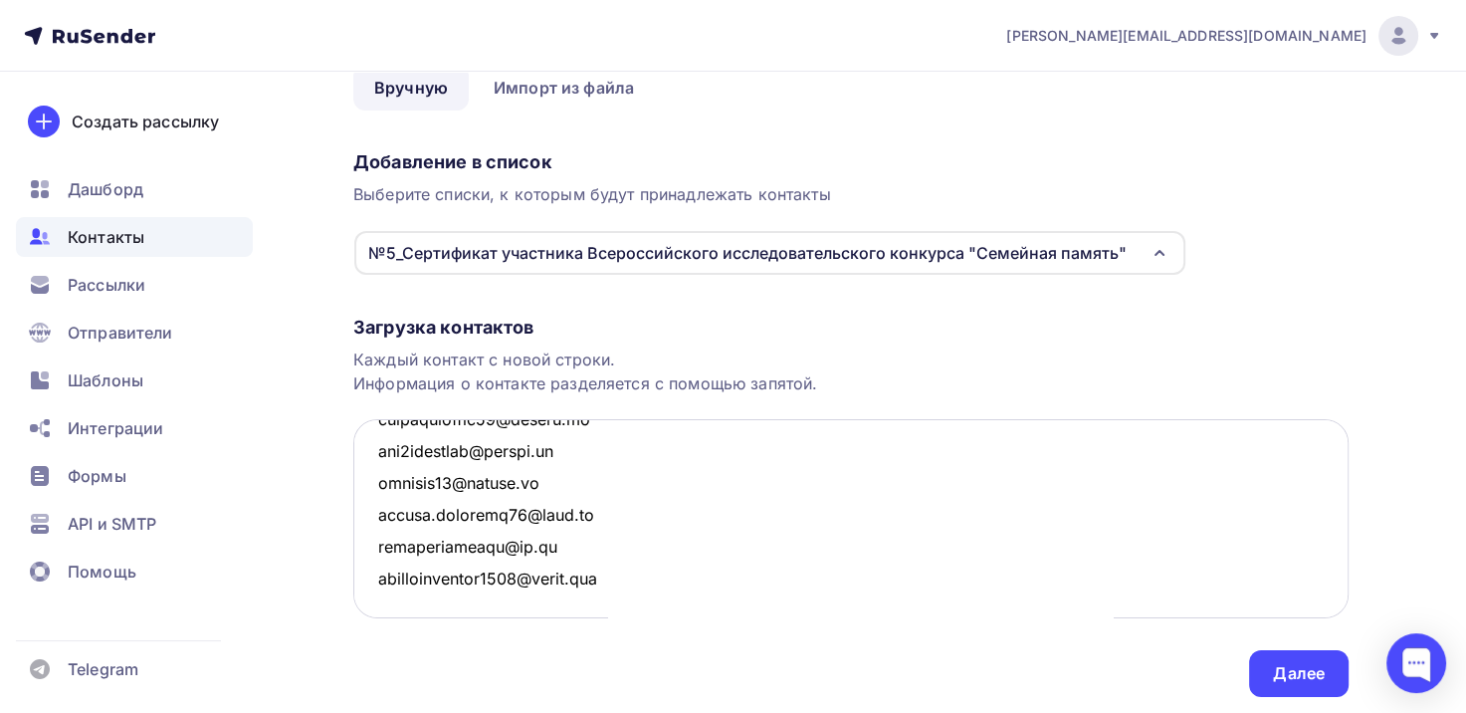
scroll to position [1731, 0]
paste textarea "[EMAIL_ADDRESS][DOMAIN_NAME]"
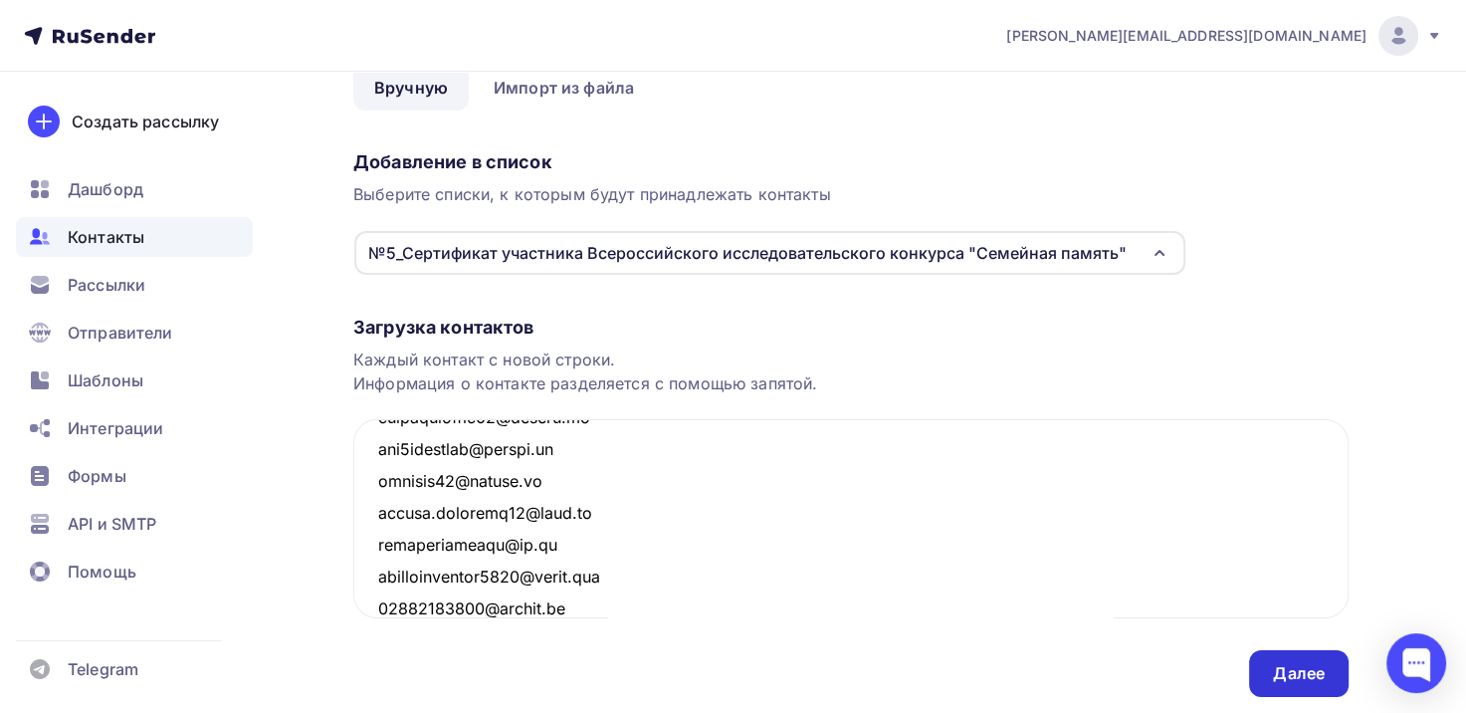
type textarea "[EMAIL_ADDRESS][DOMAIN_NAME] [EMAIL_ADDRESS][DOMAIN_NAME] [EMAIL_ADDRESS][DOMAI…"
click at [1316, 664] on div "Далее" at bounding box center [1299, 673] width 52 height 23
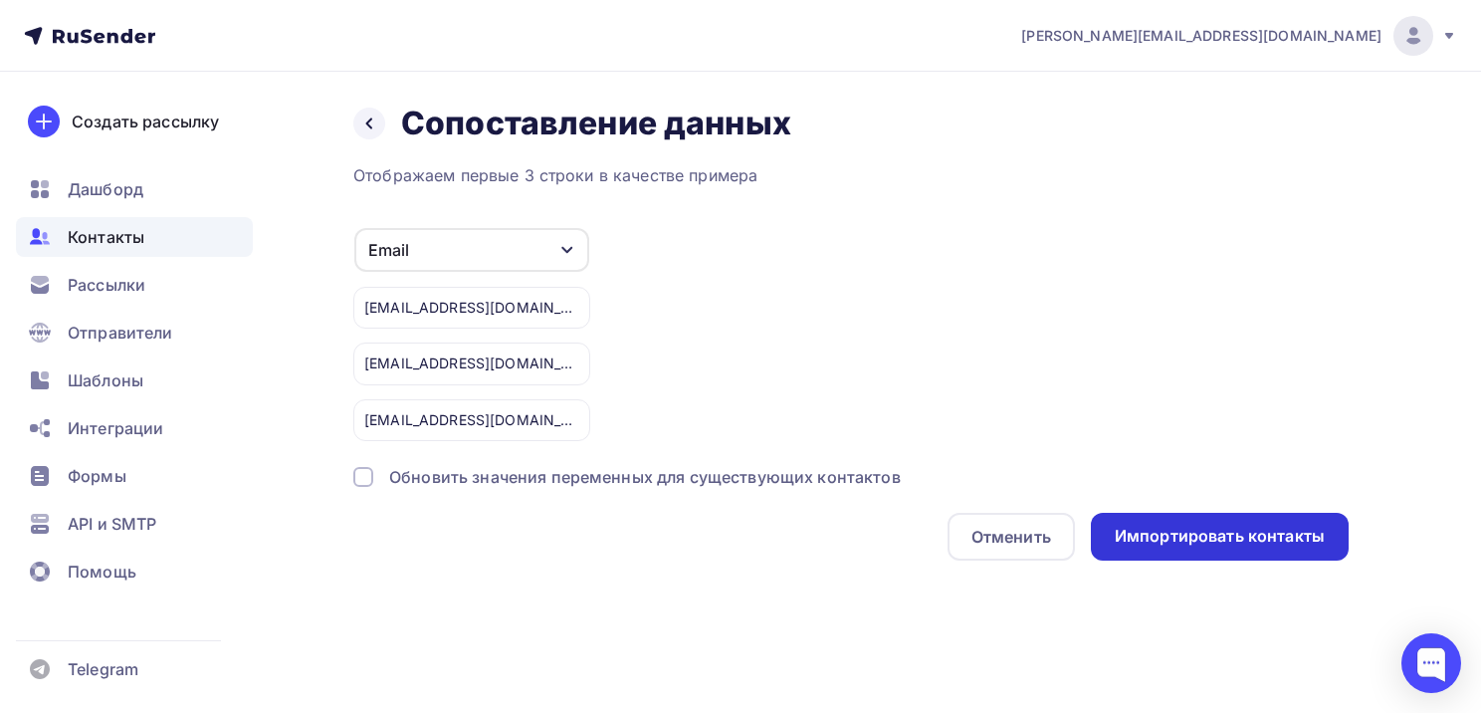
click at [1238, 545] on div "Импортировать контакты" at bounding box center [1220, 536] width 210 height 23
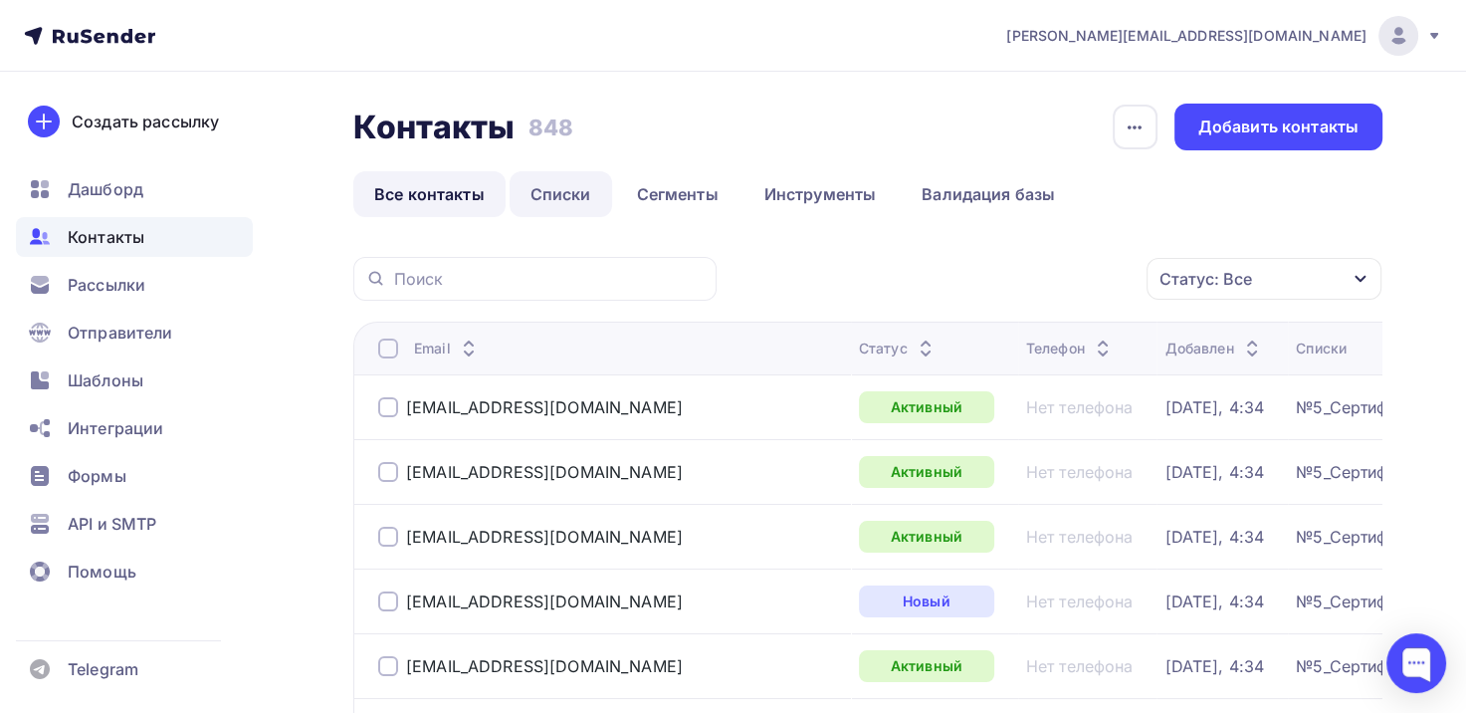
click at [535, 194] on link "Списки" at bounding box center [561, 194] width 103 height 46
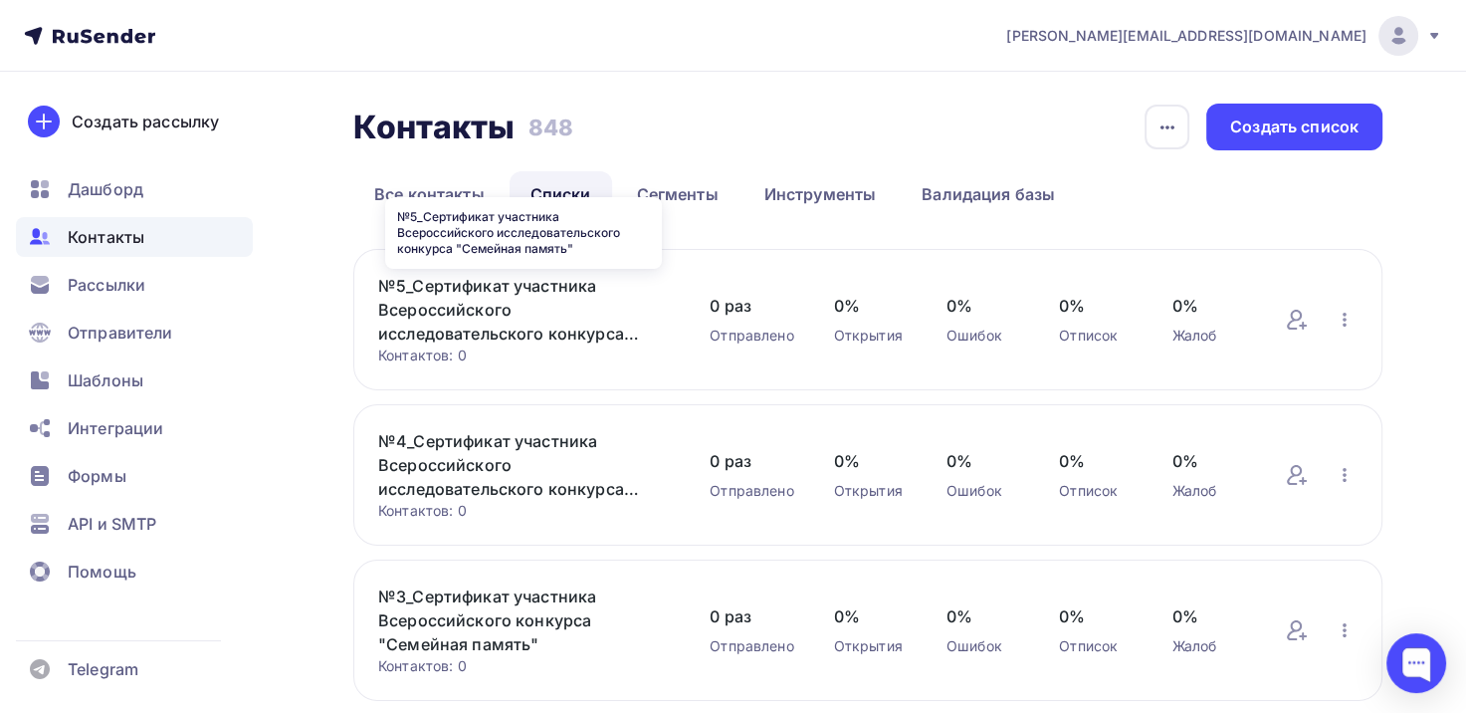
click at [431, 315] on link "№5_Сертификат участника Всероссийского исследовательского конкурса "Семейная па…" at bounding box center [524, 310] width 292 height 72
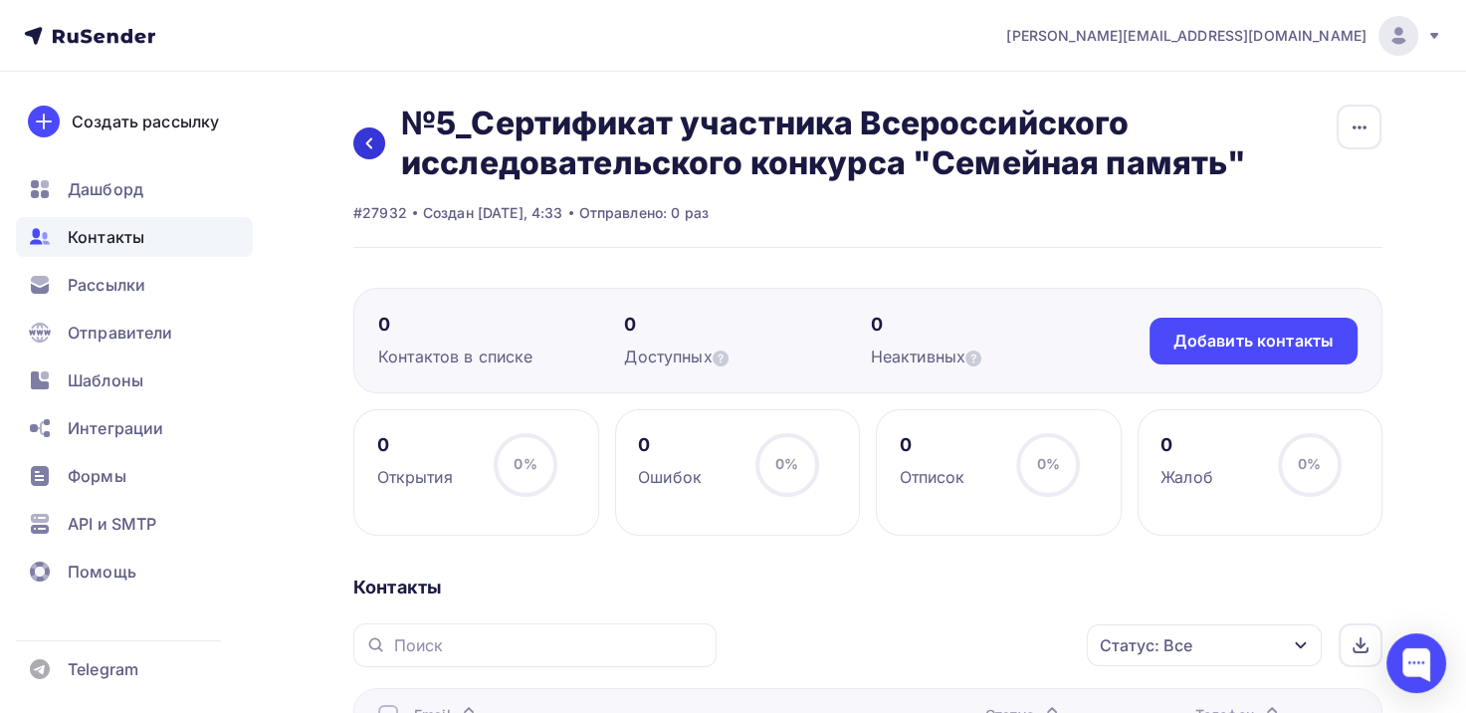
click at [372, 143] on icon at bounding box center [369, 143] width 16 height 16
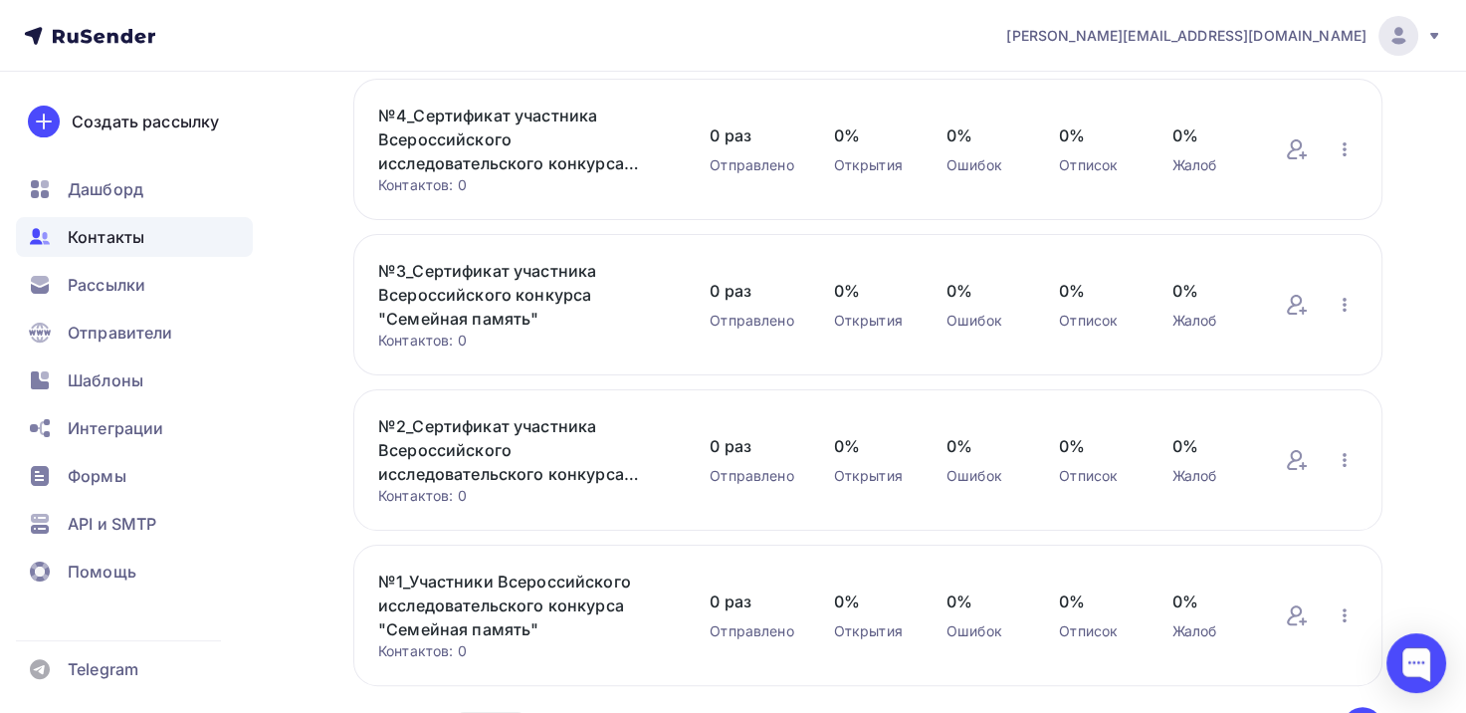
scroll to position [450, 0]
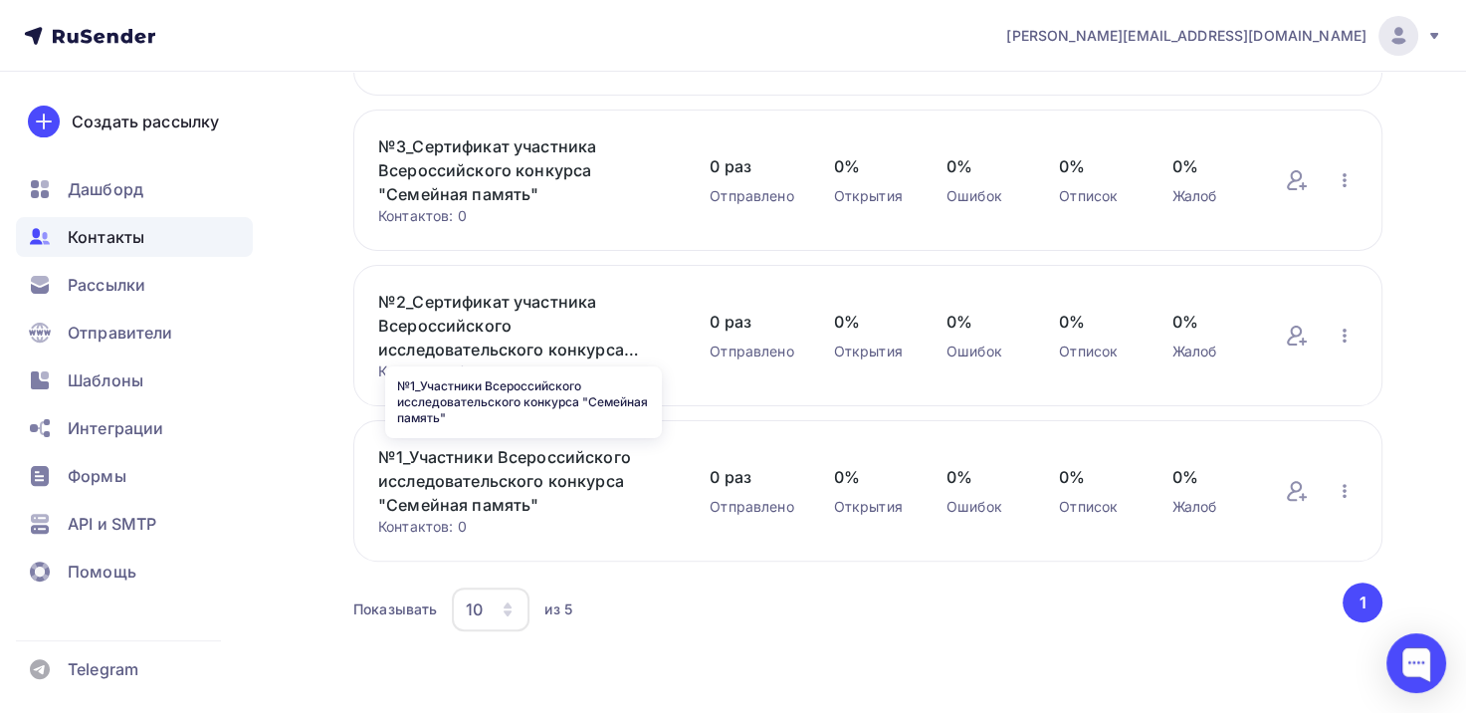
click at [454, 488] on link "№1_Участники Всероссийского исследовательского конкурса "Семейная память"" at bounding box center [524, 481] width 292 height 72
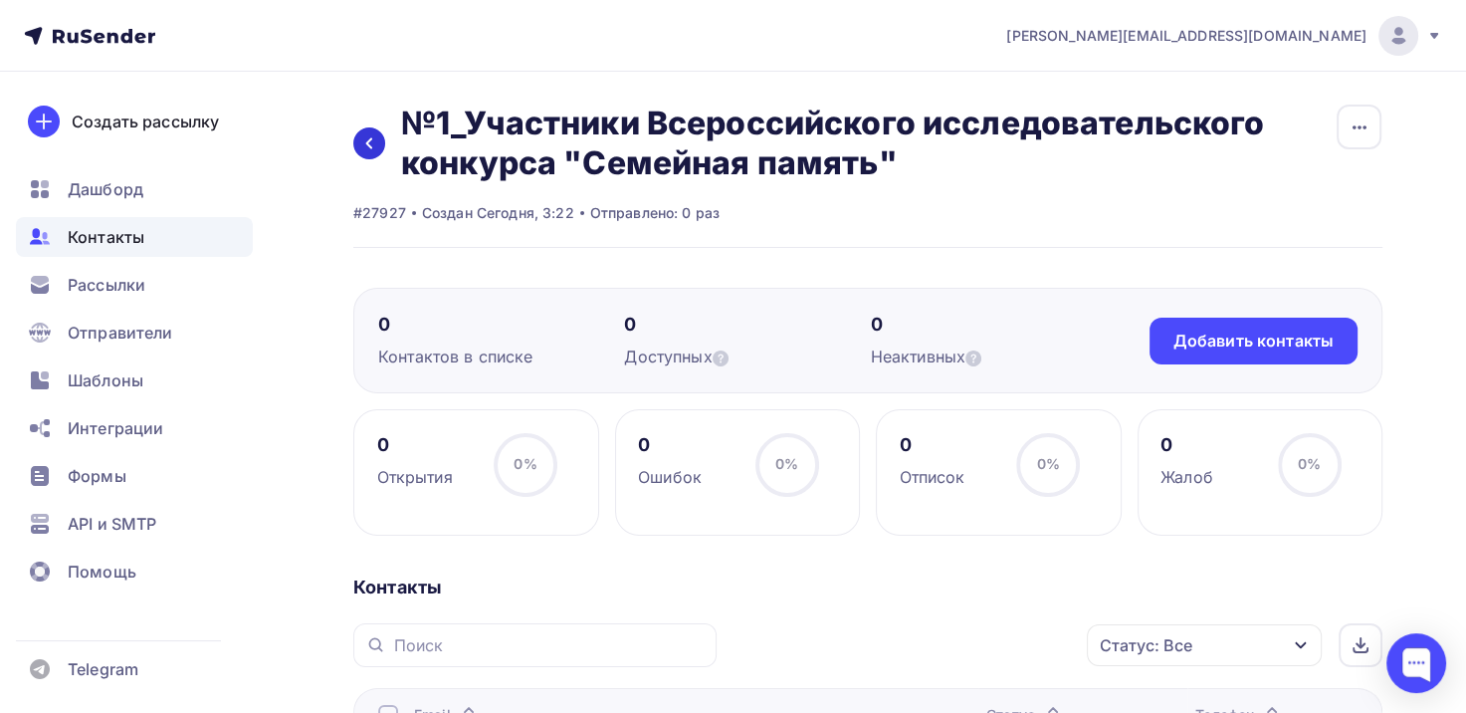
click at [372, 139] on icon at bounding box center [369, 143] width 16 height 16
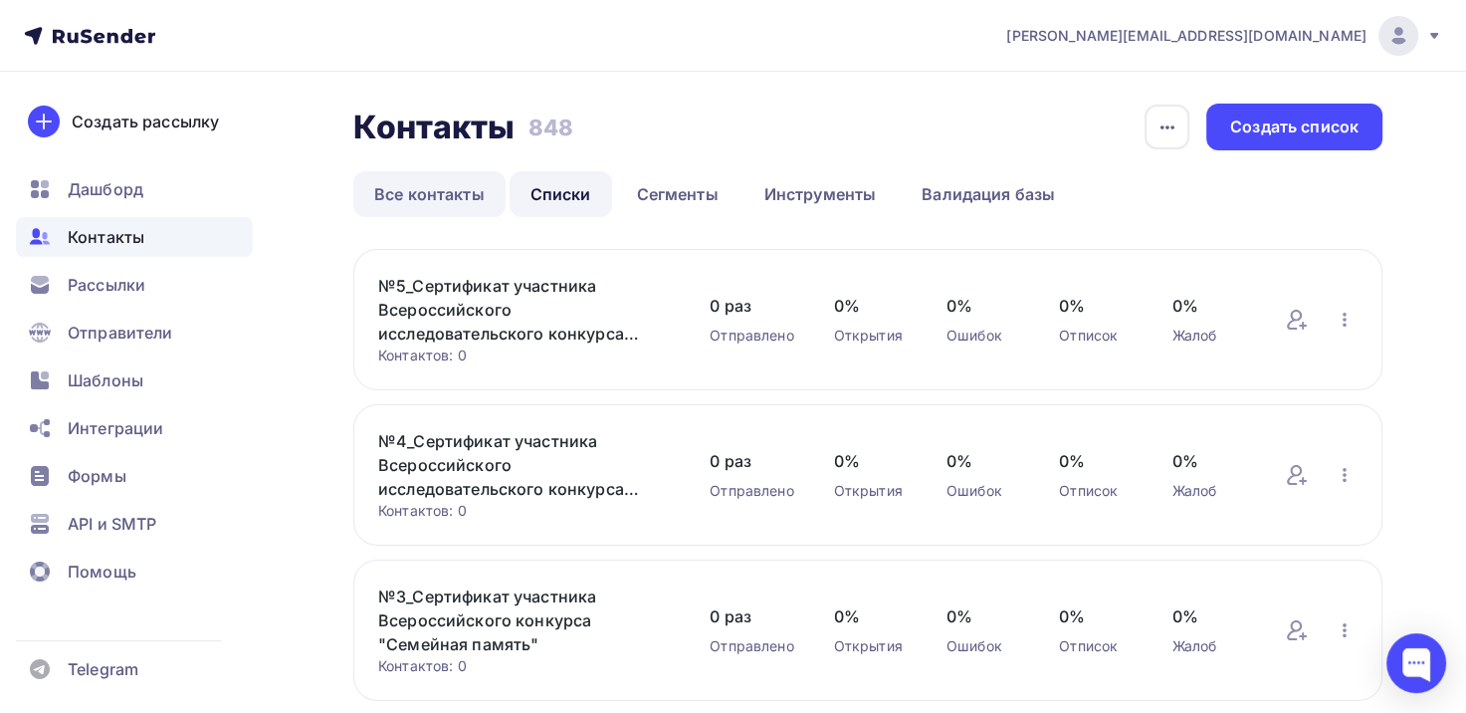
click at [458, 194] on link "Все контакты" at bounding box center [429, 194] width 152 height 46
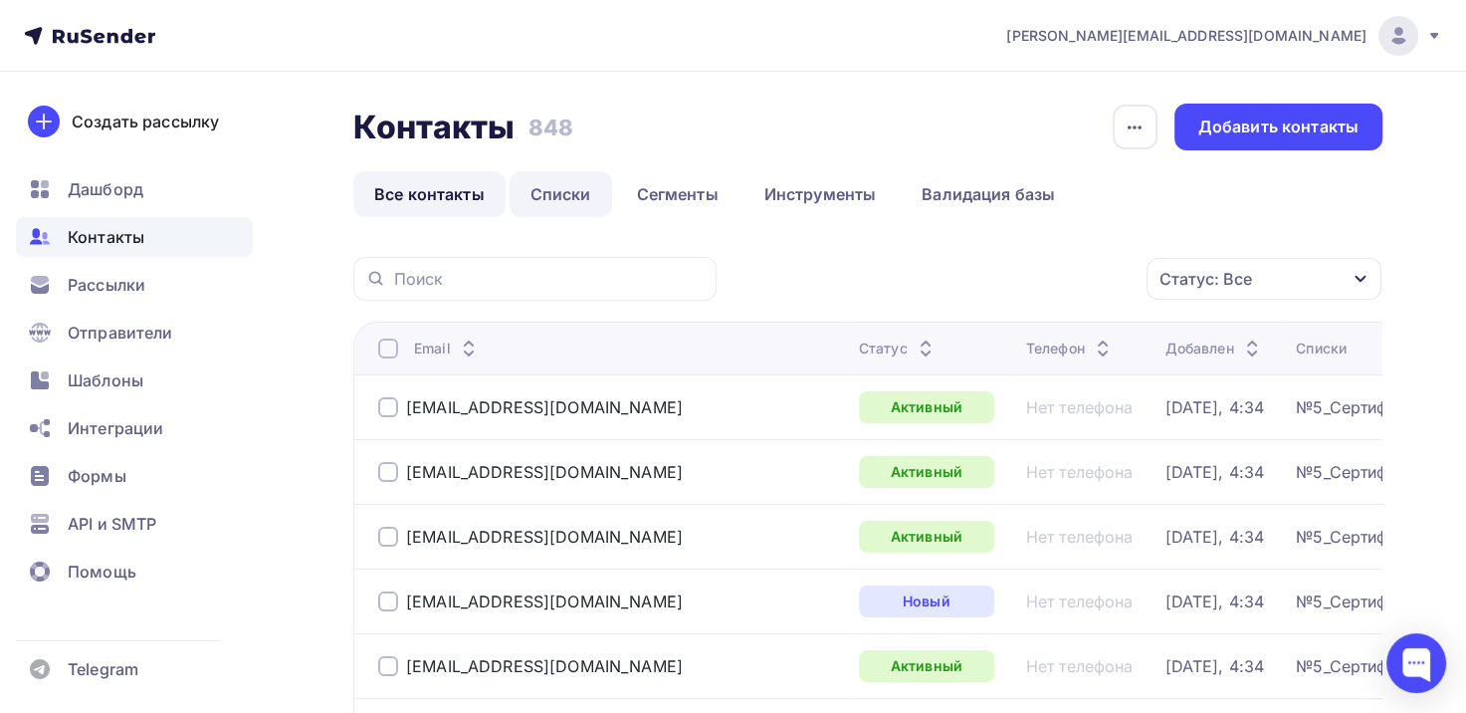
click at [555, 190] on link "Списки" at bounding box center [561, 194] width 103 height 46
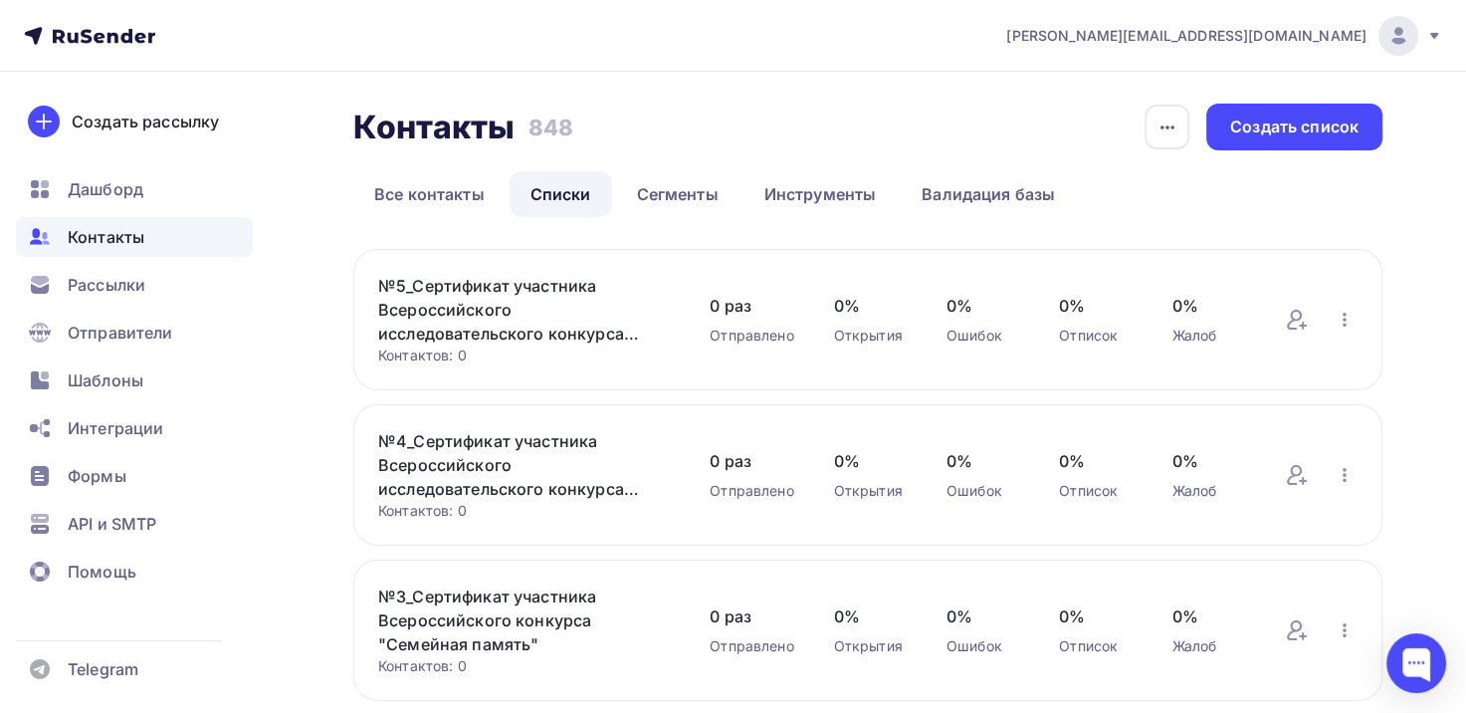
click at [478, 303] on link "№5_Сертификат участника Всероссийского исследовательского конкурса "Семейная па…" at bounding box center [524, 310] width 292 height 72
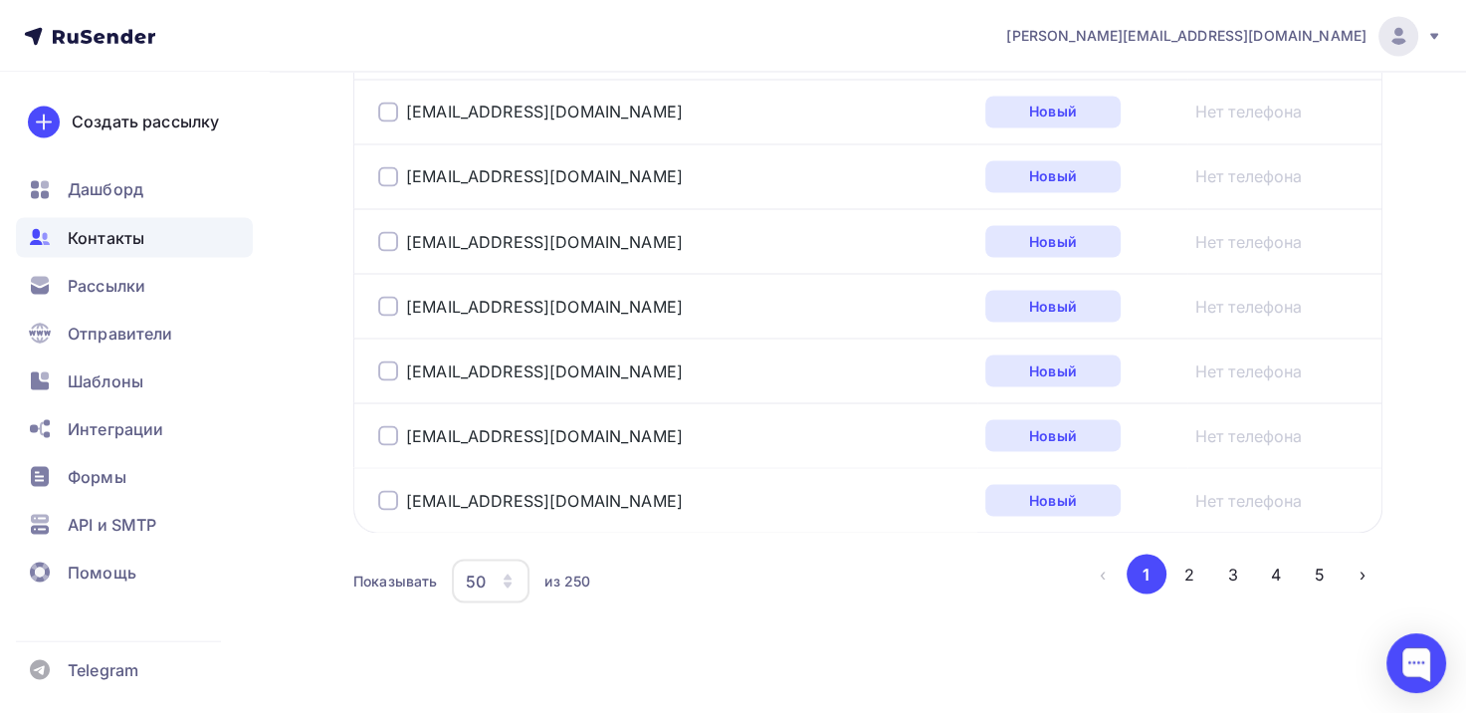
scroll to position [3456, 0]
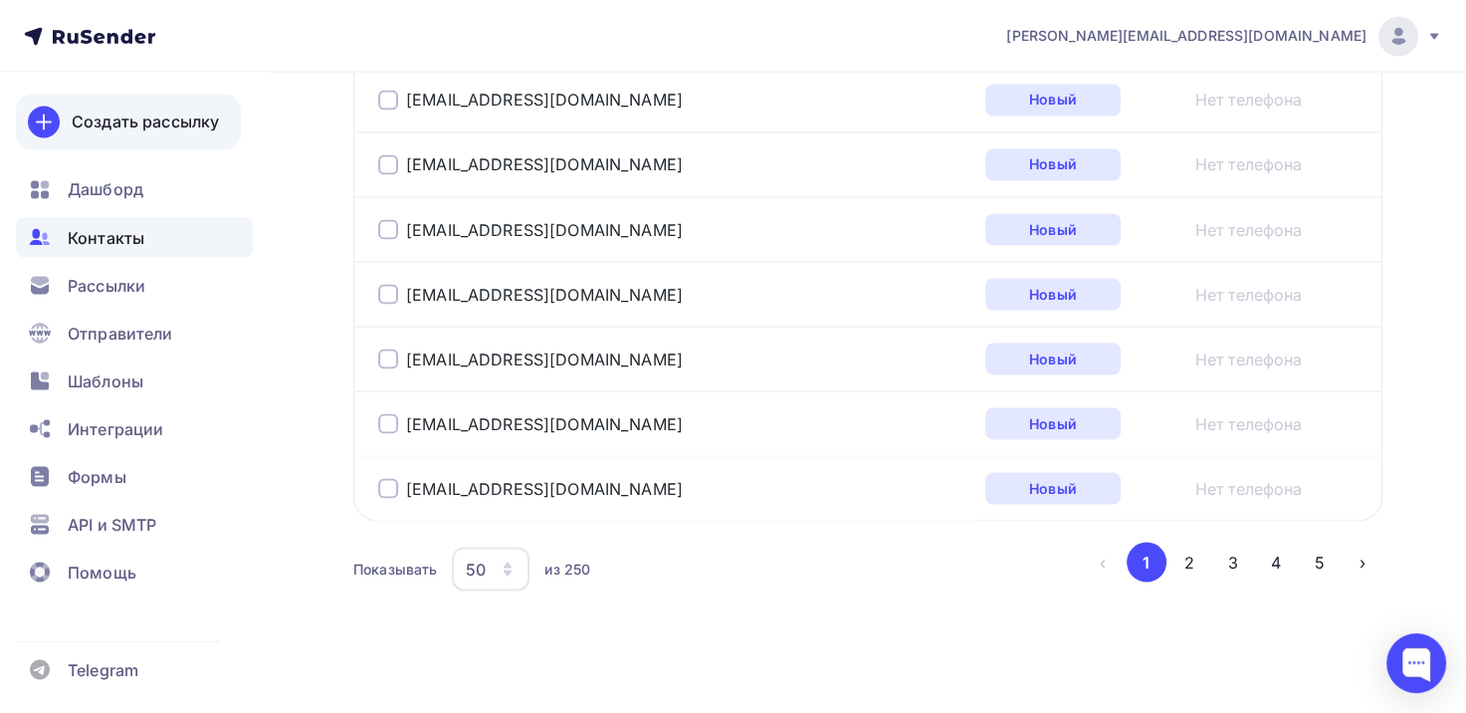
click at [139, 119] on div "Создать рассылку" at bounding box center [145, 122] width 147 height 24
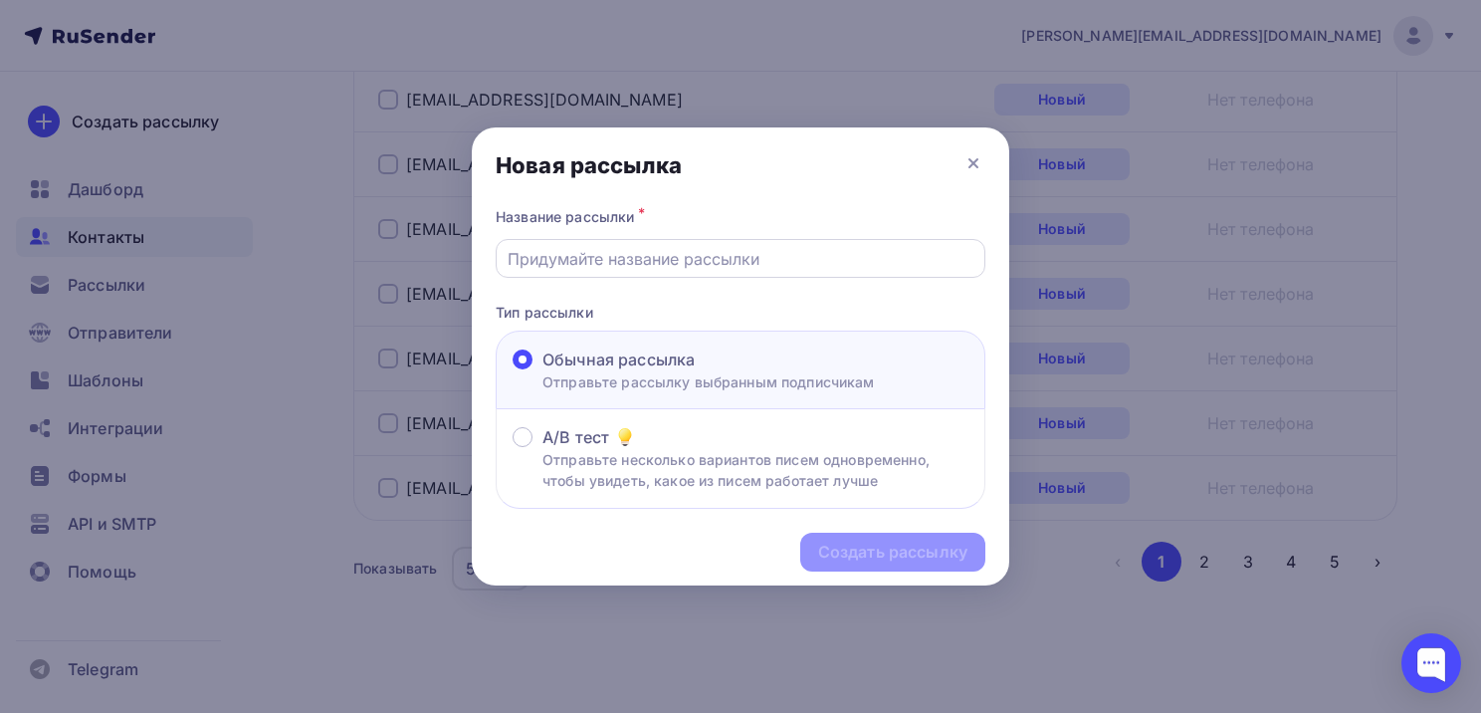
click at [772, 240] on div at bounding box center [741, 258] width 490 height 39
click at [766, 257] on input "text" at bounding box center [741, 259] width 467 height 24
type input "c"
type input "Сертификат участника Всероссийского исследовательского конкурса "Семейная памят…"
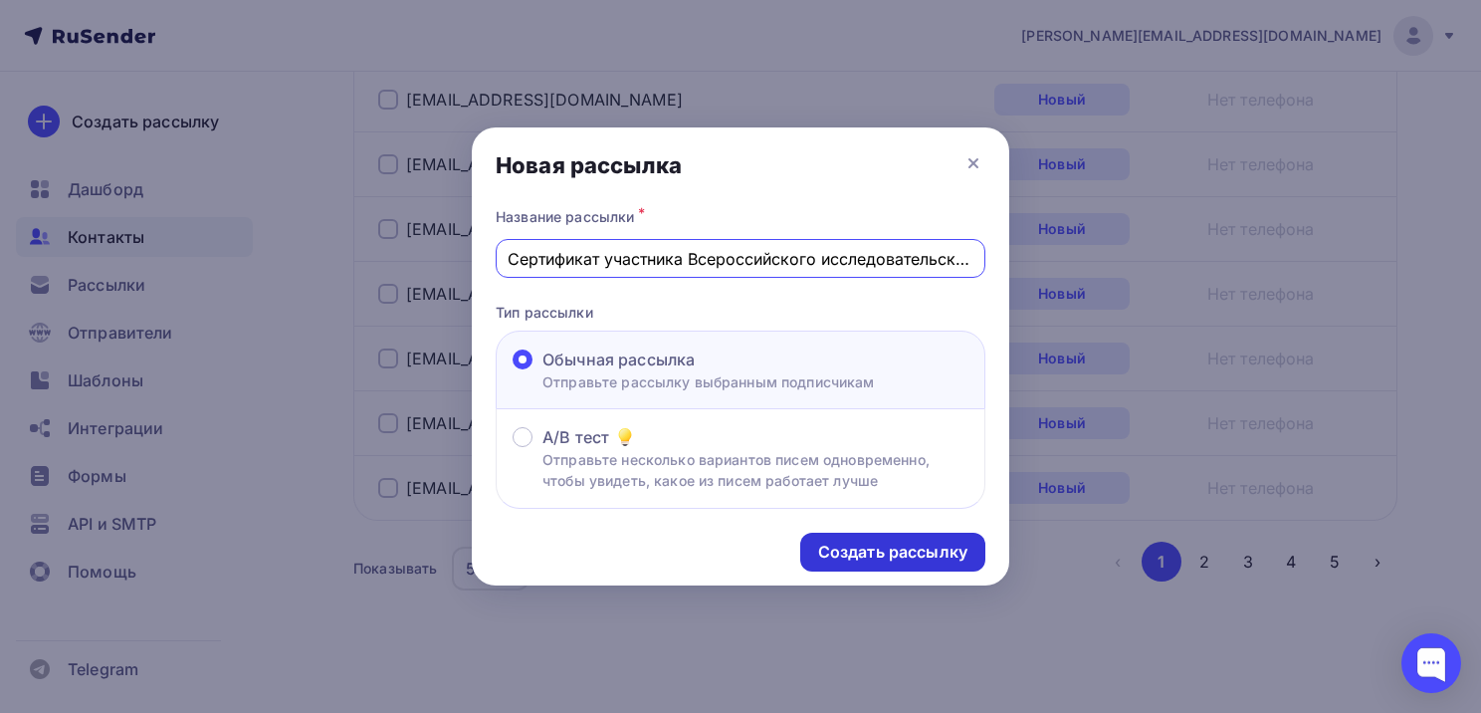
click at [868, 546] on div "Создать рассылку" at bounding box center [892, 552] width 149 height 23
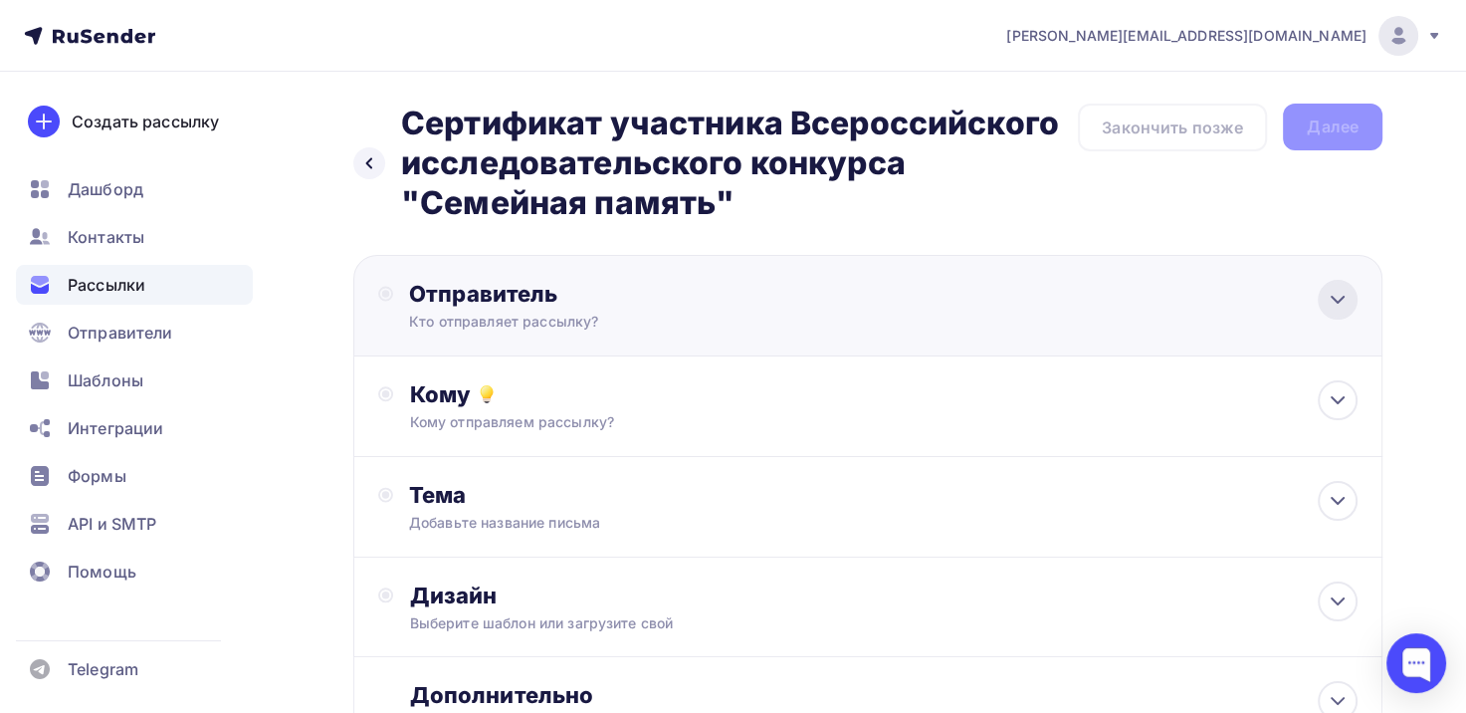
click at [1336, 303] on icon at bounding box center [1338, 300] width 24 height 24
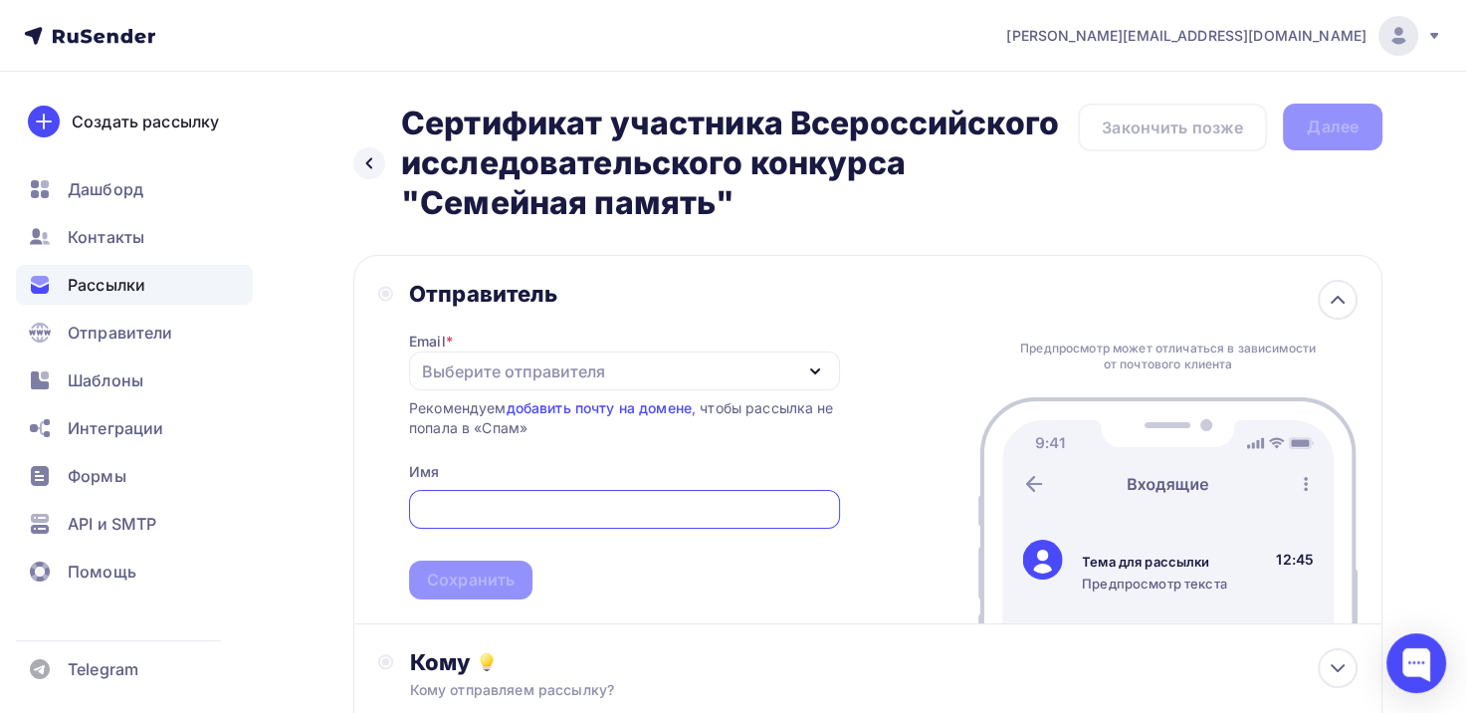
click at [810, 374] on icon "button" at bounding box center [815, 371] width 24 height 24
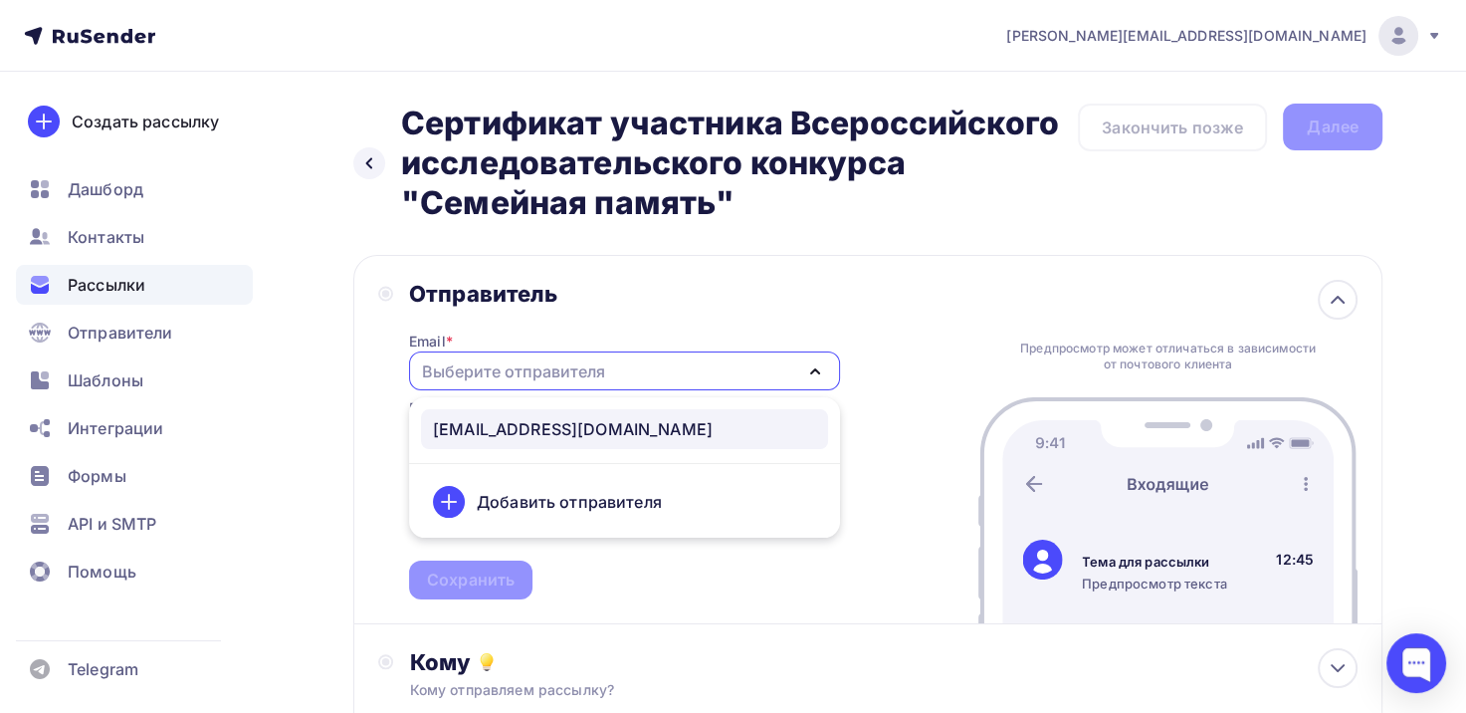
click at [631, 435] on div "[EMAIL_ADDRESS][DOMAIN_NAME]" at bounding box center [573, 429] width 280 height 24
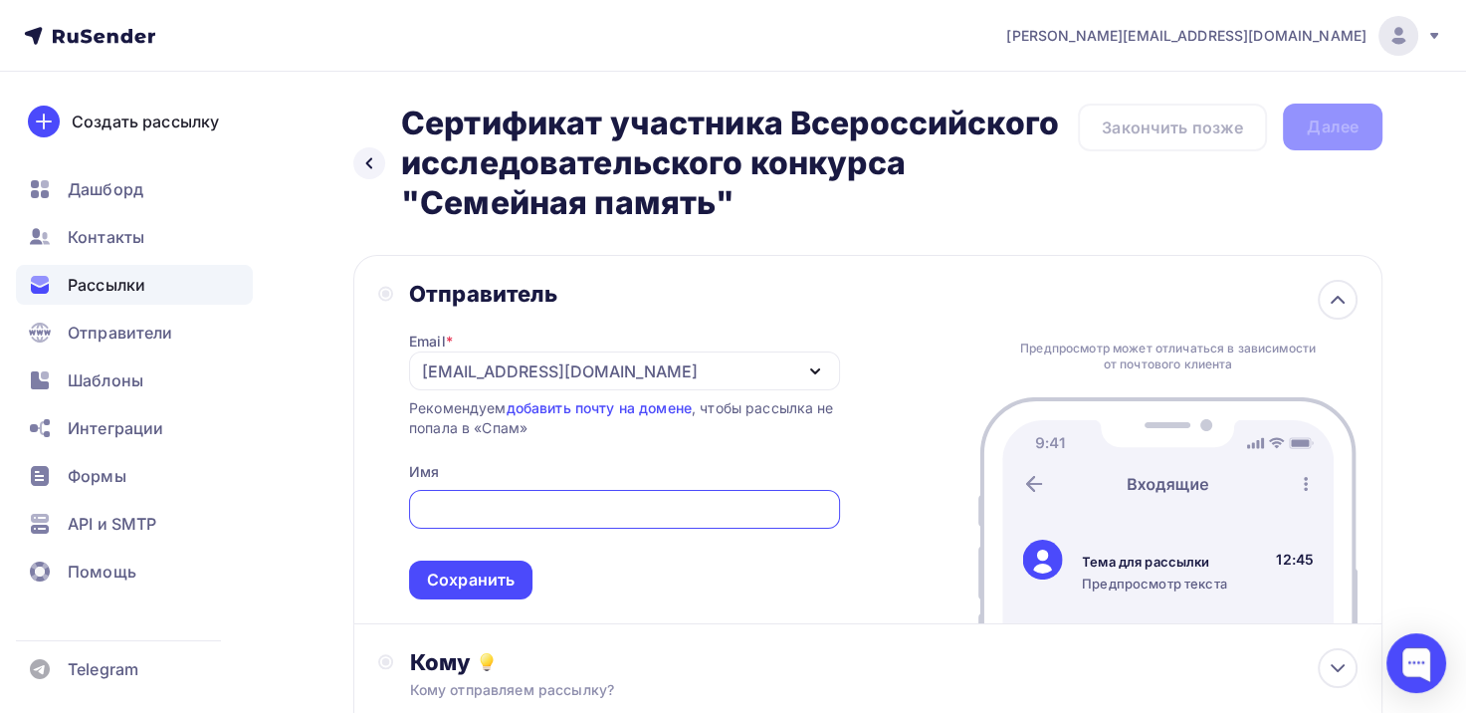
click at [629, 510] on input "text" at bounding box center [624, 510] width 408 height 24
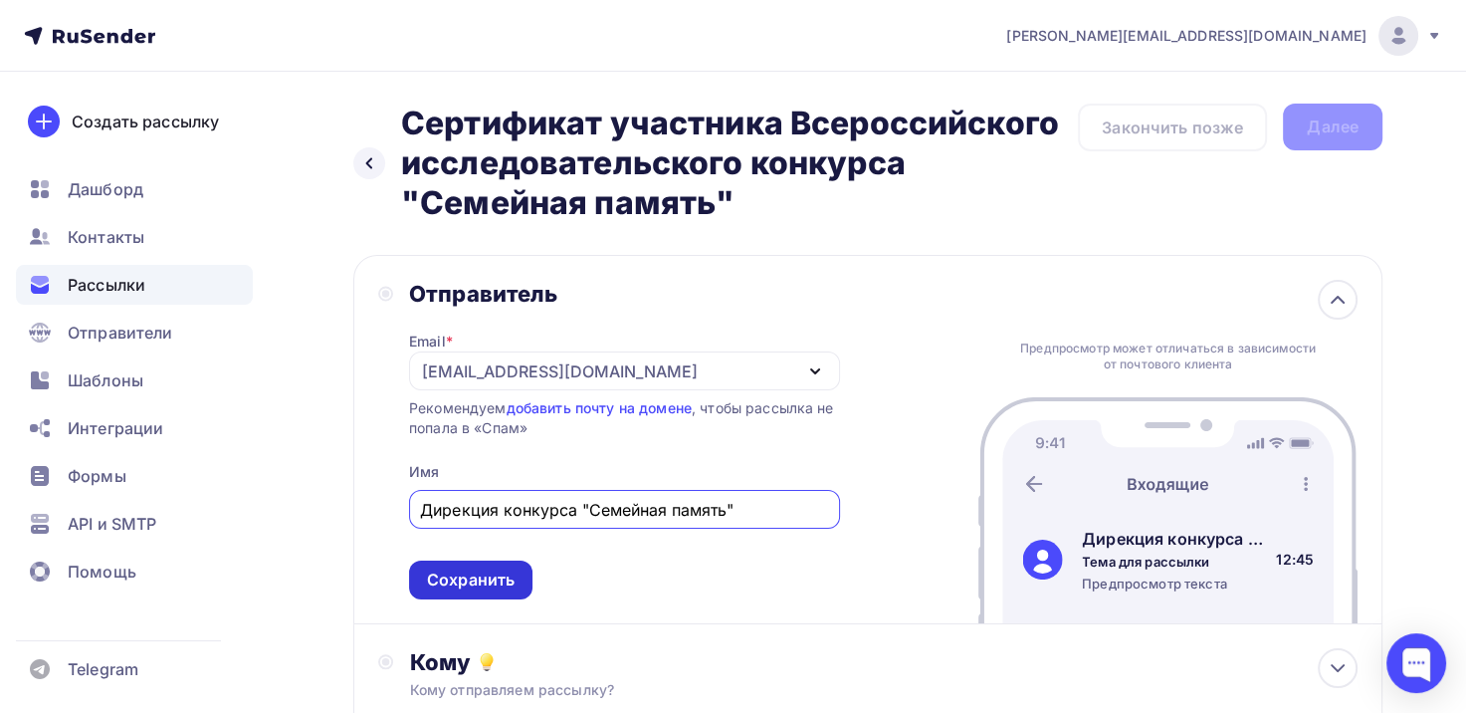
type input "Дирекция конкурса "Семейная память""
click at [471, 581] on div "Сохранить" at bounding box center [471, 579] width 88 height 23
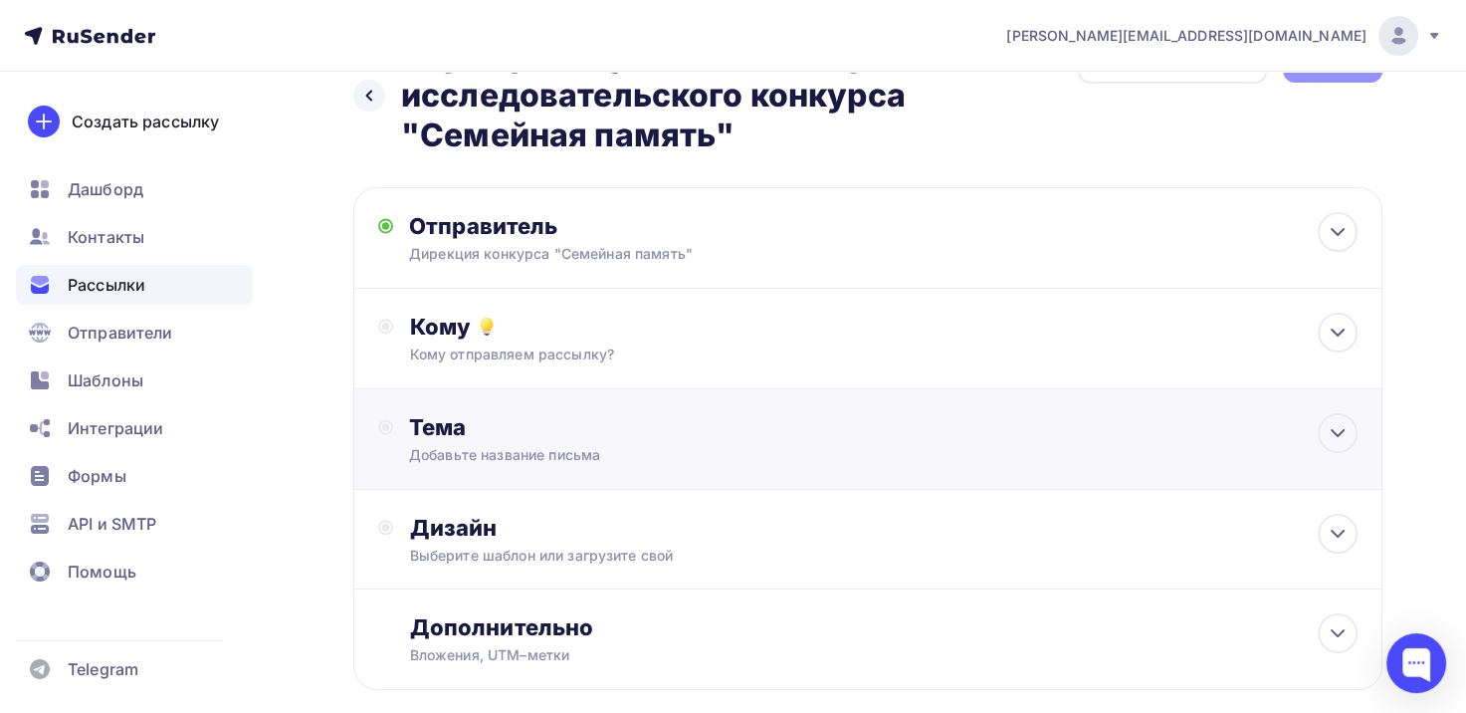
scroll to position [171, 0]
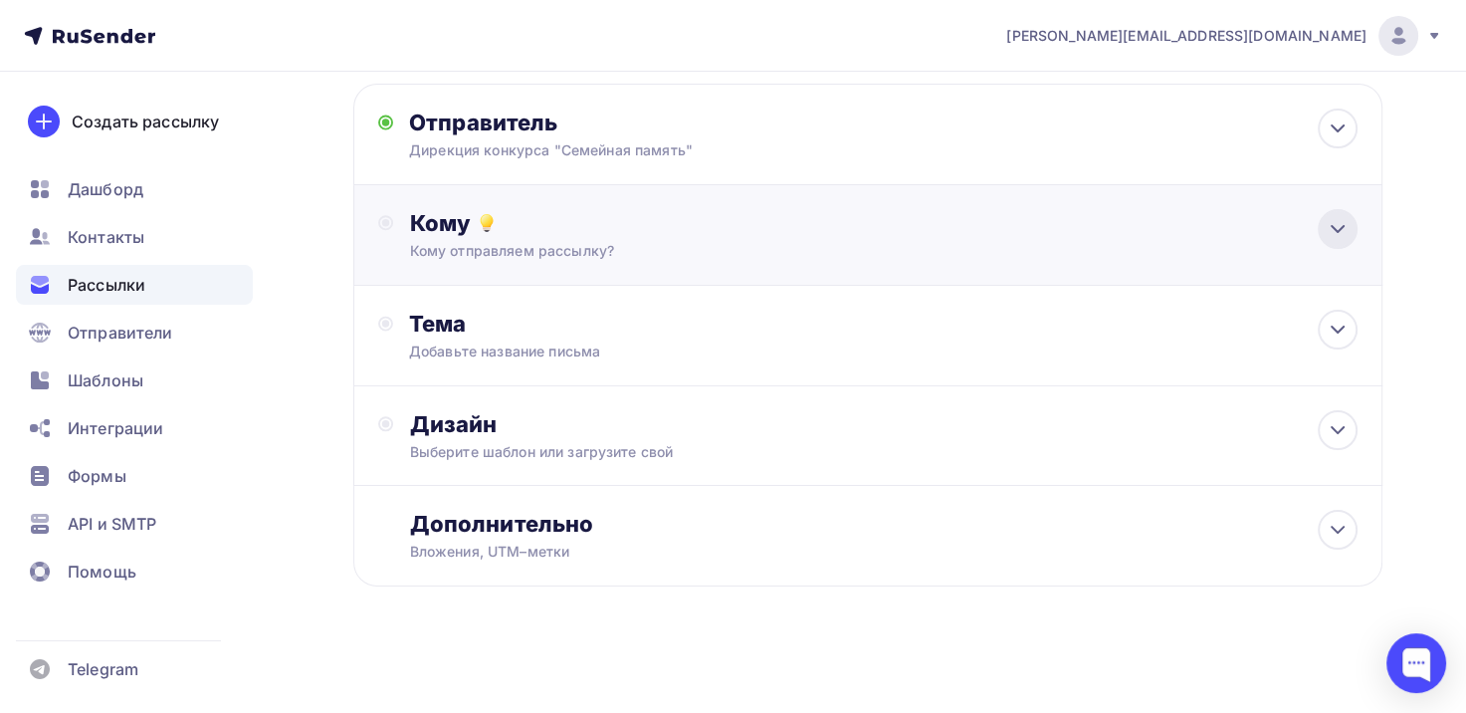
click at [1340, 221] on icon at bounding box center [1338, 229] width 24 height 24
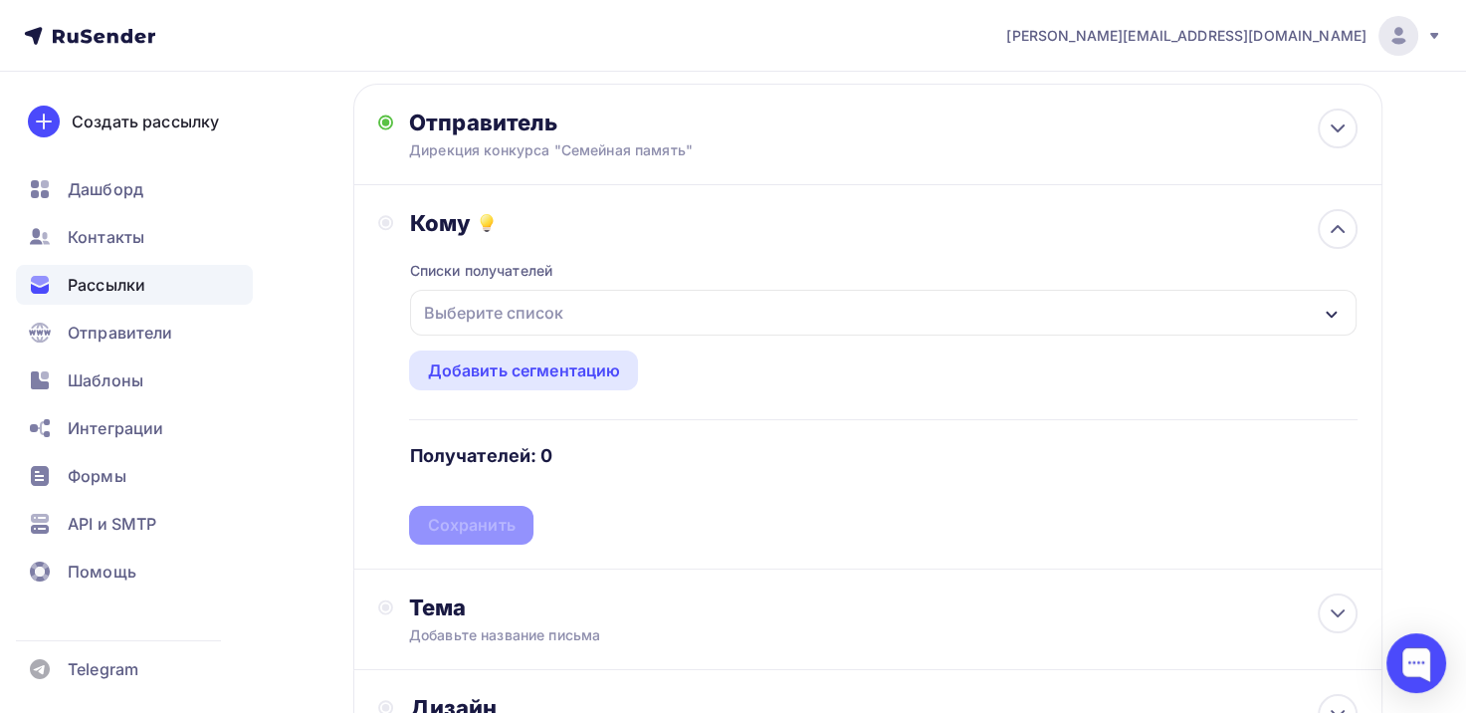
click at [968, 312] on div "Выберите список" at bounding box center [883, 313] width 947 height 46
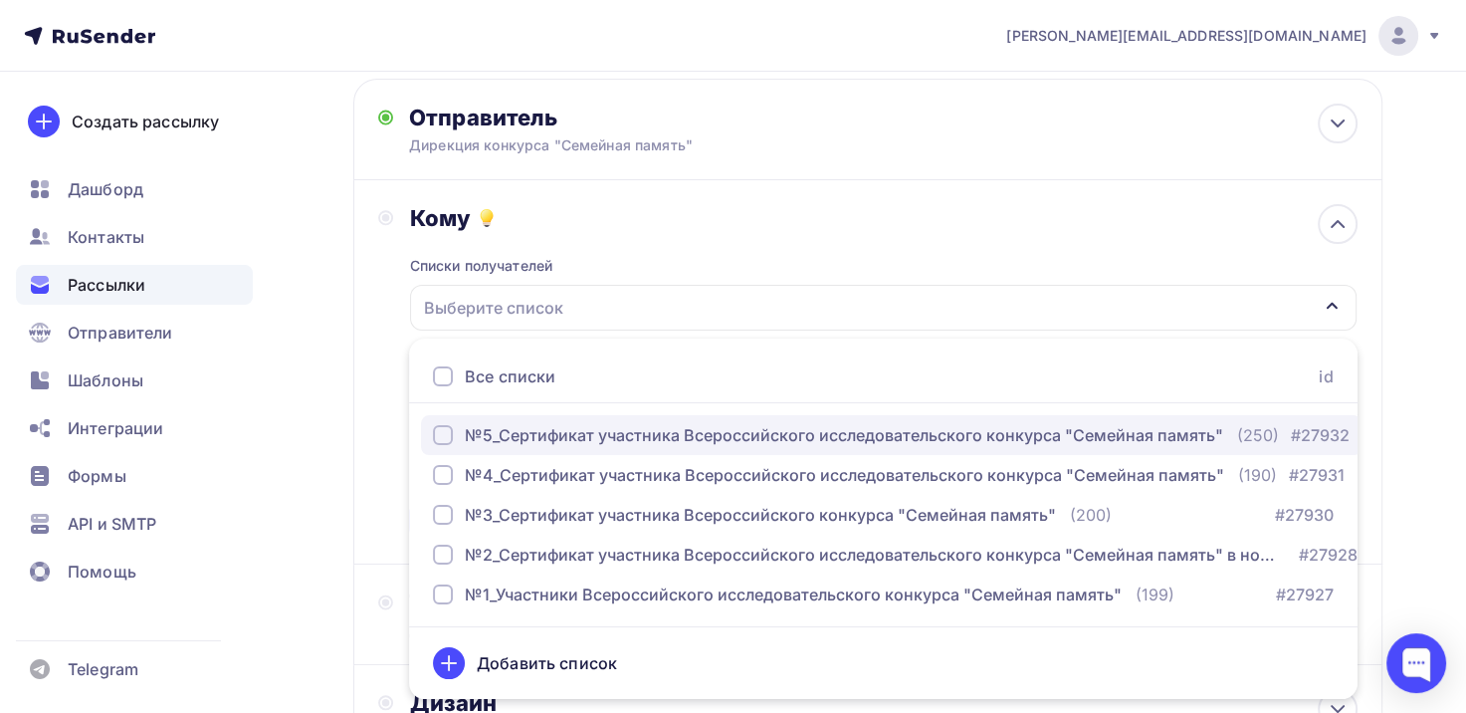
click at [525, 431] on div "№5_Сертификат участника Всероссийского исследовательского конкурса "Семейная па…" at bounding box center [844, 435] width 759 height 24
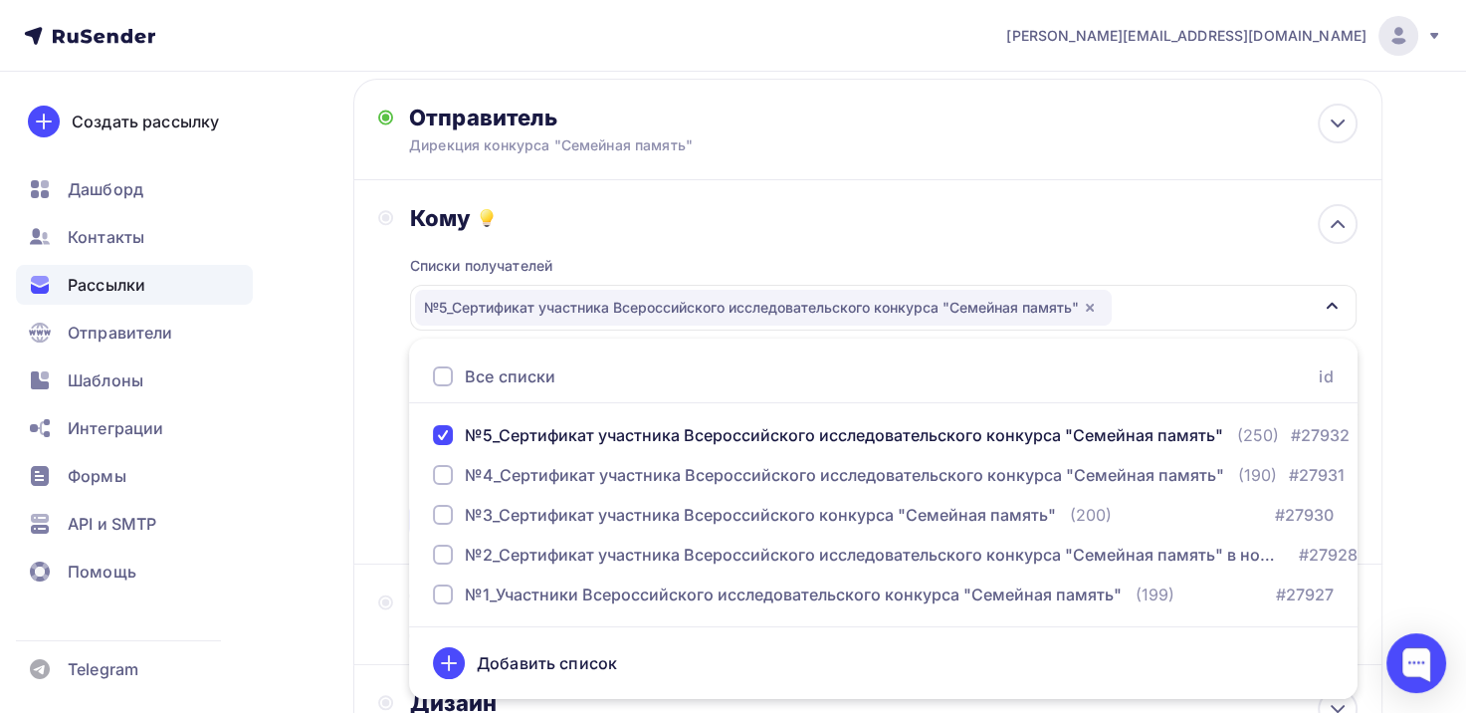
click at [1434, 370] on div "Назад Сертификат участника Всероссийского исследовательского конкурса "Семейная…" at bounding box center [733, 444] width 1466 height 1098
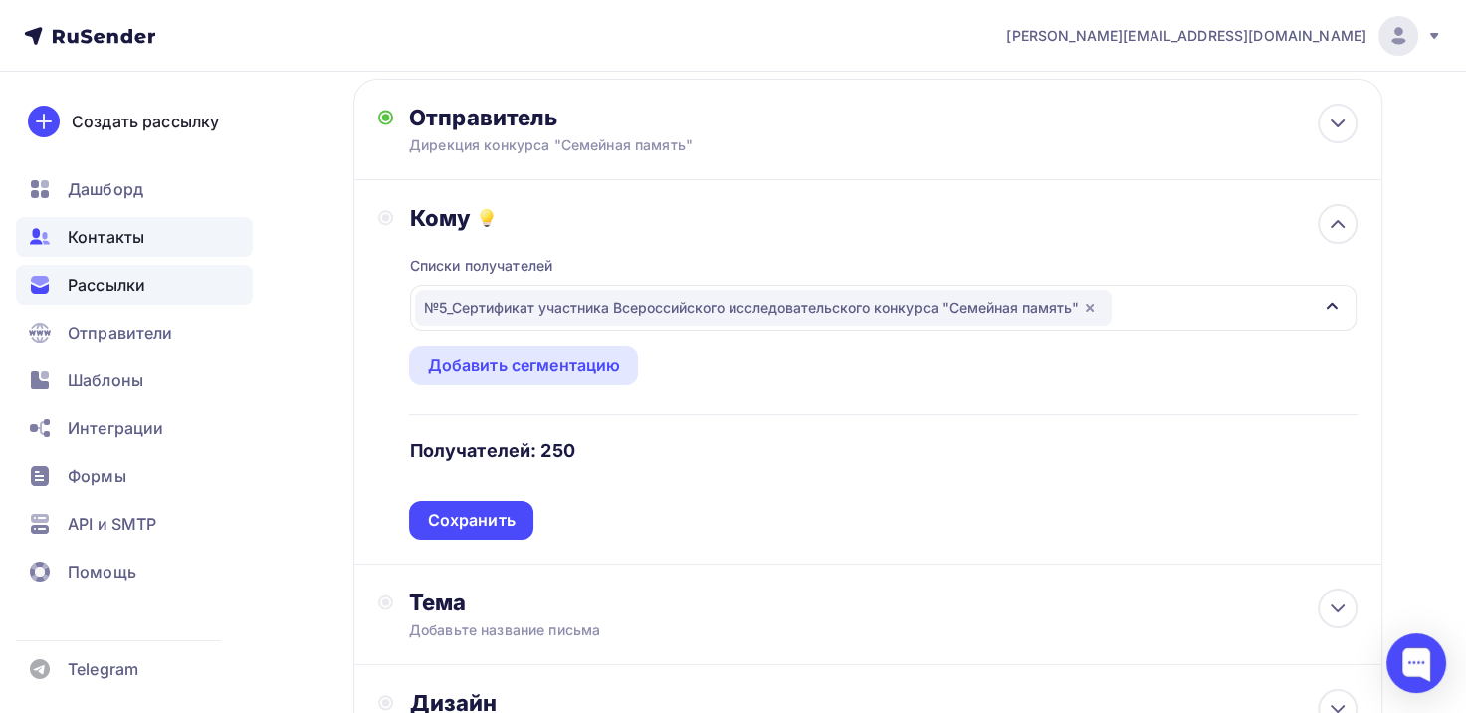
click at [121, 221] on div "Контакты" at bounding box center [134, 237] width 237 height 40
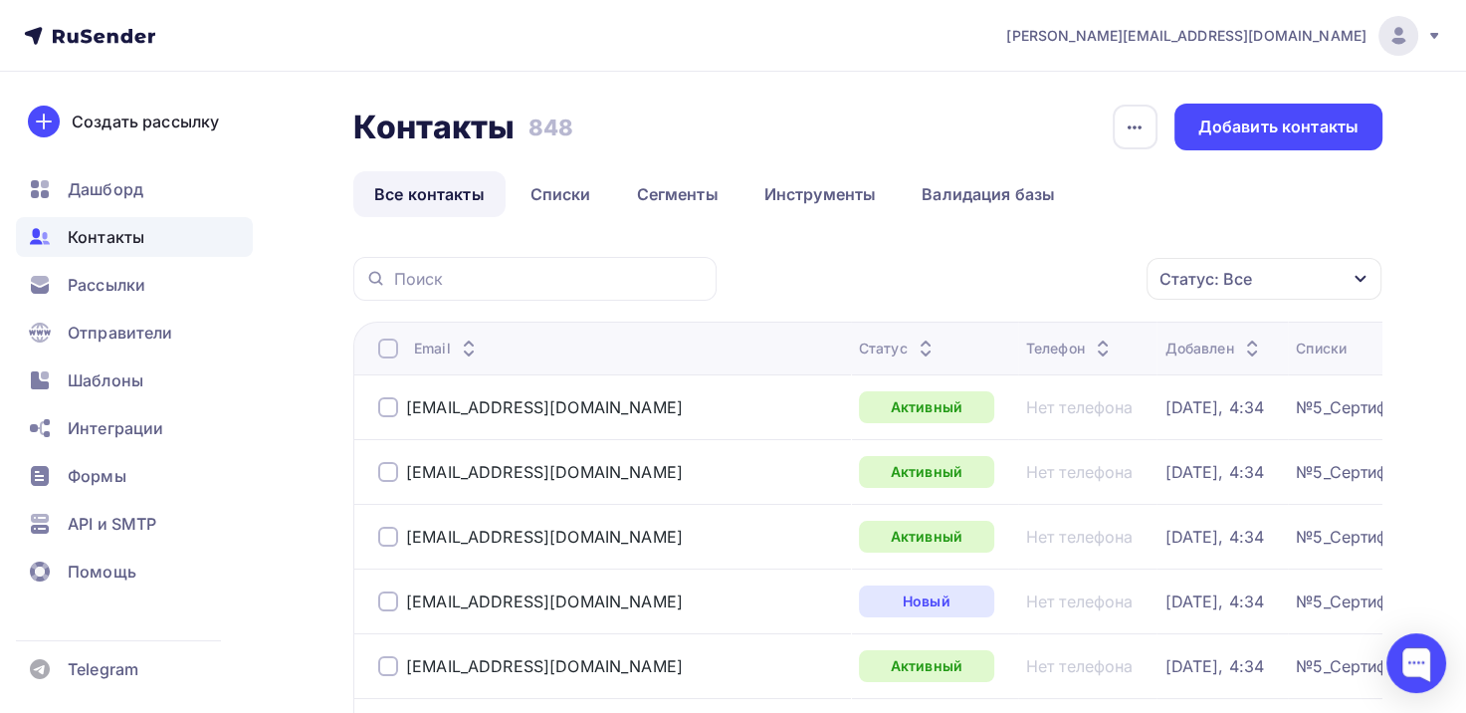
click at [1195, 279] on div "Статус: Все" at bounding box center [1206, 279] width 93 height 24
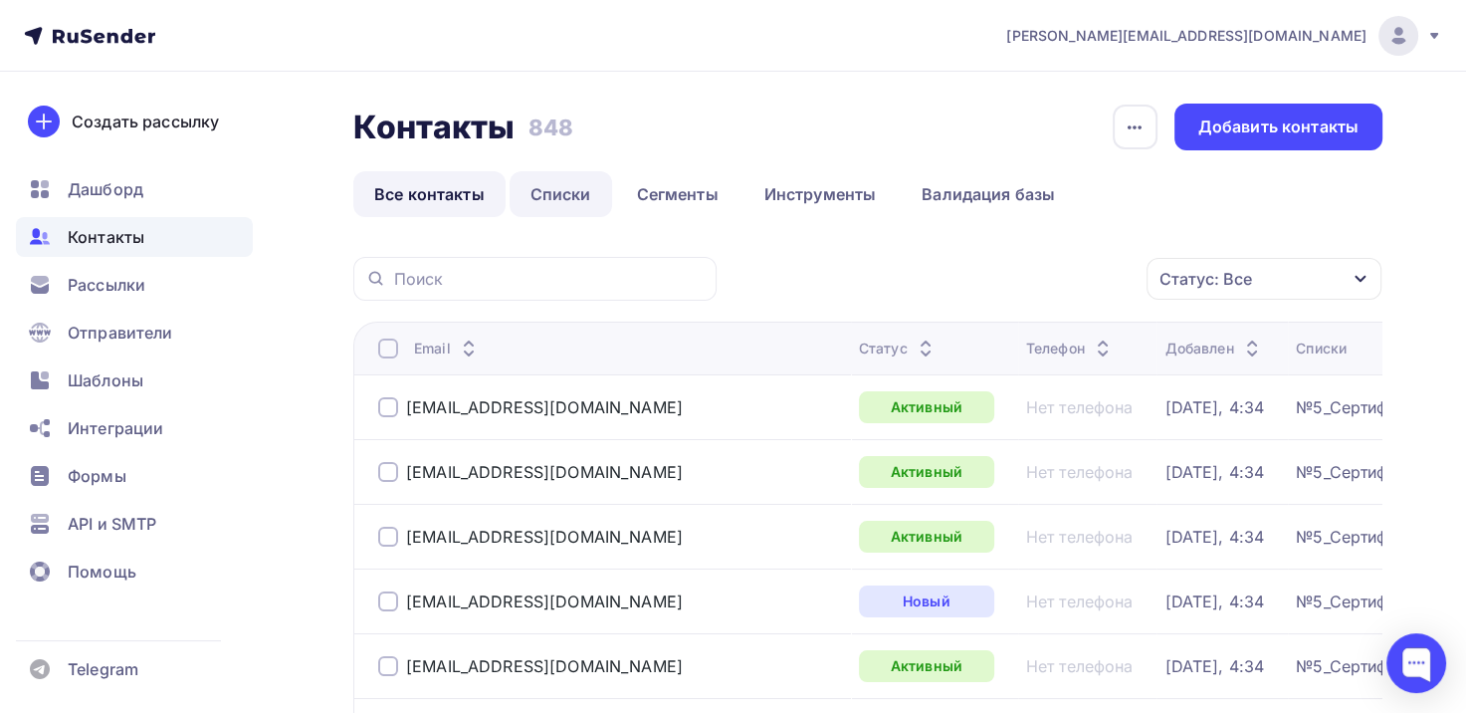
click at [548, 201] on link "Списки" at bounding box center [561, 194] width 103 height 46
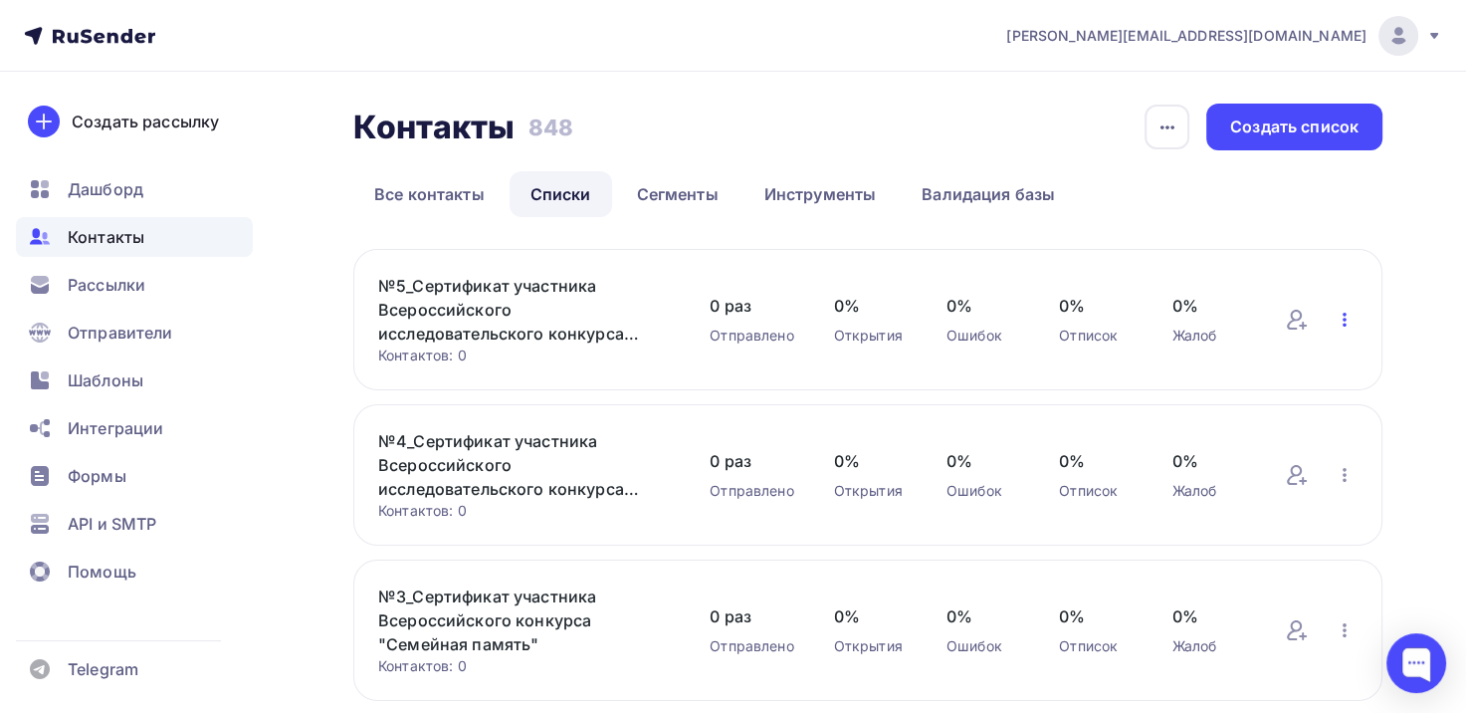
click at [1339, 319] on icon "button" at bounding box center [1345, 320] width 24 height 24
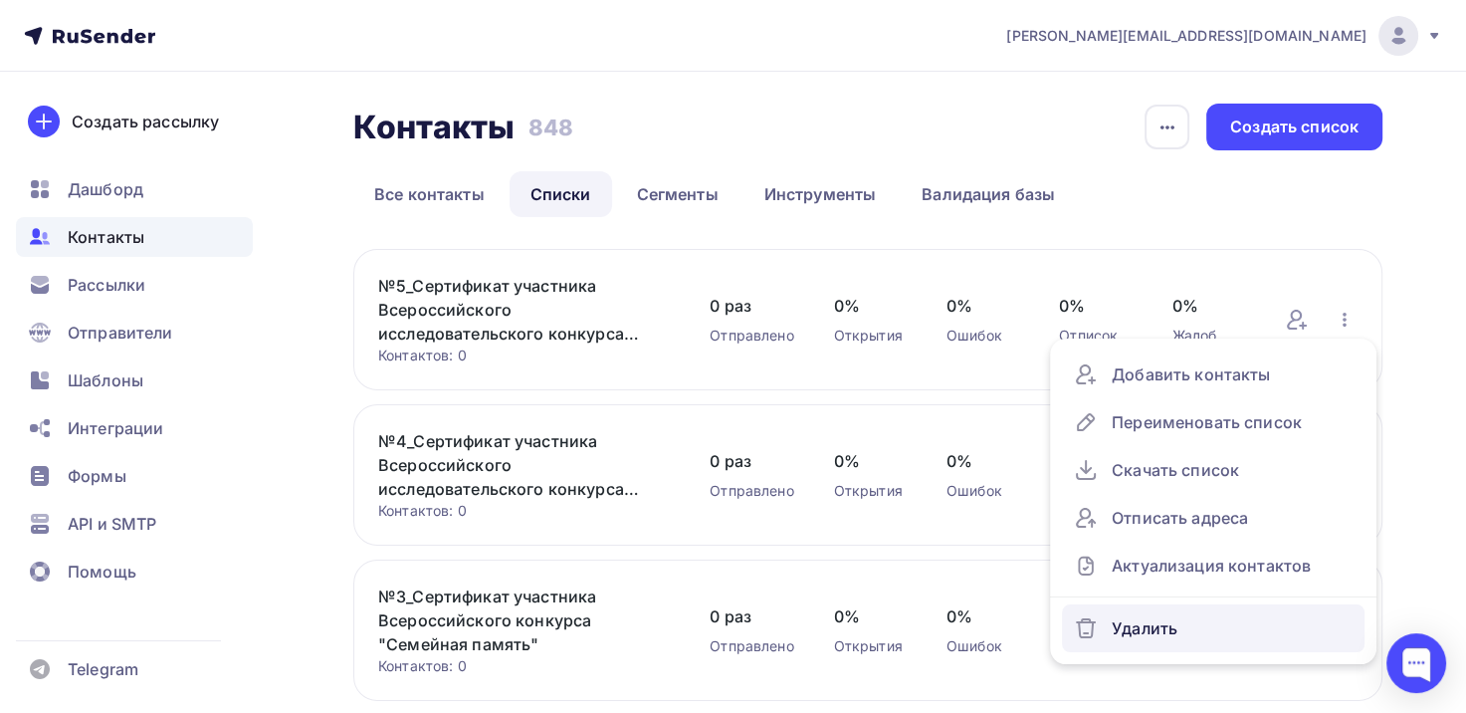
click at [1152, 629] on div "Удалить" at bounding box center [1213, 628] width 279 height 32
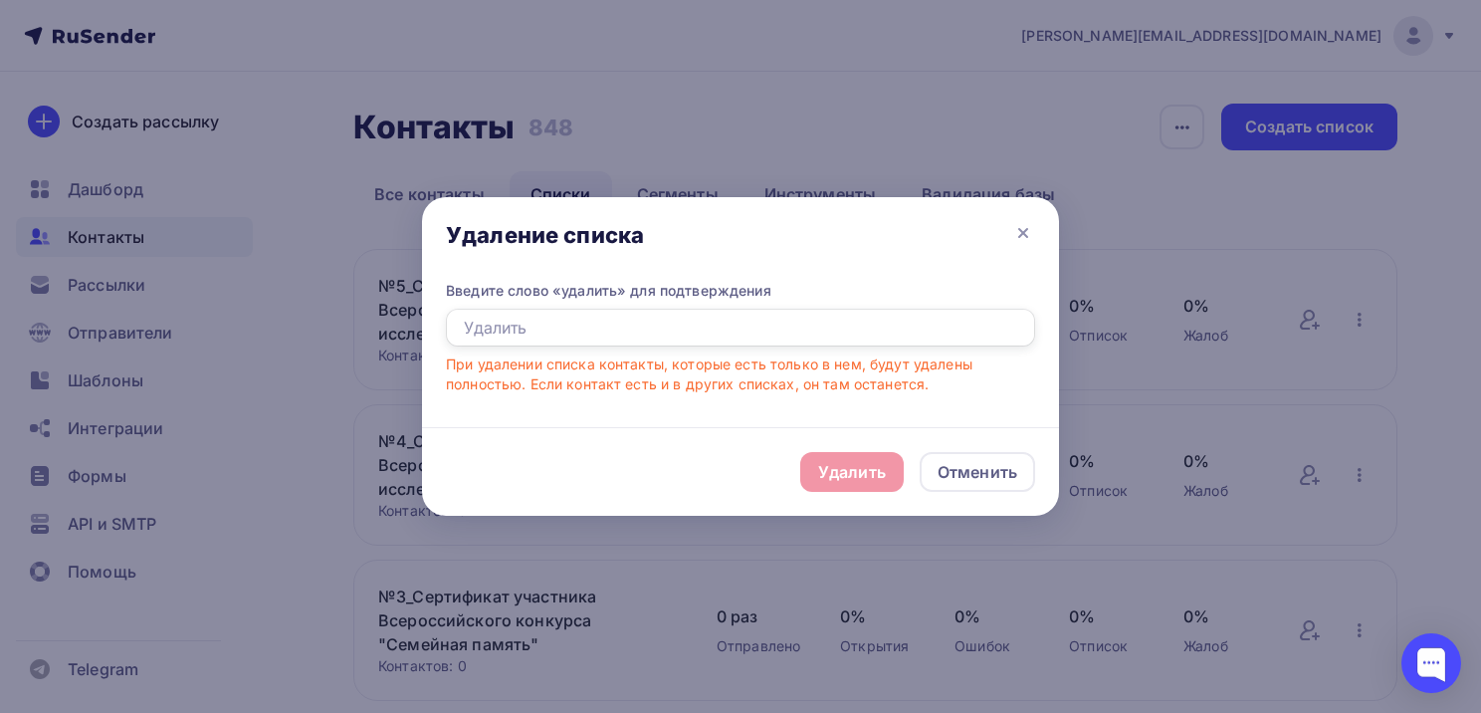
click at [732, 321] on input "text" at bounding box center [740, 328] width 589 height 38
type input "Удалить"
click at [832, 459] on div "Удалить" at bounding box center [852, 472] width 104 height 40
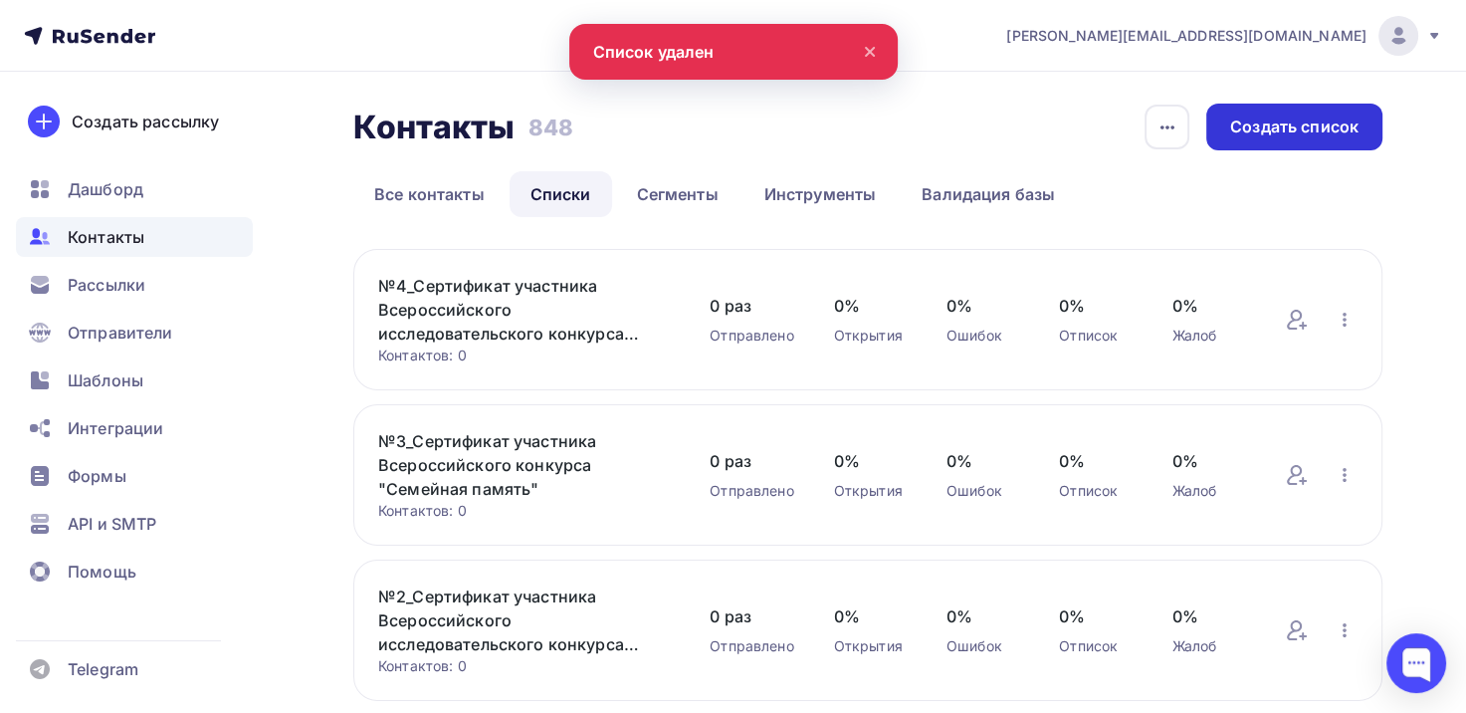
click at [1281, 123] on div "Создать список" at bounding box center [1294, 126] width 128 height 23
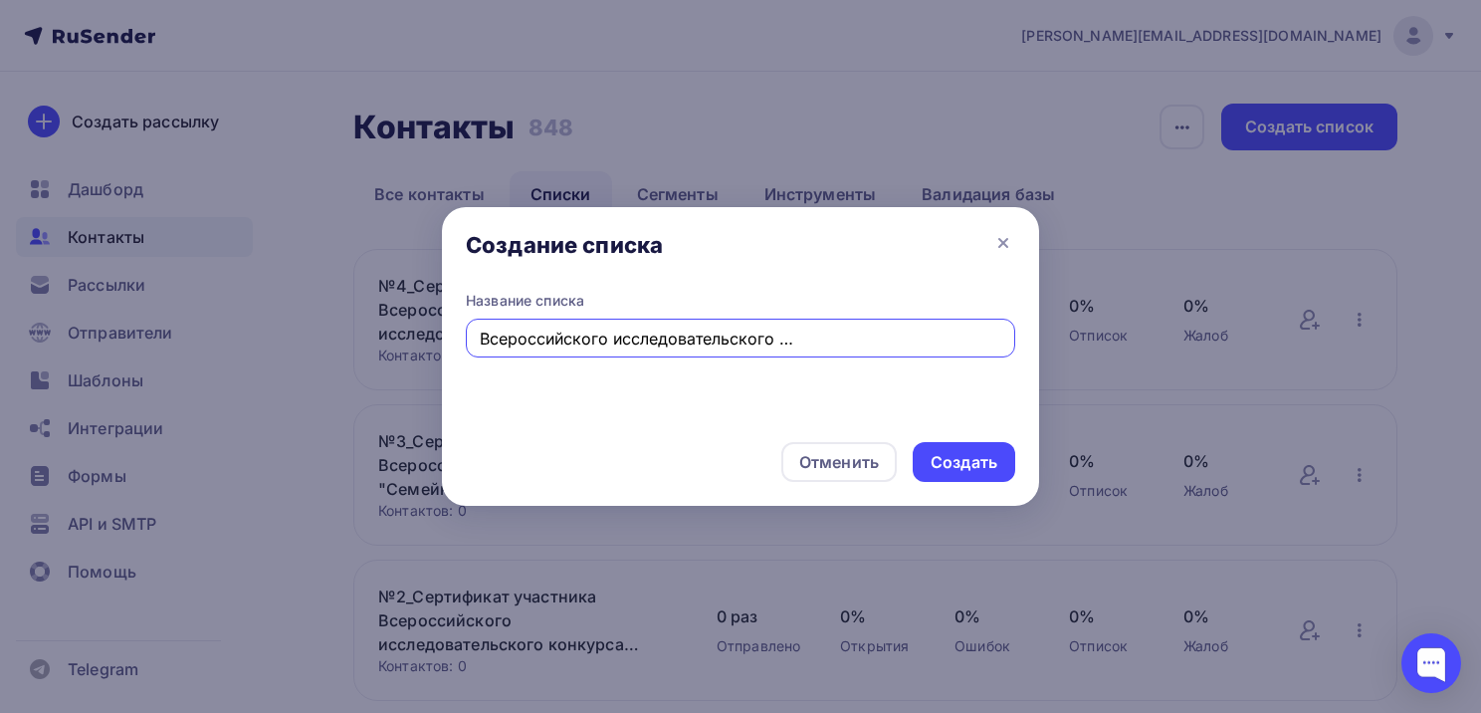
scroll to position [0, 219]
type input "№5_Сертификат участника Всероссийского исследовательского конкурса "Семейная па…"
click at [982, 451] on div "Создать" at bounding box center [964, 462] width 67 height 23
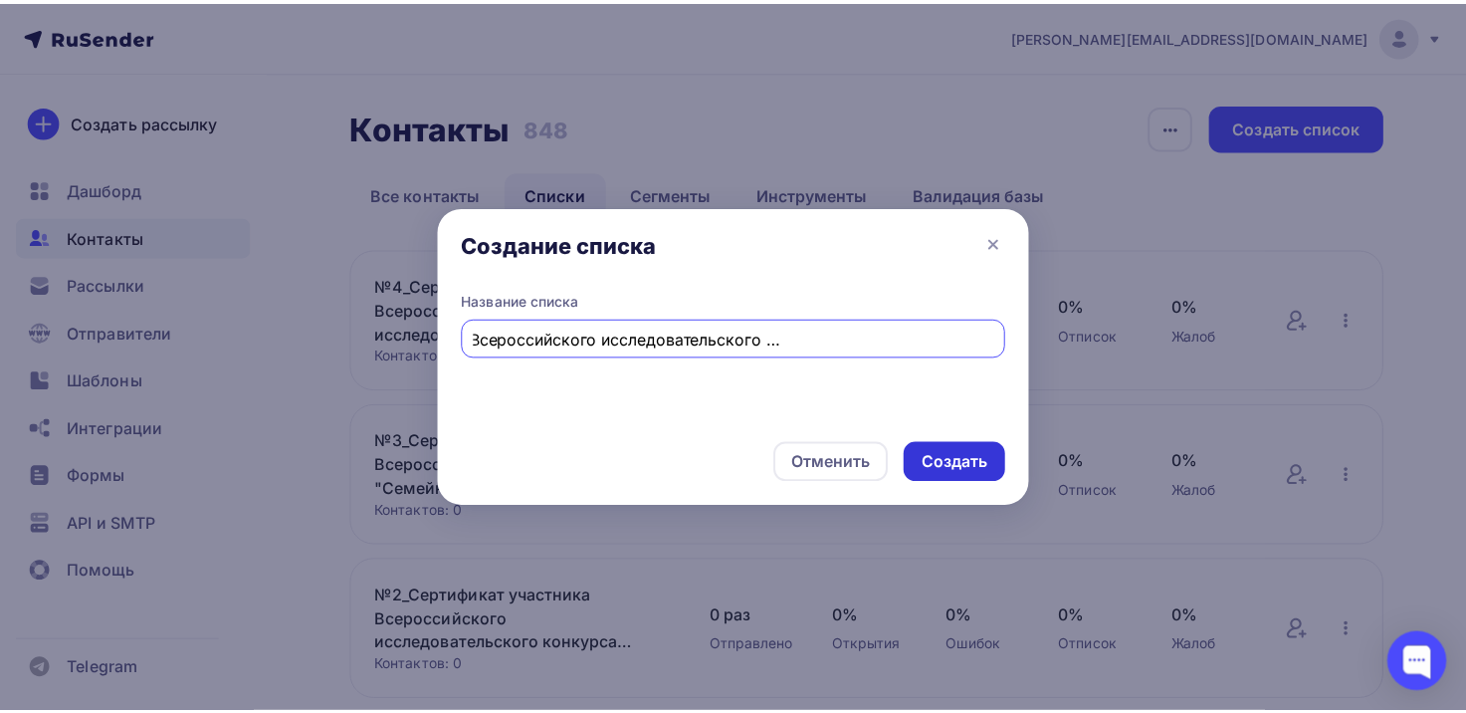
scroll to position [0, 0]
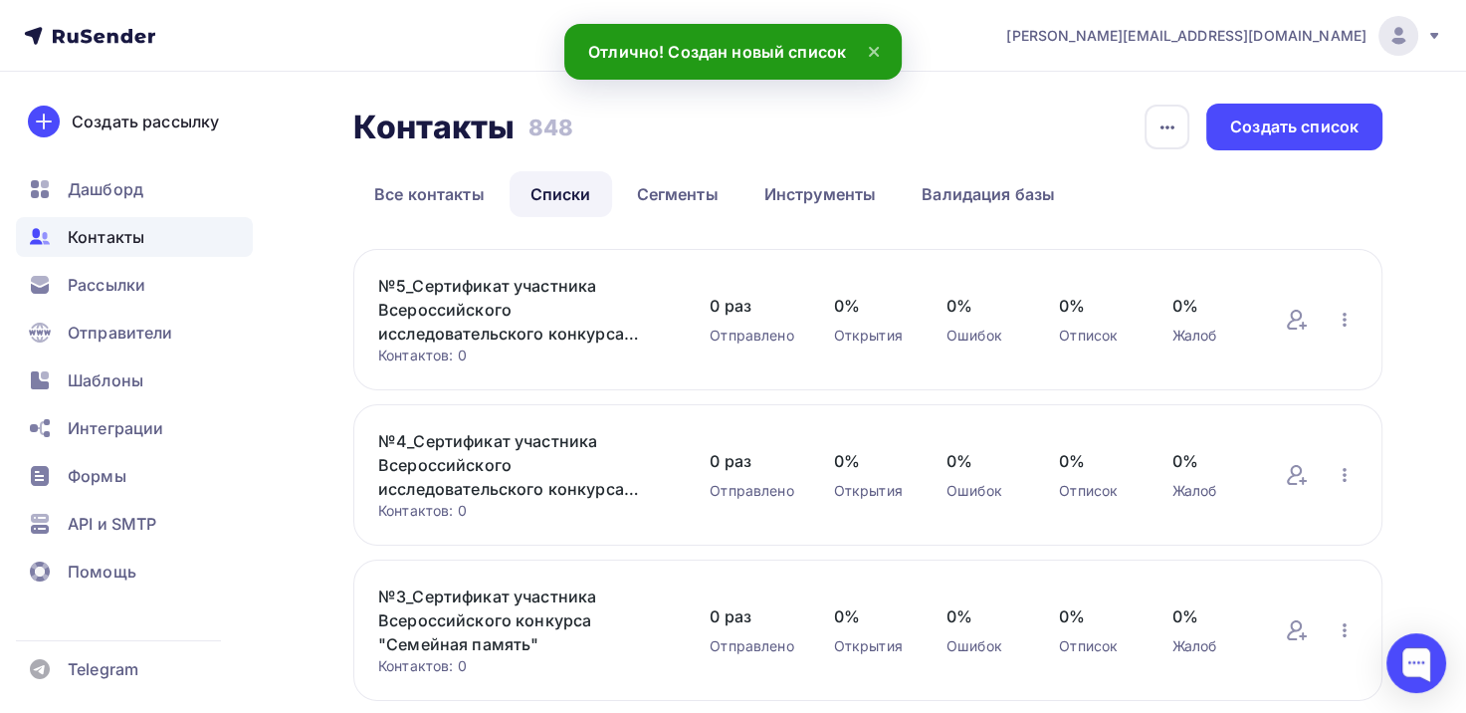
click at [498, 345] on div "Контактов: 0" at bounding box center [524, 355] width 292 height 20
click at [484, 312] on link "№5_Сертификат участника Всероссийского исследовательского конкурса "Семейная па…" at bounding box center [524, 310] width 292 height 72
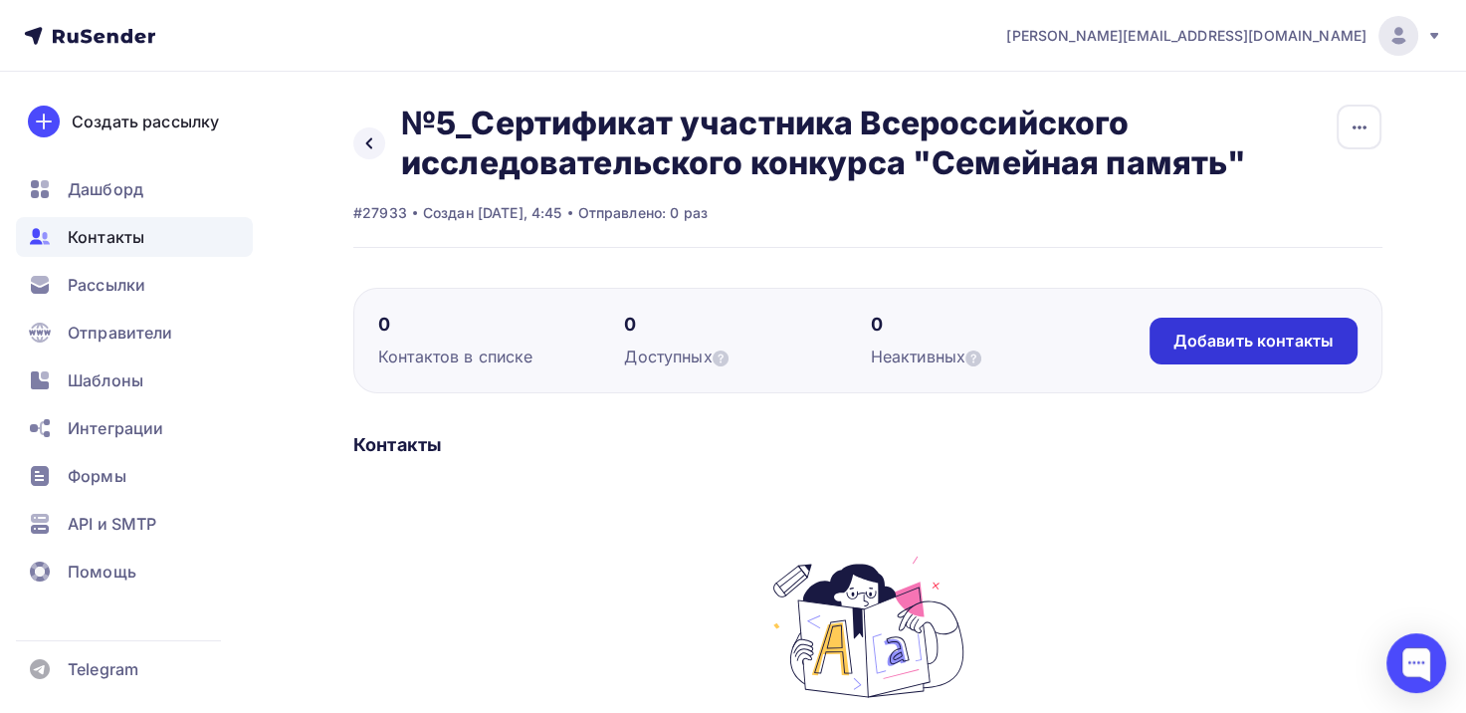
click at [1306, 339] on div "Добавить контакты" at bounding box center [1254, 341] width 160 height 23
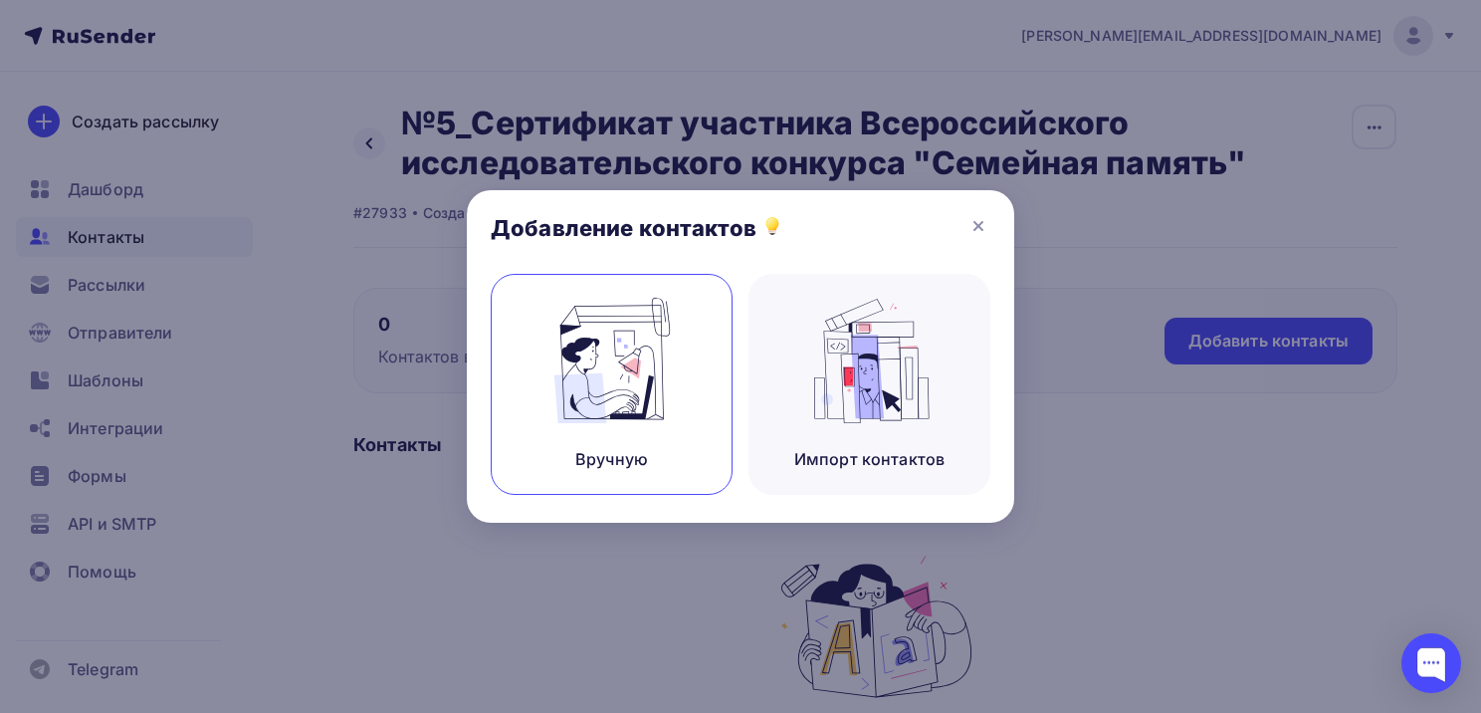
click at [699, 377] on div "Вручную" at bounding box center [612, 384] width 242 height 221
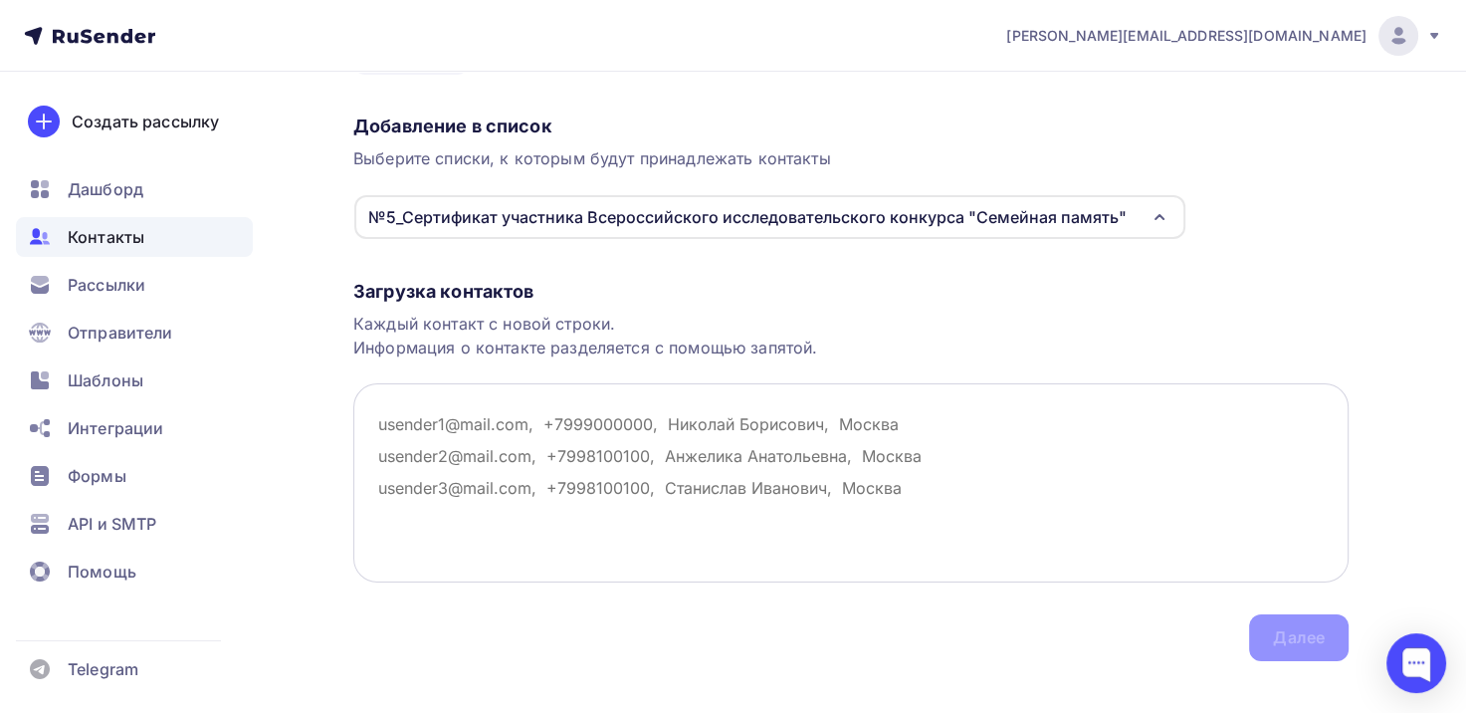
scroll to position [162, 0]
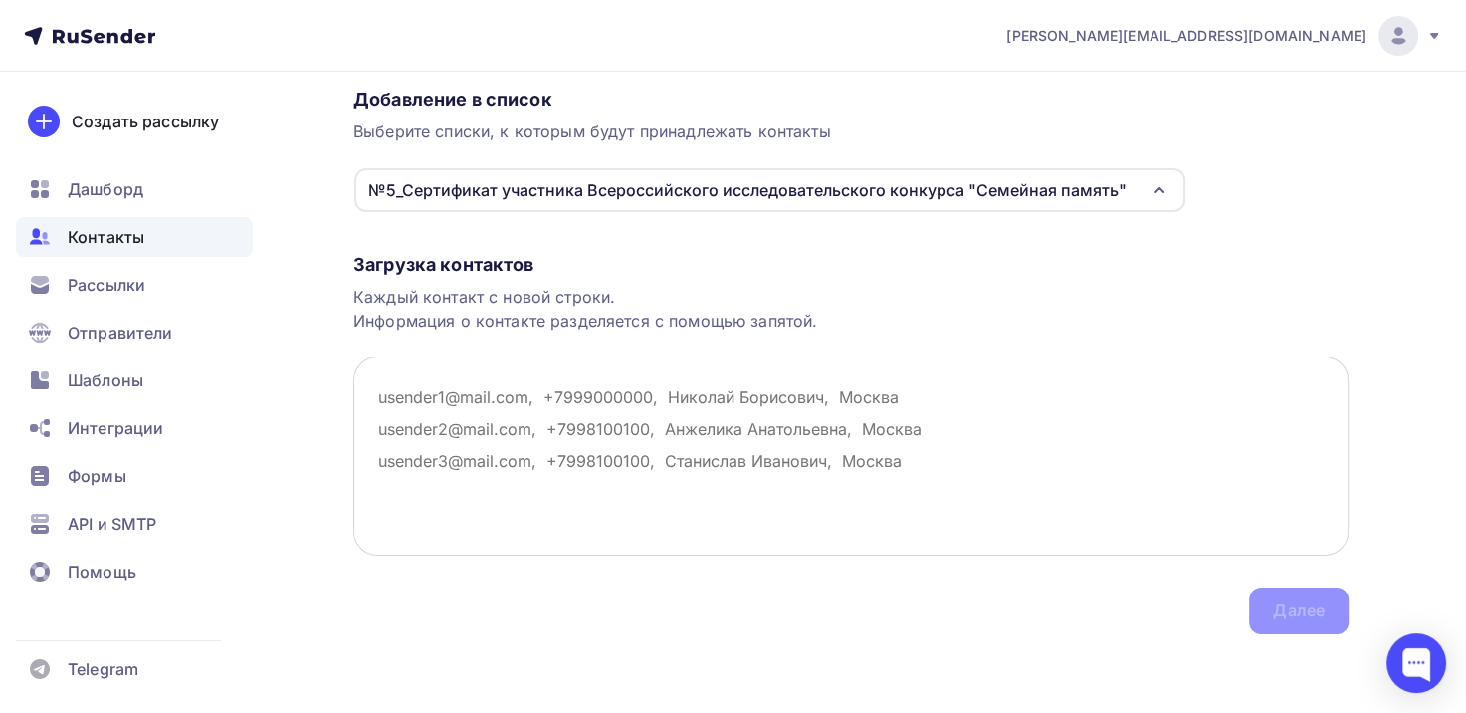
paste textarea "[EMAIL_ADDRESS][DOMAIN_NAME]"
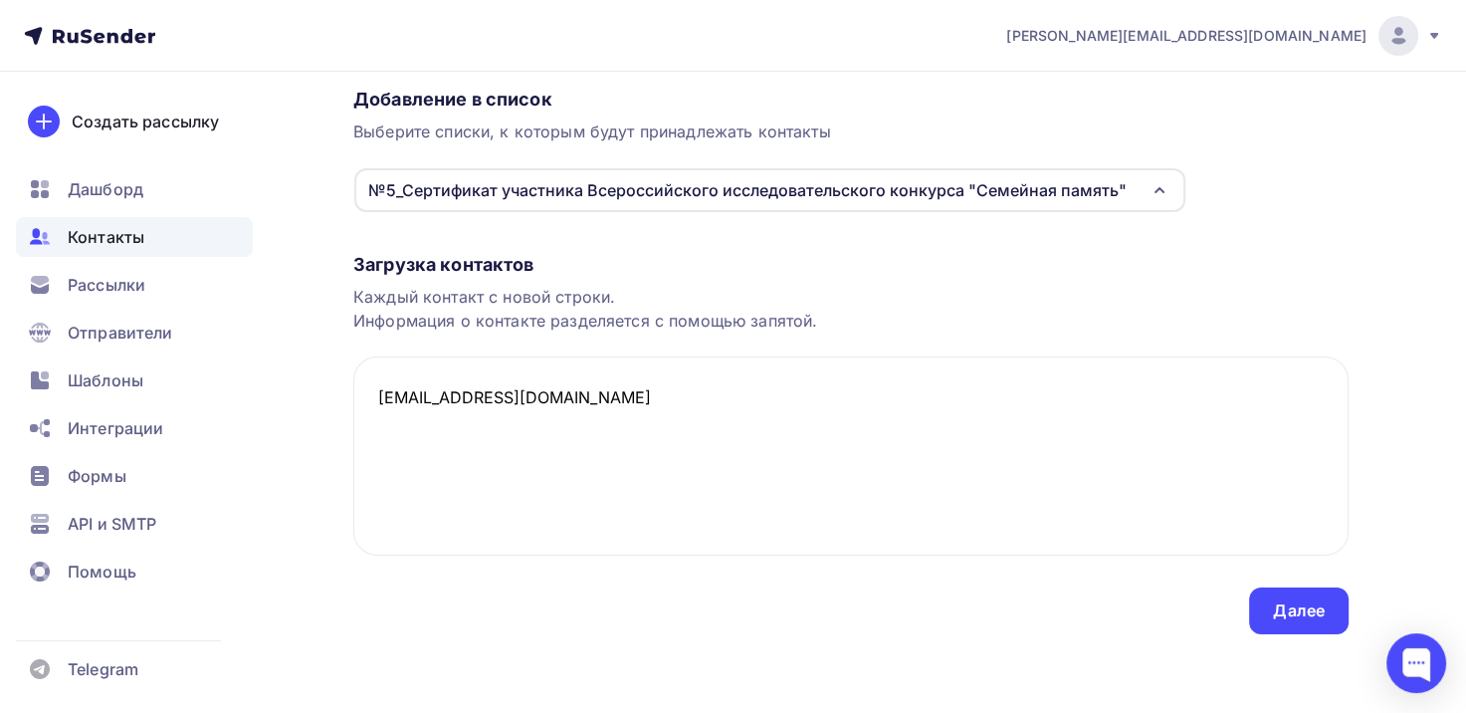
paste textarea "[EMAIL_ADDRESS][DOMAIN_NAME] [EMAIL_ADDRESS][DOMAIN_NAME] [EMAIL_ADDRESS][DOMAI…"
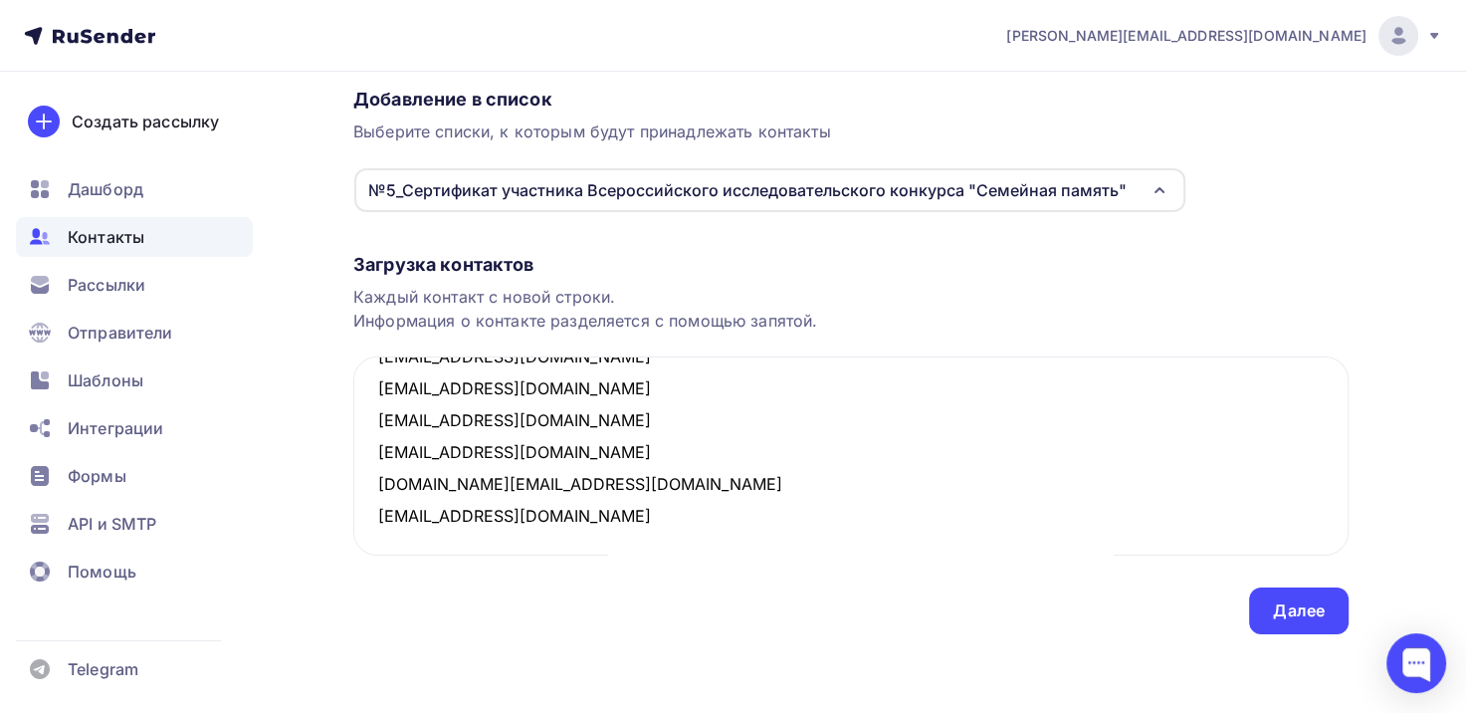
scroll to position [1094, 0]
paste textarea "[EMAIL_ADDRESS][DOMAIN_NAME] [EMAIL_ADDRESS][DOMAIN_NAME] [PERSON_NAME][DOMAIN_…"
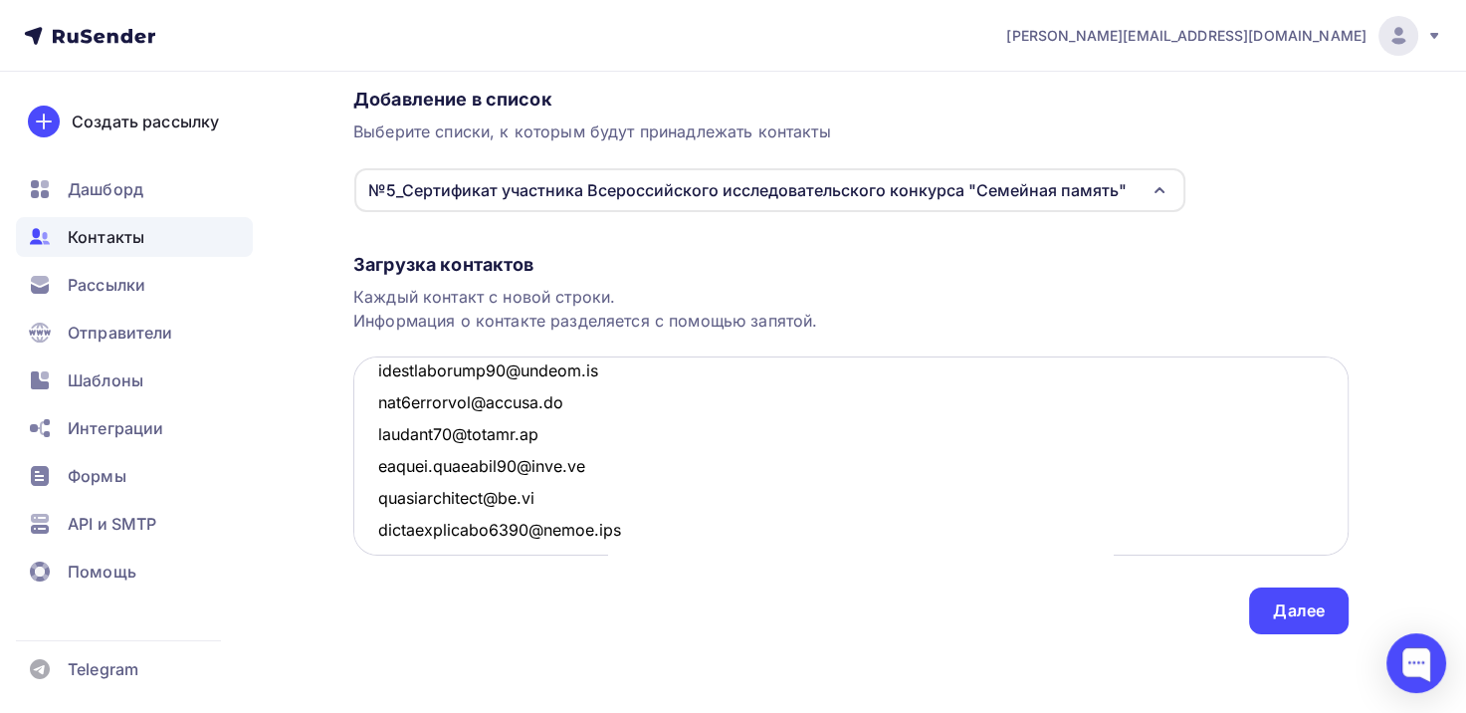
scroll to position [1793, 0]
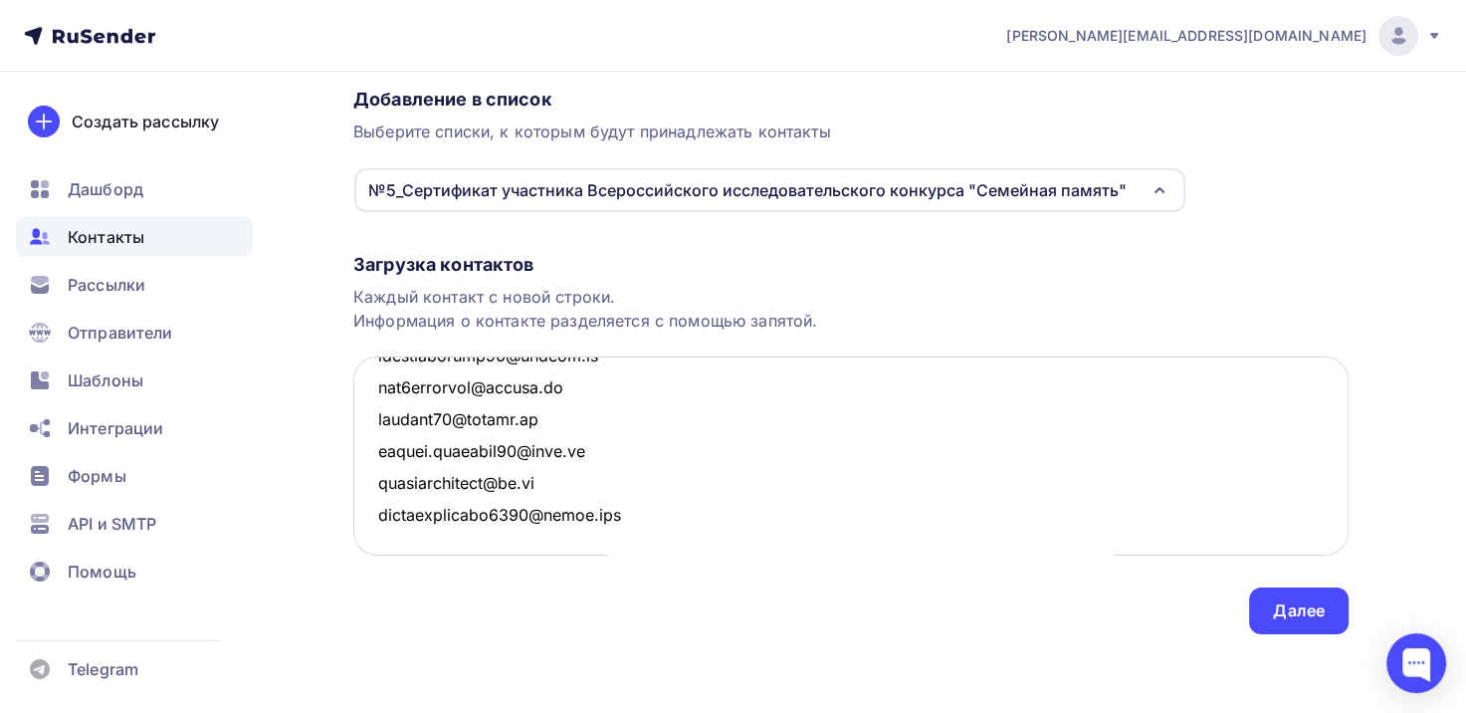
click at [459, 533] on textarea at bounding box center [850, 455] width 995 height 199
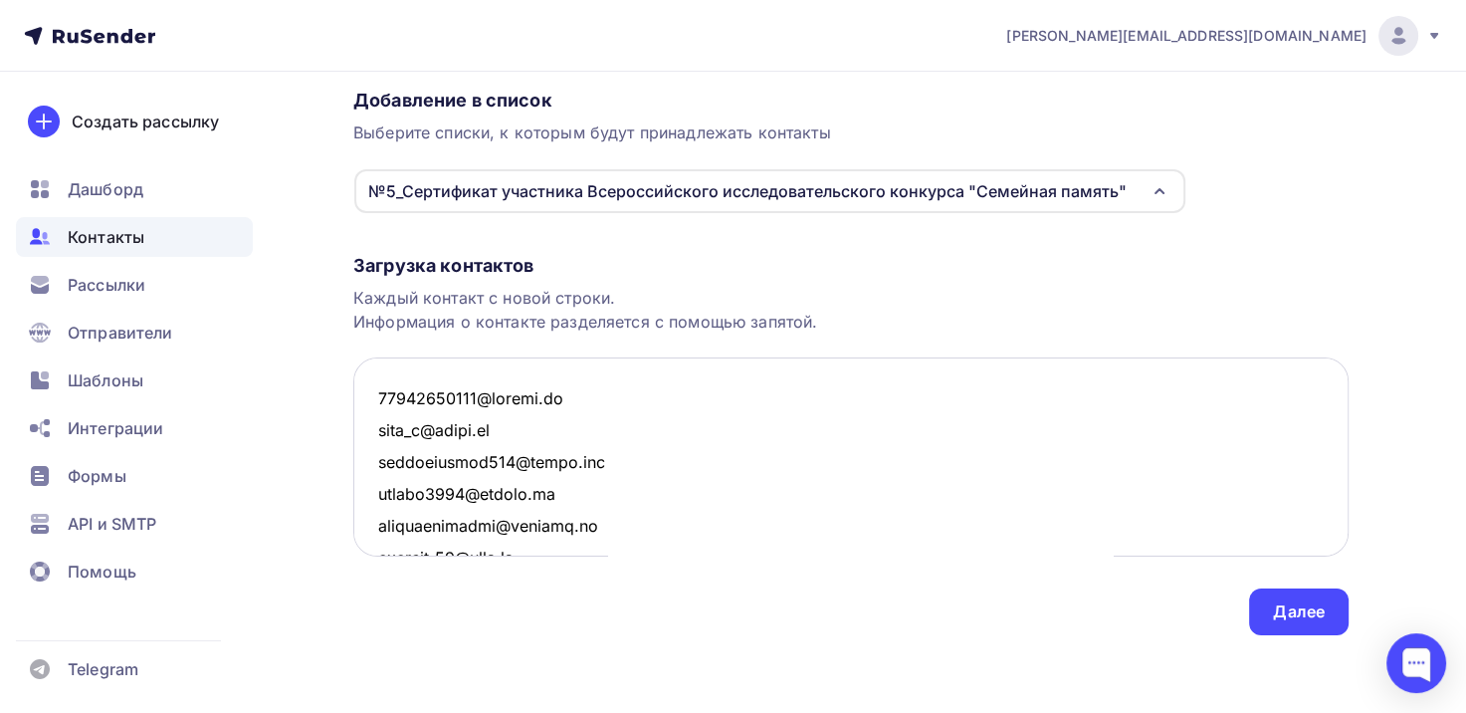
scroll to position [162, 0]
type textarea "[EMAIL_ADDRESS][DOMAIN_NAME] [EMAIL_ADDRESS][DOMAIN_NAME] [EMAIL_ADDRESS][DOMAI…"
click at [1306, 604] on div "Далее" at bounding box center [1299, 610] width 52 height 23
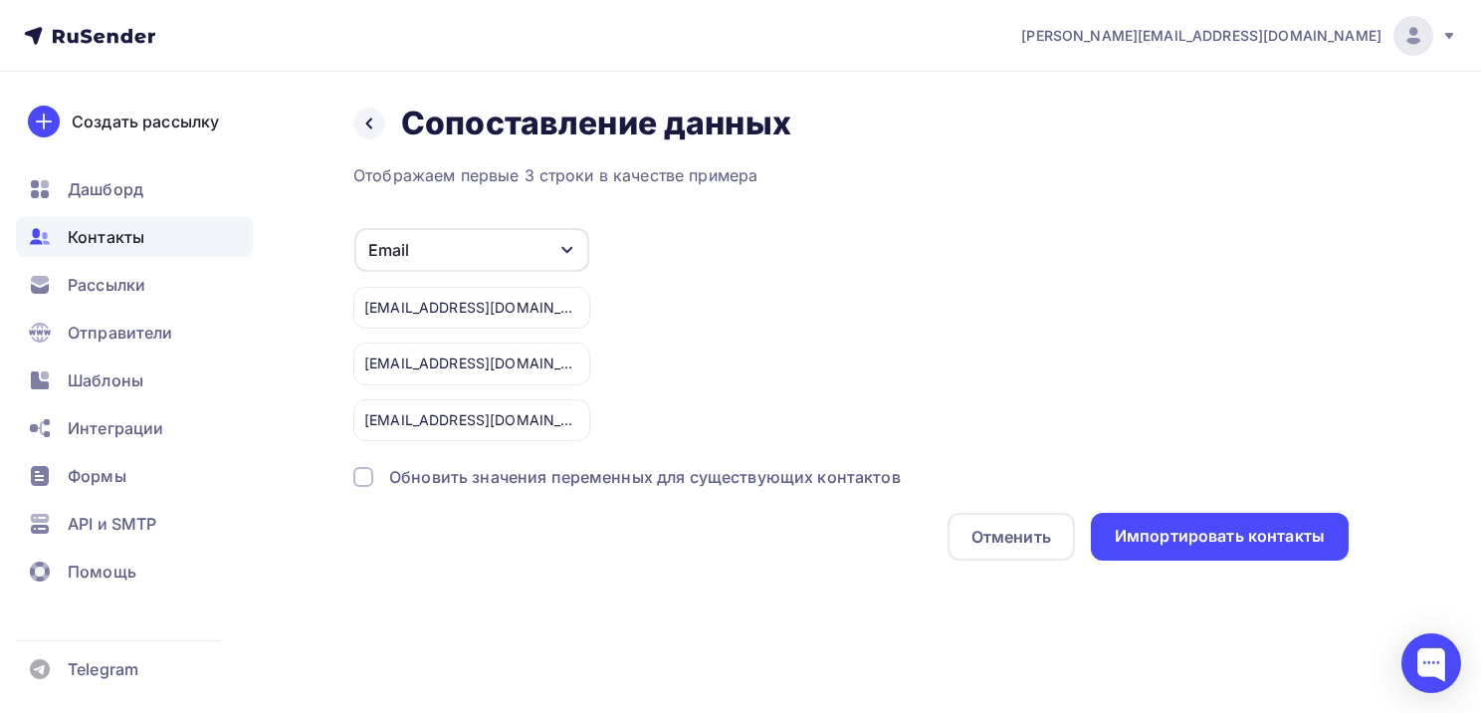
click at [368, 480] on div at bounding box center [363, 477] width 20 height 20
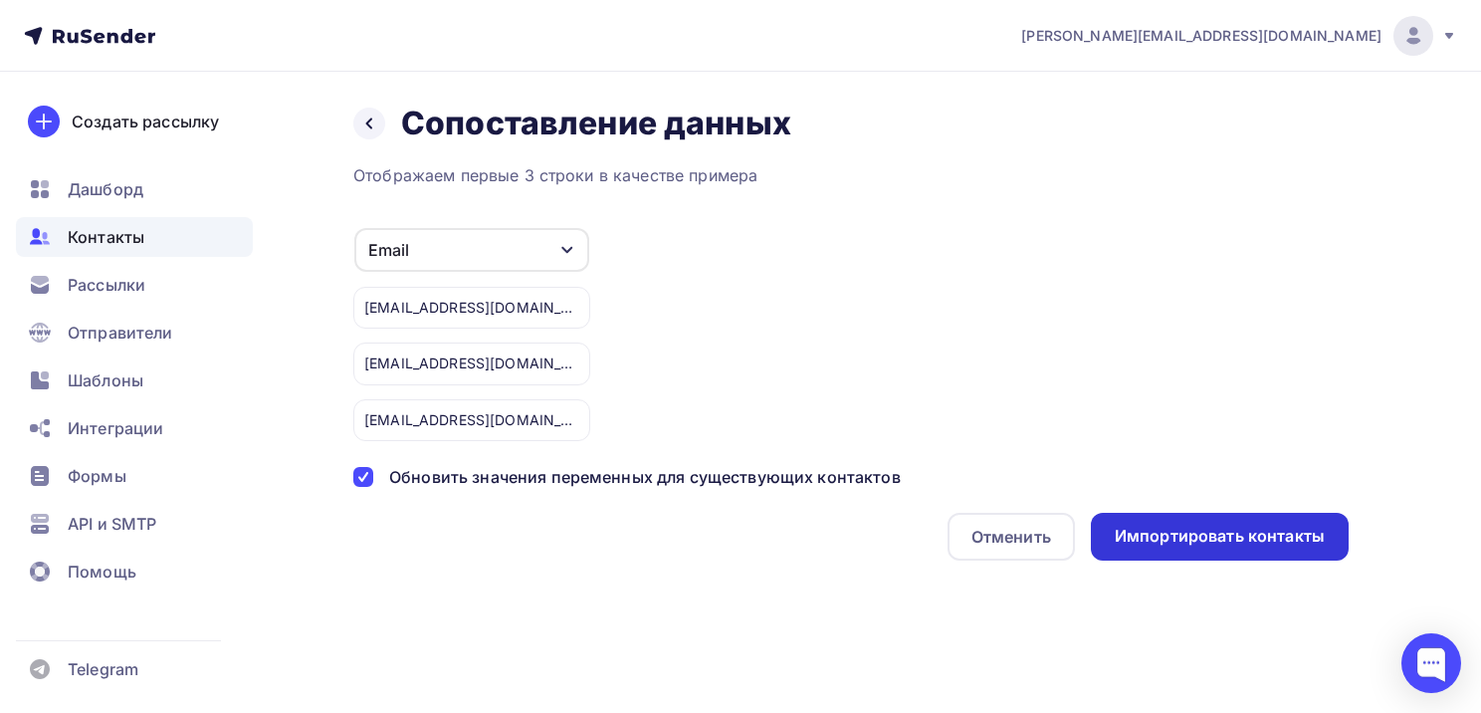
click at [1148, 538] on div "Импортировать контакты" at bounding box center [1220, 536] width 210 height 23
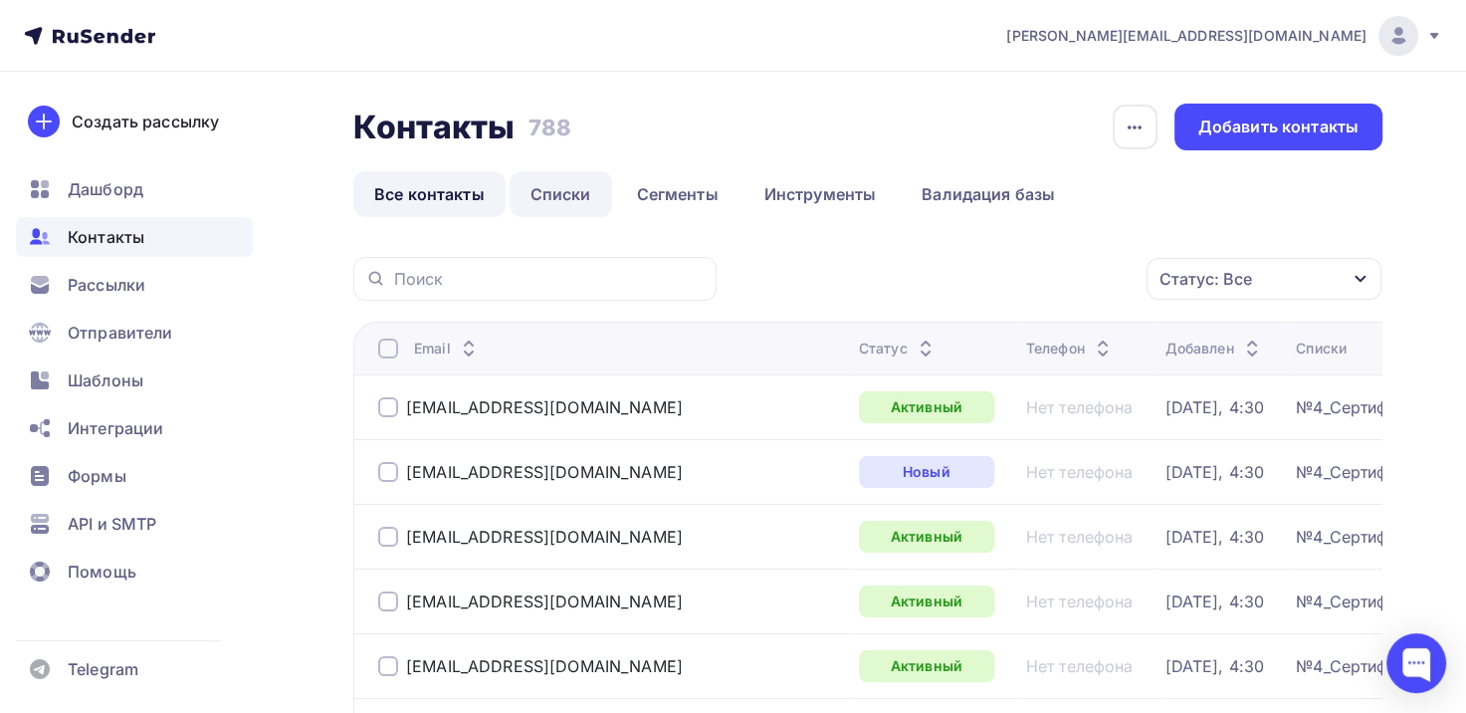
click at [545, 199] on link "Списки" at bounding box center [561, 194] width 103 height 46
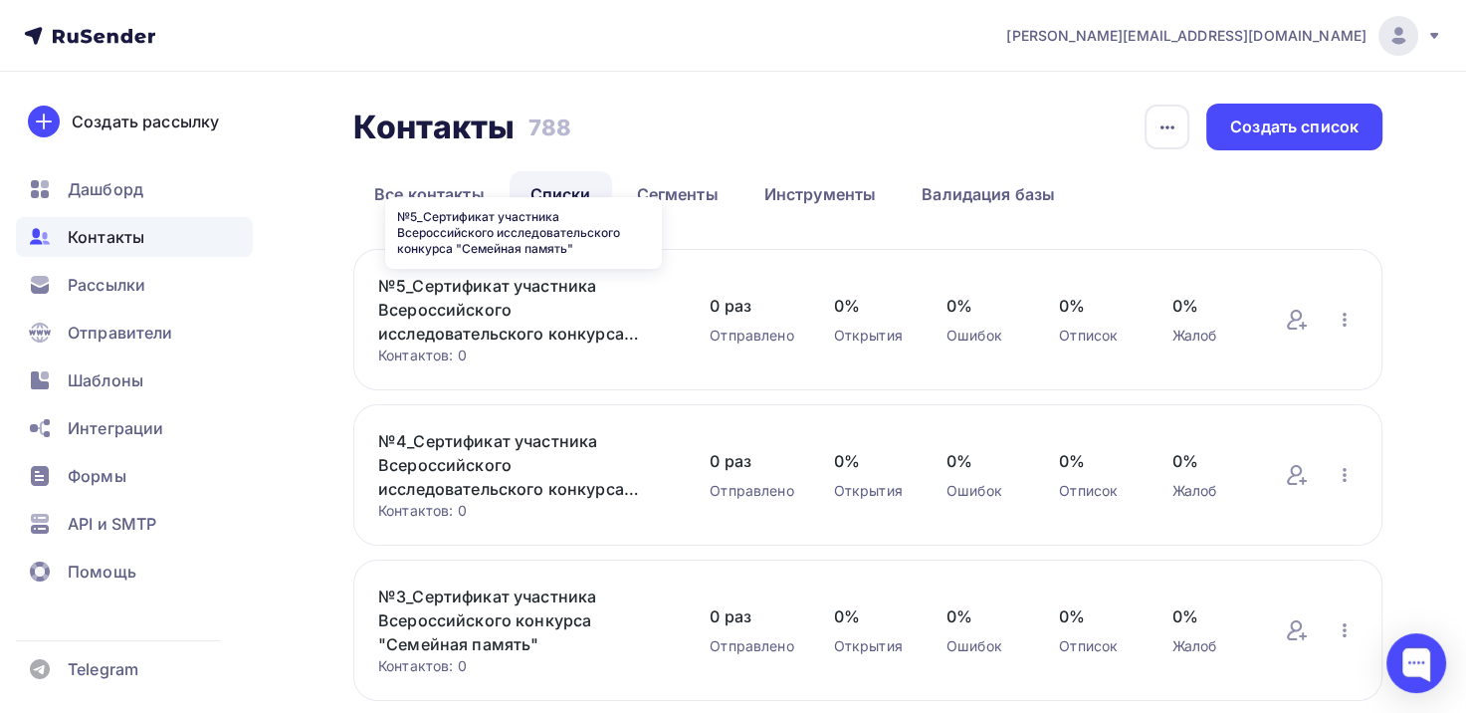
click at [476, 300] on link "№5_Сертификат участника Всероссийского исследовательского конкурса "Семейная па…" at bounding box center [524, 310] width 292 height 72
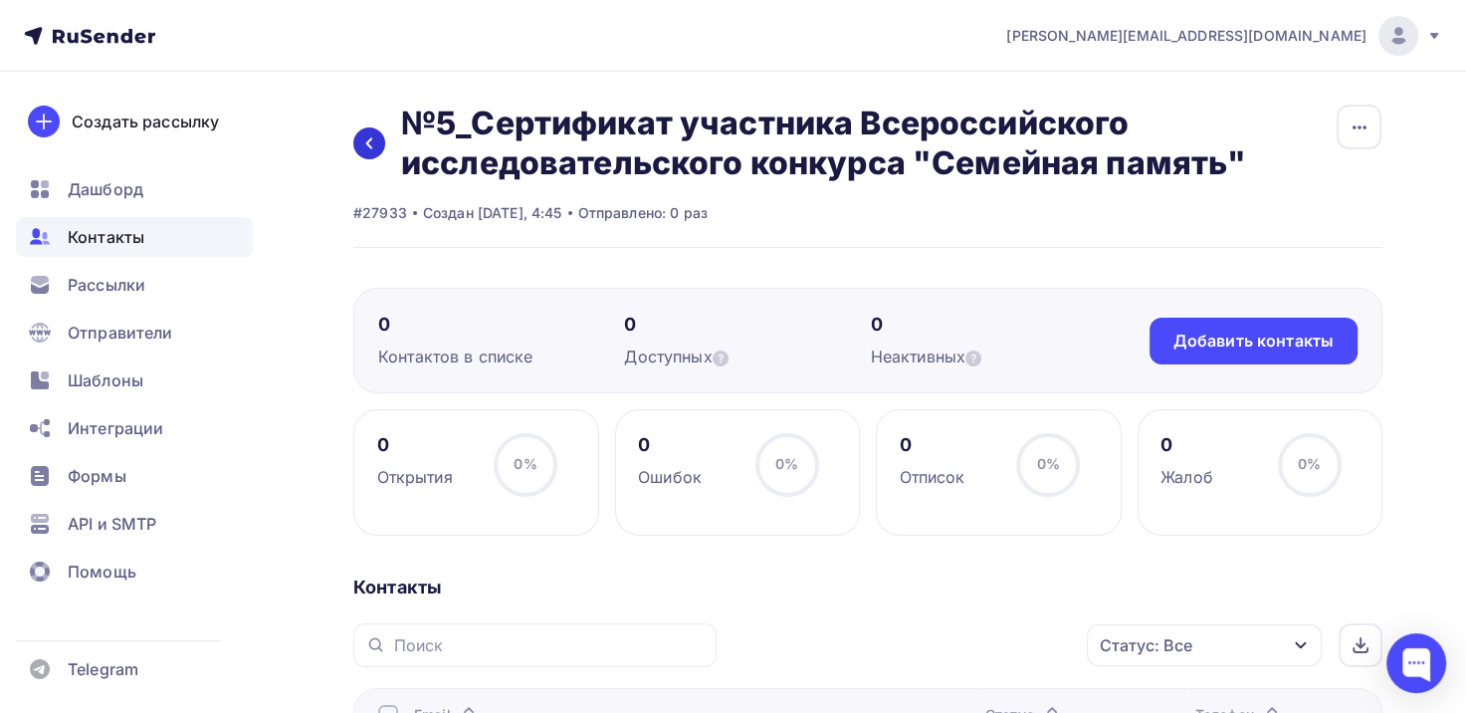
click at [375, 146] on icon at bounding box center [369, 143] width 16 height 16
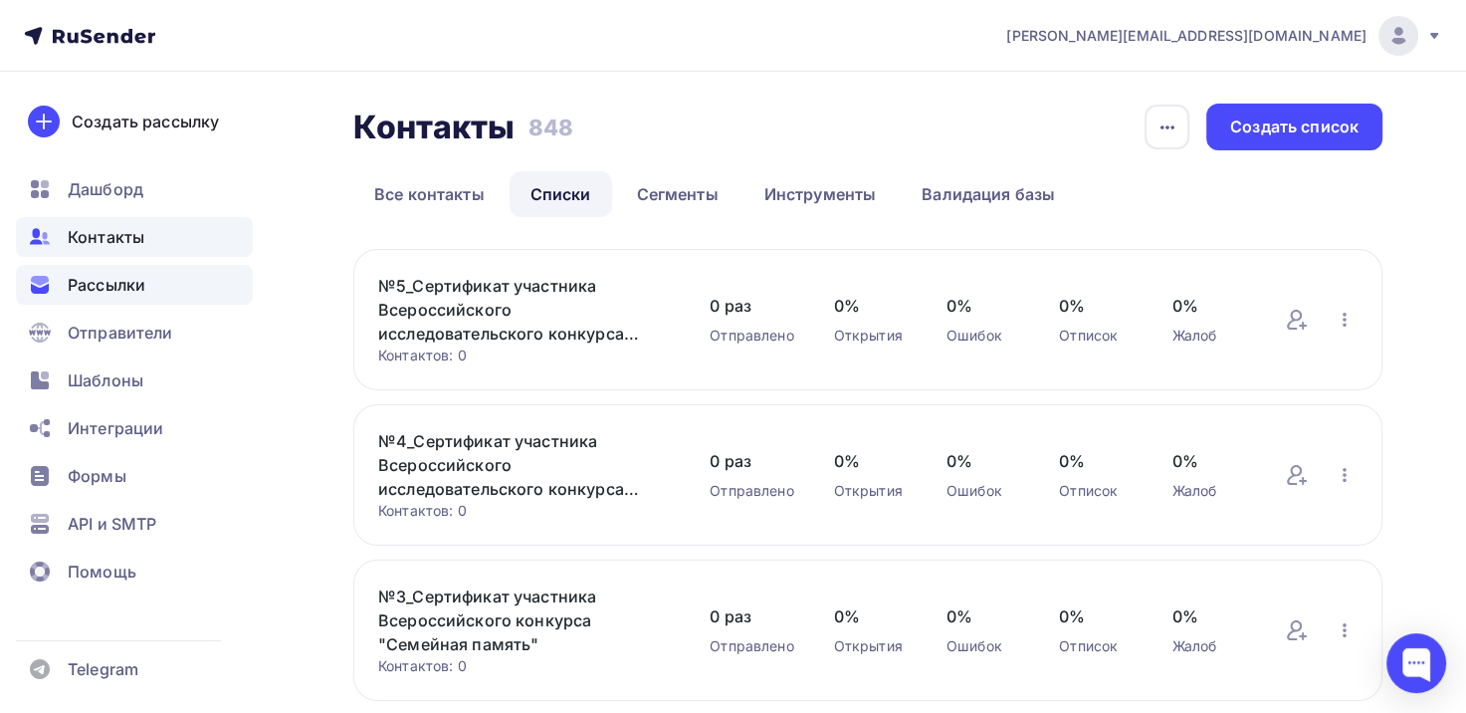
click at [104, 280] on span "Рассылки" at bounding box center [107, 285] width 78 height 24
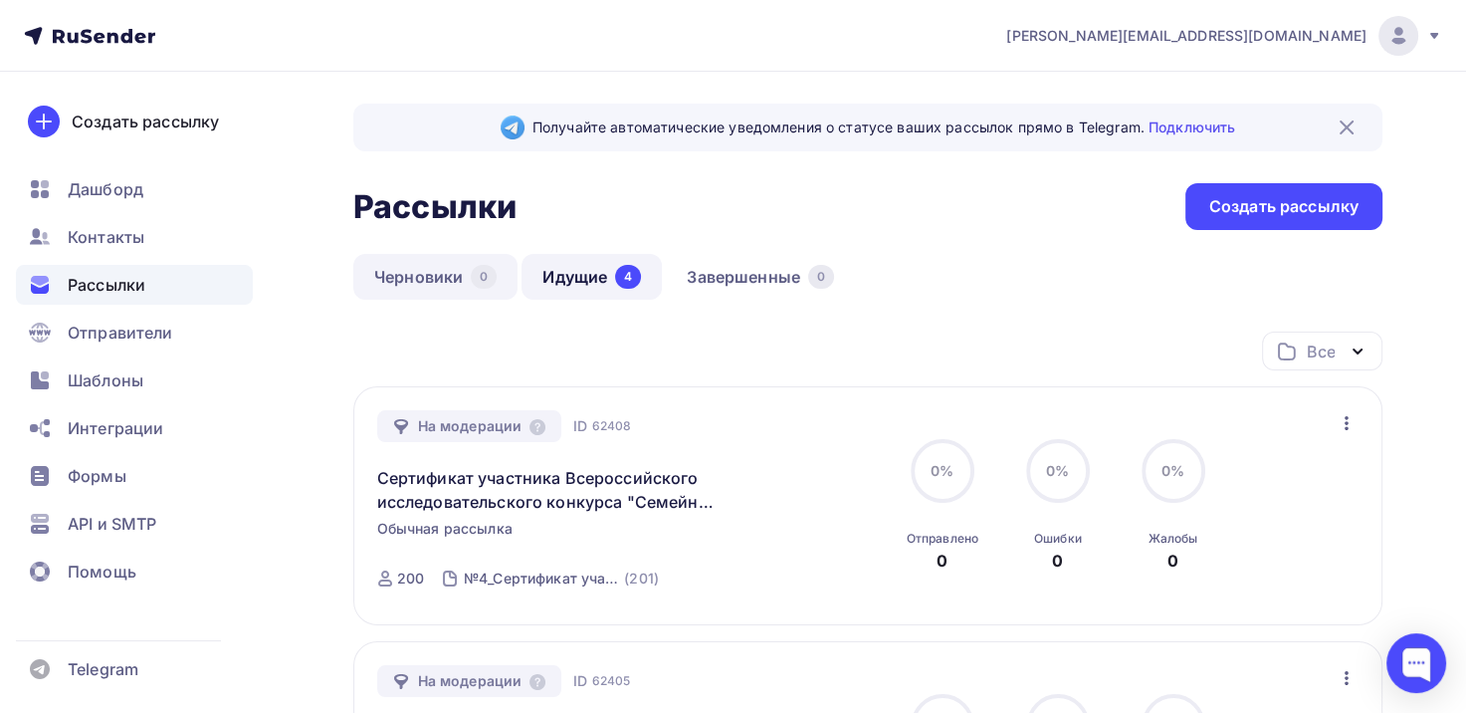
click at [420, 276] on link "Черновики 0" at bounding box center [435, 277] width 164 height 46
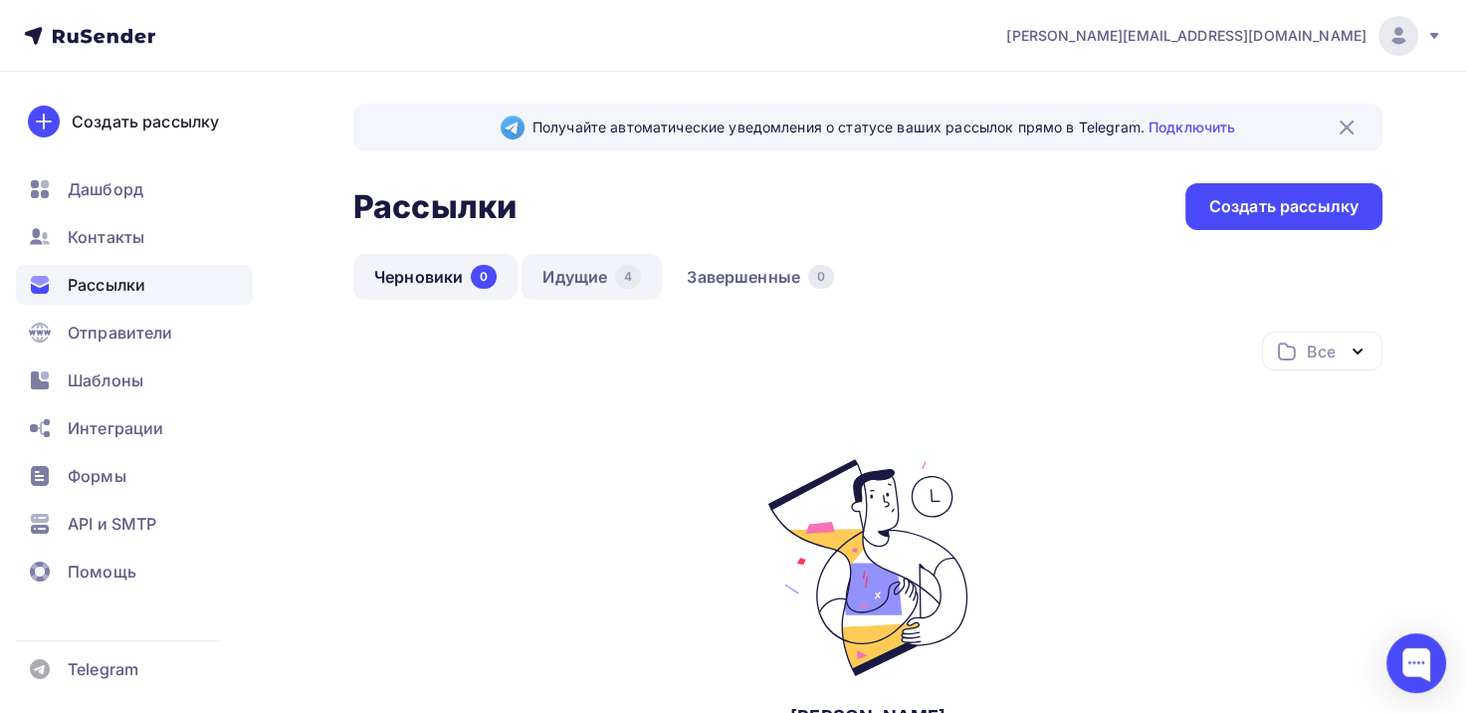
click at [595, 277] on link "Идущие 4" at bounding box center [592, 277] width 140 height 46
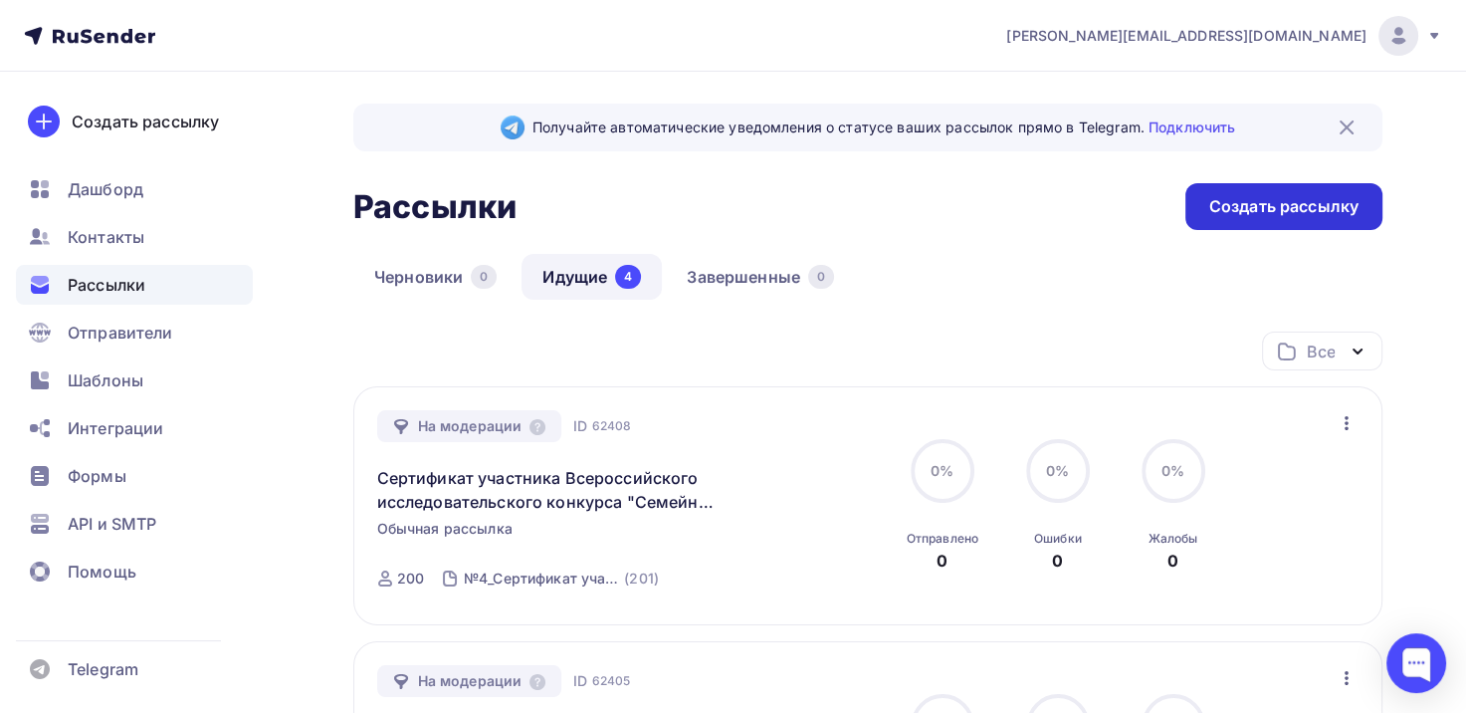
click at [1273, 207] on div "Создать рассылку" at bounding box center [1284, 206] width 149 height 23
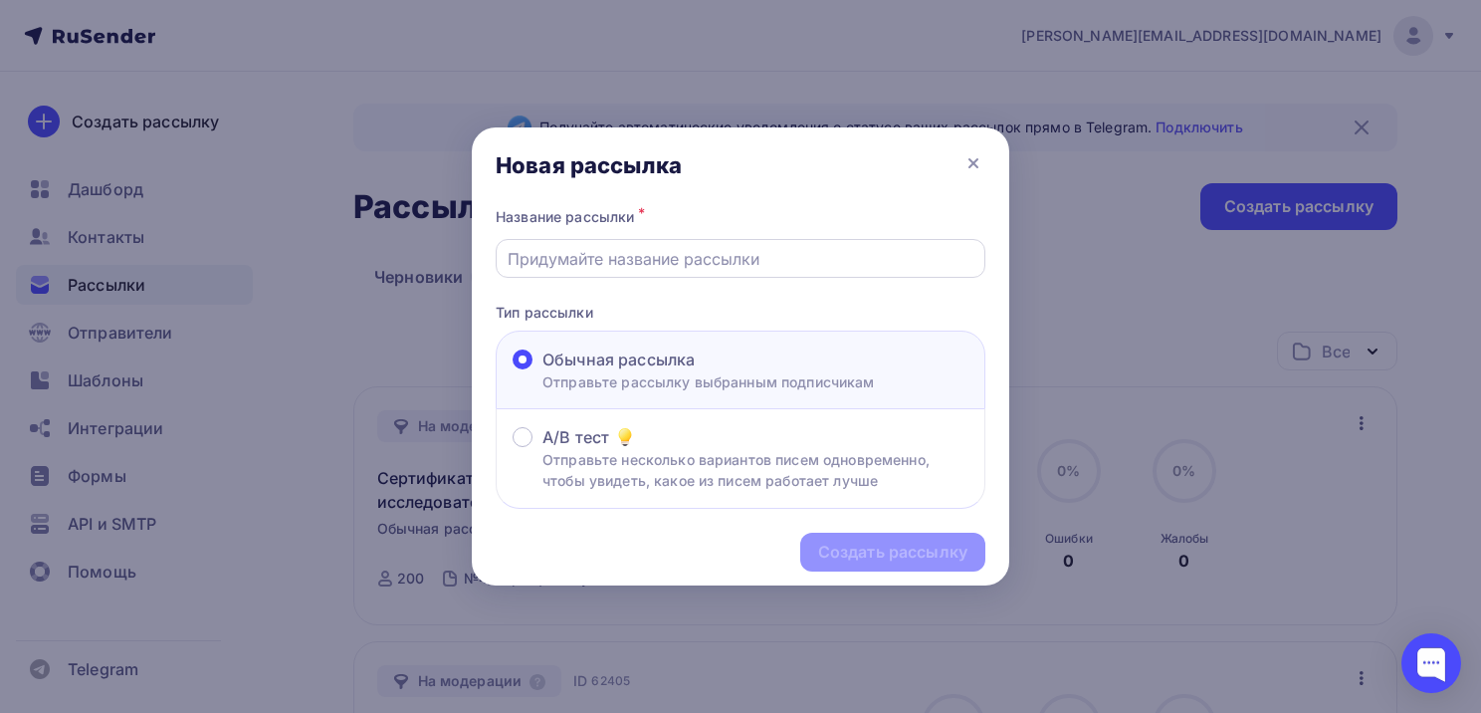
click at [619, 259] on input "text" at bounding box center [741, 259] width 467 height 24
type input "Сертификат участника Всероссийского исследовательского конкурса "Семейная памят…"
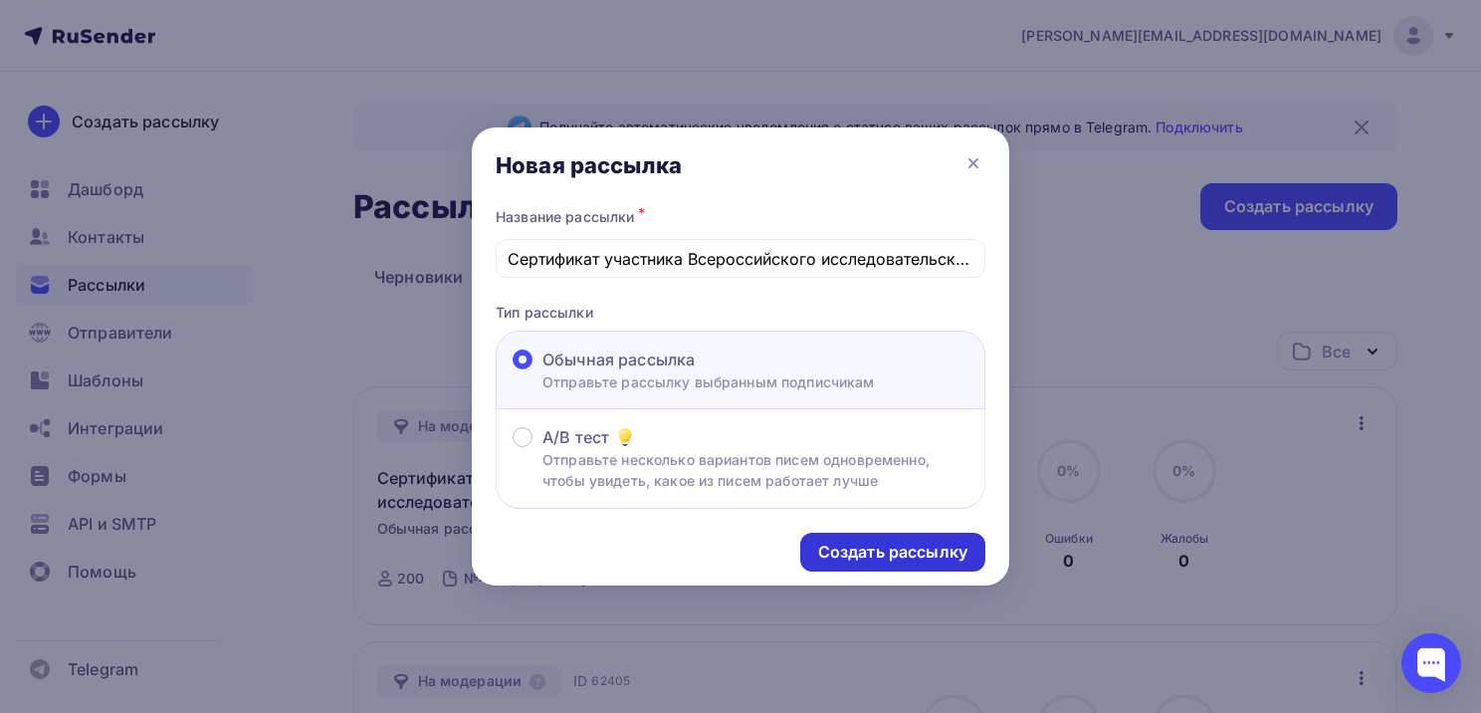
click at [884, 547] on div "Создать рассылку" at bounding box center [892, 552] width 149 height 23
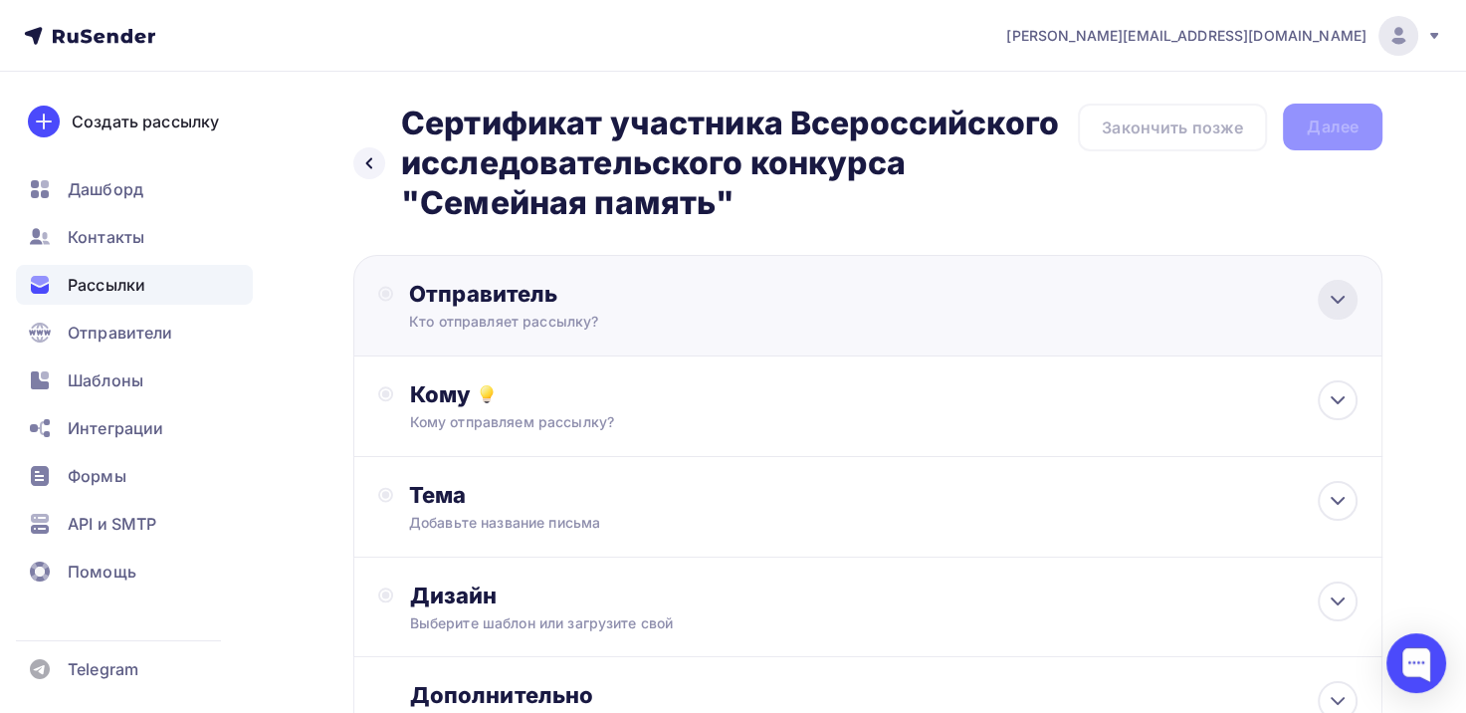
click at [1326, 297] on icon at bounding box center [1338, 300] width 24 height 24
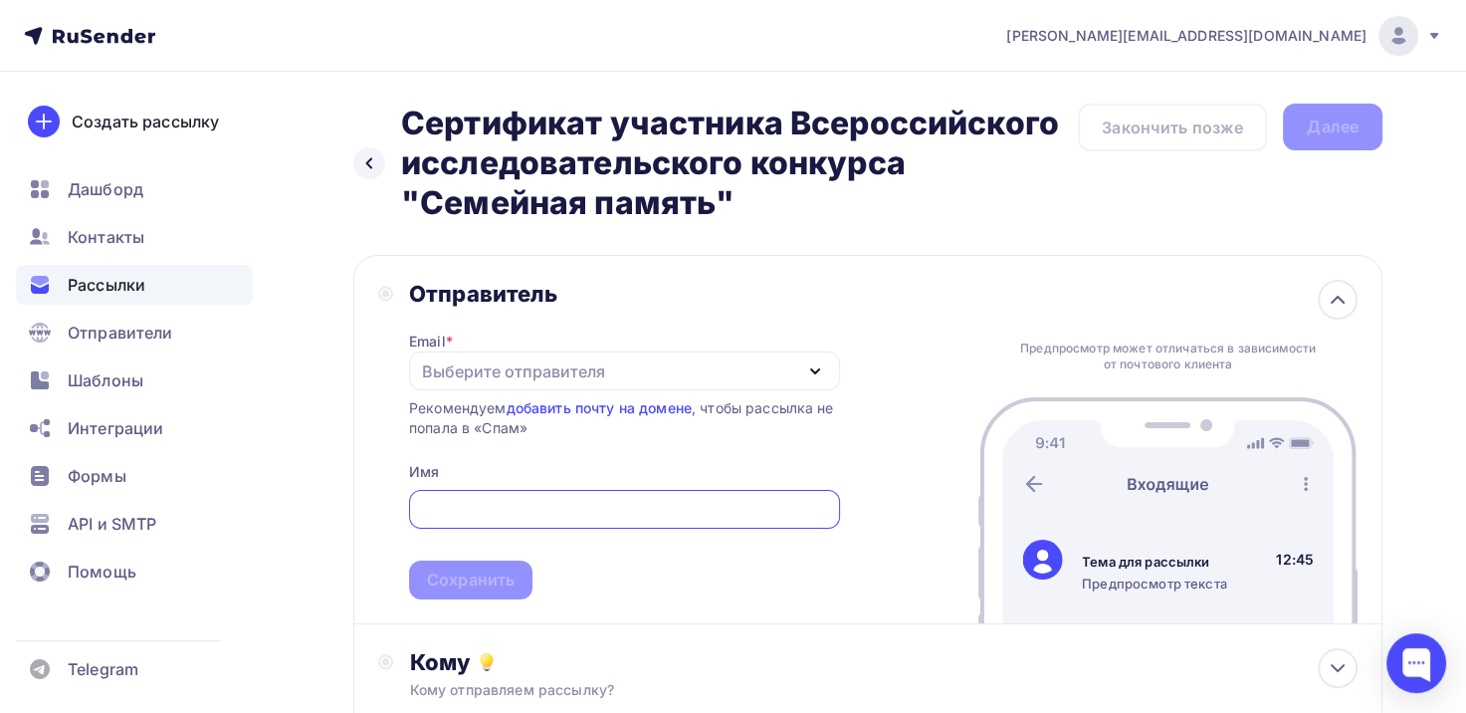
click at [800, 370] on div "Выберите отправителя" at bounding box center [624, 370] width 431 height 39
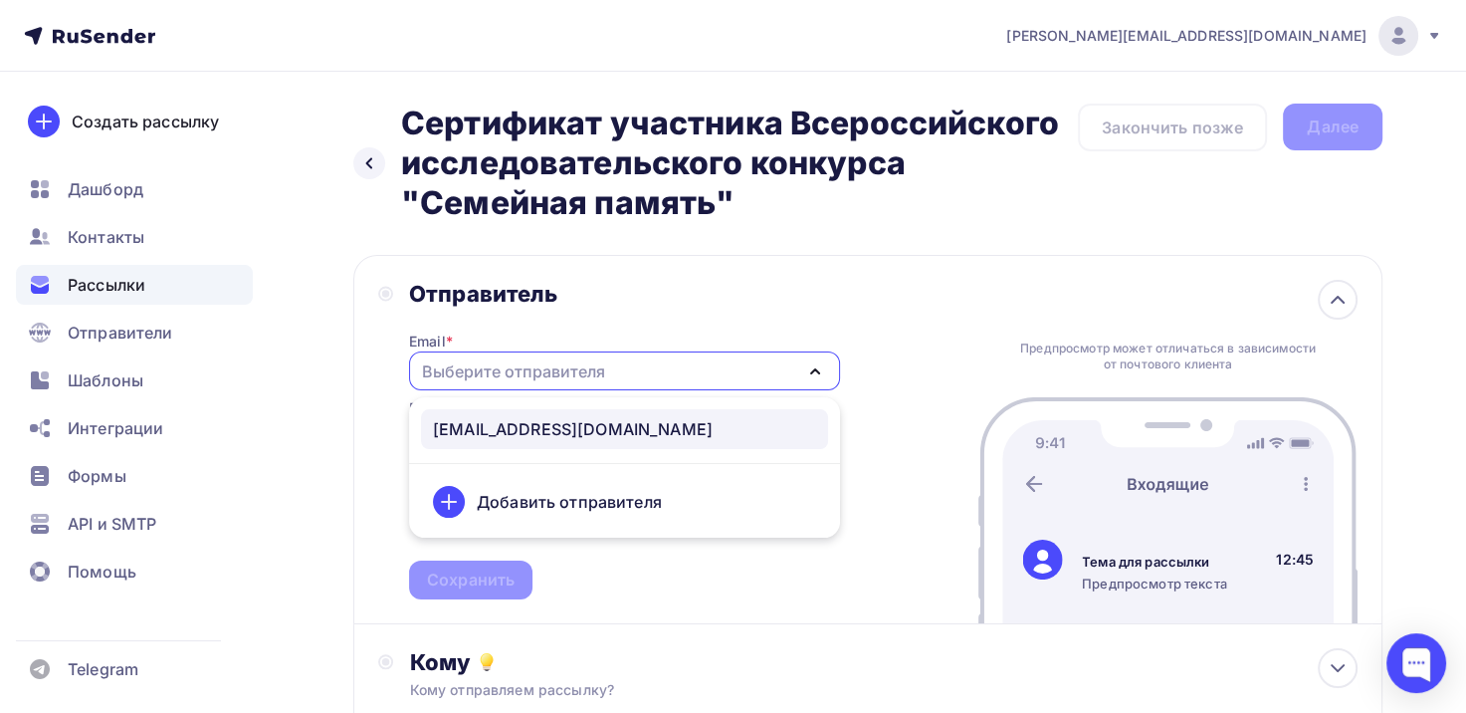
click at [673, 423] on div "[EMAIL_ADDRESS][DOMAIN_NAME]" at bounding box center [624, 429] width 383 height 24
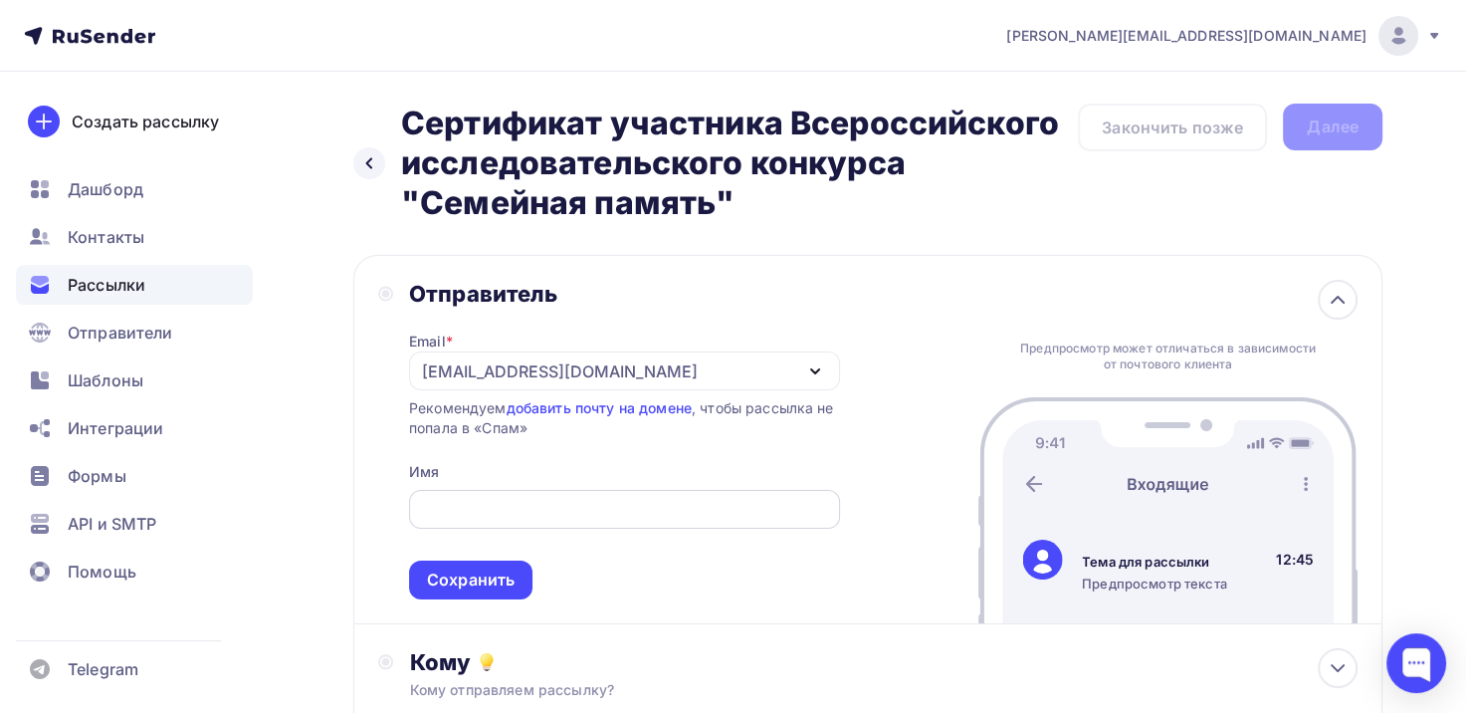
click at [637, 514] on input "text" at bounding box center [624, 510] width 408 height 24
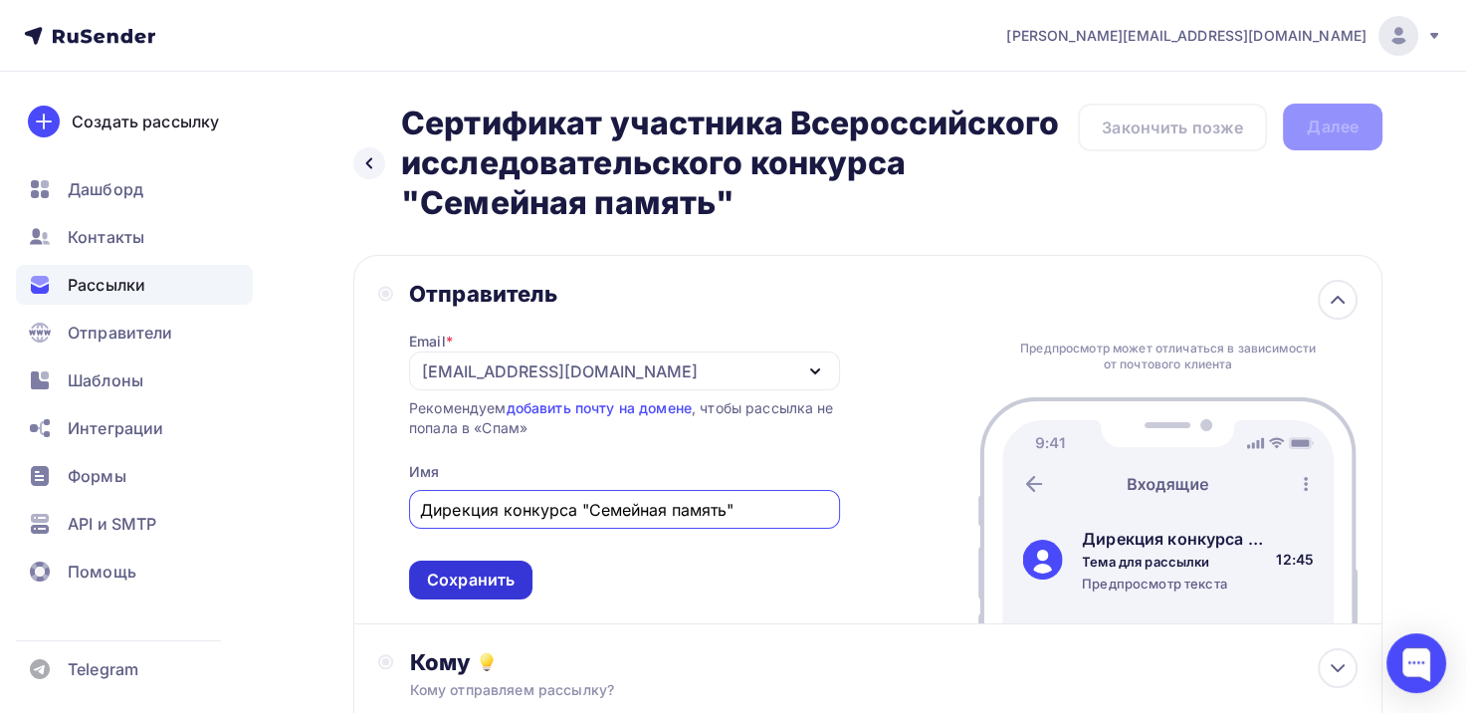
type input "Дирекция конкурса "Семейная память""
click at [500, 584] on div "Сохранить" at bounding box center [471, 579] width 88 height 23
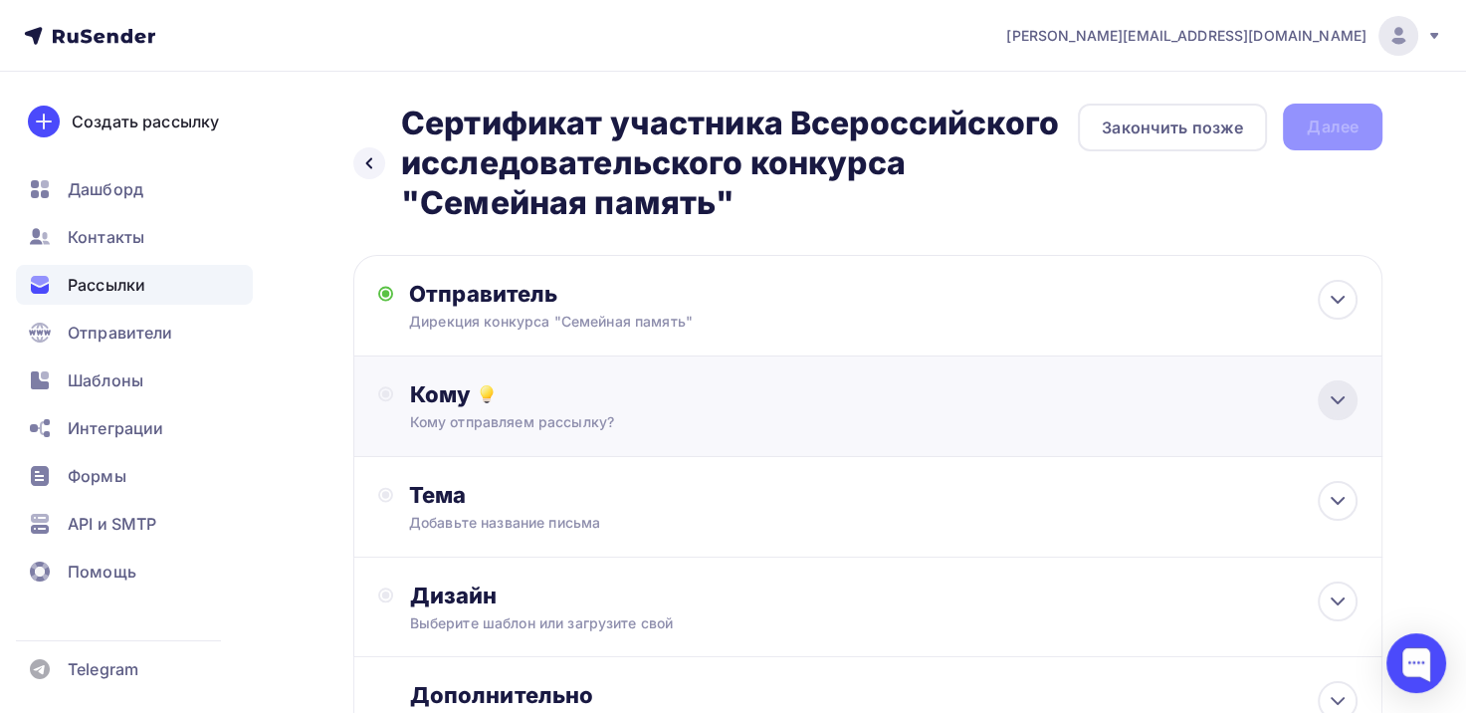
click at [1348, 408] on icon at bounding box center [1338, 400] width 24 height 24
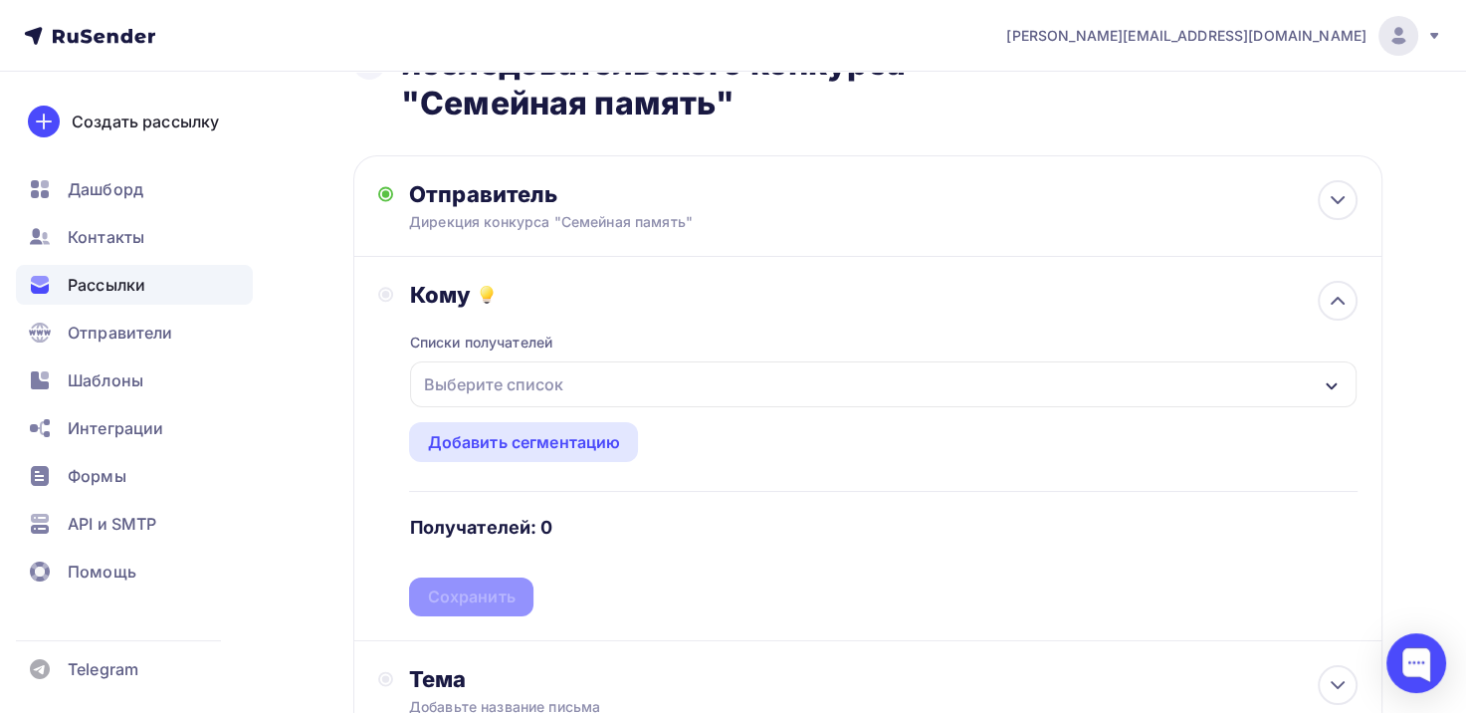
click at [999, 387] on div "Выберите список" at bounding box center [883, 384] width 947 height 46
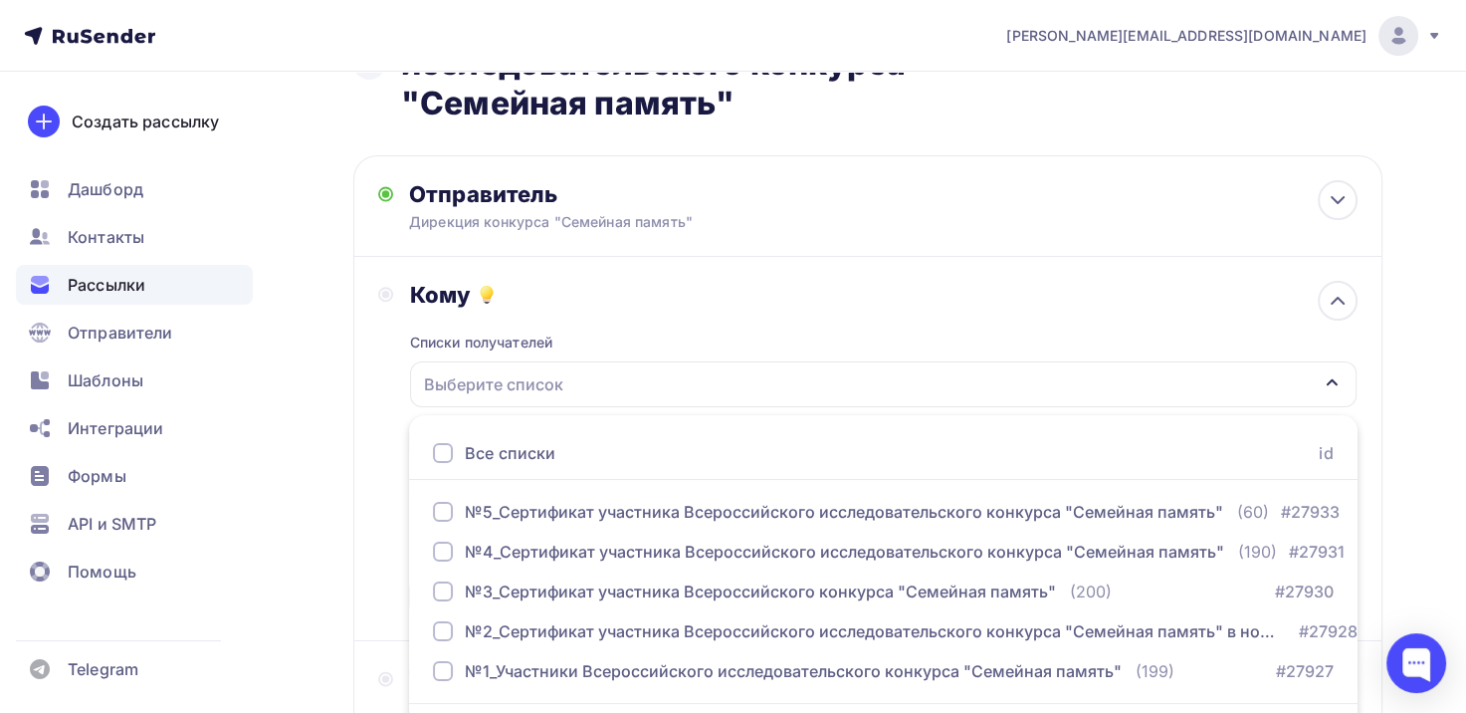
scroll to position [176, 0]
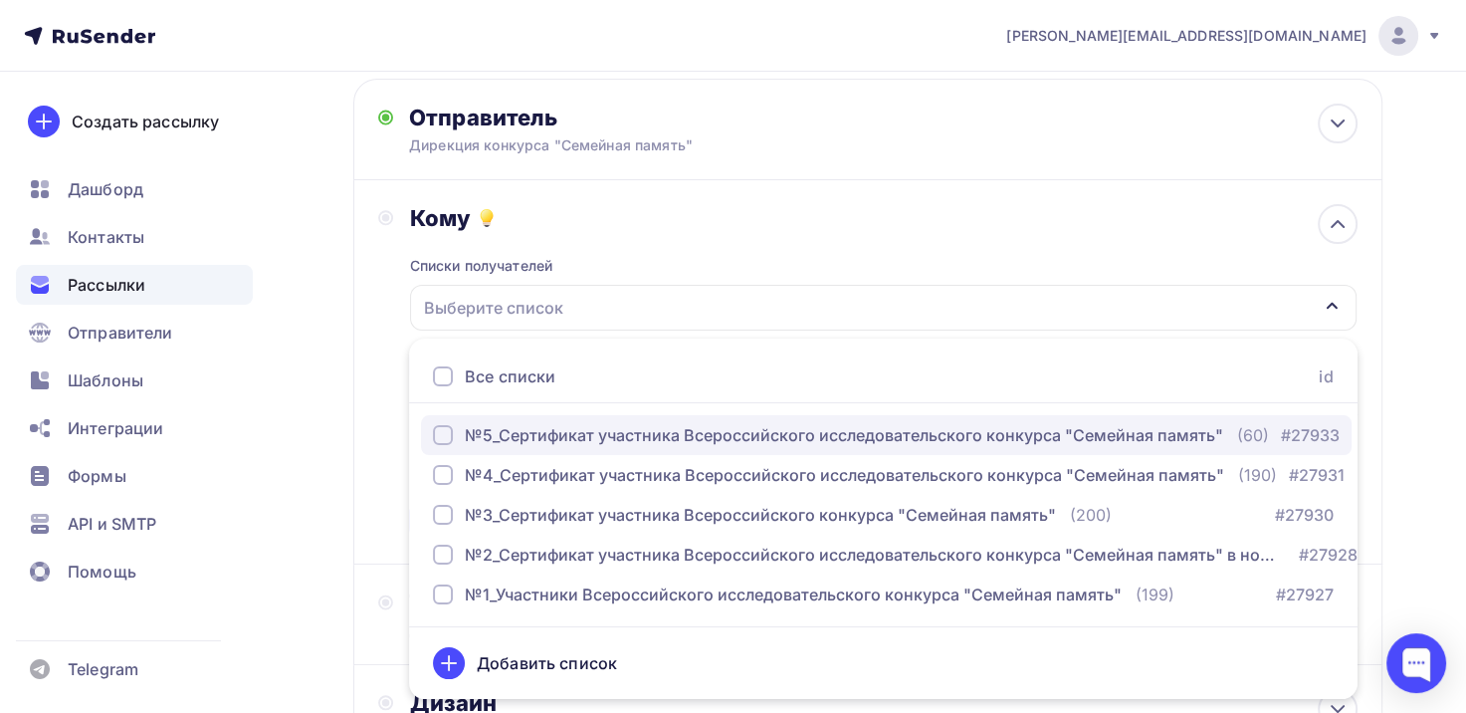
click at [659, 439] on div "№5_Сертификат участника Всероссийского исследовательского конкурса "Семейная па…" at bounding box center [844, 435] width 759 height 24
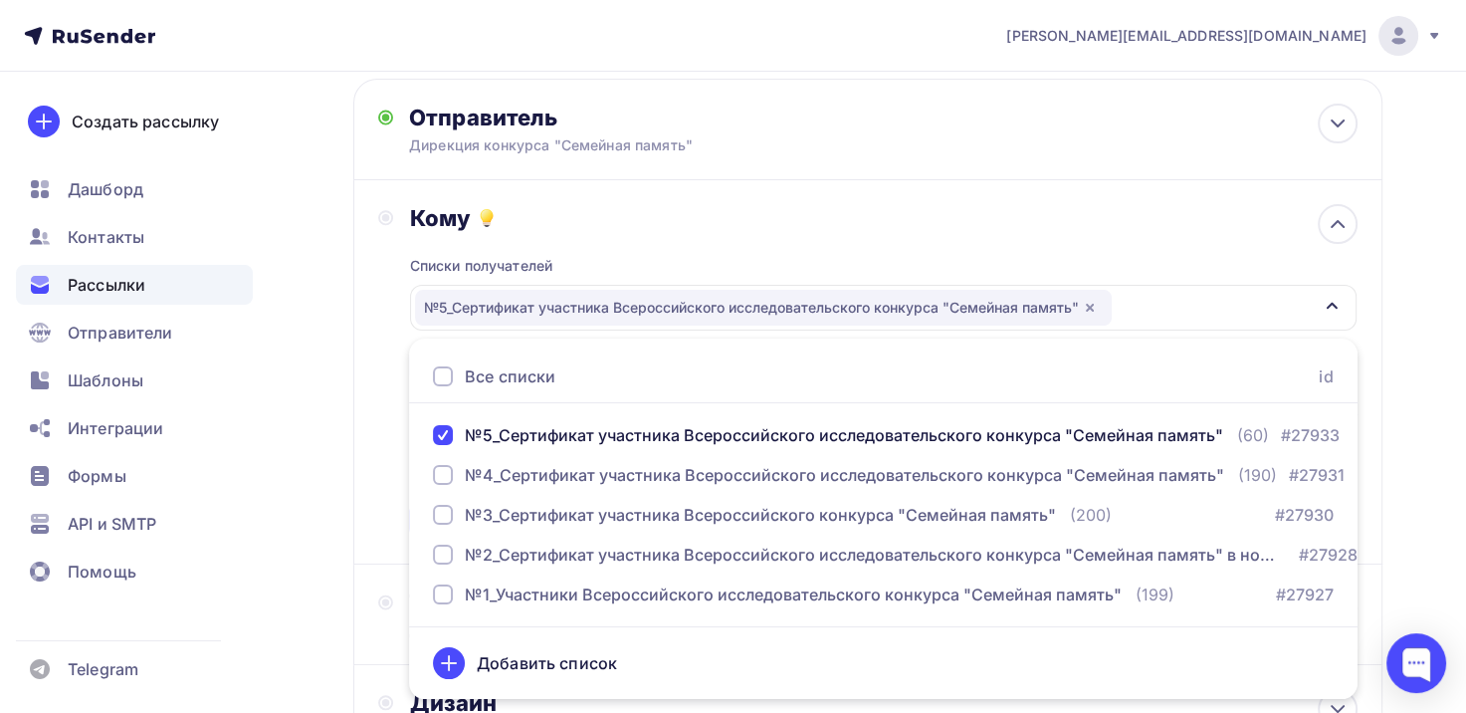
click at [1430, 357] on div "Назад Сертификат участника Всероссийского исследовательского конкурса "Семейная…" at bounding box center [733, 444] width 1466 height 1098
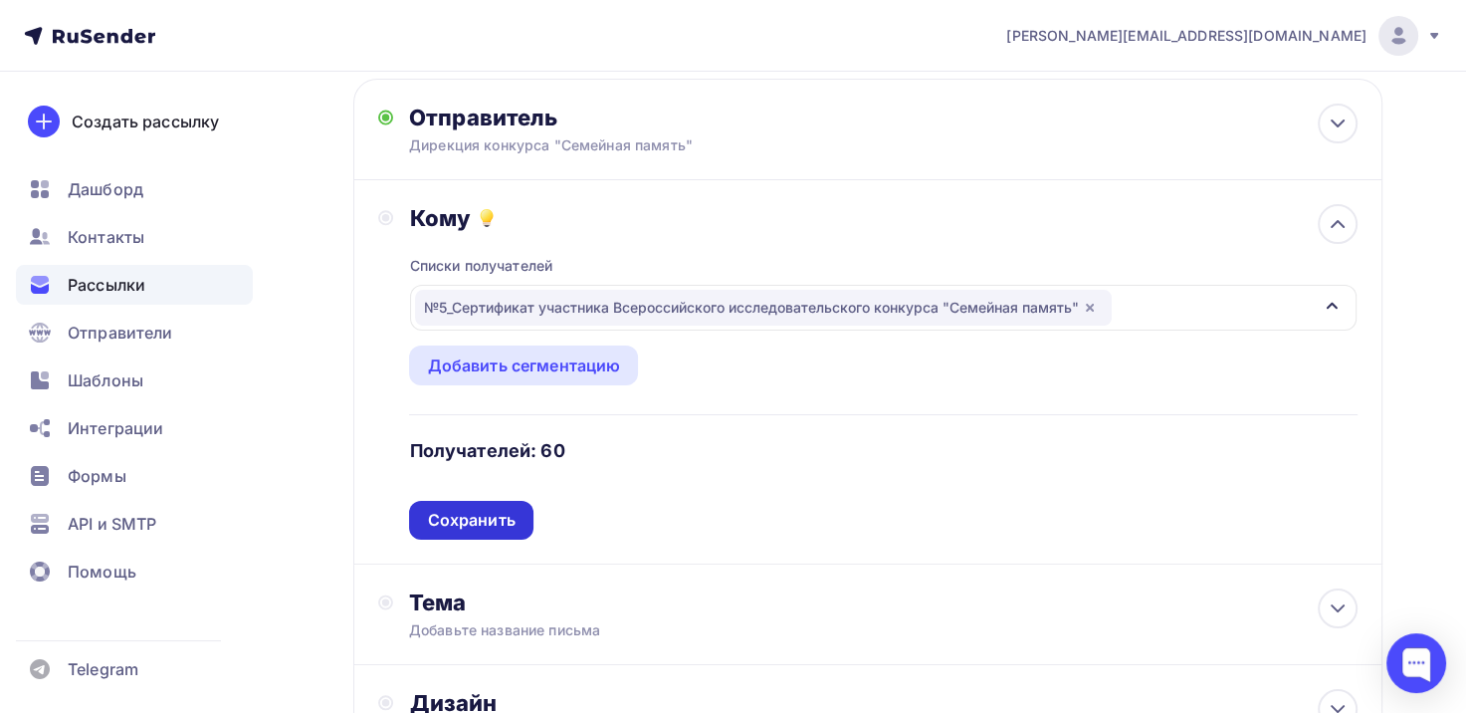
click at [495, 510] on div "Сохранить" at bounding box center [471, 520] width 88 height 23
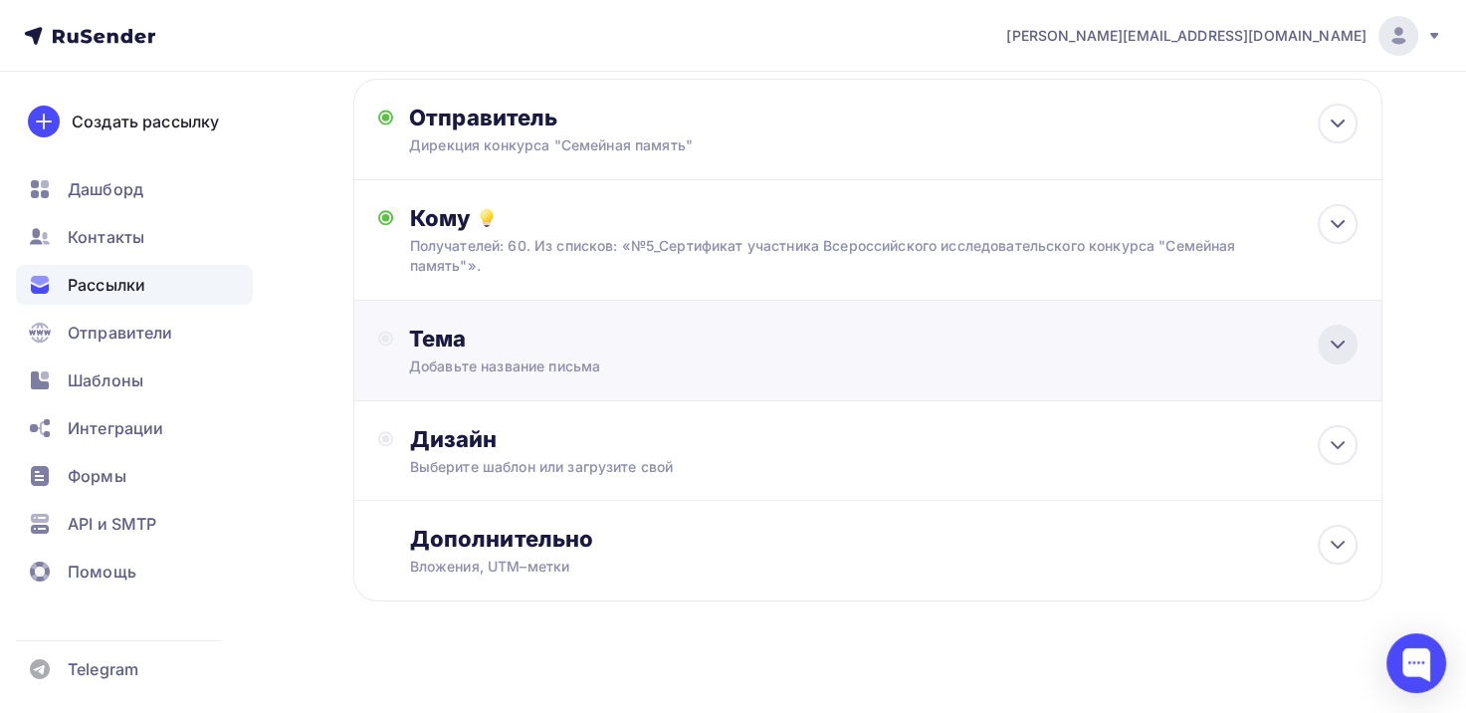
click at [1340, 334] on icon at bounding box center [1338, 344] width 24 height 24
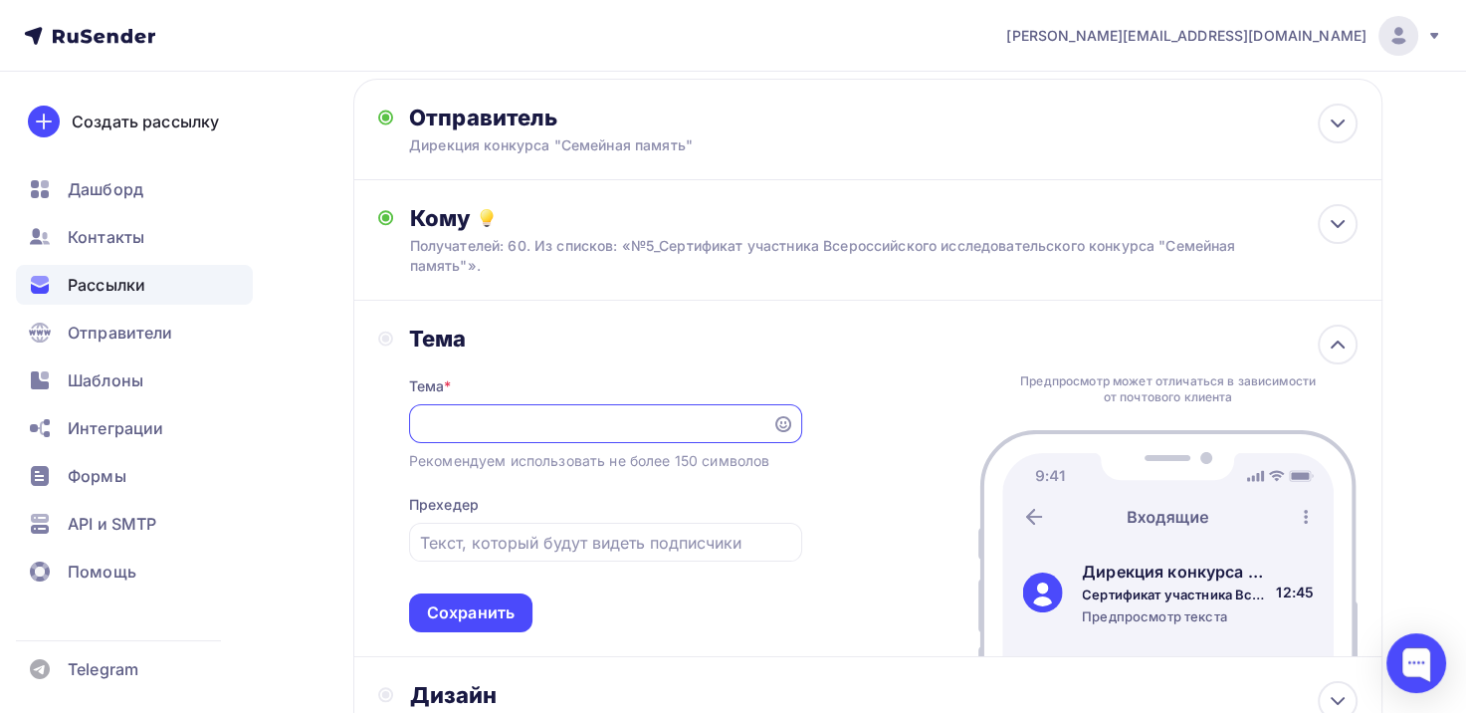
scroll to position [0, 370]
type input "Сертификат участника Всероссийского исследовательского конкурса "Семейная памят…"
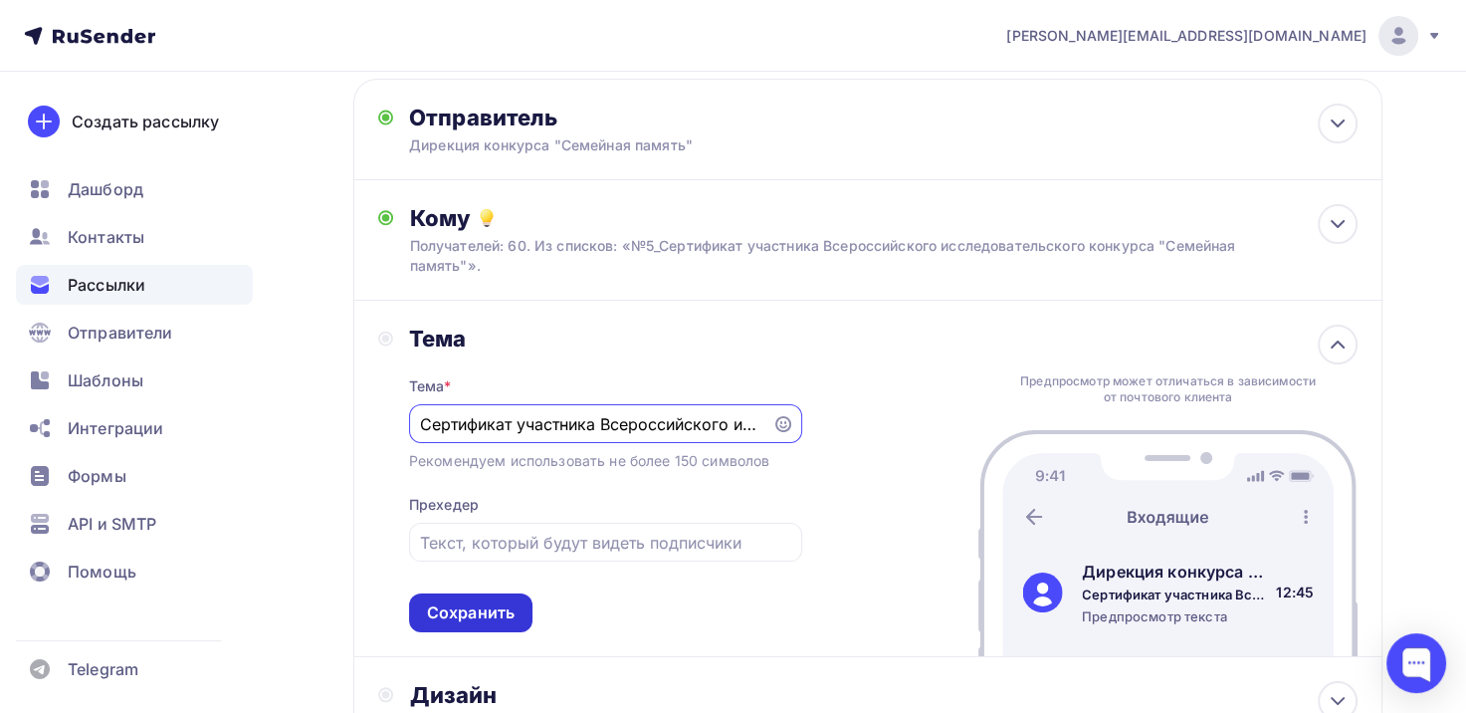
click at [469, 606] on div "Сохранить" at bounding box center [471, 612] width 88 height 23
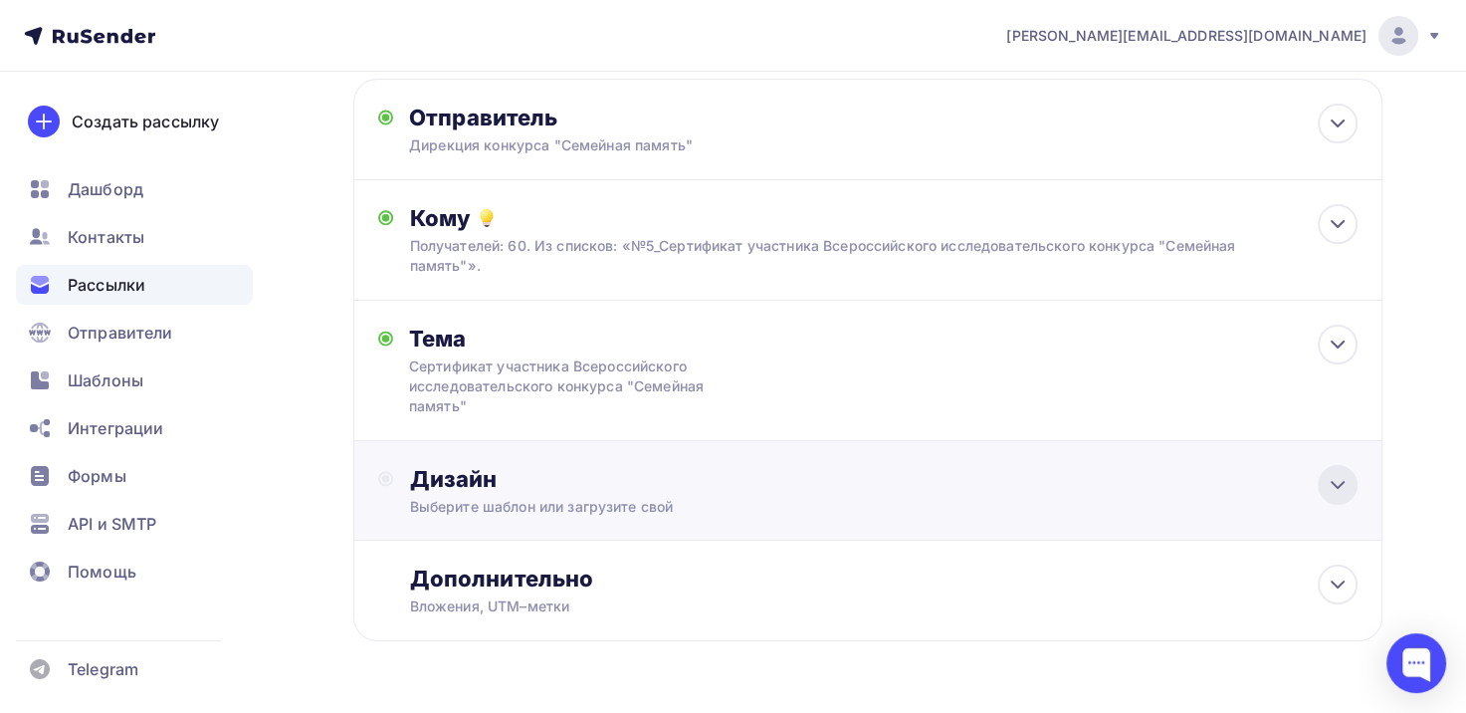
click at [1324, 493] on div at bounding box center [1338, 485] width 40 height 40
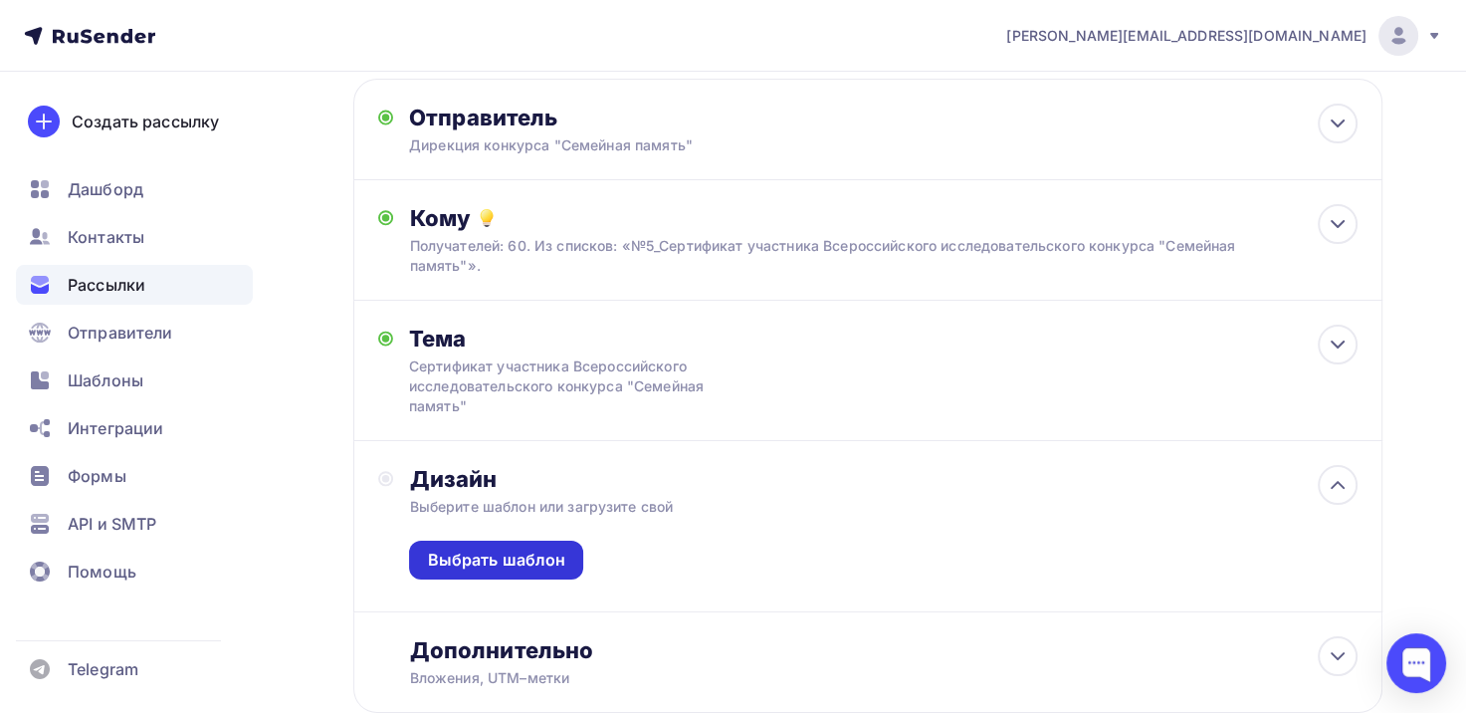
click at [510, 551] on div "Выбрать шаблон" at bounding box center [496, 560] width 138 height 23
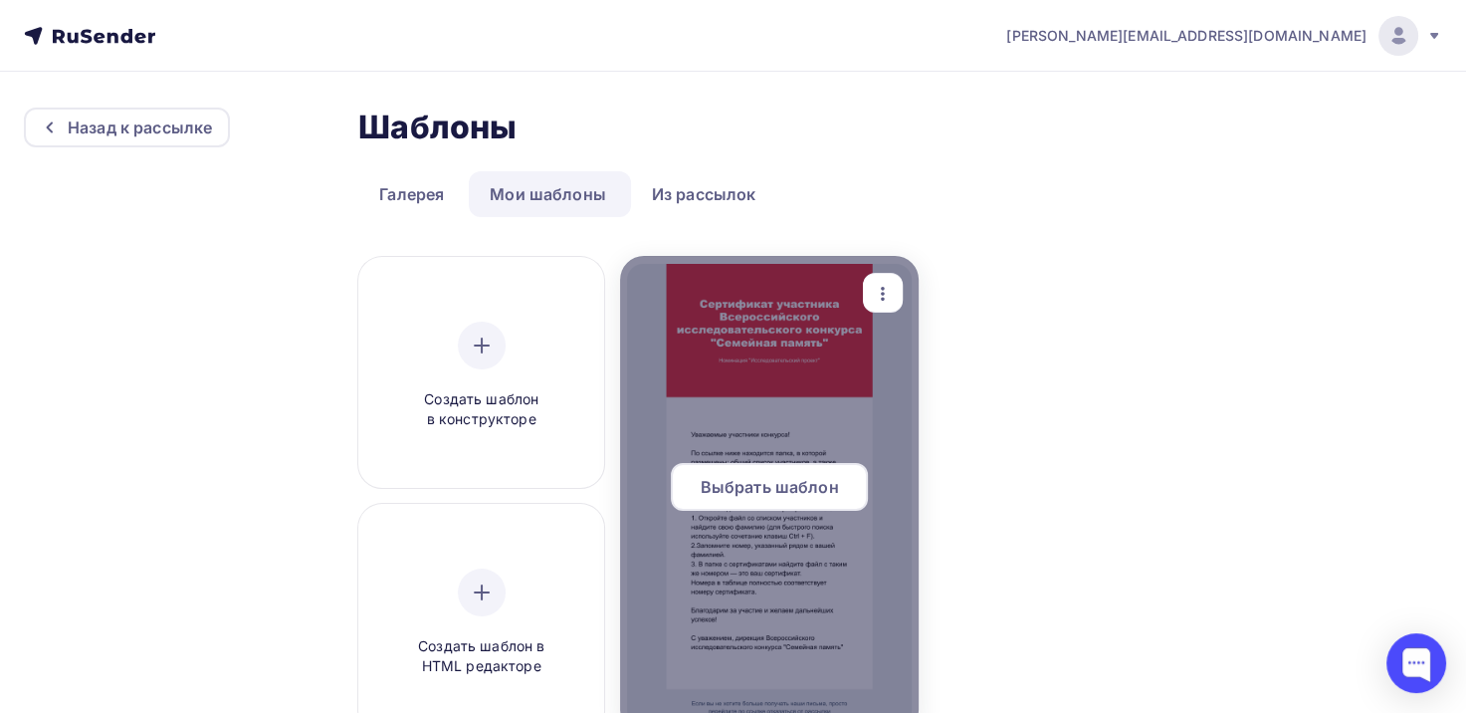
click at [760, 494] on span "Выбрать шаблон" at bounding box center [770, 487] width 138 height 24
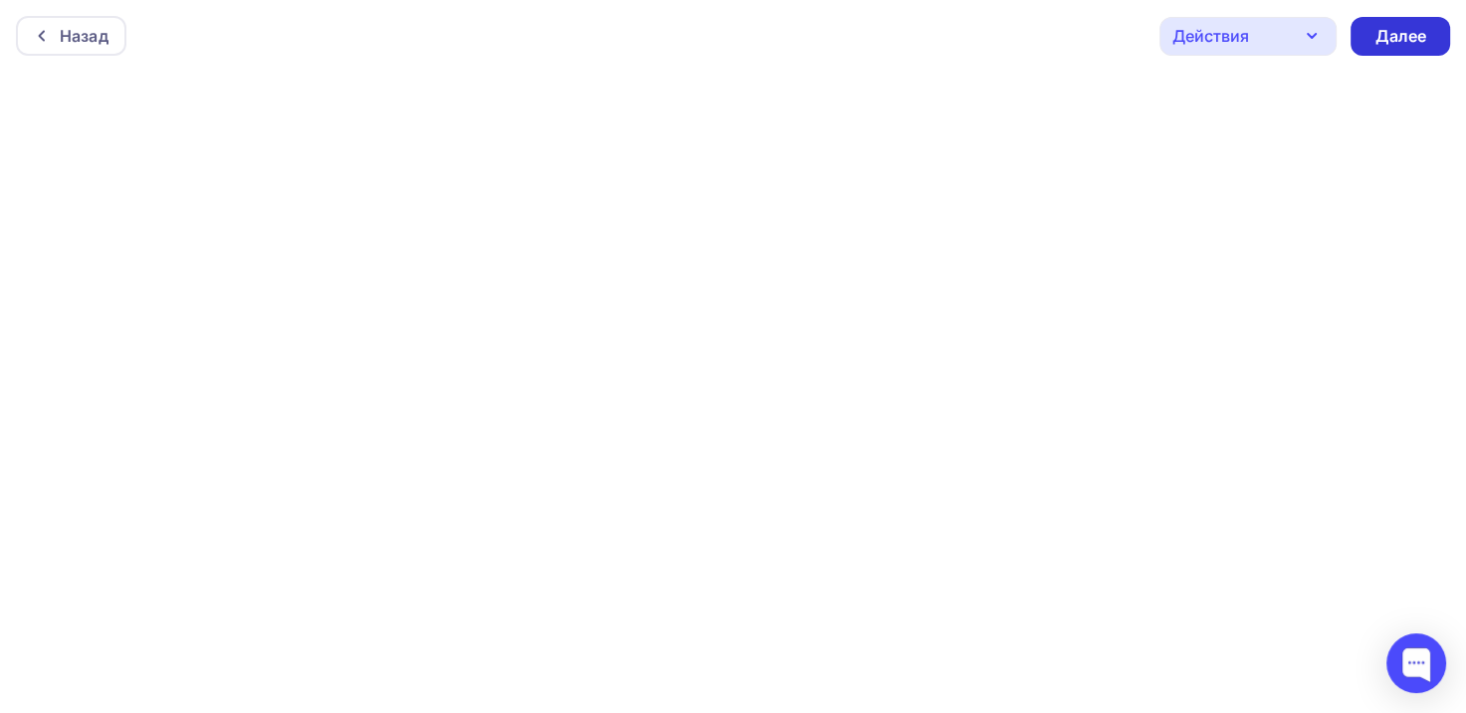
click at [1403, 28] on div "Далее" at bounding box center [1401, 36] width 52 height 23
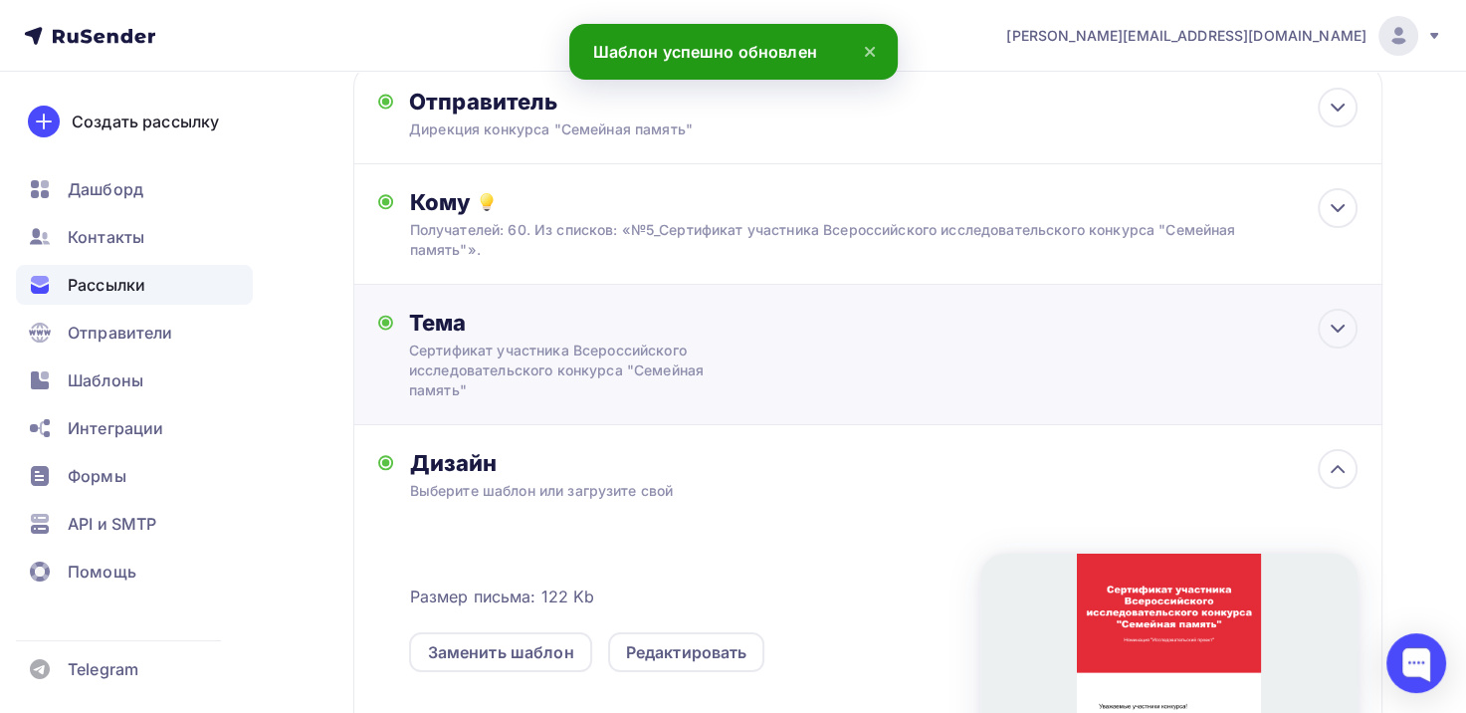
scroll to position [100, 0]
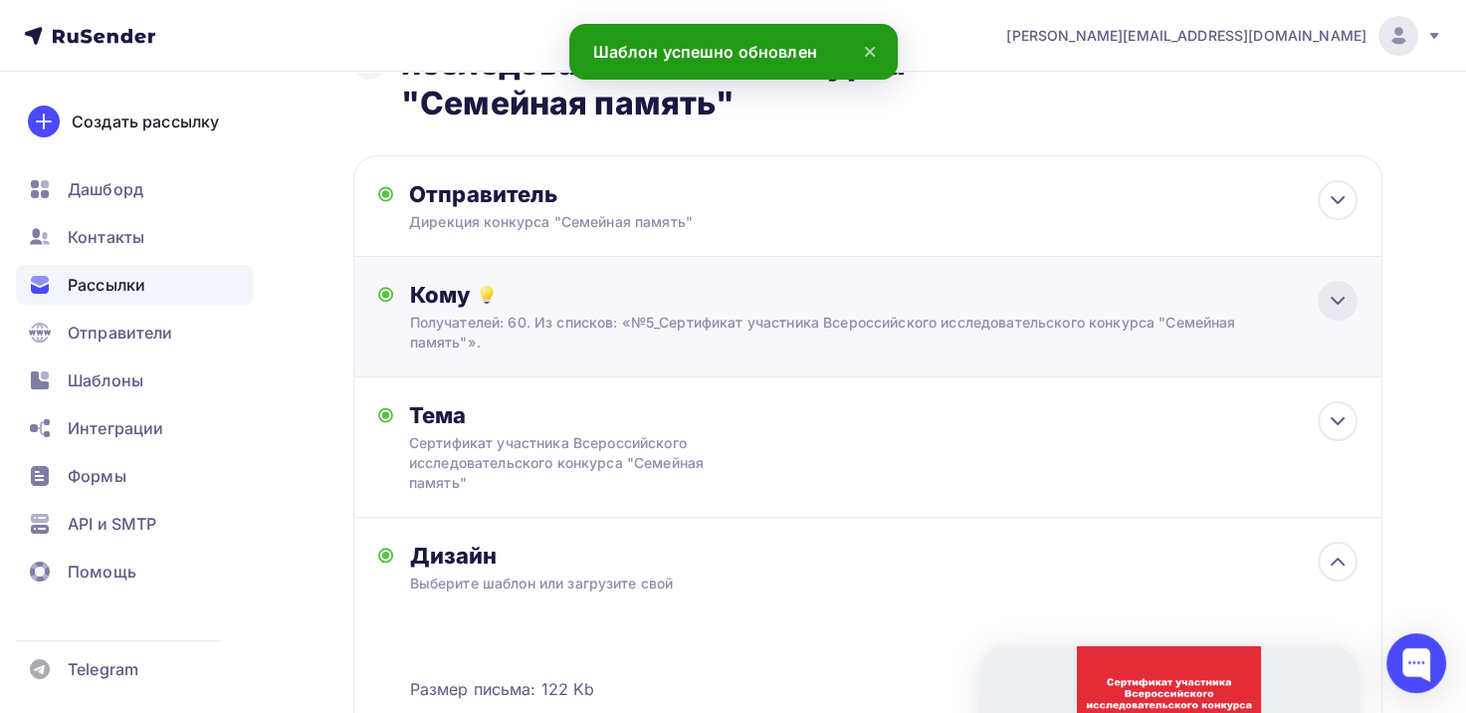
click at [1335, 304] on icon at bounding box center [1338, 301] width 24 height 24
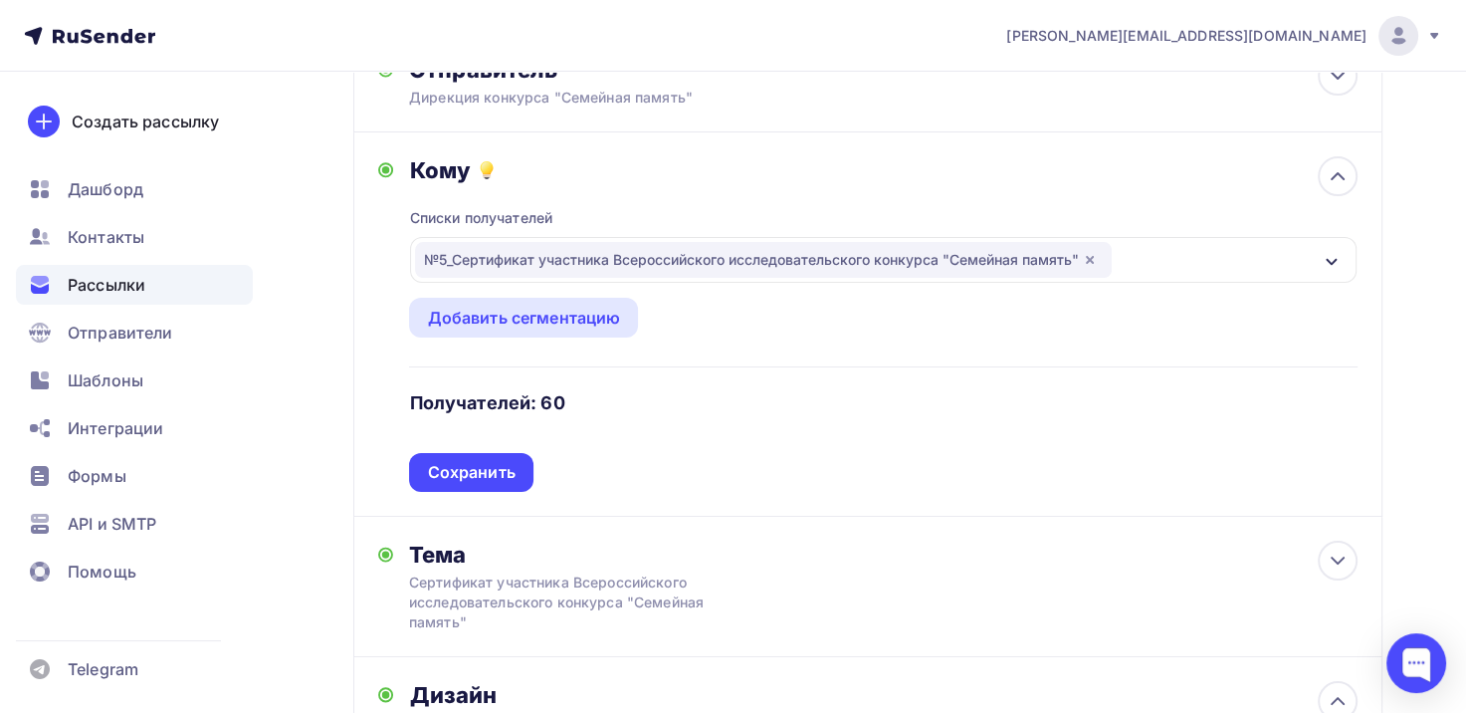
scroll to position [299, 0]
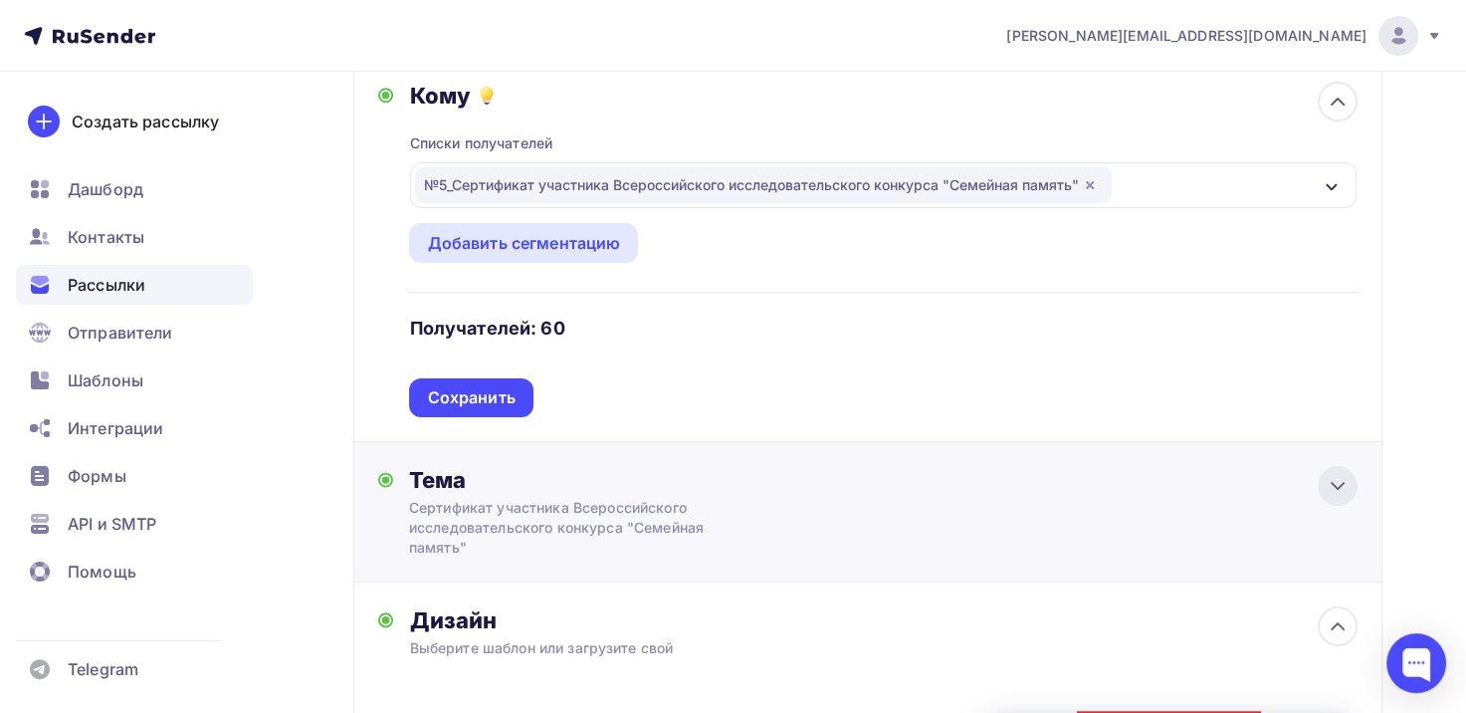
click at [1350, 493] on div at bounding box center [1338, 486] width 40 height 40
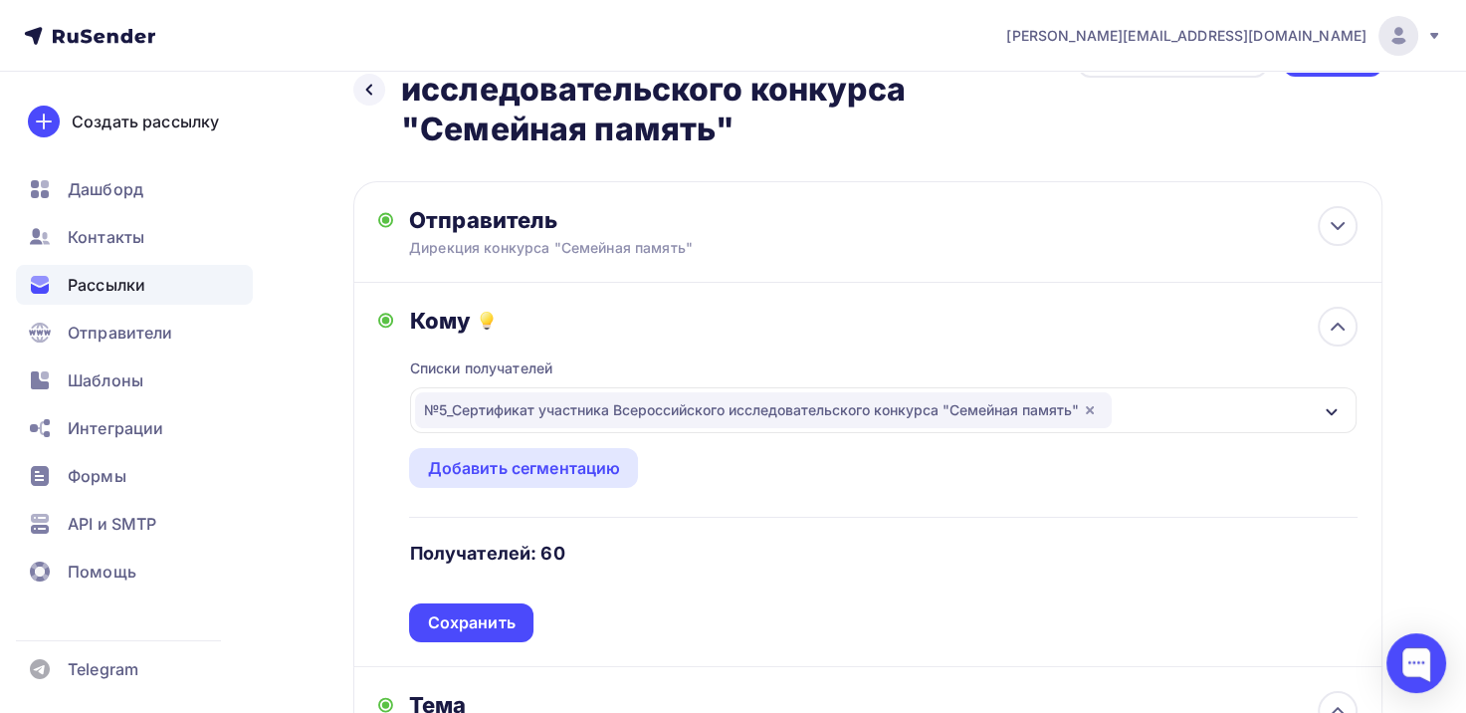
scroll to position [0, 0]
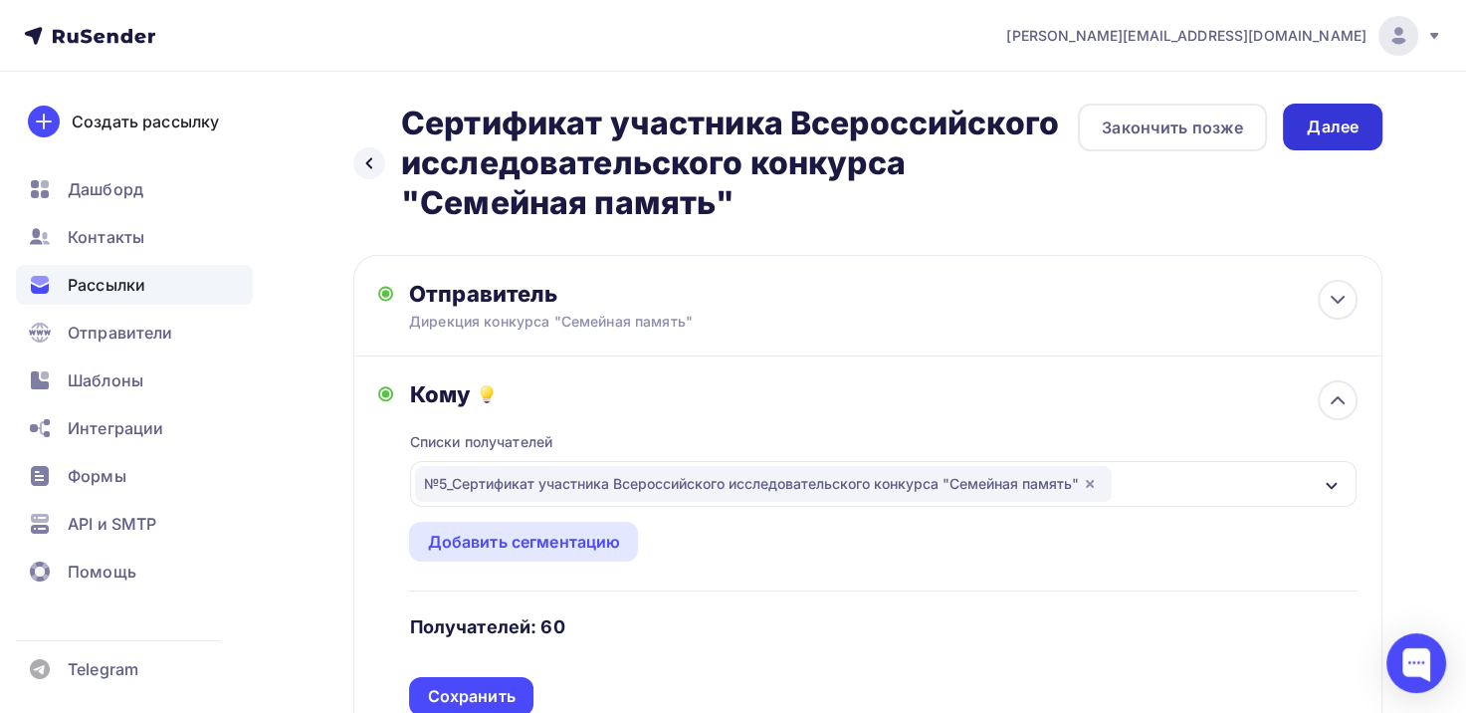
click at [1344, 131] on div "Далее" at bounding box center [1333, 126] width 52 height 23
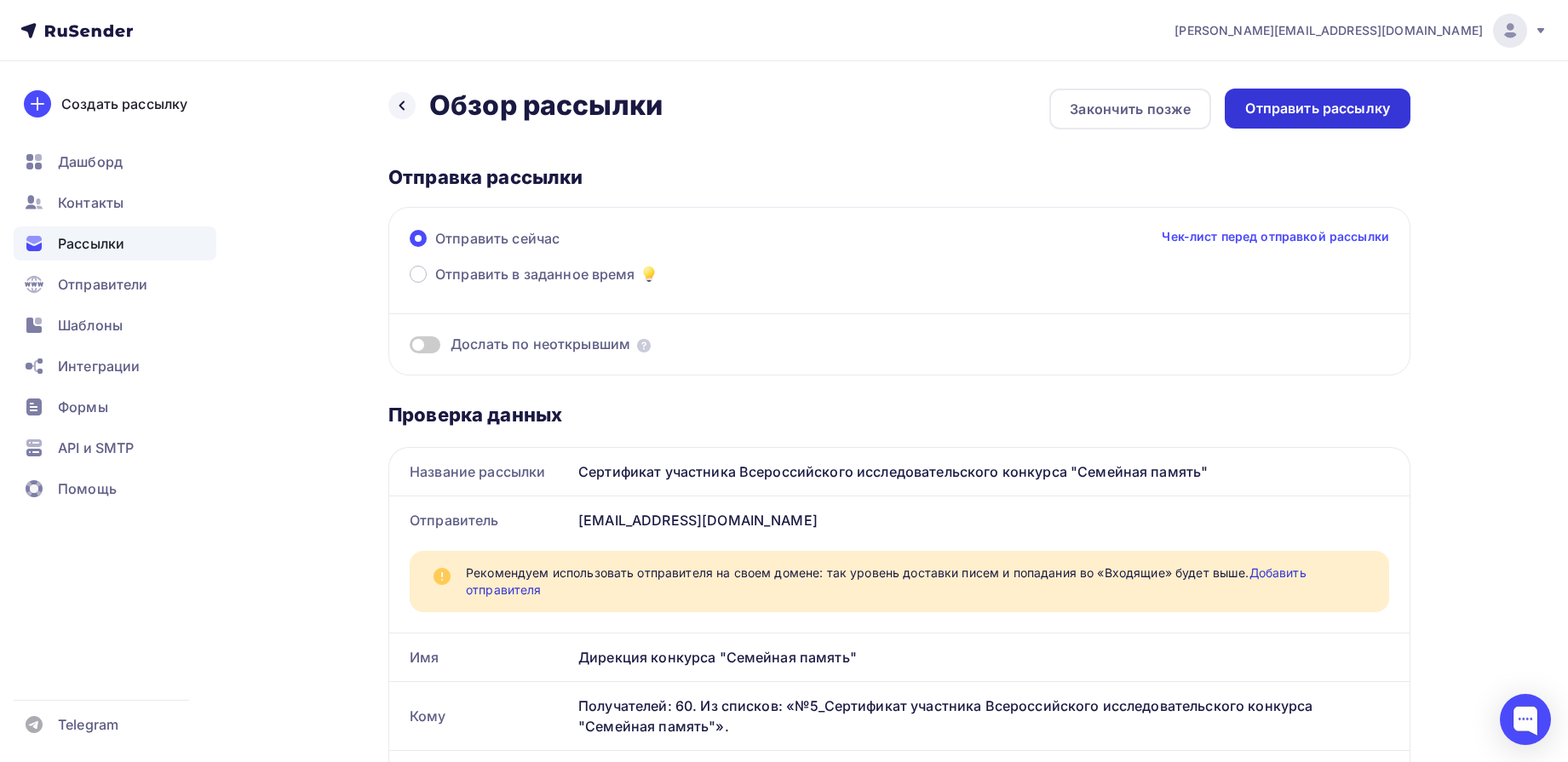
click at [1266, 119] on div "Отправить рассылку" at bounding box center [1317, 109] width 186 height 40
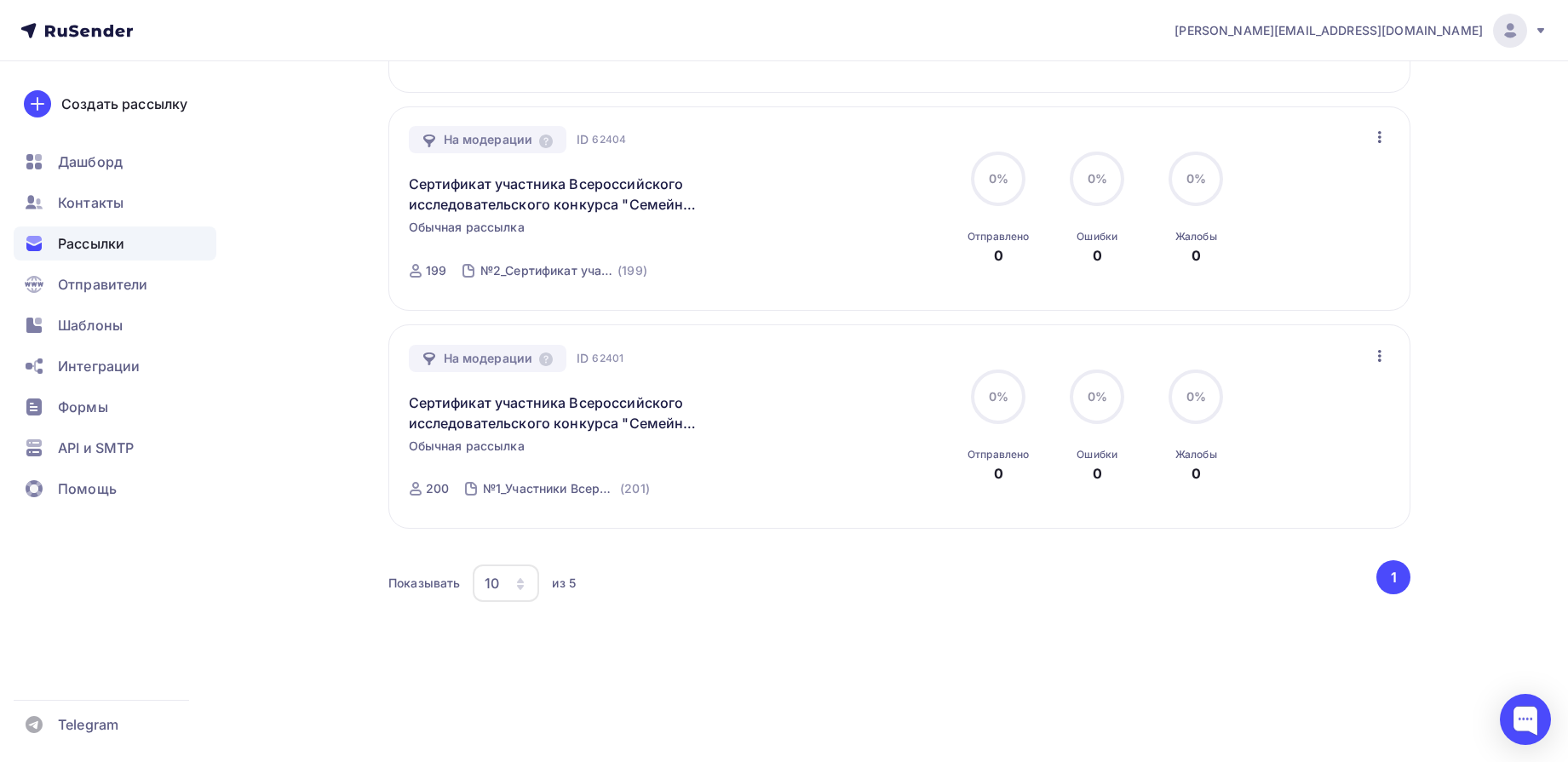
scroll to position [892, 0]
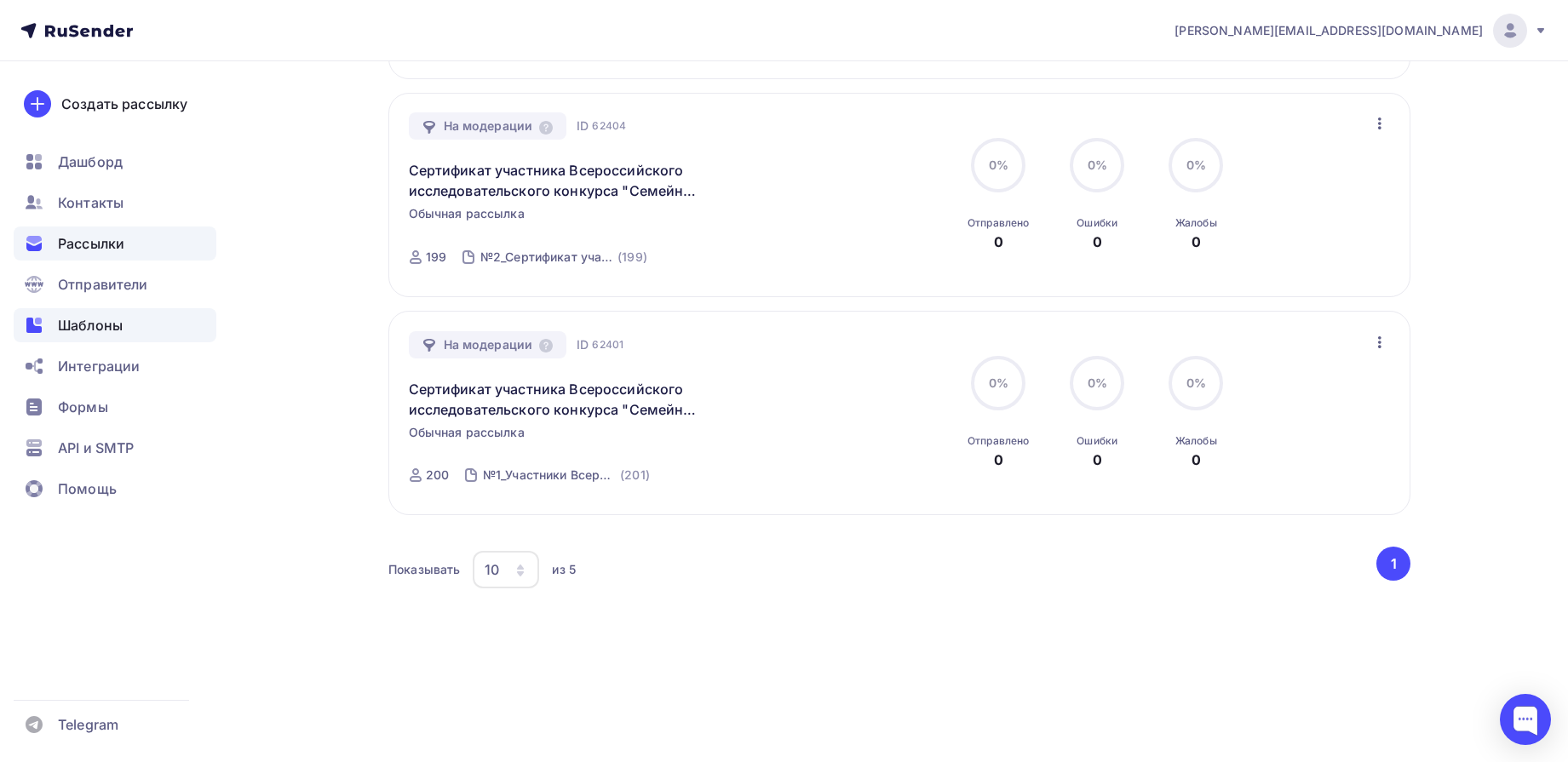
click at [102, 332] on span "Шаблоны" at bounding box center [91, 325] width 65 height 21
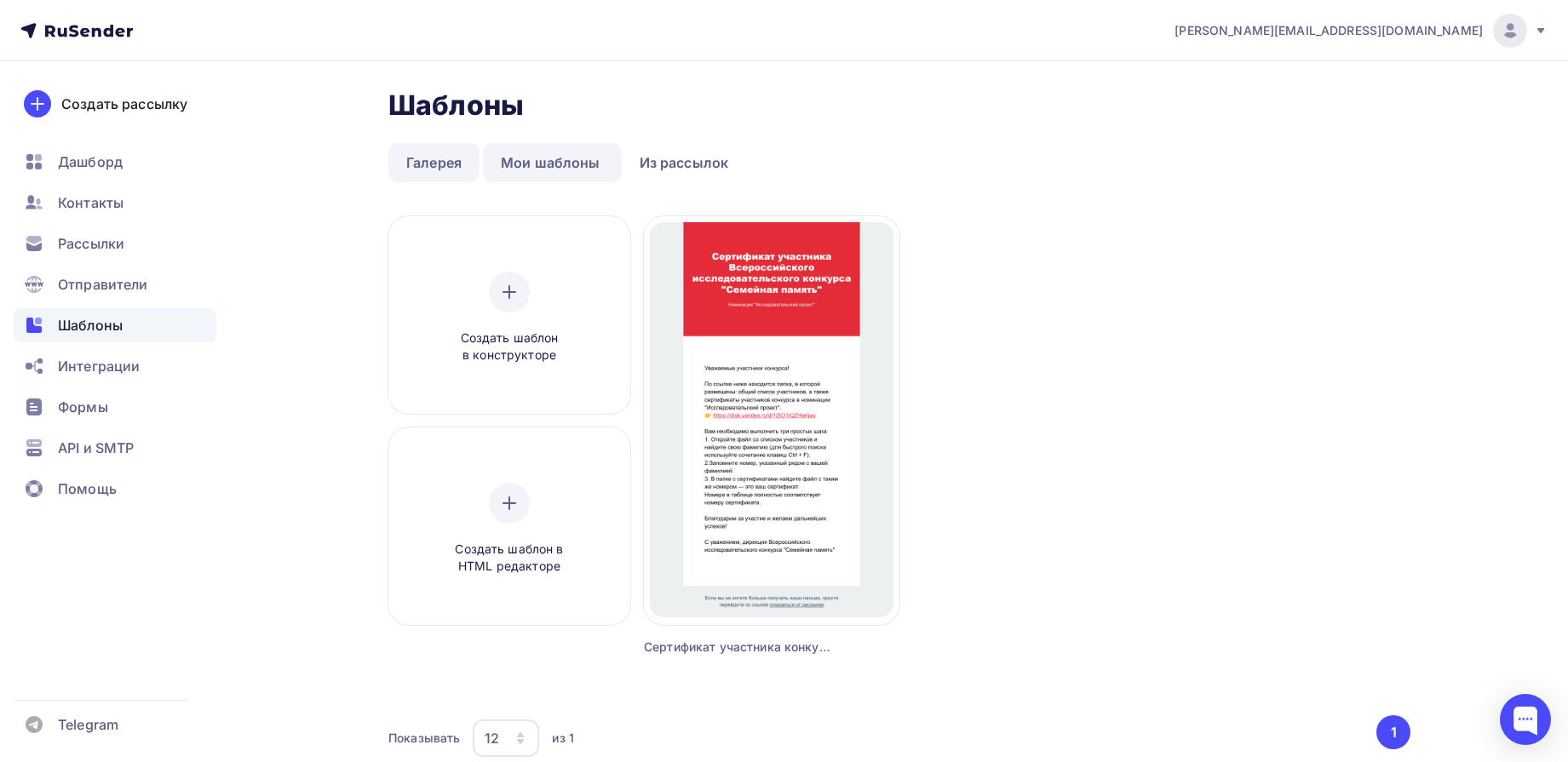
click at [433, 171] on link "Галерея" at bounding box center [434, 162] width 92 height 39
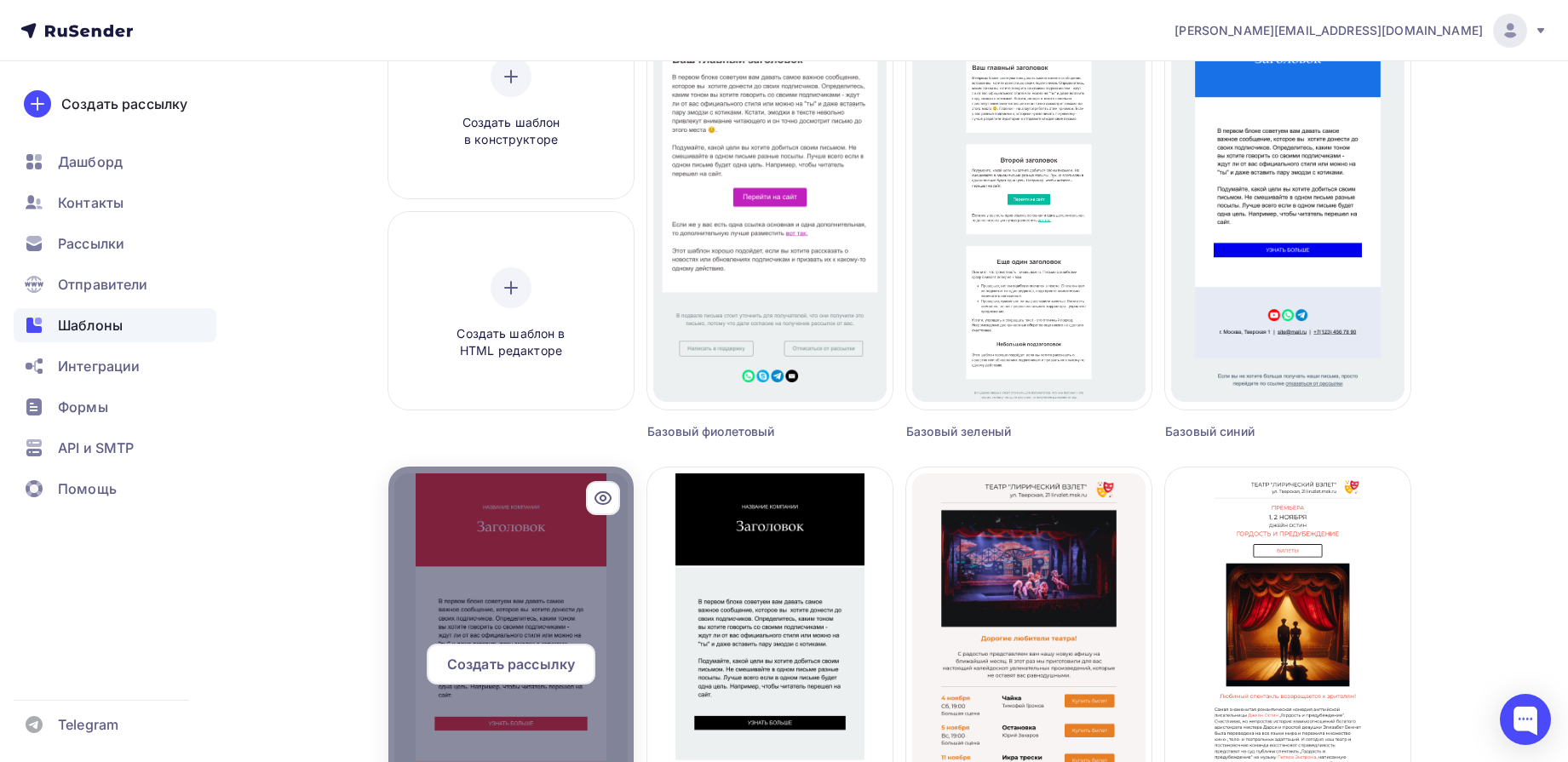
scroll to position [319, 0]
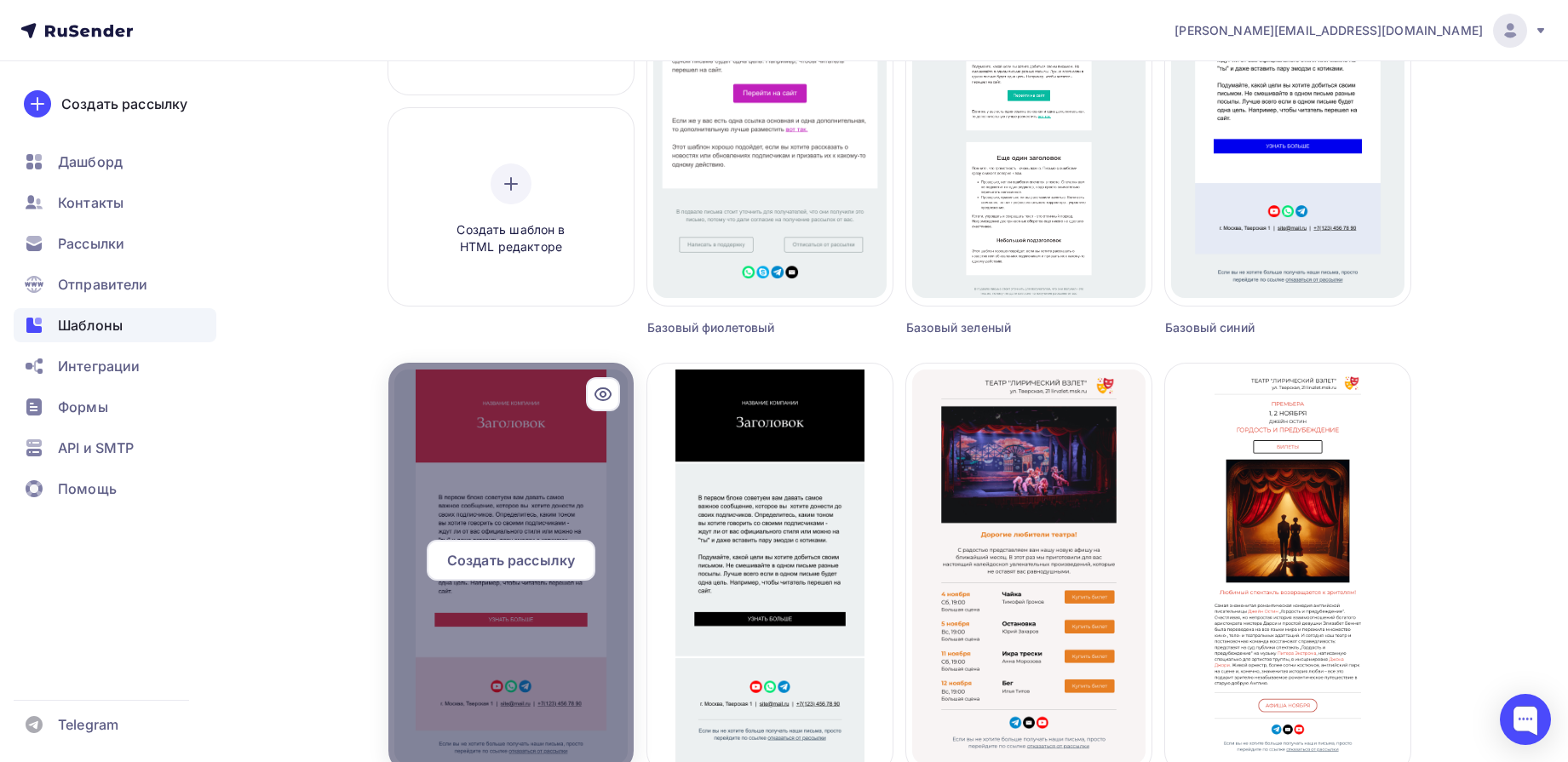
click at [541, 567] on span "Создать рассылку" at bounding box center [511, 560] width 127 height 21
